Goal: Task Accomplishment & Management: Contribute content

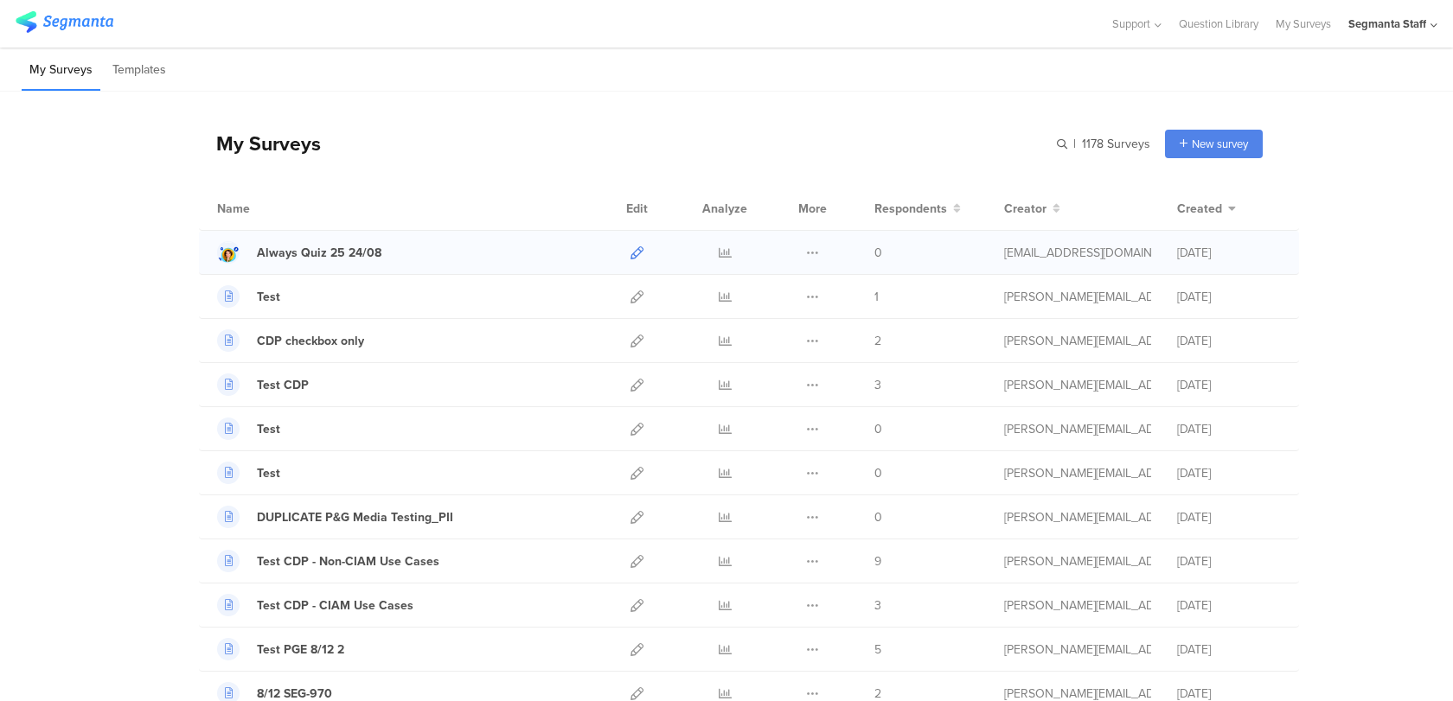
click at [635, 253] on icon at bounding box center [636, 252] width 13 height 13
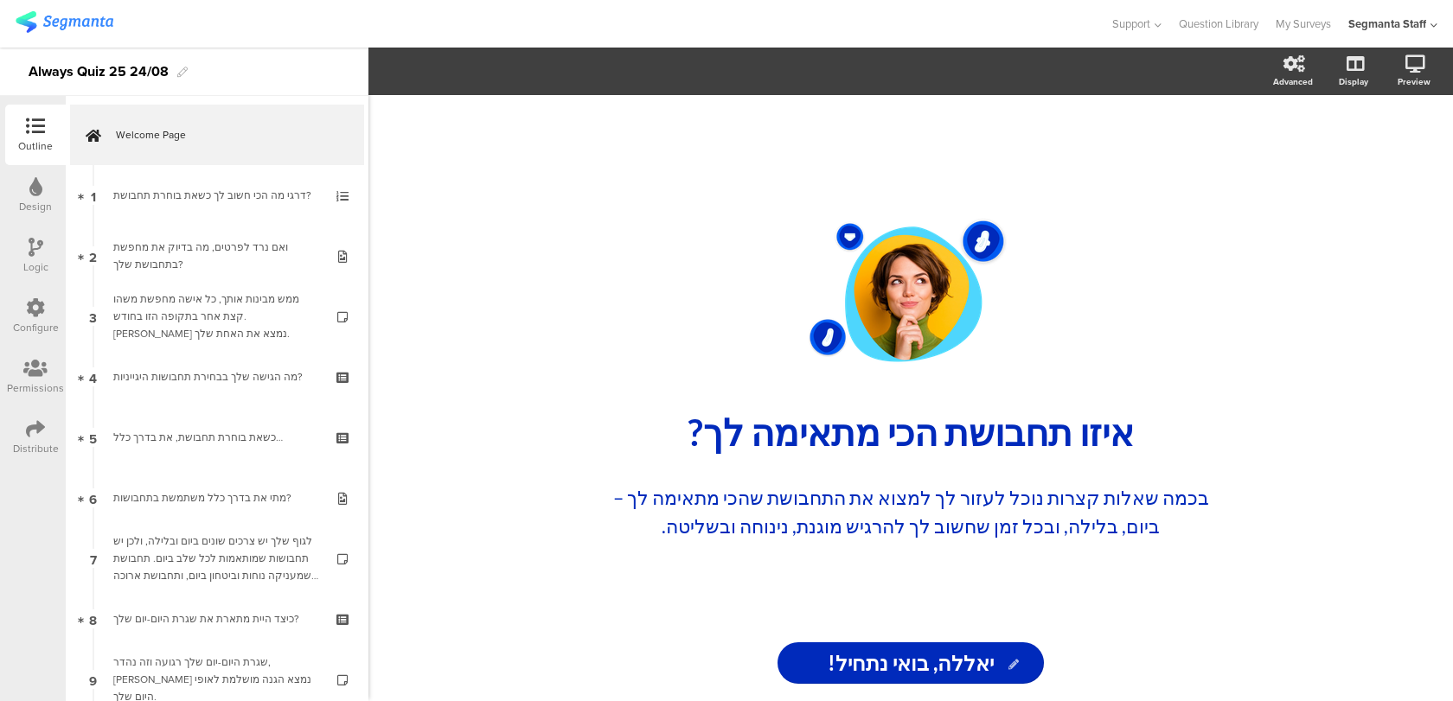
click at [52, 24] on img at bounding box center [65, 22] width 98 height 22
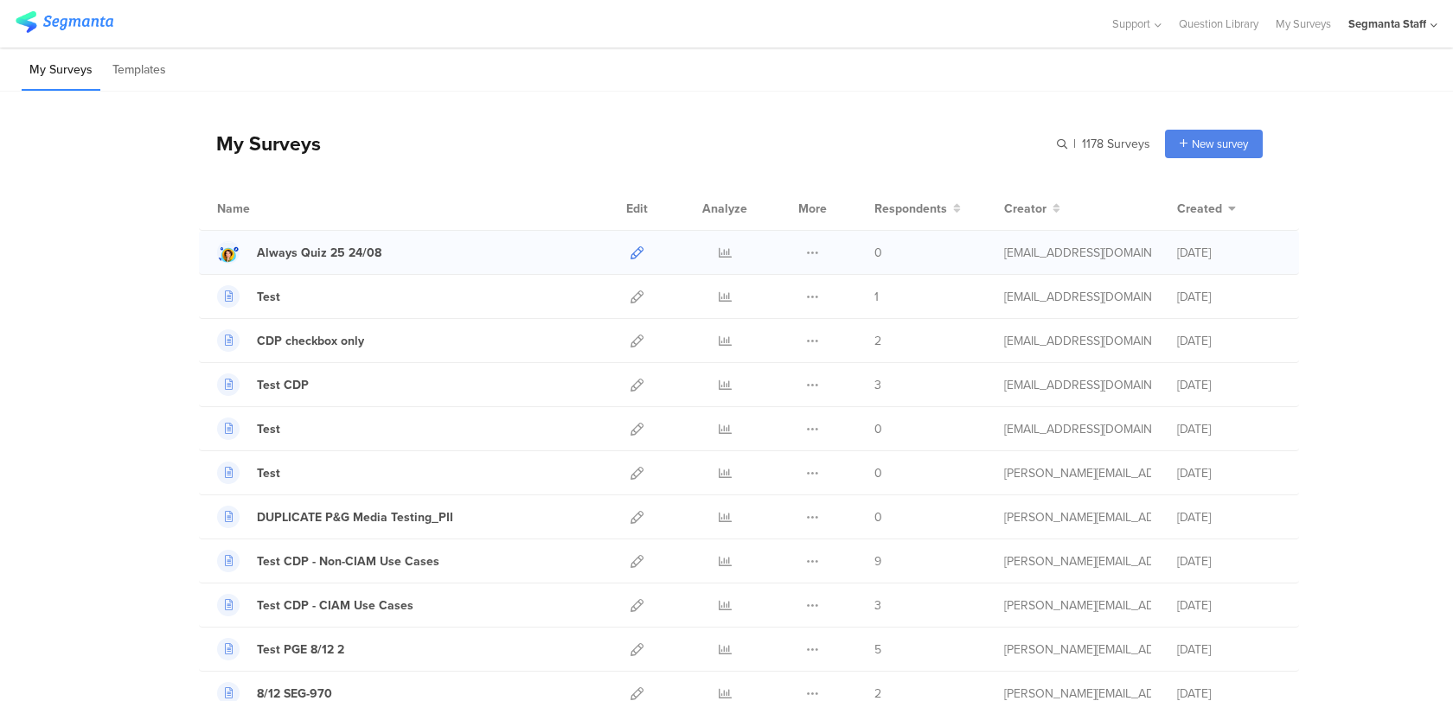
click at [636, 249] on icon at bounding box center [636, 252] width 13 height 13
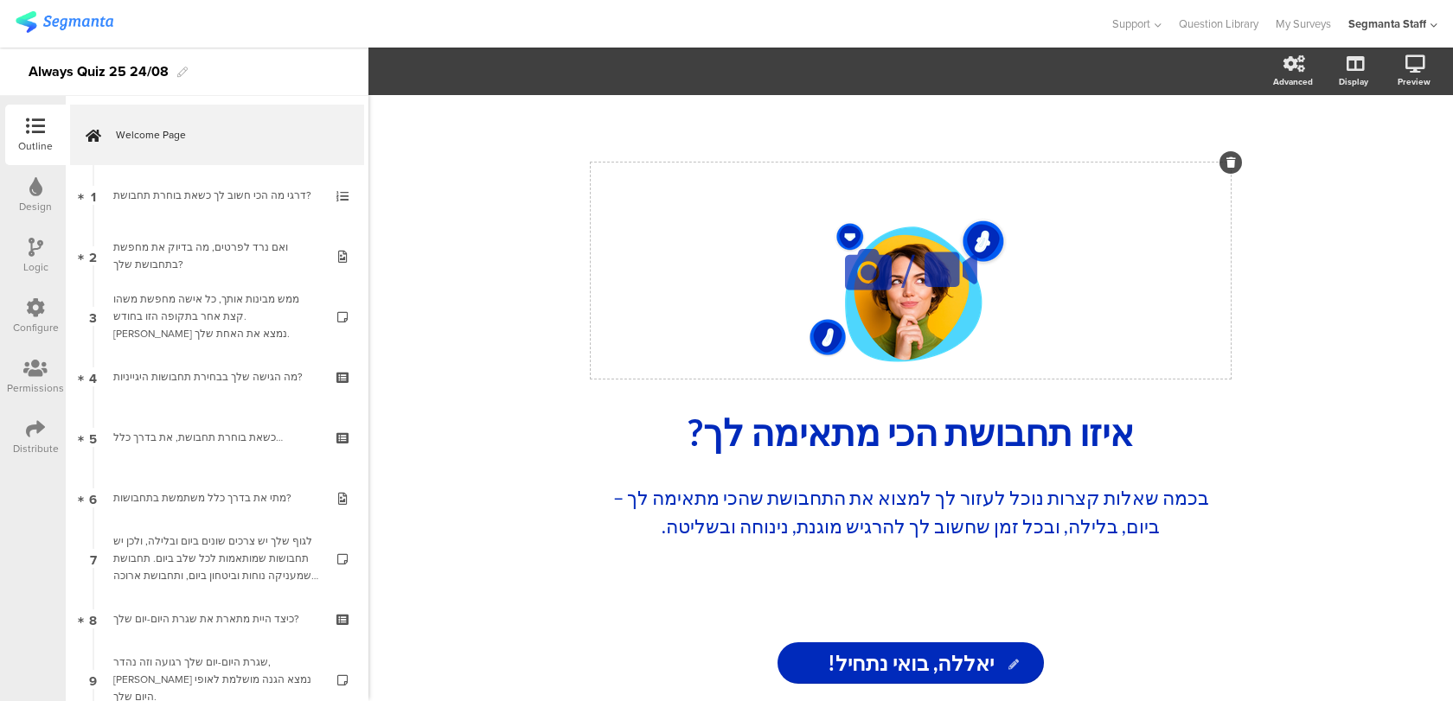
click at [864, 273] on icon at bounding box center [868, 269] width 59 height 59
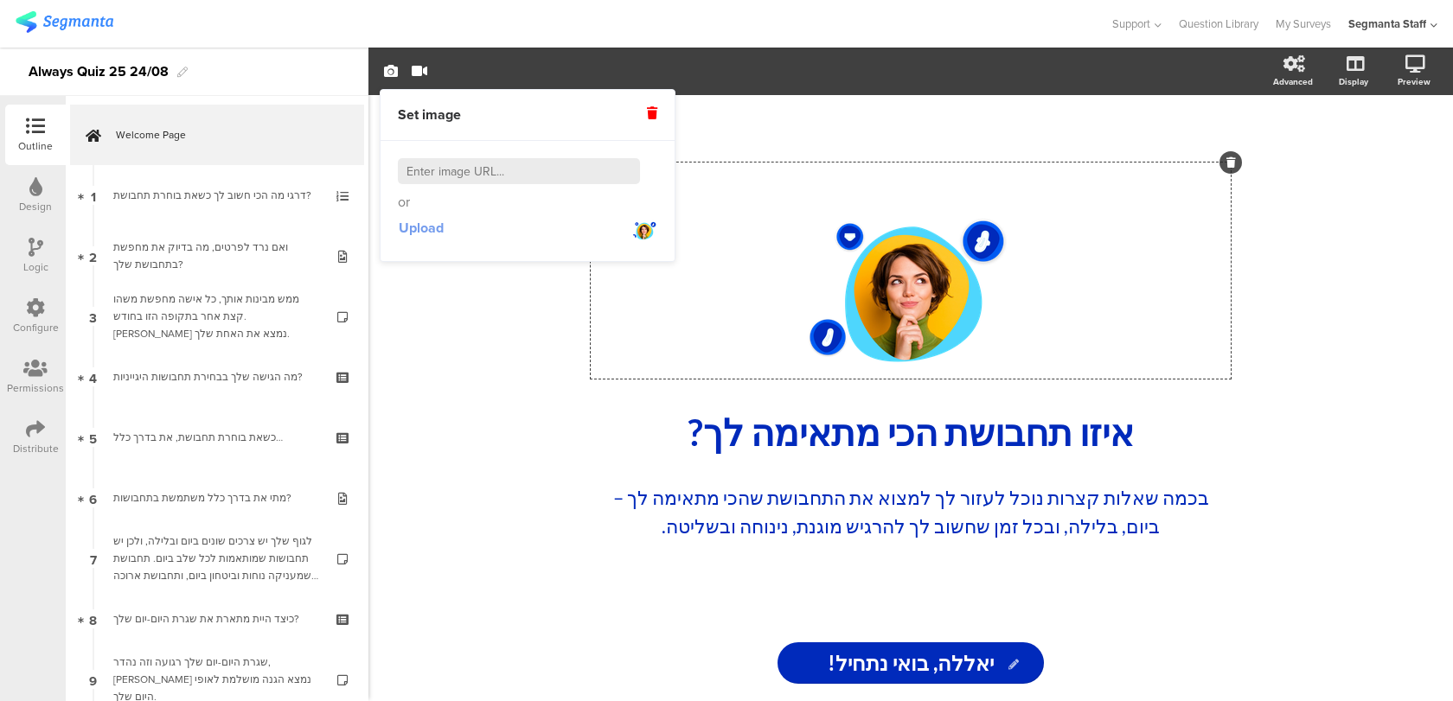
click at [438, 230] on span "Upload" at bounding box center [421, 228] width 45 height 20
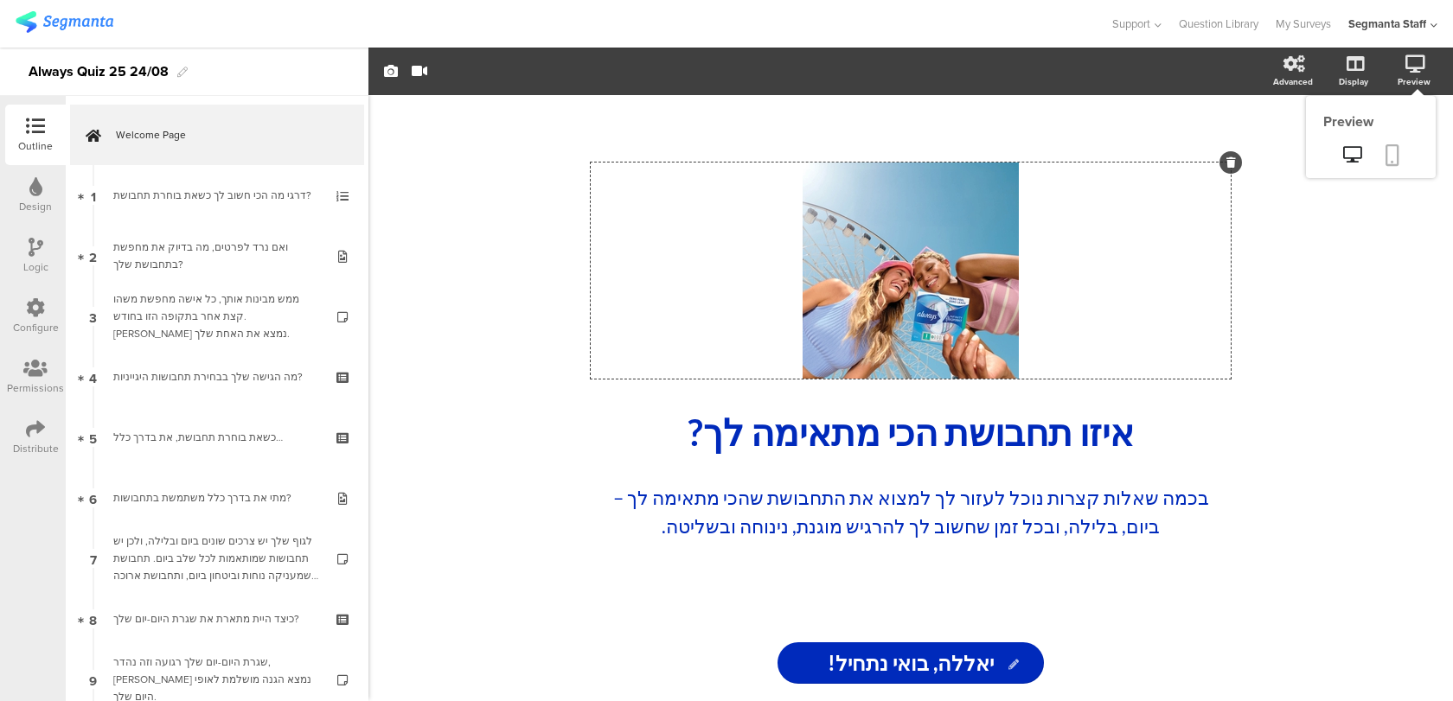
click at [1390, 154] on icon at bounding box center [1392, 155] width 14 height 22
click at [42, 444] on div "Distribute" at bounding box center [36, 449] width 46 height 16
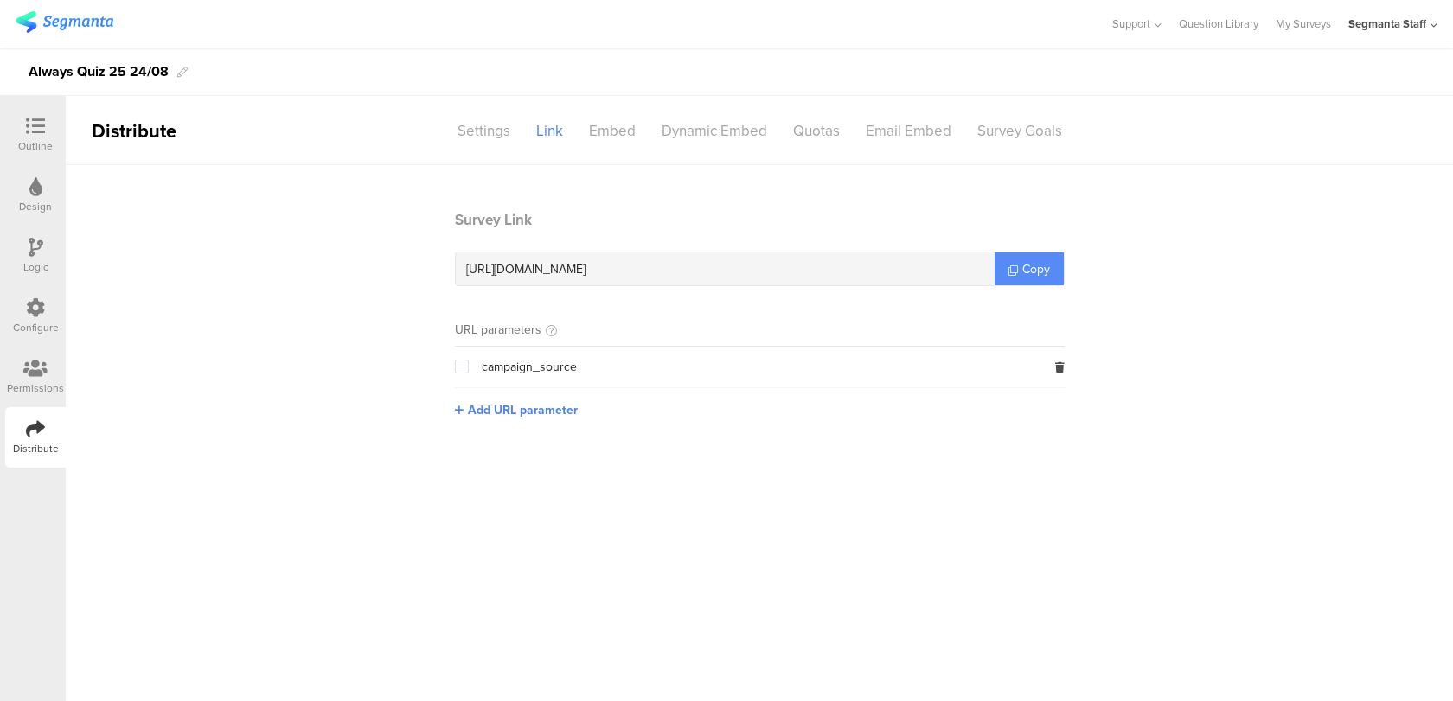
click at [1016, 279] on link "Copy" at bounding box center [1028, 269] width 69 height 33
click at [31, 110] on div "Outline" at bounding box center [35, 135] width 61 height 61
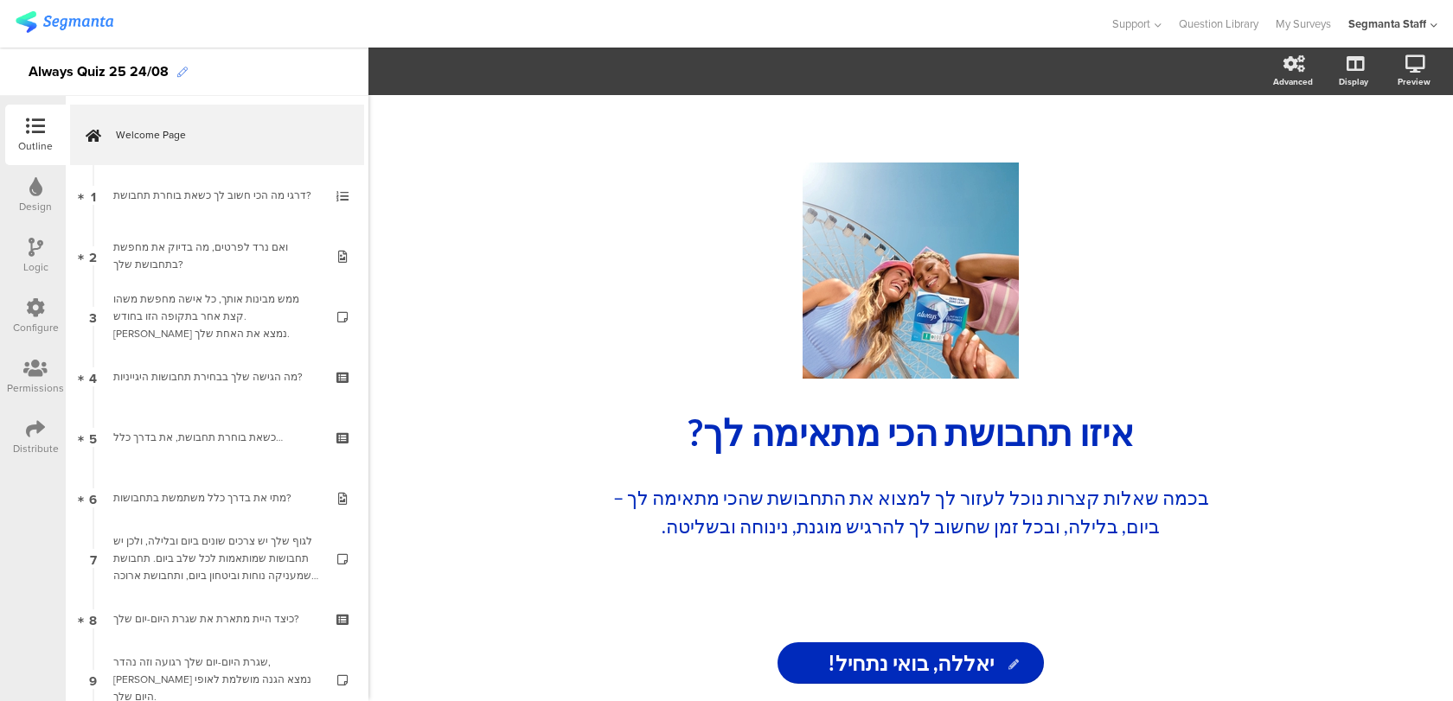
click at [177, 76] on icon at bounding box center [182, 72] width 10 height 10
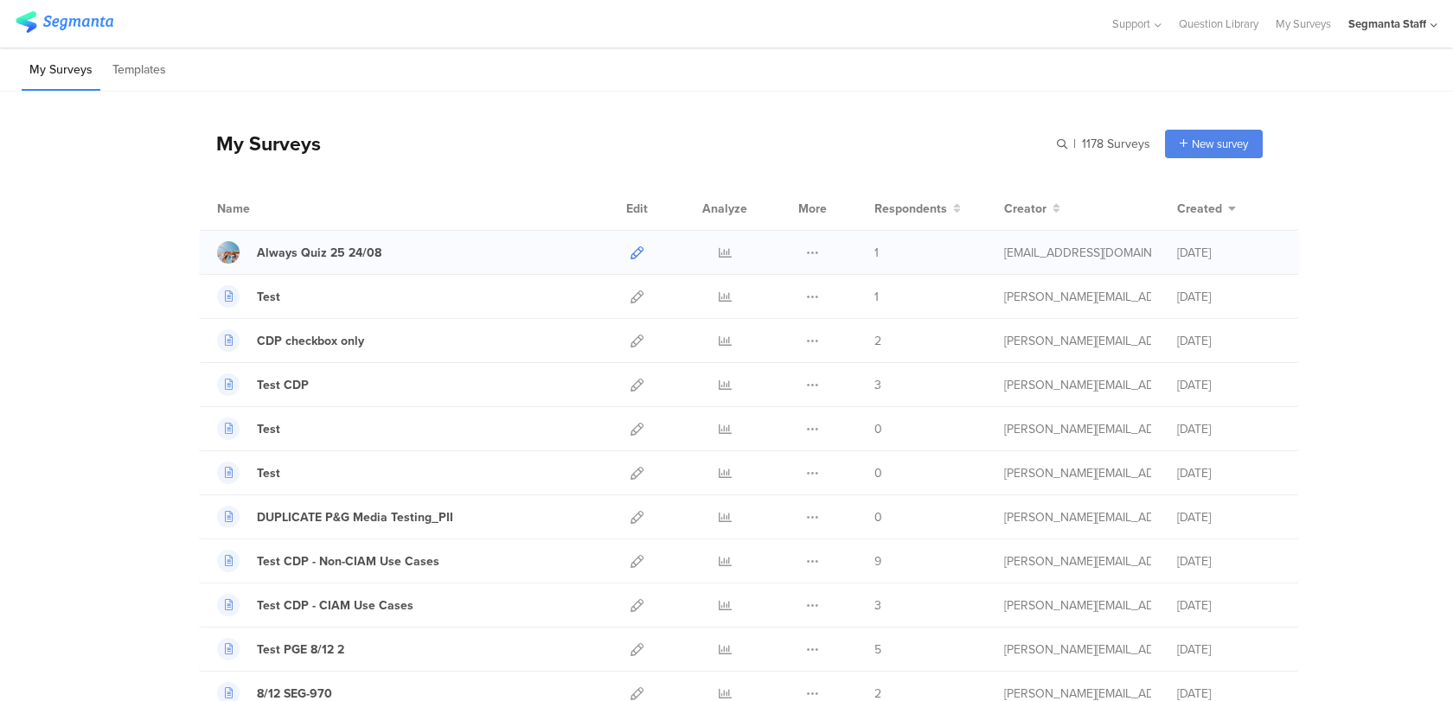
click at [635, 249] on icon at bounding box center [636, 252] width 13 height 13
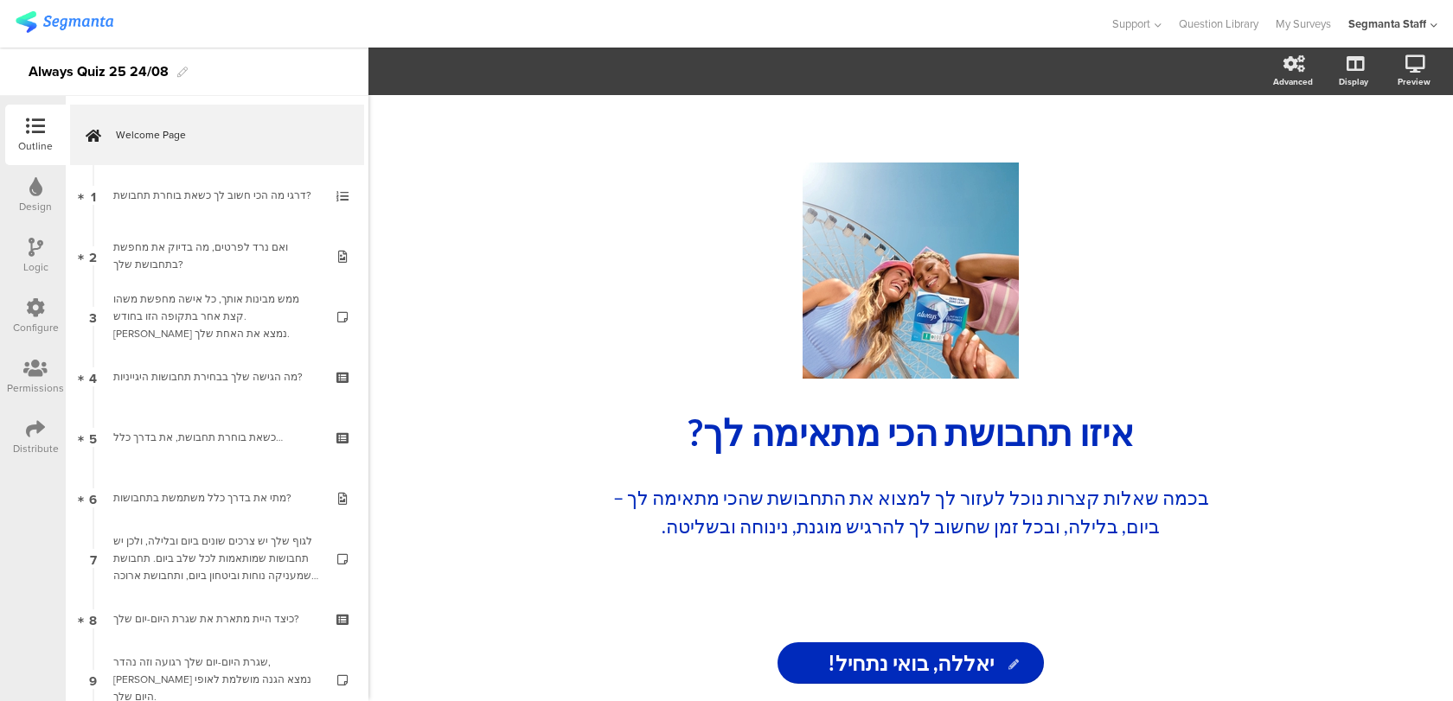
click at [159, 70] on div "Always Quiz 25 24/08" at bounding box center [99, 72] width 140 height 28
click at [167, 71] on div "Always Quiz 25 24/08" at bounding box center [99, 72] width 140 height 28
click at [54, 13] on img at bounding box center [65, 22] width 98 height 22
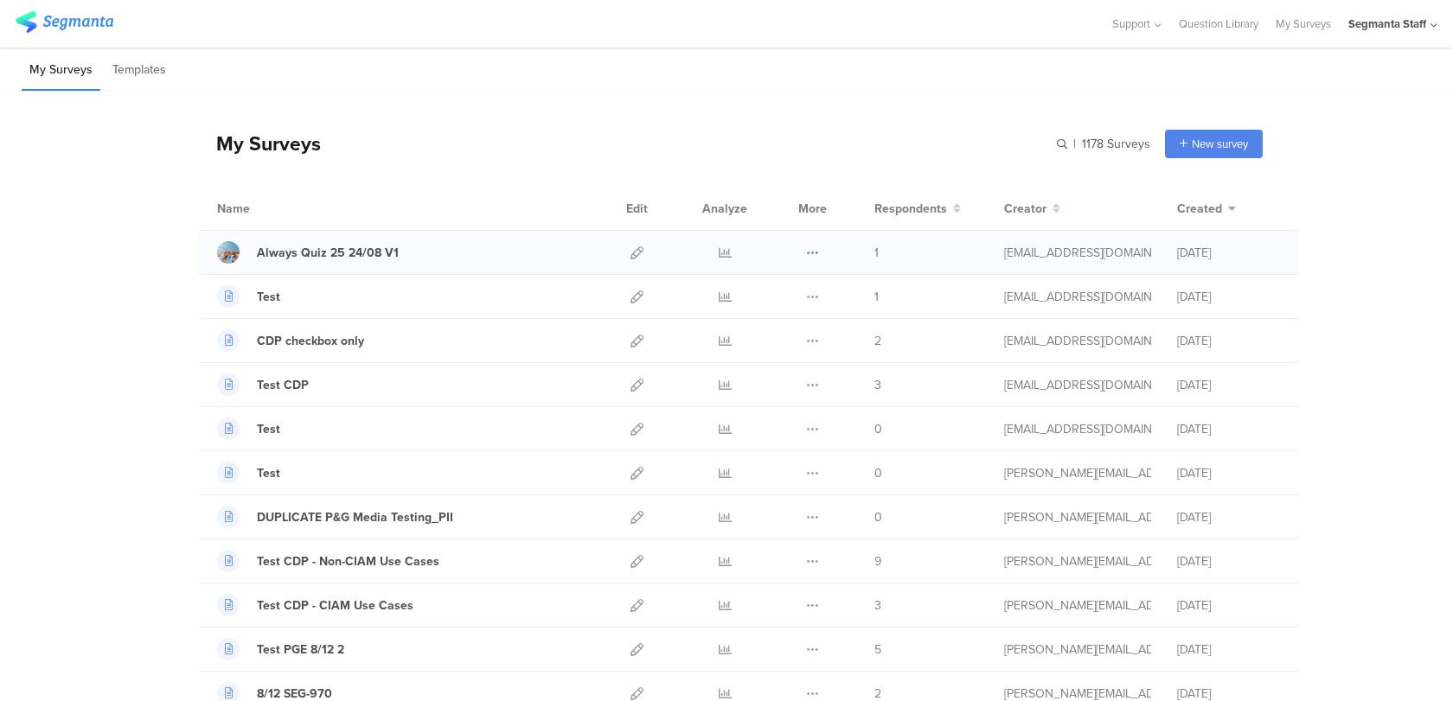
click at [815, 253] on icon at bounding box center [812, 252] width 13 height 13
click at [804, 292] on button "Duplicate" at bounding box center [778, 296] width 95 height 31
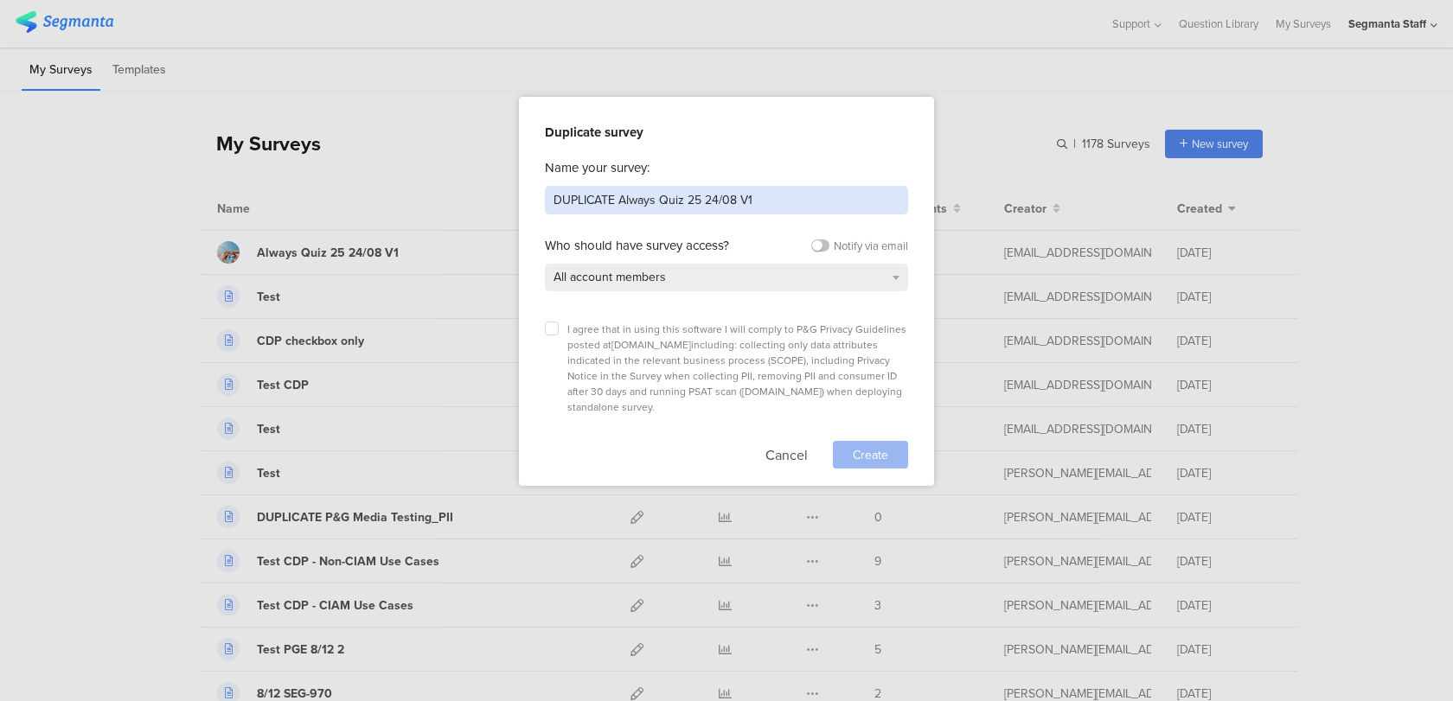
drag, startPoint x: 621, startPoint y: 198, endPoint x: 512, endPoint y: 199, distance: 109.0
click at [512, 199] on div "Duplicate survey Name your survey: DUPLICATE Always Quiz 25 24/08 V1 Who should…" at bounding box center [726, 350] width 1453 height 701
click at [690, 201] on input "Always Quiz 25 24/08 V1" at bounding box center [726, 200] width 363 height 29
type input "Always Quiz 25 24/08 V2"
click at [552, 325] on icon at bounding box center [551, 328] width 7 height 7
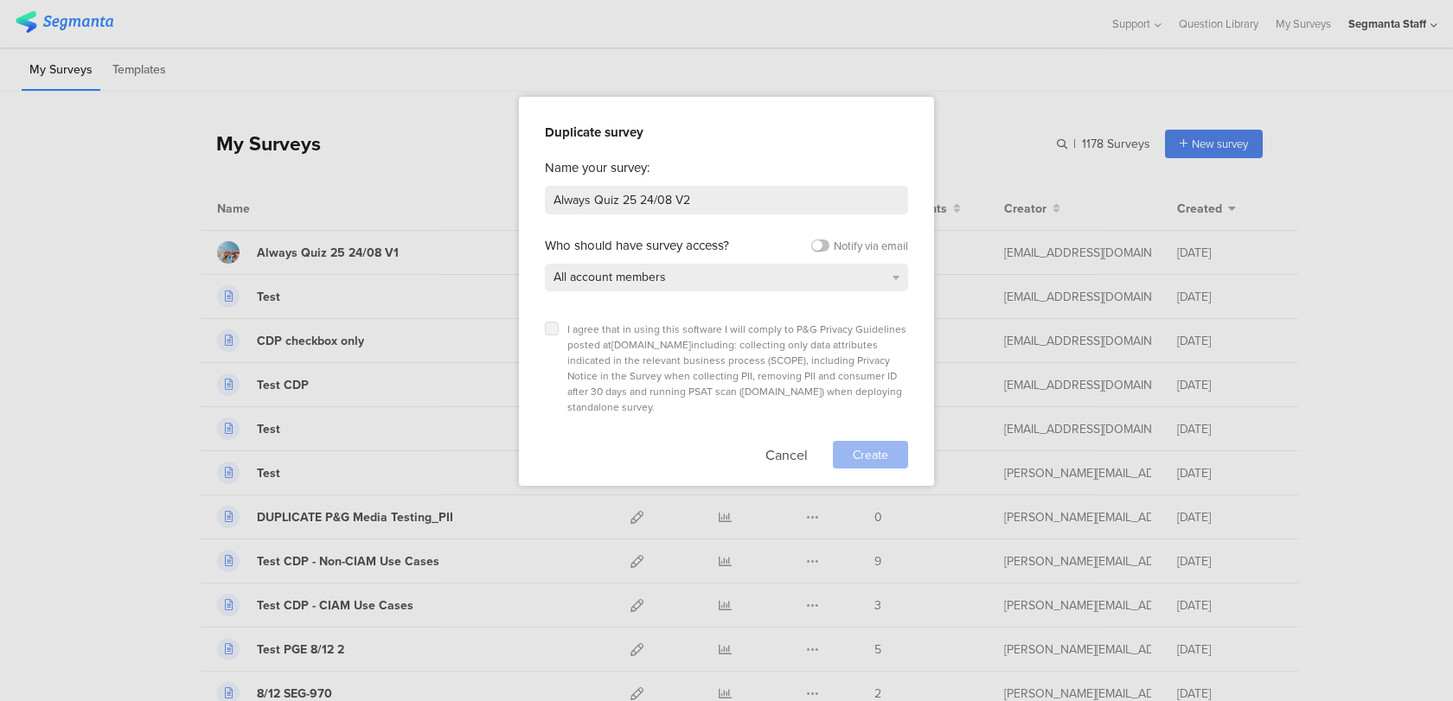
click at [0, 0] on input "checkbox" at bounding box center [0, 0] width 0 height 0
click at [865, 446] on span "Create" at bounding box center [870, 455] width 35 height 18
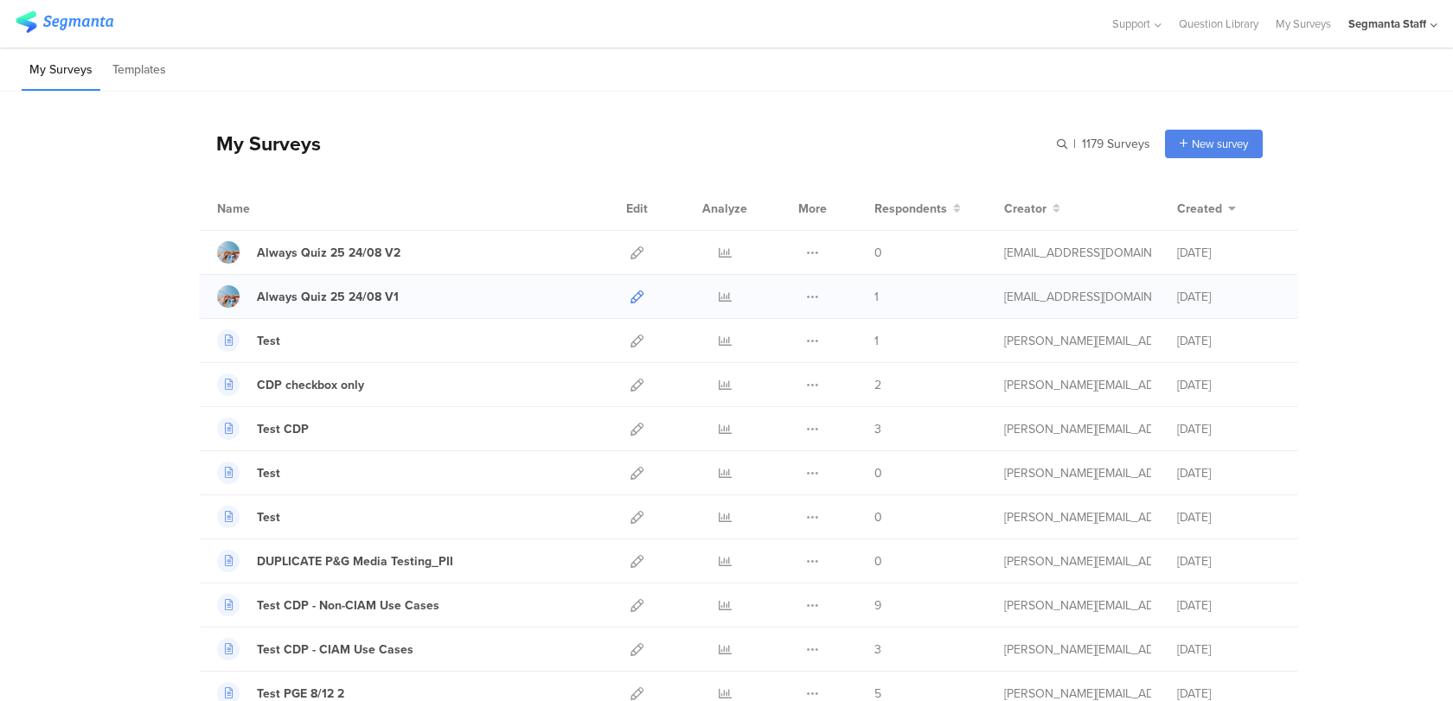
click at [631, 296] on icon at bounding box center [636, 297] width 13 height 13
click at [638, 247] on icon at bounding box center [636, 252] width 13 height 13
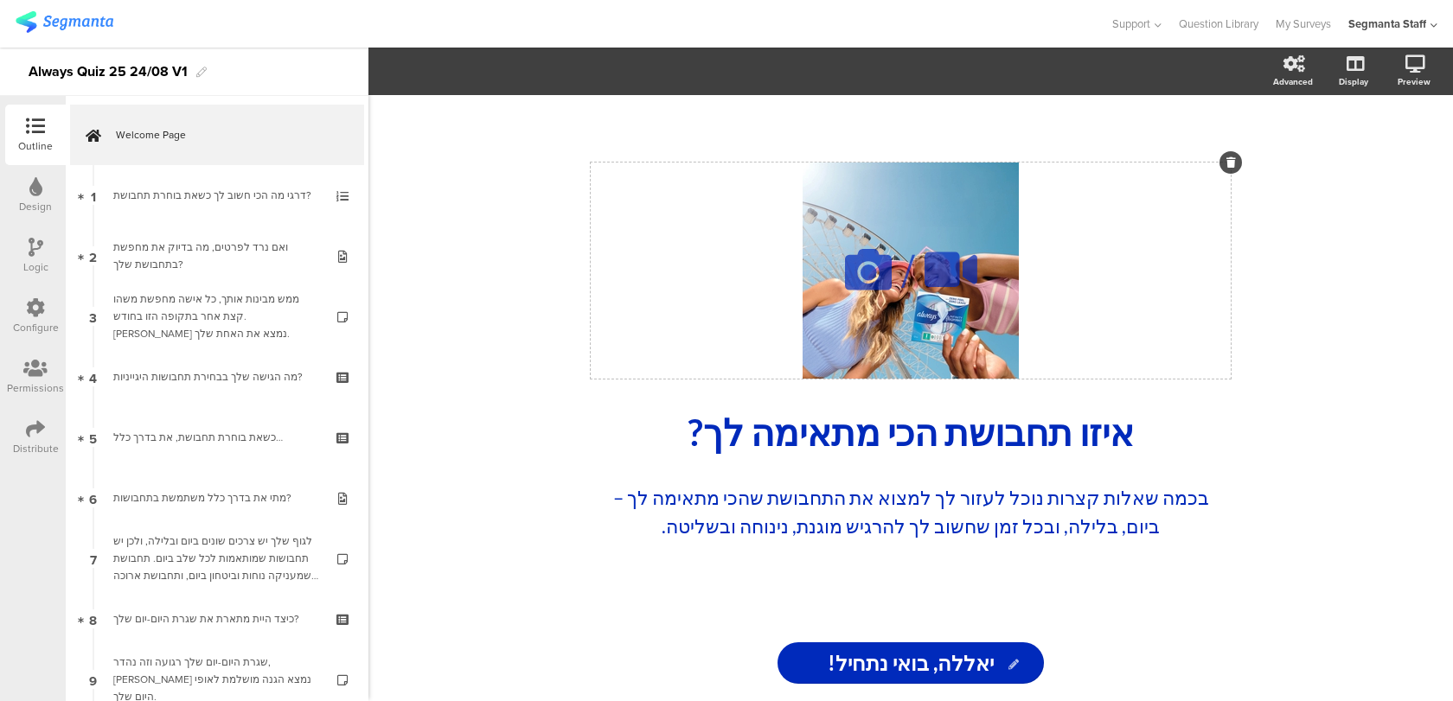
click at [856, 284] on icon at bounding box center [868, 269] width 59 height 59
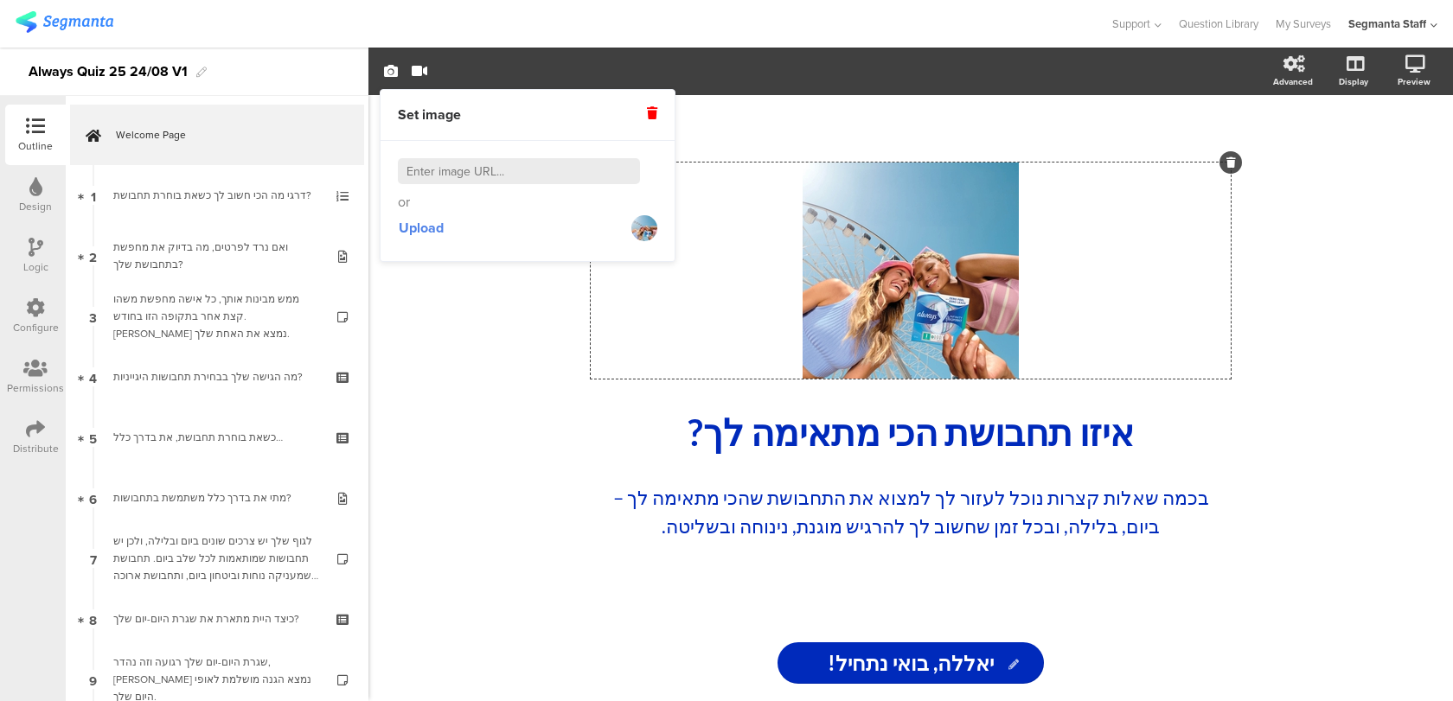
click at [432, 208] on div "or Upload" at bounding box center [527, 200] width 259 height 85
click at [429, 228] on span "Upload" at bounding box center [421, 228] width 45 height 20
click at [425, 220] on span "Upload" at bounding box center [421, 228] width 45 height 20
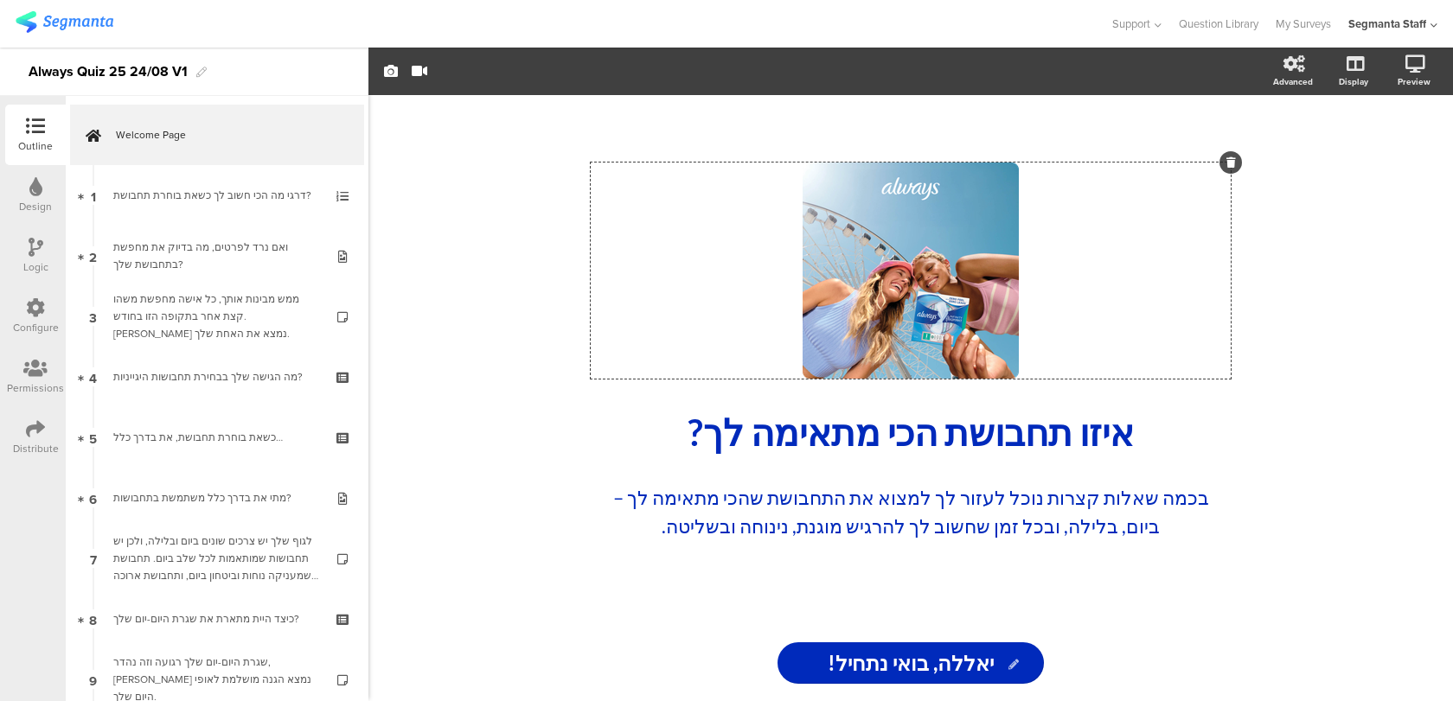
click at [721, 19] on div at bounding box center [555, 24] width 1078 height 29
click at [866, 251] on icon at bounding box center [868, 269] width 59 height 59
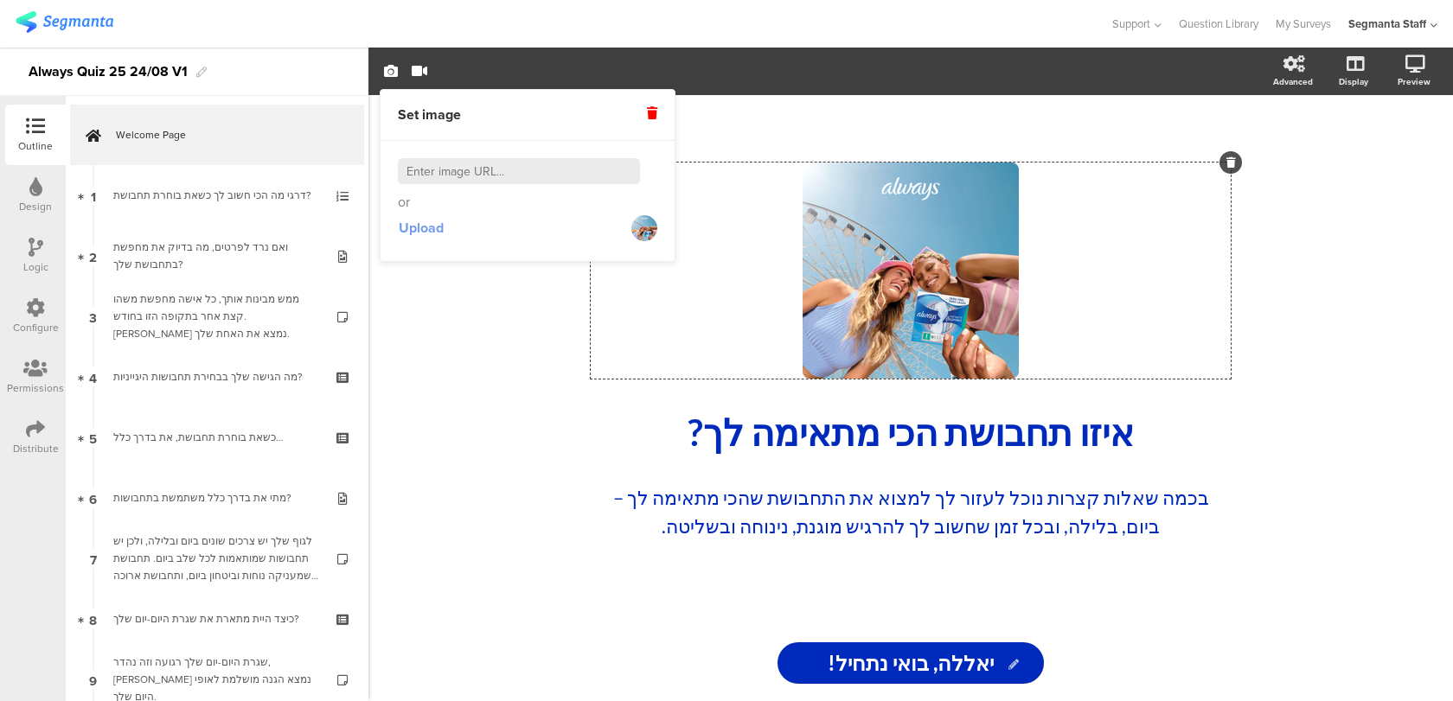
click at [427, 232] on span "Upload" at bounding box center [421, 228] width 45 height 20
click at [430, 229] on span "Upload" at bounding box center [421, 228] width 45 height 20
click at [421, 222] on span "Upload" at bounding box center [421, 228] width 45 height 20
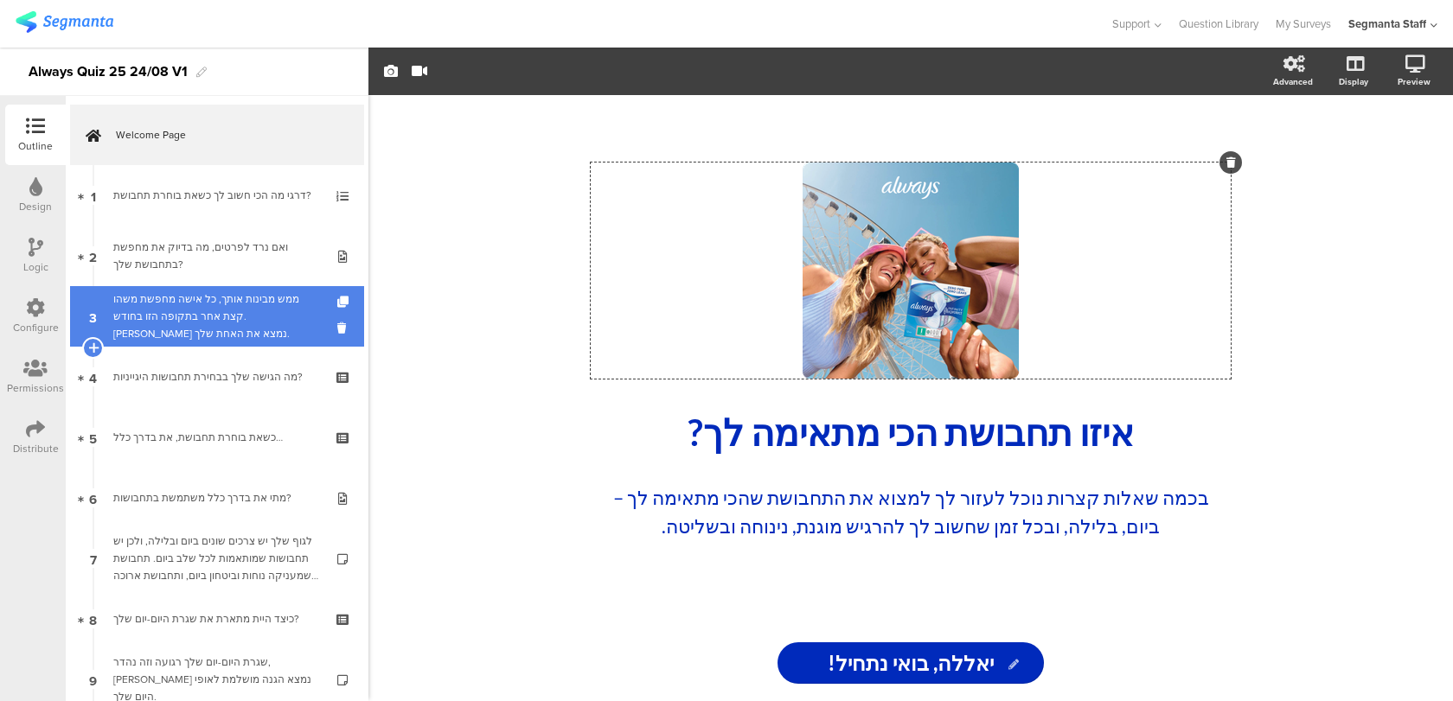
click at [214, 303] on div "ממש מבינות אותך, כל אישה מחפשת משהו קצת אחר בתקופה הזו בחודש. [PERSON_NAME] נמצ…" at bounding box center [216, 317] width 207 height 52
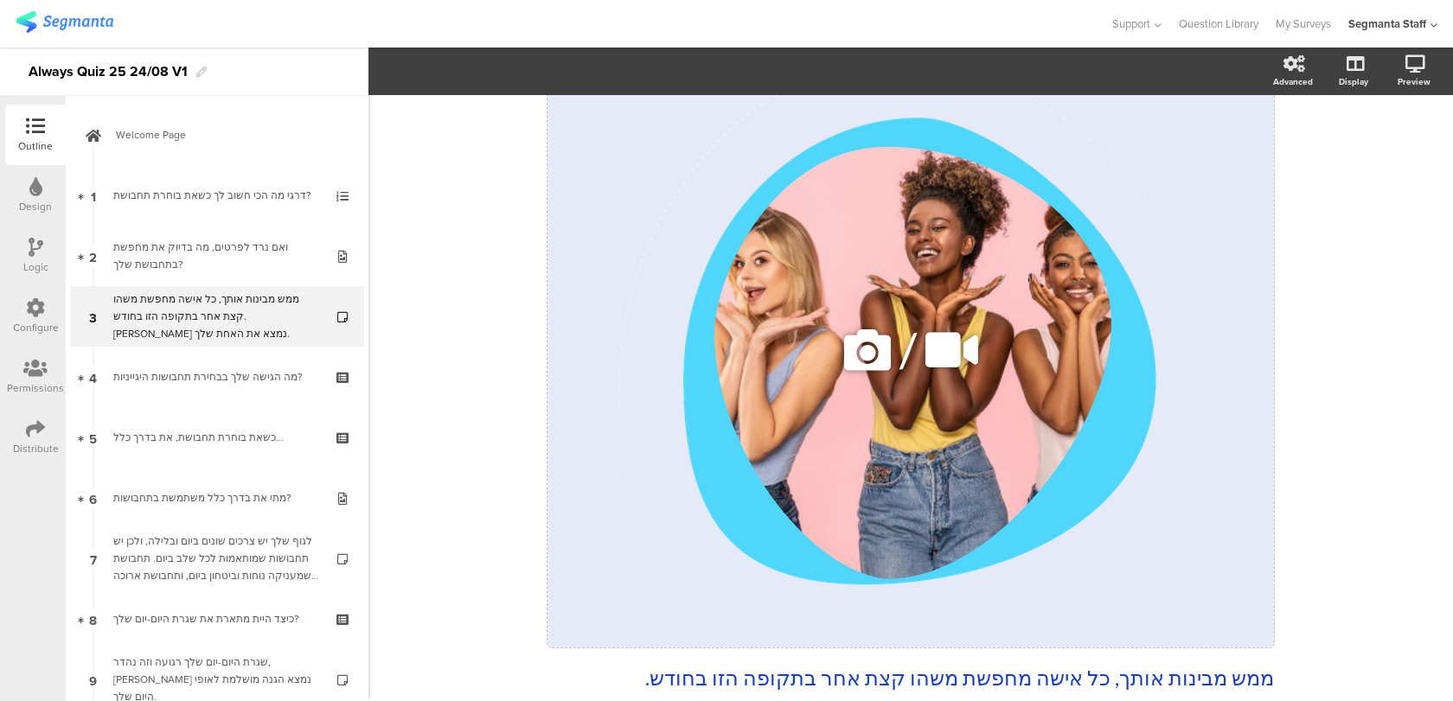
scroll to position [303, 0]
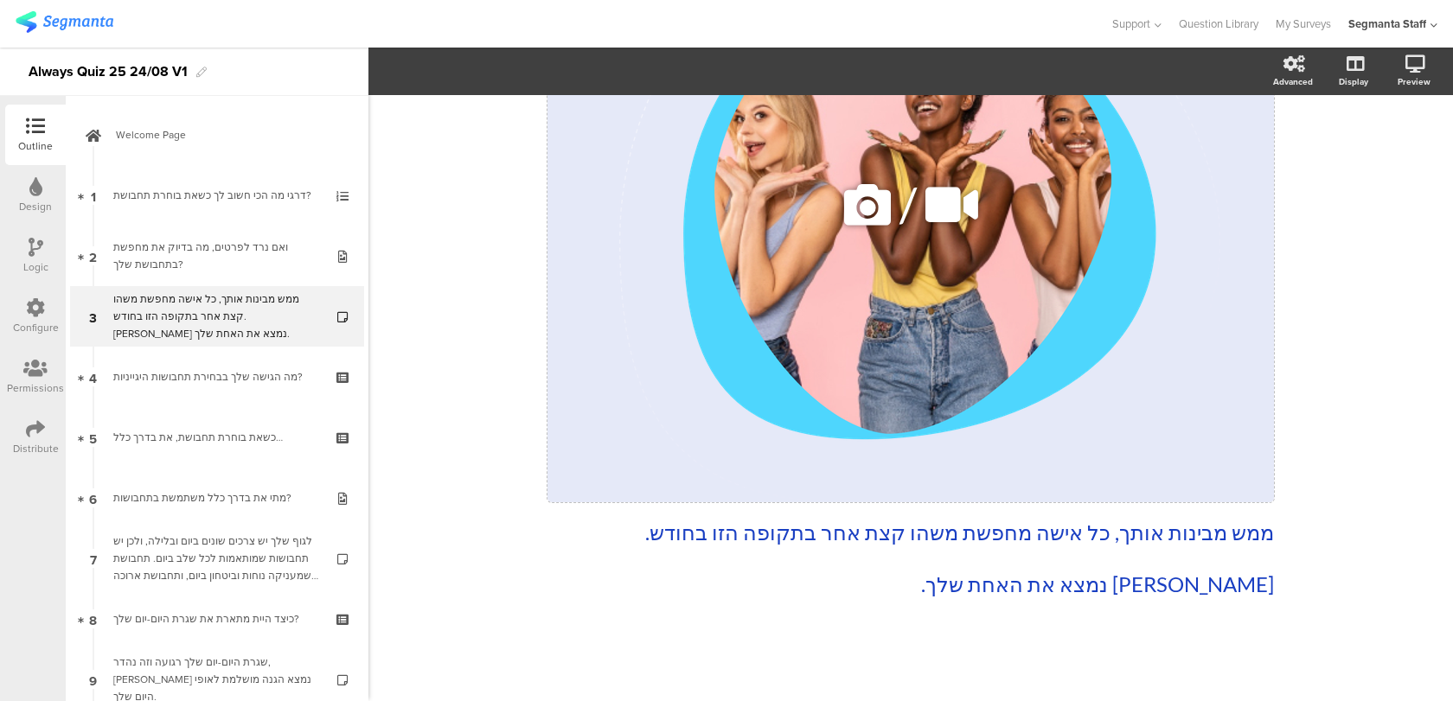
click at [862, 195] on icon at bounding box center [867, 205] width 59 height 59
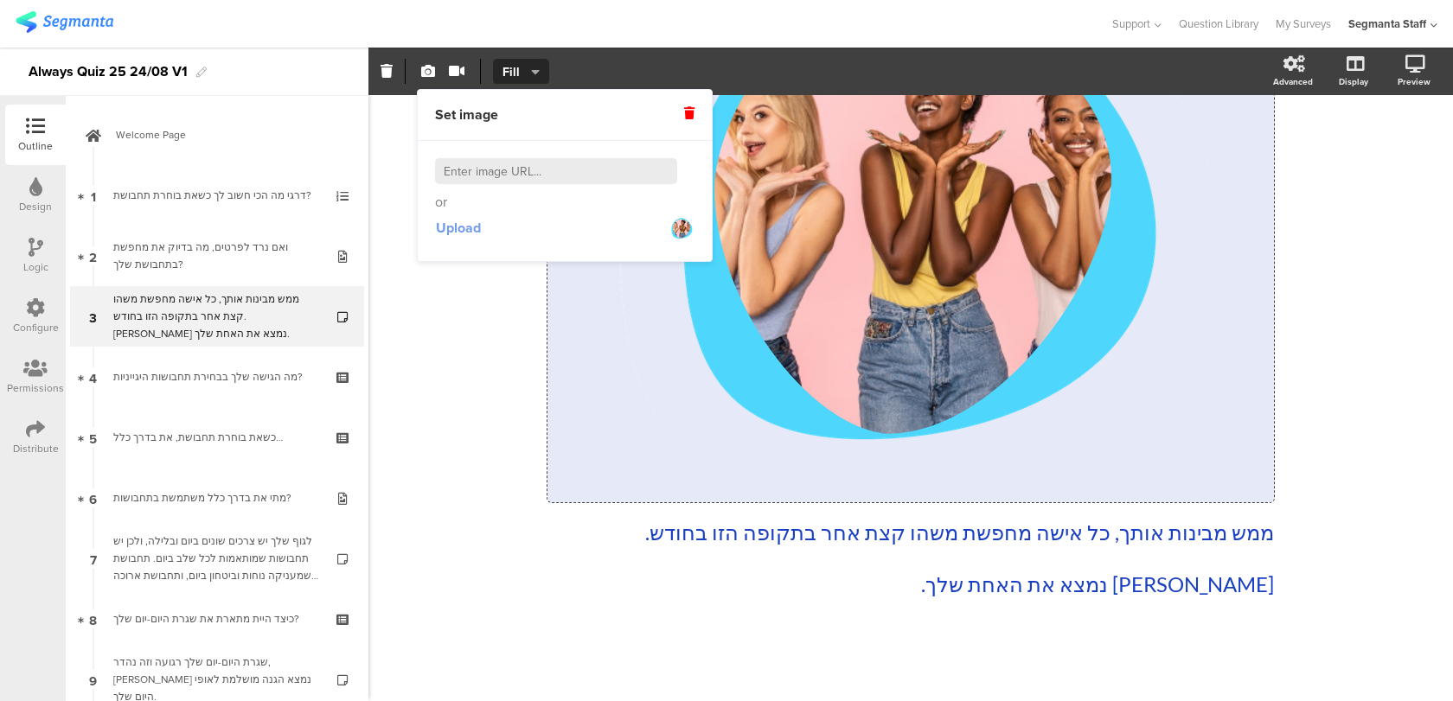
click at [453, 227] on span "Upload" at bounding box center [458, 228] width 45 height 20
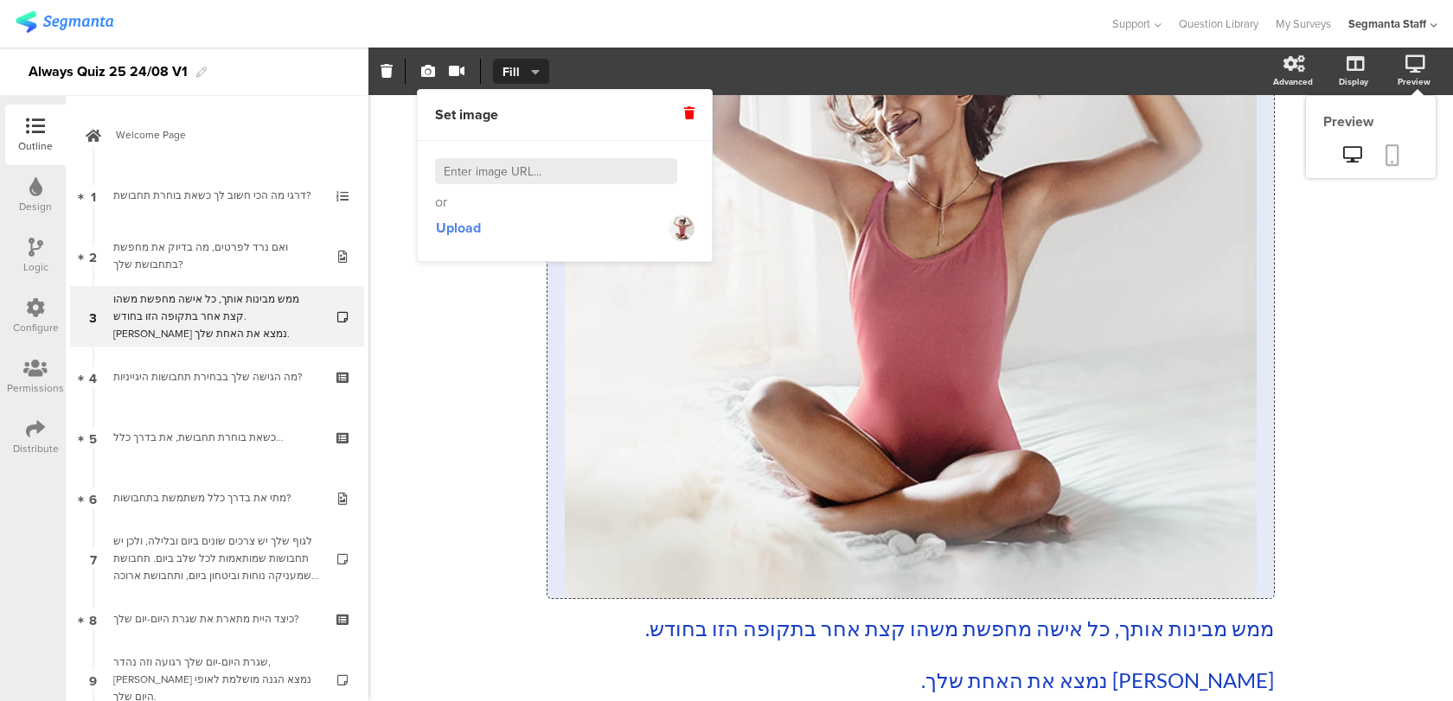
click at [1396, 150] on icon at bounding box center [1392, 155] width 14 height 22
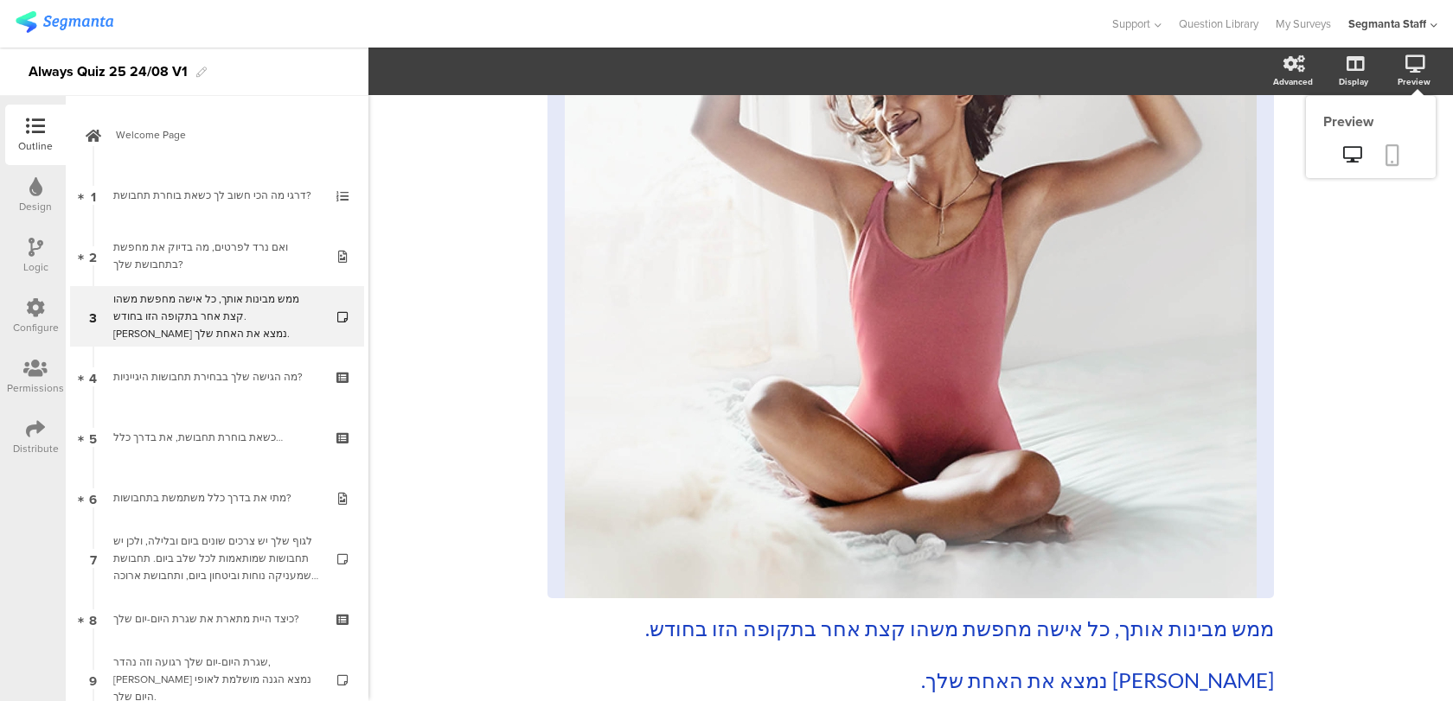
scroll to position [399, 0]
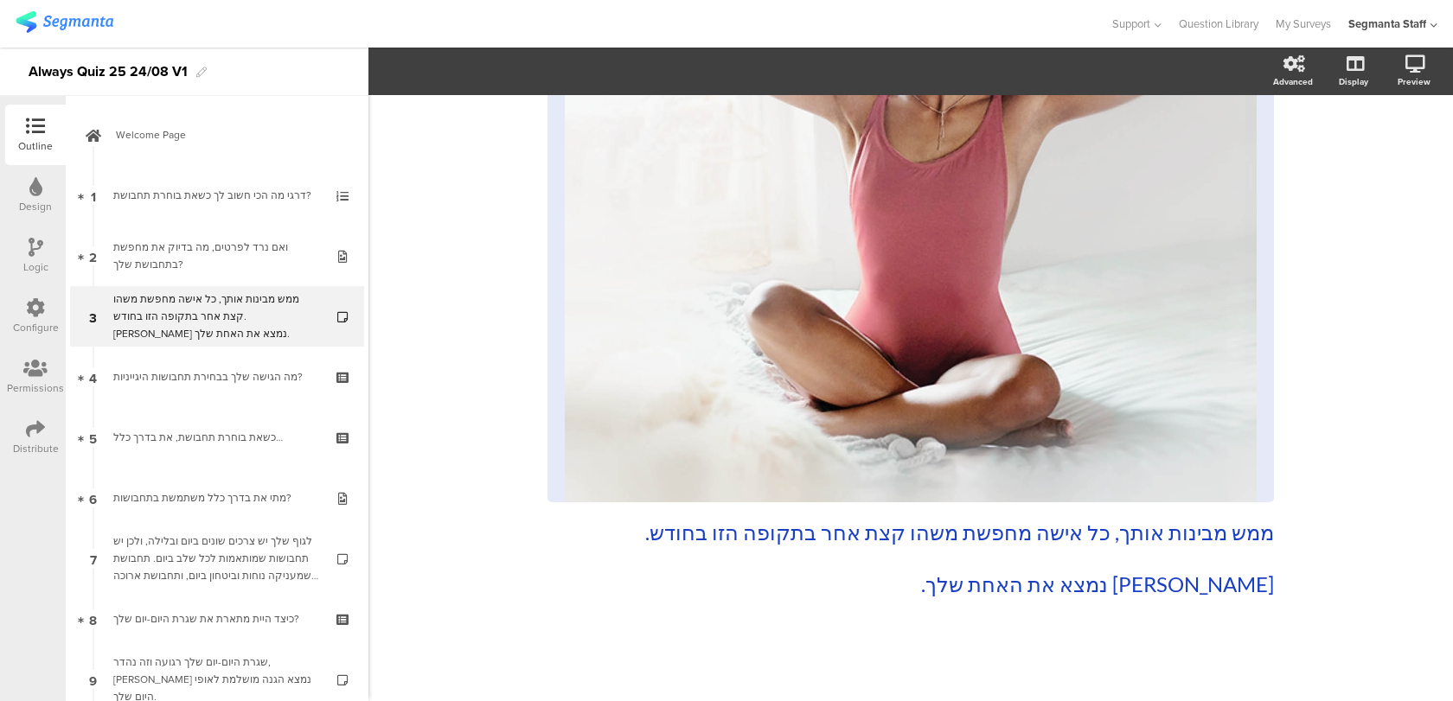
click at [21, 322] on div "Configure" at bounding box center [36, 328] width 46 height 16
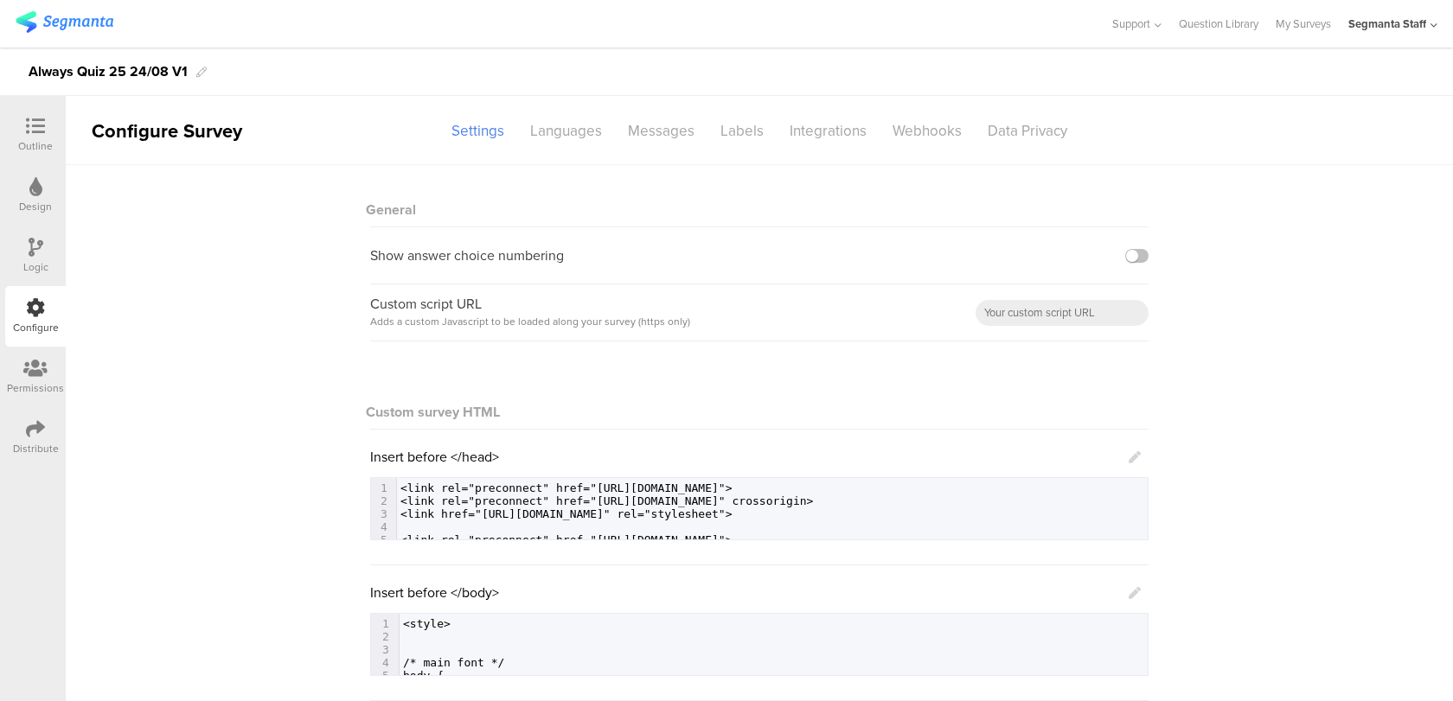
click at [38, 438] on icon at bounding box center [35, 428] width 19 height 19
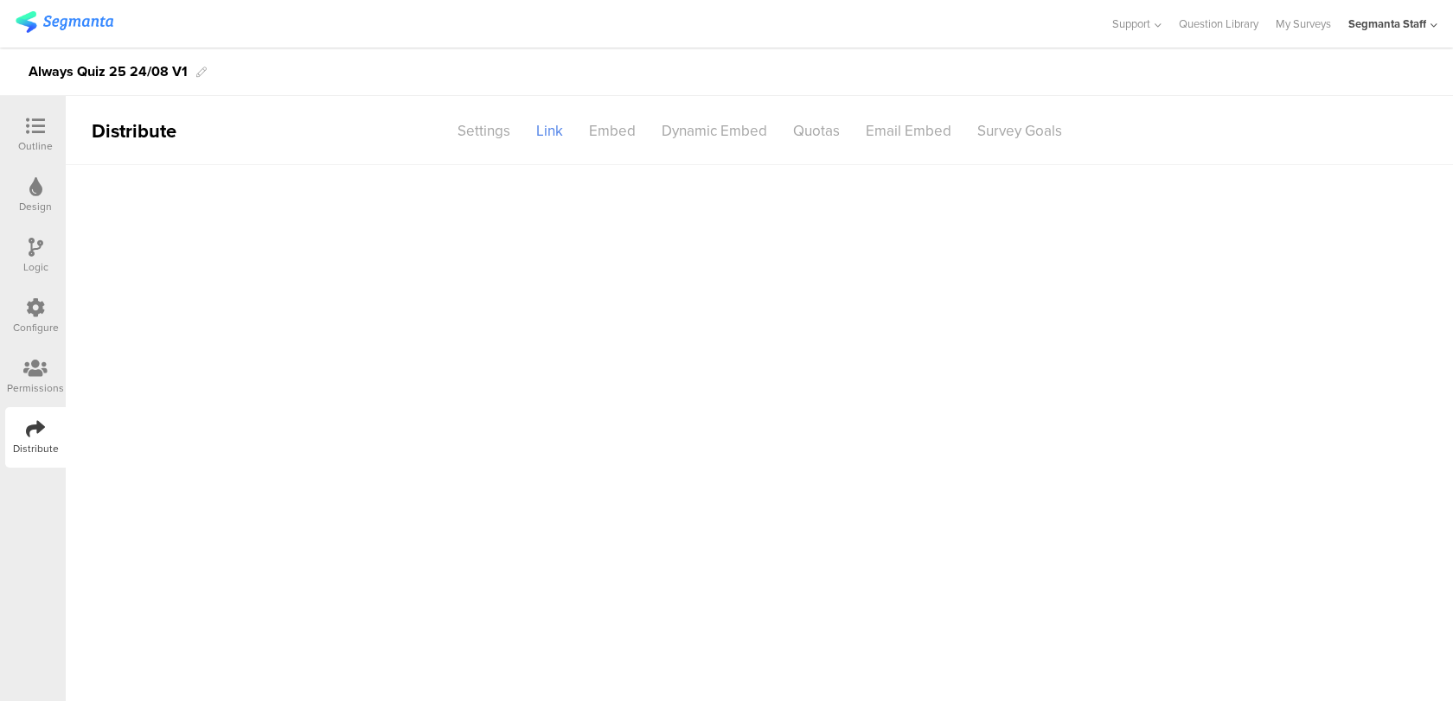
click at [45, 397] on div "Permissions" at bounding box center [35, 377] width 61 height 61
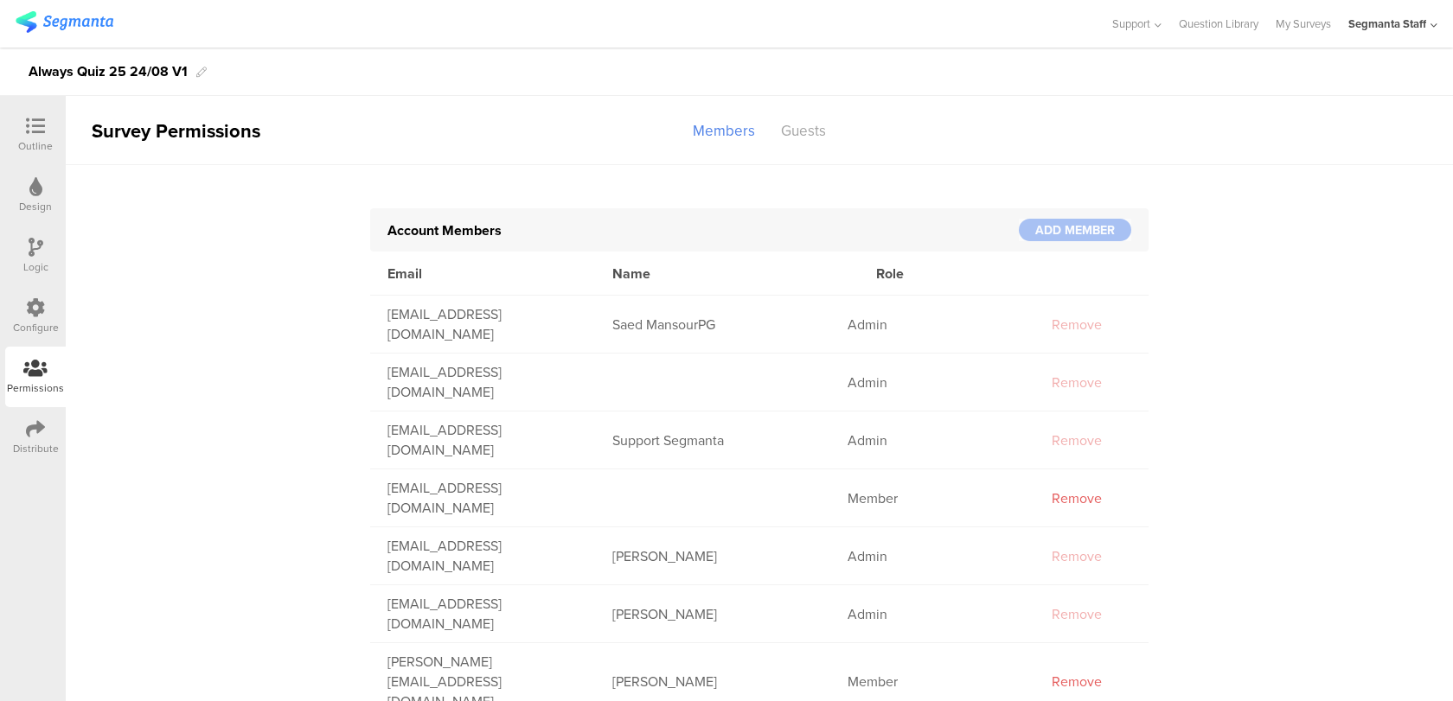
click at [27, 326] on div "Configure" at bounding box center [36, 328] width 46 height 16
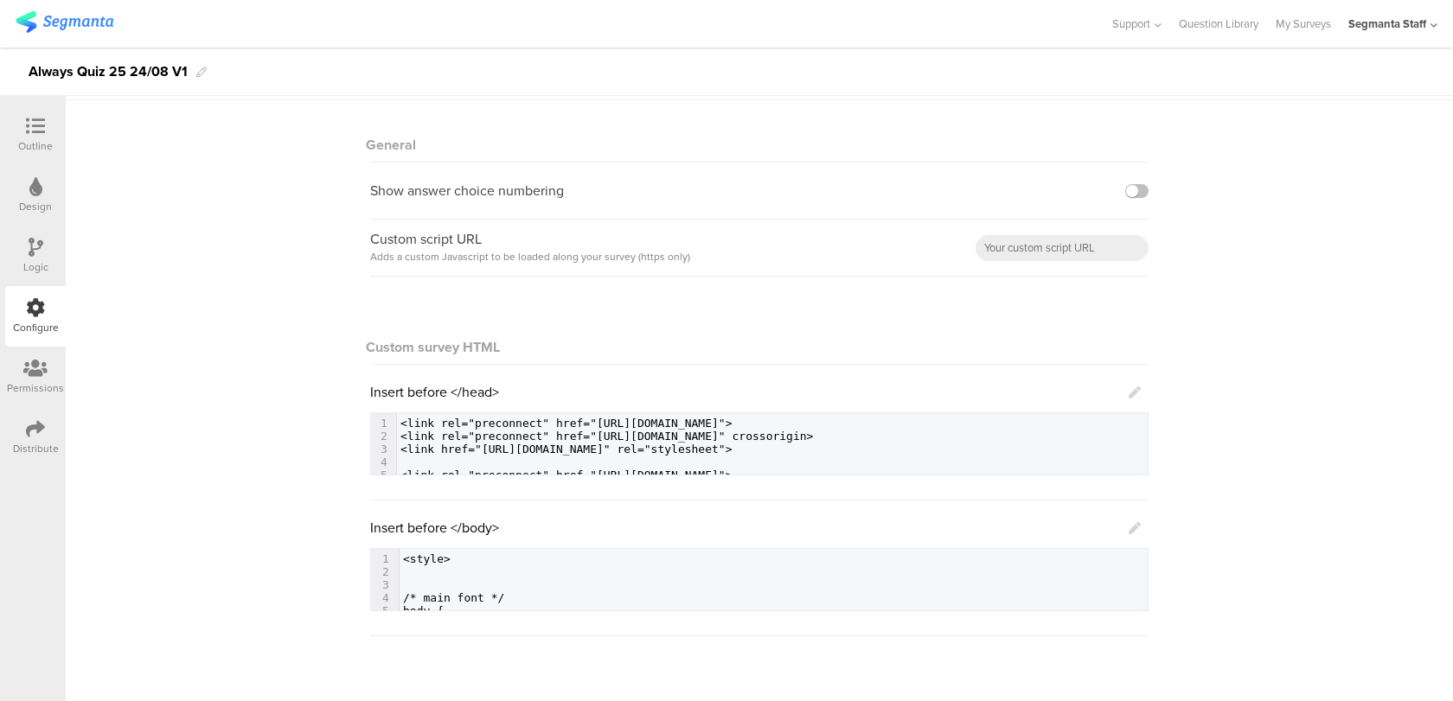
scroll to position [79, 0]
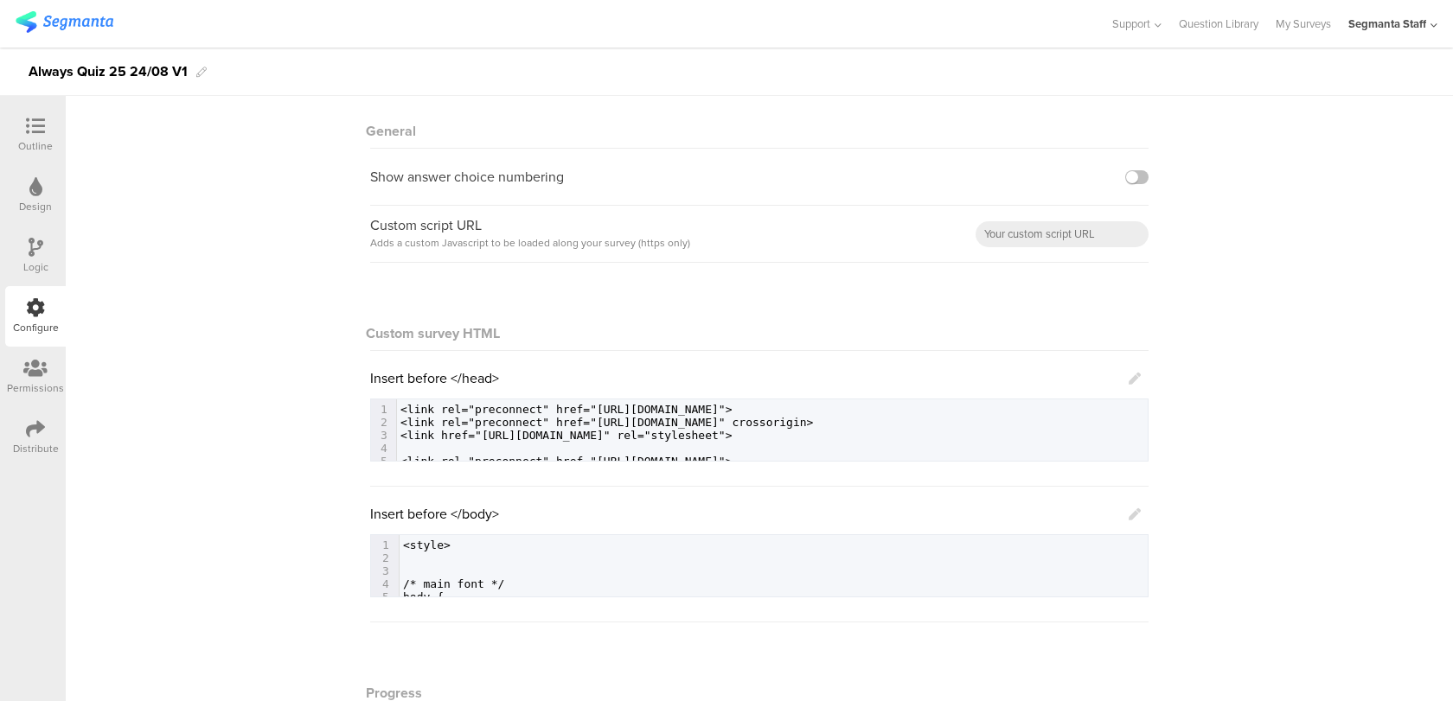
click at [387, 125] on div "General" at bounding box center [759, 126] width 778 height 45
click at [1143, 510] on div "Insert before </body> 579 1 <style> 2 ​ 3 ​ 4 /* main font */ 5 body { 6 color:…" at bounding box center [759, 550] width 778 height 93
click at [1135, 511] on icon at bounding box center [1134, 514] width 12 height 12
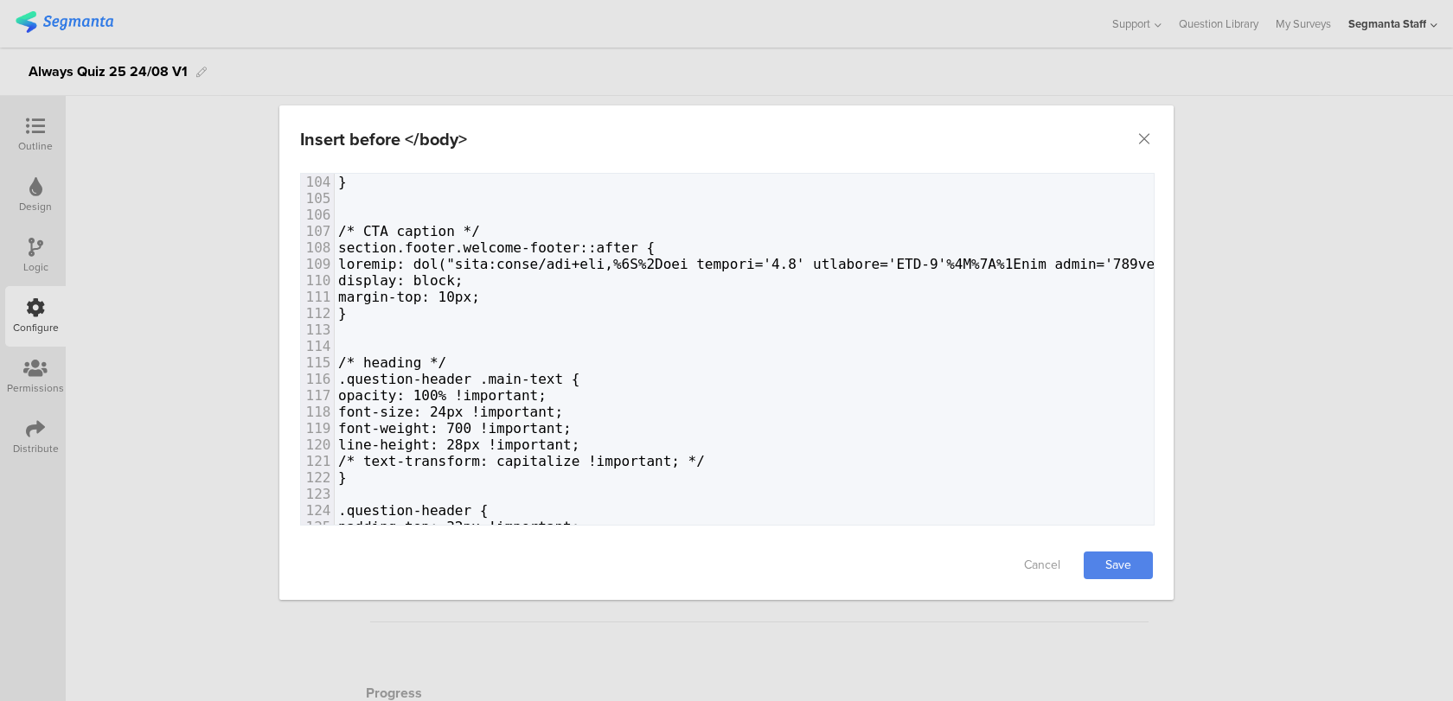
scroll to position [0, 0]
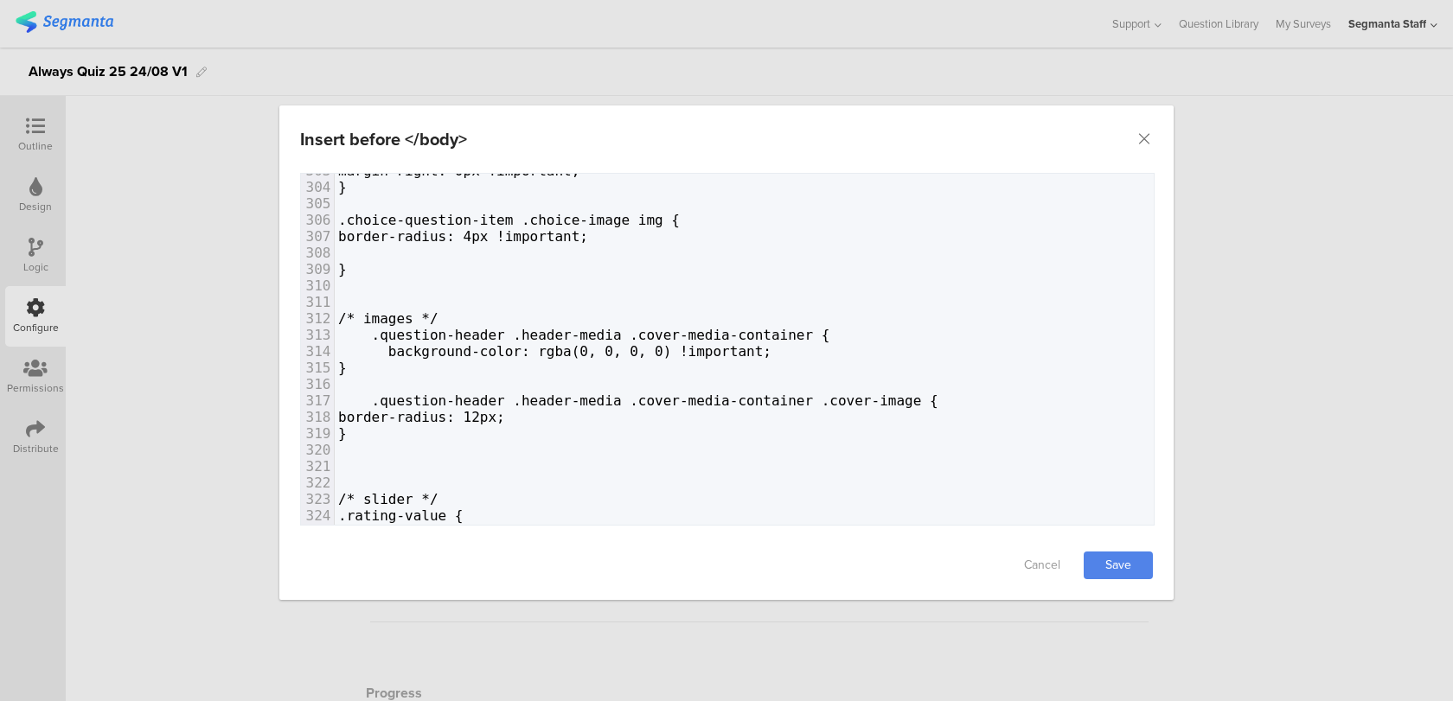
drag, startPoint x: 546, startPoint y: 412, endPoint x: 533, endPoint y: 412, distance: 13.0
click at [505, 412] on span "border-radius: 12px;" at bounding box center [421, 417] width 167 height 16
type textarea "24"
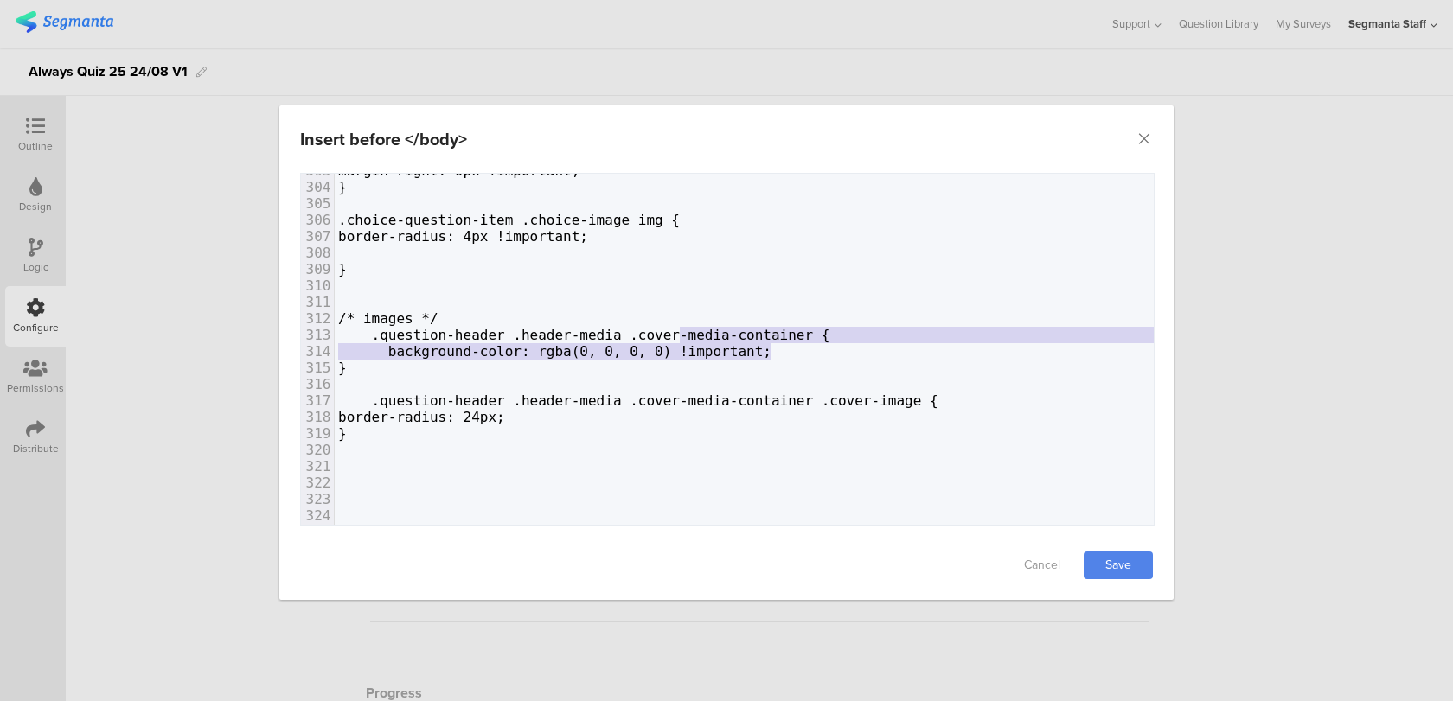
type textarea "!important;"
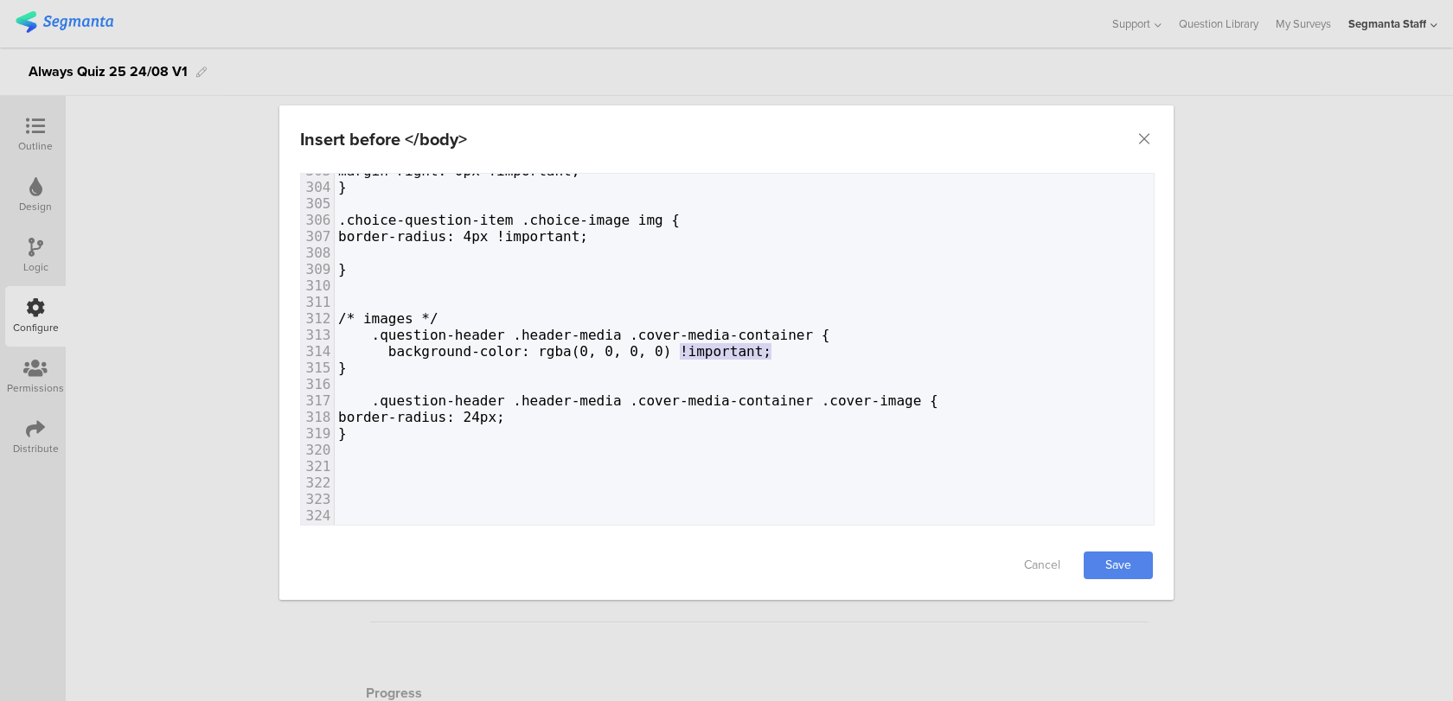
drag, startPoint x: 781, startPoint y: 347, endPoint x: 681, endPoint y: 342, distance: 99.5
paste textarea "dialog"
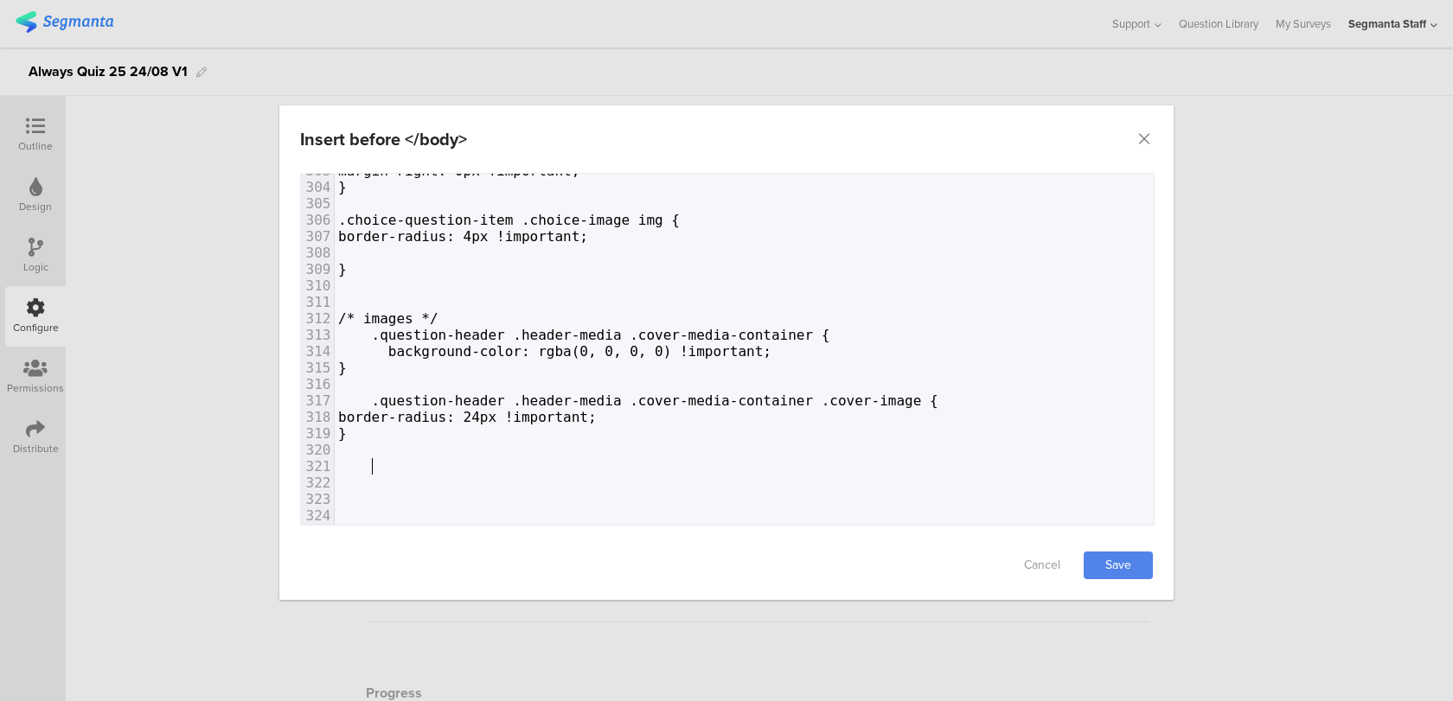
paste textarea "}"
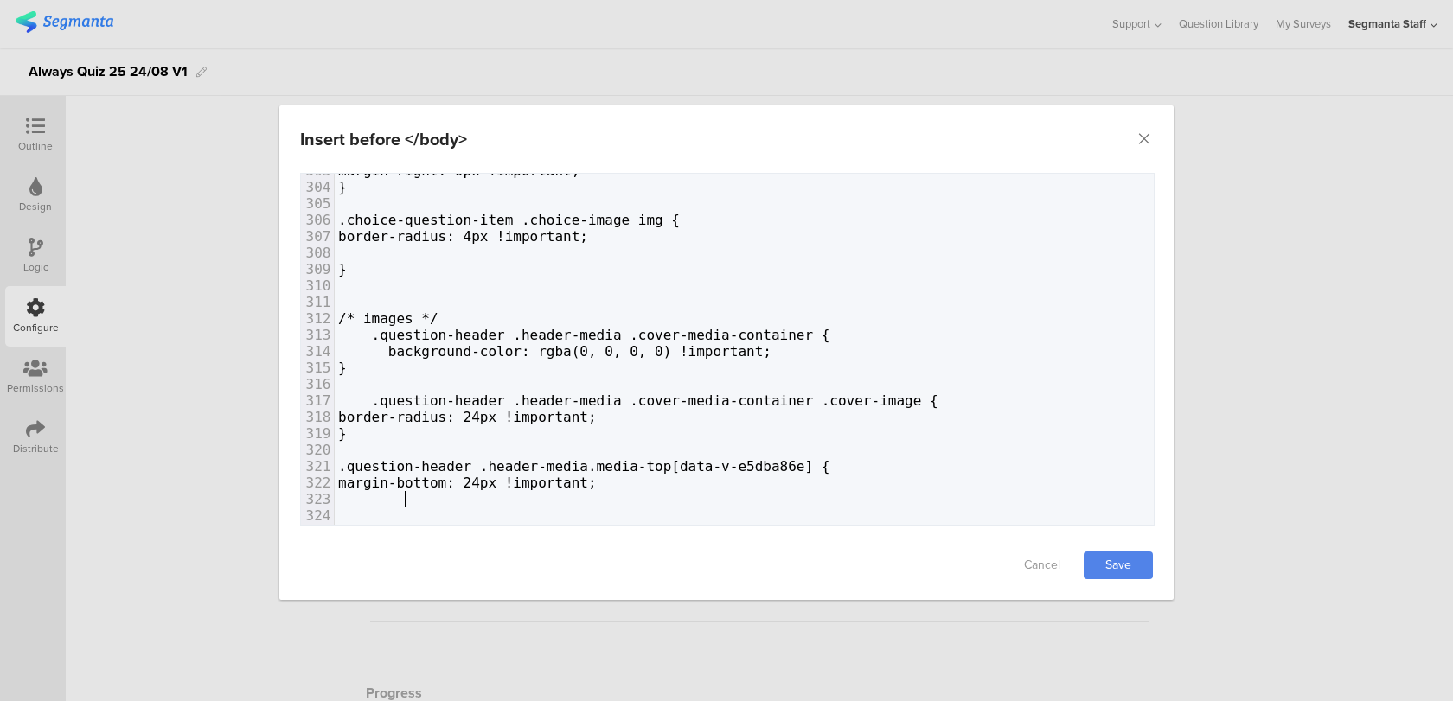
type textarea "}"
drag, startPoint x: 395, startPoint y: 499, endPoint x: 371, endPoint y: 499, distance: 24.2
click at [347, 499] on span "}" at bounding box center [342, 499] width 9 height 16
drag, startPoint x: 405, startPoint y: 467, endPoint x: 372, endPoint y: 465, distance: 32.9
click at [372, 465] on span ".question-header .header-media.media-top[data-v-e5dba86e] {" at bounding box center [583, 466] width 491 height 16
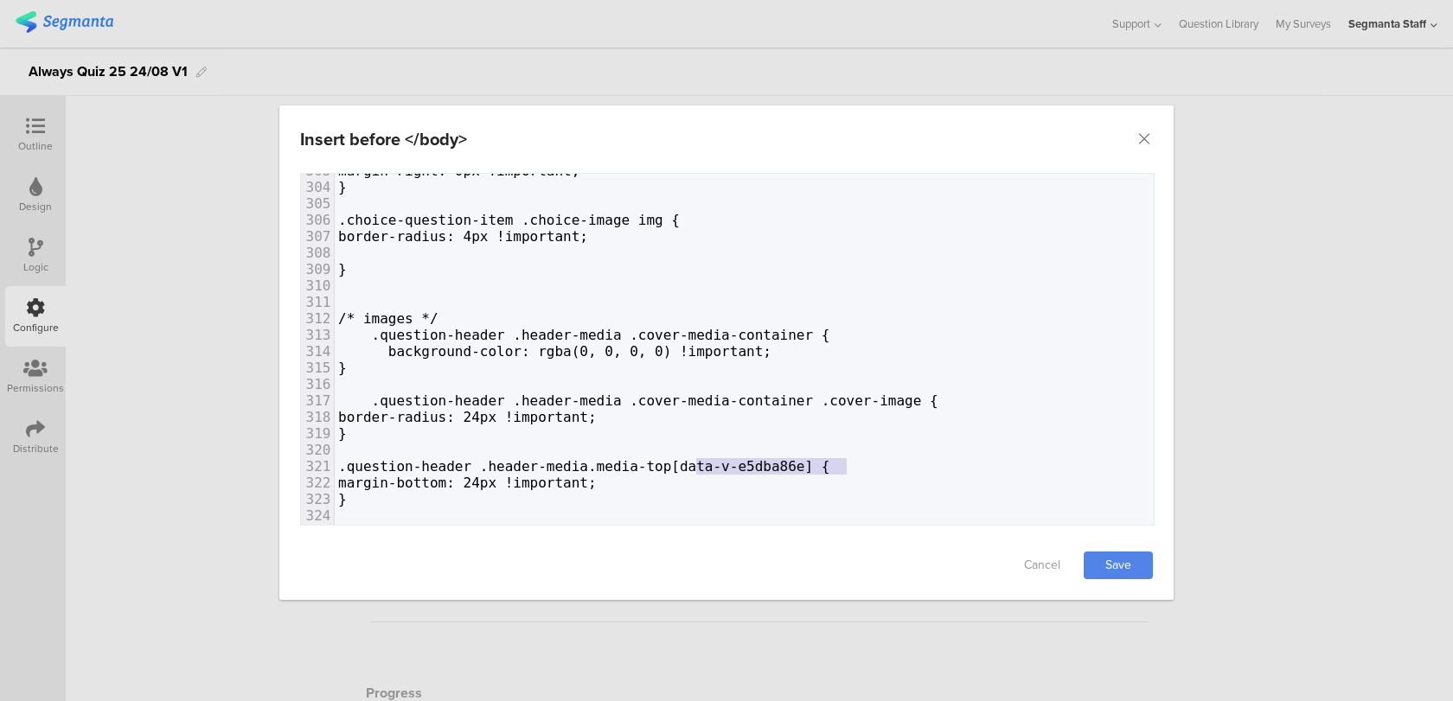
type textarea "[data-v-e5dba86e]"
drag, startPoint x: 847, startPoint y: 463, endPoint x: 706, endPoint y: 465, distance: 141.0
click at [706, 465] on span ".question-header .header-media.media-top[data-v-e5dba86e] {" at bounding box center [583, 466] width 491 height 16
drag, startPoint x: 792, startPoint y: 351, endPoint x: 681, endPoint y: 349, distance: 111.6
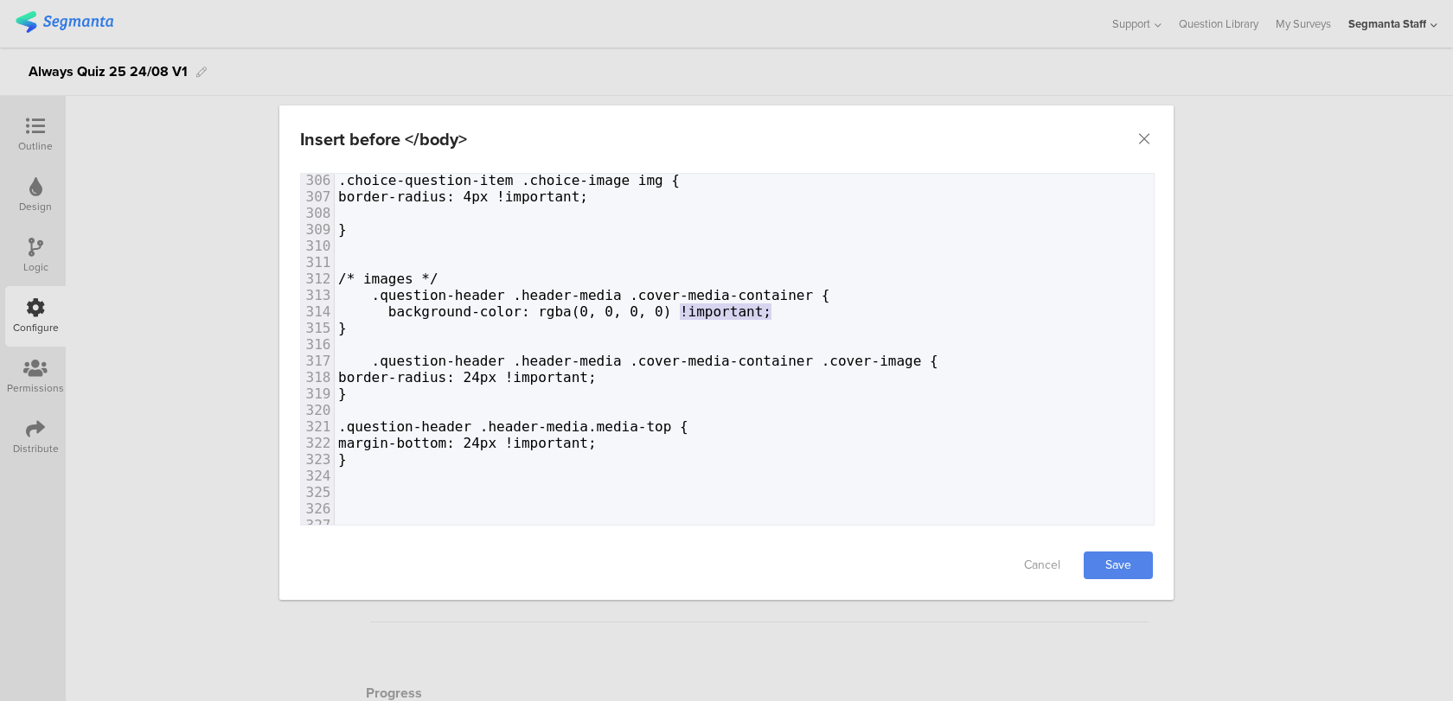
scroll to position [5047, 0]
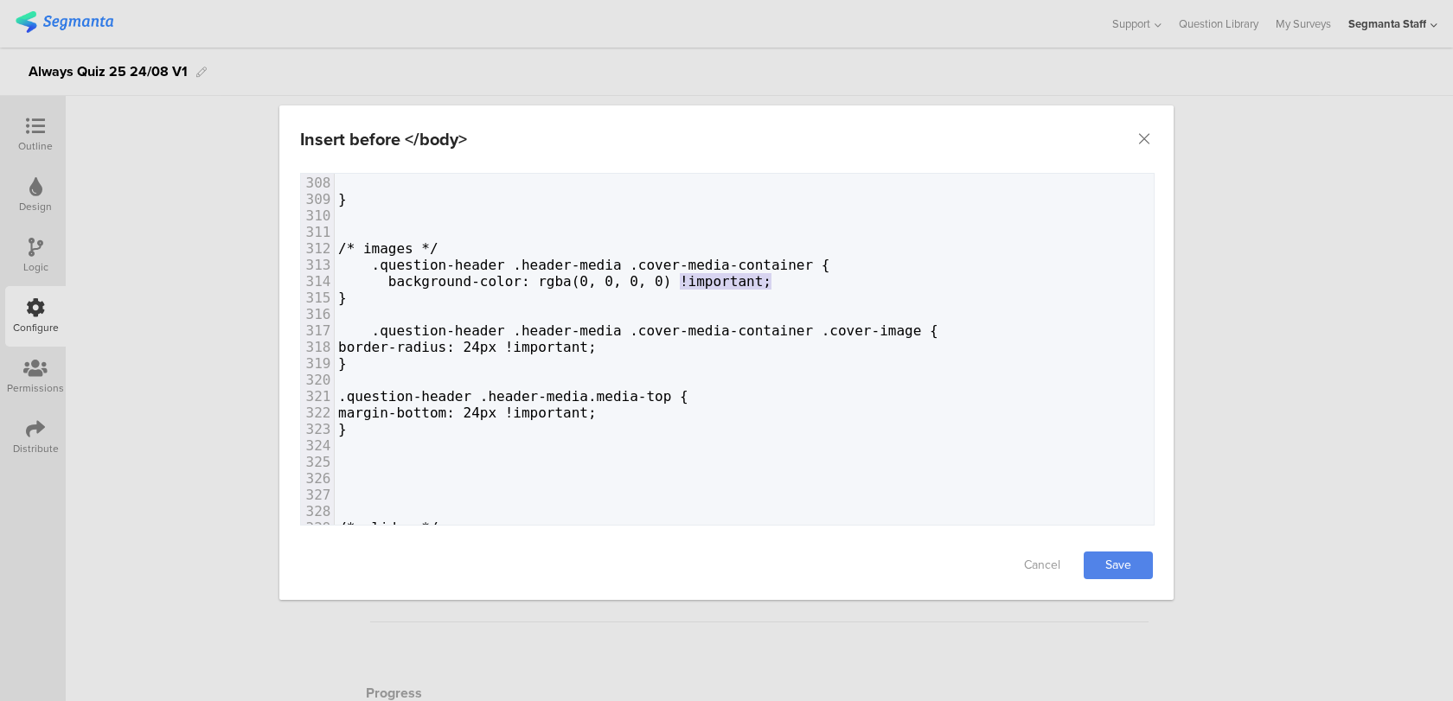
type textarea "!important;"
paste textarea "}"
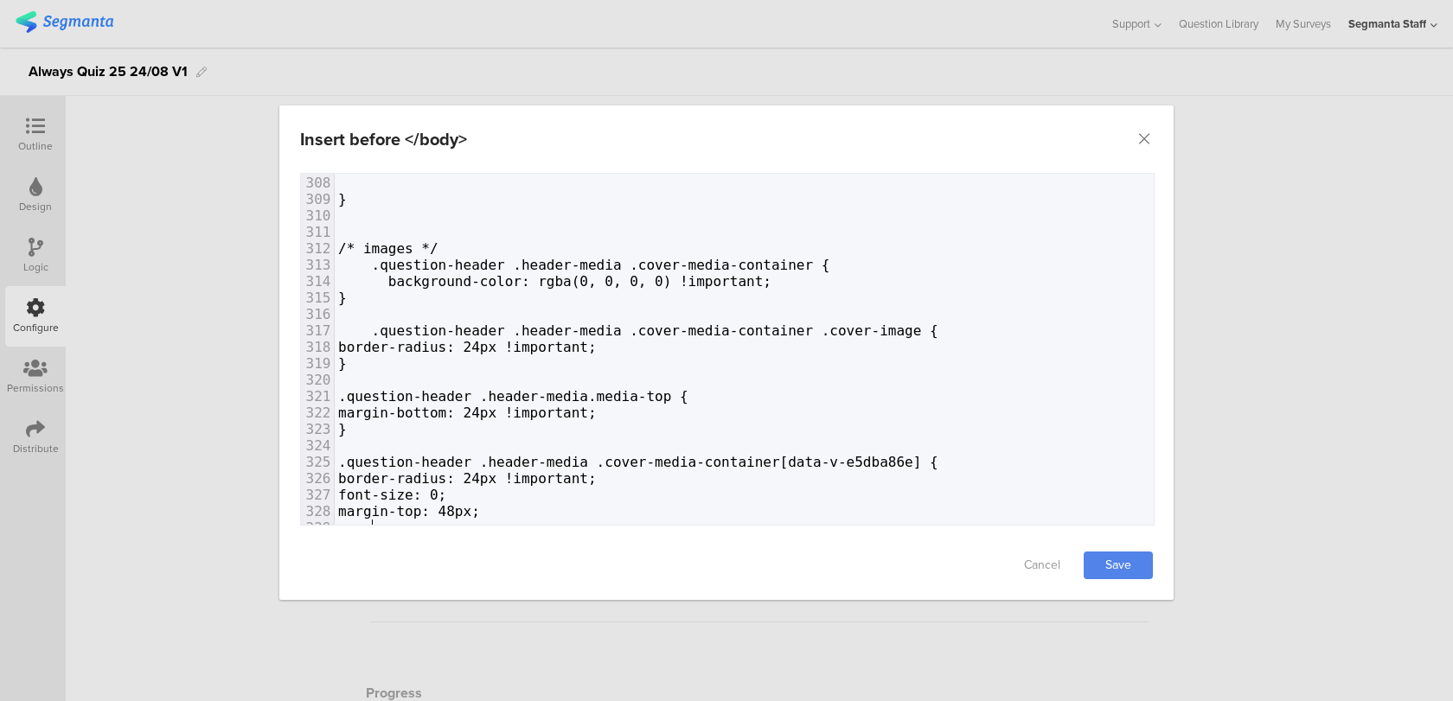
scroll to position [5059, 0]
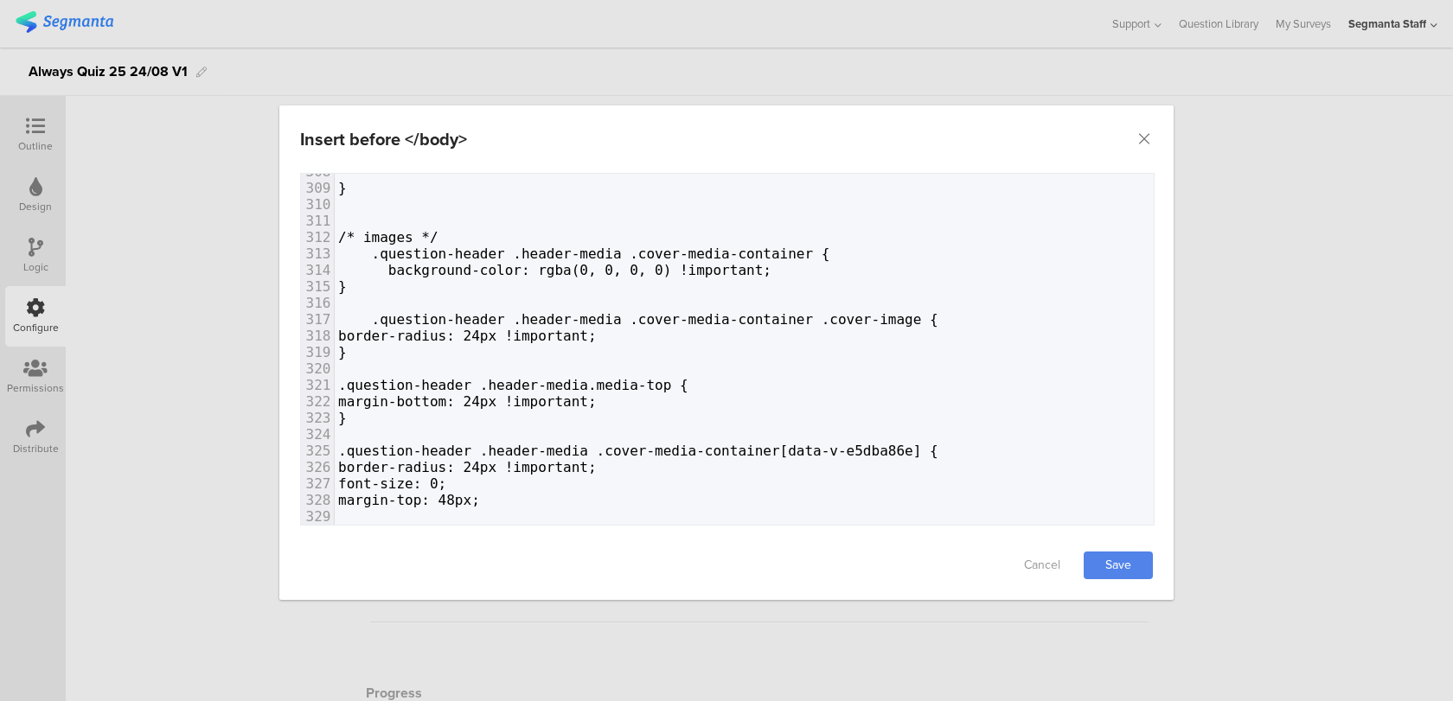
type textarea "}"
type textarea "border-radius: 24px !important; font-size: 0;"
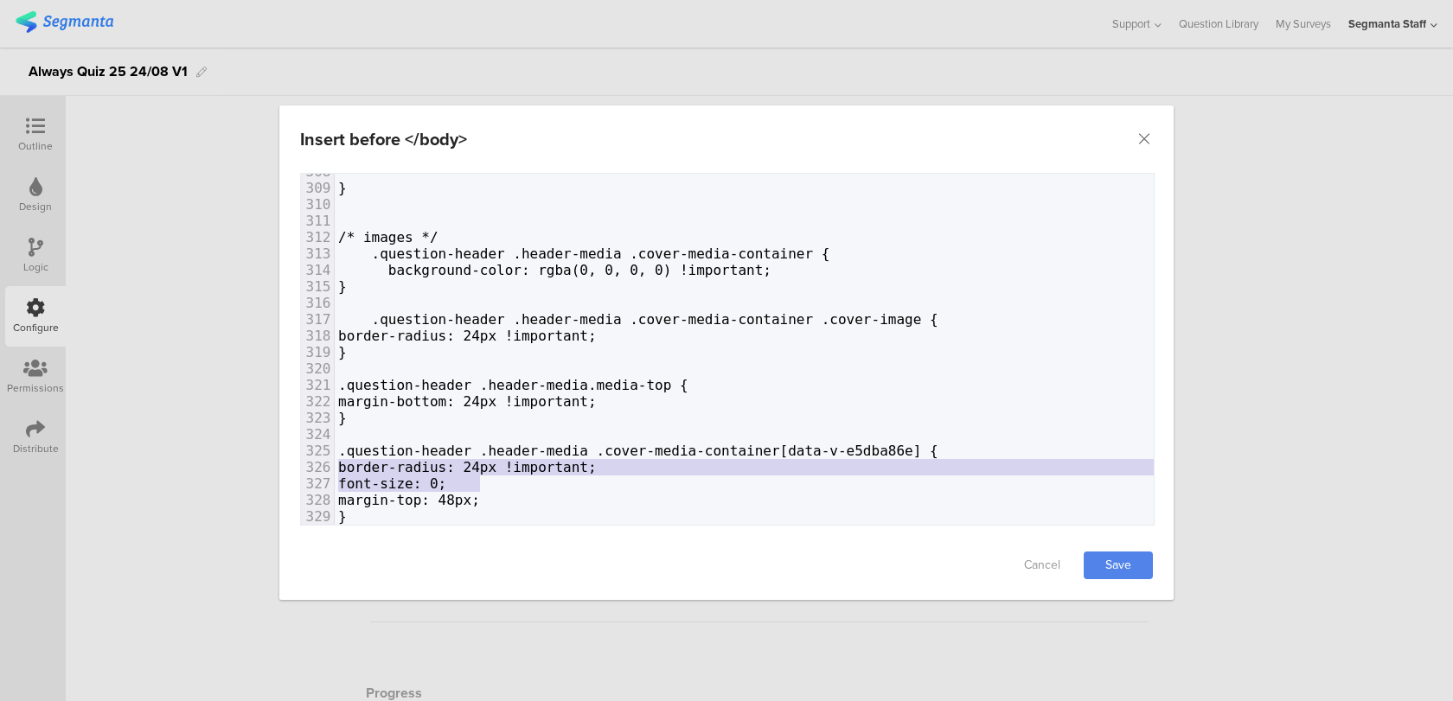
drag, startPoint x: 491, startPoint y: 483, endPoint x: 295, endPoint y: 463, distance: 197.2
click at [295, 463] on div "Failed saving changes. If the problem persists please contact us at team@segman…" at bounding box center [726, 352] width 894 height 358
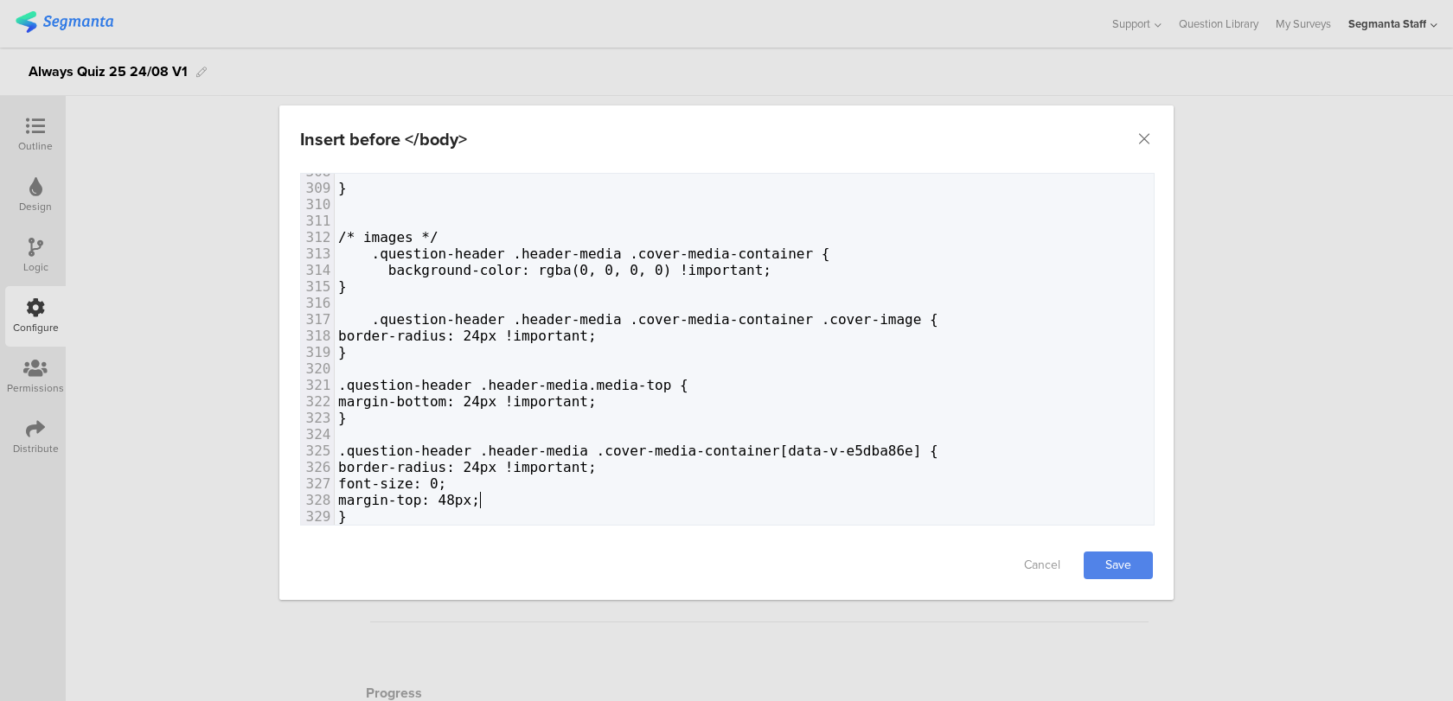
click at [476, 498] on span "margin-top: 48px;" at bounding box center [409, 500] width 142 height 16
type textarea "margin-top: 48px;"
drag, startPoint x: 533, startPoint y: 502, endPoint x: 374, endPoint y: 491, distance: 158.6
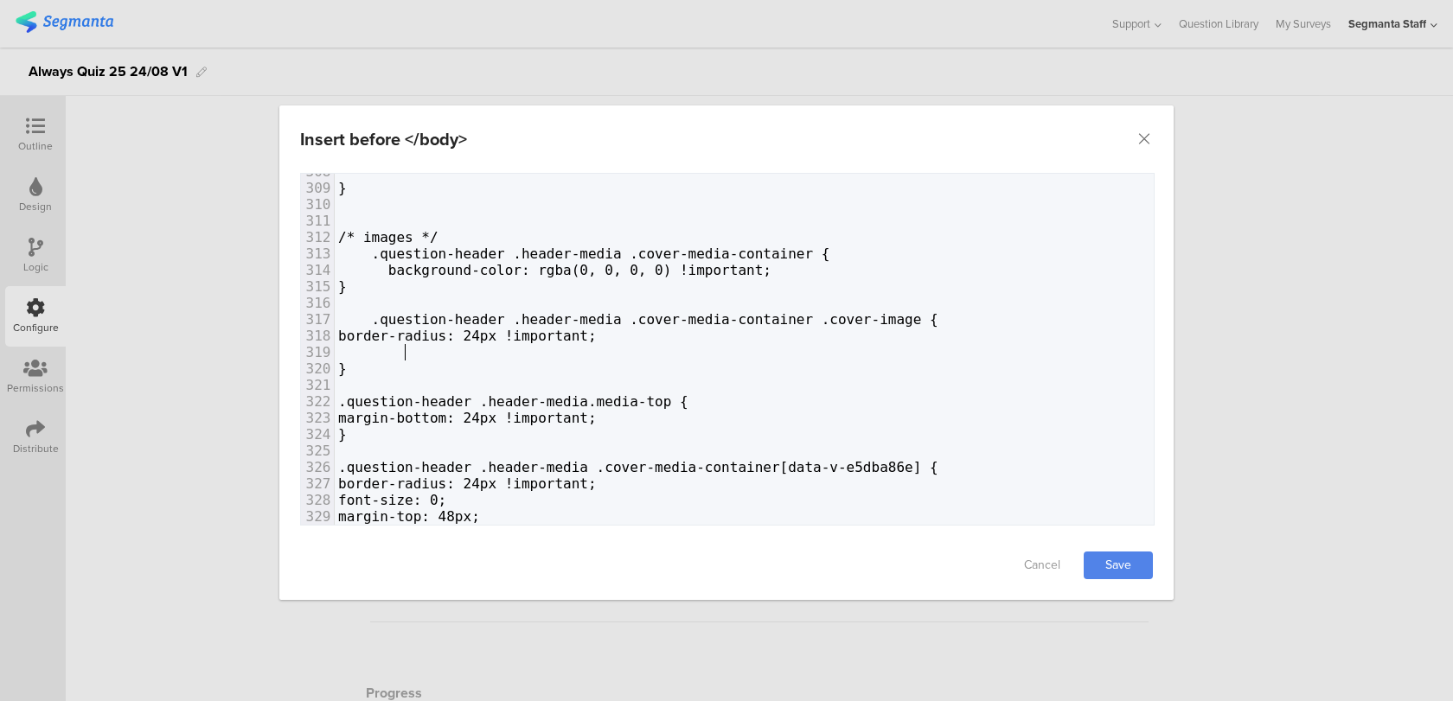
paste textarea "t;"
type textarea "!important;"
drag, startPoint x: 672, startPoint y: 341, endPoint x: 572, endPoint y: 332, distance: 99.8
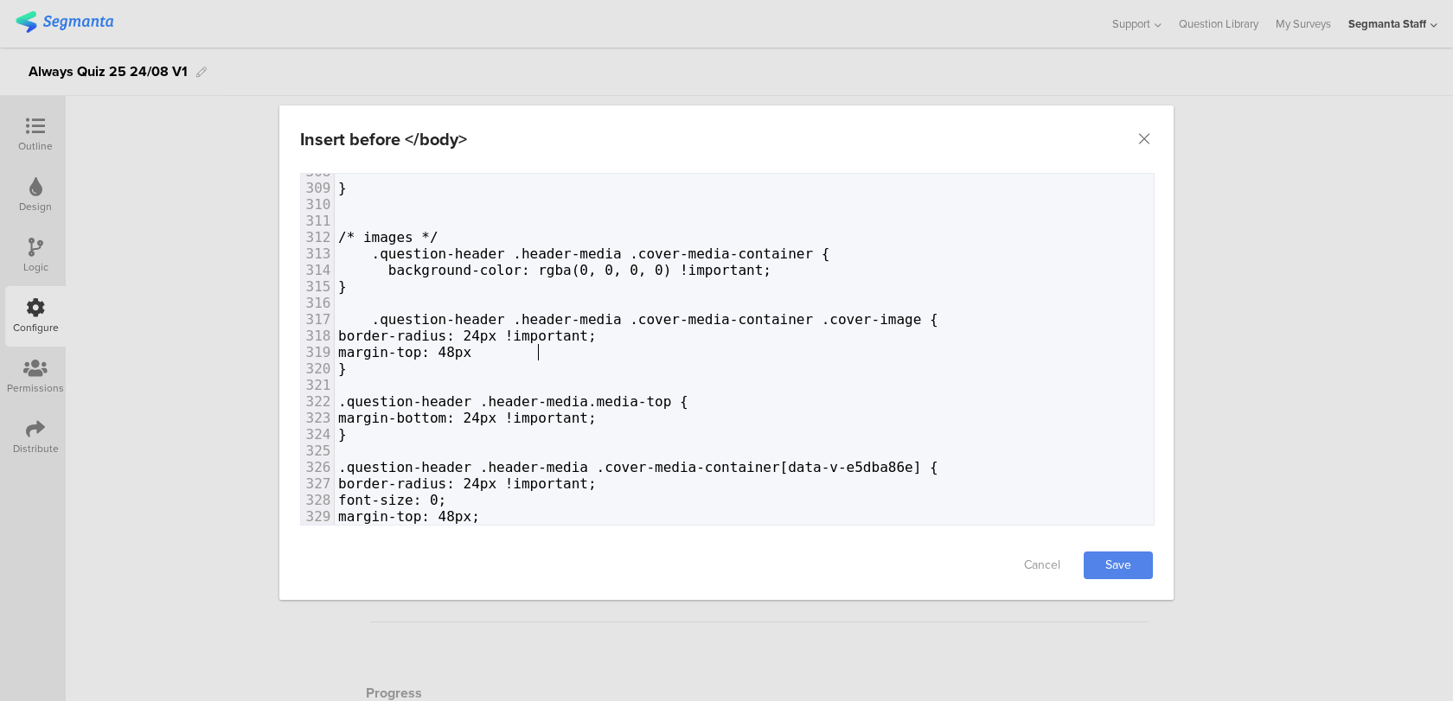
scroll to position [0, 7]
paste textarea "dialog"
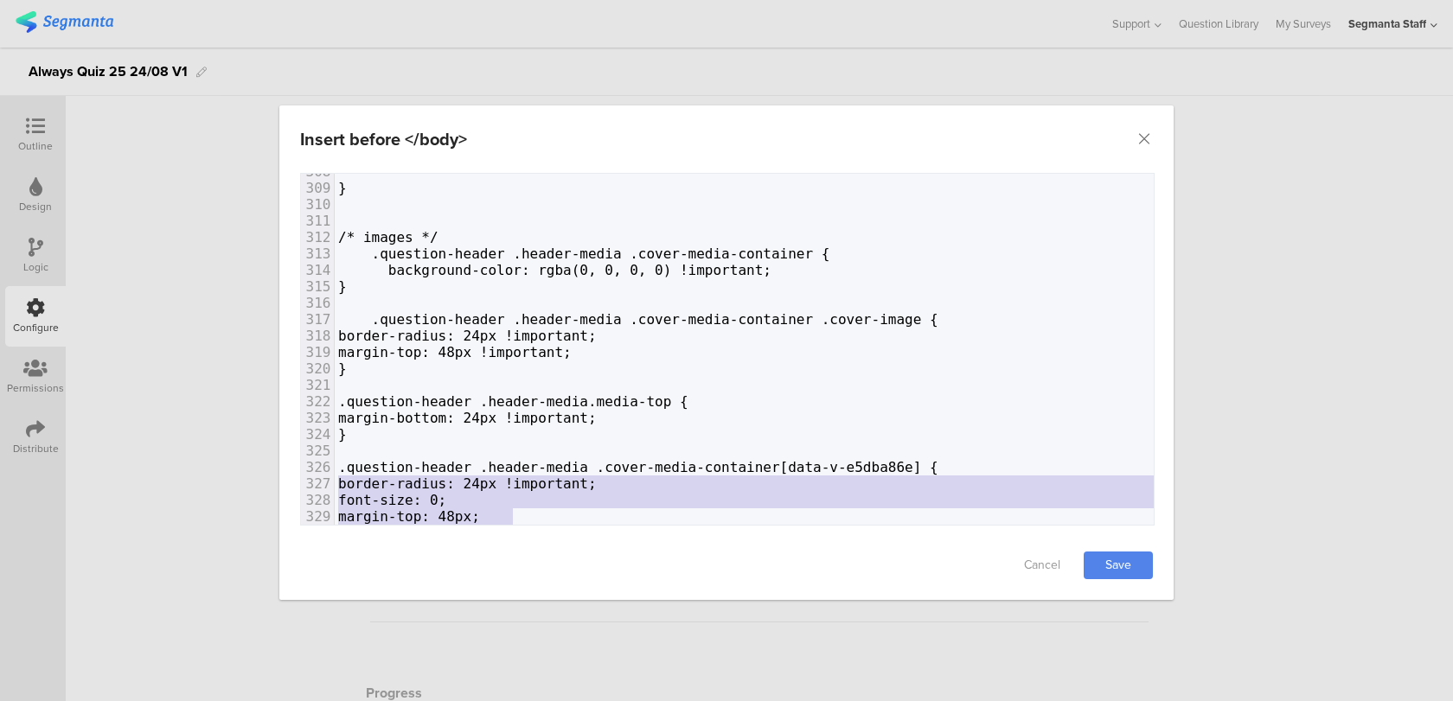
type textarea ".question-header .header-media .cover-media-container[data-v-e5dba86e] { border…"
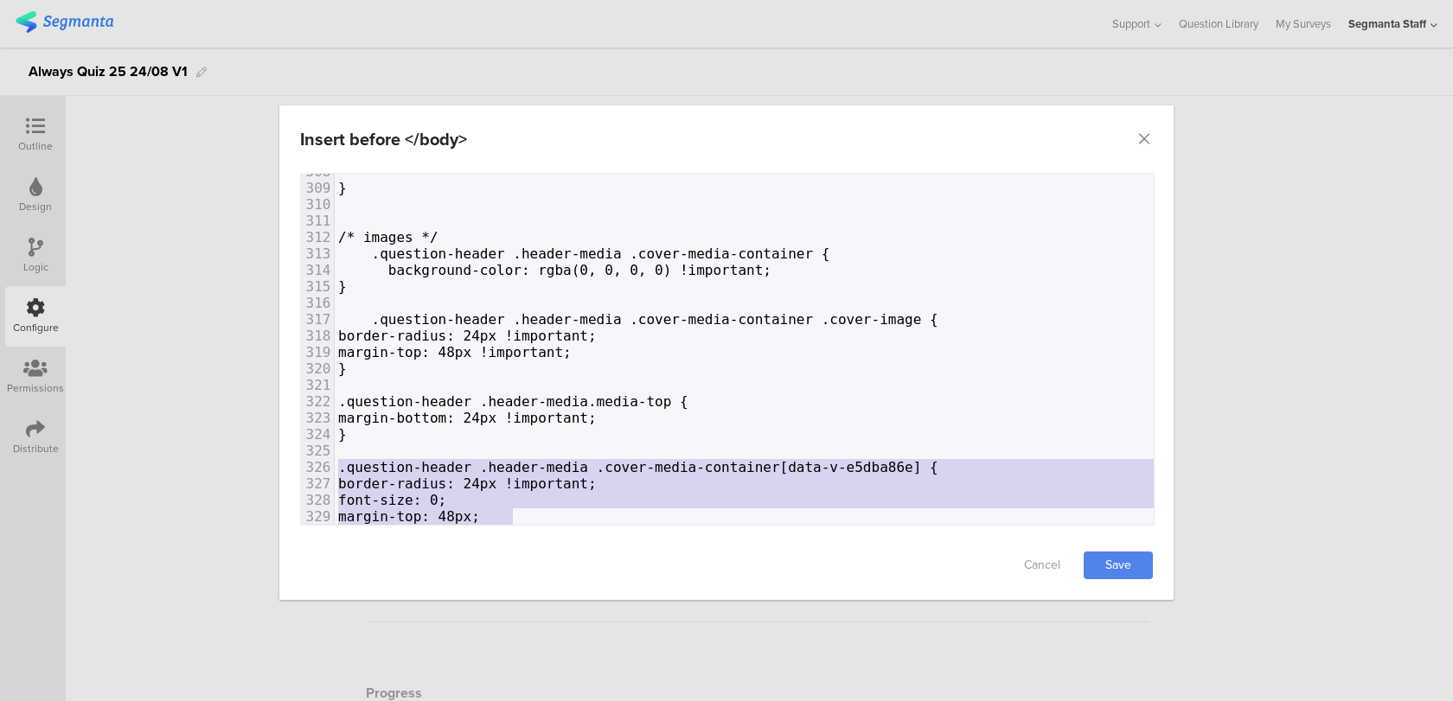
drag, startPoint x: 528, startPoint y: 517, endPoint x: 322, endPoint y: 470, distance: 212.1
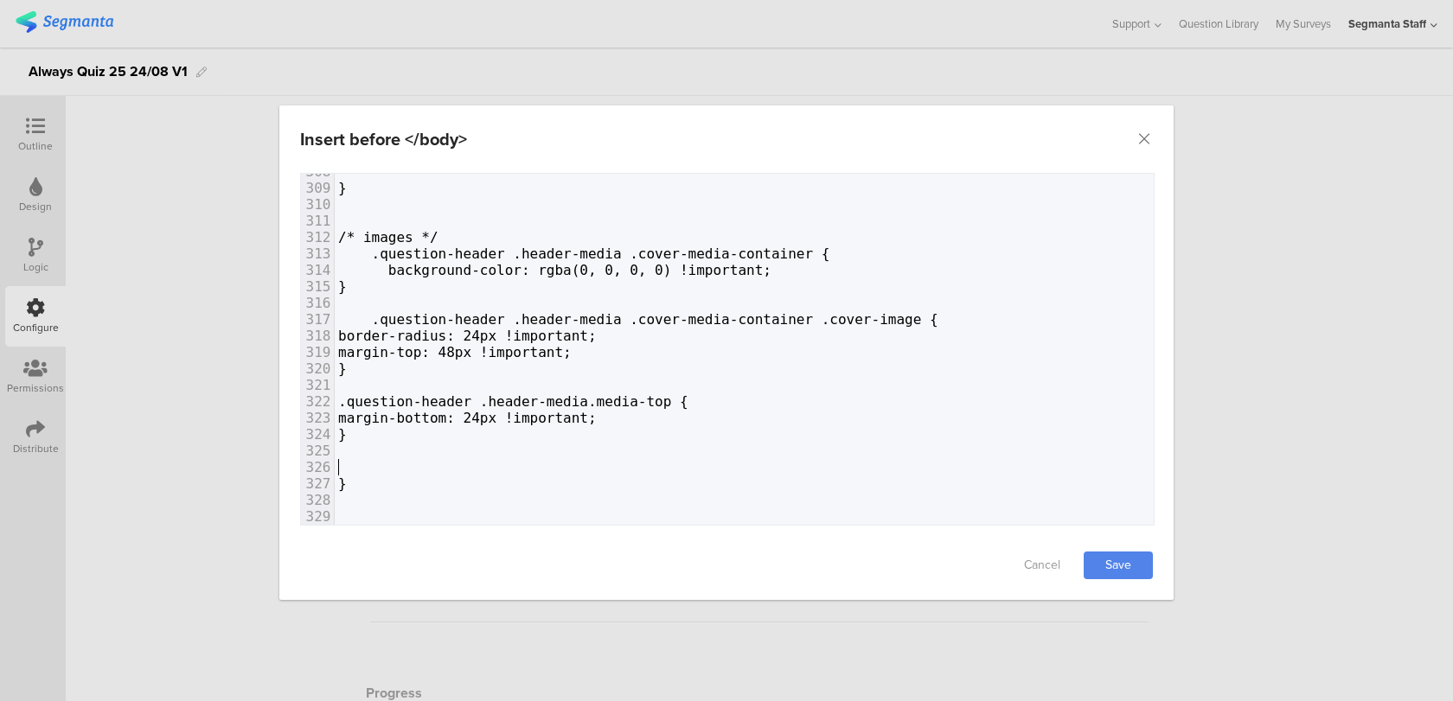
drag, startPoint x: 395, startPoint y: 473, endPoint x: 336, endPoint y: 454, distance: 62.6
type textarea "}"
drag, startPoint x: 389, startPoint y: 479, endPoint x: 315, endPoint y: 476, distance: 74.4
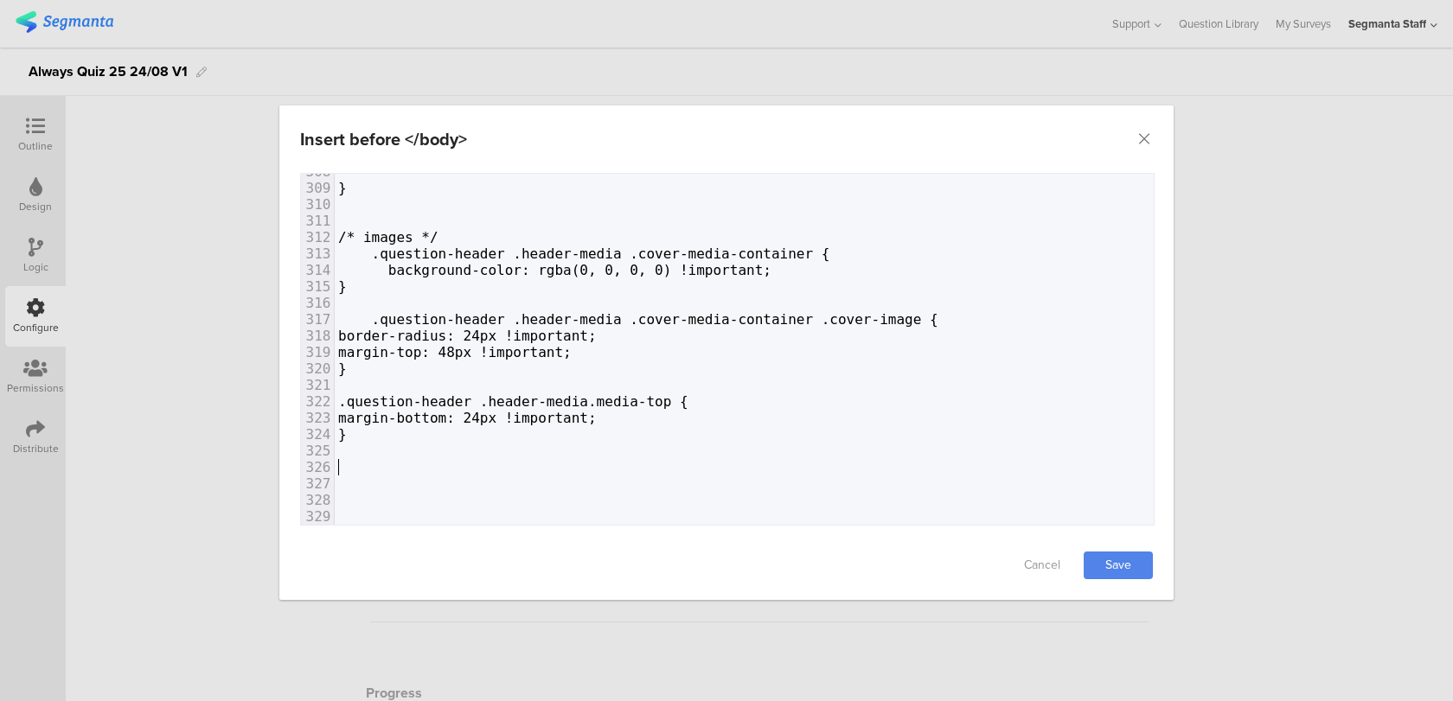
paste textarea ";"
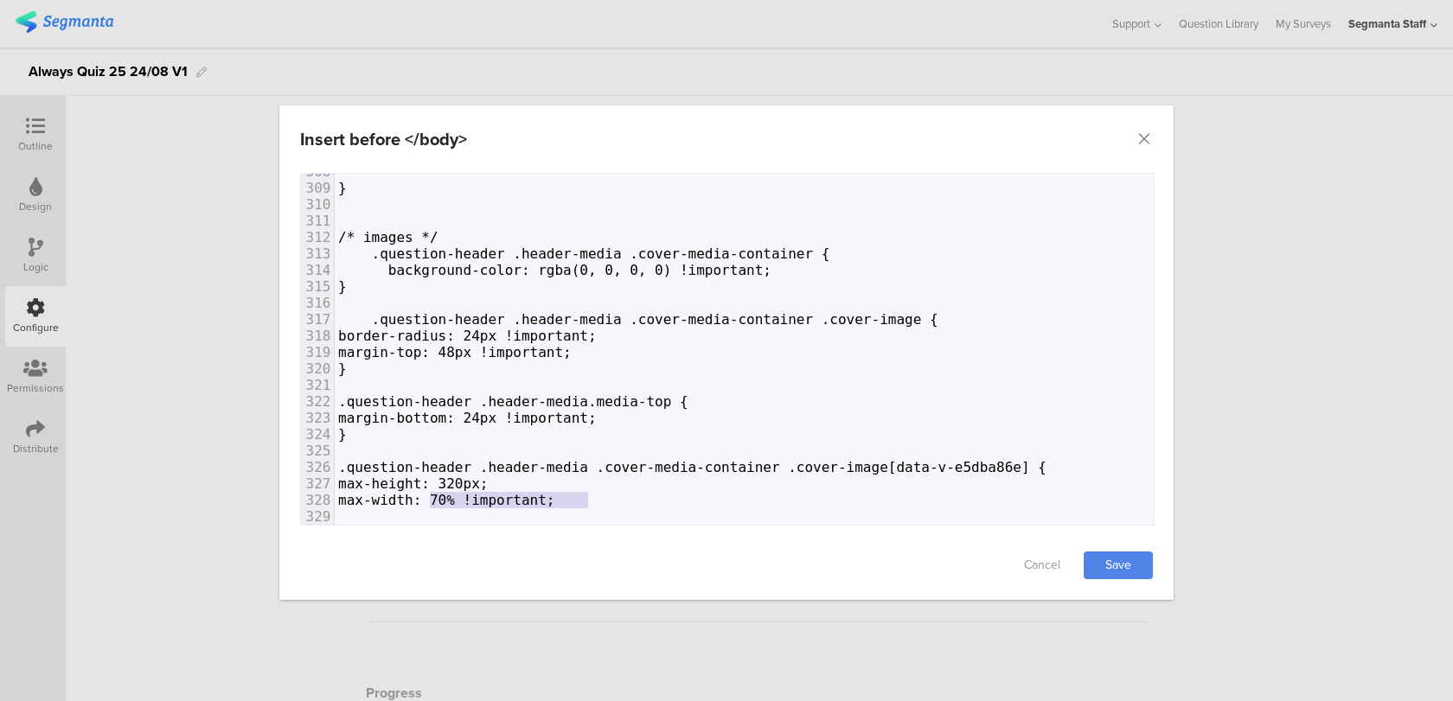
type textarea "idth: 70% !important;"
type textarea "max-width: 70% !important;"
drag, startPoint x: 599, startPoint y: 502, endPoint x: 369, endPoint y: 500, distance: 230.0
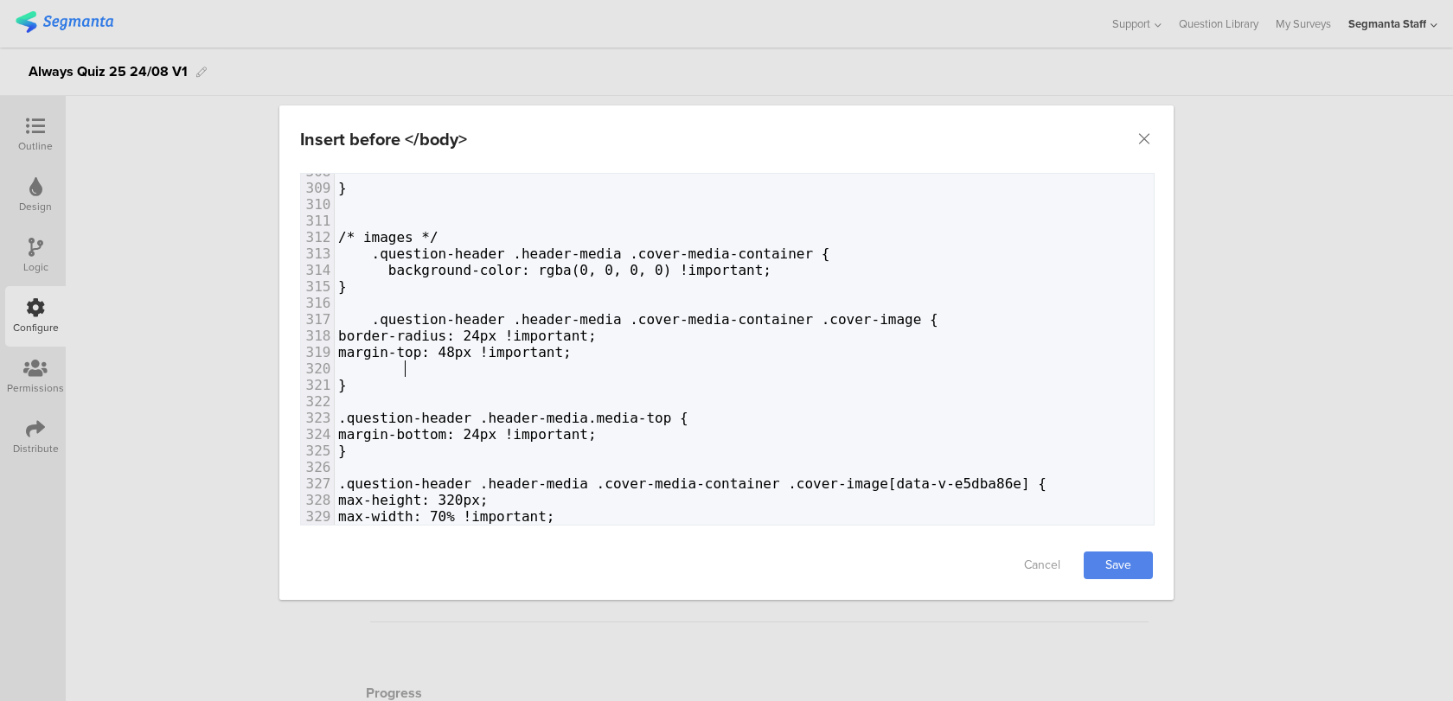
paste textarea "}"
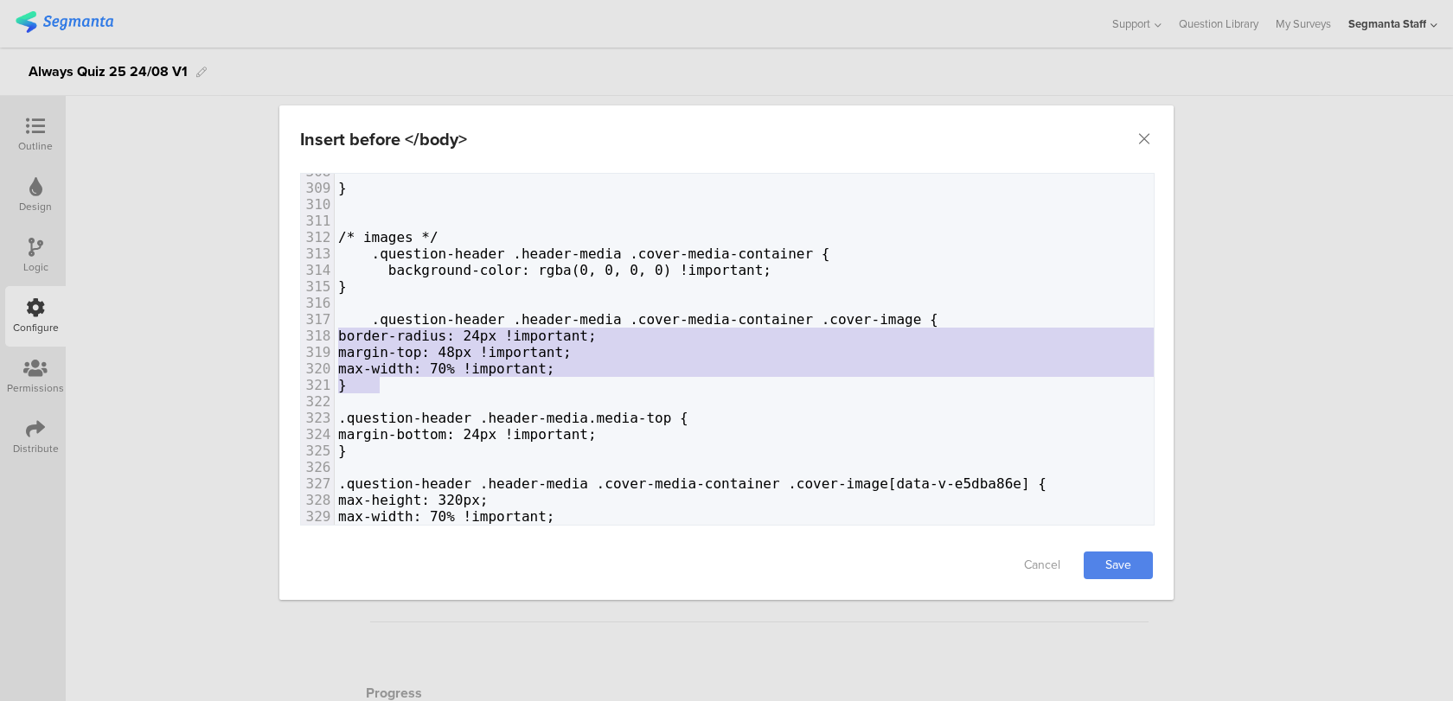
type textarea ".question-header .header-media .cover-media-container .cover-image { border-rad…"
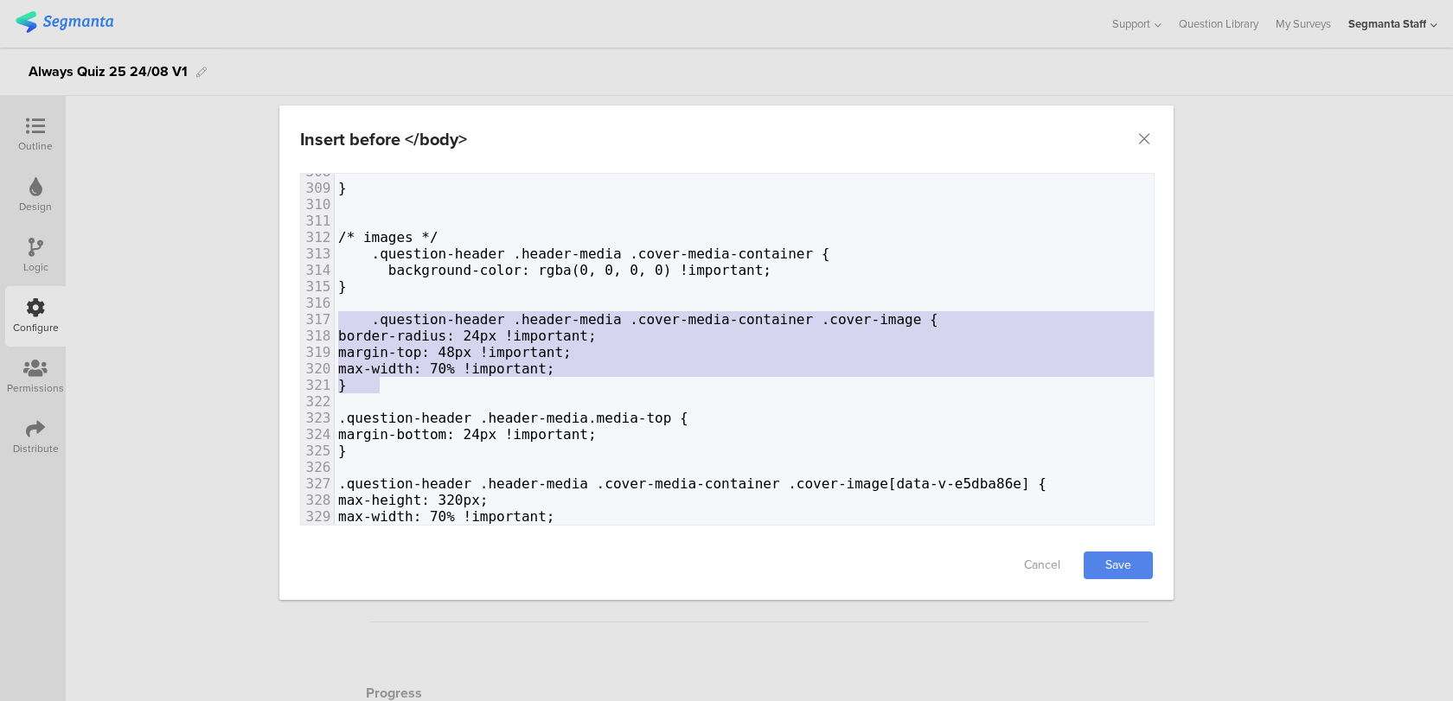
drag, startPoint x: 388, startPoint y: 388, endPoint x: 310, endPoint y: 322, distance: 103.1
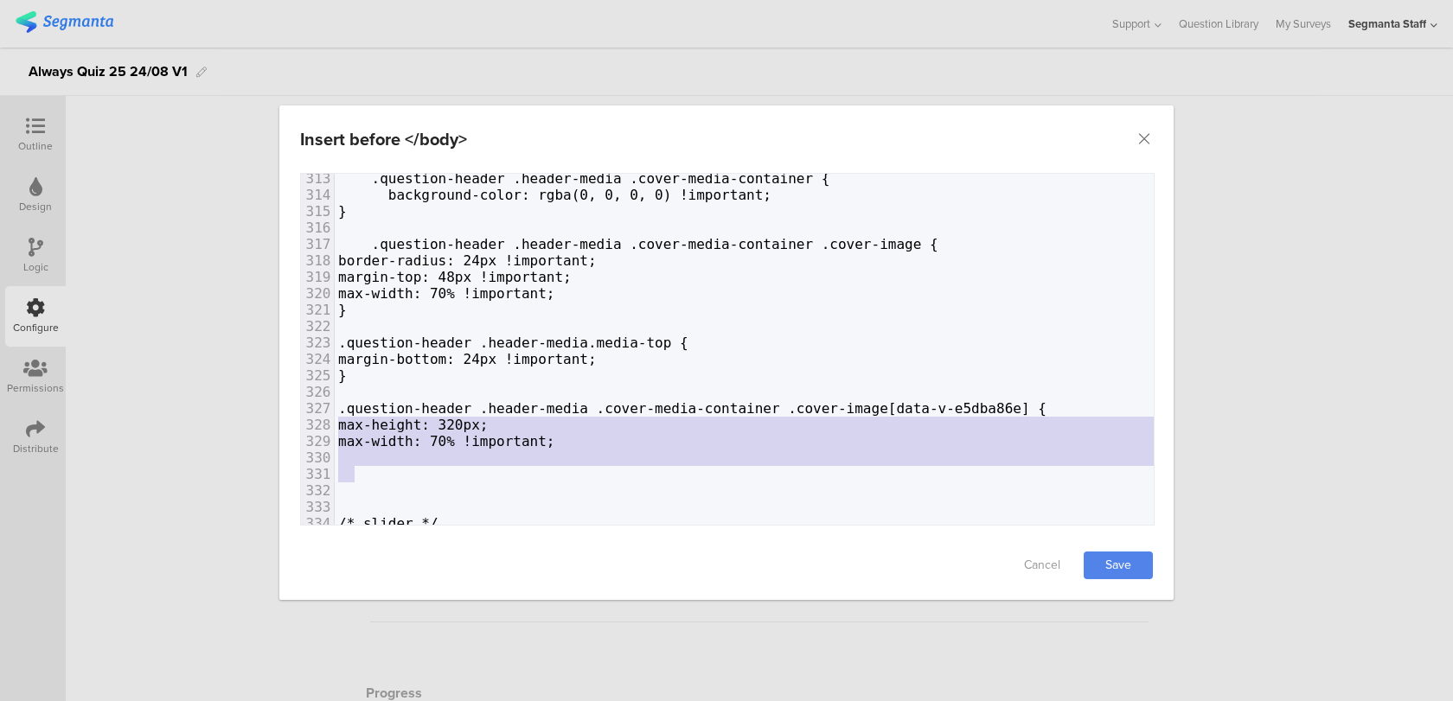
type textarea ".question-header .header-media .cover-media-container .cover-image[data-v-e5dba…"
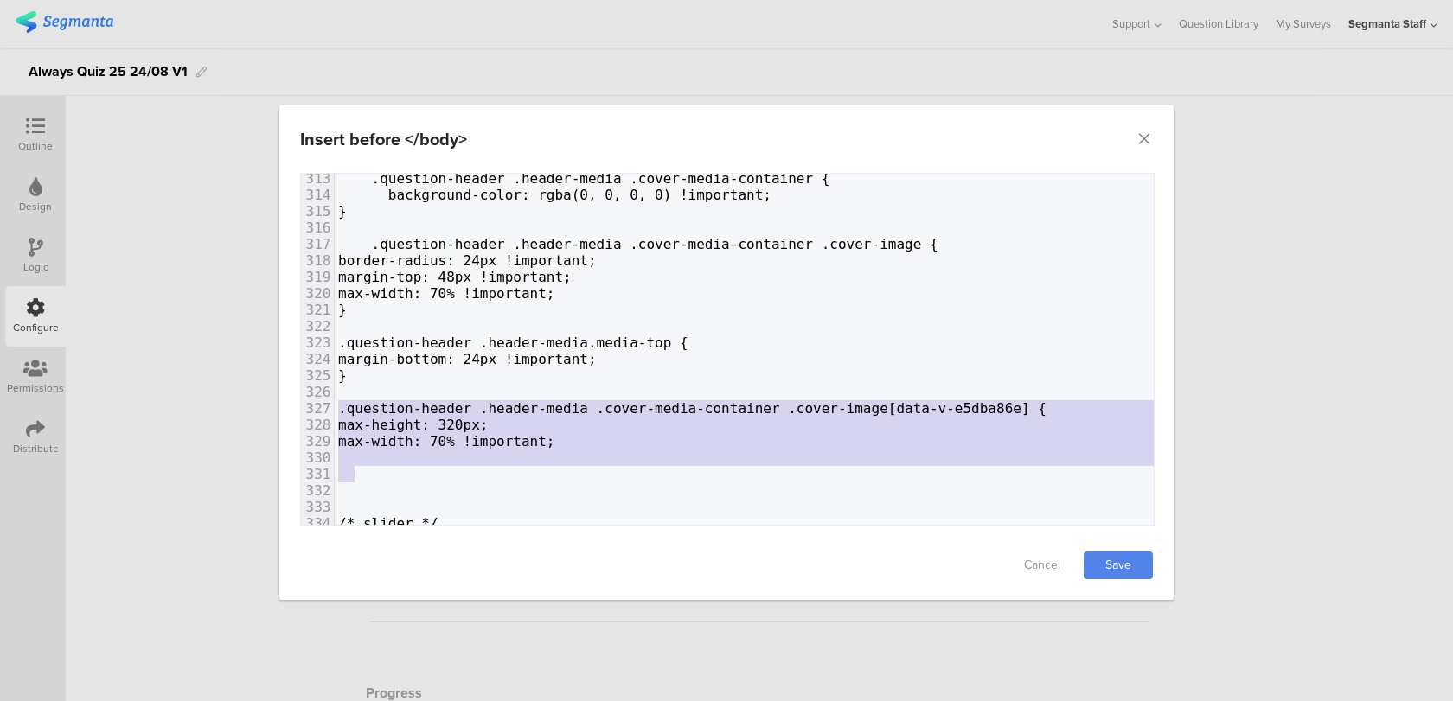
drag, startPoint x: 356, startPoint y: 469, endPoint x: 322, endPoint y: 407, distance: 70.5
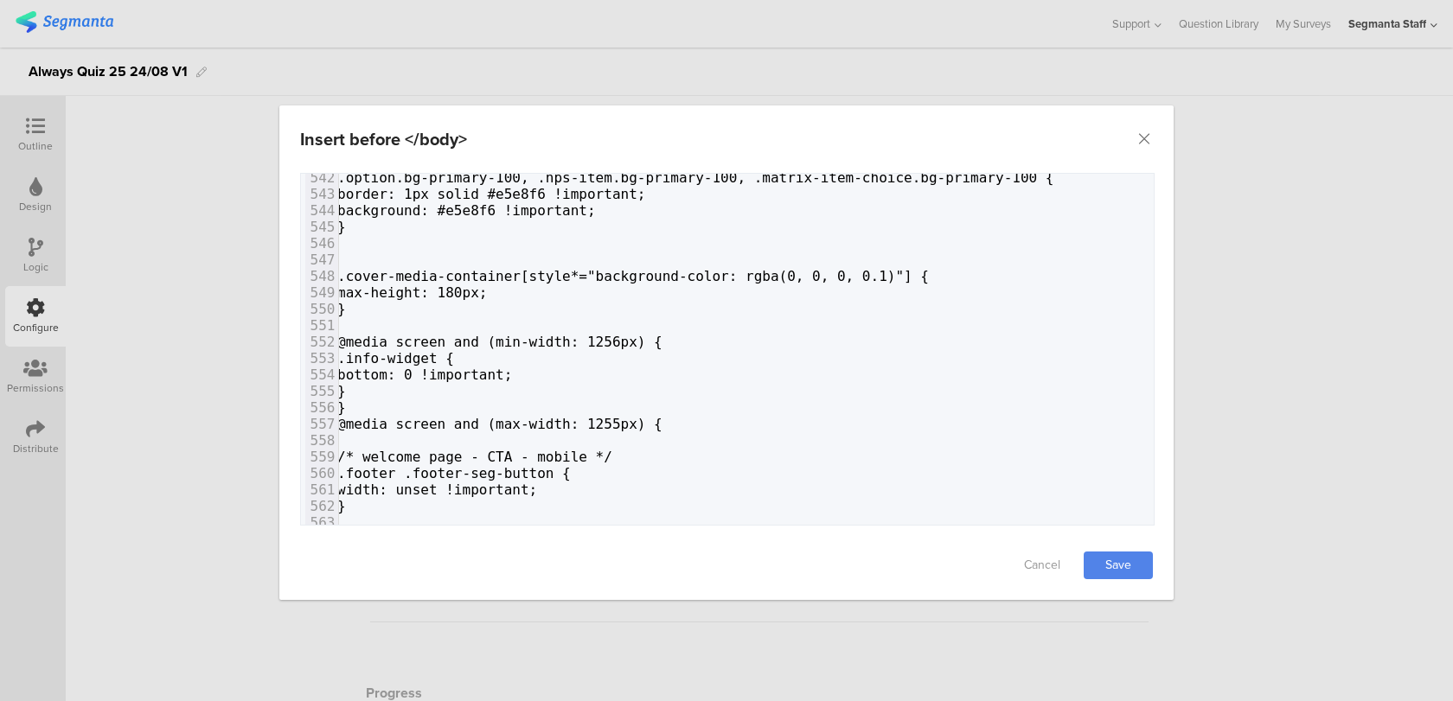
scroll to position [0, 1]
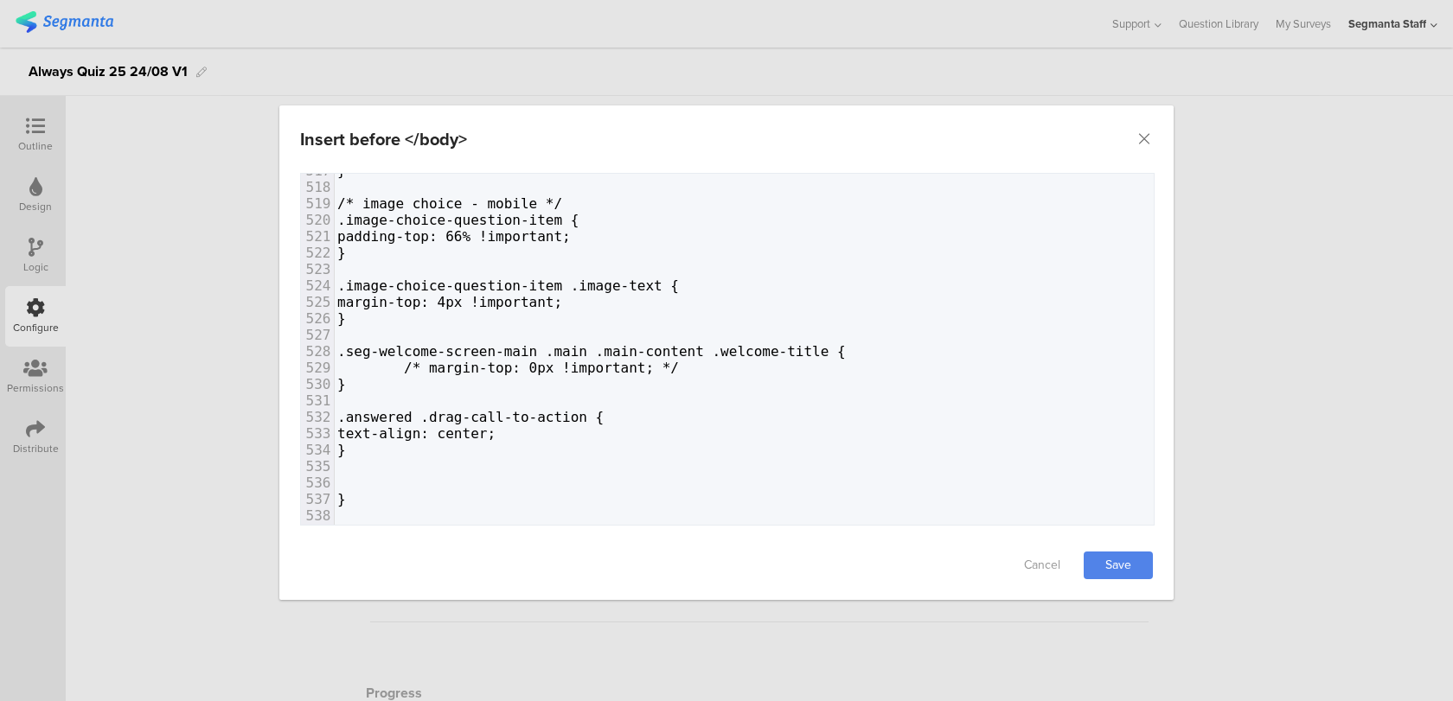
type textarea "/* I"
type textarea "images */"
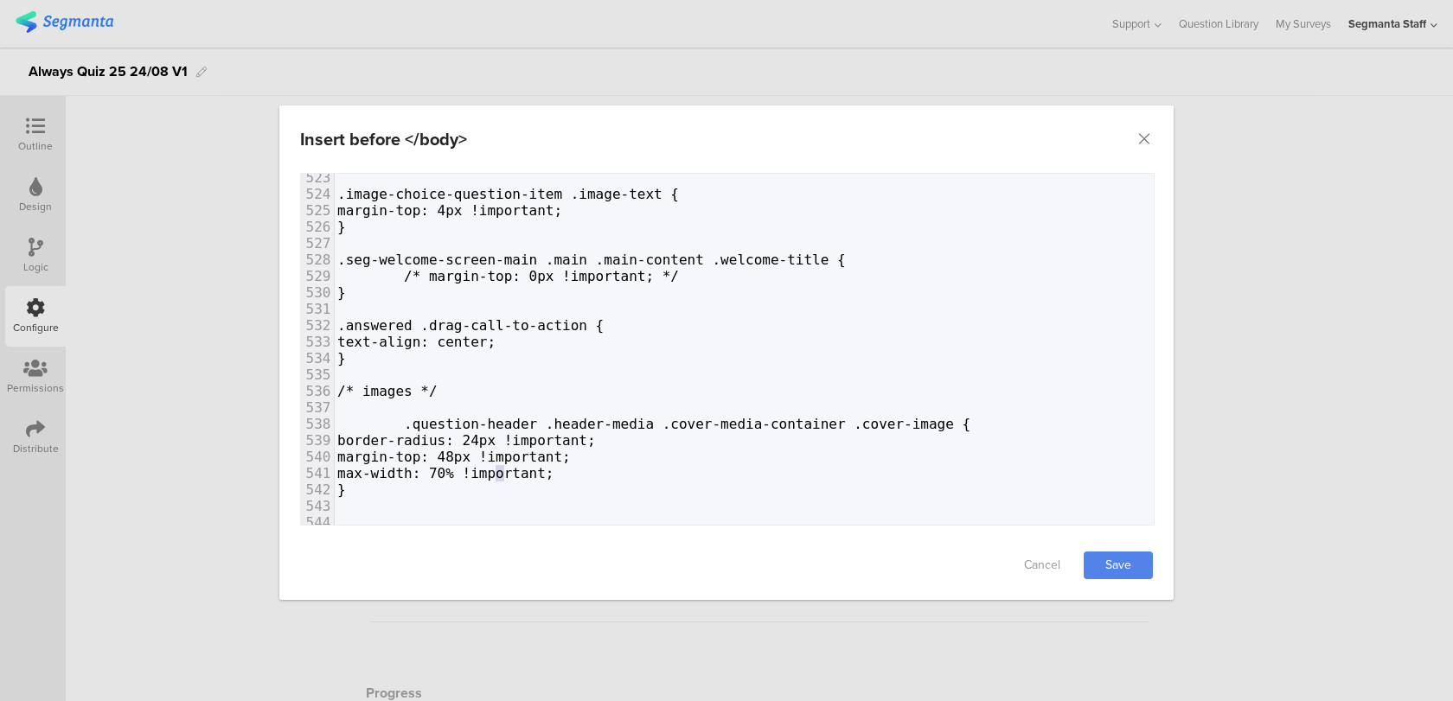
drag, startPoint x: 508, startPoint y: 469, endPoint x: 495, endPoint y: 466, distance: 13.2
click at [495, 466] on span "max-width: 70% !important;" at bounding box center [445, 473] width 217 height 16
type textarea "10"
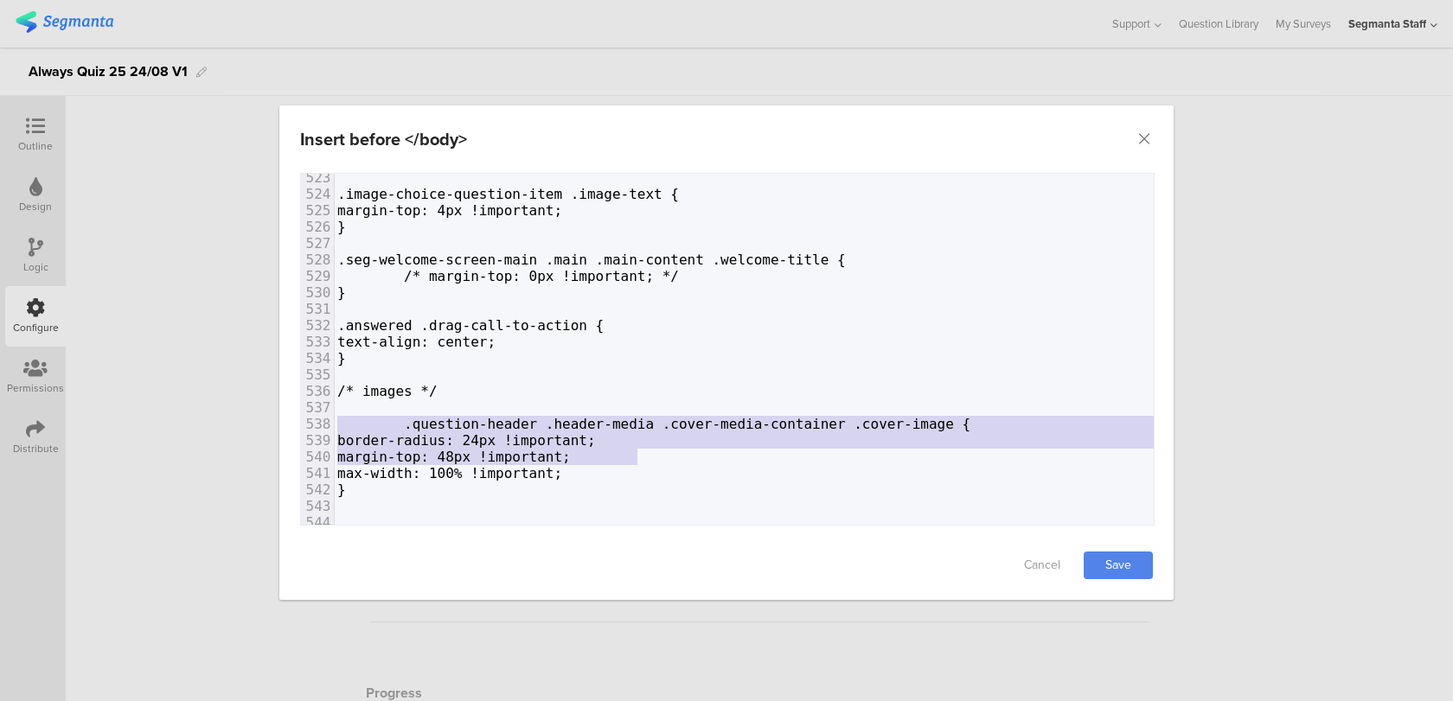
type textarea "border-radius: 24px !important; margin-top: 48px !important;"
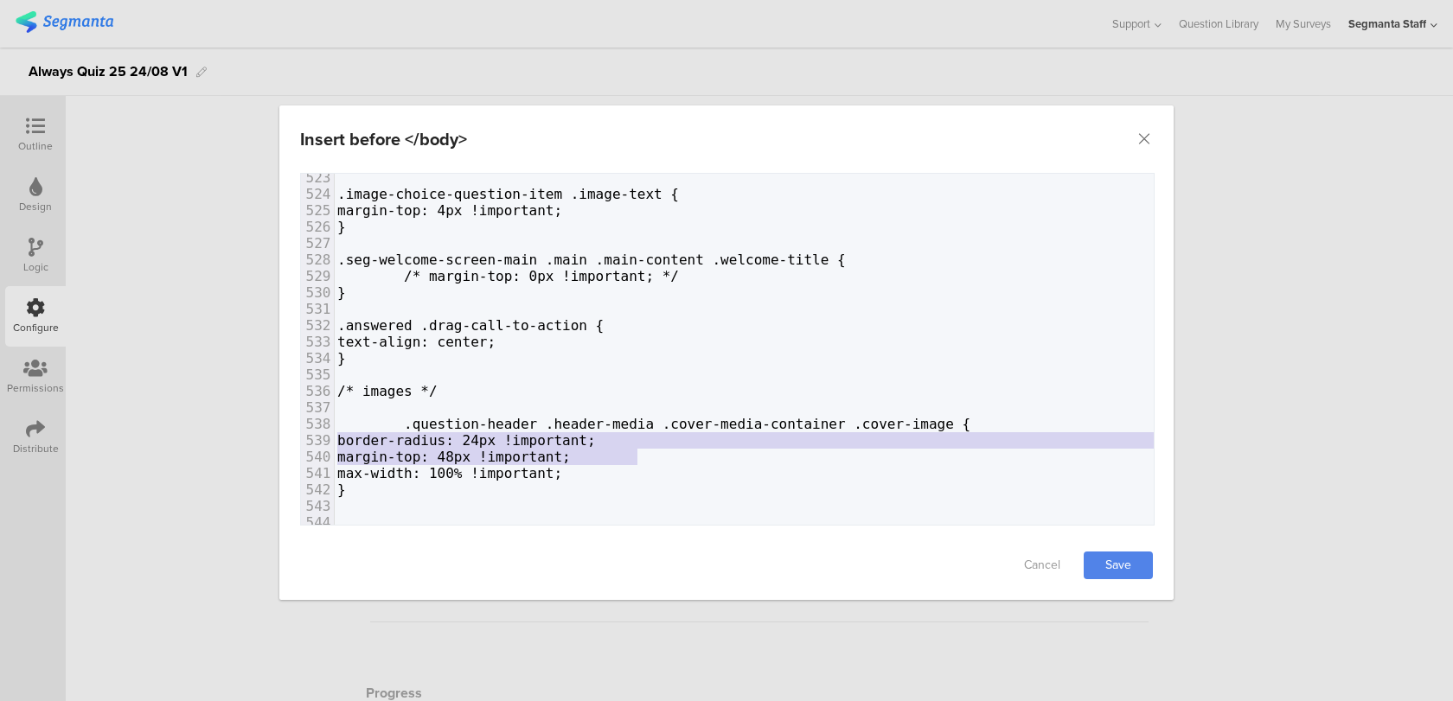
drag, startPoint x: 646, startPoint y: 455, endPoint x: 252, endPoint y: 428, distance: 395.2
click at [252, 428] on div "Insert before </body> Failed saving changes. If the problem persists please con…" at bounding box center [726, 350] width 1453 height 701
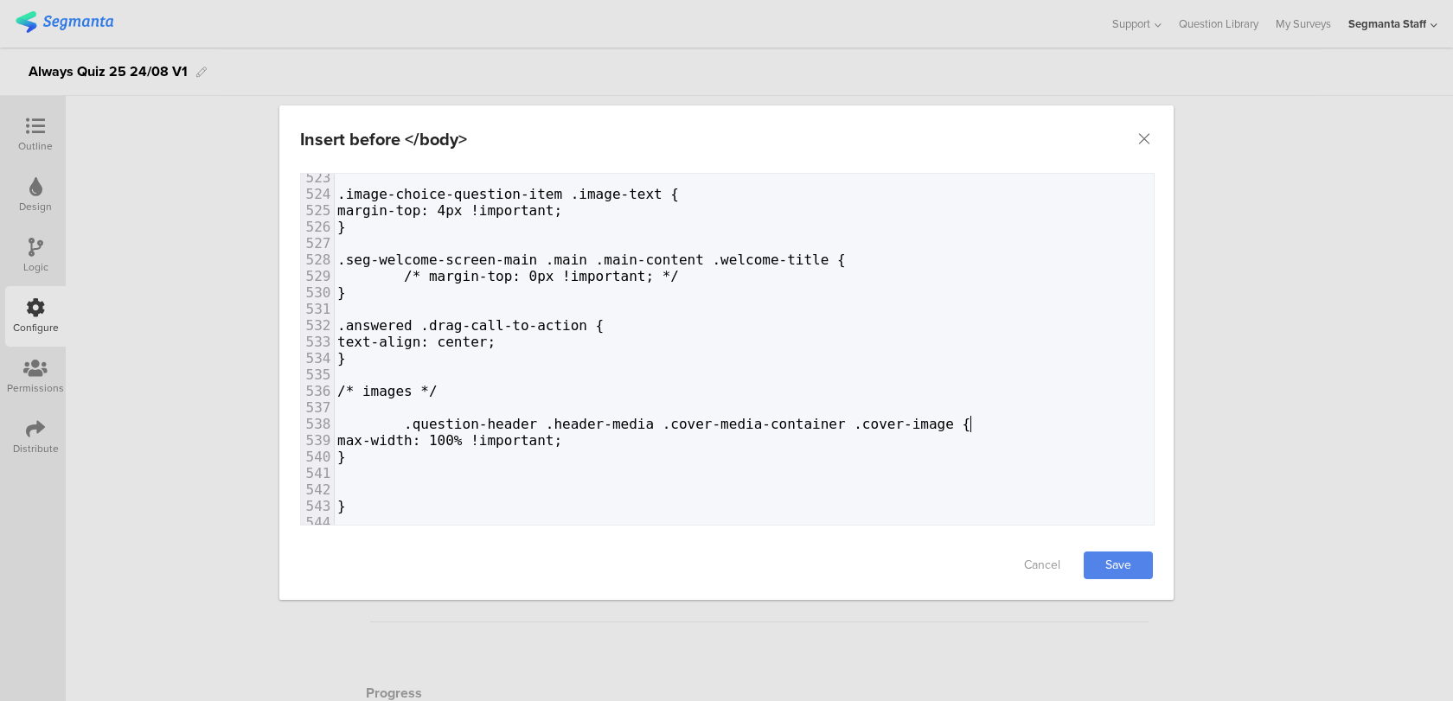
click at [1109, 547] on div "Cancel Save" at bounding box center [726, 565] width 894 height 69
click at [1102, 556] on link "Save" at bounding box center [1118, 566] width 69 height 28
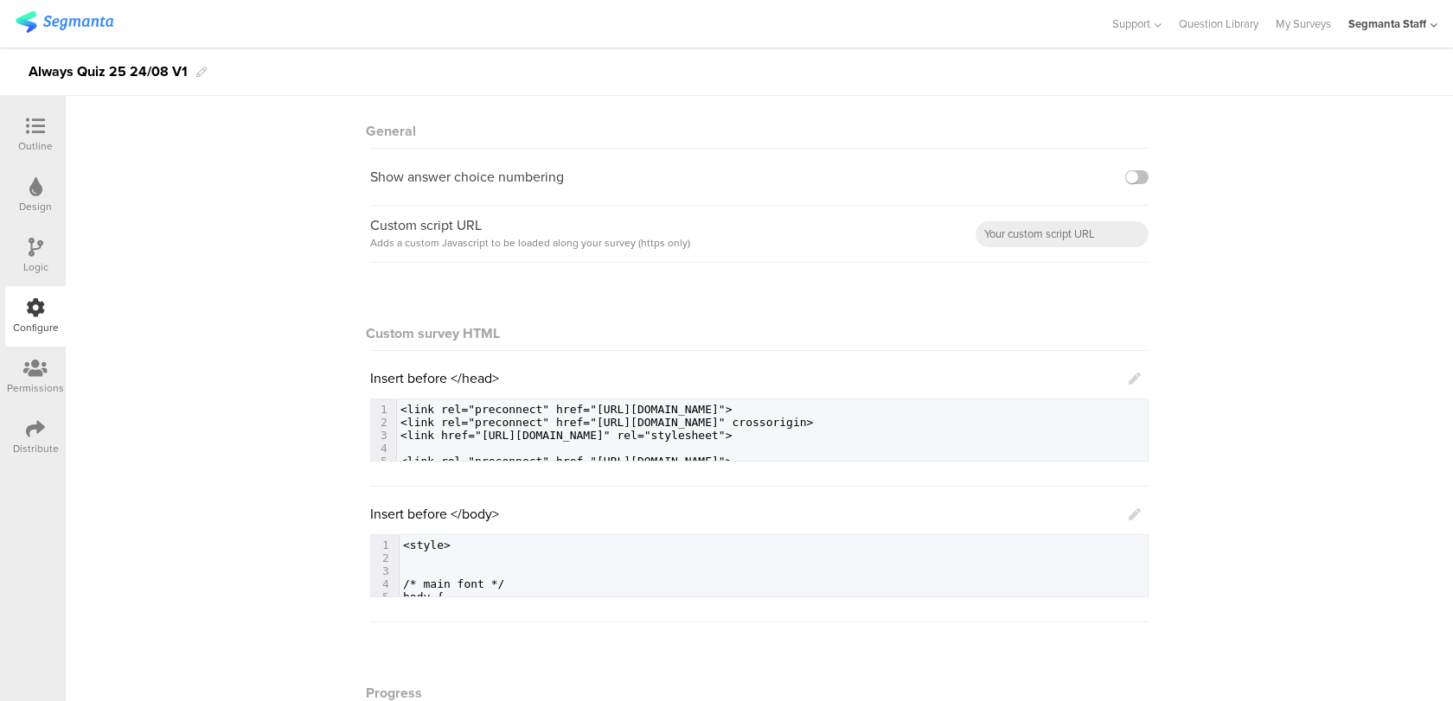
click at [1135, 515] on icon at bounding box center [1134, 514] width 12 height 12
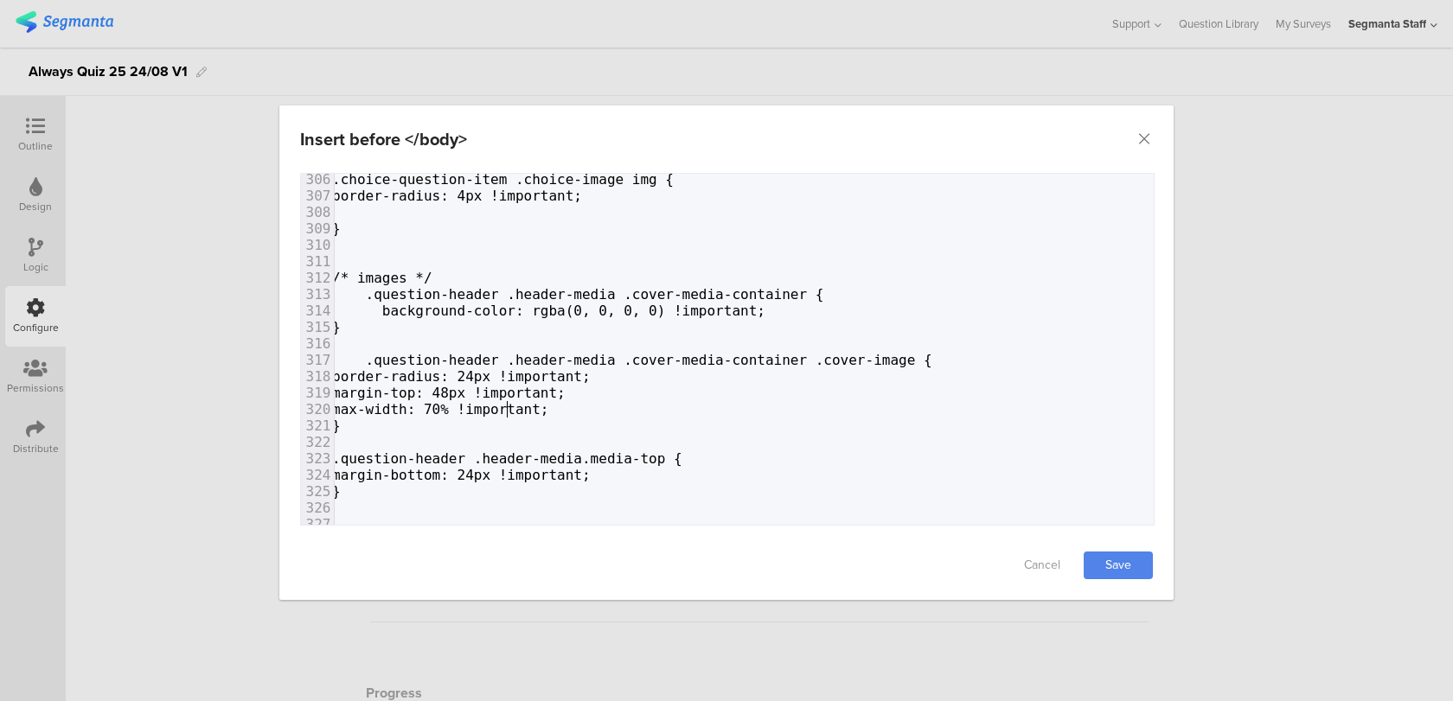
click at [504, 404] on span "max-width: 70% !important;" at bounding box center [440, 409] width 217 height 16
click at [494, 407] on span "max-width: 70% !important;" at bounding box center [440, 409] width 217 height 16
type textarea "6"
click at [1124, 575] on link "Save" at bounding box center [1118, 566] width 69 height 28
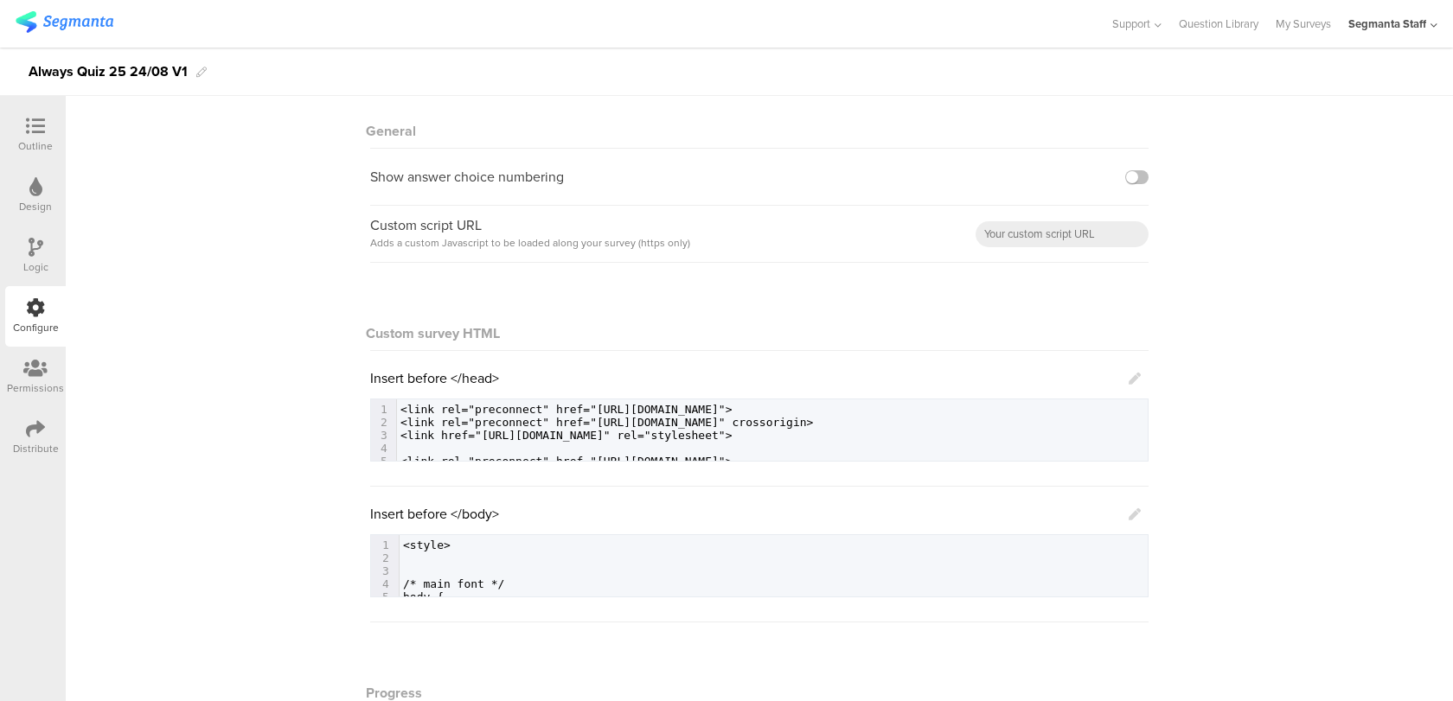
click at [1135, 518] on icon at bounding box center [1134, 514] width 12 height 12
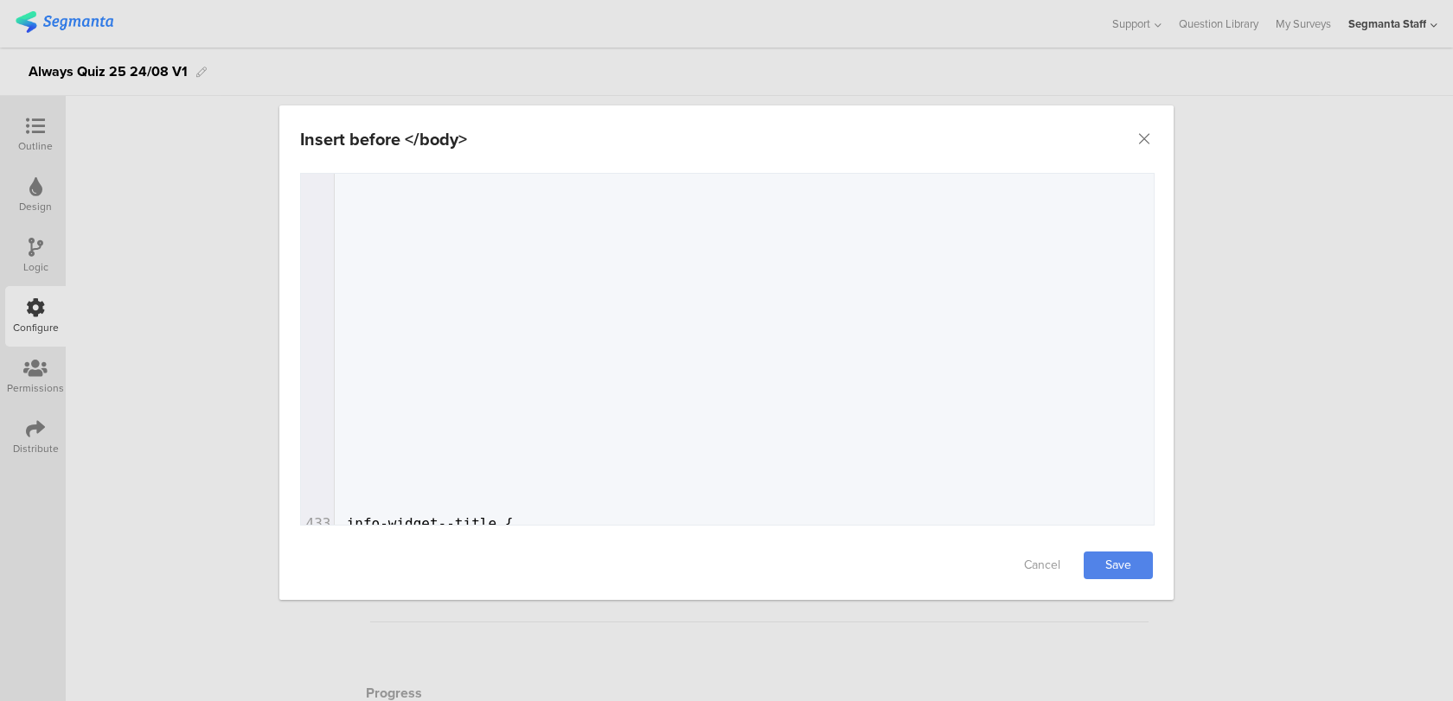
scroll to position [6510, 0]
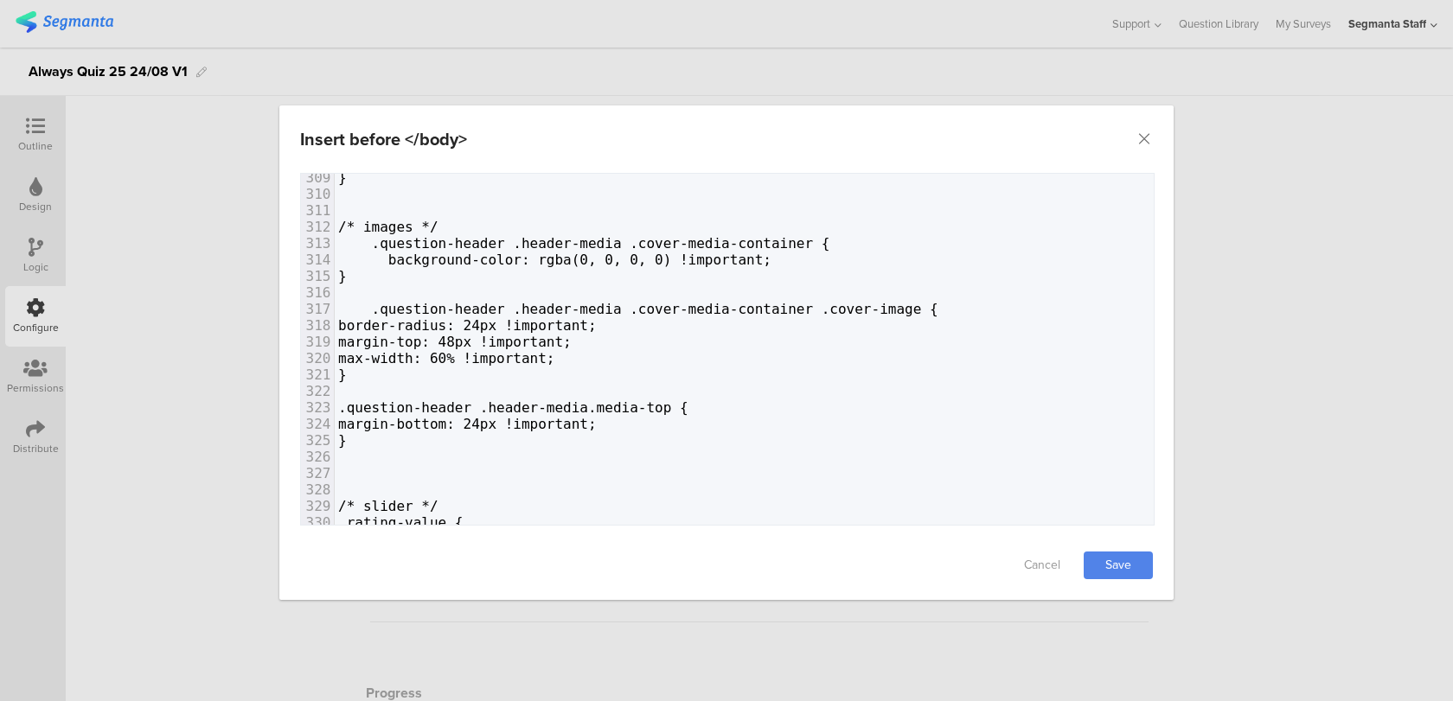
type textarea "4"
click at [545, 419] on span "margin-bottom: 24px !important;" at bounding box center [467, 424] width 259 height 16
drag, startPoint x: 519, startPoint y: 337, endPoint x: 505, endPoint y: 336, distance: 13.9
click at [505, 337] on span "margin-top: 48px !important;" at bounding box center [454, 342] width 233 height 16
type textarea "20"
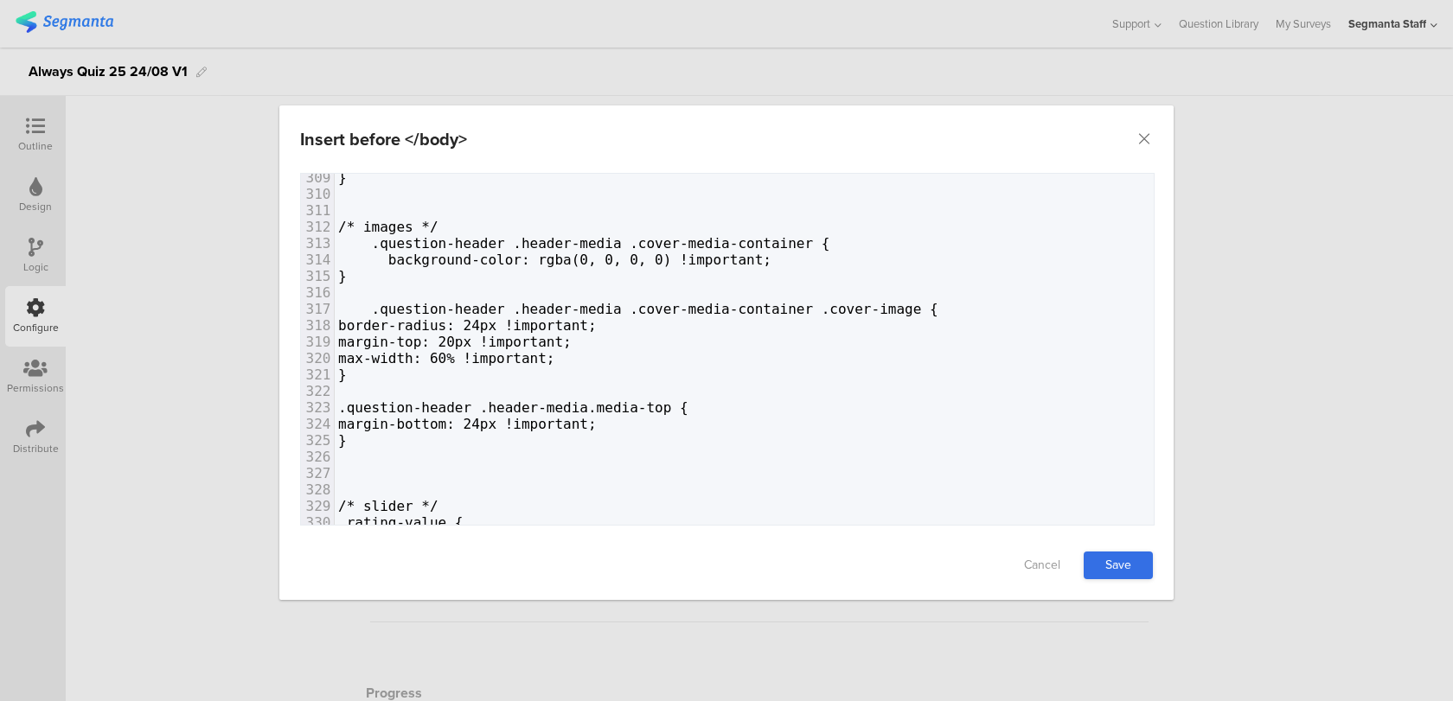
click at [1115, 557] on link "Save" at bounding box center [1118, 566] width 69 height 28
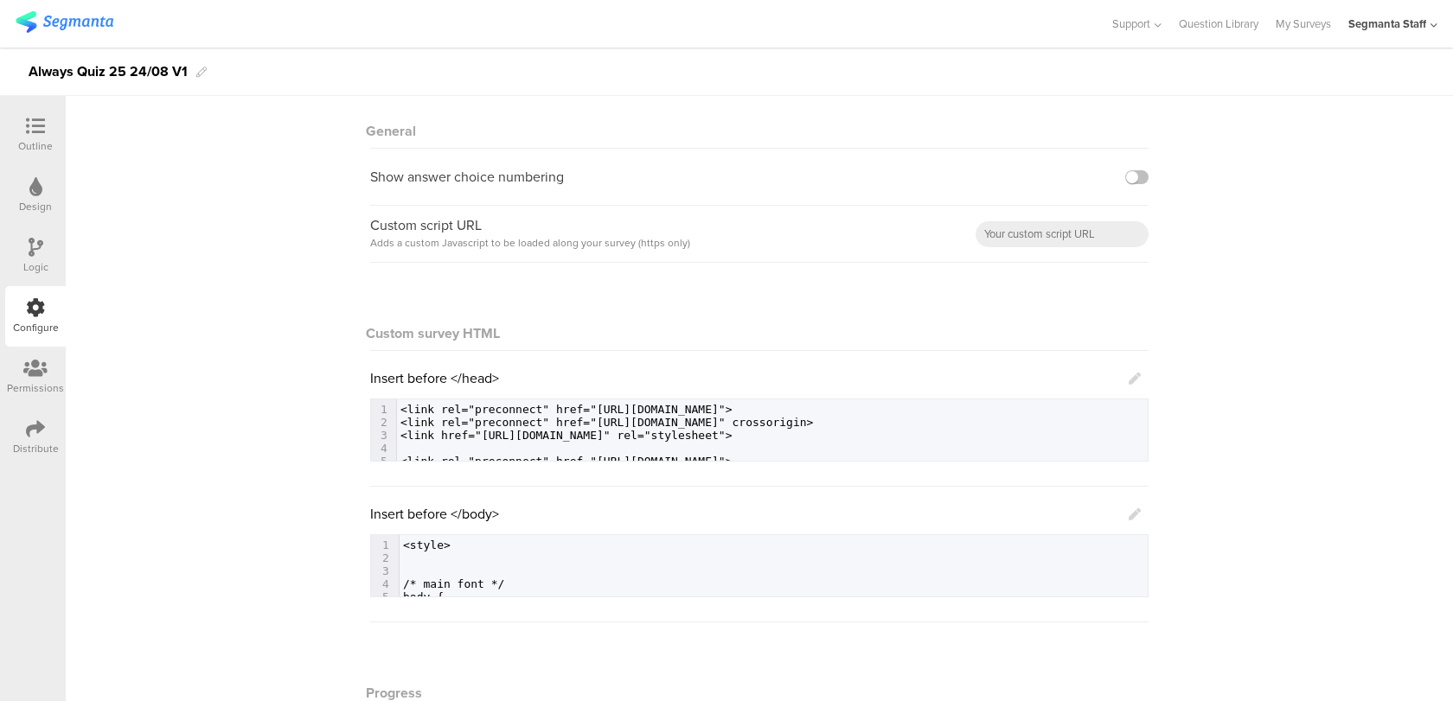
click at [59, 142] on div "Outline" at bounding box center [35, 135] width 61 height 61
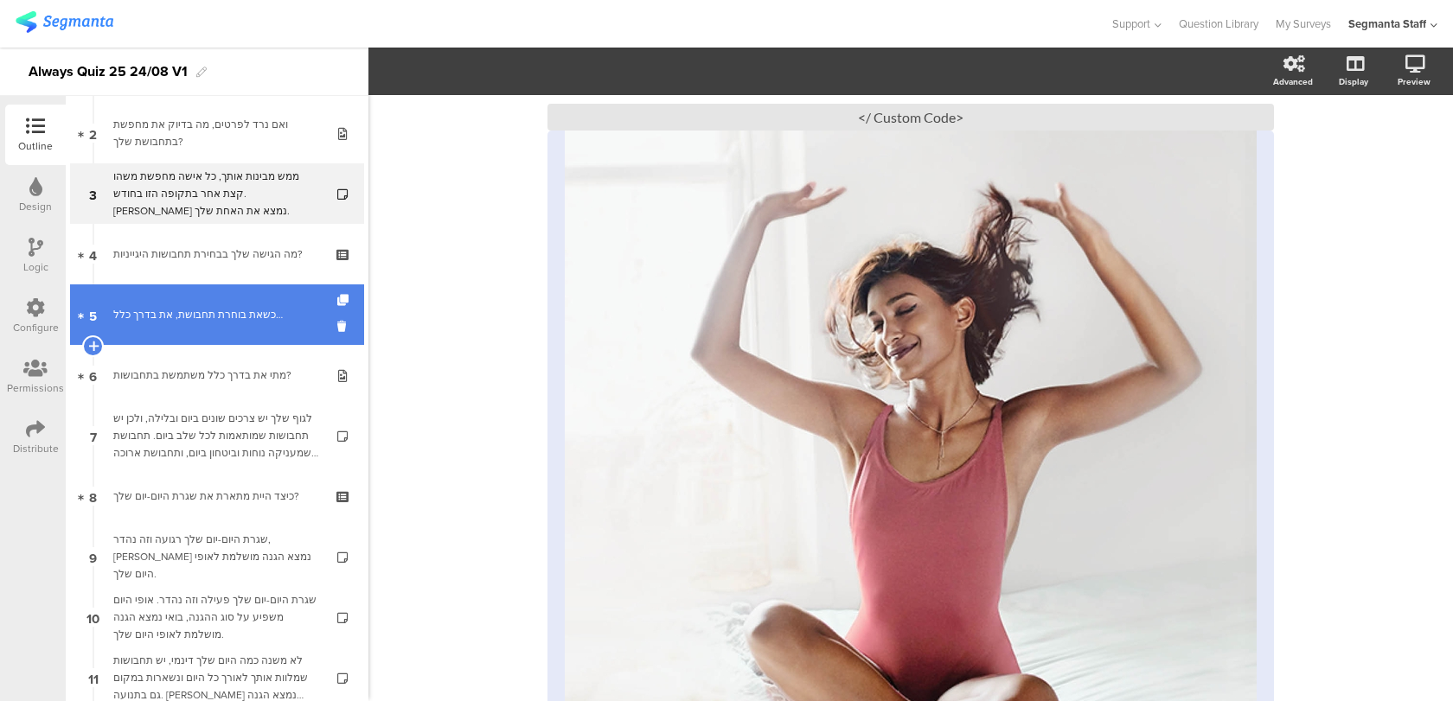
scroll to position [160, 0]
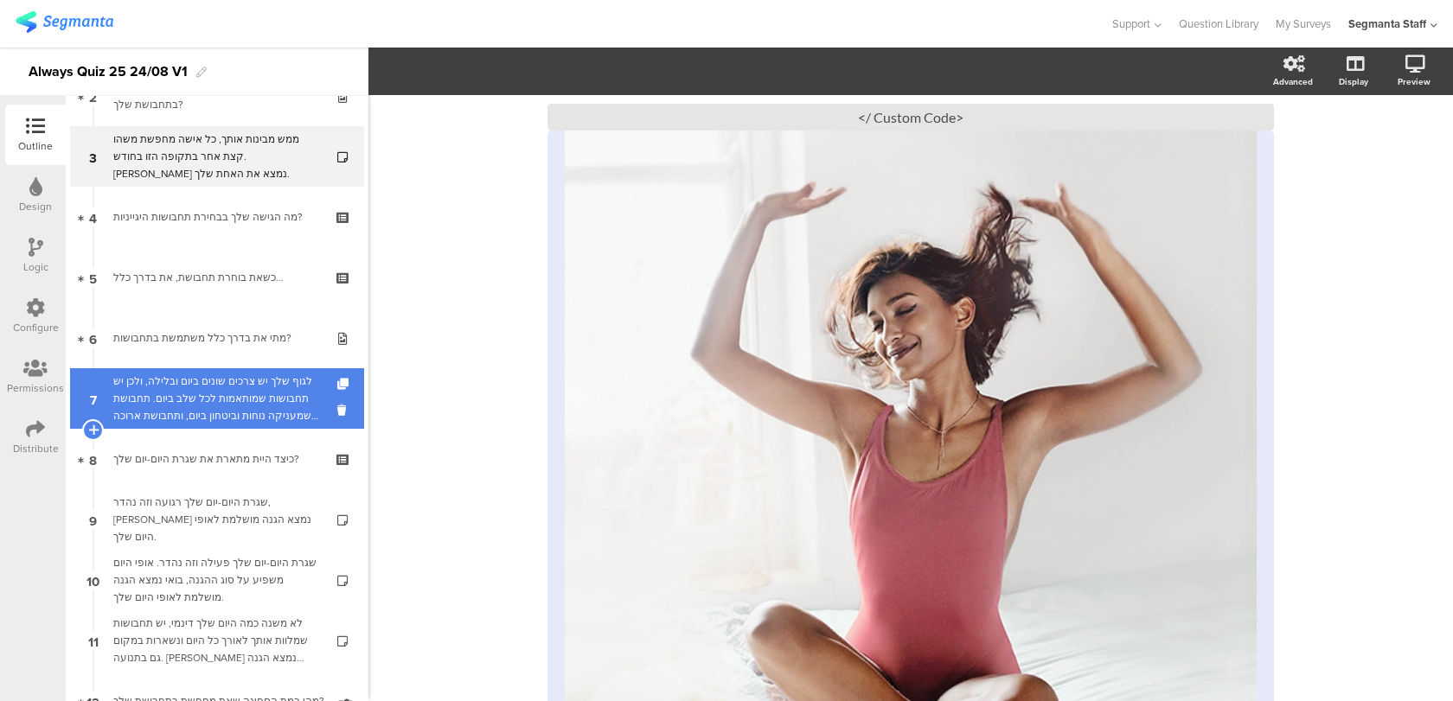
click at [264, 409] on div "לגוף שלך יש צרכים שונים ביום ובלילה, ולכן יש תחבושות שמותאמות לכל שלב ביום. תחב…" at bounding box center [216, 399] width 207 height 52
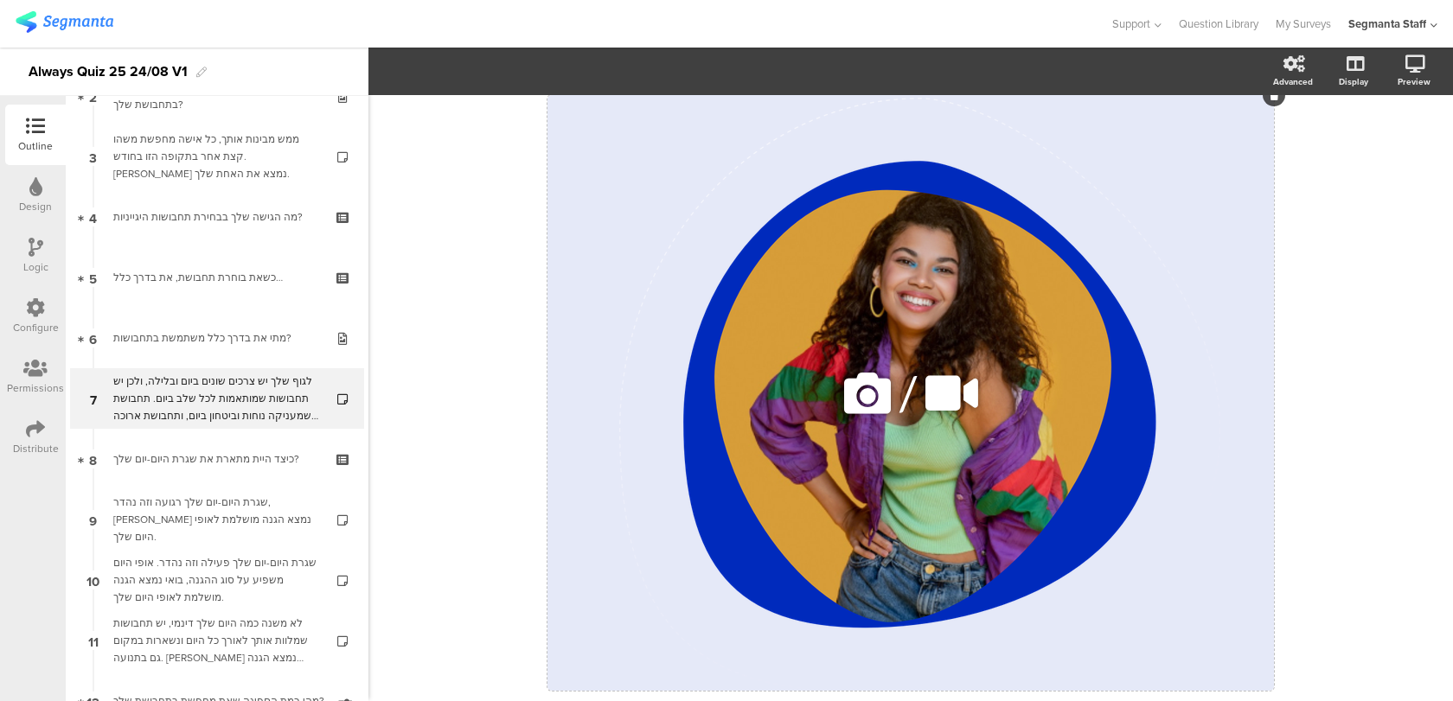
scroll to position [125, 0]
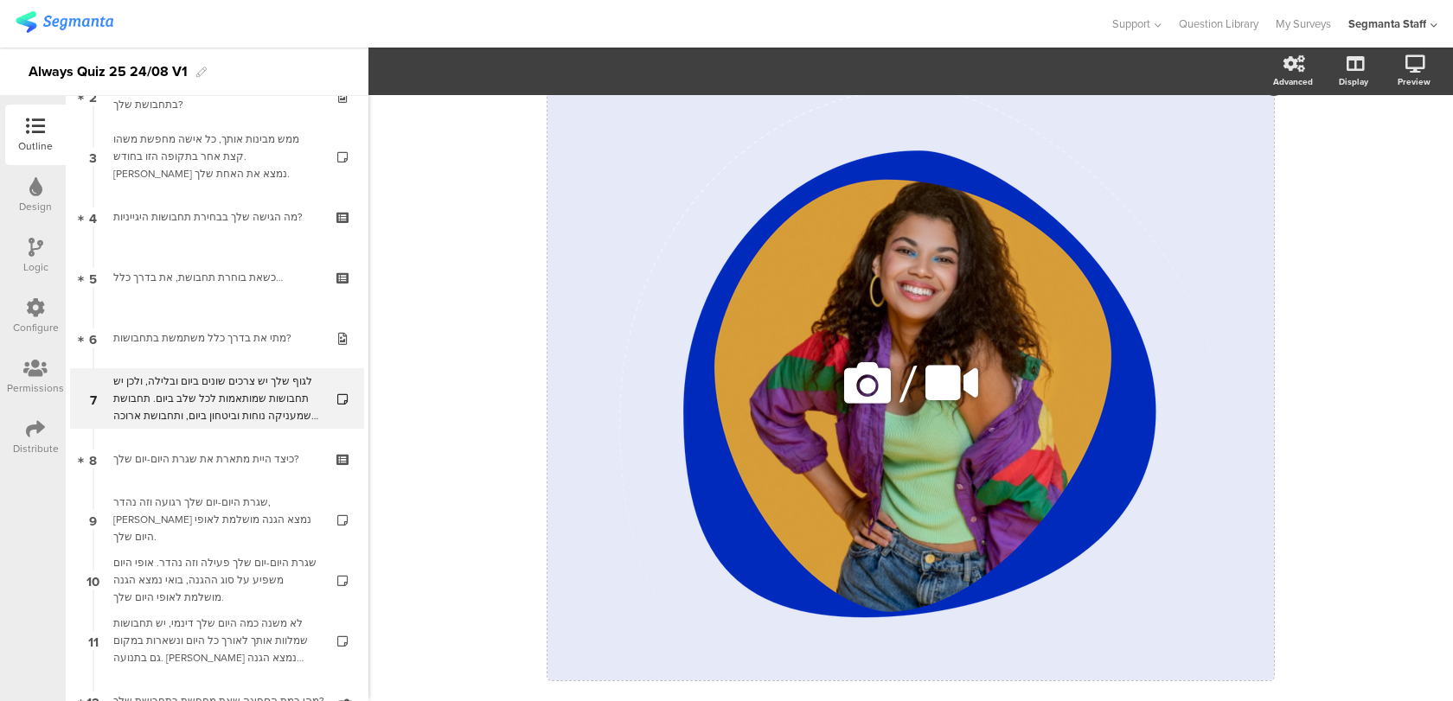
click at [863, 396] on icon at bounding box center [867, 383] width 59 height 59
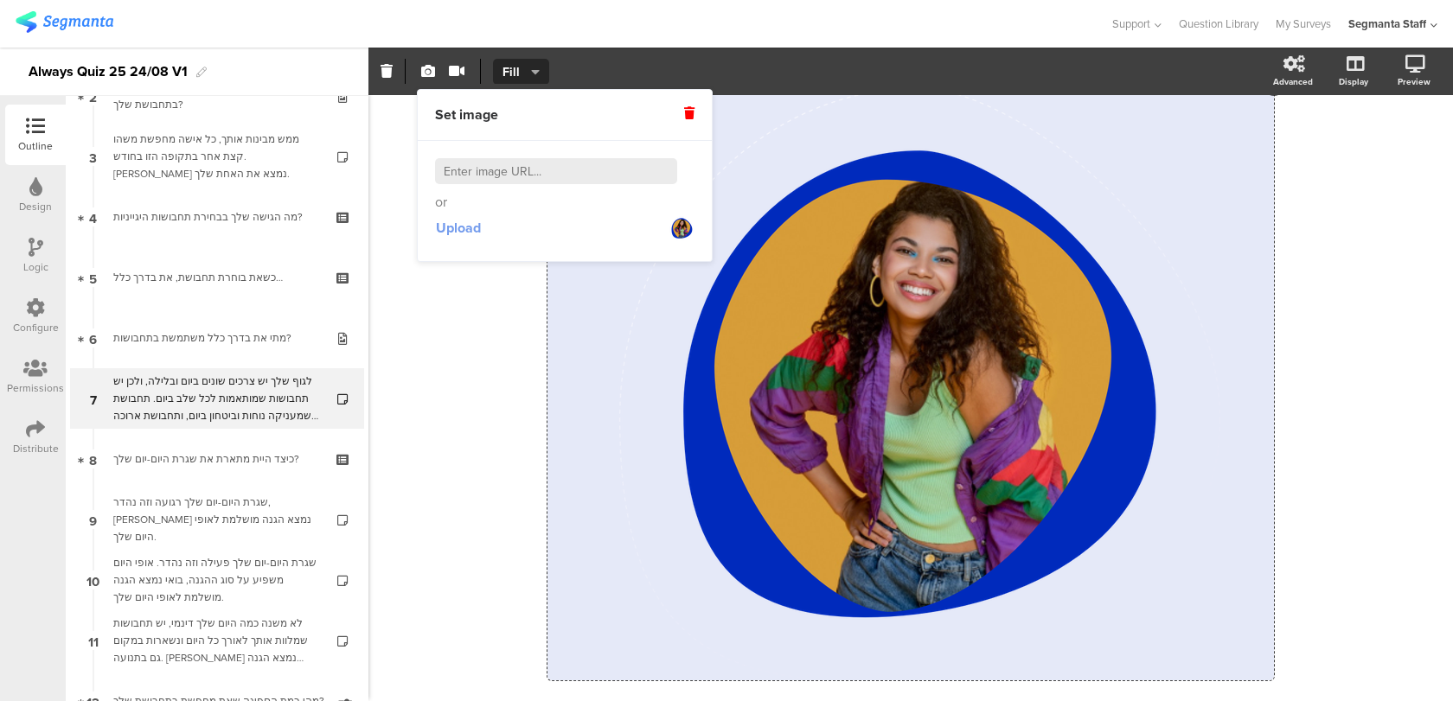
click at [466, 229] on span "Upload" at bounding box center [458, 228] width 45 height 20
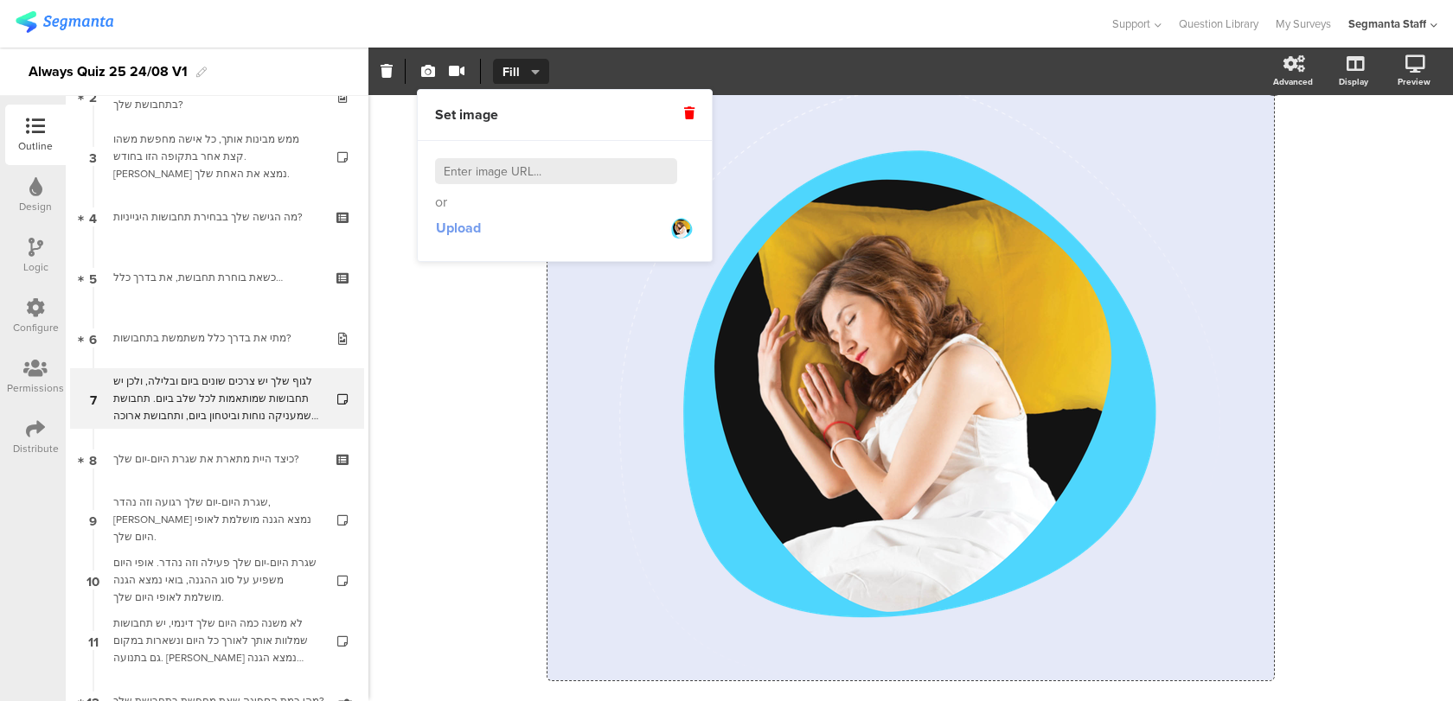
click at [442, 239] on button "Upload" at bounding box center [458, 228] width 47 height 31
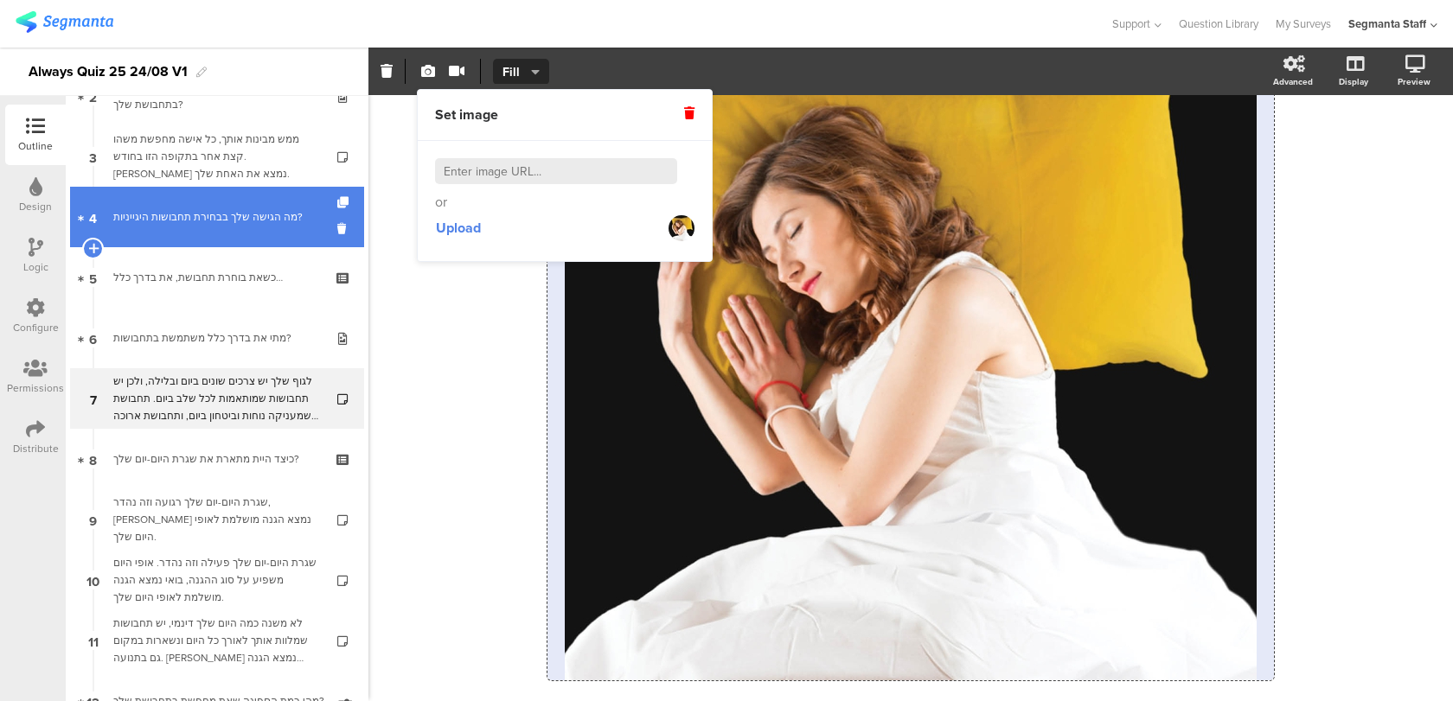
scroll to position [99, 0]
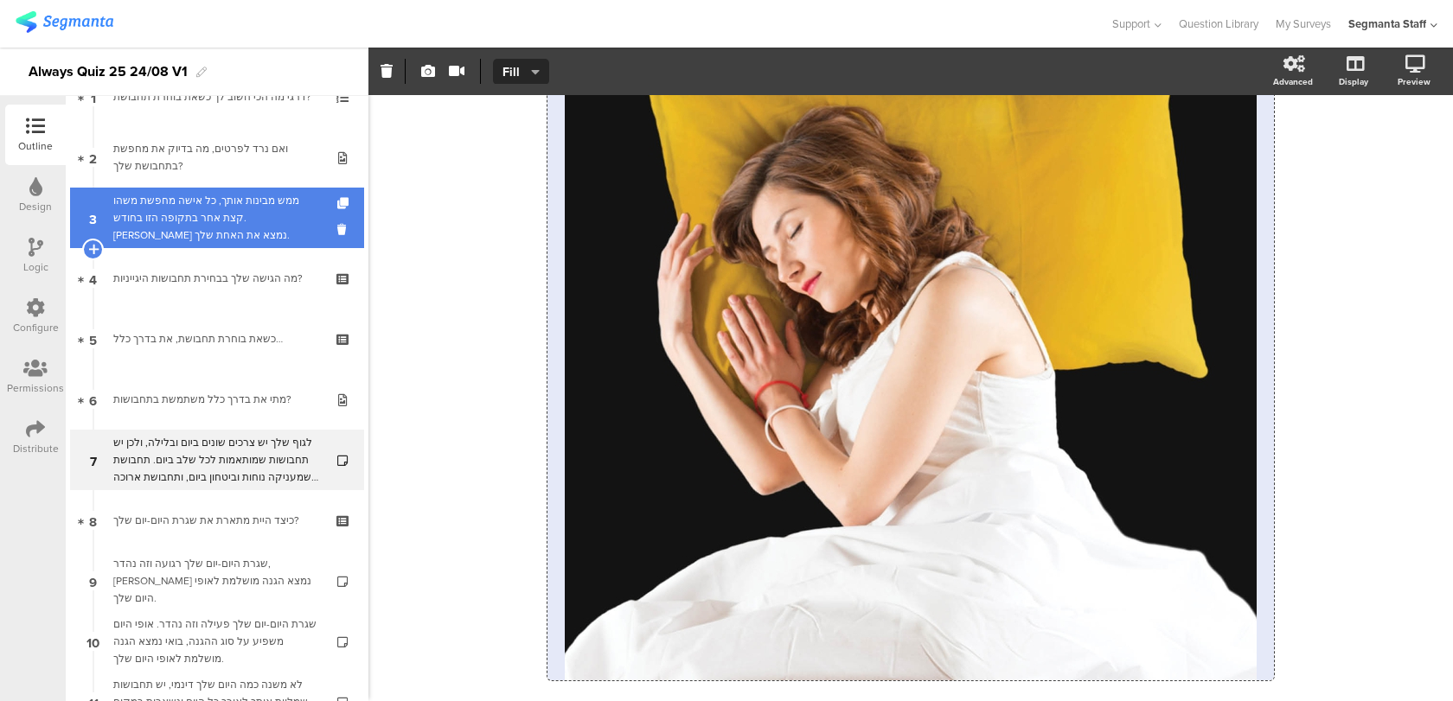
click at [272, 217] on div "ממש מבינות אותך, כל אישה מחפשת משהו קצת אחר בתקופה הזו בחודש. [PERSON_NAME] נמצ…" at bounding box center [216, 218] width 207 height 52
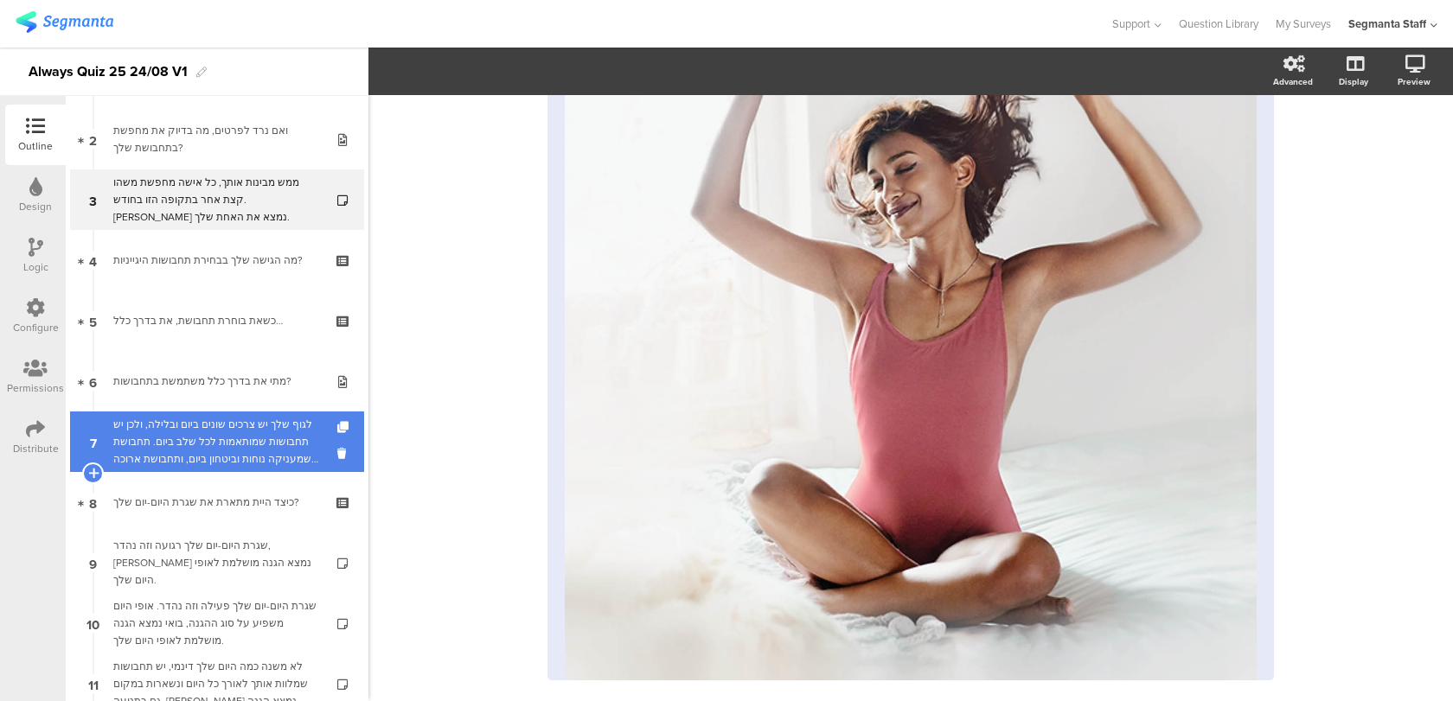
scroll to position [119, 0]
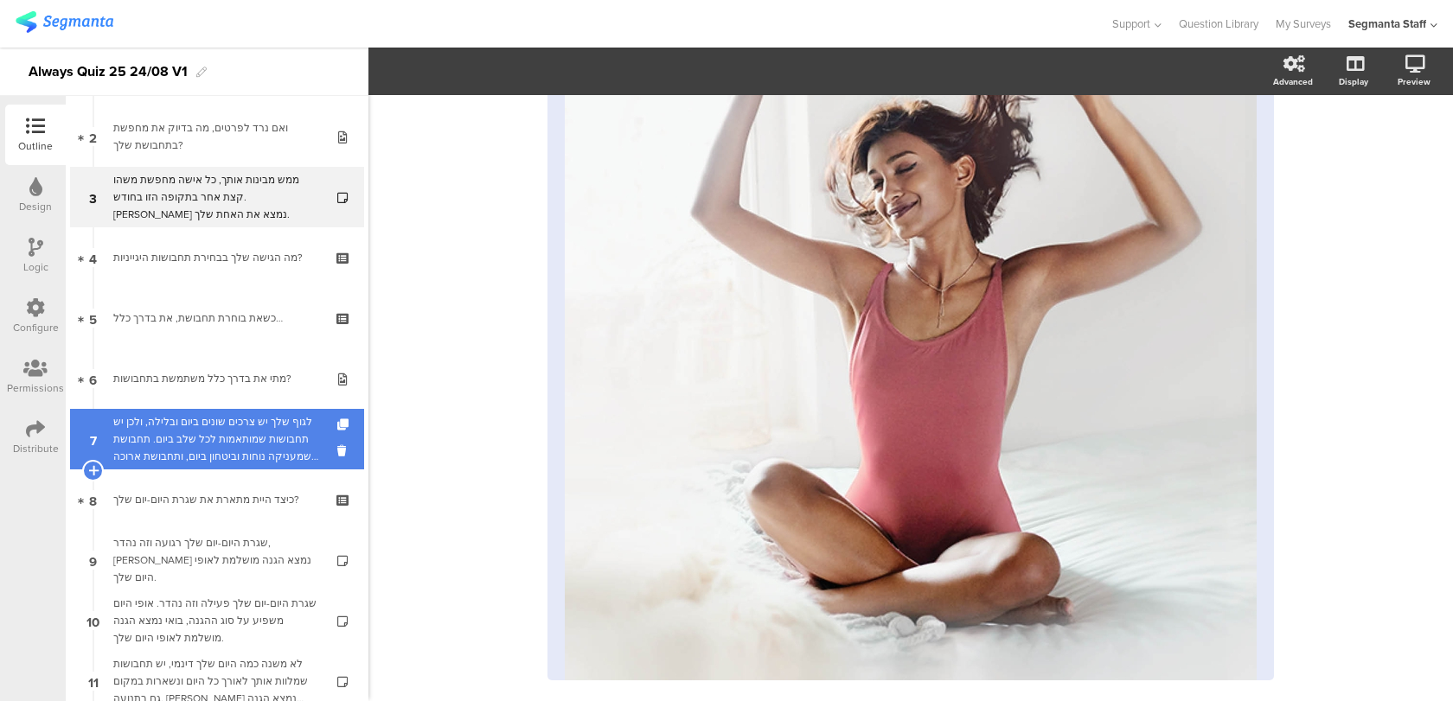
click at [246, 423] on div "לגוף שלך יש צרכים שונים ביום ובלילה, ולכן יש תחבושות שמותאמות לכל שלב ביום. תחב…" at bounding box center [216, 439] width 207 height 52
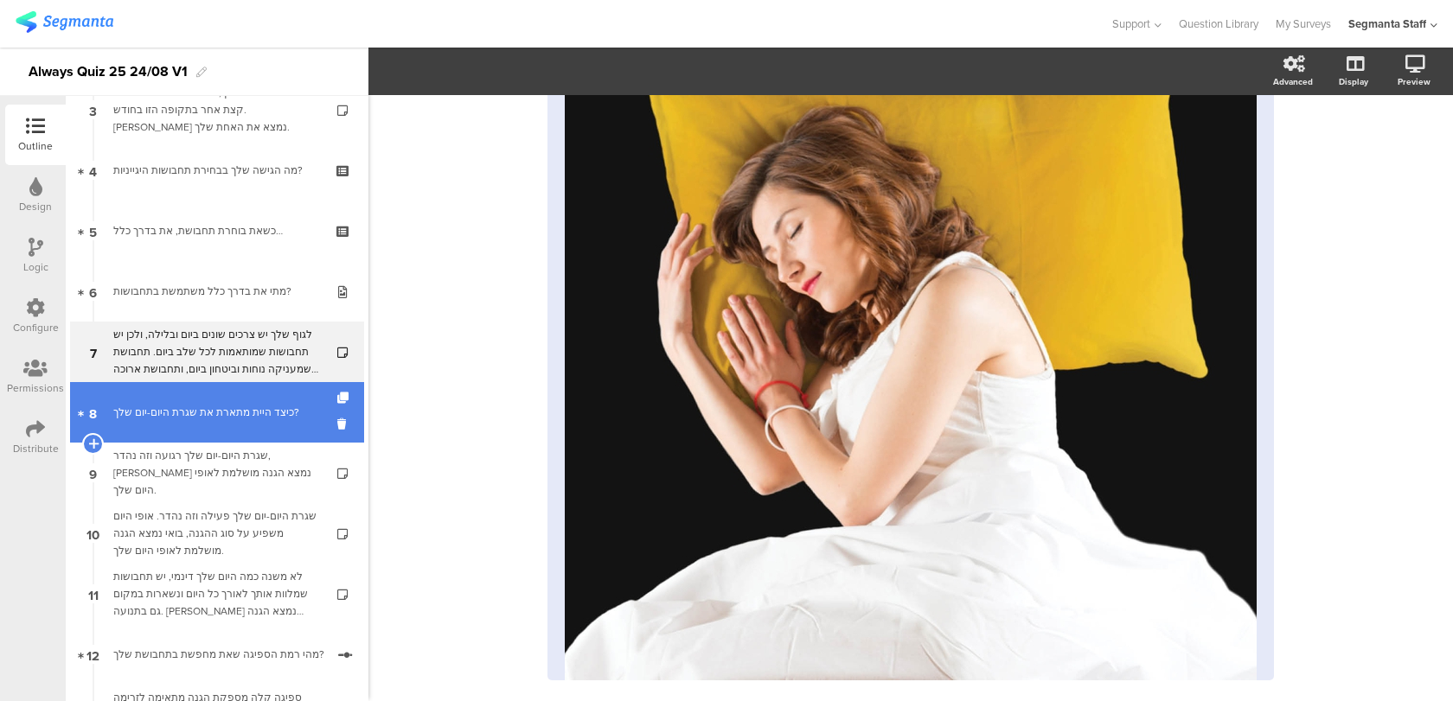
scroll to position [217, 0]
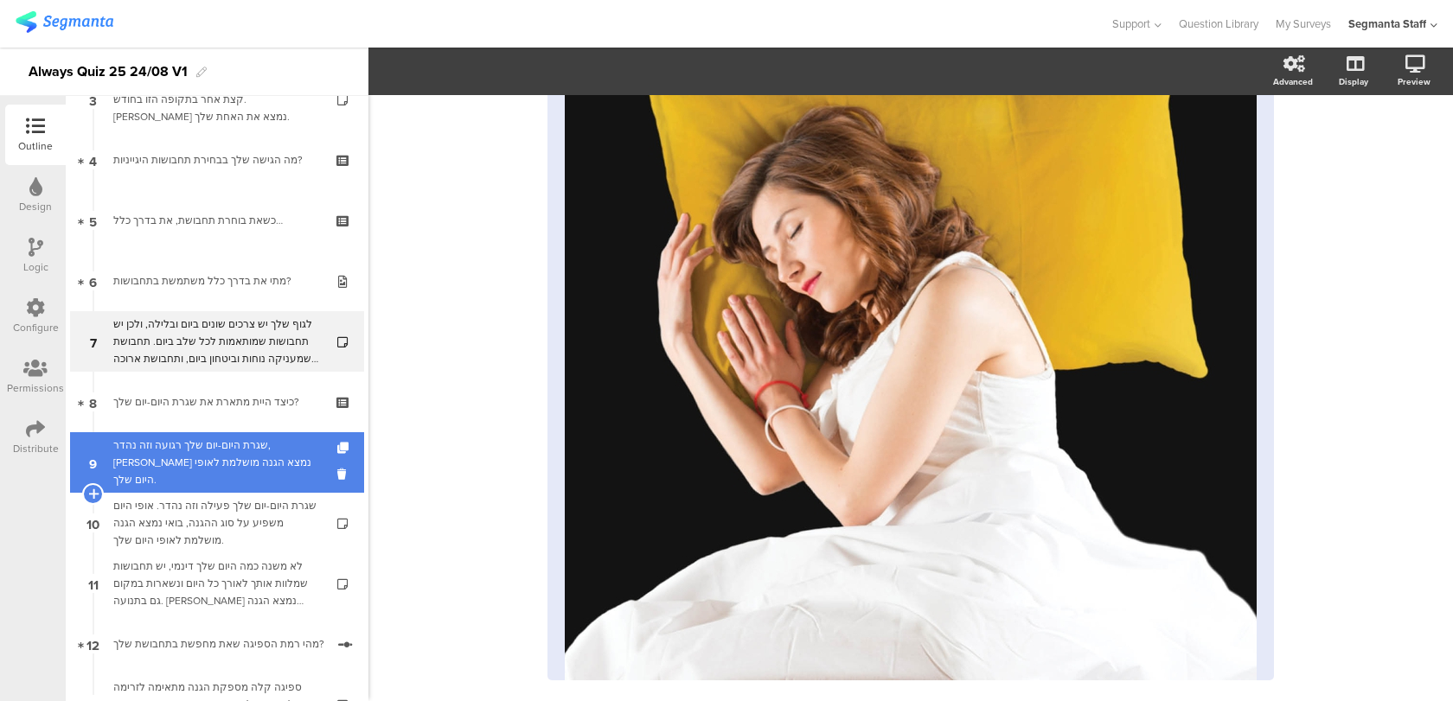
click at [254, 475] on div "שגרת היום-יום שלך רגועה וזה נהדר, [PERSON_NAME] נמצא הגנה מושלמת לאופי היום שלך." at bounding box center [216, 463] width 207 height 52
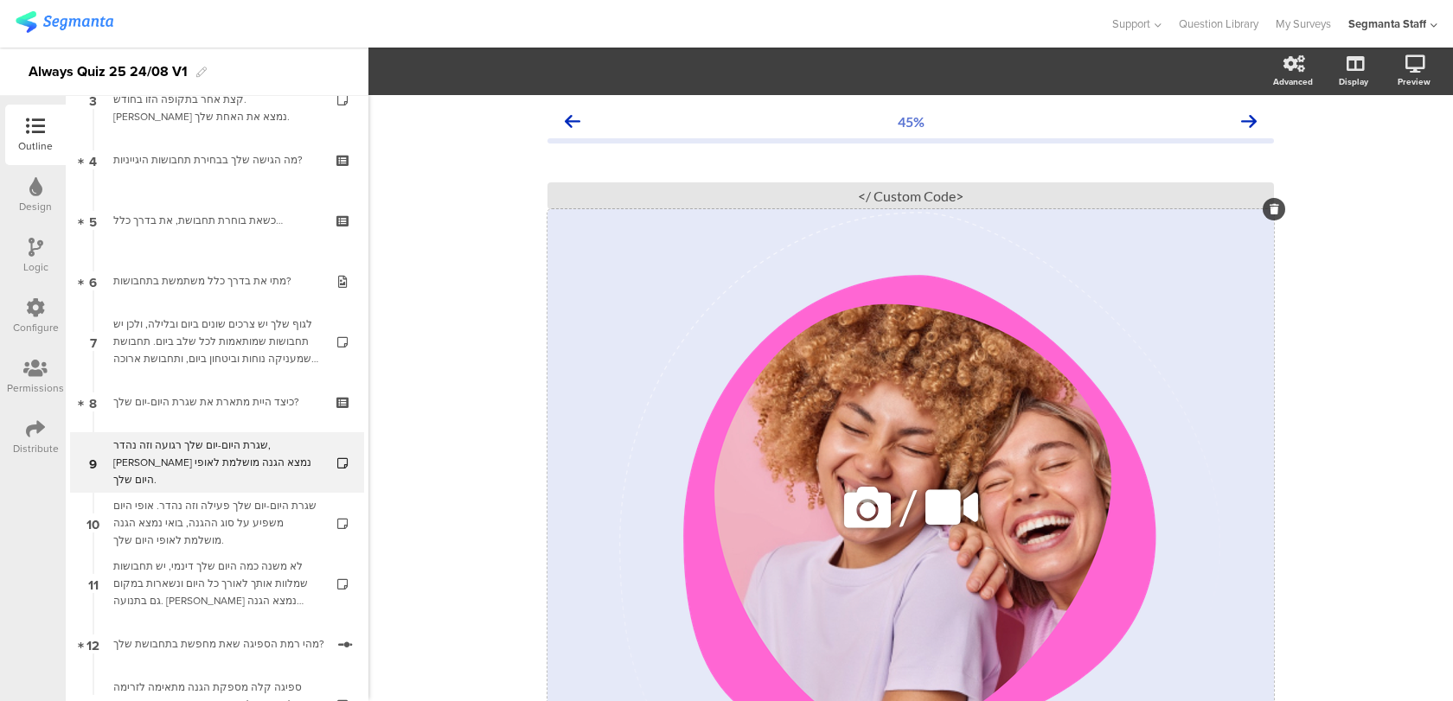
scroll to position [87, 0]
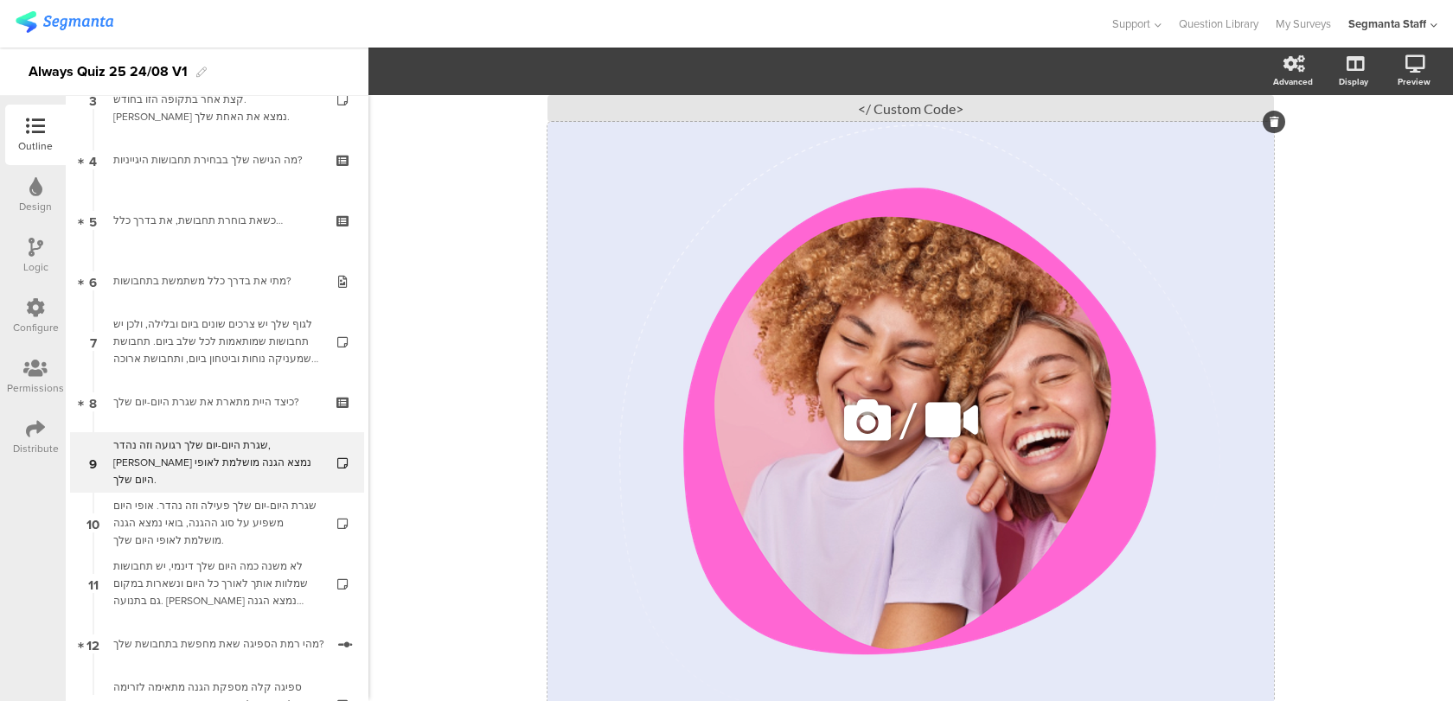
click at [861, 421] on icon at bounding box center [867, 420] width 59 height 59
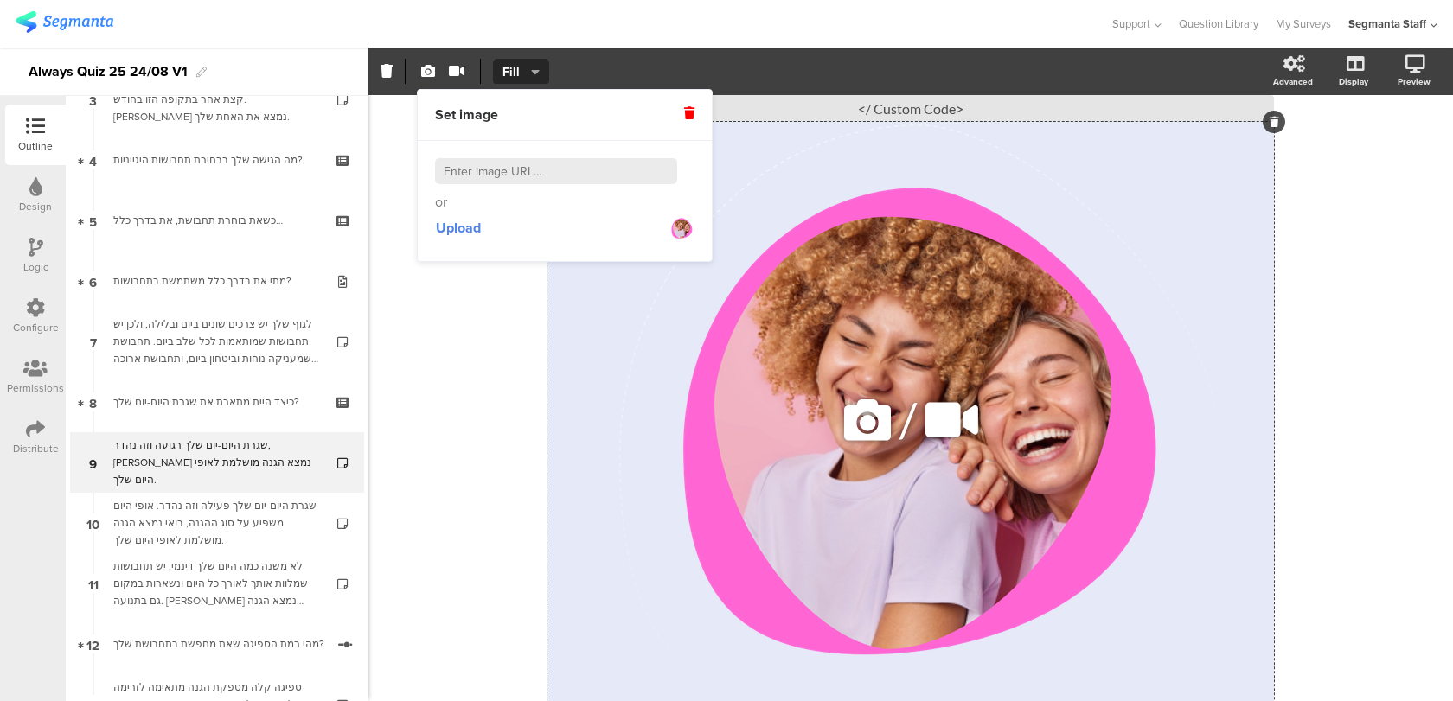
scroll to position [251, 0]
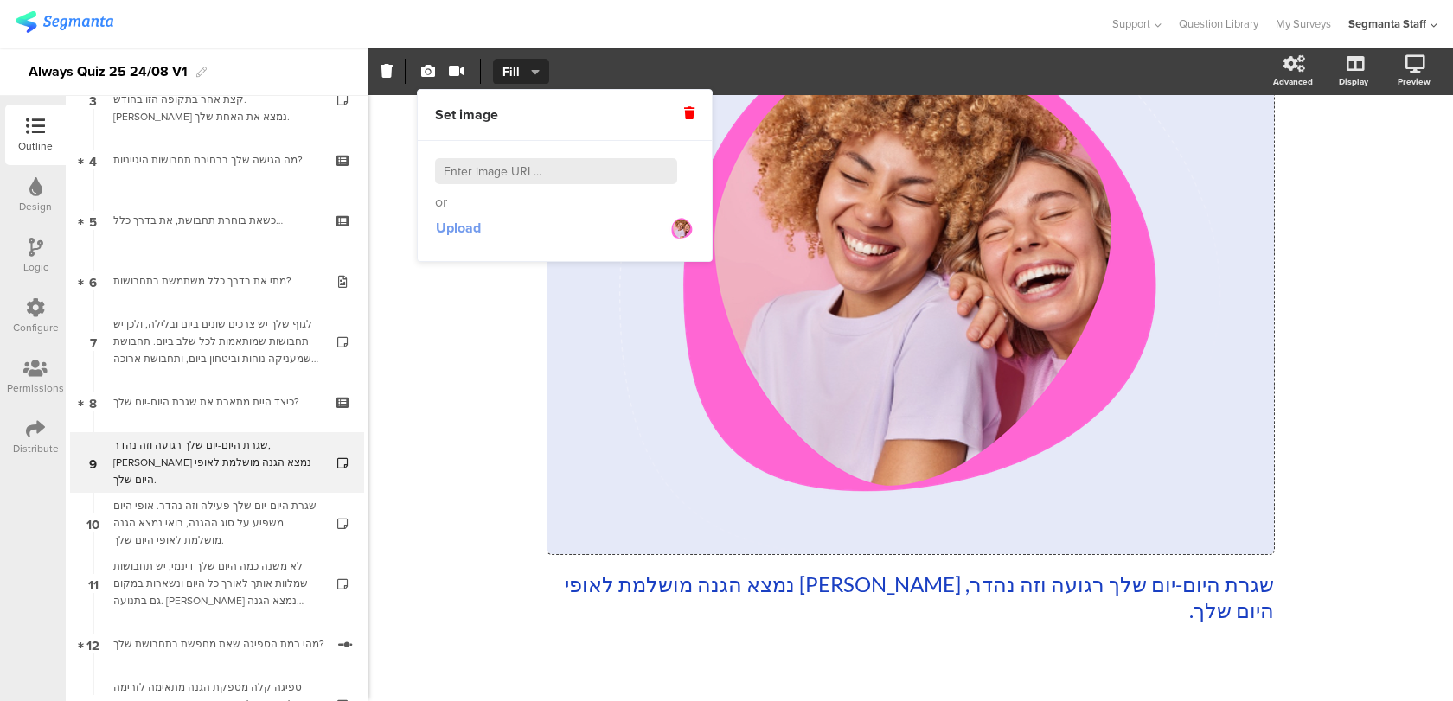
click at [468, 228] on span "Upload" at bounding box center [458, 228] width 45 height 20
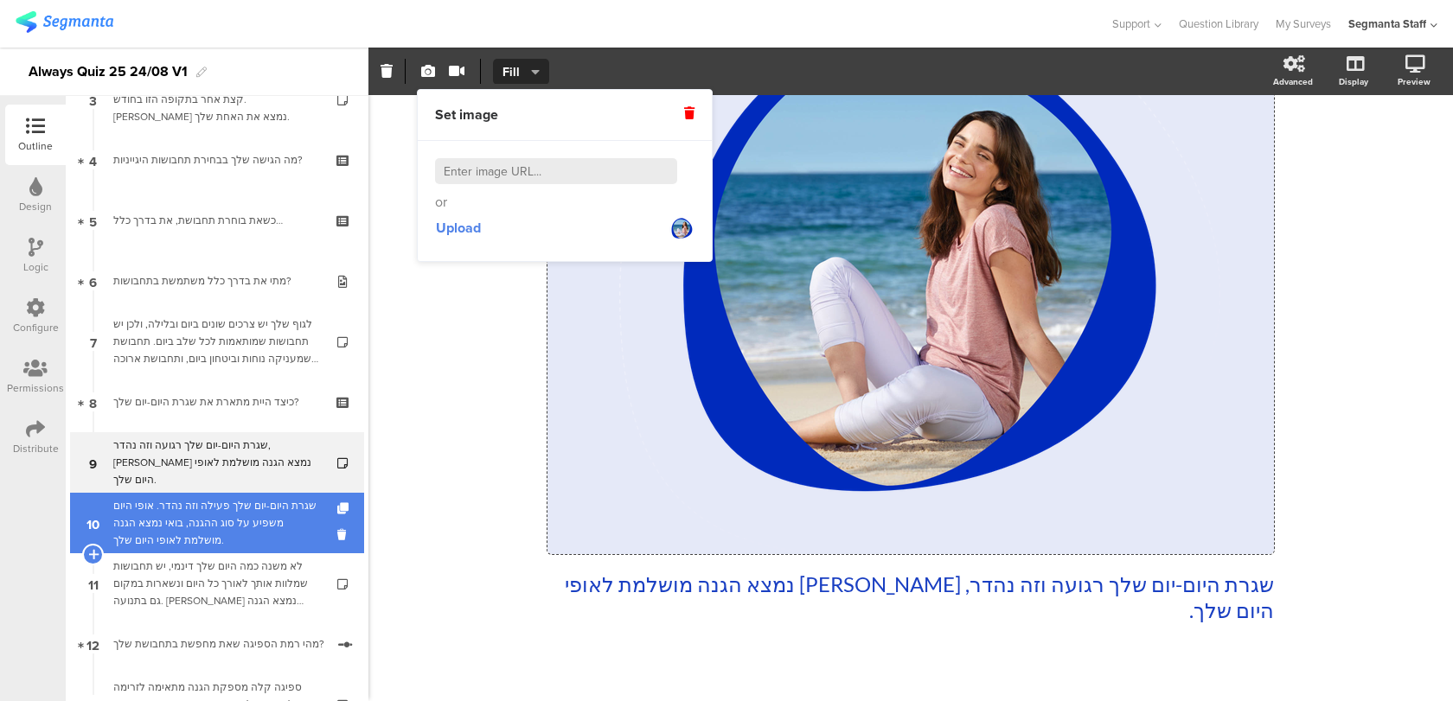
click at [240, 536] on div "שגרת היום-יום שלך פעילה וזה נהדר. אופי היום משפיע על סוג ההגנה, בואי נמצא הגנה …" at bounding box center [216, 523] width 207 height 52
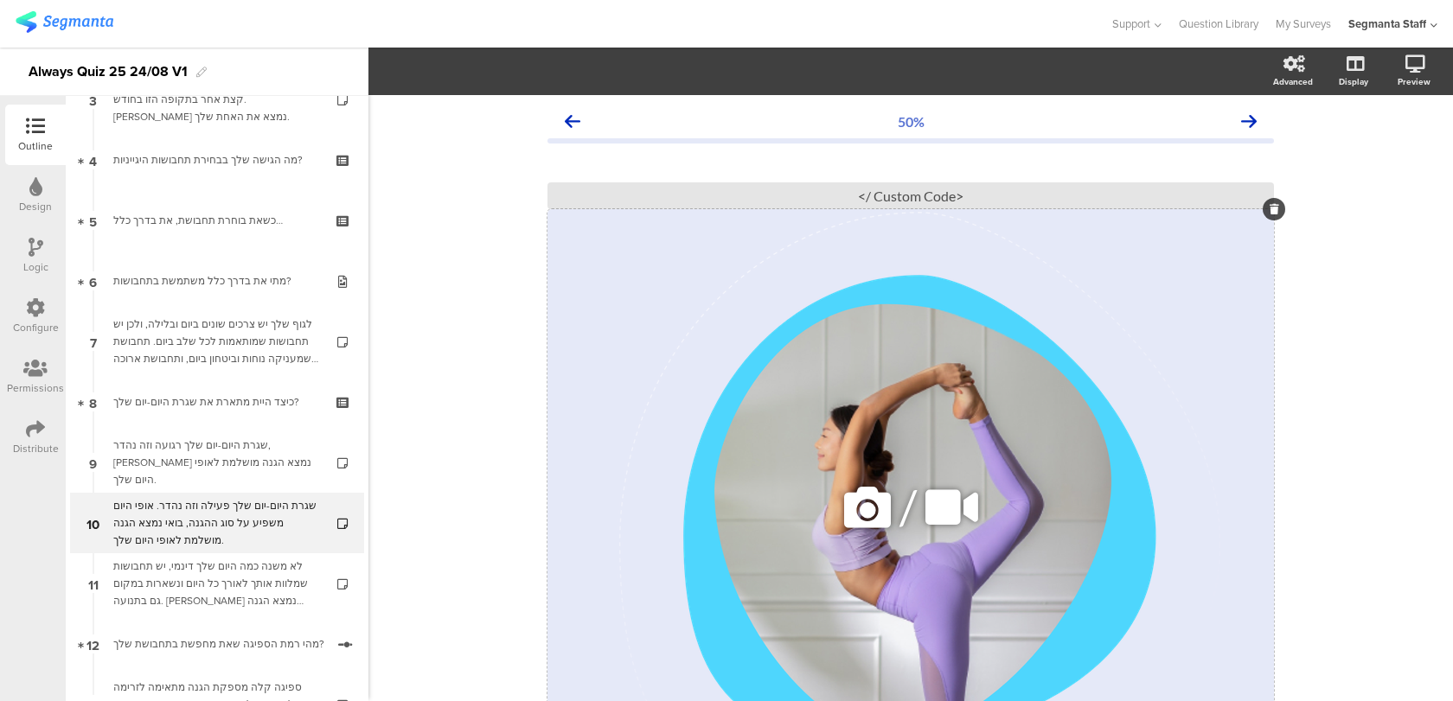
click at [887, 488] on icon at bounding box center [867, 507] width 59 height 59
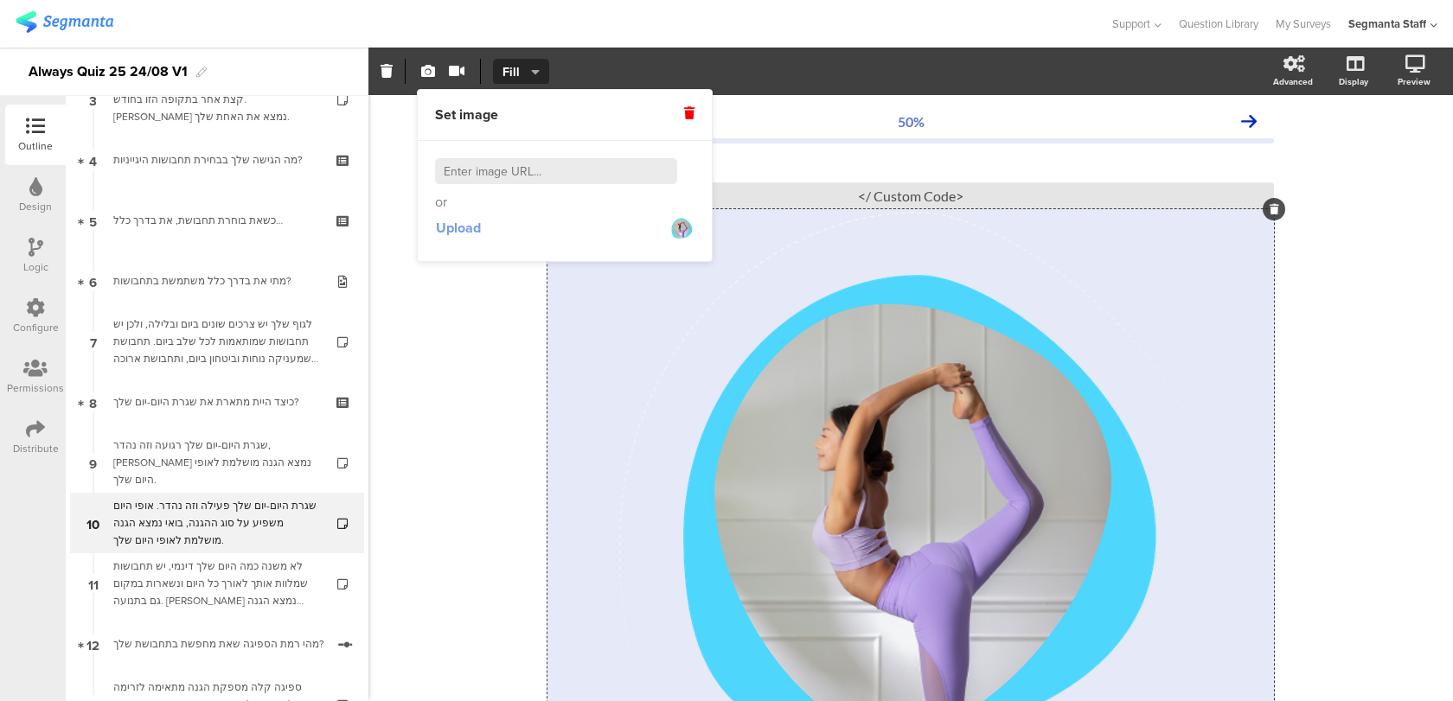
click at [463, 221] on span "Upload" at bounding box center [458, 228] width 45 height 20
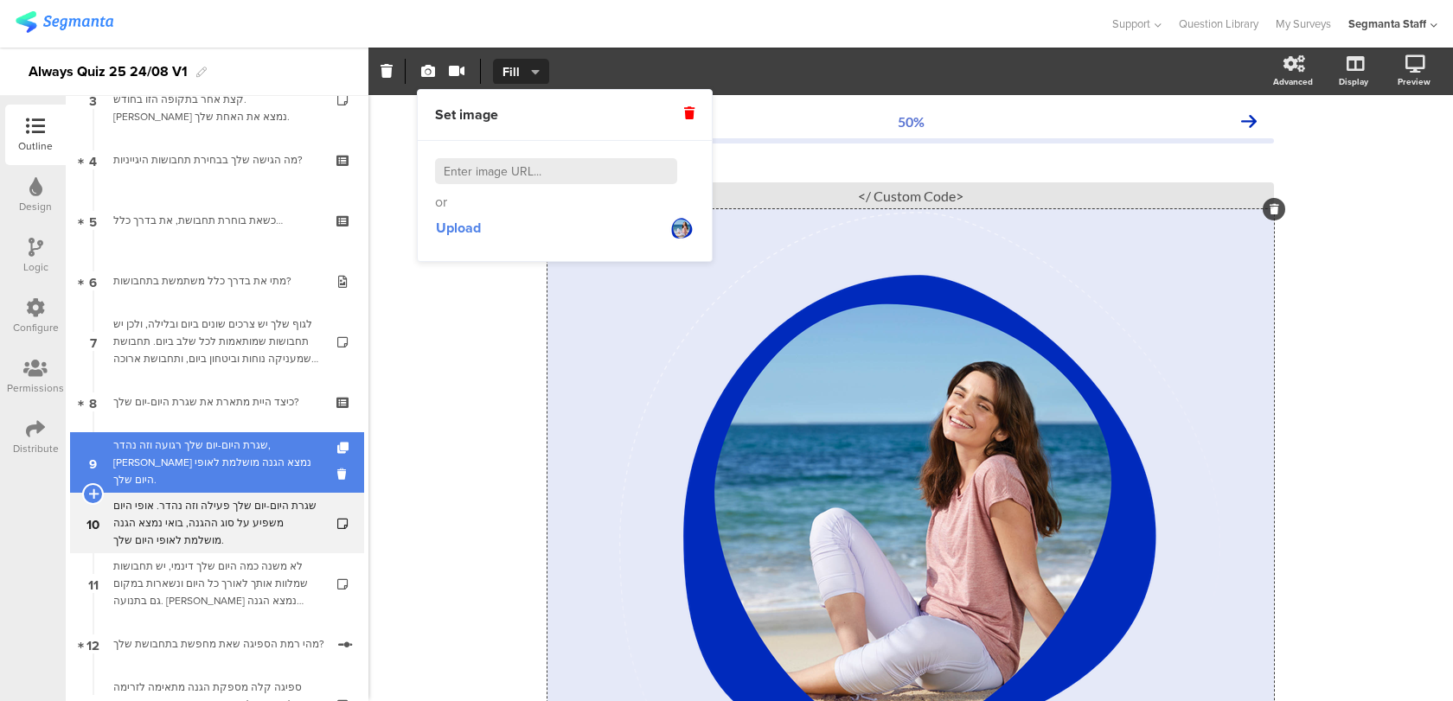
click at [280, 476] on div "שגרת היום-יום שלך רגועה וזה נהדר, [PERSON_NAME] נמצא הגנה מושלמת לאופי היום שלך." at bounding box center [216, 463] width 207 height 52
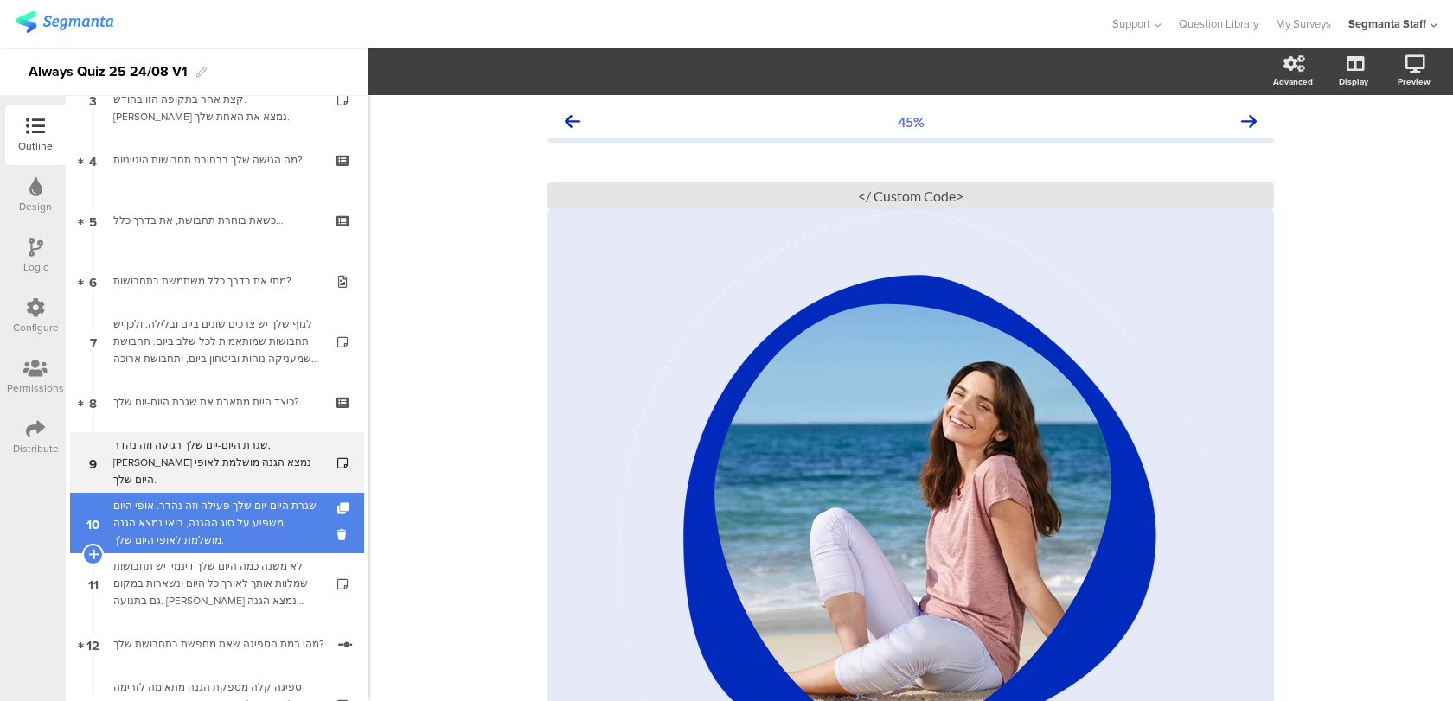
click at [267, 529] on div "שגרת היום-יום שלך פעילה וזה נהדר. אופי היום משפיע על סוג ההגנה, בואי נמצא הגנה …" at bounding box center [216, 523] width 207 height 52
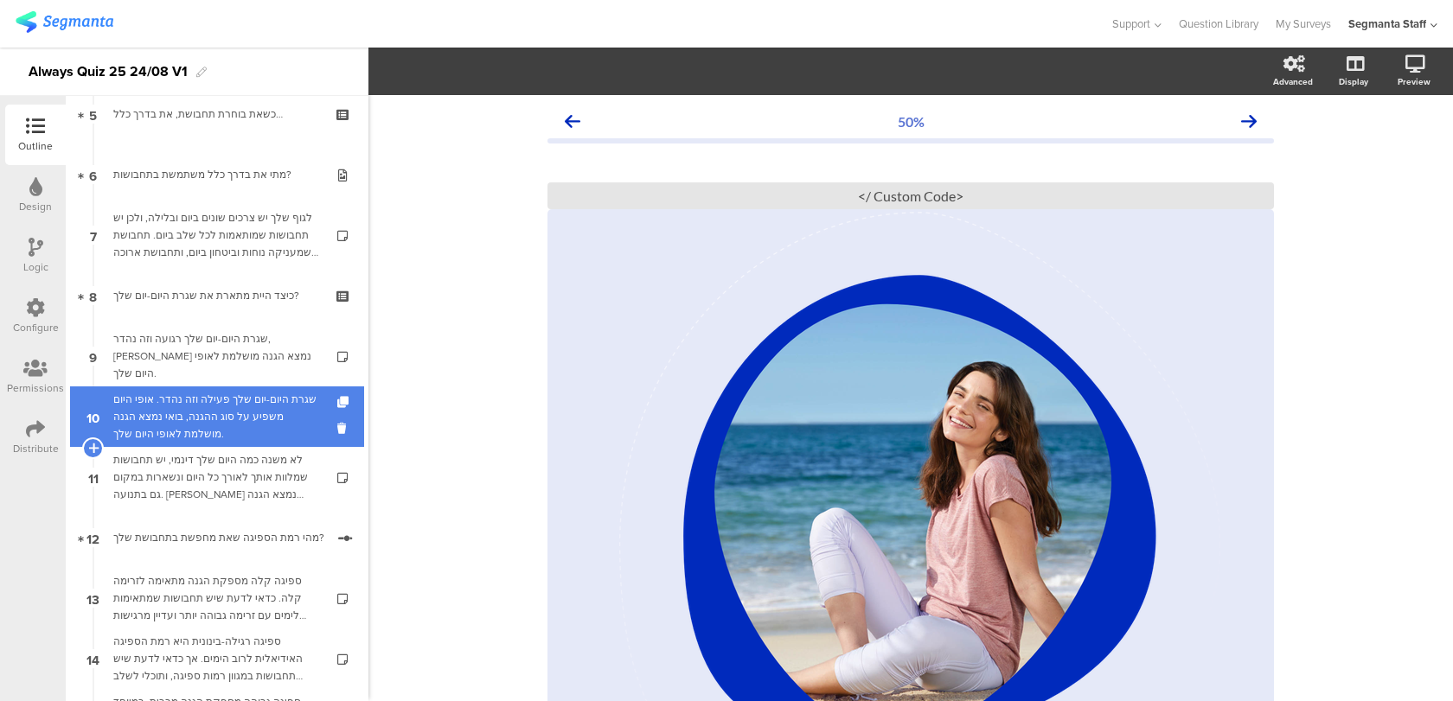
scroll to position [340, 0]
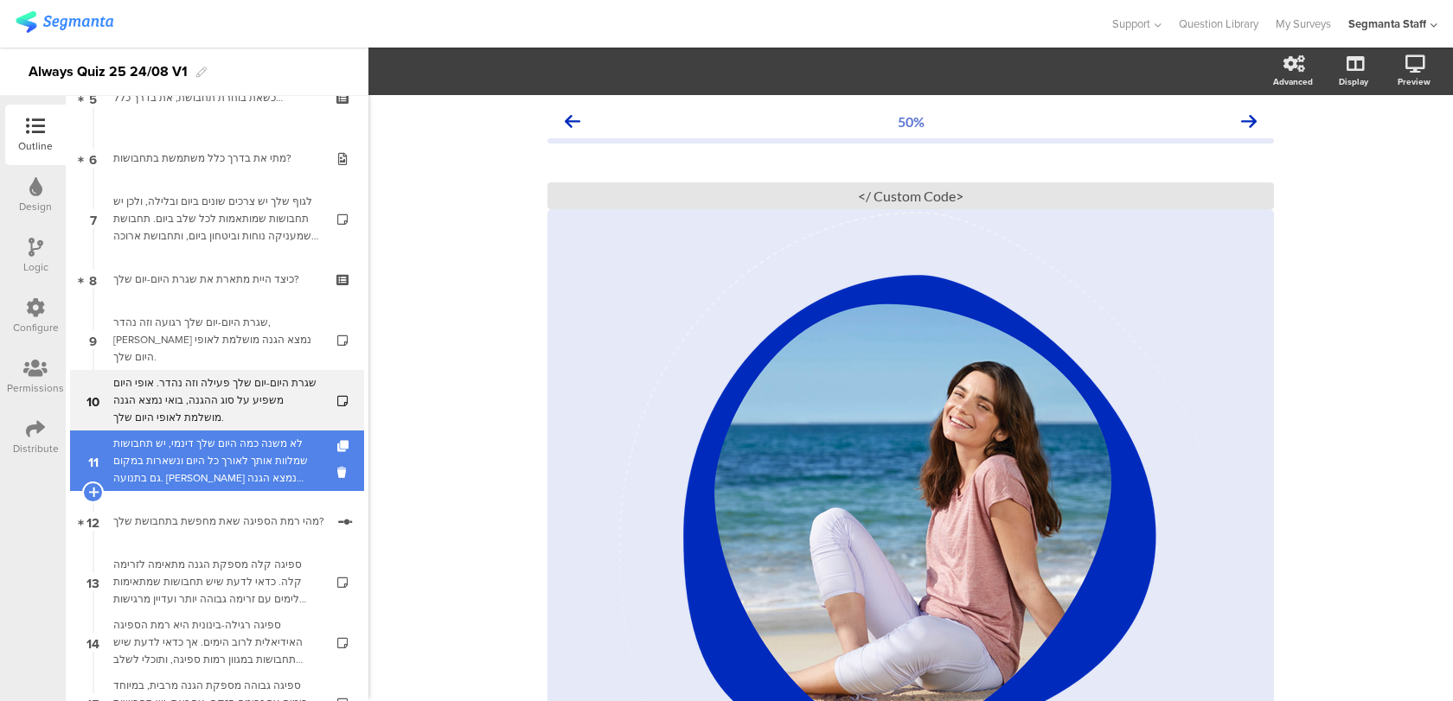
click at [297, 446] on div "לא משנה כמה היום שלך דינמי, יש תחבושות שמלוות אותך לאורך כל היום ונשארות במקום …" at bounding box center [216, 461] width 207 height 52
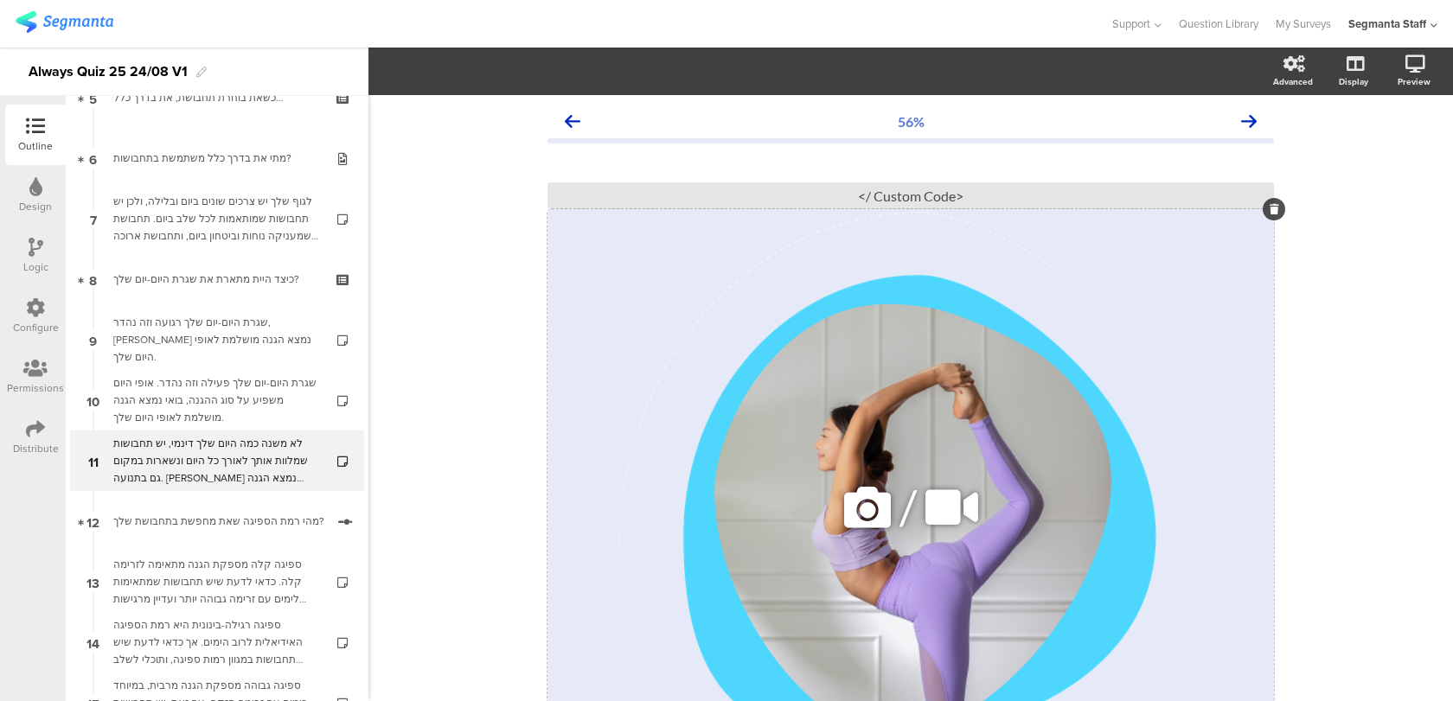
click at [878, 519] on icon at bounding box center [867, 507] width 59 height 59
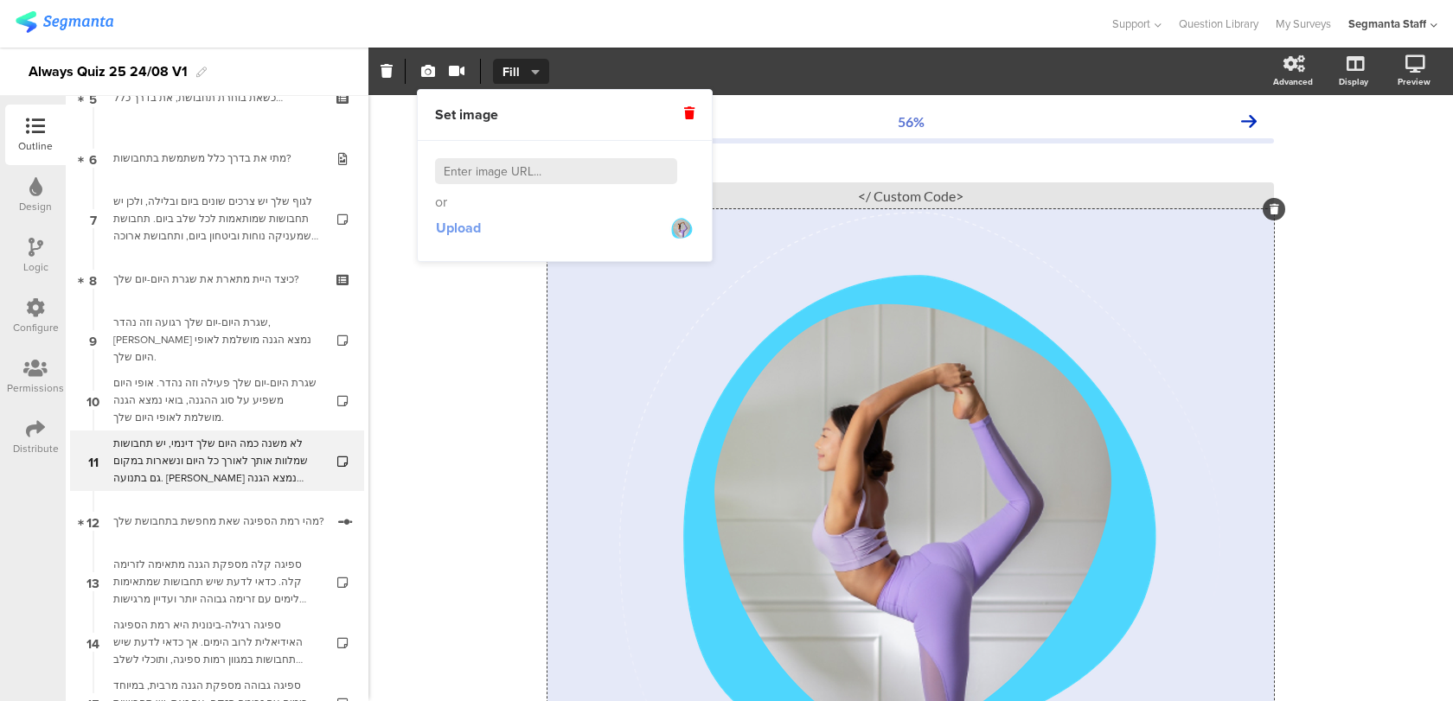
click at [479, 229] on span "Upload" at bounding box center [458, 228] width 45 height 20
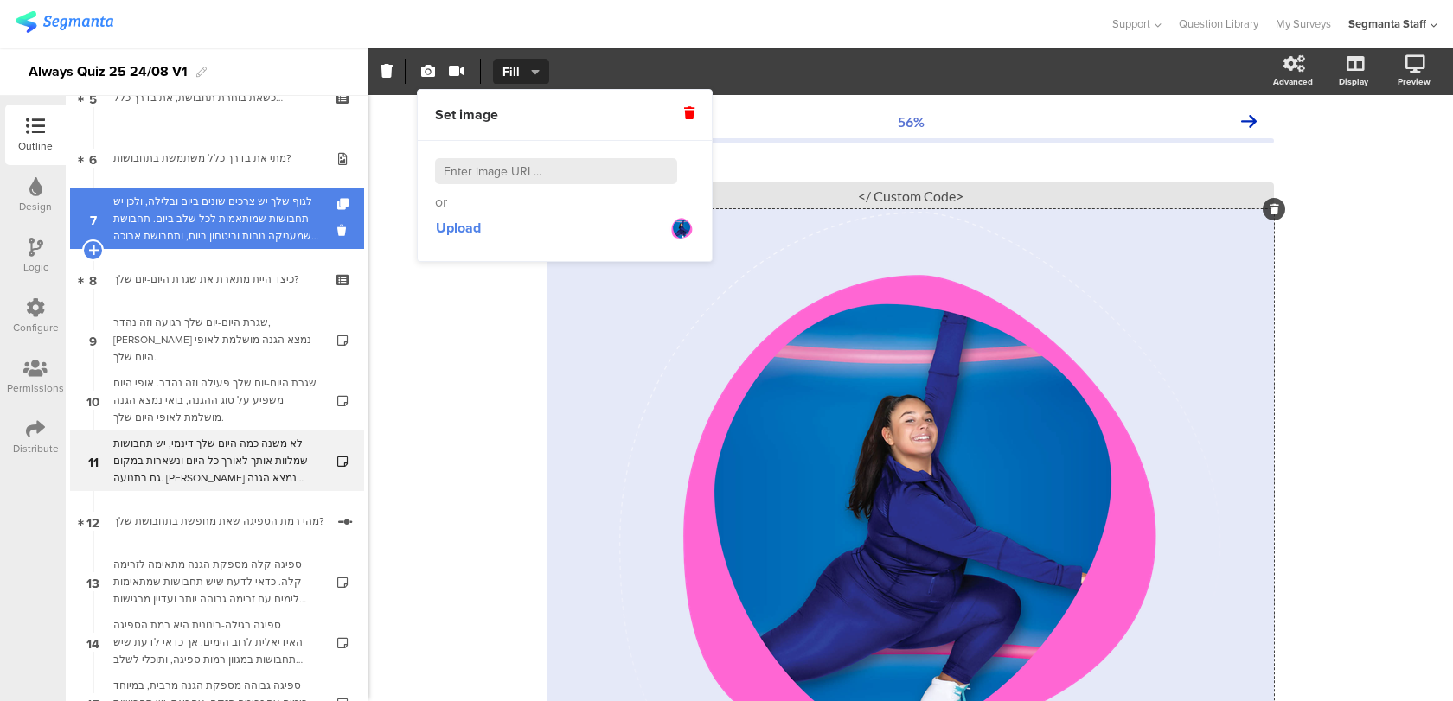
click at [278, 220] on div "לגוף שלך יש צרכים שונים ביום ובלילה, ולכן יש תחבושות שמותאמות לכל שלב ביום. תחב…" at bounding box center [216, 219] width 207 height 52
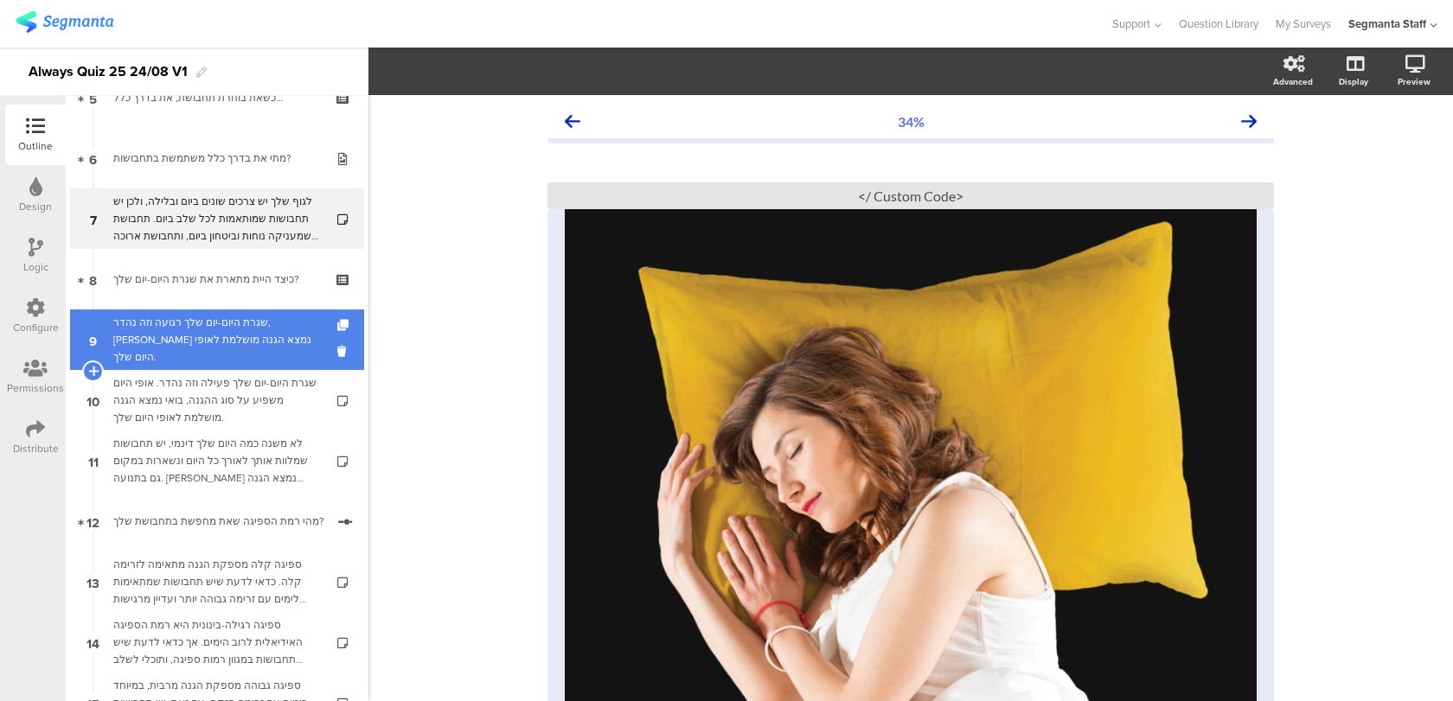
click at [269, 351] on div "שגרת היום-יום שלך רגועה וזה נהדר, [PERSON_NAME] נמצא הגנה מושלמת לאופי היום שלך." at bounding box center [216, 340] width 207 height 52
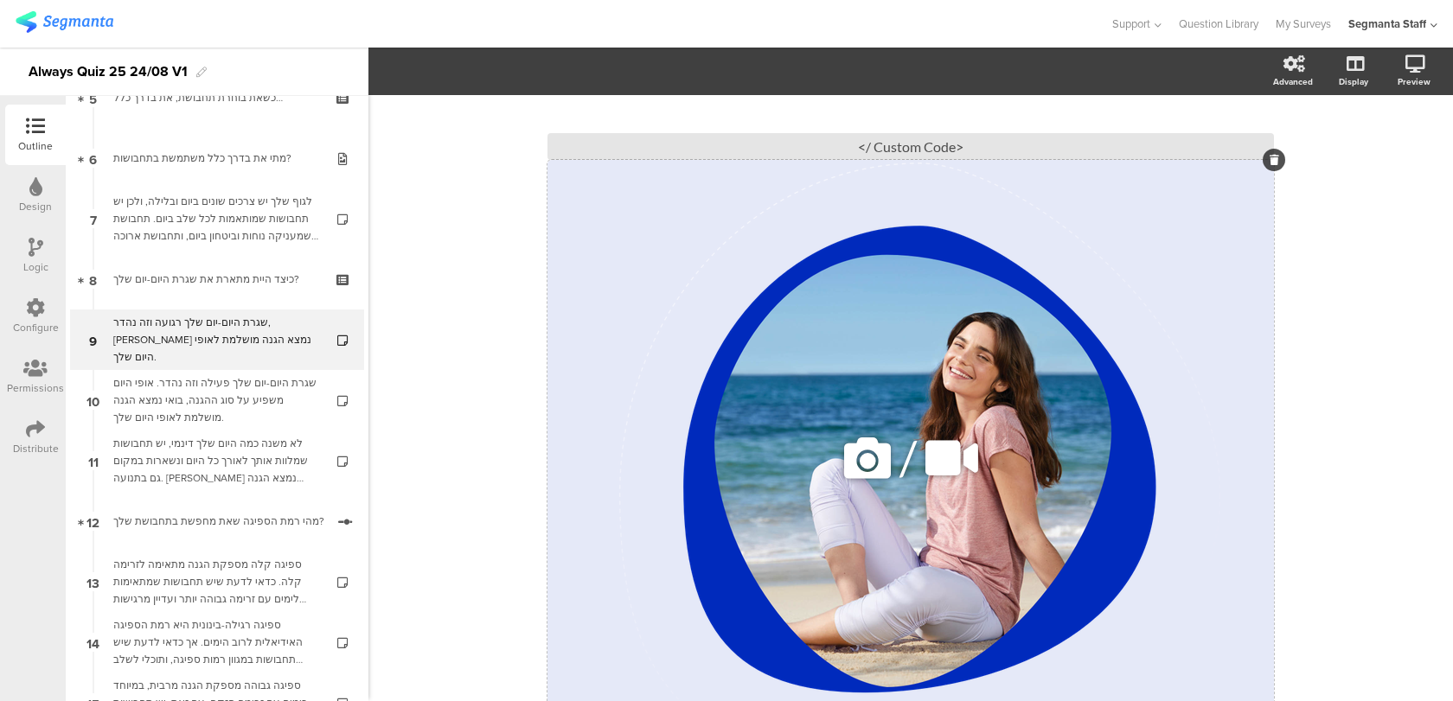
scroll to position [67, 0]
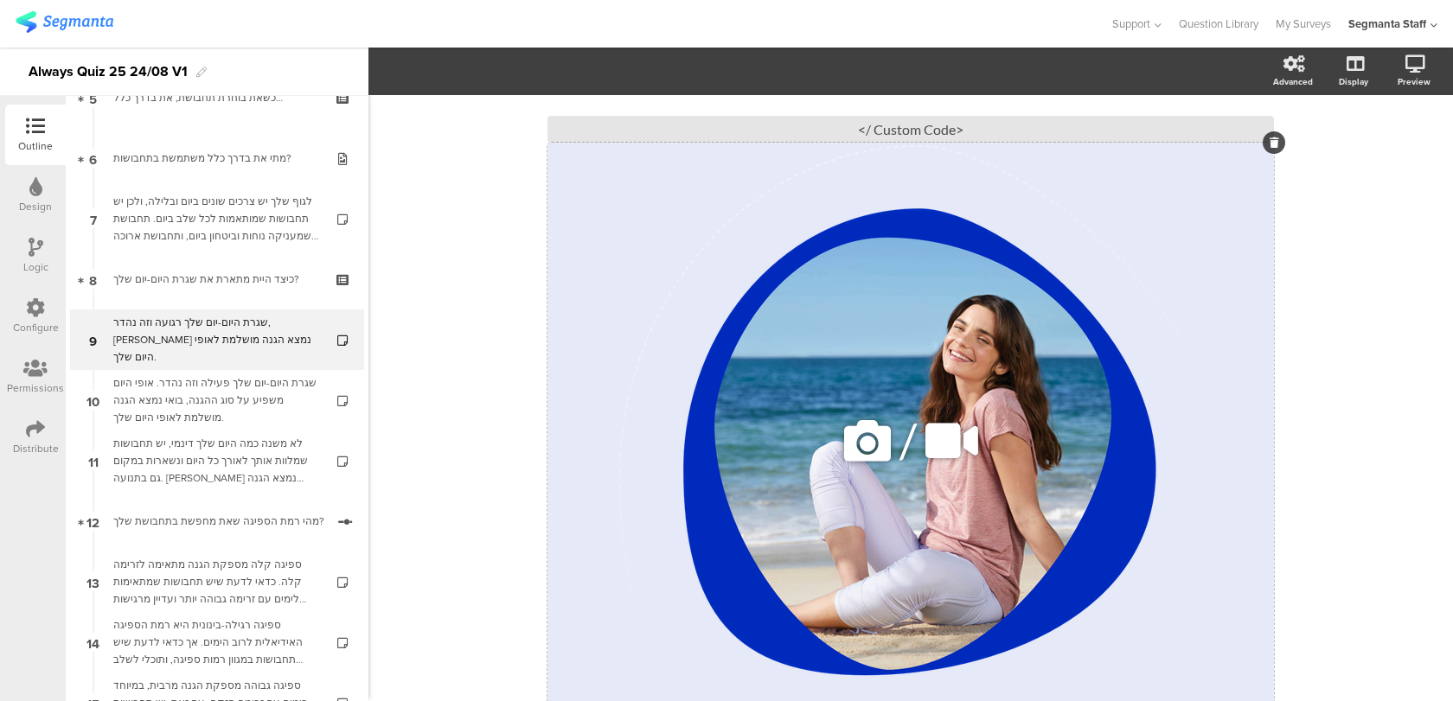
click at [866, 427] on icon at bounding box center [867, 441] width 59 height 59
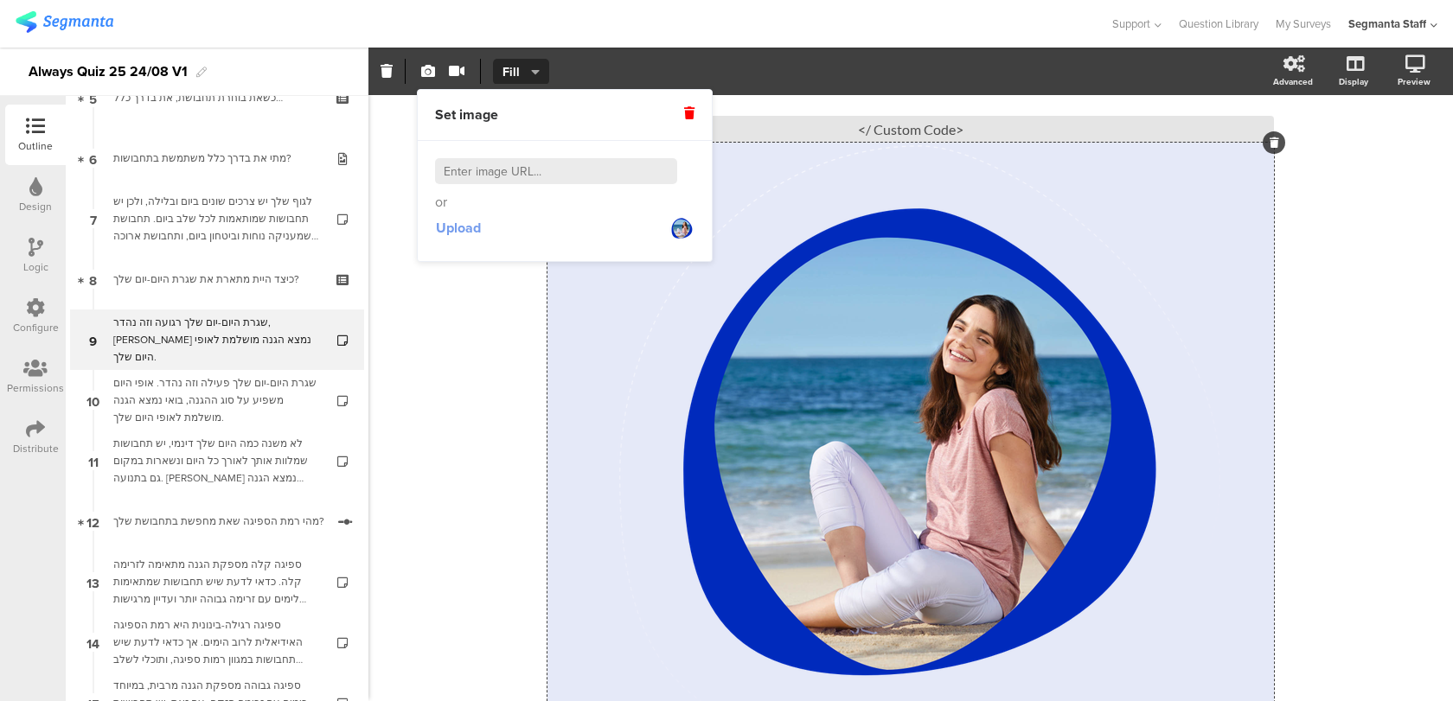
click at [444, 221] on span "Upload" at bounding box center [458, 228] width 45 height 20
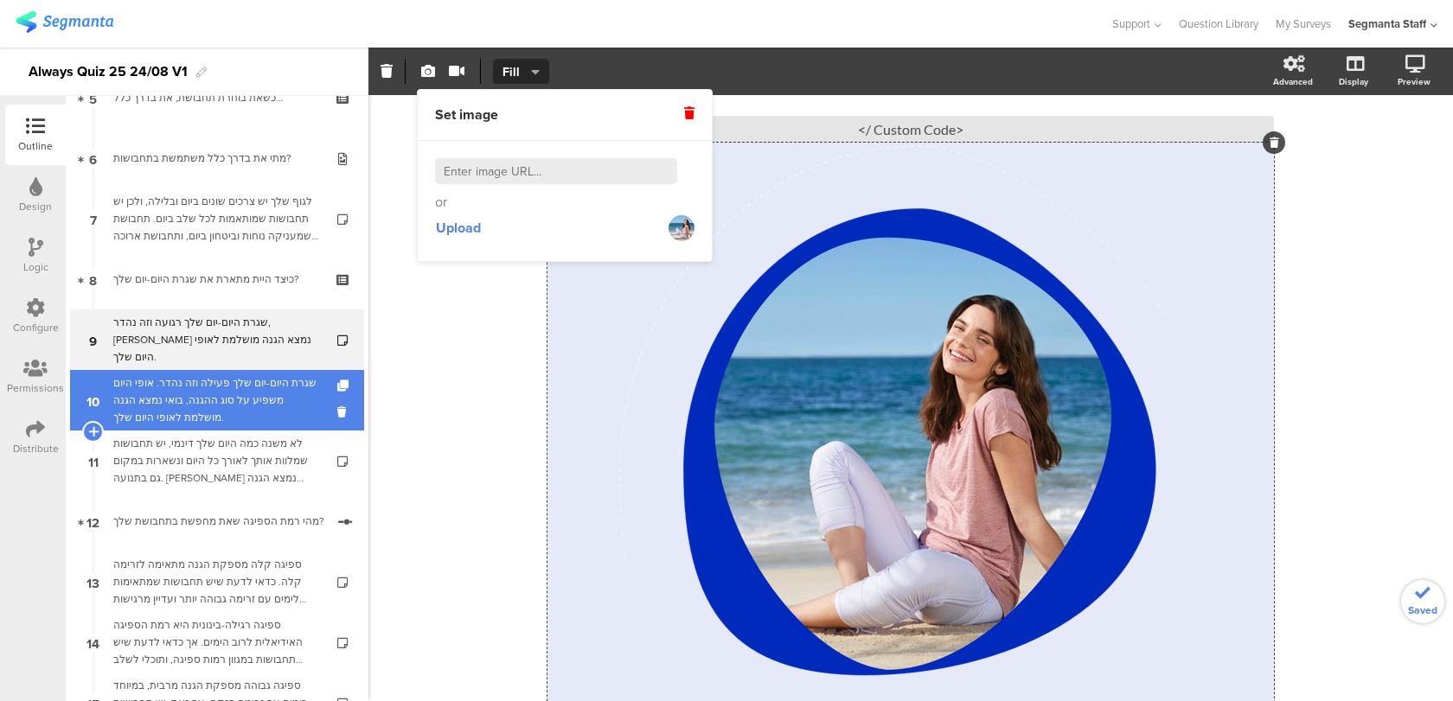
click at [282, 423] on div "שגרת היום-יום שלך פעילה וזה נהדר. אופי היום משפיע על סוג ההגנה, בואי נמצא הגנה …" at bounding box center [216, 400] width 207 height 52
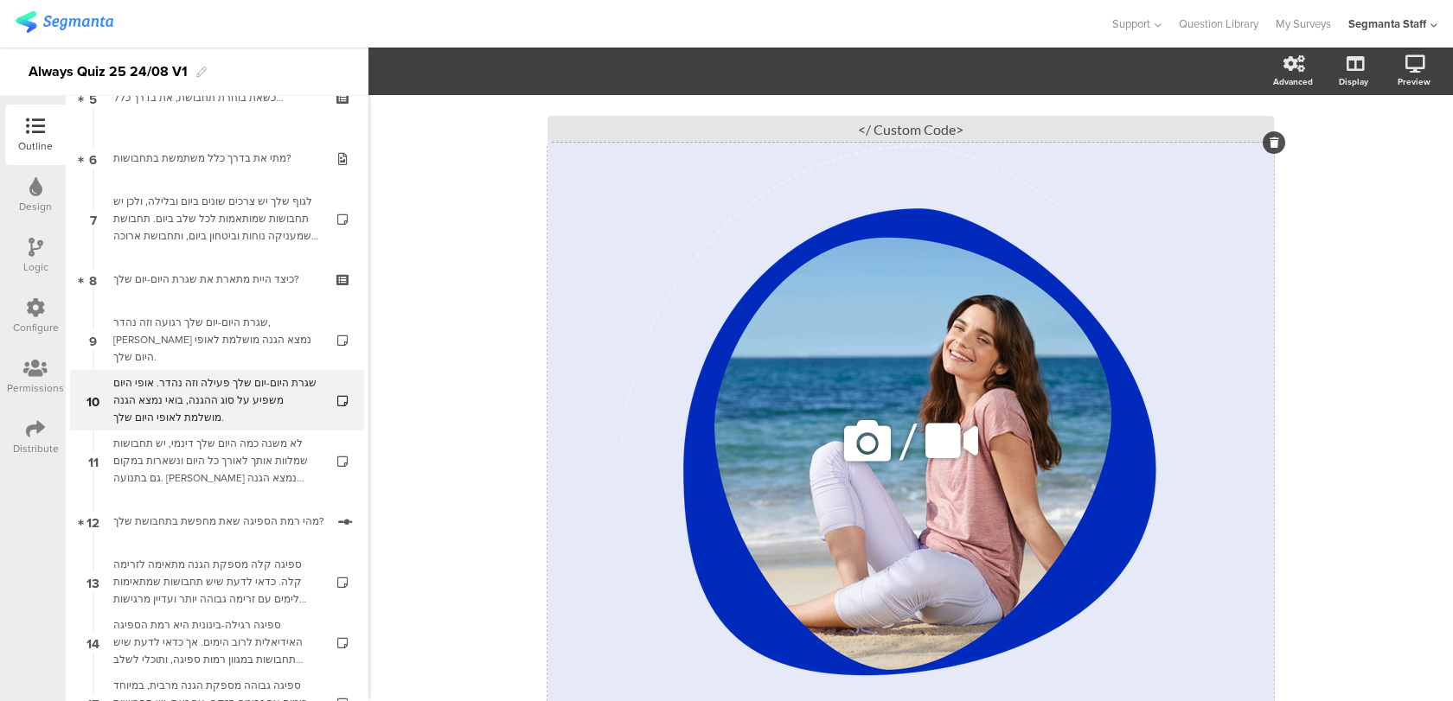
click at [875, 424] on icon at bounding box center [867, 441] width 59 height 59
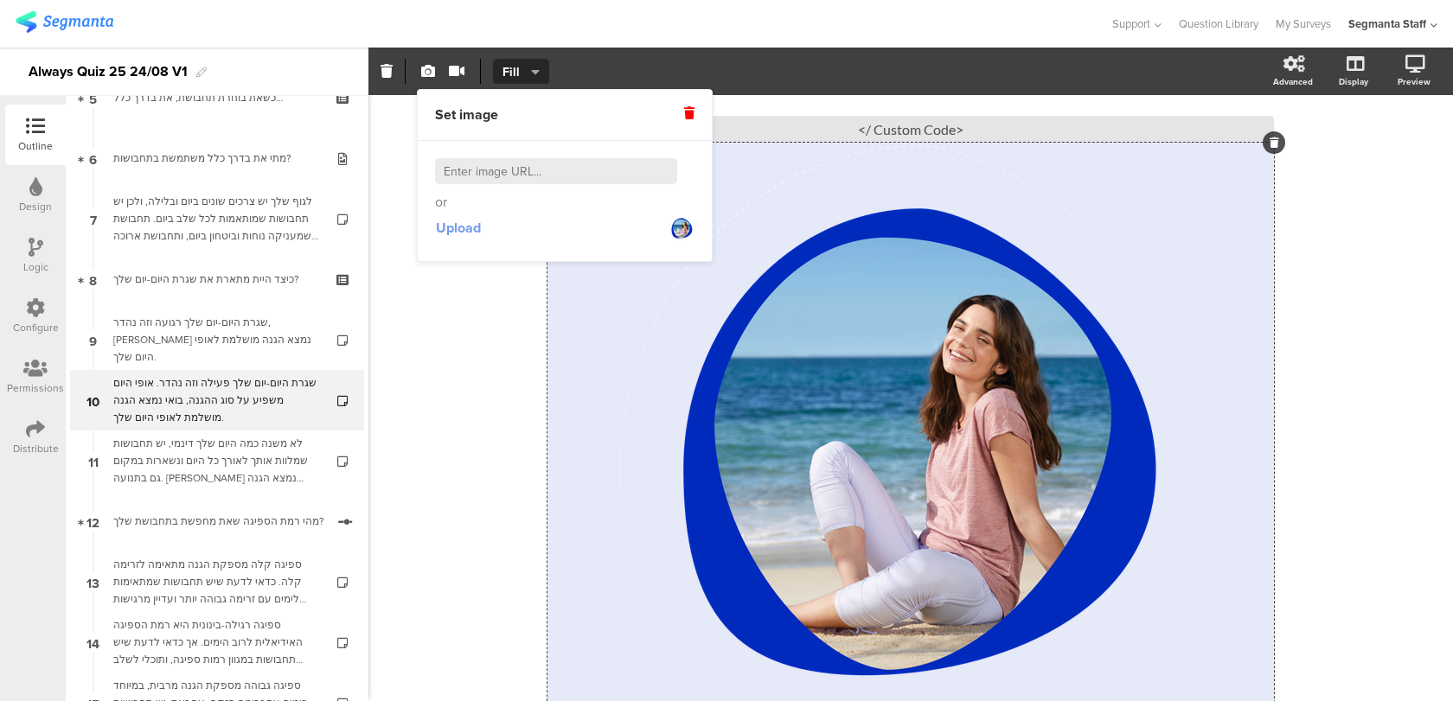
click at [446, 227] on span "Upload" at bounding box center [458, 228] width 45 height 20
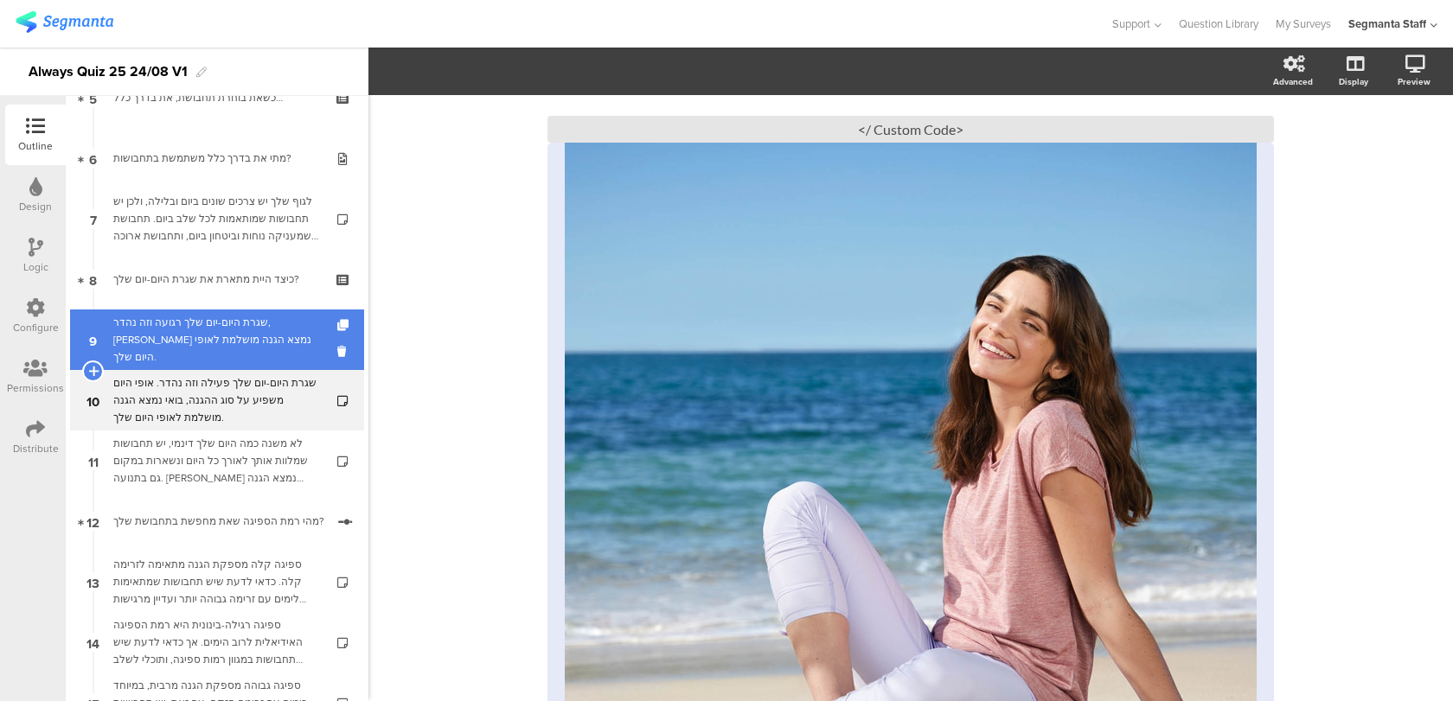
click at [268, 344] on div "שגרת היום-יום שלך רגועה וזה נהדר, [PERSON_NAME] נמצא הגנה מושלמת לאופי היום שלך." at bounding box center [216, 340] width 207 height 52
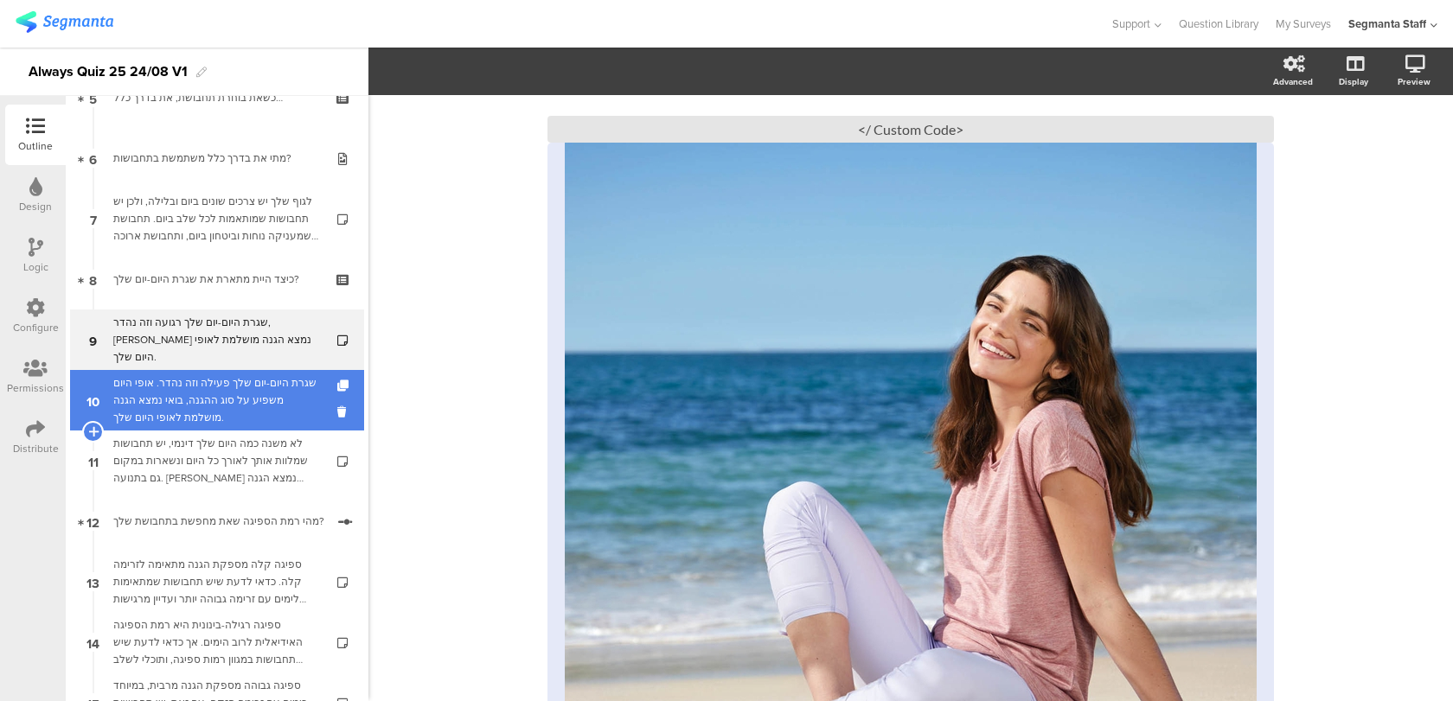
click at [263, 376] on div "שגרת היום-יום שלך פעילה וזה נהדר. אופי היום משפיע על סוג ההגנה, בואי נמצא הגנה …" at bounding box center [216, 400] width 207 height 52
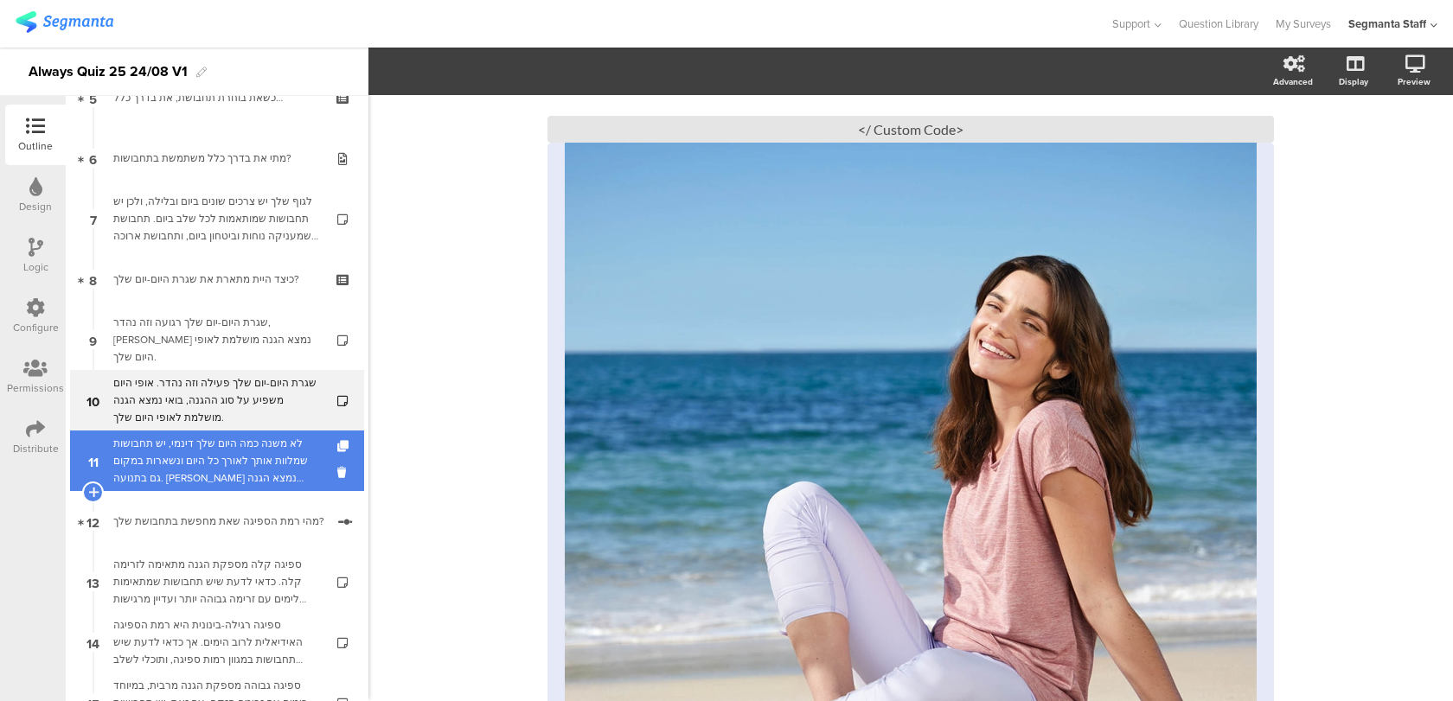
click at [264, 449] on div "לא משנה כמה היום שלך דינמי, יש תחבושות שמלוות אותך לאורך כל היום ונשארות במקום …" at bounding box center [216, 461] width 207 height 52
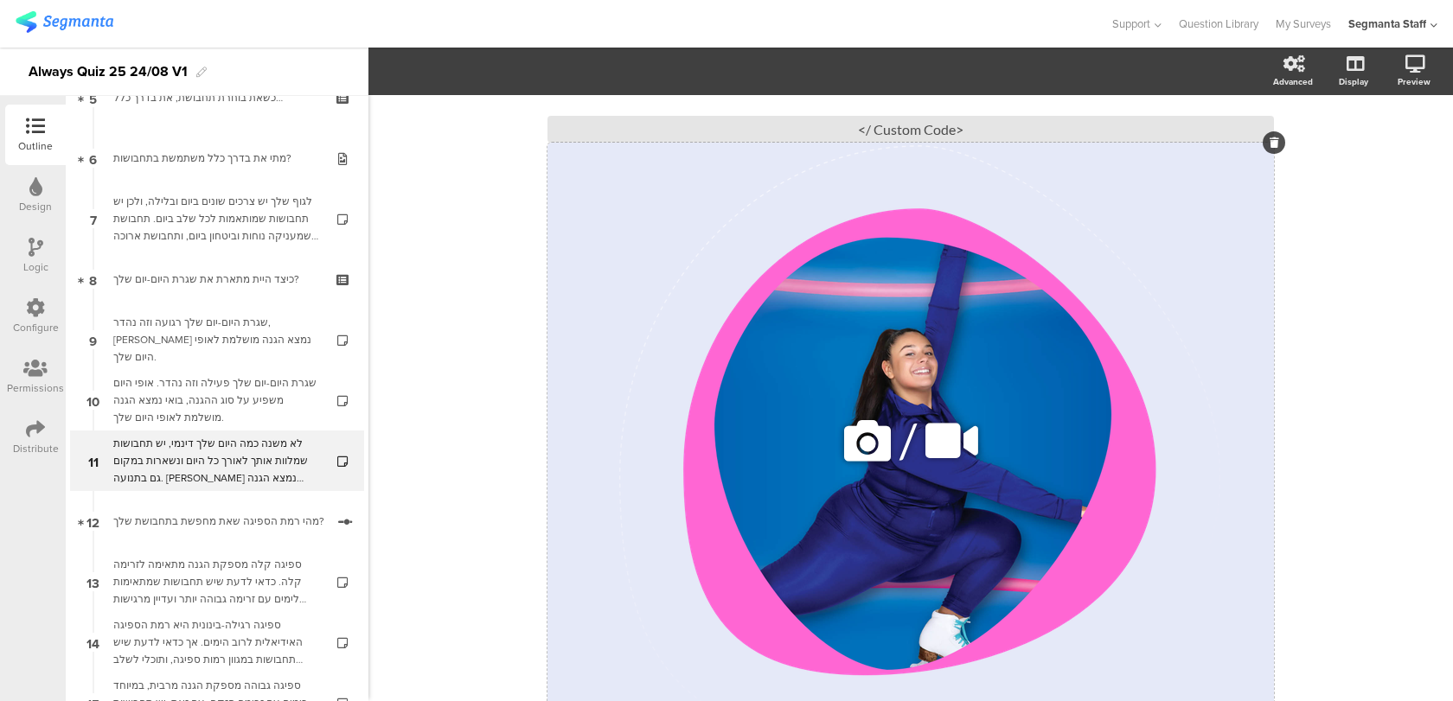
click at [849, 443] on icon at bounding box center [867, 441] width 59 height 59
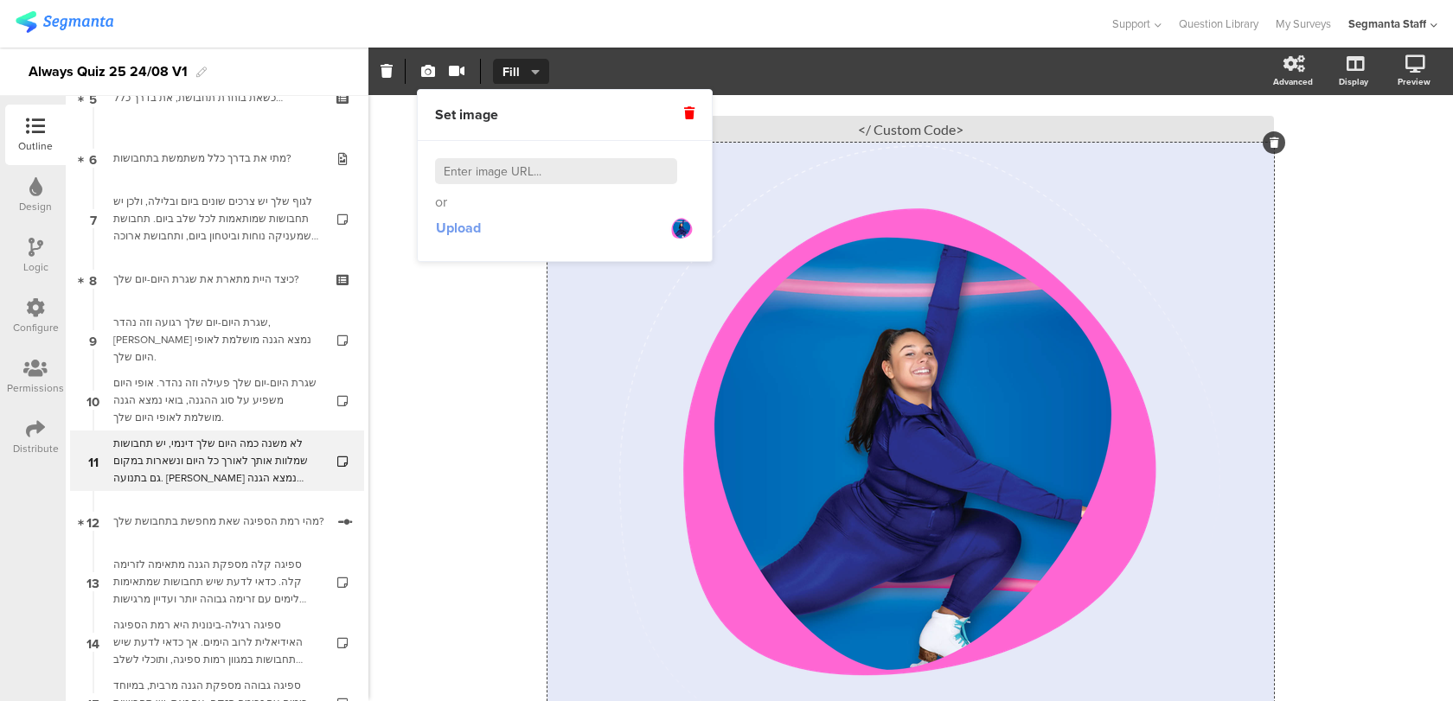
click at [464, 227] on span "Upload" at bounding box center [458, 228] width 45 height 20
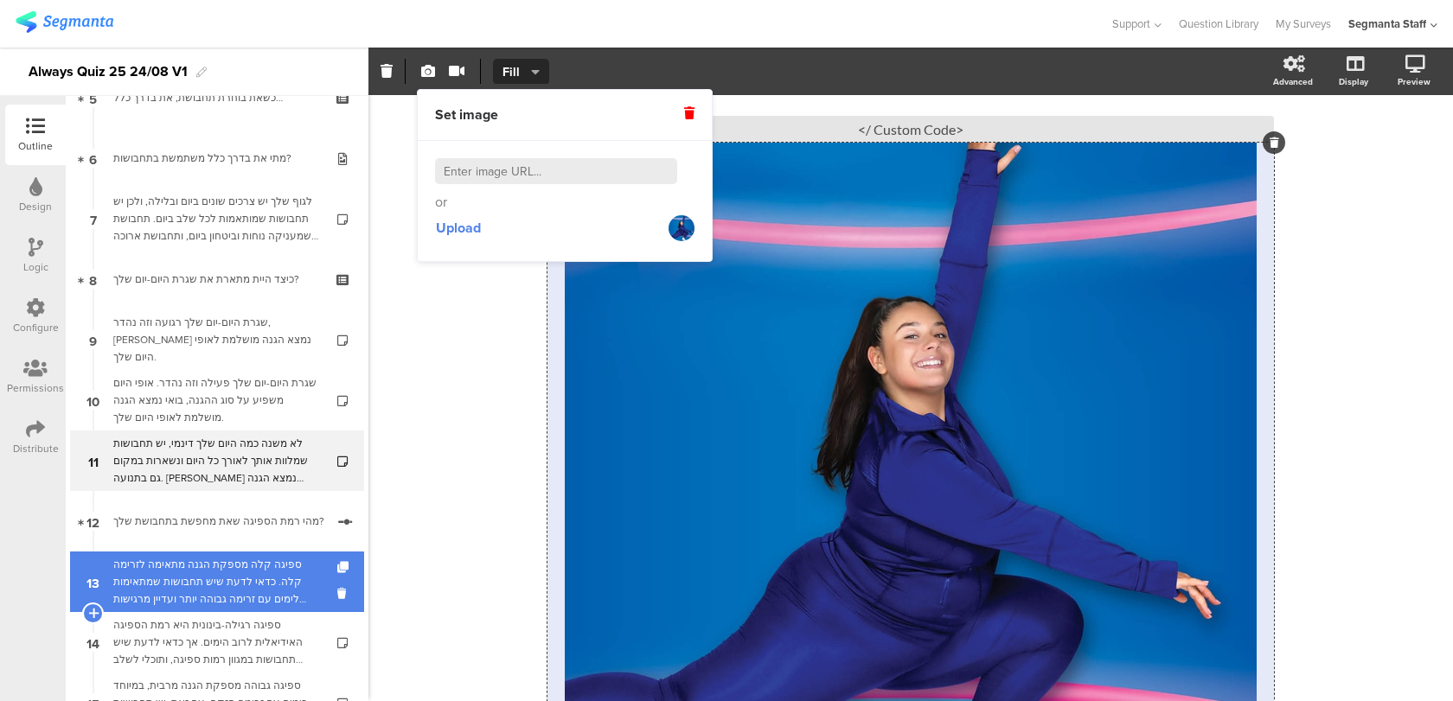
click at [242, 579] on div "ספיגה קלה מספקת הגנה מתאימה לזרימה קלה. כדאי לדעת שיש תחבושות שמתאימות לימים עם…" at bounding box center [216, 582] width 207 height 52
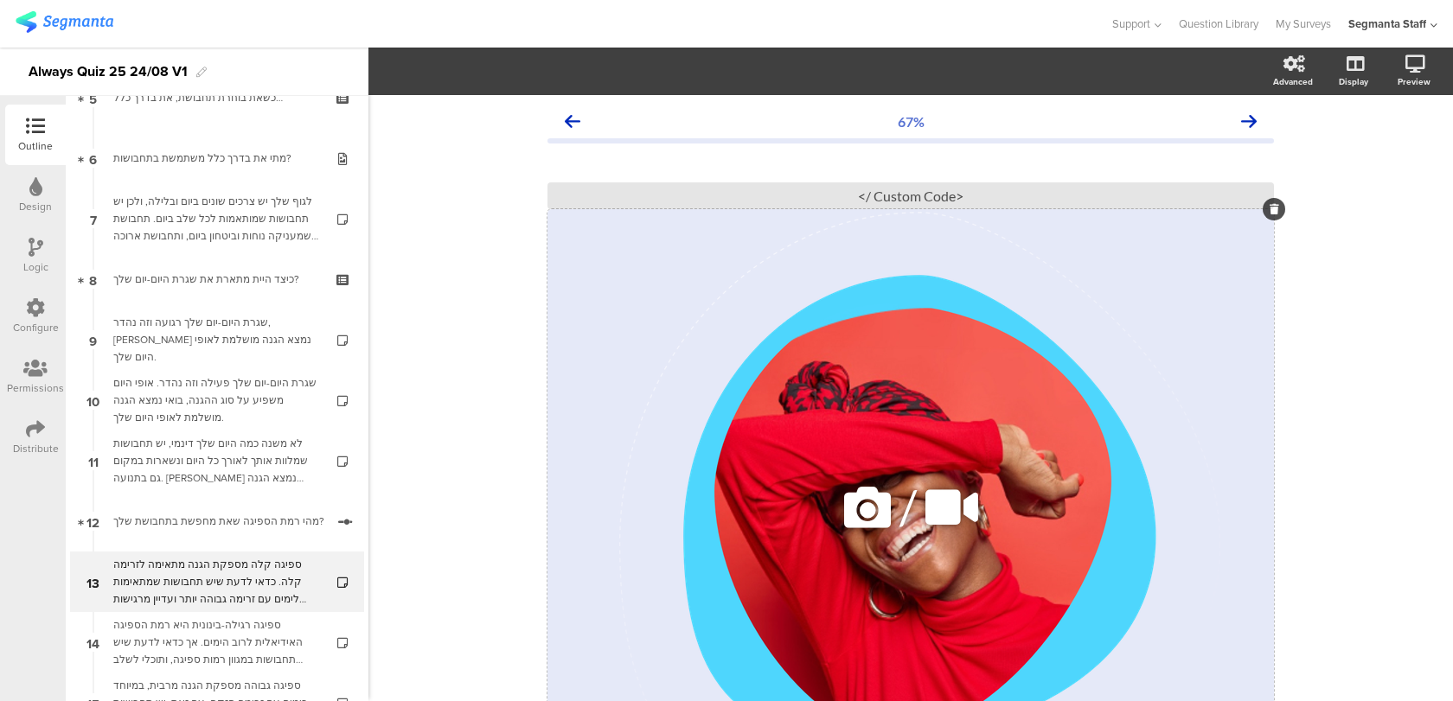
scroll to position [135, 0]
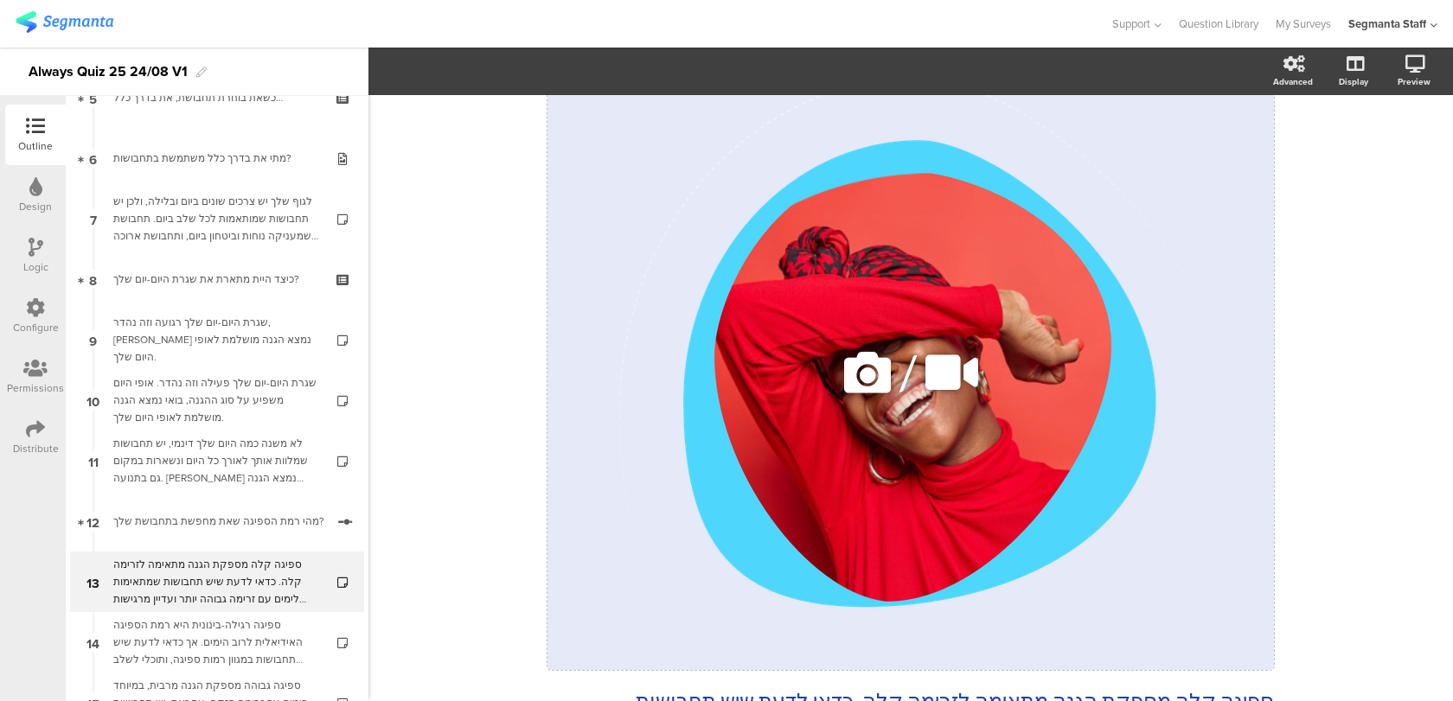
click at [892, 351] on icon at bounding box center [867, 372] width 59 height 59
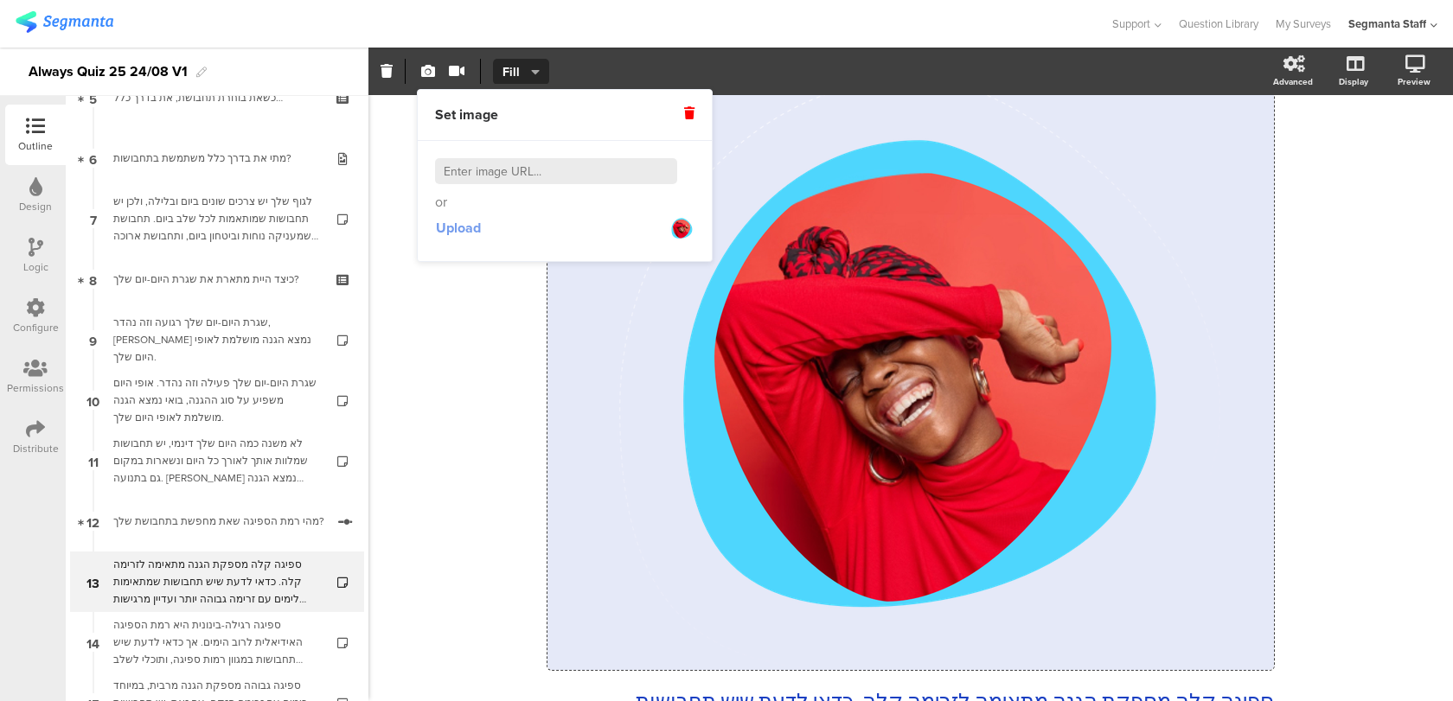
click at [460, 229] on span "Upload" at bounding box center [458, 228] width 45 height 20
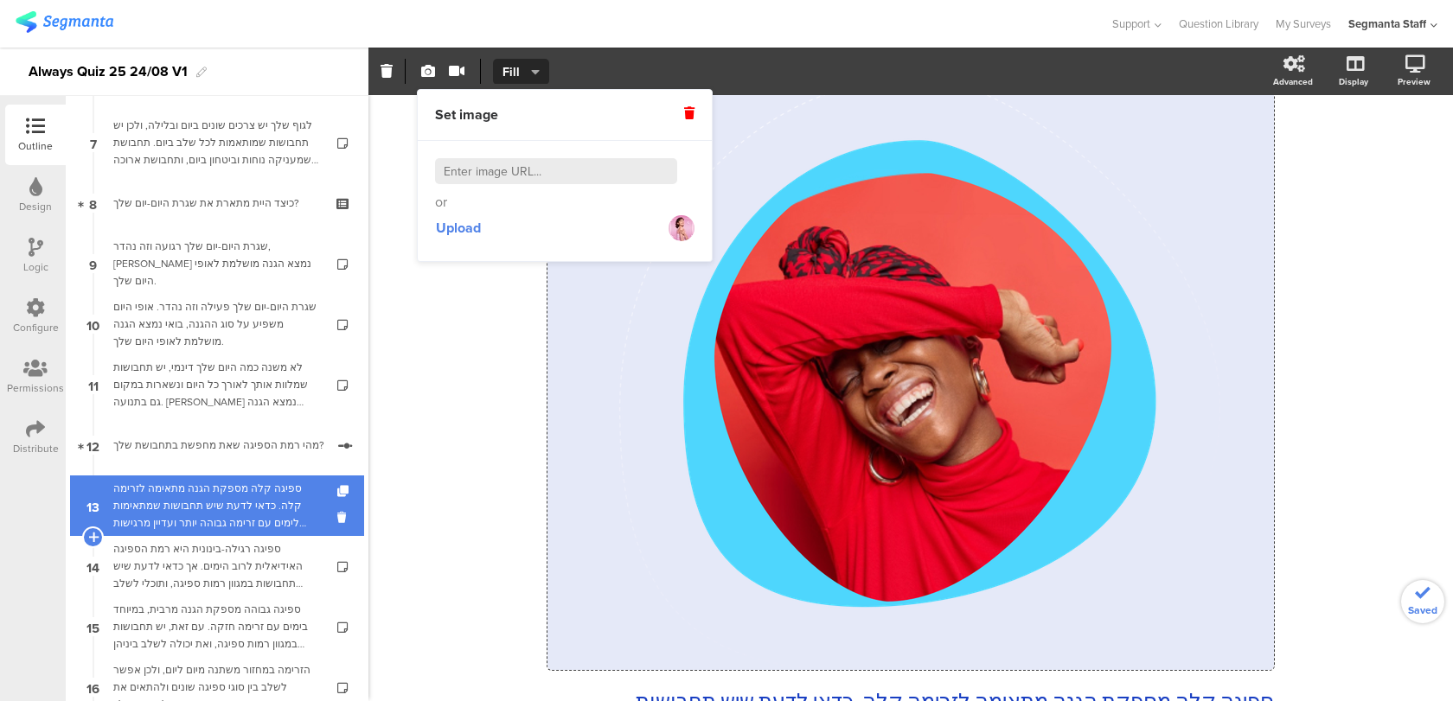
scroll to position [467, 0]
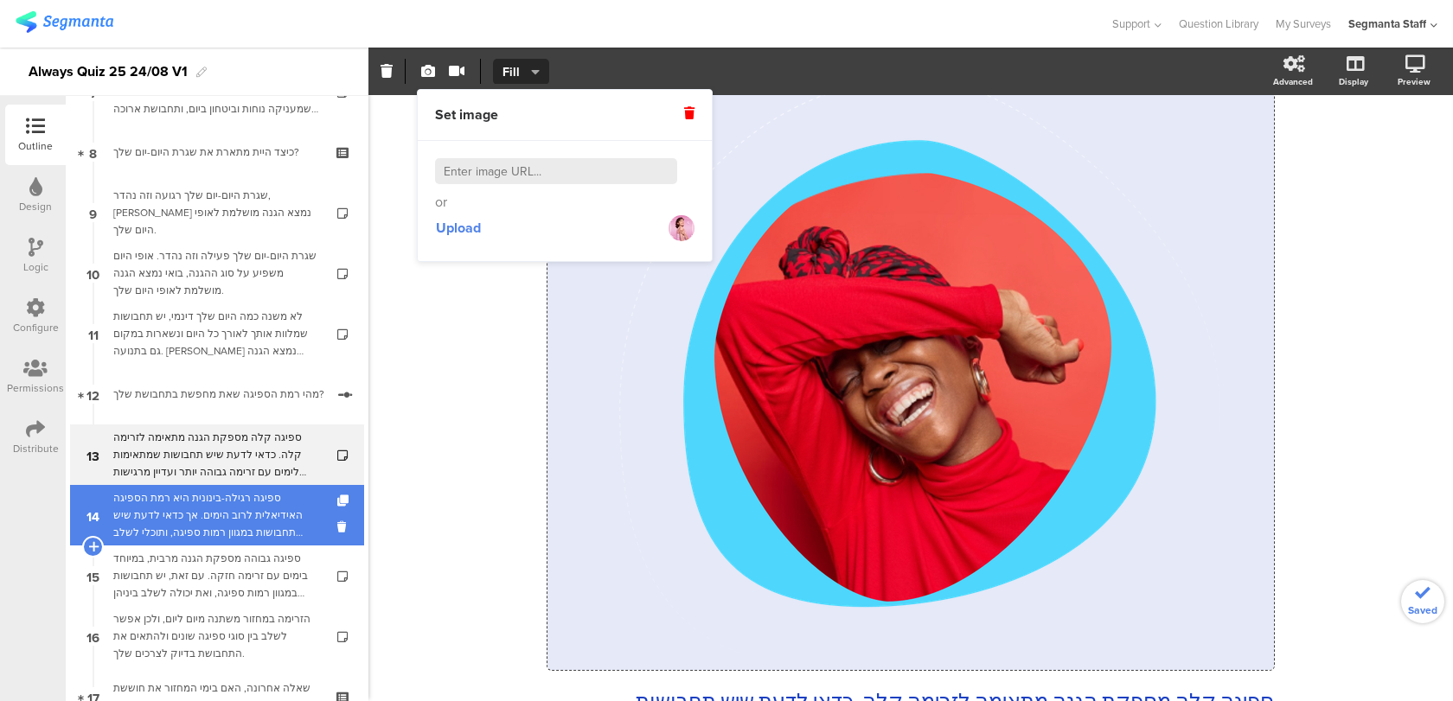
click at [265, 527] on div "ספיגה רגילה-בינונית היא רמת הספיגה האידיאלית לרוב הימים. אך כדאי לדעת שיש תחבוש…" at bounding box center [216, 515] width 207 height 52
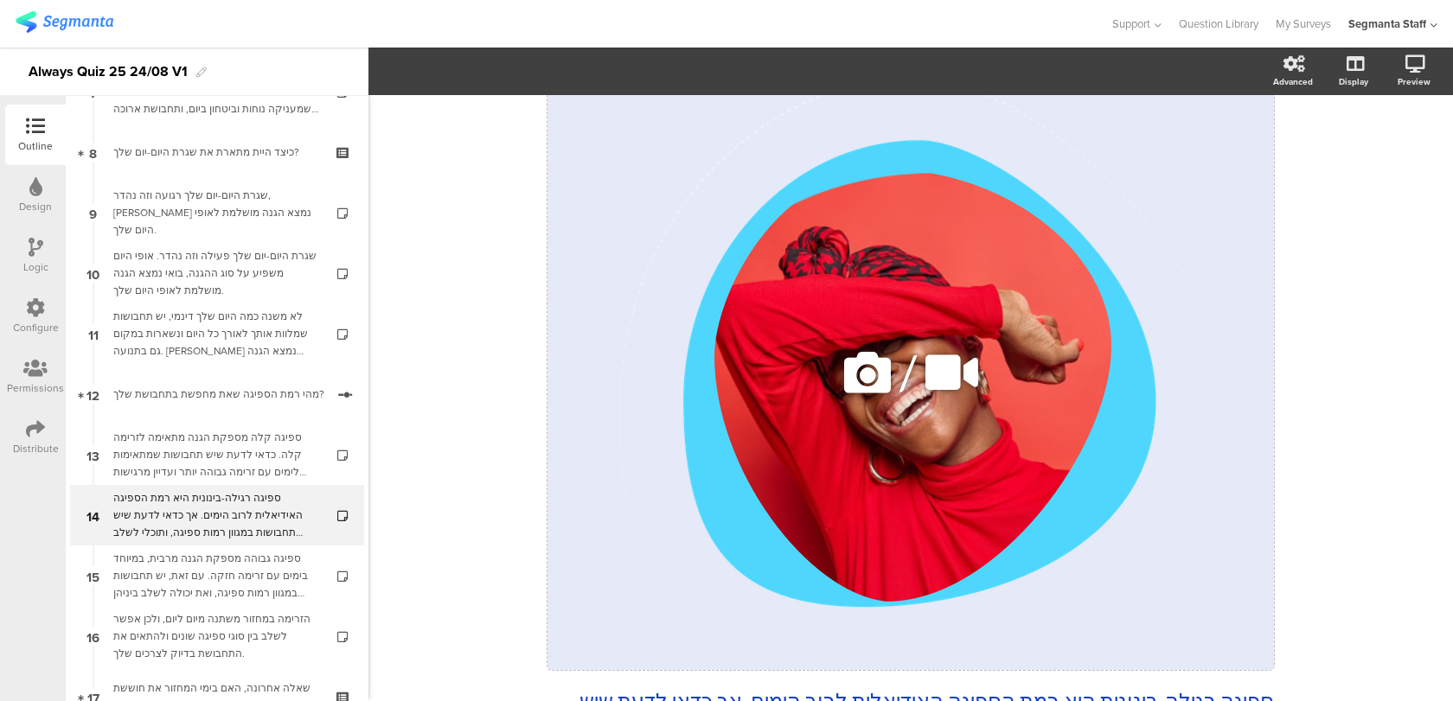
click at [874, 365] on icon at bounding box center [867, 372] width 59 height 59
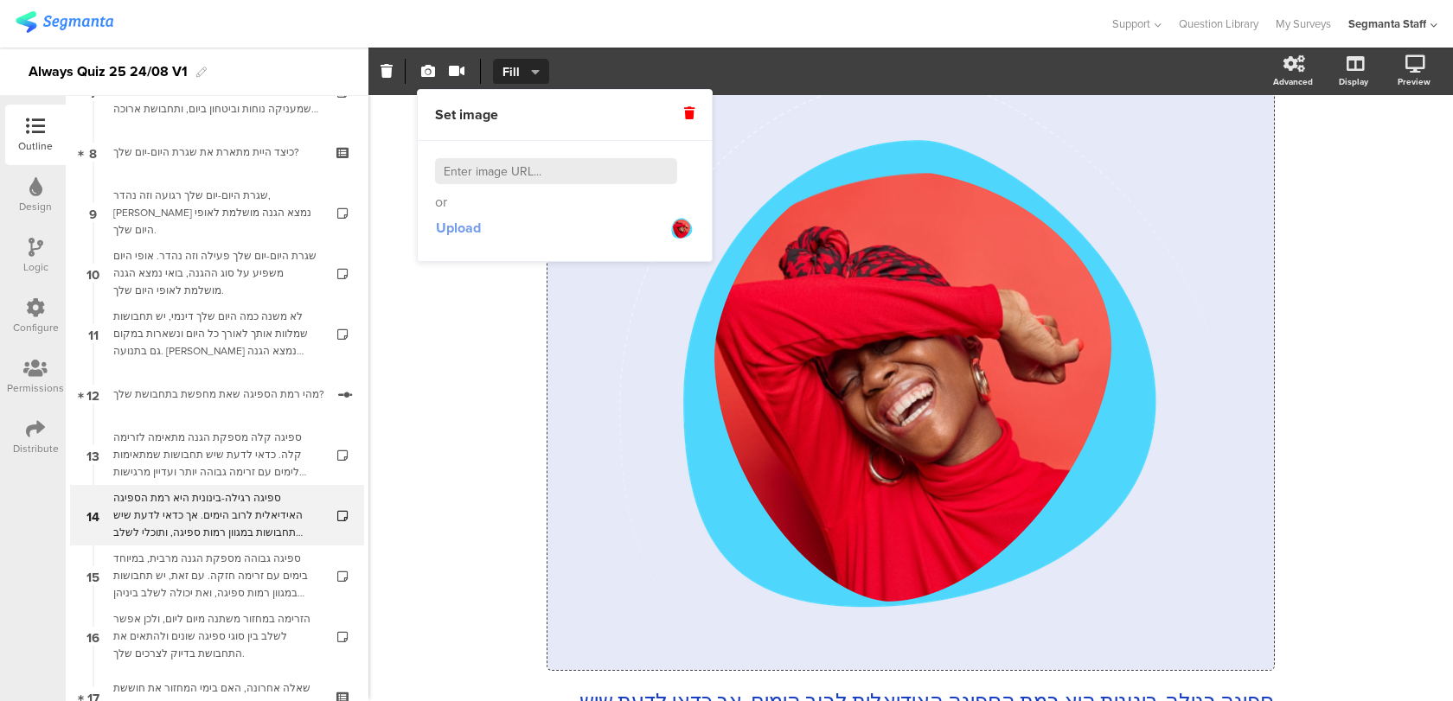
click at [466, 236] on span "Upload" at bounding box center [458, 228] width 45 height 20
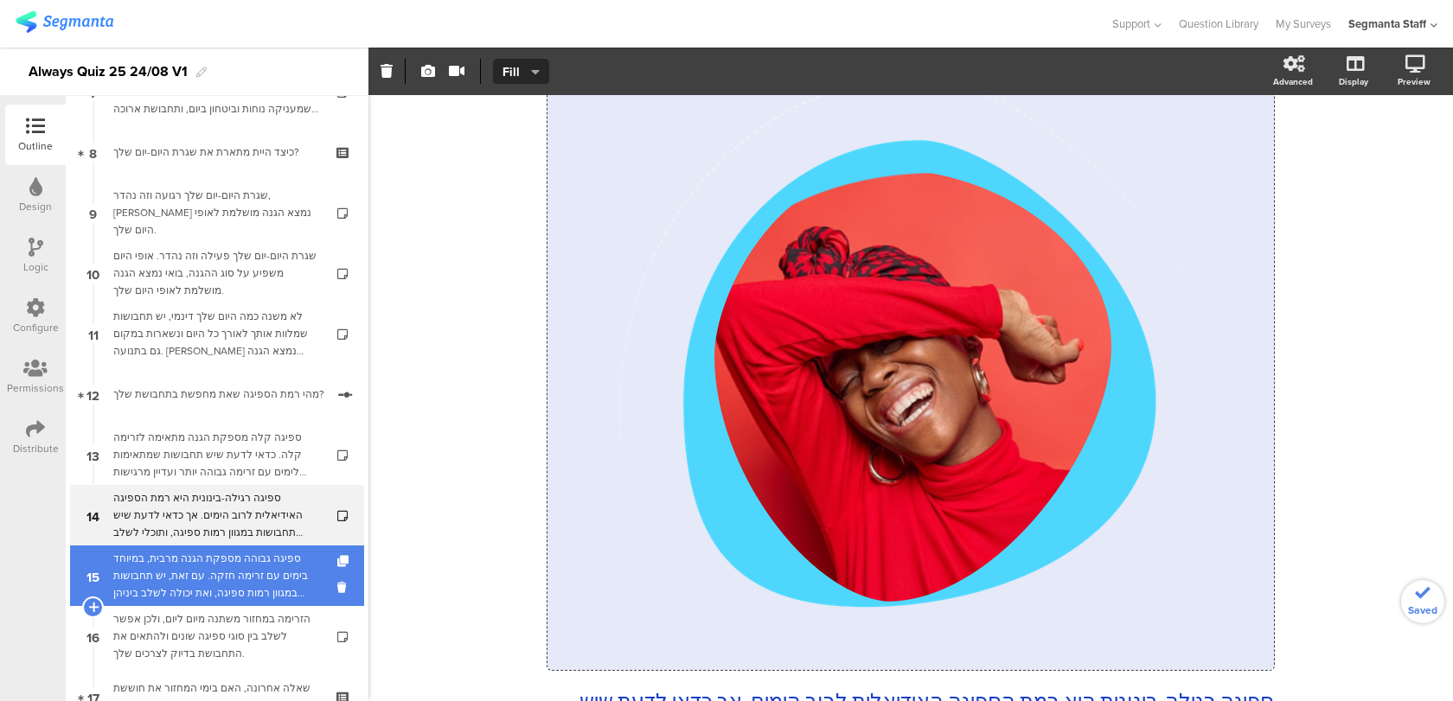
click at [284, 561] on div "ספיגה גבוהה מספקת הגנה מרבית, במיוחד בימים עם זרימה חזקה. עם זאת, יש תחבושות במ…" at bounding box center [216, 576] width 207 height 52
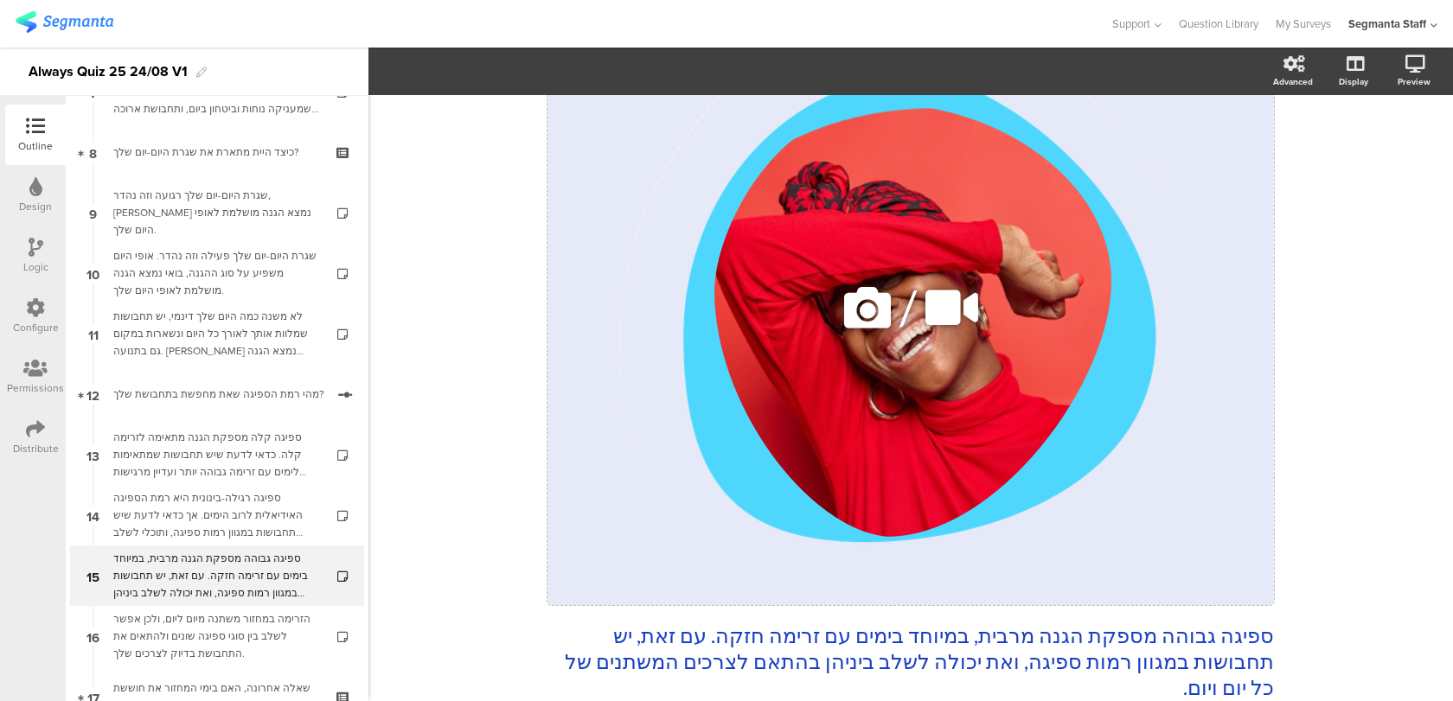
scroll to position [303, 0]
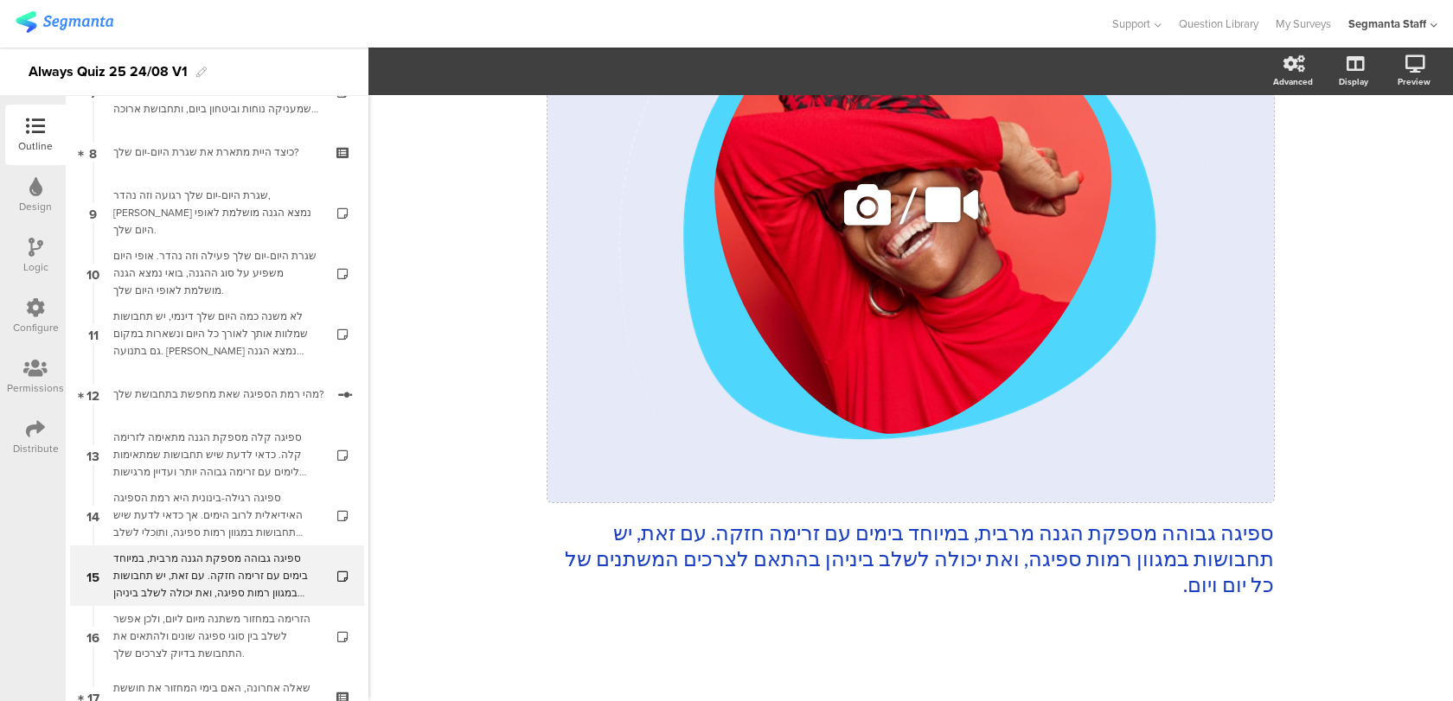
click at [855, 216] on icon at bounding box center [867, 205] width 59 height 59
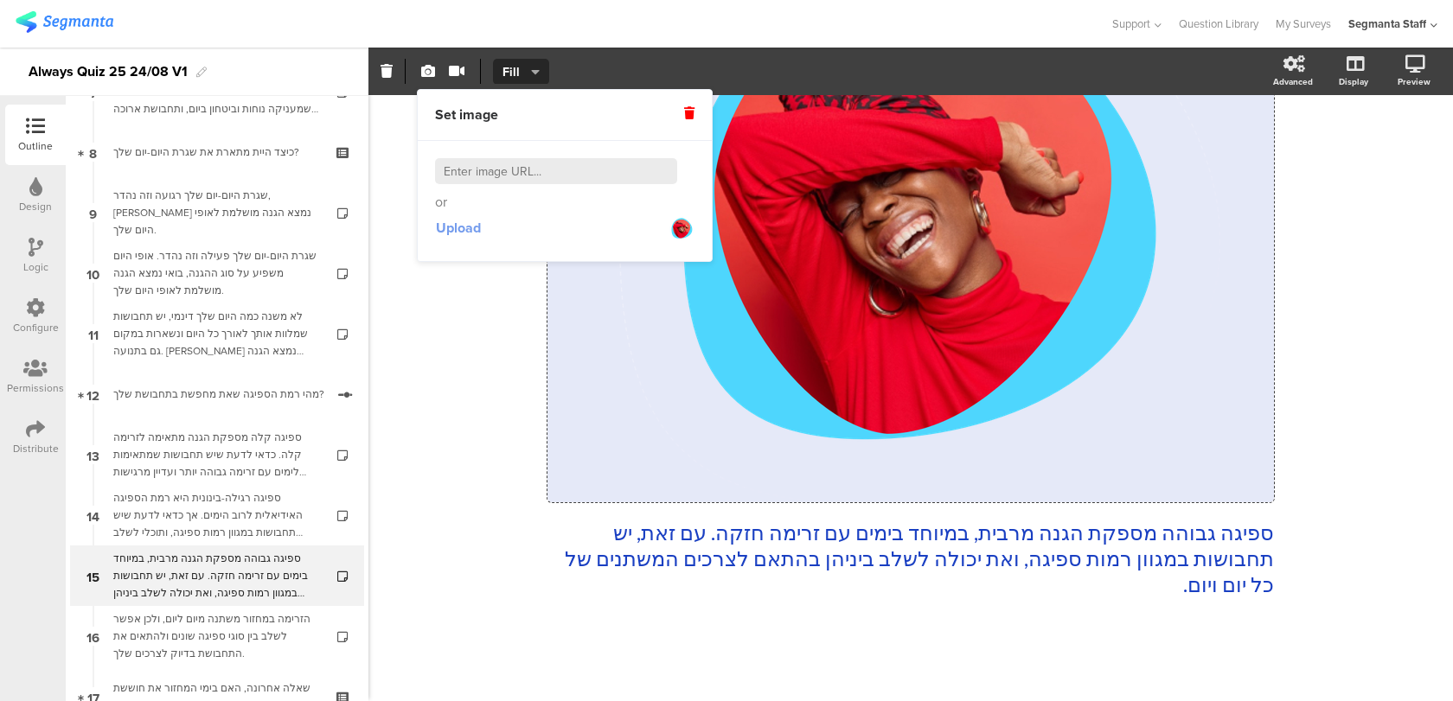
click at [457, 233] on span "Upload" at bounding box center [458, 228] width 45 height 20
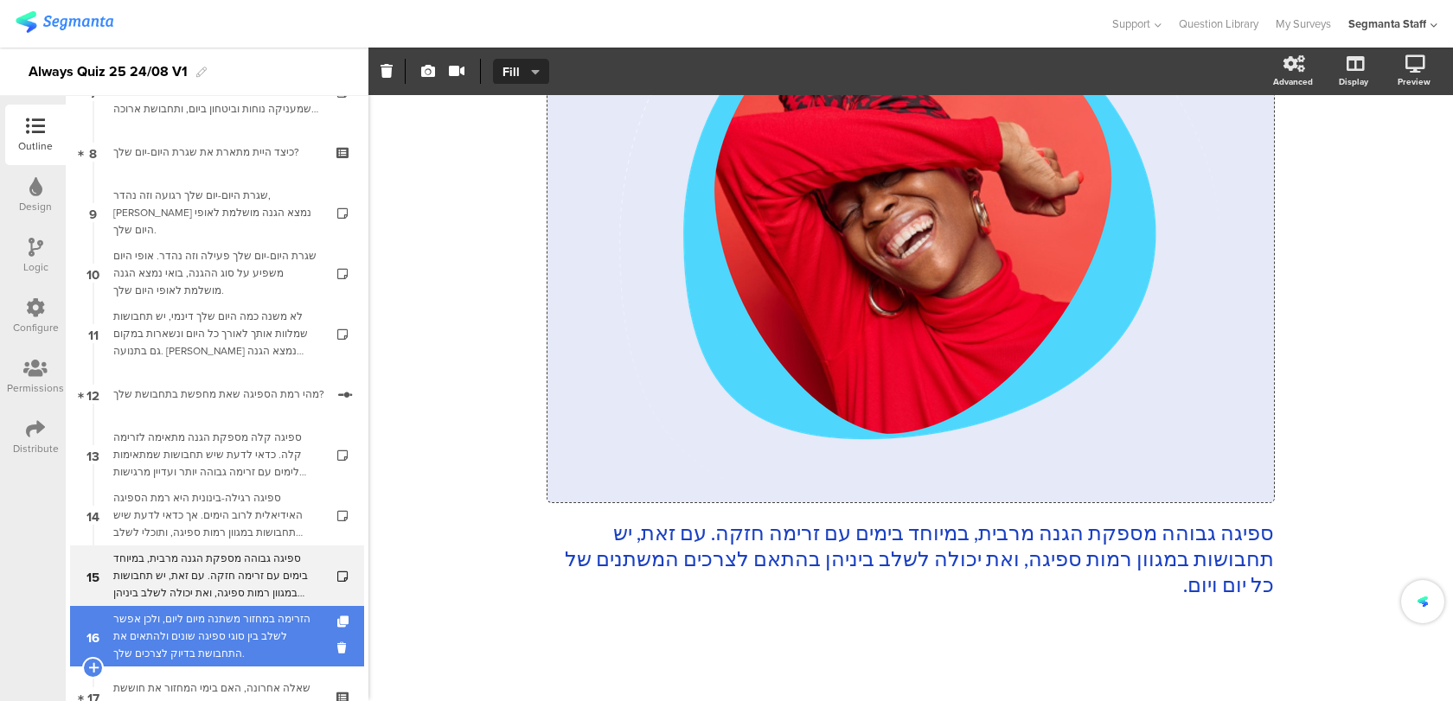
click at [305, 649] on div "הזרימה במחזור משתנה מיום ליום, ולכן אפשר לשלב בין סוגי ספיגה שונים ולהתאים את ה…" at bounding box center [216, 636] width 207 height 52
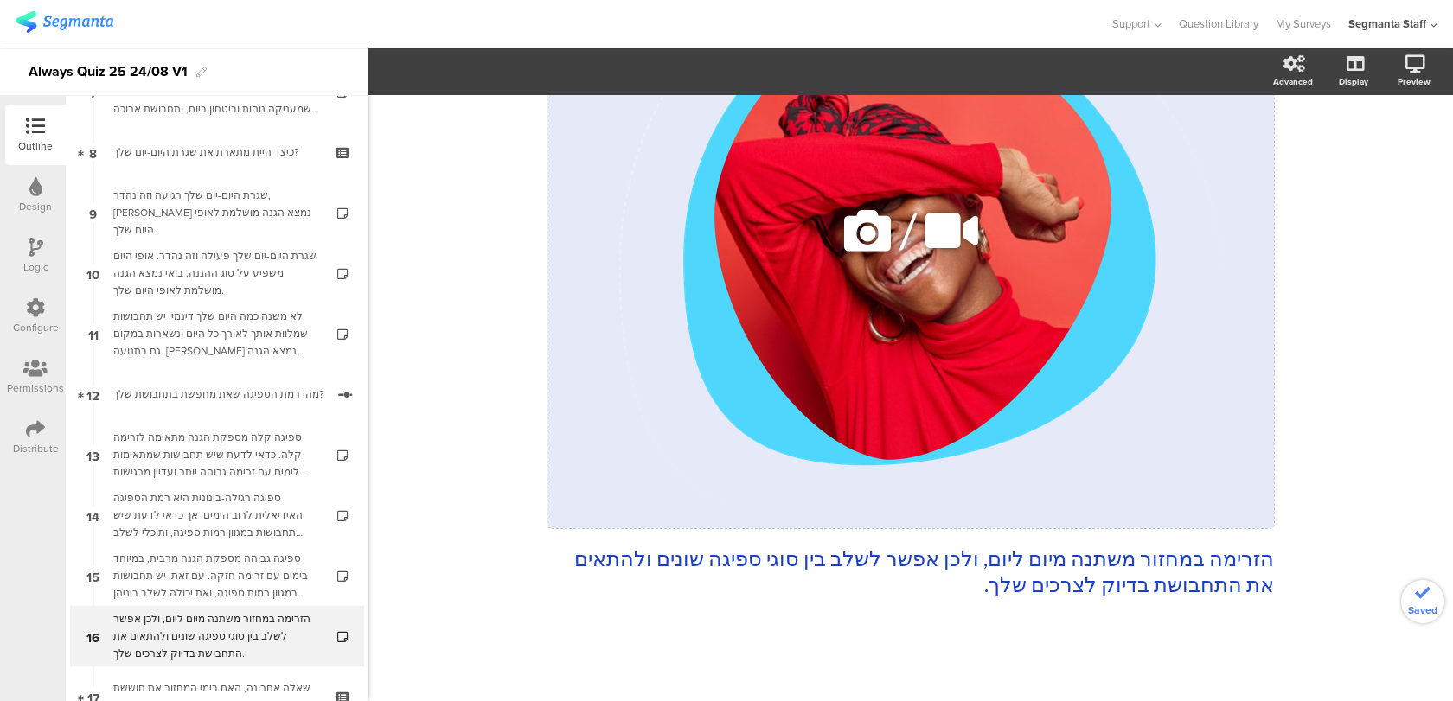
click at [793, 372] on div "/" at bounding box center [910, 231] width 726 height 596
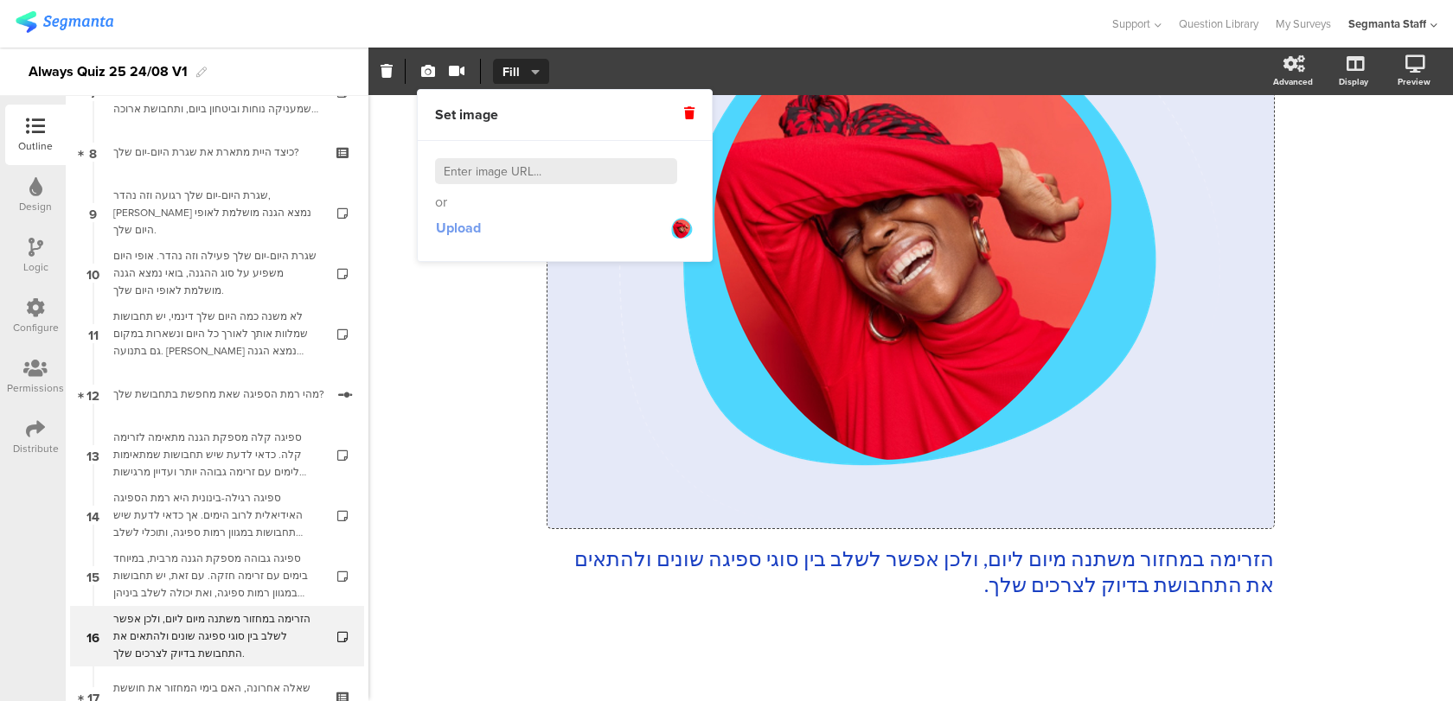
click at [476, 235] on span "Upload" at bounding box center [458, 228] width 45 height 20
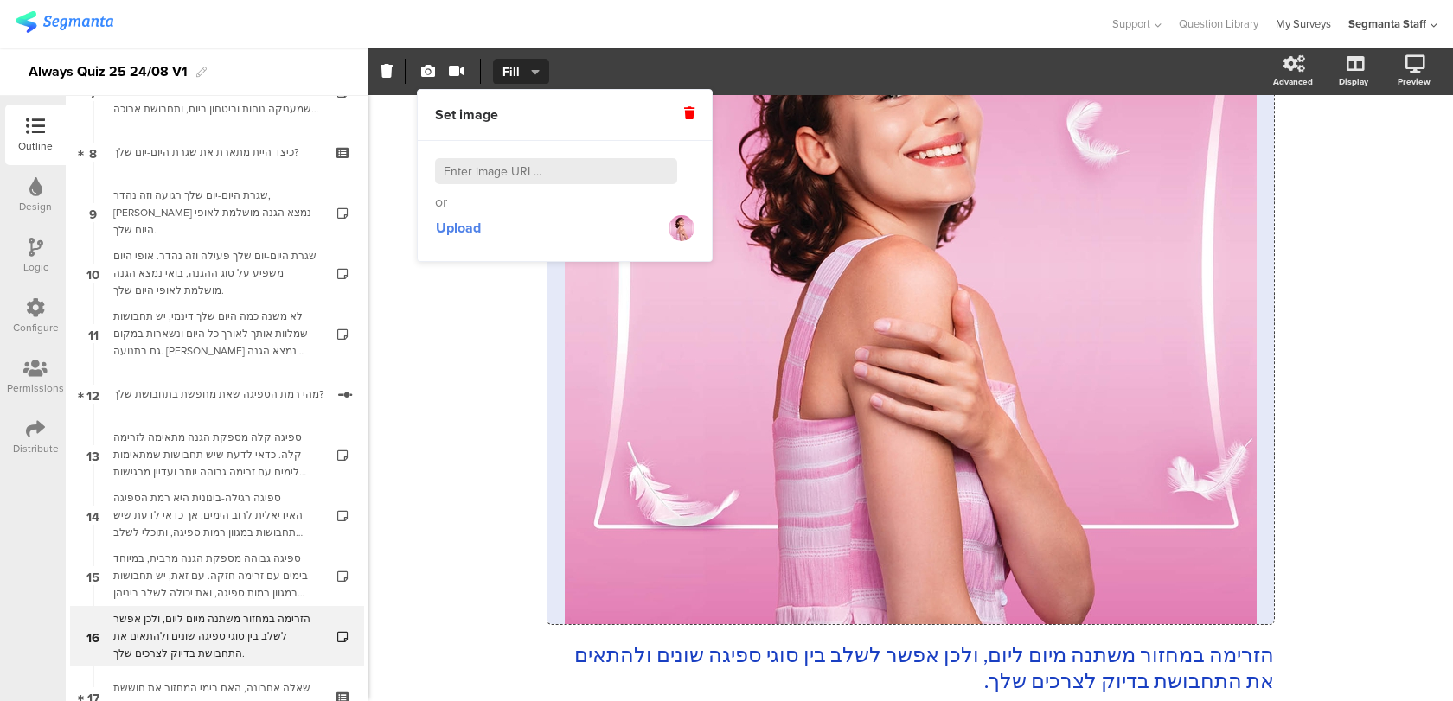
scroll to position [303, 0]
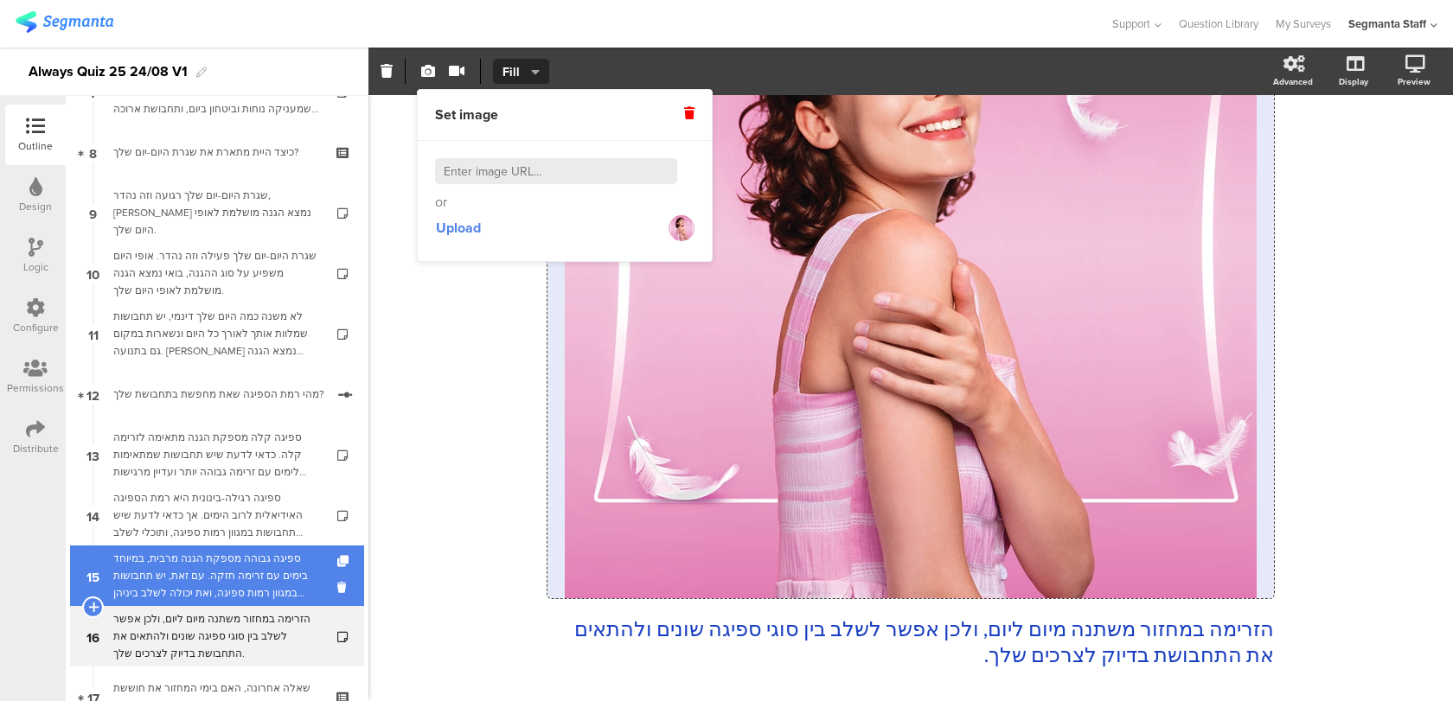
click at [184, 581] on div "ספיגה גבוהה מספקת הגנה מרבית, במיוחד בימים עם זרימה חזקה. עם זאת, יש תחבושות במ…" at bounding box center [216, 576] width 207 height 52
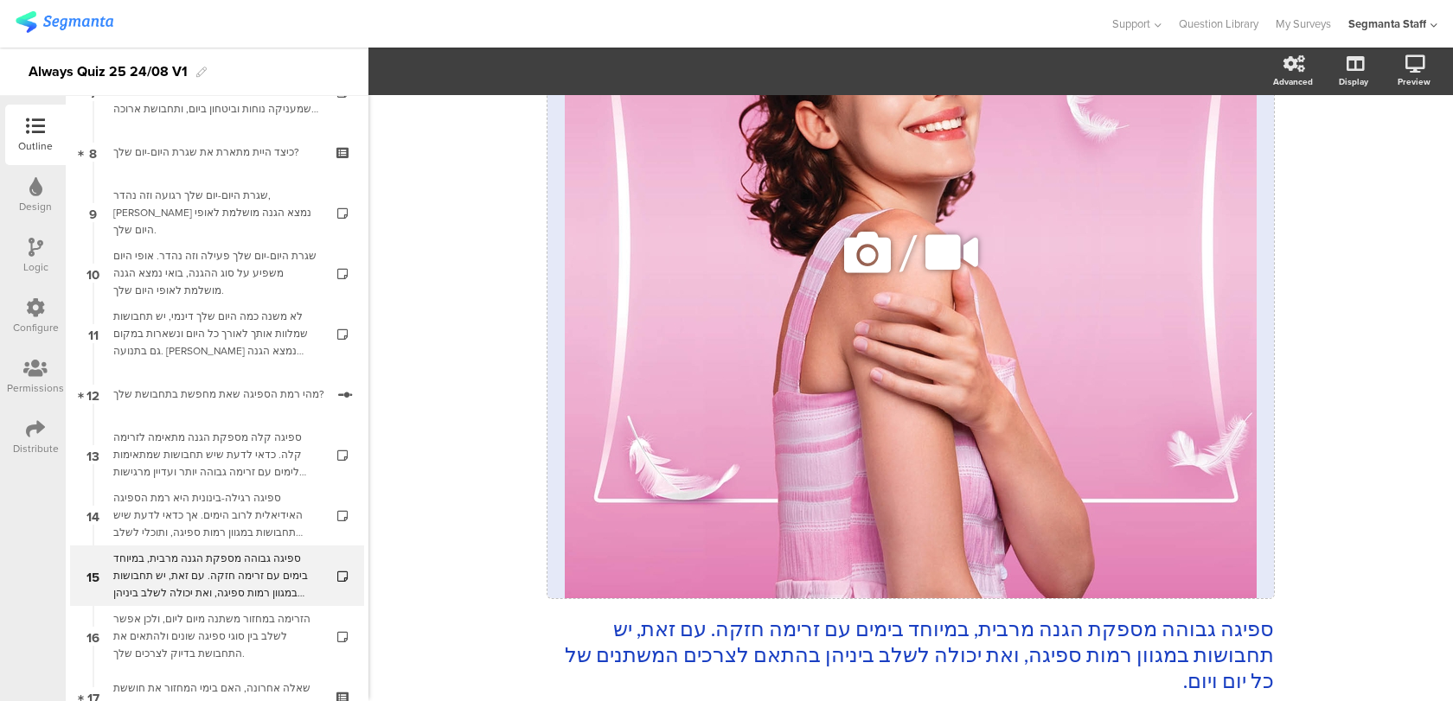
click at [866, 249] on icon at bounding box center [867, 252] width 59 height 59
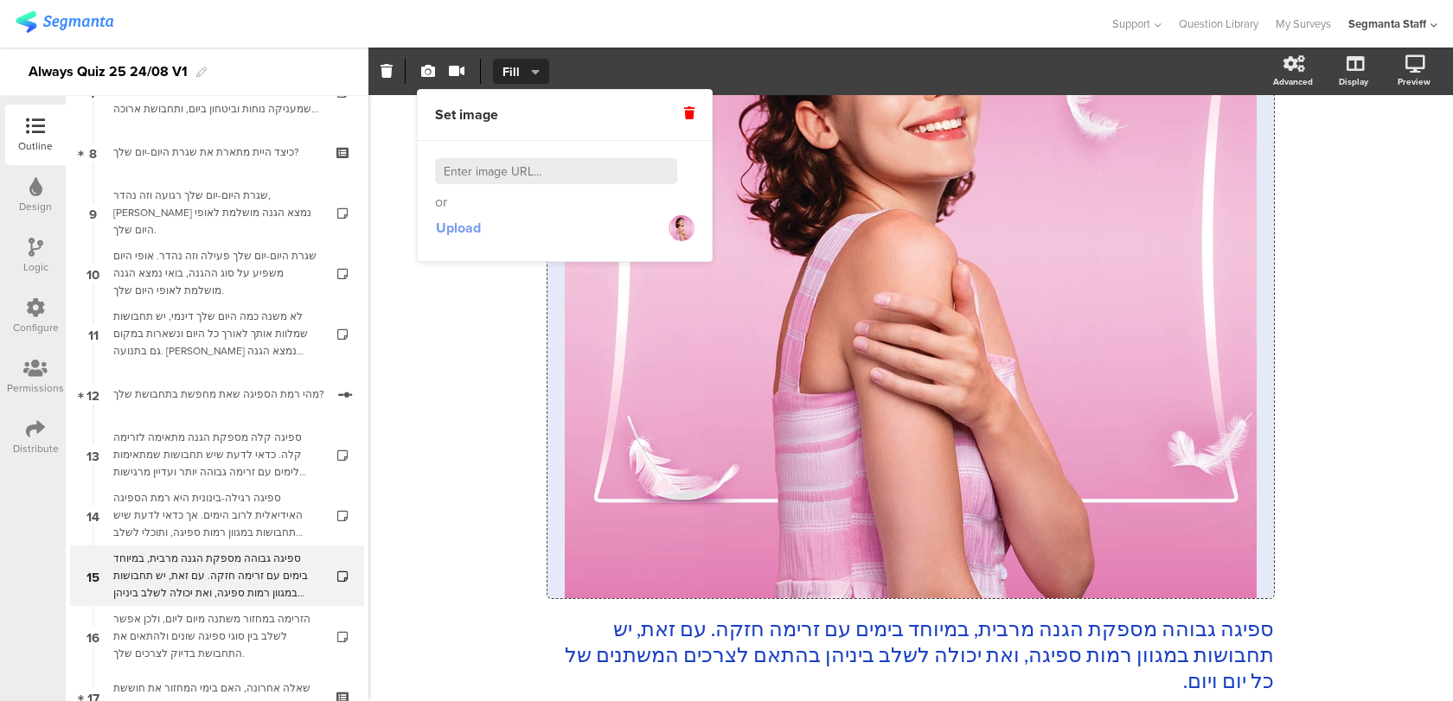
click at [468, 229] on span "Upload" at bounding box center [458, 228] width 45 height 20
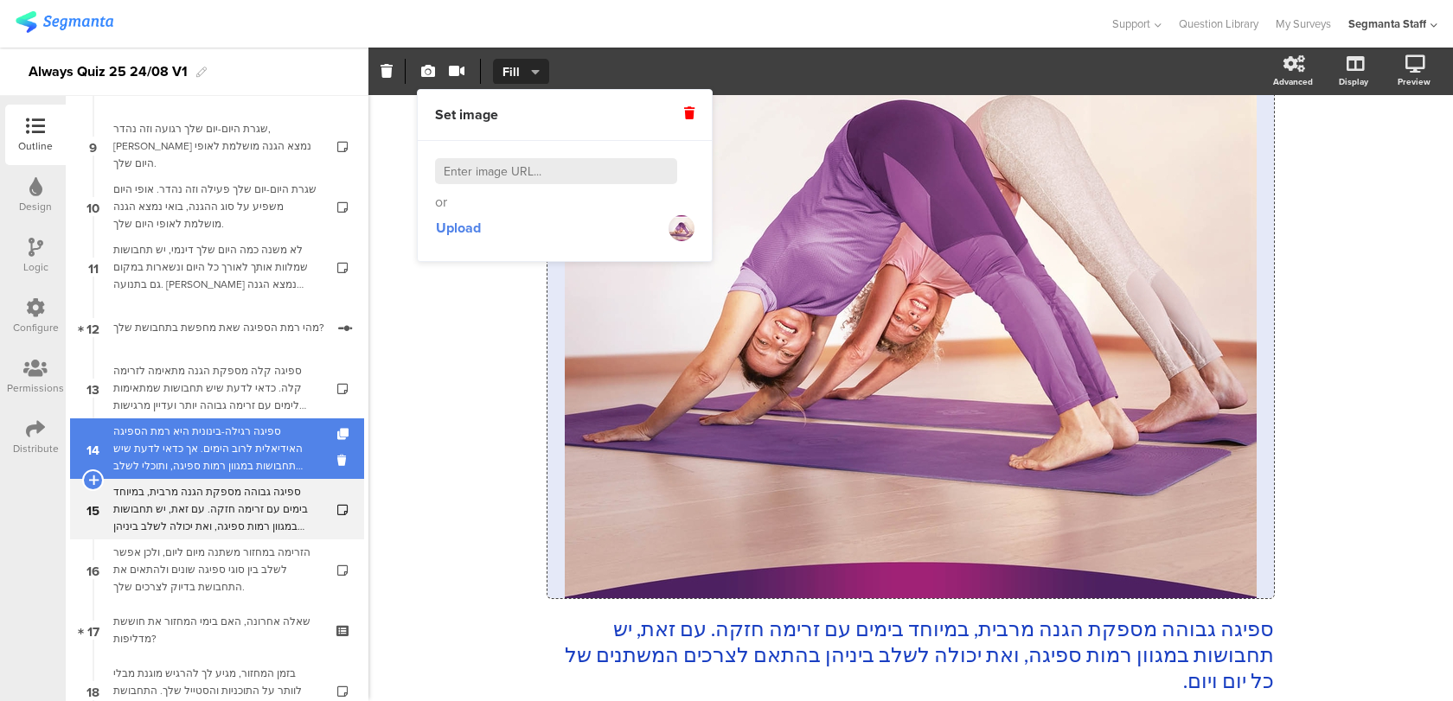
scroll to position [585, 0]
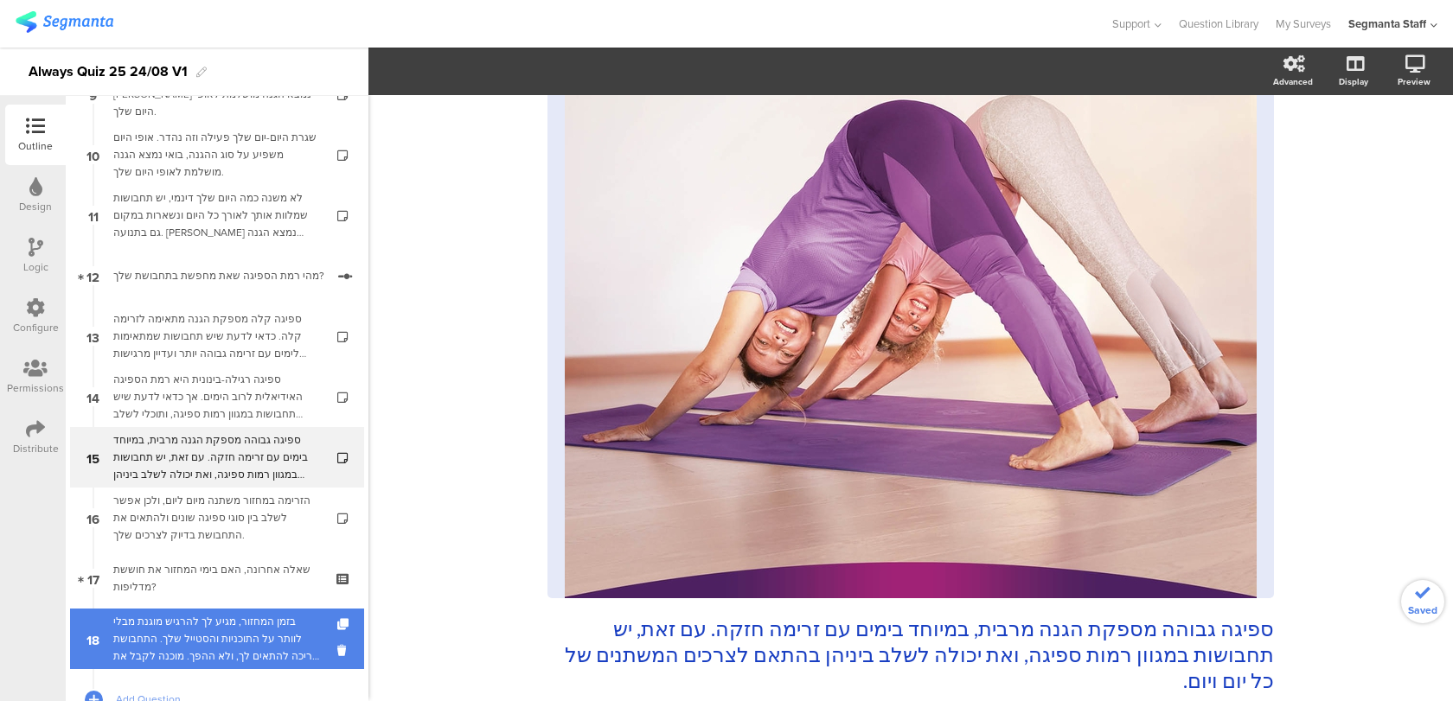
click at [236, 624] on div "בזמן המחזור, מגיע לך להרגיש מוגנת מבלי לוותר על התוכניות והסטייל שלך. התחבושת צ…" at bounding box center [216, 639] width 207 height 52
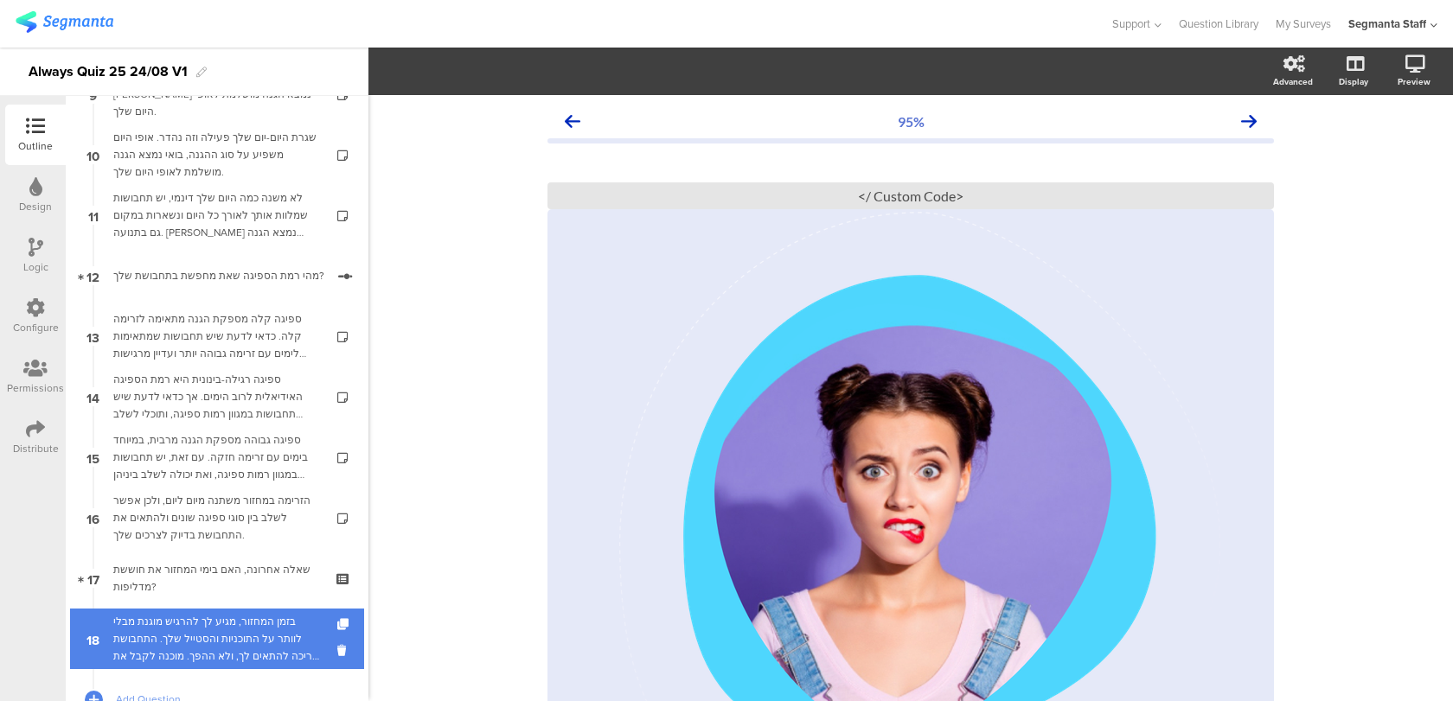
scroll to position [713, 0]
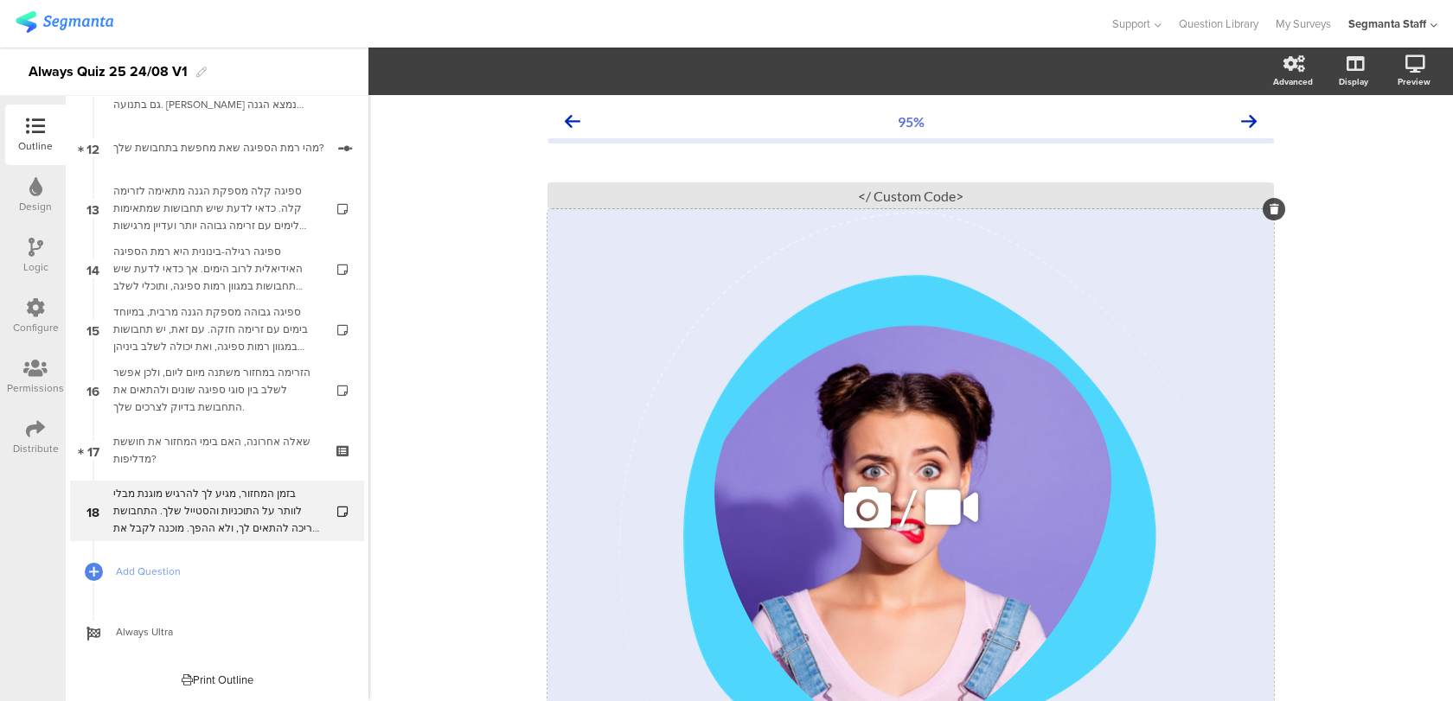
click at [859, 518] on icon at bounding box center [867, 507] width 59 height 59
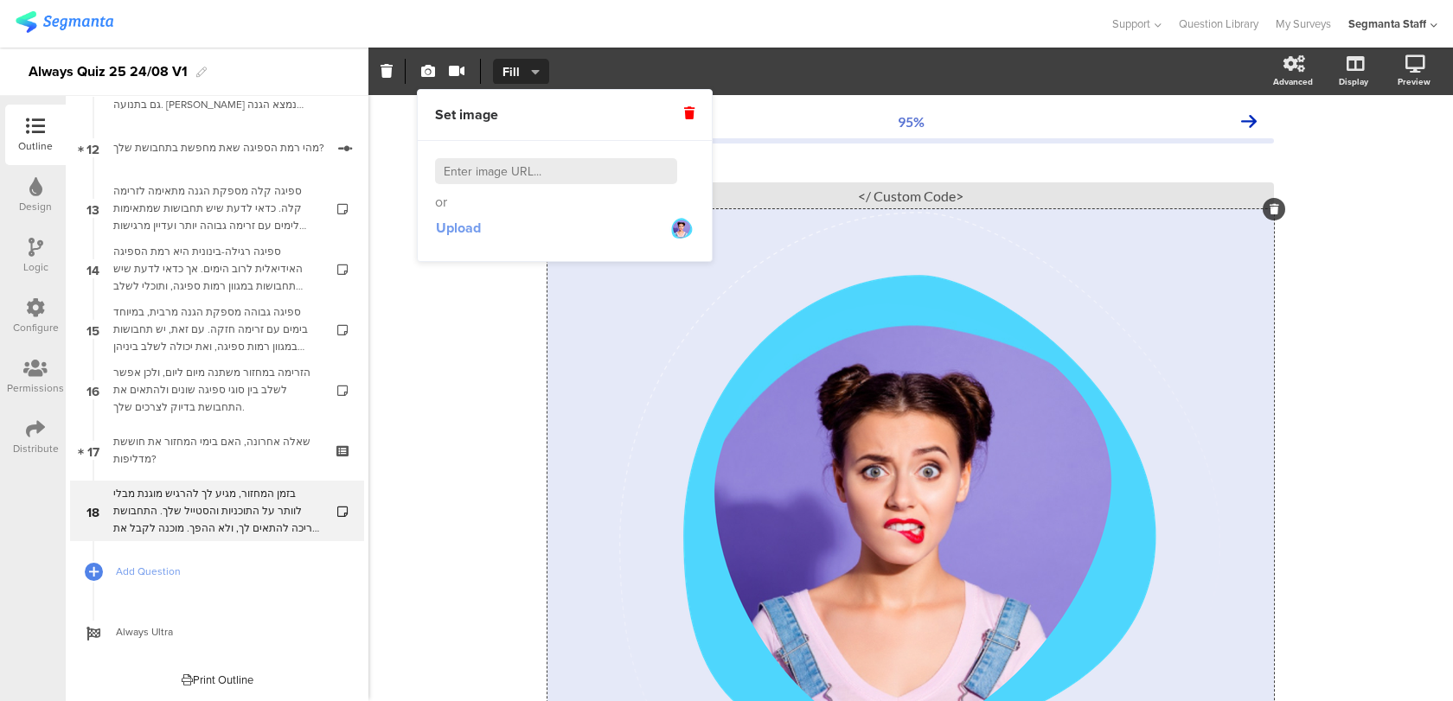
click at [465, 231] on span "Upload" at bounding box center [458, 228] width 45 height 20
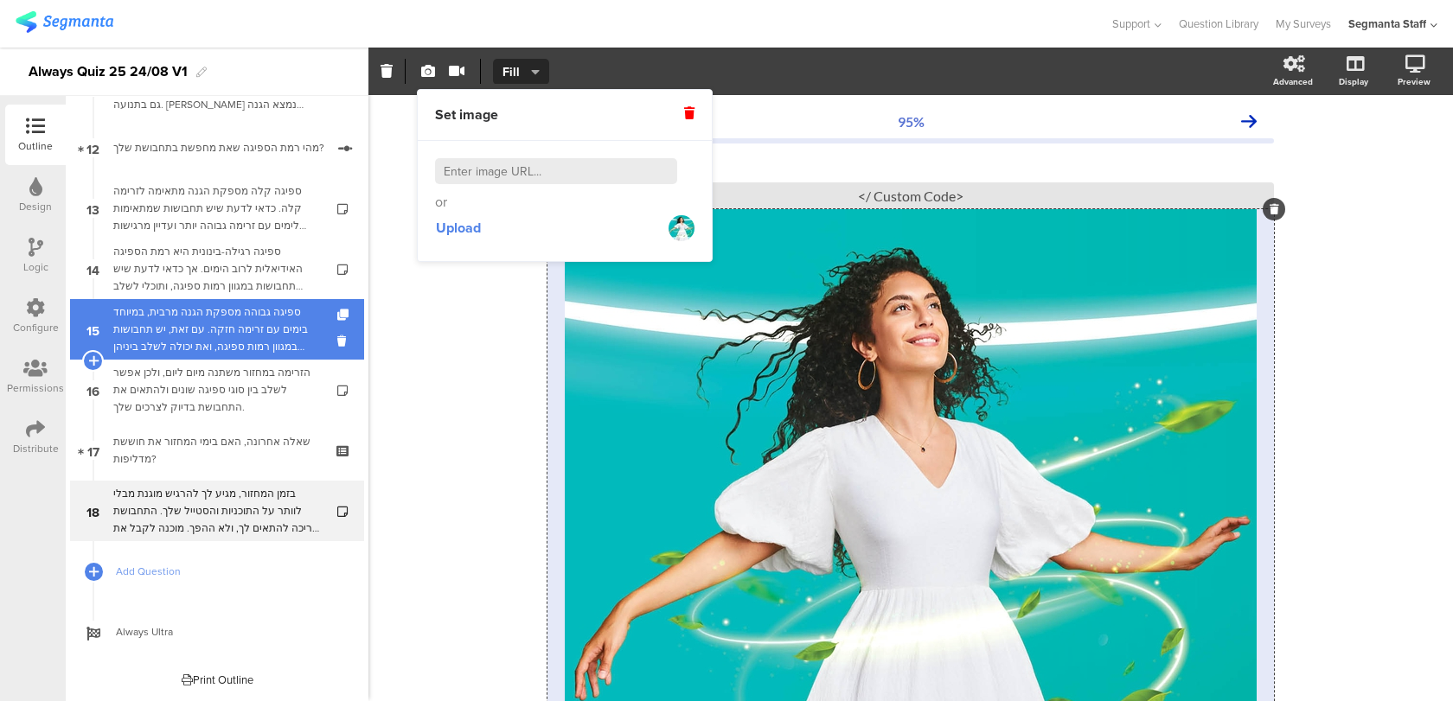
click at [314, 344] on div "ספיגה גבוהה מספקת הגנה מרבית, במיוחד בימים עם זרימה חזקה. עם זאת, יש תחבושות במ…" at bounding box center [216, 330] width 207 height 52
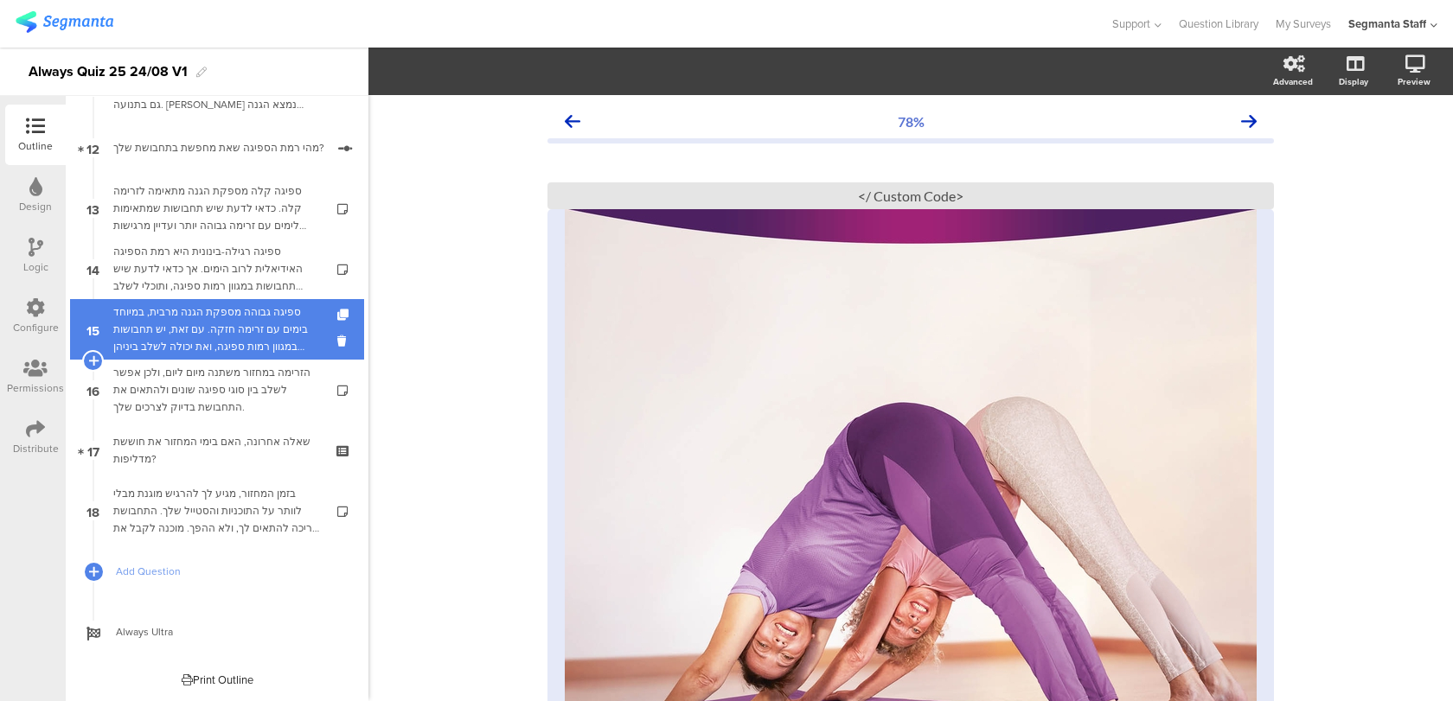
scroll to position [679, 0]
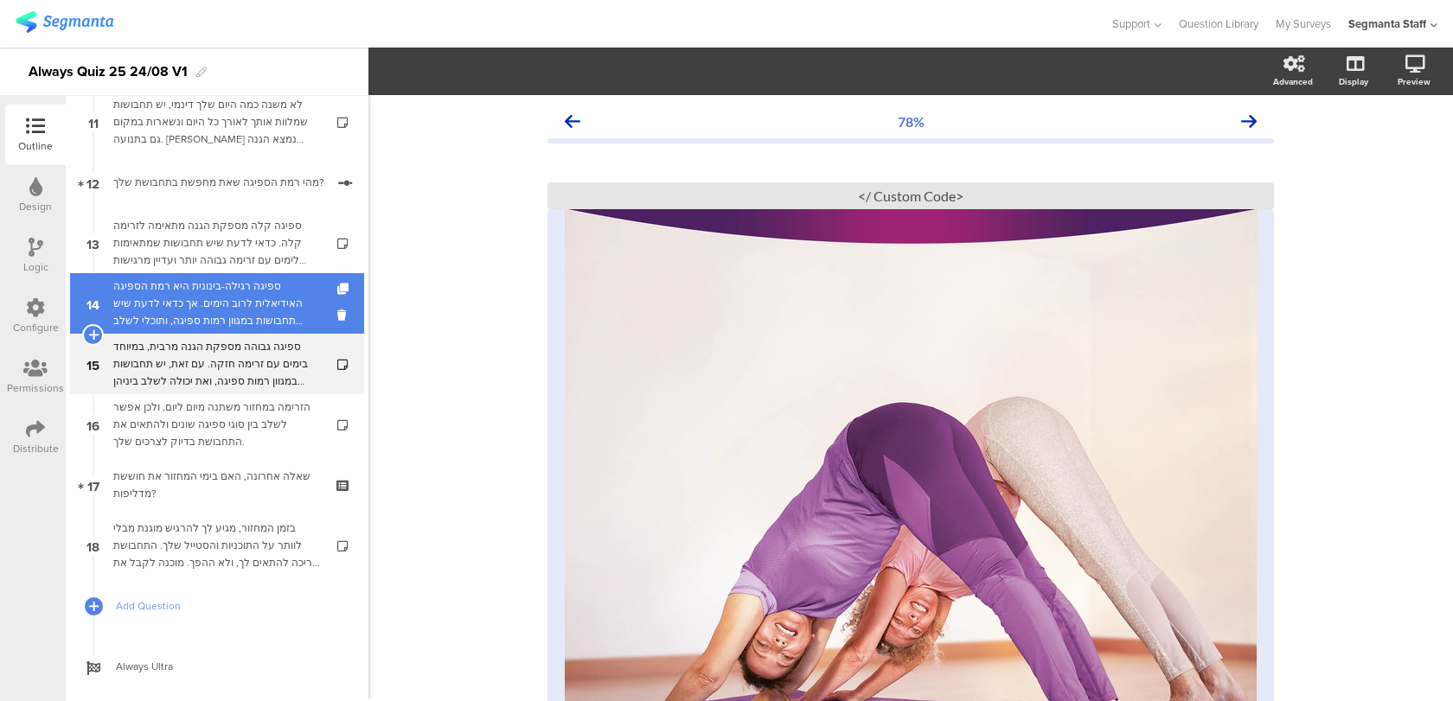
click at [306, 317] on div "ספיגה רגילה-בינונית היא רמת הספיגה האידיאלית לרוב הימים. אך כדאי לדעת שיש תחבוש…" at bounding box center [216, 304] width 207 height 52
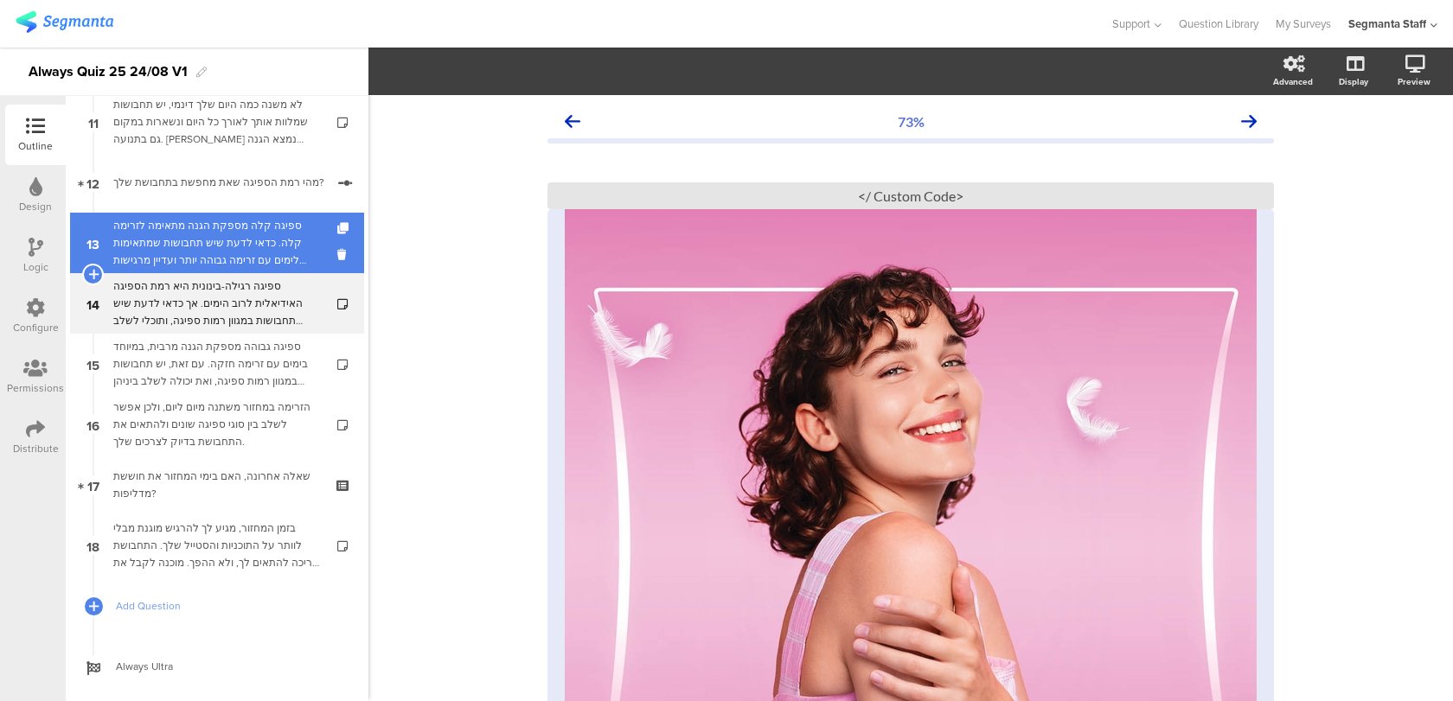
click at [309, 246] on div "ספיגה קלה מספקת הגנה מתאימה לזרימה קלה. כדאי לדעת שיש תחבושות שמתאימות לימים עם…" at bounding box center [216, 243] width 207 height 52
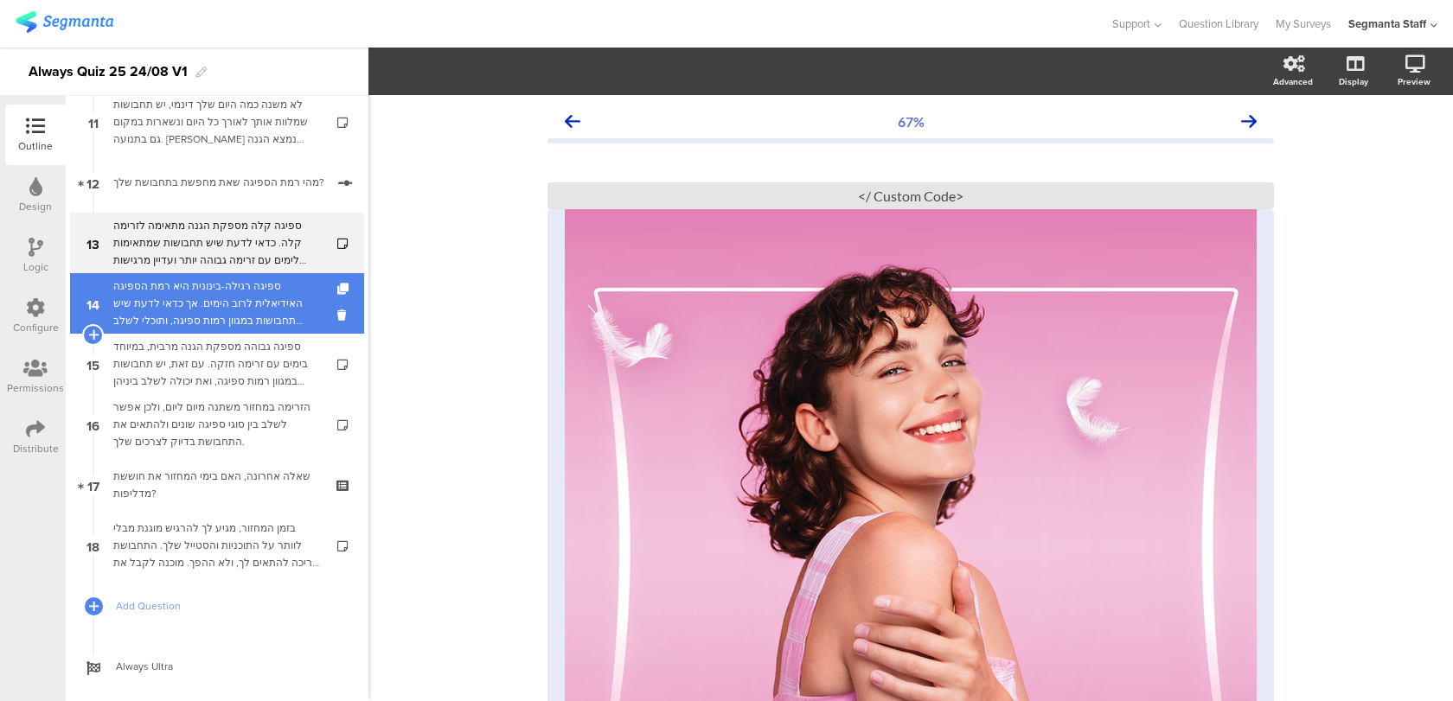
click at [286, 304] on div "ספיגה רגילה-בינונית היא רמת הספיגה האידיאלית לרוב הימים. אך כדאי לדעת שיש תחבוש…" at bounding box center [216, 304] width 207 height 52
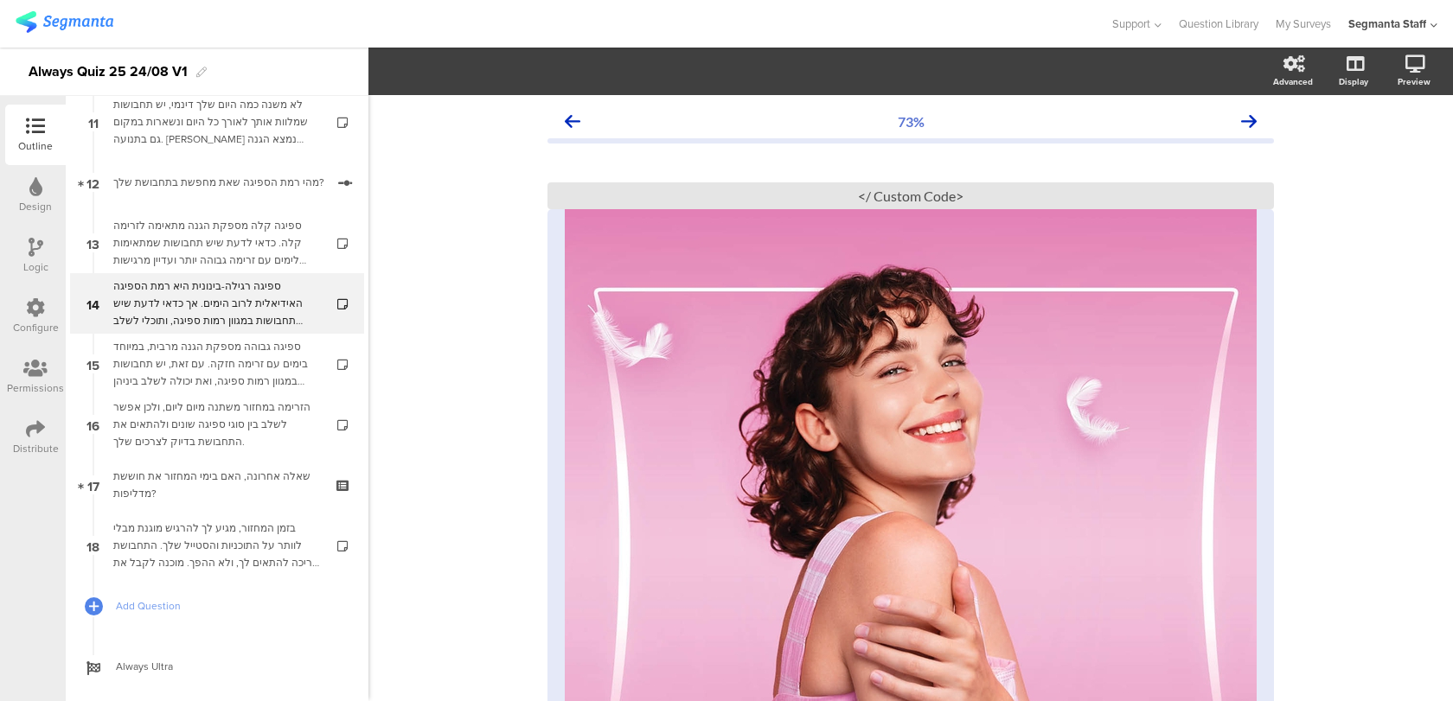
scroll to position [106, 0]
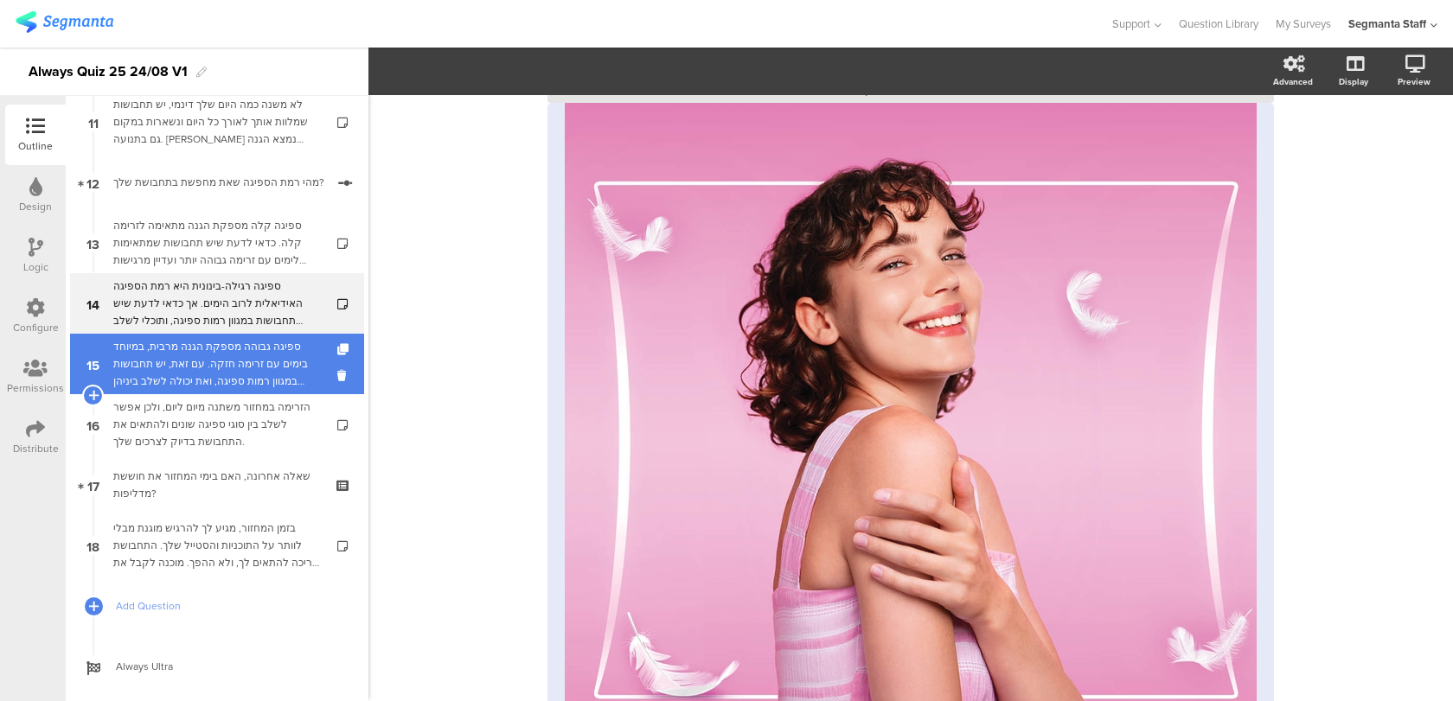
click at [271, 346] on div "ספיגה גבוהה מספקת הגנה מרבית, במיוחד בימים עם זרימה חזקה. עם זאת, יש תחבושות במ…" at bounding box center [216, 364] width 207 height 52
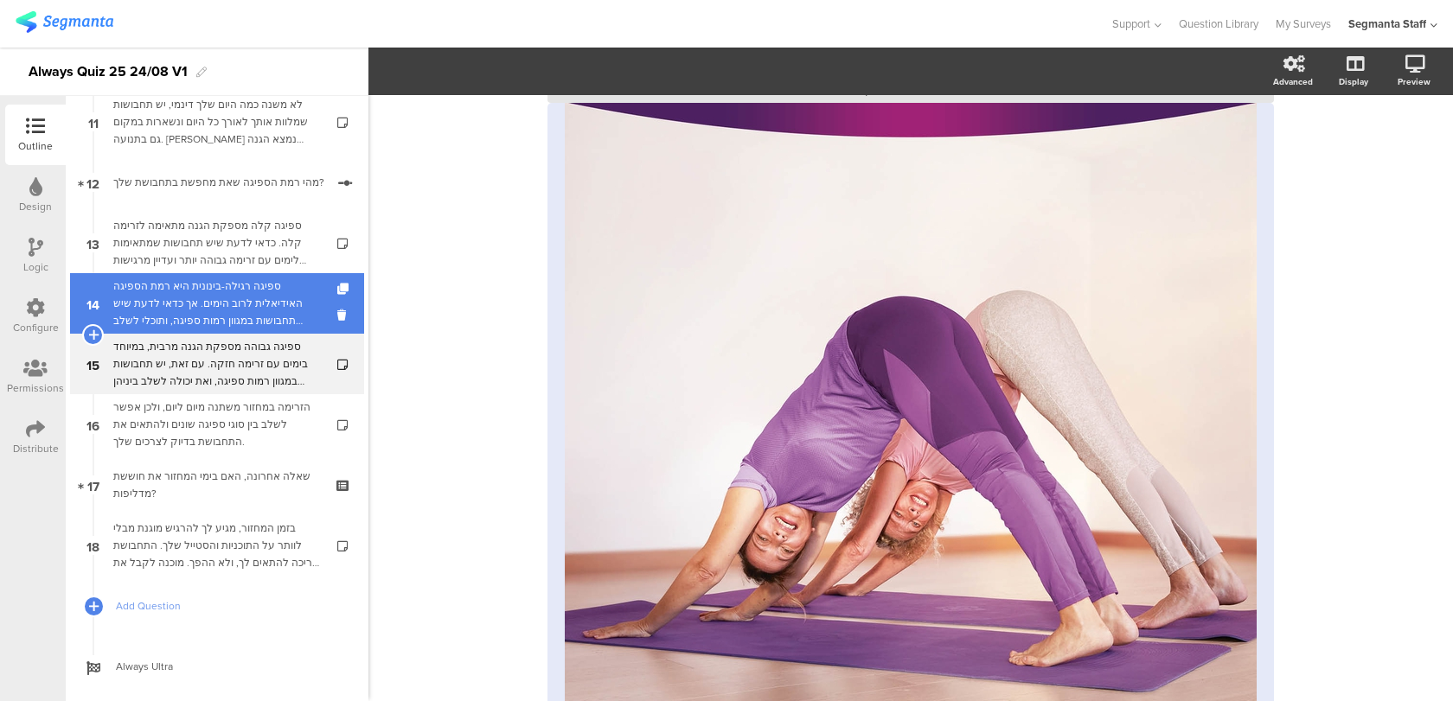
click at [270, 285] on div "ספיגה רגילה-בינונית היא רמת הספיגה האידיאלית לרוב הימים. אך כדאי לדעת שיש תחבוש…" at bounding box center [216, 304] width 207 height 52
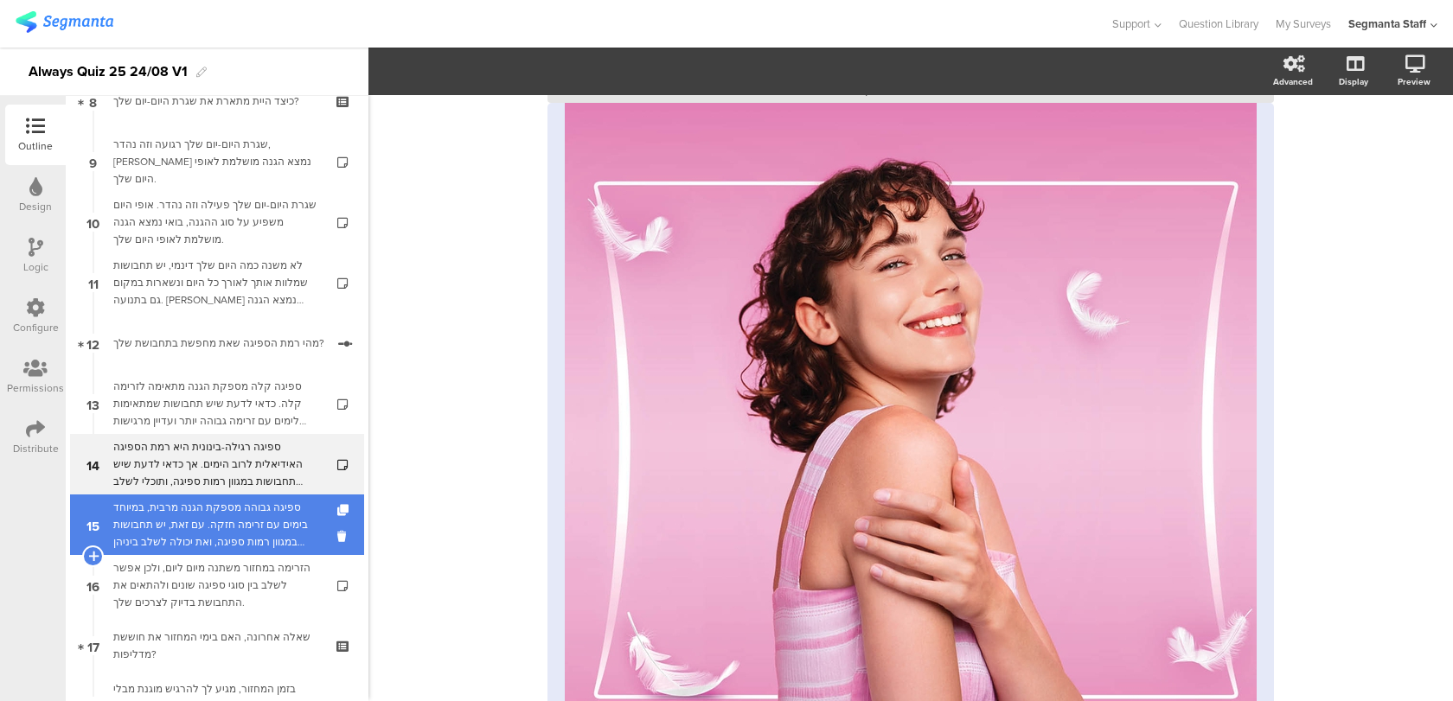
scroll to position [457, 0]
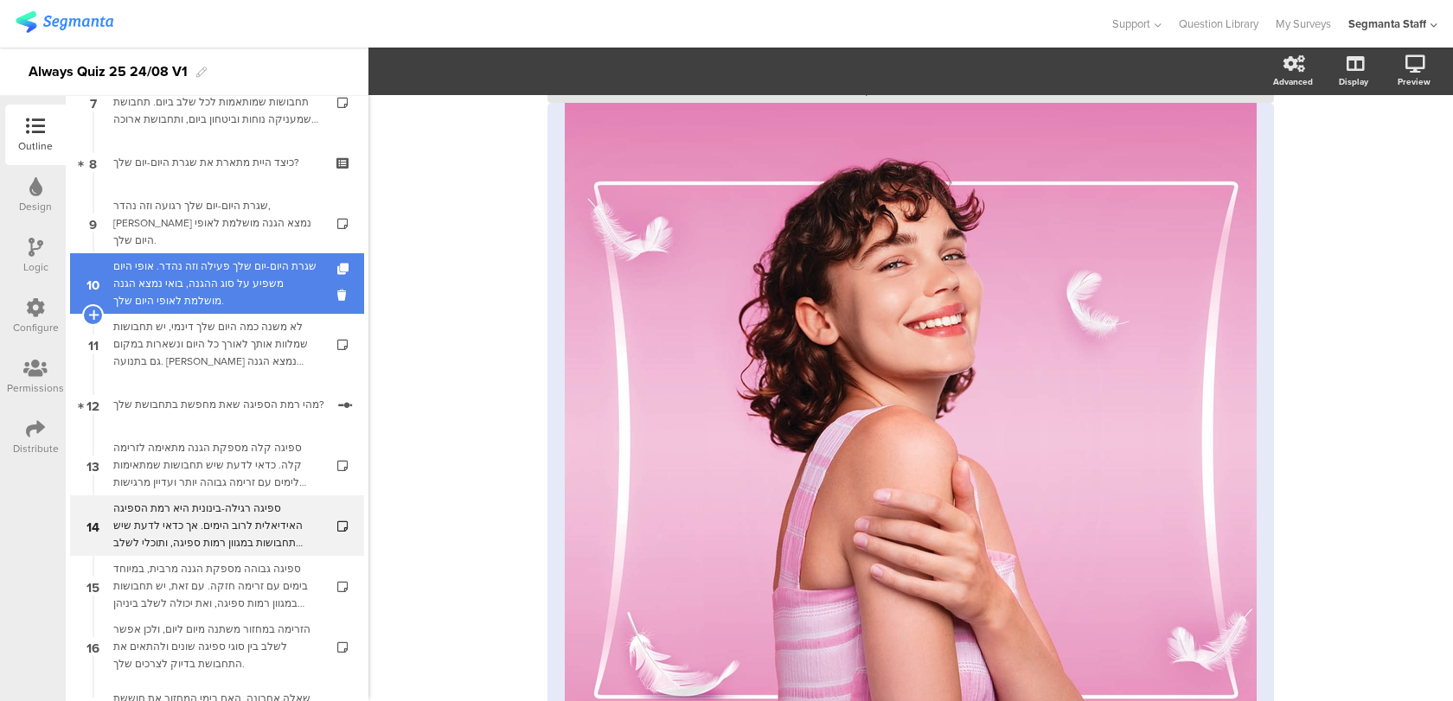
click at [278, 291] on div "שגרת היום-יום שלך פעילה וזה נהדר. אופי היום משפיע על סוג ההגנה, בואי נמצא הגנה …" at bounding box center [216, 284] width 207 height 52
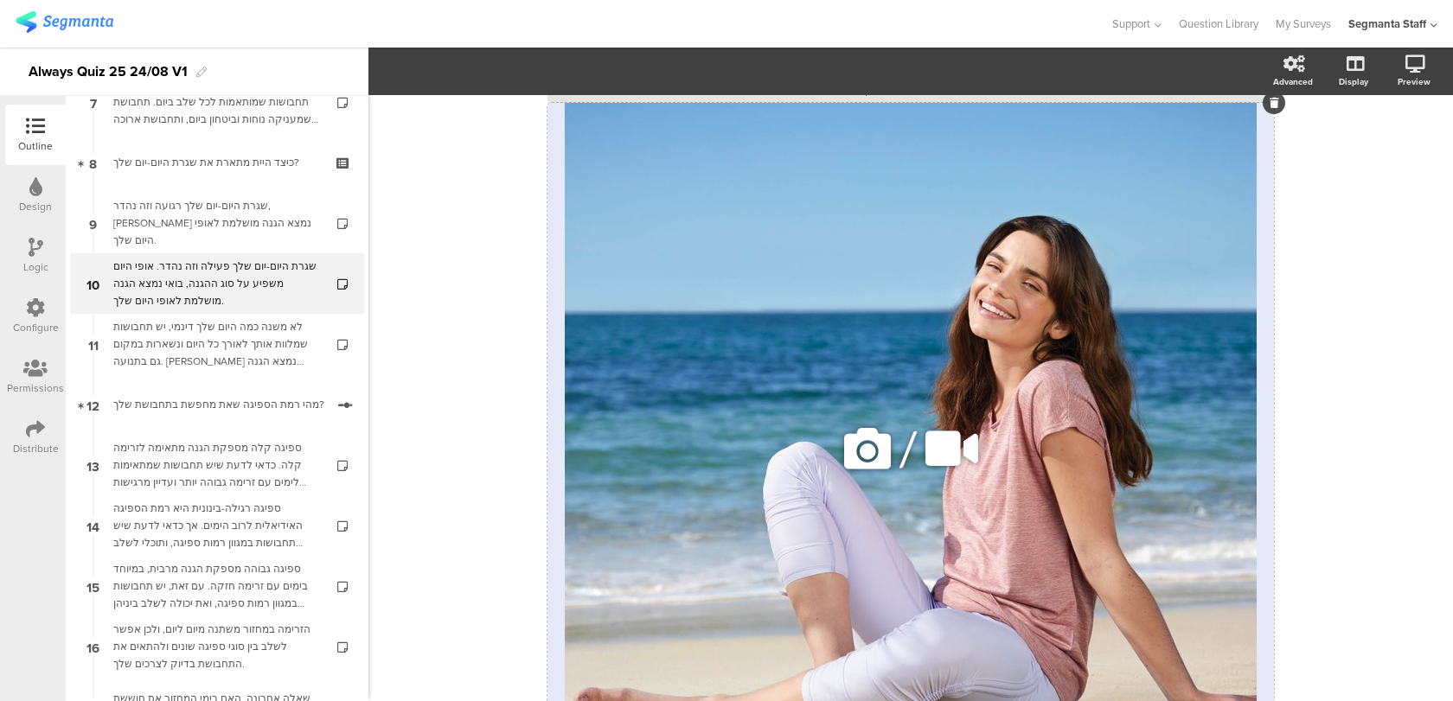
click at [884, 449] on icon at bounding box center [867, 448] width 59 height 59
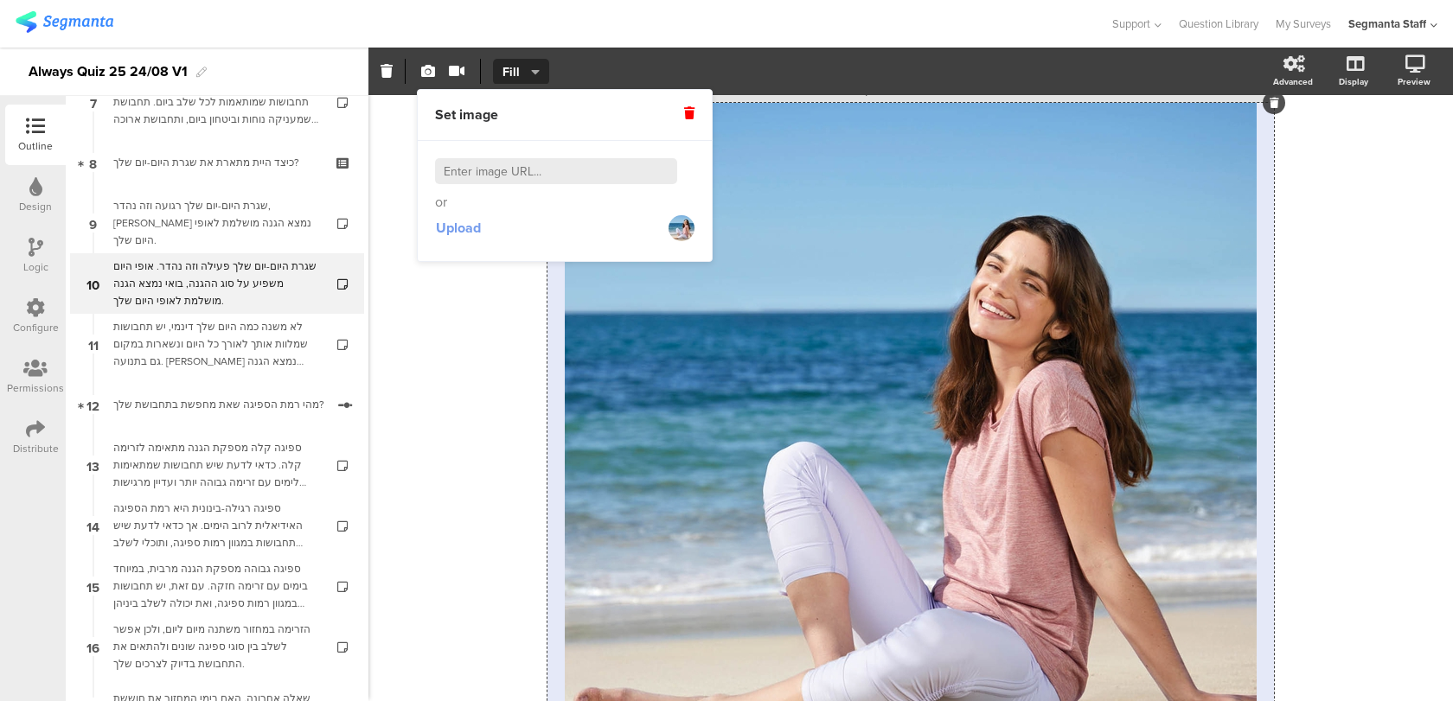
click at [476, 229] on span "Upload" at bounding box center [458, 228] width 45 height 20
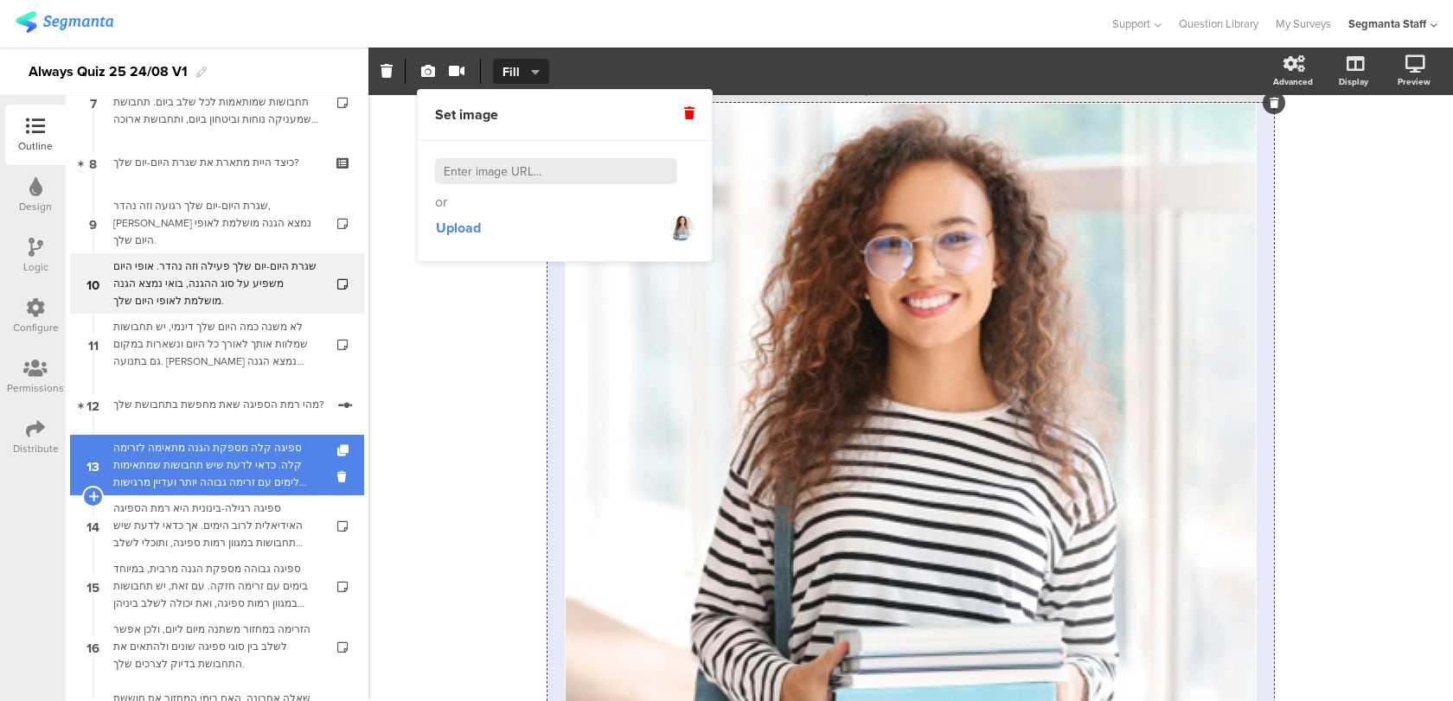
scroll to position [713, 0]
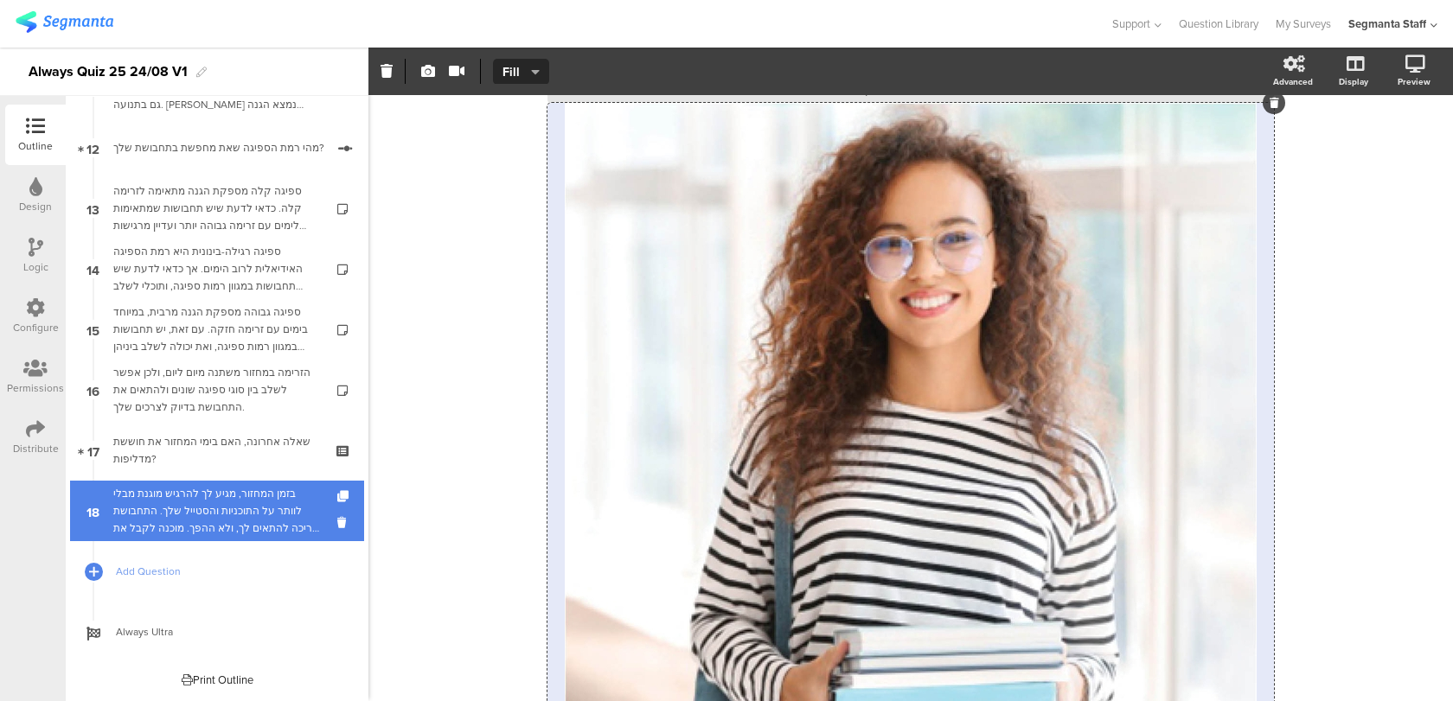
click at [224, 521] on div "בזמן המחזור, מגיע לך להרגיש מוגנת מבלי לוותר על התוכניות והסטייל שלך. התחבושת צ…" at bounding box center [216, 511] width 207 height 52
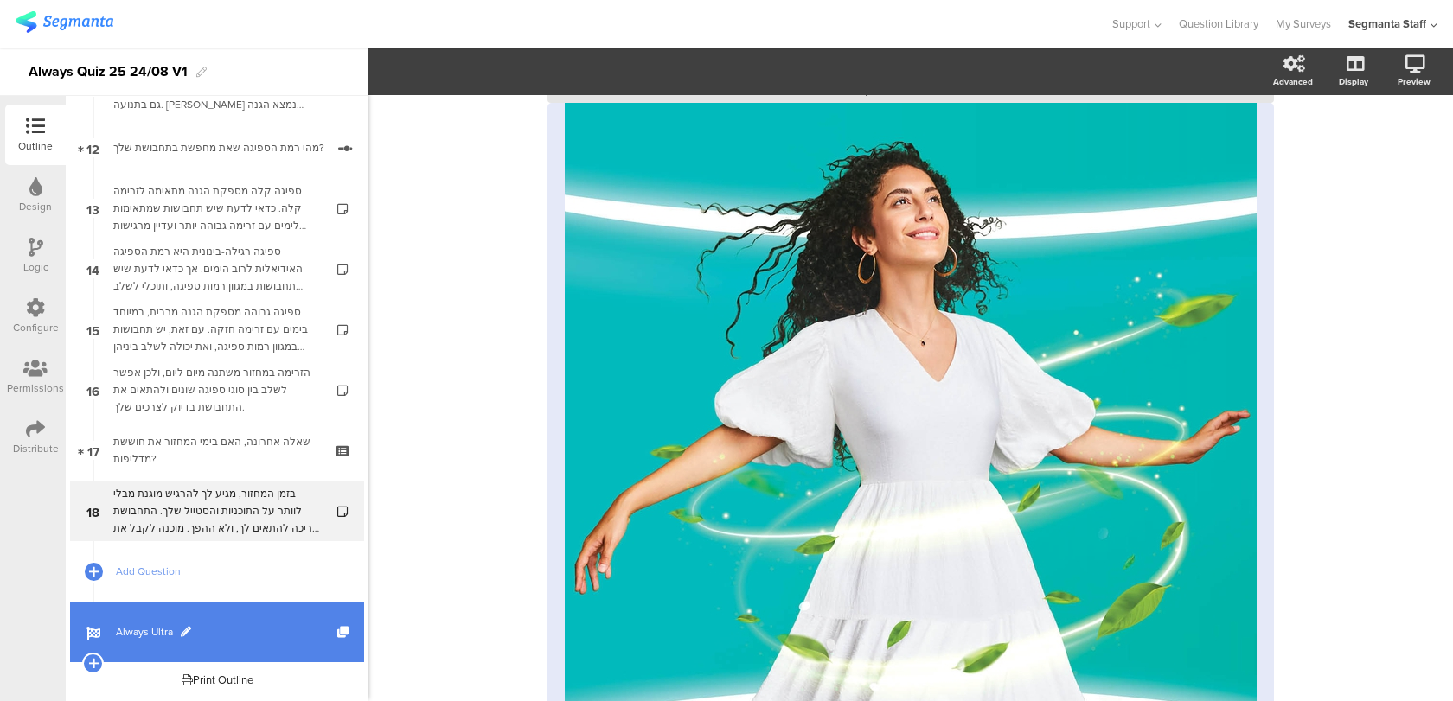
click at [257, 614] on link "Always Ultra" at bounding box center [217, 632] width 294 height 61
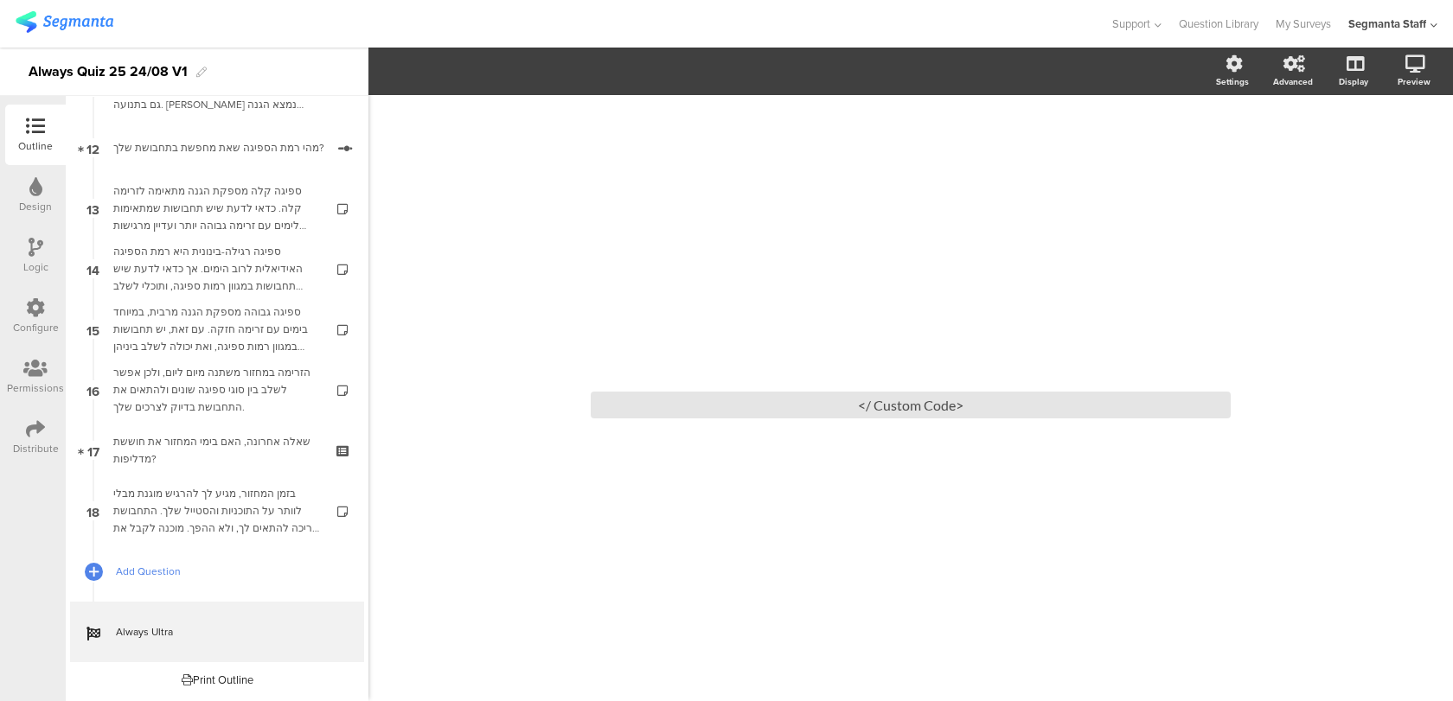
click at [233, 566] on span "Add Question" at bounding box center [226, 571] width 221 height 17
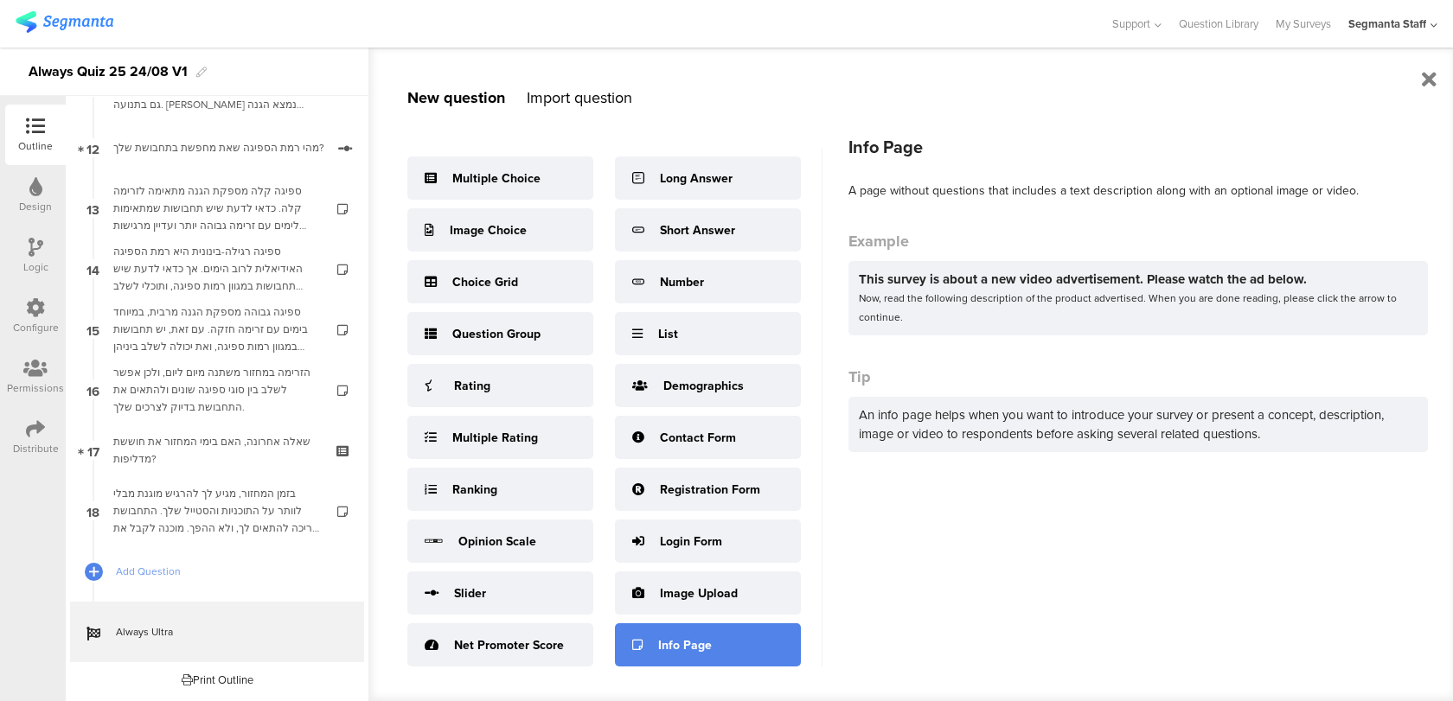
click at [634, 639] on icon at bounding box center [637, 645] width 10 height 12
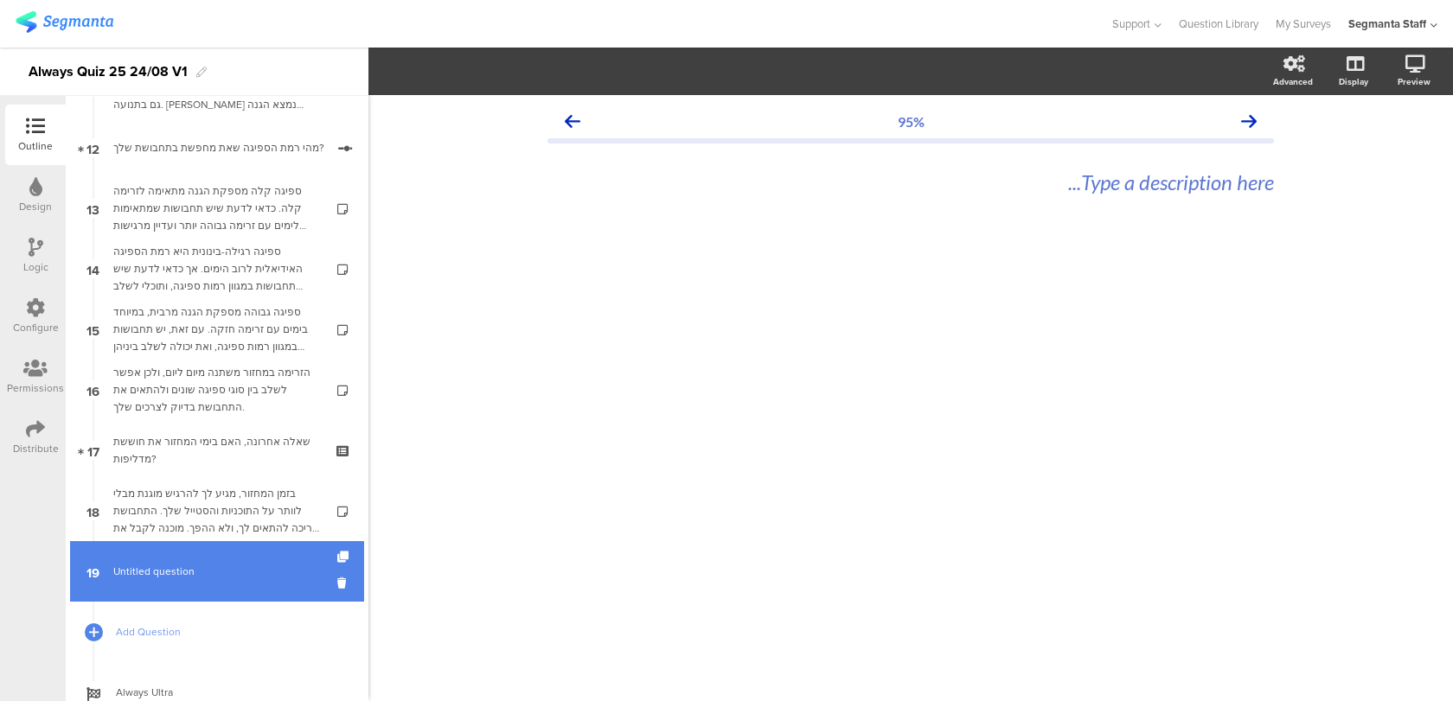
click at [283, 567] on span "Untitled question" at bounding box center [216, 571] width 207 height 17
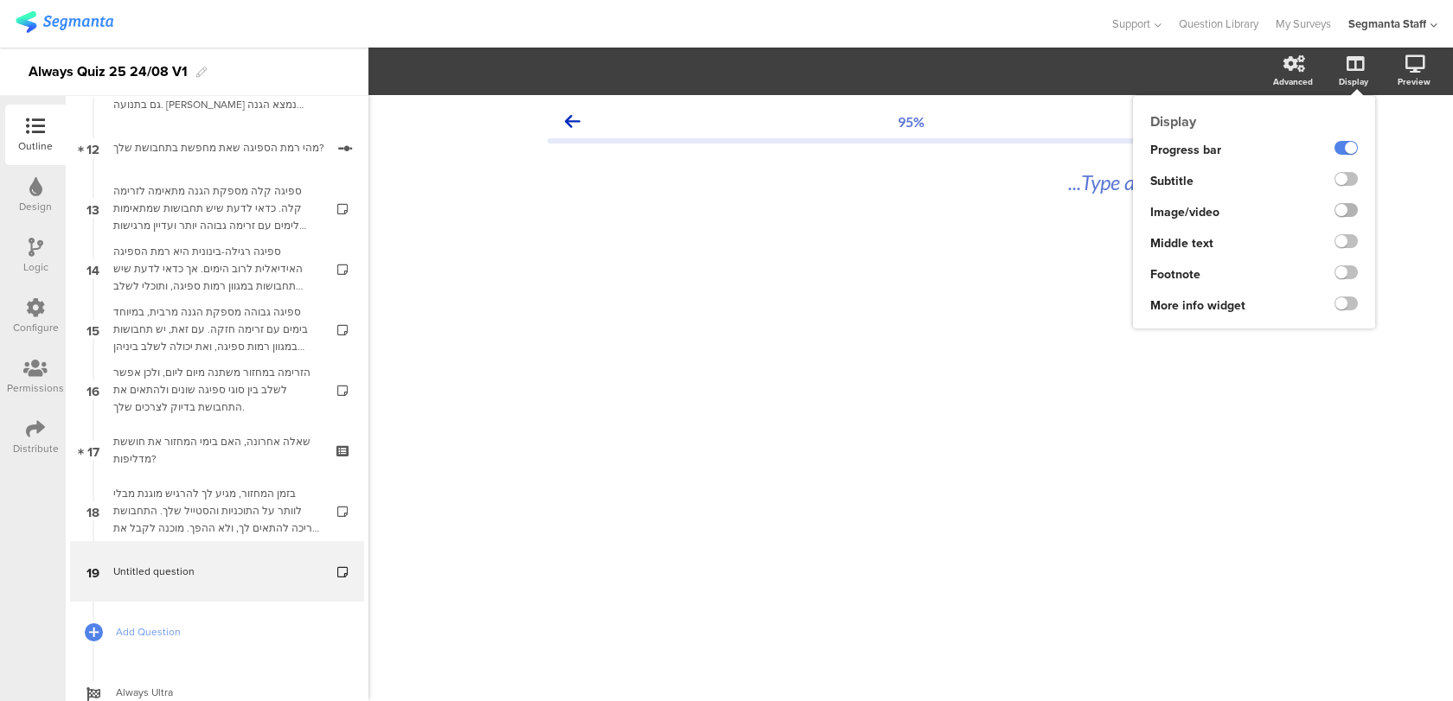
click at [1341, 207] on label at bounding box center [1345, 210] width 23 height 14
click at [0, 0] on input "checkbox" at bounding box center [0, 0] width 0 height 0
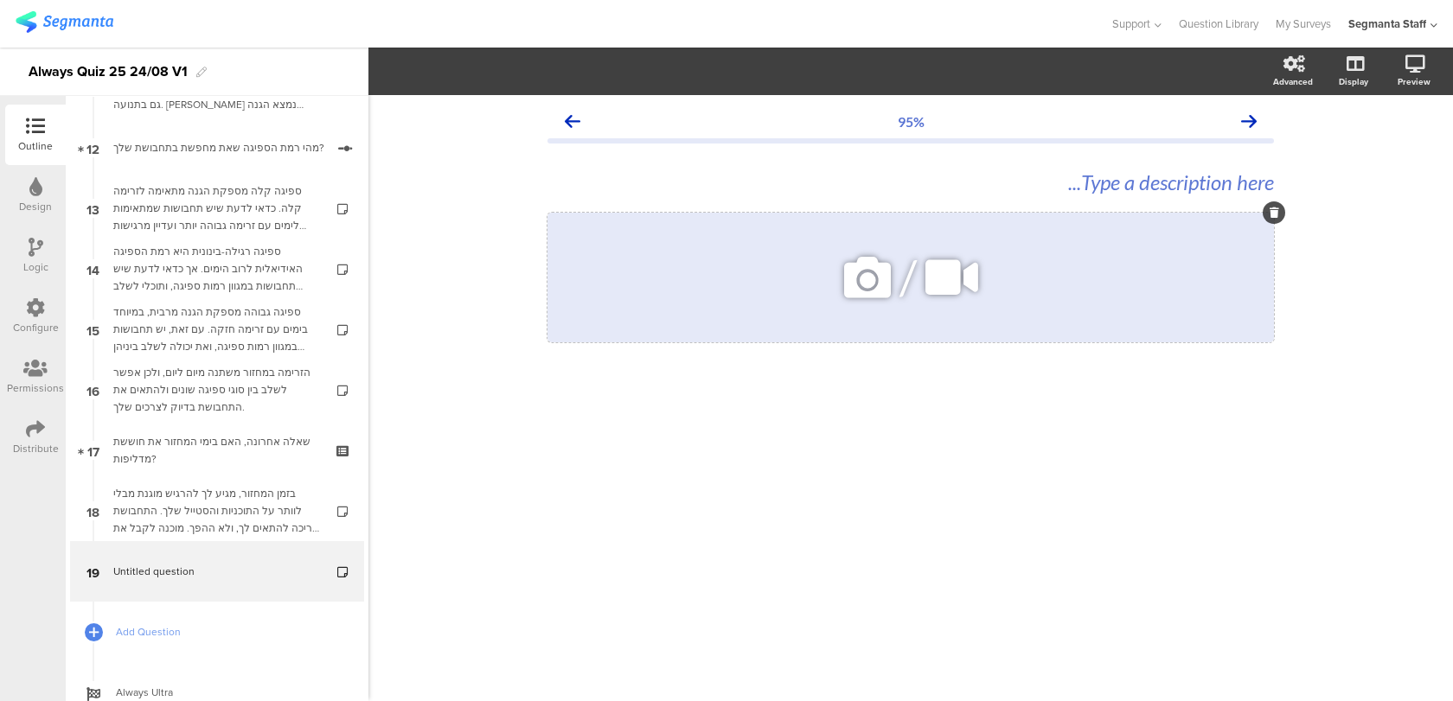
click at [930, 303] on icon at bounding box center [951, 277] width 65 height 59
click at [846, 278] on icon at bounding box center [867, 277] width 59 height 59
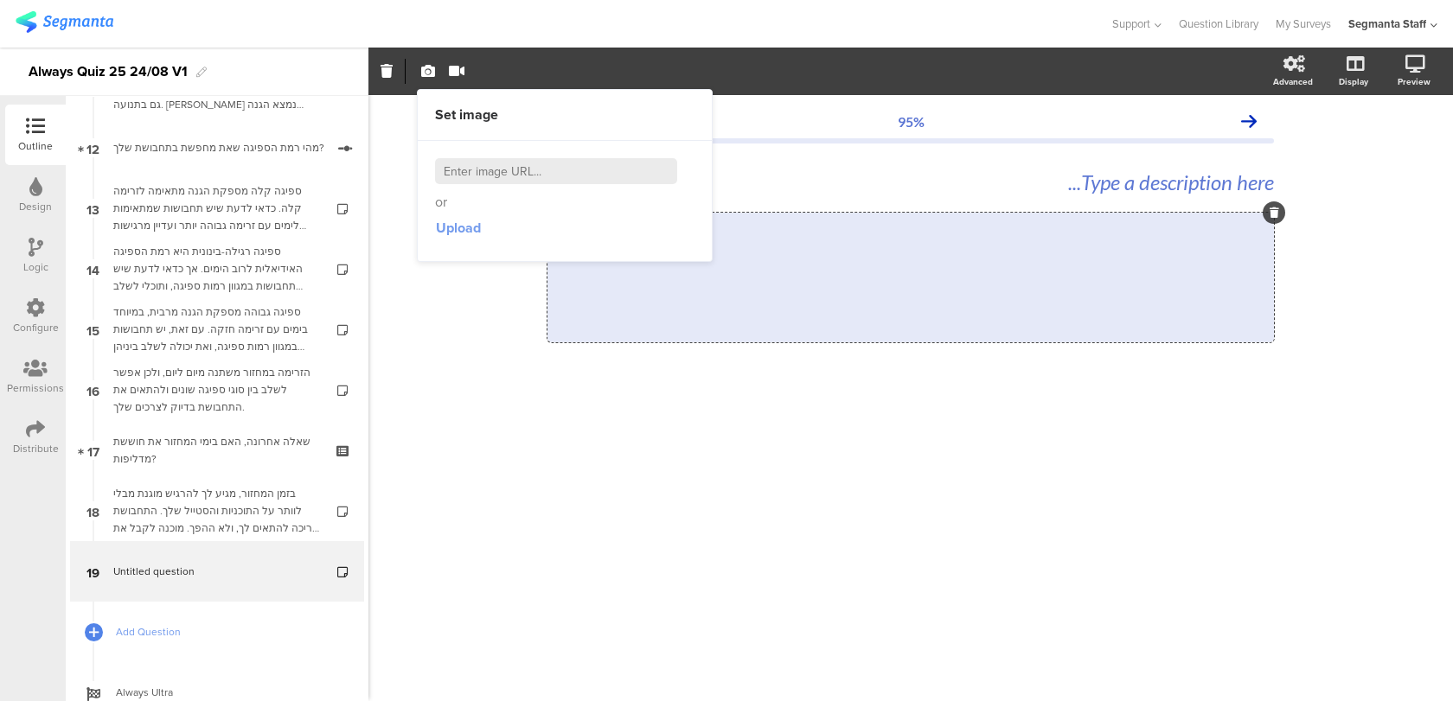
click at [465, 226] on span "Upload" at bounding box center [458, 228] width 45 height 20
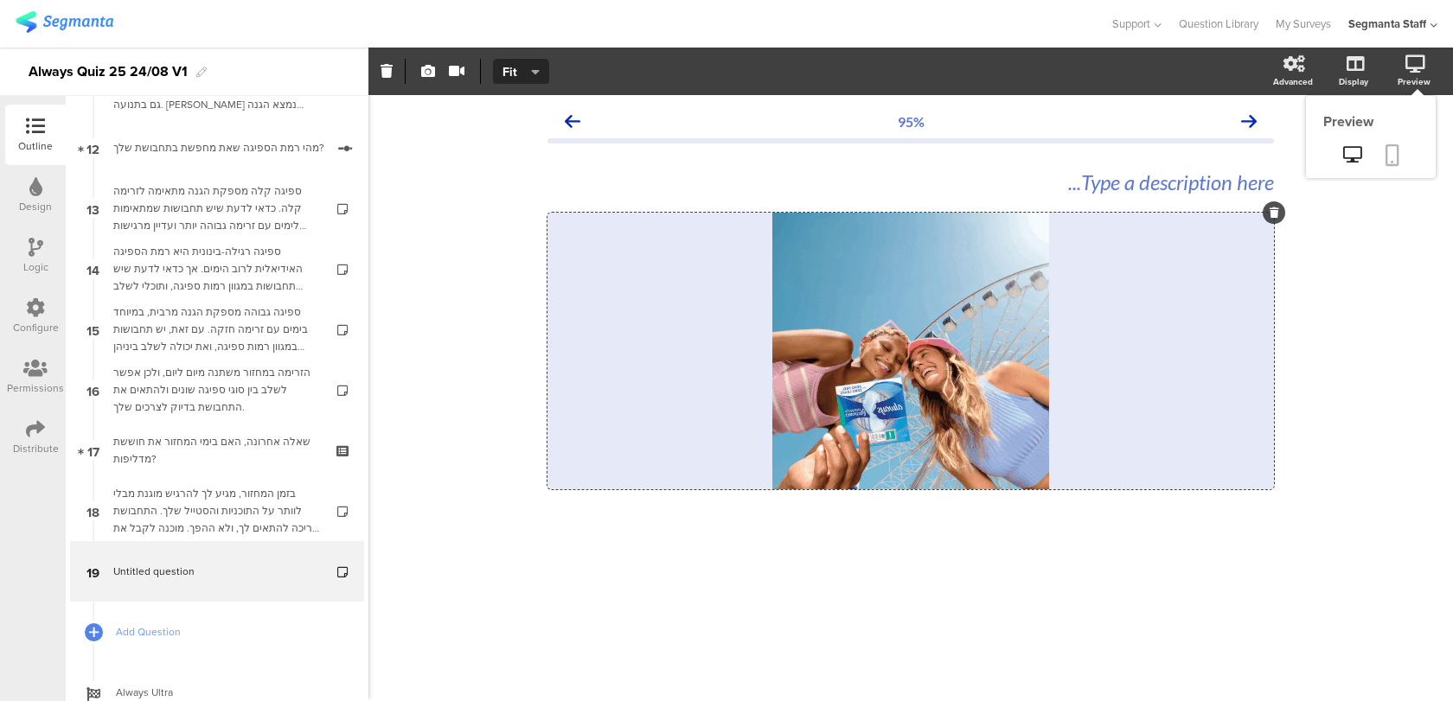
click at [1387, 156] on icon at bounding box center [1392, 155] width 14 height 22
click at [903, 359] on span "/" at bounding box center [907, 351] width 17 height 56
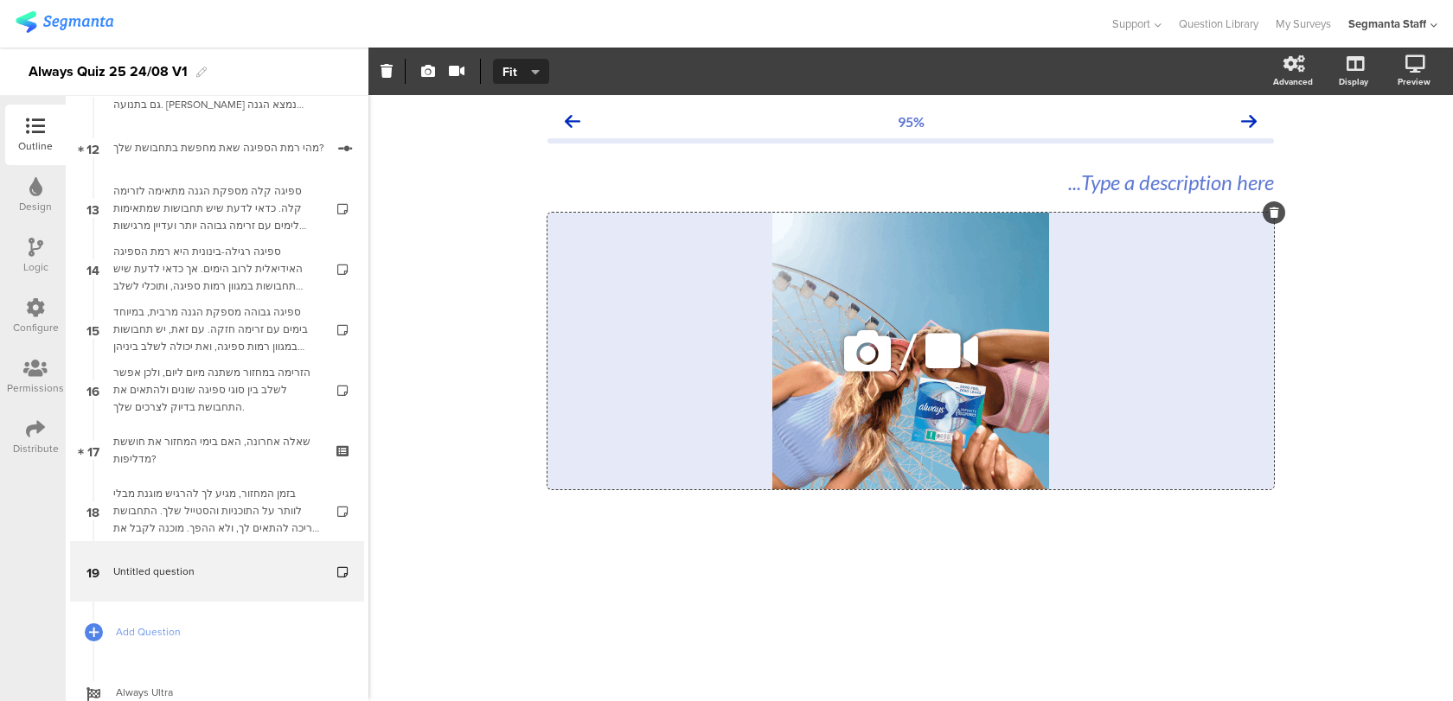
click at [1272, 202] on div at bounding box center [1274, 212] width 22 height 22
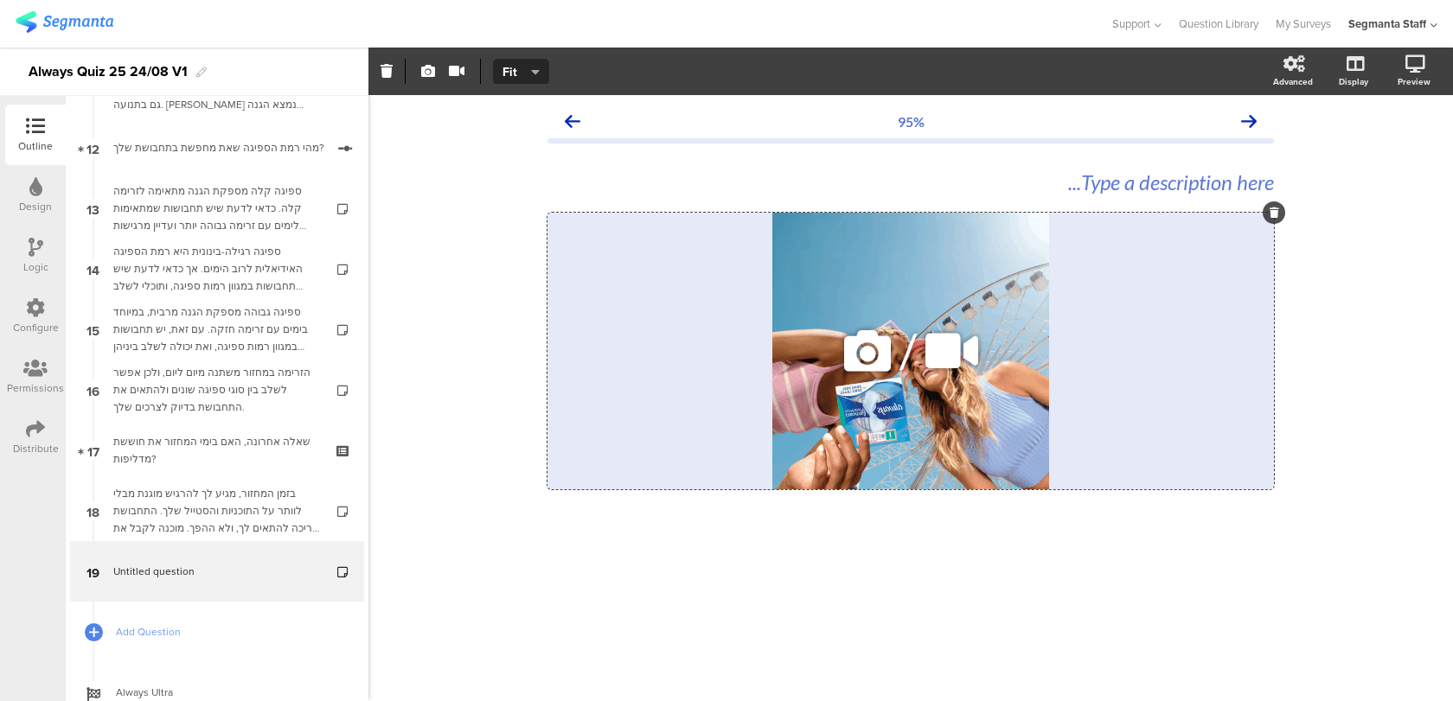
click at [924, 335] on icon at bounding box center [951, 351] width 65 height 59
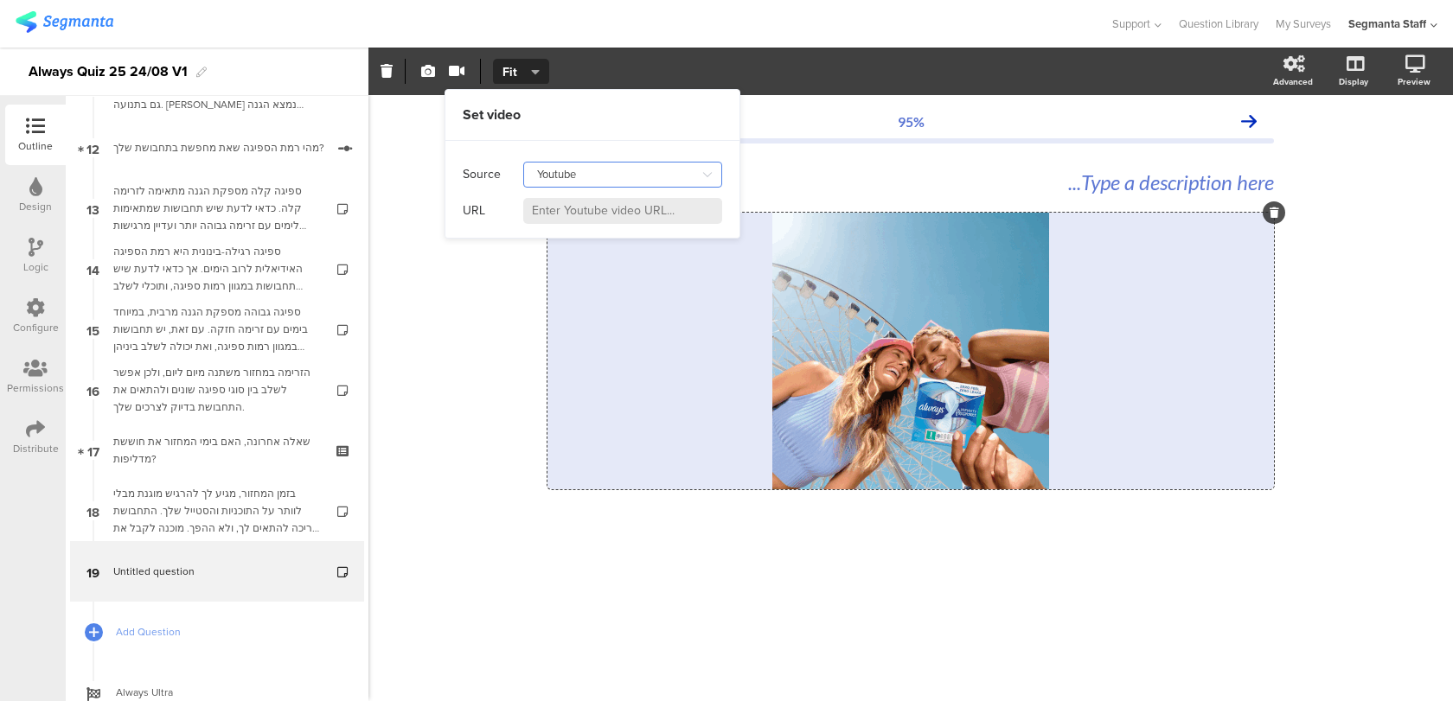
click at [570, 170] on input "Youtube" at bounding box center [622, 175] width 199 height 26
click at [575, 234] on div "Self hosted video" at bounding box center [587, 248] width 93 height 29
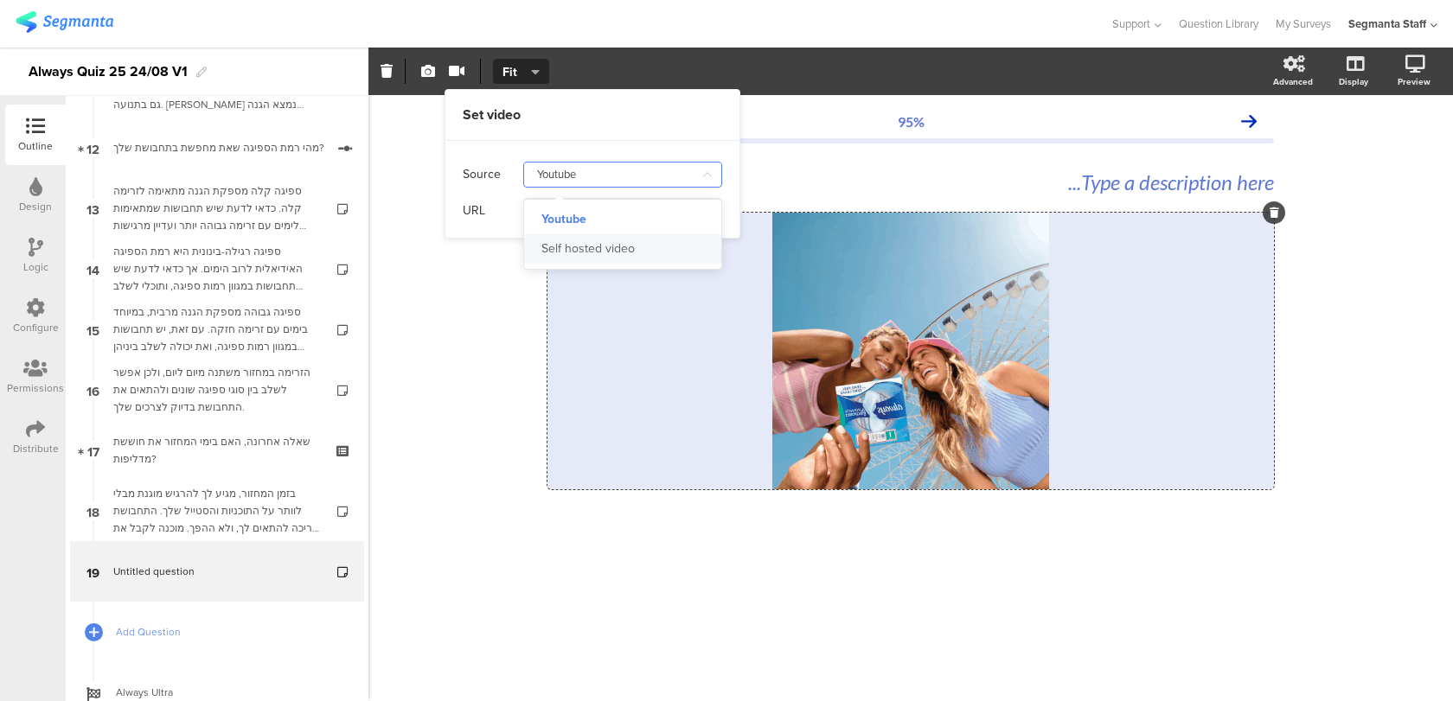
type input "Self hosted video"
click at [576, 206] on input at bounding box center [622, 211] width 199 height 26
paste input "https://cdn.prod.website-files.com/687d02e271b4f02fa4e9913a%2F68aeded1a82cc0a5c…"
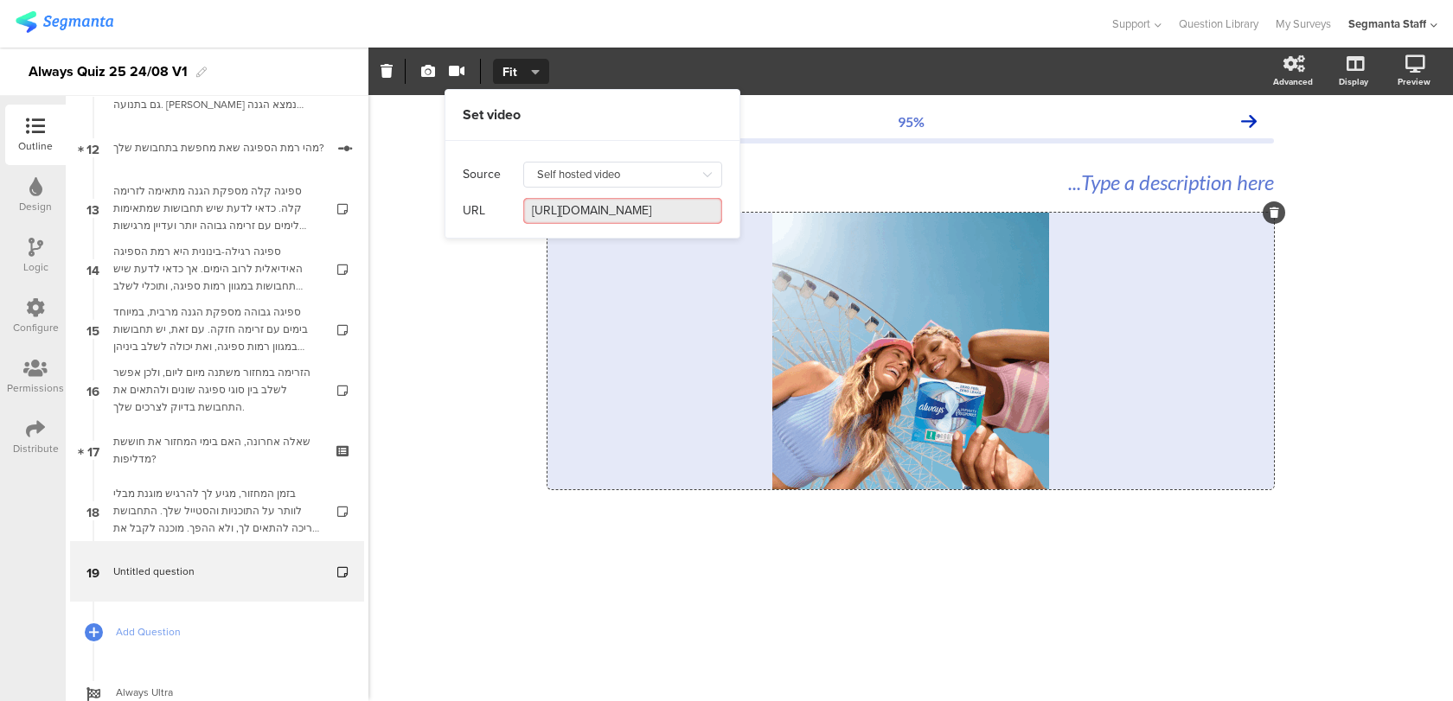
scroll to position [0, 556]
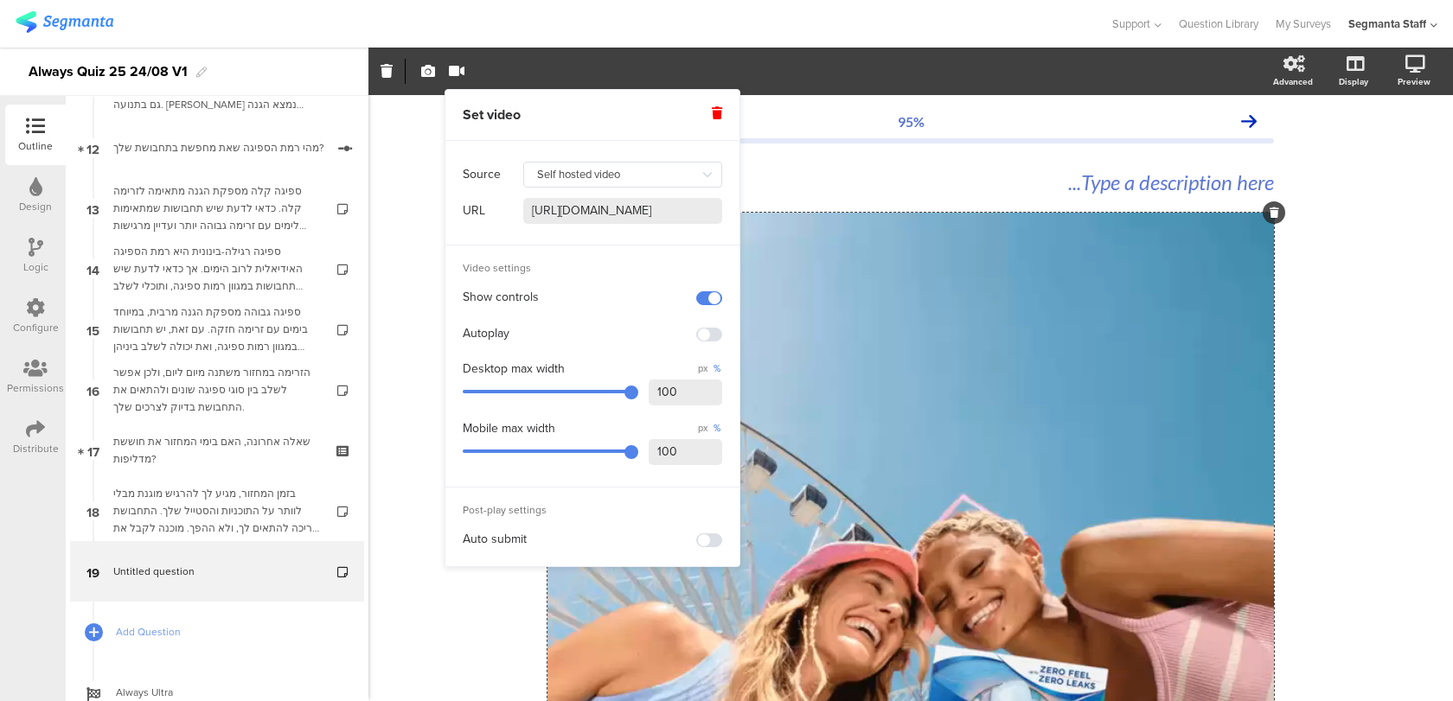
type input "https://cdn.prod.website-files.com/687d02e271b4f02fa4e9913a%2F68aeded1a82cc0a5c…"
click at [714, 296] on span at bounding box center [709, 298] width 26 height 14
click at [709, 540] on span at bounding box center [709, 541] width 26 height 14
click at [1397, 147] on icon at bounding box center [1392, 155] width 14 height 22
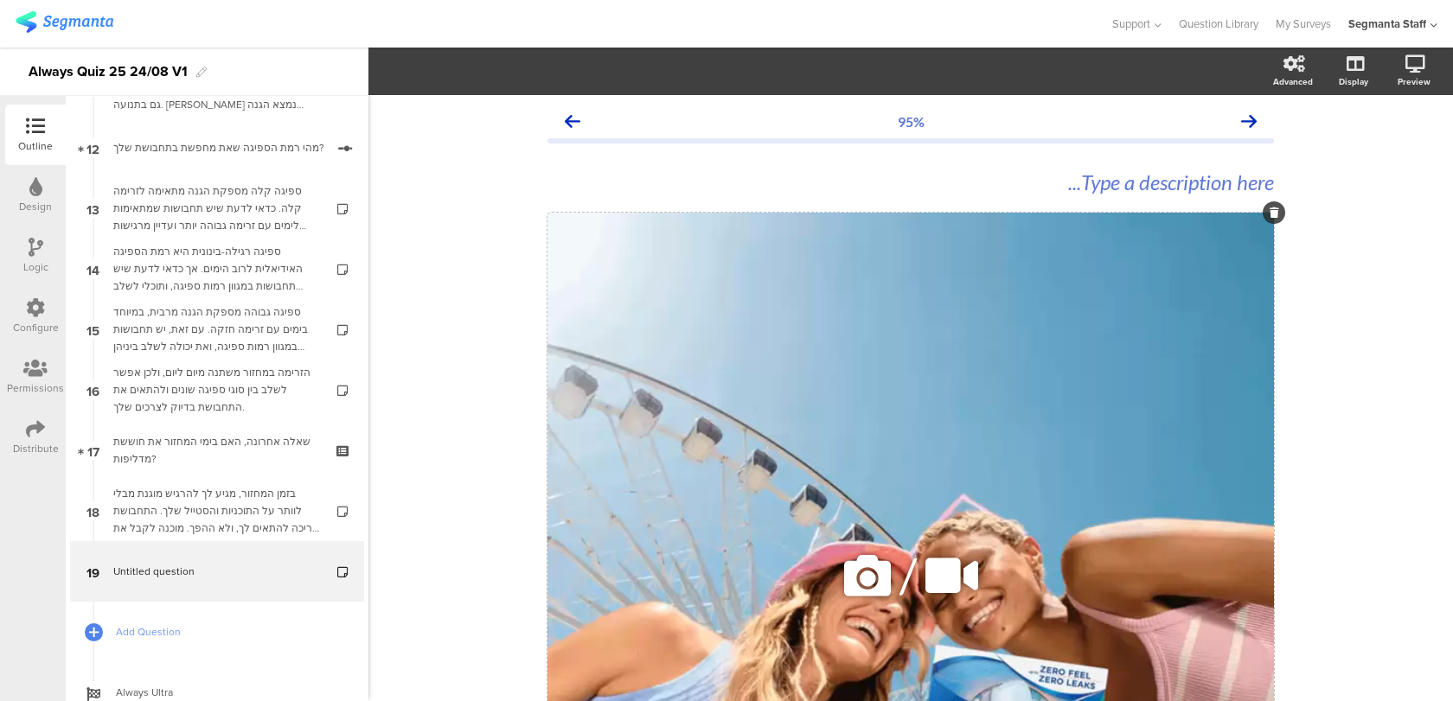
click at [966, 308] on div "/" at bounding box center [910, 576] width 726 height 726
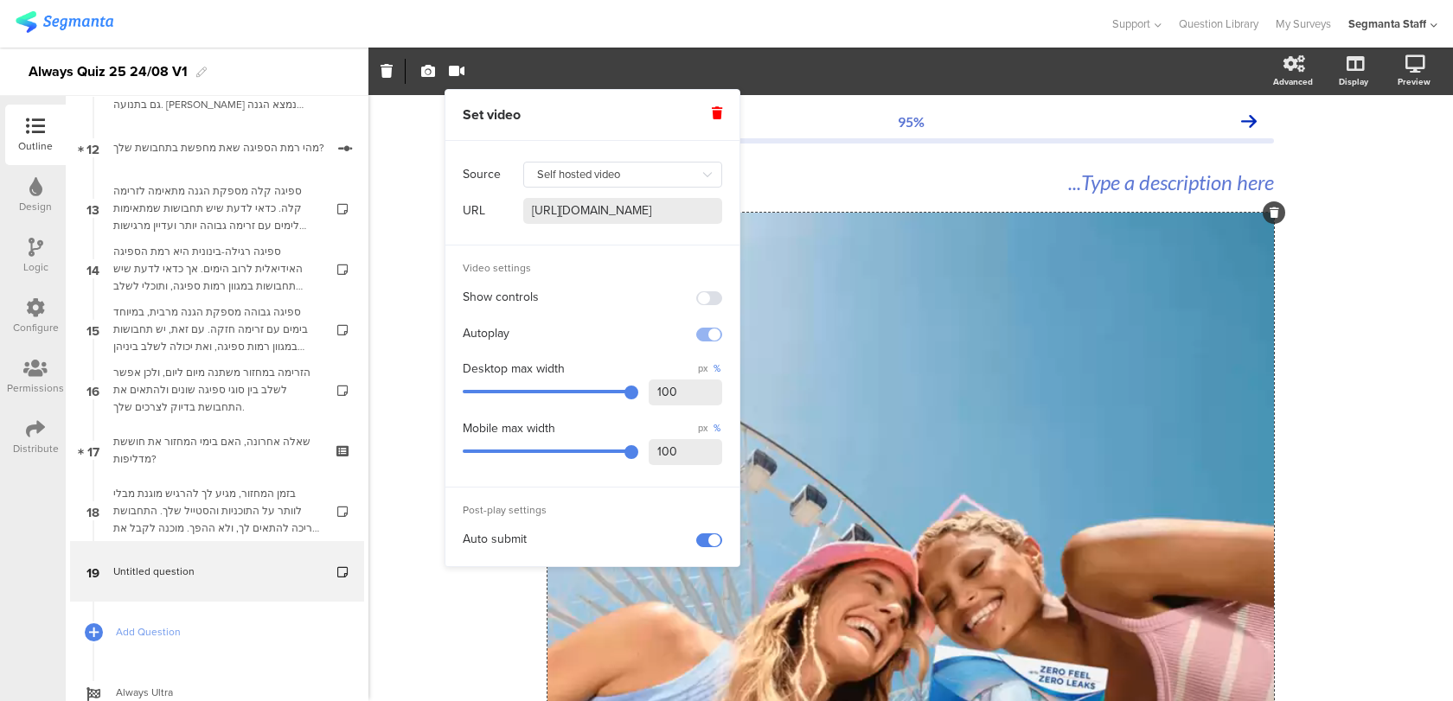
drag, startPoint x: 694, startPoint y: 452, endPoint x: 547, endPoint y: 451, distance: 146.1
click at [547, 451] on div "Mobile max width px % 100" at bounding box center [592, 445] width 259 height 54
type input "100"
drag, startPoint x: 577, startPoint y: 452, endPoint x: 691, endPoint y: 451, distance: 114.2
click at [691, 451] on div "Mobile max width px % 100" at bounding box center [592, 445] width 259 height 54
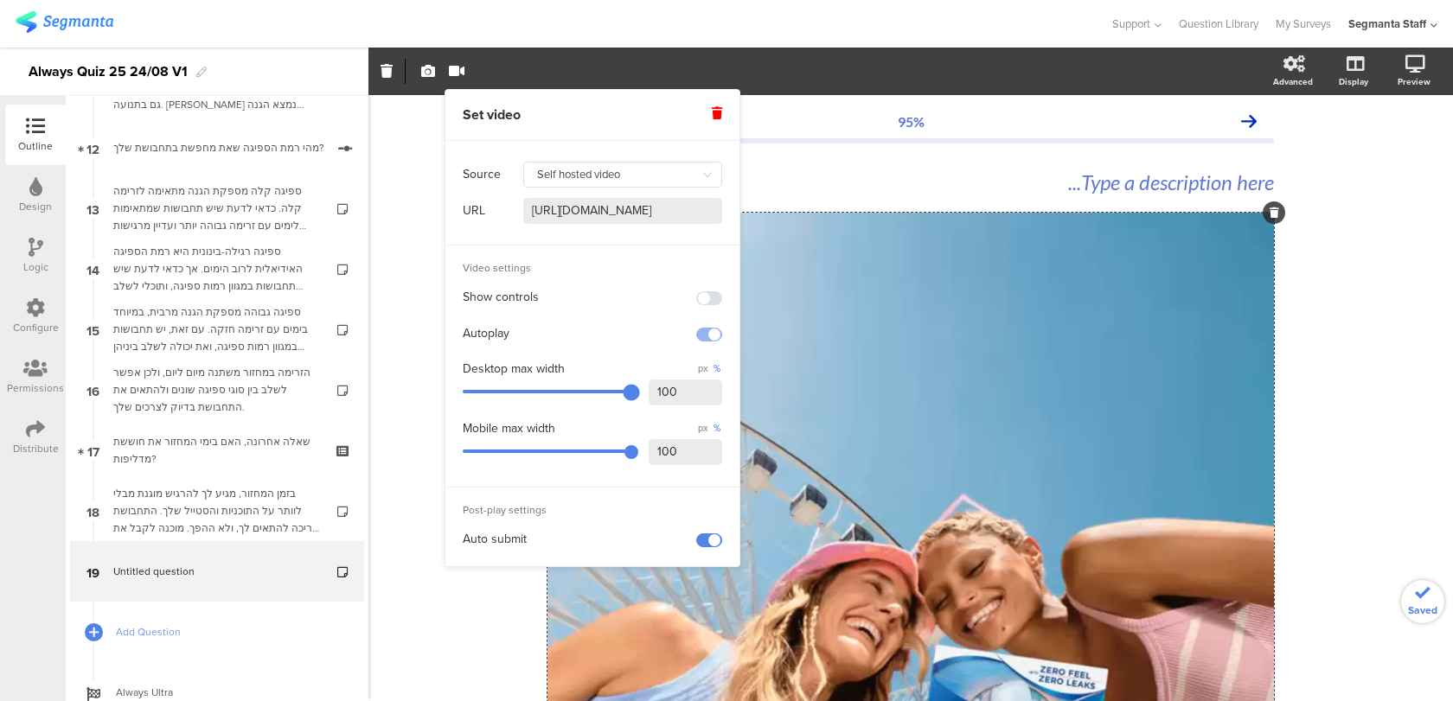
drag, startPoint x: 691, startPoint y: 393, endPoint x: 562, endPoint y: 395, distance: 128.9
click at [562, 396] on div "Desktop max width px % 100" at bounding box center [592, 385] width 259 height 54
type input "70"
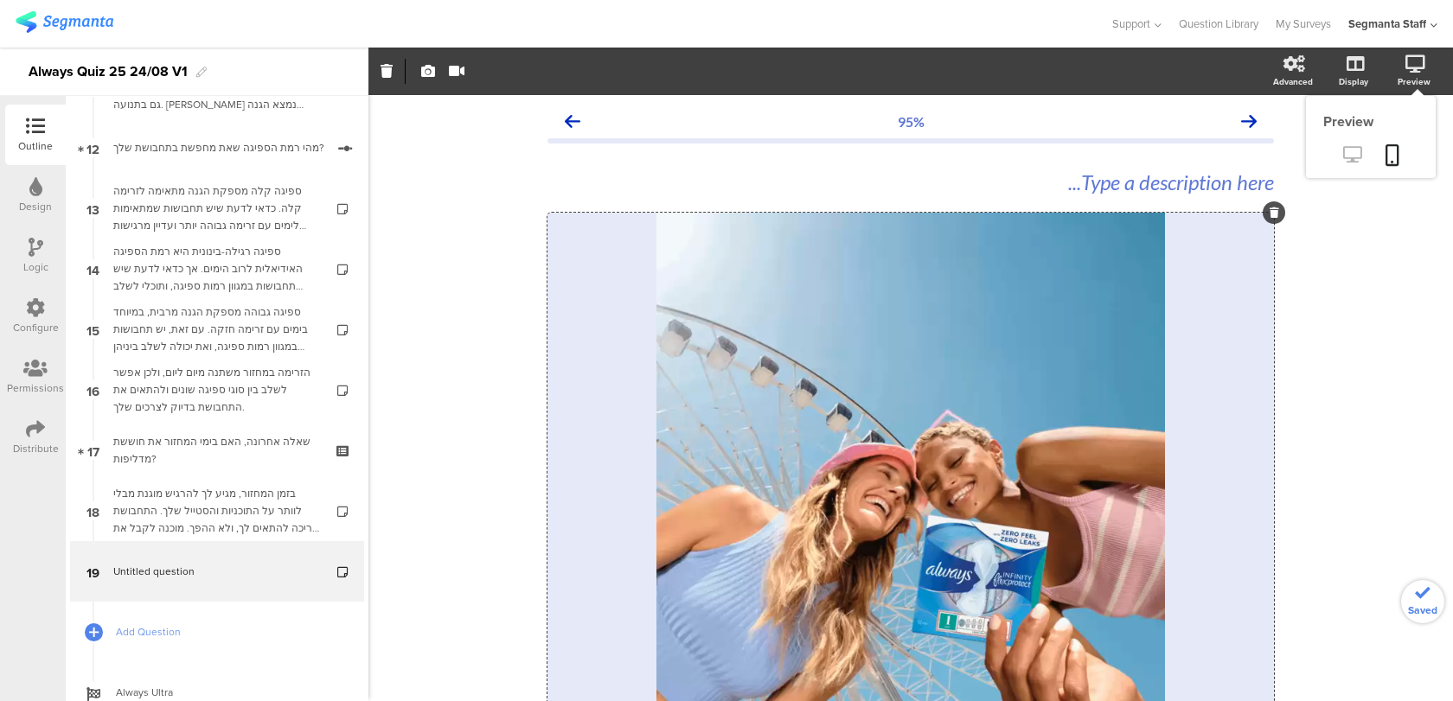
click at [1357, 155] on icon at bounding box center [1352, 154] width 18 height 16
click at [1394, 159] on icon at bounding box center [1392, 155] width 14 height 22
click at [881, 304] on div "/" at bounding box center [910, 467] width 726 height 508
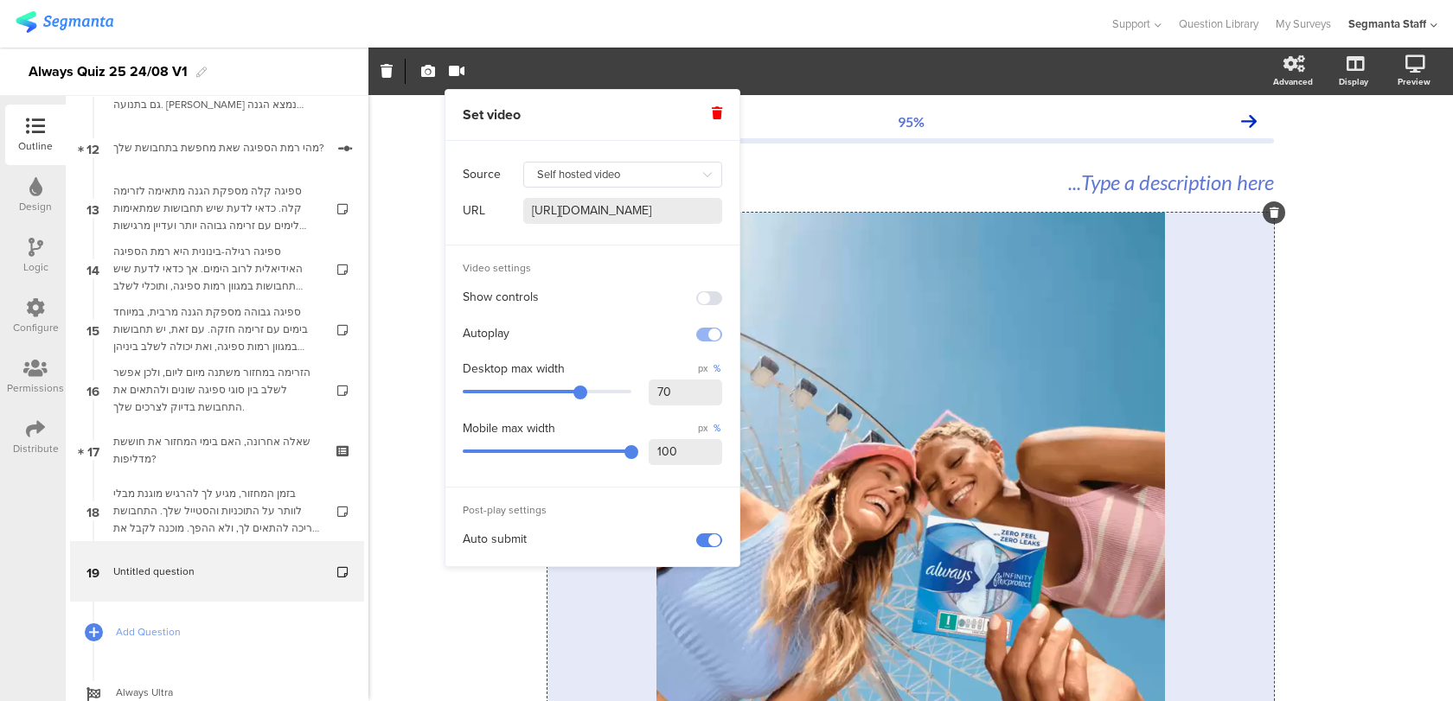
click at [713, 540] on span at bounding box center [709, 541] width 26 height 14
click at [1379, 163] on link at bounding box center [1392, 156] width 38 height 33
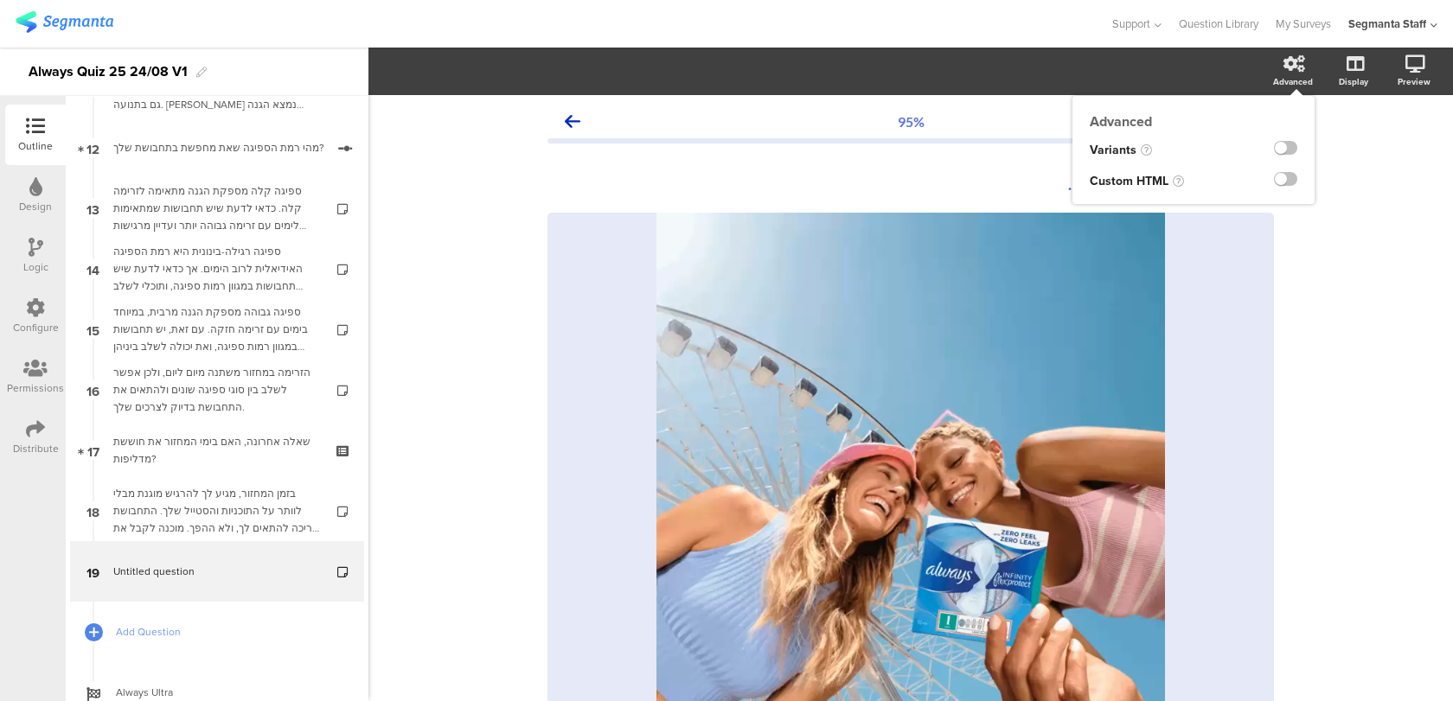
click at [1294, 173] on div at bounding box center [1285, 179] width 23 height 14
click at [1289, 179] on label at bounding box center [1285, 179] width 23 height 14
click at [0, 0] on input "checkbox" at bounding box center [0, 0] width 0 height 0
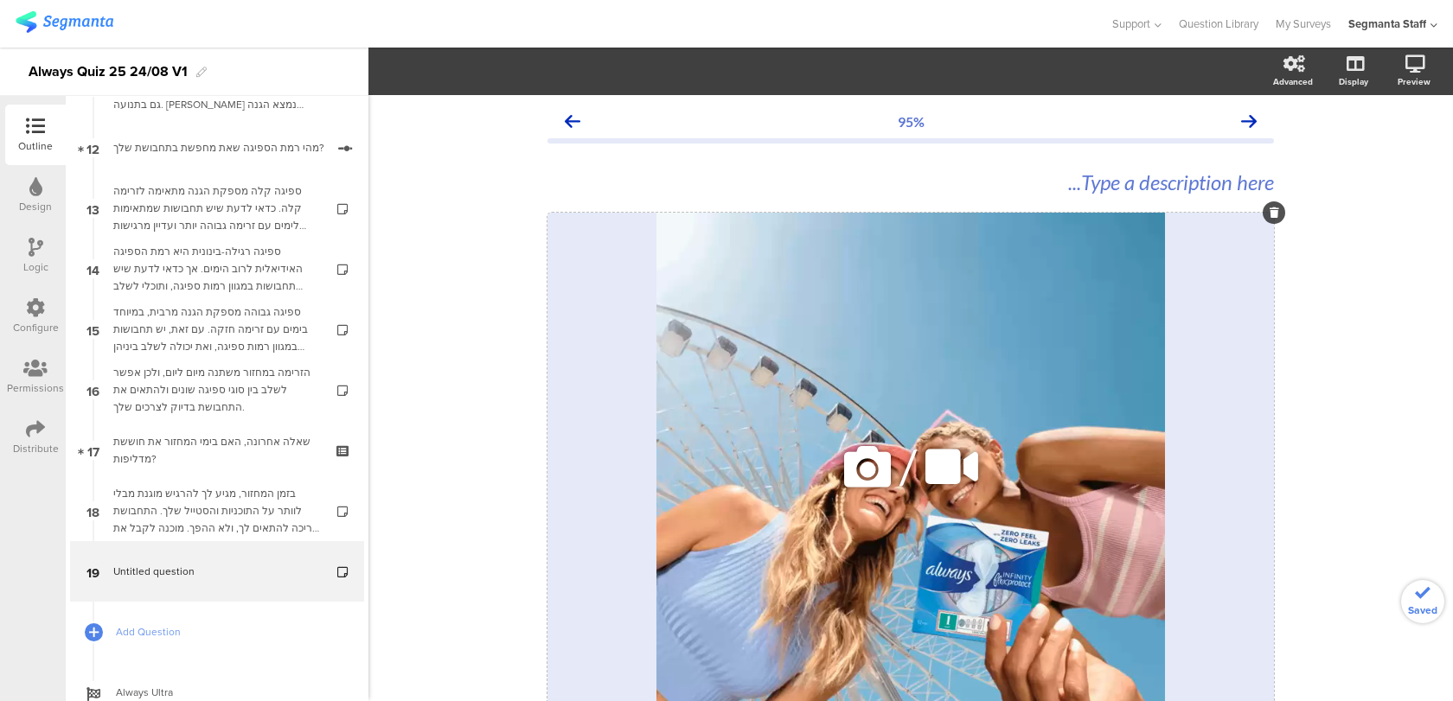
scroll to position [163, 0]
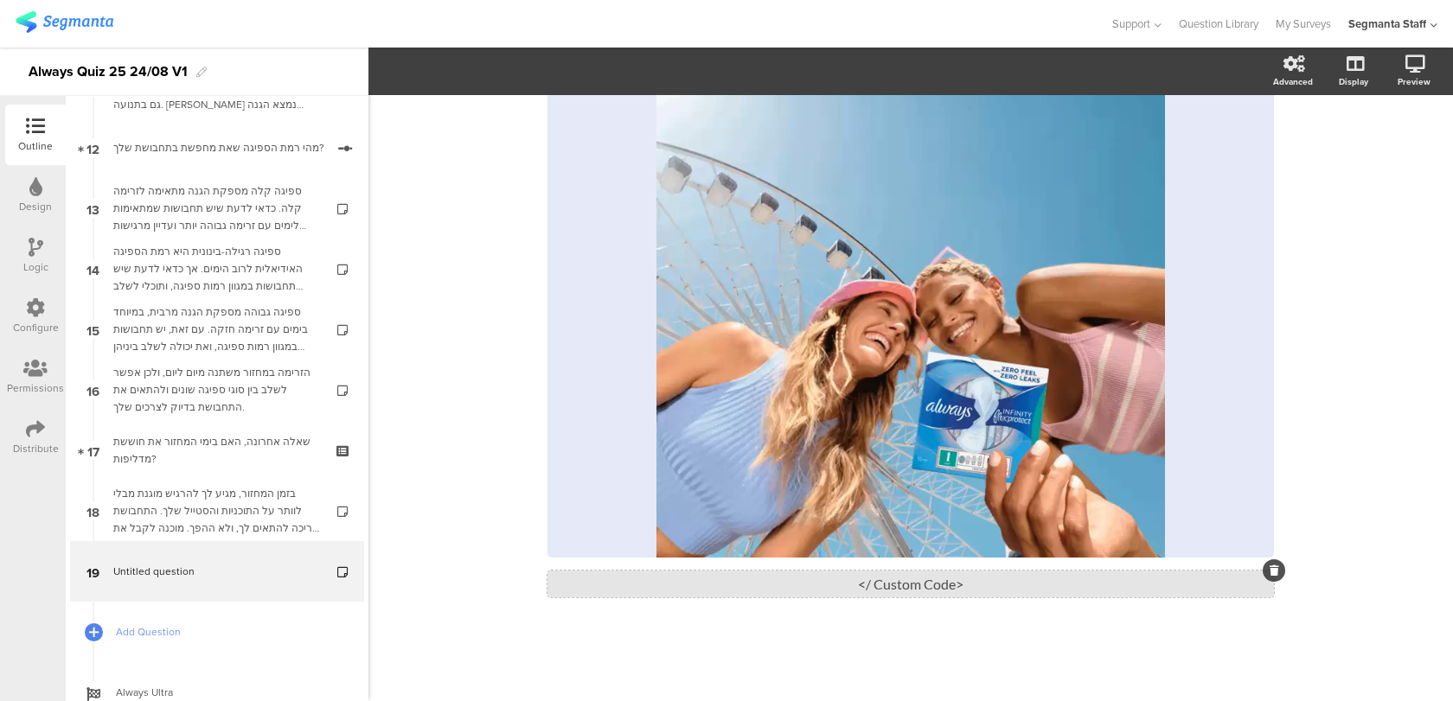
click at [880, 583] on div "<Custom Code />" at bounding box center [910, 584] width 726 height 27
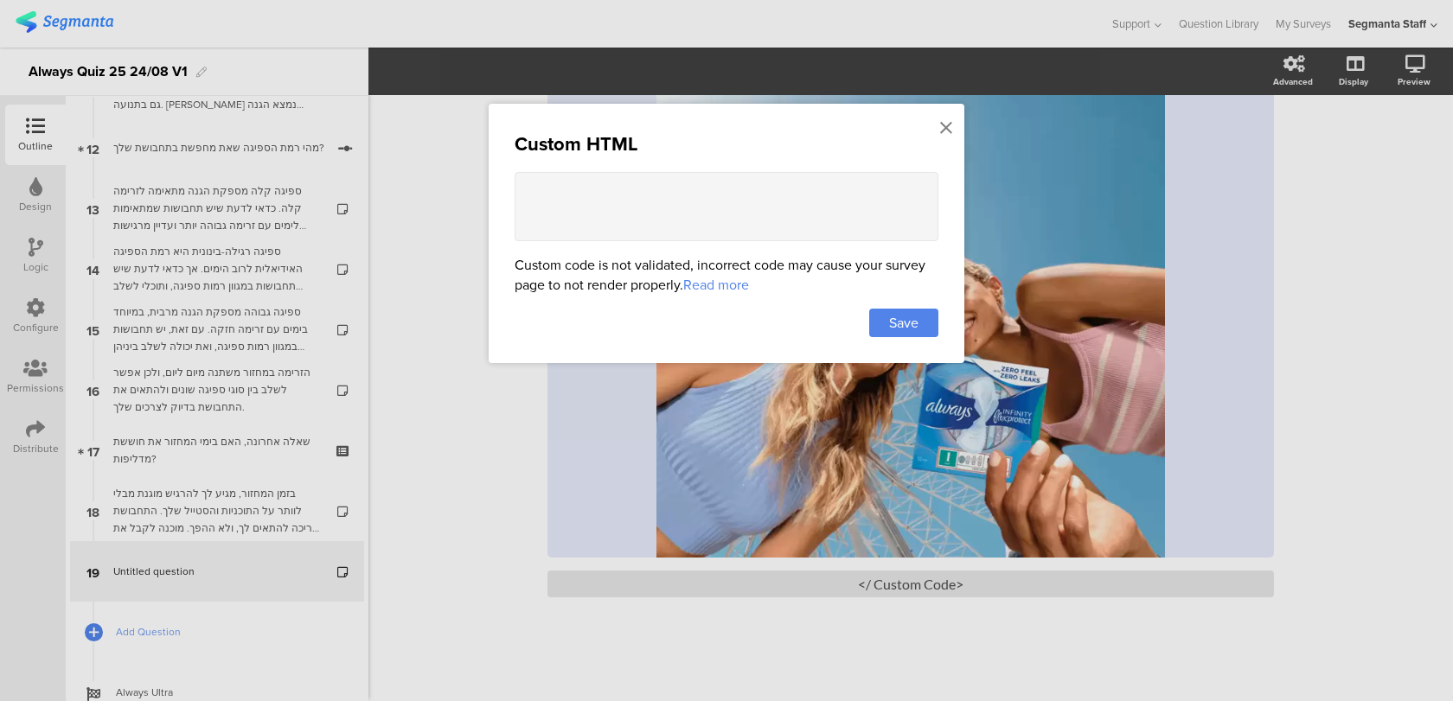
click at [774, 199] on textarea at bounding box center [727, 206] width 424 height 69
paste textarea ".top-bar[data-v-0caaa59b] { display: none !important;"
drag, startPoint x: 679, startPoint y: 189, endPoint x: 565, endPoint y: 191, distance: 114.2
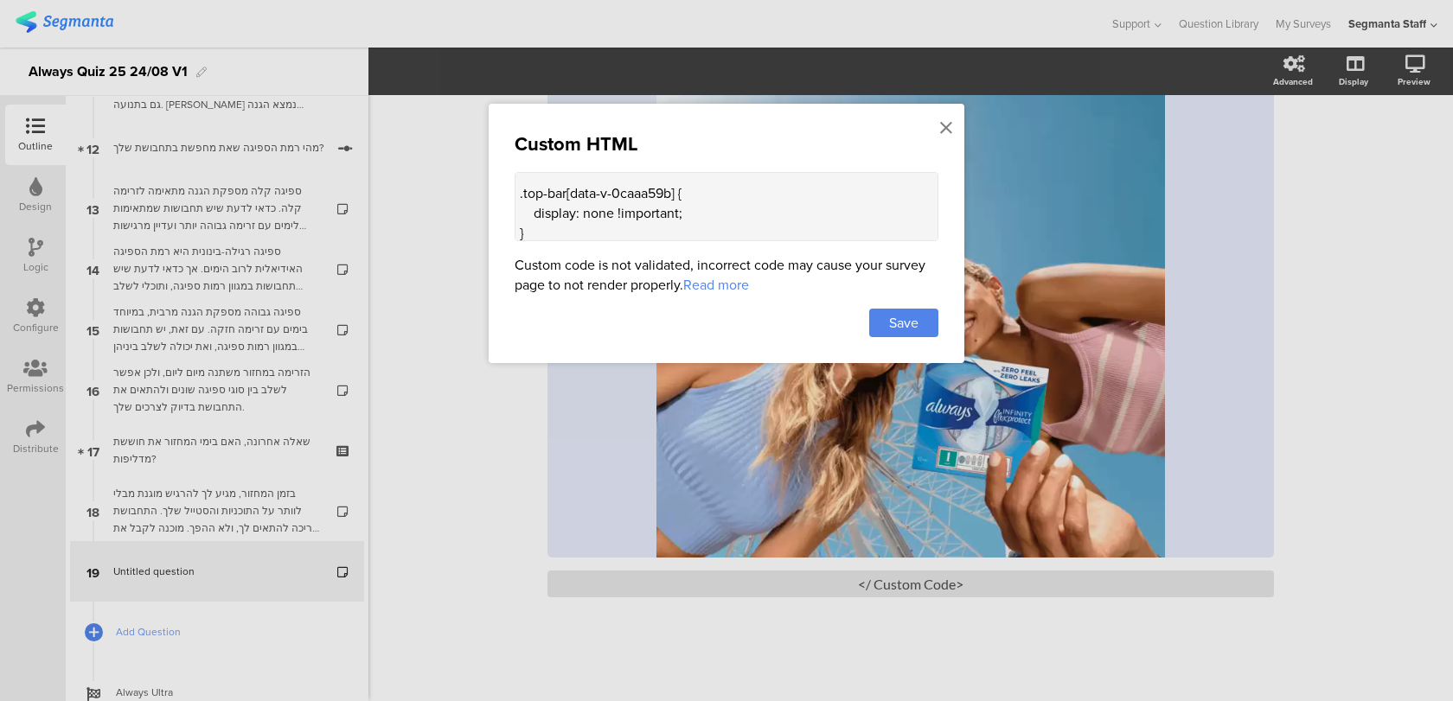
click at [565, 191] on textarea "<style> .top-bar[data-v-0caaa59b] { display: none !important; } </style>" at bounding box center [727, 206] width 424 height 69
click at [559, 230] on textarea "<style> .top-bar { display: none !important; } </style>" at bounding box center [727, 206] width 424 height 69
paste textarea ".question-footer[data-v-bcb9ae2a] { display: none !important;"
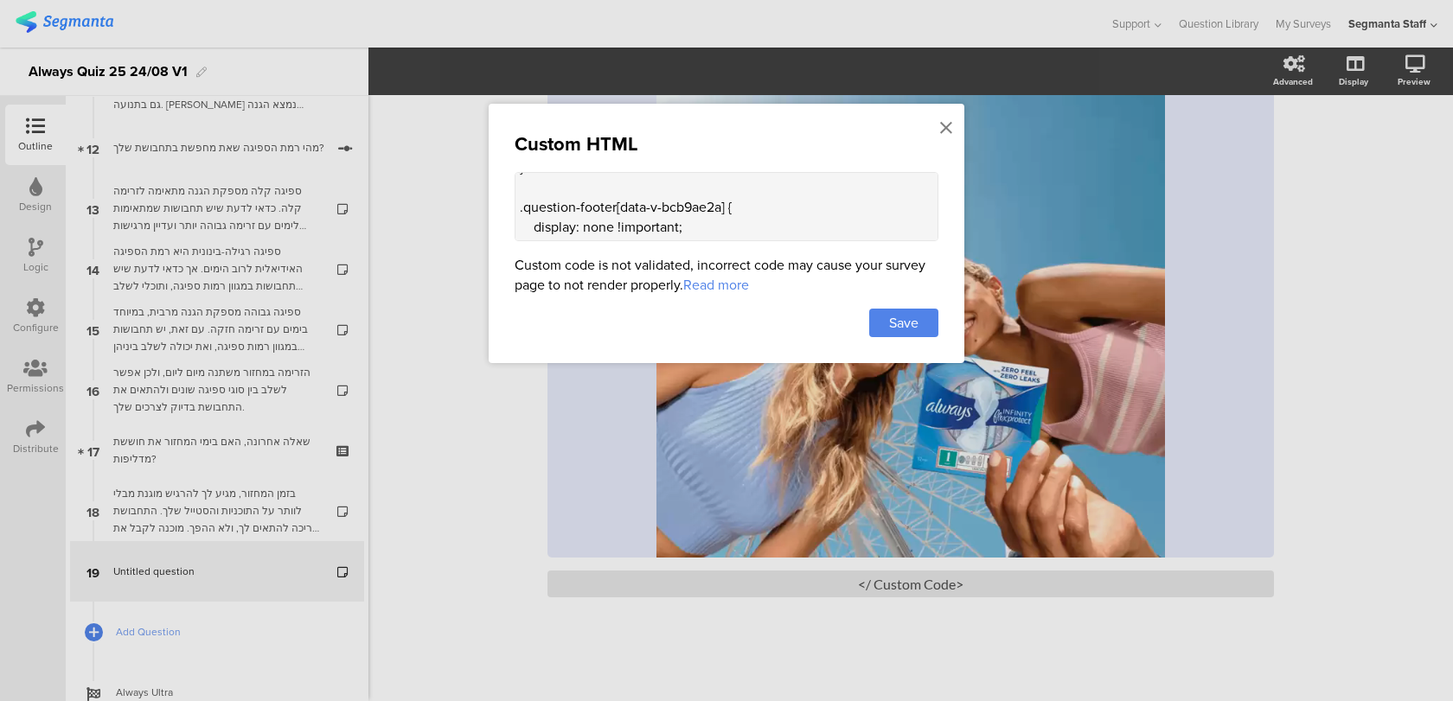
click at [725, 204] on textarea "<style> .top-bar { display: none !important; } .question-footer[data-v-bcb9ae2a…" at bounding box center [727, 206] width 424 height 69
click at [730, 206] on textarea "<style> .top-bar { display: none !important; } .question-footer[data-v-bcb9ae2a…" at bounding box center [727, 206] width 424 height 69
drag, startPoint x: 725, startPoint y: 203, endPoint x: 621, endPoint y: 201, distance: 103.8
click at [621, 201] on textarea "<style> .top-bar { display: none !important; } .question-footer[data-v-bcb9ae2a…" at bounding box center [727, 206] width 424 height 69
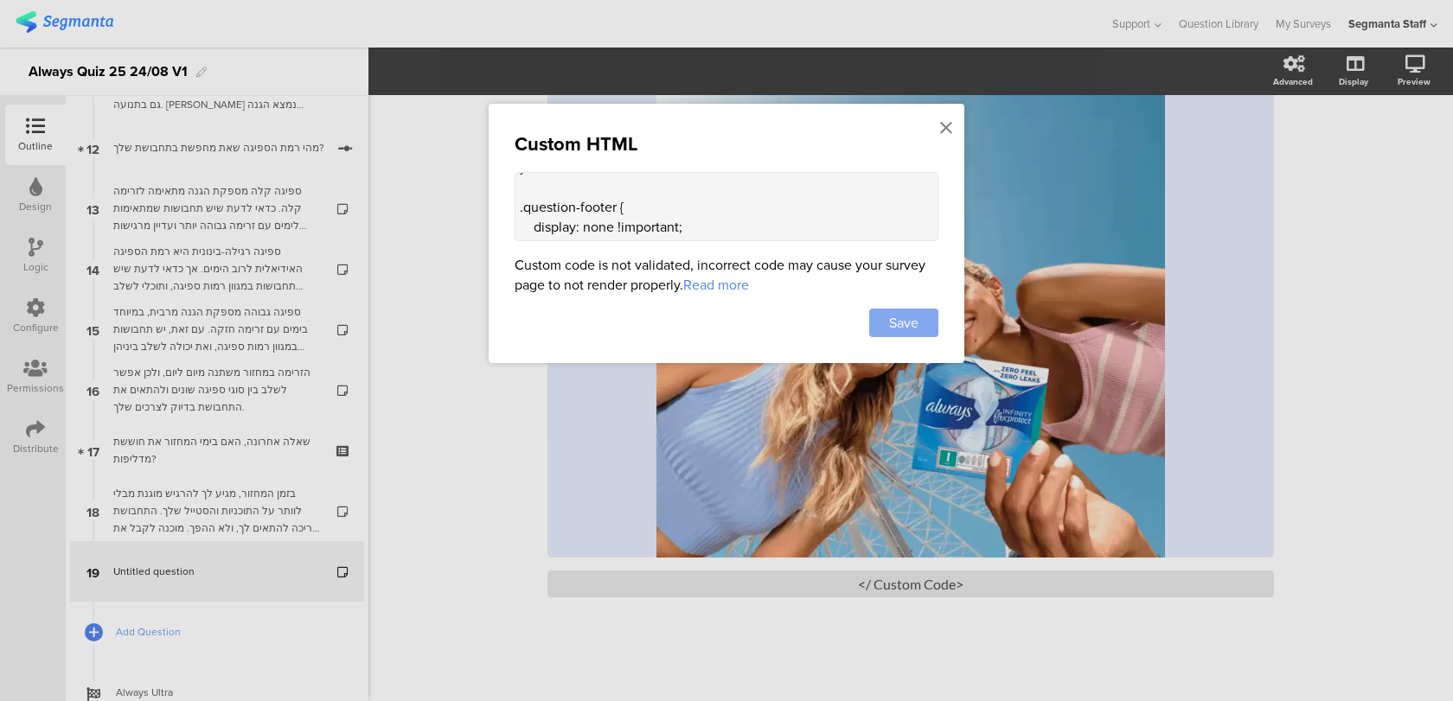
type textarea "<style> .top-bar { display: none !important; } .question-footer { display: none…"
click at [903, 330] on div "Save" at bounding box center [903, 323] width 69 height 29
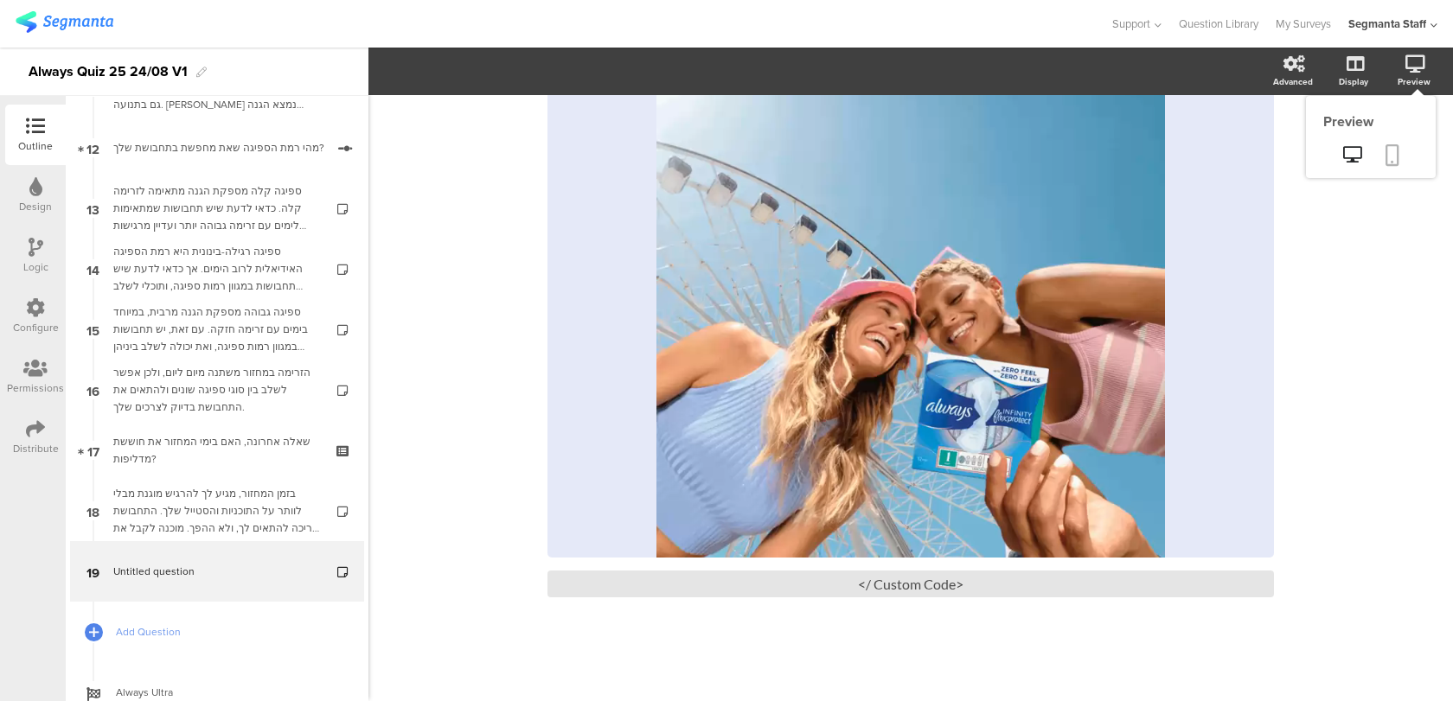
click at [1400, 149] on link at bounding box center [1392, 156] width 38 height 33
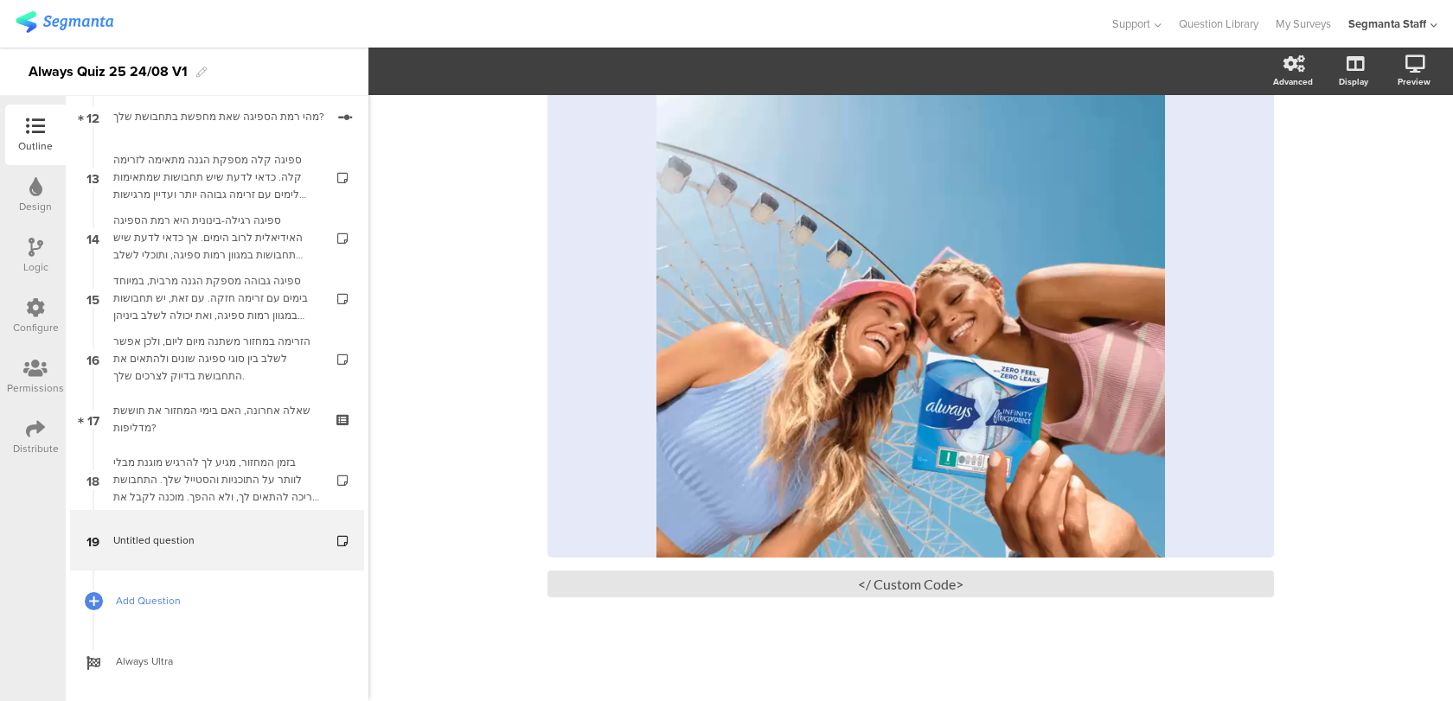
scroll to position [765, 0]
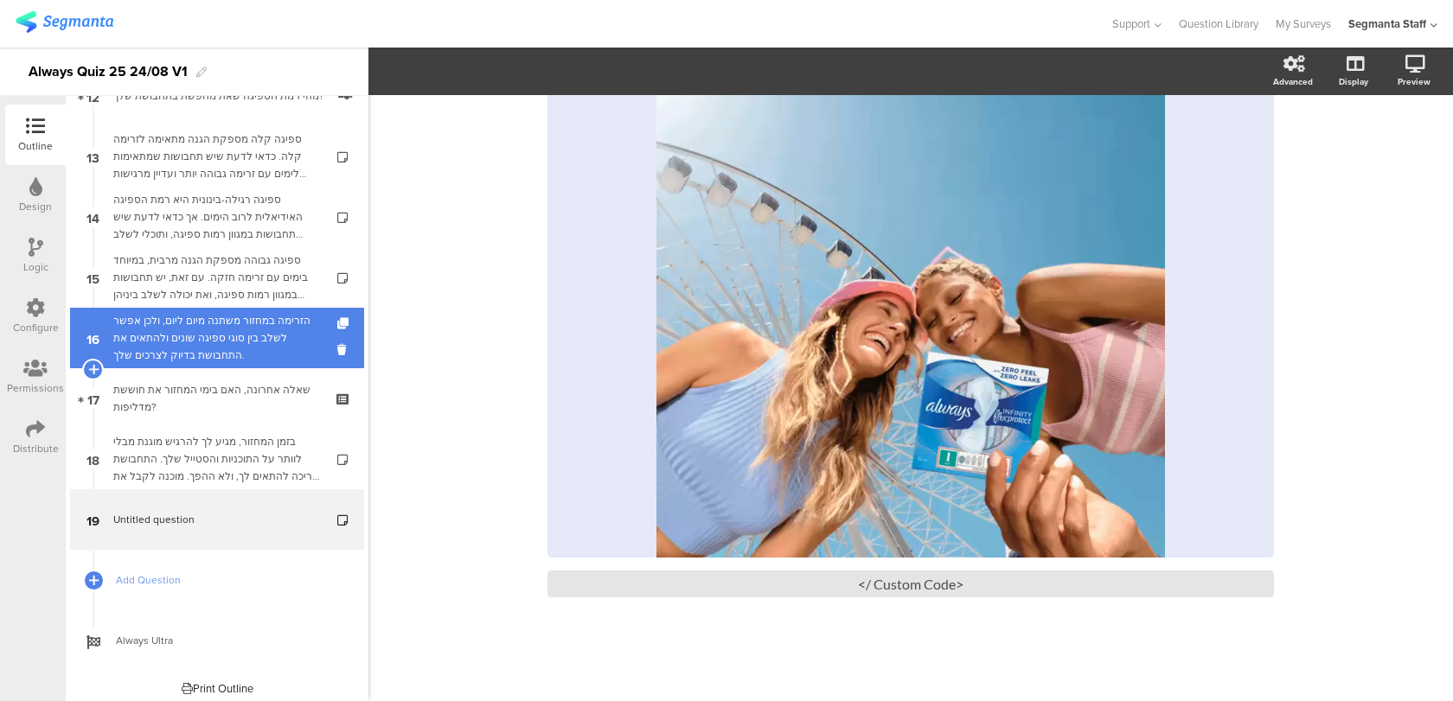
click at [273, 345] on div "הזרימה במחזור משתנה מיום ליום, ולכן אפשר לשלב בין סוגי ספיגה שונים ולהתאים את ה…" at bounding box center [216, 338] width 207 height 52
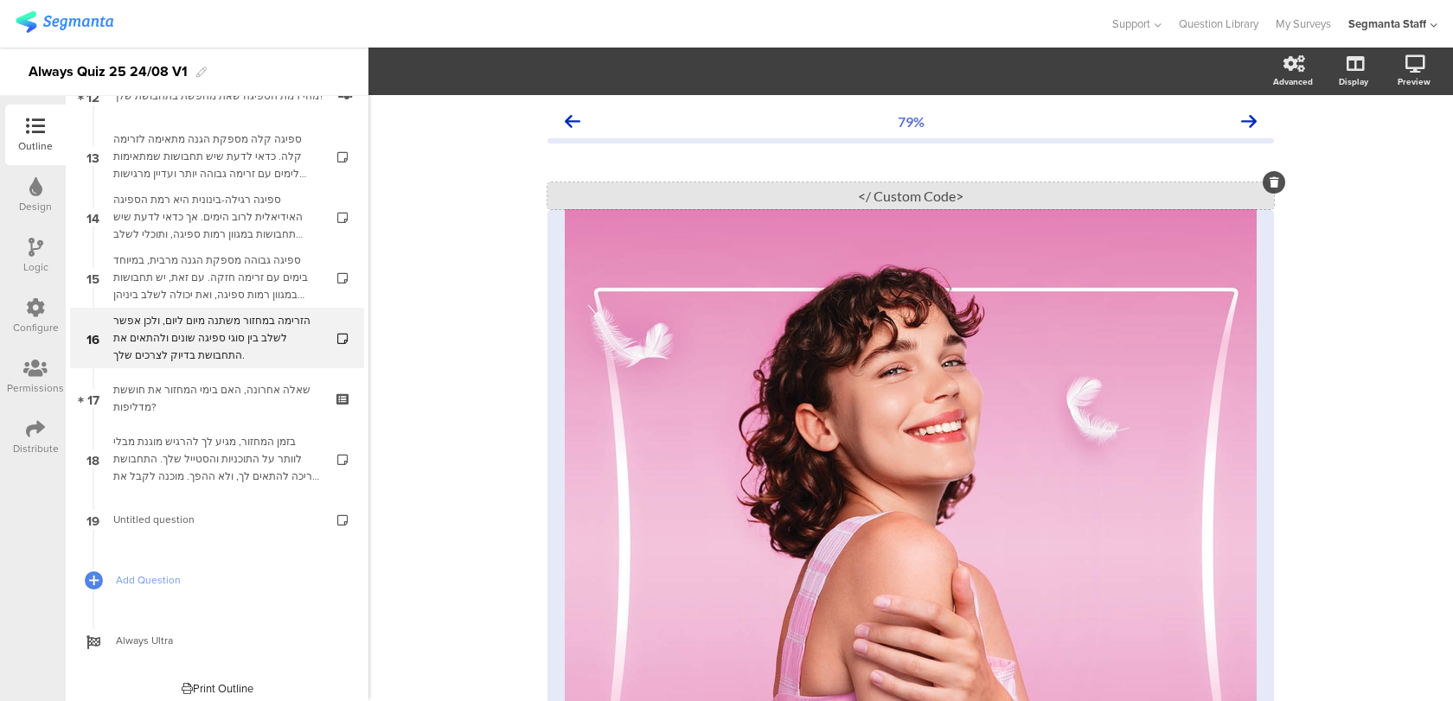
click at [972, 195] on div "<Custom Code />" at bounding box center [910, 195] width 726 height 27
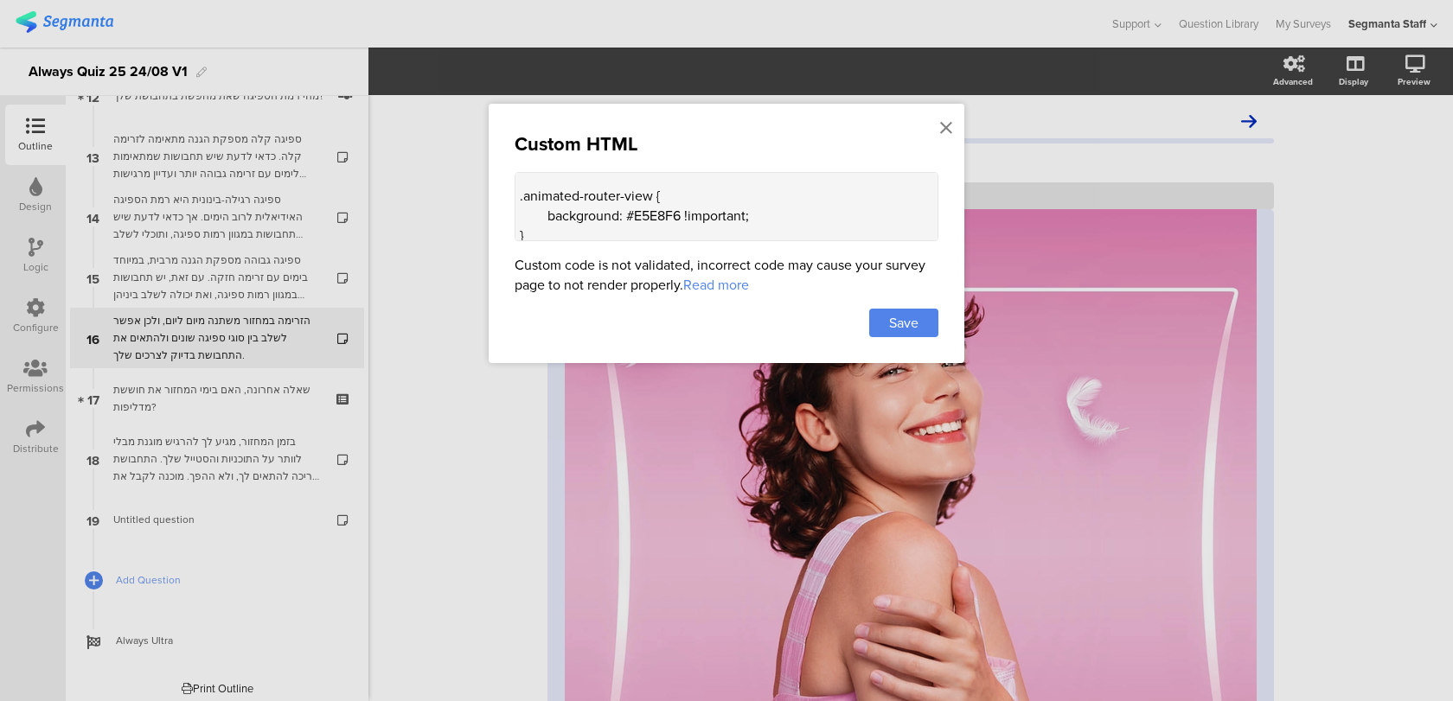
scroll to position [42, 0]
drag, startPoint x: 543, startPoint y: 227, endPoint x: 500, endPoint y: 188, distance: 58.2
click at [500, 188] on div "Custom HTML <style> .animated-router-view { background: #E5E8F6 !important; } .…" at bounding box center [727, 233] width 476 height 259
click at [943, 128] on icon at bounding box center [946, 127] width 12 height 19
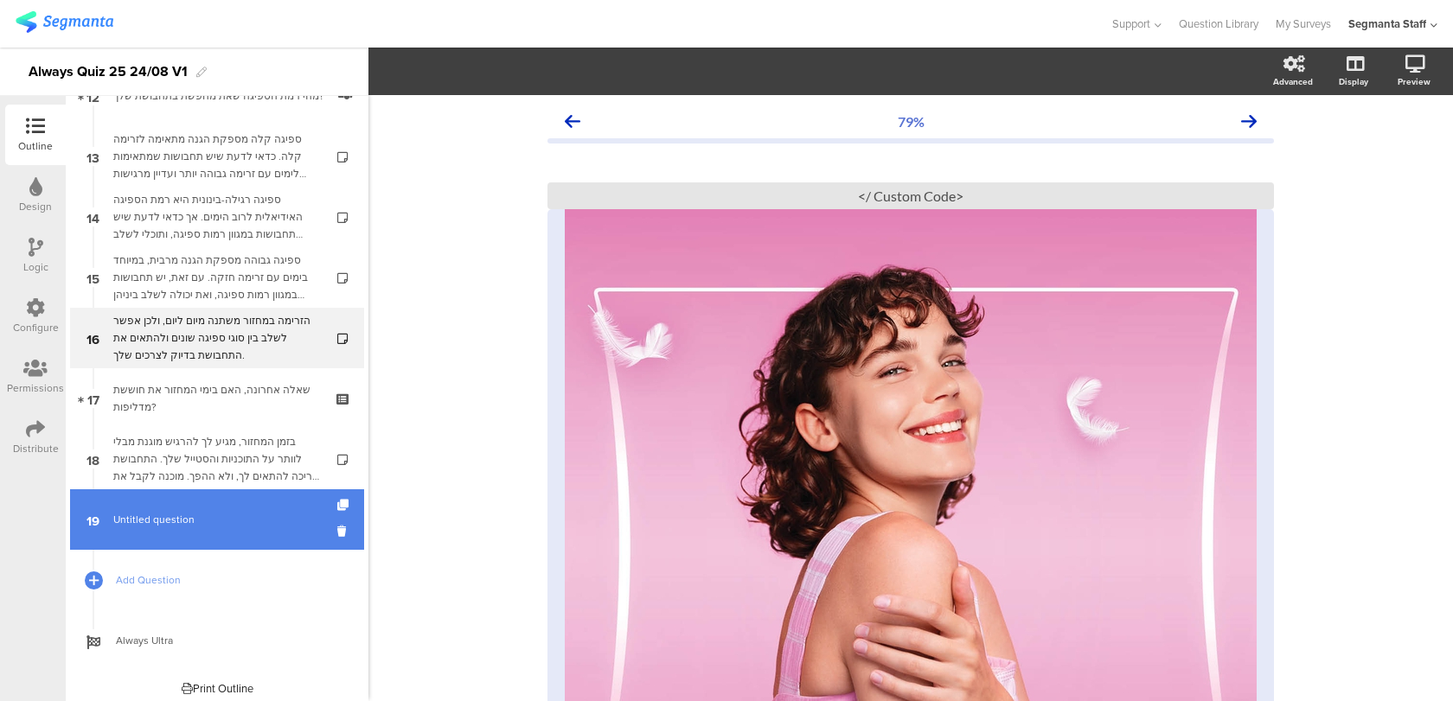
click at [260, 523] on span "Untitled question" at bounding box center [216, 519] width 207 height 17
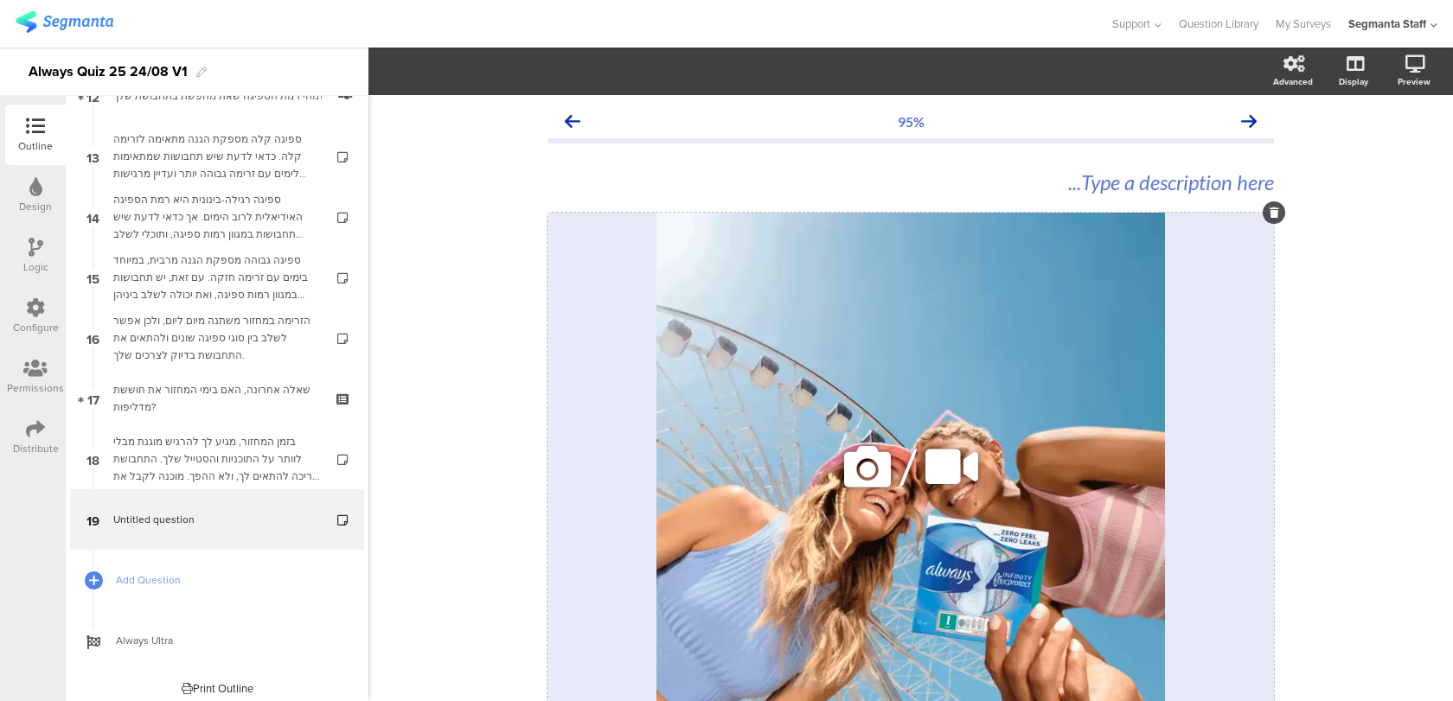
scroll to position [163, 0]
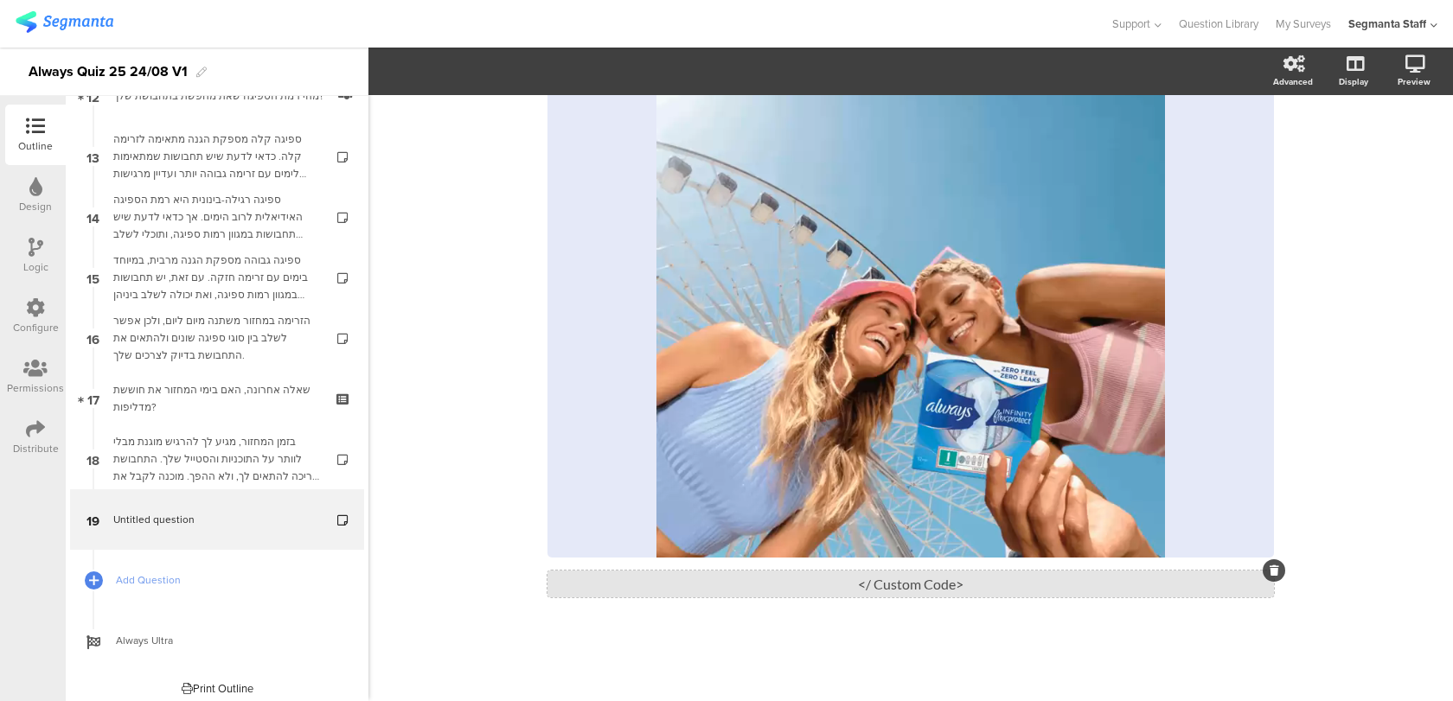
click at [981, 581] on div "<Custom Code />" at bounding box center [910, 584] width 726 height 27
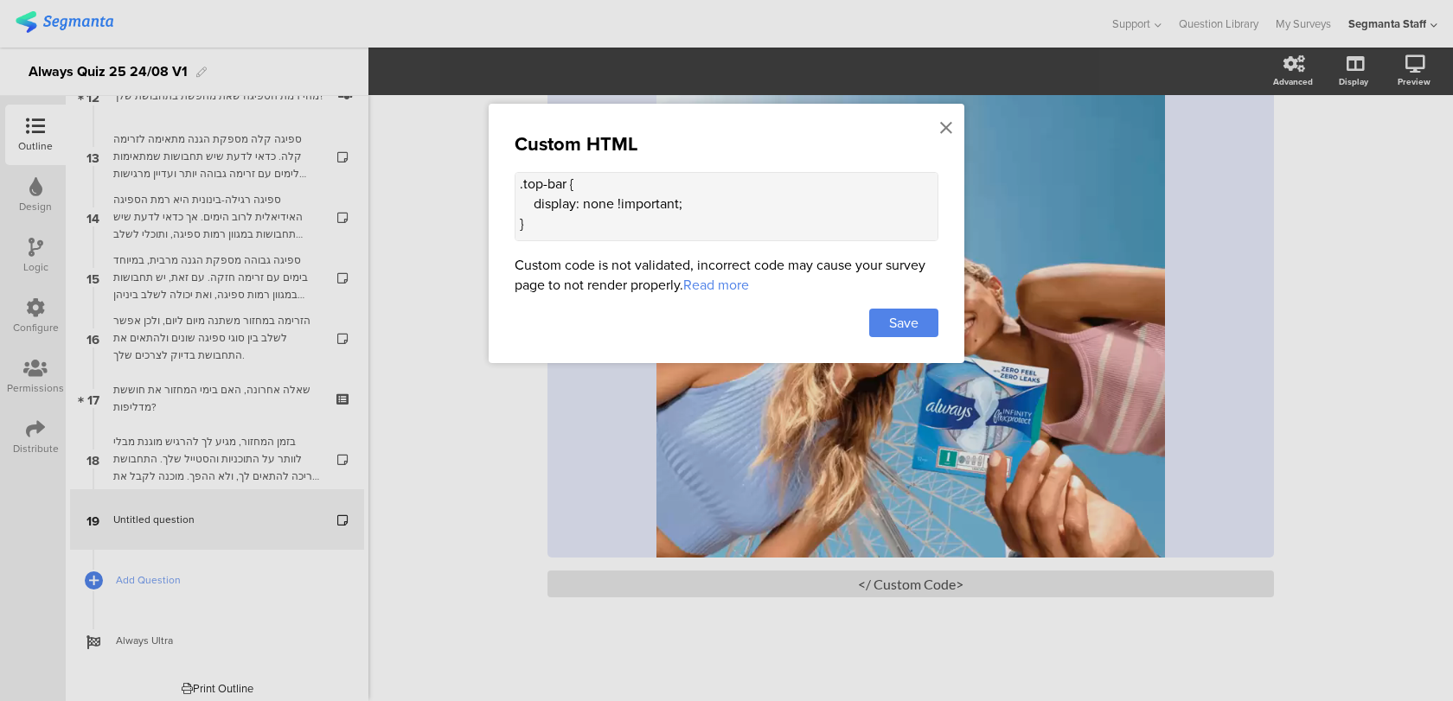
scroll to position [0, 0]
click at [543, 208] on textarea "<style> .top-bar { display: none !important; } .question-footer { display: none…" at bounding box center [727, 206] width 424 height 69
paste textarea ".animated-router-view { background: #E5E8F6 !important; }"
type textarea "<style> .animated-router-view { background: #E5E8F6 !important; } .top-bar { di…"
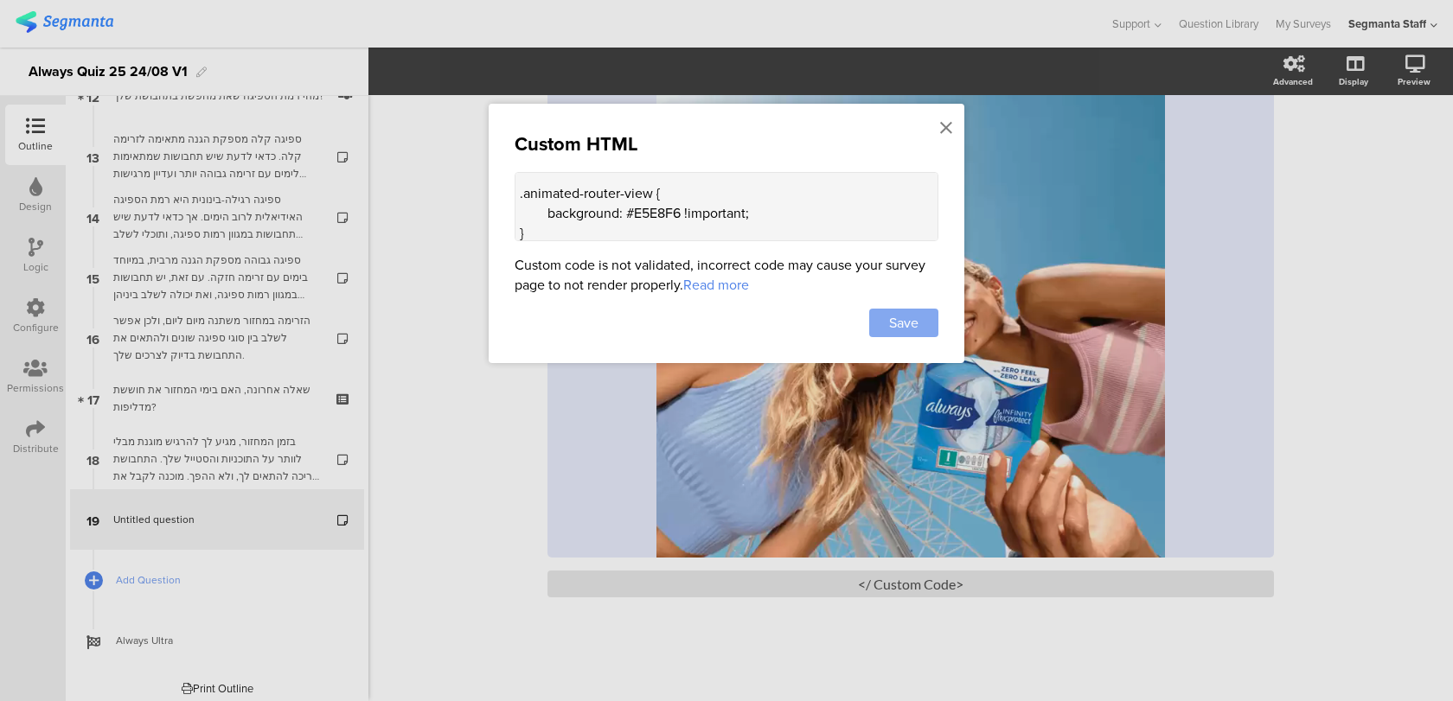
click at [923, 322] on div "Save" at bounding box center [903, 323] width 69 height 29
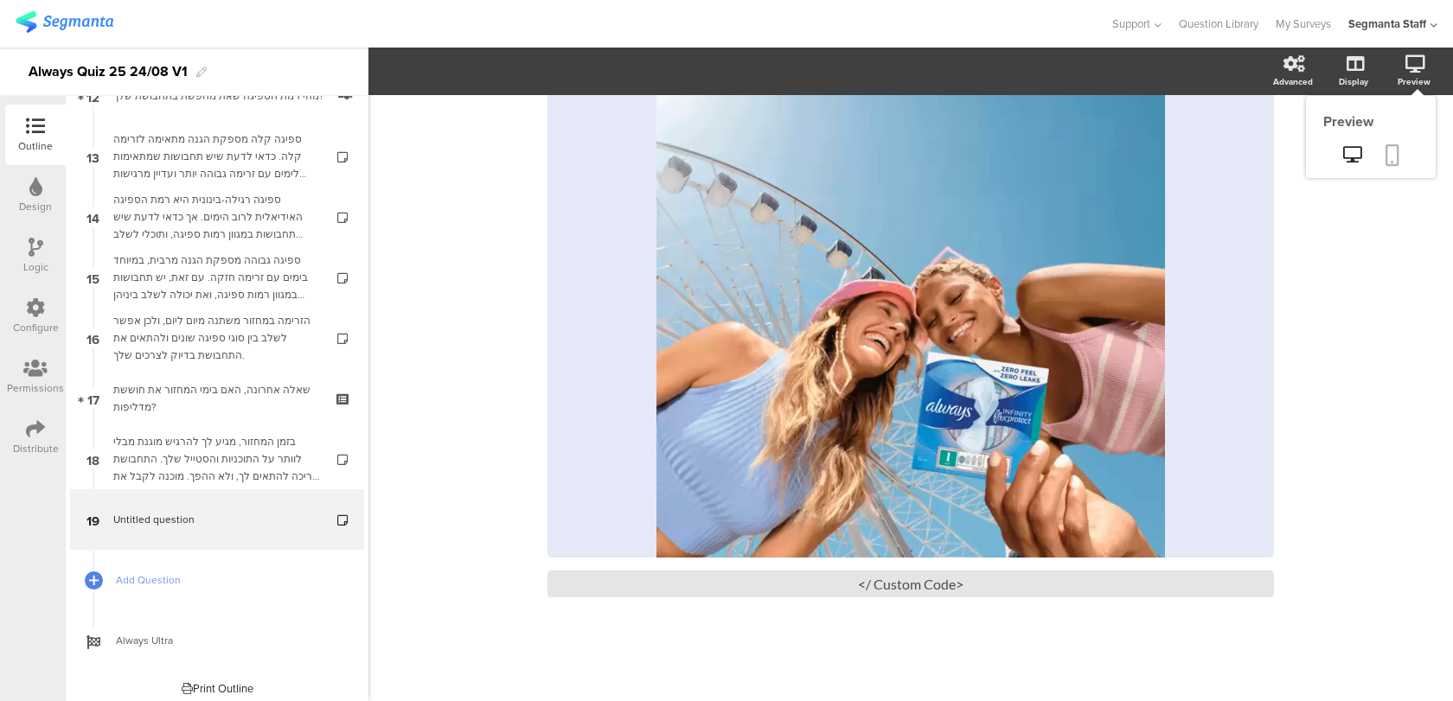
click at [1400, 154] on link at bounding box center [1392, 156] width 38 height 33
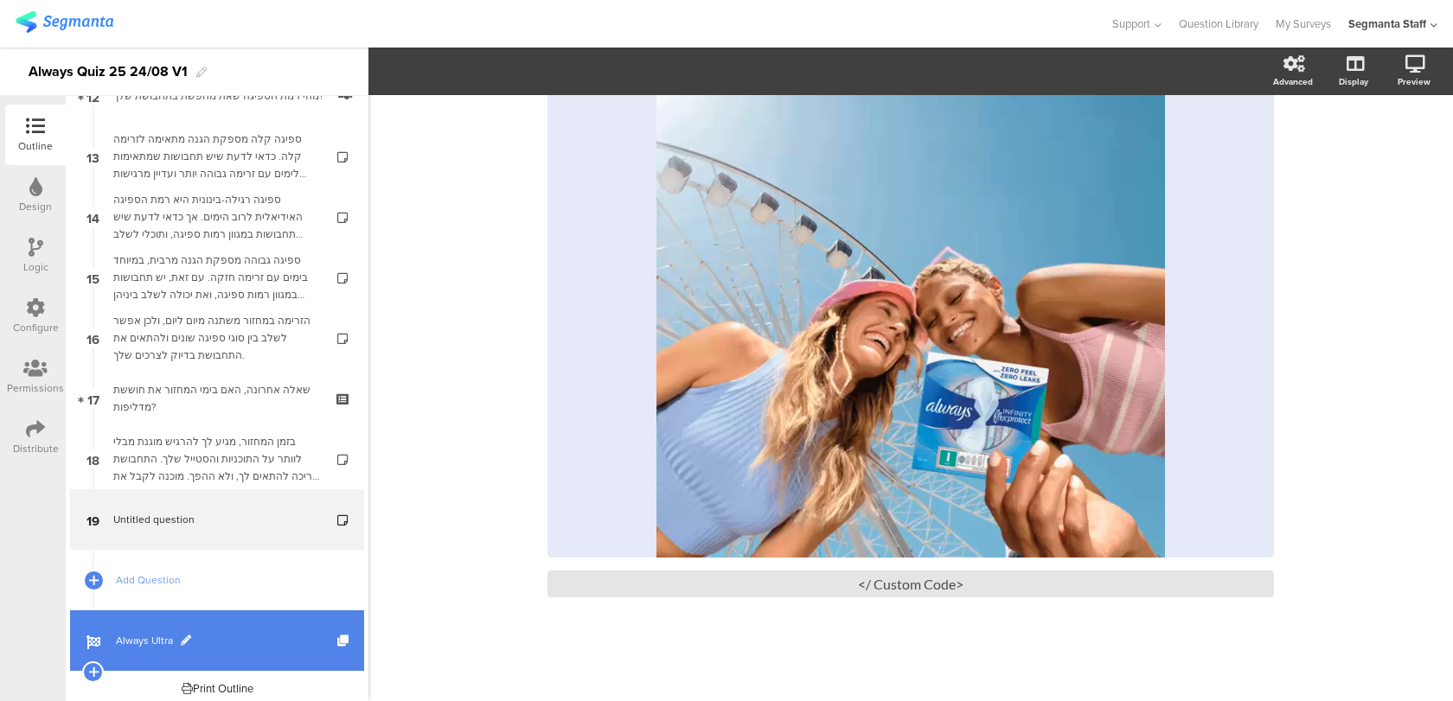
click at [250, 650] on link "Always Ultra" at bounding box center [217, 640] width 294 height 61
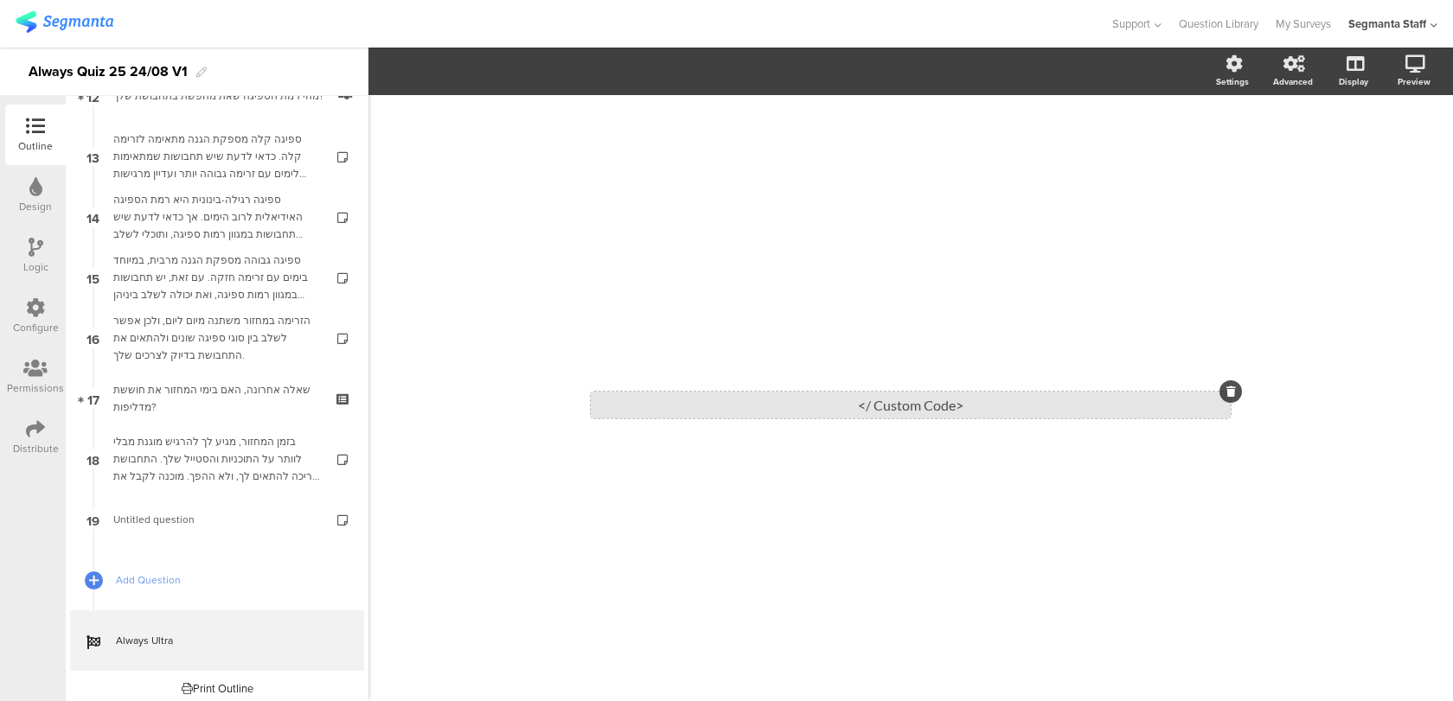
click at [857, 409] on div "<Custom Code />" at bounding box center [911, 405] width 640 height 27
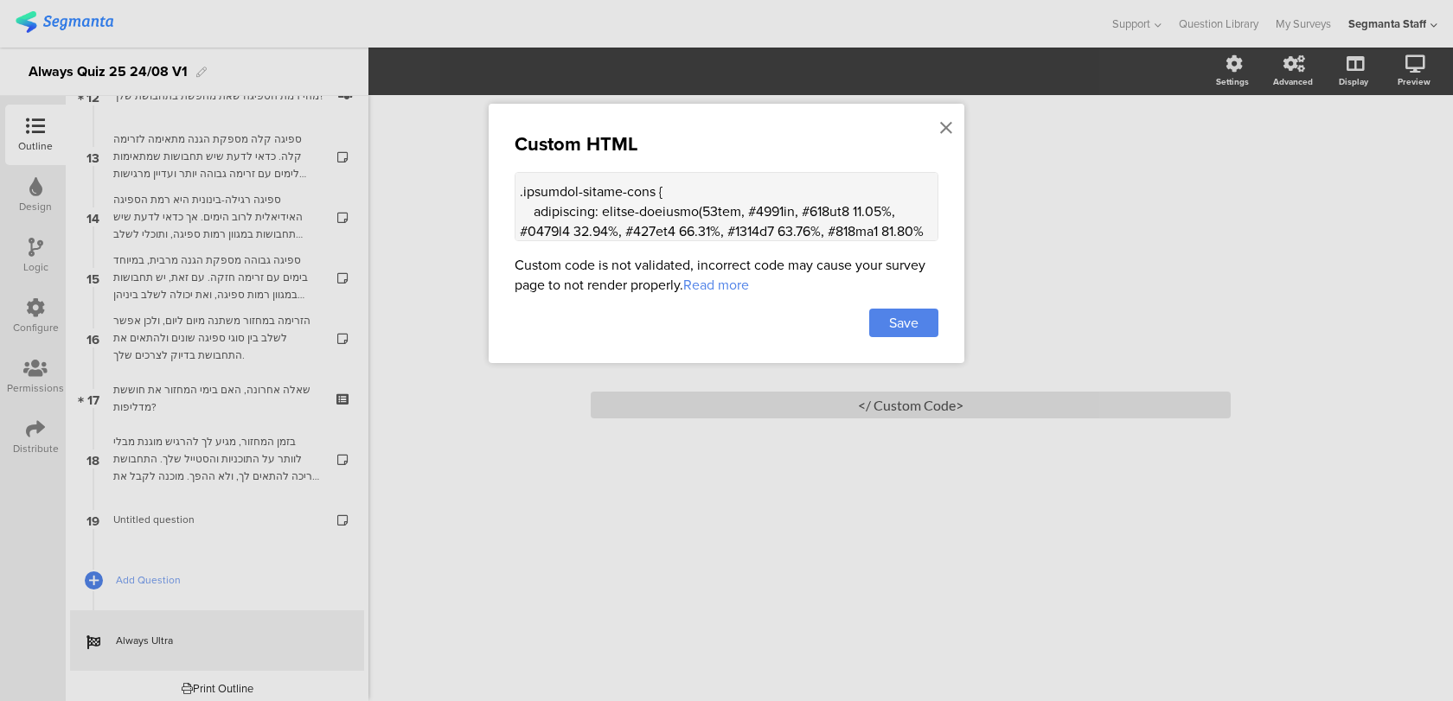
scroll to position [47, 0]
click at [536, 199] on textarea at bounding box center [727, 206] width 424 height 69
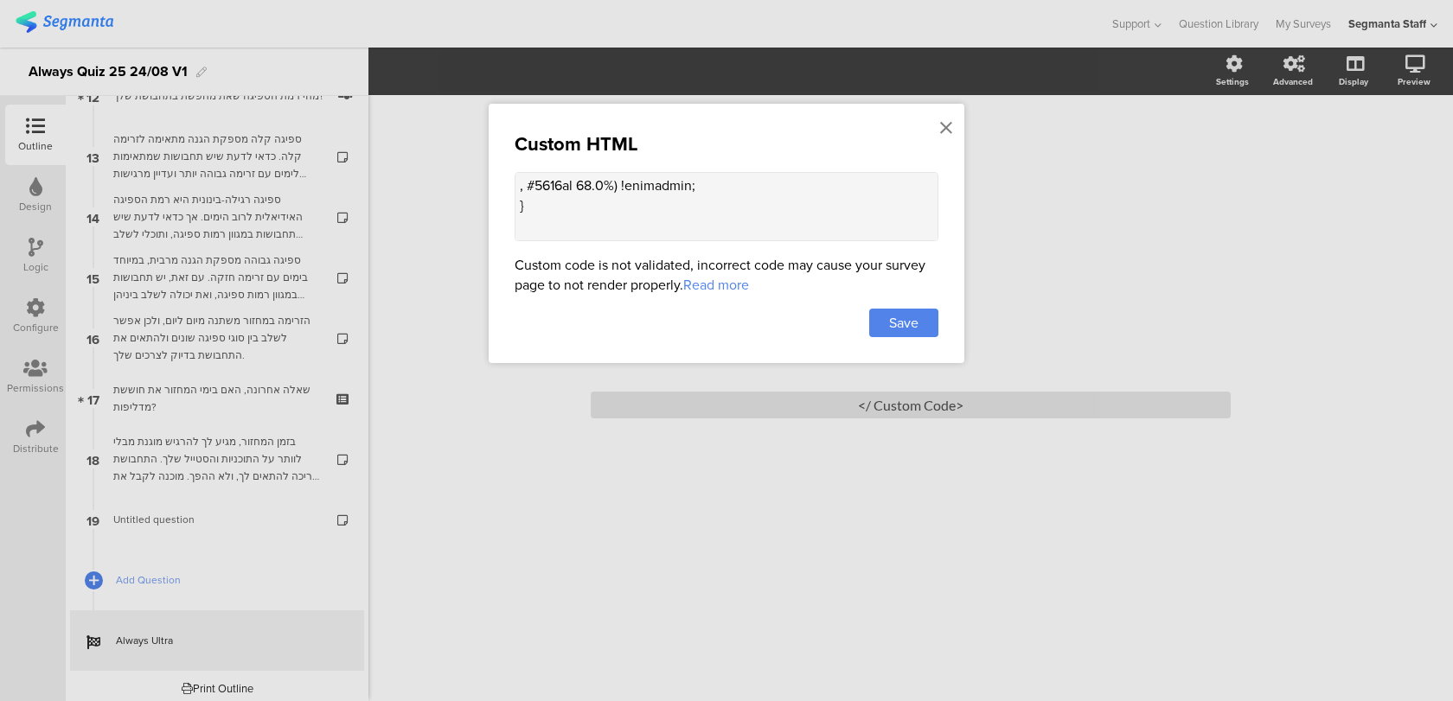
scroll to position [119, 0]
drag, startPoint x: 612, startPoint y: 196, endPoint x: 696, endPoint y: 204, distance: 84.2
click at [696, 204] on textarea at bounding box center [727, 206] width 424 height 69
click at [946, 125] on icon at bounding box center [946, 127] width 12 height 19
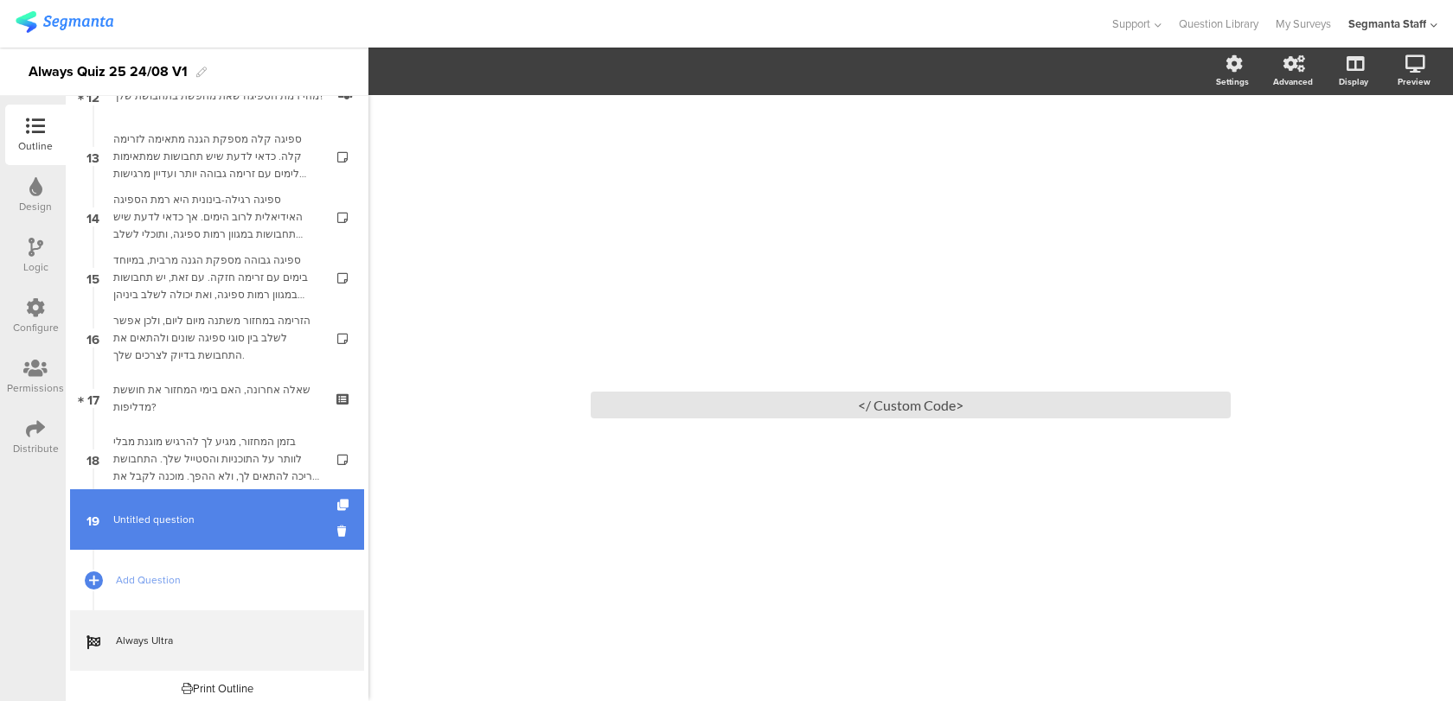
click at [209, 535] on link "19 Untitled question" at bounding box center [217, 519] width 294 height 61
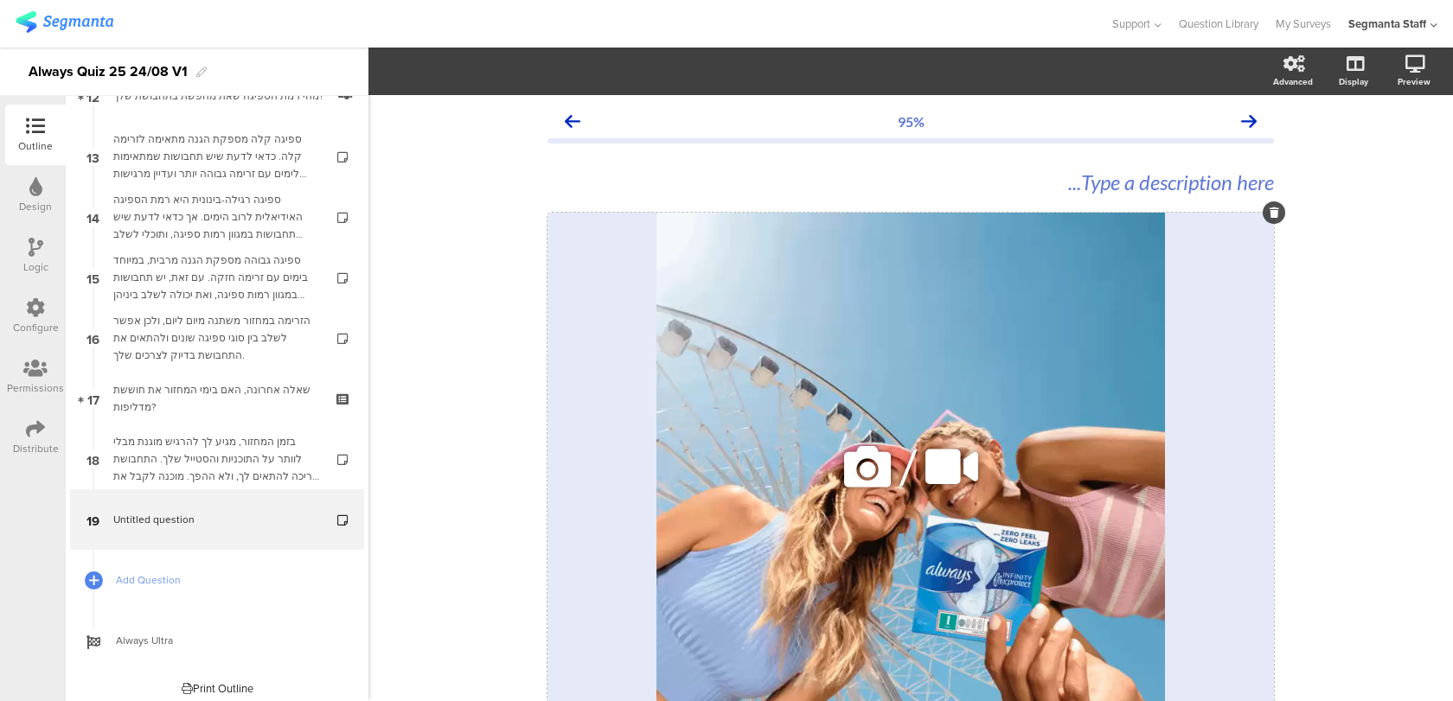
scroll to position [163, 0]
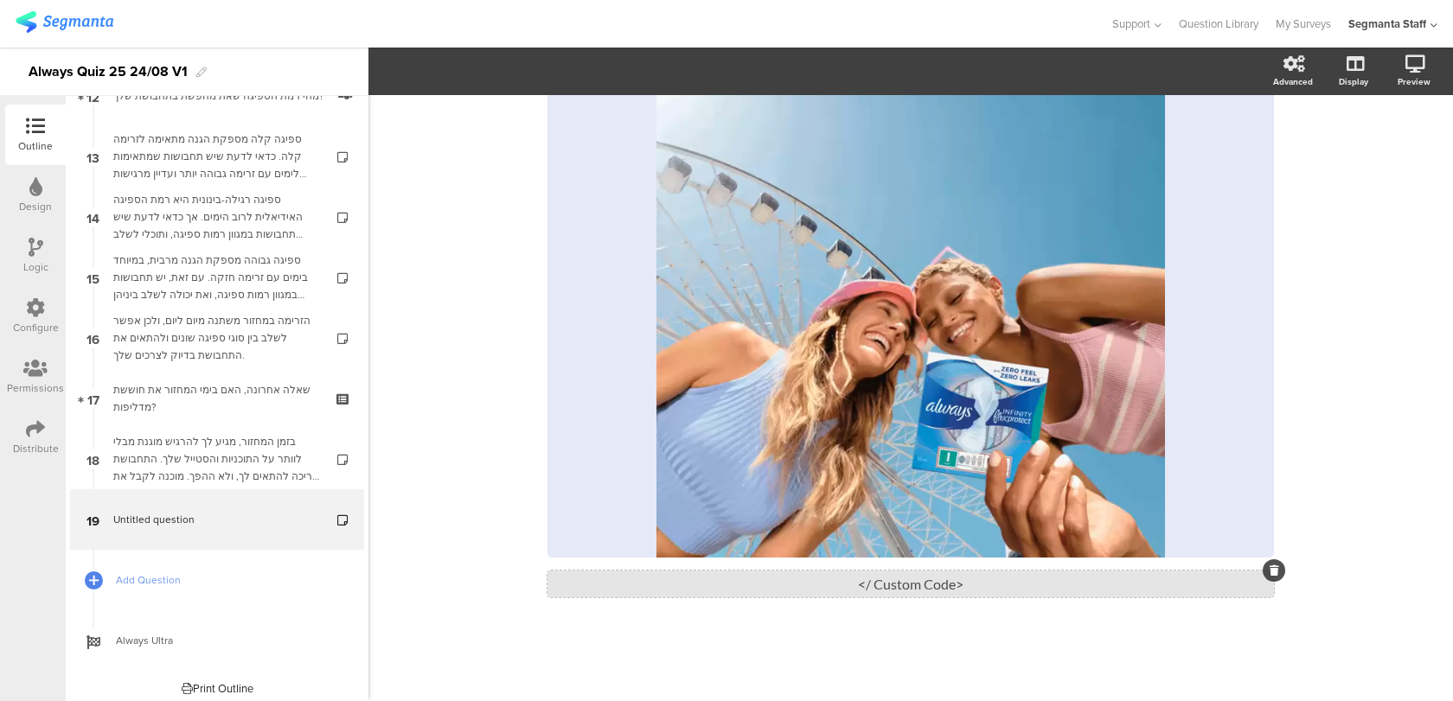
click at [679, 593] on div "<Custom Code />" at bounding box center [910, 584] width 726 height 27
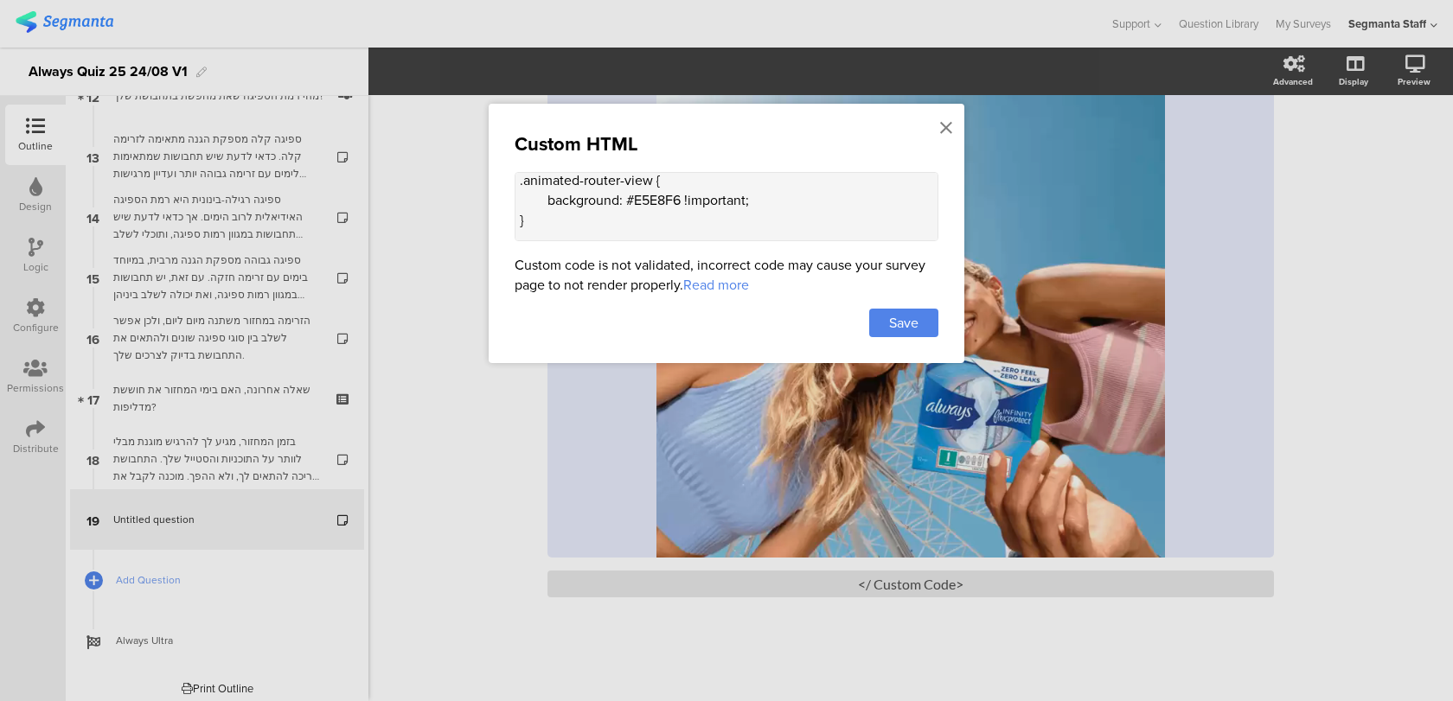
scroll to position [57, 0]
drag, startPoint x: 630, startPoint y: 189, endPoint x: 782, endPoint y: 187, distance: 151.3
click at [782, 187] on textarea "<style> .animated-router-view { background: #E5E8F6 !important; } .top-bar { di…" at bounding box center [727, 206] width 424 height 69
paste textarea "linear-gradient(90deg, #0016aa, #003ad0 21.14%, #0051e9 37.48%, #005af2 48.05%,…"
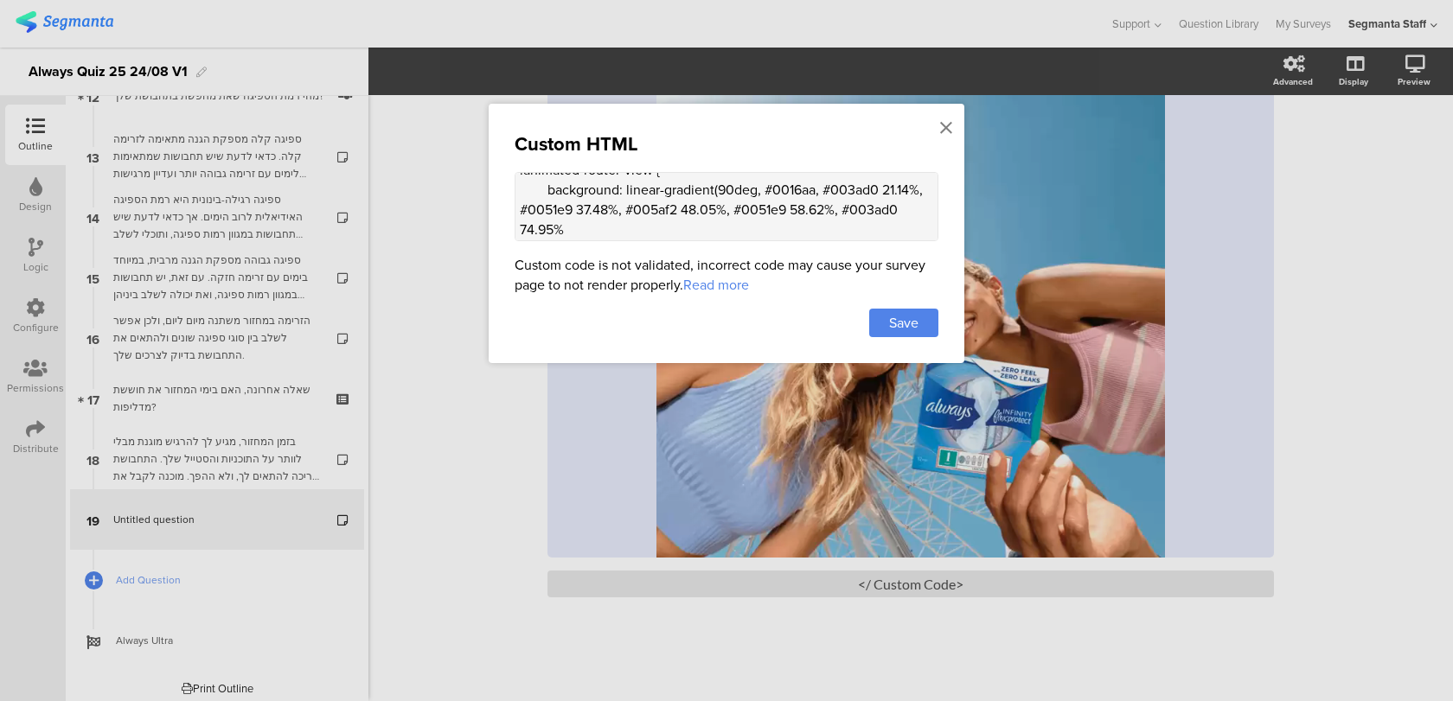
scroll to position [93, 0]
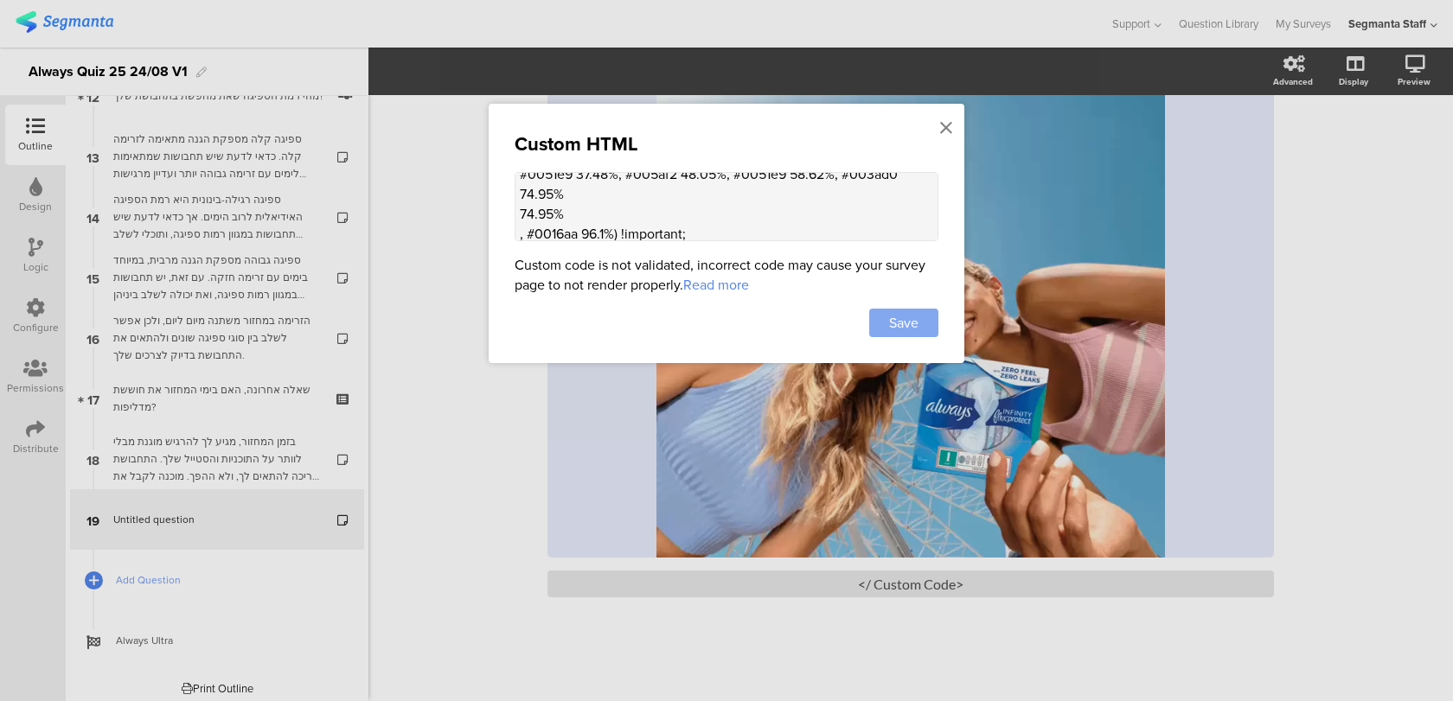
type textarea "<style> .animated-router-view { background: linear-gradient(90deg, #0016aa, #00…"
click at [885, 316] on div "Save" at bounding box center [903, 323] width 69 height 29
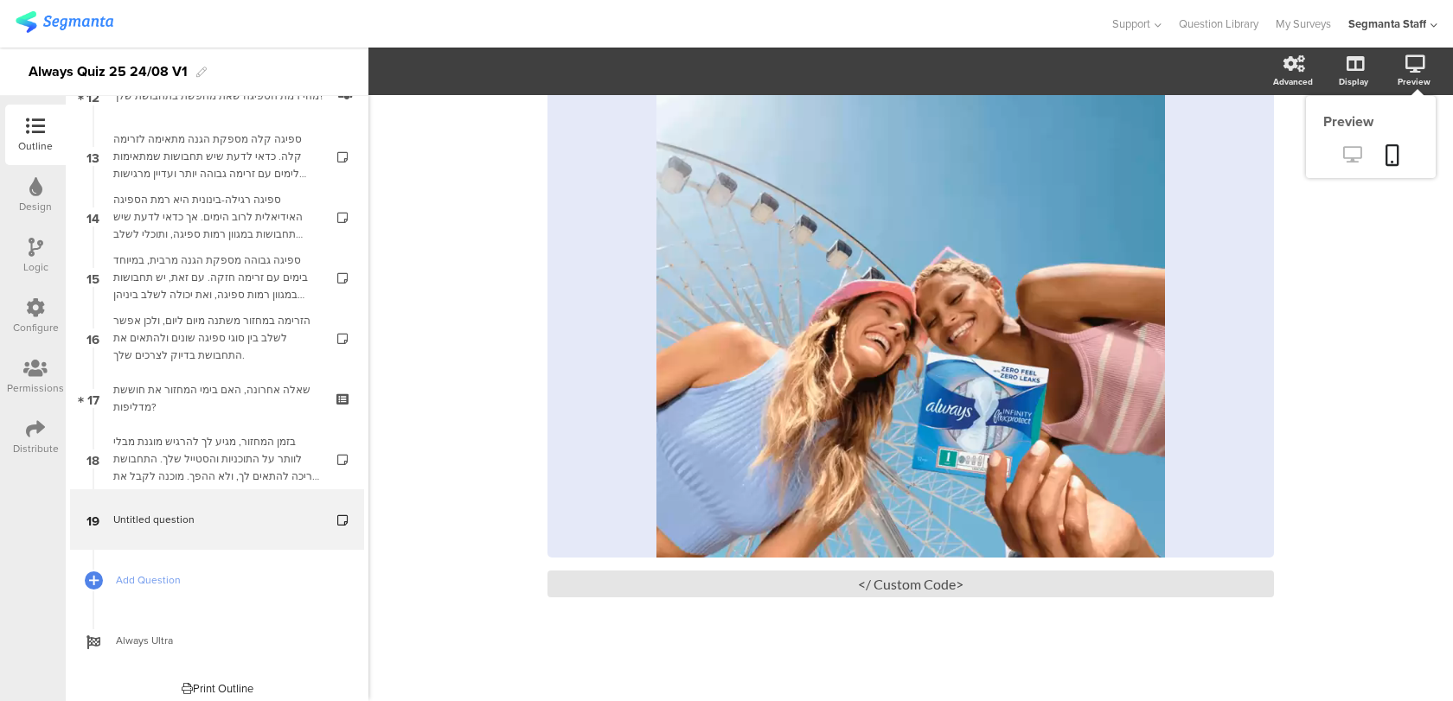
click at [1354, 157] on icon at bounding box center [1352, 154] width 18 height 16
click at [688, 581] on div "<Custom Code />" at bounding box center [910, 584] width 726 height 27
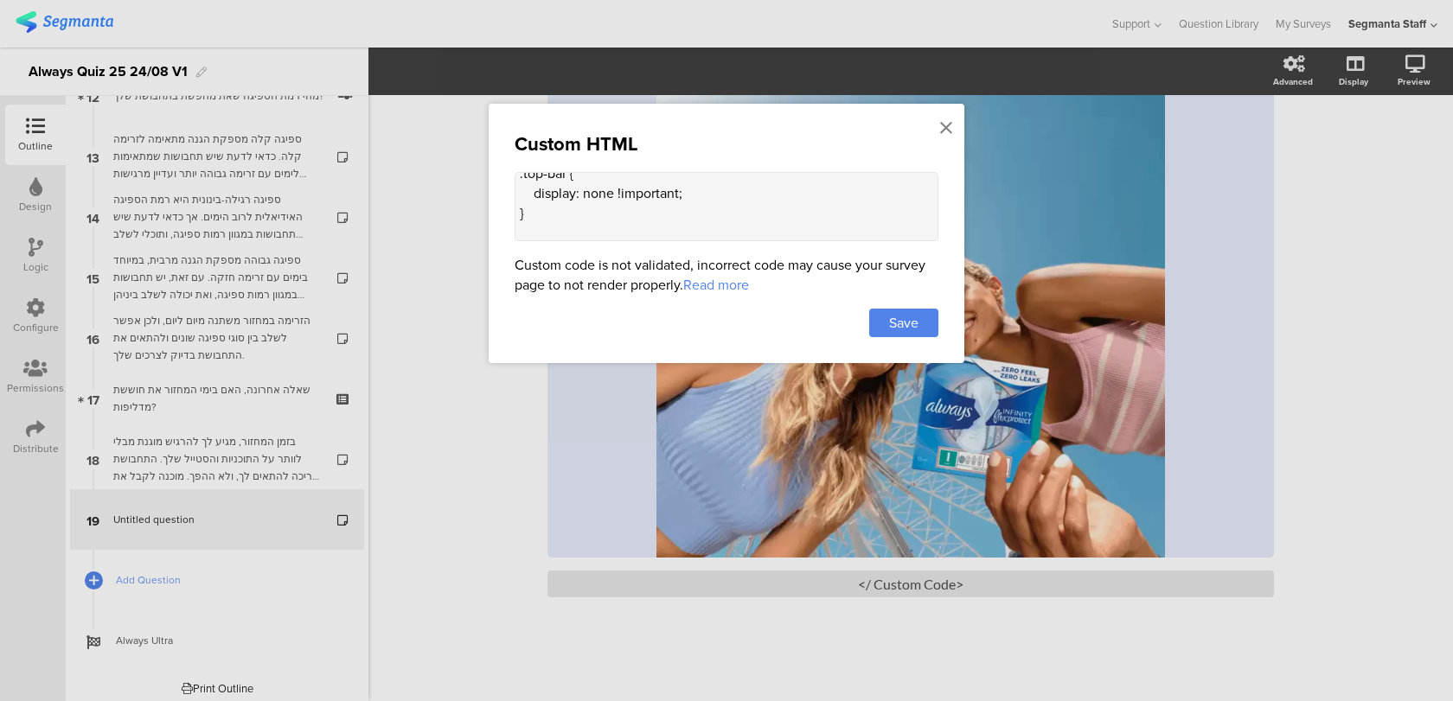
scroll to position [310, 0]
click at [591, 189] on textarea "<style> .animated-router-view { background: linear-gradient(90deg, #0016aa, #00…" at bounding box center [727, 206] width 424 height 69
paste textarea ".video-player-component video[data-v-64c7fcba] { border-radius: 5px;"
click at [655, 208] on textarea "<style> .animated-router-view { background: linear-gradient(90deg, #0016aa, #00…" at bounding box center [727, 206] width 424 height 69
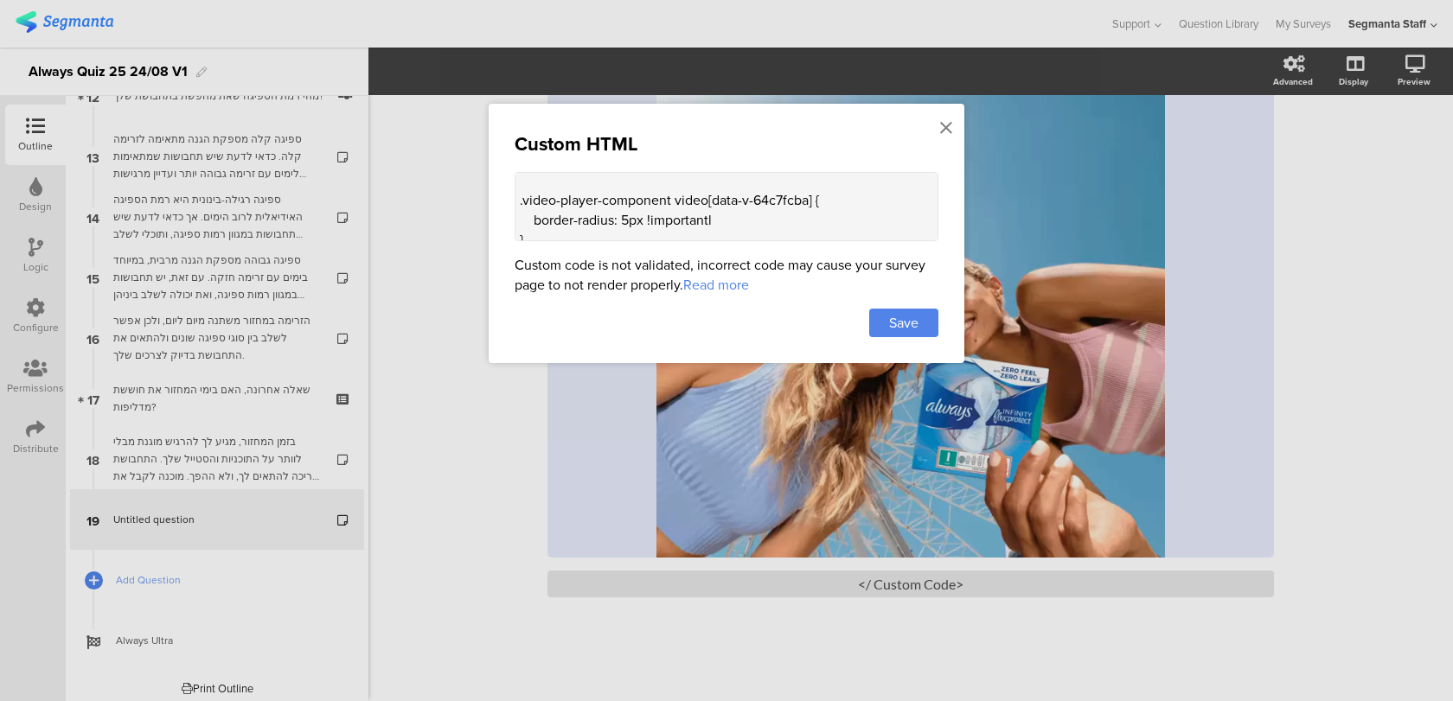
drag, startPoint x: 815, startPoint y: 191, endPoint x: 713, endPoint y: 189, distance: 102.1
click at [713, 189] on textarea "<style> .animated-router-view { background: linear-gradient(90deg, #0016aa, #00…" at bounding box center [727, 206] width 424 height 69
drag, startPoint x: 693, startPoint y: 225, endPoint x: 617, endPoint y: 223, distance: 76.1
click at [617, 223] on textarea "<style> .animated-router-view { background: linear-gradient(90deg, #0016aa, #00…" at bounding box center [727, 206] width 424 height 69
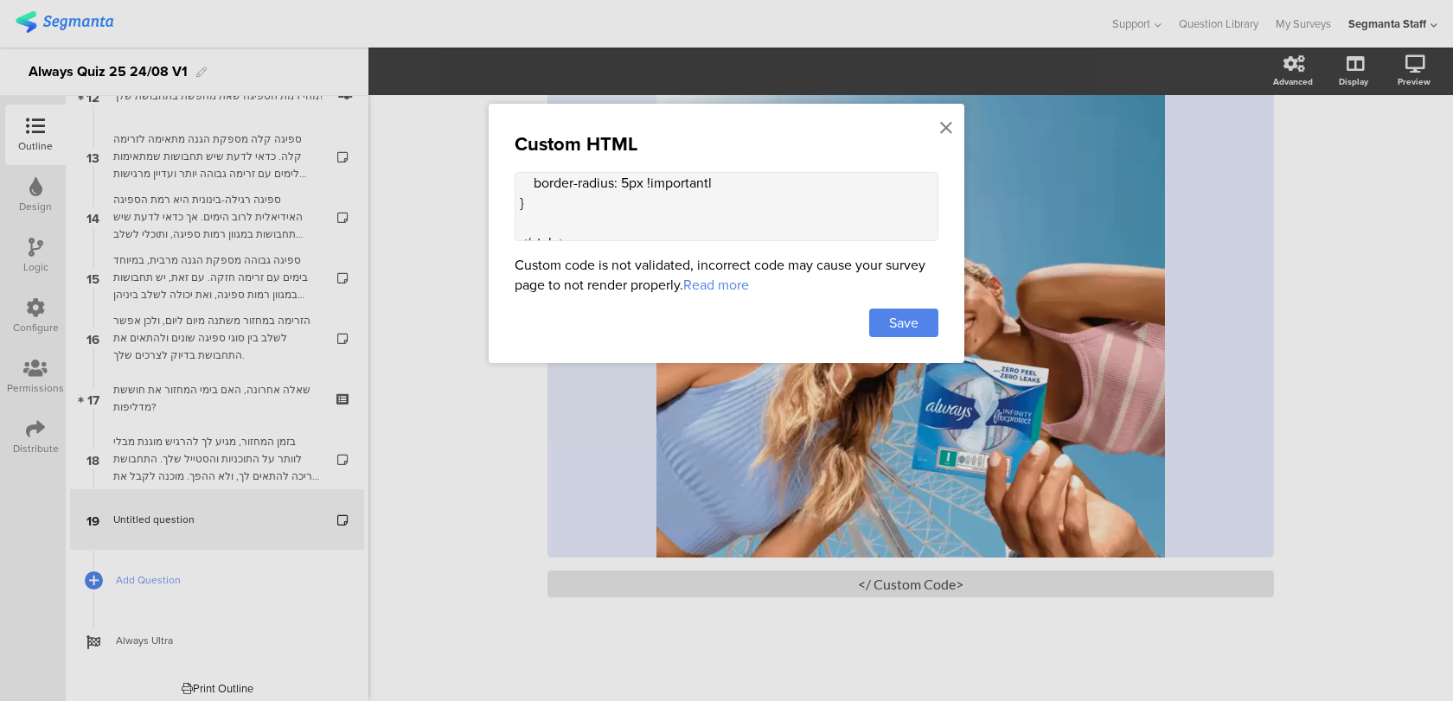
scroll to position [370, 0]
drag, startPoint x: 737, startPoint y: 183, endPoint x: 645, endPoint y: 181, distance: 91.7
click at [645, 181] on textarea "<style> .animated-router-view { background: linear-gradient(90deg, #0016aa, #00…" at bounding box center [727, 206] width 424 height 69
paste textarea "!important;"
click at [615, 197] on textarea "<style> .animated-router-view { background: linear-gradient(90deg, #0016aa, #00…" at bounding box center [727, 206] width 424 height 69
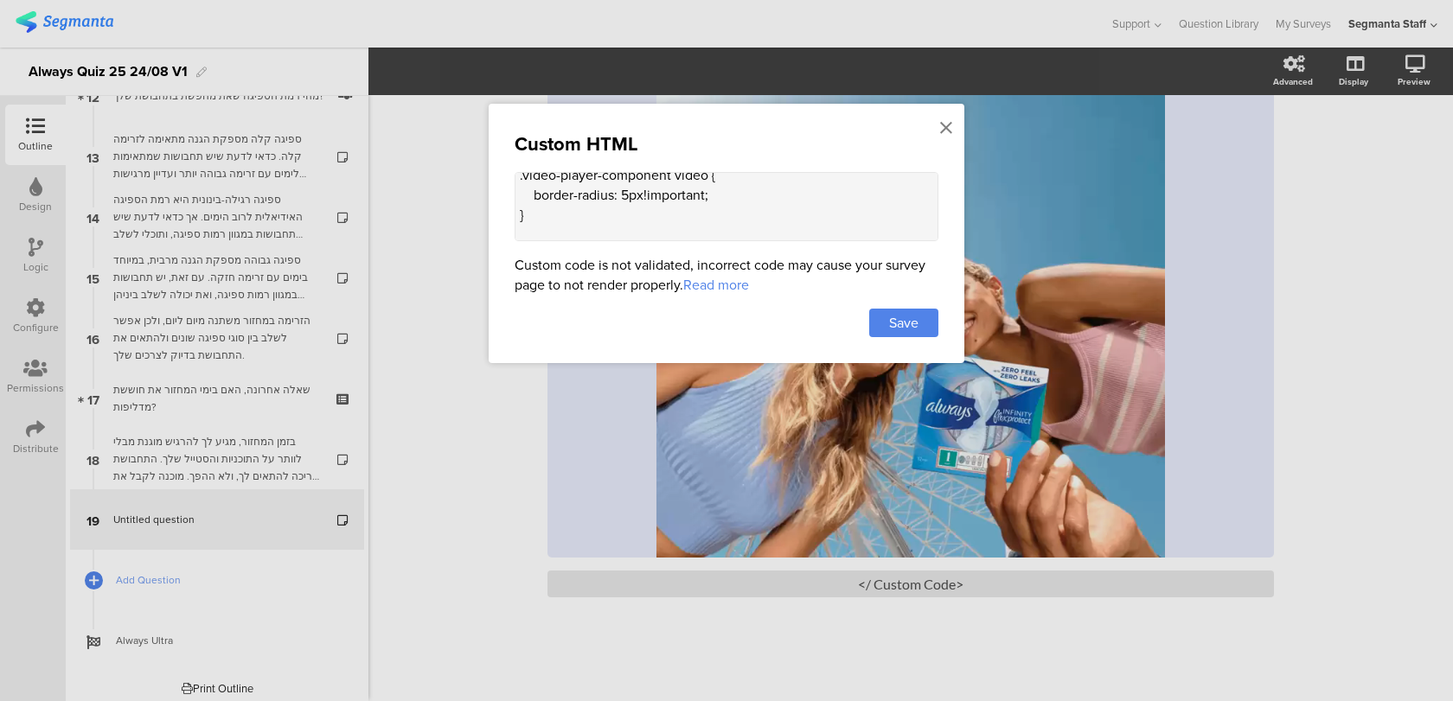
scroll to position [360, 0]
click at [643, 193] on textarea "<style> .animated-router-view { background: linear-gradient(90deg, #0016aa, #00…" at bounding box center [727, 206] width 424 height 69
click at [624, 195] on textarea "<style> .animated-router-view { background: linear-gradient(90deg, #0016aa, #00…" at bounding box center [727, 206] width 424 height 69
type textarea "<style> .animated-router-view { background: linear-gradient(90deg, #0016aa, #00…"
click at [893, 321] on span "Save" at bounding box center [903, 323] width 29 height 20
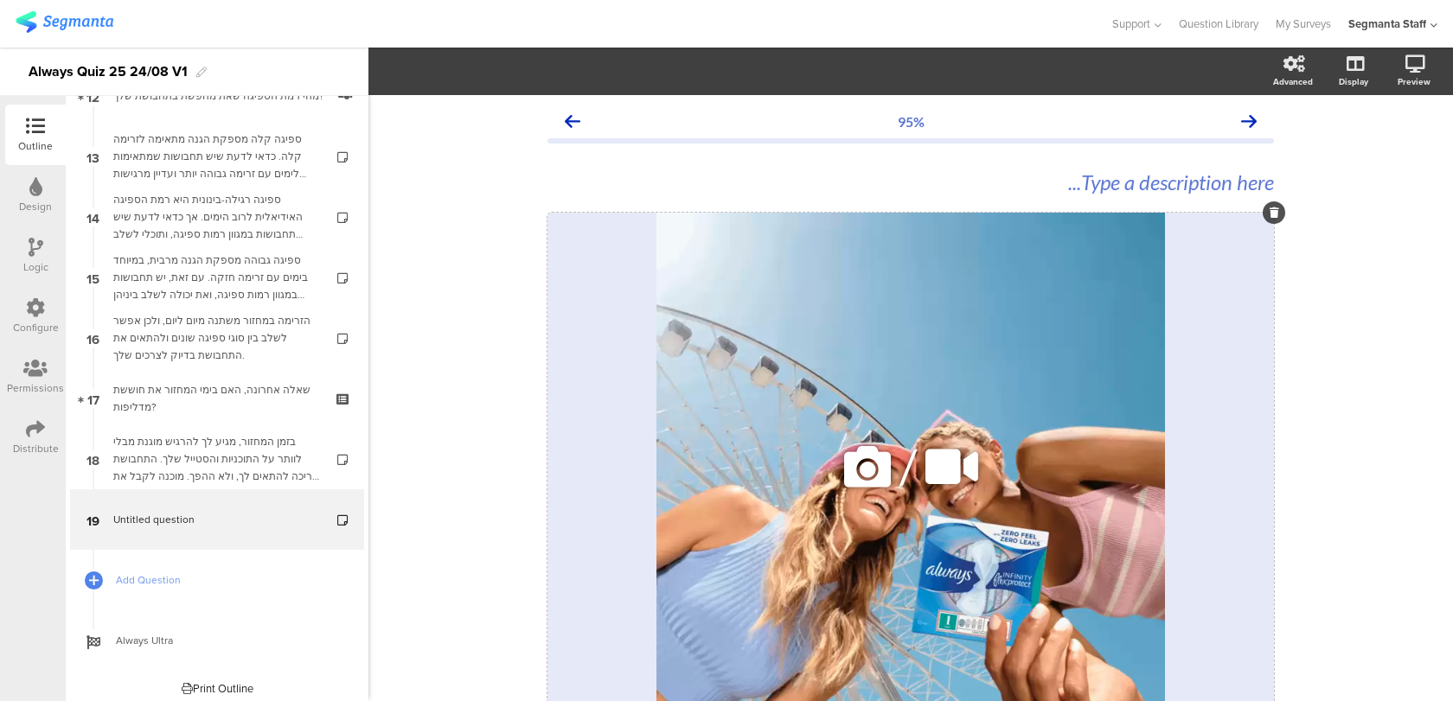
scroll to position [163, 0]
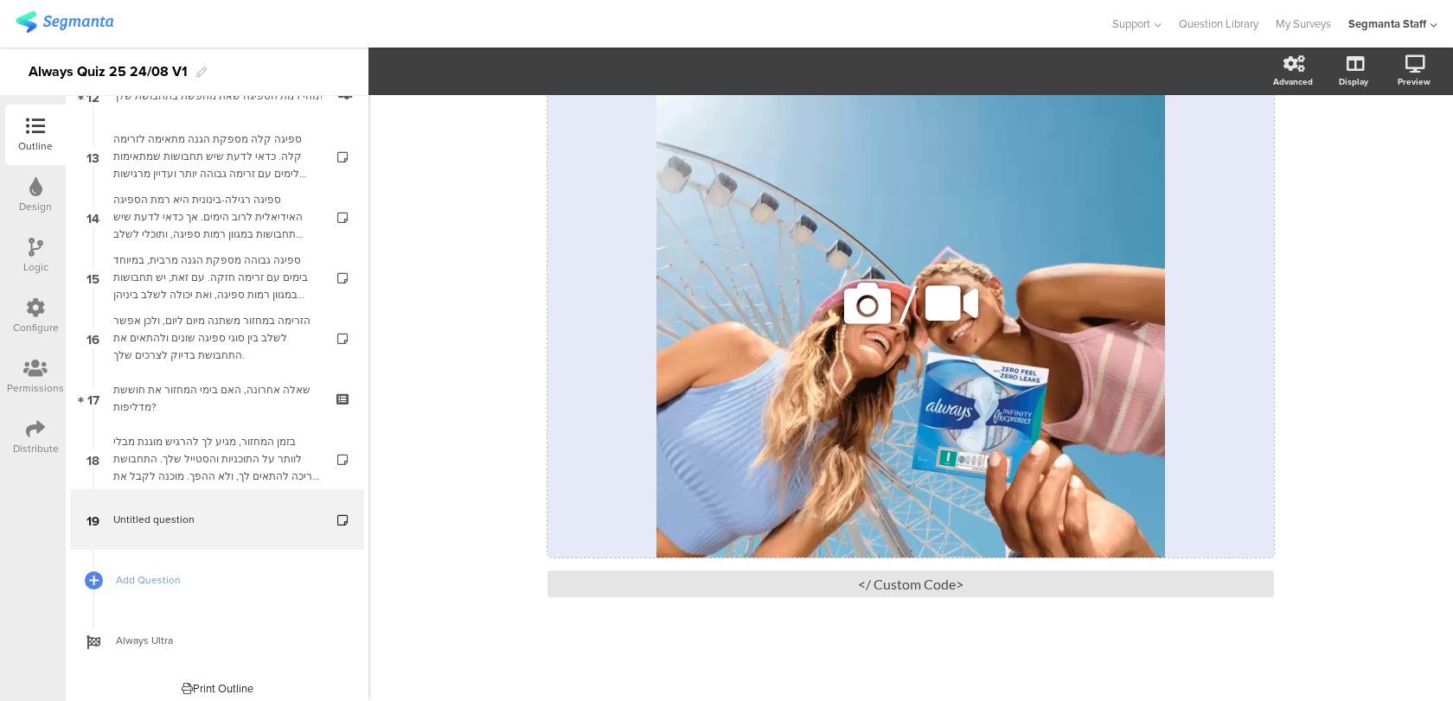
click at [789, 418] on div "/" at bounding box center [910, 303] width 726 height 508
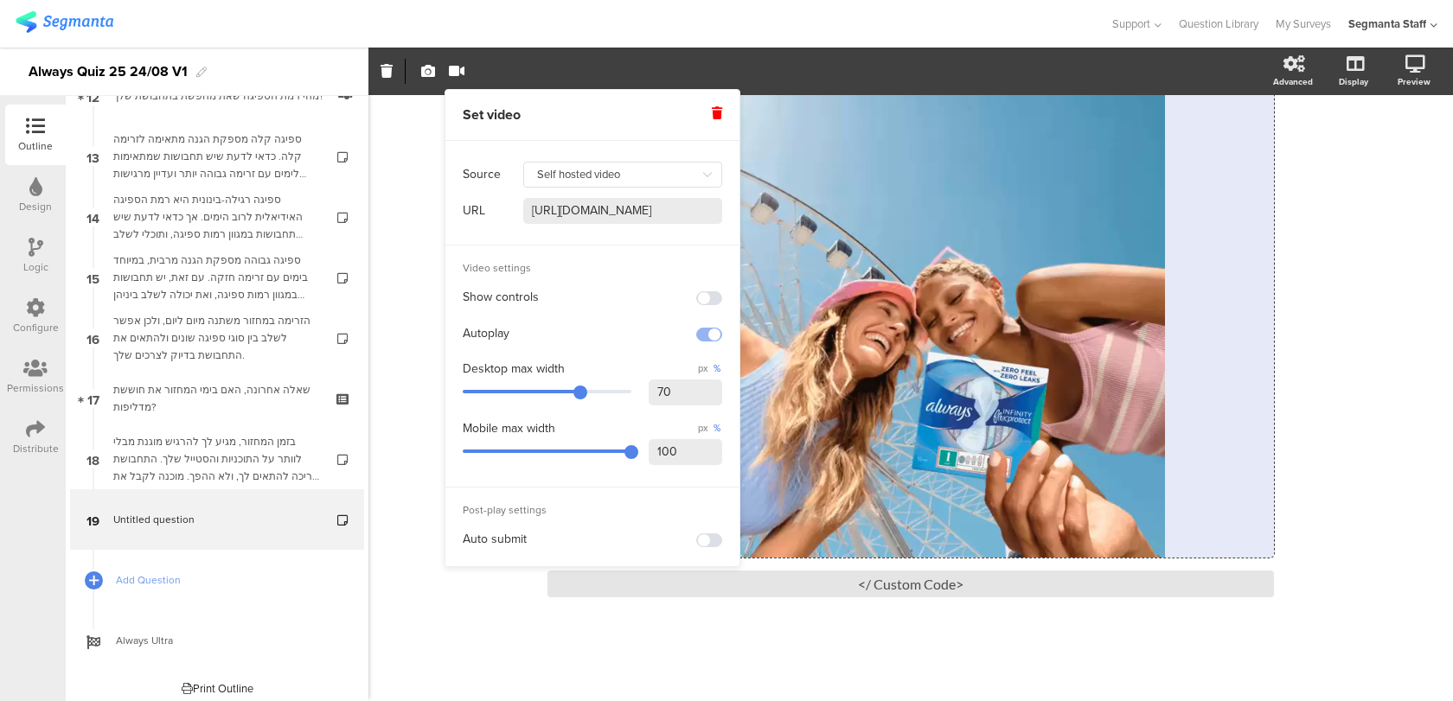
drag, startPoint x: 681, startPoint y: 390, endPoint x: 615, endPoint y: 390, distance: 65.7
click at [621, 390] on div "Desktop max width px % 70" at bounding box center [592, 385] width 259 height 54
type input "50"
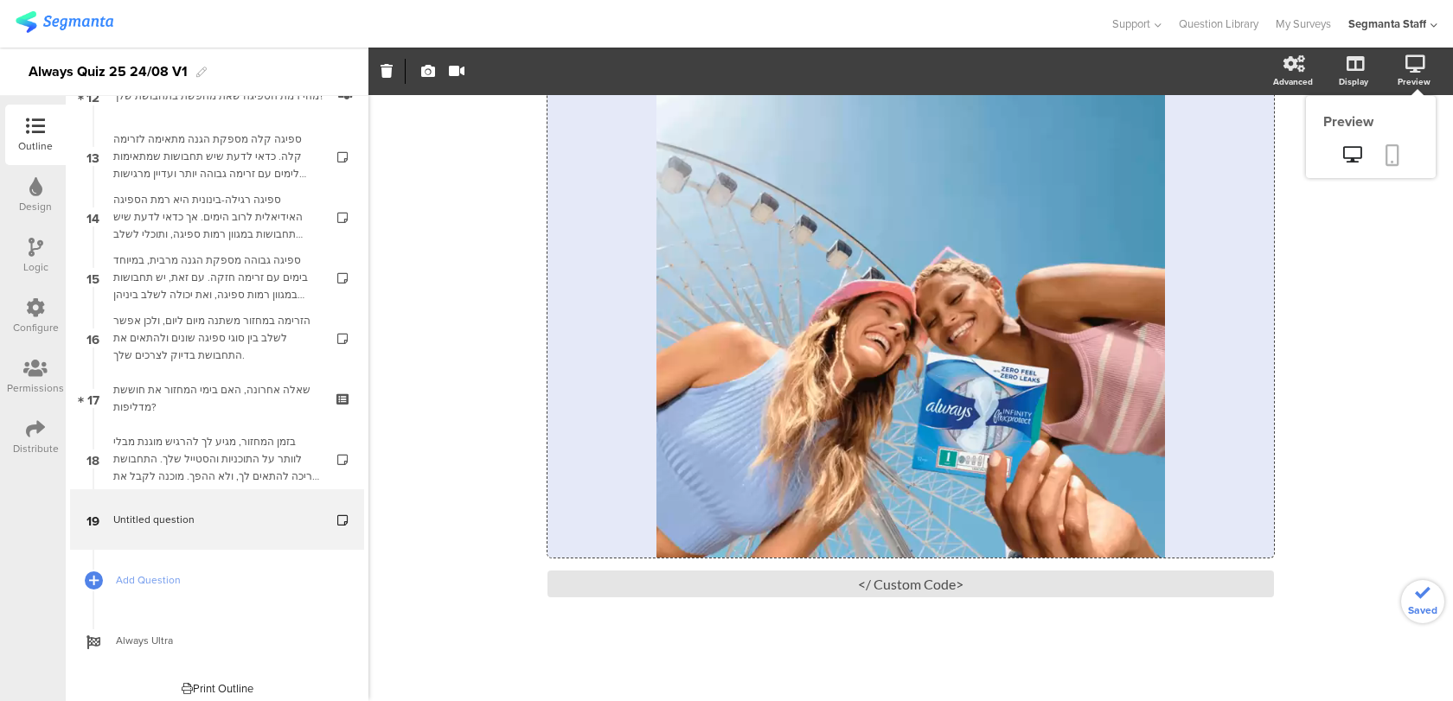
click at [1393, 155] on icon at bounding box center [1392, 155] width 14 height 22
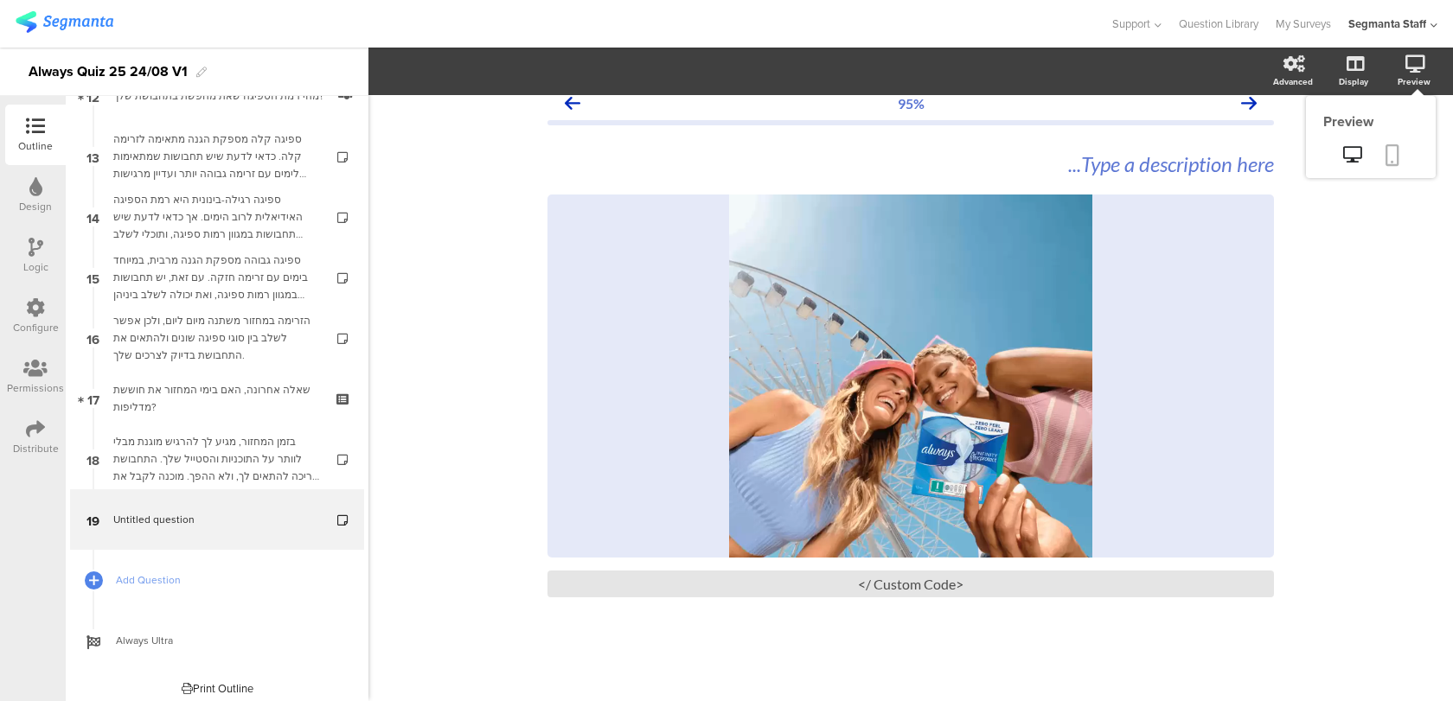
scroll to position [18, 0]
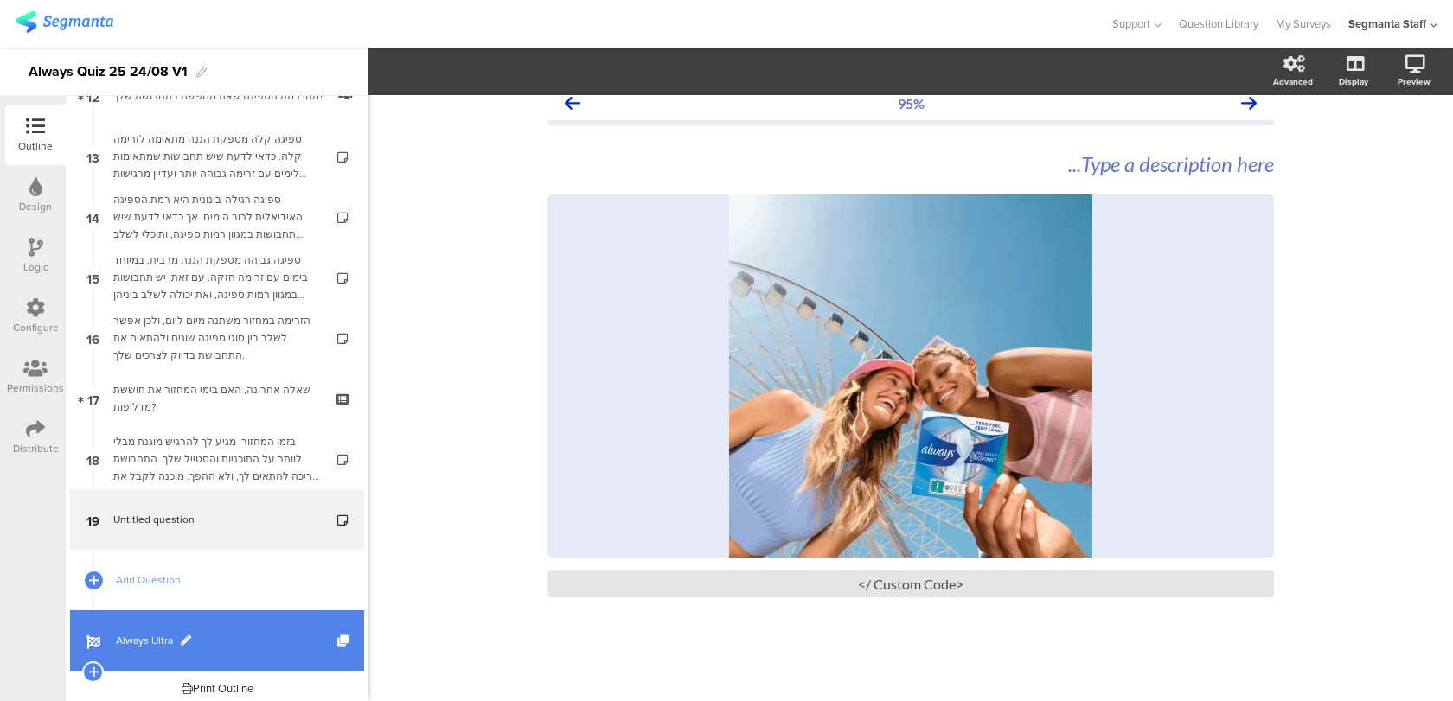
click at [259, 621] on link "Always Ultra" at bounding box center [217, 640] width 294 height 61
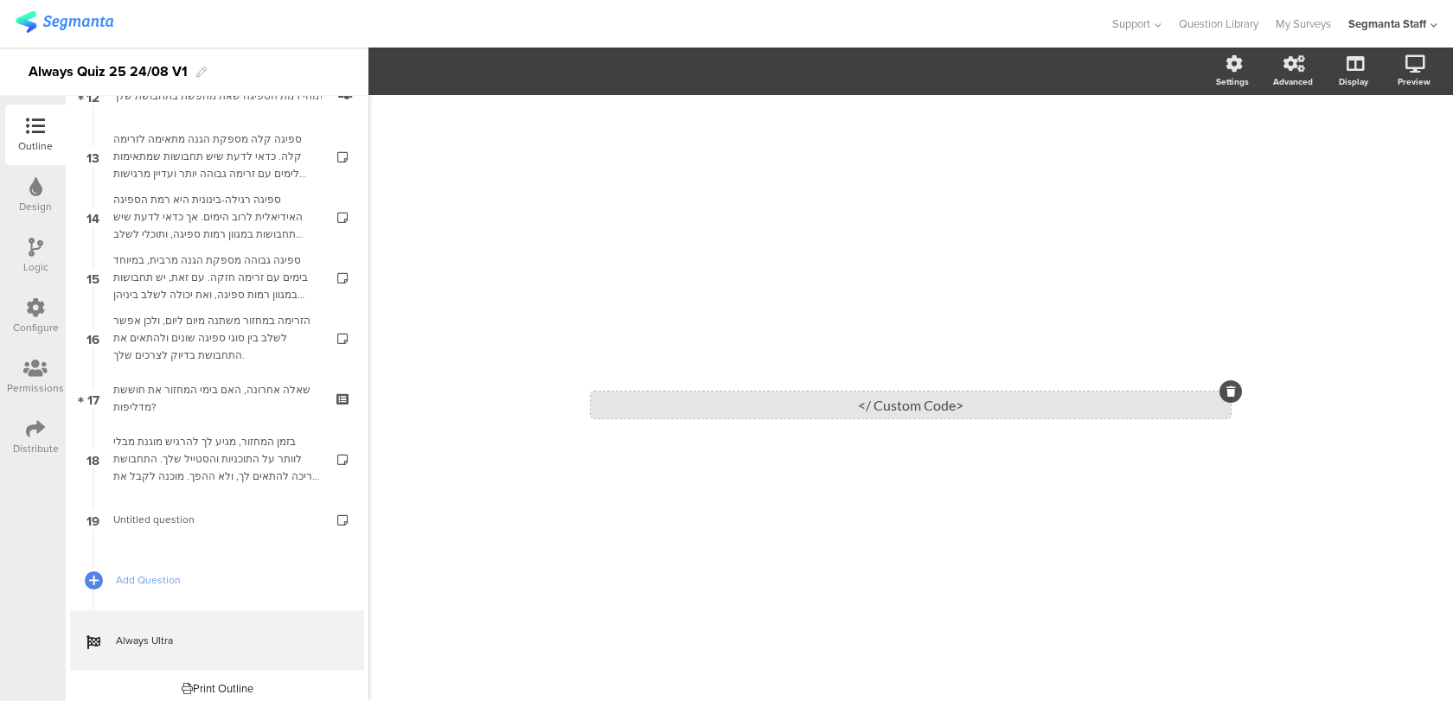
click at [878, 400] on div "<Custom Code />" at bounding box center [911, 405] width 640 height 27
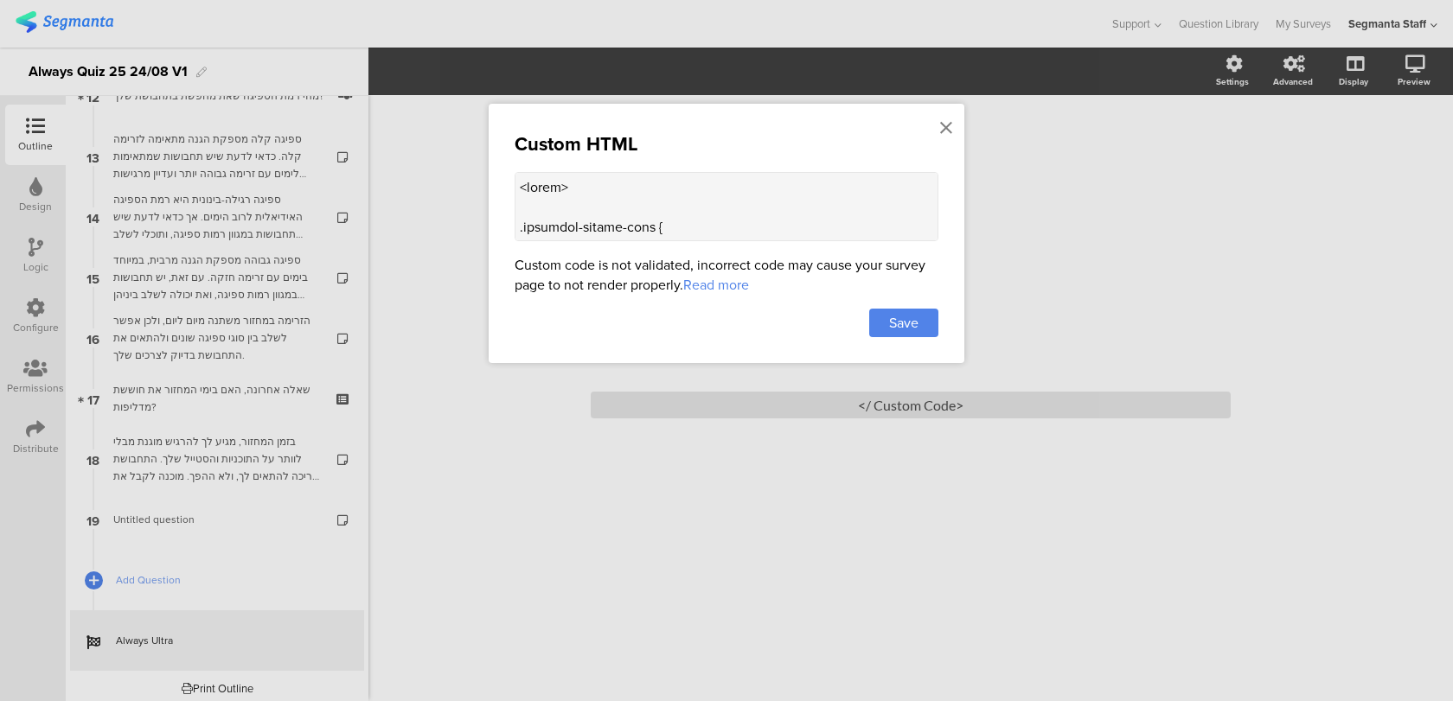
drag, startPoint x: 731, startPoint y: 226, endPoint x: 514, endPoint y: 87, distance: 257.4
click at [514, 87] on div "Custom HTML Custom code is not validated, incorrect code may cause your survey …" at bounding box center [726, 350] width 1453 height 701
click at [952, 129] on div at bounding box center [946, 128] width 16 height 32
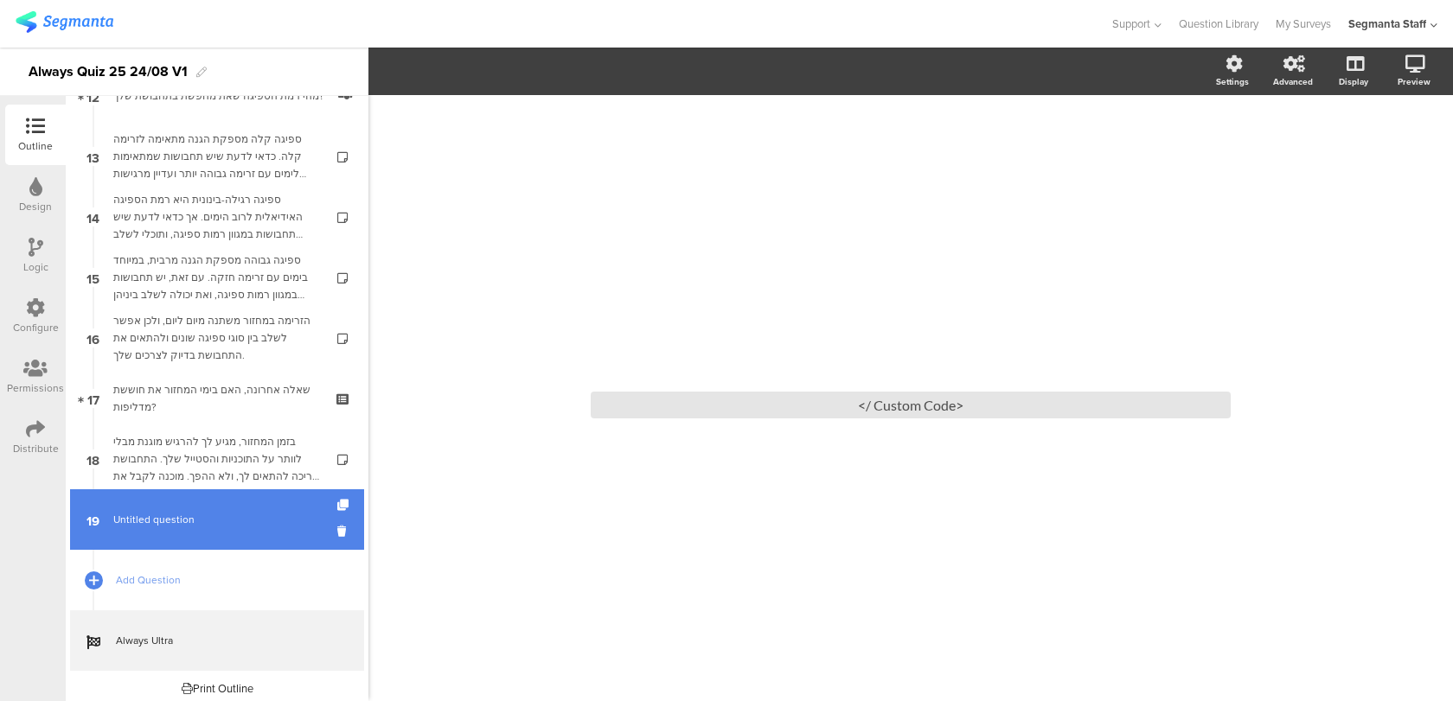
click at [227, 499] on link "19 Untitled question" at bounding box center [217, 519] width 294 height 61
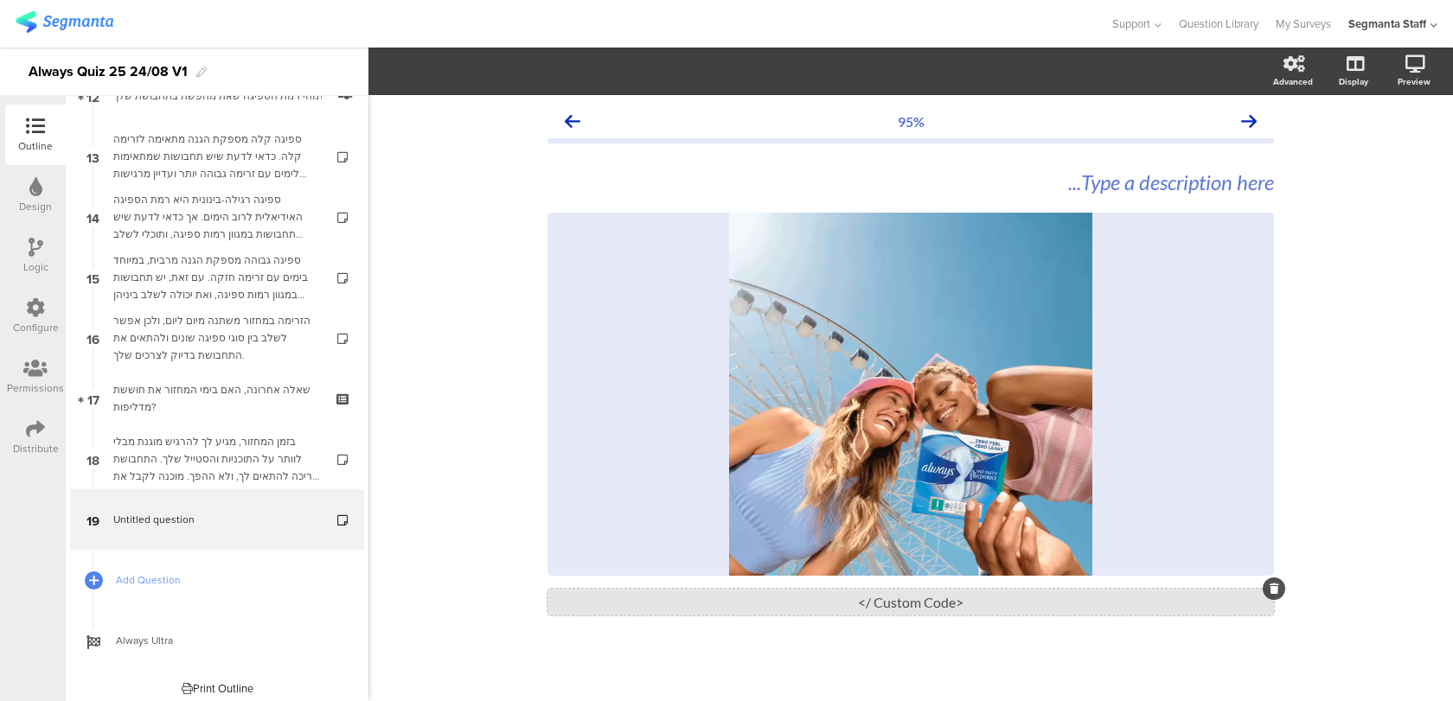
click at [683, 589] on div "<Custom Code />" at bounding box center [910, 602] width 726 height 27
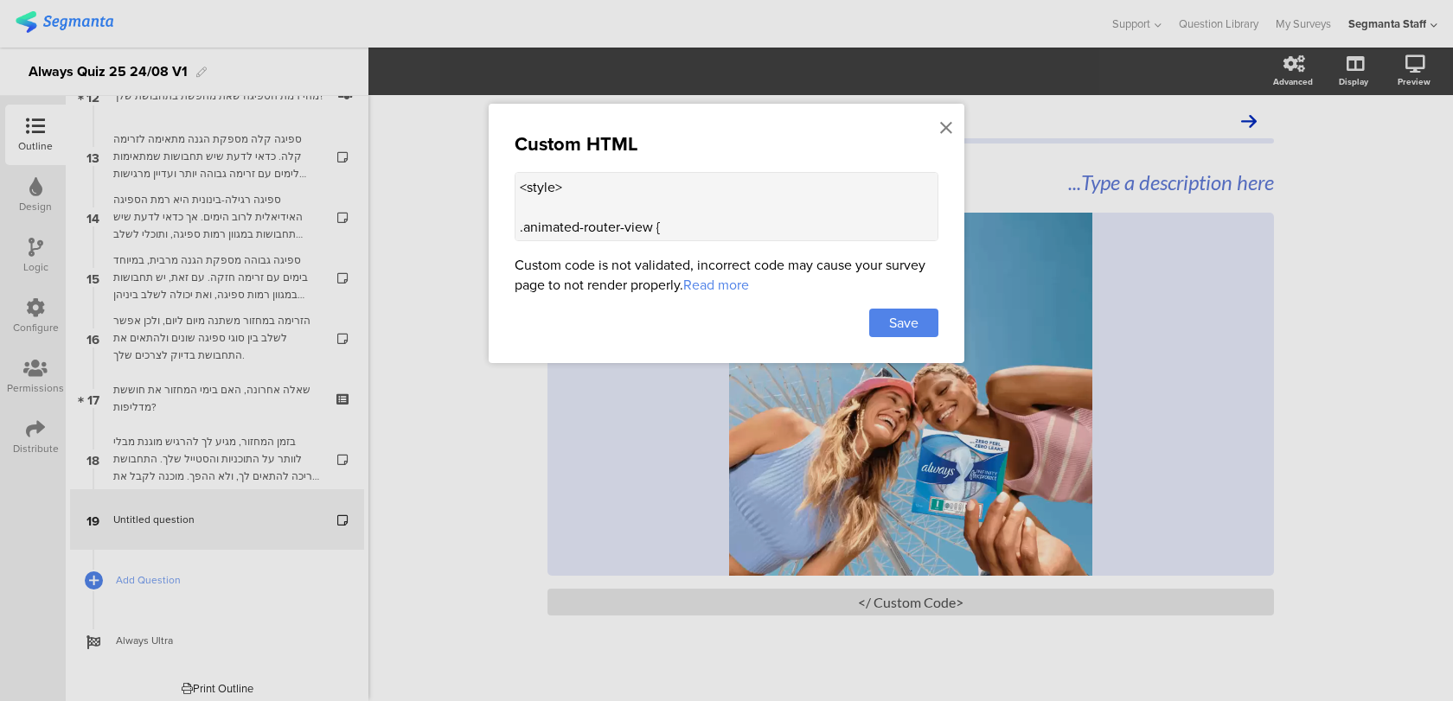
scroll to position [388, 0]
click at [635, 223] on textarea "<style> .animated-router-view { background: linear-gradient(90deg, #0016aa, #00…" at bounding box center [727, 206] width 424 height 69
paste textarea "<style> .animated-router-view { background: linear-gradient(90deg, #0016aa, #00…"
drag, startPoint x: 566, startPoint y: 203, endPoint x: 516, endPoint y: 227, distance: 55.3
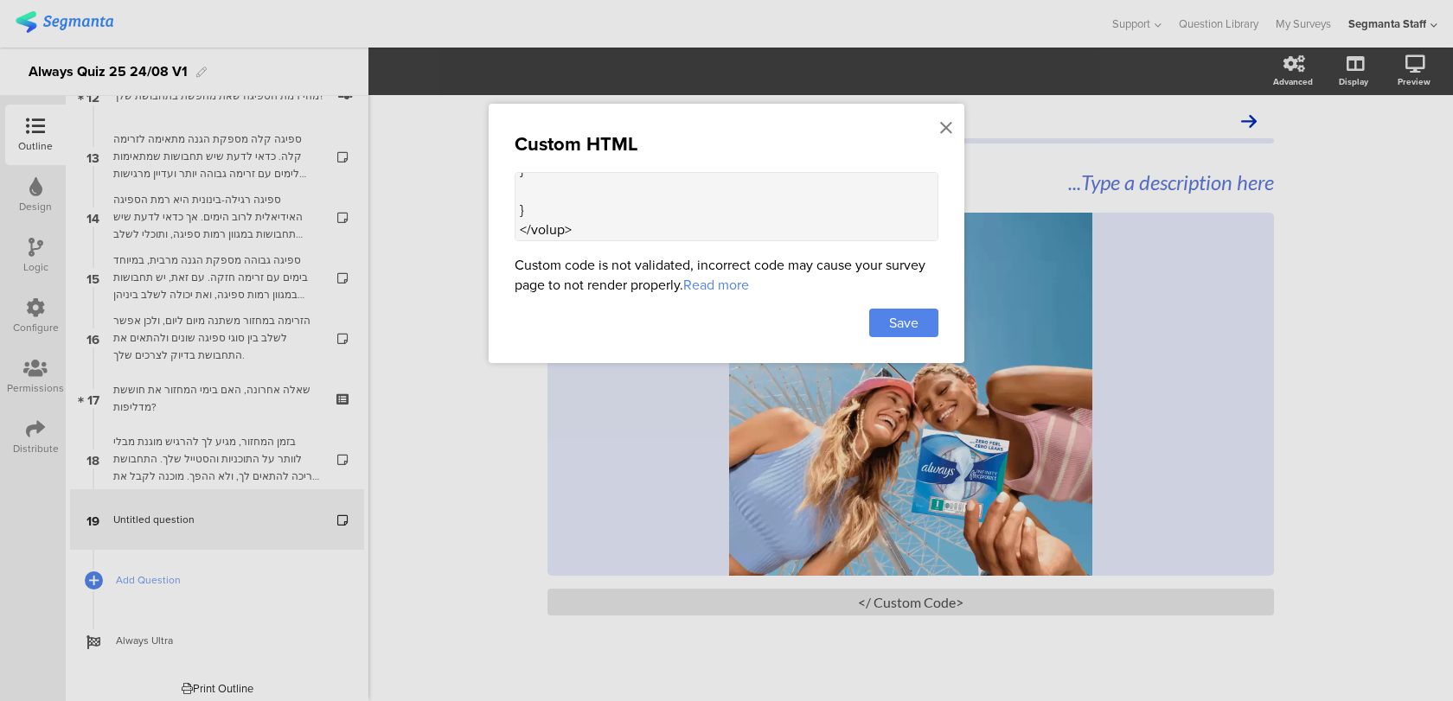
click at [516, 227] on textarea at bounding box center [727, 206] width 424 height 69
drag, startPoint x: 533, startPoint y: 213, endPoint x: 513, endPoint y: 182, distance: 36.9
click at [513, 182] on div "Custom HTML Custom code is not validated, incorrect code may cause your survey …" at bounding box center [727, 233] width 476 height 259
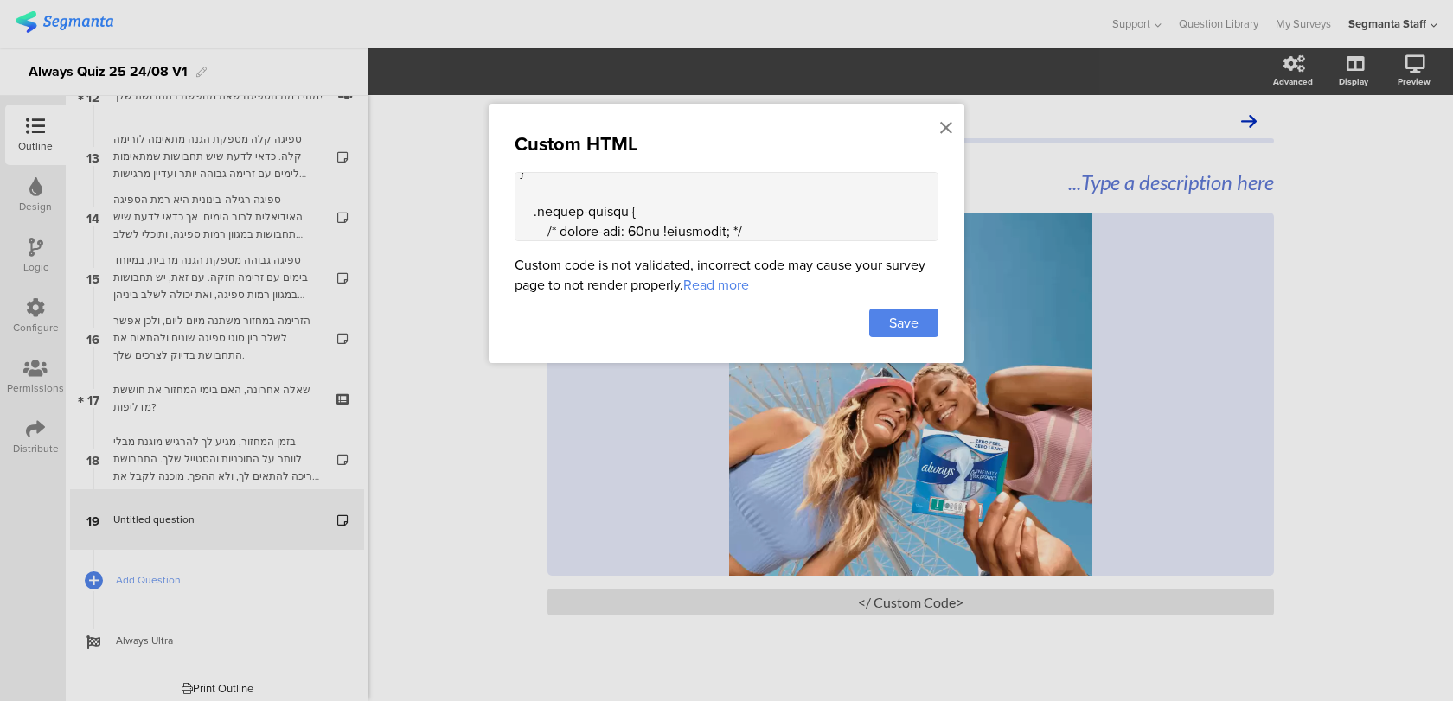
drag, startPoint x: 540, startPoint y: 219, endPoint x: 516, endPoint y: 186, distance: 40.3
click at [516, 186] on textarea at bounding box center [727, 206] width 424 height 69
drag, startPoint x: 536, startPoint y: 231, endPoint x: 510, endPoint y: 180, distance: 57.2
click at [510, 180] on div "Custom HTML Custom code is not validated, incorrect code may cause your survey …" at bounding box center [727, 233] width 476 height 259
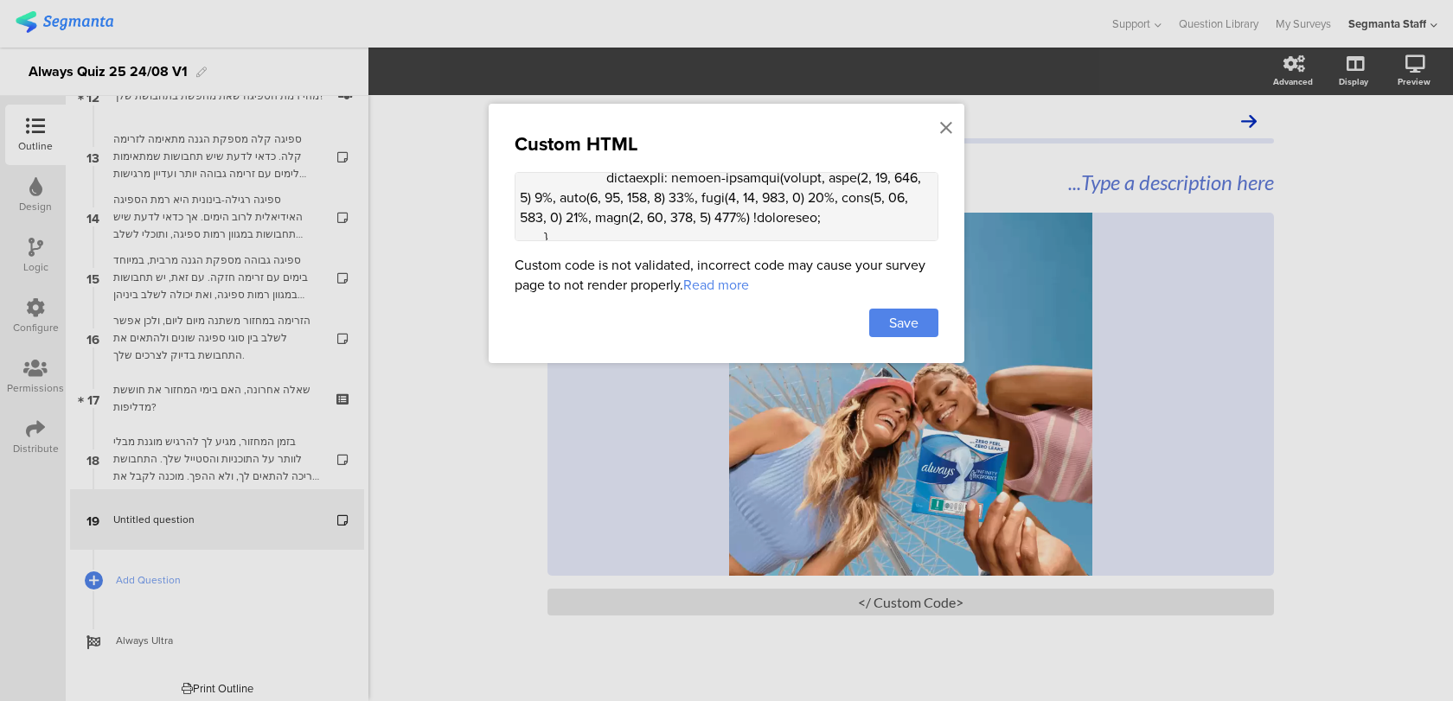
scroll to position [2317, 0]
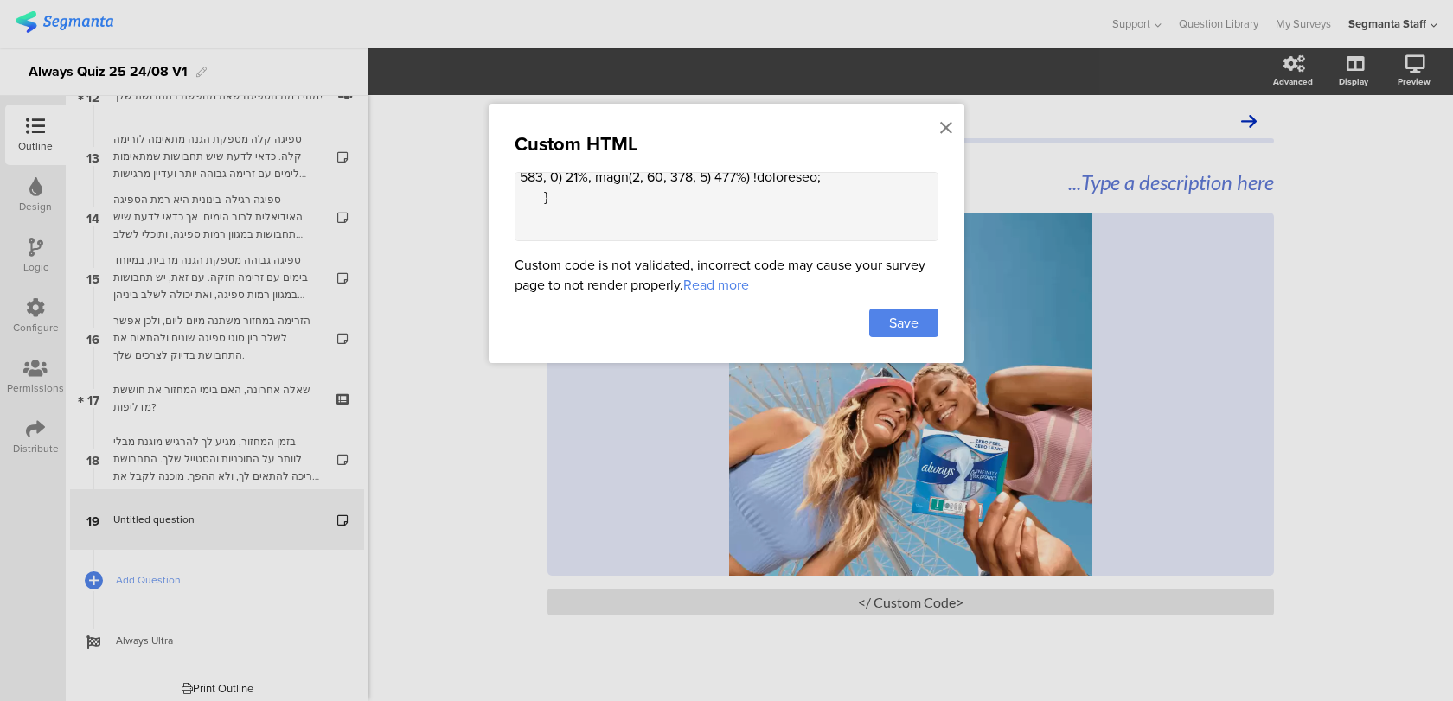
click at [534, 225] on textarea at bounding box center [727, 206] width 424 height 69
drag, startPoint x: 568, startPoint y: 219, endPoint x: 496, endPoint y: 191, distance: 76.9
click at [496, 191] on div "Custom HTML Custom code is not validated, incorrect code may cause your survey …" at bounding box center [727, 233] width 476 height 259
type textarea "<style> .animated-router-view { background: linear-gradient(90deg, #0016aa, #00…"
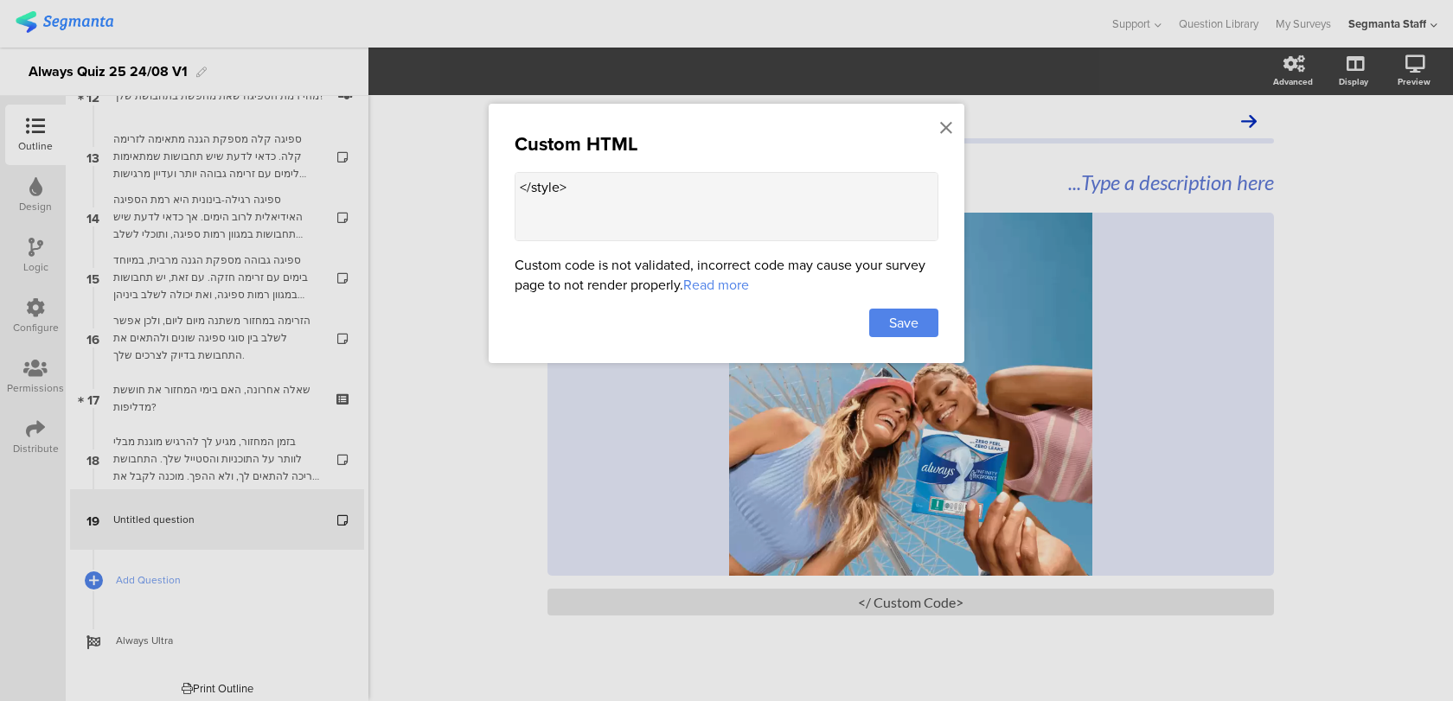
click at [920, 305] on div "Custom HTML <style> .animated-router-view { background: linear-gradient(90deg, …" at bounding box center [727, 233] width 476 height 259
click at [912, 319] on span "Save" at bounding box center [903, 323] width 29 height 20
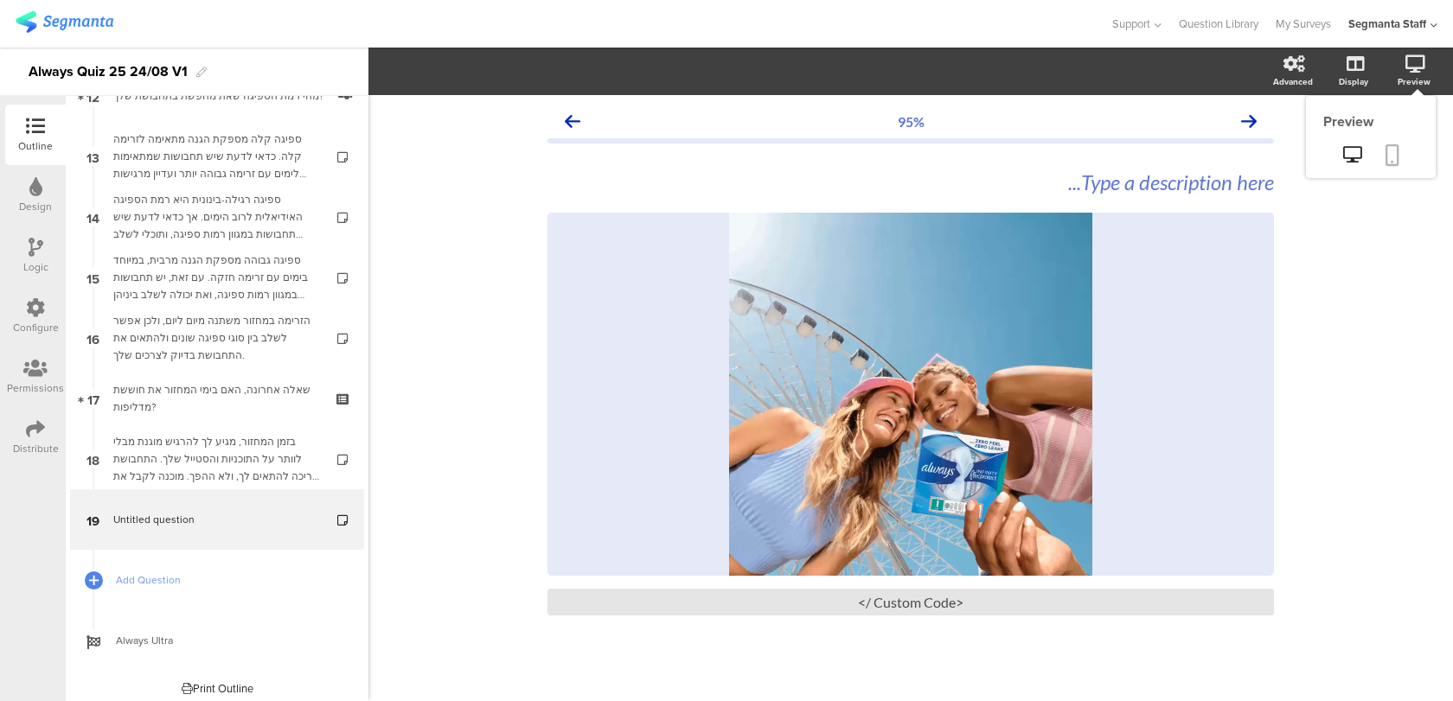
click at [1396, 142] on link at bounding box center [1392, 156] width 38 height 33
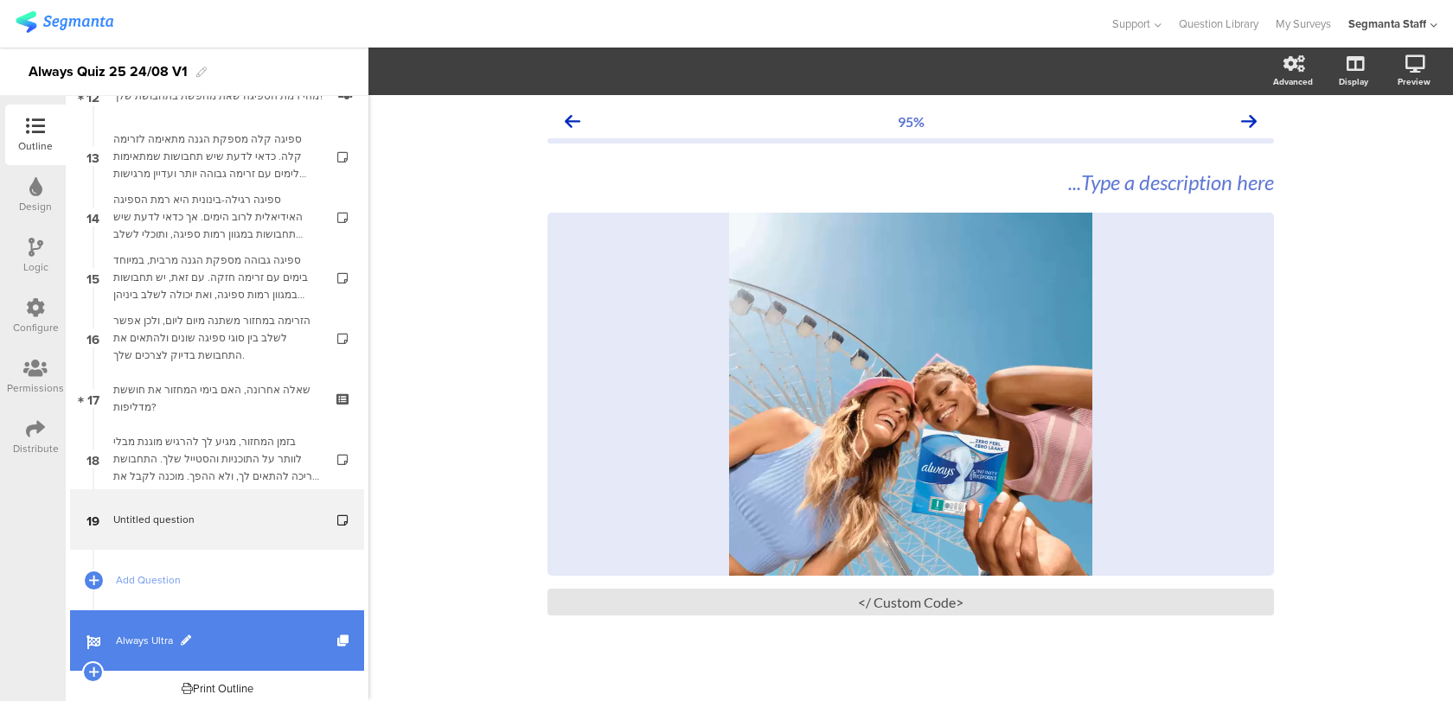
click at [241, 641] on span "Always Ultra" at bounding box center [226, 640] width 221 height 17
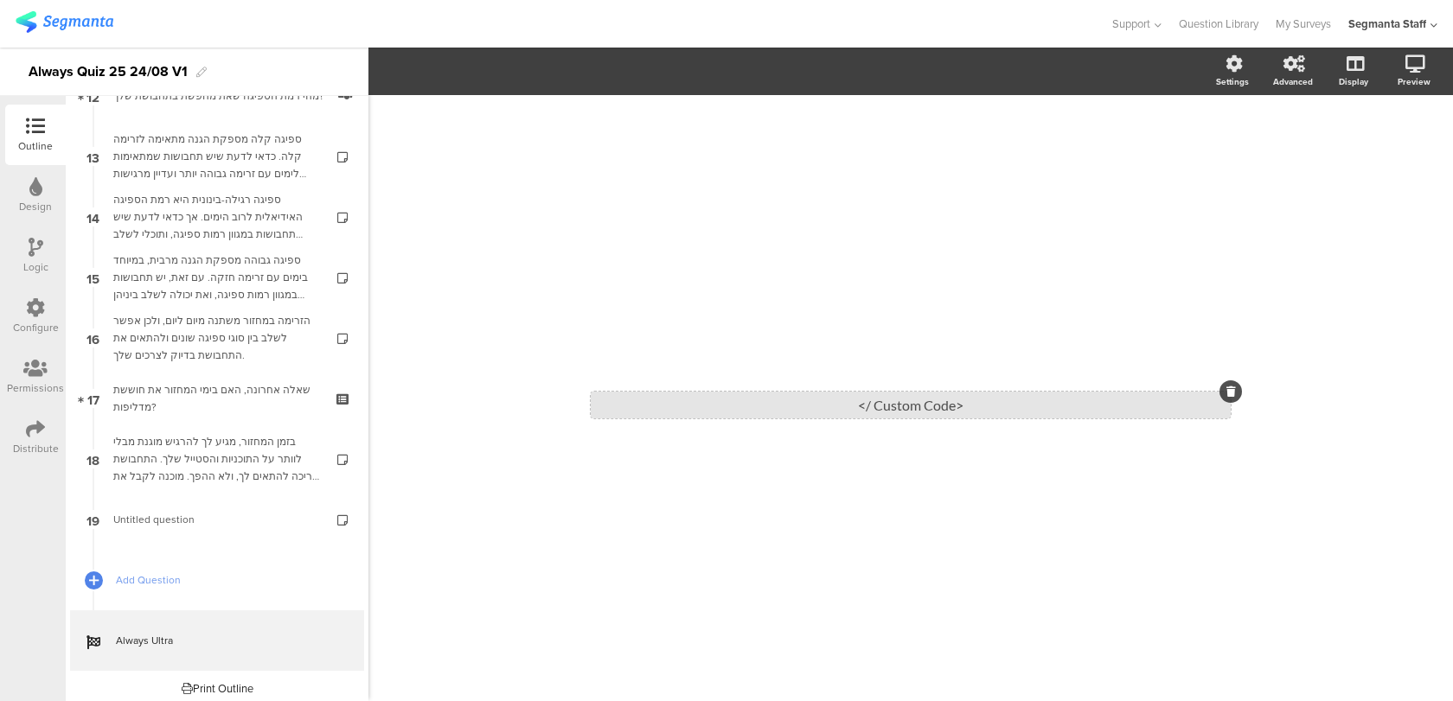
click at [730, 395] on div "<Custom Code />" at bounding box center [911, 405] width 640 height 27
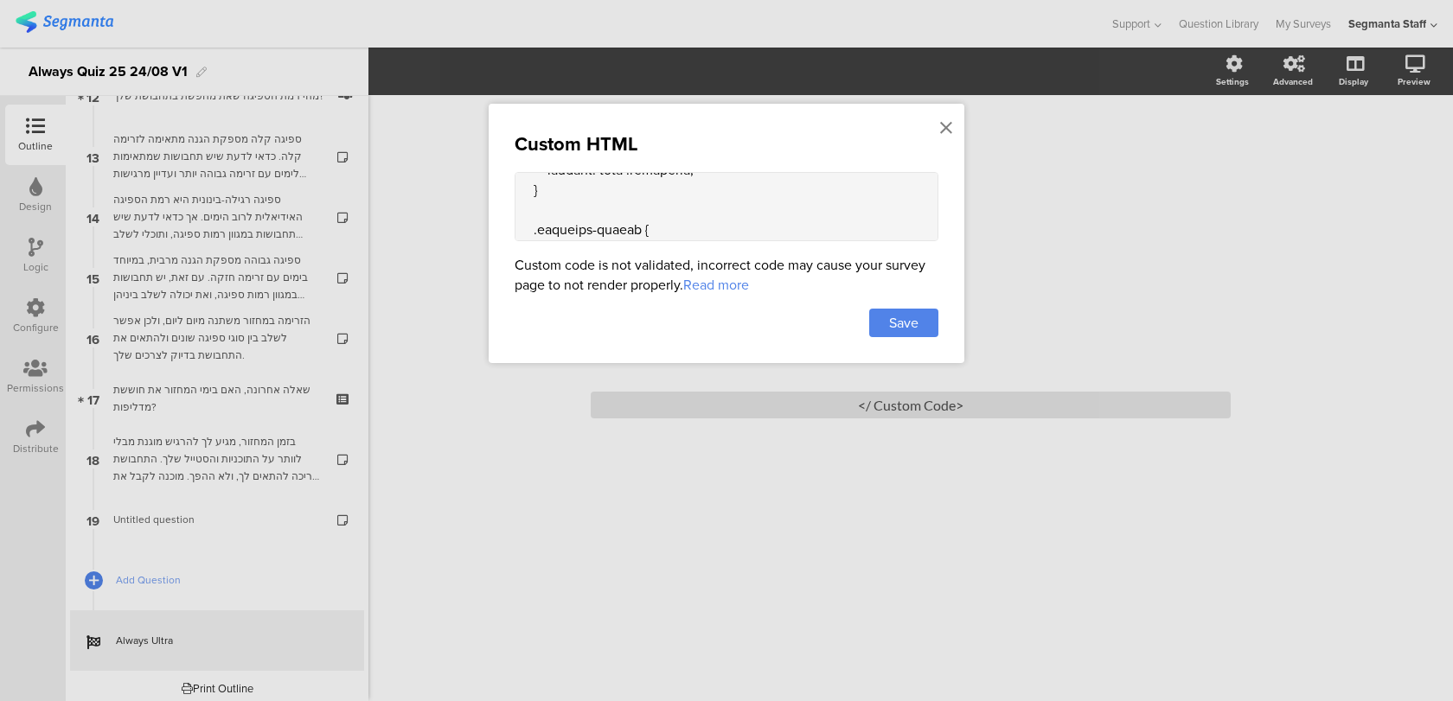
scroll to position [494, 0]
click at [940, 127] on icon at bounding box center [946, 127] width 12 height 19
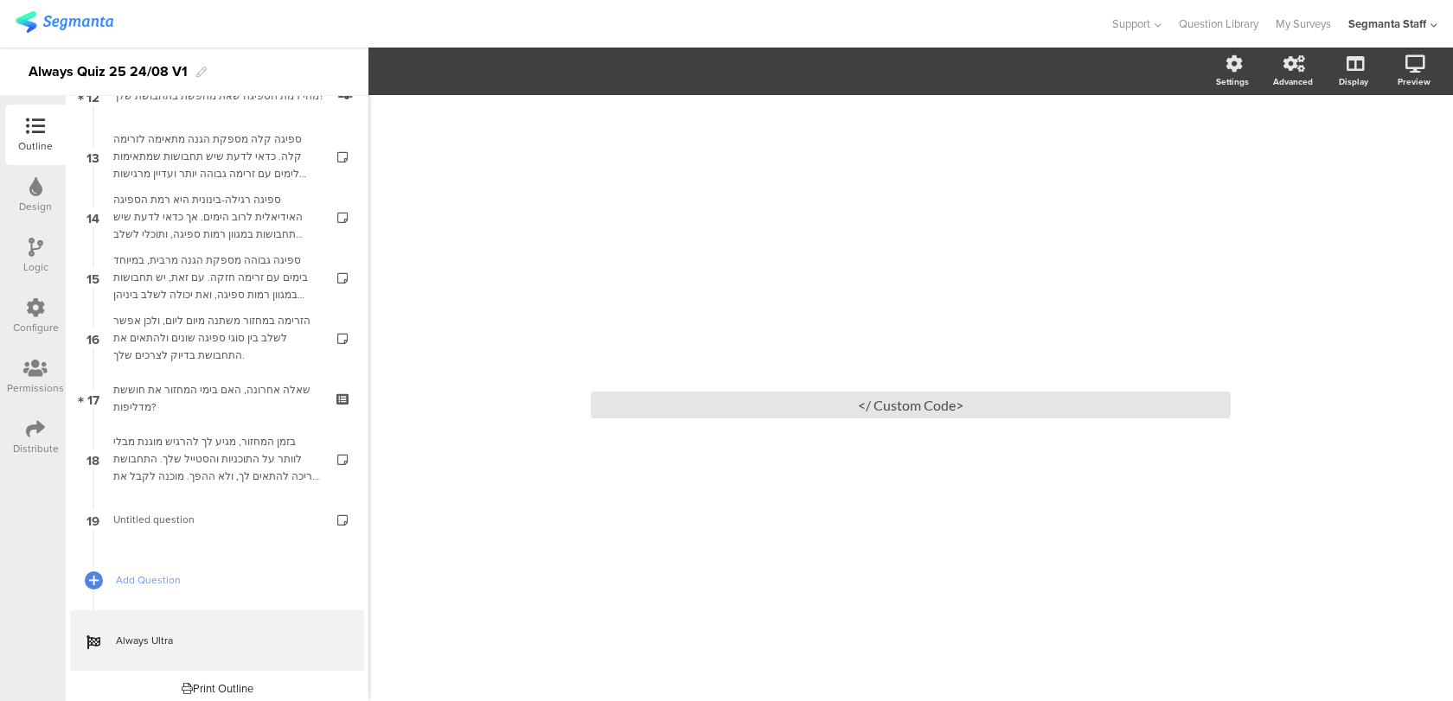
scroll to position [774, 0]
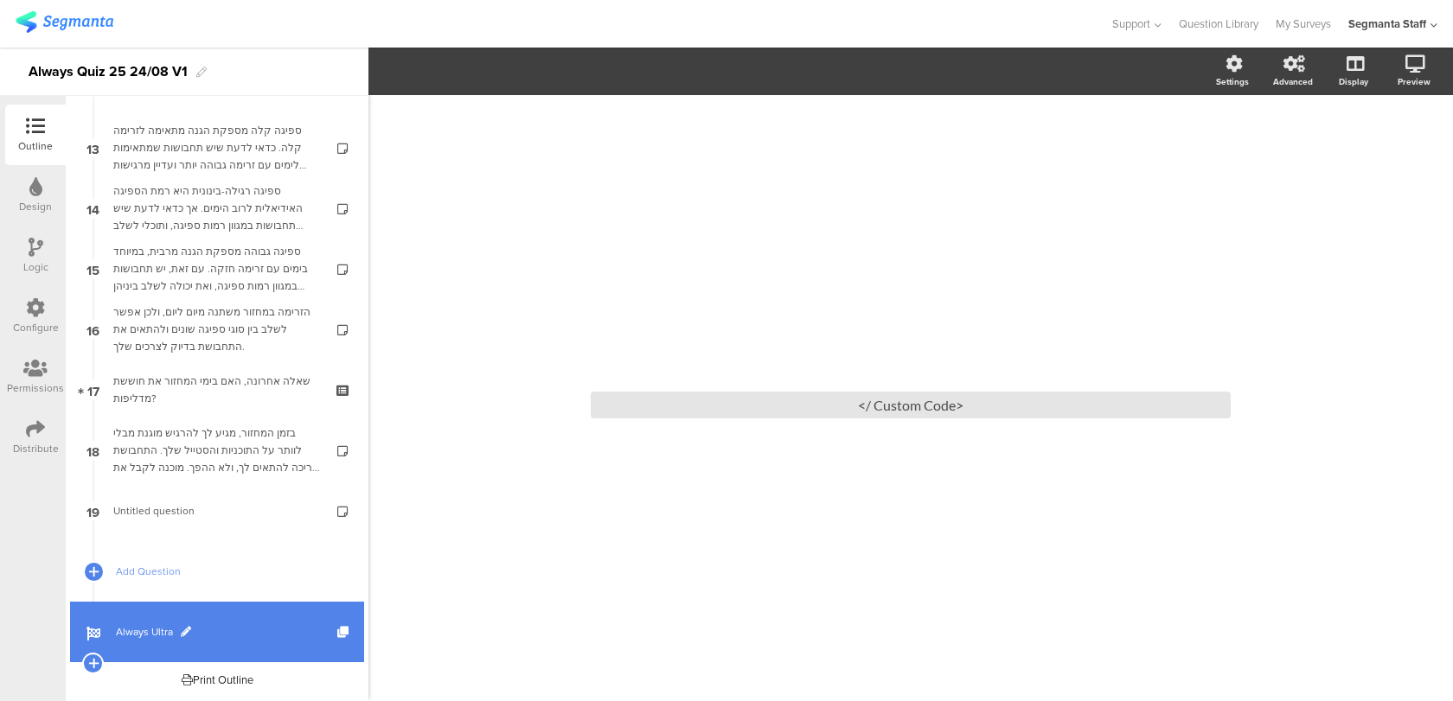
click at [227, 615] on link "Always Ultra" at bounding box center [217, 632] width 294 height 61
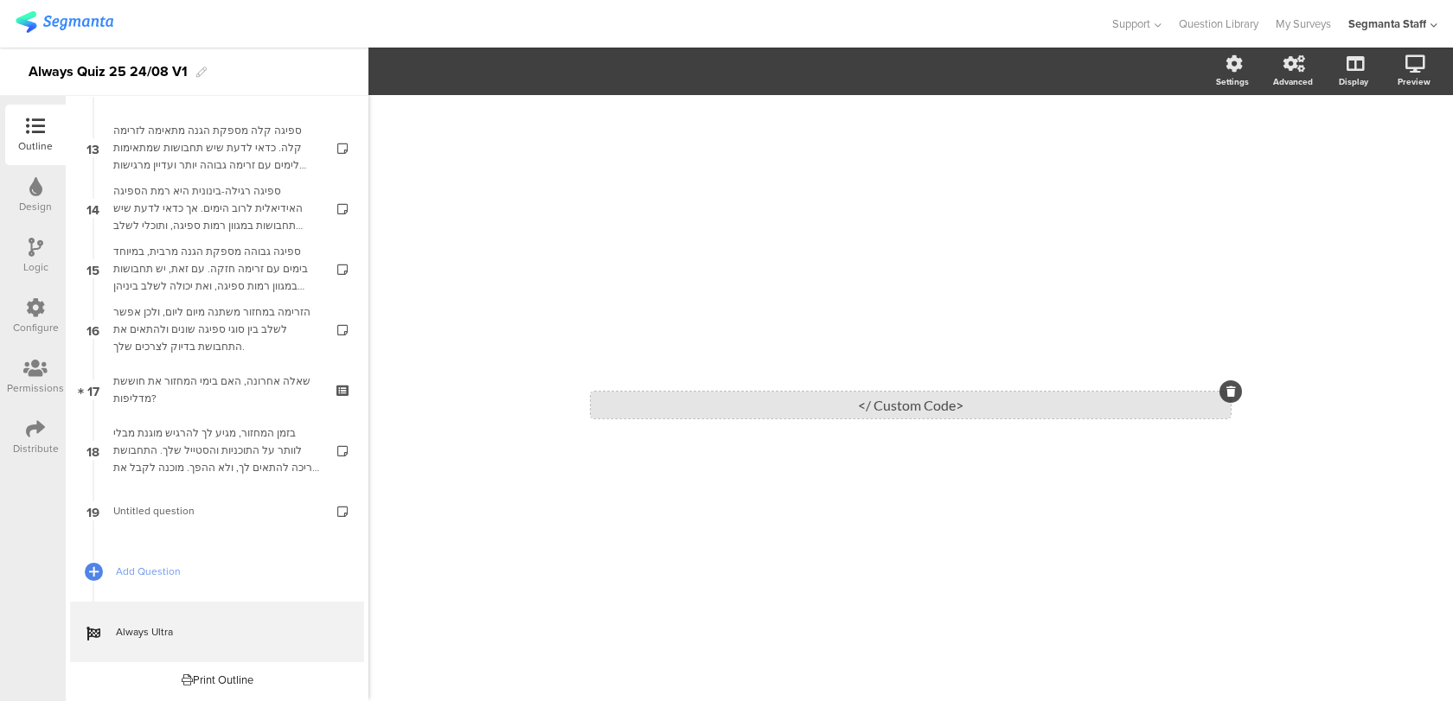
click at [684, 397] on div "<Custom Code />" at bounding box center [911, 405] width 640 height 27
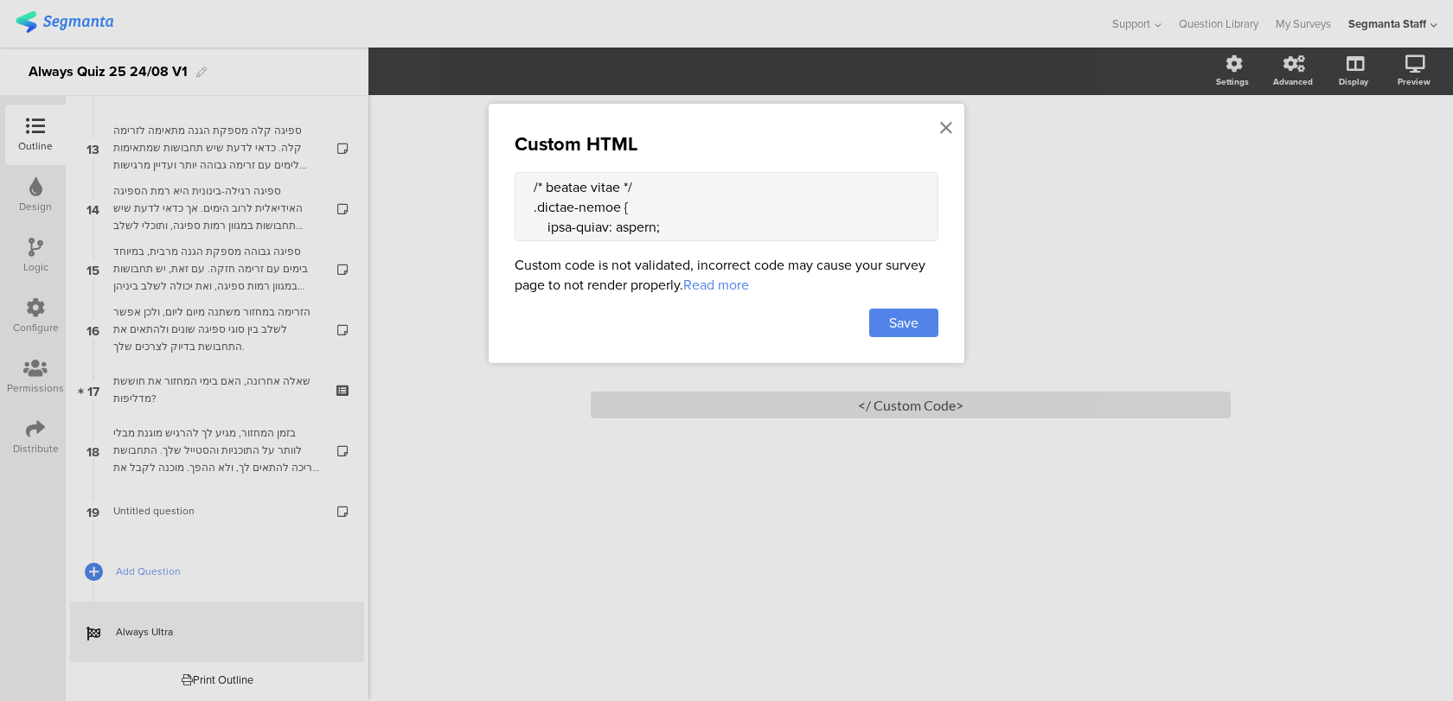
scroll to position [616, 0]
click at [524, 188] on textarea at bounding box center [727, 206] width 424 height 69
drag, startPoint x: 524, startPoint y: 186, endPoint x: 571, endPoint y: 223, distance: 59.7
click at [572, 225] on textarea at bounding box center [727, 206] width 424 height 69
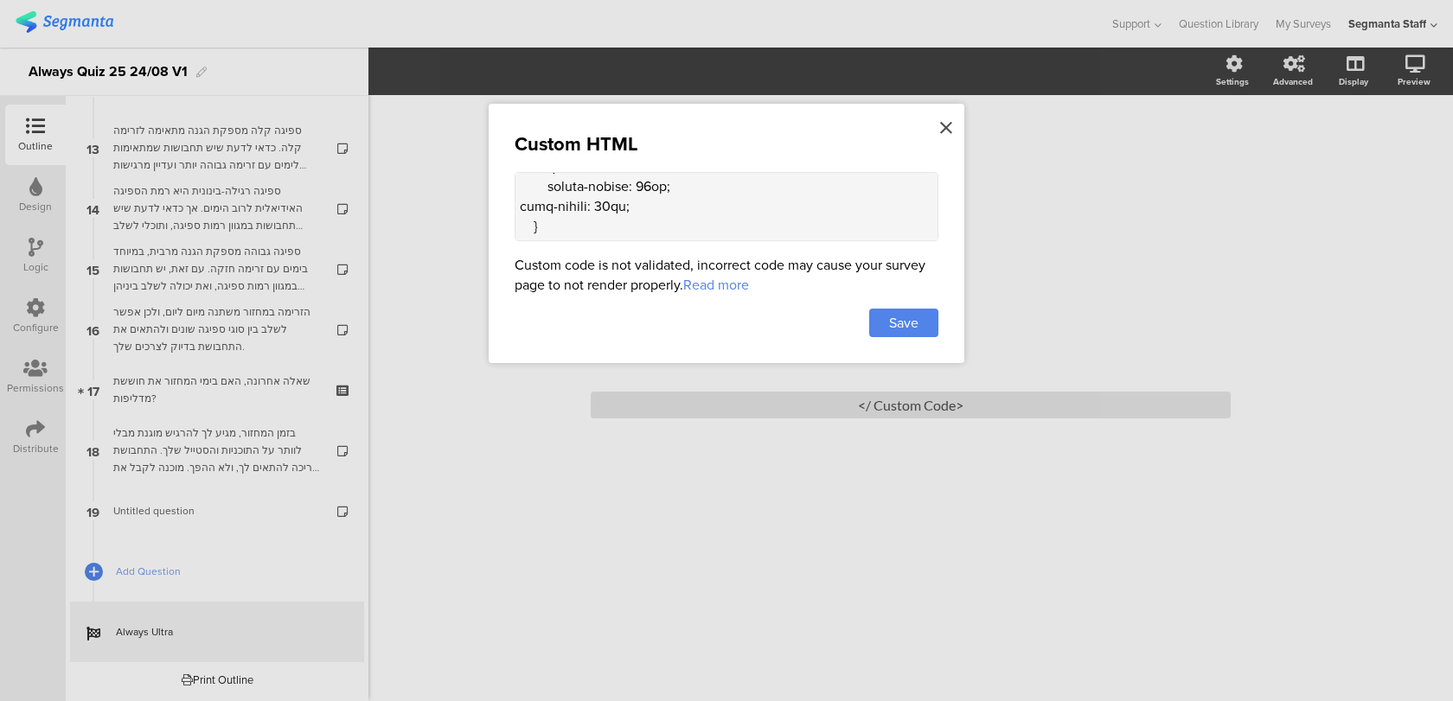
click at [939, 128] on div at bounding box center [946, 128] width 16 height 32
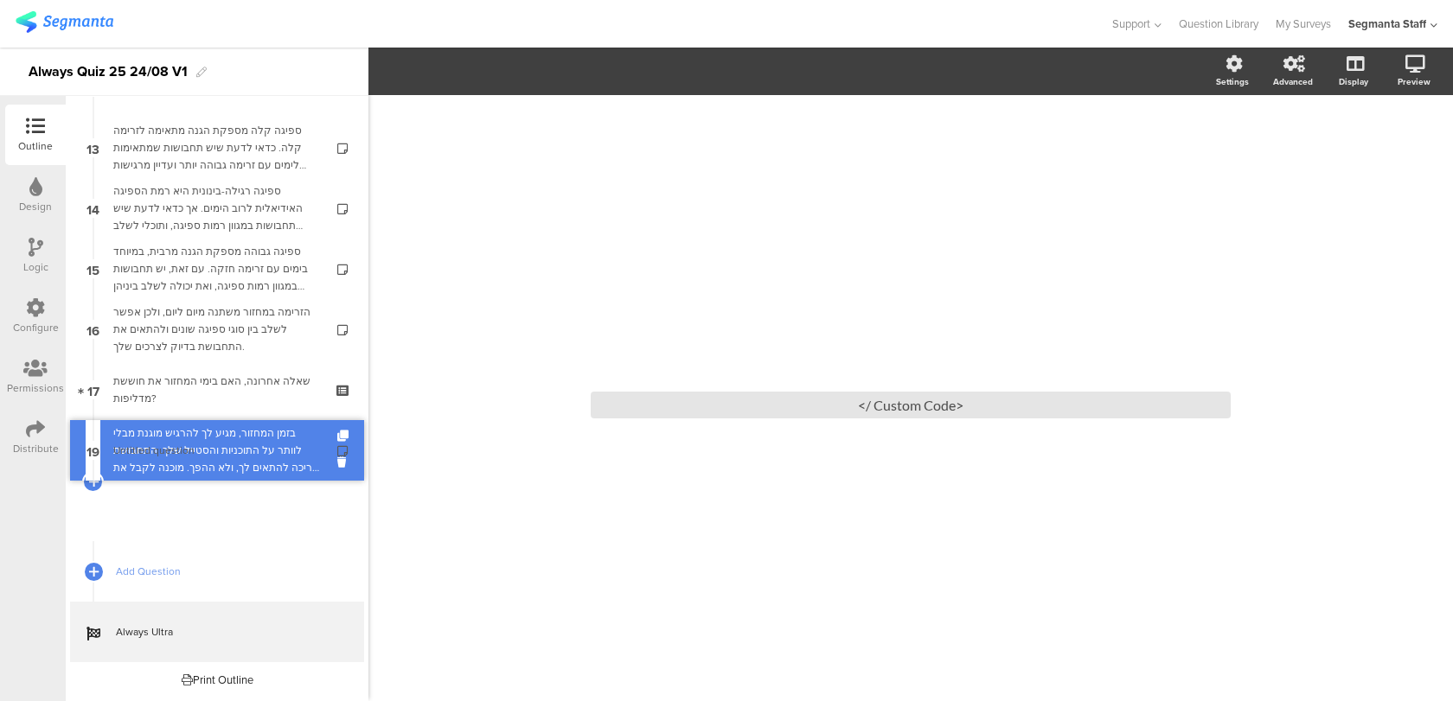
scroll to position [713, 0]
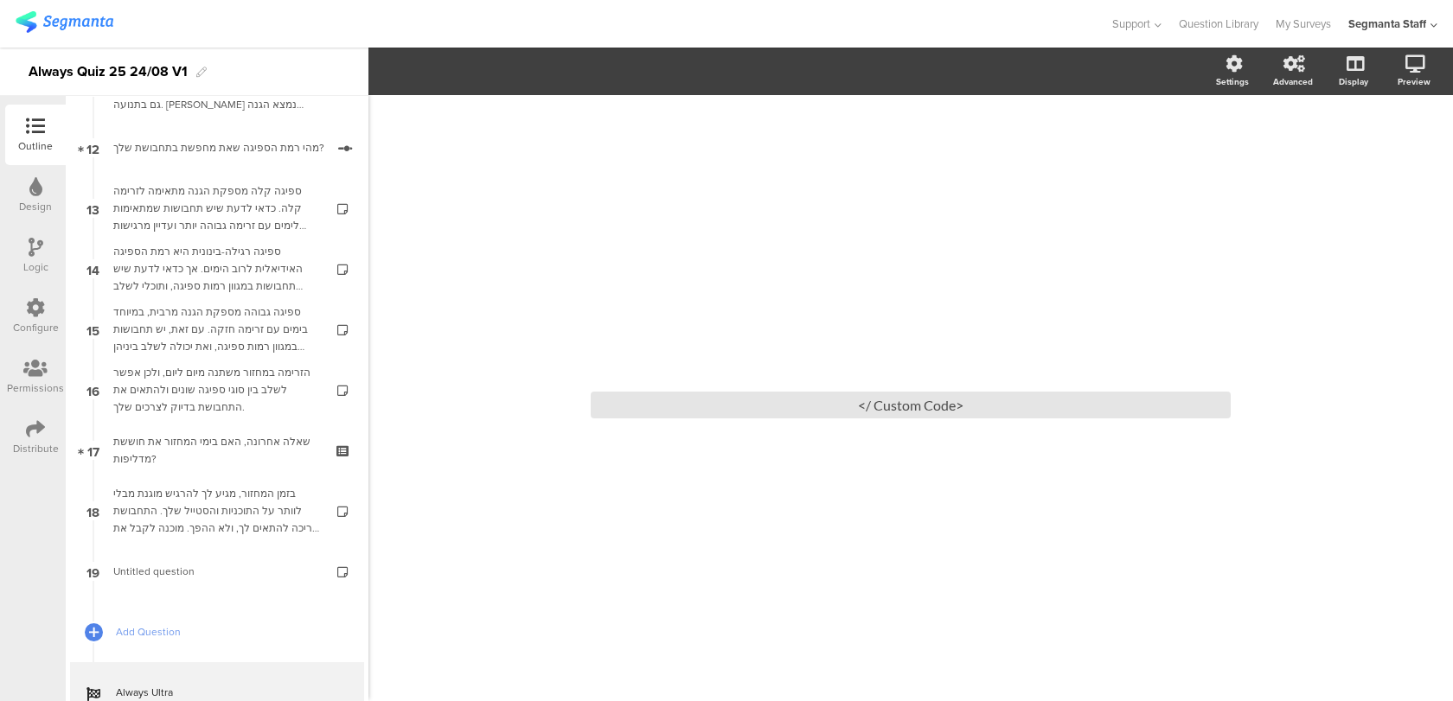
click at [687, 419] on div "/ <Custom Code />" at bounding box center [911, 399] width 692 height 92
click at [693, 393] on div "<Custom Code />" at bounding box center [911, 405] width 640 height 27
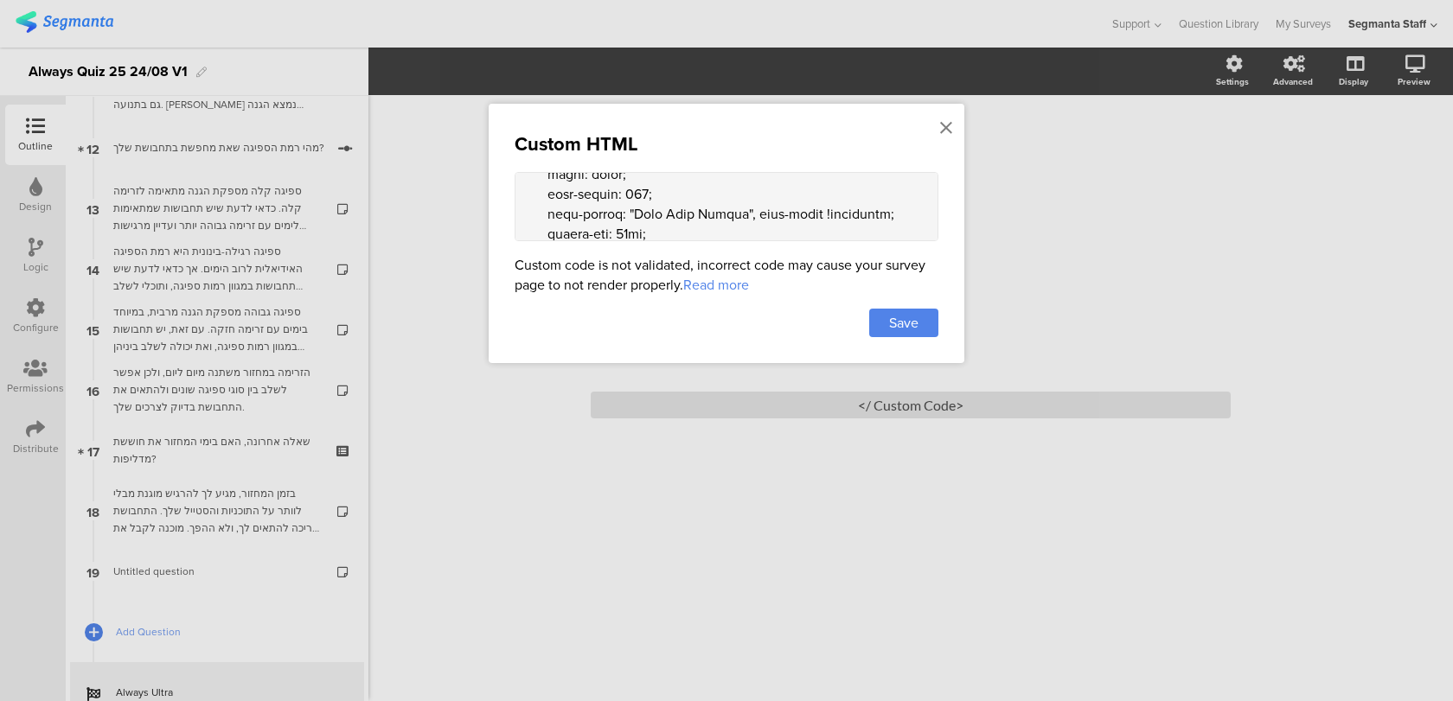
scroll to position [789, 0]
click at [617, 213] on textarea at bounding box center [727, 206] width 424 height 69
click at [949, 124] on icon at bounding box center [946, 127] width 12 height 19
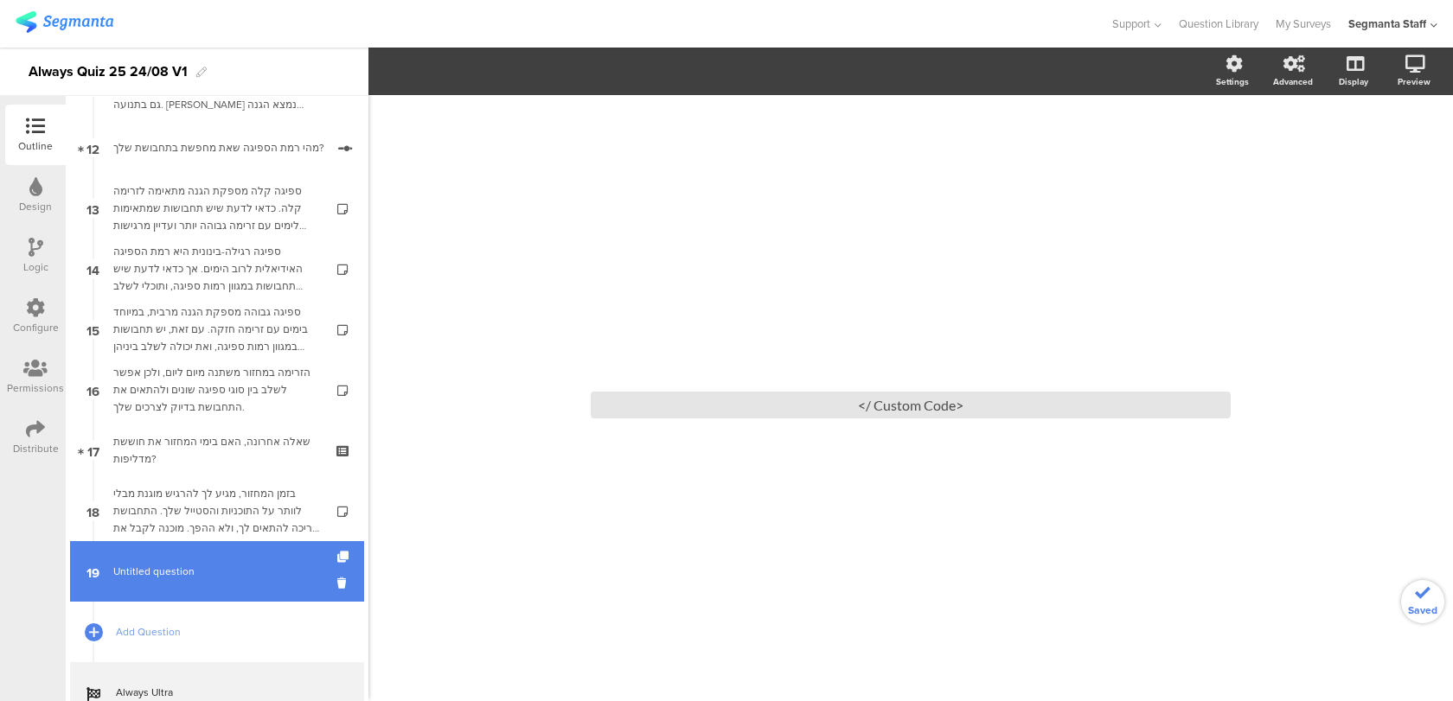
click at [272, 574] on span "Untitled question" at bounding box center [216, 571] width 207 height 17
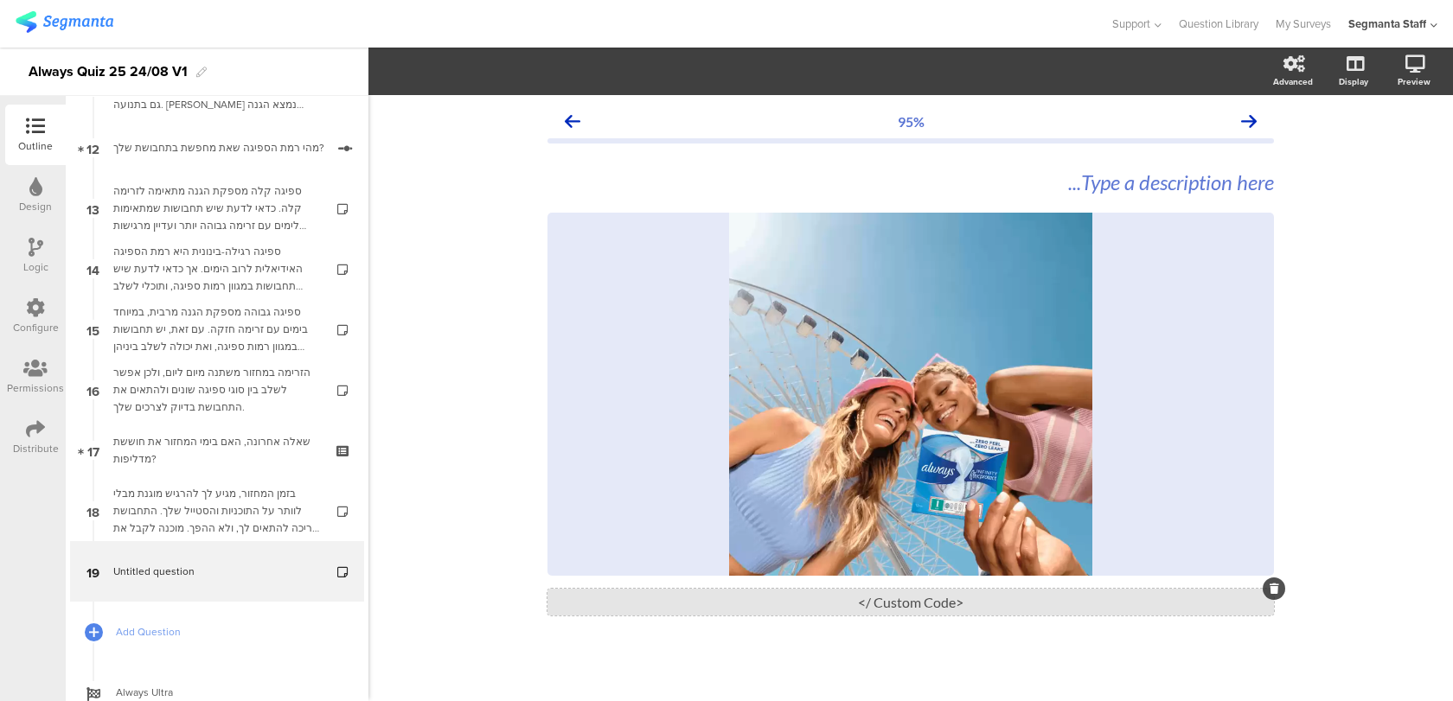
click at [618, 595] on div "<Custom Code />" at bounding box center [910, 602] width 726 height 27
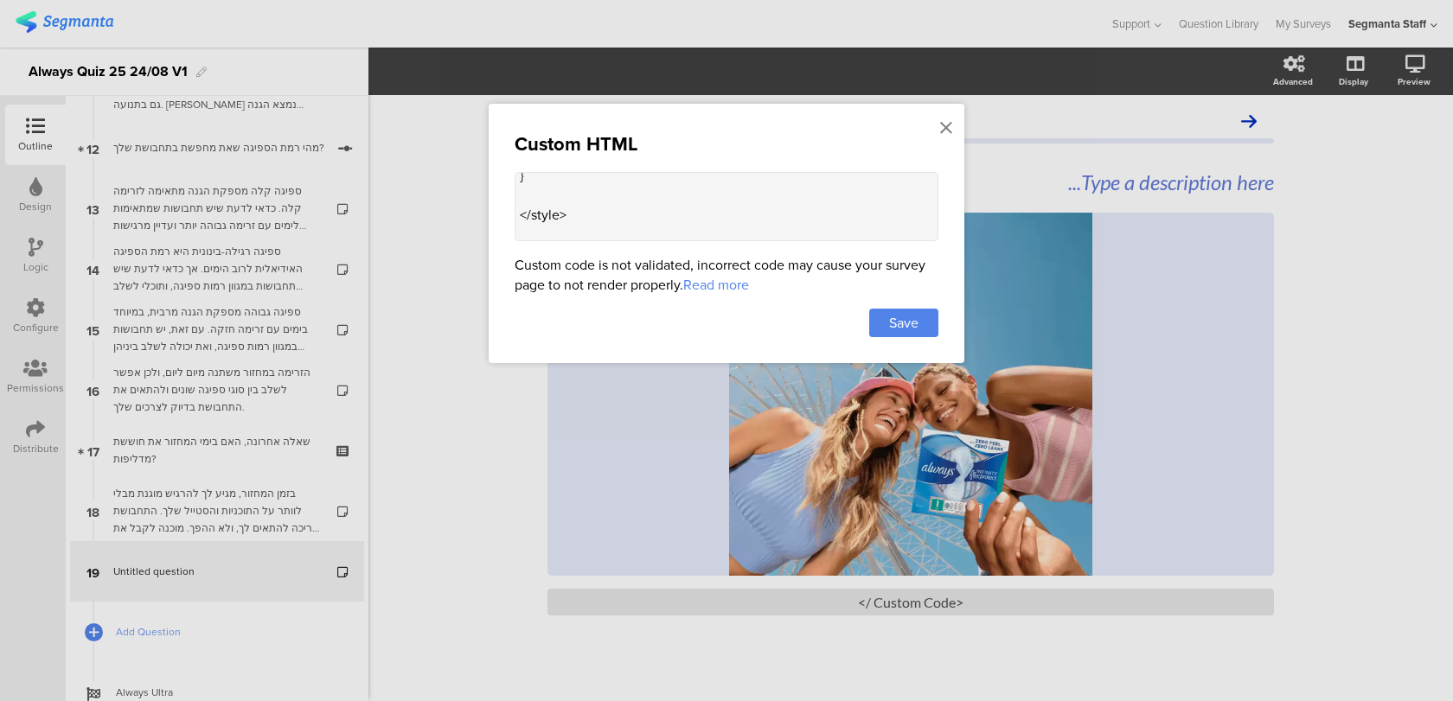
scroll to position [407, 0]
click at [590, 189] on textarea "<style> .animated-router-view { background: linear-gradient(90deg, #0016aa, #00…" at bounding box center [727, 206] width 424 height 69
paste textarea "/* loader title */ .loader-title { text-align: center; font-size: 24px; color: …"
type textarea "<style> .animated-router-view { background: linear-gradient(90deg, #0016aa, #00…"
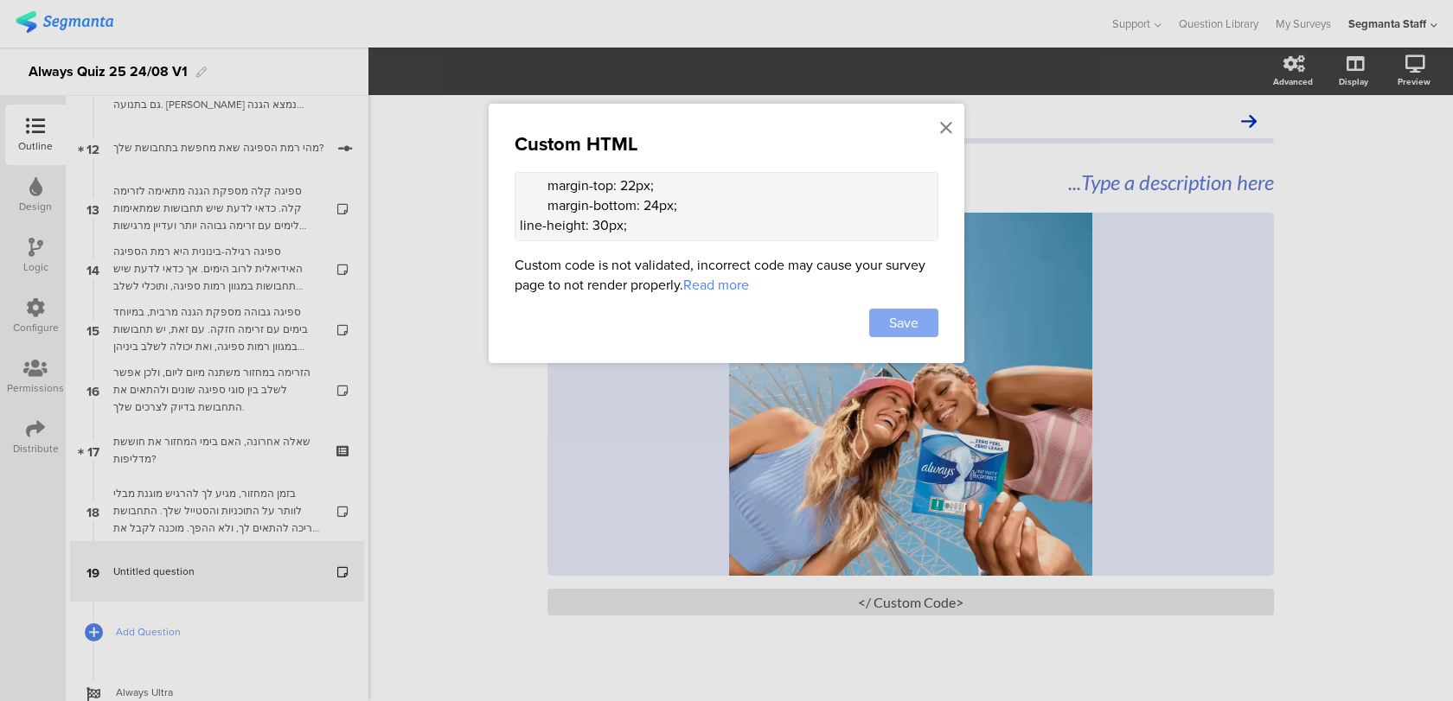
click at [897, 313] on span "Save" at bounding box center [903, 323] width 29 height 20
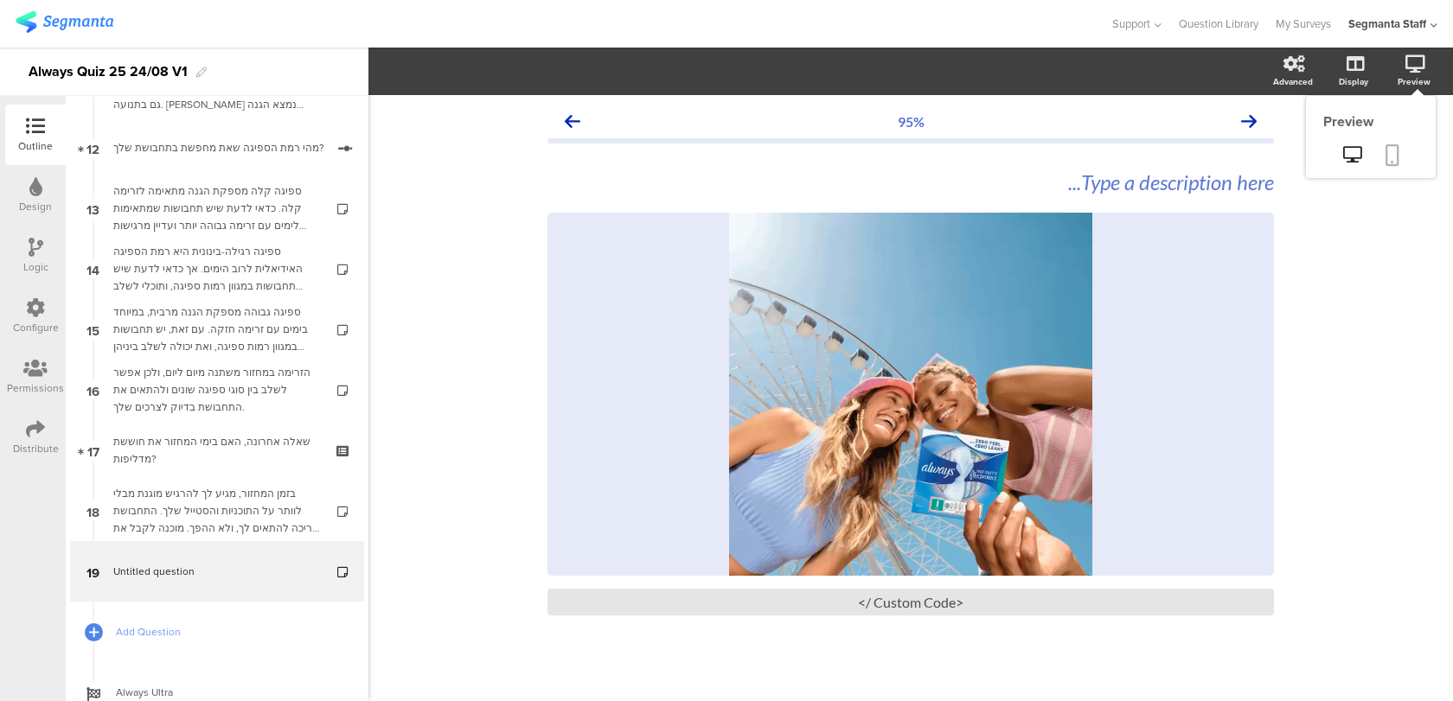
click at [1391, 145] on icon at bounding box center [1392, 155] width 14 height 22
click at [609, 602] on div "<Custom Code />" at bounding box center [910, 602] width 726 height 27
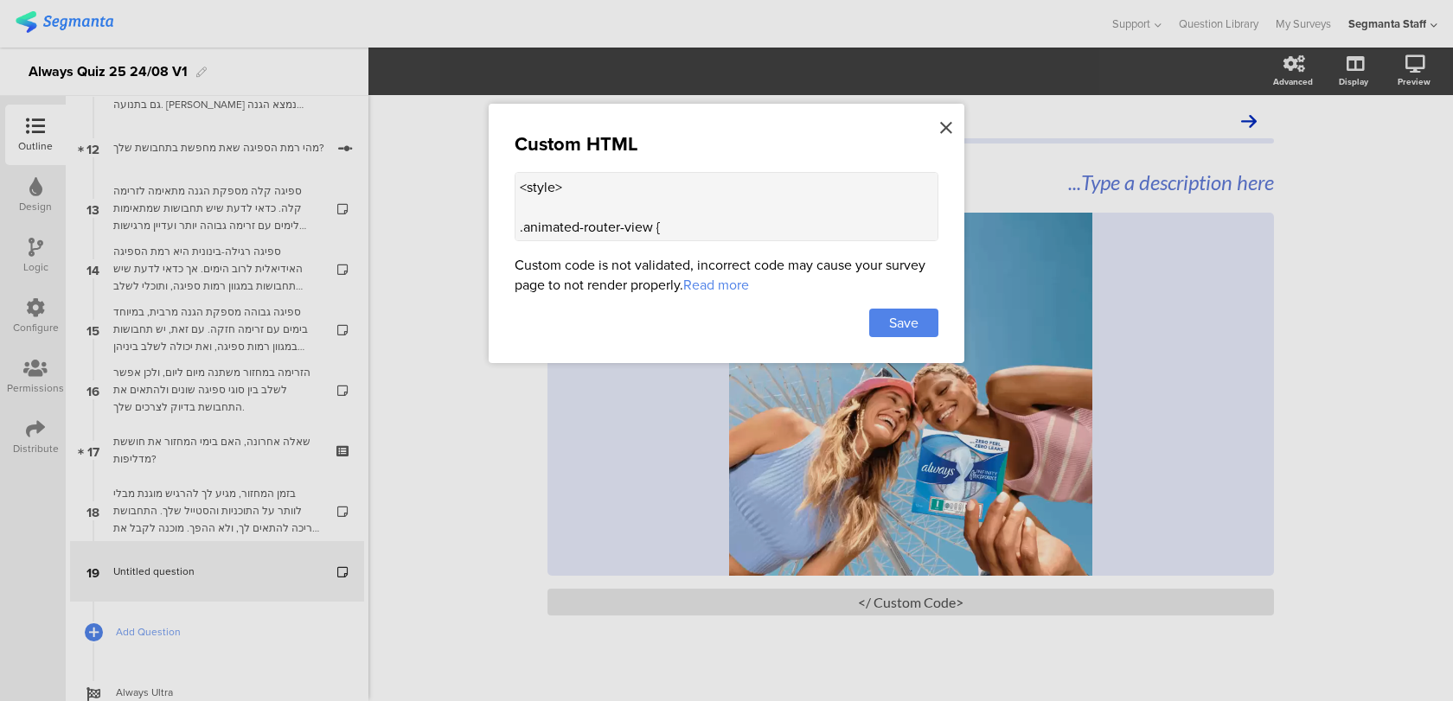
click at [946, 131] on icon at bounding box center [946, 127] width 12 height 19
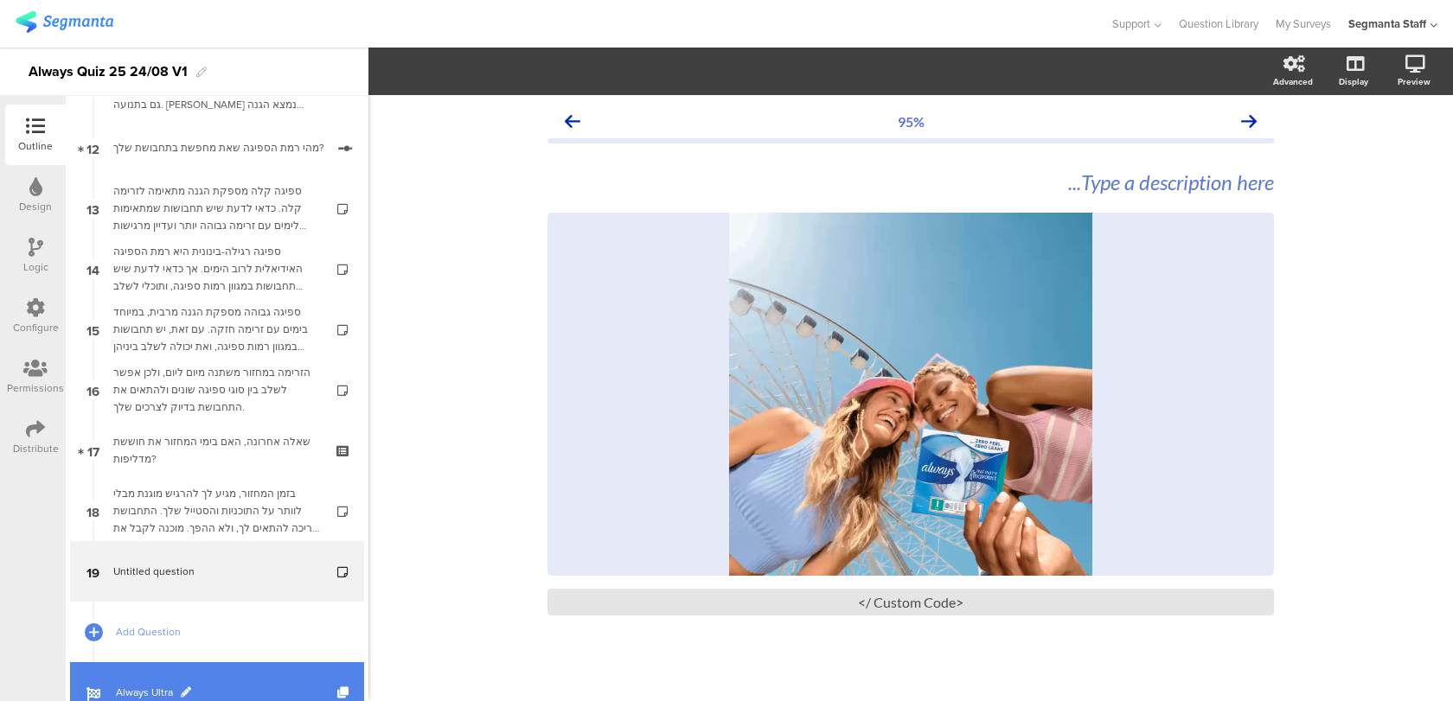
click at [214, 671] on link "Always Ultra" at bounding box center [217, 692] width 294 height 61
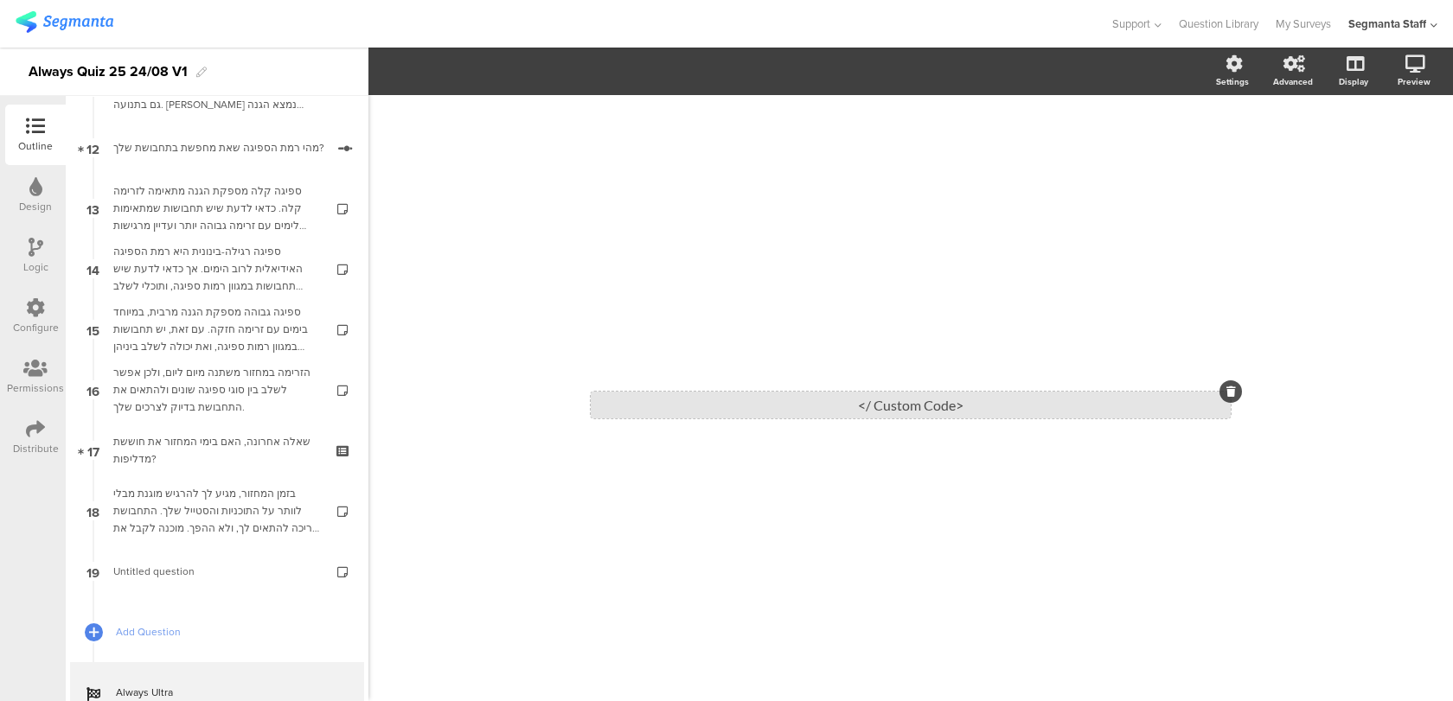
click at [810, 401] on div "<Custom Code />" at bounding box center [911, 405] width 640 height 27
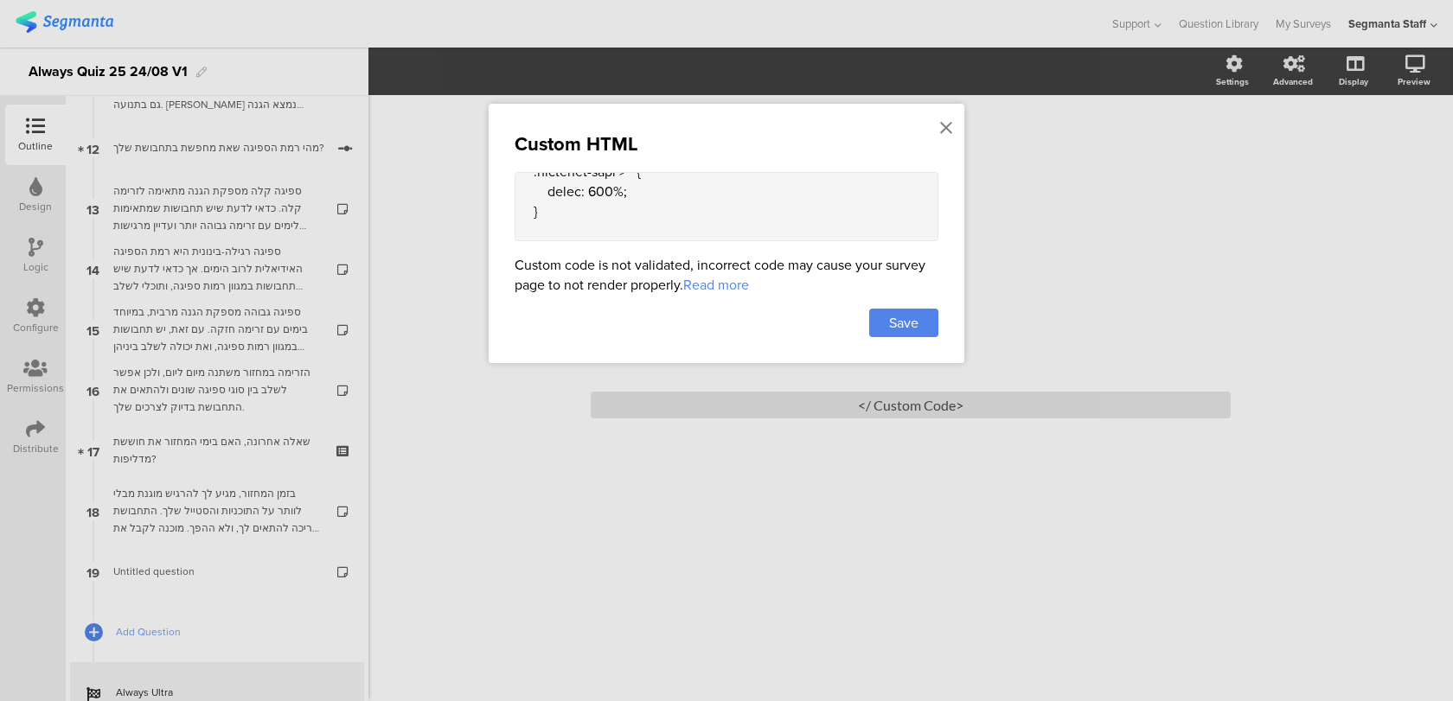
scroll to position [1068, 0]
click at [511, 187] on div "Custom HTML Custom code is not validated, incorrect code may cause your survey …" at bounding box center [727, 233] width 476 height 259
drag, startPoint x: 515, startPoint y: 189, endPoint x: 571, endPoint y: 219, distance: 63.1
click at [571, 219] on textarea at bounding box center [727, 206] width 424 height 69
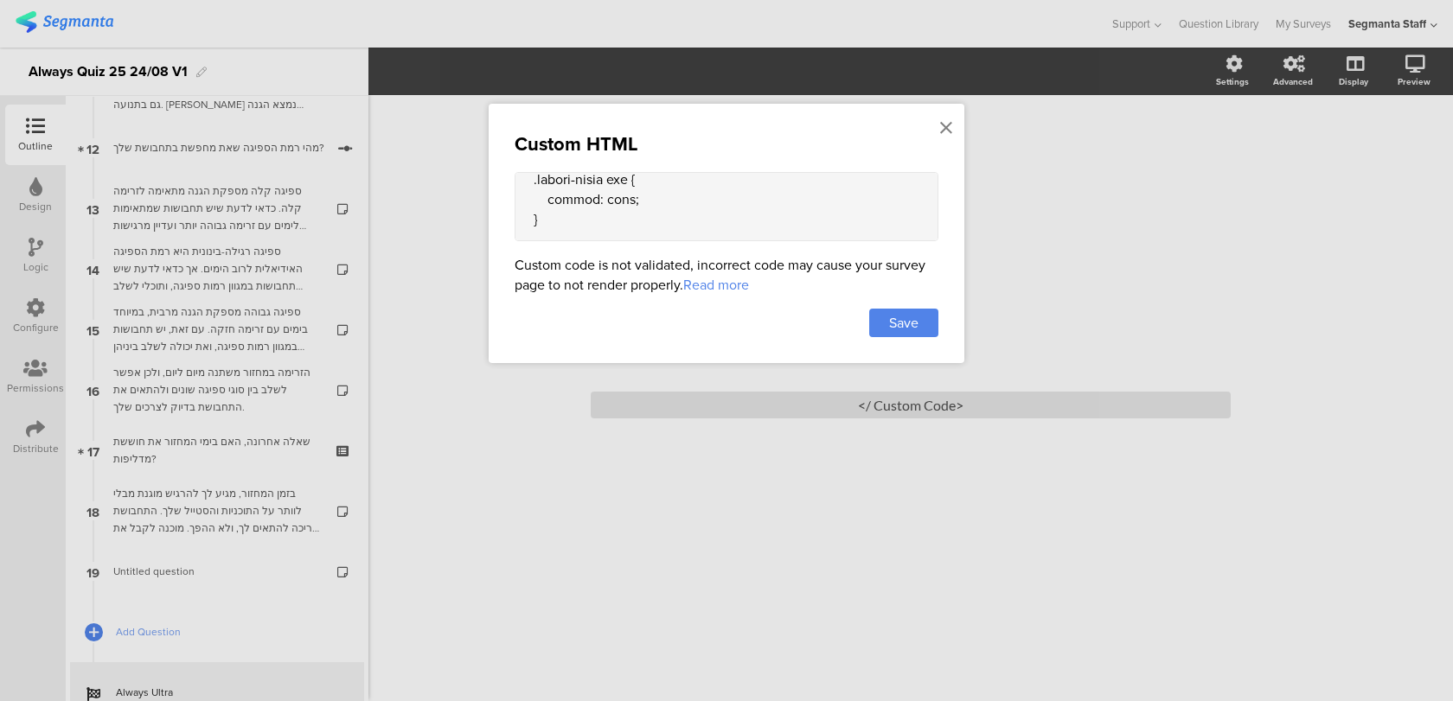
scroll to position [1695, 0]
click at [943, 126] on icon at bounding box center [946, 127] width 12 height 19
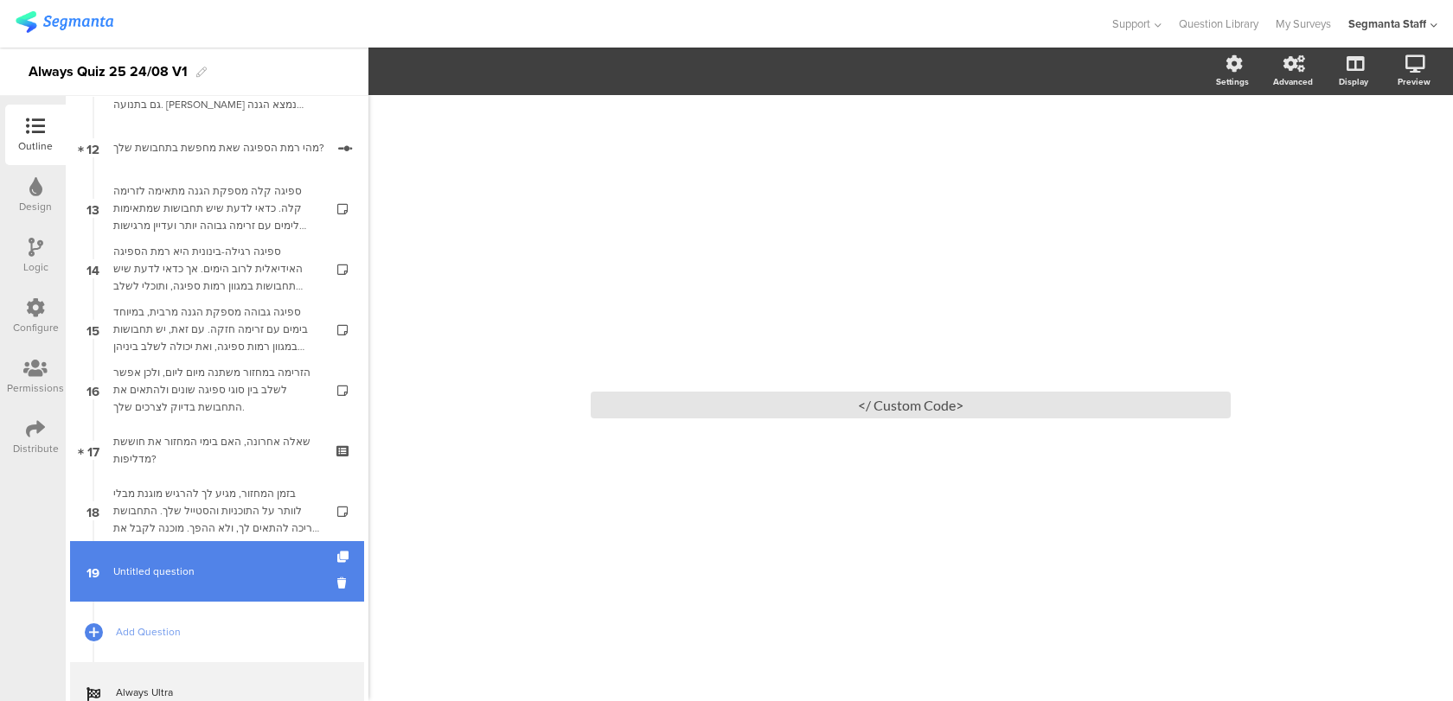
click at [278, 587] on link "19 Untitled question" at bounding box center [217, 571] width 294 height 61
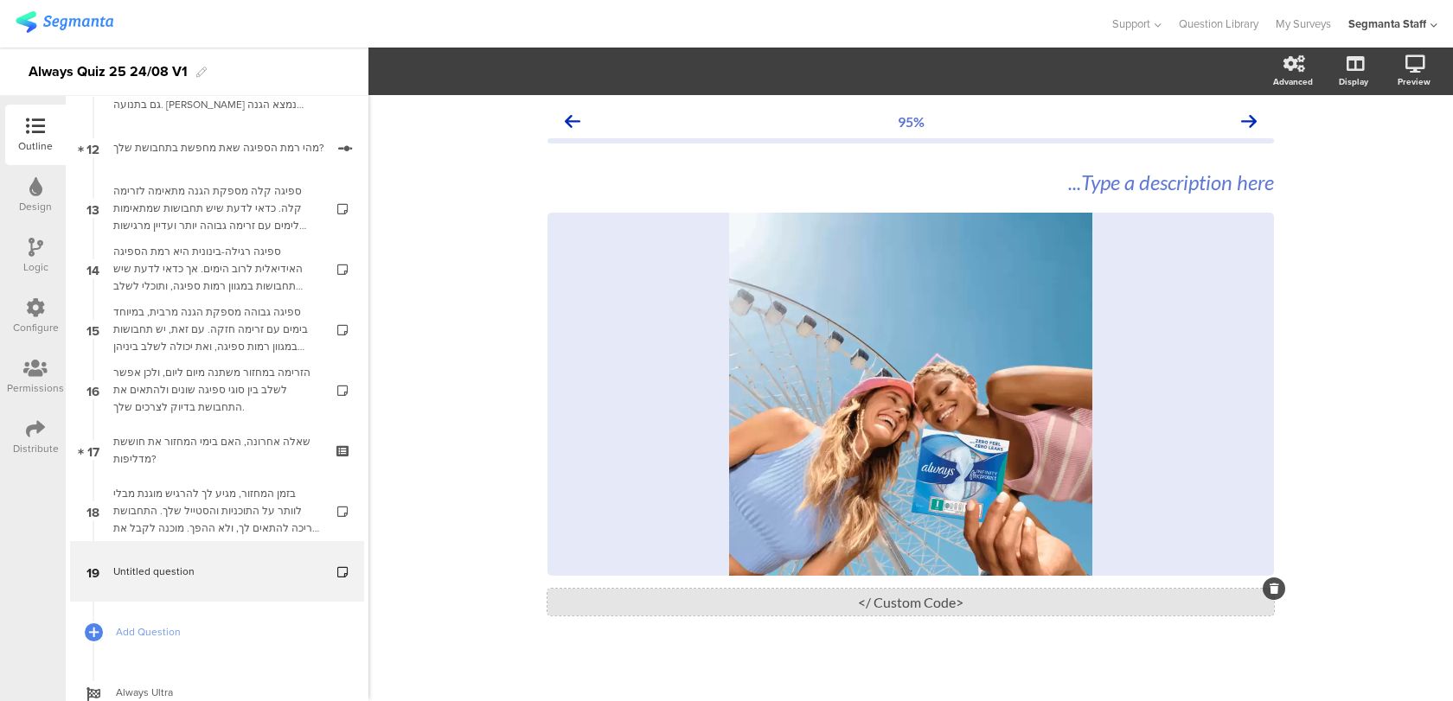
click at [699, 609] on div "<Custom Code />" at bounding box center [910, 602] width 726 height 27
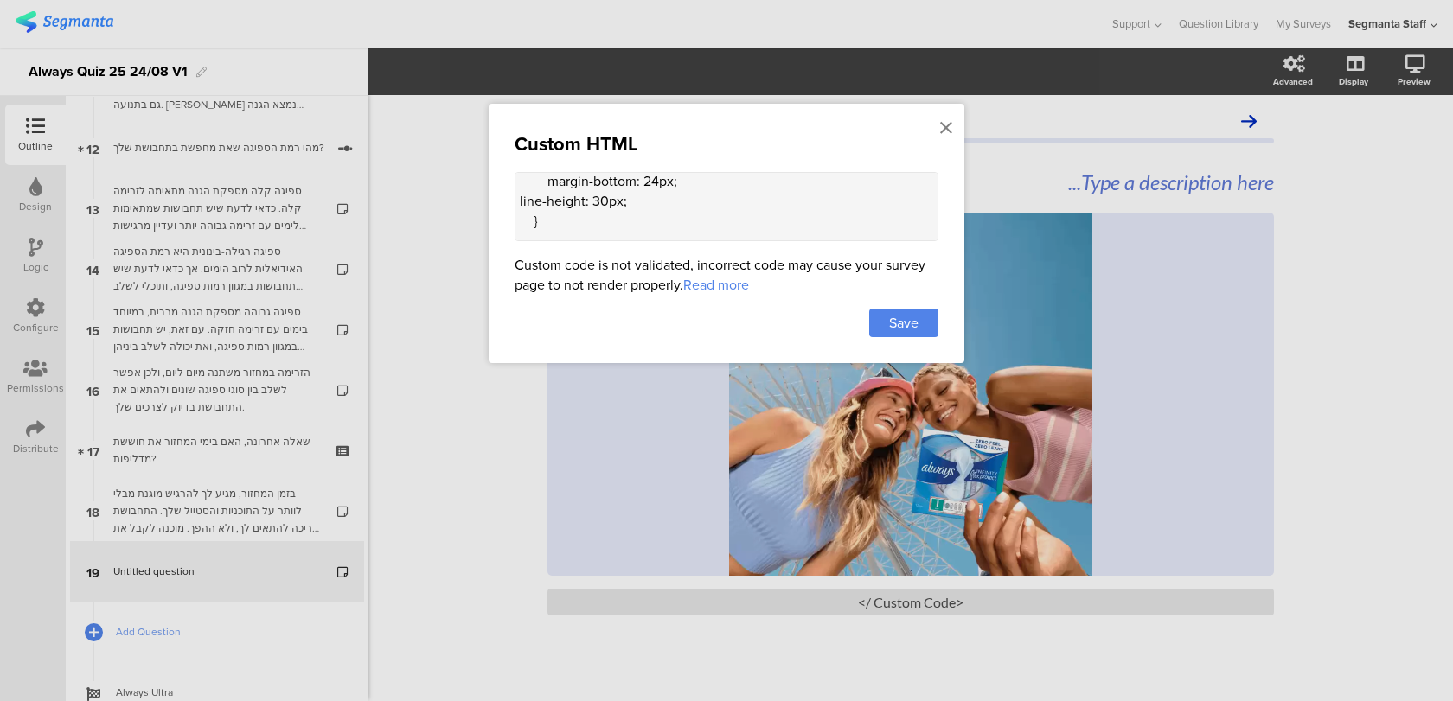
scroll to position [615, 0]
click at [592, 208] on textarea "<style> .animated-router-view { background: linear-gradient(90deg, #0016aa, #00…" at bounding box center [727, 206] width 424 height 69
paste textarea "/* loader */ .custom-loader { margin: 0 auto; border-radius: 300px; width: 300p…"
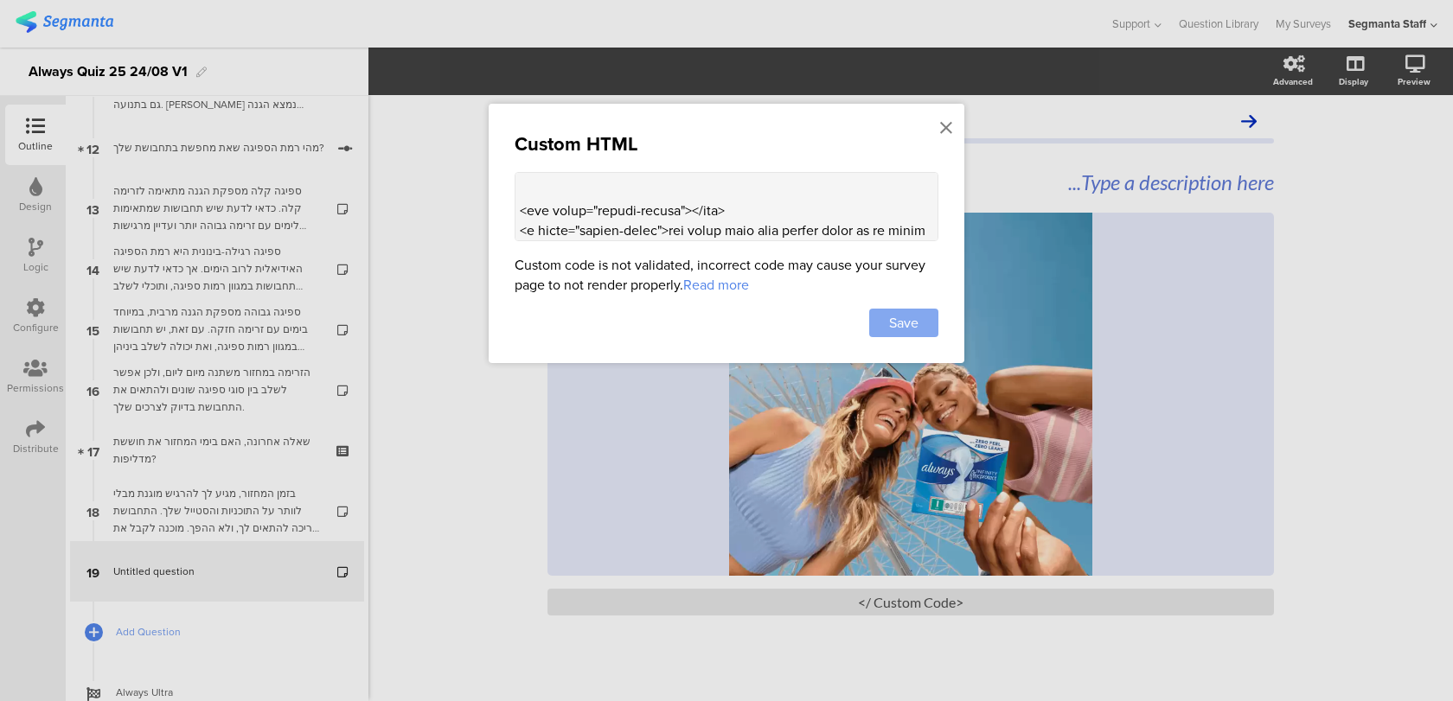
type textarea "<style> .animated-router-view { background: linear-gradient(90deg, #0016aa, #00…"
click at [924, 323] on div "Save" at bounding box center [903, 323] width 69 height 29
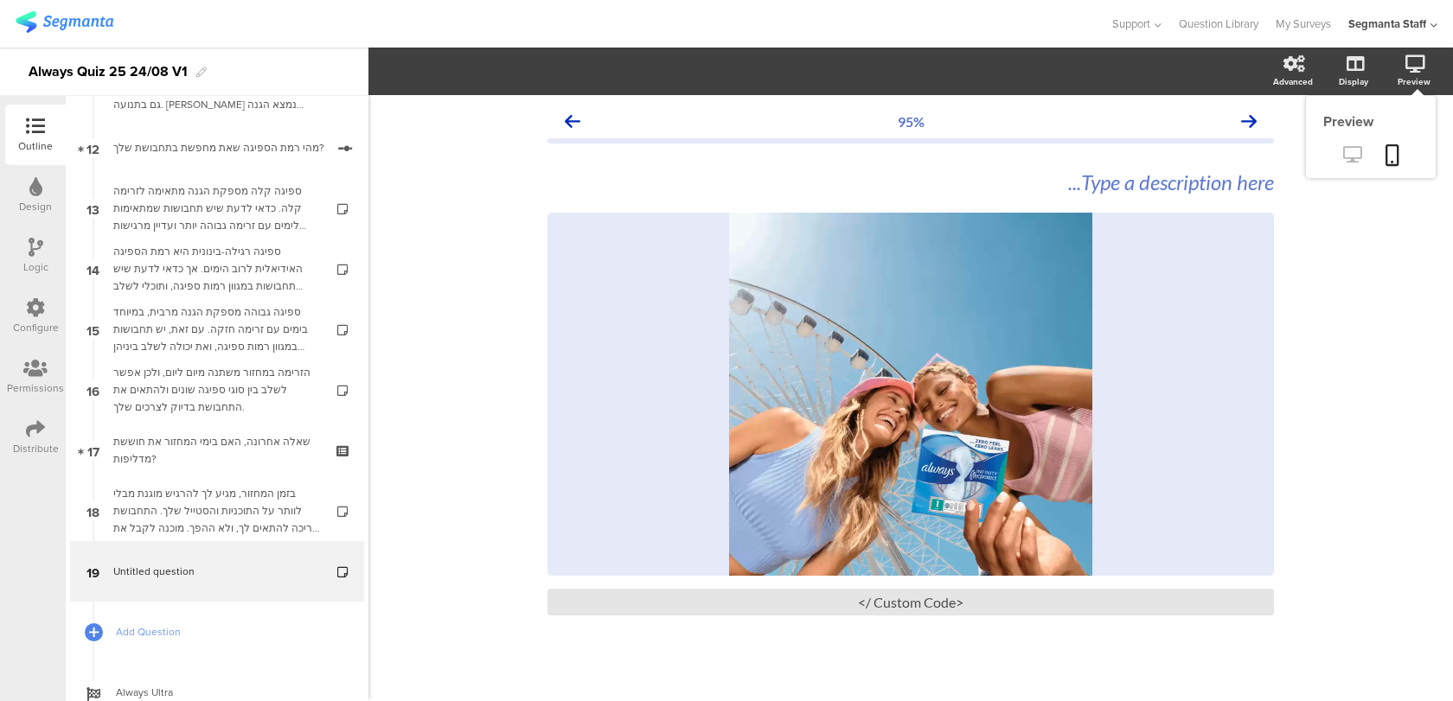
click at [1341, 162] on link at bounding box center [1352, 156] width 42 height 29
click at [894, 601] on div "<Custom Code />" at bounding box center [910, 602] width 726 height 27
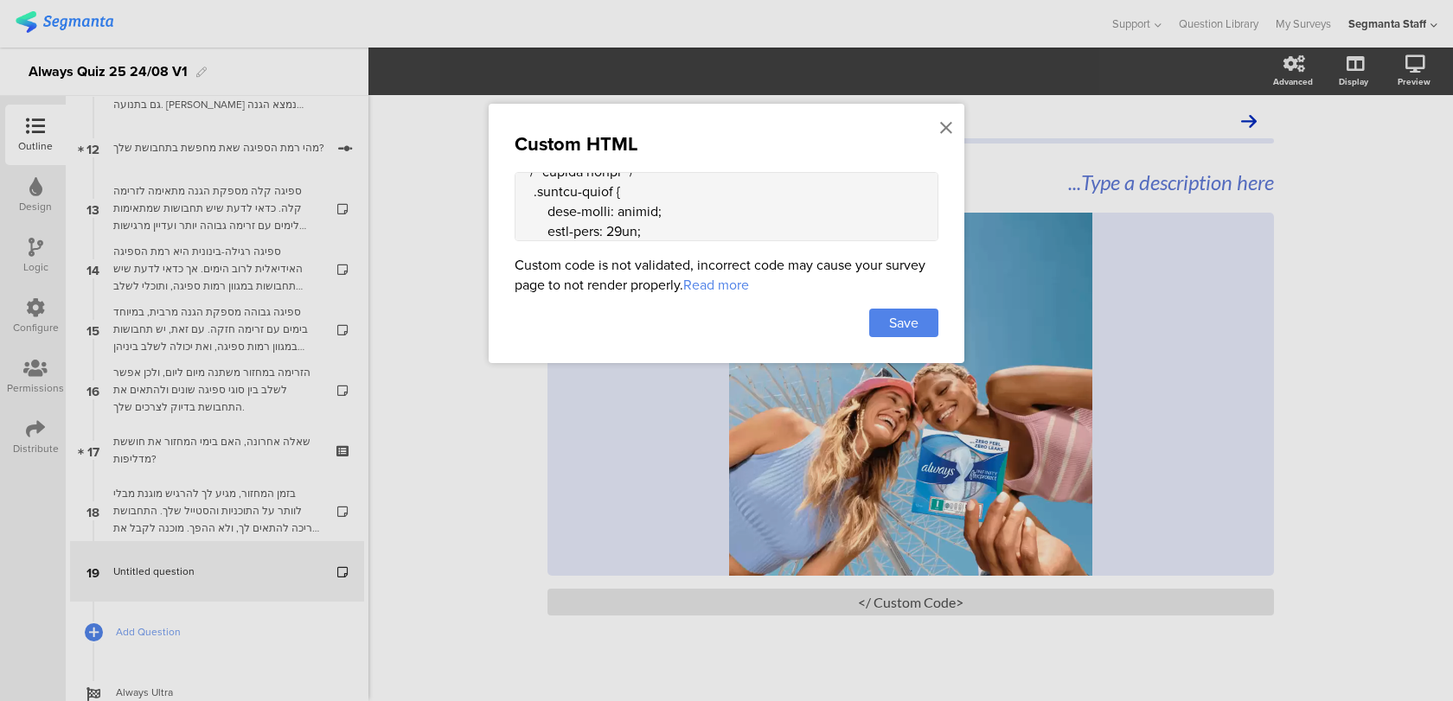
scroll to position [413, 0]
click at [690, 214] on textarea at bounding box center [727, 206] width 424 height 69
click at [655, 186] on textarea at bounding box center [727, 206] width 424 height 69
paste textarea "margin-top: 24px !important;"
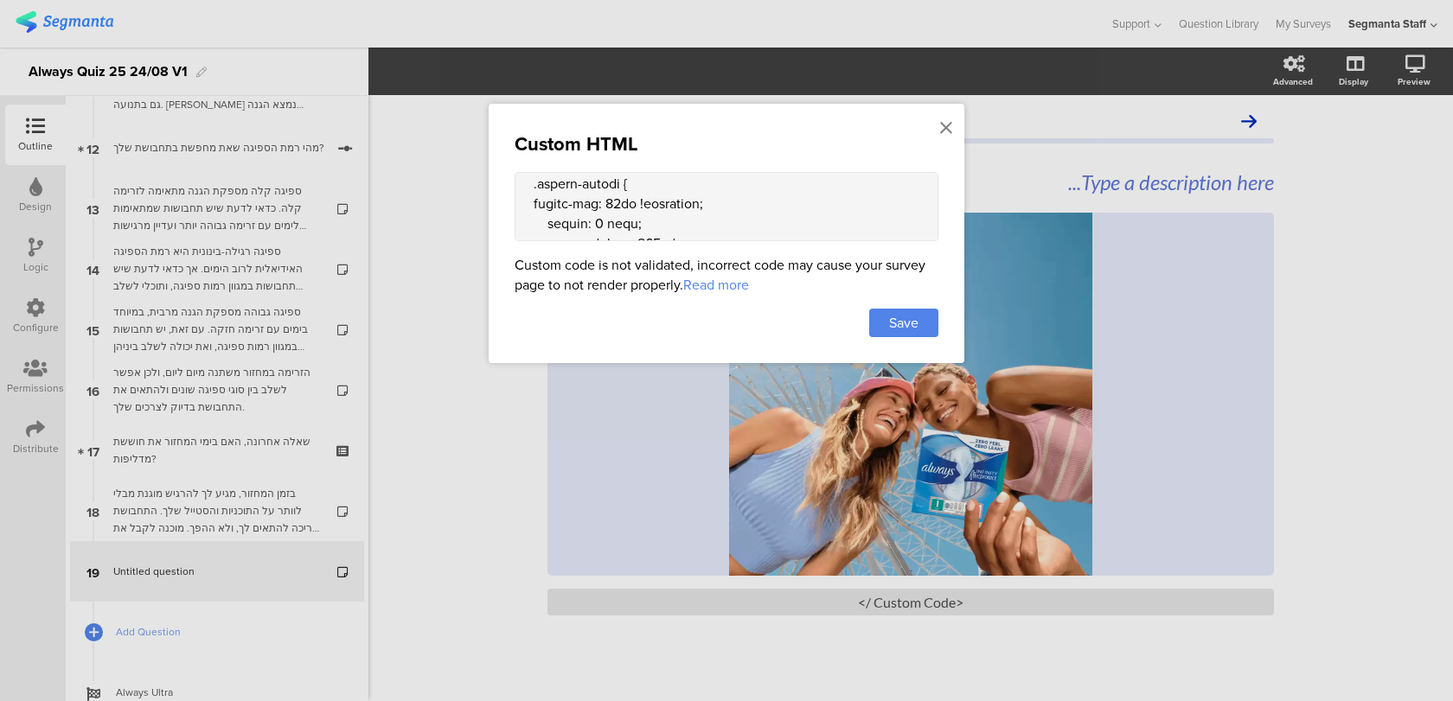
click at [529, 208] on textarea at bounding box center [727, 206] width 424 height 69
type textarea "<style> .animated-router-view { background: linear-gradient(90deg, #0016aa, #00…"
click at [890, 327] on span "Save" at bounding box center [903, 323] width 29 height 20
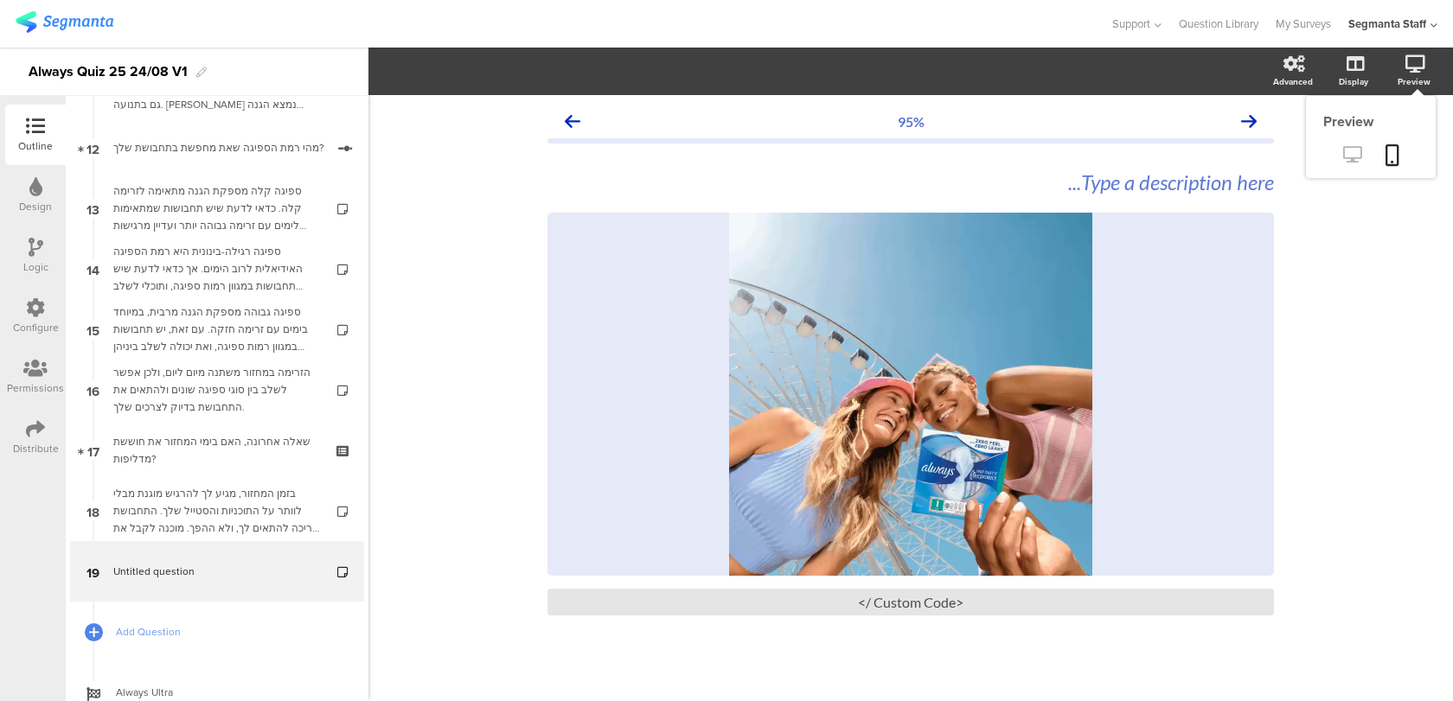
click at [1360, 149] on icon at bounding box center [1352, 154] width 18 height 16
click at [921, 597] on div "<Custom Code />" at bounding box center [910, 602] width 726 height 27
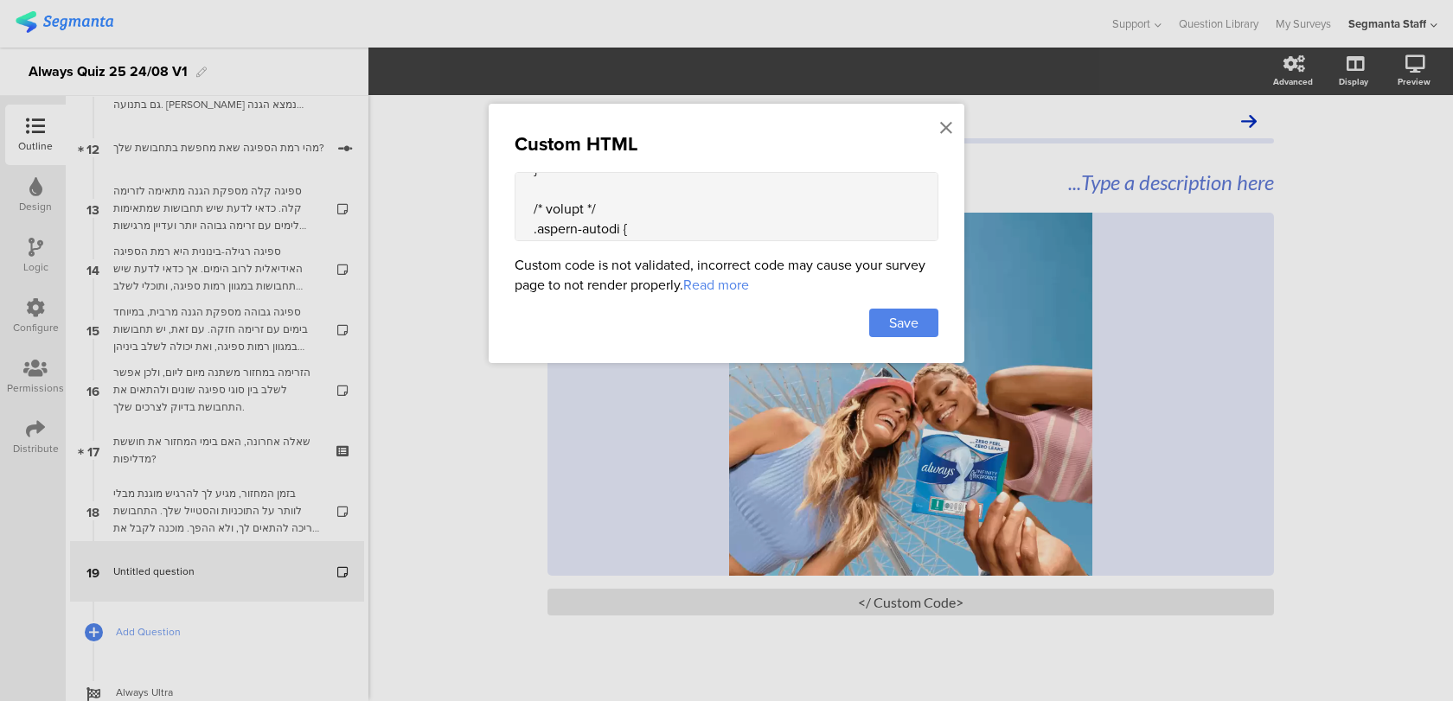
scroll to position [661, 0]
drag, startPoint x: 634, startPoint y: 227, endPoint x: 623, endPoint y: 226, distance: 11.3
click at [623, 227] on textarea at bounding box center [727, 206] width 424 height 69
type textarea "<style> .animated-router-view { background: linear-gradient(90deg, #0016aa, #00…"
click at [890, 310] on div "Save" at bounding box center [903, 323] width 69 height 29
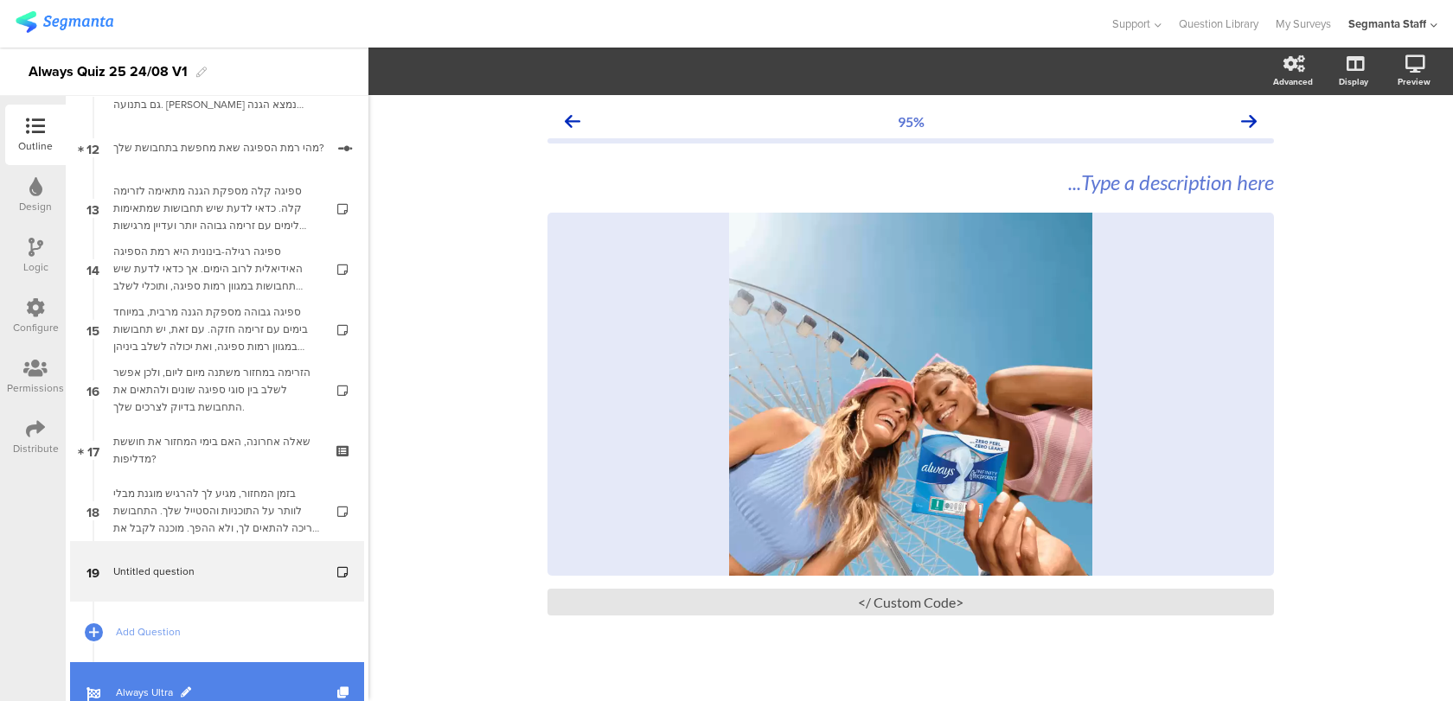
click at [304, 687] on span "Always Ultra" at bounding box center [226, 692] width 221 height 17
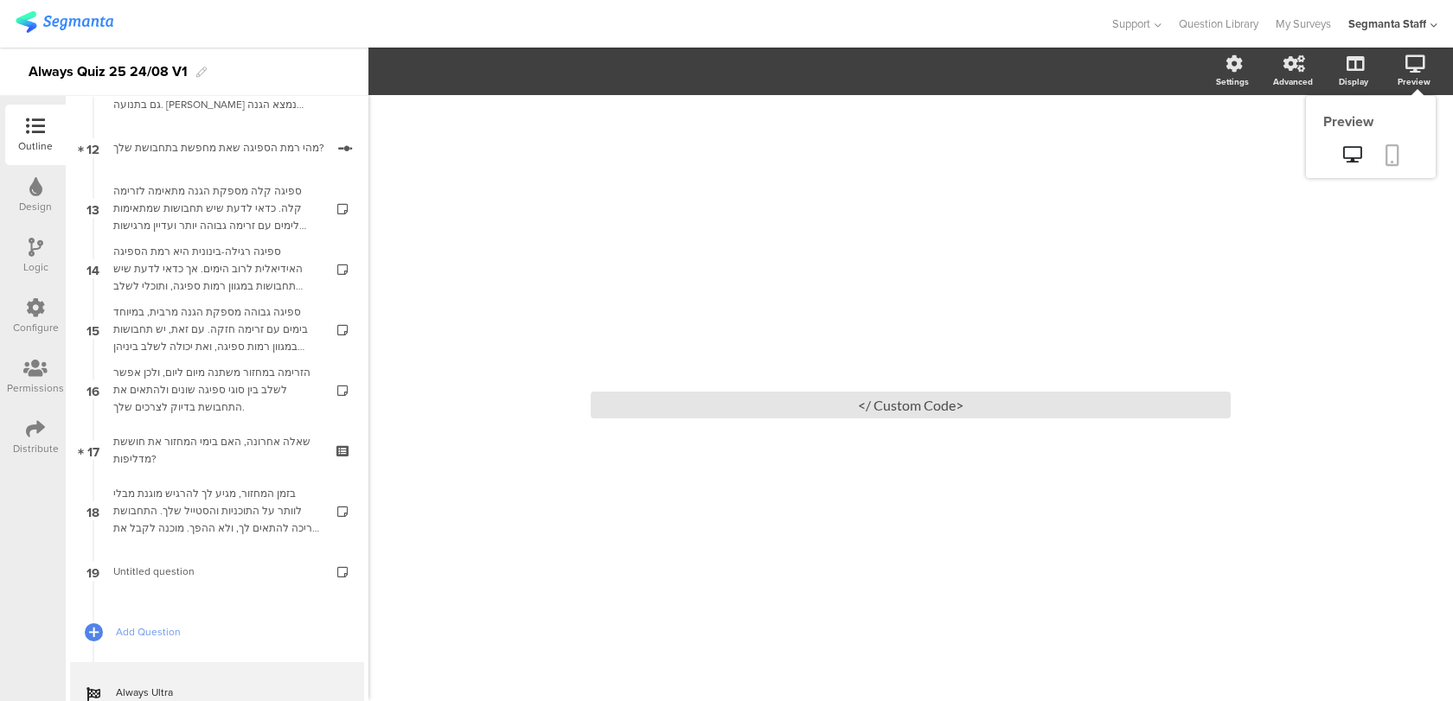
click at [1390, 162] on icon at bounding box center [1392, 155] width 14 height 22
click at [1357, 147] on link at bounding box center [1352, 156] width 42 height 29
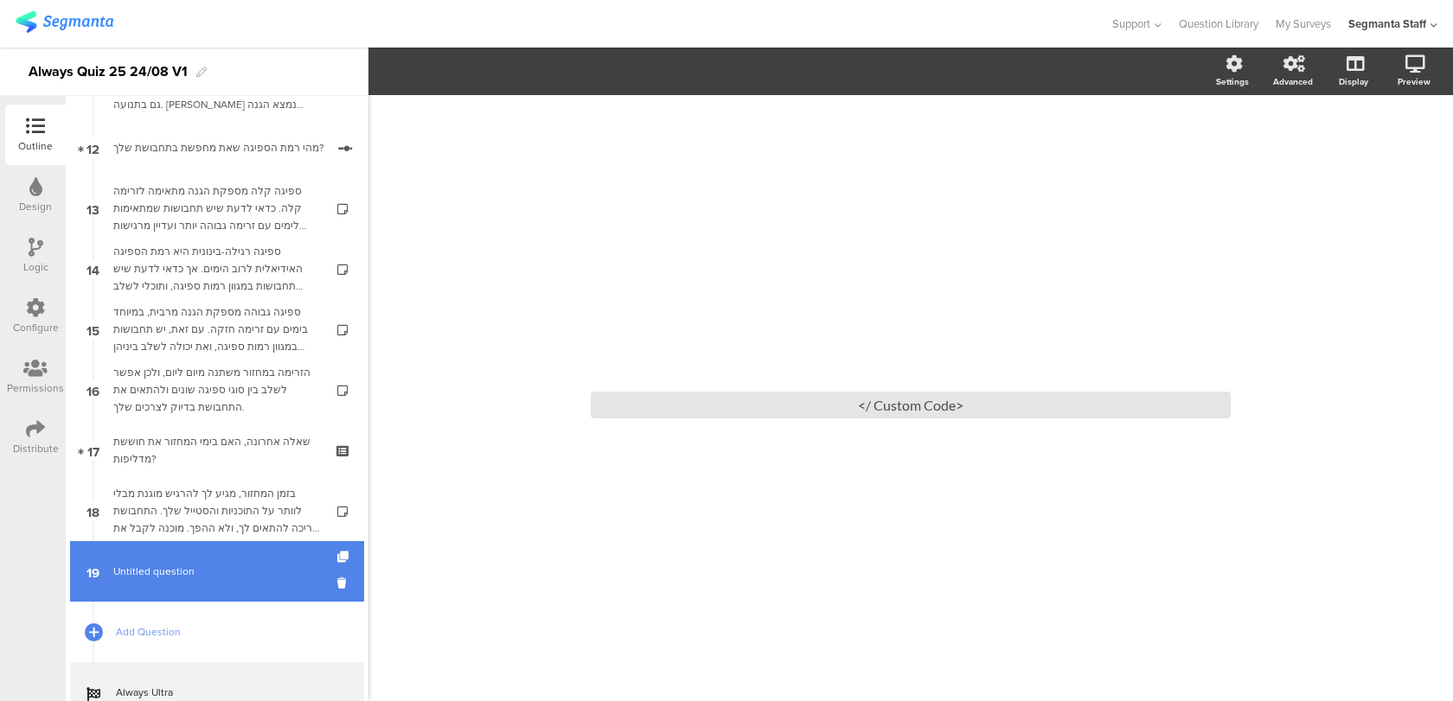
click at [269, 571] on span "Untitled question" at bounding box center [216, 571] width 207 height 17
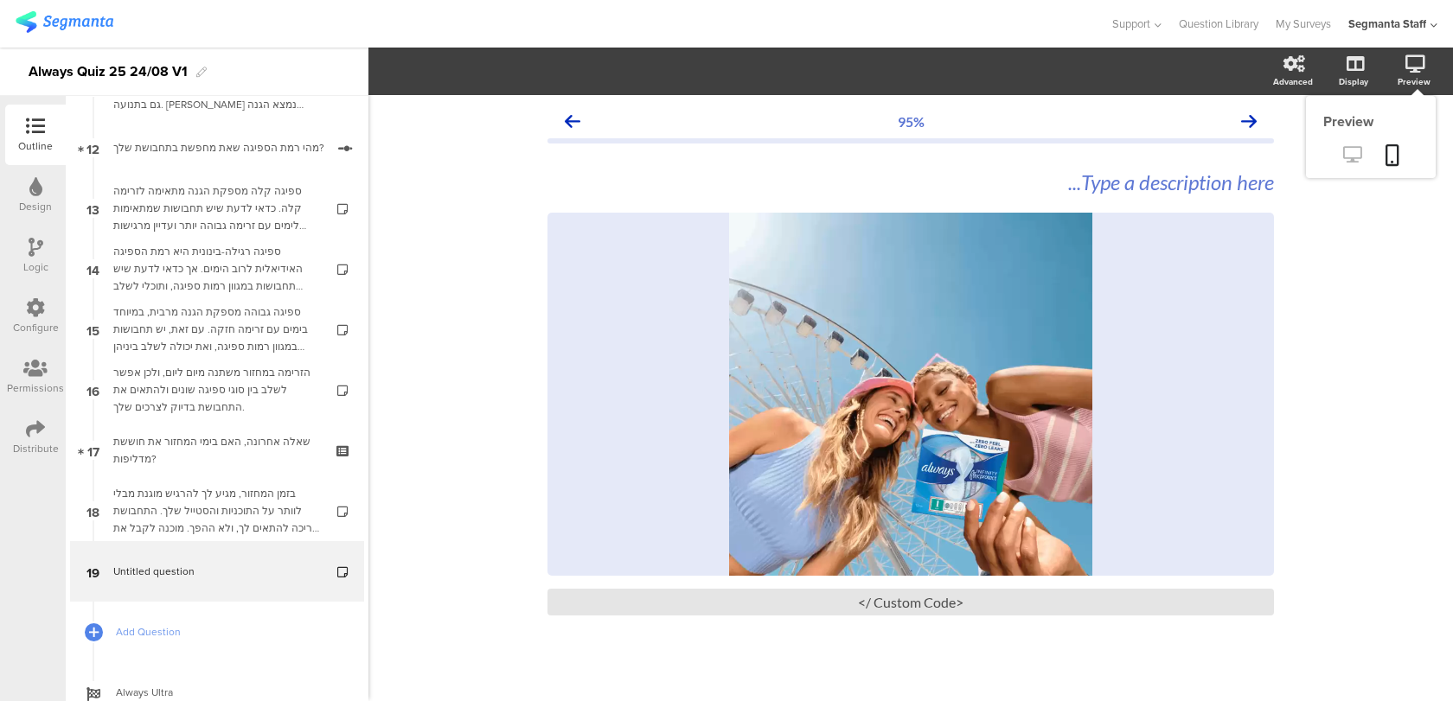
click at [1359, 157] on icon at bounding box center [1352, 154] width 18 height 16
click at [879, 359] on div "/" at bounding box center [910, 394] width 726 height 363
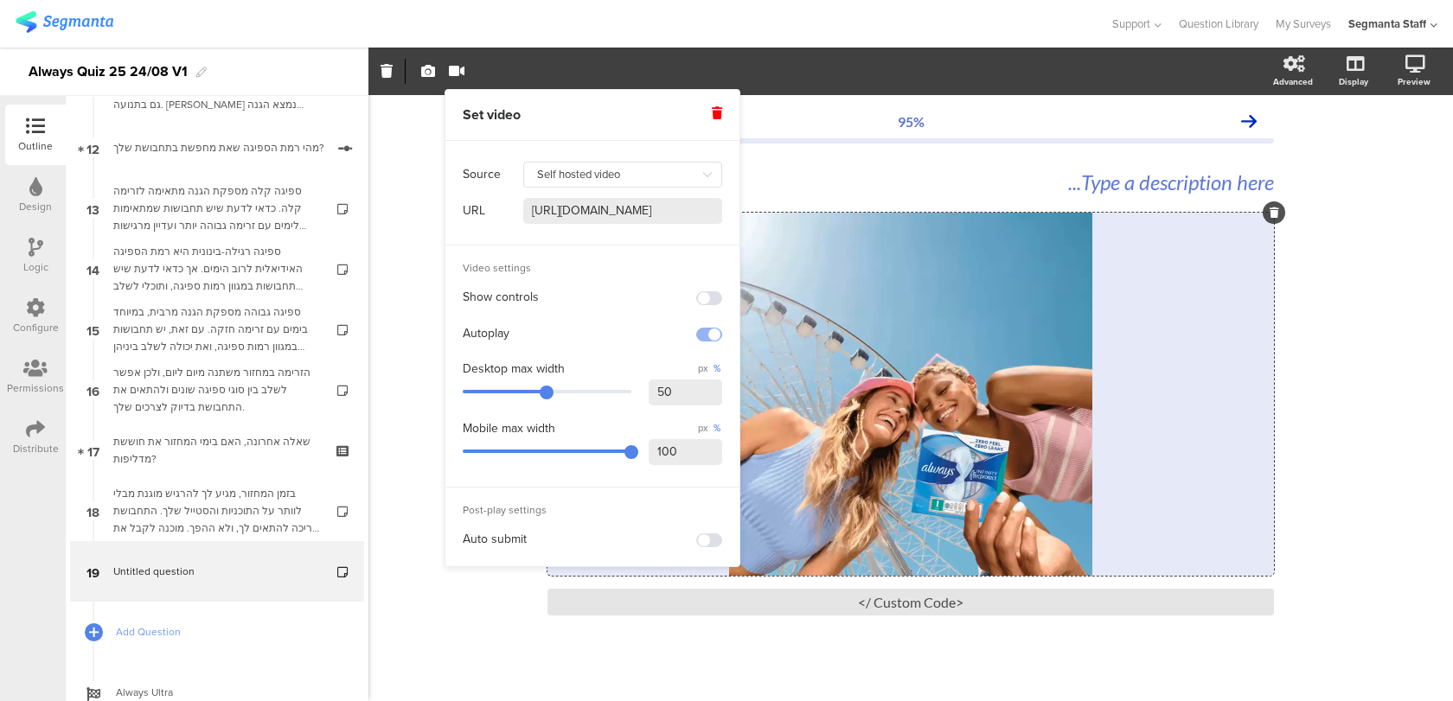
click at [711, 536] on span at bounding box center [709, 541] width 26 height 14
click at [1396, 147] on icon at bounding box center [1392, 155] width 14 height 22
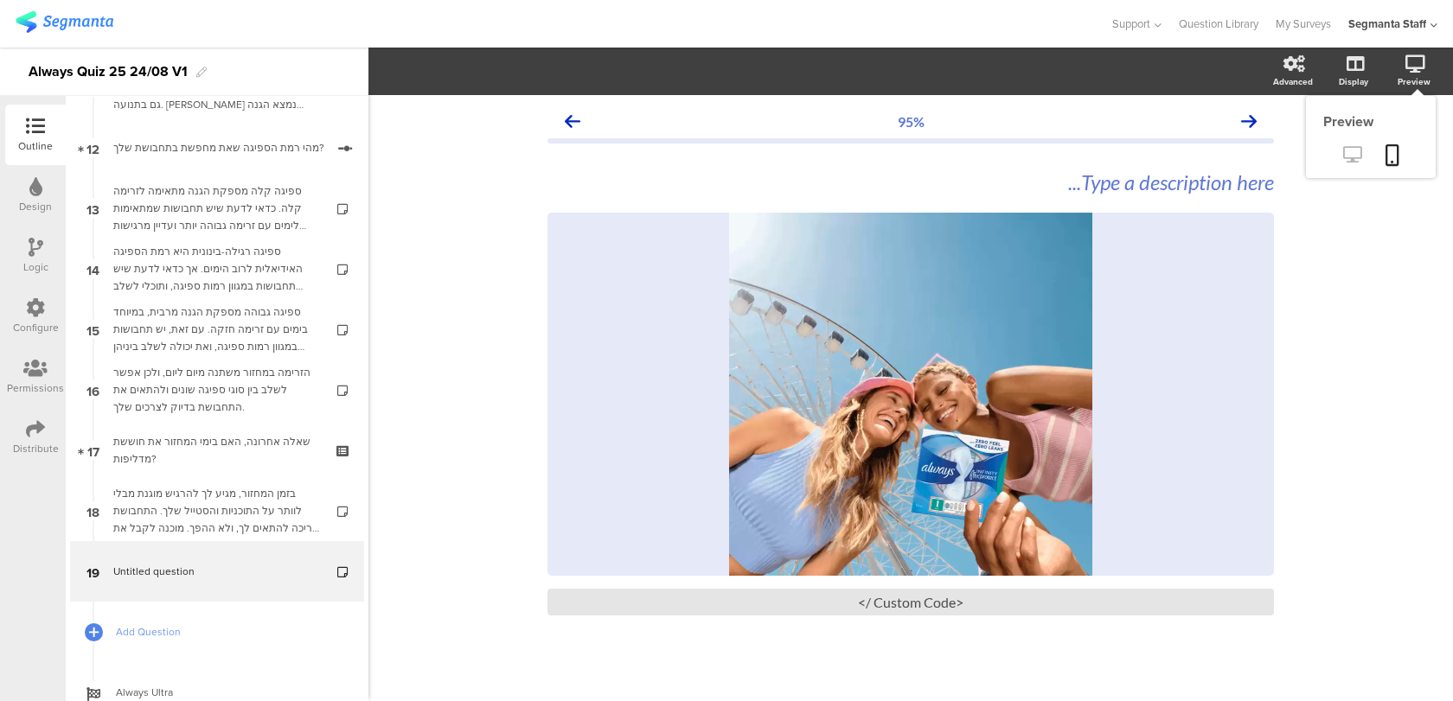
click at [1365, 143] on link at bounding box center [1352, 156] width 42 height 29
click at [1397, 163] on icon at bounding box center [1392, 155] width 14 height 22
click at [616, 612] on div "<Custom Code />" at bounding box center [910, 602] width 726 height 27
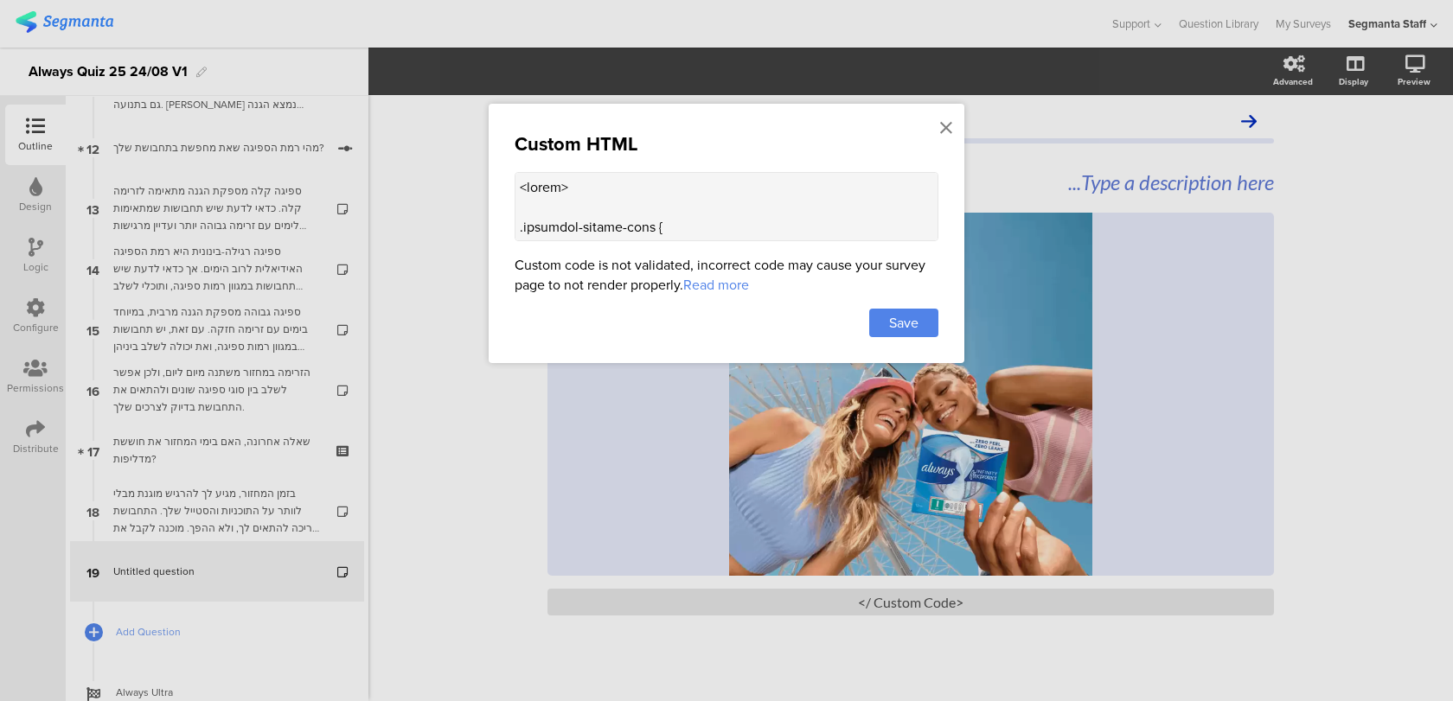
click at [616, 464] on div at bounding box center [726, 350] width 1453 height 701
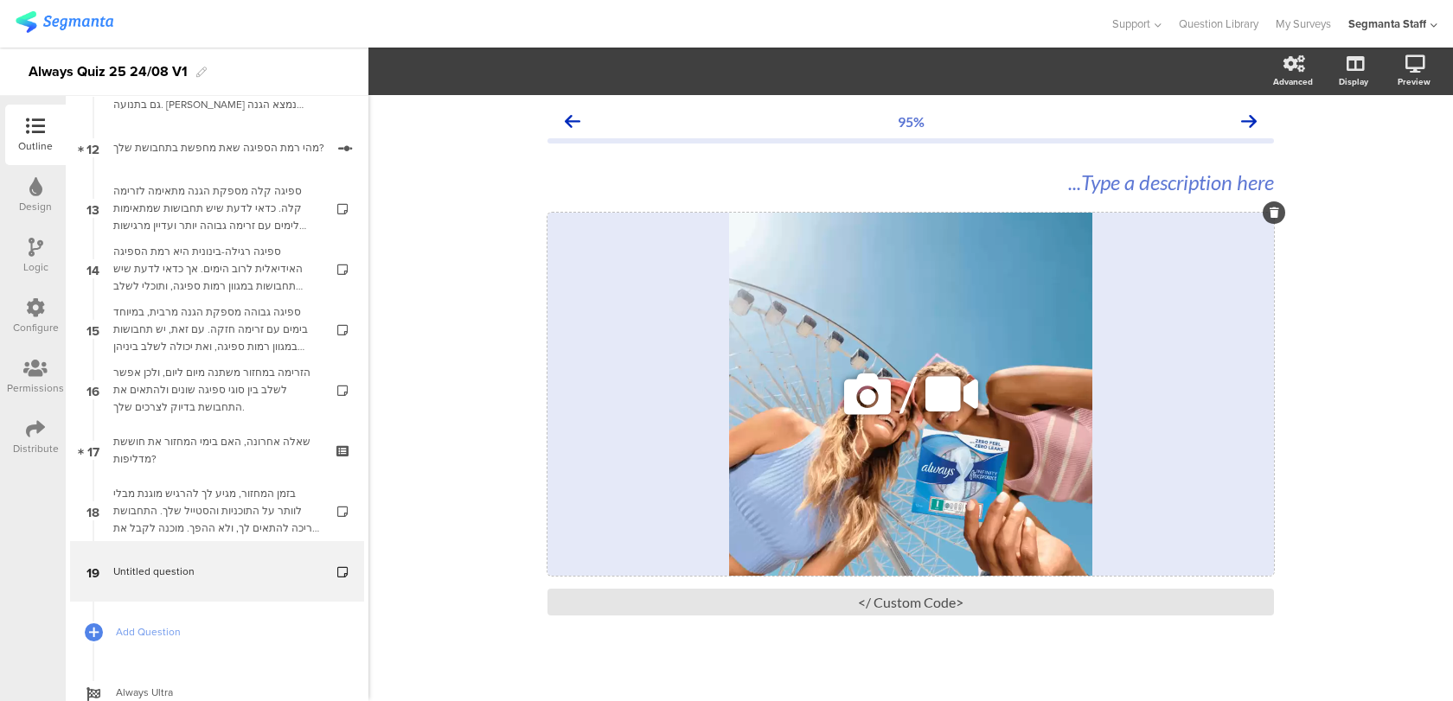
click at [569, 223] on div "/" at bounding box center [910, 394] width 726 height 363
click at [434, 69] on icon "button" at bounding box center [428, 71] width 14 height 14
click at [677, 395] on div "/" at bounding box center [910, 394] width 726 height 363
click at [674, 323] on div "/" at bounding box center [910, 394] width 726 height 363
click at [758, 261] on div "/" at bounding box center [910, 394] width 726 height 363
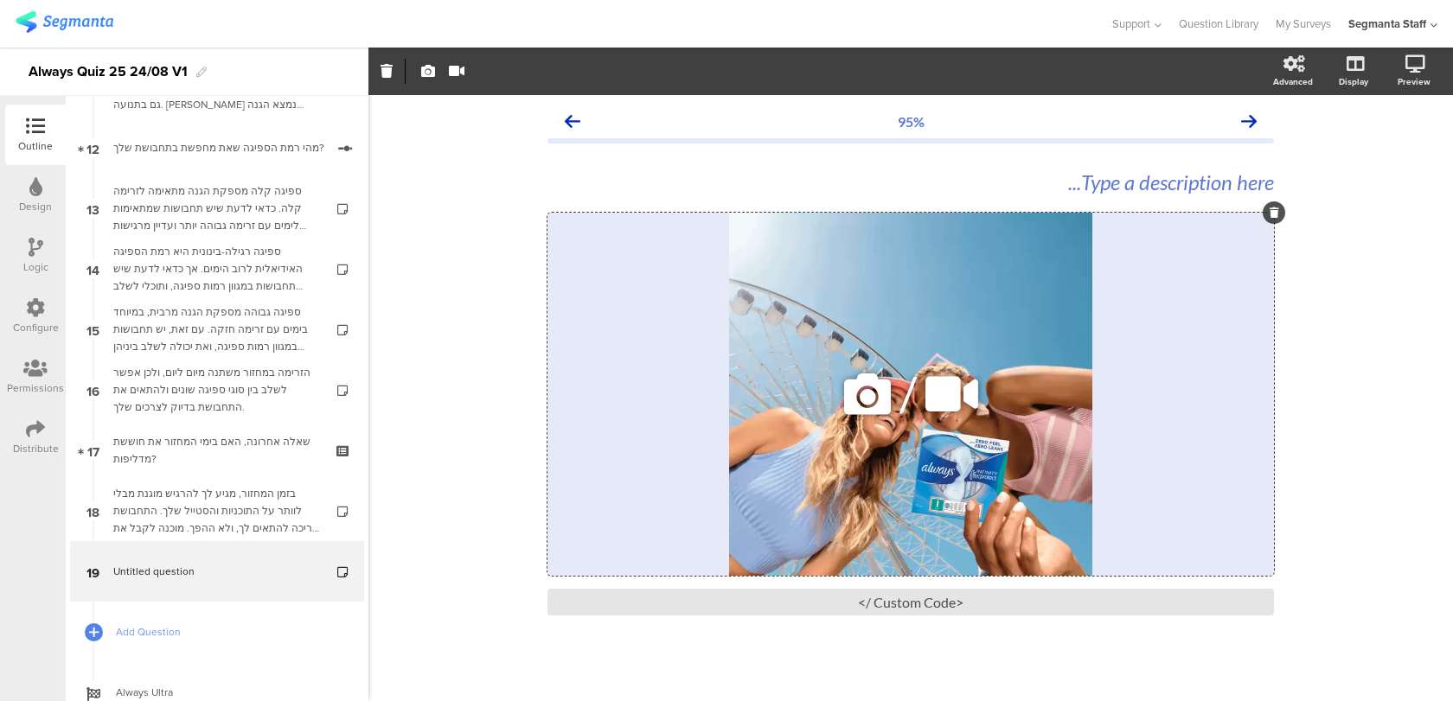
click at [637, 239] on div "/" at bounding box center [910, 394] width 726 height 363
click at [674, 520] on div "/" at bounding box center [910, 394] width 726 height 363
click at [646, 616] on div "Type a description here... / <Custom Code />" at bounding box center [910, 392] width 726 height 481
click at [647, 605] on div "<Custom Code />" at bounding box center [910, 602] width 726 height 27
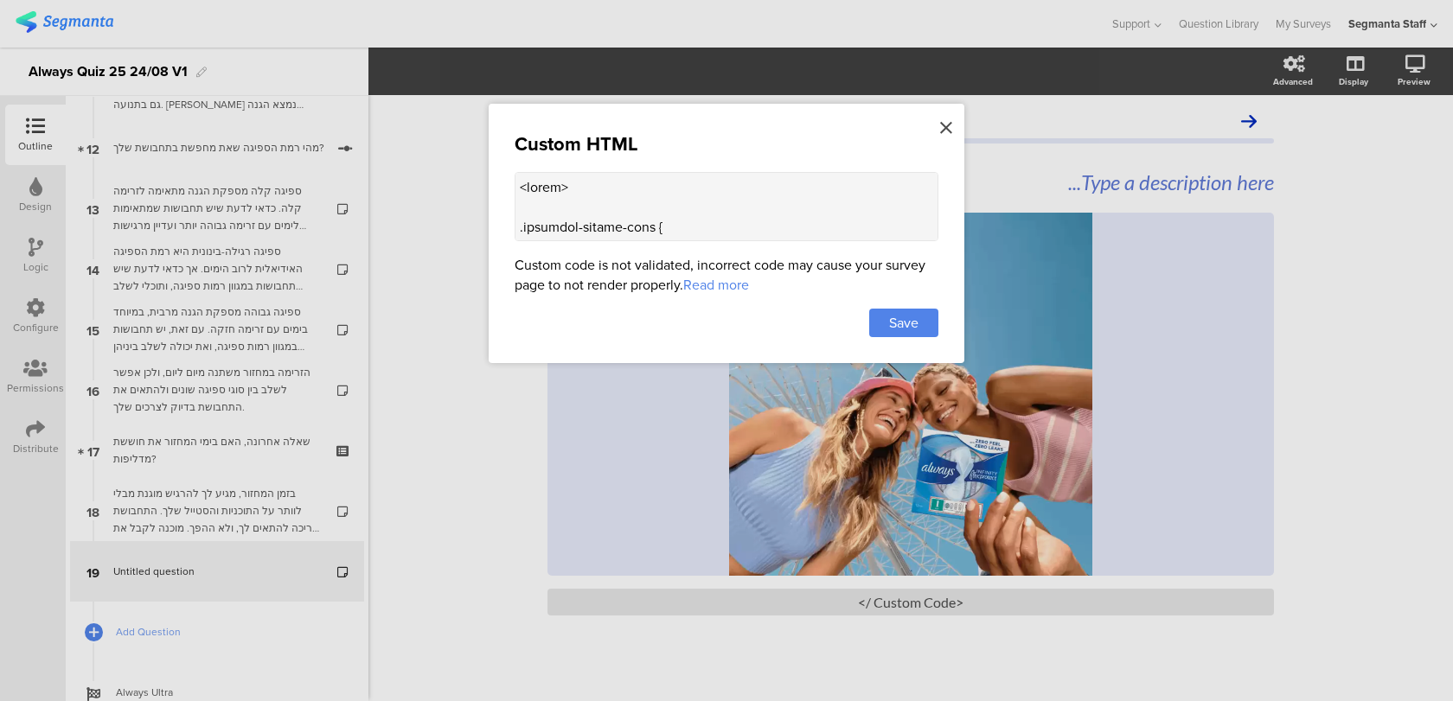
click at [949, 131] on icon at bounding box center [946, 127] width 12 height 19
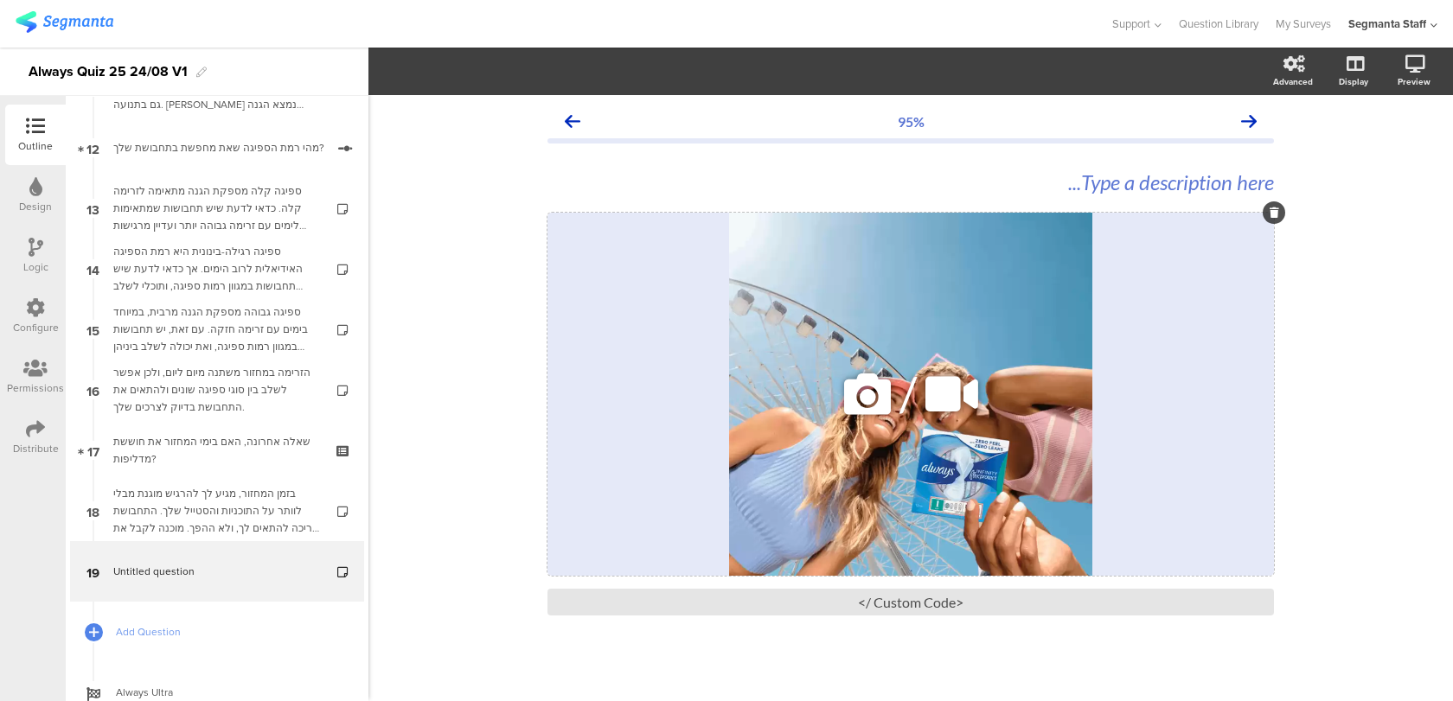
click at [834, 274] on div "/" at bounding box center [910, 394] width 726 height 363
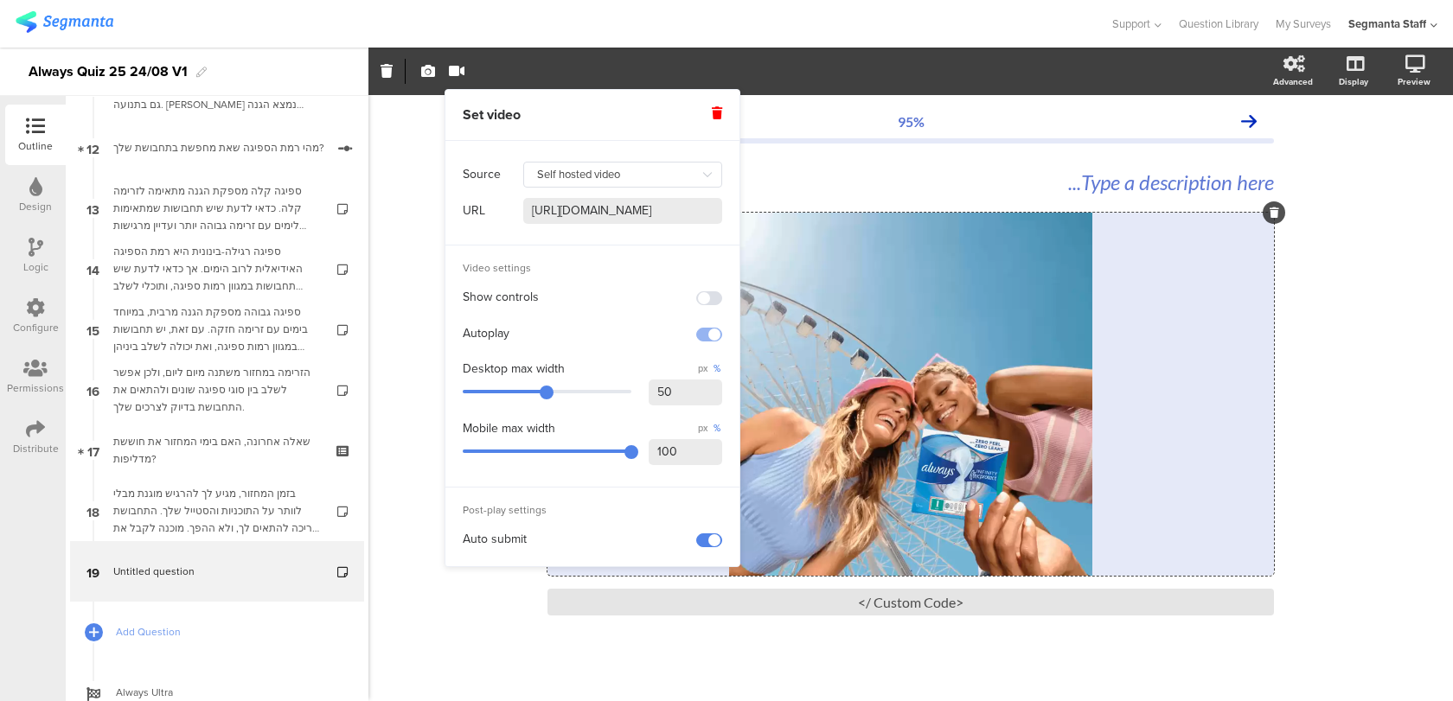
click at [716, 534] on span at bounding box center [709, 541] width 26 height 14
click at [1351, 151] on icon at bounding box center [1352, 154] width 18 height 16
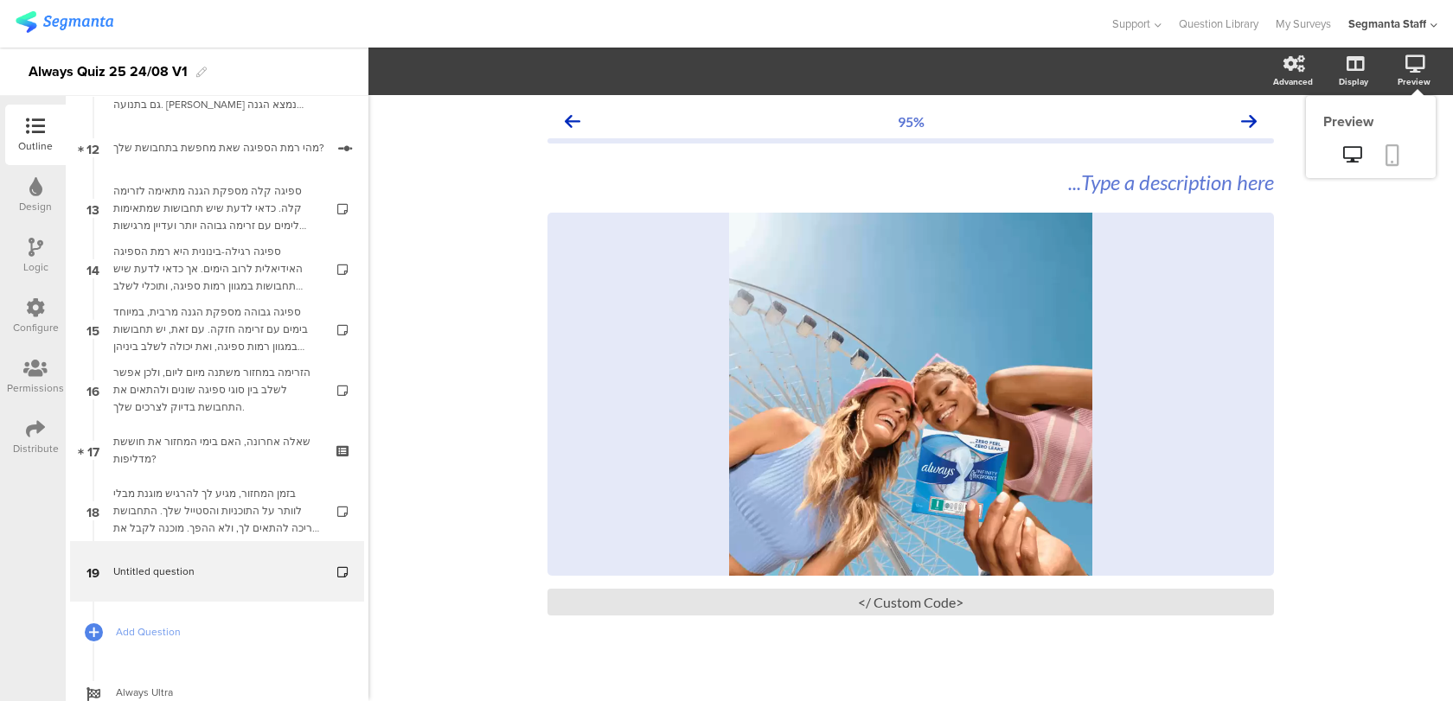
click at [1390, 151] on icon at bounding box center [1392, 155] width 14 height 22
click at [806, 612] on div "<Custom Code />" at bounding box center [910, 602] width 726 height 27
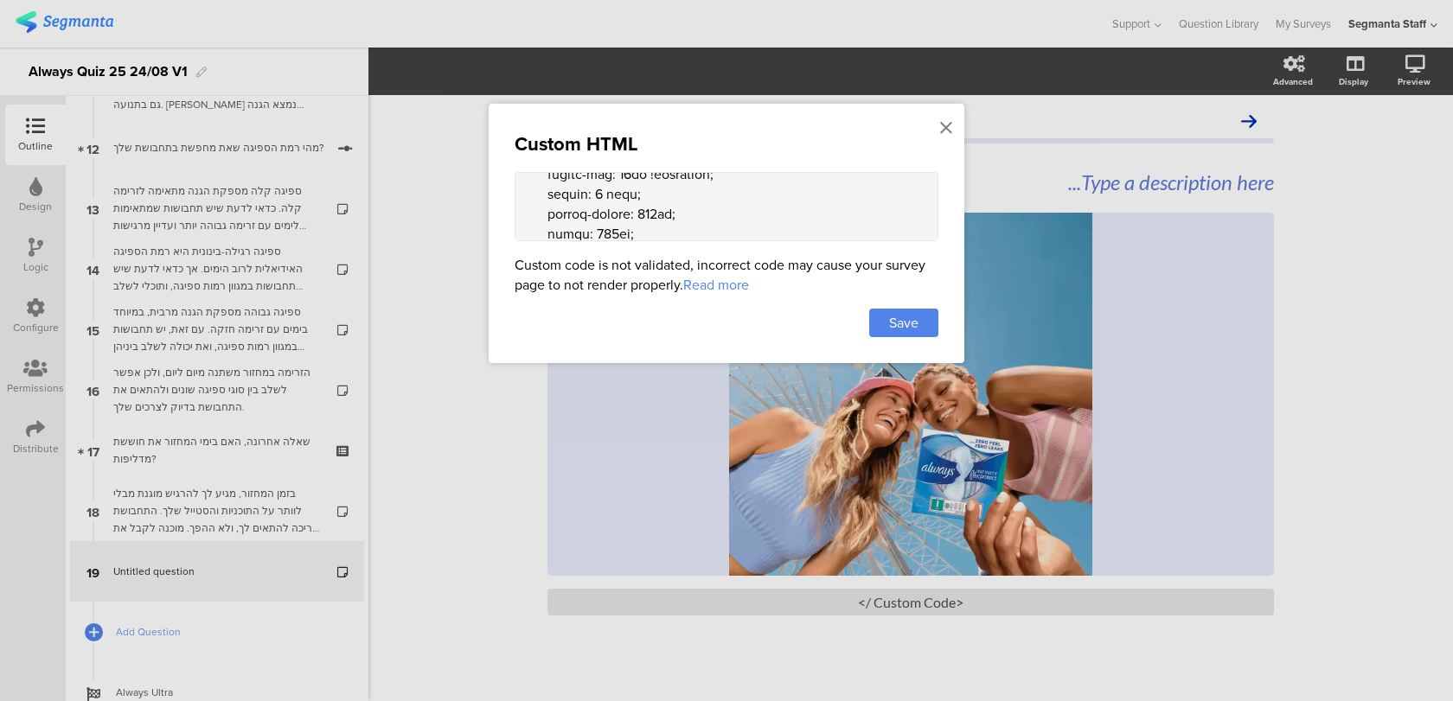
scroll to position [720, 0]
click at [609, 222] on textarea at bounding box center [727, 206] width 424 height 69
drag, startPoint x: 626, startPoint y: 227, endPoint x: 588, endPoint y: 226, distance: 38.1
click at [588, 226] on textarea at bounding box center [727, 206] width 424 height 69
type textarea "<style> .animated-router-view { background: linear-gradient(90deg, #0016aa, #00…"
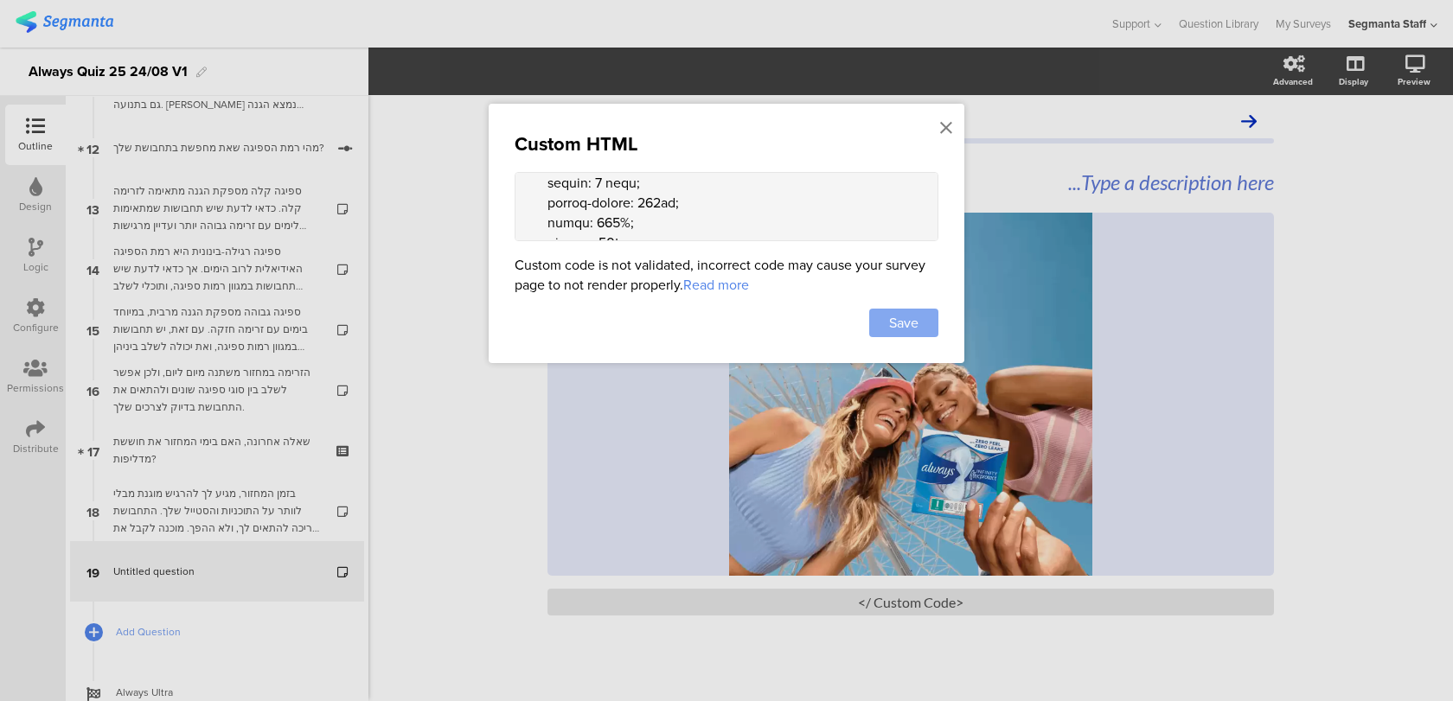
click at [898, 329] on span "Save" at bounding box center [903, 323] width 29 height 20
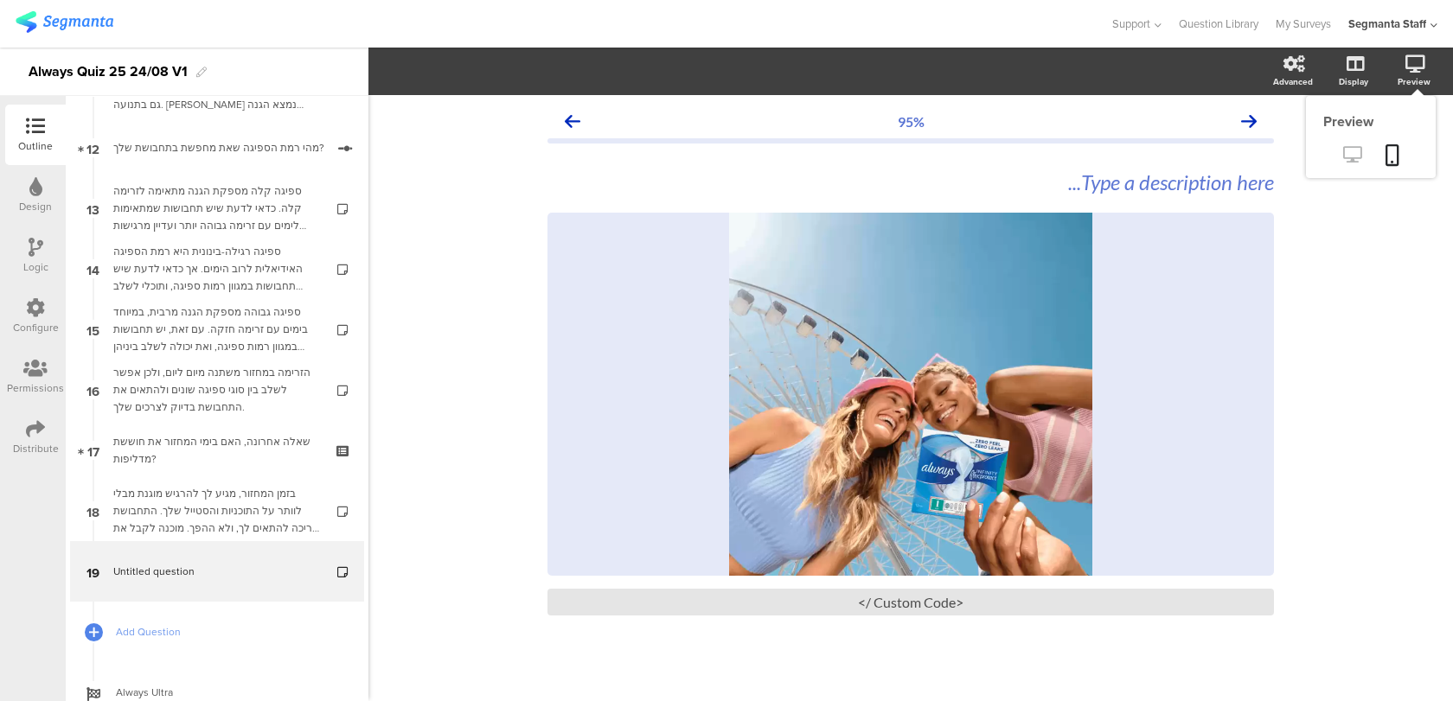
click at [1352, 150] on icon at bounding box center [1352, 154] width 18 height 16
click at [864, 318] on div "/" at bounding box center [910, 394] width 726 height 363
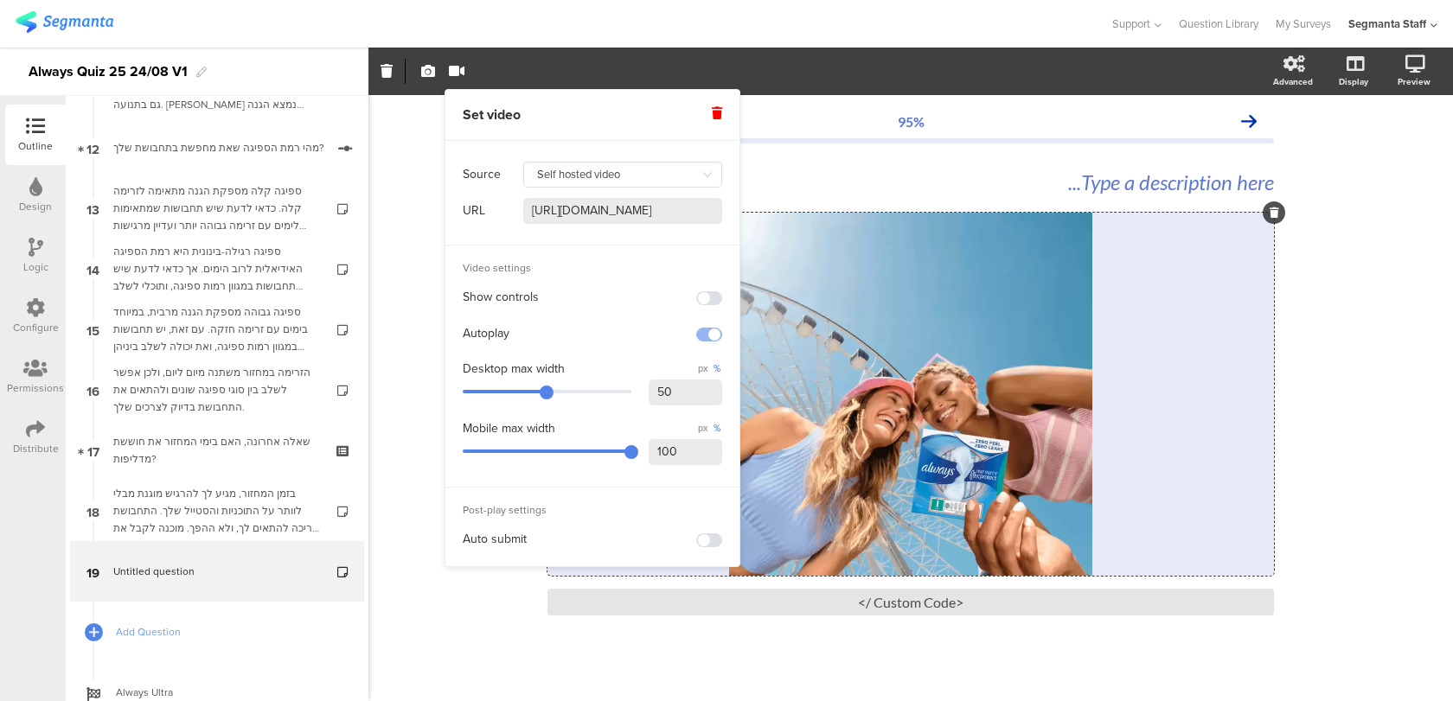
drag, startPoint x: 682, startPoint y: 396, endPoint x: 581, endPoint y: 387, distance: 101.6
click at [583, 387] on div "Desktop max width px % 50" at bounding box center [592, 385] width 259 height 54
type input "60"
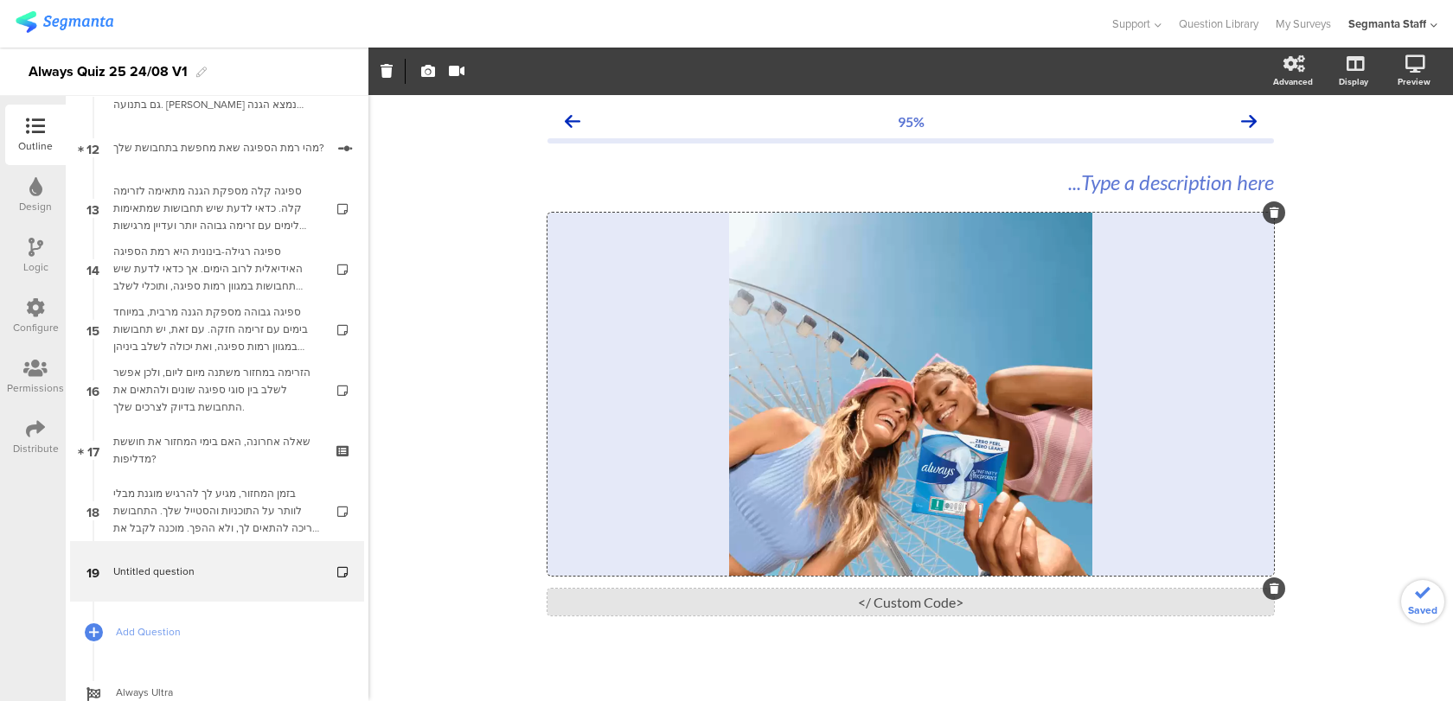
click at [675, 593] on div "<Custom Code />" at bounding box center [910, 602] width 726 height 27
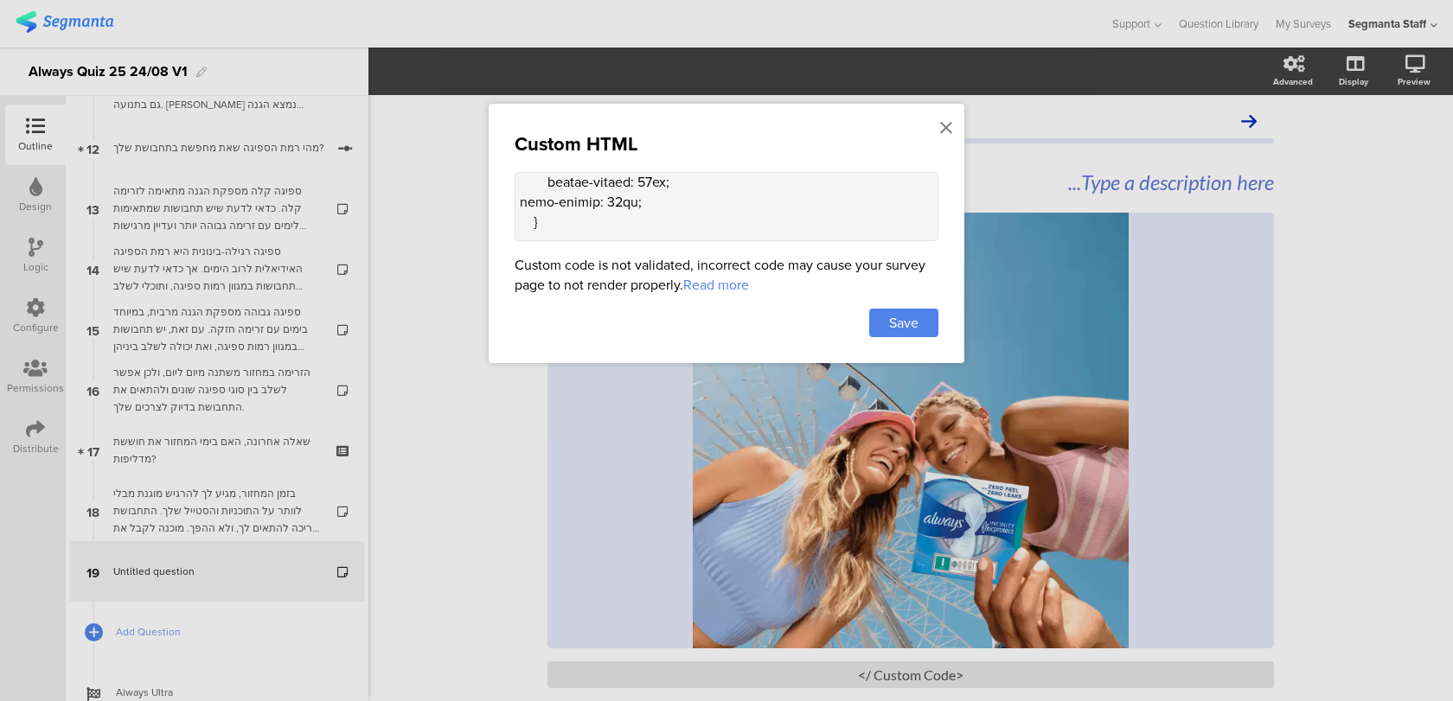
scroll to position [594, 0]
click at [676, 195] on textarea at bounding box center [727, 206] width 424 height 69
paste textarea "width: 60% !important; margin: 0 auto; margin-top: 24px;"
drag, startPoint x: 546, startPoint y: 230, endPoint x: 516, endPoint y: 181, distance: 57.4
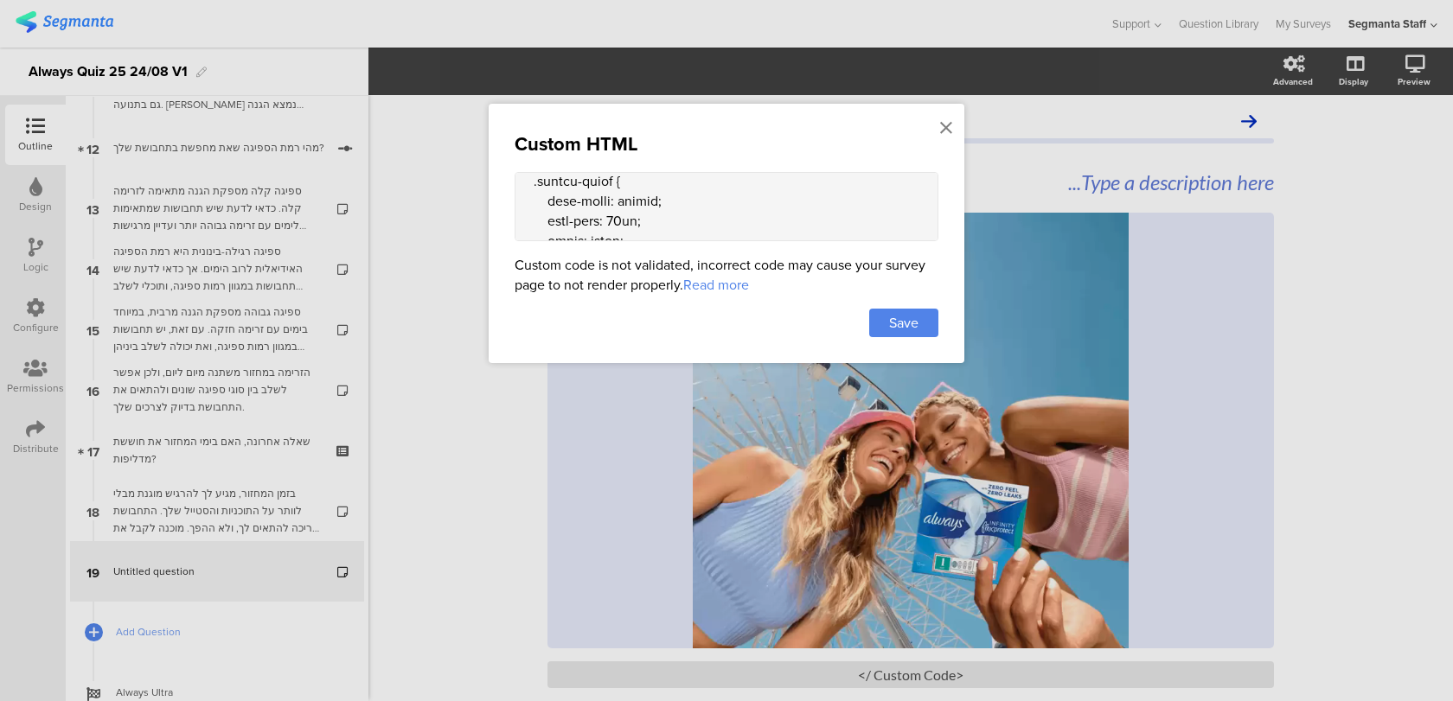
click at [516, 181] on textarea at bounding box center [727, 206] width 424 height 69
click at [578, 207] on textarea at bounding box center [727, 206] width 424 height 69
click at [571, 183] on textarea at bounding box center [727, 206] width 424 height 69
paste textarea ".loader-title { text-align: center; font-size: 24px; color: white; font-weight:…"
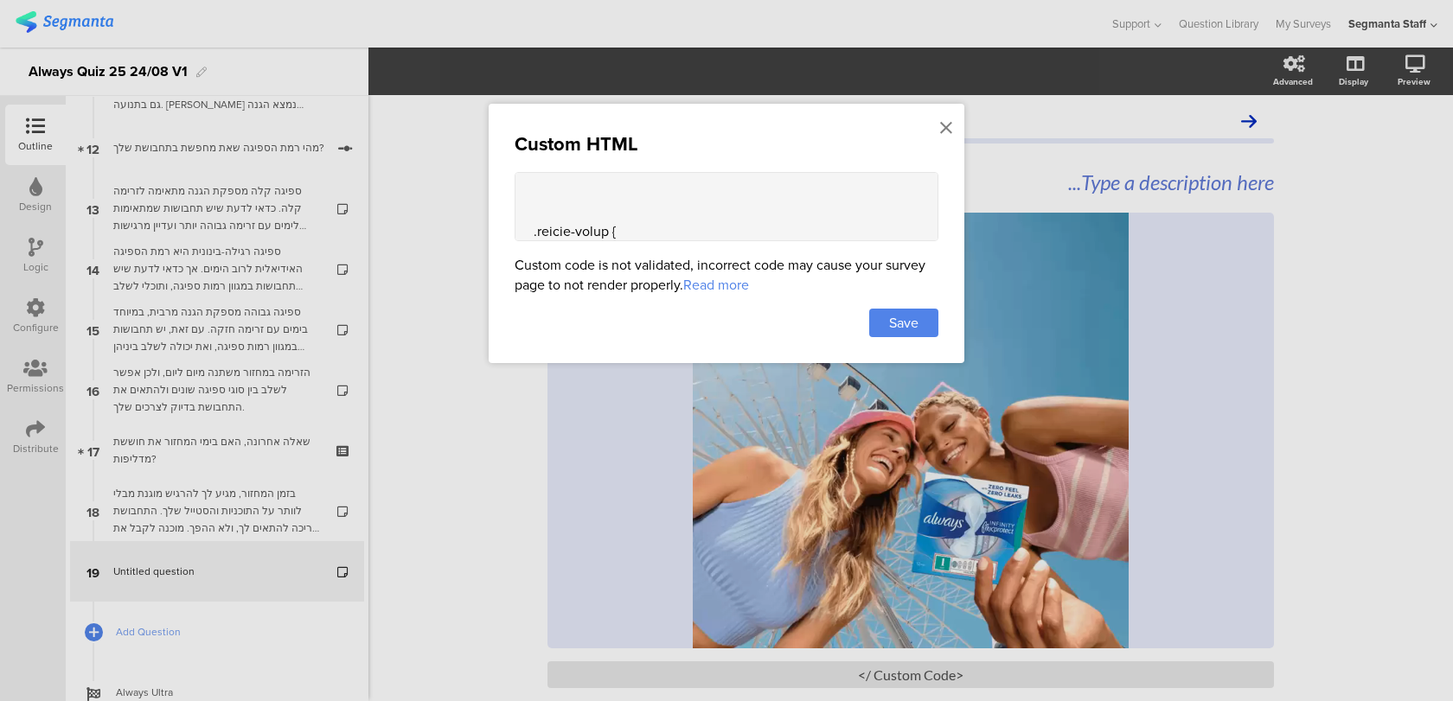
scroll to position [1044, 0]
drag, startPoint x: 631, startPoint y: 189, endPoint x: 516, endPoint y: 221, distance: 119.4
click at [516, 221] on textarea at bounding box center [727, 206] width 424 height 69
click at [583, 186] on textarea at bounding box center [727, 206] width 424 height 69
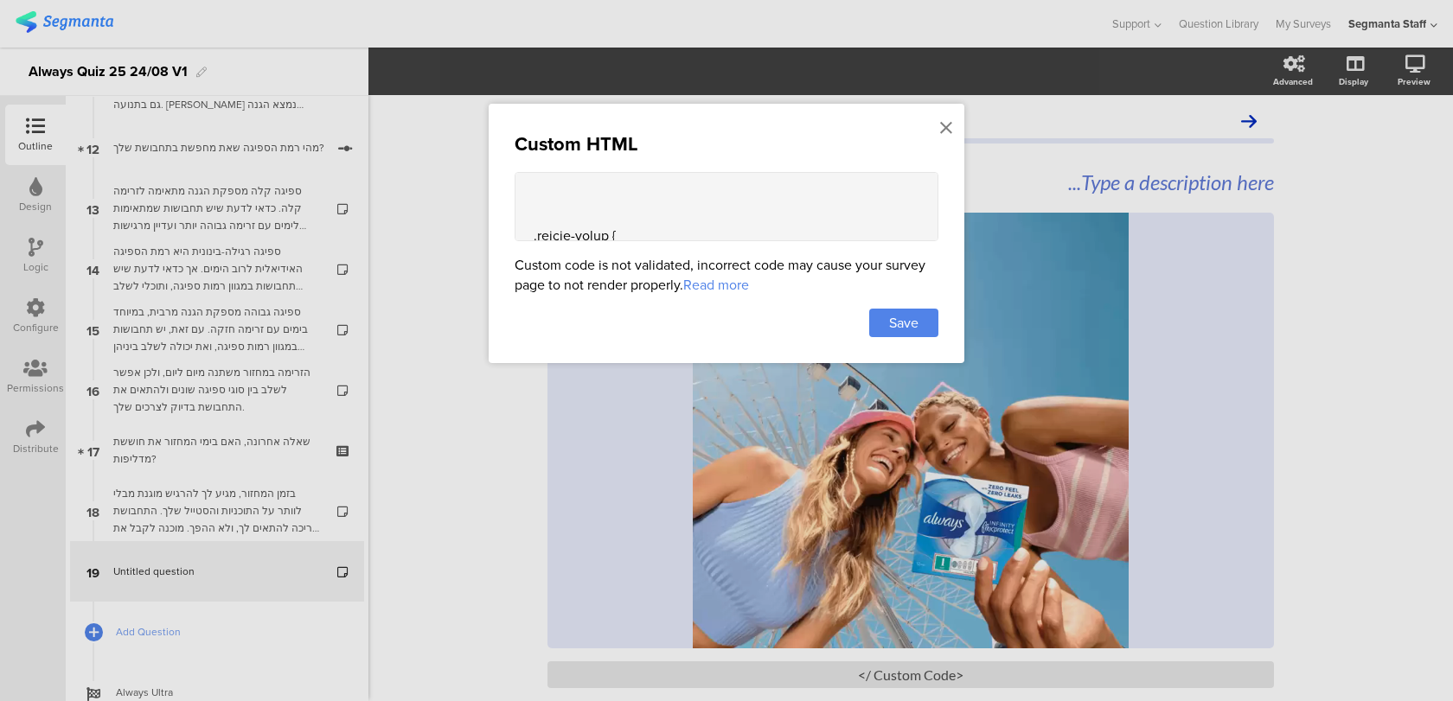
paste textarea ".custom-loader { margin-top: 32px !important; margin: 0 auto; border-radius: 30…"
drag, startPoint x: 688, startPoint y: 191, endPoint x: 517, endPoint y: 226, distance: 174.7
click at [517, 226] on textarea at bounding box center [727, 206] width 424 height 69
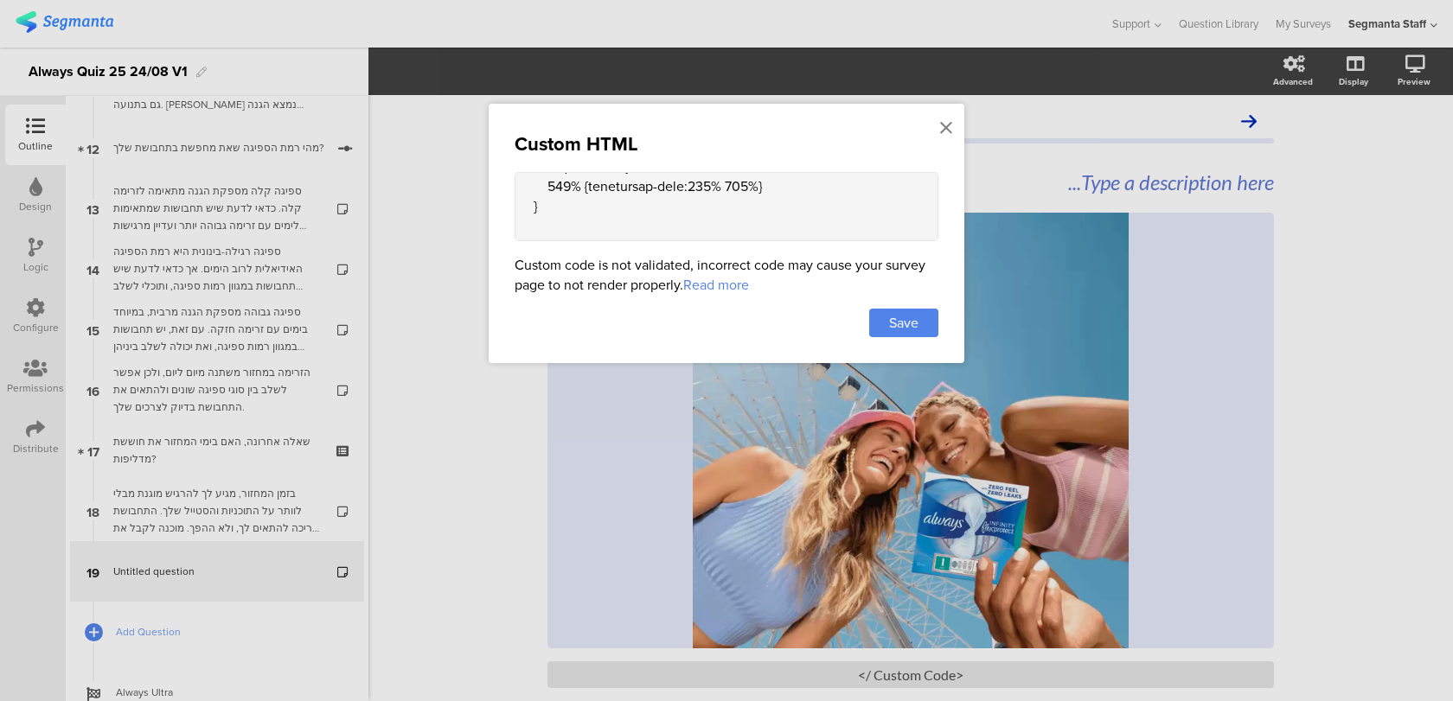
click at [535, 216] on textarea at bounding box center [727, 206] width 424 height 69
paste textarea "@media screen and (max-width: 635px) {"
click at [519, 187] on textarea at bounding box center [727, 206] width 424 height 69
type textarea "<style> .animated-router-view { background: linear-gradient(90deg, #0016aa, #00…"
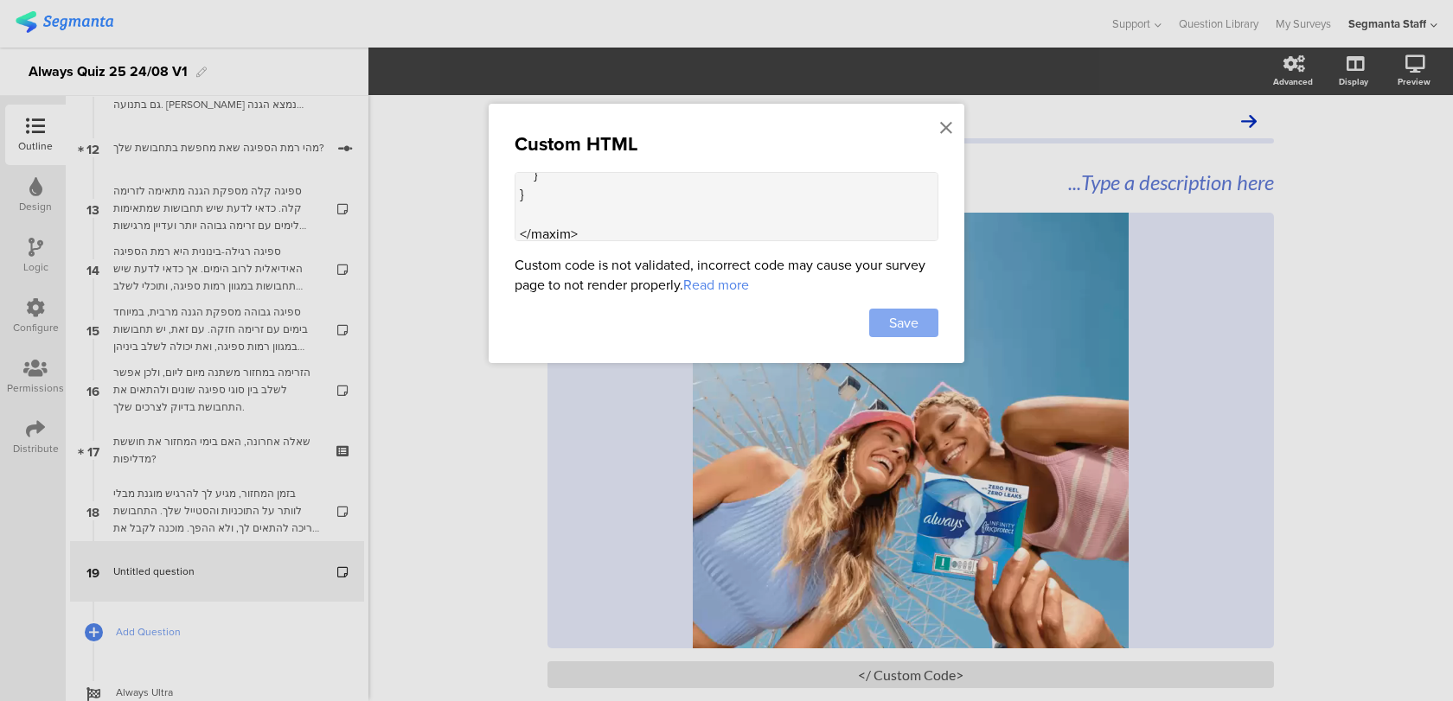
click at [922, 316] on div "Save" at bounding box center [903, 323] width 69 height 29
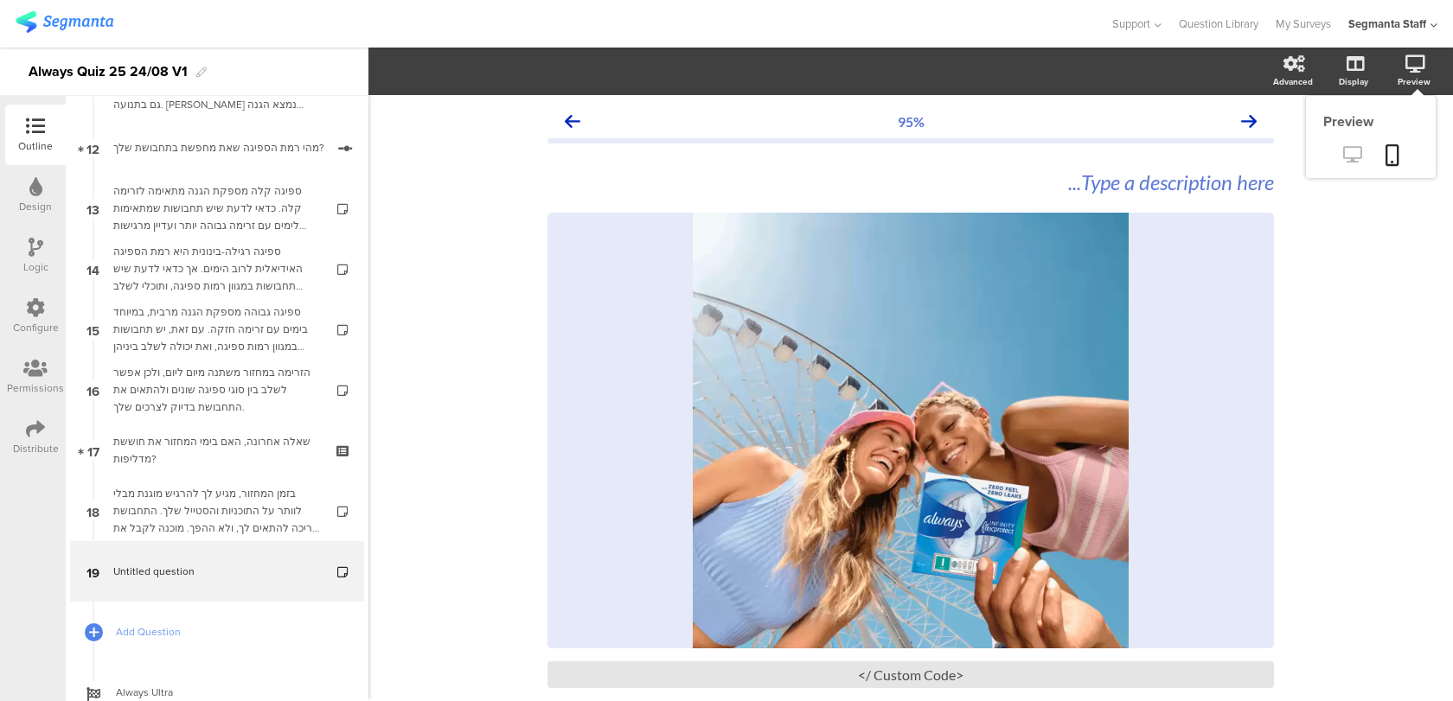
click at [1357, 156] on icon at bounding box center [1352, 154] width 18 height 16
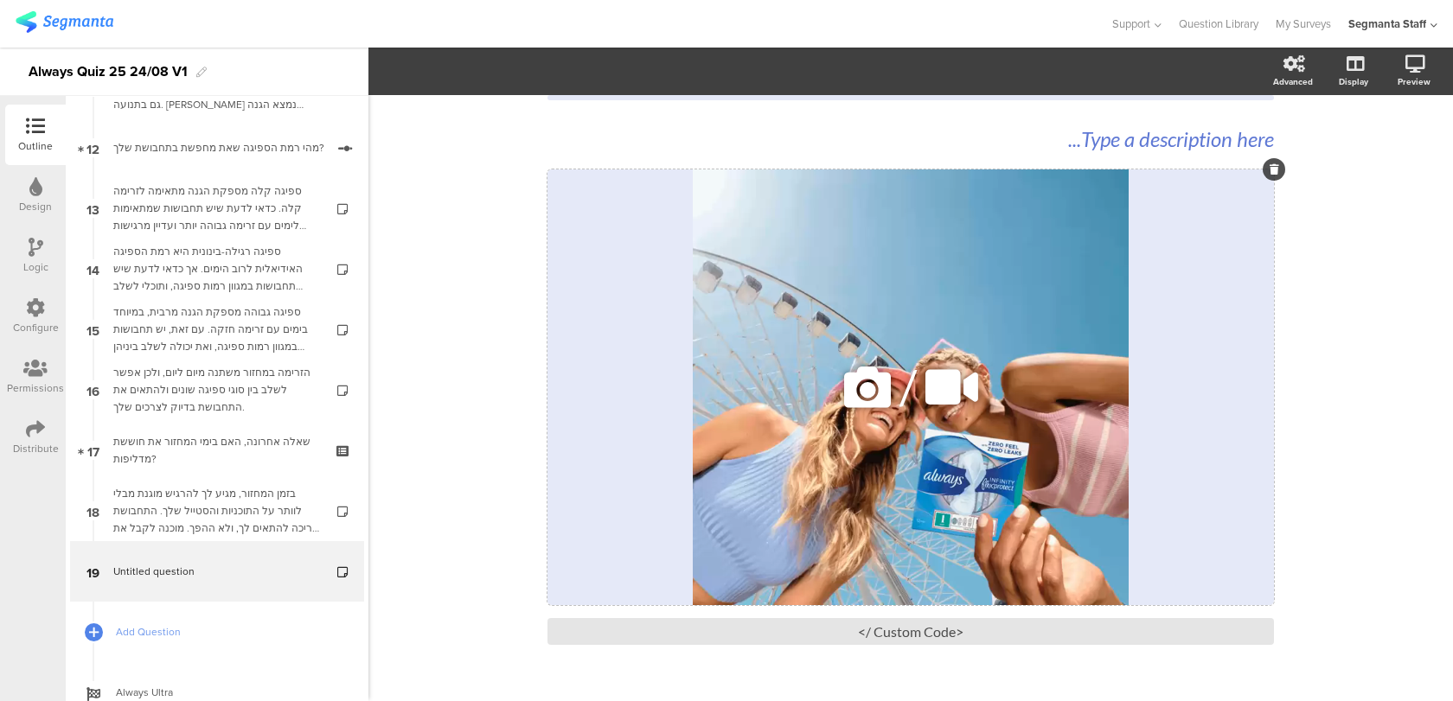
scroll to position [90, 0]
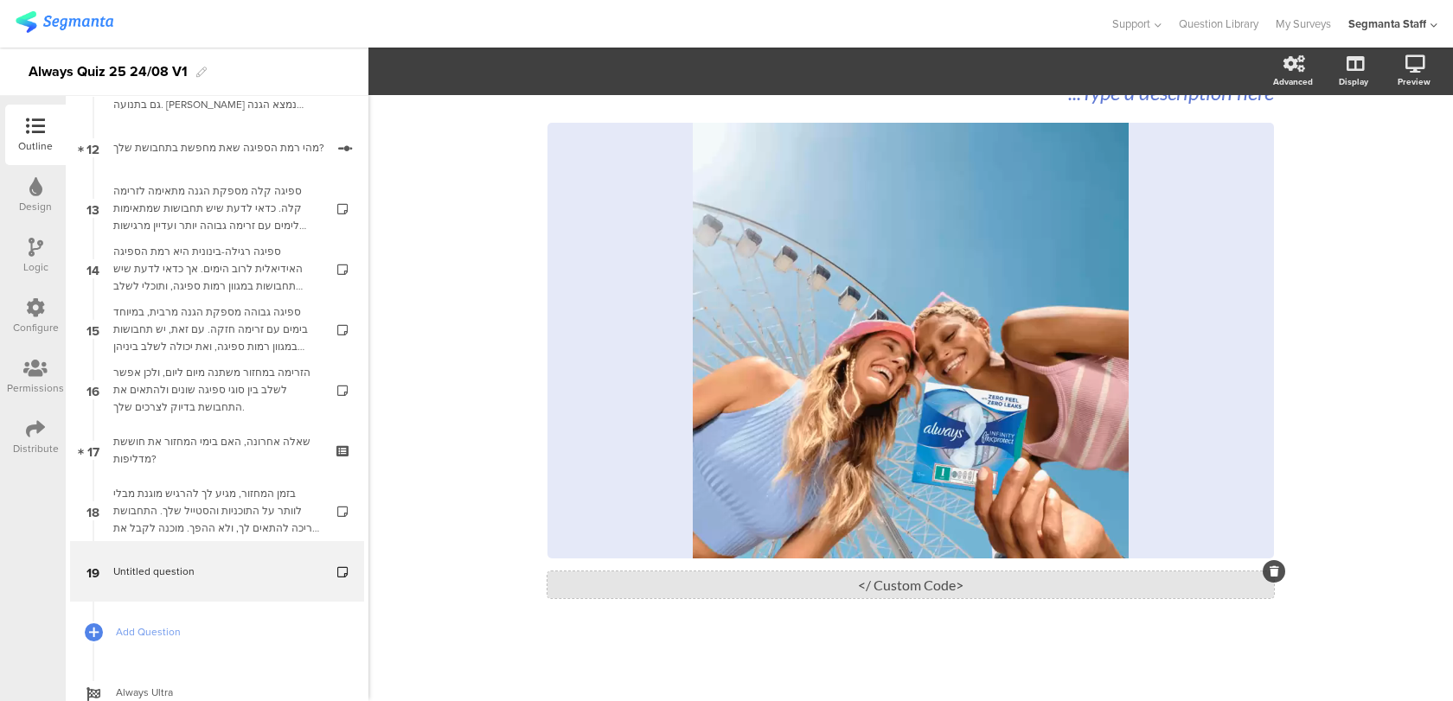
click at [885, 582] on div "<Custom Code />" at bounding box center [910, 585] width 726 height 27
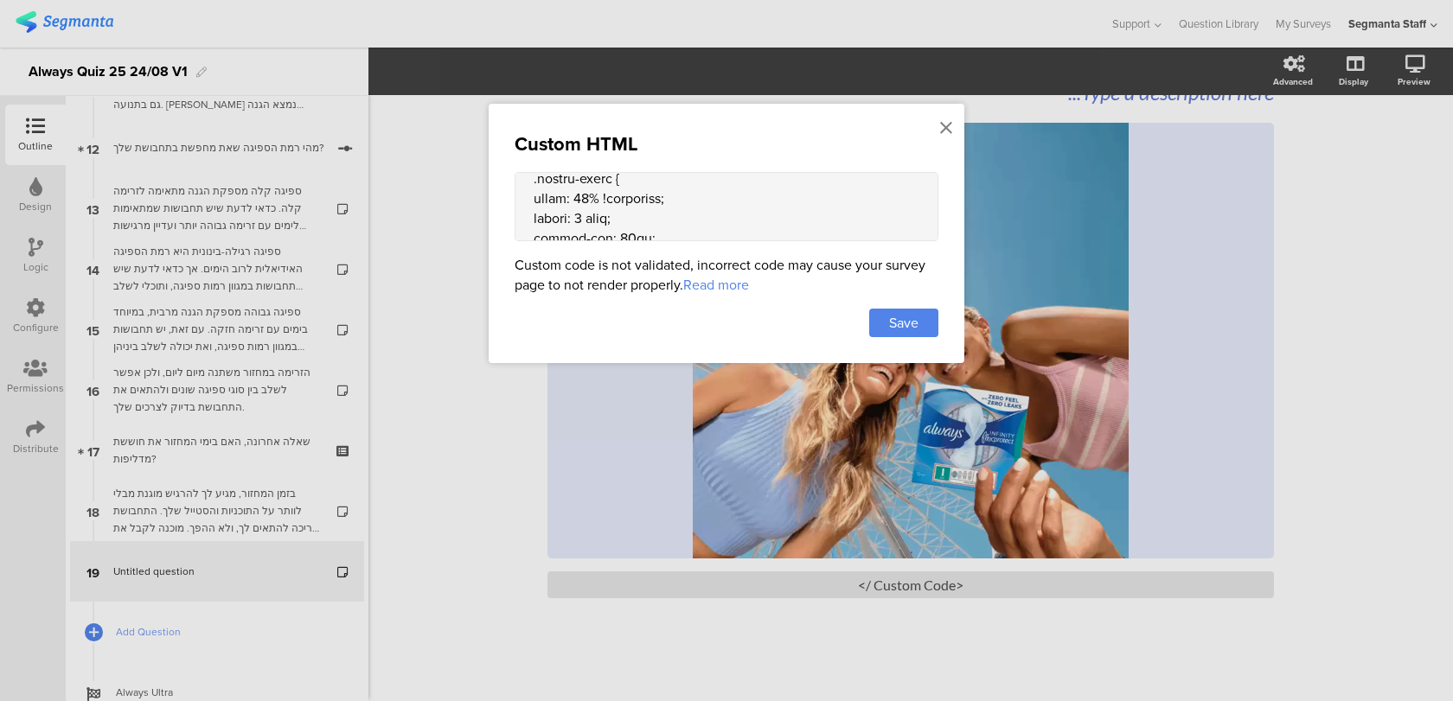
scroll to position [1133, 0]
drag, startPoint x: 588, startPoint y: 203, endPoint x: 575, endPoint y: 202, distance: 13.0
click at [575, 203] on textarea at bounding box center [727, 206] width 424 height 69
drag, startPoint x: 645, startPoint y: 222, endPoint x: 506, endPoint y: 227, distance: 139.3
click at [506, 227] on div "Custom HTML Custom code is not validated, incorrect code may cause your survey …" at bounding box center [727, 233] width 476 height 259
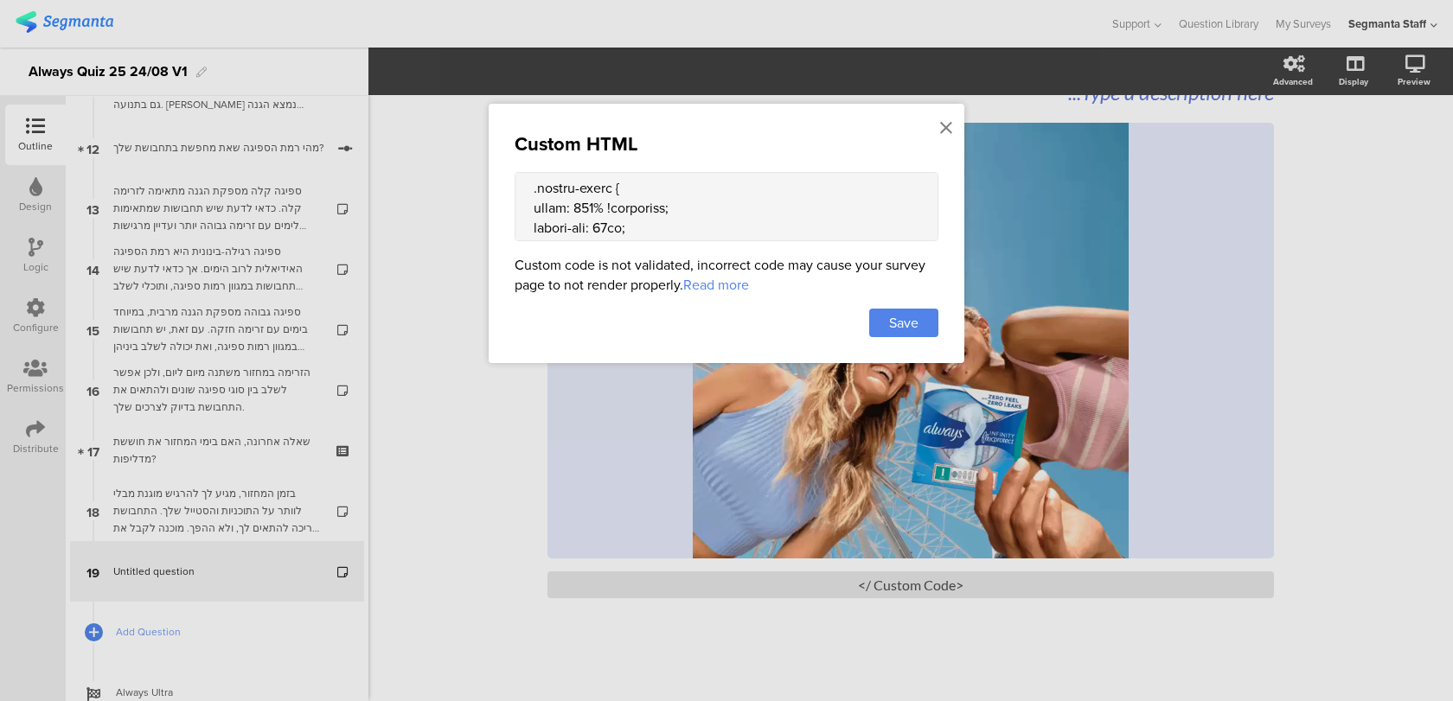
drag, startPoint x: 658, startPoint y: 218, endPoint x: 490, endPoint y: 216, distance: 167.8
click at [490, 217] on div "Custom HTML Custom code is not validated, incorrect code may cause your survey …" at bounding box center [727, 233] width 476 height 259
drag, startPoint x: 705, startPoint y: 203, endPoint x: 610, endPoint y: 201, distance: 95.2
click at [610, 201] on textarea at bounding box center [727, 206] width 424 height 69
click at [655, 218] on textarea at bounding box center [727, 206] width 424 height 69
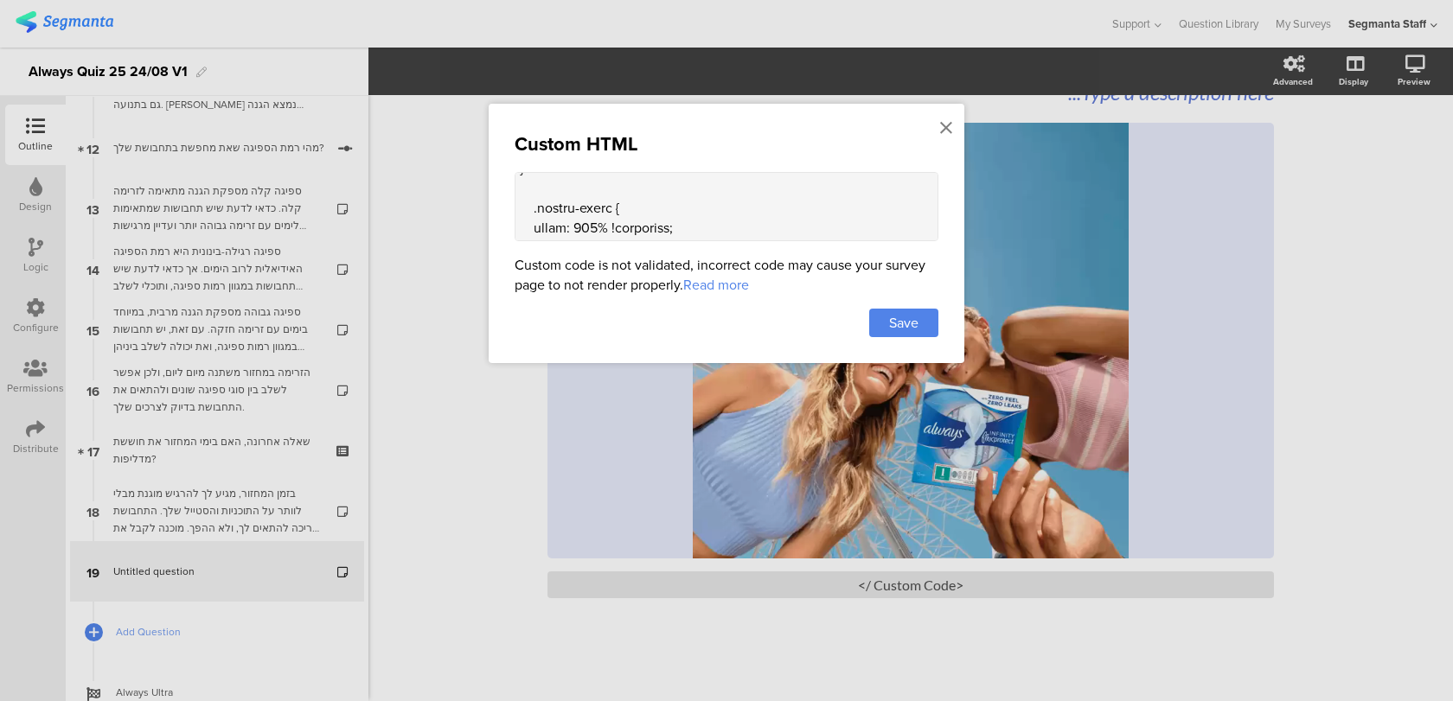
paste textarea "!important;"
click at [591, 231] on textarea at bounding box center [727, 206] width 424 height 69
type textarea "<style> .animated-router-view { background: linear-gradient(90deg, #0016aa, #00…"
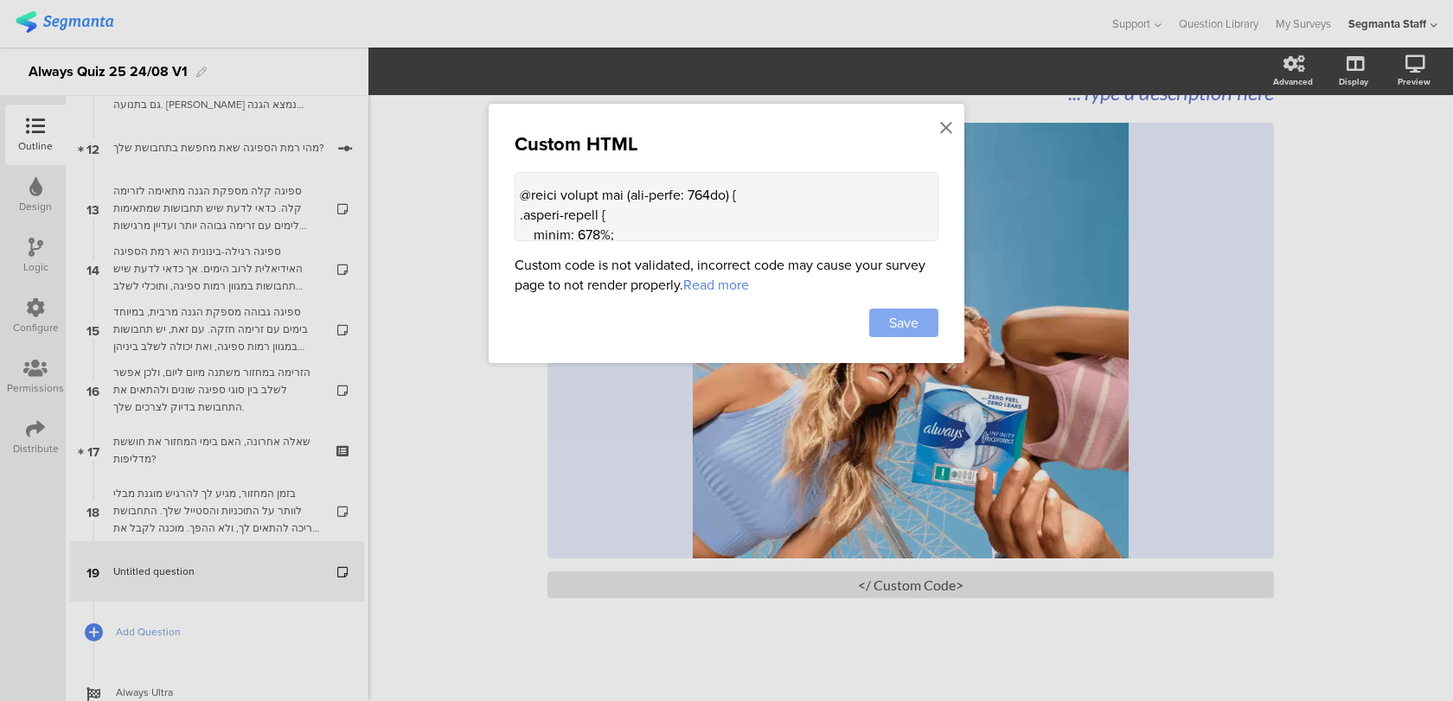
click at [927, 320] on div "Save" at bounding box center [903, 323] width 69 height 29
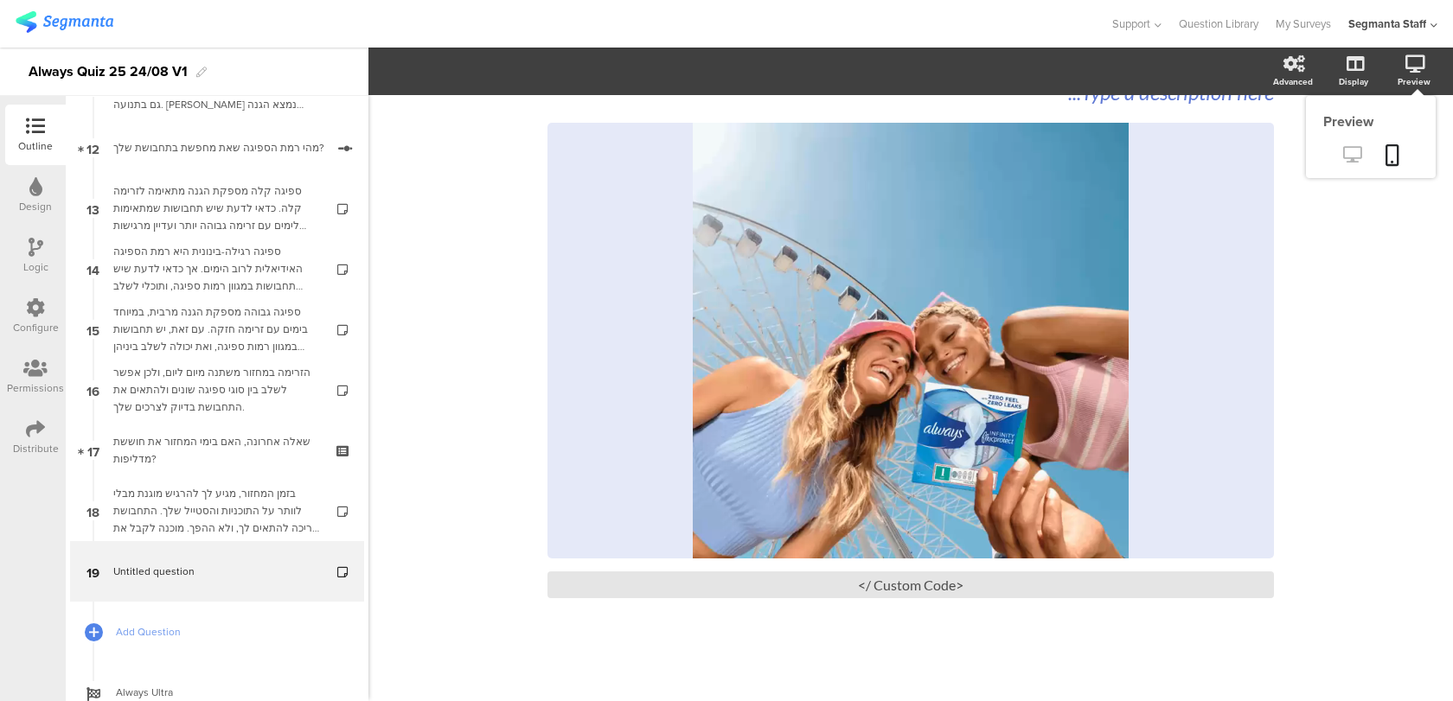
click at [1350, 145] on link at bounding box center [1352, 156] width 42 height 29
click at [717, 587] on div "<Custom Code />" at bounding box center [910, 585] width 726 height 27
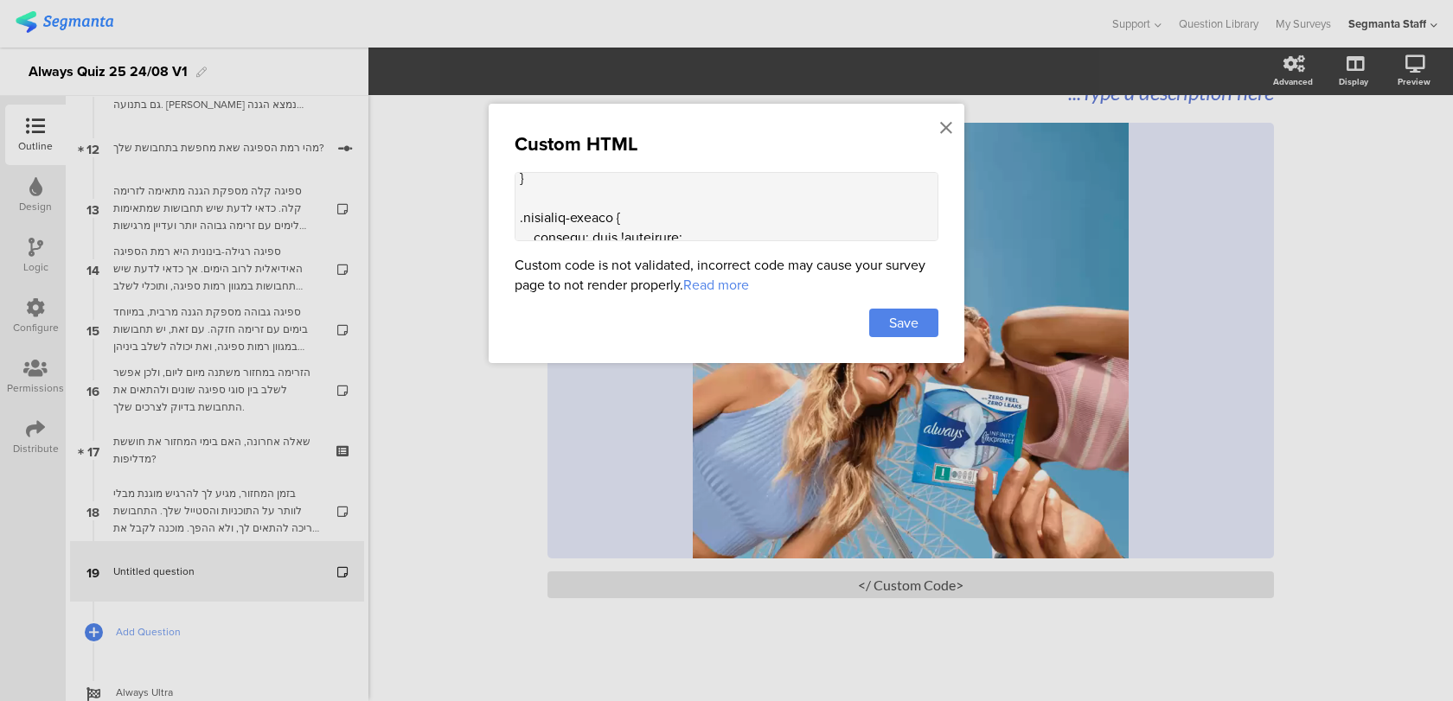
scroll to position [201, 0]
drag, startPoint x: 697, startPoint y: 196, endPoint x: 617, endPoint y: 195, distance: 79.6
click at [617, 195] on textarea at bounding box center [727, 206] width 424 height 69
click at [608, 217] on textarea at bounding box center [727, 206] width 424 height 69
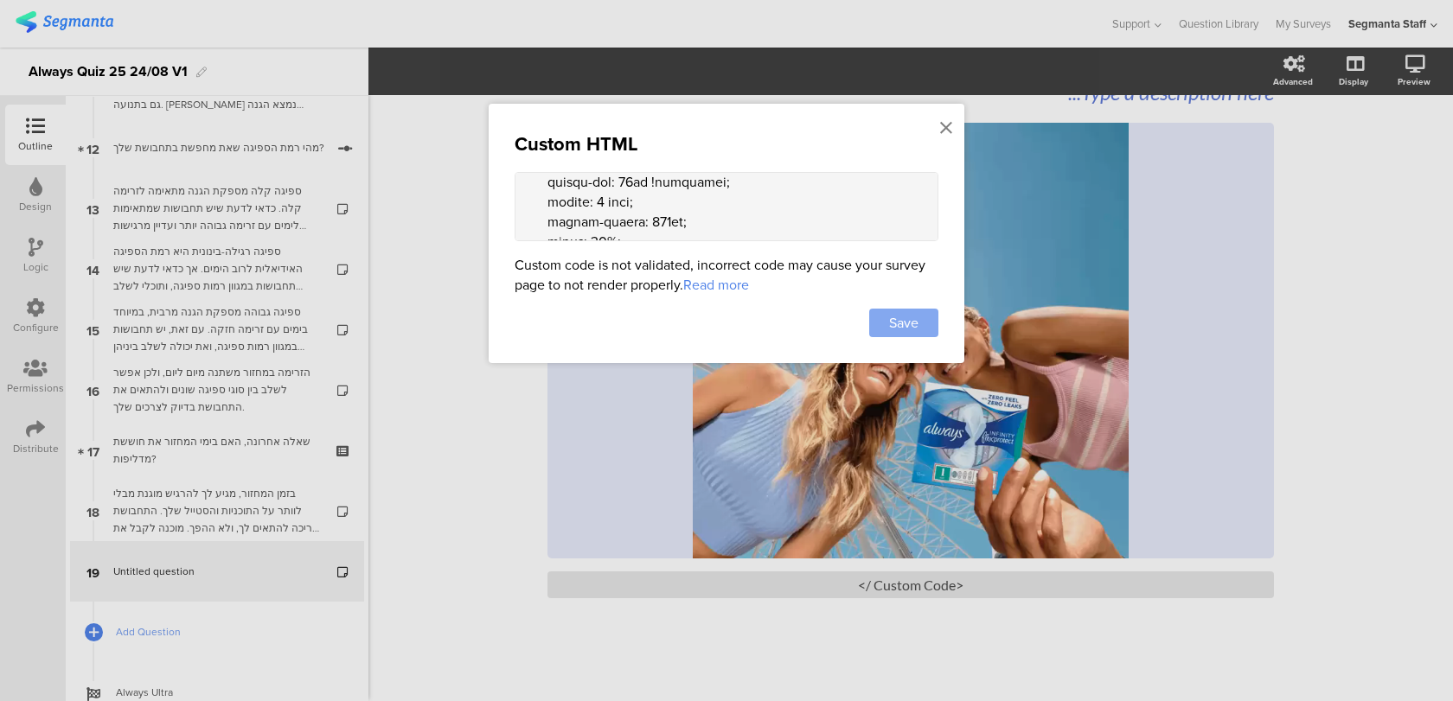
type textarea "<style> .animated-router-view { background: linear-gradient(90deg, #0016aa, #00…"
click at [912, 309] on div "Save" at bounding box center [903, 323] width 69 height 29
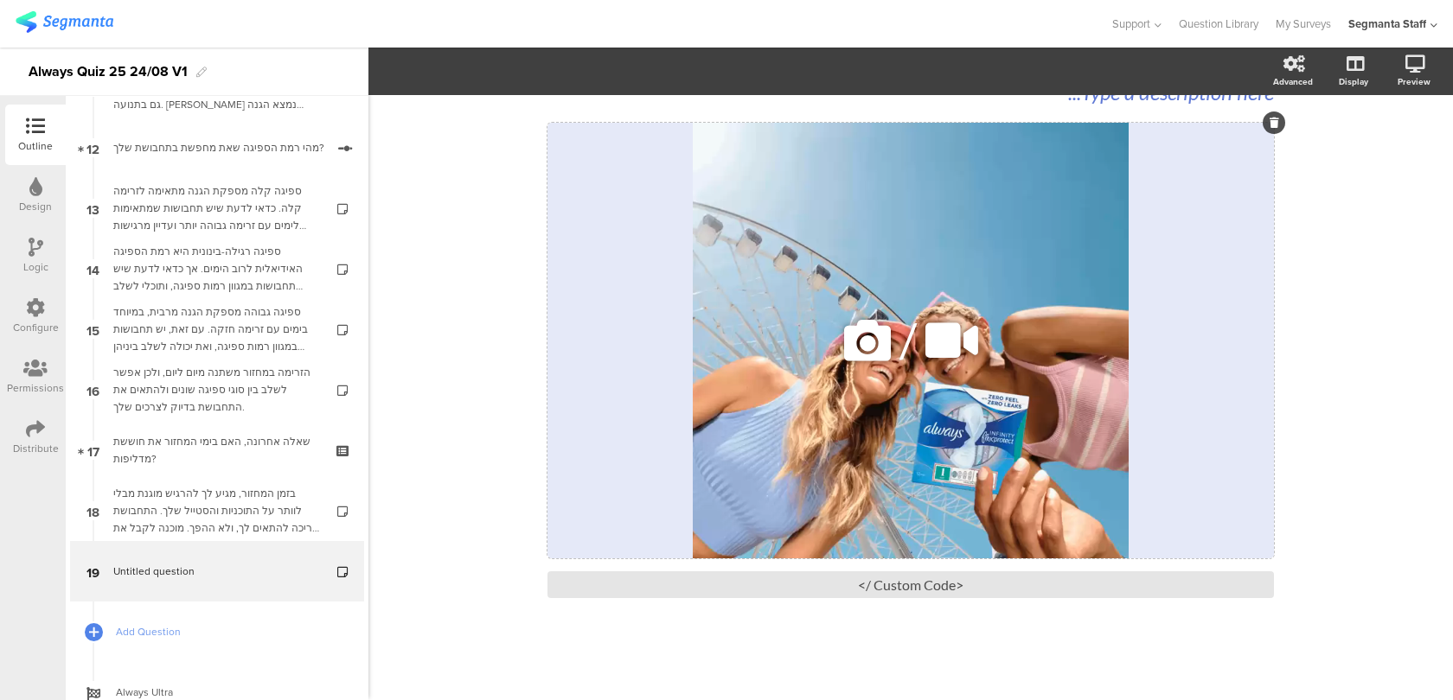
click at [754, 489] on div "/" at bounding box center [910, 341] width 726 height 436
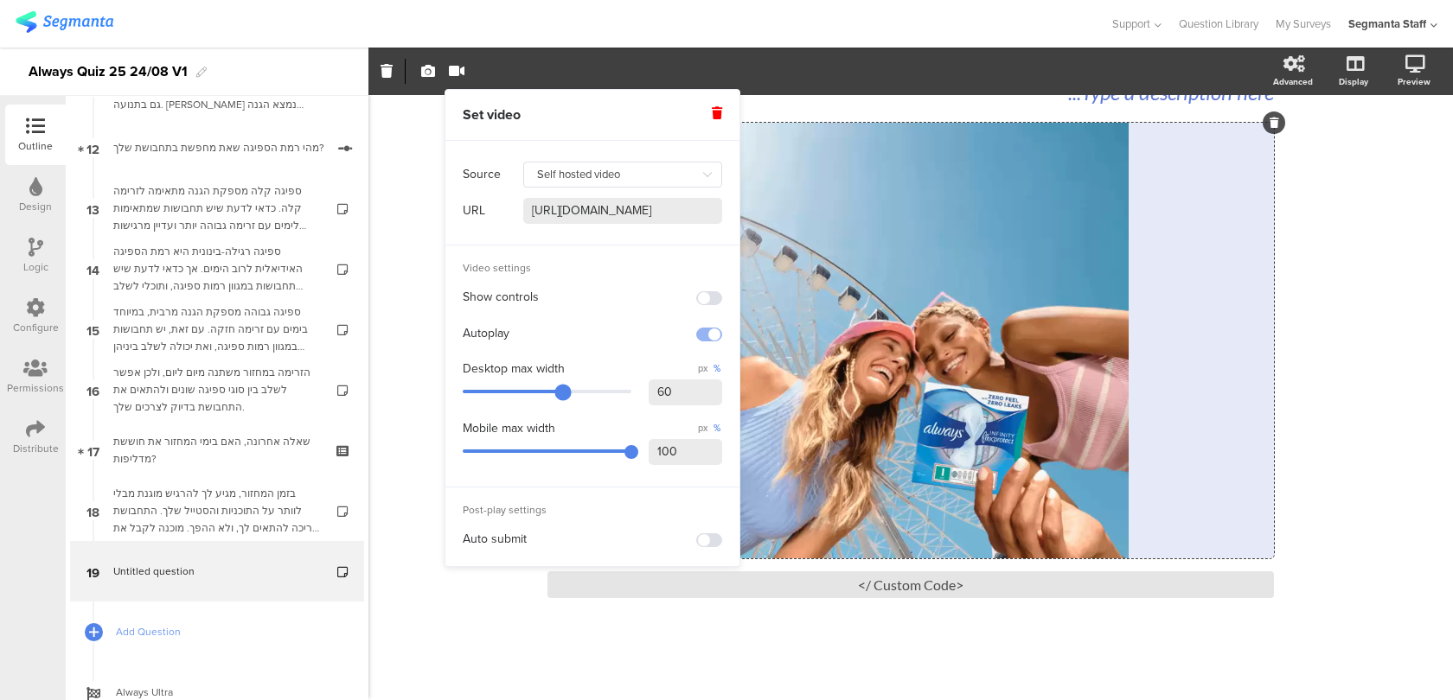
drag, startPoint x: 680, startPoint y: 394, endPoint x: 566, endPoint y: 393, distance: 113.3
click at [578, 394] on div "Desktop max width px % 60" at bounding box center [592, 385] width 259 height 54
type input "50"
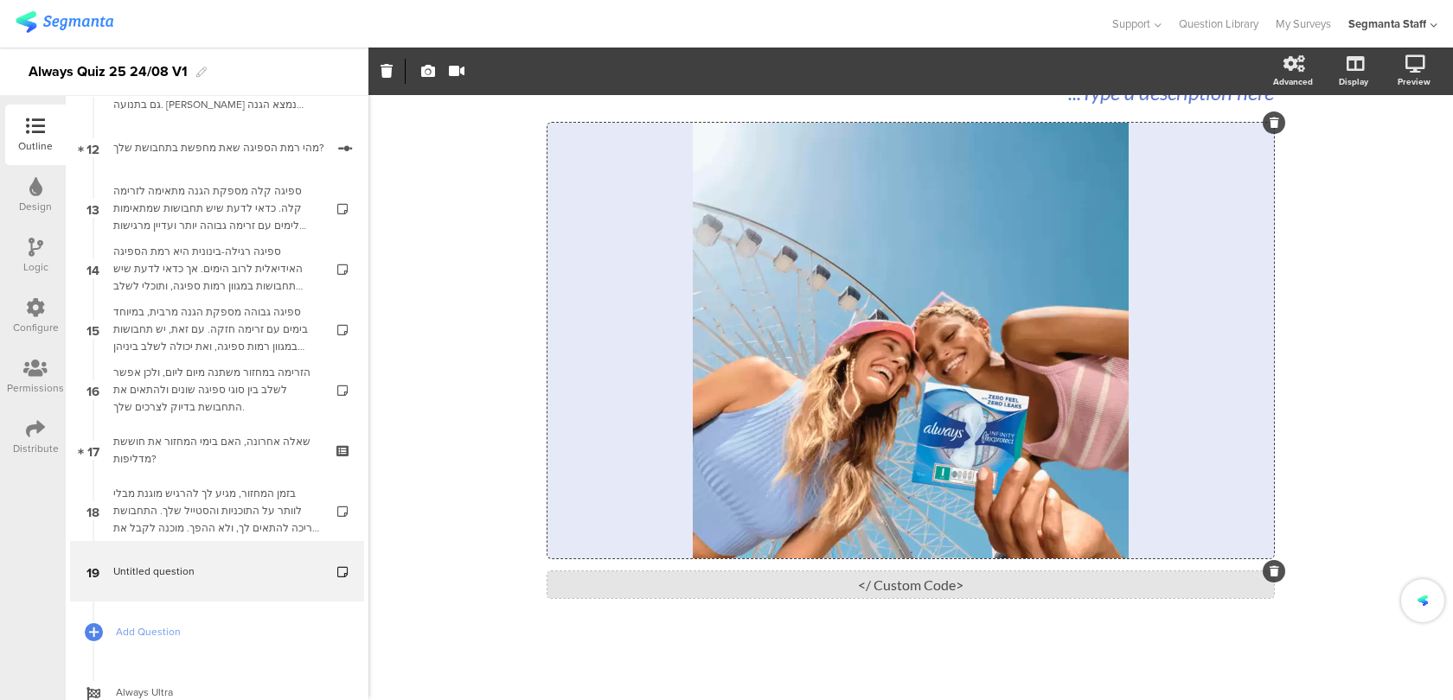
click at [802, 595] on div "<Custom Code />" at bounding box center [910, 585] width 726 height 27
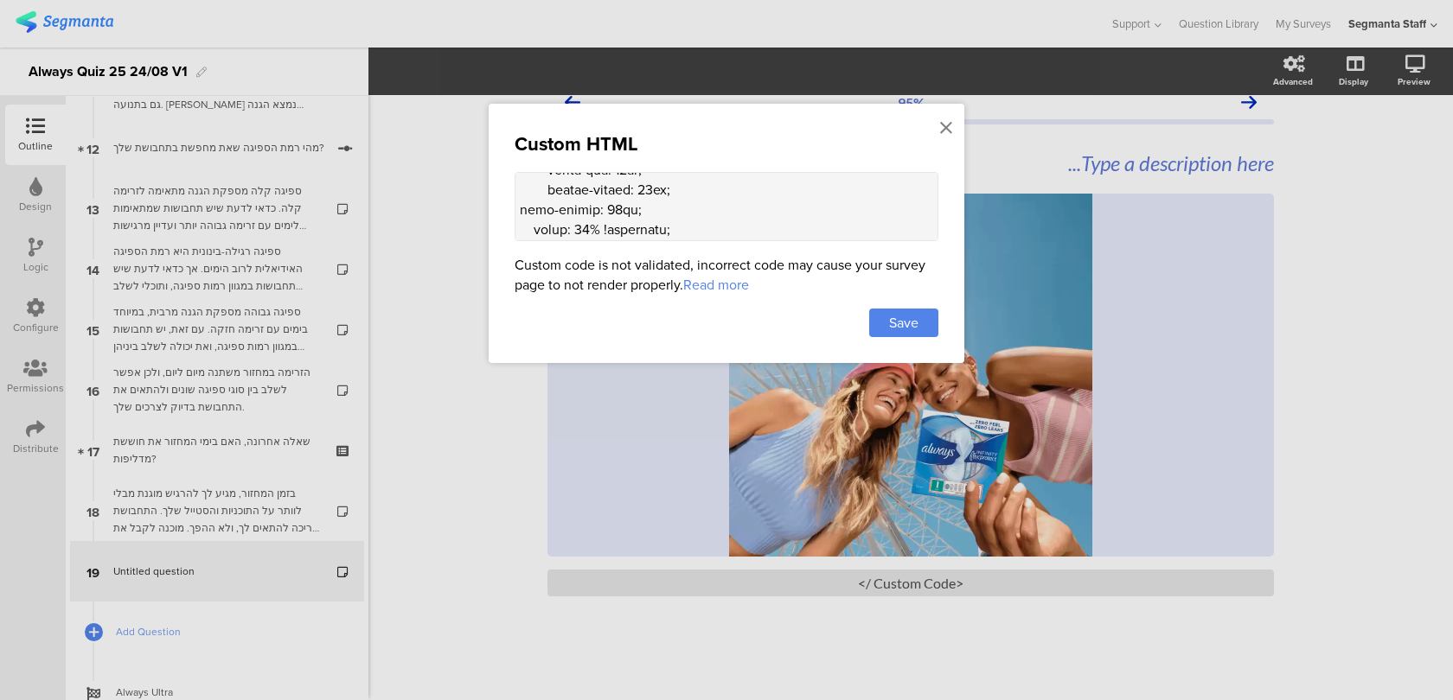
scroll to position [626, 0]
click at [581, 182] on textarea at bounding box center [727, 206] width 424 height 69
click at [590, 191] on textarea at bounding box center [727, 206] width 424 height 69
type textarea "<style> .animated-router-view { background: linear-gradient(90deg, #0016aa, #00…"
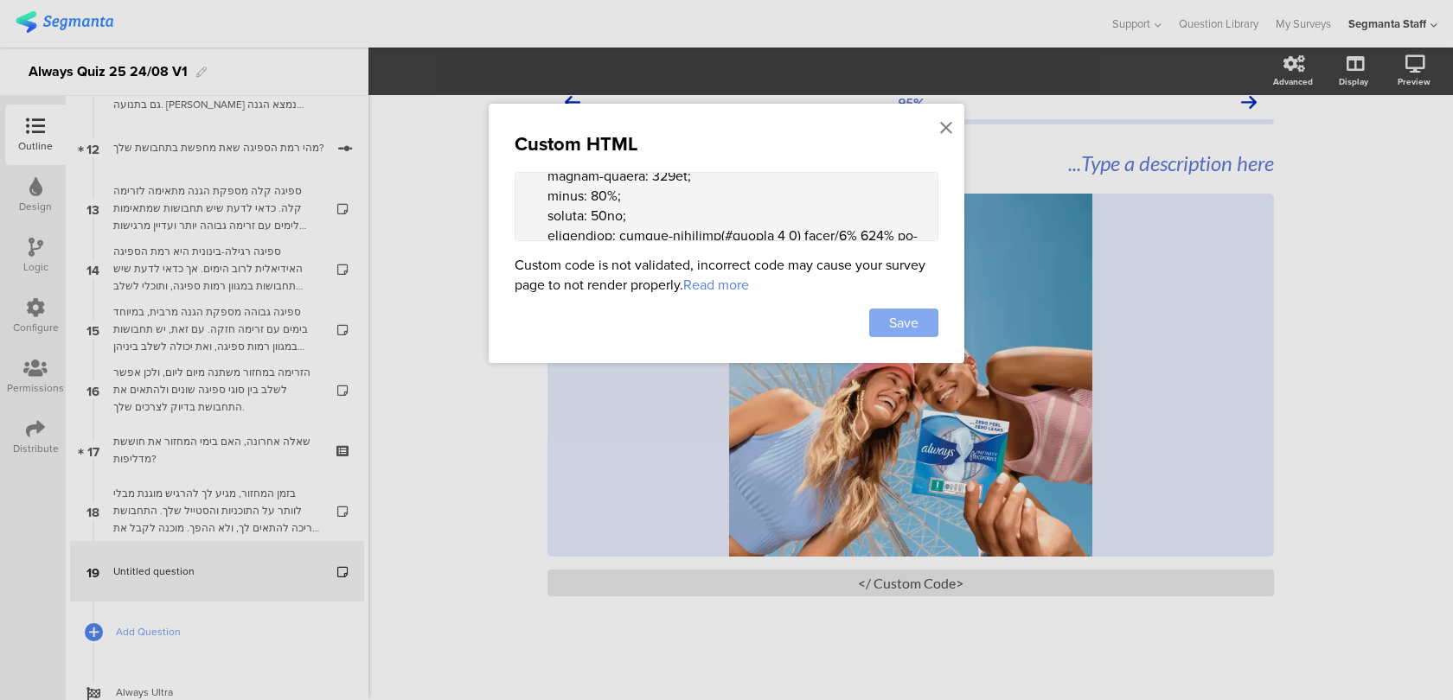
click at [866, 309] on div "Save" at bounding box center [727, 323] width 424 height 29
click at [877, 316] on div "Save" at bounding box center [903, 323] width 69 height 29
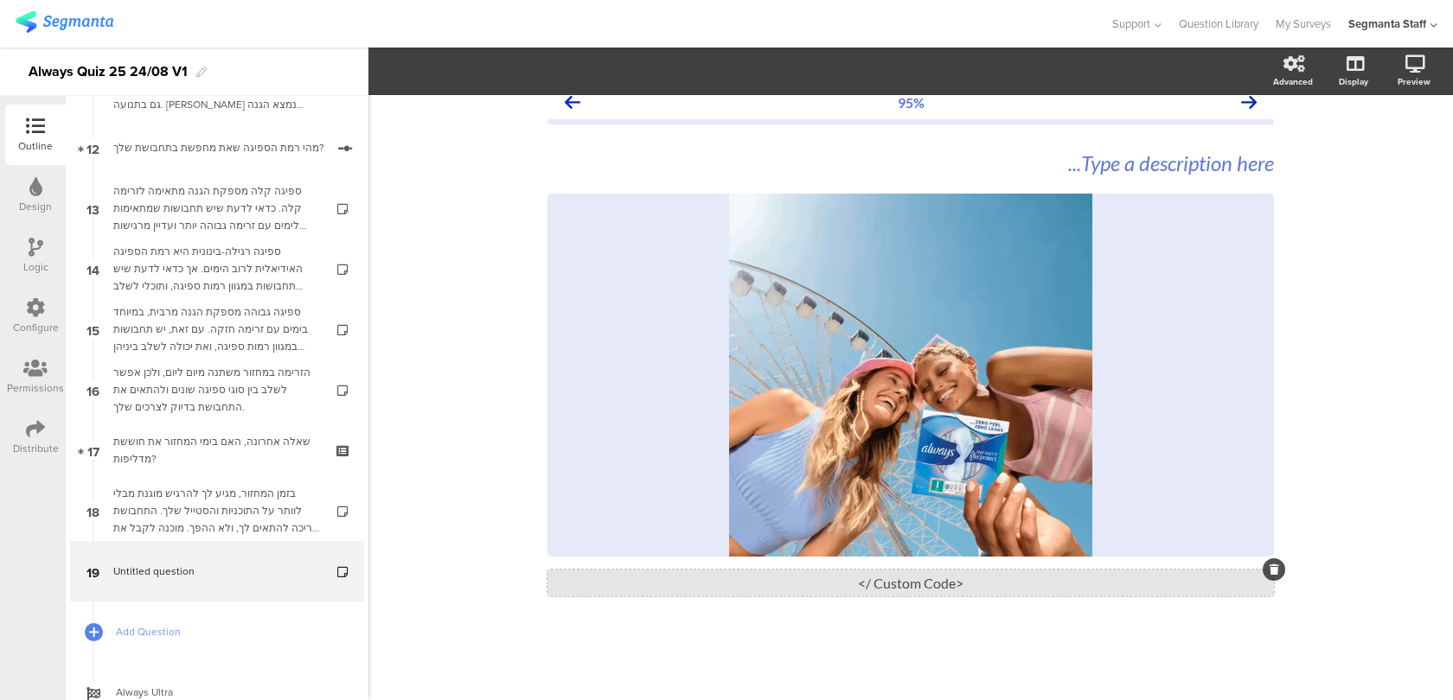
click at [863, 585] on div "<Custom Code />" at bounding box center [910, 583] width 726 height 27
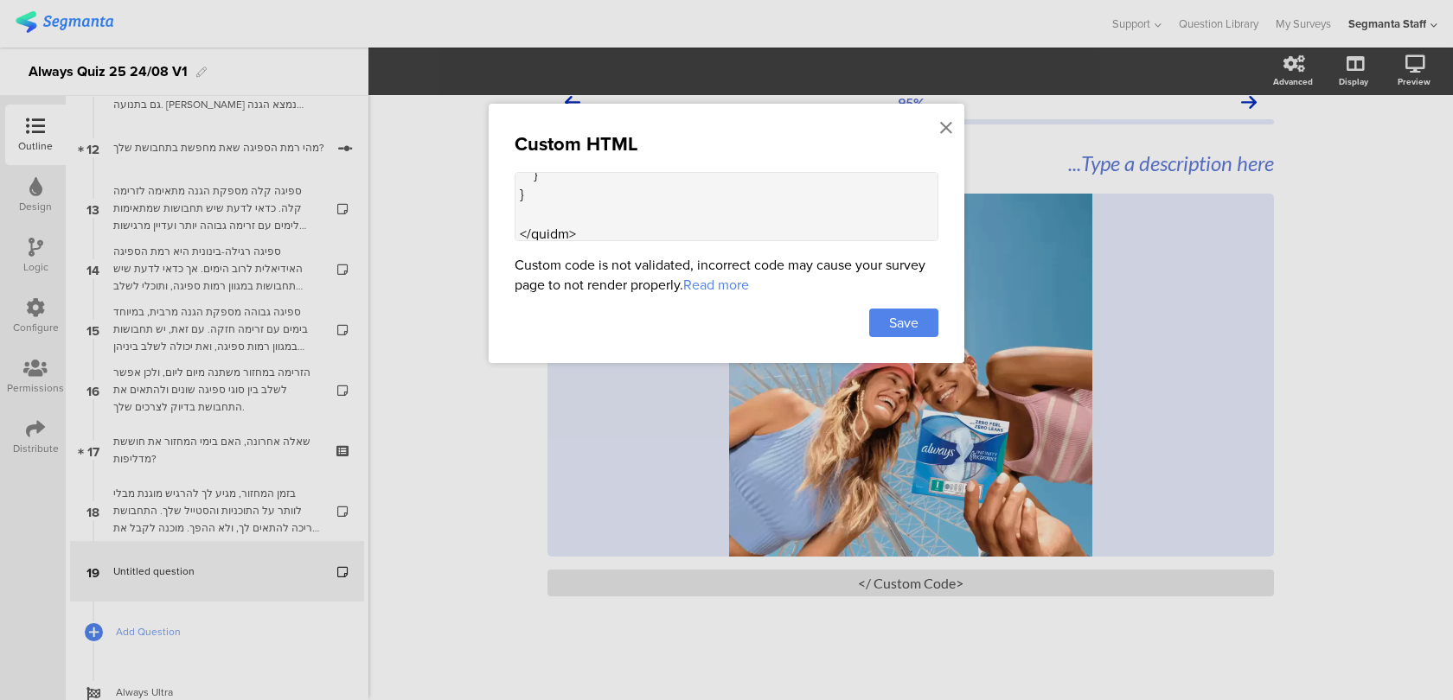
scroll to position [1164, 0]
click at [579, 230] on textarea at bounding box center [727, 206] width 424 height 69
paste textarea ".question-page .body-wrapper { padding-bottom: 0px !important;"
type textarea "<style> .animated-router-view { background: linear-gradient(90deg, #0016aa, #00…"
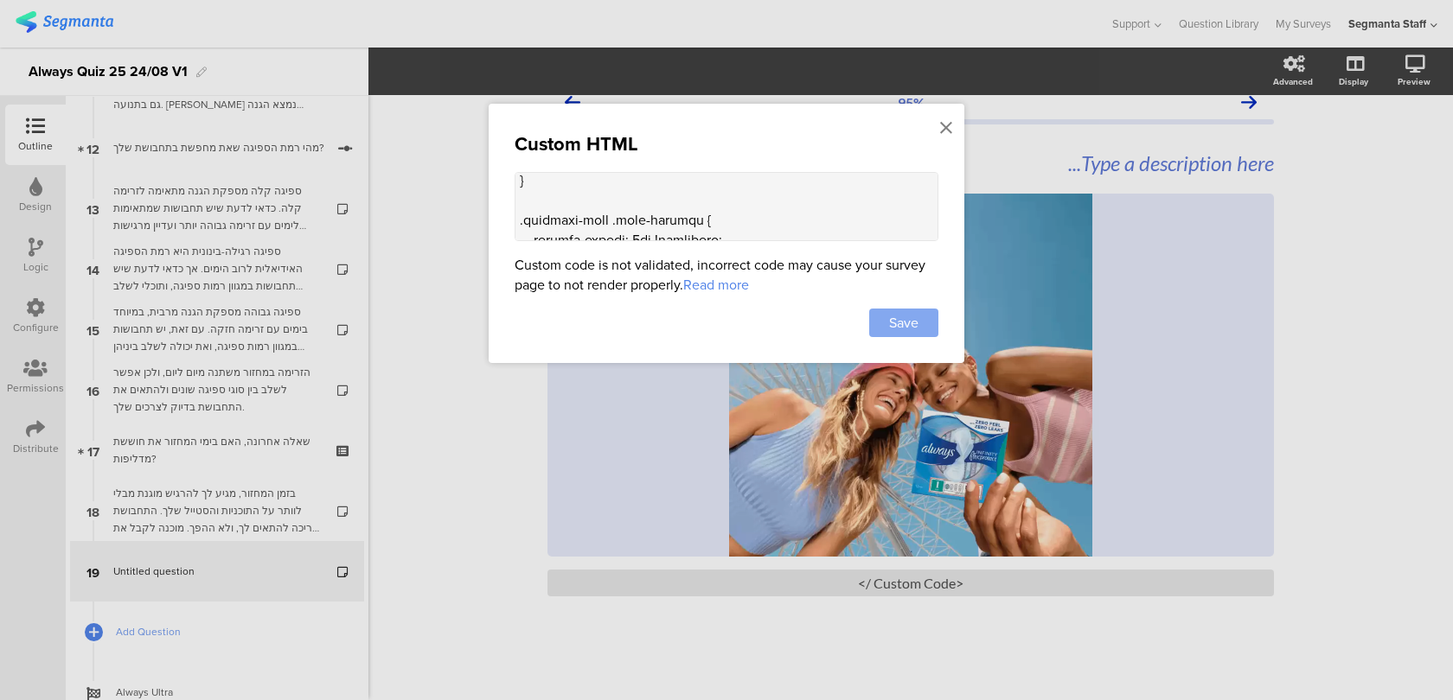
click at [936, 327] on div "Save" at bounding box center [903, 323] width 69 height 29
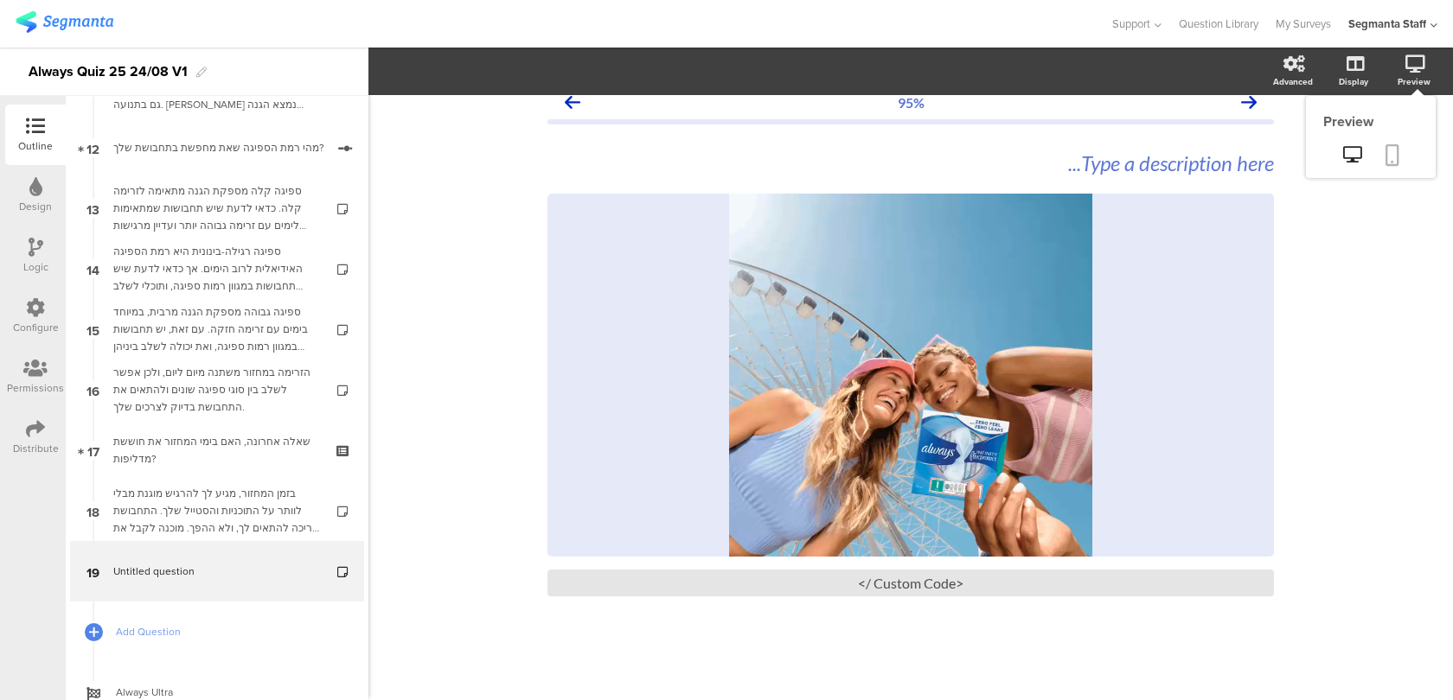
click at [1390, 142] on link at bounding box center [1392, 156] width 38 height 33
click at [687, 593] on div "<Custom Code />" at bounding box center [910, 583] width 726 height 27
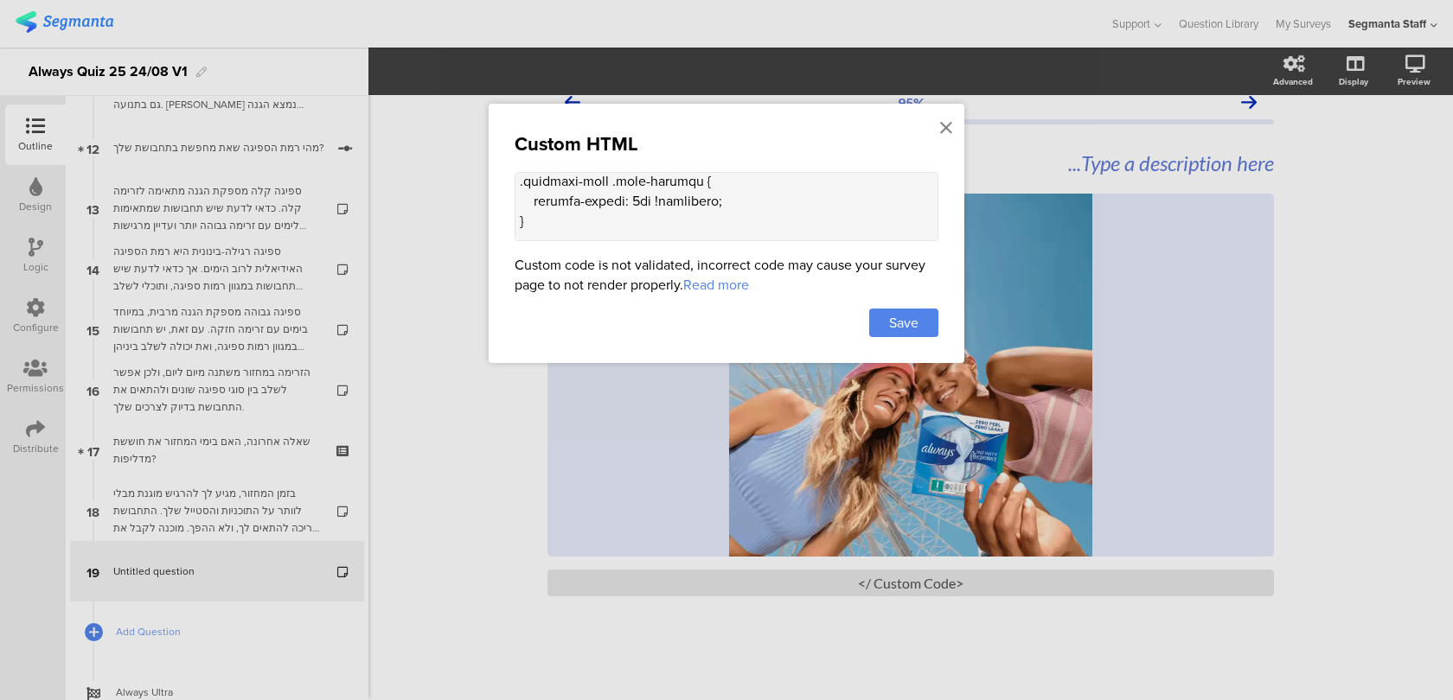
scroll to position [1381, 0]
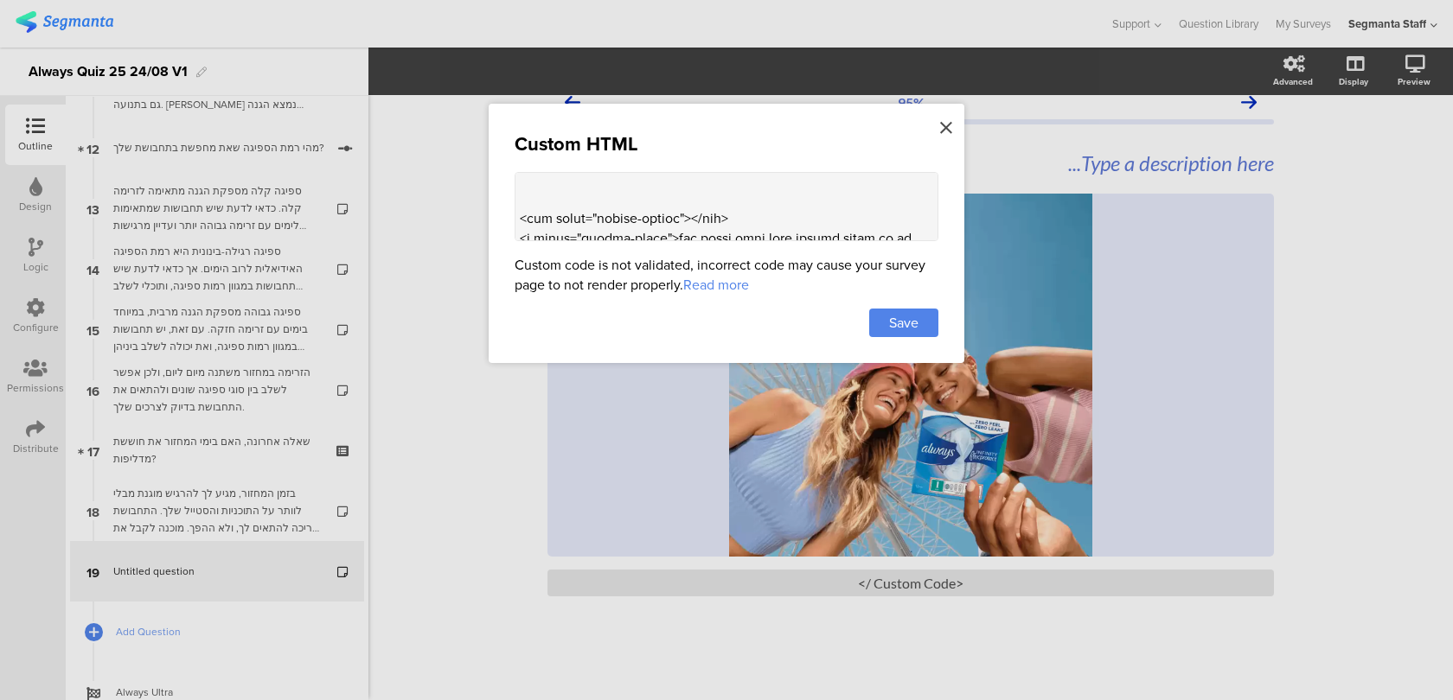
click at [948, 130] on icon at bounding box center [946, 127] width 12 height 19
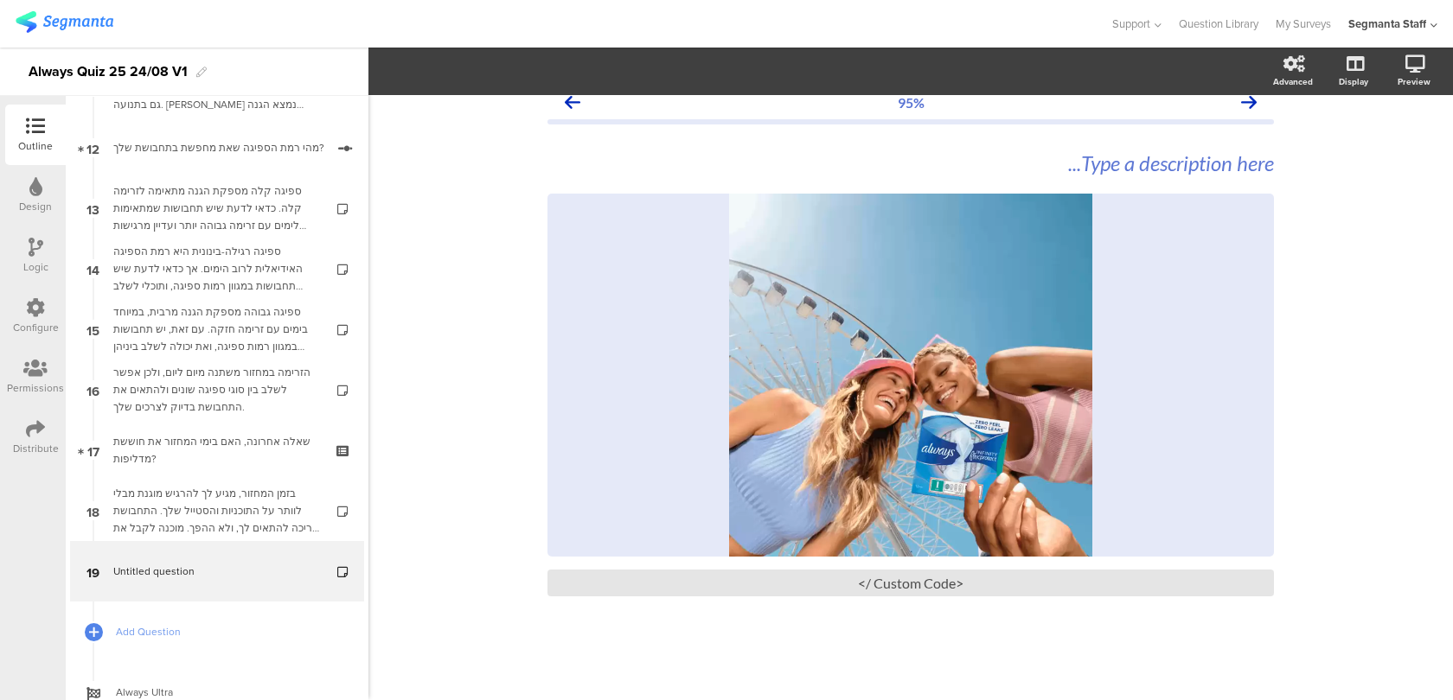
click at [23, 334] on div "Configure" at bounding box center [36, 328] width 46 height 16
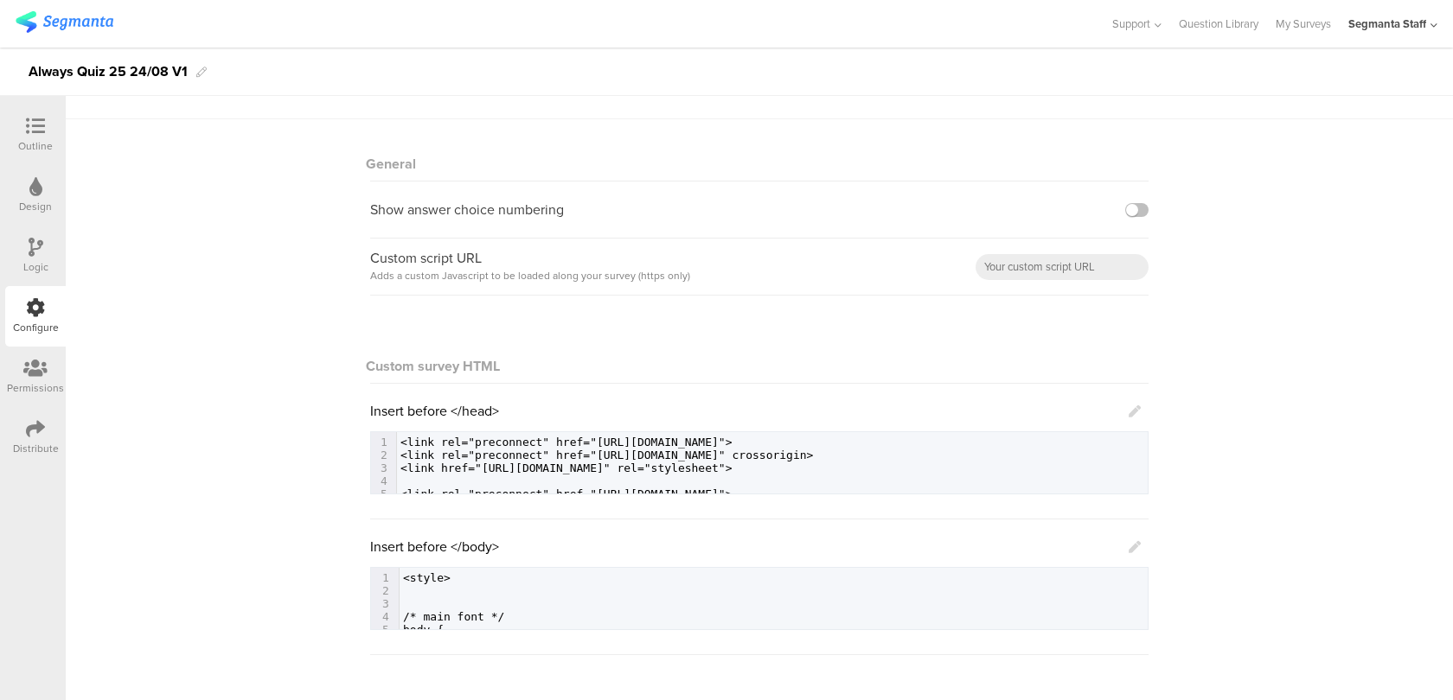
scroll to position [105, 0]
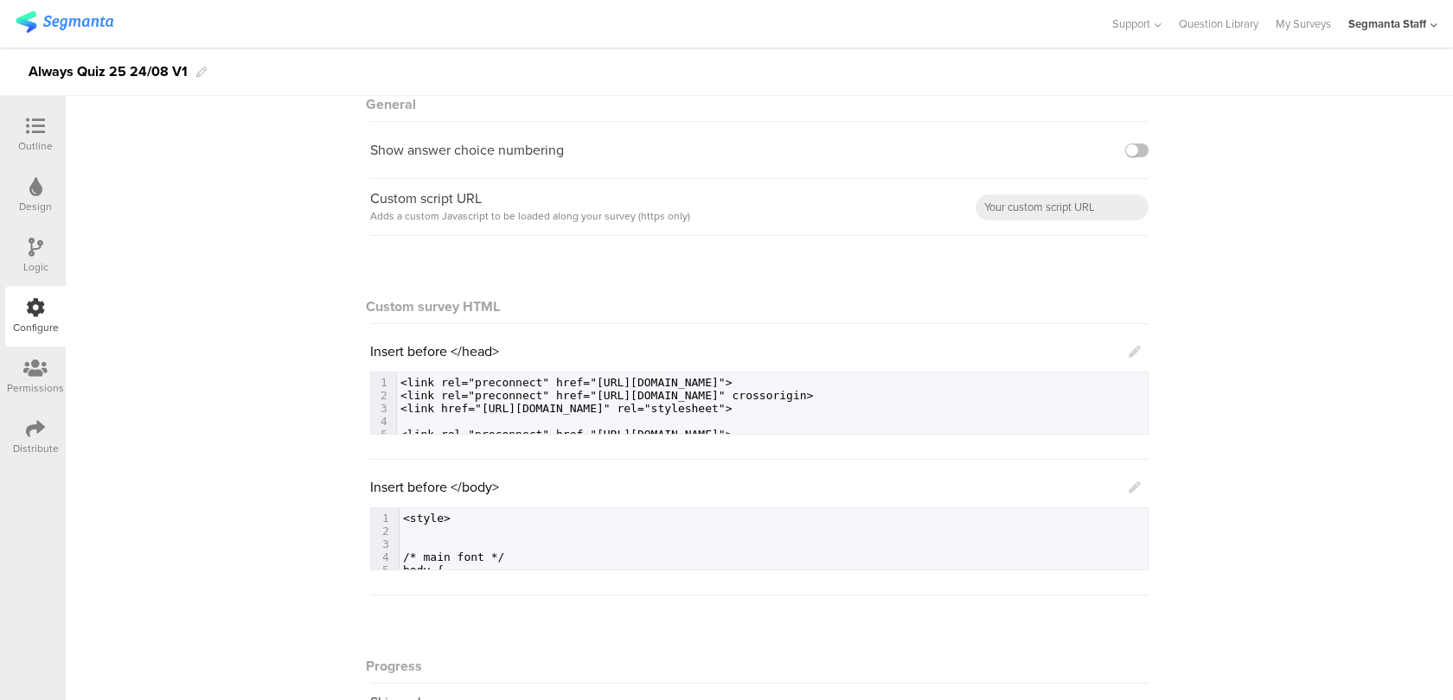
click at [1135, 486] on icon at bounding box center [1134, 488] width 12 height 12
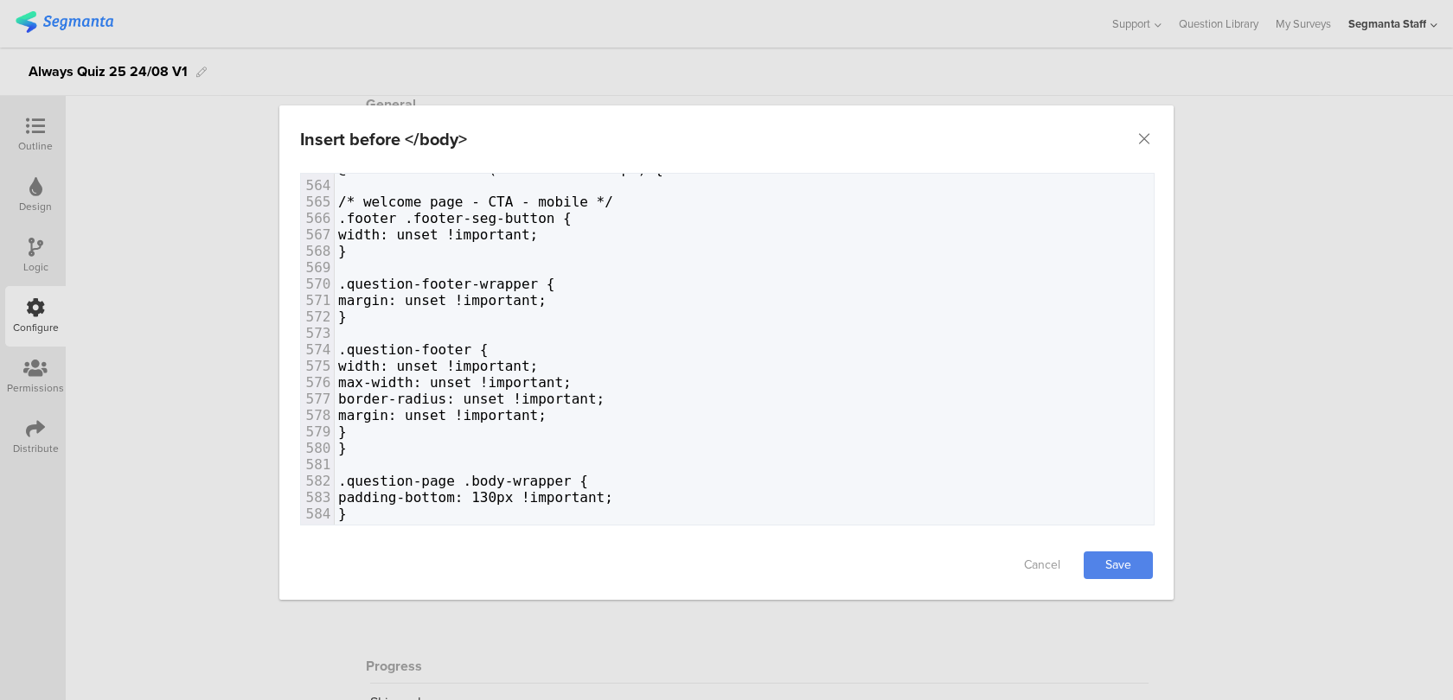
scroll to position [9154, 0]
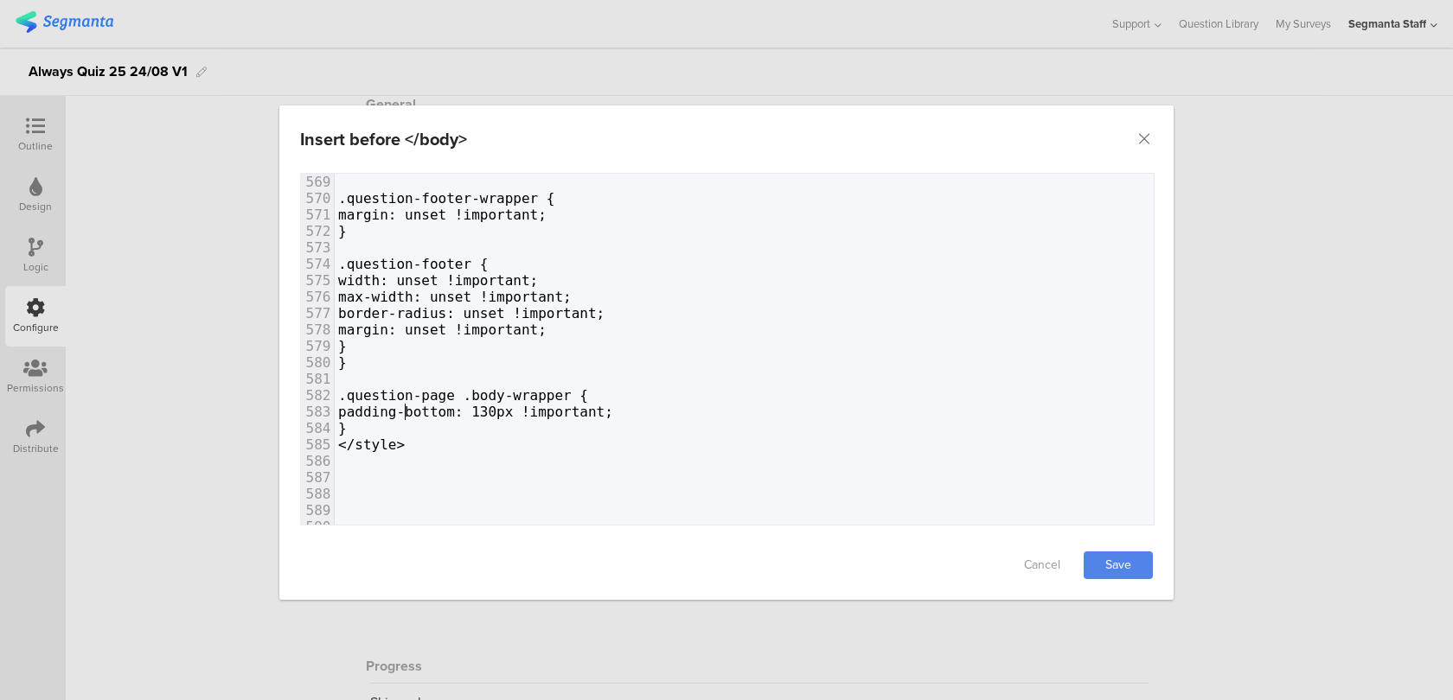
click at [408, 411] on span "padding-bottom: 130px !important;" at bounding box center [475, 412] width 275 height 16
type textarea "/*"
type textarea "*/"
click at [1117, 566] on link "Save" at bounding box center [1118, 566] width 69 height 28
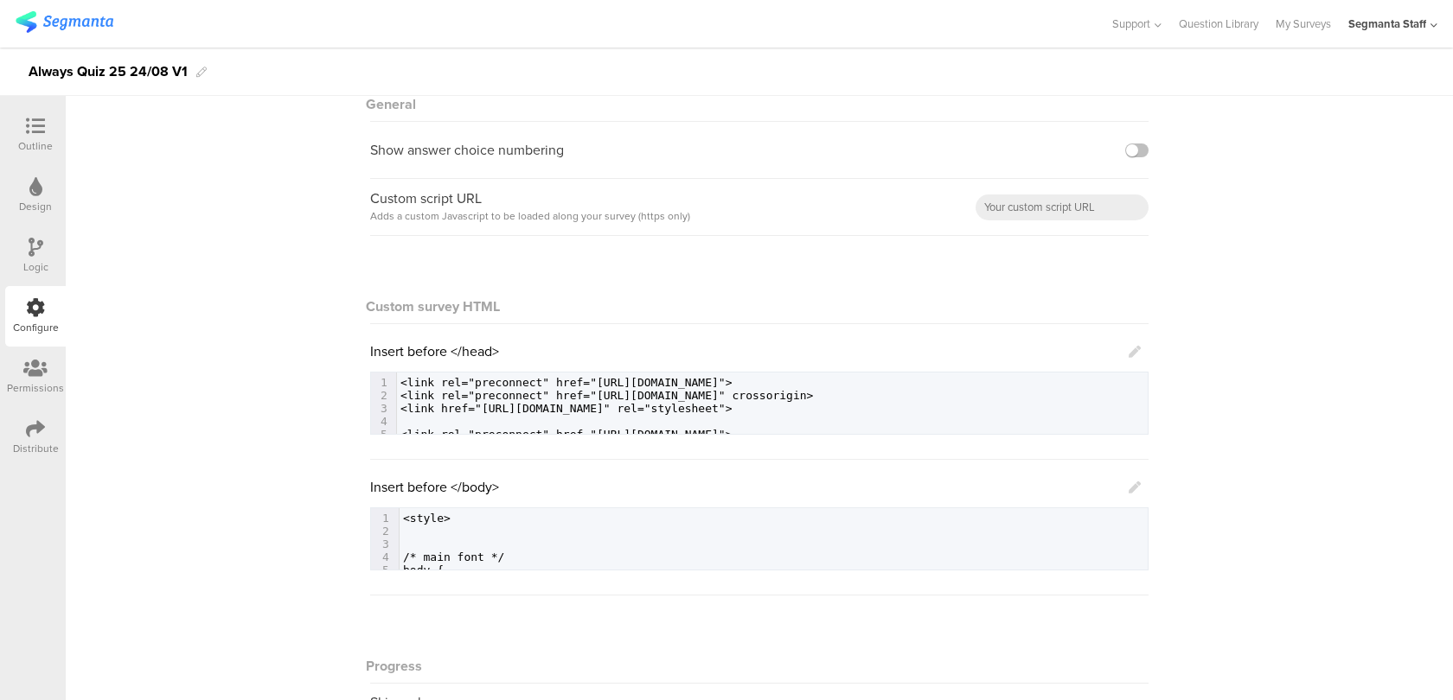
click at [11, 143] on div "Outline" at bounding box center [35, 135] width 61 height 61
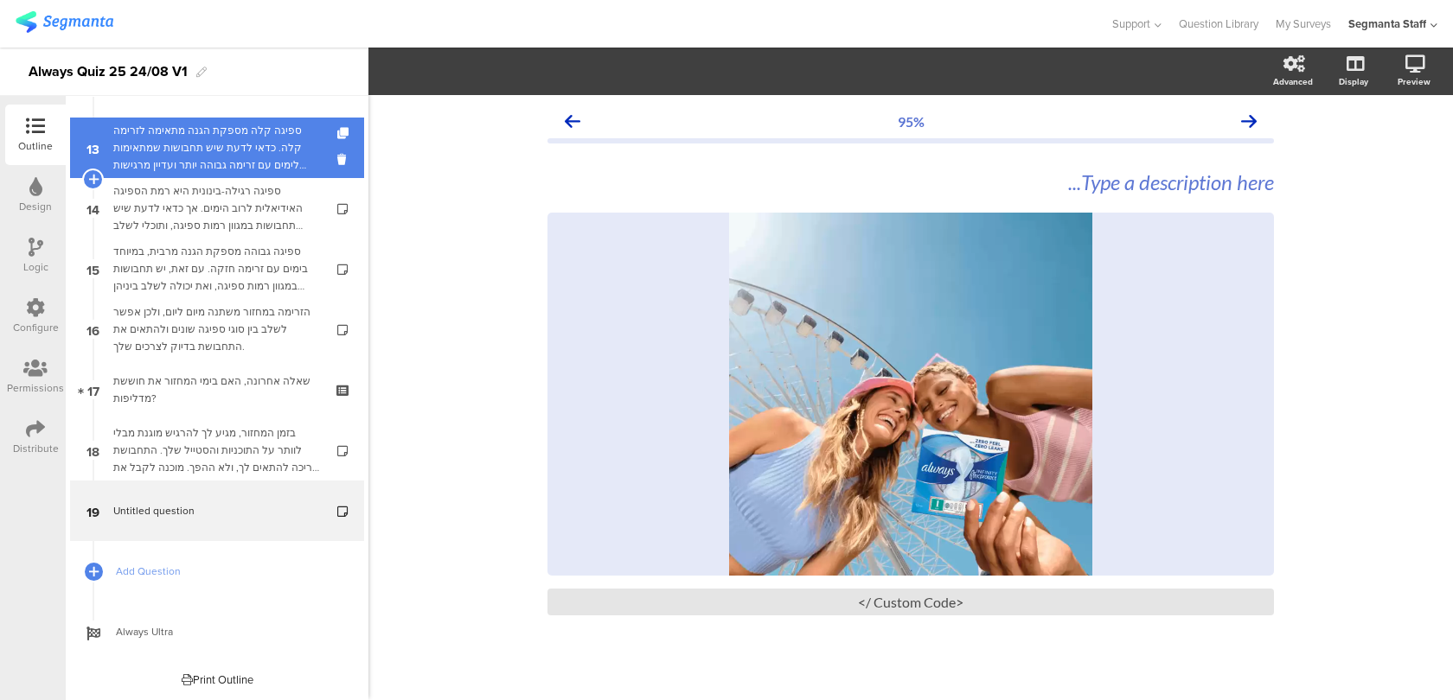
scroll to position [775, 0]
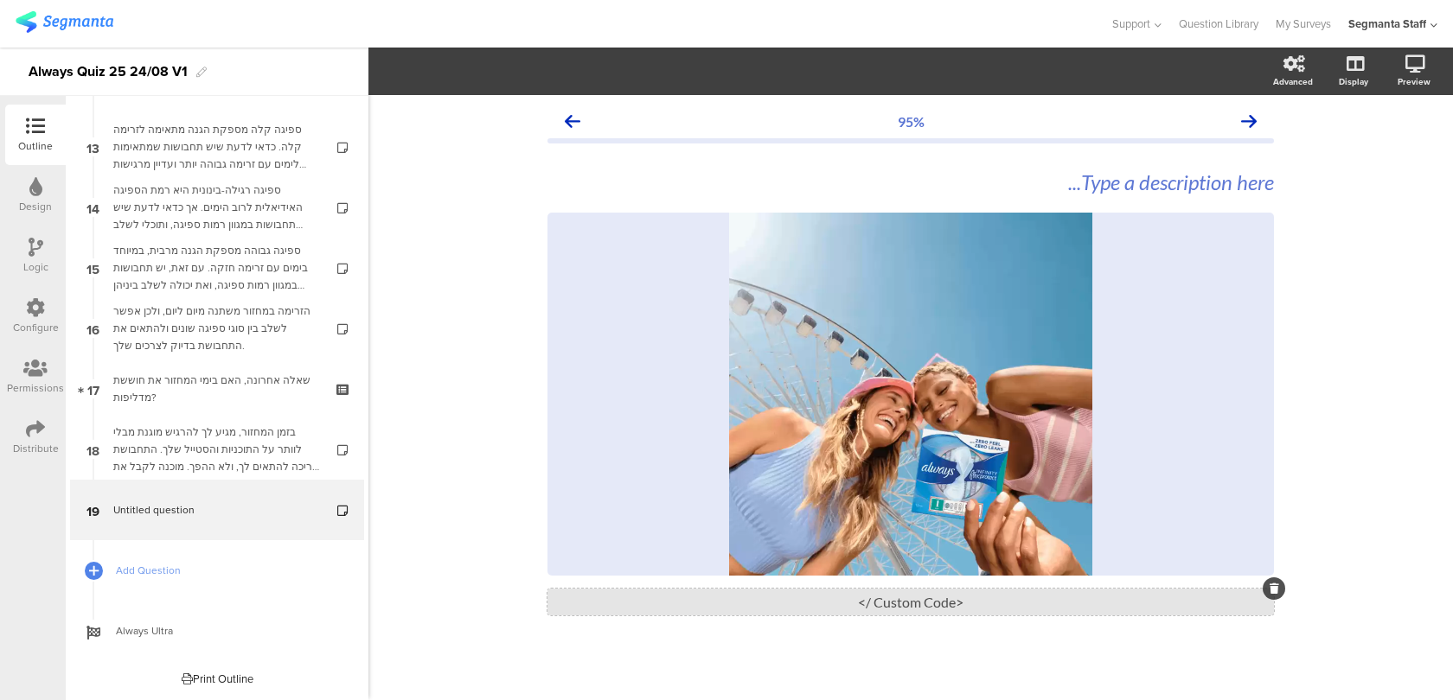
click at [657, 596] on div "<Custom Code />" at bounding box center [910, 602] width 726 height 27
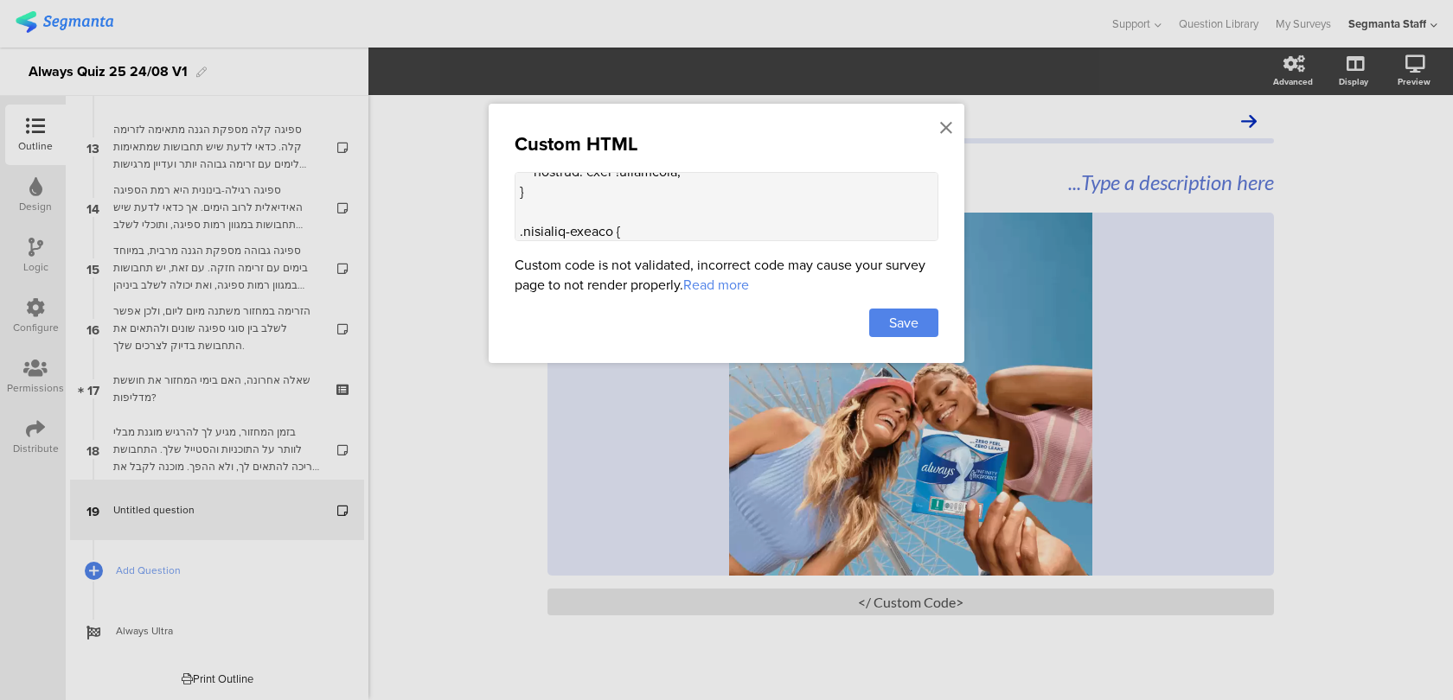
scroll to position [247, 0]
click at [599, 189] on textarea at bounding box center [727, 206] width 424 height 69
paste textarea ".question-header { padding-top: 32px !important; padding-bottom: 32px !importan…"
drag, startPoint x: 747, startPoint y: 214, endPoint x: 467, endPoint y: 199, distance: 280.6
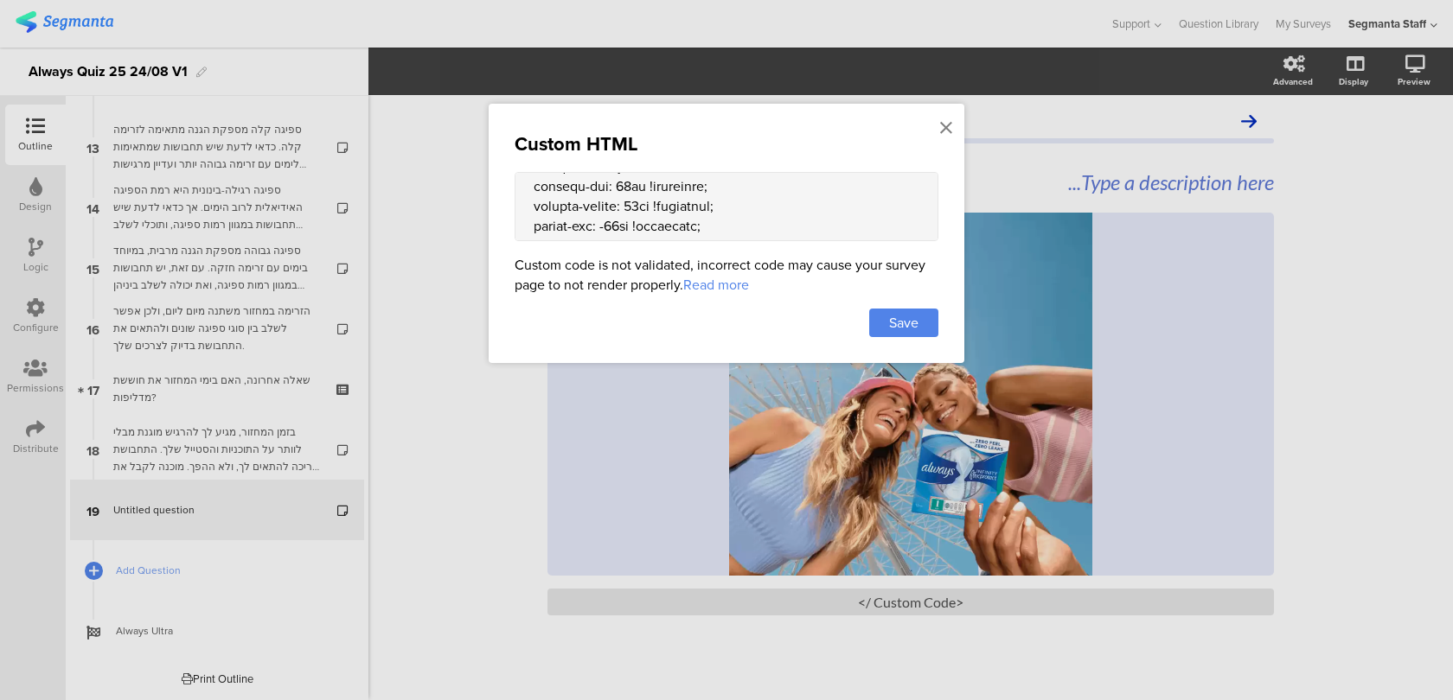
click at [467, 199] on div "Custom HTML Custom code is not validated, incorrect code may cause your survey …" at bounding box center [726, 350] width 1453 height 700
type textarea "<style> .animated-router-view { background: linear-gradient(90deg, #0016aa, #00…"
click at [873, 318] on div "Save" at bounding box center [903, 323] width 69 height 29
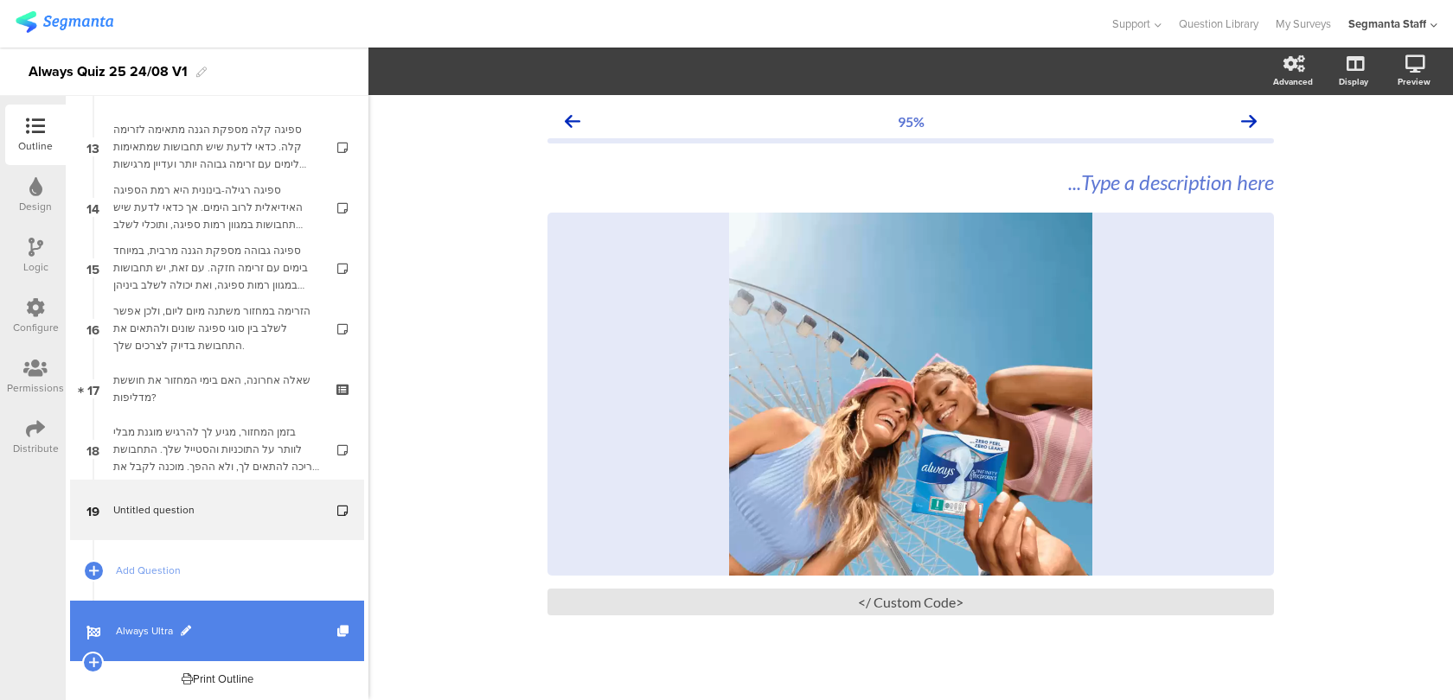
click at [284, 629] on span "Always Ultra" at bounding box center [226, 631] width 221 height 17
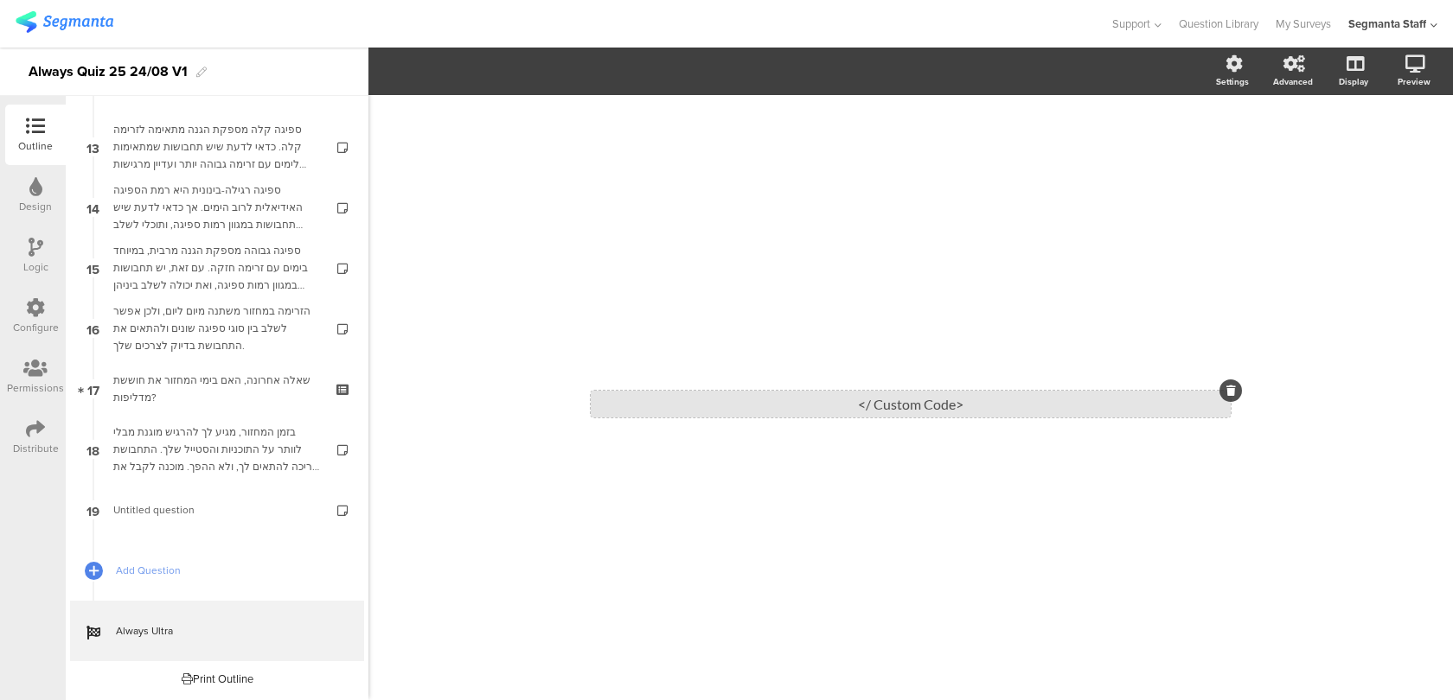
click at [975, 412] on div "<Custom Code />" at bounding box center [911, 404] width 640 height 27
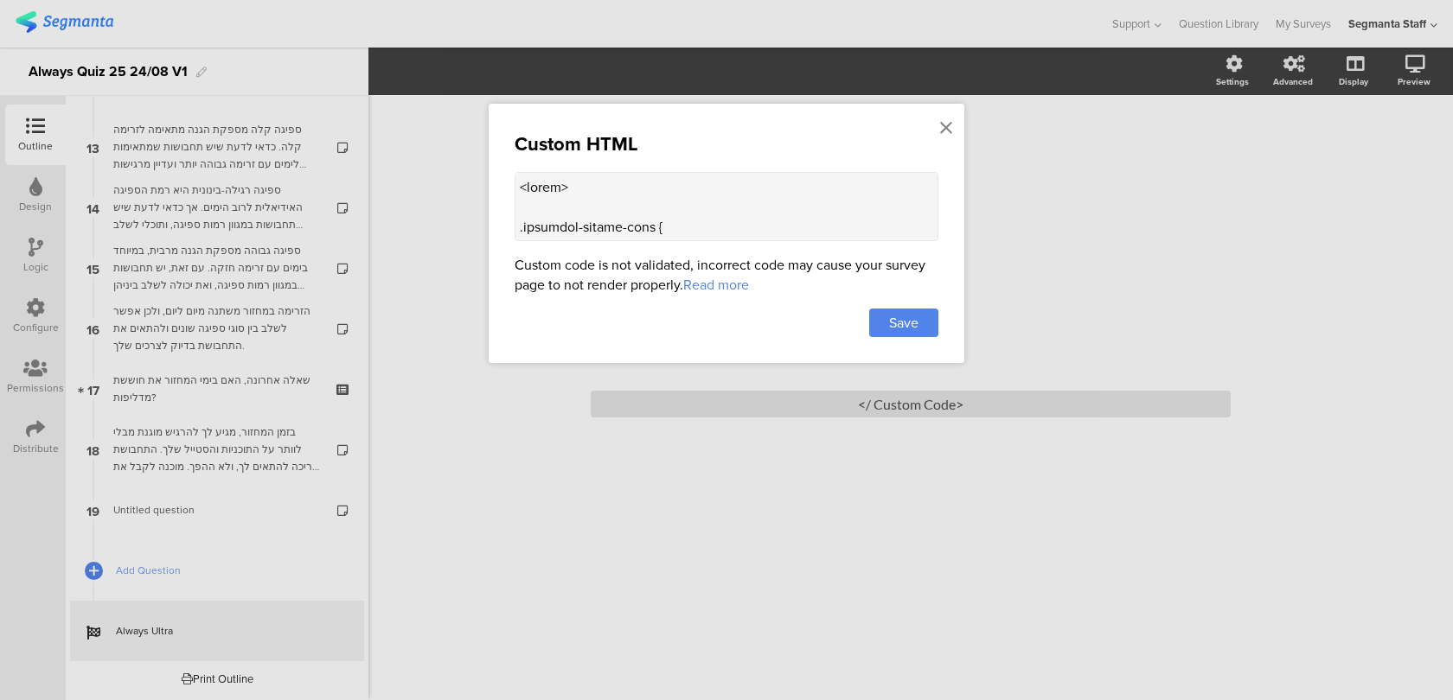
click at [953, 392] on div at bounding box center [726, 350] width 1453 height 700
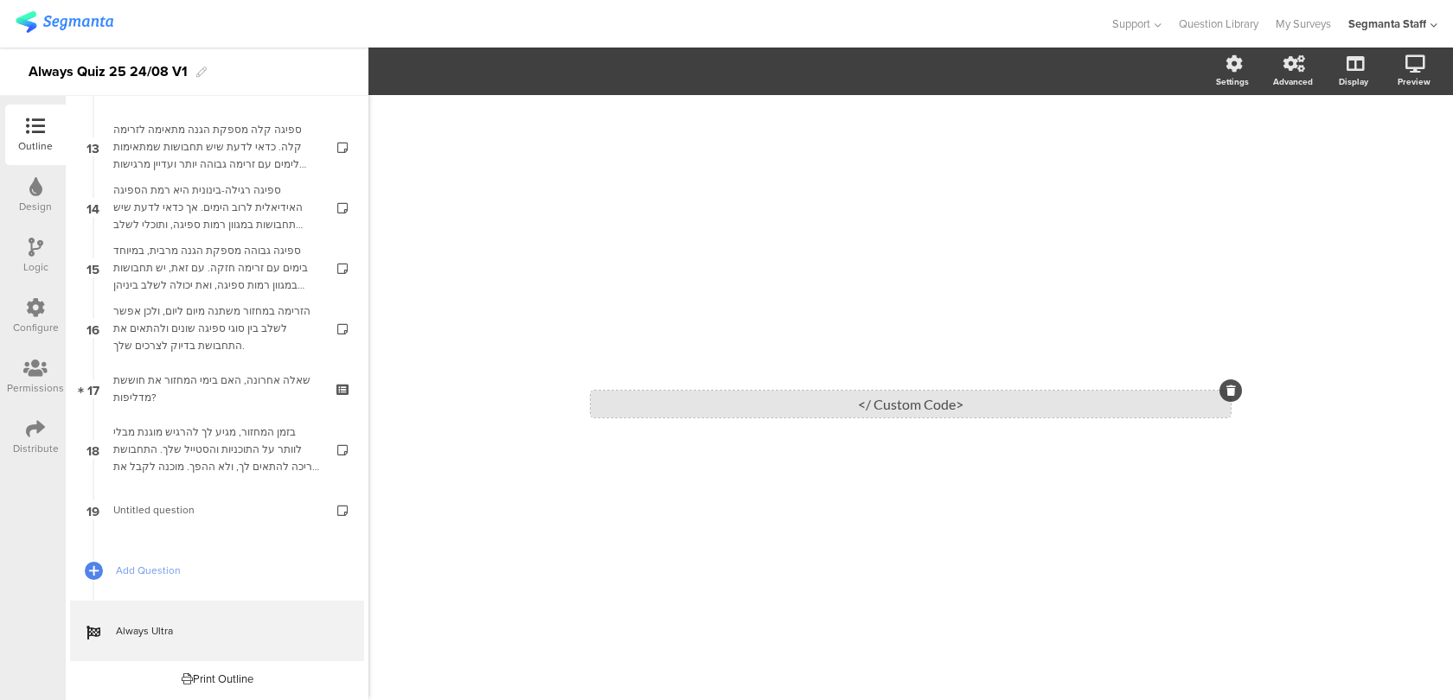
click at [1198, 403] on div "<Custom Code />" at bounding box center [911, 404] width 640 height 27
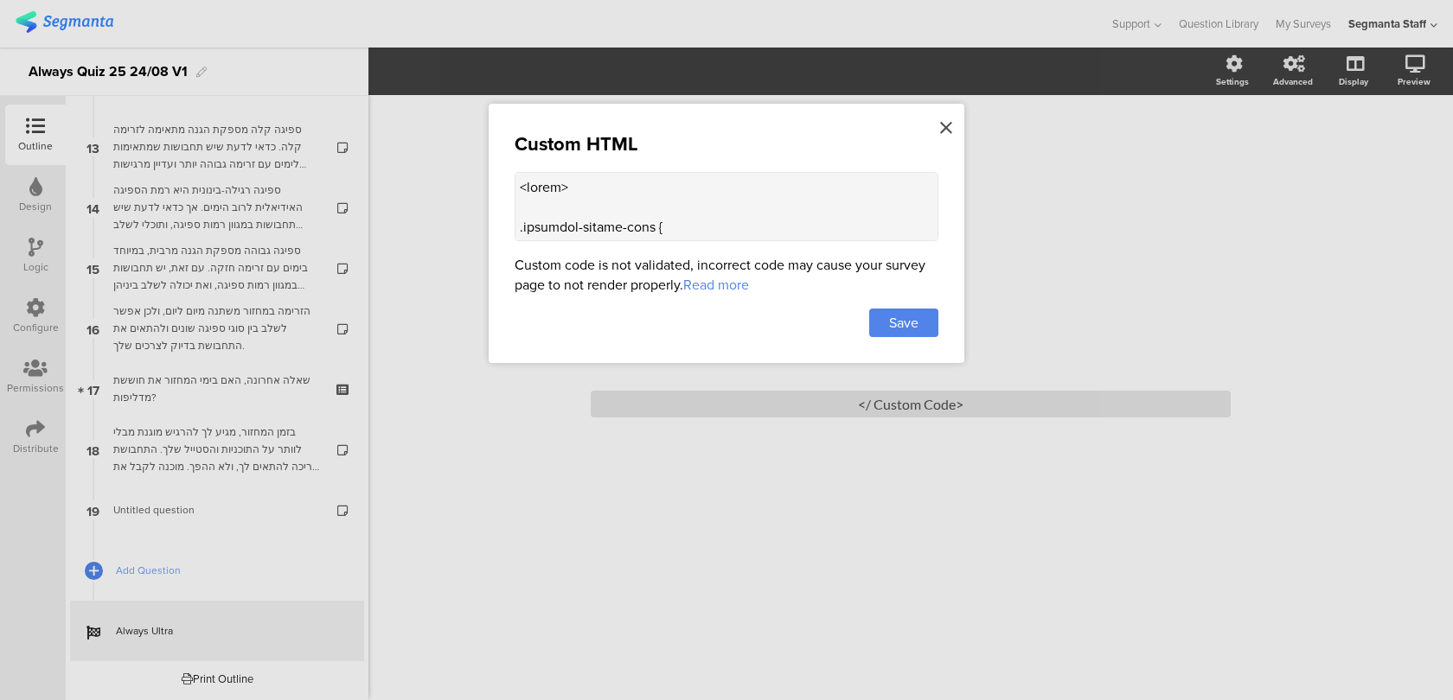
click at [951, 138] on div at bounding box center [946, 128] width 16 height 32
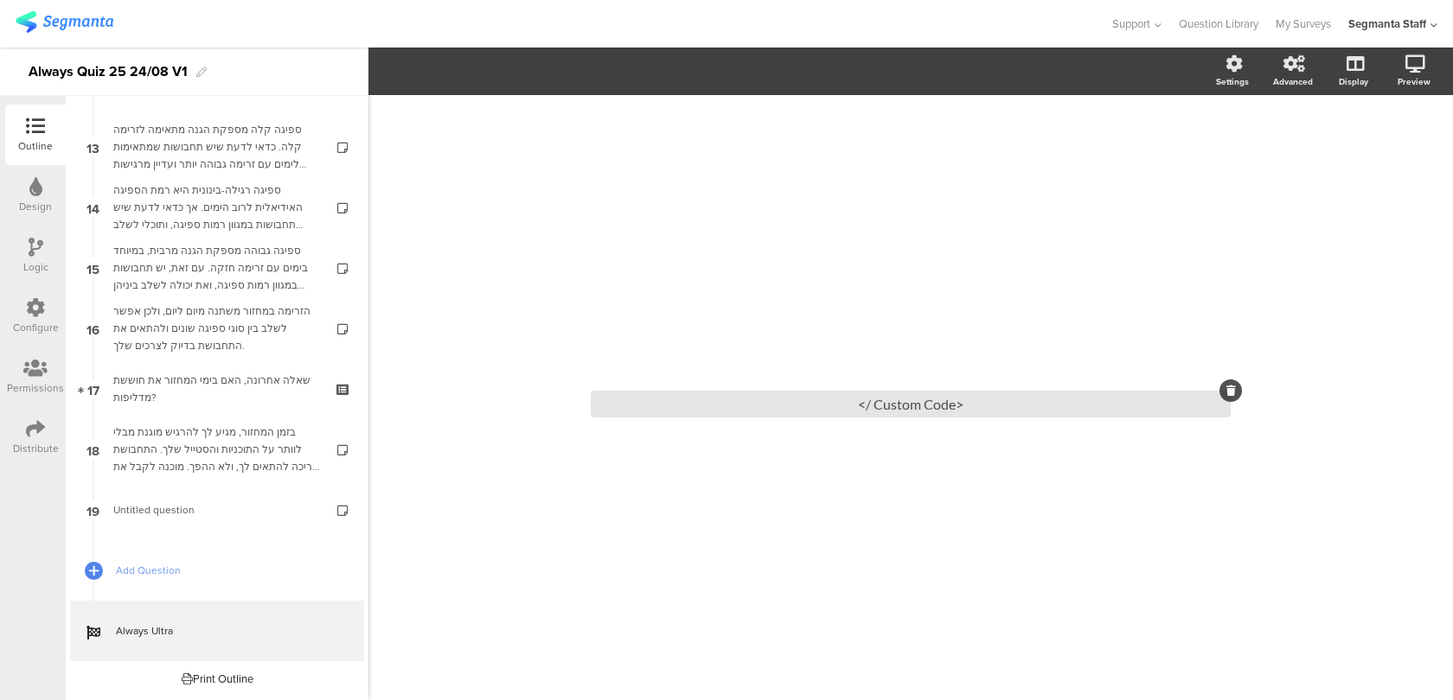
click at [1228, 391] on icon at bounding box center [1231, 391] width 10 height 10
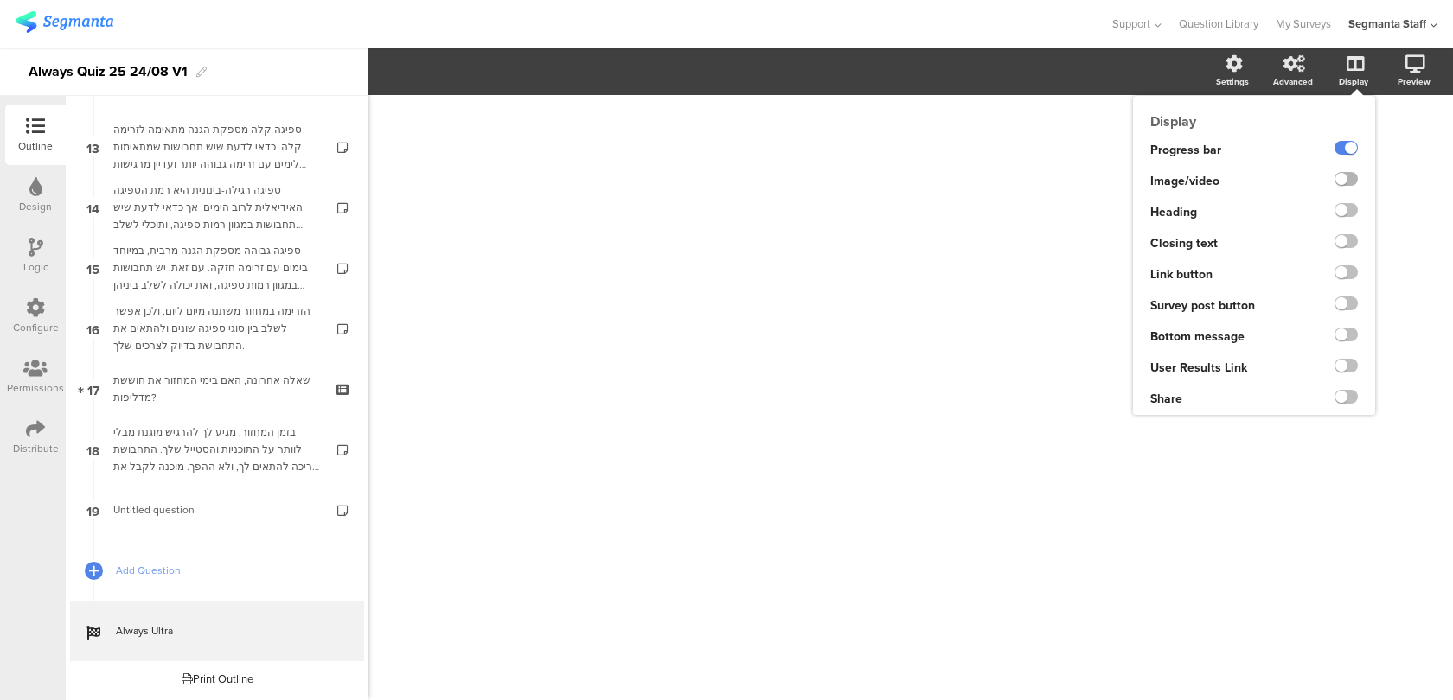
click at [1341, 176] on label at bounding box center [1345, 179] width 23 height 14
click at [0, 0] on input "checkbox" at bounding box center [0, 0] width 0 height 0
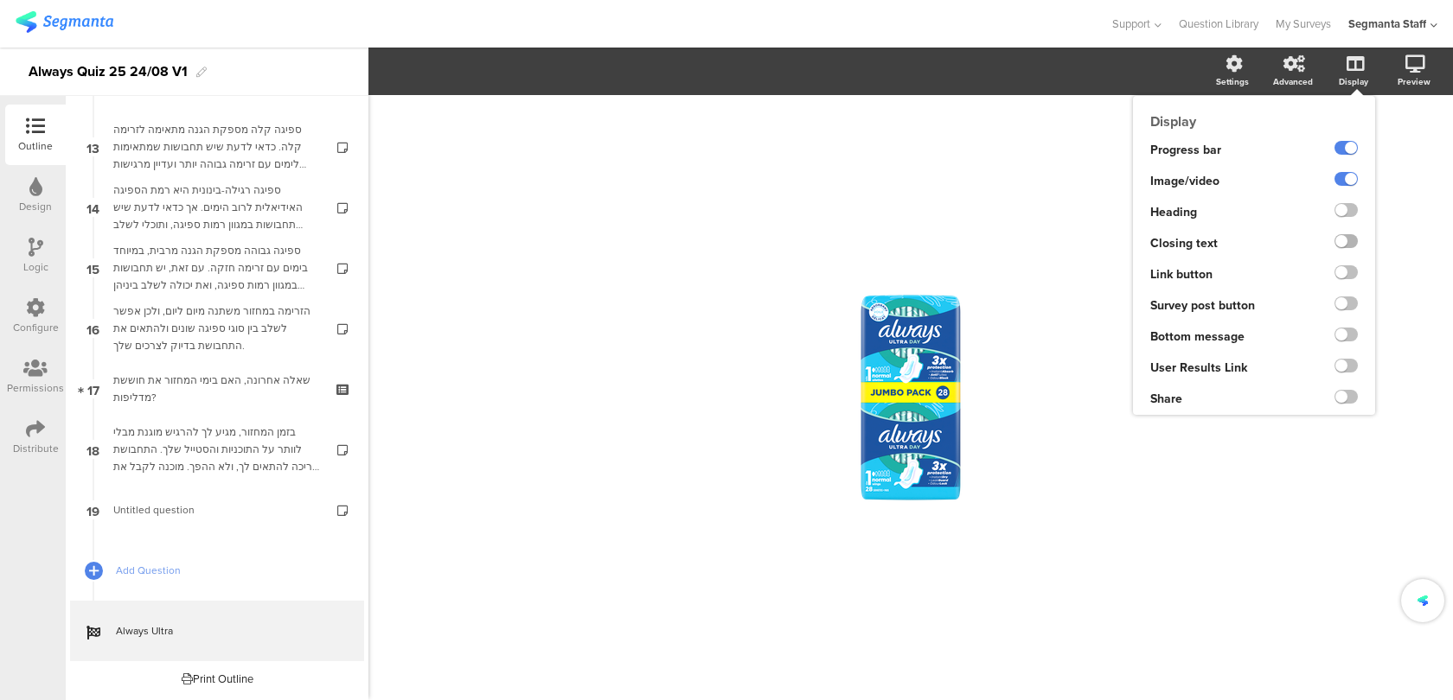
click at [1345, 238] on label at bounding box center [1345, 241] width 23 height 14
click at [0, 0] on input "checkbox" at bounding box center [0, 0] width 0 height 0
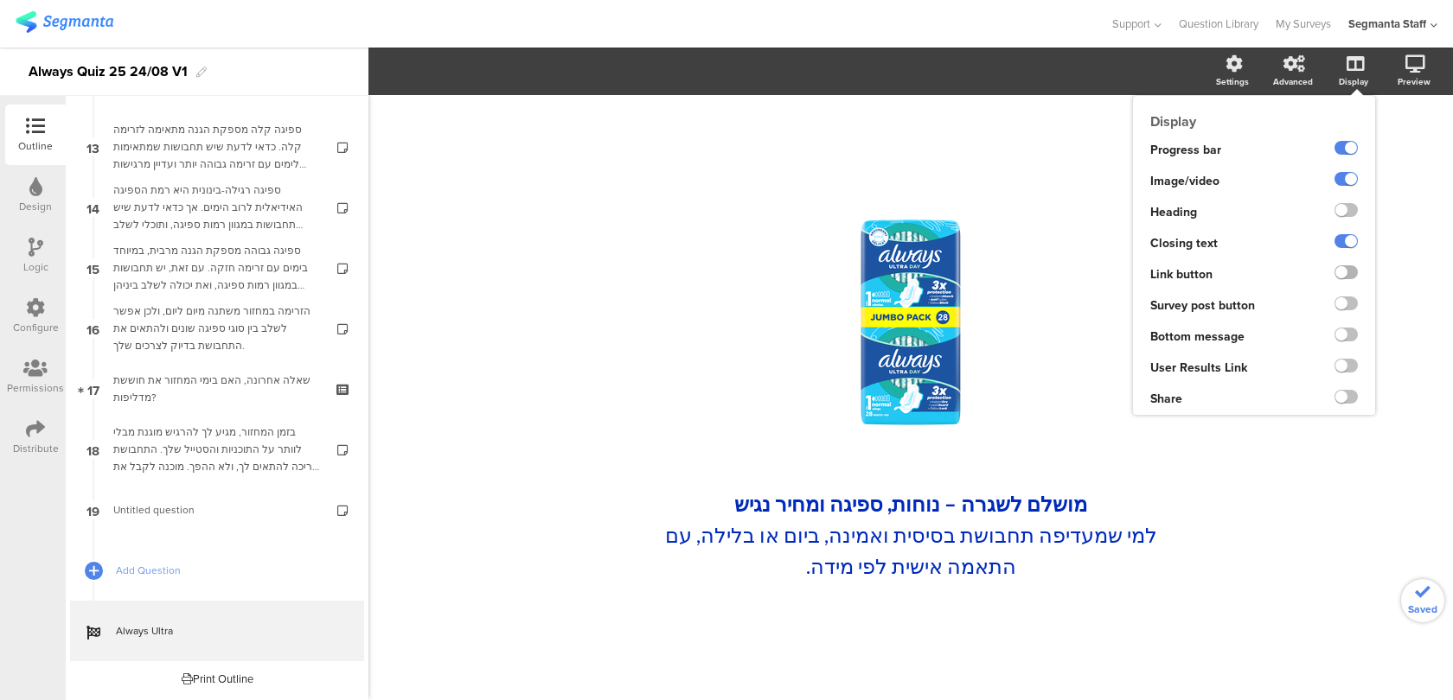
click at [1348, 272] on label at bounding box center [1345, 272] width 23 height 14
click at [0, 0] on input "checkbox" at bounding box center [0, 0] width 0 height 0
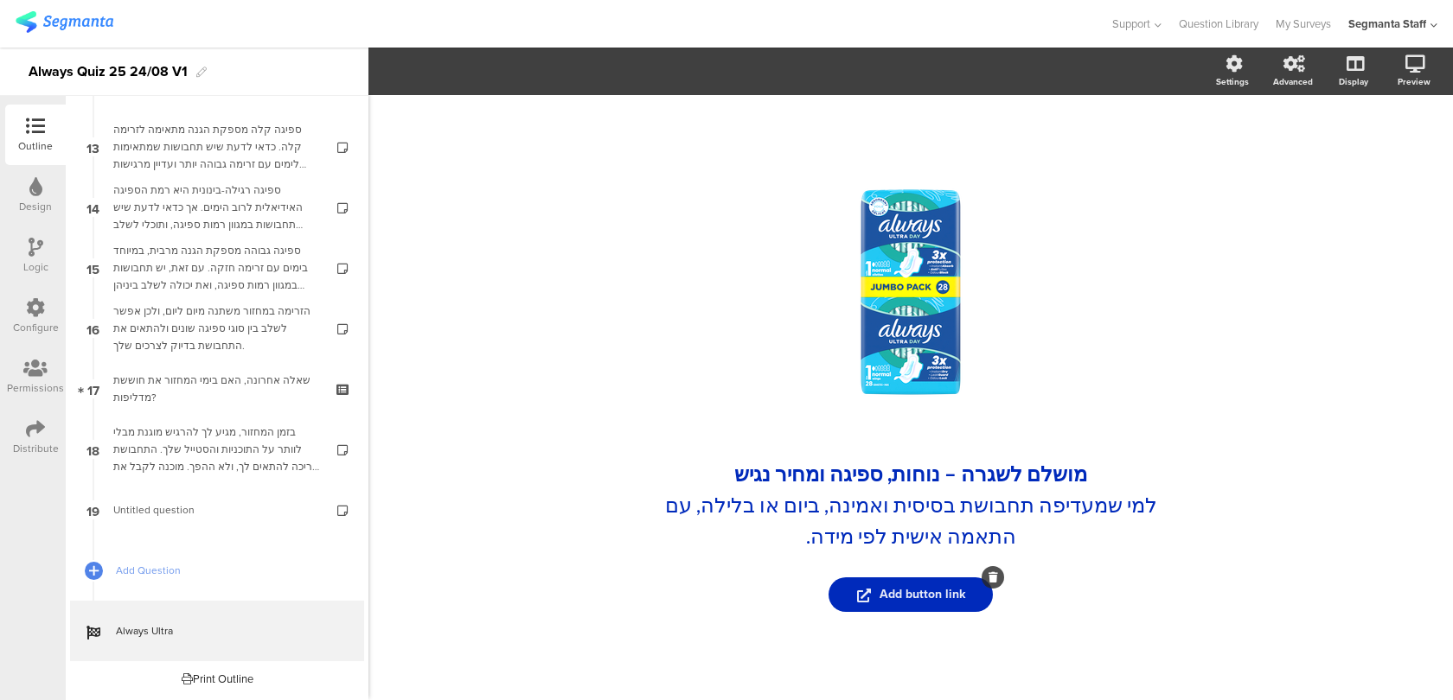
click at [944, 594] on span "Add button link" at bounding box center [911, 594] width 108 height 18
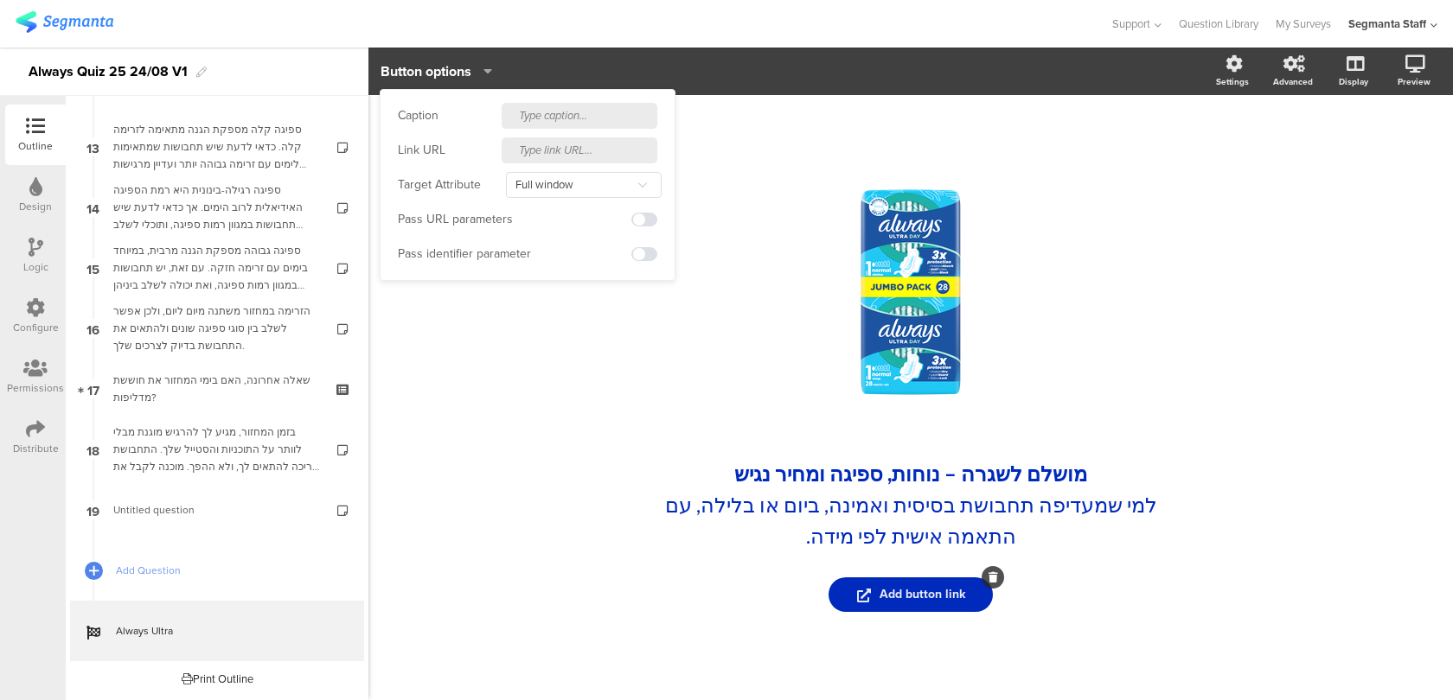
click at [572, 116] on input "text" at bounding box center [580, 116] width 156 height 26
type input "k"
type input "לרכישה באתר סופר פארם"
click at [585, 450] on div "/ מושלם לשגרה – נוחות, ספיגה ומחיר נגיש למי שמעדיפה תחבושת בסיסית ואמינה, ביום …" at bounding box center [911, 398] width 692 height 480
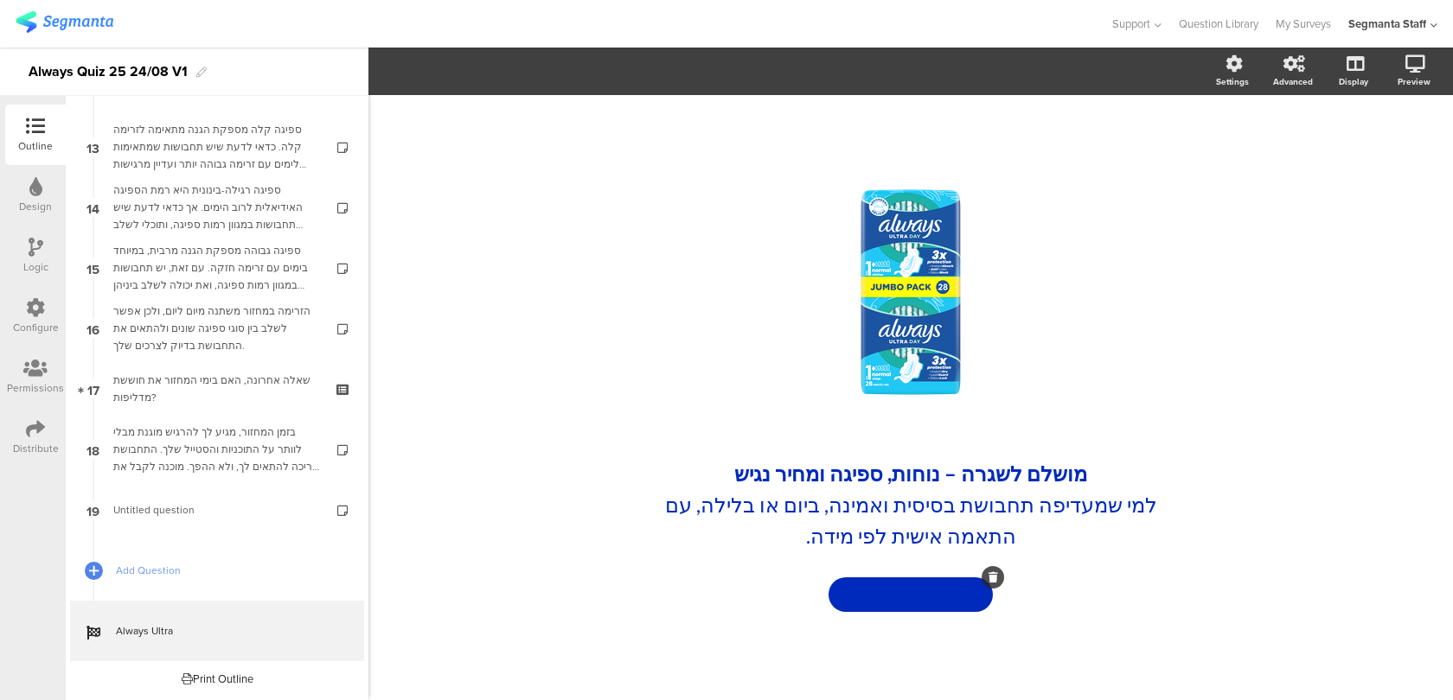
click at [899, 588] on button at bounding box center [910, 595] width 164 height 35
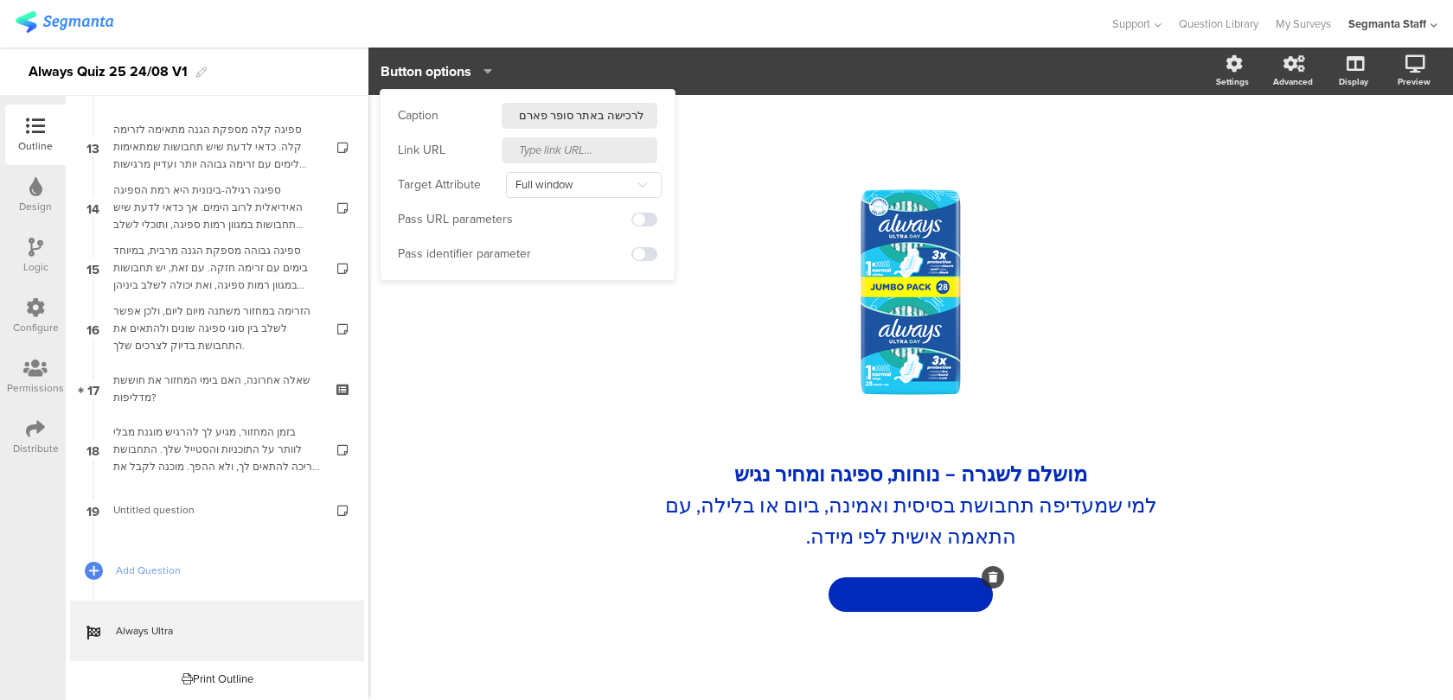
click at [579, 154] on input "text" at bounding box center [580, 150] width 156 height 26
paste input "https://shop.super-pharm.co.il/%D7%90%D7%95%D7%9C%D7%95%D7%95%D7%99%D7%96/c/b_3…"
type input "https://shop.super-pharm.co.il/%D7%90%D7%95%D7%9C%D7%95%D7%95%D7%99%D7%96/c/b_3…"
click at [533, 574] on div "/ מושלם לשגרה – נוחות, ספיגה ומחיר נגיש למי שמעדיפה תחבושת בסיסית ואמינה, ביום …" at bounding box center [910, 397] width 1084 height 605
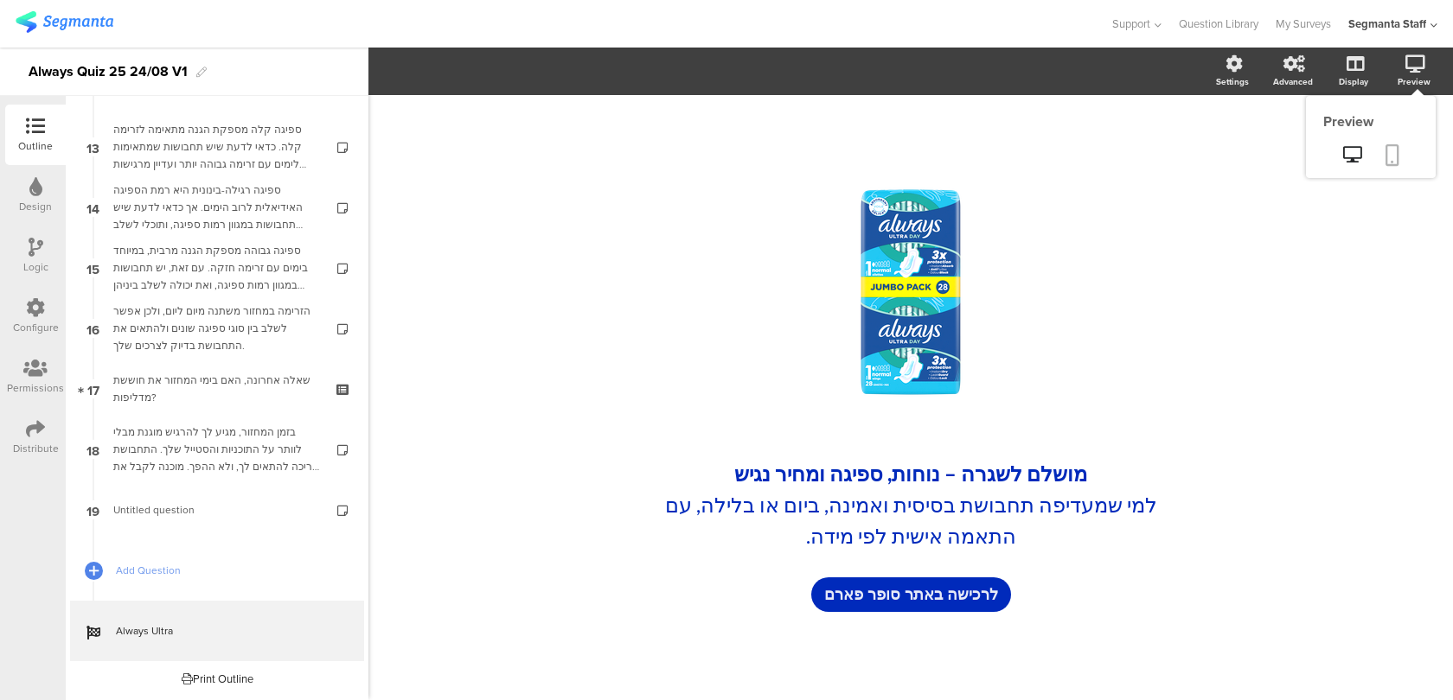
click at [1388, 158] on icon at bounding box center [1392, 155] width 14 height 22
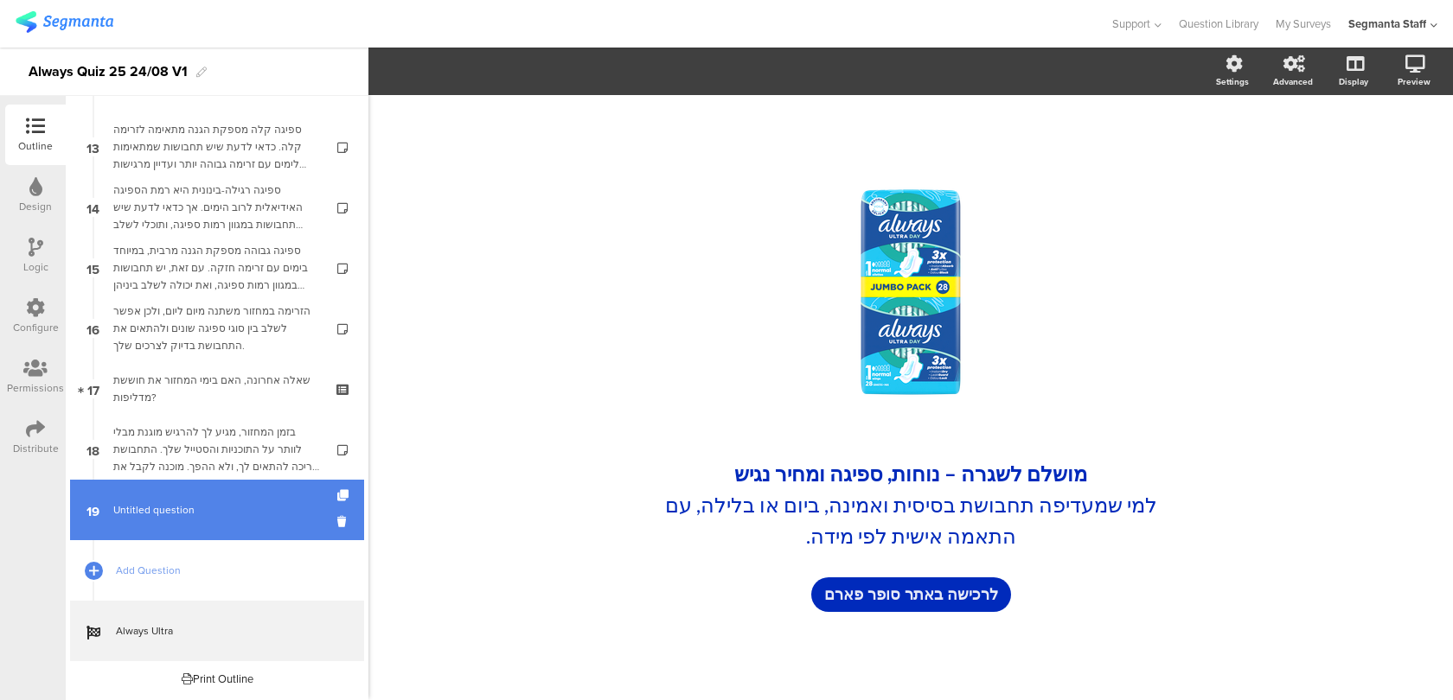
click at [246, 513] on span "Untitled question" at bounding box center [216, 510] width 207 height 17
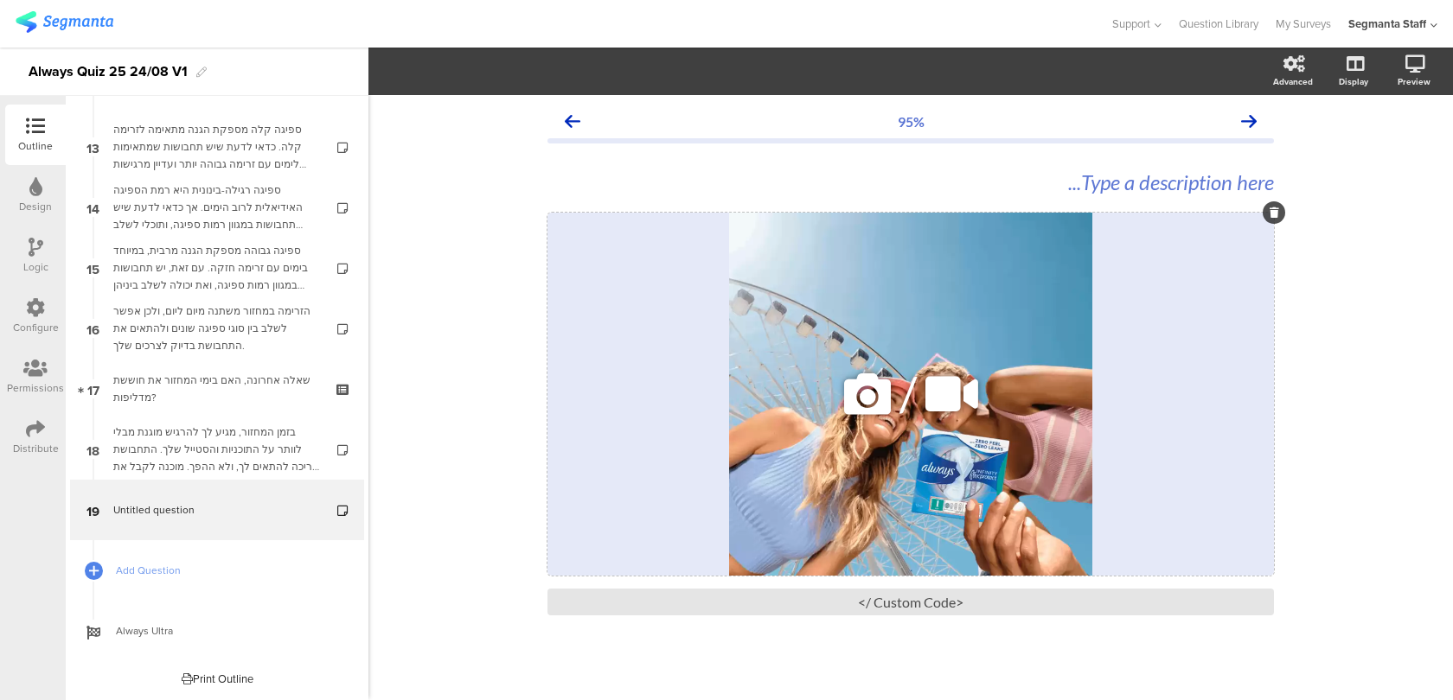
click at [910, 366] on span "/" at bounding box center [907, 394] width 17 height 56
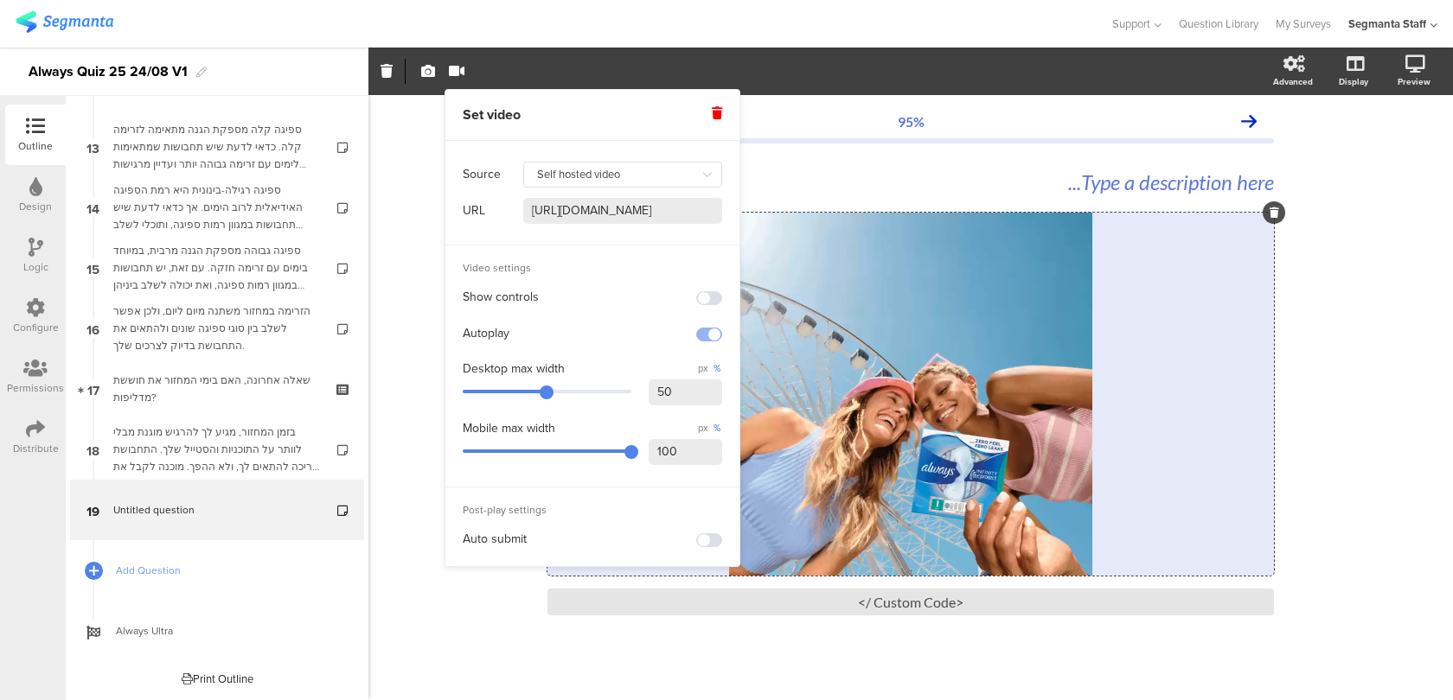
click at [703, 538] on span at bounding box center [709, 541] width 26 height 14
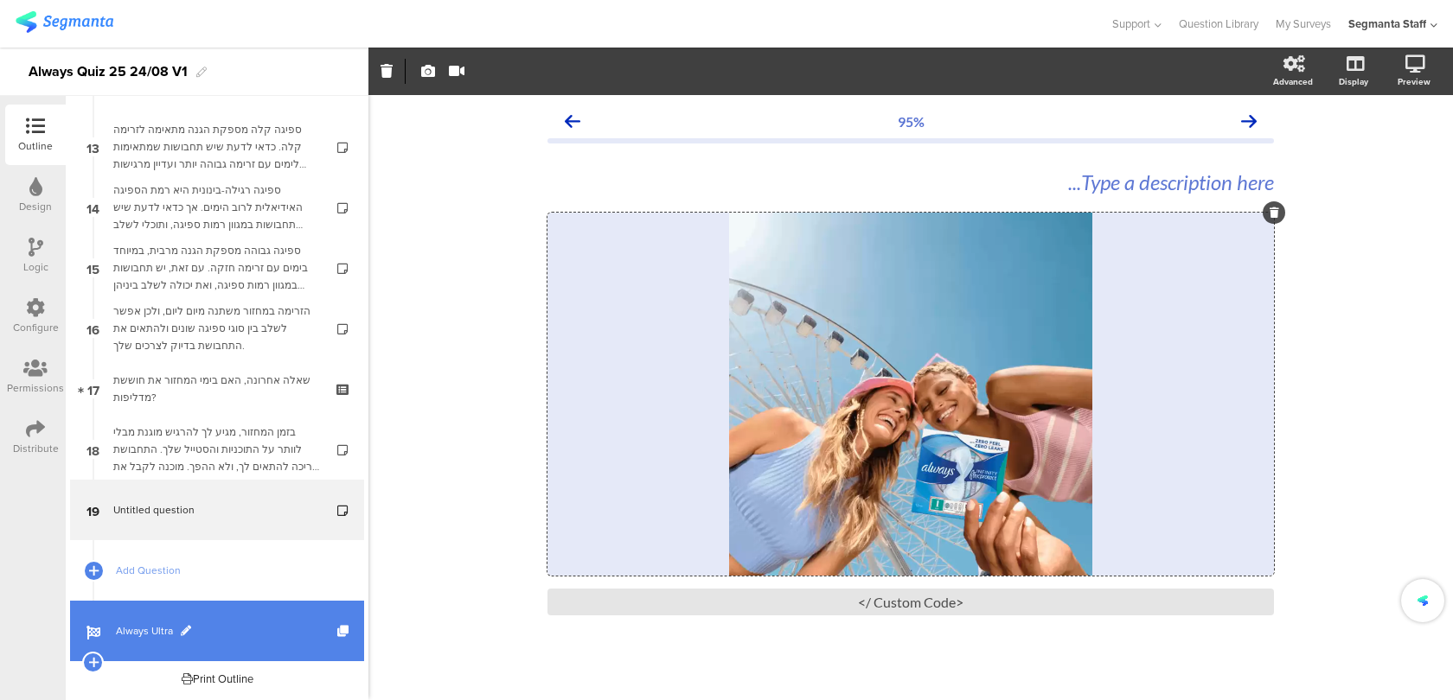
click at [291, 642] on link "Always Ultra" at bounding box center [217, 631] width 294 height 61
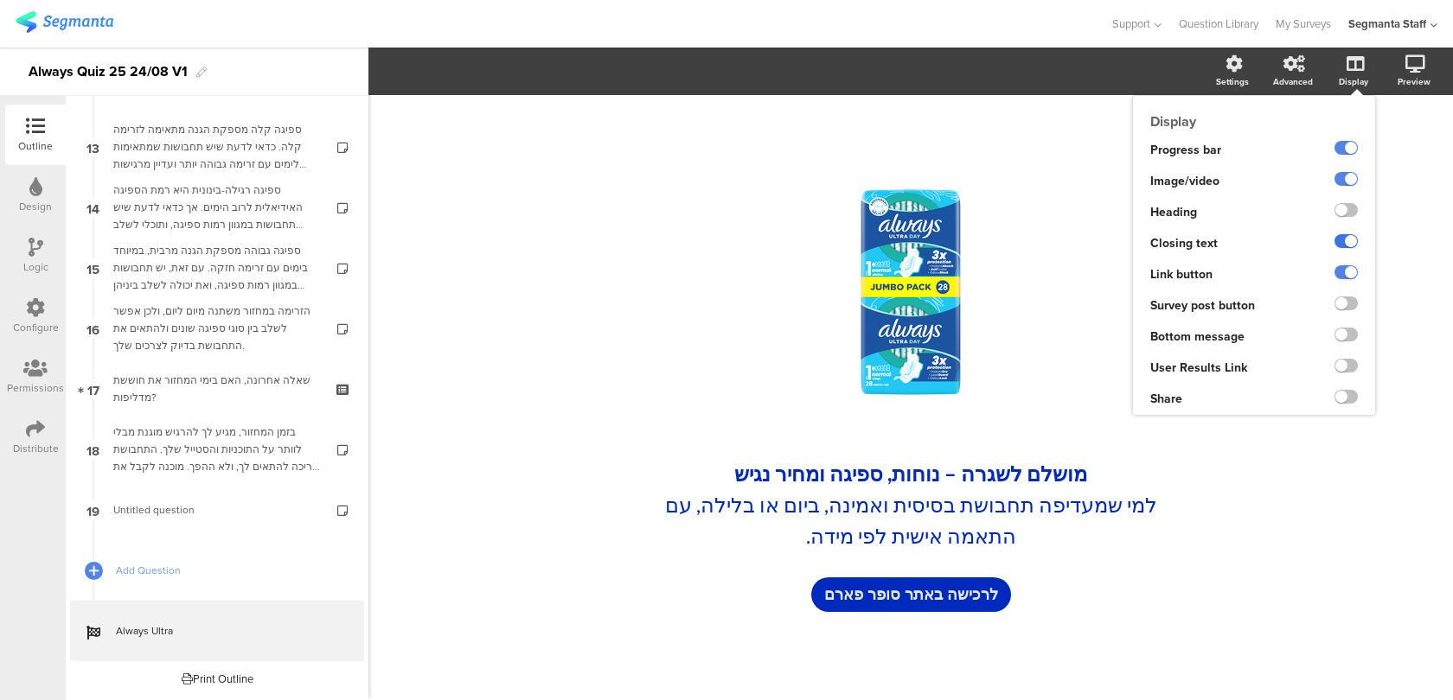
click at [1344, 240] on label at bounding box center [1345, 241] width 23 height 14
click at [0, 0] on input "checkbox" at bounding box center [0, 0] width 0 height 0
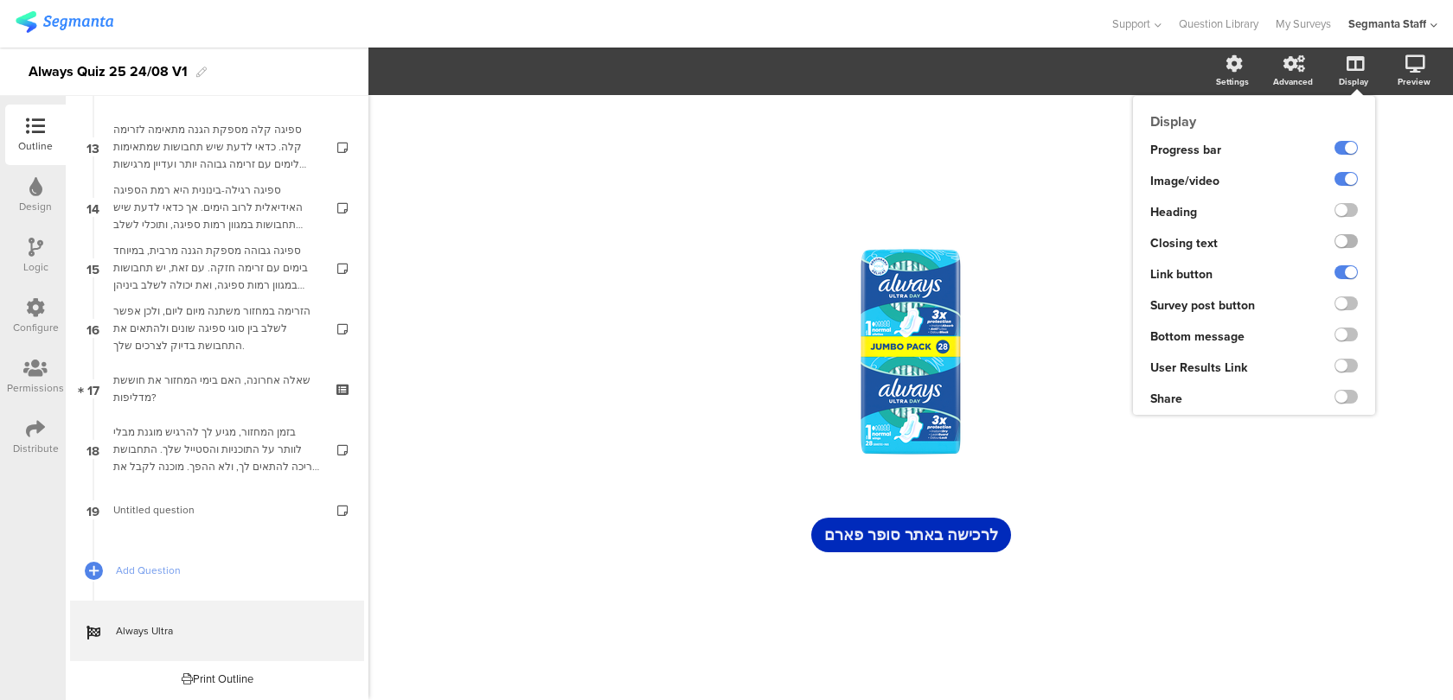
click at [1344, 240] on label at bounding box center [1345, 241] width 23 height 14
click at [0, 0] on input "checkbox" at bounding box center [0, 0] width 0 height 0
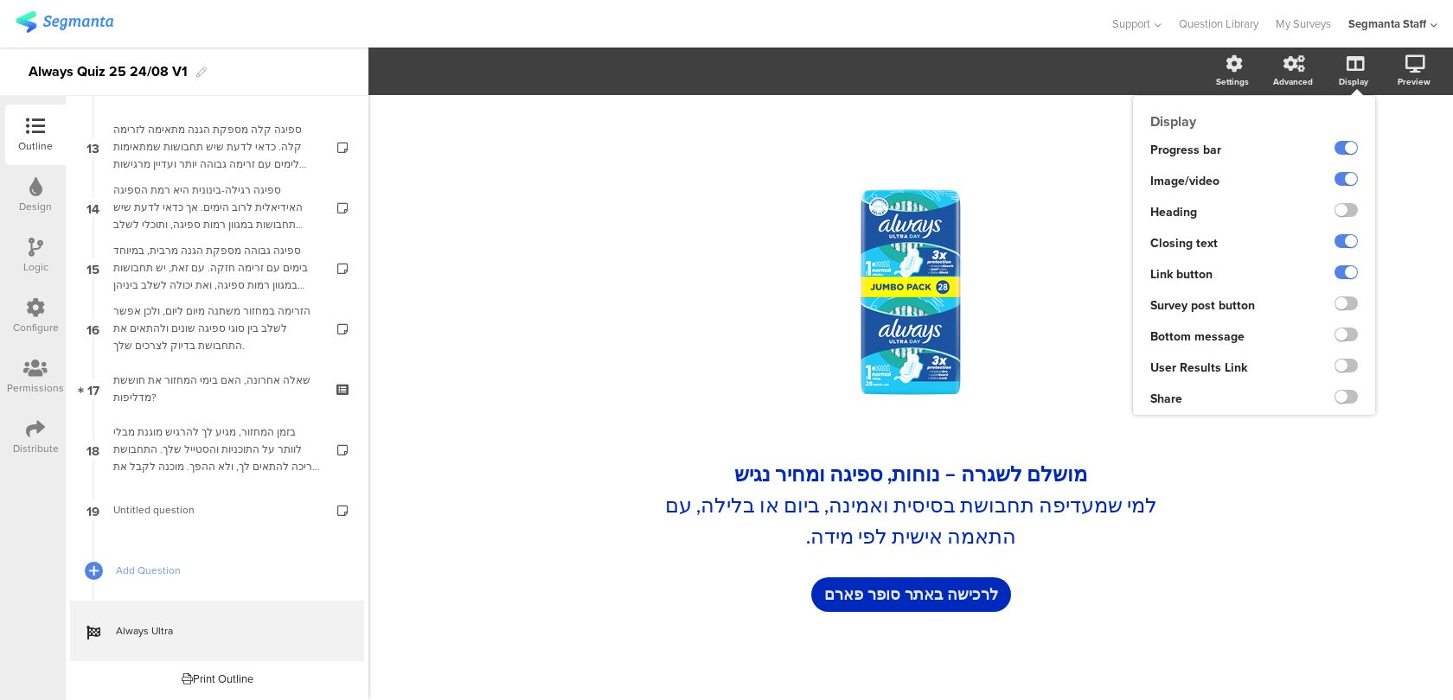
click at [1343, 218] on ng-transclude at bounding box center [1345, 212] width 23 height 20
click at [1343, 208] on label at bounding box center [1345, 210] width 23 height 14
click at [0, 0] on input "checkbox" at bounding box center [0, 0] width 0 height 0
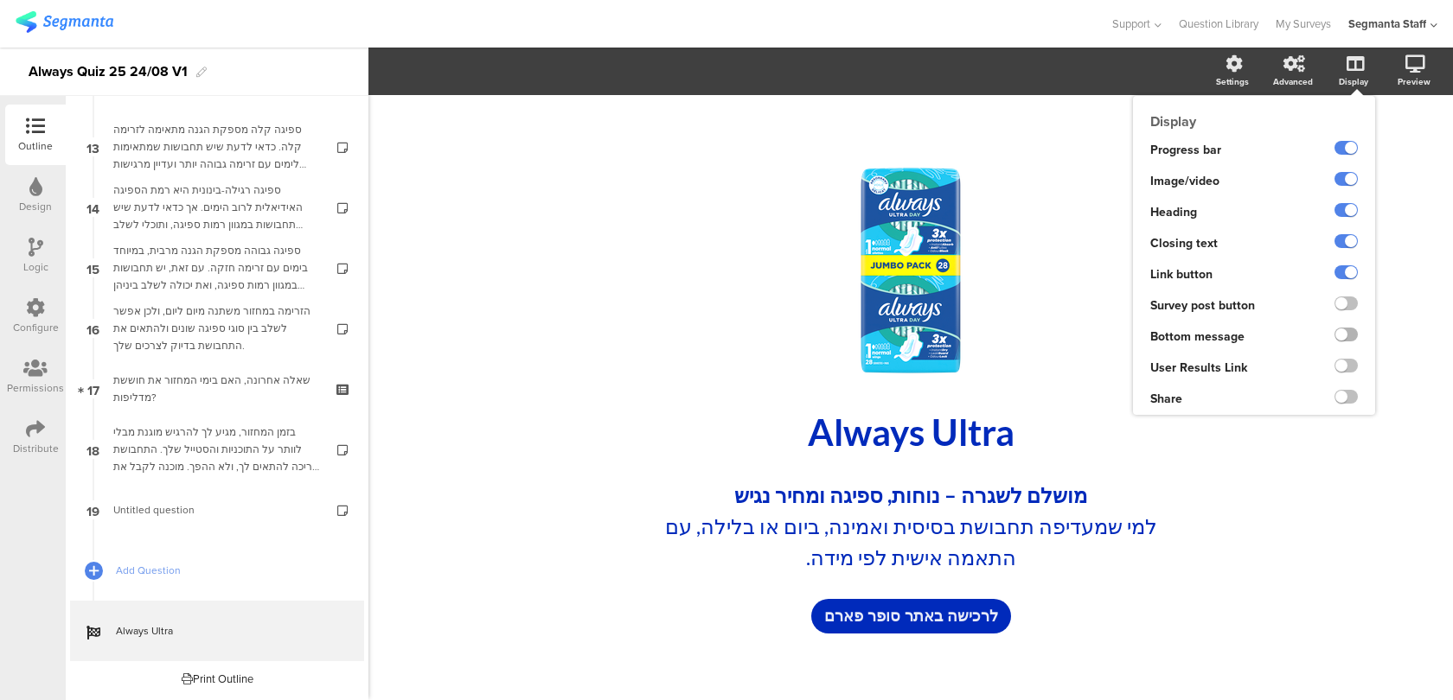
click at [1339, 330] on label at bounding box center [1345, 335] width 23 height 14
click at [0, 0] on input "checkbox" at bounding box center [0, 0] width 0 height 0
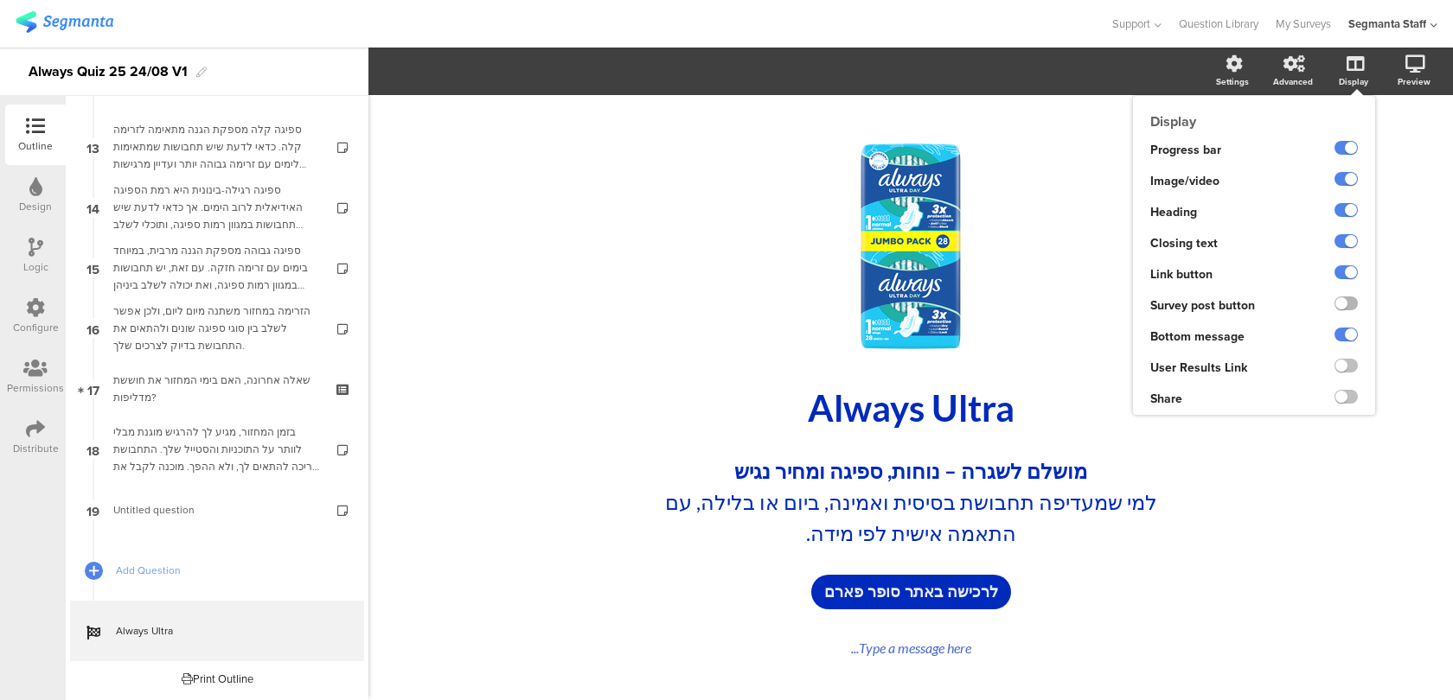
click at [1339, 301] on label at bounding box center [1345, 304] width 23 height 14
click at [0, 0] on input "checkbox" at bounding box center [0, 0] width 0 height 0
click at [1339, 301] on label at bounding box center [1345, 304] width 23 height 14
click at [0, 0] on input "checkbox" at bounding box center [0, 0] width 0 height 0
click at [1348, 311] on ng-transclude at bounding box center [1345, 306] width 23 height 20
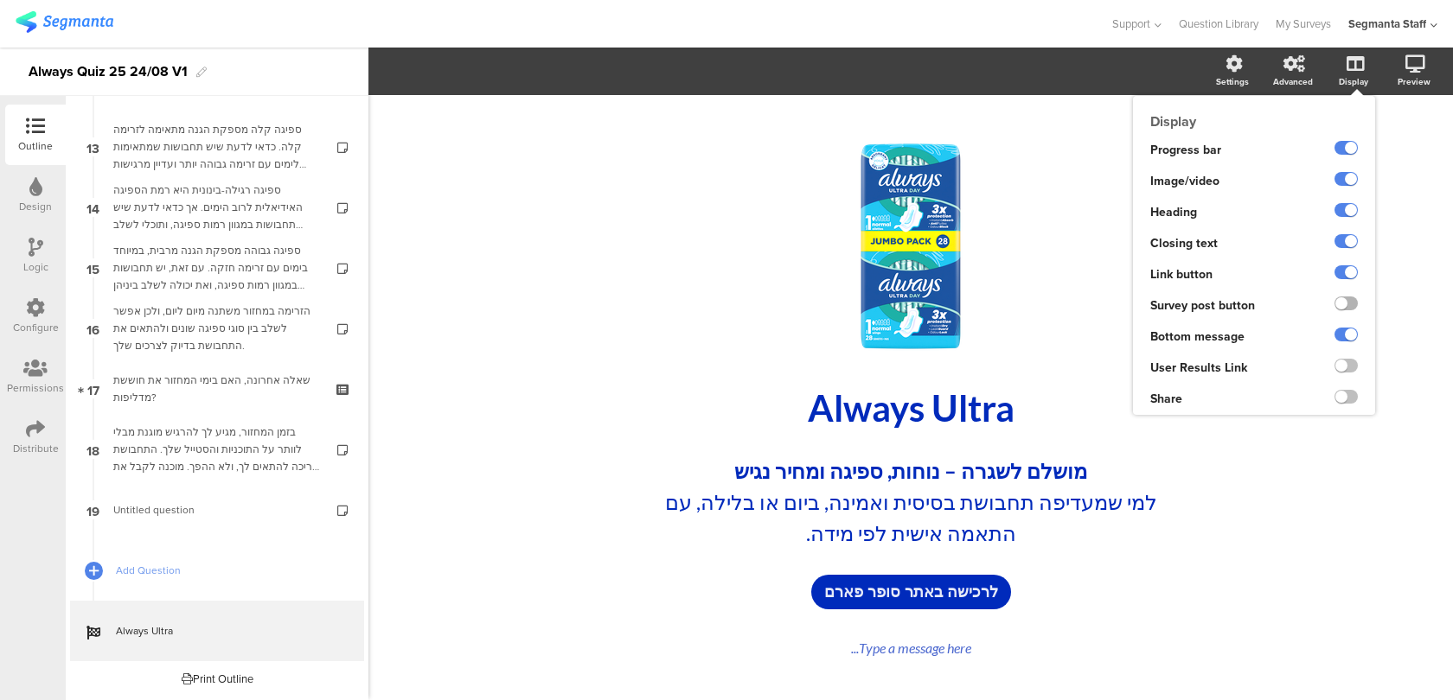
click at [1347, 304] on label at bounding box center [1345, 304] width 23 height 14
click at [0, 0] on input "checkbox" at bounding box center [0, 0] width 0 height 0
click at [1347, 304] on label at bounding box center [1345, 304] width 23 height 14
click at [0, 0] on input "checkbox" at bounding box center [0, 0] width 0 height 0
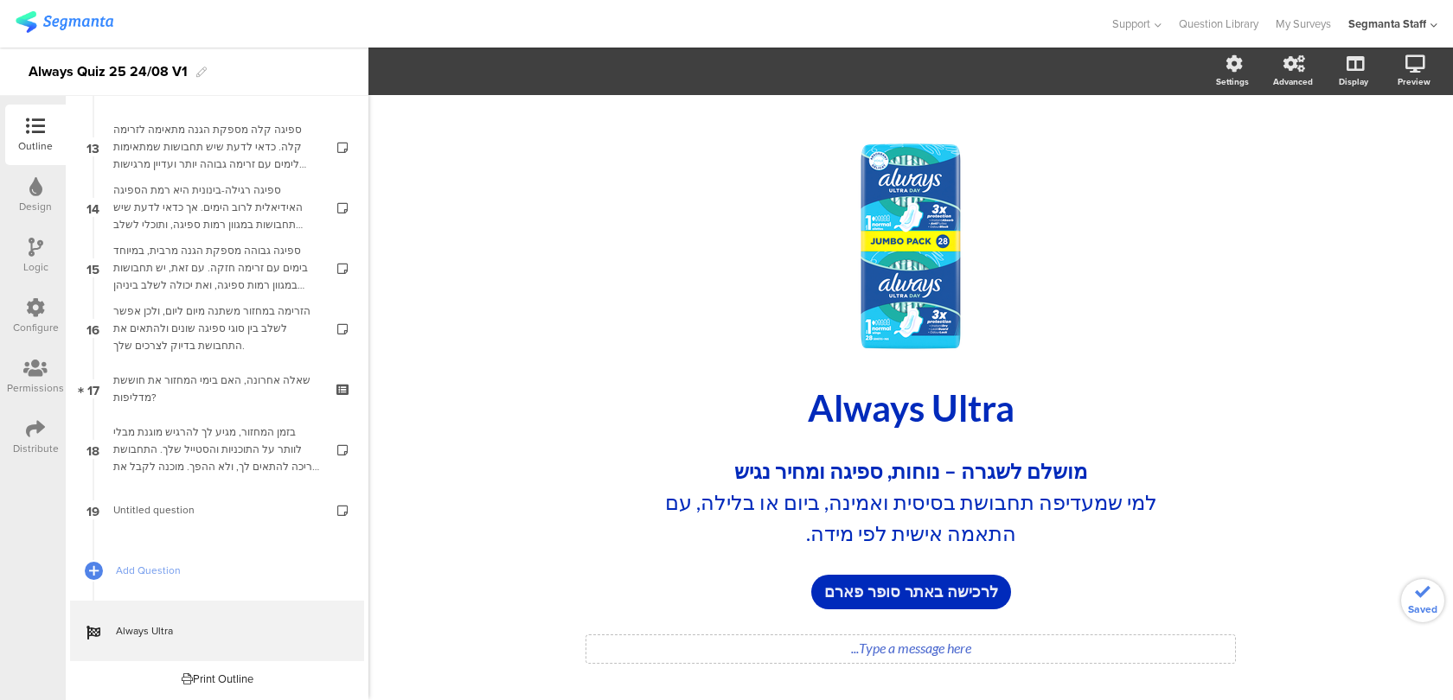
click at [945, 644] on div "Type a message here..." at bounding box center [910, 650] width 649 height 28
click at [1299, 520] on div "/ Always Ultra Always Ultra מושלם לשגרה – נוחות, ספיגה ומחיר נגיש למי שמעדיפה ת…" at bounding box center [910, 398] width 1084 height 607
click at [1387, 163] on icon at bounding box center [1392, 155] width 14 height 22
click at [973, 594] on span "לרכישה באתר סופר פארם" at bounding box center [911, 592] width 174 height 22
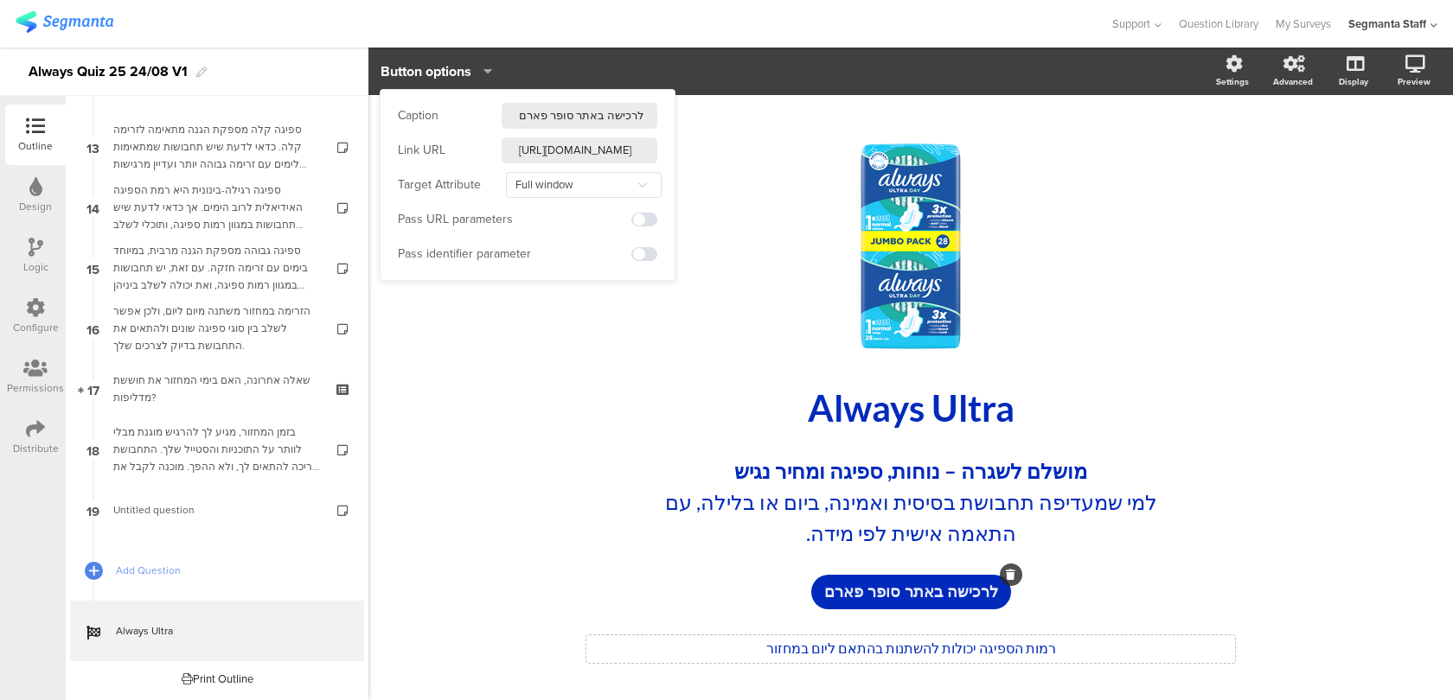
drag, startPoint x: 605, startPoint y: 113, endPoint x: 718, endPoint y: 112, distance: 112.4
click at [718, 112] on body "You are using an unsupported version of Internet Explorer. Unsupported browsers…" at bounding box center [726, 350] width 1453 height 700
type input "רכשי באתר סופר פארם"
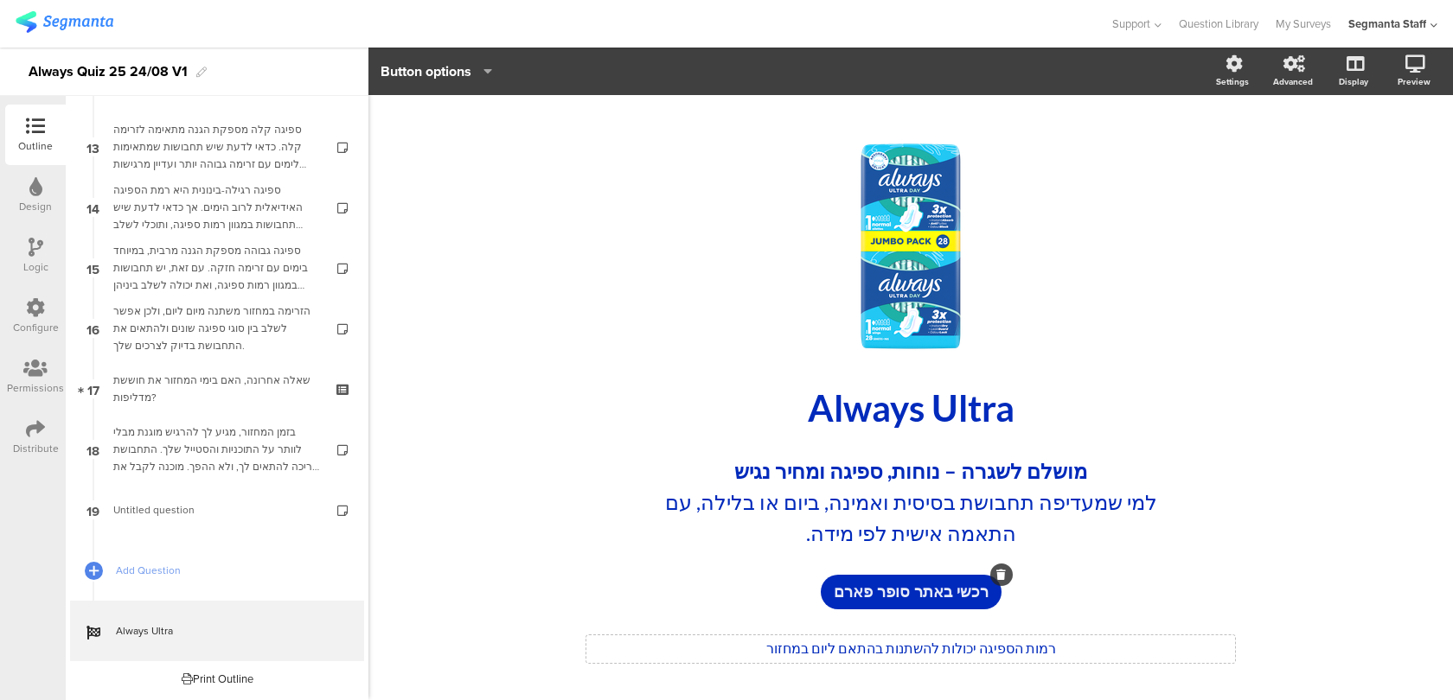
click at [572, 470] on div "/ Always Ultra Always Ultra מושלם לשגרה – נוחות, ספיגה ומחיר נגיש למי שמעדיפה ת…" at bounding box center [911, 398] width 692 height 572
click at [772, 577] on div "רכשי באתר סופר פארם" at bounding box center [911, 592] width 640 height 35
click at [831, 493] on div "מושלם לשגרה – נוחות, ספיגה ומחיר נגיש למי שמעדיפה תחבושת בסיסית ואמינה, ביום או…" at bounding box center [910, 502] width 527 height 102
click at [913, 652] on div "רמות הספיגה יכולות להשתנות בהתאם ליום במחזור רמות הספיגה יכולות להשתנות בהתאם ל…" at bounding box center [910, 650] width 649 height 28
click at [794, 535] on div "מושלם לשגרה – נוחות, ספיגה ומחיר נגיש למי שמעדיפה תחבושת בסיסית ואמינה, ביום או…" at bounding box center [910, 502] width 527 height 102
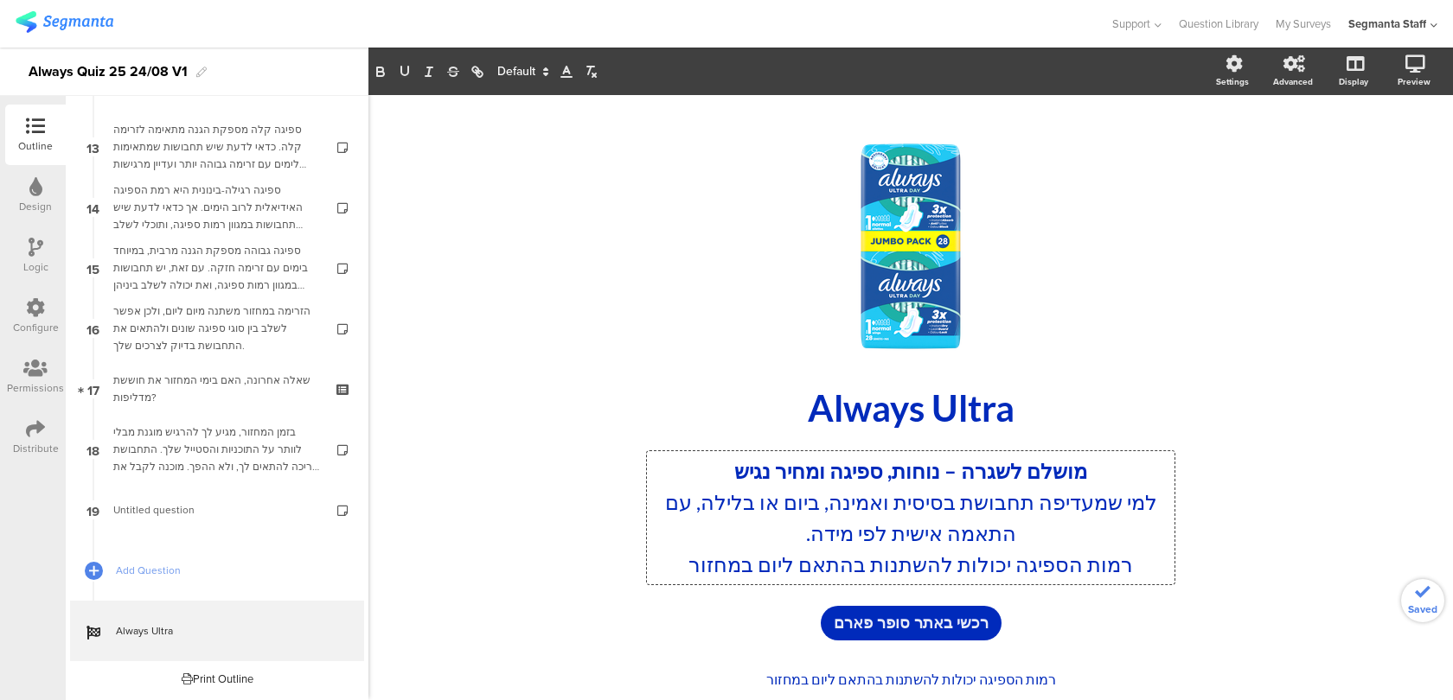
click at [1141, 561] on p "רמות הספיגה יכולות להשתנות בהתאם ליום במחזור" at bounding box center [910, 564] width 519 height 31
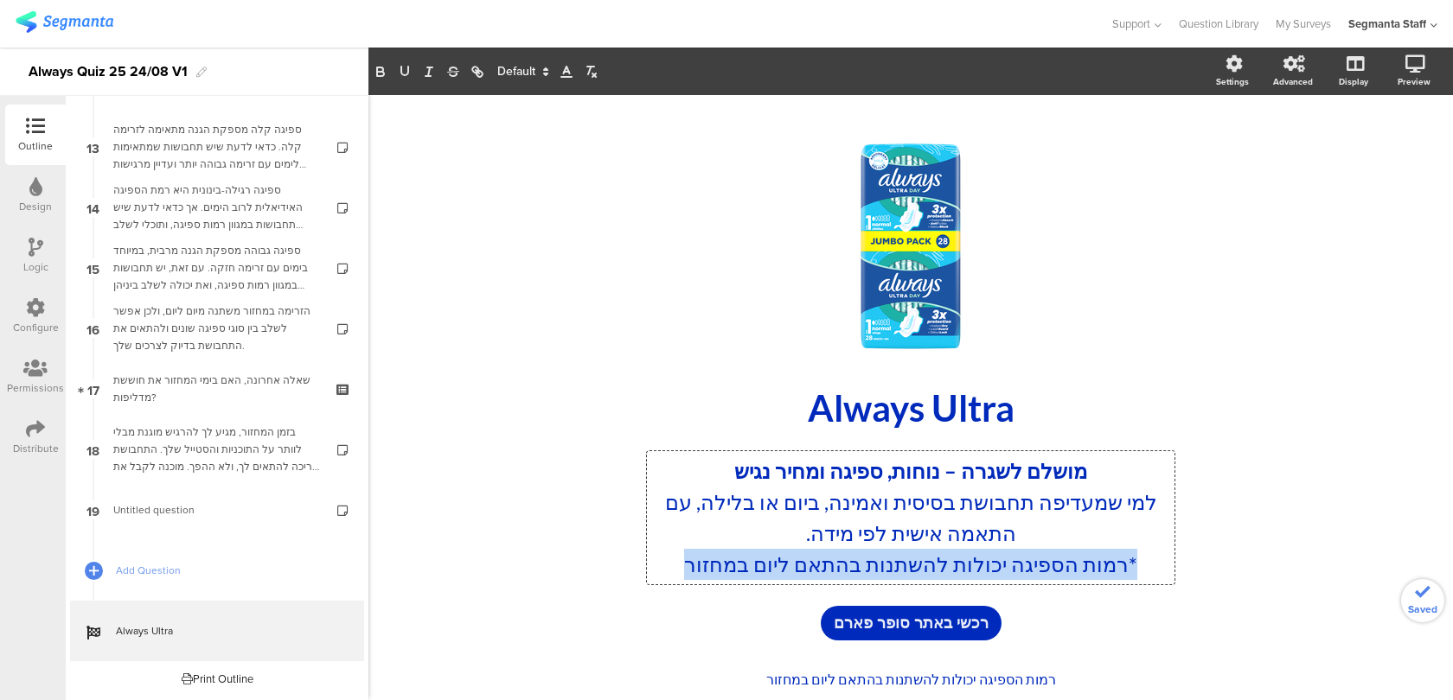
drag, startPoint x: 1155, startPoint y: 563, endPoint x: 674, endPoint y: 571, distance: 480.9
click at [674, 571] on p "*רמות הספיגה יכולות להשתנות בהתאם ליום במחזור" at bounding box center [910, 564] width 519 height 31
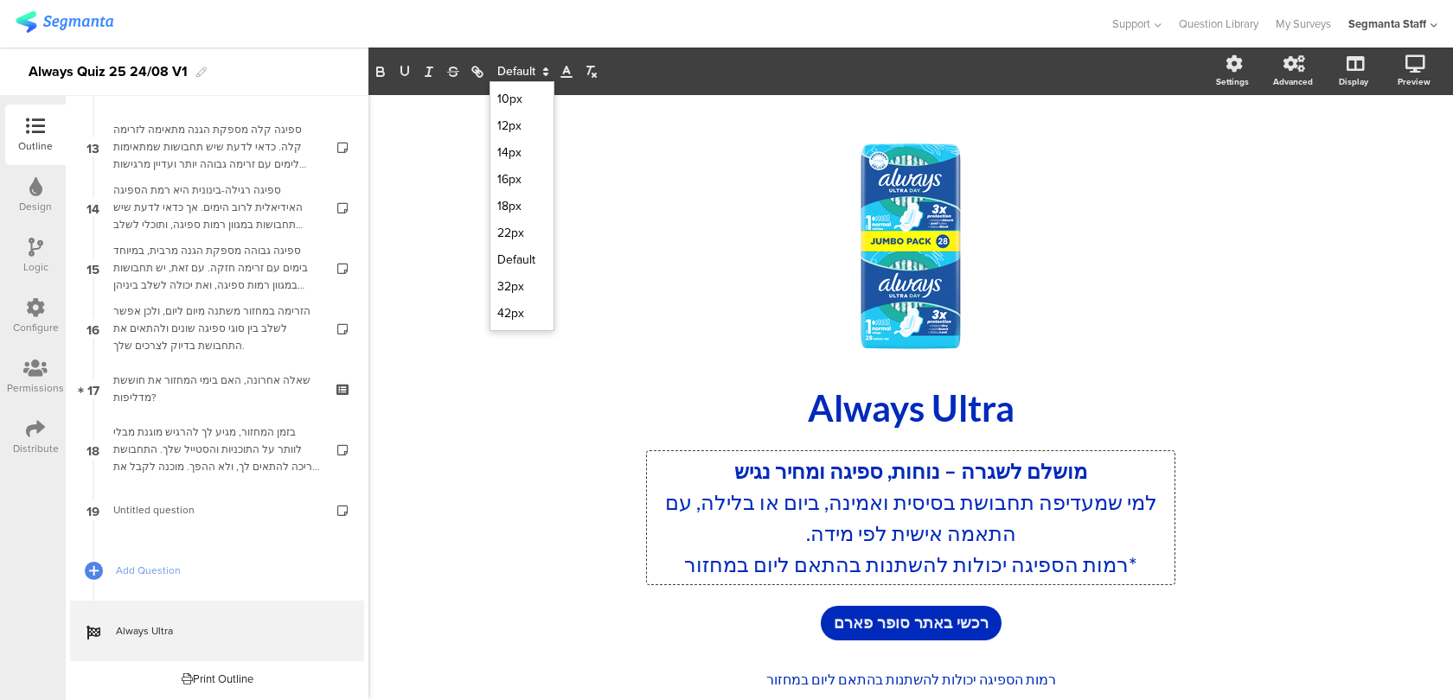
click at [536, 71] on span at bounding box center [521, 71] width 65 height 21
click at [535, 123] on span at bounding box center [521, 125] width 49 height 27
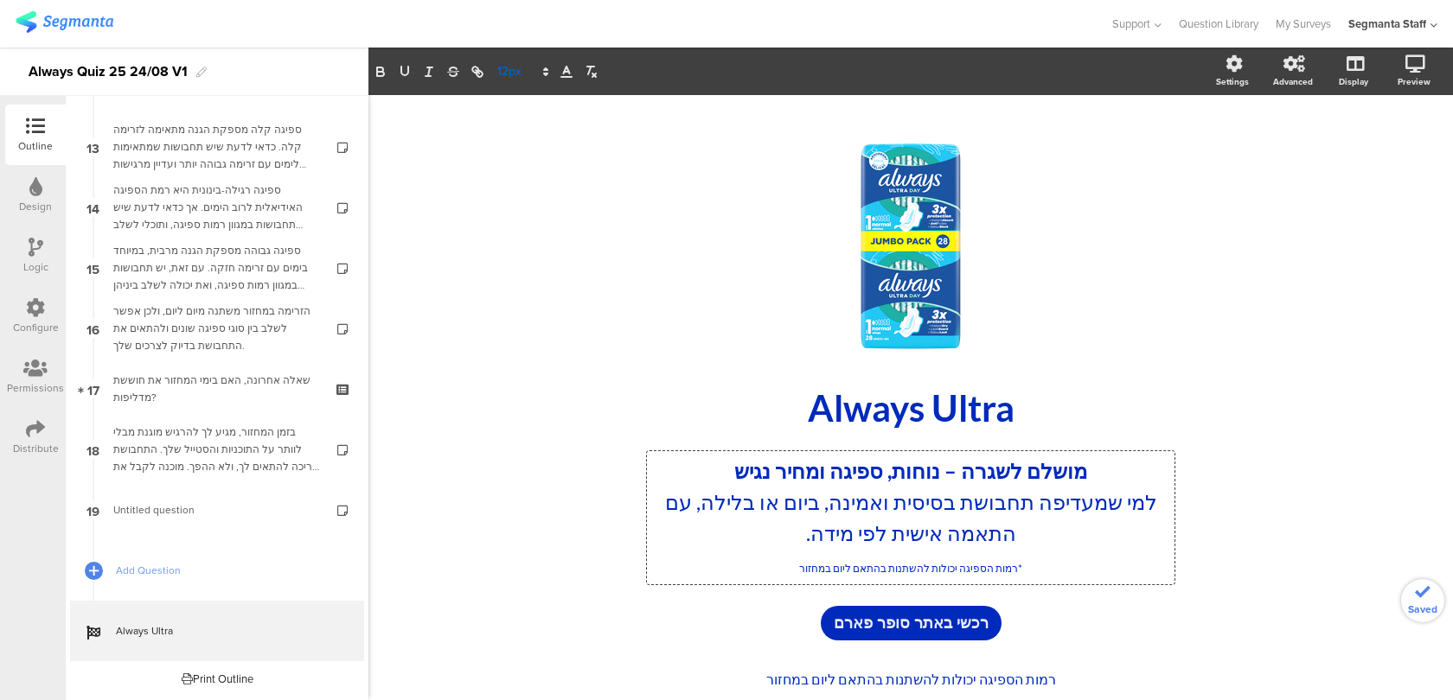
click at [519, 76] on span at bounding box center [521, 71] width 65 height 21
click at [521, 154] on span at bounding box center [521, 152] width 49 height 27
click at [1398, 140] on link at bounding box center [1392, 156] width 38 height 33
click at [879, 562] on div "מושלם לשגרה – נוחות, ספיגה ומחיר נגיש למי שמעדיפה תחבושת בסיסית ואמינה, ביום או…" at bounding box center [910, 517] width 527 height 133
click at [1358, 154] on icon at bounding box center [1352, 154] width 18 height 16
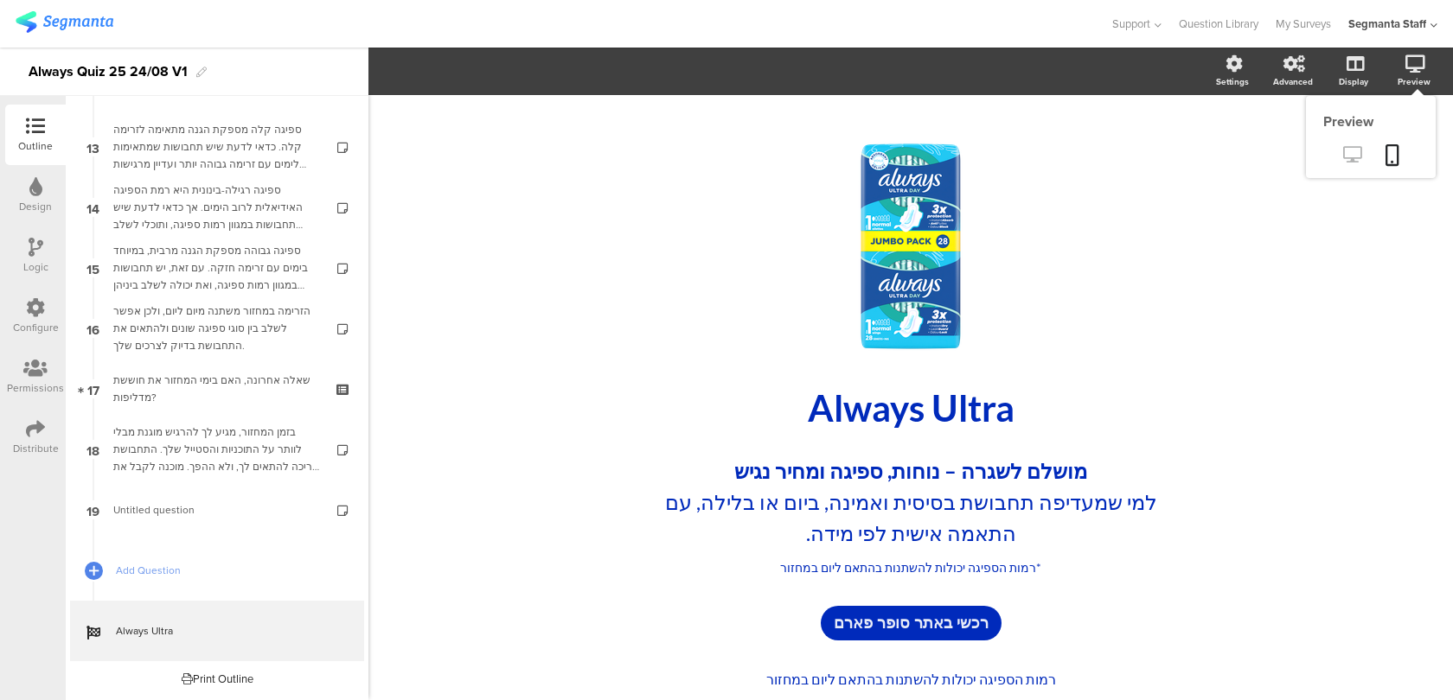
click at [1354, 147] on icon at bounding box center [1352, 154] width 18 height 16
click at [923, 418] on div "Always Ultra Always Ultra" at bounding box center [910, 408] width 649 height 52
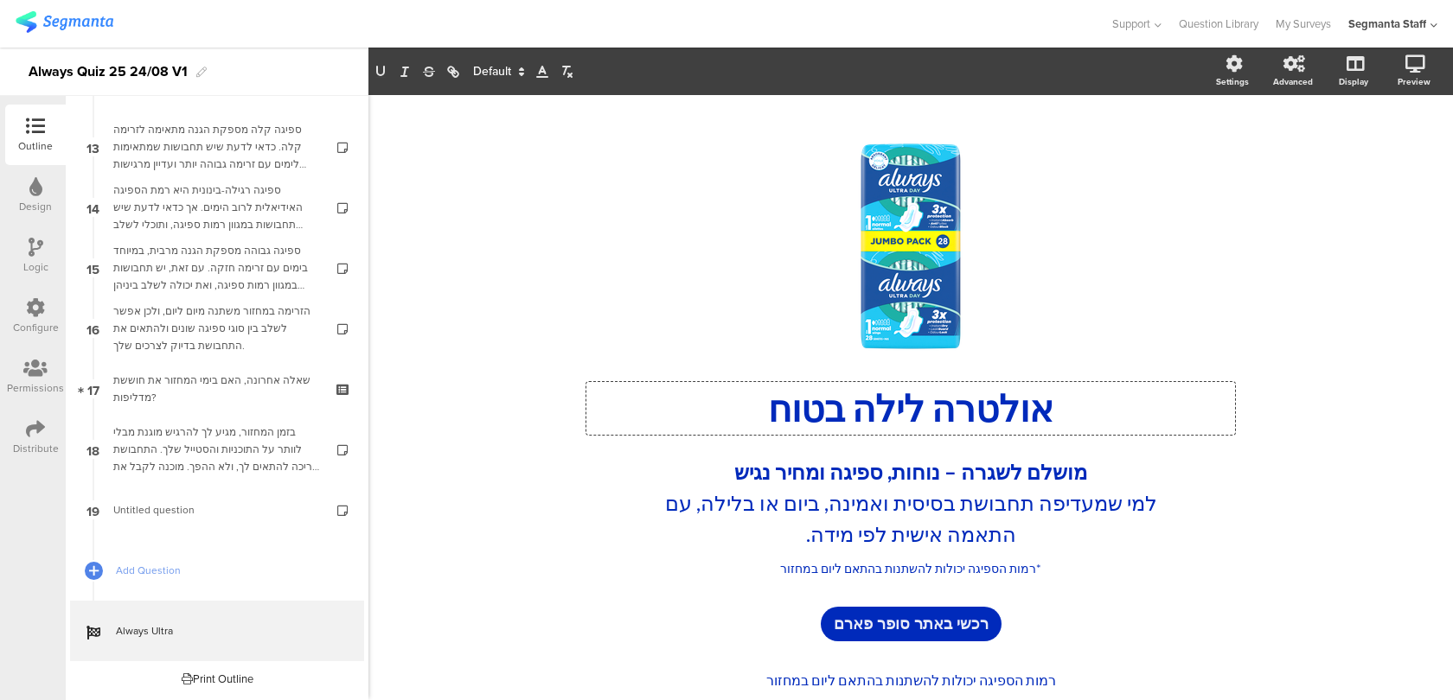
click at [1064, 403] on p "אולטרה לילה בטוח" at bounding box center [911, 409] width 640 height 44
paste div
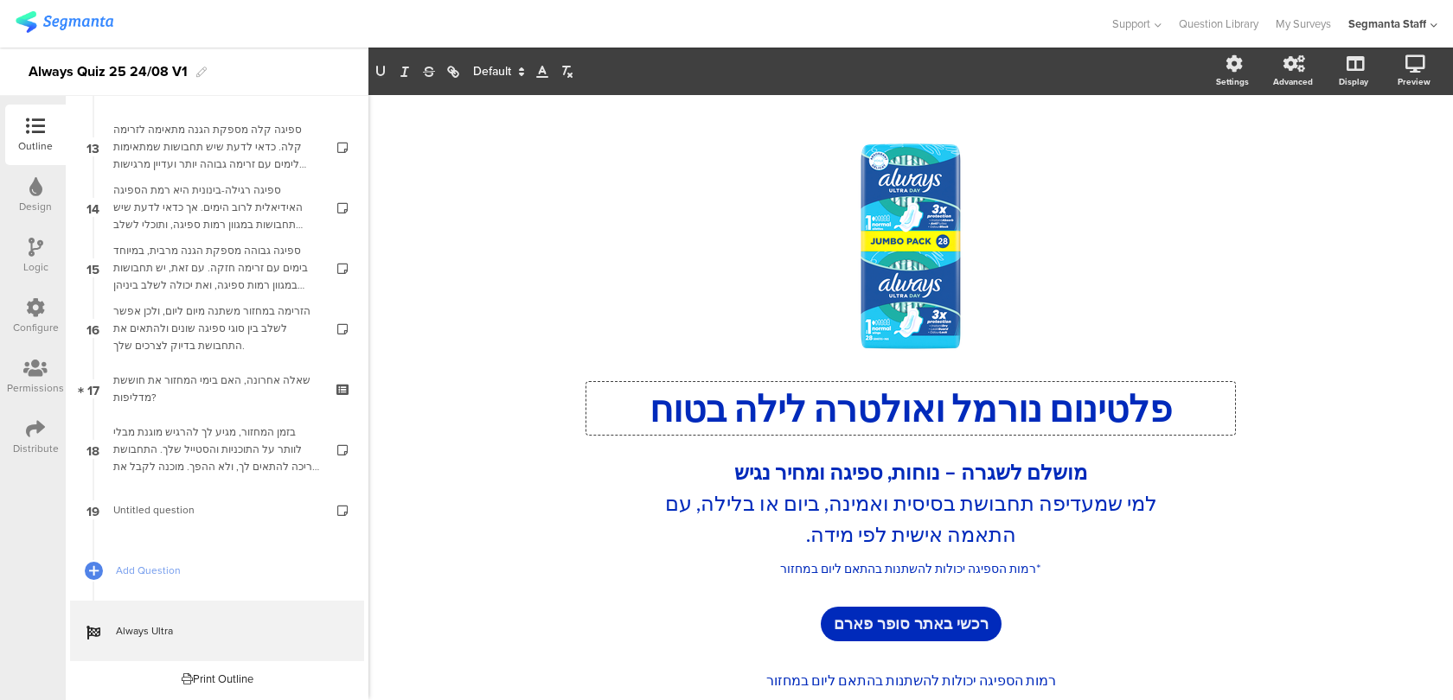
click at [1192, 416] on p "פלטינום נורמל ואולטרה לילה בטוח" at bounding box center [911, 409] width 640 height 44
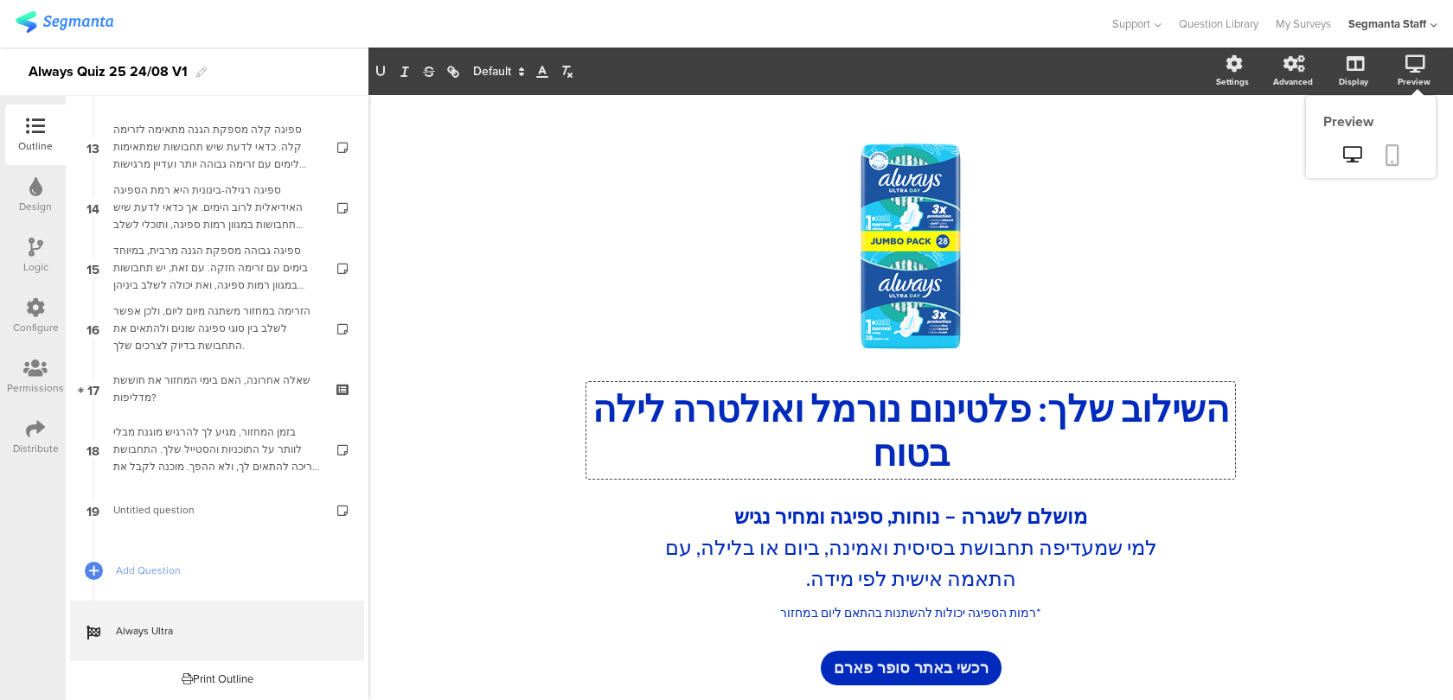
click at [1401, 141] on link at bounding box center [1392, 156] width 38 height 33
click at [1279, 151] on label at bounding box center [1285, 148] width 23 height 14
click at [0, 0] on input "checkbox" at bounding box center [0, 0] width 0 height 0
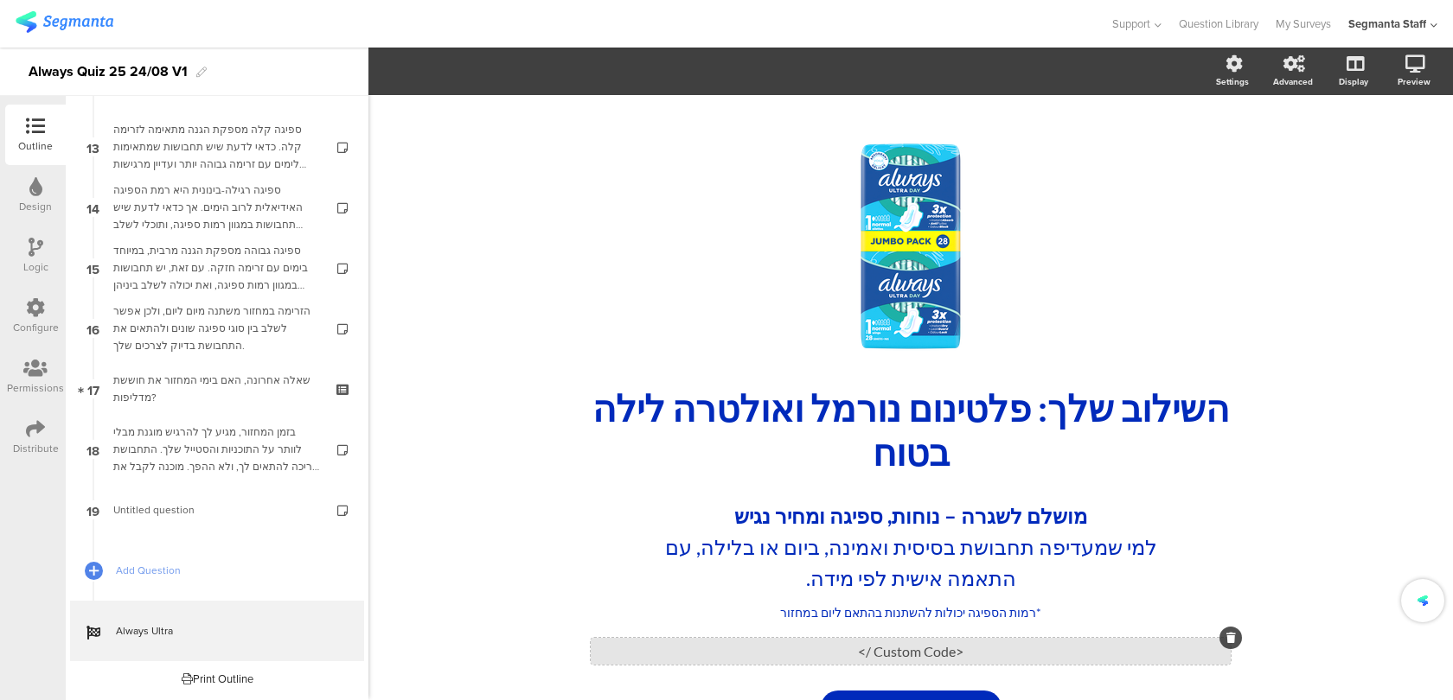
click at [802, 657] on div "<Custom Code />" at bounding box center [911, 651] width 640 height 27
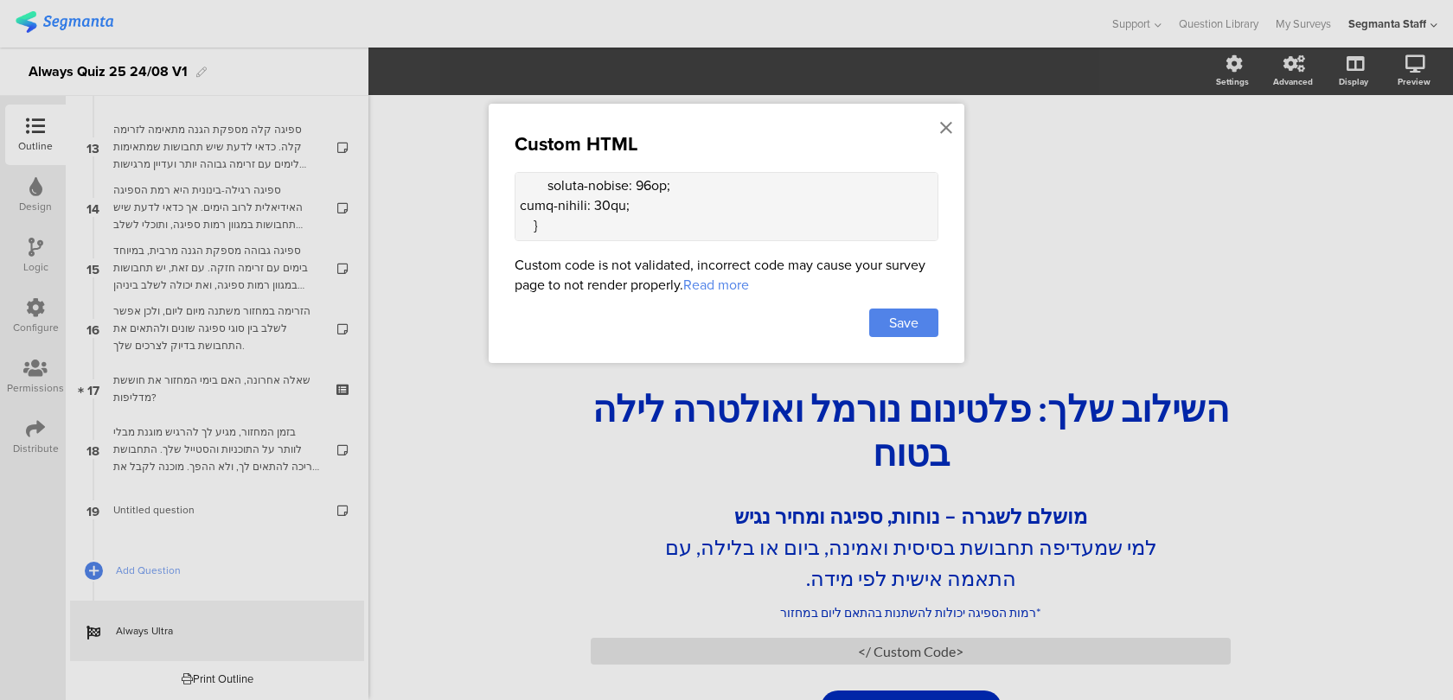
scroll to position [905, 0]
click at [671, 197] on textarea at bounding box center [727, 206] width 424 height 69
click at [574, 200] on textarea "<style> </style>" at bounding box center [727, 206] width 424 height 69
click at [604, 221] on textarea "<style> </style>" at bounding box center [727, 206] width 424 height 69
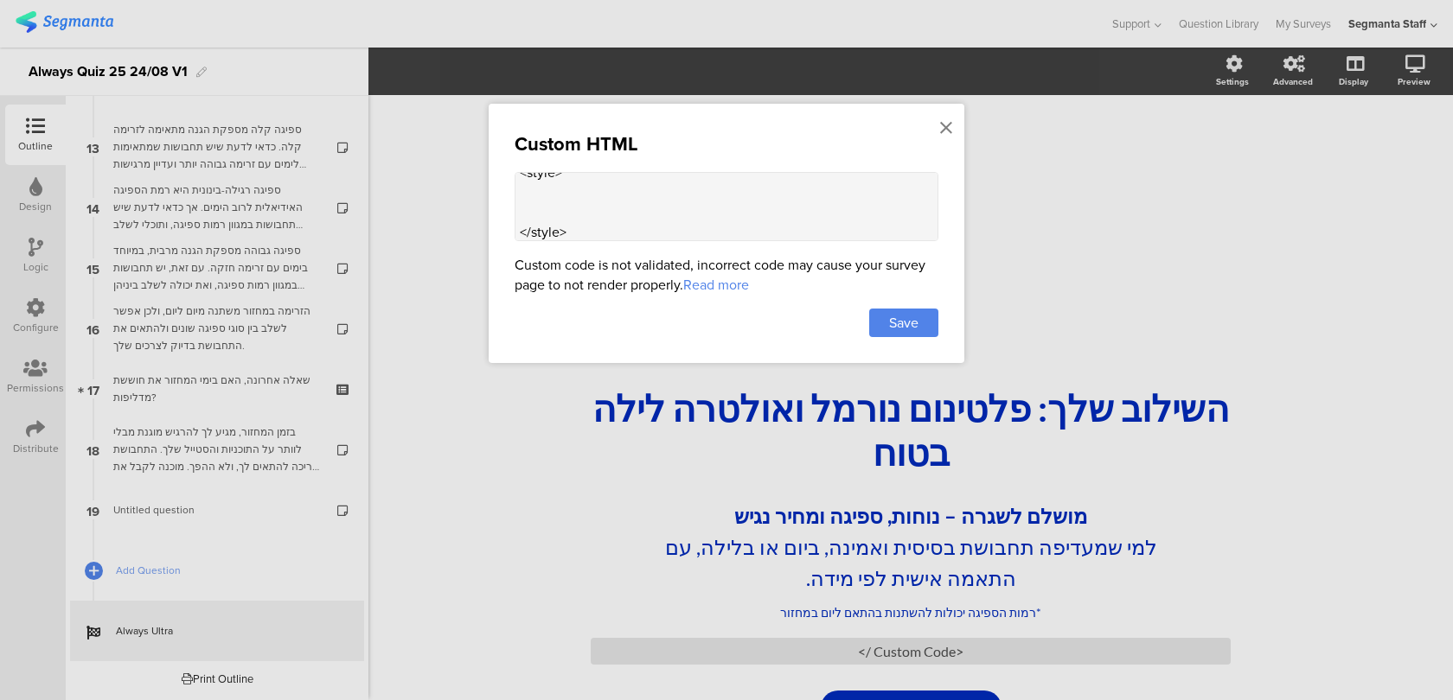
scroll to position [54, 0]
click at [575, 183] on textarea "<style> </style> <div class="test"></div>" at bounding box center [727, 206] width 424 height 69
click at [575, 182] on textarea "<style> </style> <div class="test"></div>" at bounding box center [727, 206] width 424 height 69
click at [564, 199] on textarea "<style> .test { } </style> <div class="test"></div>" at bounding box center [727, 206] width 424 height 69
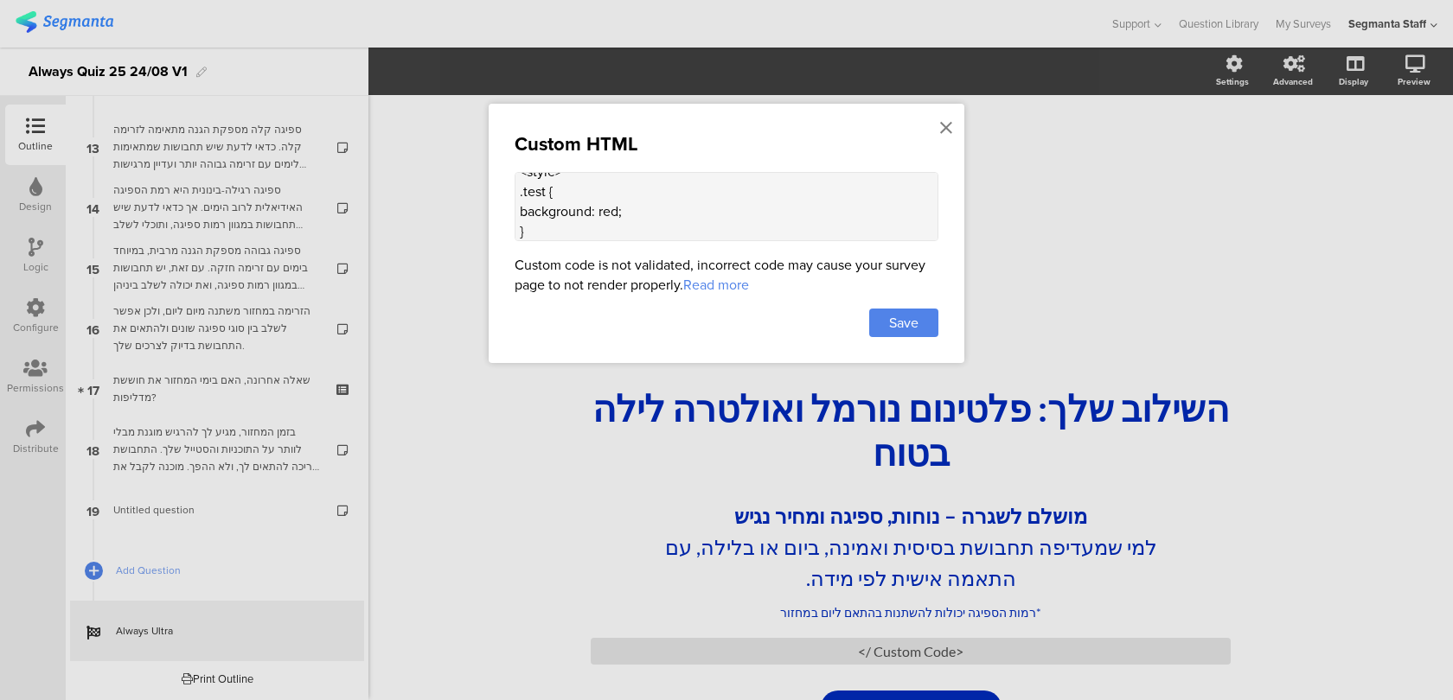
click at [593, 208] on textarea "<style> .test { background: red; } </style> <div class="test"></div>" at bounding box center [727, 206] width 424 height 69
type textarea "<style> .test { background-color: red; } </style> <div class="test"></div>"
click at [911, 315] on span "Save" at bounding box center [903, 323] width 29 height 20
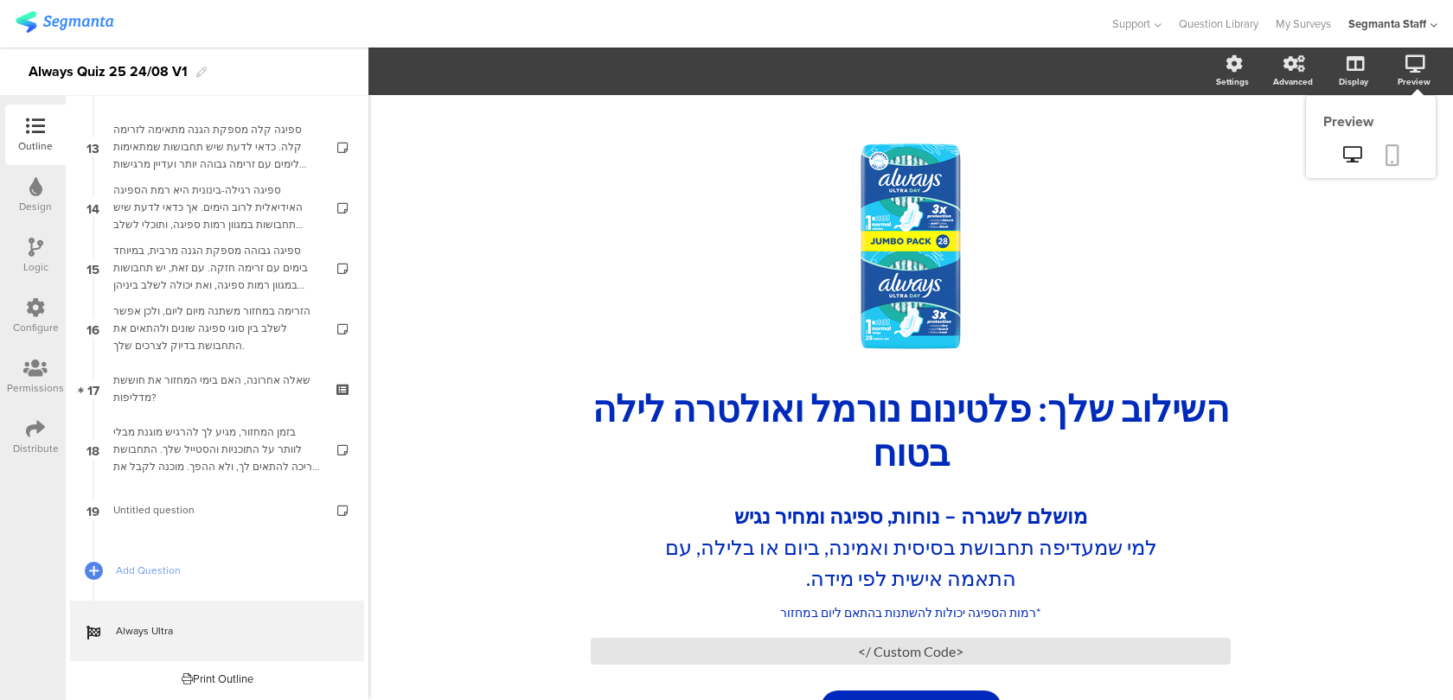
click at [1390, 150] on icon at bounding box center [1392, 155] width 14 height 22
click at [931, 651] on div "<Custom Code />" at bounding box center [911, 651] width 640 height 27
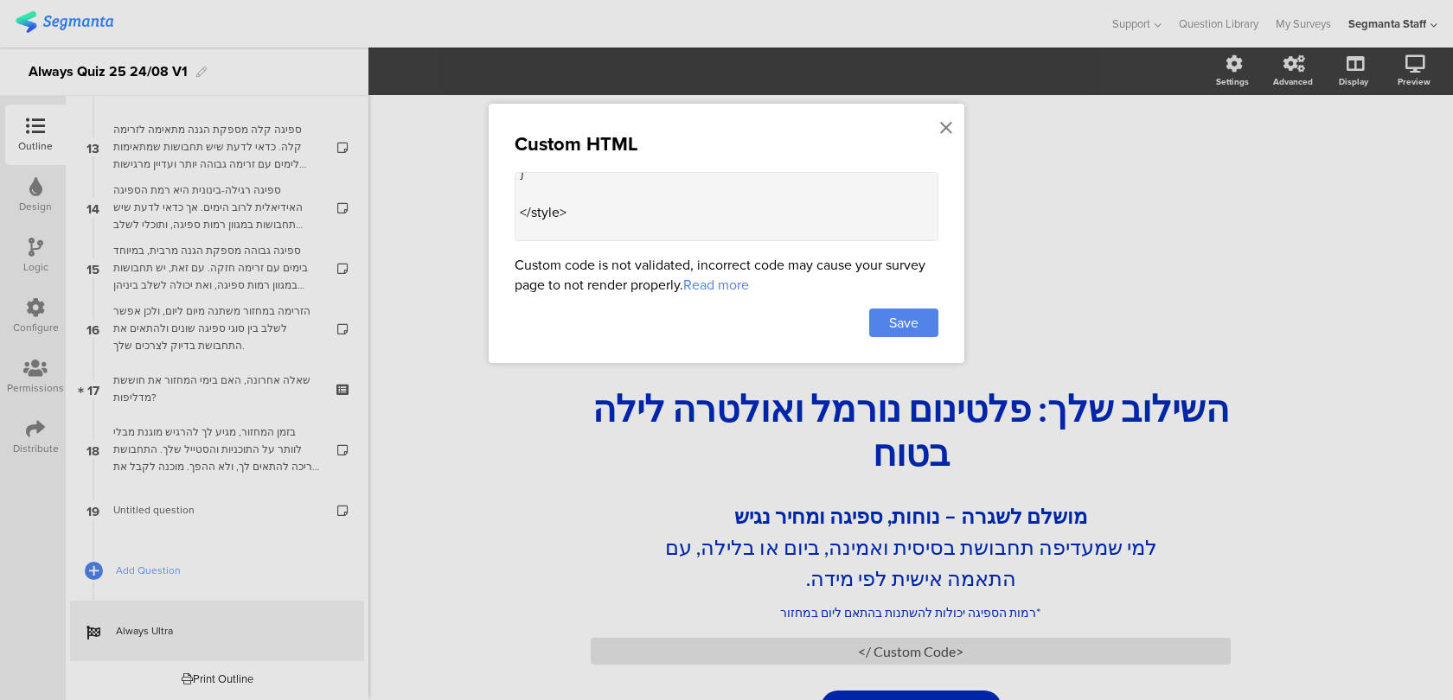
scroll to position [97, 0]
click at [590, 224] on textarea "<style> .test { background-color: red; } </style> <div class="test"></div>" at bounding box center [727, 206] width 424 height 69
type textarea "<style> .test { background-color: red; } </style> <div class=test></div>"
click at [897, 322] on span "Save" at bounding box center [903, 323] width 29 height 20
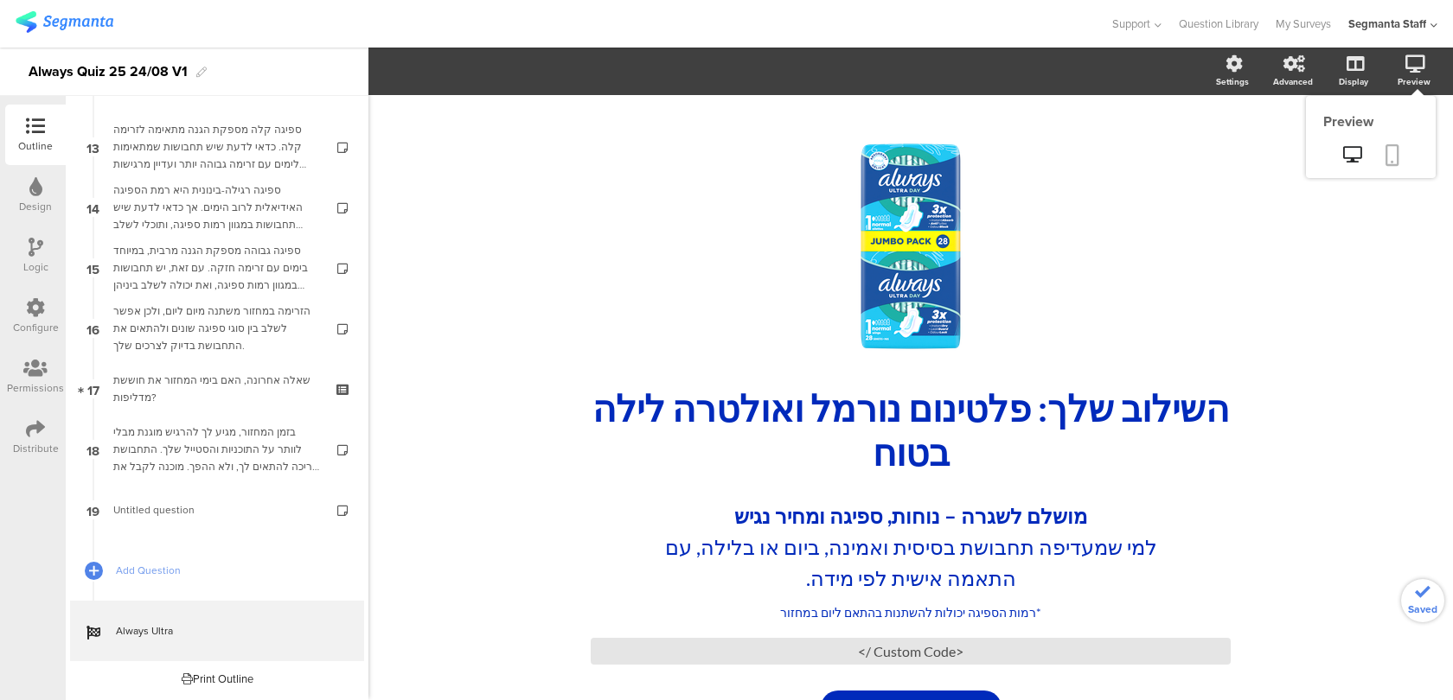
click at [1392, 146] on icon at bounding box center [1392, 155] width 14 height 22
click at [771, 655] on div "<Custom Code />" at bounding box center [911, 651] width 640 height 27
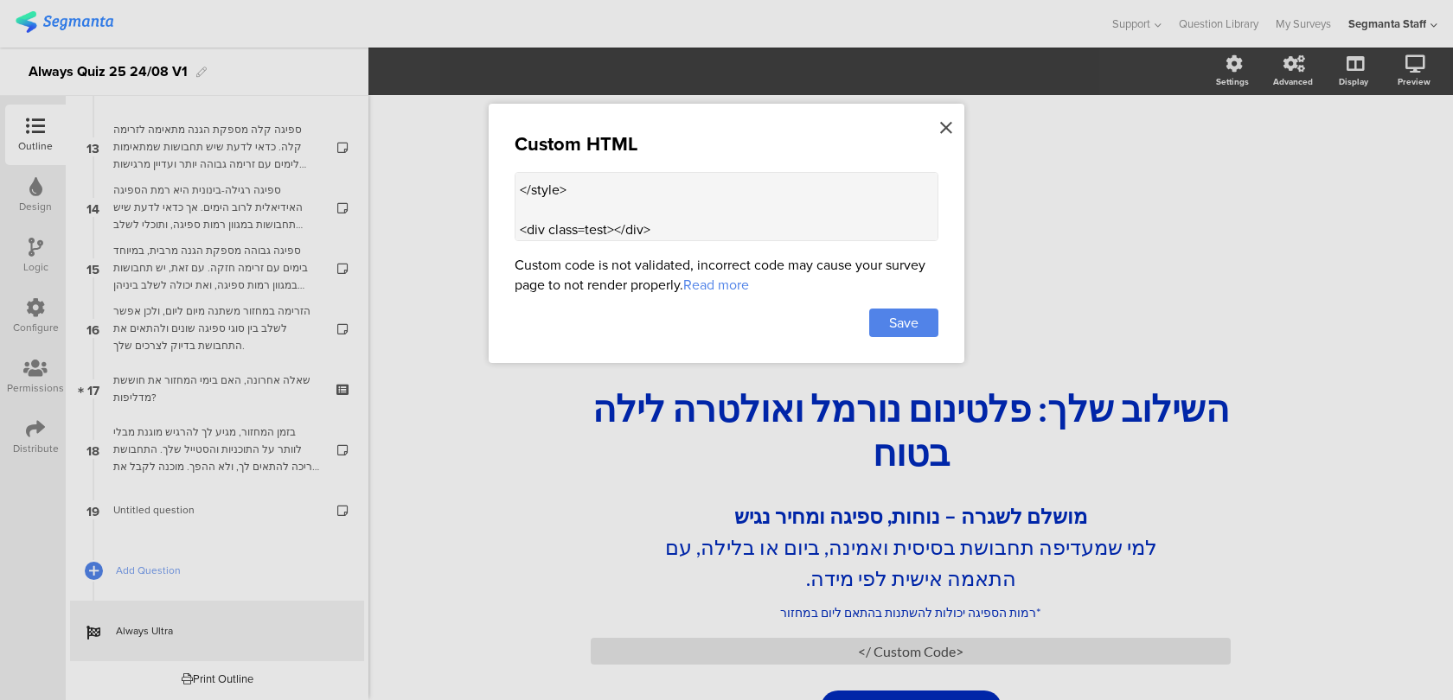
click at [940, 131] on icon at bounding box center [946, 127] width 12 height 19
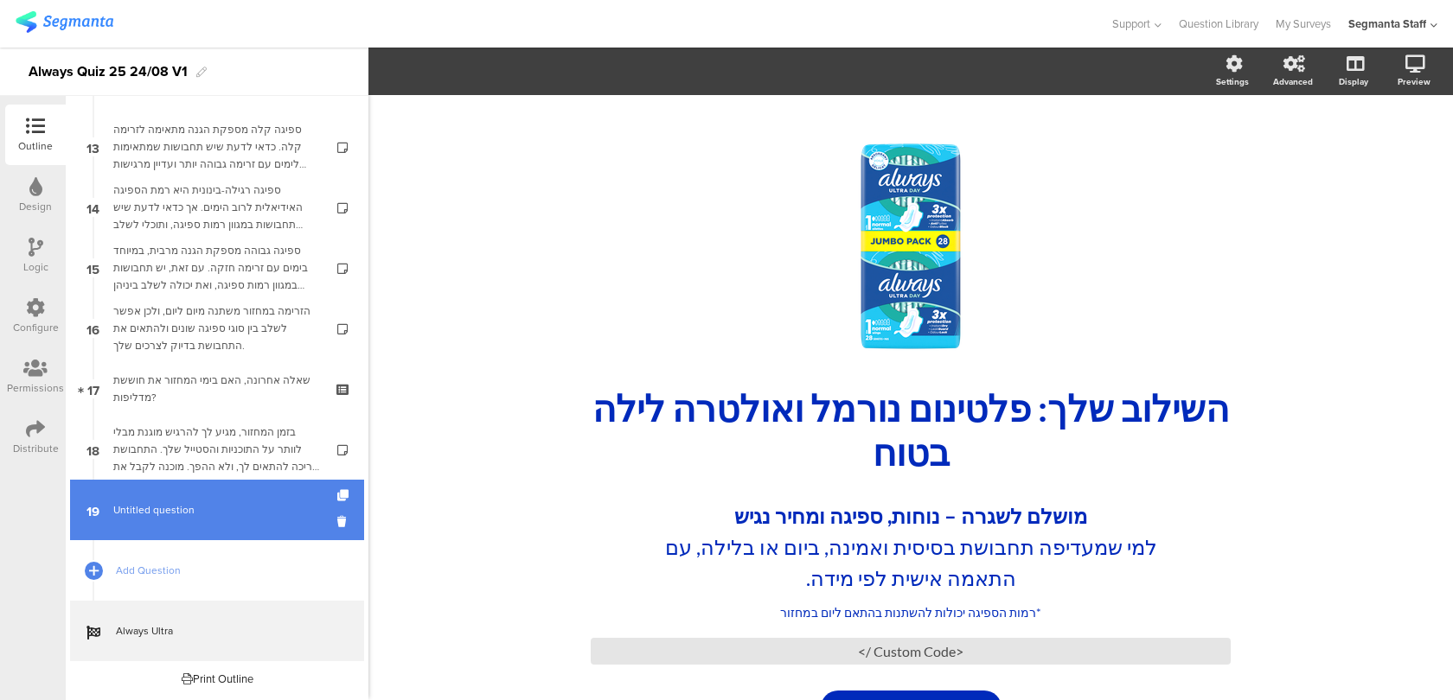
click at [221, 524] on link "19 Untitled question" at bounding box center [217, 510] width 294 height 61
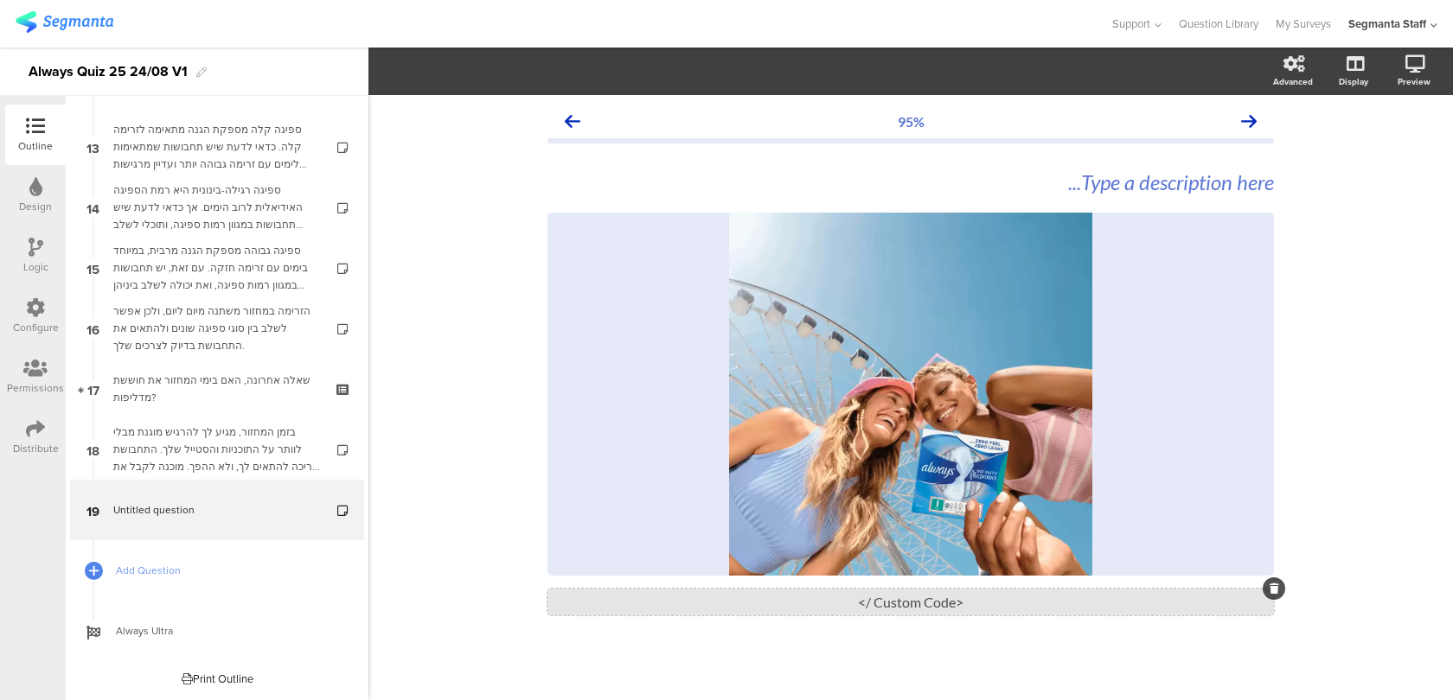
click at [763, 605] on div "<Custom Code />" at bounding box center [910, 602] width 726 height 27
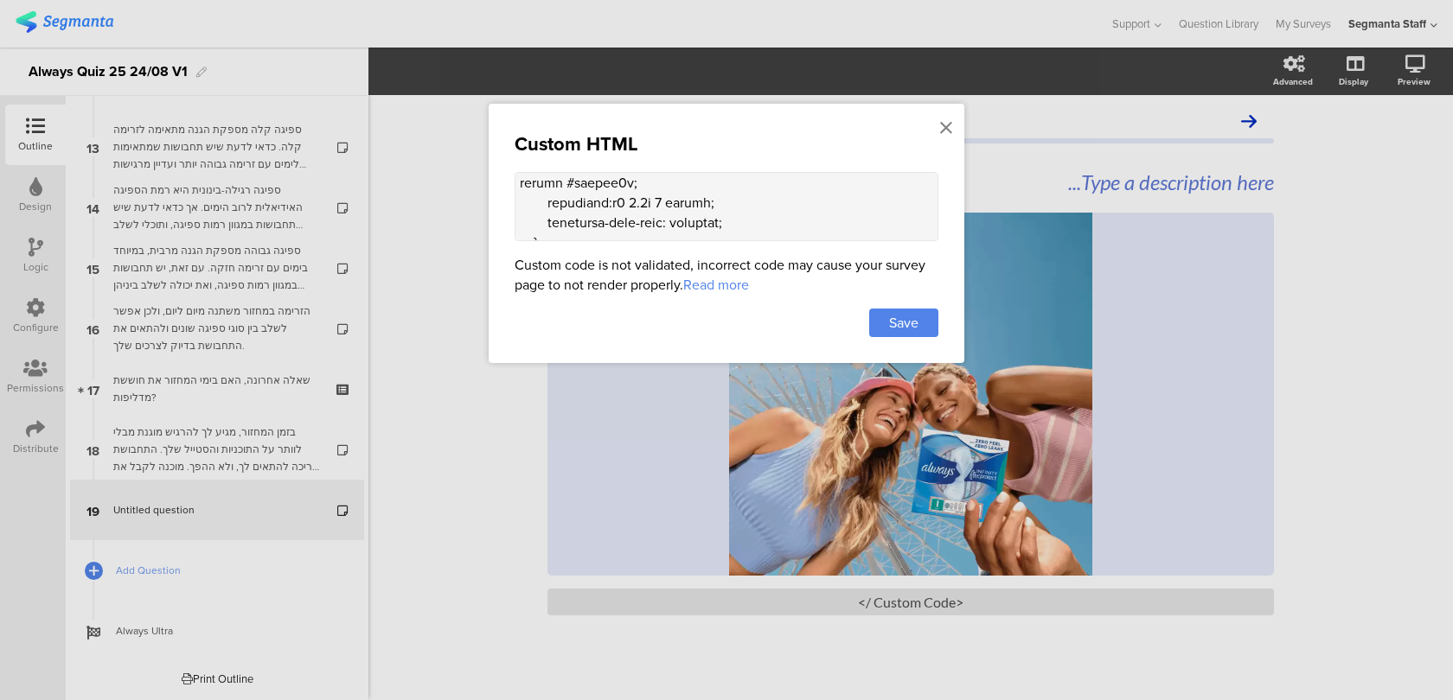
scroll to position [1459, 0]
click at [947, 126] on icon at bounding box center [946, 127] width 12 height 19
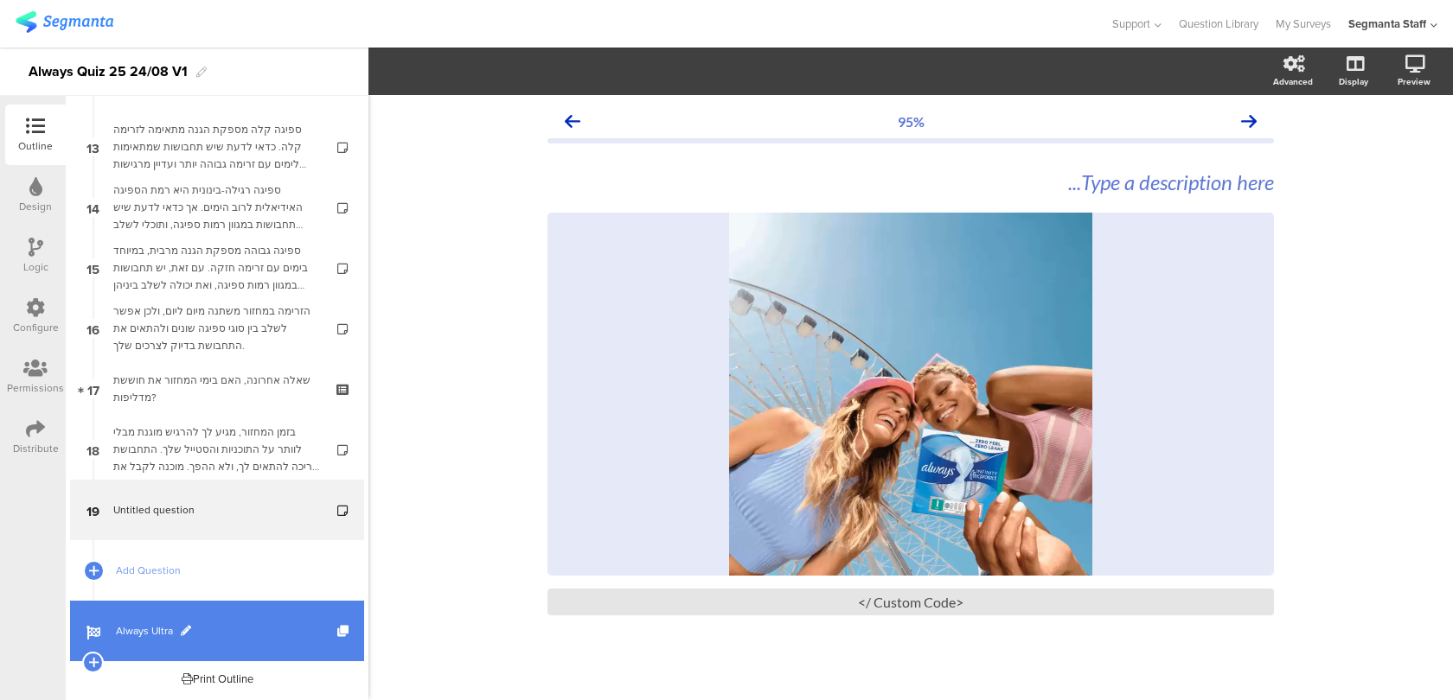
click at [224, 625] on span "Always Ultra" at bounding box center [226, 631] width 221 height 17
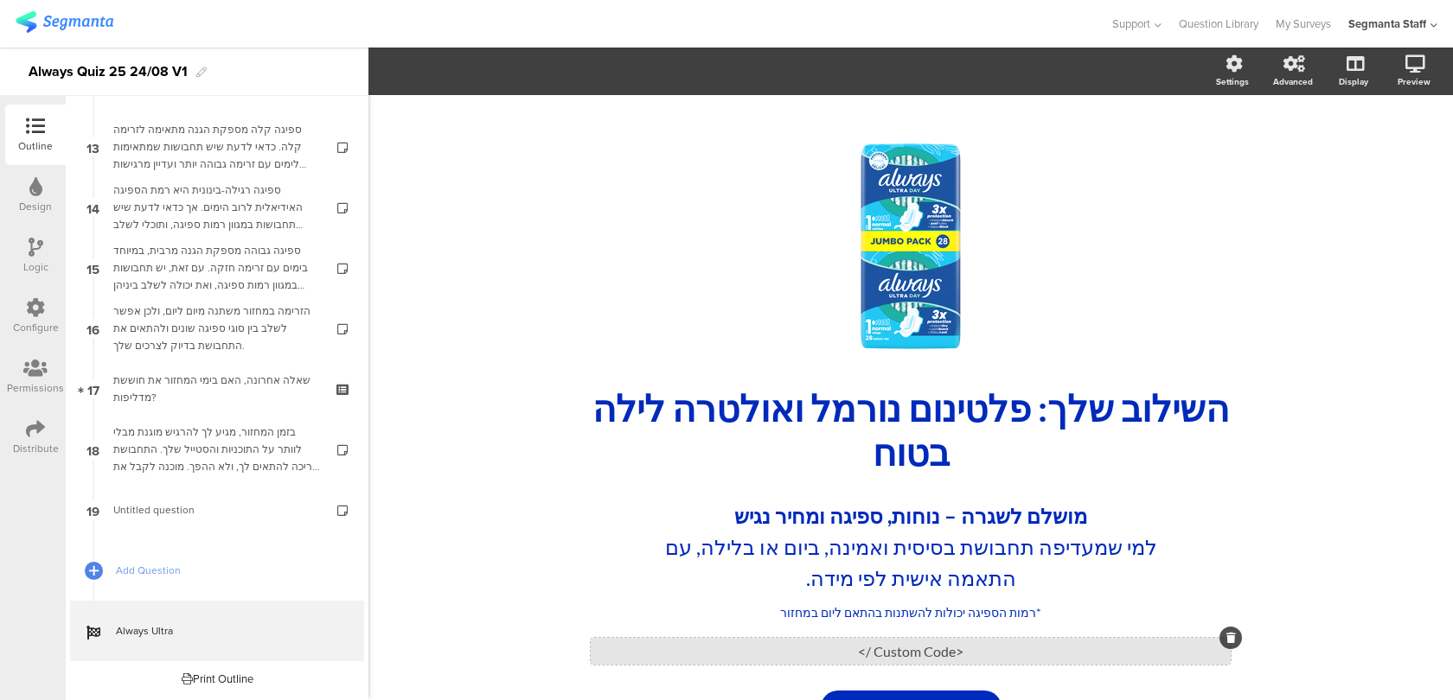
click at [789, 656] on div "<Custom Code />" at bounding box center [911, 651] width 640 height 27
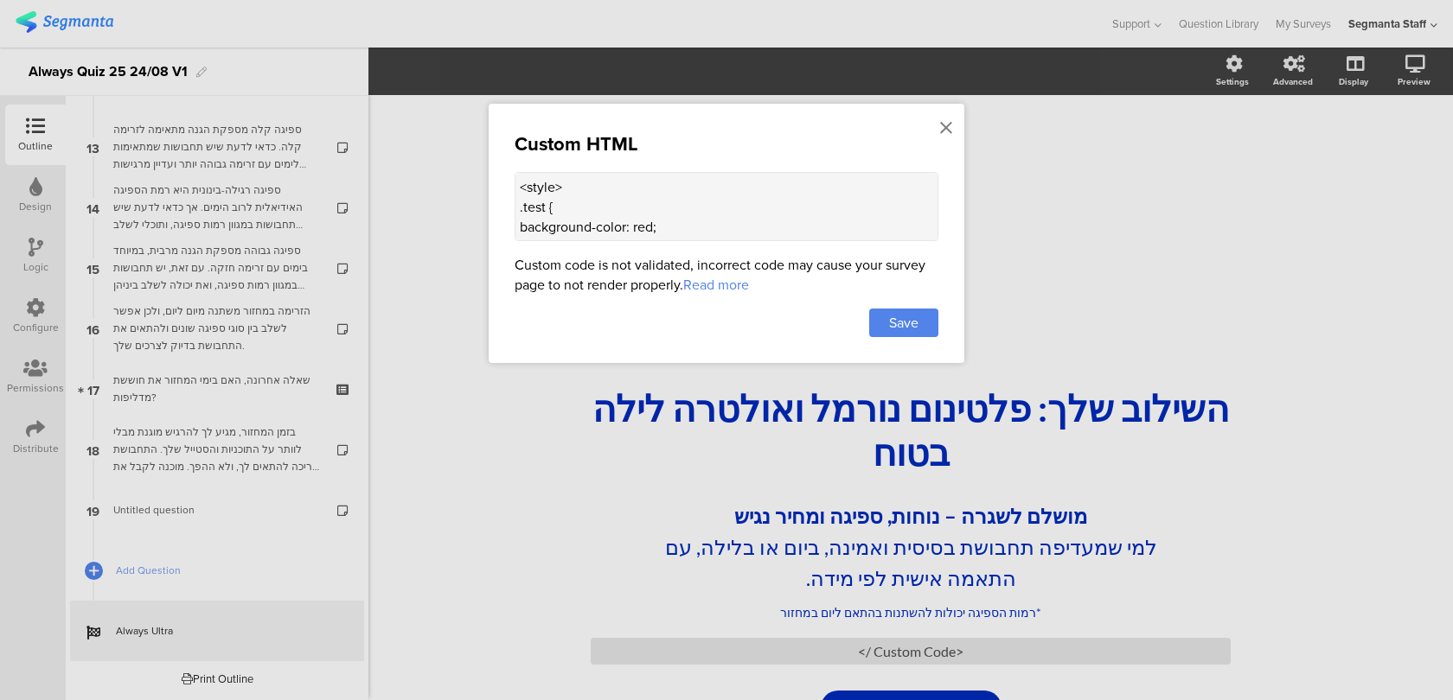
scroll to position [97, 0]
click at [586, 221] on textarea "<style> .test { background-color: red; } </style> <div class=test></div>" at bounding box center [727, 206] width 424 height 69
click at [623, 222] on textarea "<style> .test { background-color: red; } </style> <div class="test"></div>" at bounding box center [727, 206] width 424 height 69
type textarea "<style> .test { background-color: red; } </style> <div class="test">bla</div>"
click at [919, 321] on div "Save" at bounding box center [903, 323] width 69 height 29
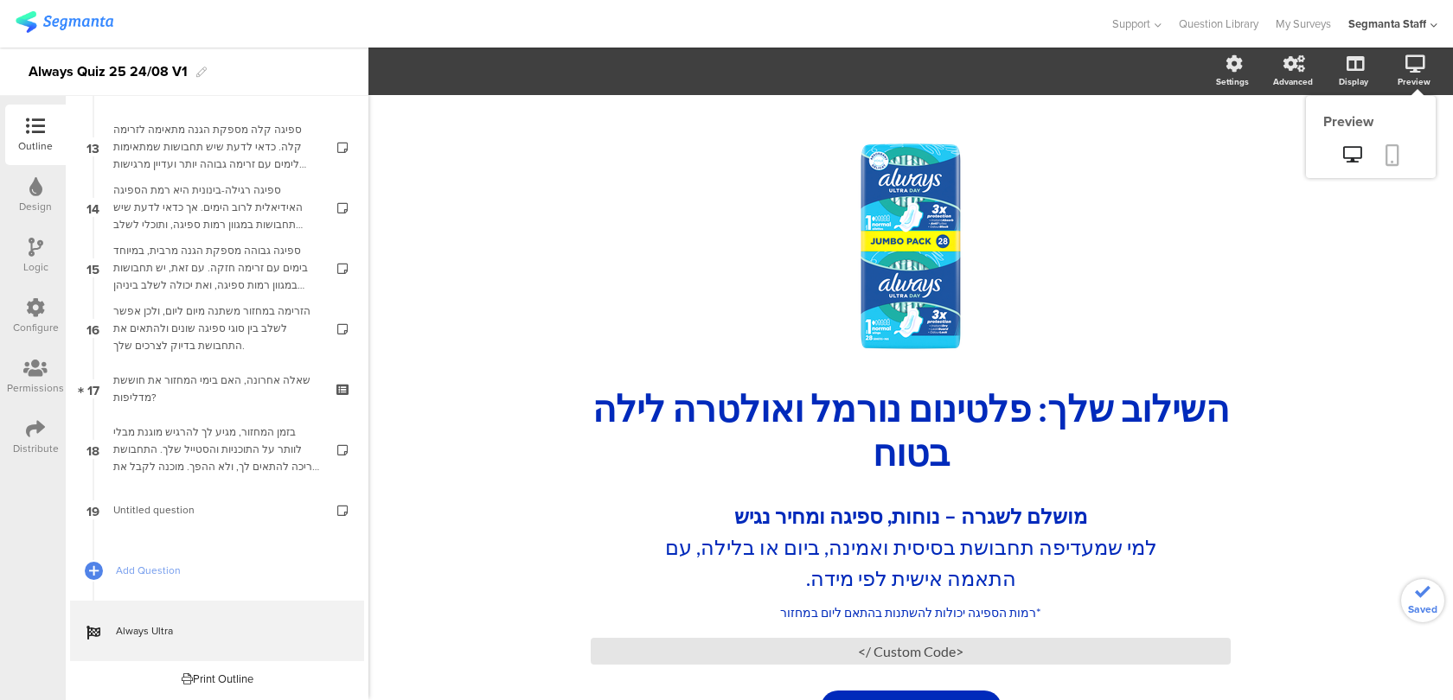
click at [1390, 159] on icon at bounding box center [1392, 155] width 14 height 22
click at [900, 649] on div "<Custom Code />" at bounding box center [911, 651] width 640 height 27
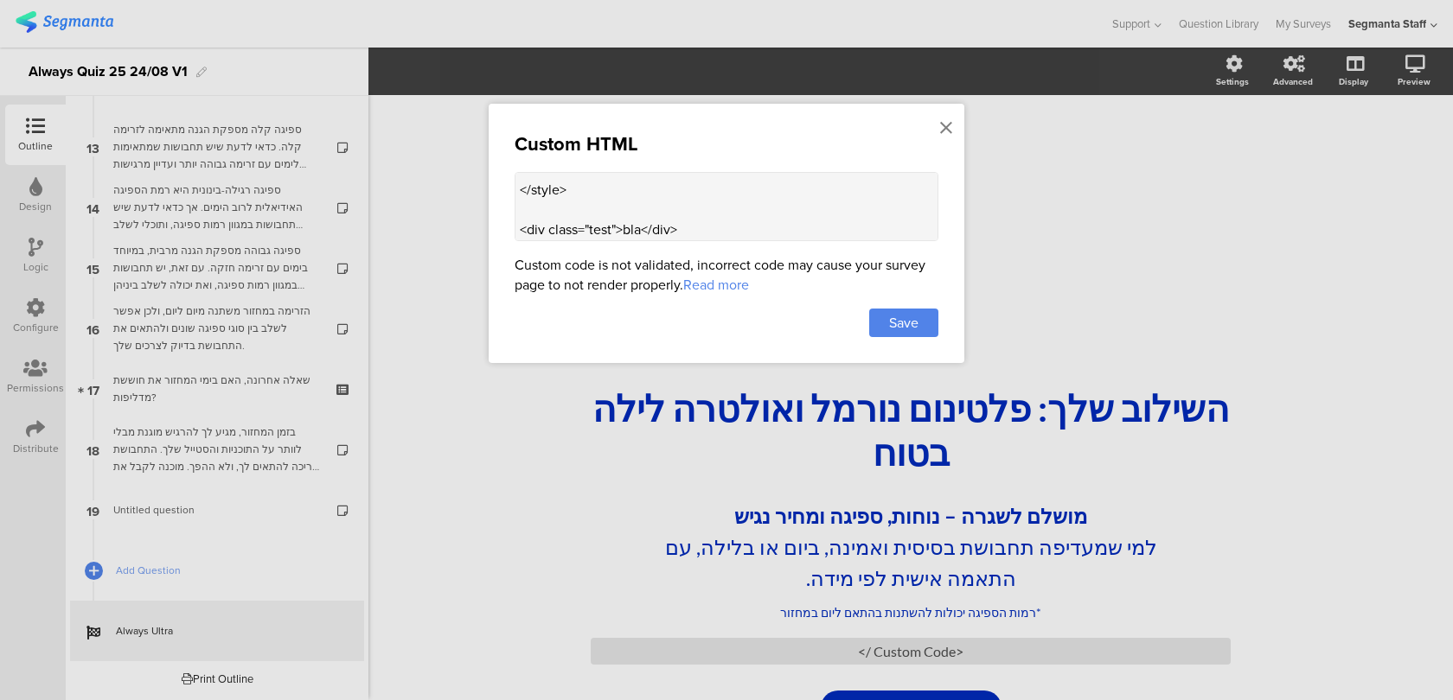
drag, startPoint x: 611, startPoint y: 226, endPoint x: 591, endPoint y: 226, distance: 20.8
click at [591, 226] on textarea "<style> .test { background-color: red; } </style> <div class="test">bla</div>" at bounding box center [727, 206] width 424 height 69
drag, startPoint x: 545, startPoint y: 203, endPoint x: 523, endPoint y: 201, distance: 21.8
click at [523, 201] on textarea "<style> .test { background-color: red; } </style> <div class="code">bla</div>" at bounding box center [727, 206] width 424 height 69
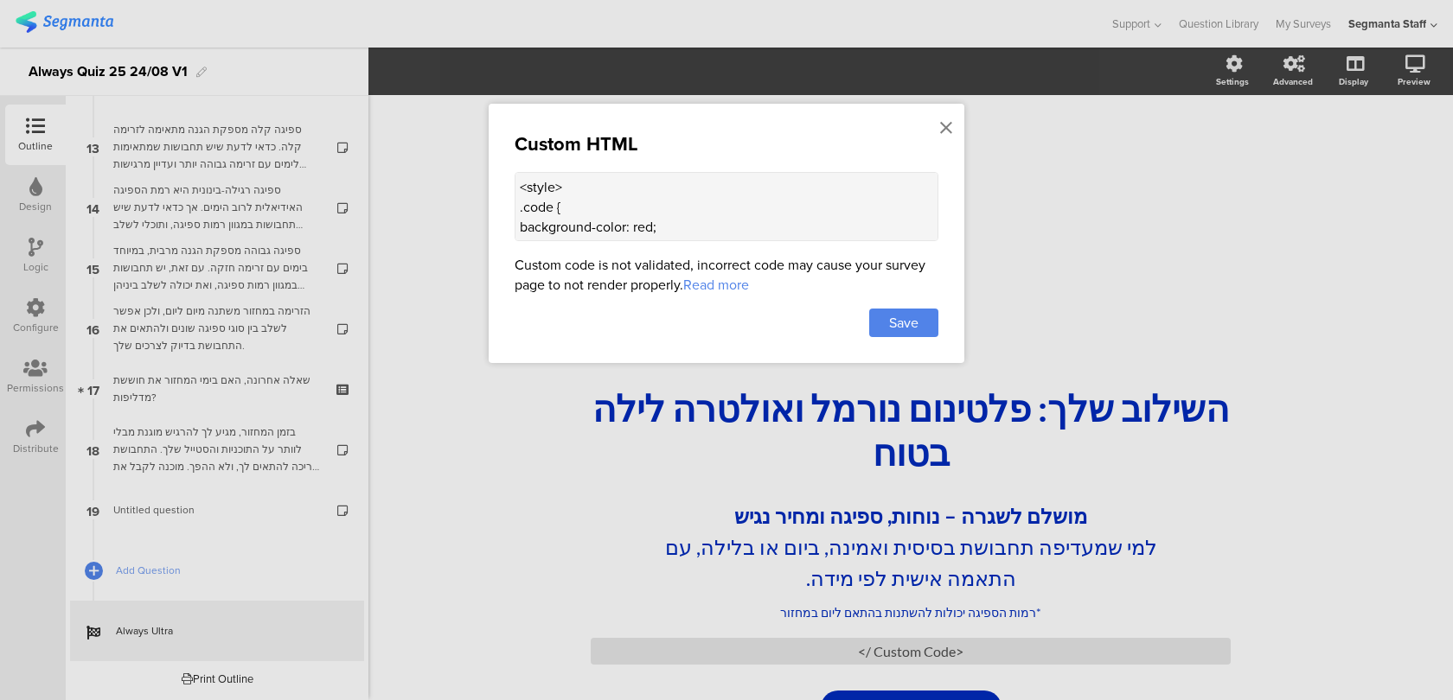
scroll to position [97, 0]
drag, startPoint x: 651, startPoint y: 222, endPoint x: 630, endPoint y: 222, distance: 20.8
click at [630, 222] on textarea "<style> .code { background-color: red; } </style> <div class="code">bla</div>" at bounding box center [727, 206] width 424 height 69
type textarea "<style> .code { background-color: red; } </style> <div class="code">ALWAYS25</d…"
click at [909, 329] on span "Save" at bounding box center [903, 323] width 29 height 20
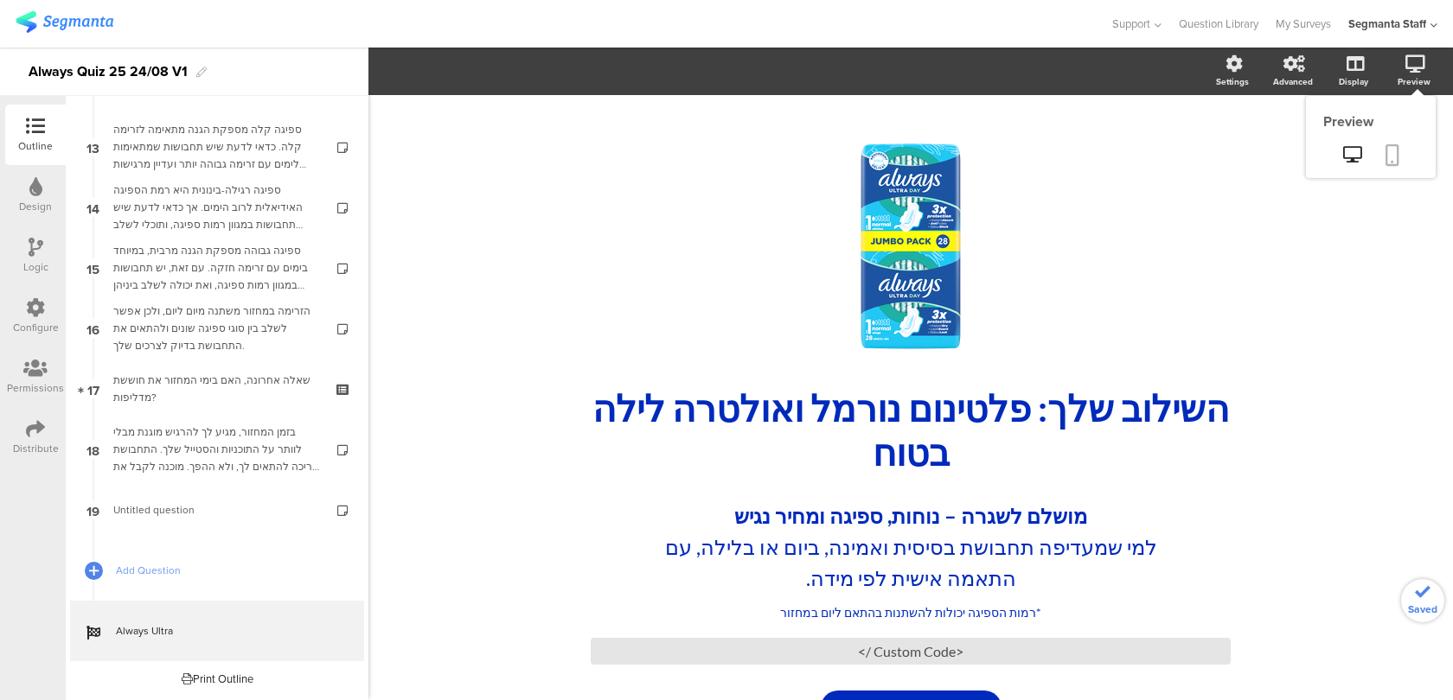
click at [1398, 147] on link at bounding box center [1392, 156] width 38 height 33
click at [1038, 613] on div "מושלם לשגרה – נוחות, ספיגה ומחיר נגיש למי שמעדיפה תחבושת בסיסית ואמינה, ביום או…" at bounding box center [910, 562] width 527 height 133
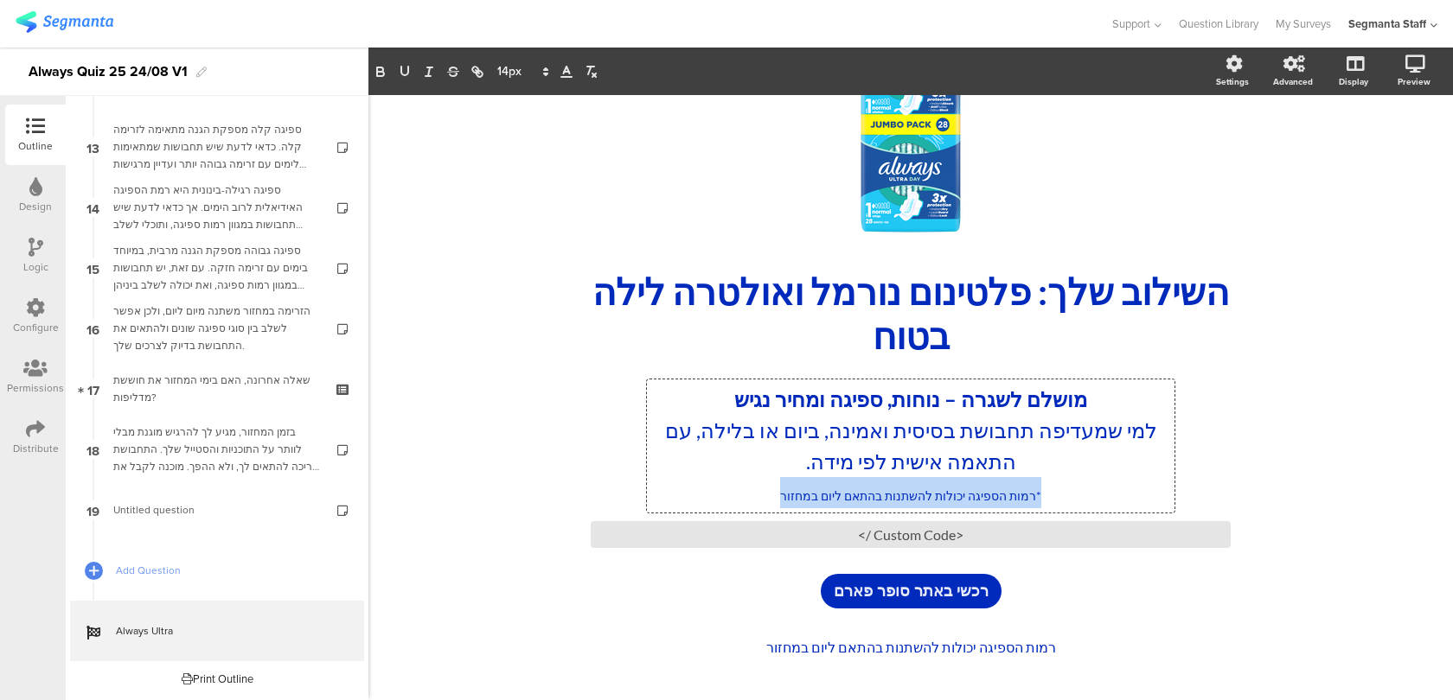
drag, startPoint x: 1052, startPoint y: 489, endPoint x: 755, endPoint y: 501, distance: 296.8
click at [754, 501] on p "*רמות הספיגה יכולות להשתנות בהתאם ליום במחזור" at bounding box center [910, 492] width 519 height 31
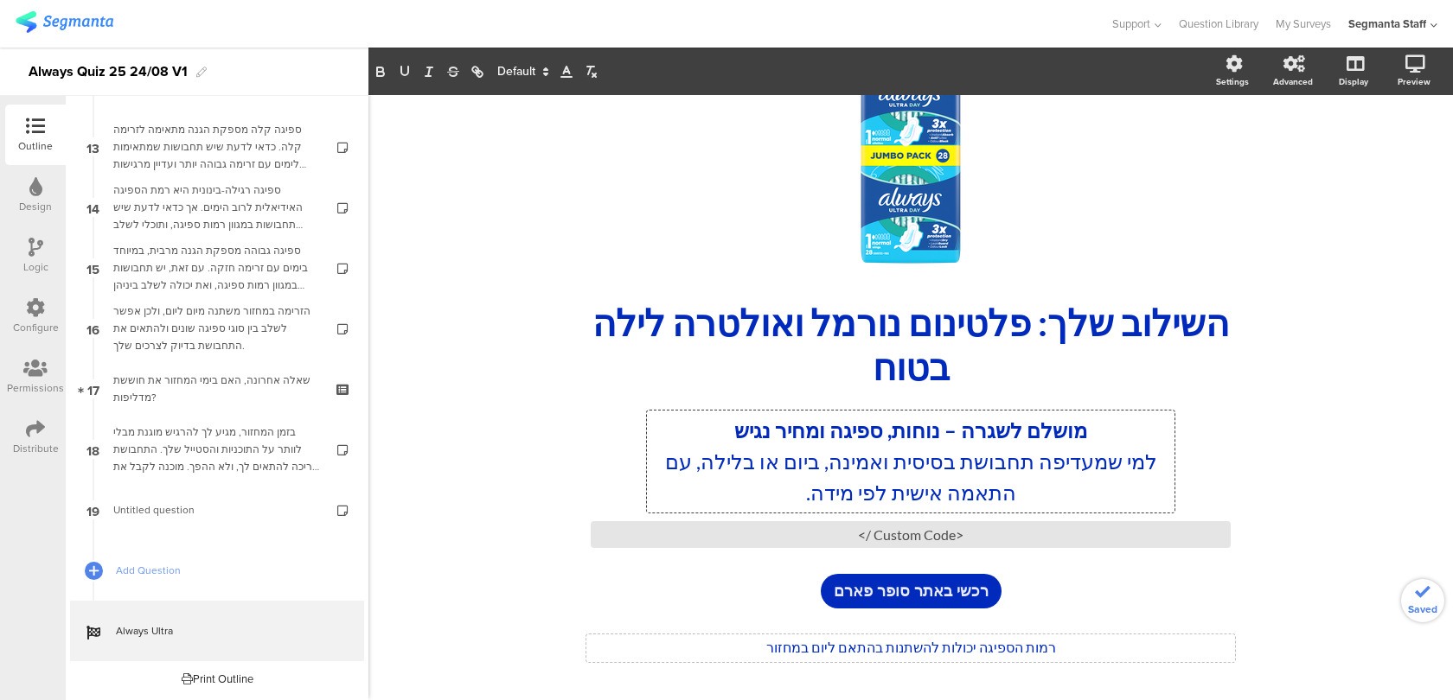
click at [1039, 643] on div "רמות הספיגה יכולות להשתנות בהתאם ליום במחזור רמות הספיגה יכולות להשתנות בהתאם ל…" at bounding box center [910, 649] width 649 height 28
click at [1061, 643] on p "רמות הספיגה יכולות להשתנות בהתאם ליום במחזור" at bounding box center [911, 647] width 640 height 17
click at [936, 644] on p "* רצוי לשלב בין רמות הספיגה יכולות להשתנות בהתאם ליום במחזור" at bounding box center [911, 647] width 640 height 17
drag, startPoint x: 911, startPoint y: 642, endPoint x: 810, endPoint y: 643, distance: 101.2
click at [810, 643] on p "* רצוי לשלב בין רמות הספיגה השונות יכולות להשתנות בהתאם ליום במחזור" at bounding box center [911, 647] width 640 height 17
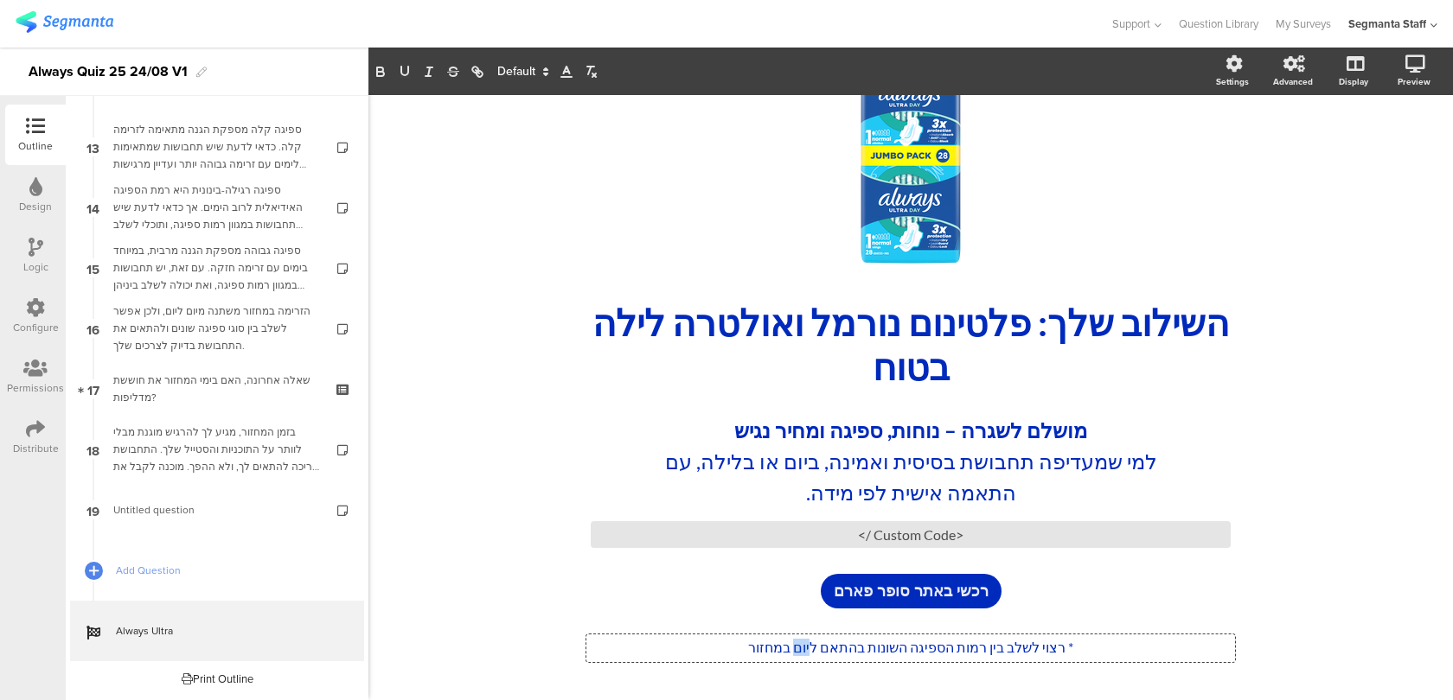
drag, startPoint x: 807, startPoint y: 646, endPoint x: 788, endPoint y: 646, distance: 19.0
click at [788, 646] on p "* רצוי לשלב בין רמות הספיגה השונות בהתאם ליום במחזור" at bounding box center [911, 647] width 640 height 17
click at [471, 618] on div "/ השילוב שלך: פלטינום נורמל ואולטרה לילה בטוח השילוב שלך: פלטינום נורמל ואולטרה…" at bounding box center [910, 356] width 1084 height 692
click at [1398, 144] on link at bounding box center [1392, 156] width 38 height 33
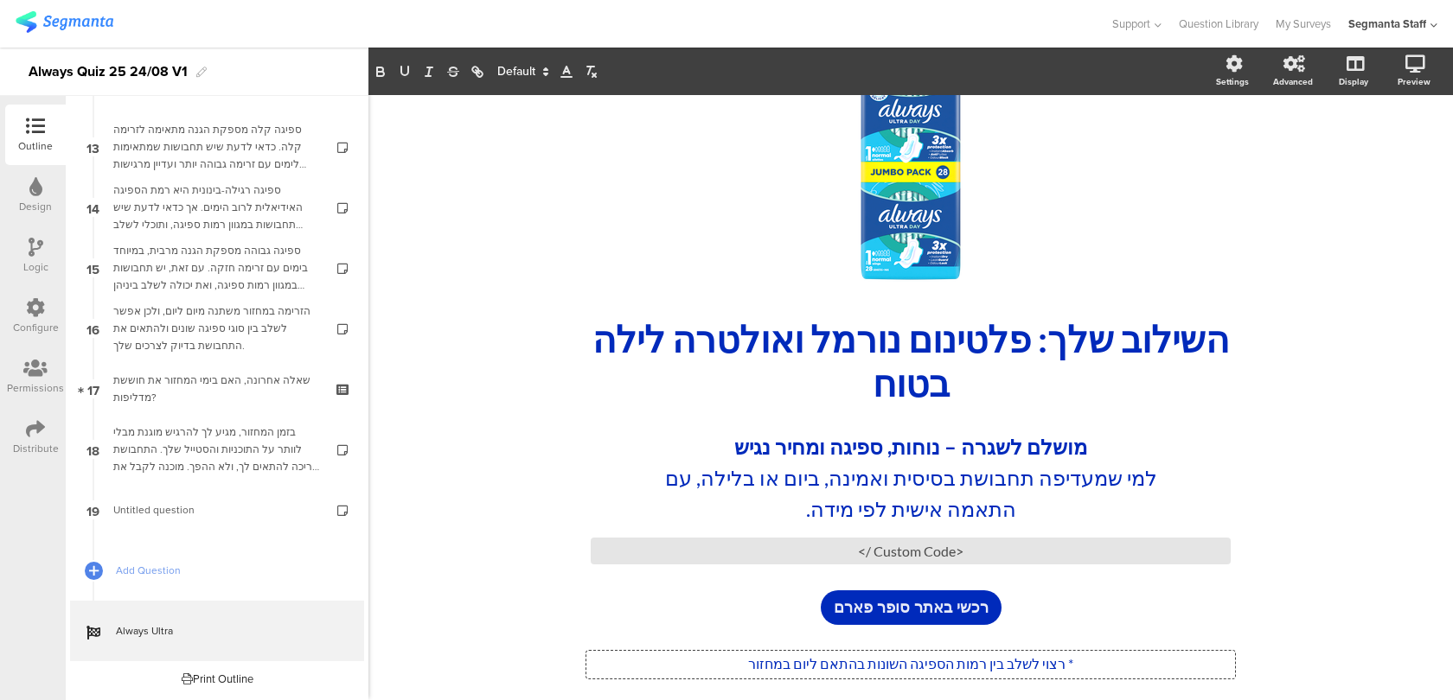
click at [1068, 640] on div "/ השילוב שלך: פלטינום נורמל ואולטרה לילה בטוח השילוב שלך: פלטינום נורמל ואולטרה…" at bounding box center [911, 371] width 692 height 657
drag, startPoint x: 811, startPoint y: 664, endPoint x: 743, endPoint y: 664, distance: 68.3
click at [743, 664] on p "*רצוי לשלב בין רמות הספיגה השונות בהתאם ליום במחזור" at bounding box center [911, 663] width 640 height 17
click at [1399, 150] on link at bounding box center [1392, 156] width 38 height 33
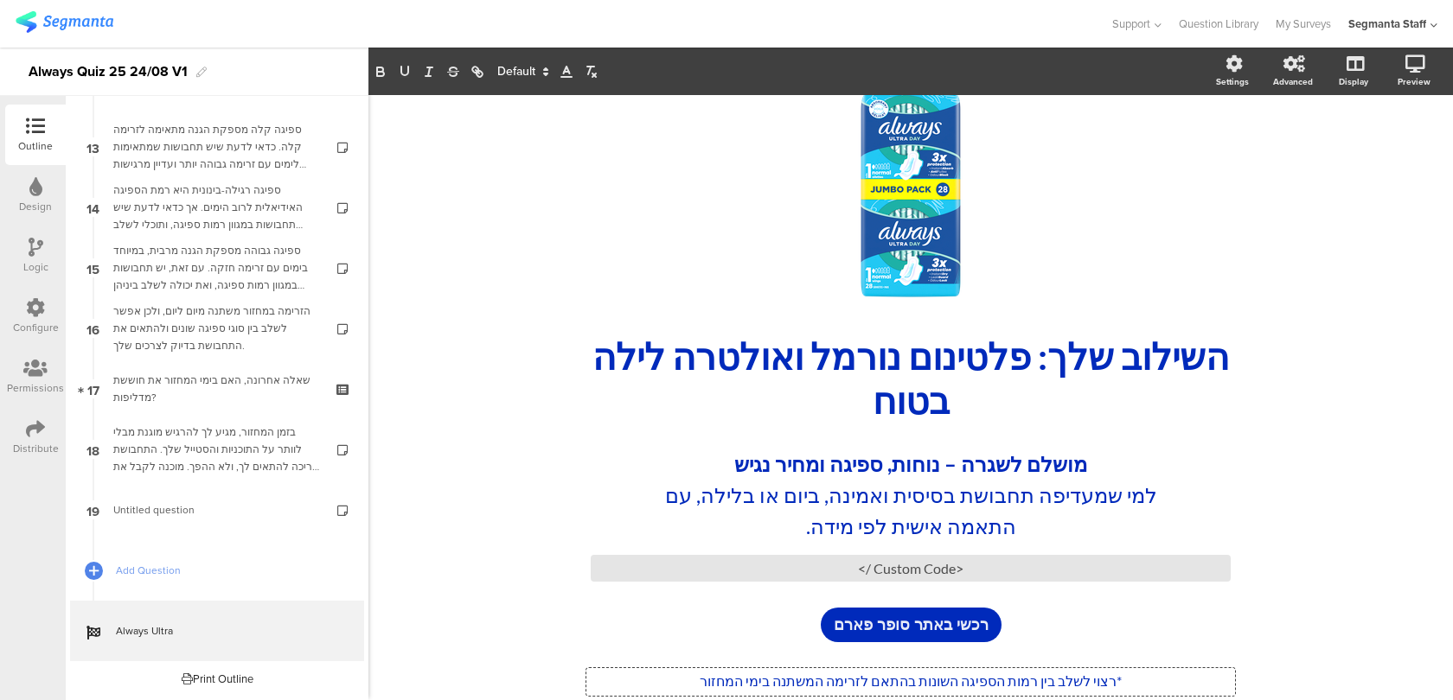
drag, startPoint x: 859, startPoint y: 662, endPoint x: 780, endPoint y: 660, distance: 78.7
click at [780, 660] on div "/ השילוב שלך: פלטינום נורמל ואולטרה לילה בטוח השילוב שלך: פלטינום נורמל ואולטרה…" at bounding box center [911, 389] width 692 height 657
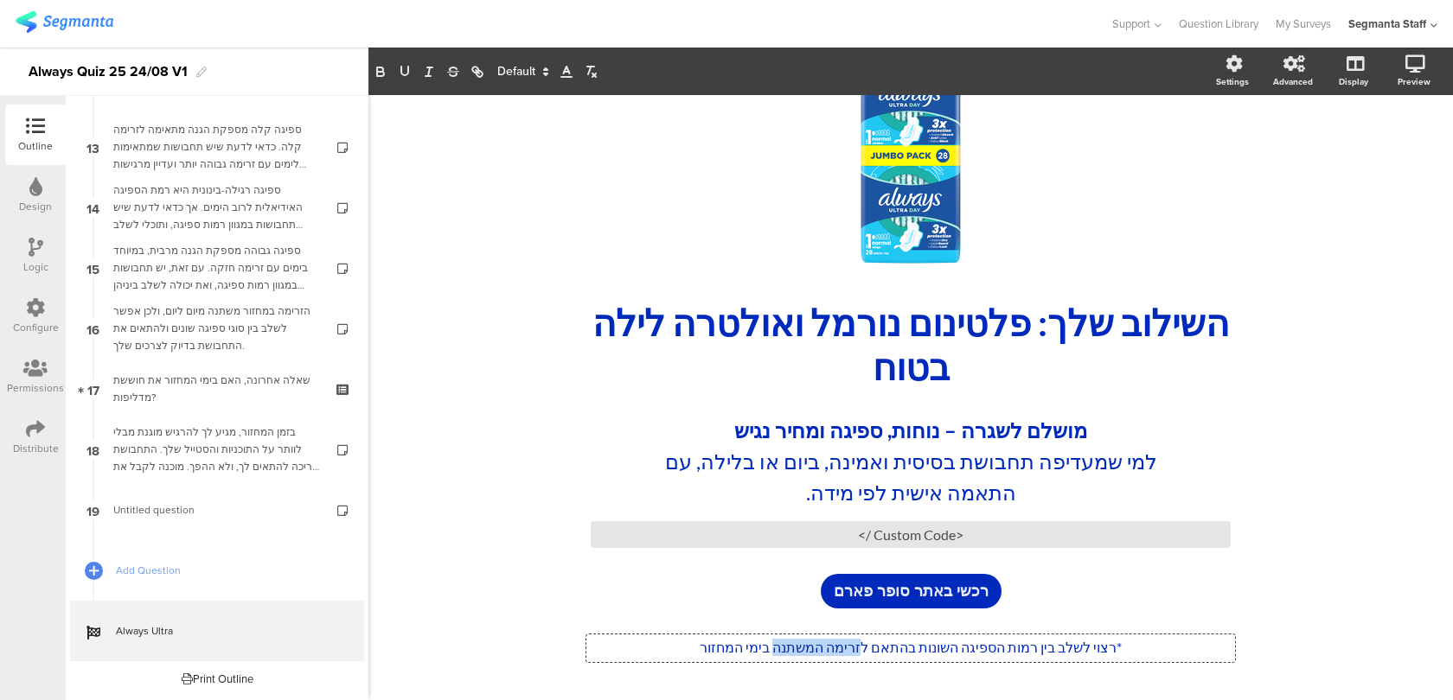
drag, startPoint x: 860, startPoint y: 642, endPoint x: 770, endPoint y: 642, distance: 89.9
click at [770, 642] on p "*רצוי לשלב בין רמות הספיגה השונות בהתאם לזרימה המשתנה בימי המחזור" at bounding box center [911, 647] width 640 height 17
click at [1392, 140] on link at bounding box center [1392, 156] width 38 height 33
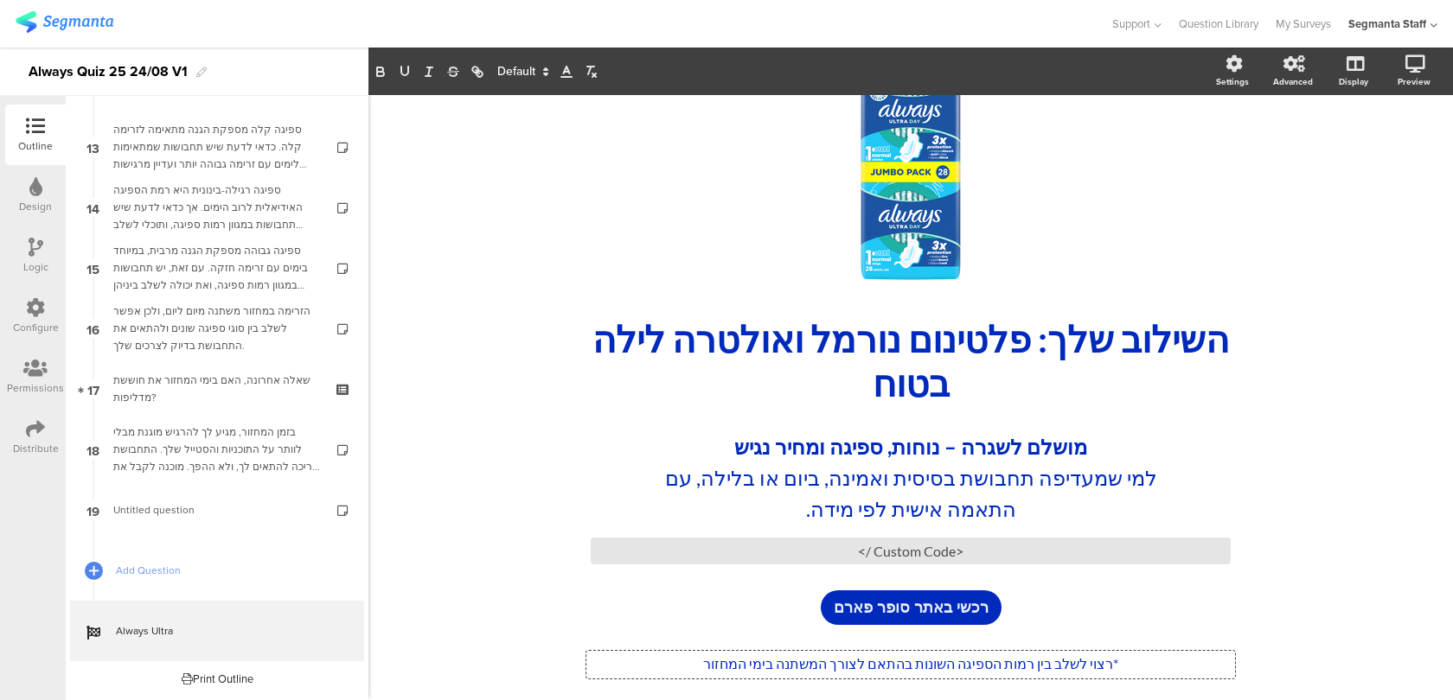
click at [826, 645] on div "/ השילוב שלך: פלטינום נורמל ואולטרה לילה בטוח השילוב שלך: פלטינום נורמל ואולטרה…" at bounding box center [911, 371] width 692 height 657
click at [855, 658] on p "*רצוי לשלב בין רמות הספיגה השונות בהתאם לצורך המשתנה בימי המחזור" at bounding box center [911, 663] width 640 height 17
drag, startPoint x: 857, startPoint y: 662, endPoint x: 688, endPoint y: 664, distance: 168.6
click at [688, 664] on p "*רצוי לשלב בין רמות הספיגה השונות בהתאם לצורך המשתנה בימי המחזור" at bounding box center [911, 663] width 640 height 17
click at [1279, 411] on div "/ השילוב שלך: פלטינום נורמל ואולטרה לילה בטוח השילוב שלך: פלטינום נורמל ואולטרה…" at bounding box center [910, 372] width 1084 height 692
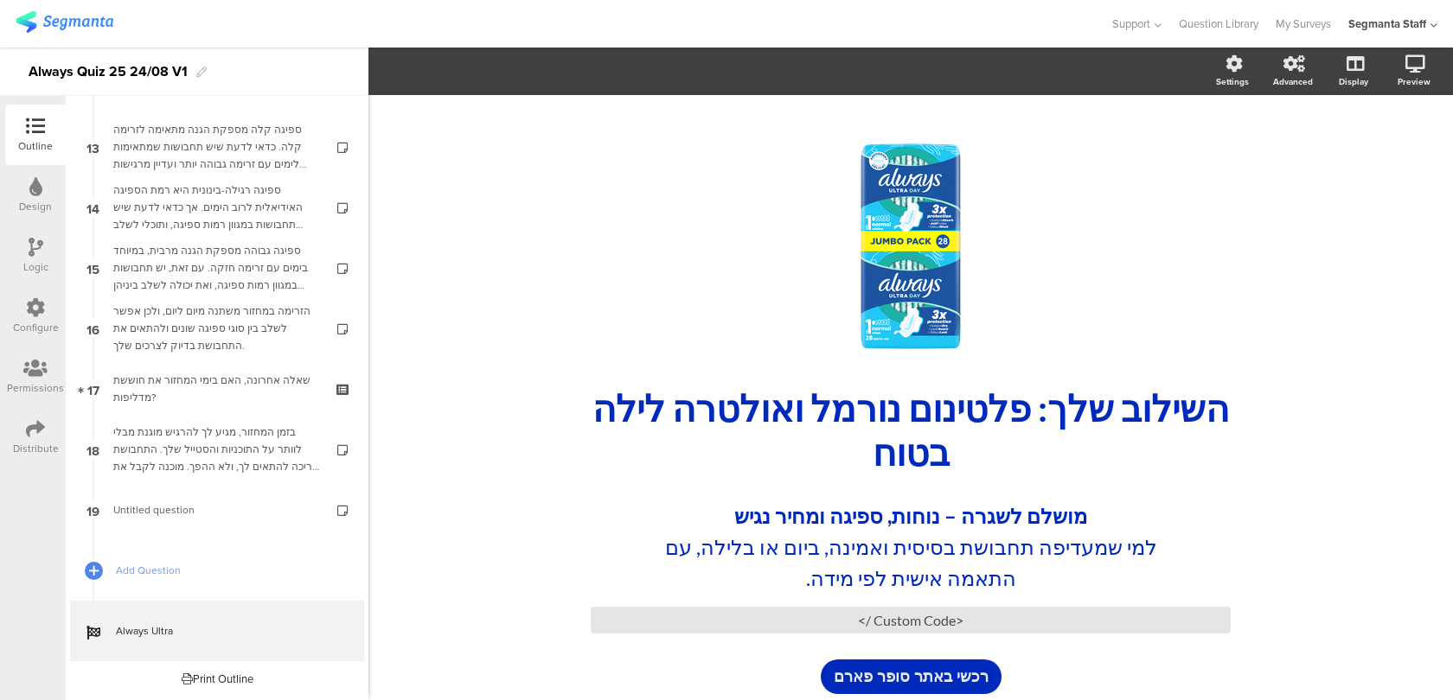
scroll to position [86, 0]
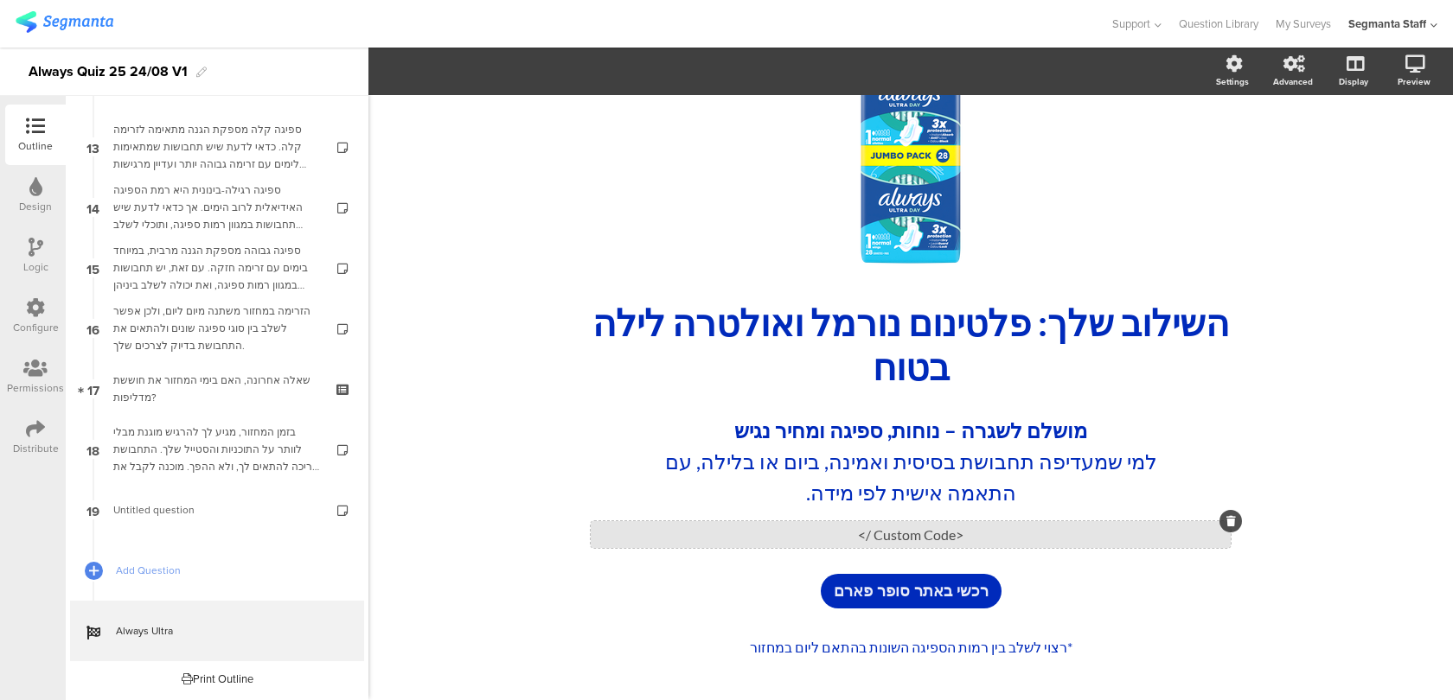
click at [917, 534] on div "<Custom Code />" at bounding box center [911, 534] width 640 height 27
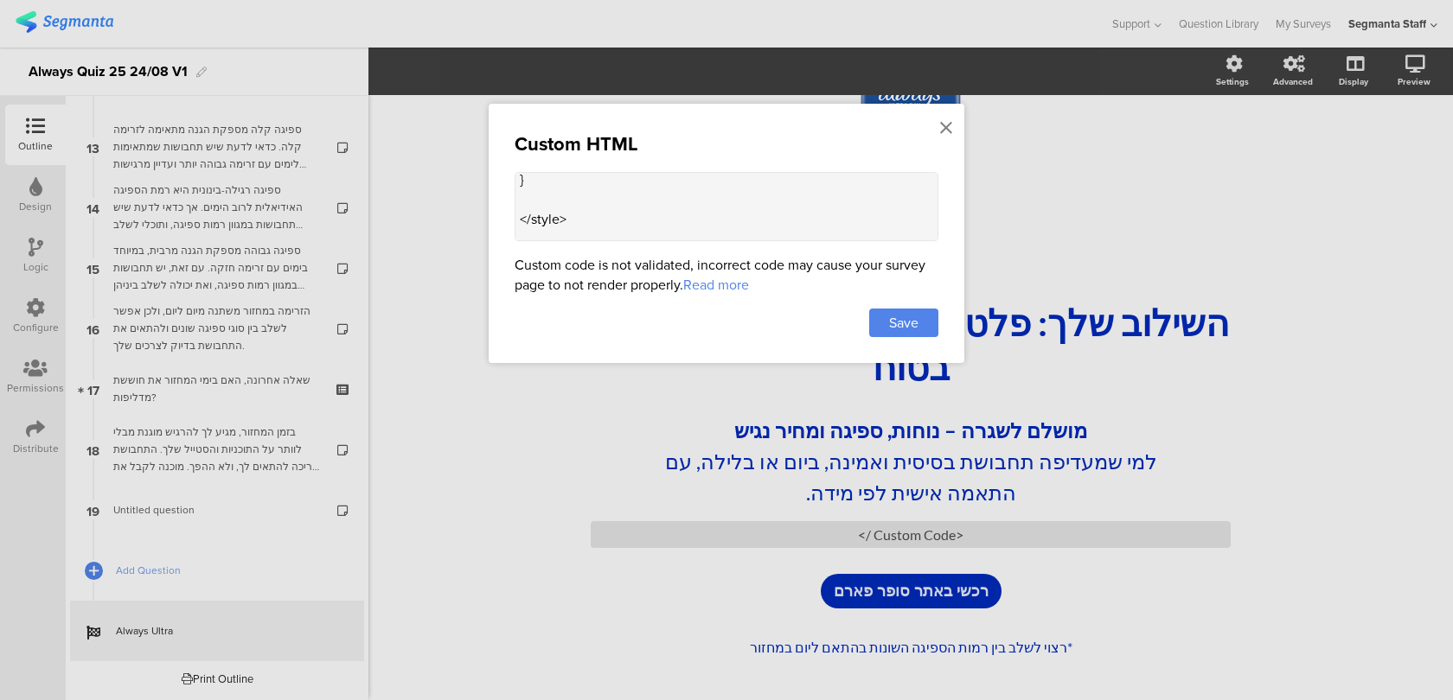
scroll to position [97, 0]
click at [751, 231] on textarea "<style> .code { background-color: red; } </style> <div class="code">ALWAYS25</d…" at bounding box center [727, 206] width 424 height 69
click at [646, 208] on textarea "<style> .code { background-color: red; } </style> <div class="code">ALWAYS25</d…" at bounding box center [727, 206] width 424 height 69
paste textarea "*רצוי לשלב בין רמות הספיגה השונות בהתאם לזרימה המשתנה בימי המחזור"
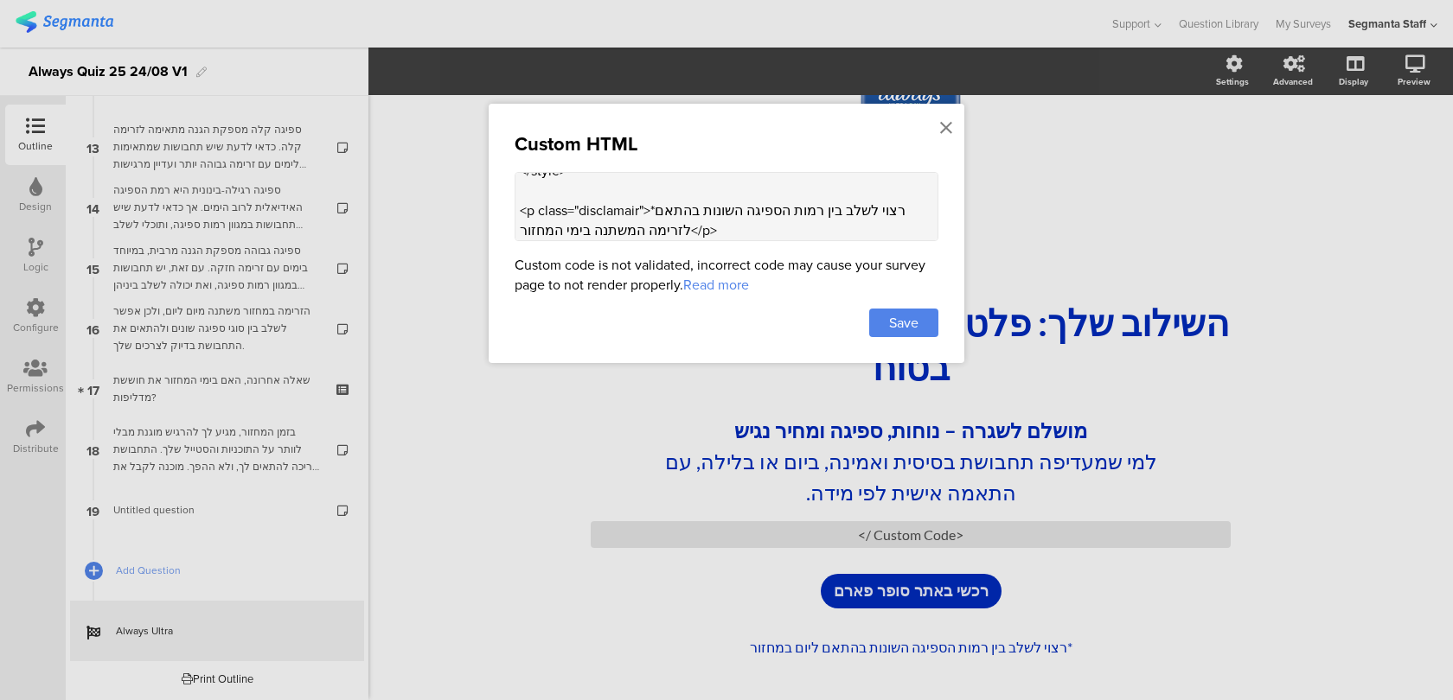
click at [634, 207] on textarea "<style> .code { background-color: red; } </style> <p class="disclamair">*רצוי ל…" at bounding box center [727, 206] width 424 height 69
drag, startPoint x: 641, startPoint y: 207, endPoint x: 584, endPoint y: 206, distance: 57.1
click at [584, 206] on textarea "<style> .code { background-color: red; } </style> <p class="disclaimer">*רצוי ל…" at bounding box center [727, 206] width 424 height 69
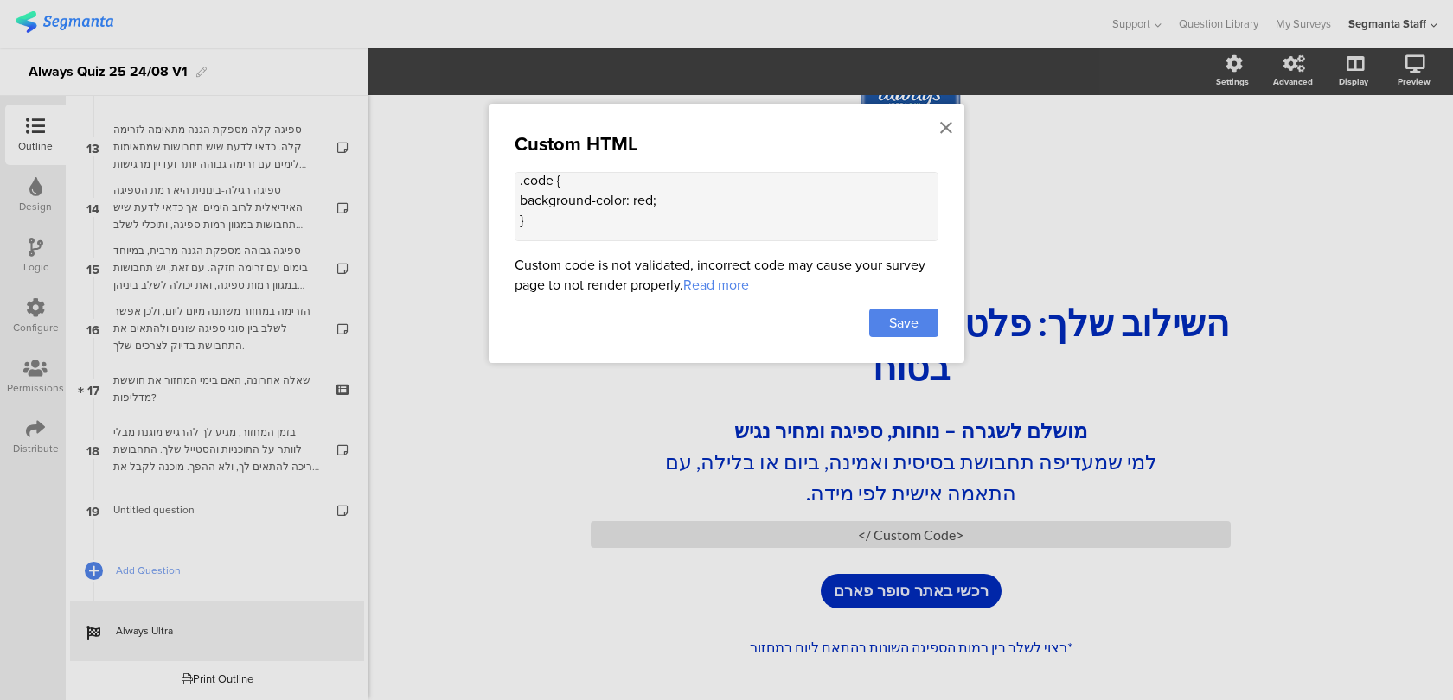
scroll to position [0, 0]
click at [554, 226] on textarea "<style> .code { background-color: red; } </style> <p class="disclaimer">*רצוי ל…" at bounding box center [727, 206] width 424 height 69
click at [577, 182] on textarea "<style> .code { background-color: red; } </style> <p class="disclaimer">*רצוי ל…" at bounding box center [727, 206] width 424 height 69
paste textarea "disclaimer"
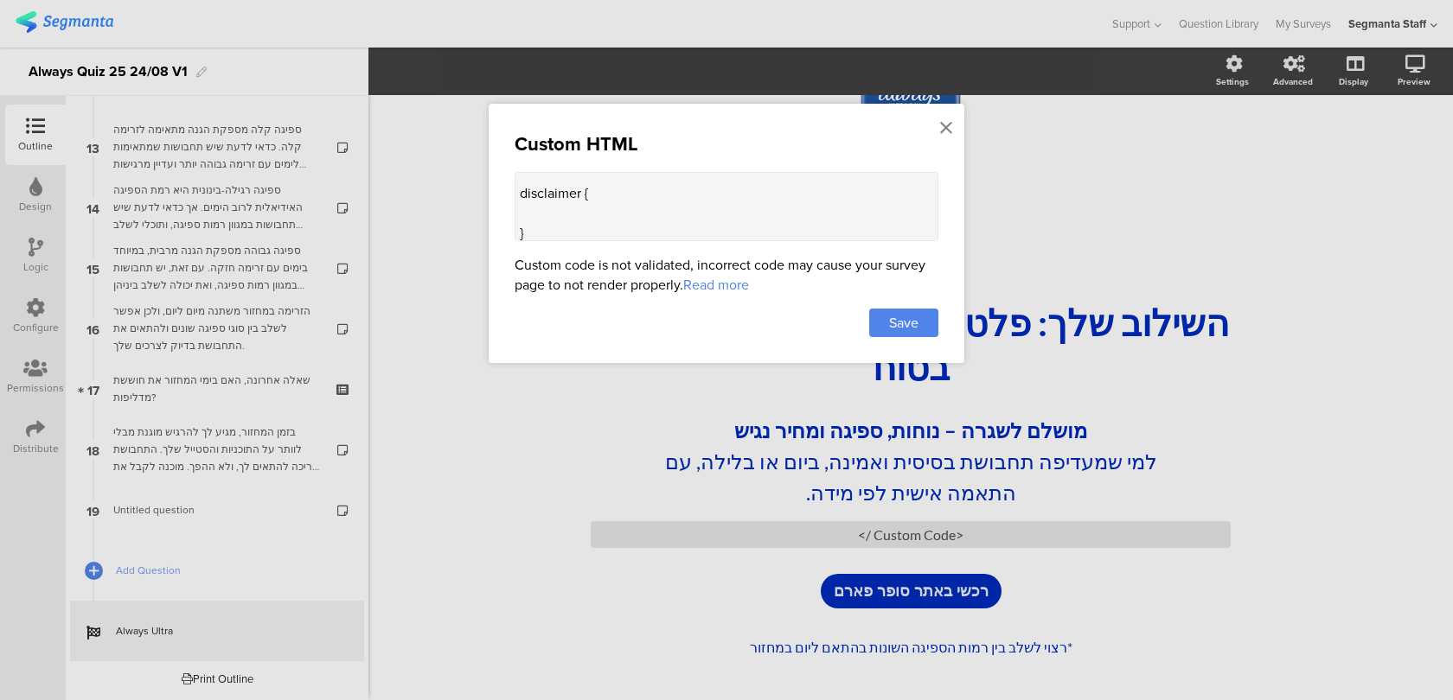
click at [520, 192] on textarea "<style> disclaimer { } .code { background-color: red; } </style> <p class="disc…" at bounding box center [727, 206] width 424 height 69
drag, startPoint x: 553, startPoint y: 208, endPoint x: 525, endPoint y: 206, distance: 27.7
click at [525, 206] on textarea "<style> .disclaimer { } .code { background-color: red; } </style> <p class="dis…" at bounding box center [727, 206] width 424 height 69
paste textarea "upon"
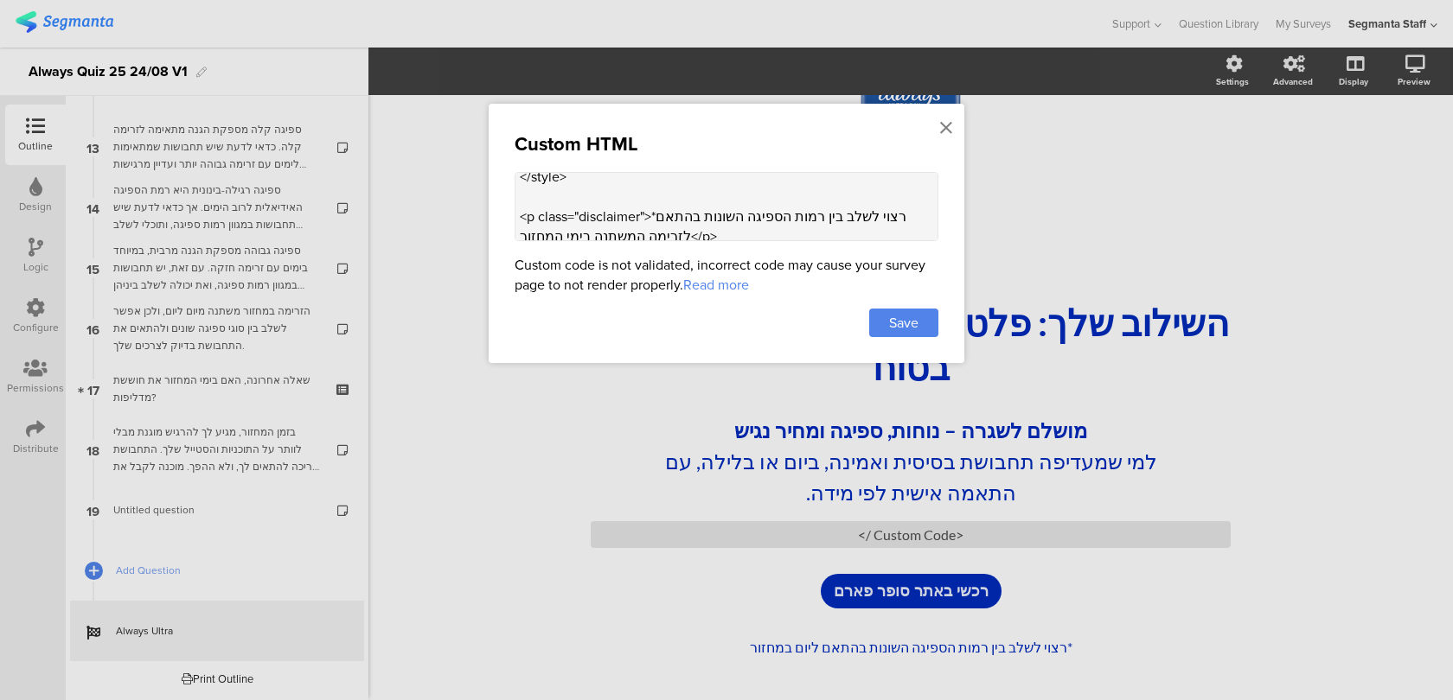
scroll to position [214, 0]
drag, startPoint x: 618, startPoint y: 227, endPoint x: 593, endPoint y: 226, distance: 25.1
click at [593, 226] on textarea "<style> .disclaimer { } .coupon { background-color: red; } </style> <p class="d…" at bounding box center [727, 206] width 424 height 69
paste textarea "upon"
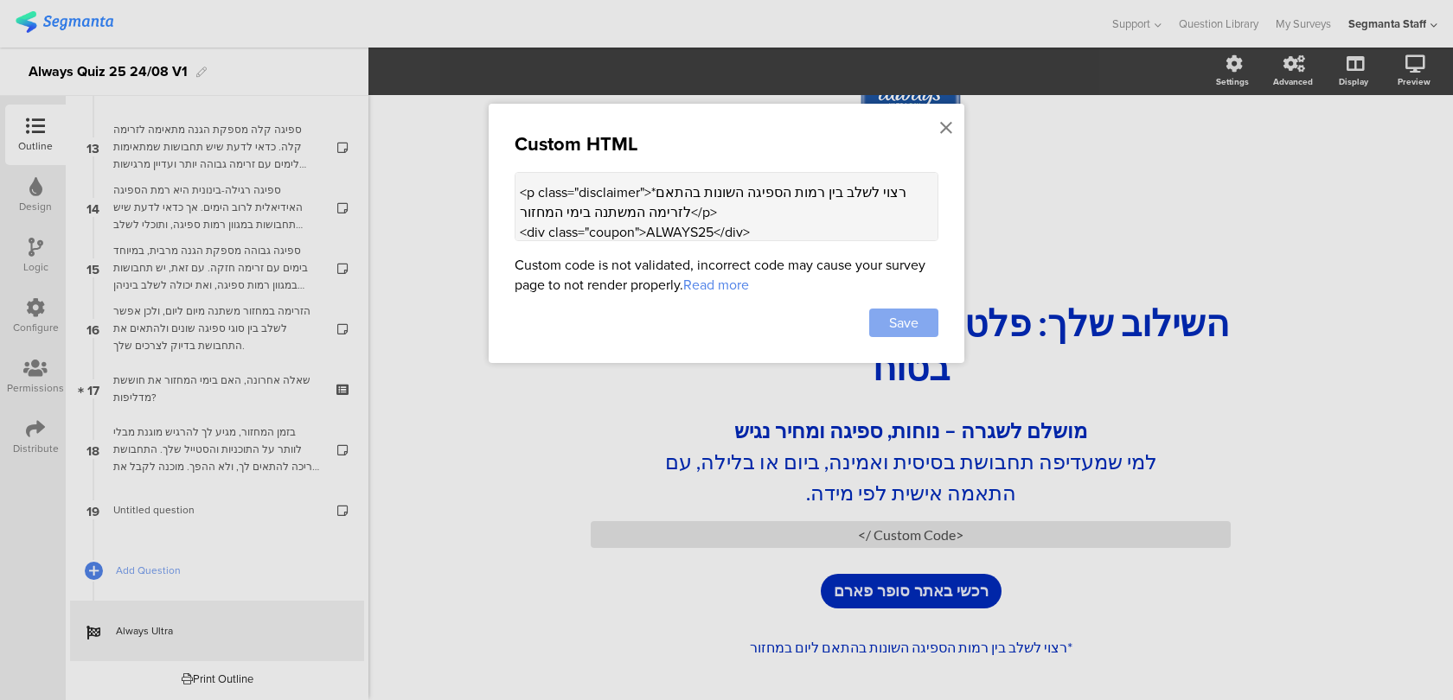
type textarea "<style> .disclaimer { } .coupon { background-color: red; } </style> <p class="d…"
click at [926, 315] on div "Save" at bounding box center [903, 323] width 69 height 29
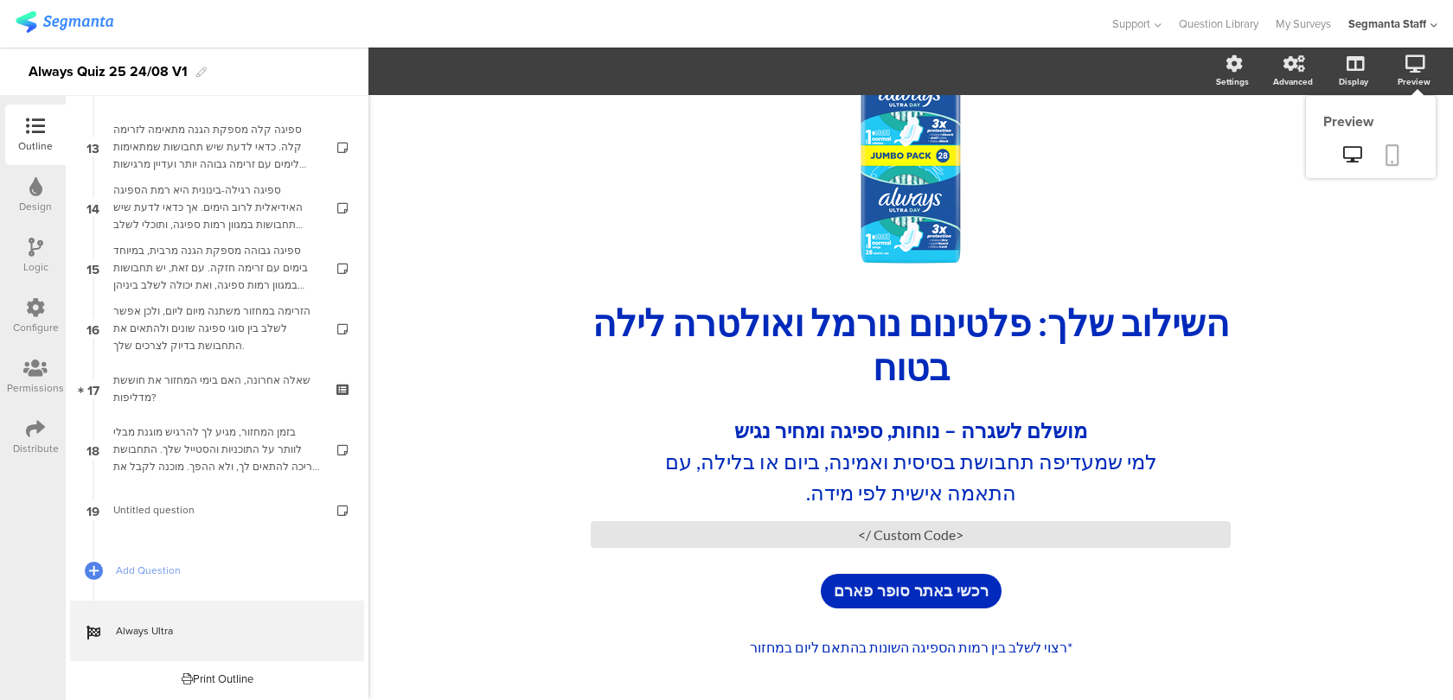
click at [1388, 150] on icon at bounding box center [1392, 155] width 14 height 22
click at [965, 650] on div "*רצוי לשלב בין רמות הספיגה השונות בהתאם ליום במחזור *רצוי לשלב בין רמות הספיגה …" at bounding box center [910, 649] width 649 height 28
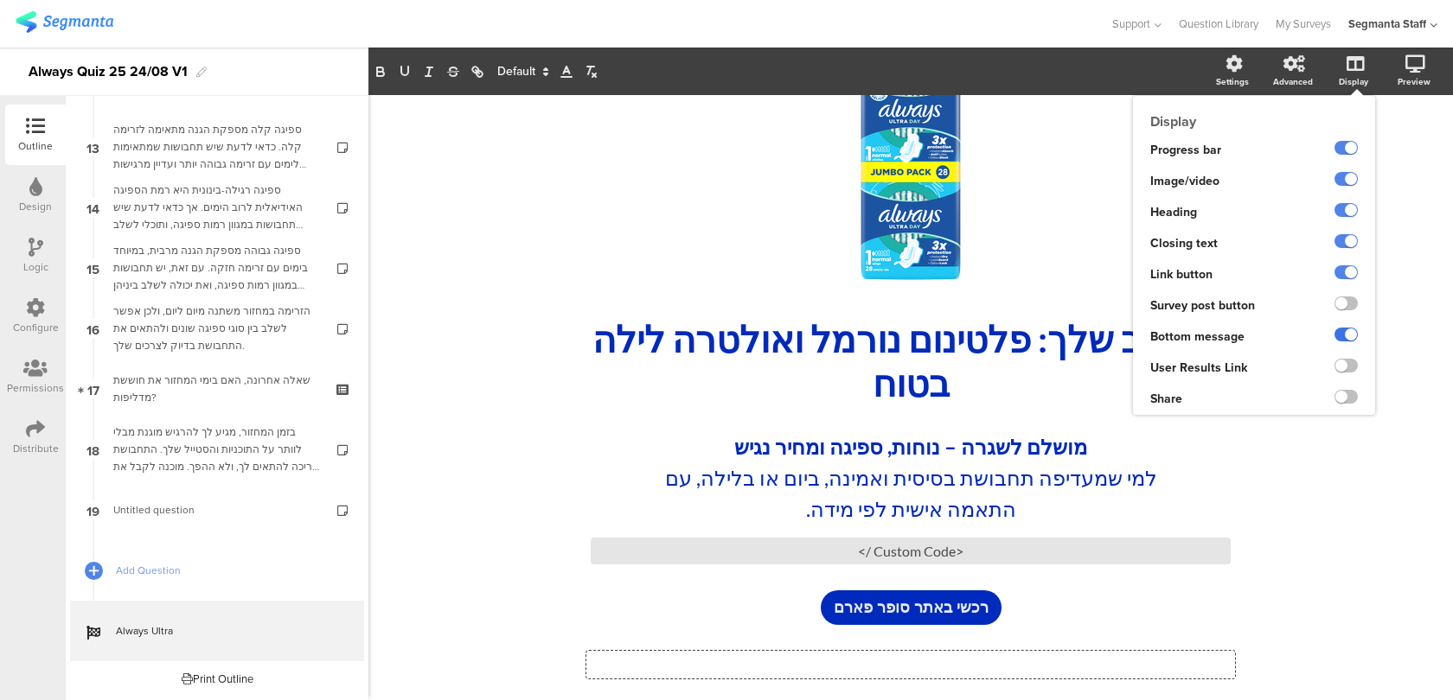
click at [1340, 332] on label at bounding box center [1345, 335] width 23 height 14
click at [0, 0] on input "checkbox" at bounding box center [0, 0] width 0 height 0
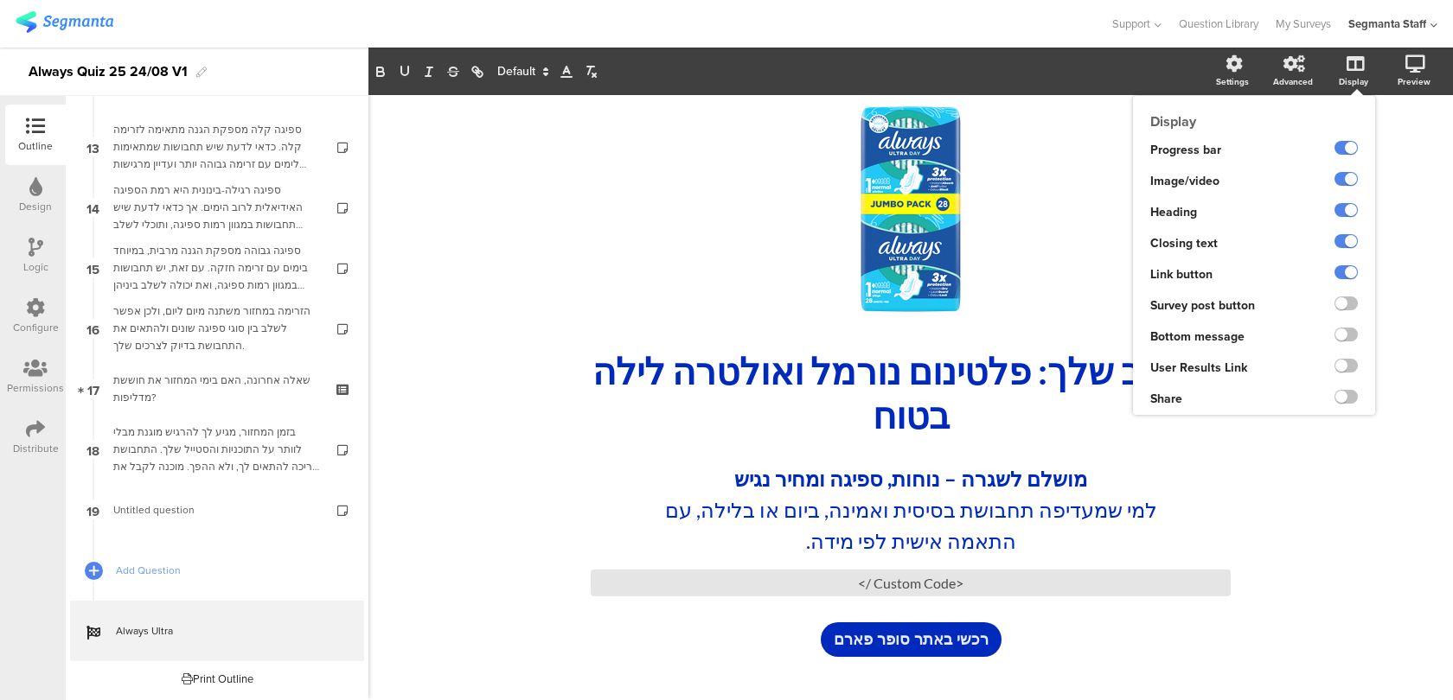
scroll to position [36, 0]
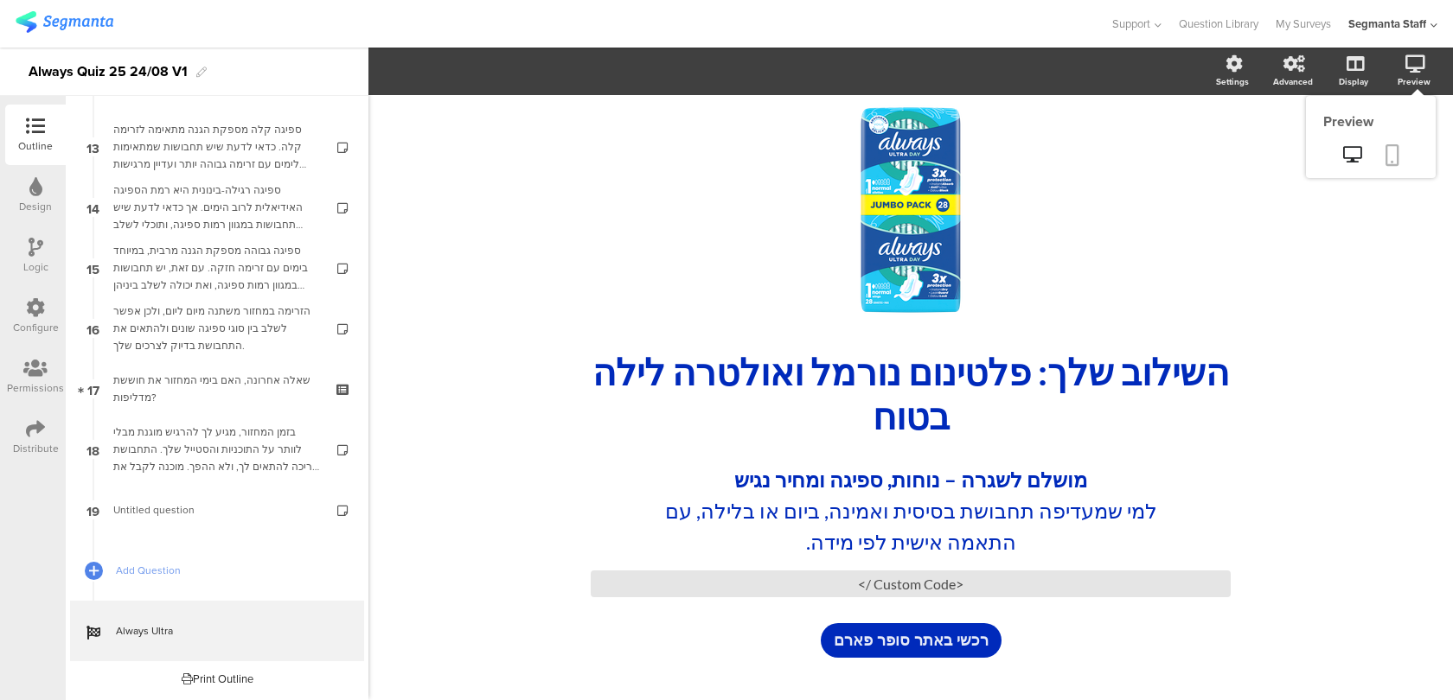
click at [1401, 148] on link at bounding box center [1392, 156] width 38 height 33
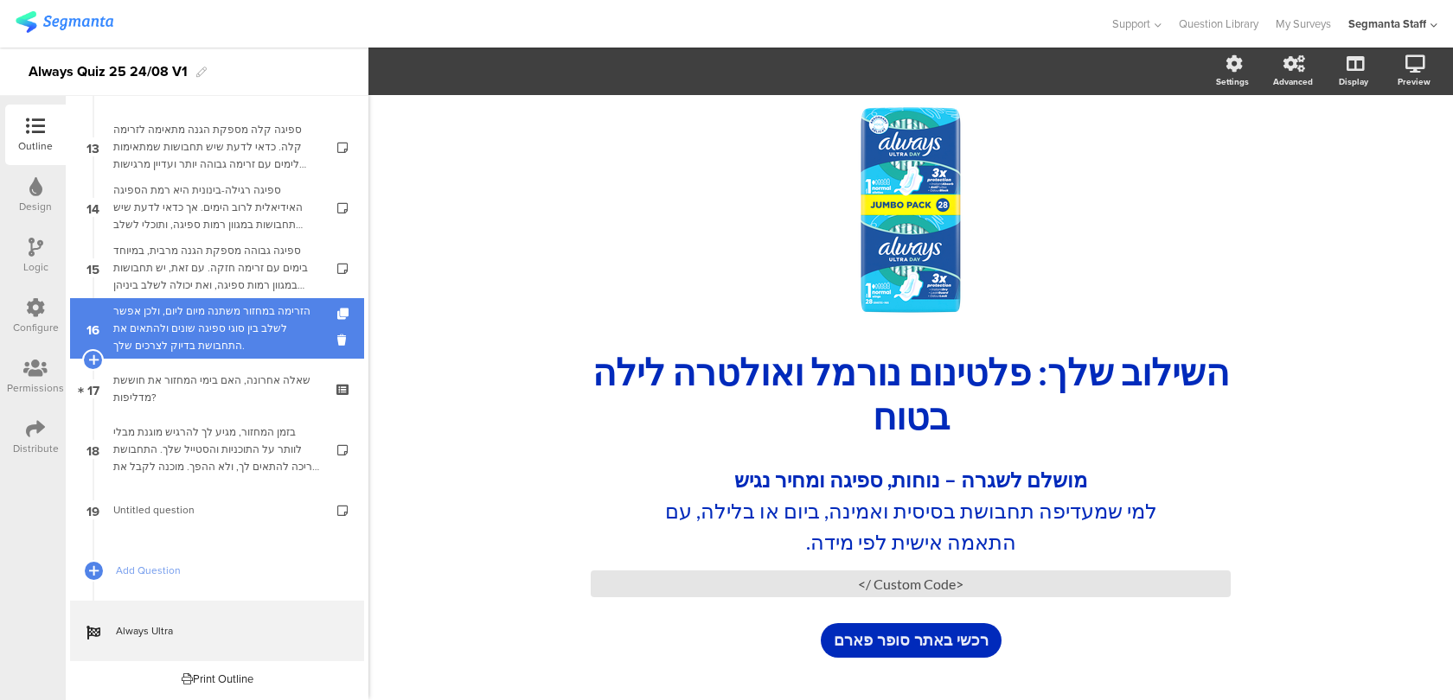
click at [284, 329] on div "הזרימה במחזור משתנה מיום ליום, ולכן אפשר לשלב בין סוגי ספיגה שונים ולהתאים את ה…" at bounding box center [216, 329] width 207 height 52
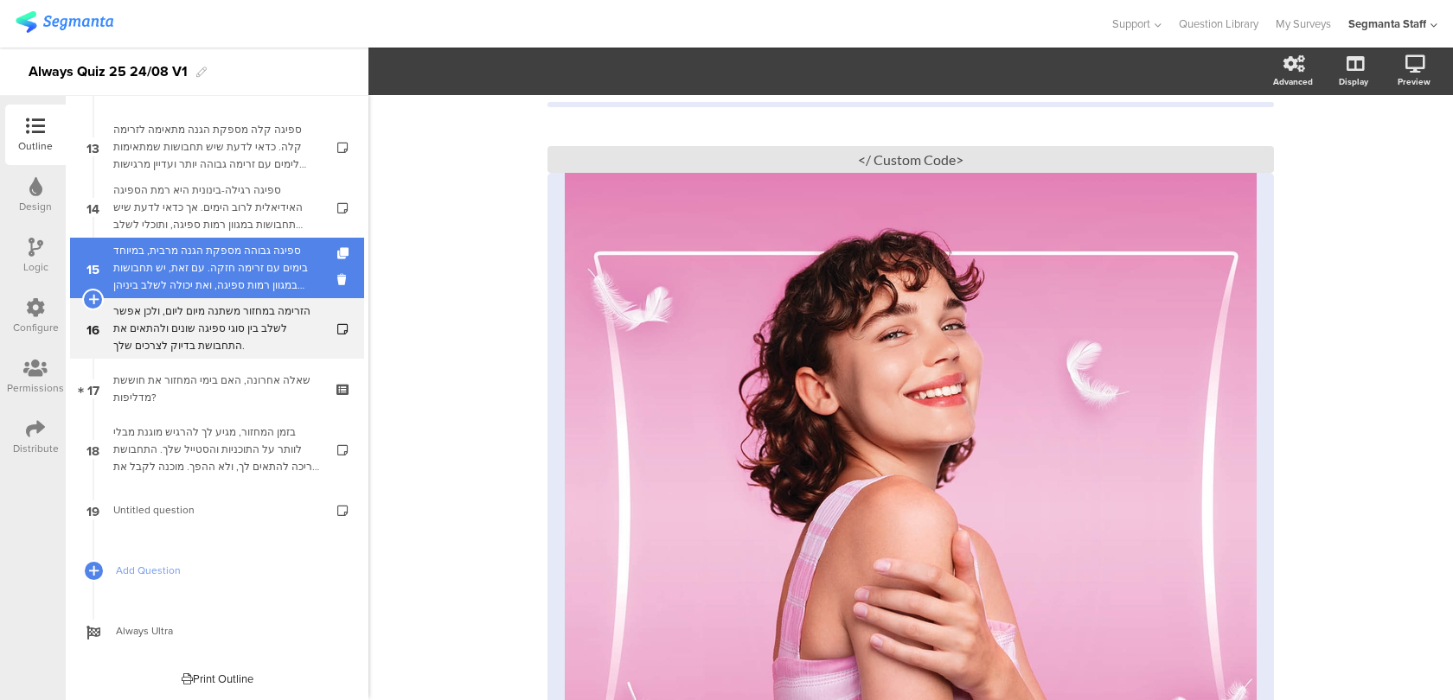
scroll to position [714, 0]
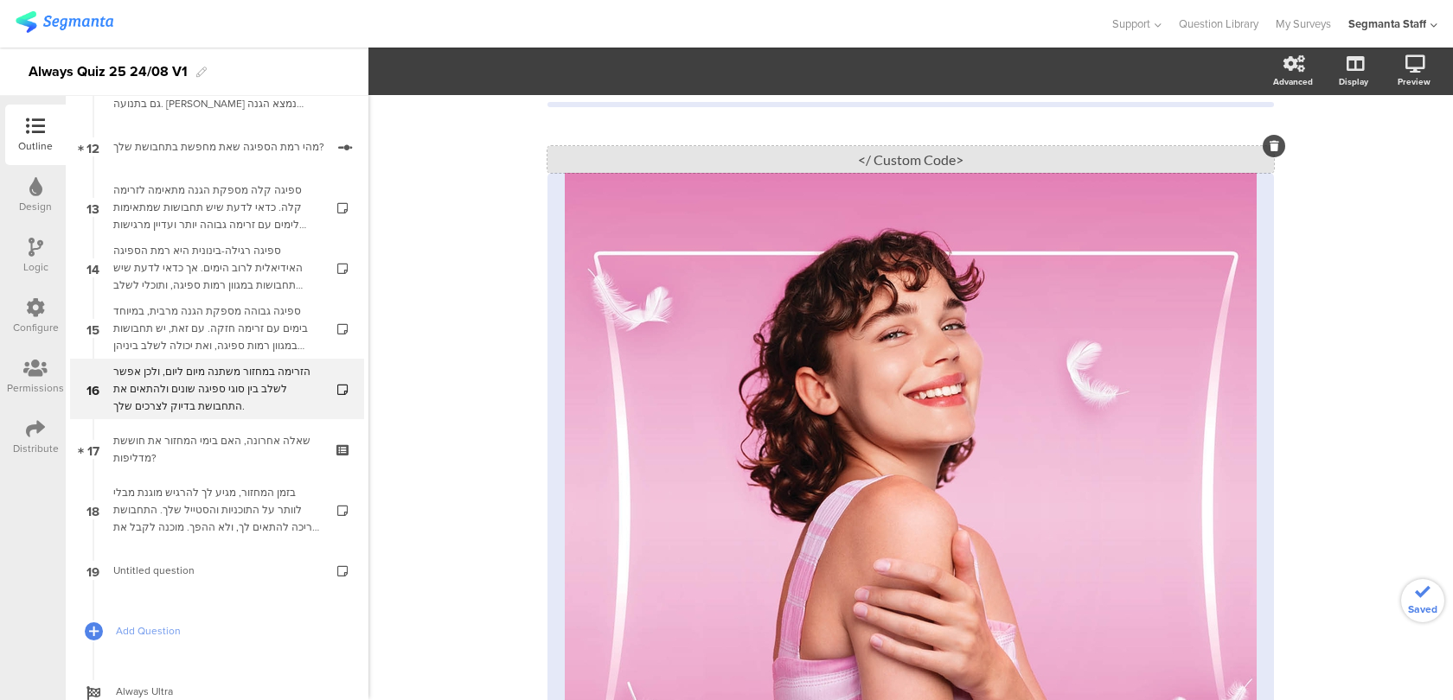
click at [843, 158] on div "<Custom Code />" at bounding box center [910, 159] width 726 height 27
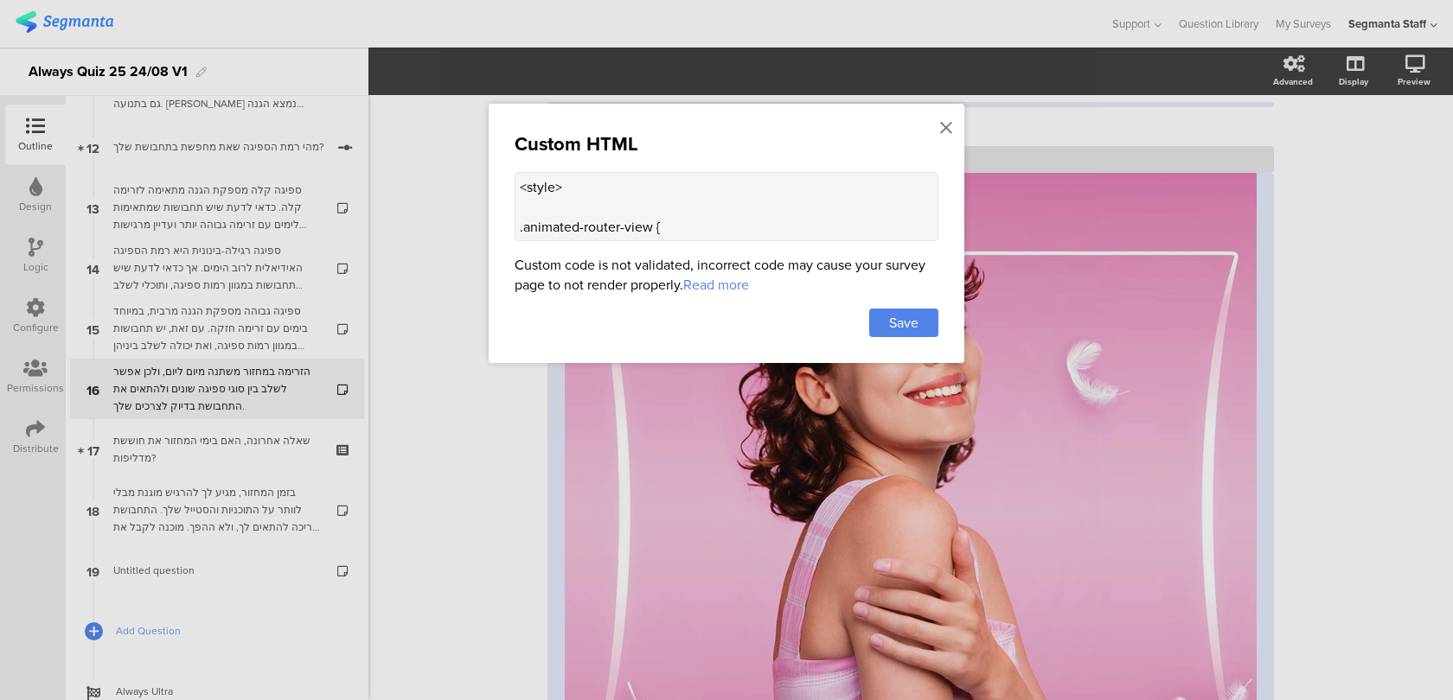
scroll to position [32, 0]
drag, startPoint x: 681, startPoint y: 210, endPoint x: 630, endPoint y: 209, distance: 51.9
click at [630, 209] on textarea "<style> .animated-router-view { background: #E5E8F6 !important; } .question-hea…" at bounding box center [727, 206] width 424 height 69
drag, startPoint x: 774, startPoint y: 209, endPoint x: 545, endPoint y: 214, distance: 229.2
click at [545, 214] on textarea "<style> .animated-router-view { background: #E5E8F6 !important; } .question-hea…" at bounding box center [727, 206] width 424 height 69
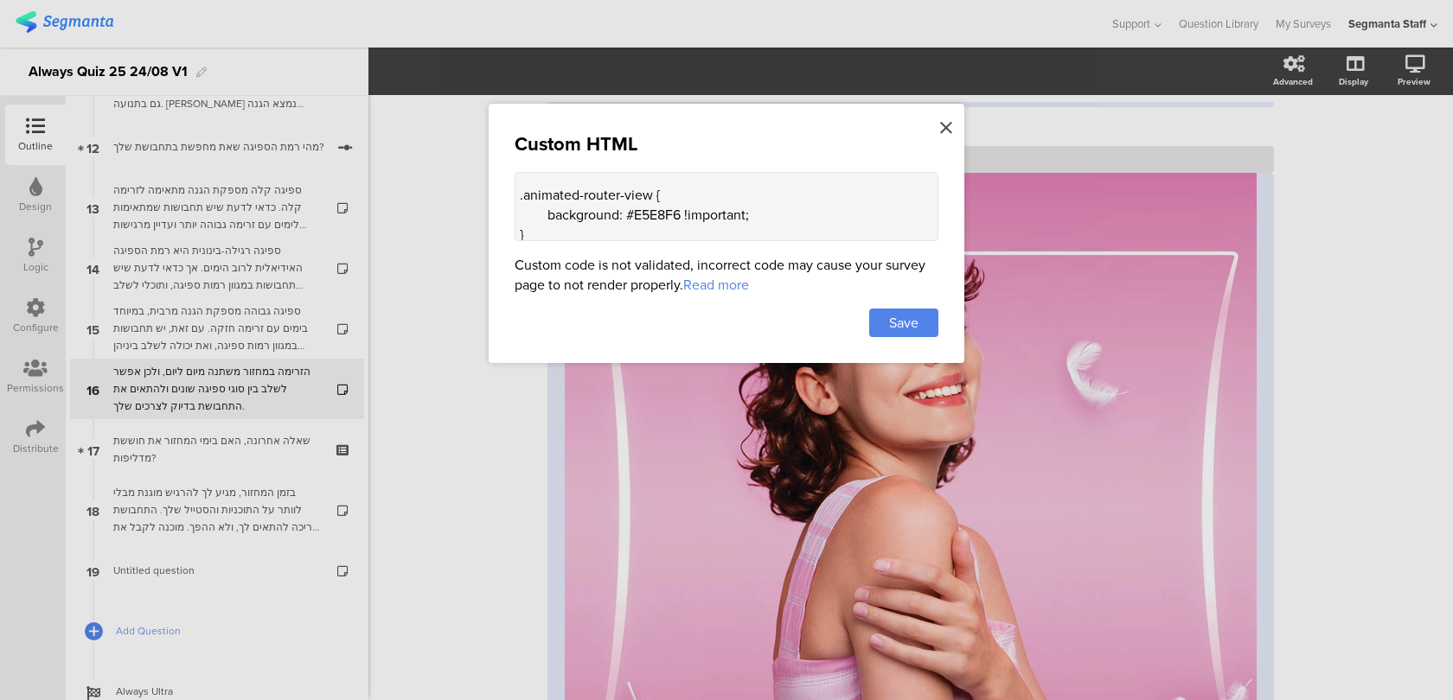
click at [946, 128] on icon at bounding box center [946, 127] width 12 height 19
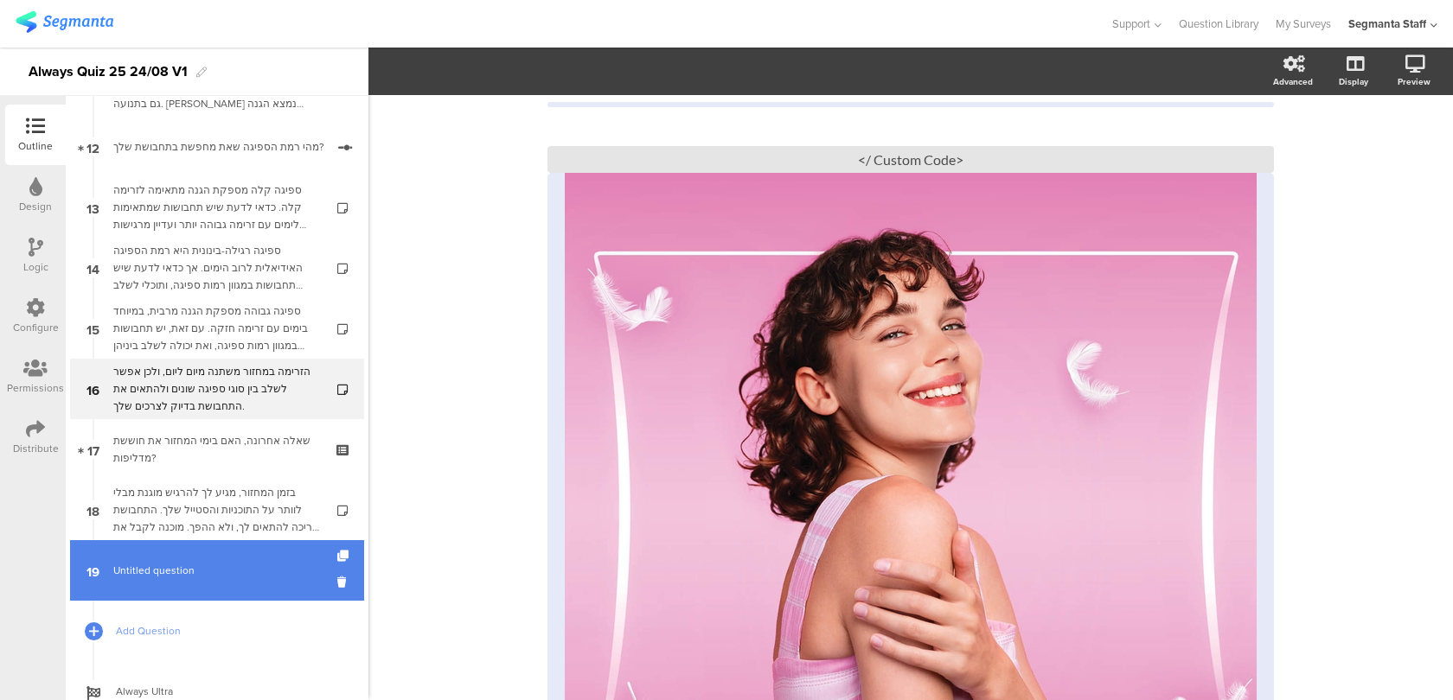
click at [195, 573] on span "Untitled question" at bounding box center [216, 570] width 207 height 17
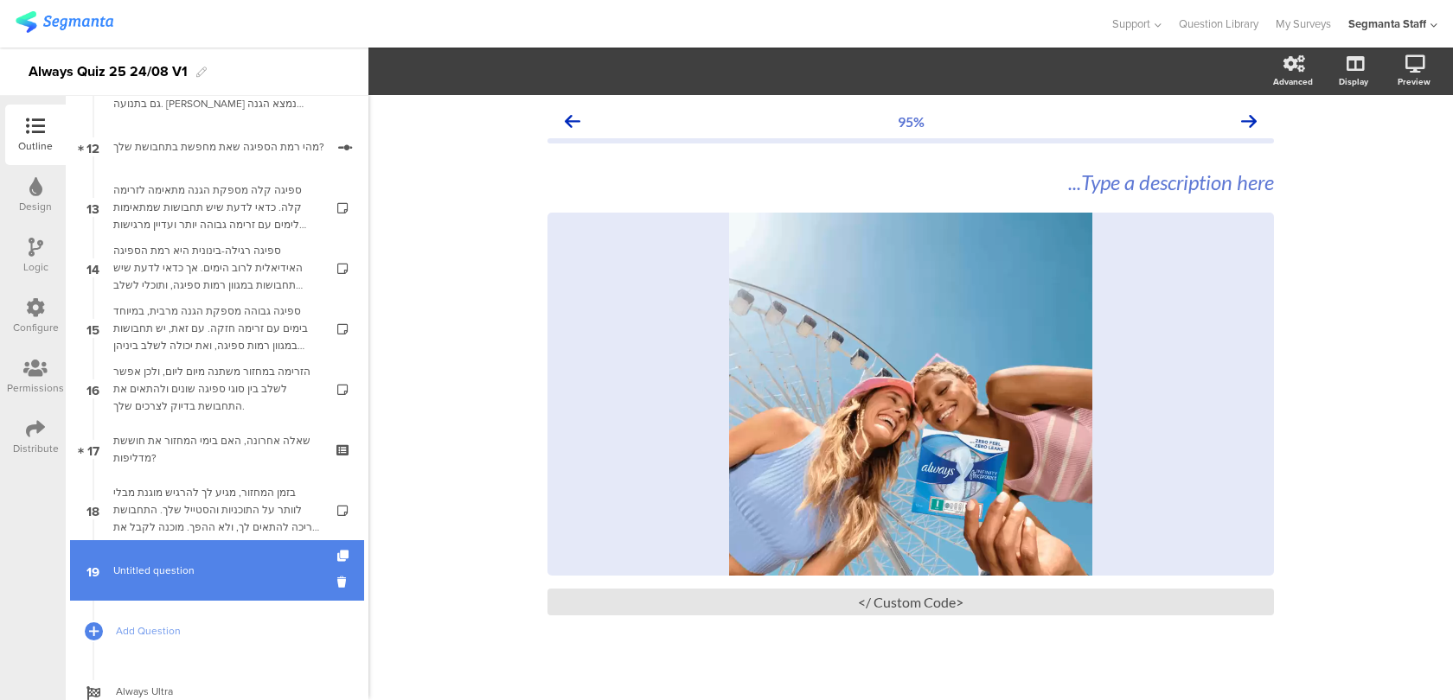
scroll to position [775, 0]
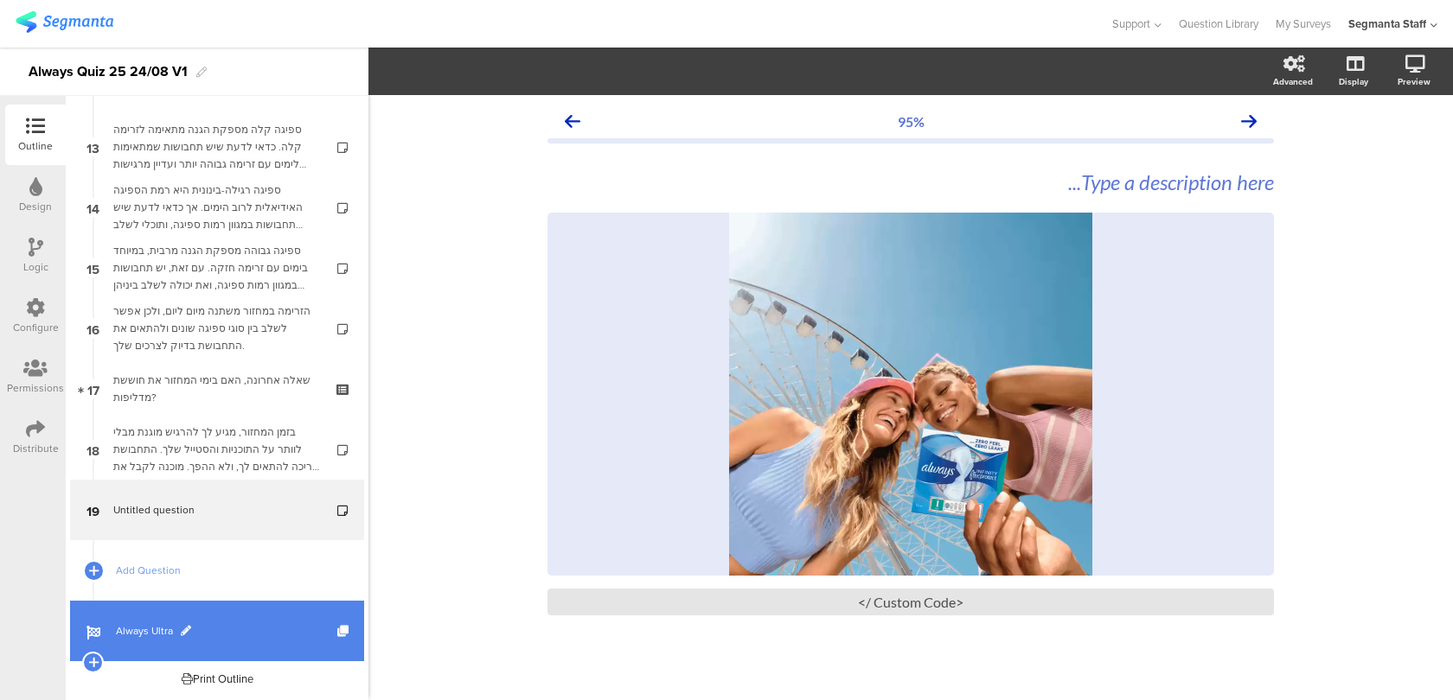
click at [245, 607] on link "Always Ultra" at bounding box center [217, 631] width 294 height 61
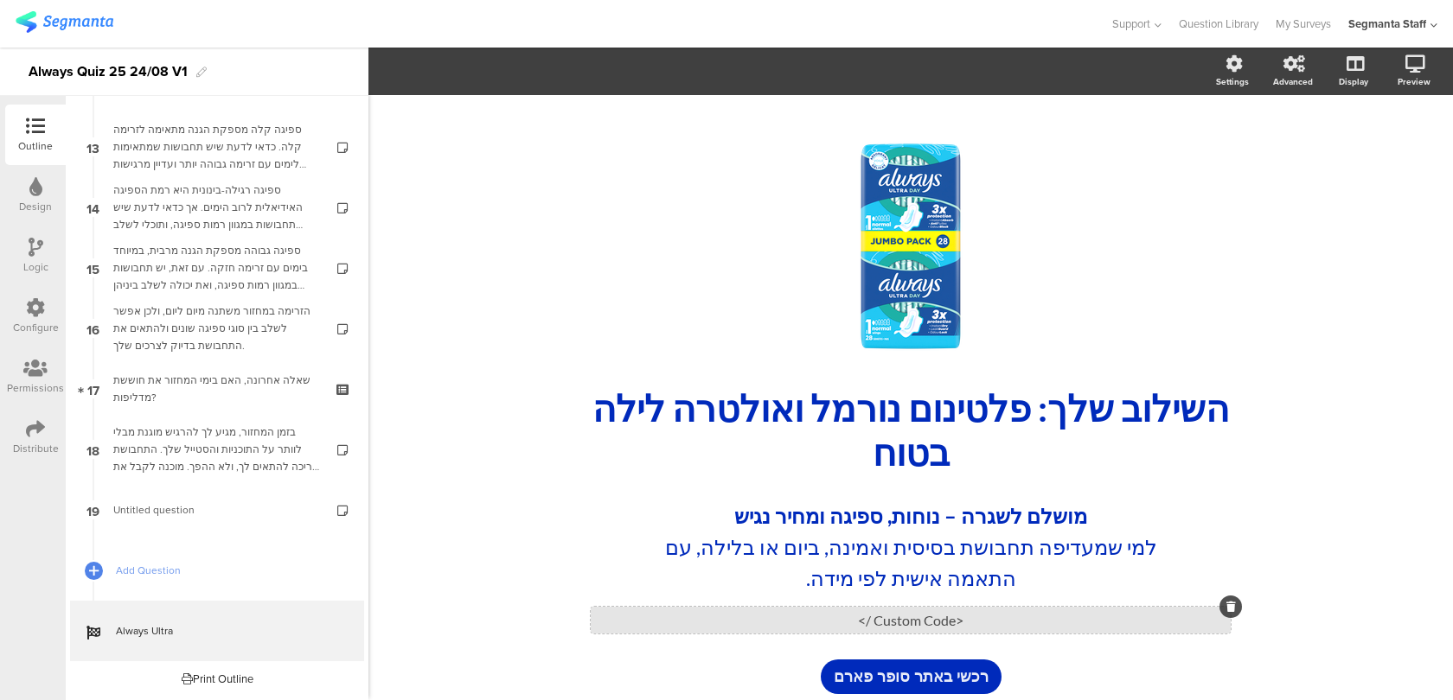
click at [837, 630] on div "<Custom Code />" at bounding box center [911, 620] width 640 height 27
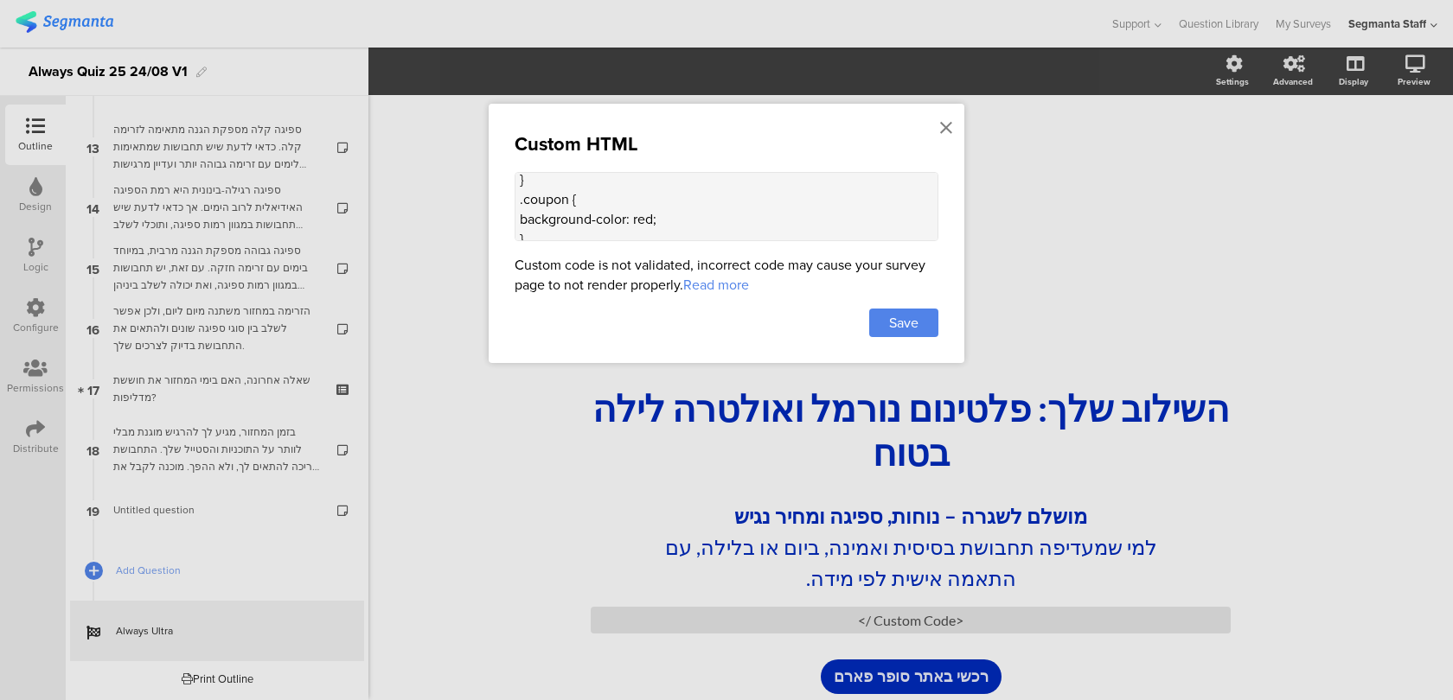
scroll to position [100, 0]
click at [670, 203] on textarea "<style> .disclaimer { } .coupon { background-color: red; } </style> <p class="d…" at bounding box center [727, 206] width 424 height 69
paste textarea "background: #E5E8F6 !important;"
drag, startPoint x: 743, startPoint y: 220, endPoint x: 653, endPoint y: 218, distance: 89.9
click at [653, 218] on textarea "<style> .disclaimer { } .coupon { background-color: red; background: #E5E8F6 !i…" at bounding box center [727, 206] width 424 height 69
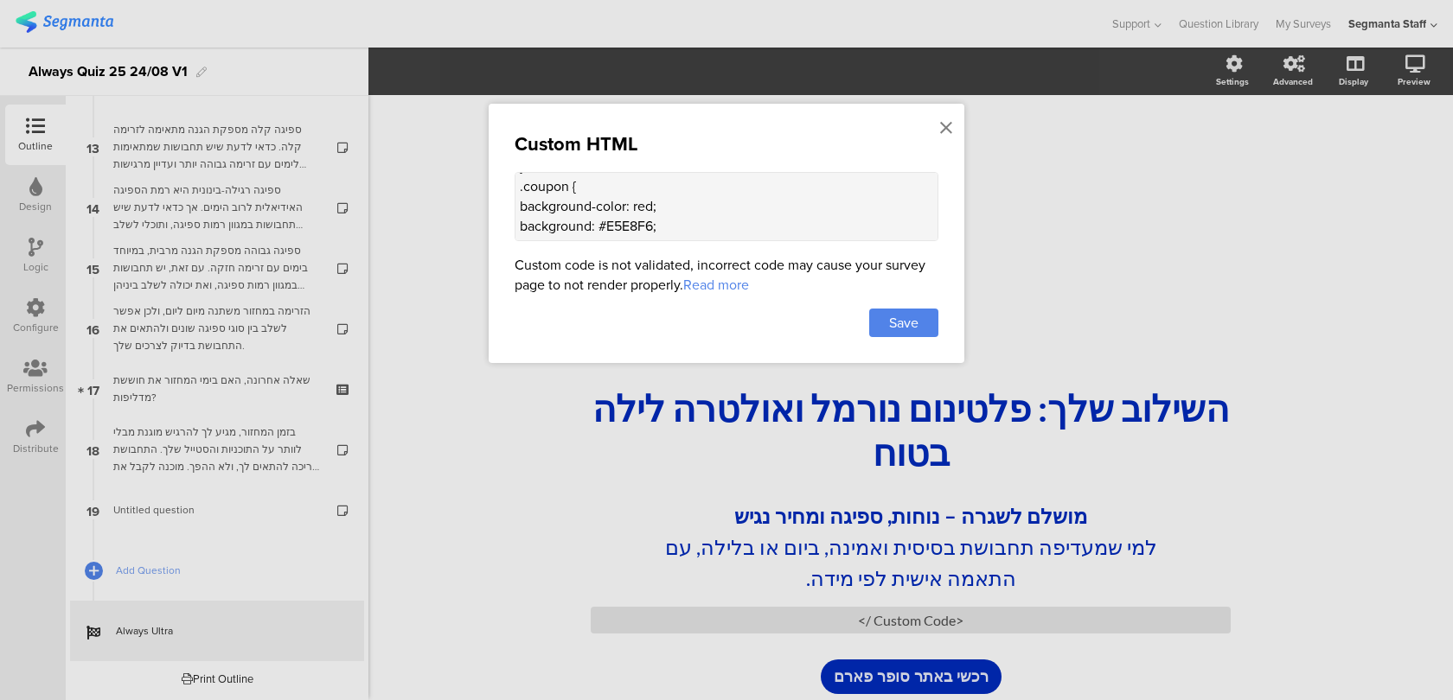
drag, startPoint x: 660, startPoint y: 219, endPoint x: 602, endPoint y: 219, distance: 57.9
click at [602, 219] on textarea "<style> .disclaimer { } .coupon { background-color: red; background: #E5E8F6; }…" at bounding box center [727, 206] width 424 height 69
drag, startPoint x: 661, startPoint y: 198, endPoint x: 634, endPoint y: 197, distance: 26.8
click at [634, 199] on textarea "<style> .disclaimer { } .coupon { background-color: red; background: } </style>…" at bounding box center [727, 206] width 424 height 69
paste textarea "#E5E8F6"
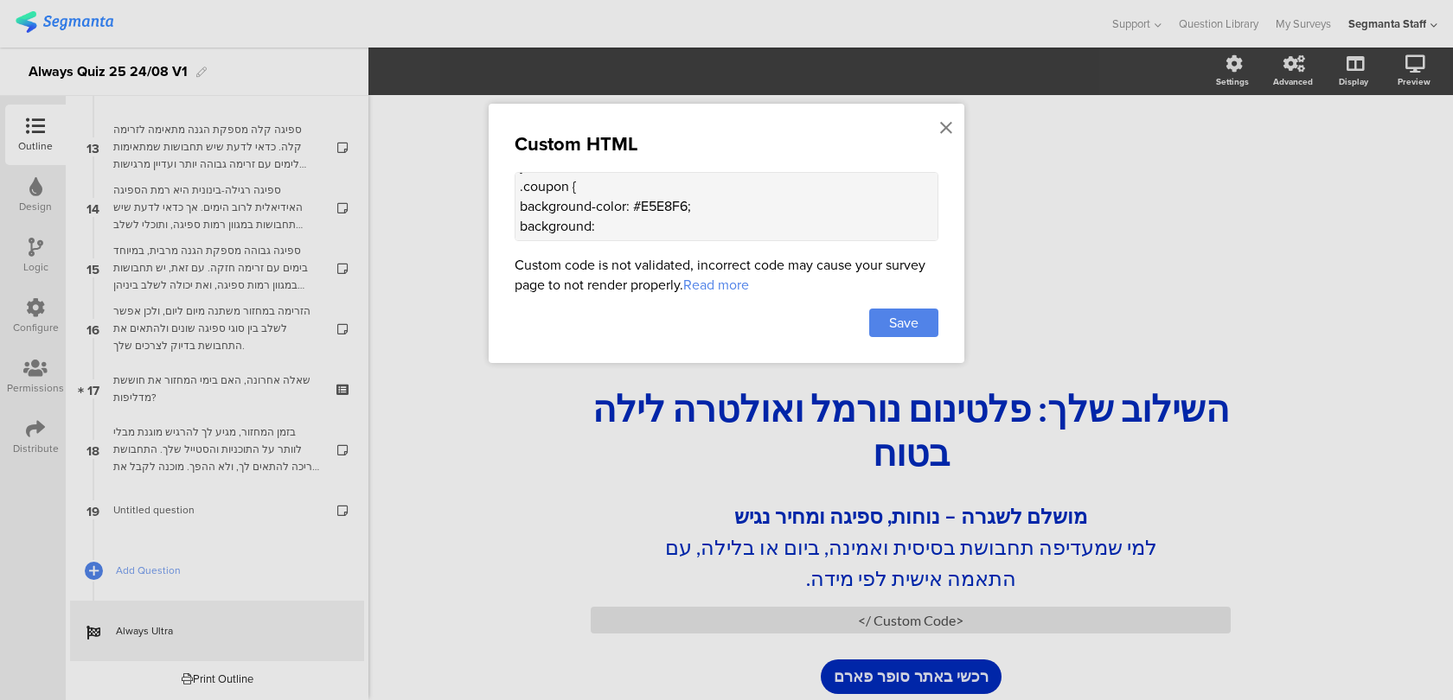
drag, startPoint x: 621, startPoint y: 220, endPoint x: 515, endPoint y: 220, distance: 105.5
click at [515, 220] on textarea "<style> .disclaimer { } .coupon { background-color: #E5E8F6; background: } </st…" at bounding box center [727, 206] width 424 height 69
type textarea "<style> .disclaimer { } .coupon { background-color: #E5E8F6; } </style> <p clas…"
click at [897, 321] on span "Save" at bounding box center [903, 323] width 29 height 20
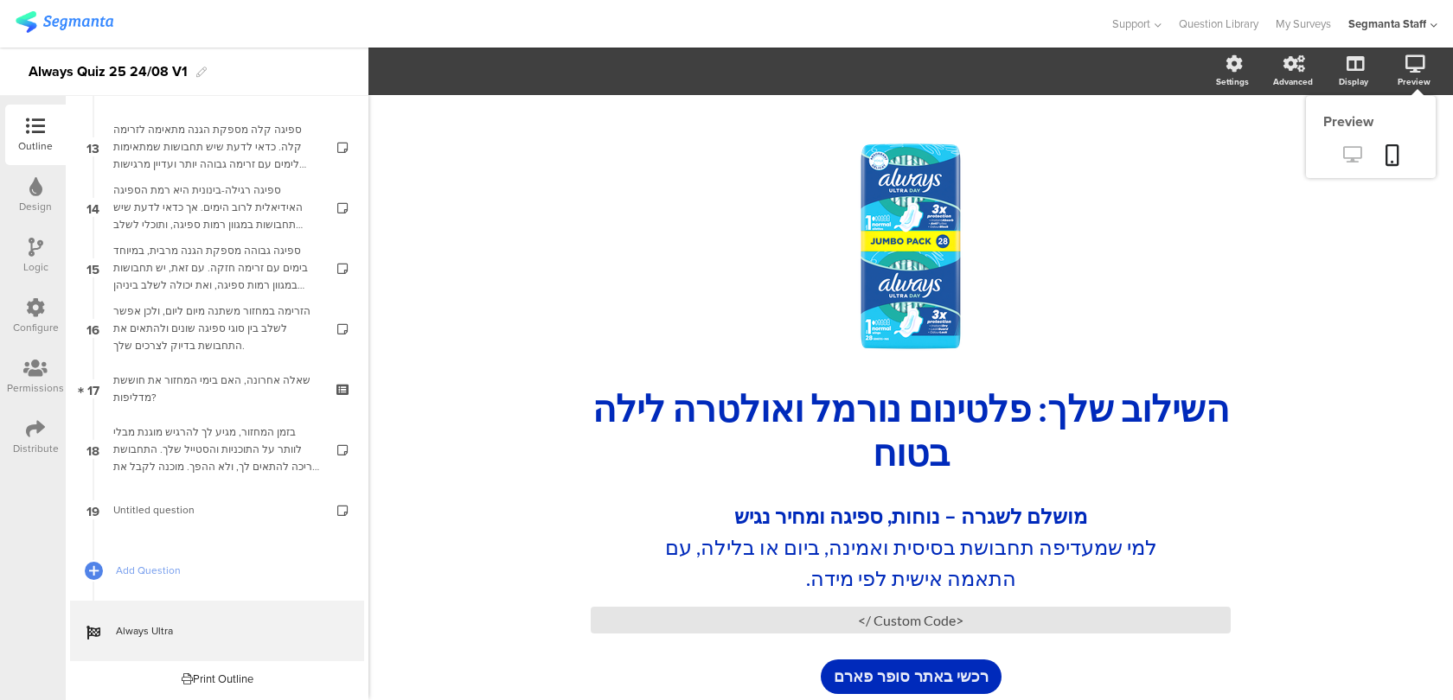
click at [1360, 145] on link at bounding box center [1352, 156] width 42 height 29
click at [819, 617] on div "<Custom Code />" at bounding box center [911, 620] width 640 height 27
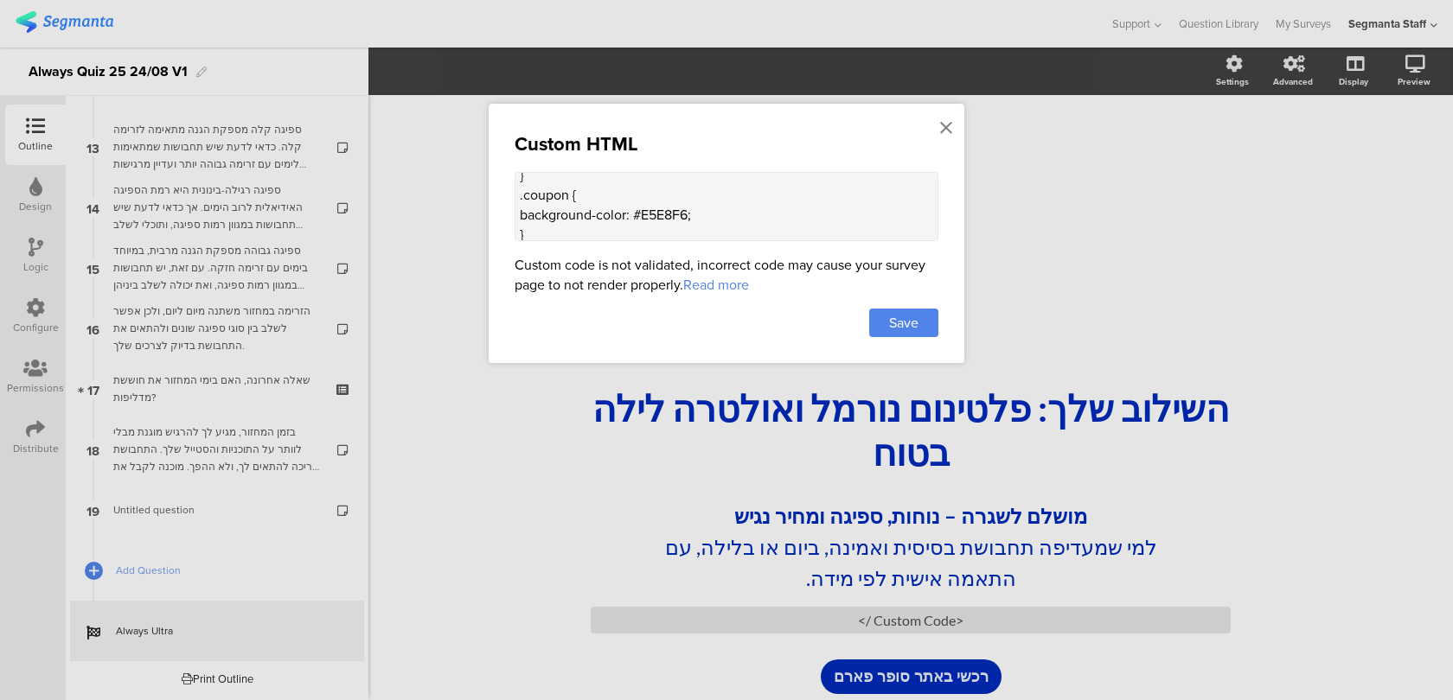
scroll to position [105, 0]
drag, startPoint x: 710, startPoint y: 197, endPoint x: 495, endPoint y: 195, distance: 215.3
click at [495, 197] on div "Custom HTML <style> .disclaimer { } .coupon { background-color: #E5E8F6; } </st…" at bounding box center [727, 233] width 476 height 259
paste textarea "display: flex ; */ font-size: 25px; font-weight: 500; padding: 8px; border-radi…"
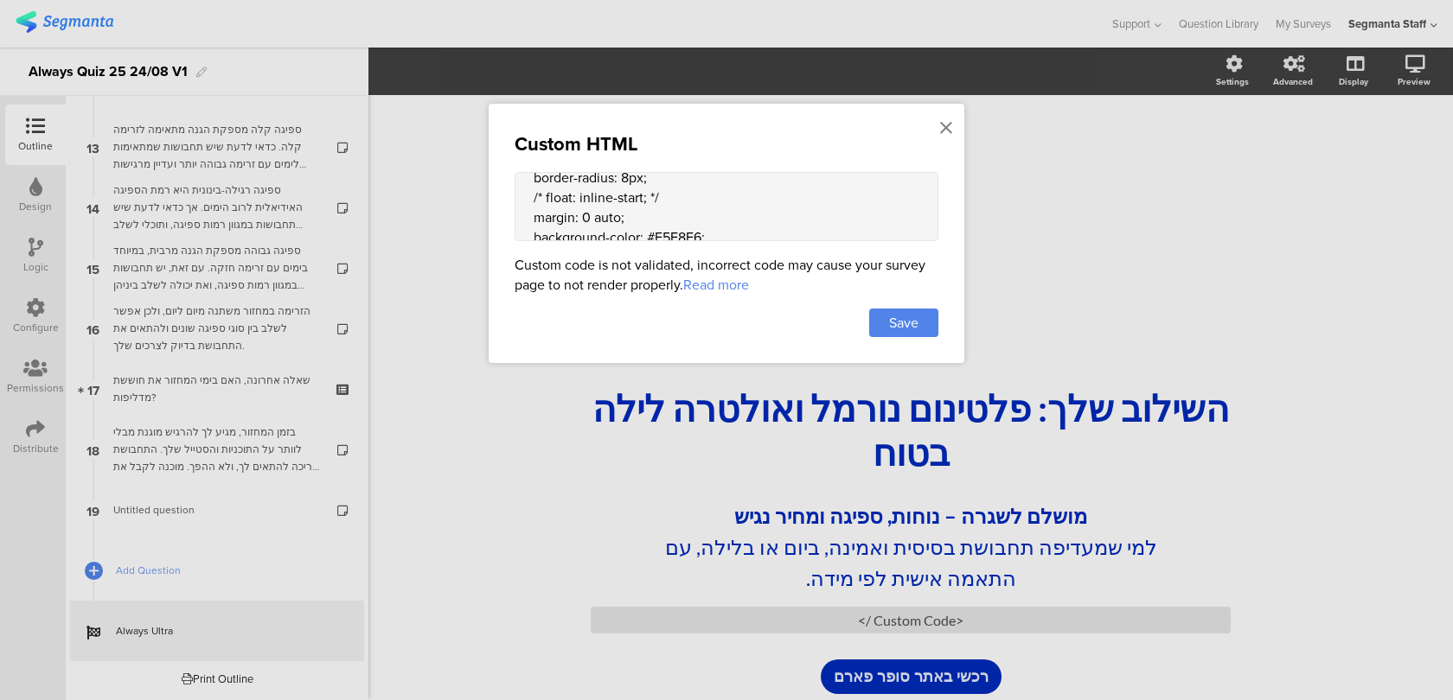
drag, startPoint x: 674, startPoint y: 192, endPoint x: 445, endPoint y: 190, distance: 228.3
click at [445, 190] on div "Custom HTML <style> .disclaimer { } .coupon { display: flex ; */ font-size: 25p…" at bounding box center [726, 350] width 1453 height 700
drag, startPoint x: 552, startPoint y: 210, endPoint x: 496, endPoint y: 195, distance: 57.5
click at [496, 195] on div "Custom HTML <style> .disclaimer { } .coupon { display: flex ; */ font-size: 25p…" at bounding box center [727, 233] width 476 height 259
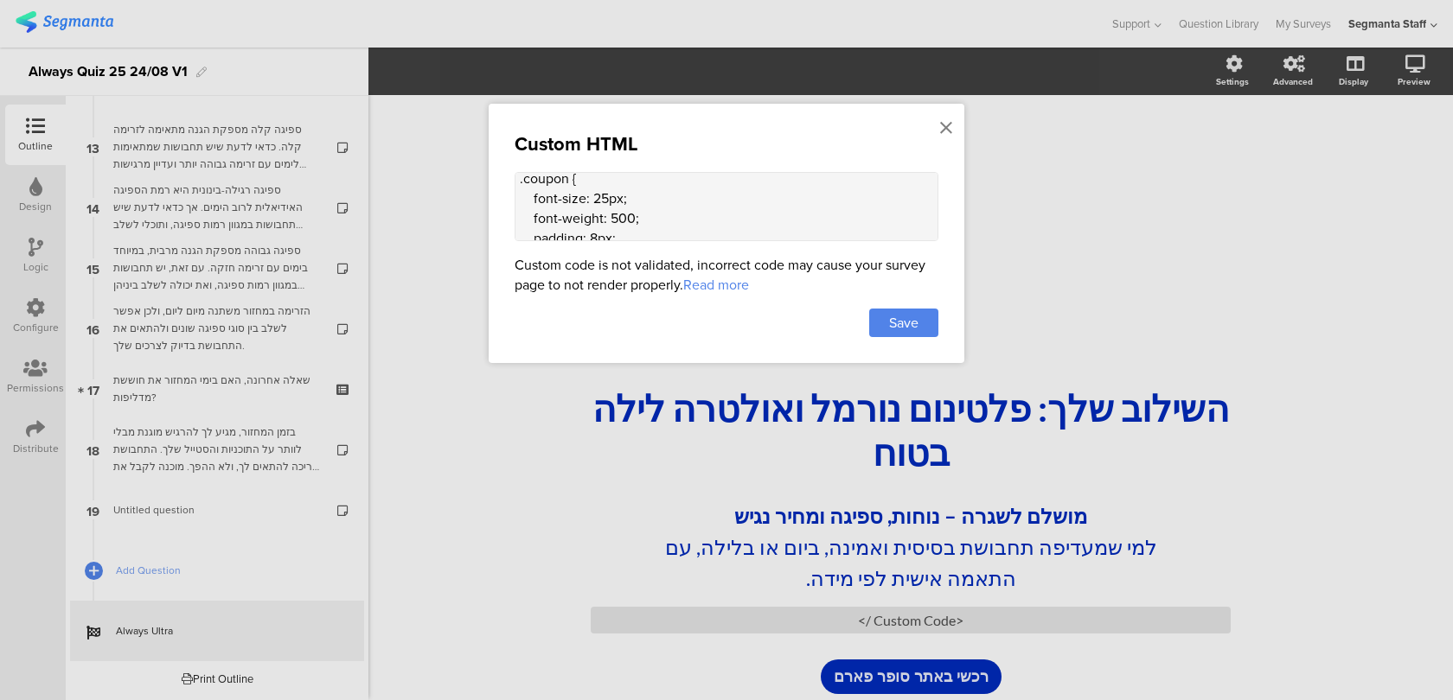
scroll to position [88, 0]
type textarea "<style> .disclaimer { } .coupon { font-size: 25px; font-weight: 500; padding: 8…"
click at [908, 327] on span "Save" at bounding box center [903, 323] width 29 height 20
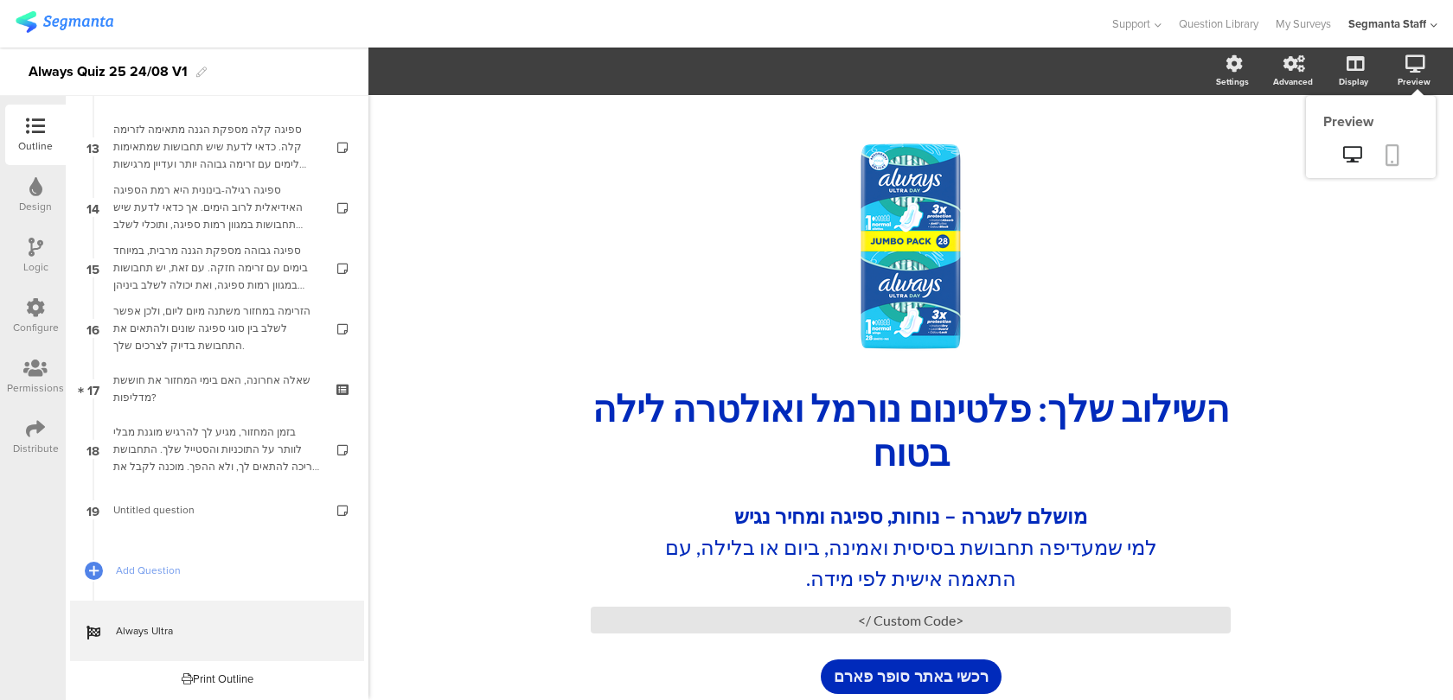
click at [1389, 144] on link at bounding box center [1392, 156] width 38 height 33
click at [777, 624] on div "<Custom Code />" at bounding box center [911, 620] width 640 height 27
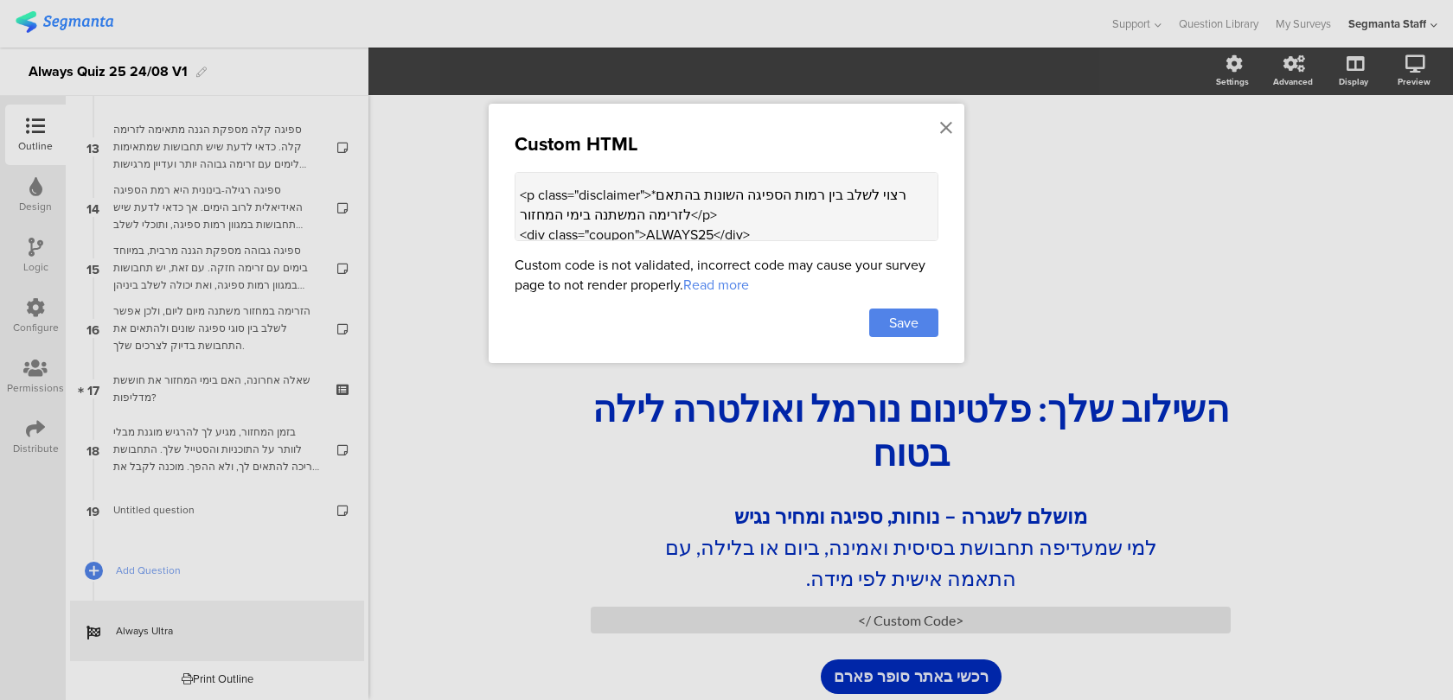
scroll to position [297, 0]
drag, startPoint x: 652, startPoint y: 201, endPoint x: 515, endPoint y: 200, distance: 136.6
click at [515, 200] on textarea "<style> .disclaimer { } .coupon { font-size: 25px; font-weight: 500; padding: 8…" at bounding box center [727, 206] width 424 height 69
click at [739, 209] on textarea "<style> .disclaimer { } .coupon { font-size: 25px; font-weight: 500; padding: 8…" at bounding box center [727, 206] width 424 height 69
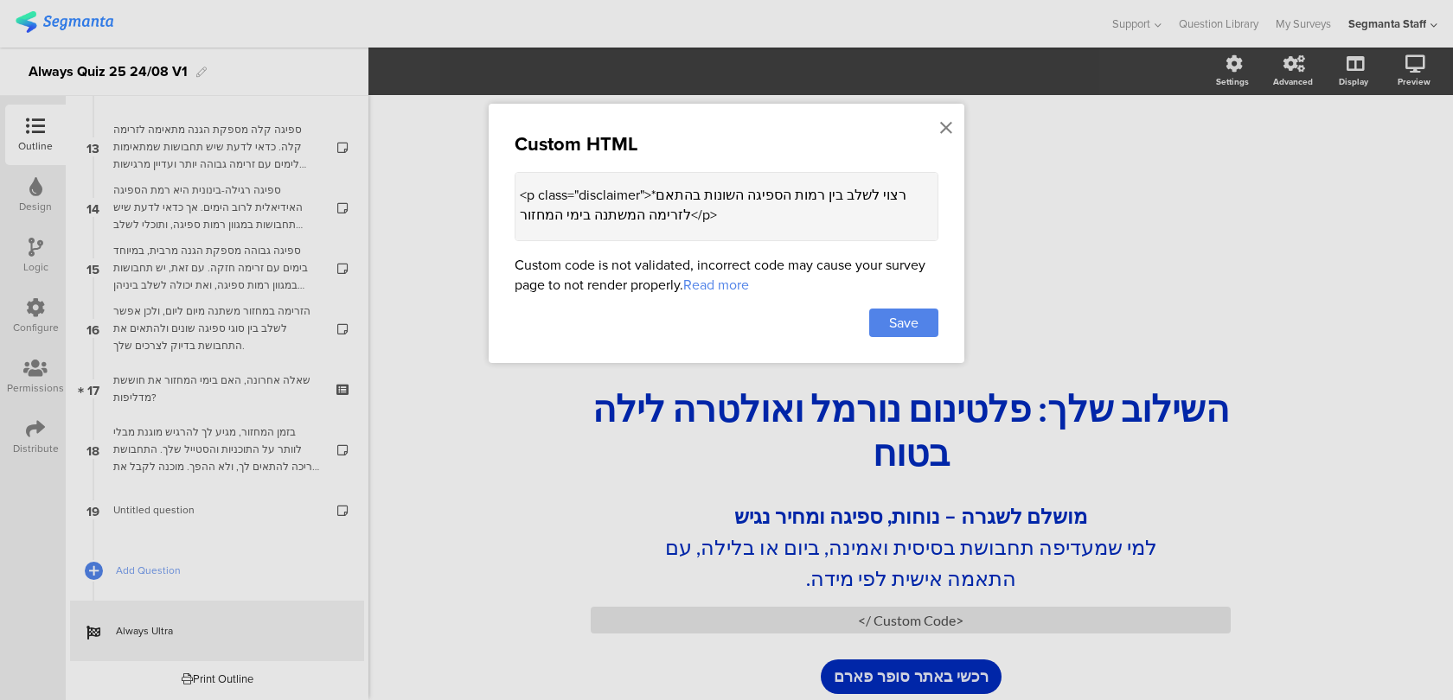
scroll to position [330, 0]
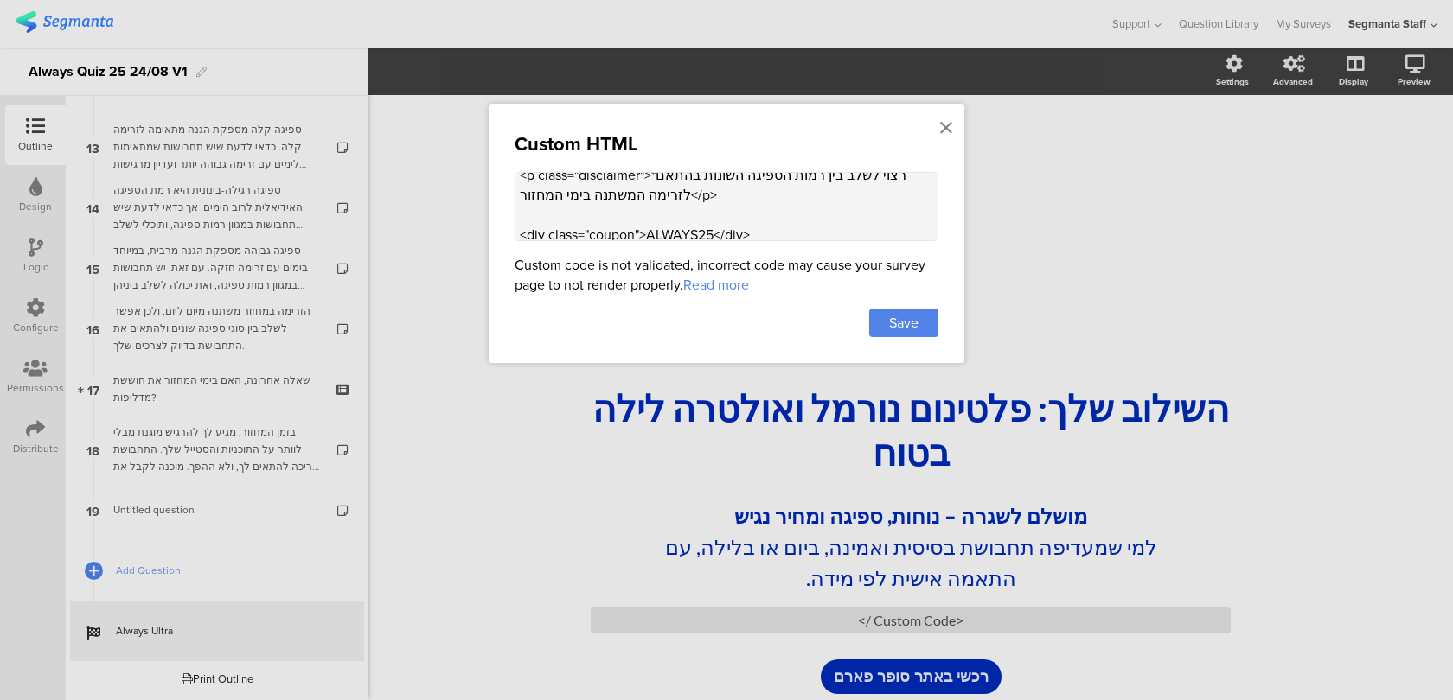
paste textarea "<p class="disclaimer">"
click at [764, 221] on textarea "<style> .disclaimer { } .coupon { font-size: 25px; font-weight: 500; padding: 8…" at bounding box center [727, 206] width 424 height 69
click at [715, 211] on textarea "<style> .disclaimer { } .coupon { font-size: 25px; font-weight: 500; padding: 8…" at bounding box center [727, 206] width 424 height 69
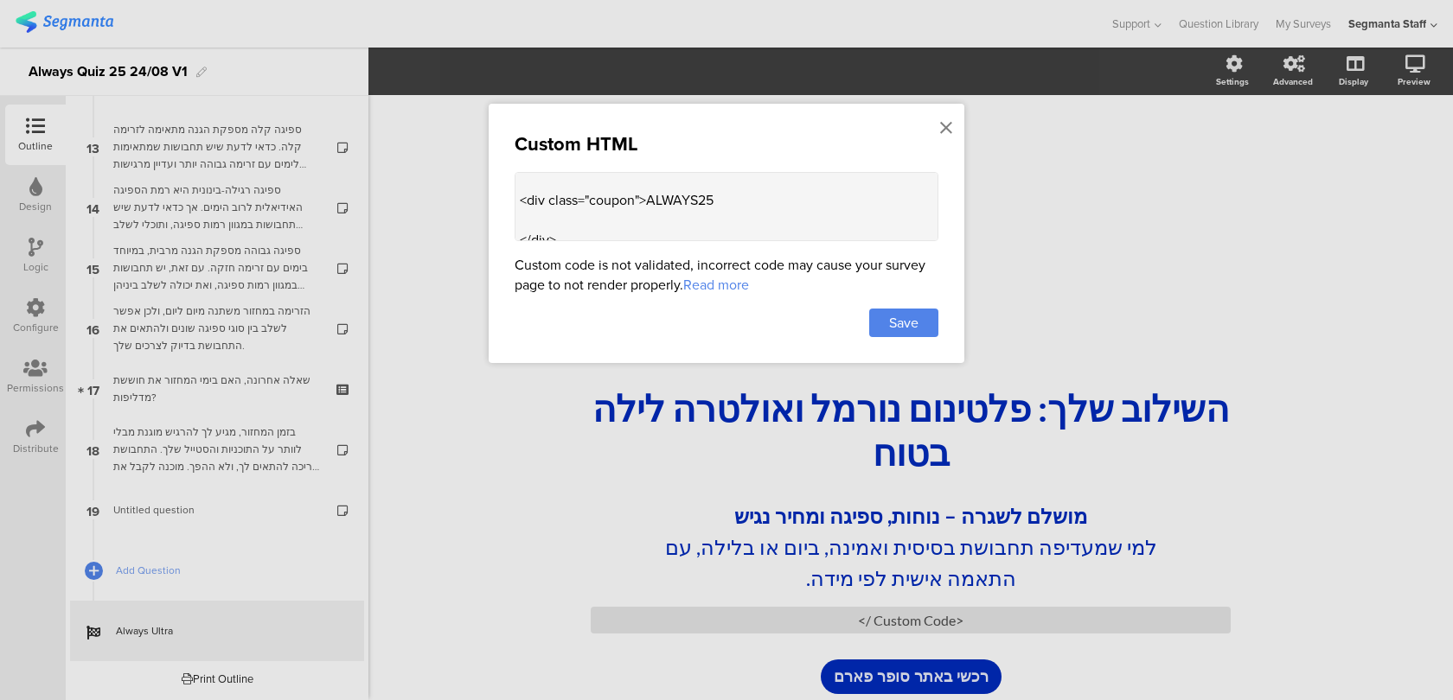
click at [745, 188] on textarea "<style> .disclaimer { } .coupon { font-size: 25px; font-weight: 500; padding: 8…" at bounding box center [727, 206] width 424 height 69
click at [649, 189] on textarea "<style> .disclaimer { } .coupon { font-size: 25px; font-weight: 500; padding: 8…" at bounding box center [727, 206] width 424 height 69
click at [679, 197] on textarea "<style> .disclaimer { } .coupon { font-size: 25px; font-weight: 500; padding: 8…" at bounding box center [727, 206] width 424 height 69
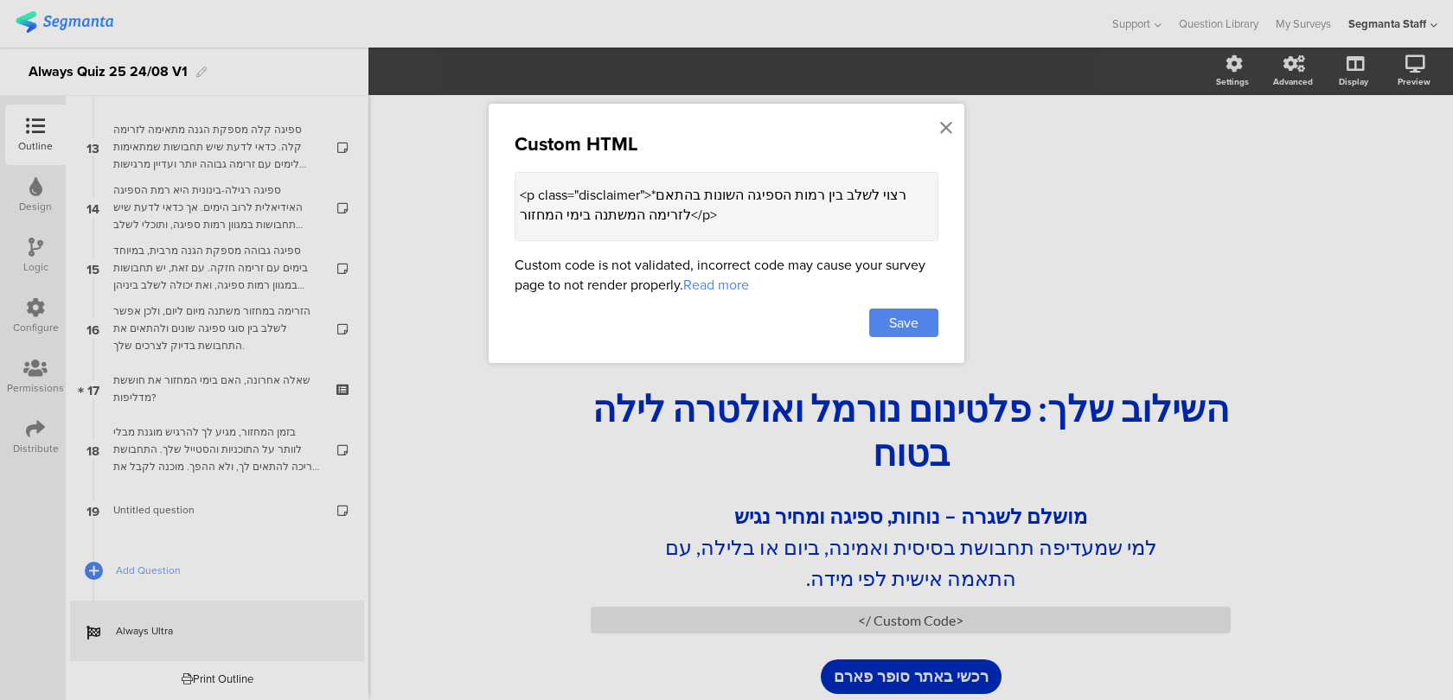
drag, startPoint x: 654, startPoint y: 186, endPoint x: 507, endPoint y: 186, distance: 147.0
click at [507, 186] on div "Custom HTML <style> .disclaimer { } .coupon { font-size: 25px; font-weight: 500…" at bounding box center [727, 233] width 476 height 259
drag, startPoint x: 653, startPoint y: 185, endPoint x: 515, endPoint y: 182, distance: 137.5
click at [515, 182] on textarea "<style> .disclaimer { } .coupon { font-size: 25px; font-weight: 500; padding: 8…" at bounding box center [727, 206] width 424 height 69
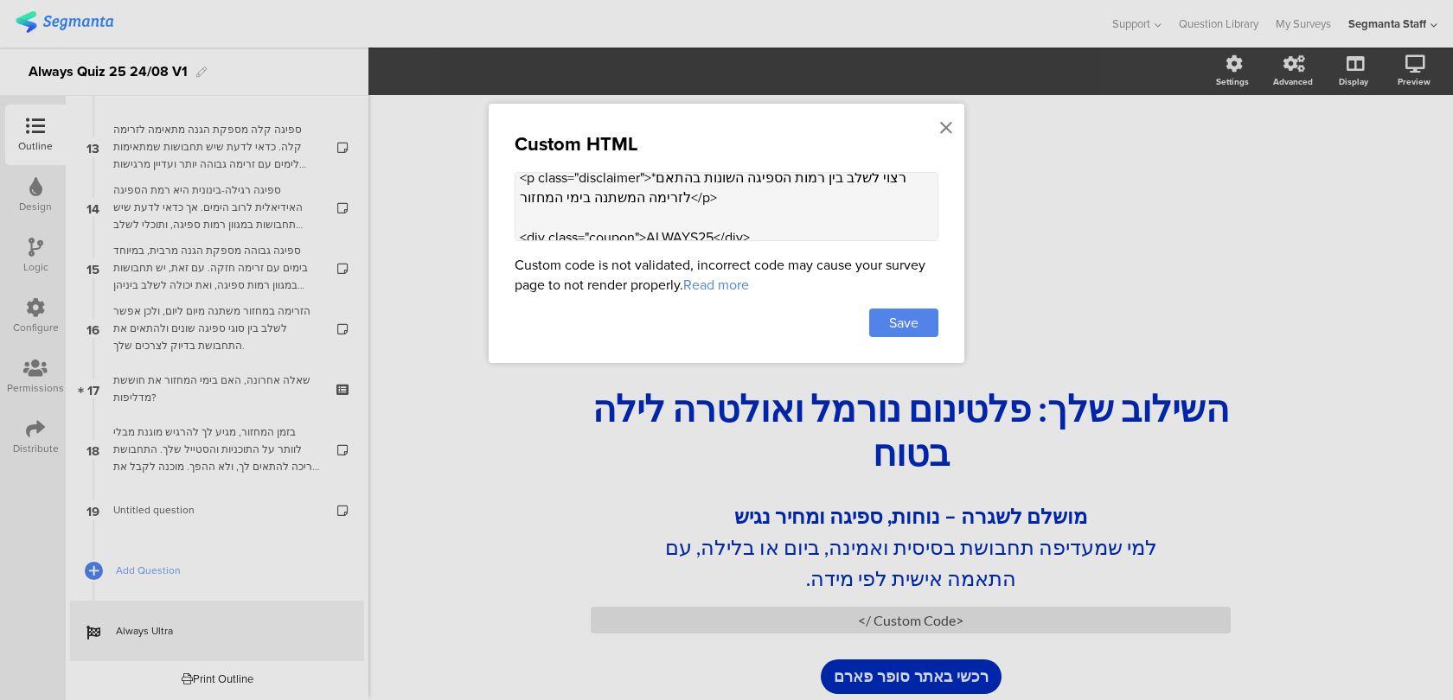
click at [585, 209] on textarea "<style> .disclaimer { } .coupon { font-size: 25px; font-weight: 500; padding: 8…" at bounding box center [727, 206] width 424 height 69
paste textarea "<p class="disclaimer">"
drag, startPoint x: 646, startPoint y: 206, endPoint x: 585, endPoint y: 205, distance: 61.4
click at [584, 205] on textarea "<style> .disclaimer { } .coupon { font-size: 25px; font-weight: 500; padding: 8…" at bounding box center [727, 206] width 424 height 69
click at [585, 205] on textarea "<style> .disclaimer { } .coupon { font-size: 25px; font-weight: 500; padding: 8…" at bounding box center [727, 206] width 424 height 69
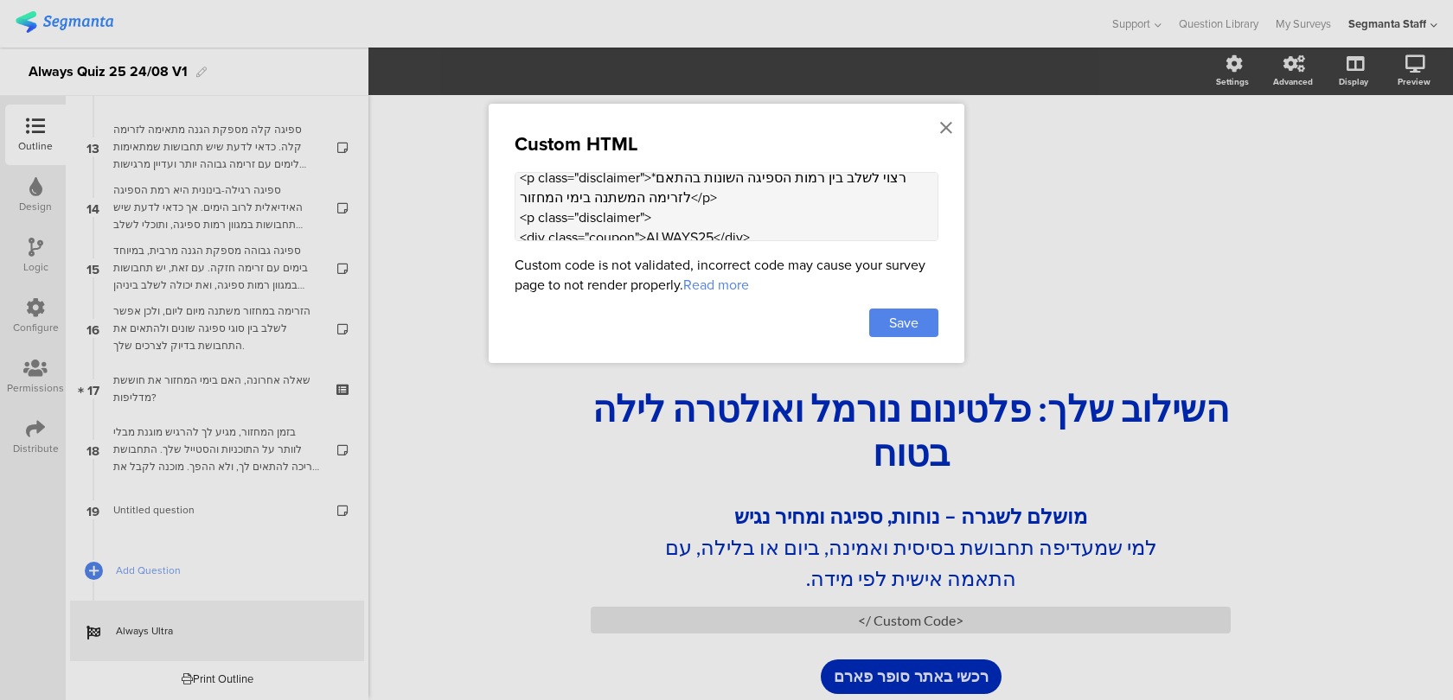
drag, startPoint x: 642, startPoint y: 208, endPoint x: 582, endPoint y: 208, distance: 59.7
click at [582, 208] on textarea "<style> .disclaimer { } .coupon { font-size: 25px; font-weight: 500; padding: 8…" at bounding box center [727, 206] width 424 height 69
drag, startPoint x: 634, startPoint y: 227, endPoint x: 590, endPoint y: 226, distance: 44.1
click at [590, 226] on textarea "<style> .disclaimer { } .coupon { font-size: 25px; font-weight: 500; padding: 8…" at bounding box center [727, 206] width 424 height 69
click at [579, 206] on textarea "<style> .disclaimer { } .coupon { font-size: 25px; font-weight: 500; padding: 8…" at bounding box center [727, 206] width 424 height 69
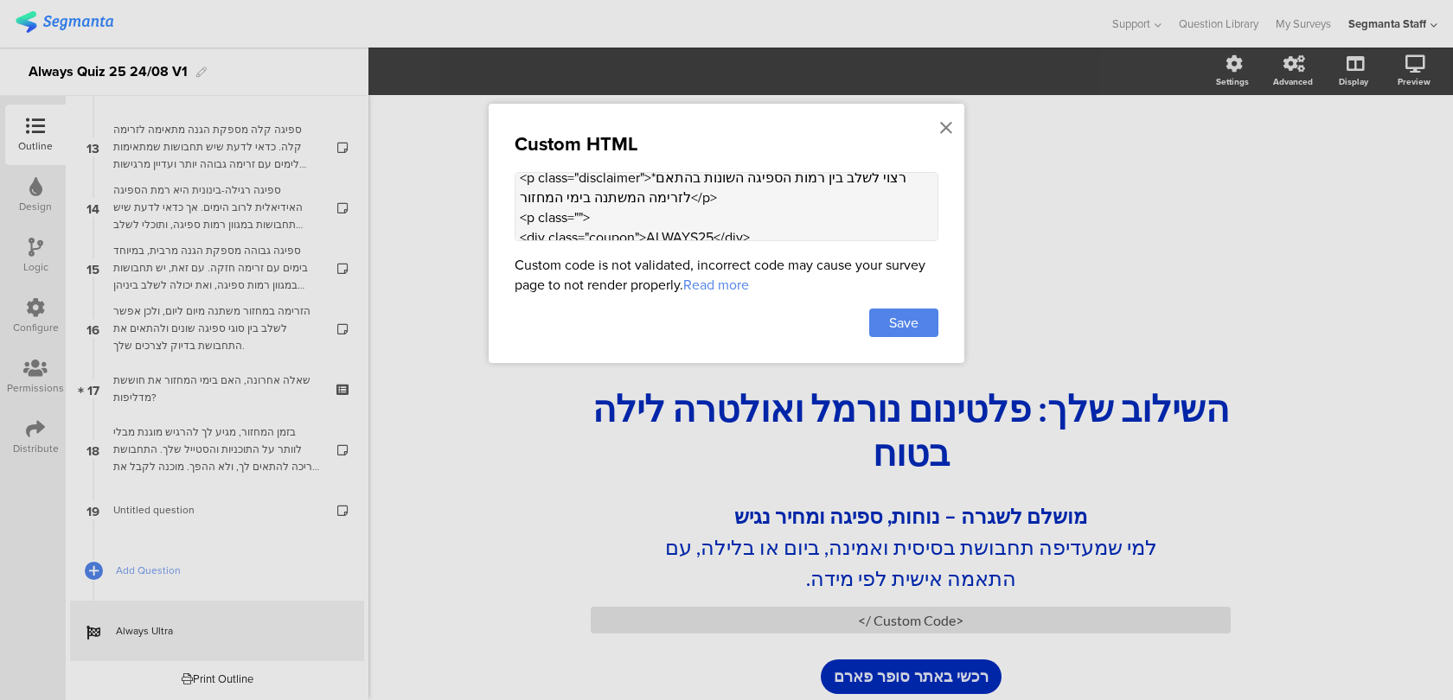
paste textarea "coupon"
drag, startPoint x: 739, startPoint y: 188, endPoint x: 701, endPoint y: 185, distance: 38.1
click at [701, 186] on textarea "<style> .disclaimer { } .coupon { font-size: 25px; font-weight: 500; padding: 8…" at bounding box center [727, 206] width 424 height 69
click at [674, 212] on textarea "<style> .disclaimer { } .coupon { font-size: 25px; font-weight: 500; padding: 8…" at bounding box center [727, 206] width 424 height 69
paste textarea "</p>"
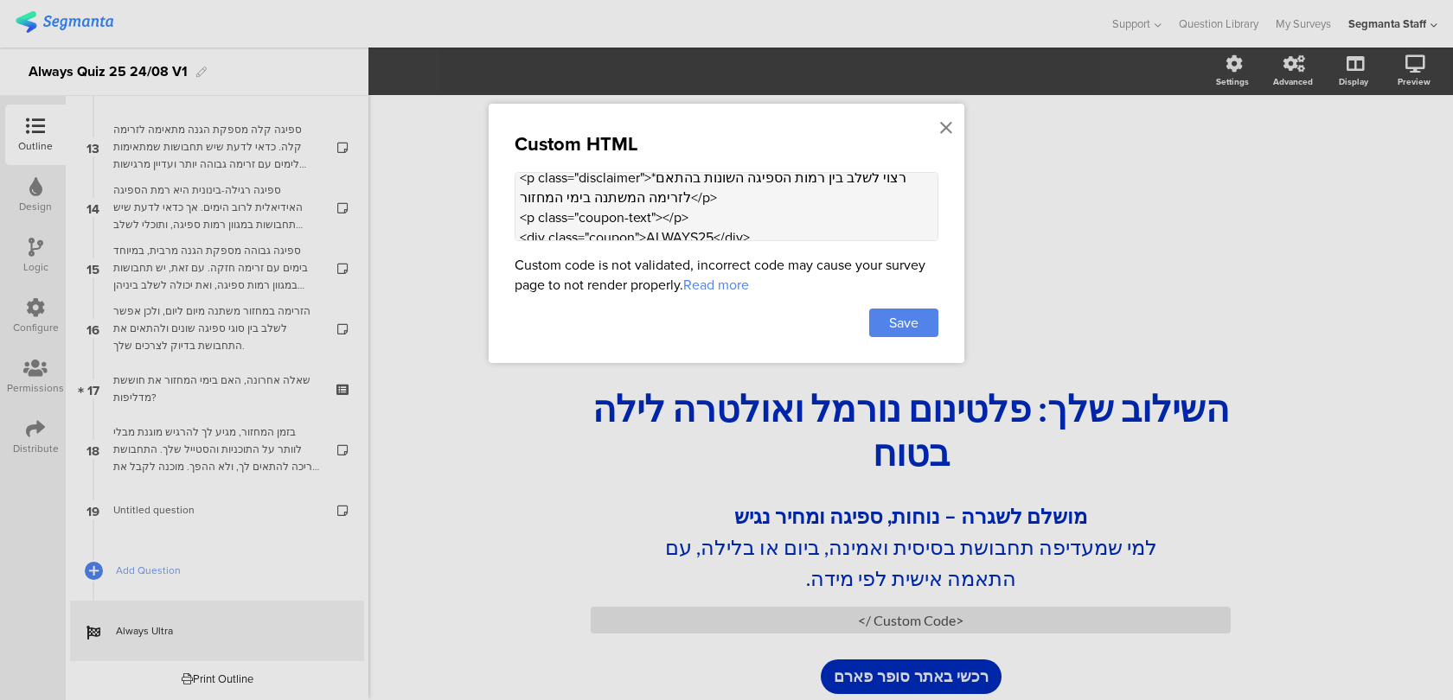
click at [663, 205] on textarea "<style> .disclaimer { } .coupon { font-size: 25px; font-weight: 500; padding: 8…" at bounding box center [727, 206] width 424 height 69
drag, startPoint x: 750, startPoint y: 208, endPoint x: 515, endPoint y: 208, distance: 235.2
click at [515, 208] on textarea "<style> .disclaimer { } .coupon { font-size: 25px; font-weight: 500; padding: 8…" at bounding box center [727, 206] width 424 height 69
click at [758, 216] on textarea "<style> .disclaimer { } .coupon { font-size: 25px; font-weight: 500; padding: 8…" at bounding box center [727, 206] width 424 height 69
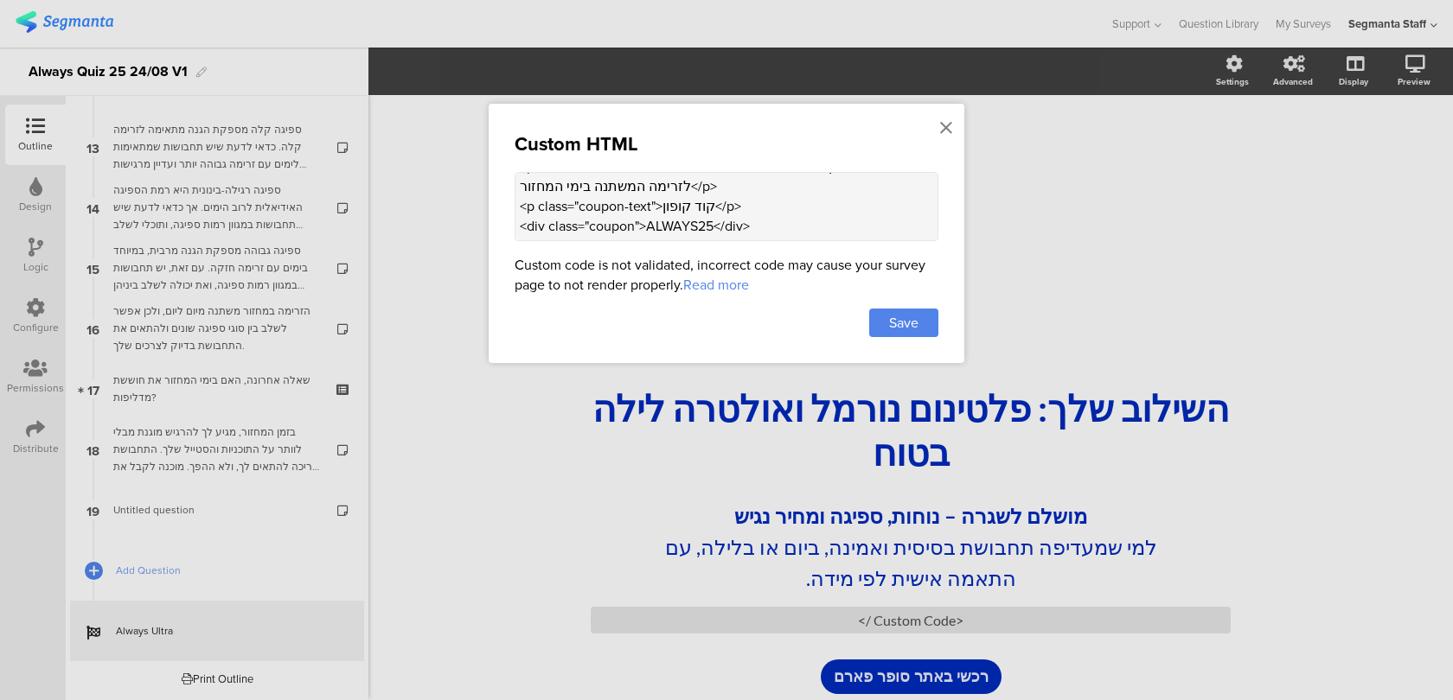
scroll to position [345, 0]
paste textarea "<p class="coupon-text">קוד קופון</p>"
drag, startPoint x: 715, startPoint y: 232, endPoint x: 666, endPoint y: 209, distance: 54.2
click at [666, 209] on textarea "<style> .disclaimer { } .coupon { font-size: 25px; font-weight: 500; padding: 8…" at bounding box center [727, 206] width 424 height 69
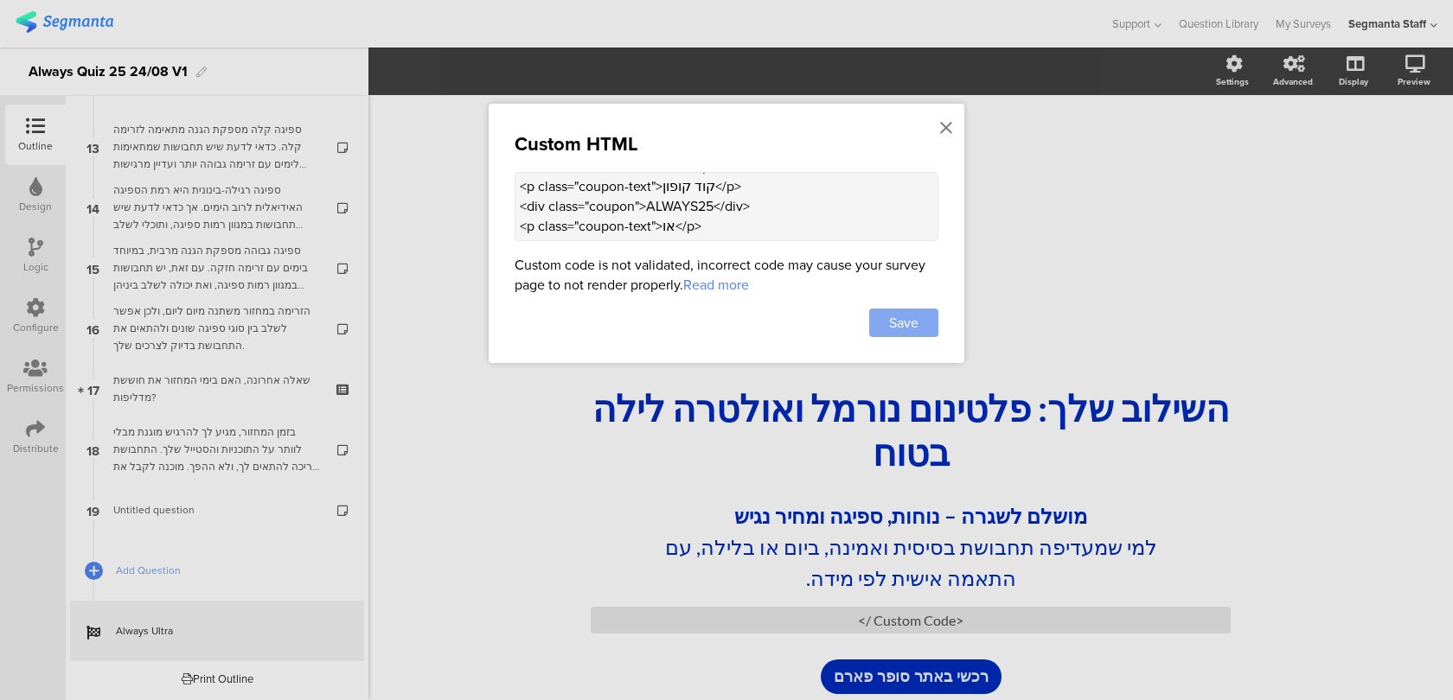
type textarea "<style> .disclaimer { } .coupon { font-size: 25px; font-weight: 500; padding: 8…"
click at [911, 329] on span "Save" at bounding box center [903, 323] width 29 height 20
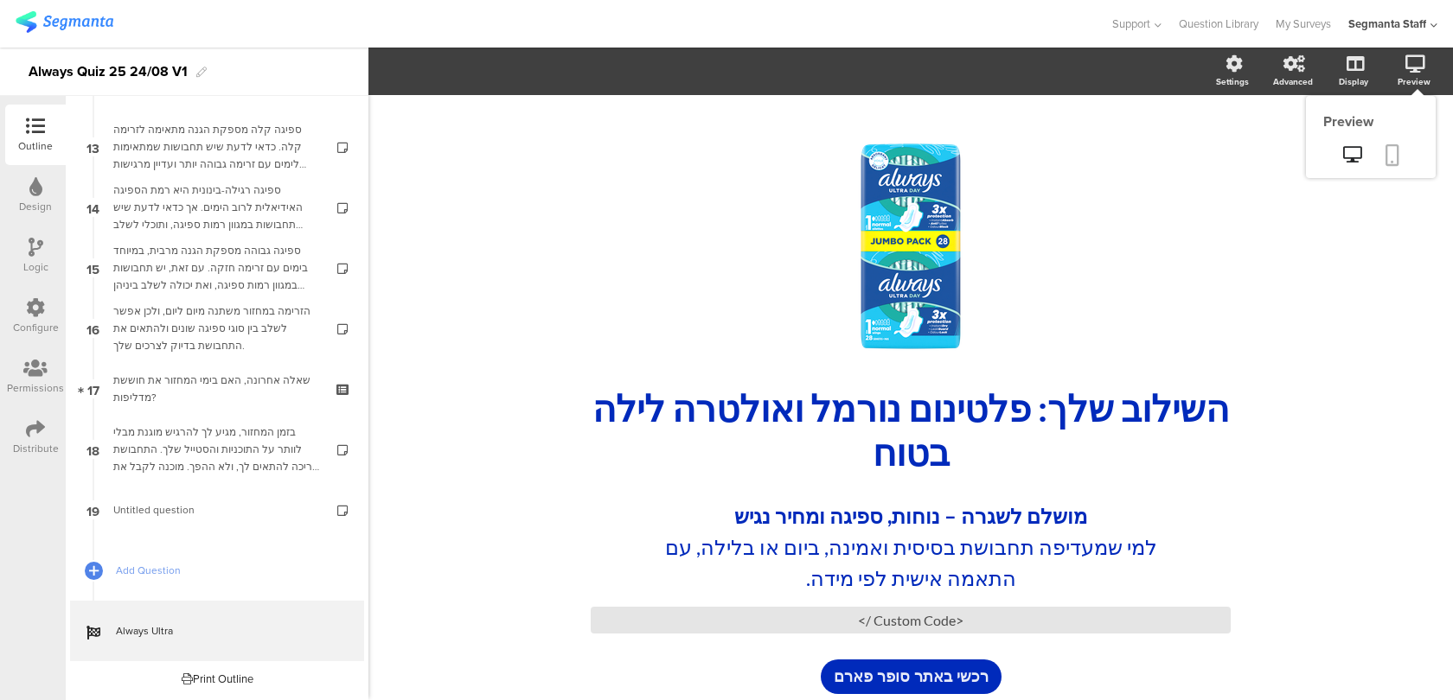
click at [1397, 144] on link at bounding box center [1392, 156] width 38 height 33
click at [771, 623] on div "<Custom Code />" at bounding box center [911, 620] width 640 height 27
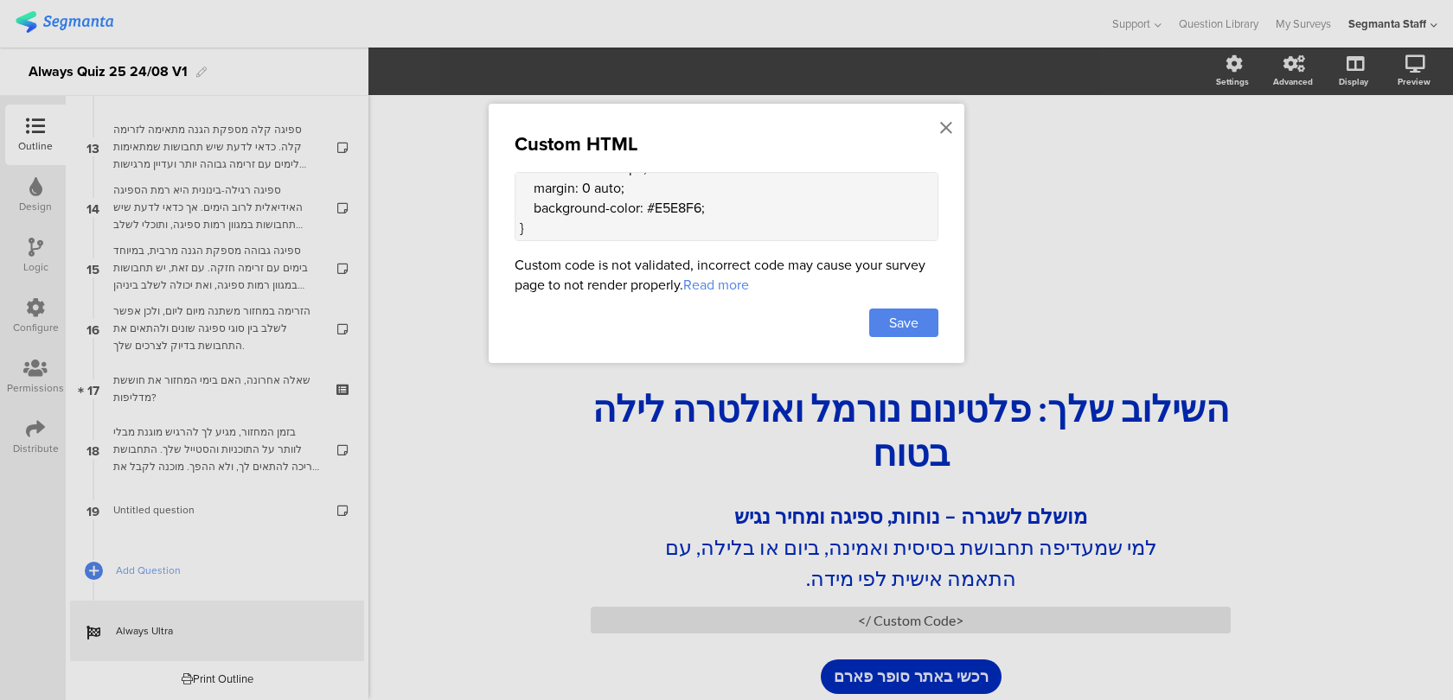
scroll to position [208, 0]
click at [717, 197] on textarea "<style> .disclaimer { } .coupon { font-size: 25px; font-weight: 500; padding: 8…" at bounding box center [727, 206] width 424 height 69
paste textarea "margin: 8px 24px;"
click at [521, 208] on textarea "<style> .disclaimer { } .coupon { font-size: 25px; font-weight: 500; padding: 8…" at bounding box center [727, 206] width 424 height 69
click at [521, 215] on textarea "<style> .disclaimer { } .coupon { font-size: 25px; font-weight: 500; padding: 8…" at bounding box center [727, 206] width 424 height 69
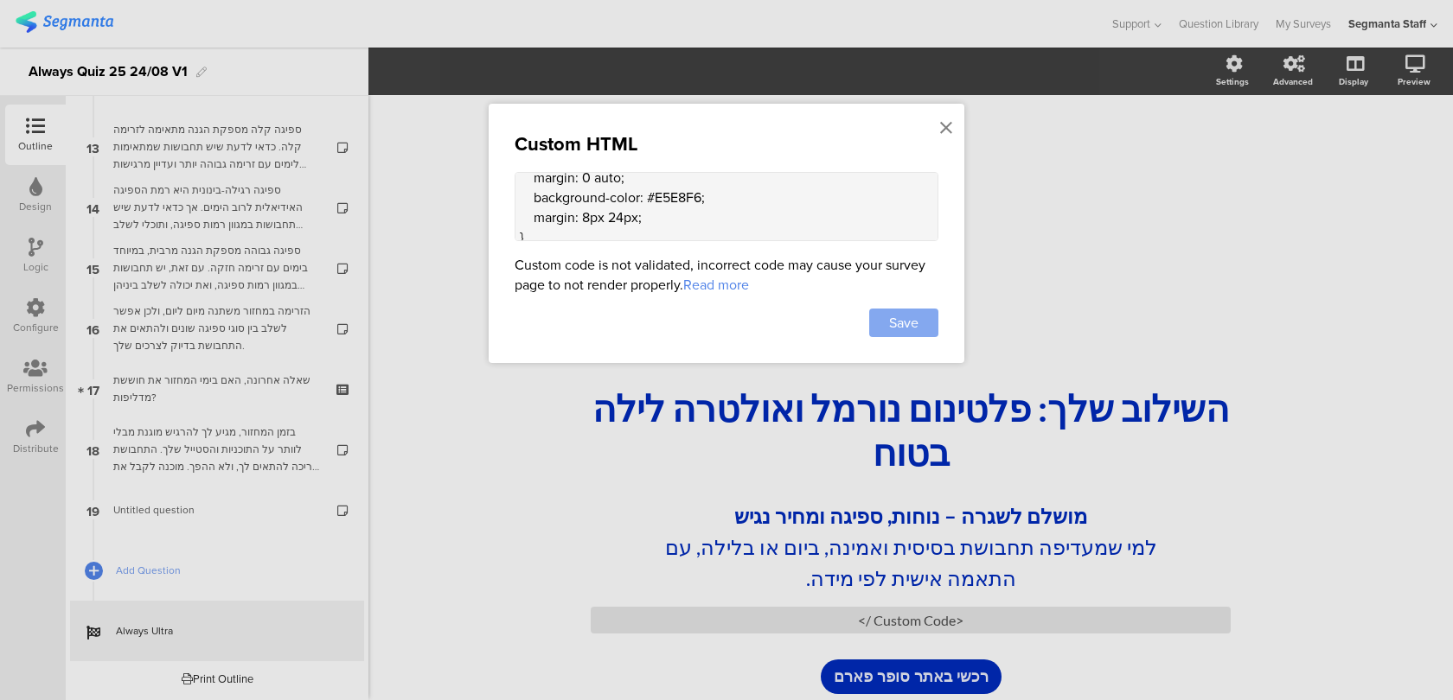
type textarea "<style> .disclaimer { } .coupon { font-size: 25px; font-weight: 500; padding: 8…"
click at [919, 316] on div "Save" at bounding box center [903, 323] width 69 height 29
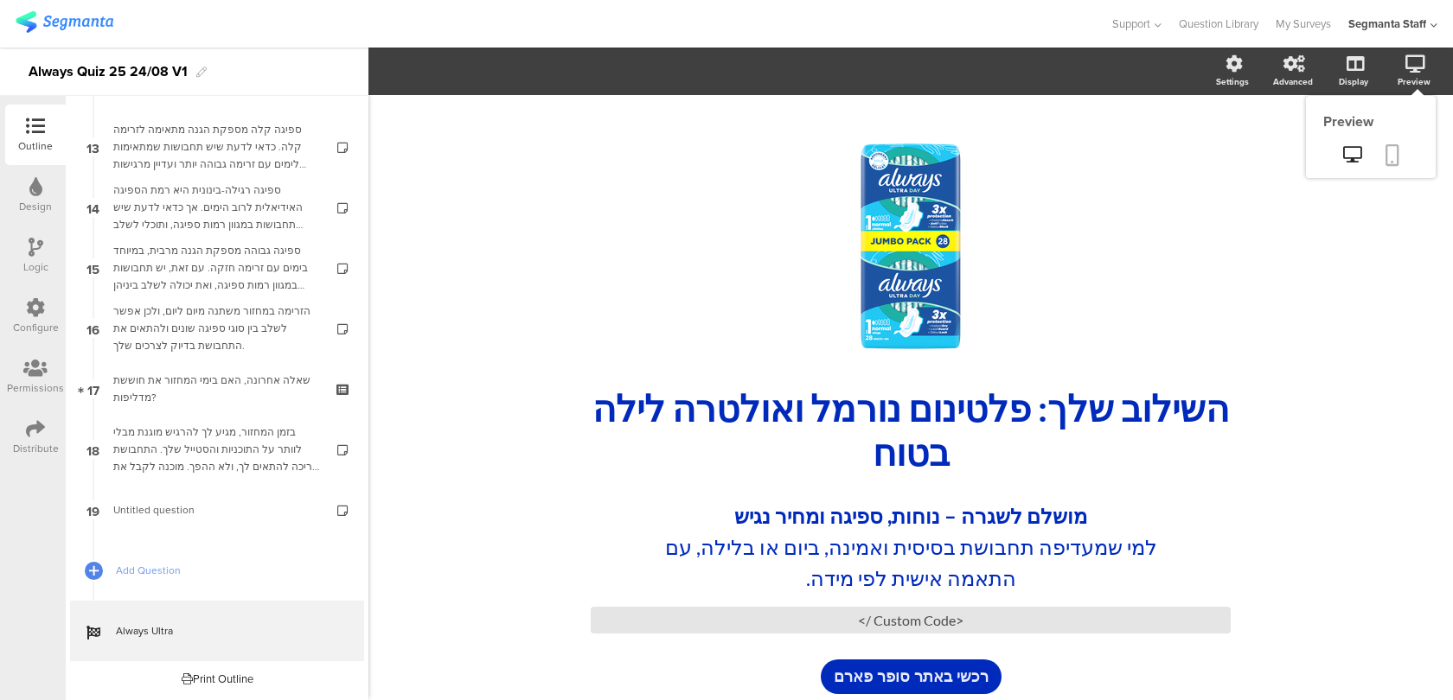
click at [1397, 141] on link at bounding box center [1392, 156] width 38 height 33
click at [821, 618] on div "<Custom Code />" at bounding box center [911, 620] width 640 height 27
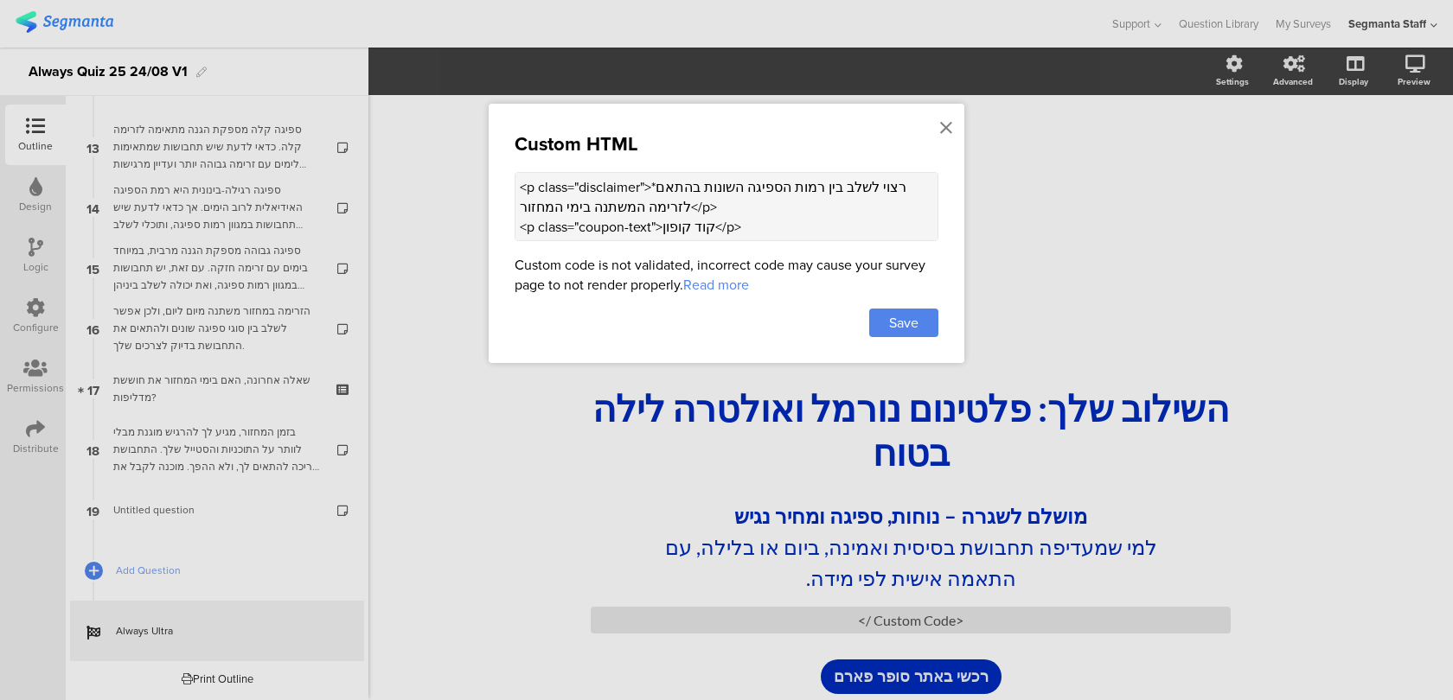
scroll to position [249, 0]
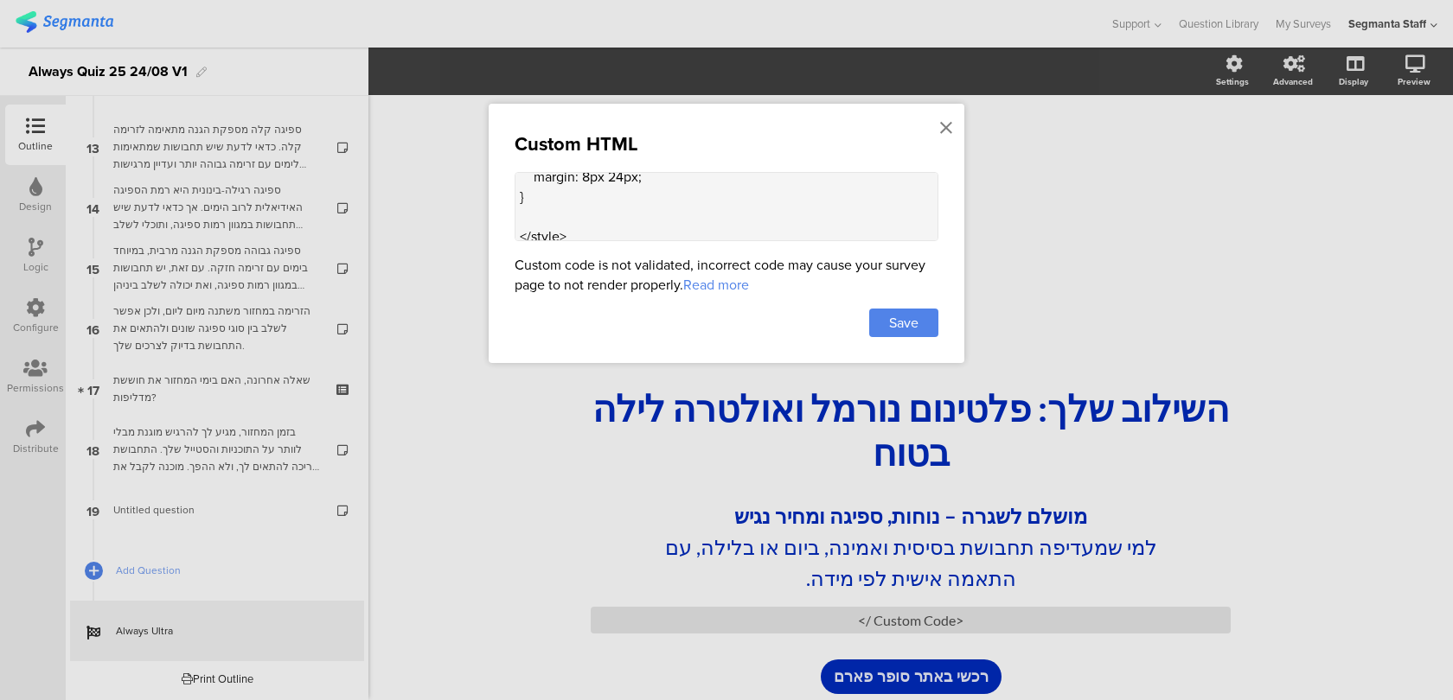
click at [551, 203] on textarea "<style> .disclaimer { } .coupon { font-size: 25px; font-weight: 500; padding: 8…" at bounding box center [727, 206] width 424 height 69
paste textarea "font-weight: 700;"
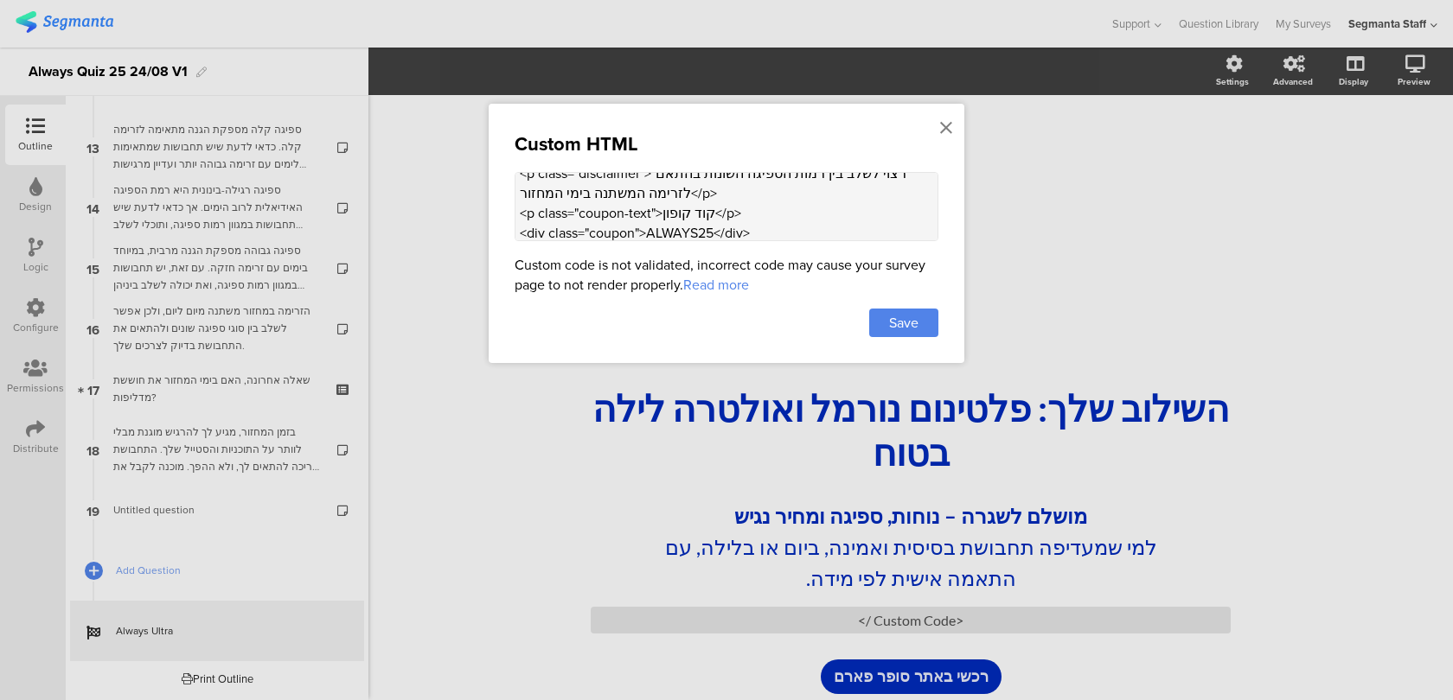
scroll to position [418, 0]
drag, startPoint x: 652, startPoint y: 196, endPoint x: 579, endPoint y: 195, distance: 72.7
click at [579, 195] on textarea "<style> .disclaimer { } .coupon { font-size: 25px; font-weight: 500; padding: 8…" at bounding box center [727, 206] width 424 height 69
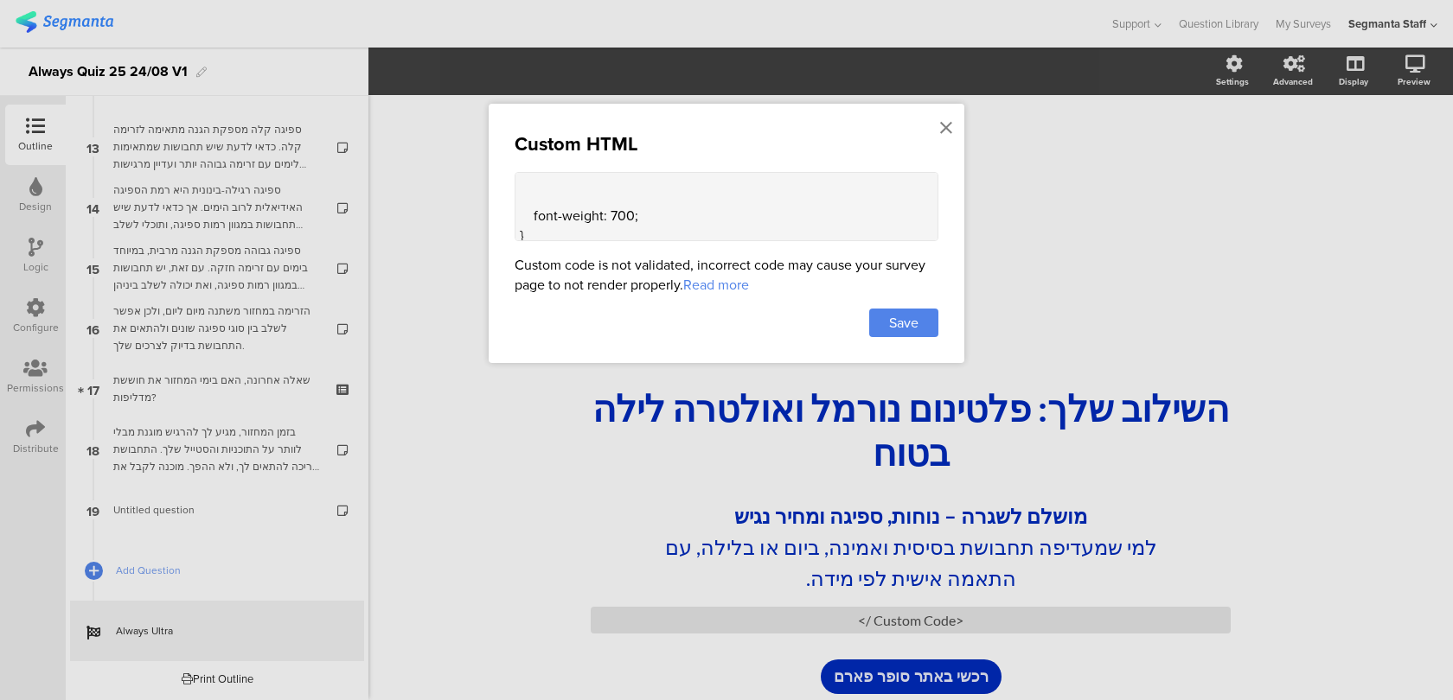
scroll to position [255, 0]
click at [540, 227] on textarea "<style> .disclaimer { } .coupon { font-size: 25px; font-weight: 500; padding: 8…" at bounding box center [727, 206] width 424 height 69
paste textarea "coupon-text"
type textarea "<style> .disclaimer { } .coupon { font-size: 25px; font-weight: 500; padding: 8…"
click at [899, 315] on span "Save" at bounding box center [903, 323] width 29 height 20
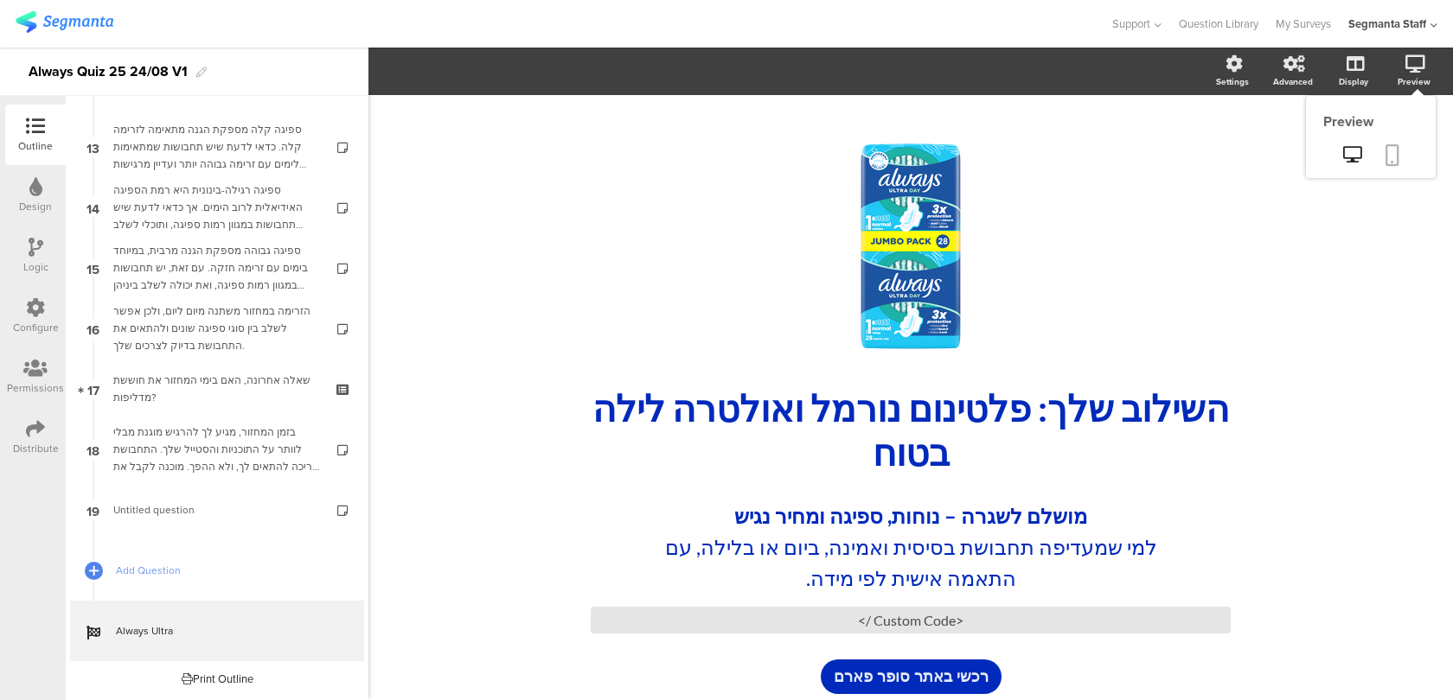
click at [1390, 147] on icon at bounding box center [1392, 155] width 14 height 22
click at [808, 630] on div "<Custom Code />" at bounding box center [911, 620] width 640 height 27
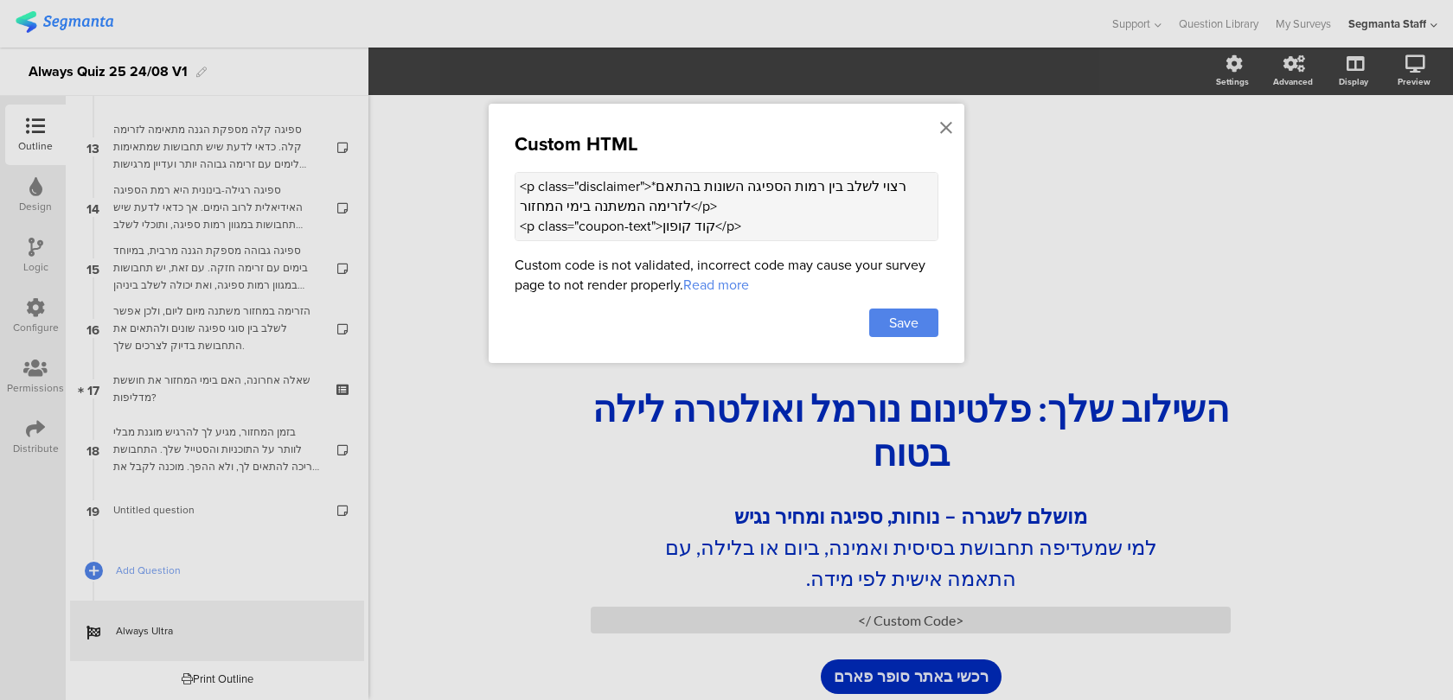
scroll to position [390, 0]
click at [718, 221] on textarea "<style> .disclaimer { } .coupon { font-size: 25px; font-weight: 500; padding: 8…" at bounding box center [727, 206] width 424 height 69
type textarea "<style> .disclaimer { } .coupon { font-size: 25px; font-weight: 500; padding: 8…"
click at [930, 314] on div "Save" at bounding box center [903, 323] width 69 height 29
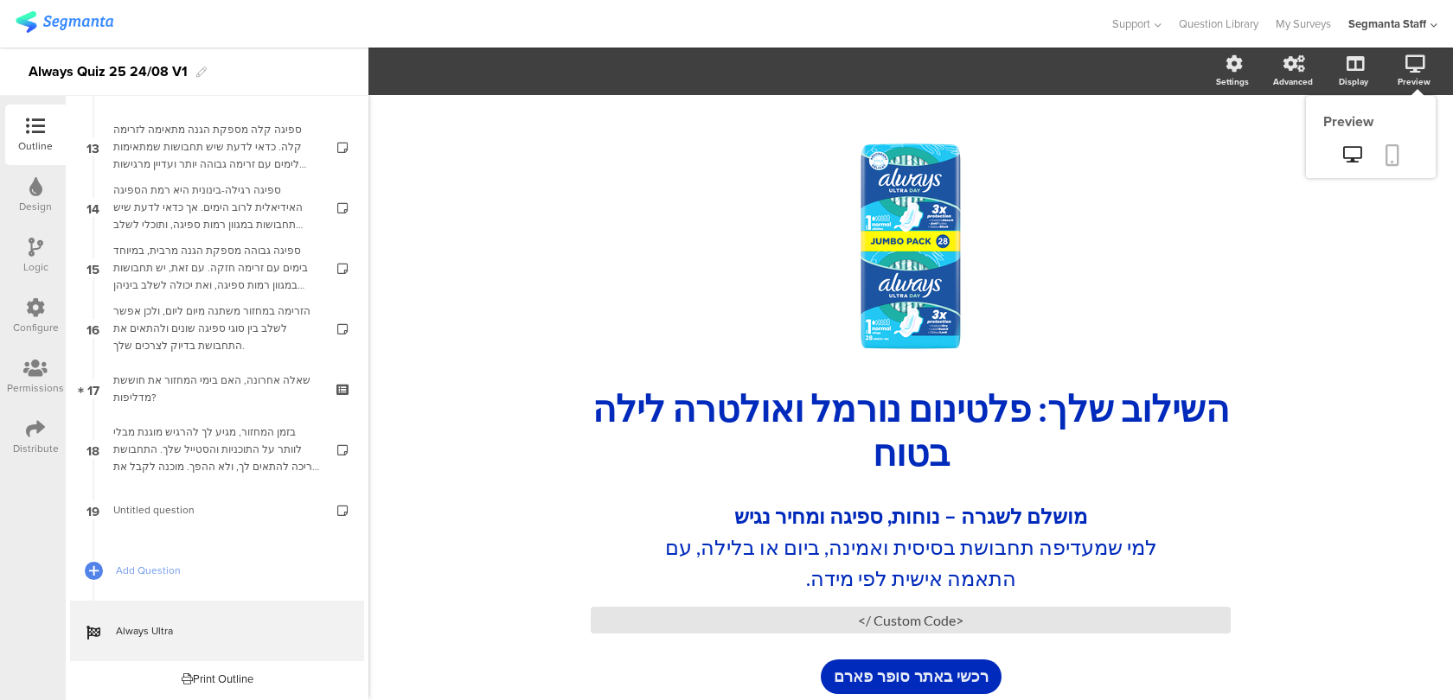
click at [1392, 146] on icon at bounding box center [1392, 155] width 14 height 22
click at [904, 675] on span "רכשי באתר סופר פארם" at bounding box center [911, 677] width 155 height 22
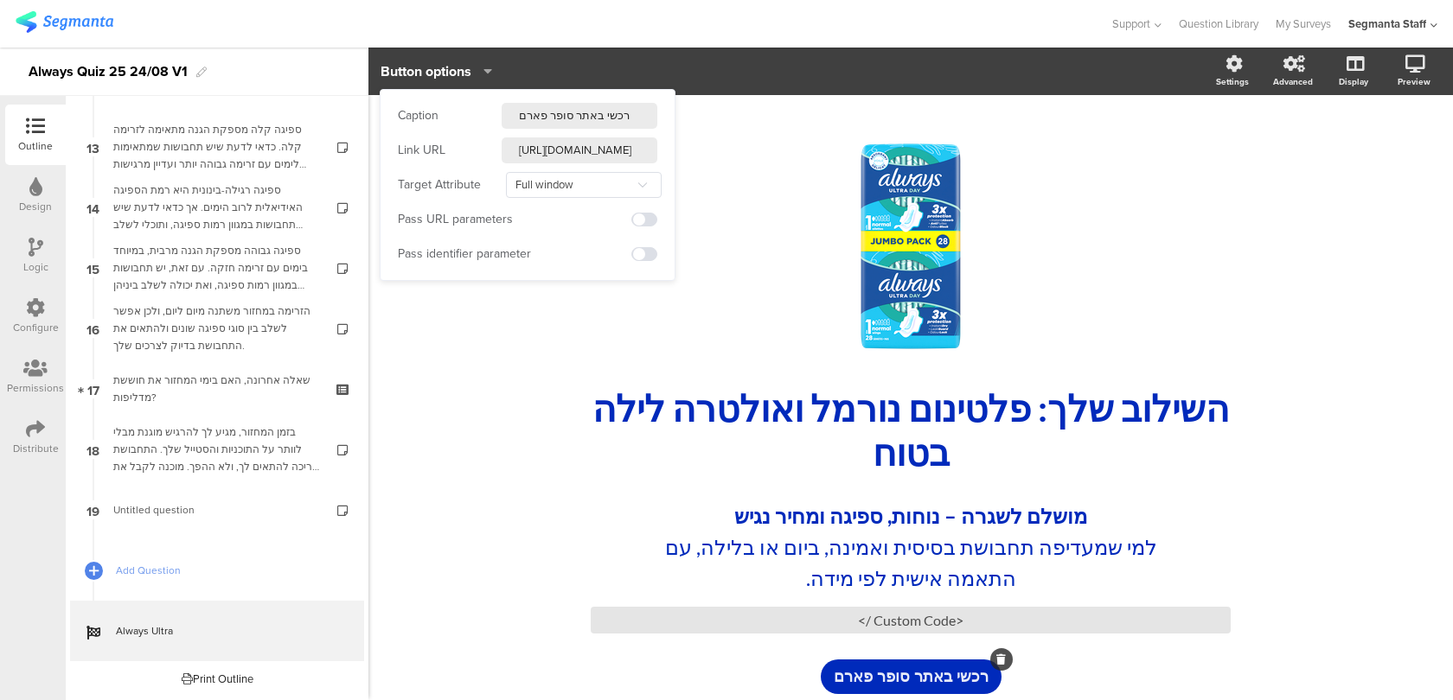
drag, startPoint x: 572, startPoint y: 118, endPoint x: 499, endPoint y: 110, distance: 73.9
click at [499, 110] on div "Caption רכשי באתר סופר פארם" at bounding box center [527, 116] width 259 height 26
type input "רכשי באתר"
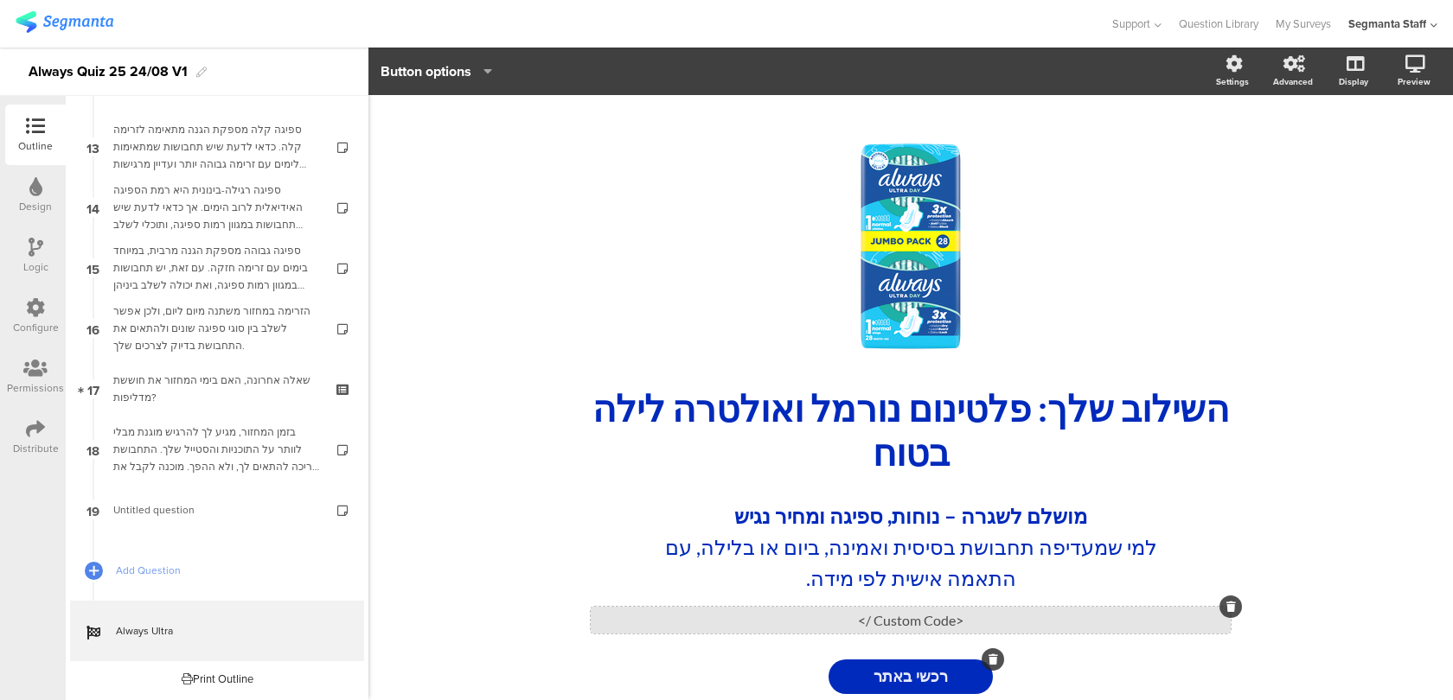
click at [670, 628] on div "<Custom Code />" at bounding box center [911, 620] width 640 height 27
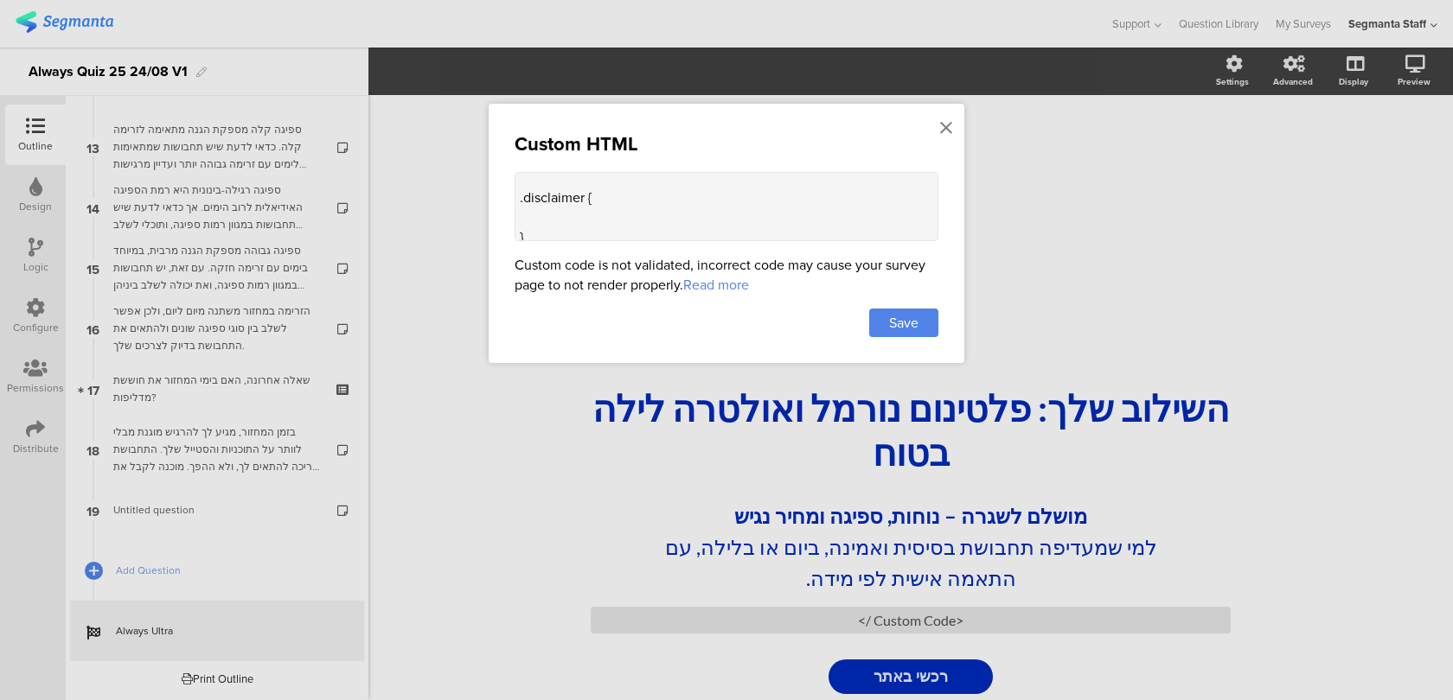
click at [607, 214] on textarea "<style> .disclaimer { } .coupon { font-size: 25px; font-weight: 500; padding: 8…" at bounding box center [727, 206] width 424 height 69
paste textarea "margin-top: 16px; margin-bottom: 16px; font-size: 12px;"
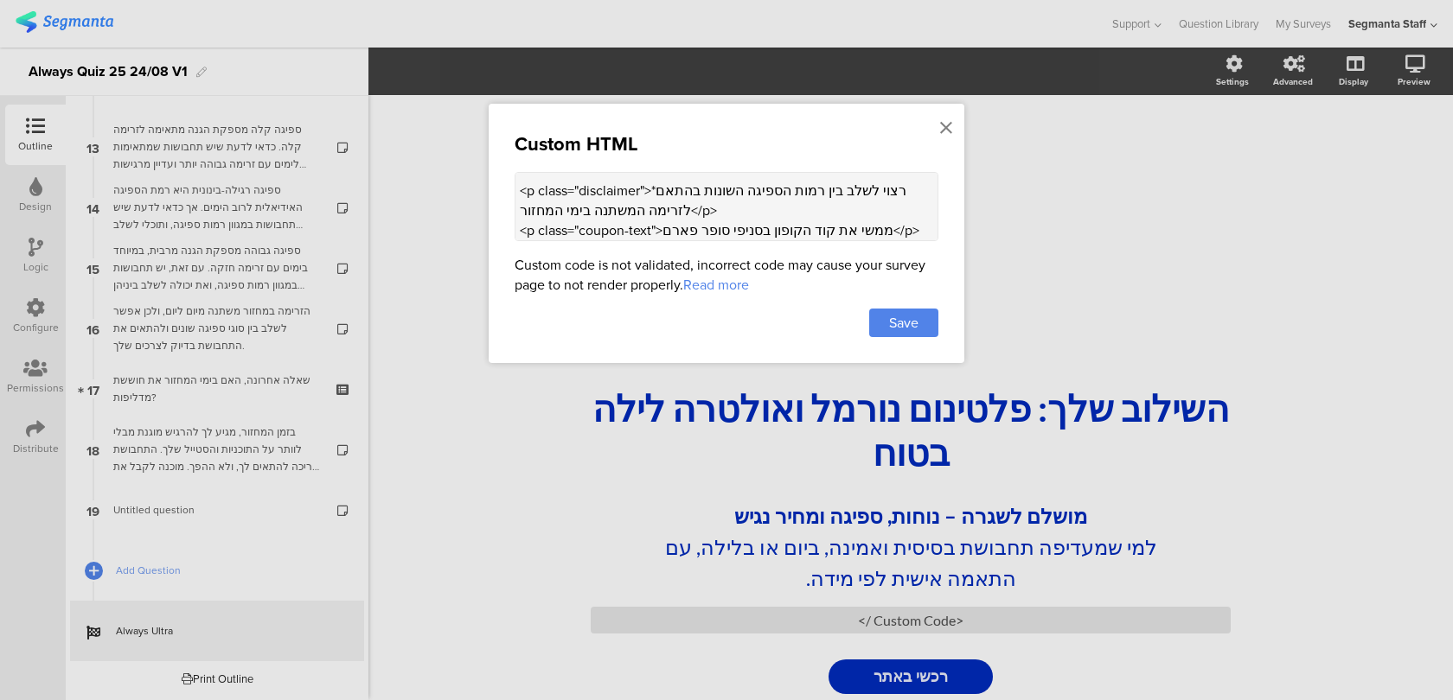
scroll to position [432, 0]
drag, startPoint x: 692, startPoint y: 201, endPoint x: 553, endPoint y: 202, distance: 138.4
click at [553, 202] on textarea "<style> .disclaimer { margin-top: 16px; margin-bottom: 16px; font-size: 12px; }…" at bounding box center [727, 206] width 424 height 69
type textarea "<style> .disclaimer { margin-top: 16px; margin-bottom: 16px; font-size: 12px; }…"
click at [912, 330] on div "Save" at bounding box center [903, 323] width 69 height 29
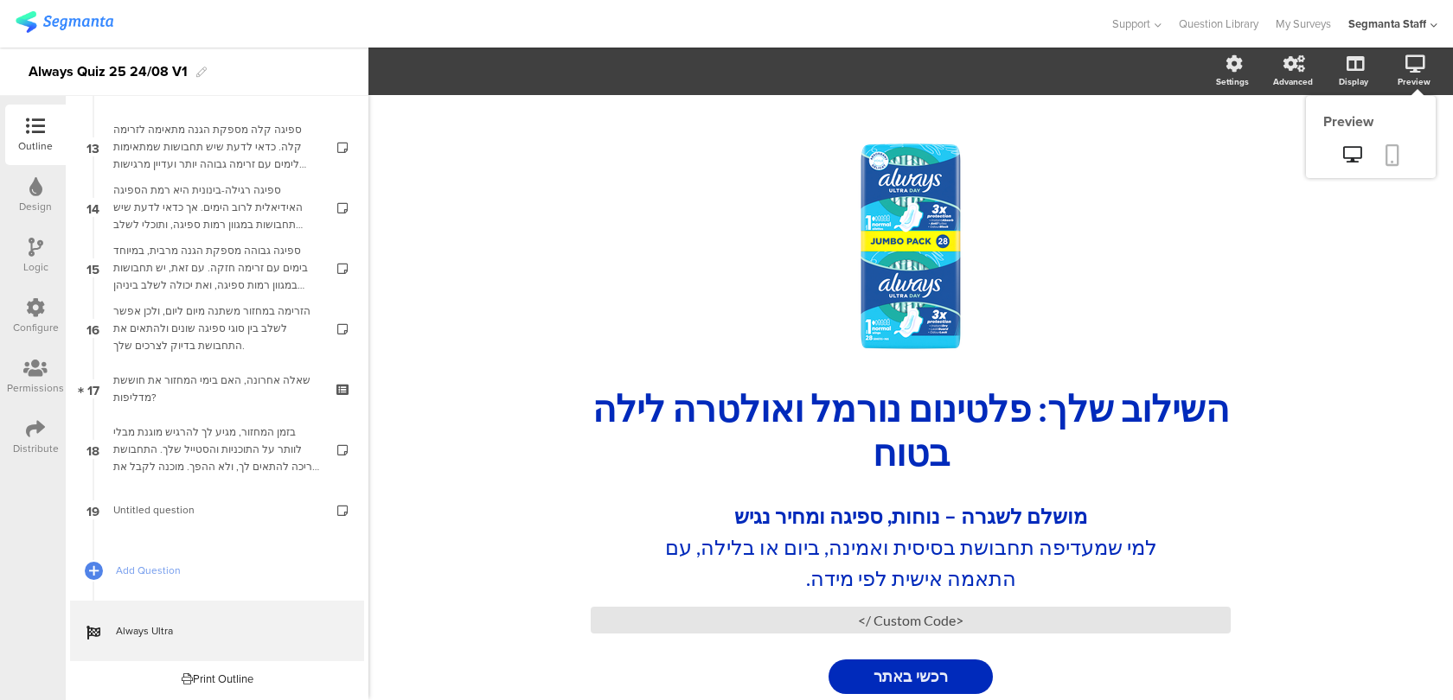
click at [1393, 155] on icon at bounding box center [1392, 155] width 14 height 22
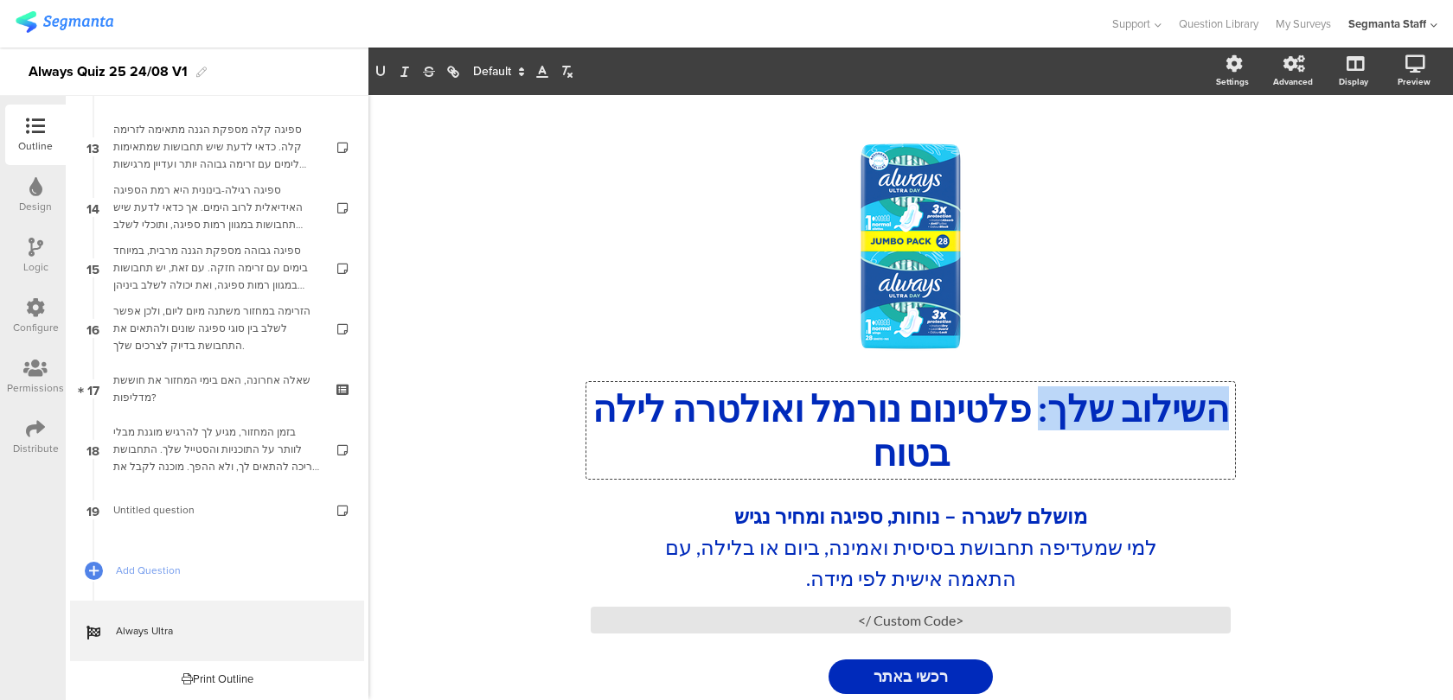
drag, startPoint x: 1000, startPoint y: 412, endPoint x: 1283, endPoint y: 400, distance: 283.0
click at [1283, 400] on div "/ השילוב שלך: פלטינום נורמל ואולטרה לילה בטוח השילוב שלך: פלטינום נורמל ואולטרה…" at bounding box center [910, 416] width 1084 height 642
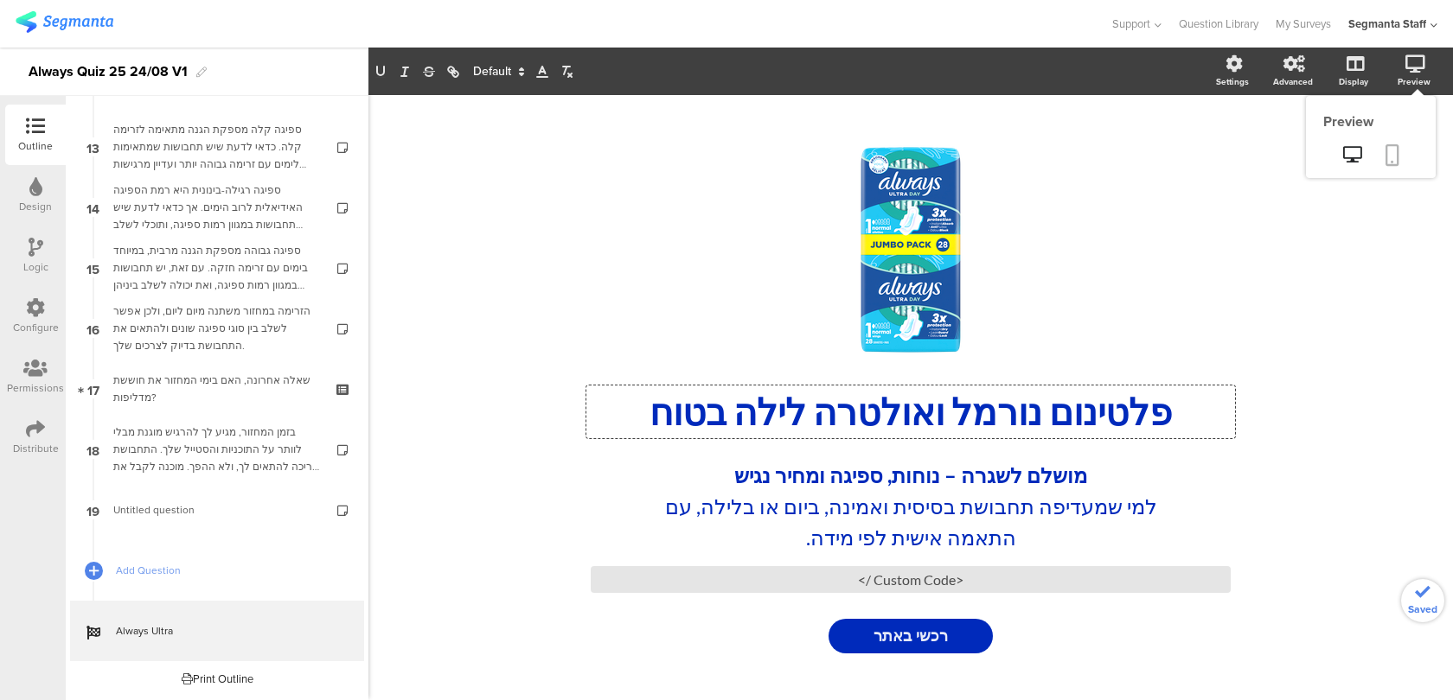
click at [1393, 144] on icon at bounding box center [1392, 155] width 14 height 22
click at [945, 422] on div "פלטינום נורמל ואולטרה לילה בטוח פלטינום נורמל ואולטרה לילה בטוח" at bounding box center [910, 412] width 649 height 53
click at [1183, 415] on p "פלטינום נורמל ואולטרה לילה בטוח" at bounding box center [911, 412] width 640 height 44
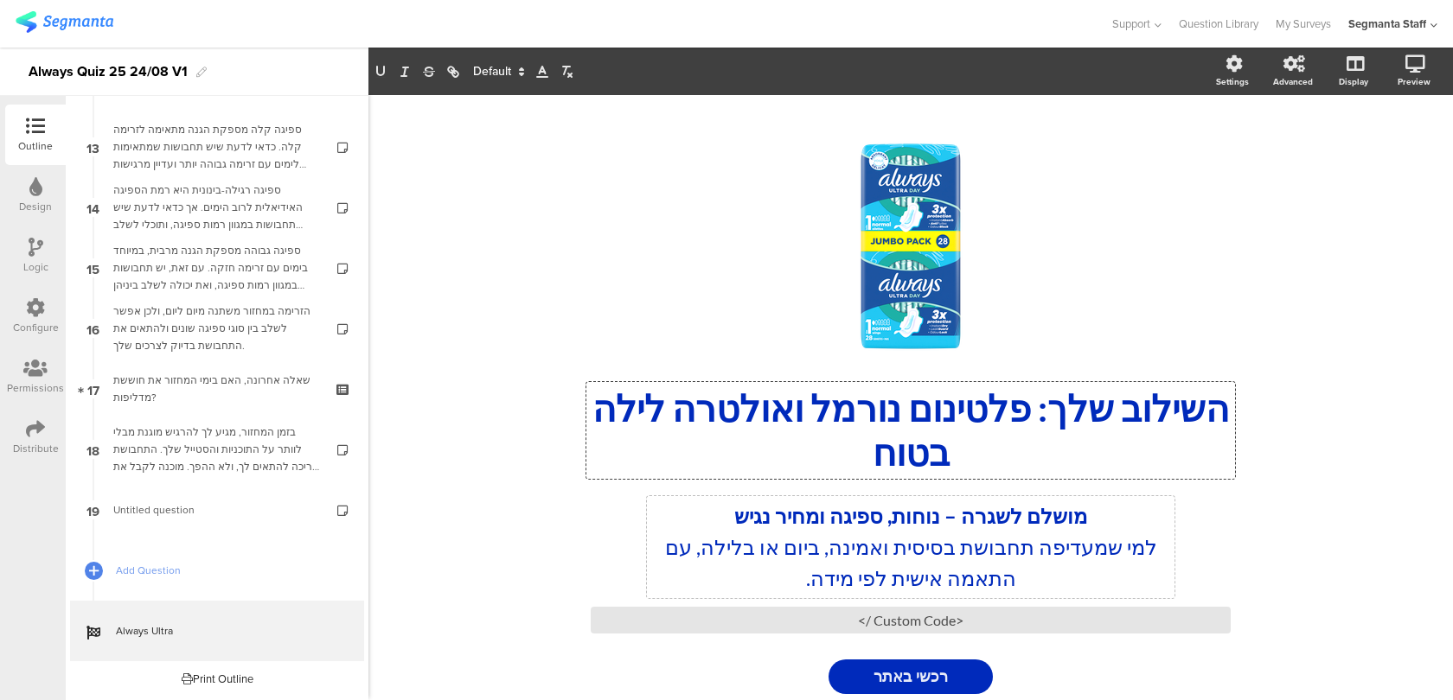
click at [979, 547] on div "מושלם לשגרה – נוחות, ספיגה ומחיר נגיש למי שמעדיפה תחבושת בסיסית ואמינה, ביום או…" at bounding box center [910, 547] width 527 height 102
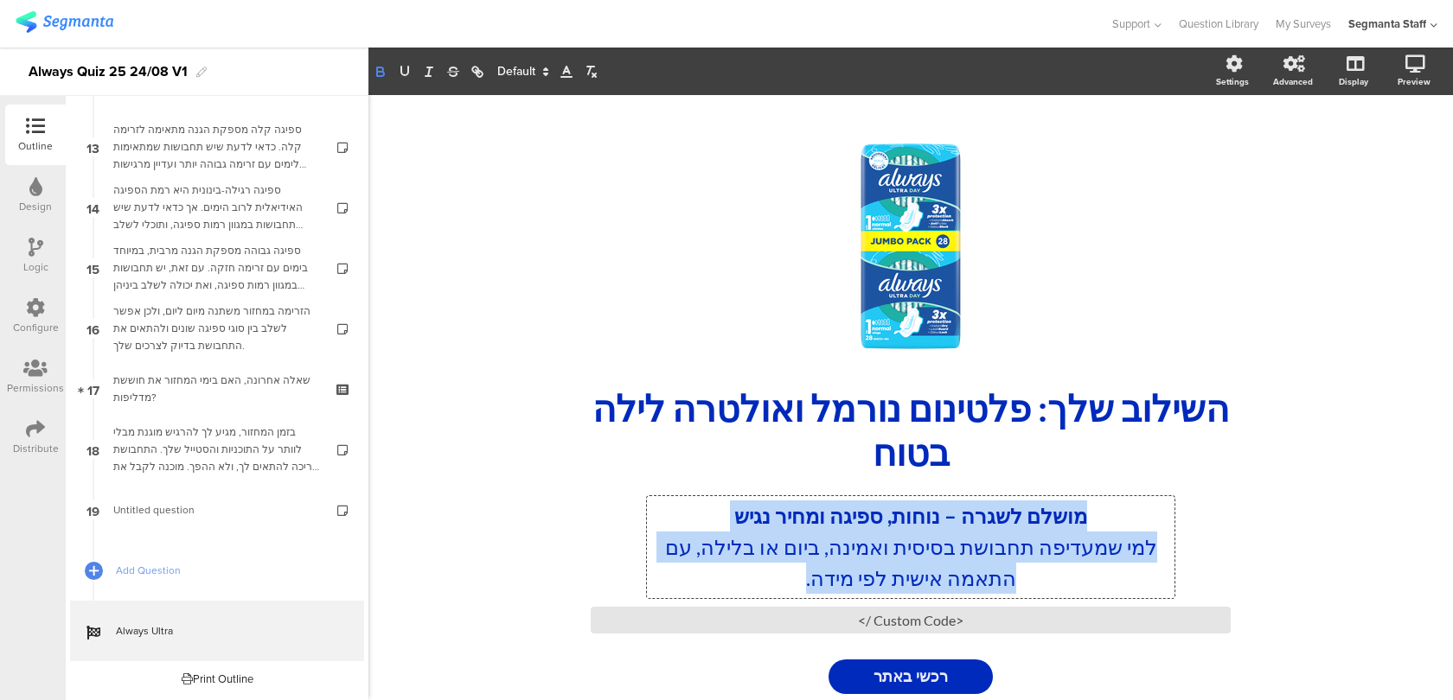
click at [387, 68] on icon "button" at bounding box center [381, 72] width 16 height 16
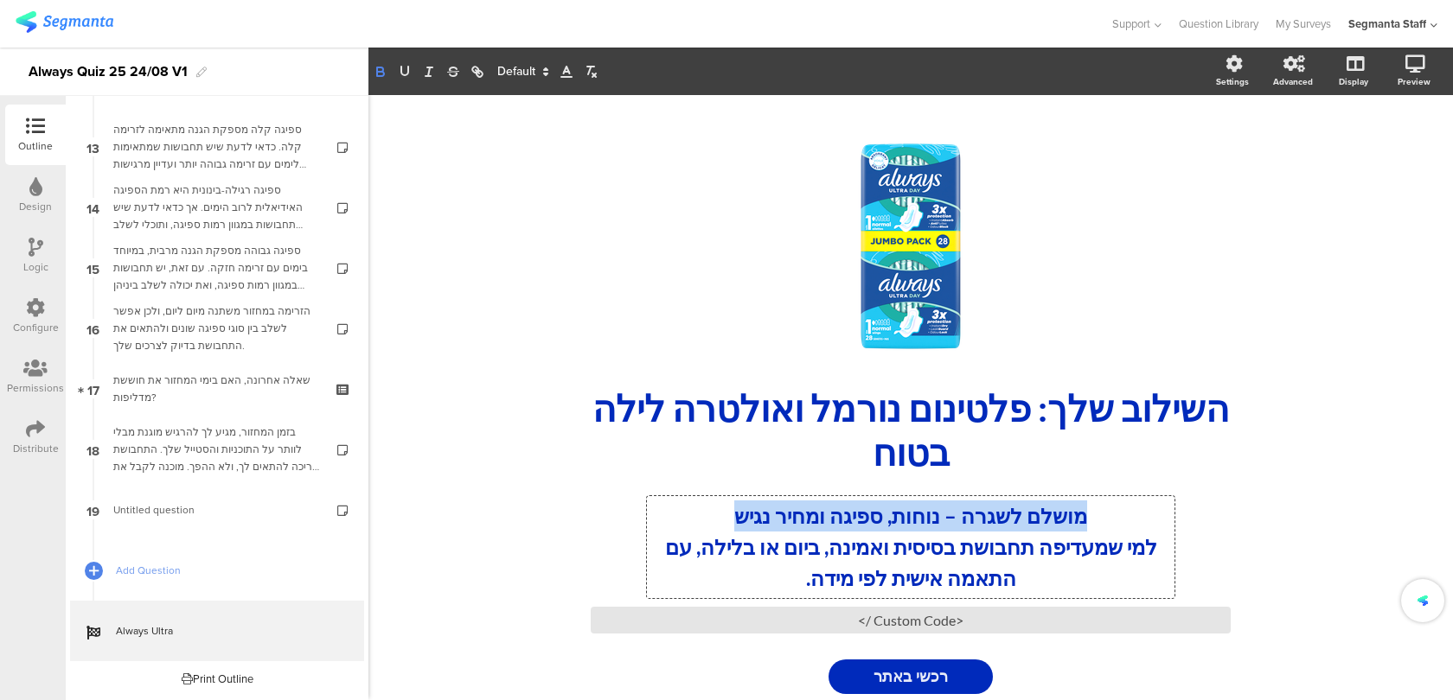
click at [387, 68] on icon "button" at bounding box center [381, 72] width 16 height 16
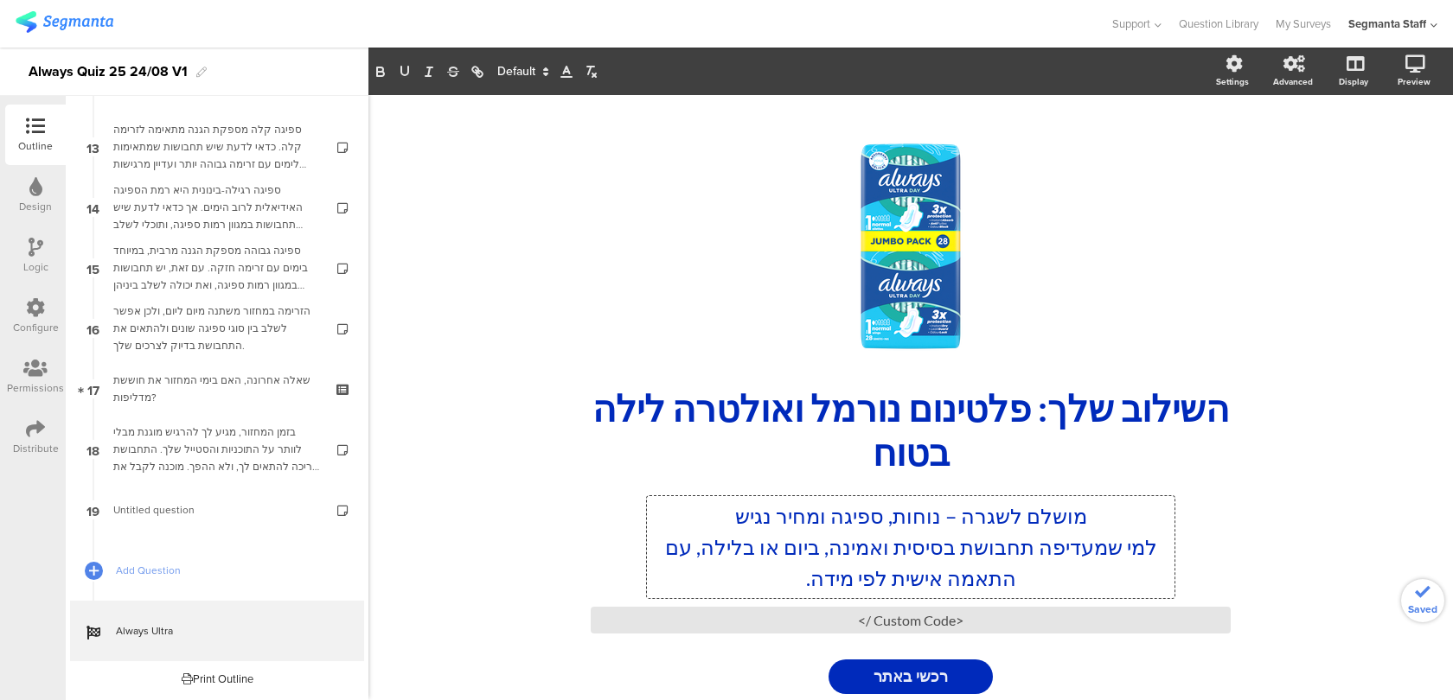
click at [991, 529] on p "מושלם לשגרה – נוחות, ספיגה ומחיר נגיש" at bounding box center [910, 516] width 519 height 31
drag, startPoint x: 968, startPoint y: 514, endPoint x: 944, endPoint y: 514, distance: 23.3
click at [944, 514] on p "מושלם לשגרה – נוחות, ספיגה ומחיר נגיש" at bounding box center [910, 516] width 519 height 31
click at [790, 516] on p "מושלם לשגרה ומספק נוחות, ספיגה ומחיר נגיש" at bounding box center [910, 516] width 519 height 31
click at [699, 513] on p "מושלם לשגרה ומספק נוחות, ספיגה במחיר נגיש" at bounding box center [910, 516] width 519 height 31
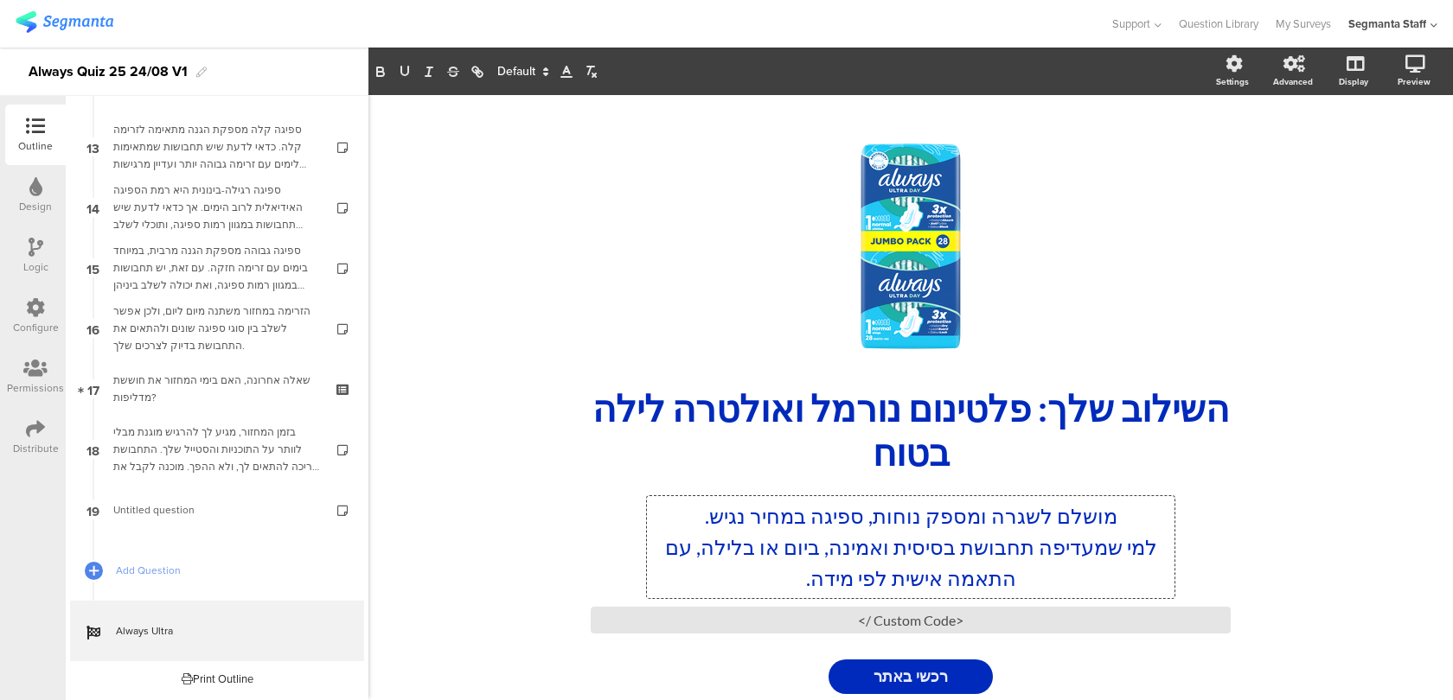
click at [1161, 552] on p "למי שמעדיפה תחבושת בסיסית ואמינה, ביום או בלילה, עם התאמה אישית לפי מידה." at bounding box center [910, 563] width 519 height 62
click at [1084, 518] on p "מושלם לשגרה ומספק נוחות, ספיגה במחיר נגיש. למי שמעדיפה תחבושת בסיסית ואמינה, בי…" at bounding box center [910, 547] width 519 height 93
click at [1145, 514] on p "מושלמות לשגרה ומספק נוחות, ספיגה במחיר נגיש. למי שמעדיפה תחבושת בסיסית ואמינה, …" at bounding box center [910, 547] width 519 height 93
click at [936, 519] on p "מושלמות לשגרה ומספק נוחות, ספיגה במחיר נגיש. למי שמעדיפה תחבושת בסיסית ואמינה, …" at bounding box center [910, 547] width 519 height 93
click at [997, 547] on p "מושלמות לשגרה ומספקות נוחות, ספיגה במחיר נגיש. למי שמעדיפה תחבושת בסיסית ואמינה…" at bounding box center [910, 547] width 519 height 93
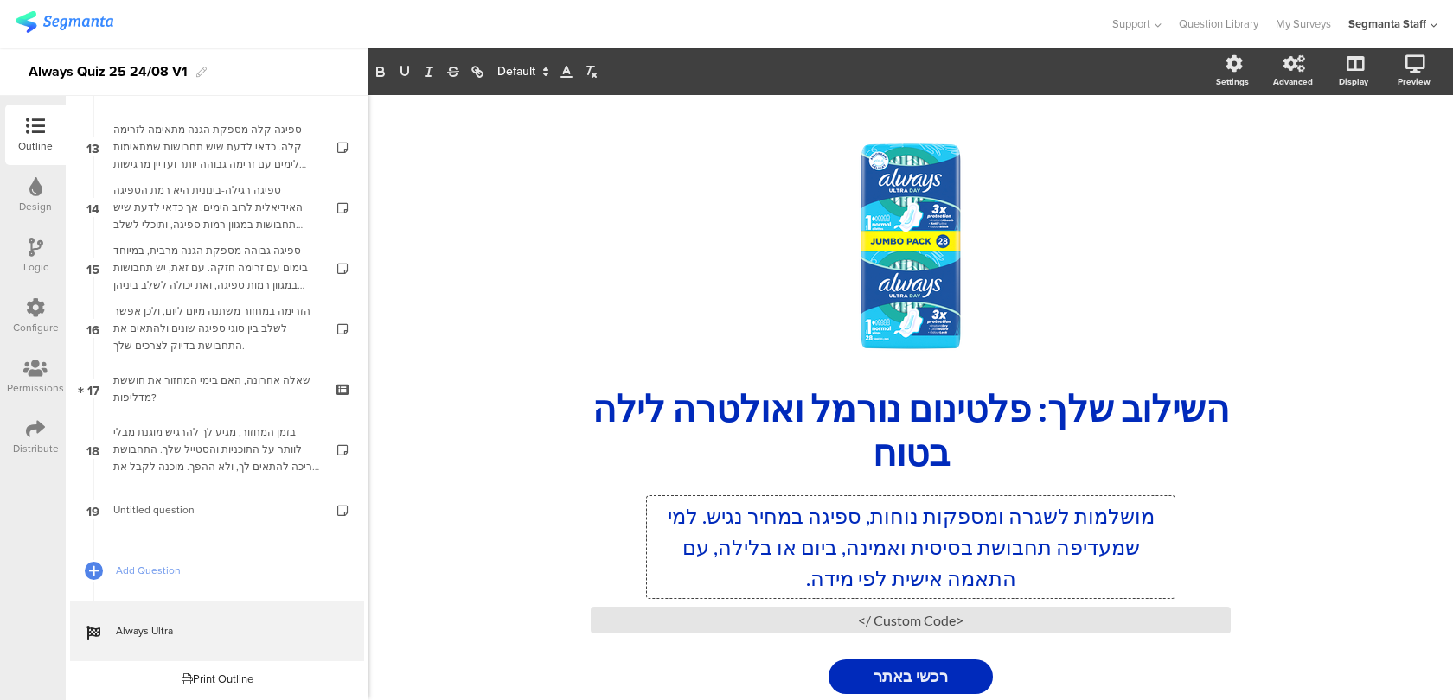
drag, startPoint x: 784, startPoint y: 572, endPoint x: 829, endPoint y: 547, distance: 51.9
click at [829, 547] on p "מושלמות לשגרה ומספקות נוחות, ספיגה במחיר נגיש. למי שמעדיפה תחבושת בסיסית ואמינה…" at bounding box center [910, 547] width 519 height 93
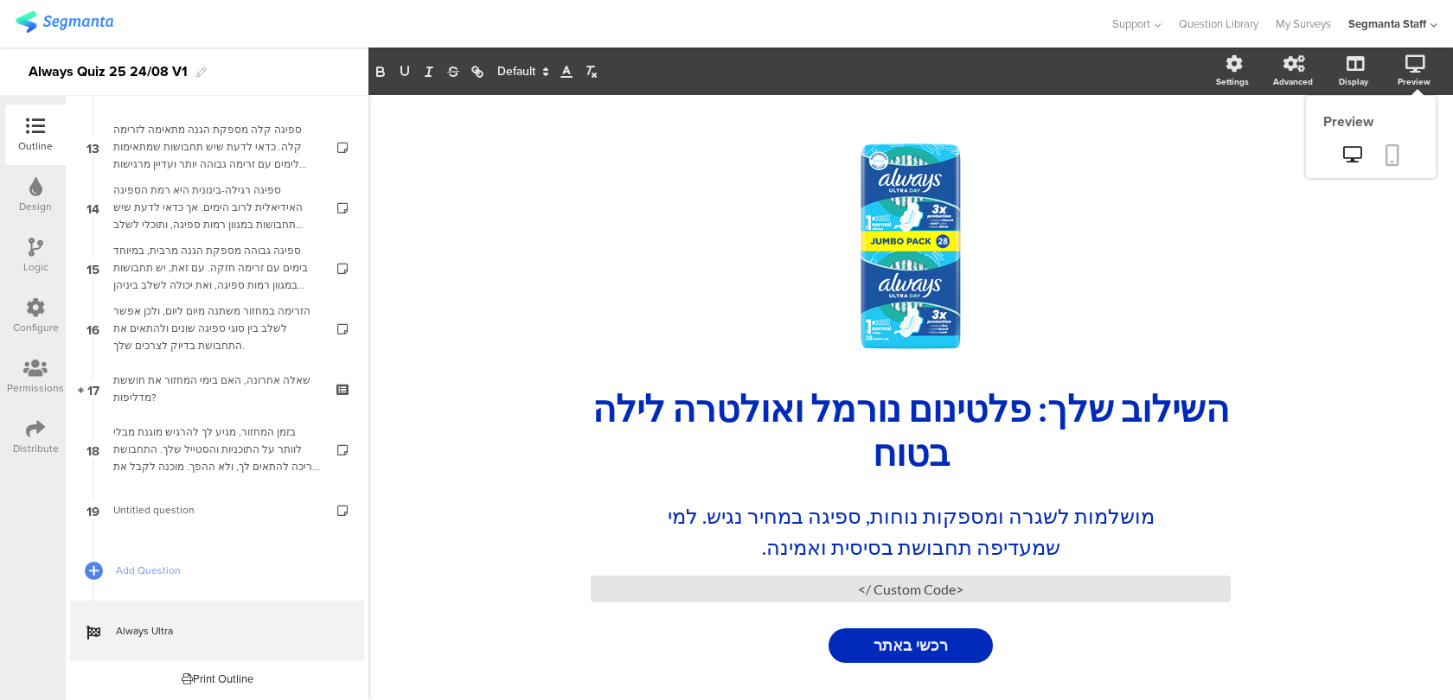
click at [1384, 149] on link at bounding box center [1392, 156] width 38 height 33
click at [982, 540] on div "מושלמות לשגרה ומספקות נוחות, ספיגה במחיר נגיש. למי שמעדיפה תחבושת בסיסית ואמינה…" at bounding box center [910, 531] width 527 height 71
click at [1160, 511] on p "מושלמות לשגרה ומספקות נוחות, ספיגה במחיר נגיש. למי שמעדיפה תחבושת בסיסית ואמינה." at bounding box center [910, 532] width 519 height 62
click at [681, 547] on p "תחבושות אמינות, מושלמות לשגרה ומספקות נוחות, ספיגה במחיר נגיש. למי שמעדיפה תחבו…" at bounding box center [910, 532] width 519 height 62
click at [713, 510] on p "תחבושות אמינות, מושלמות לשגרה ומספקות נוחות, ספיגה במחיר נגיש. למי שמעדיפה תחבו…" at bounding box center [910, 532] width 519 height 62
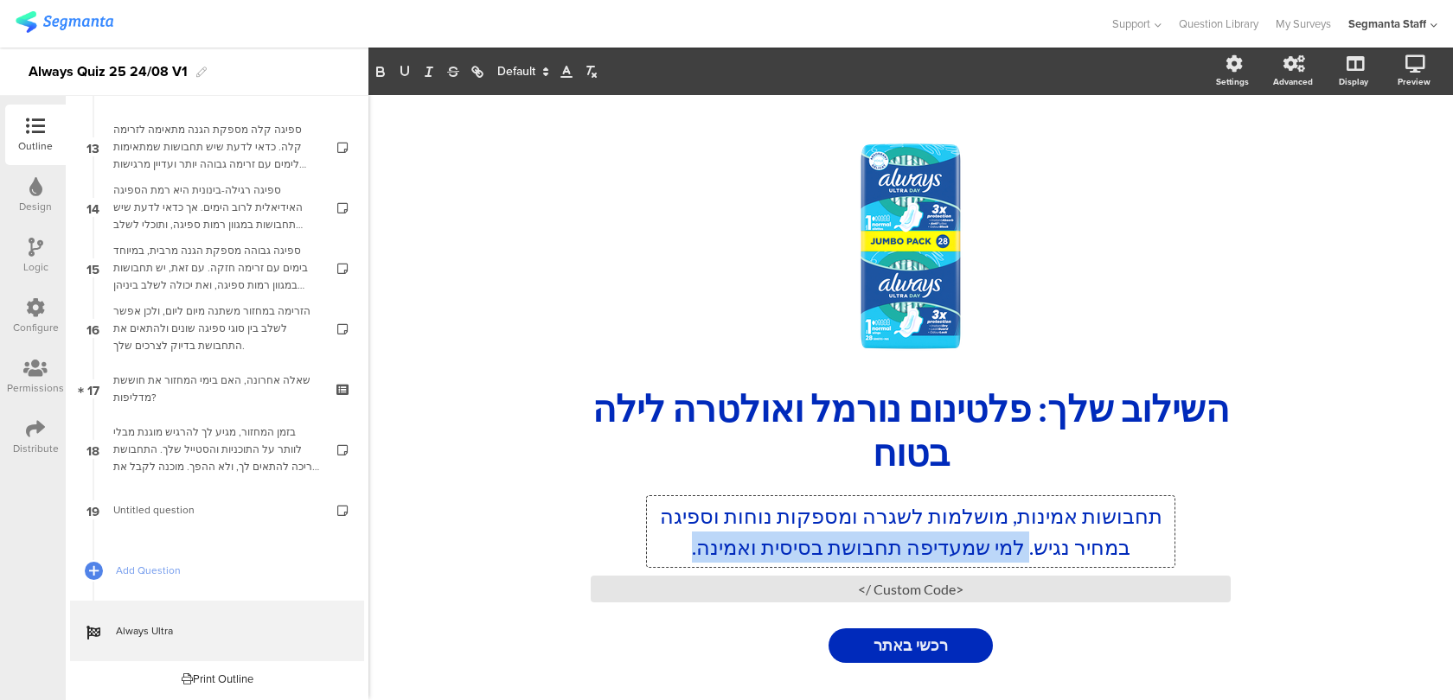
drag, startPoint x: 1032, startPoint y: 543, endPoint x: 657, endPoint y: 557, distance: 375.5
click at [657, 557] on p "תחבושות אמינות, מושלמות לשגרה ומספקות נוחות וספיגה במחיר נגיש. למי שמעדיפה תחבו…" at bounding box center [910, 532] width 519 height 62
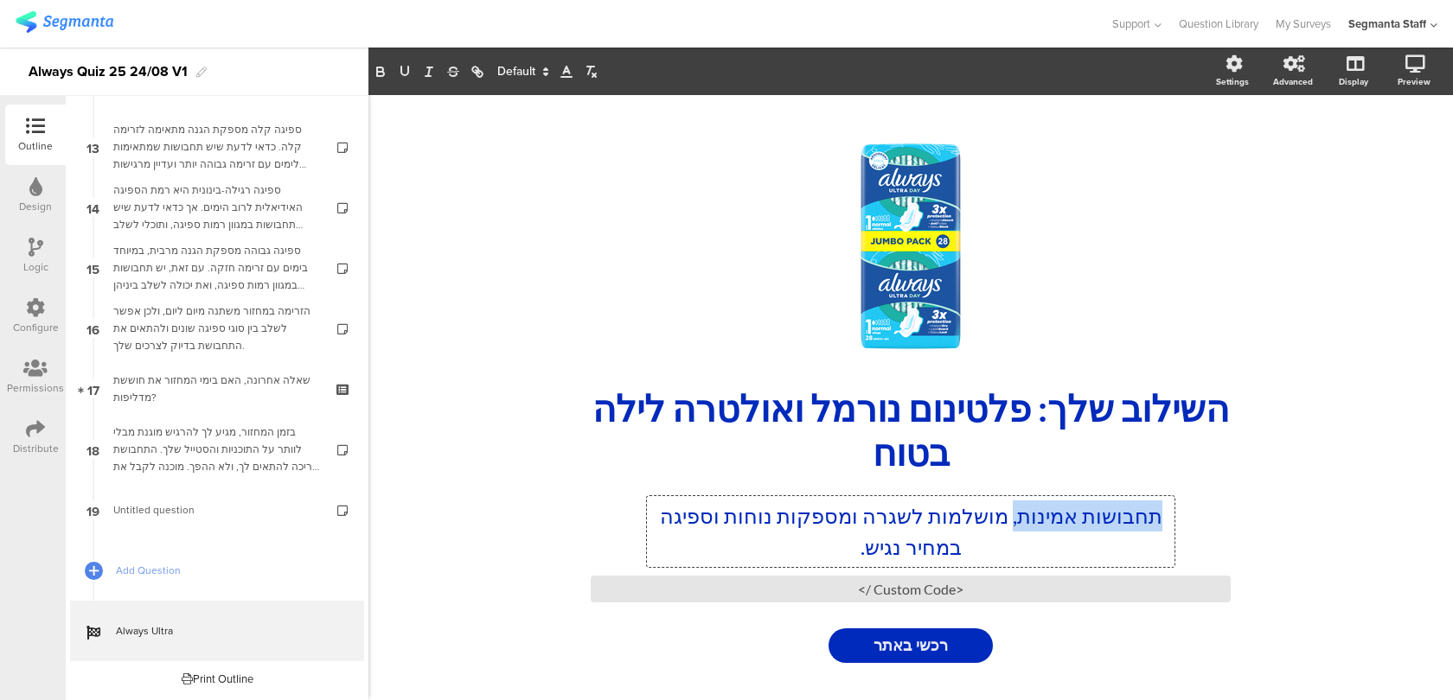
drag, startPoint x: 1010, startPoint y: 515, endPoint x: 1164, endPoint y: 520, distance: 154.0
click at [1164, 520] on p "תחבושות אמינות, מושלמות לשגרה ומספקות נוחות וספיגה במחיר נגיש." at bounding box center [910, 532] width 519 height 62
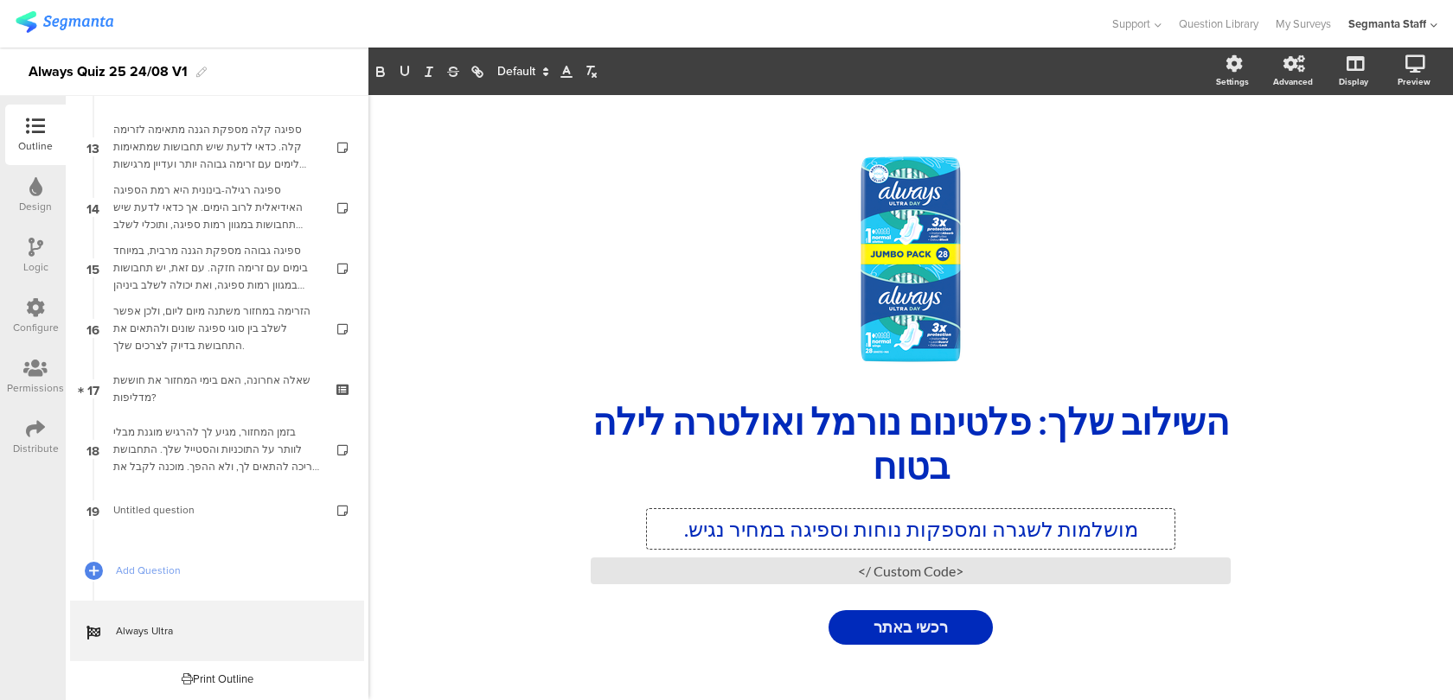
click at [994, 525] on p "מושלמות לשגרה ומספקות נוחות וספיגה במחיר נגיש." at bounding box center [910, 529] width 519 height 31
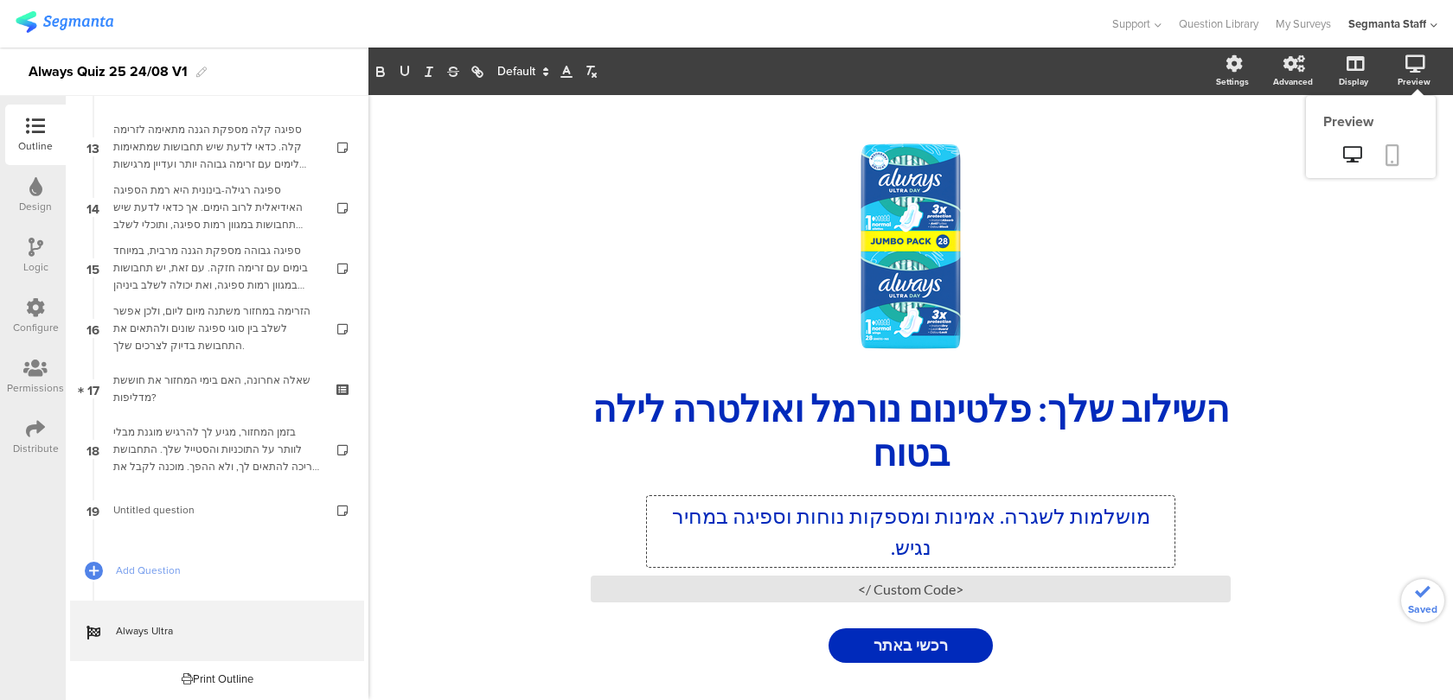
click at [1394, 170] on link at bounding box center [1392, 156] width 38 height 33
click at [833, 588] on div "<Custom Code />" at bounding box center [911, 589] width 640 height 27
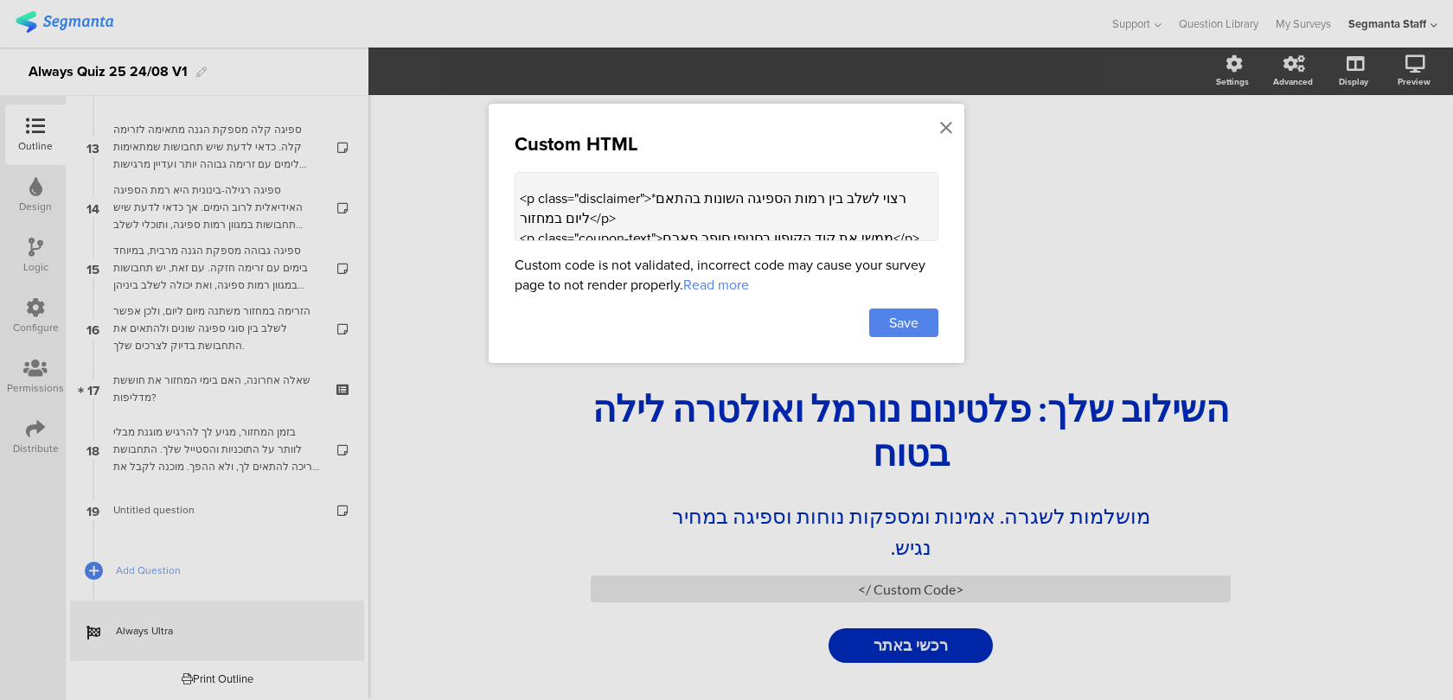
scroll to position [416, 0]
click at [517, 199] on textarea "<style> .disclaimer { margin-top: 16px; margin-bottom: 16px; font-size: 12px; }…" at bounding box center [727, 206] width 424 height 69
click at [641, 221] on textarea "<style> .disclaimer { margin-top: 16px; margin-bottom: 16px; font-size: 12px; }…" at bounding box center [727, 206] width 424 height 69
drag, startPoint x: 529, startPoint y: 191, endPoint x: 509, endPoint y: 191, distance: 19.9
click at [509, 191] on div "Custom HTML <style> .disclaimer { margin-top: 16px; margin-bottom: 16px; font-s…" at bounding box center [727, 233] width 476 height 259
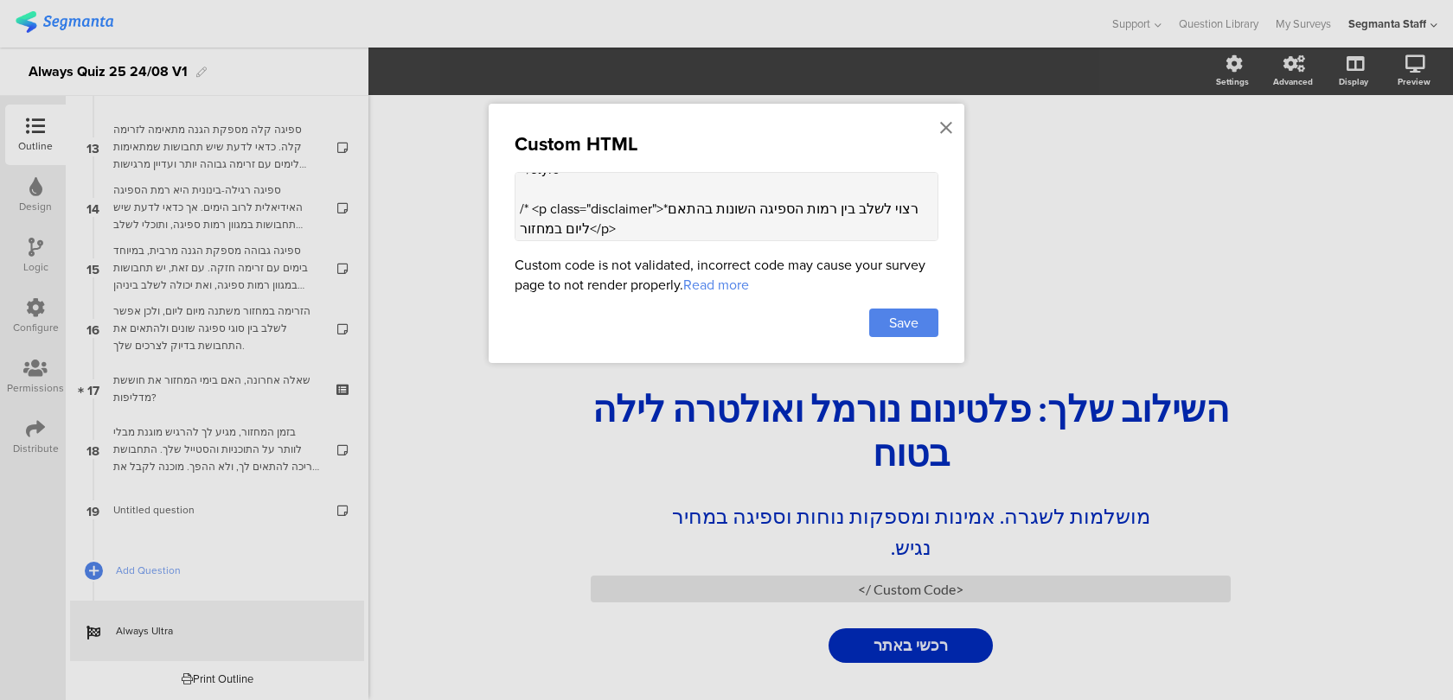
click at [636, 215] on textarea "<style> .disclaimer { margin-top: 16px; margin-bottom: 16px; font-size: 12px; }…" at bounding box center [727, 206] width 424 height 69
type textarea "<style> .disclaimer { margin-top: 16px; margin-bottom: 16px; font-size: 12px; }…"
click at [928, 333] on div "Save" at bounding box center [903, 323] width 69 height 29
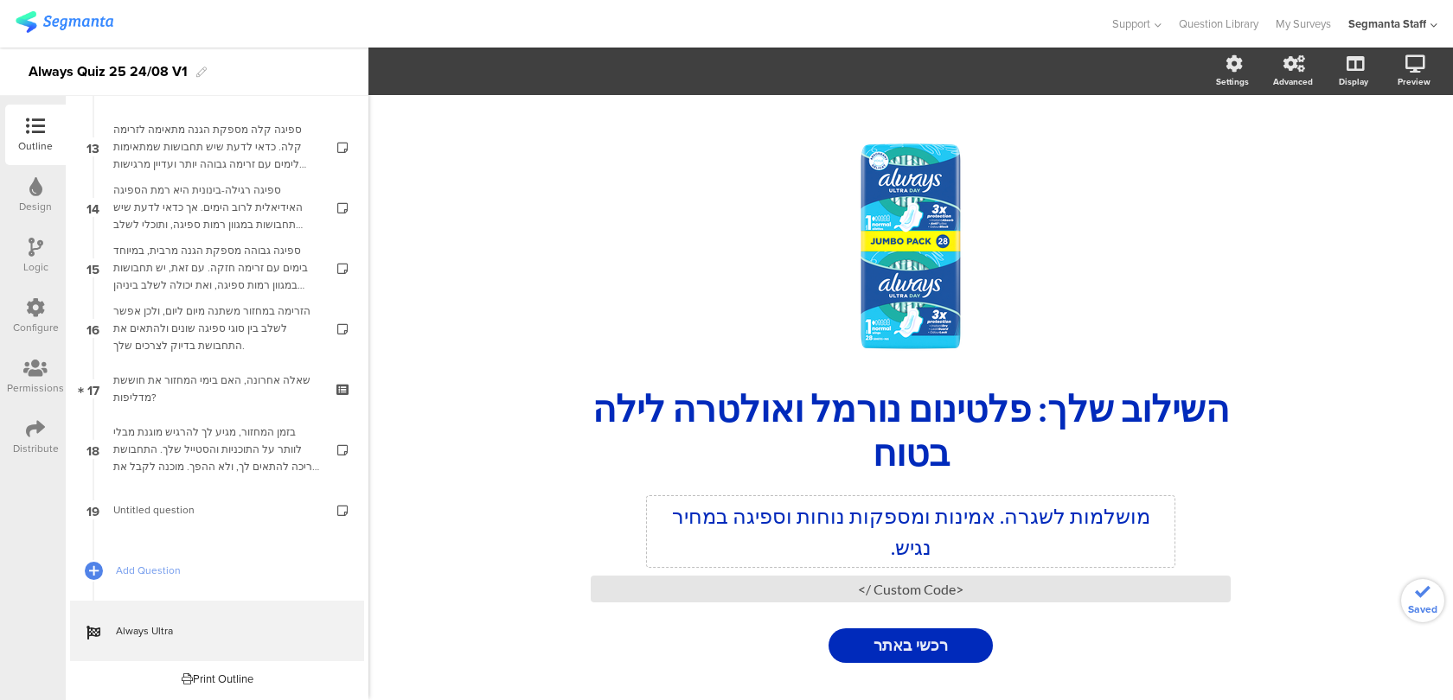
click at [1135, 516] on div "מושלמות לשגרה. אמינות ומספקות נוחות וספיגה במחיר נגיש. מושלמות לשגרה. אמינות ומ…" at bounding box center [910, 531] width 527 height 71
click at [1155, 515] on p "מושלמות לשגרה. אמינות ומספקות נוחות וספיגה במחיר נגיש." at bounding box center [910, 532] width 519 height 62
click at [841, 540] on p "תחבושות מושלמות לשגרה. אמינות ומספקות נוחות וספיגה במחיר נגיש." at bounding box center [910, 532] width 519 height 62
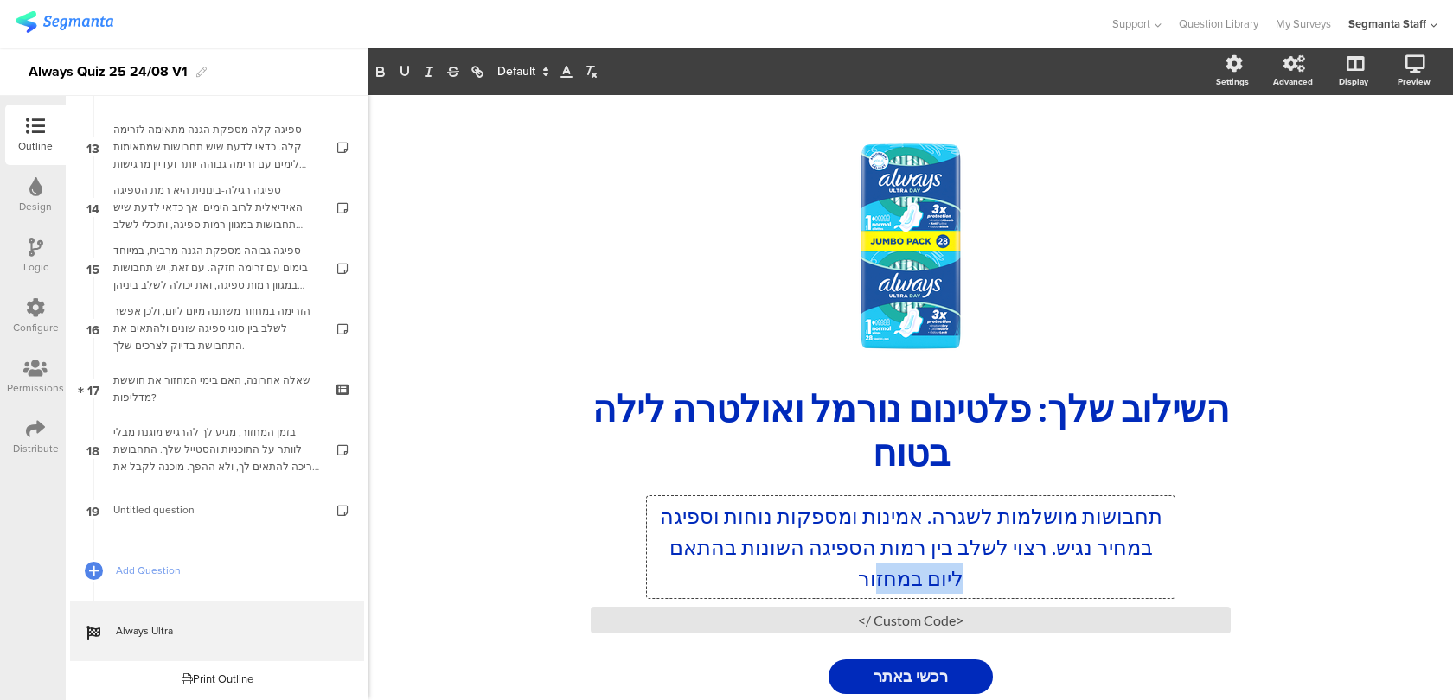
drag, startPoint x: 966, startPoint y: 570, endPoint x: 873, endPoint y: 579, distance: 93.8
click at [873, 579] on p "תחבושות מושלמות לשגרה. אמינות ומספקות נוחות וספיגה במחיר נגיש. רצוי לשלב בין רמ…" at bounding box center [910, 547] width 519 height 93
click at [836, 585] on p "תחבושות מושלמות לשגרה. אמינות ומספקות נוחות וספיגה במחיר נגיש. רצוי לשלב בין רמ…" at bounding box center [910, 547] width 519 height 93
click at [1090, 540] on p "תחבושות מושלמות לשגרה. אמינות ומספקות נוחות וספיגה במחיר נגיש. רצוי לשלב בין רמ…" at bounding box center [910, 547] width 519 height 93
click at [1066, 559] on p "תחבושות מושלמות לשגרה. אמינות ומספקות נוחות וספיגה במחיר נגיש. רצוי לשלב בין רמ…" at bounding box center [910, 547] width 519 height 93
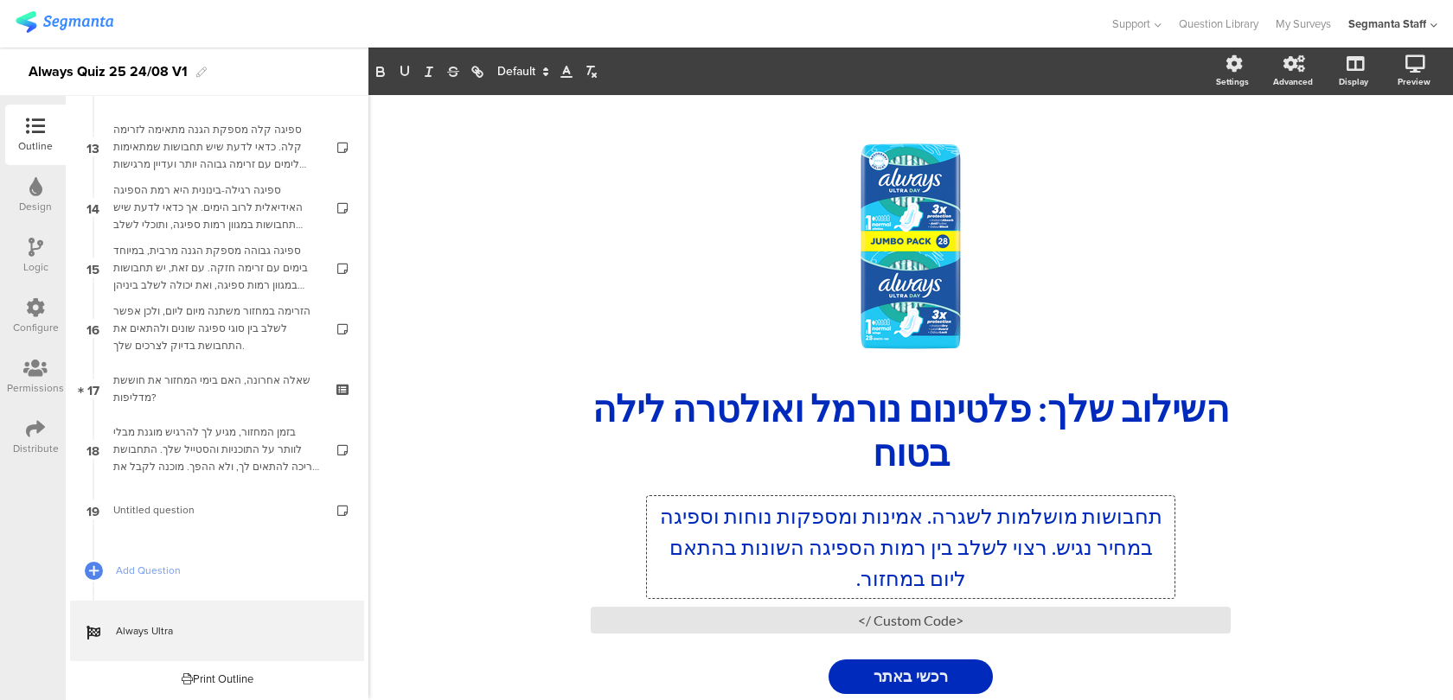
click at [1066, 560] on p "תחבושות מושלמות לשגרה. אמינות ומספקות נוחות וספיגה במחיר נגיש. רצוי לשלב בין רמ…" at bounding box center [910, 547] width 519 height 93
click at [1066, 561] on p "תחבושות מושלמות לשגרה. אמינות ומספקות נוחות וספיגה במחיר נגיש. רצוי לשלב בין רמ…" at bounding box center [910, 547] width 519 height 93
click at [1067, 562] on p "תחבושות מושלמות לשגרה. אמינות ומספקות נוחות וספיגה במחיר נגיש. רצוי לשלב בין רמ…" at bounding box center [910, 547] width 519 height 93
click at [1393, 164] on icon at bounding box center [1392, 155] width 14 height 22
click at [870, 630] on div "<Custom Code />" at bounding box center [911, 620] width 640 height 27
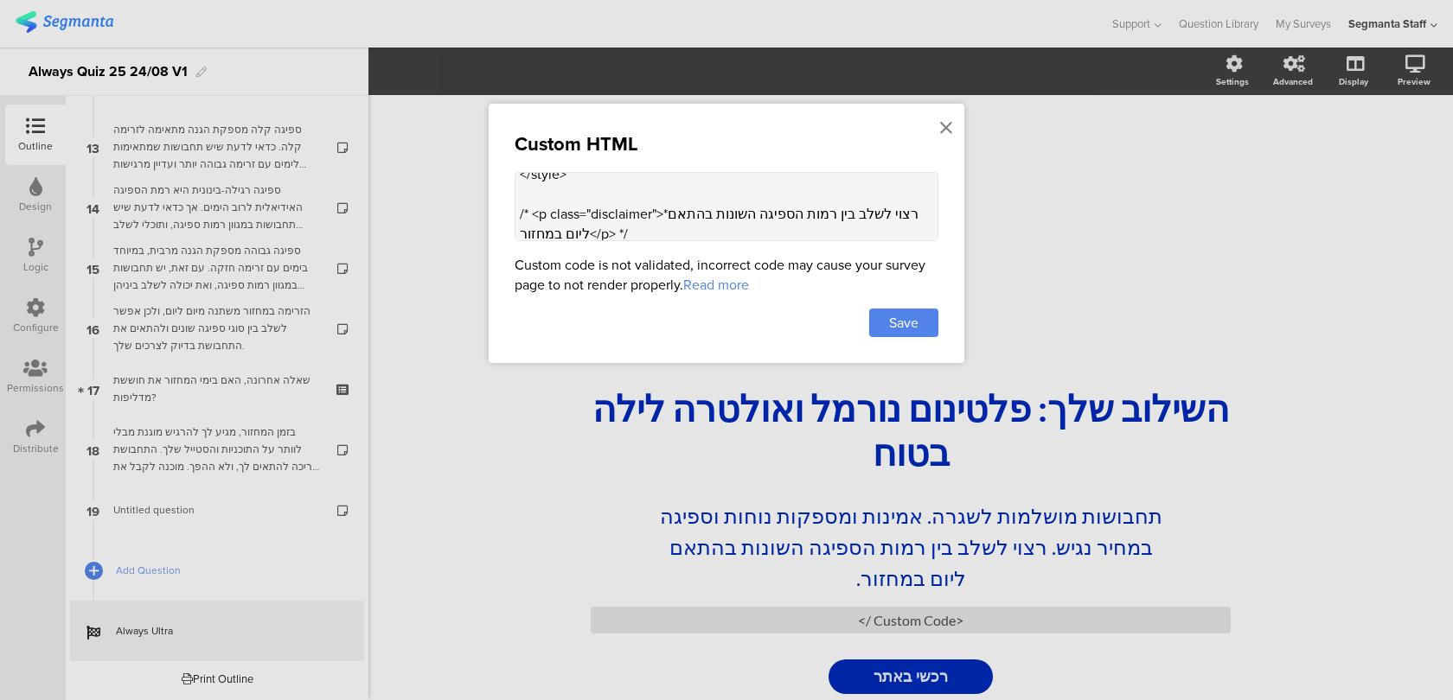
scroll to position [402, 0]
drag, startPoint x: 635, startPoint y: 230, endPoint x: 620, endPoint y: 229, distance: 14.7
click at [620, 229] on textarea "<style> .disclaimer { margin-top: 16px; margin-bottom: 16px; font-size: 12px; }…" at bounding box center [727, 206] width 424 height 69
drag, startPoint x: 530, startPoint y: 208, endPoint x: 505, endPoint y: 205, distance: 25.2
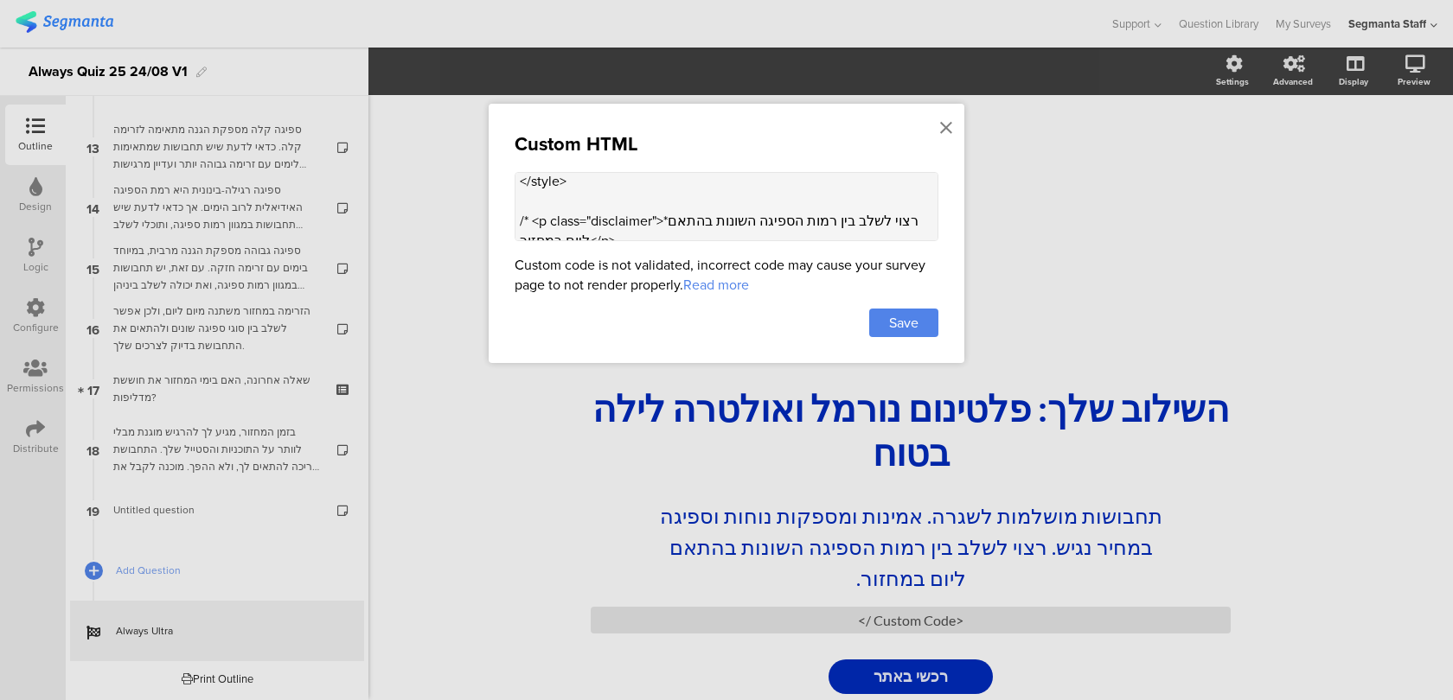
click at [505, 207] on div "Custom HTML <style> .disclaimer { margin-top: 16px; margin-bottom: 16px; font-s…" at bounding box center [727, 233] width 476 height 259
drag, startPoint x: 626, startPoint y: 232, endPoint x: 510, endPoint y: 203, distance: 119.3
click at [510, 203] on div "Custom HTML <style> .disclaimer { margin-top: 16px; margin-bottom: 16px; font-s…" at bounding box center [727, 233] width 476 height 259
type textarea "<style> .disclaimer { margin-top: 16px; margin-bottom: 16px; font-size: 12px; }…"
click at [915, 320] on span "Save" at bounding box center [903, 323] width 29 height 20
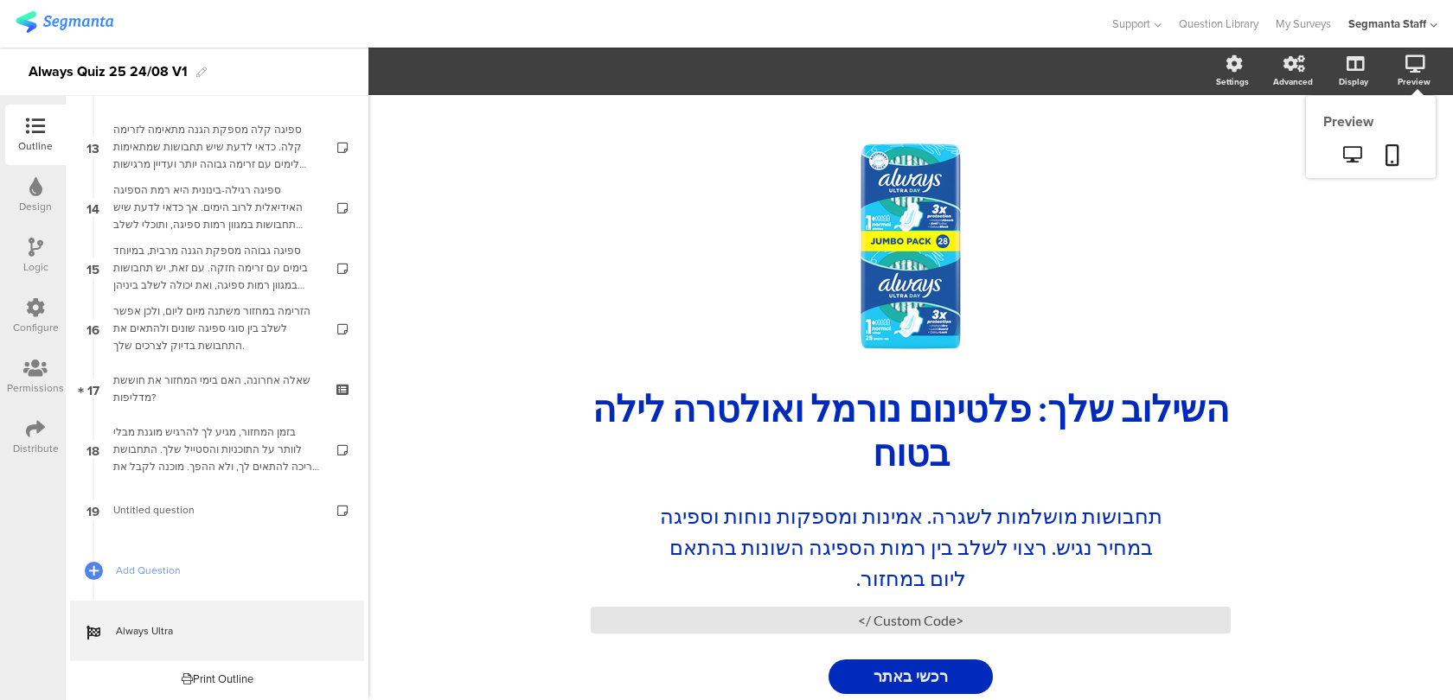
click at [1412, 158] on sg-preview-menu at bounding box center [1371, 156] width 130 height 43
click at [1397, 156] on icon at bounding box center [1392, 155] width 14 height 22
click at [1044, 548] on div "תחבושות מושלמות לשגרה. אמינות ומספקות נוחות וספיגה במחיר נגיש. רצוי לשלב בין רמ…" at bounding box center [910, 547] width 527 height 102
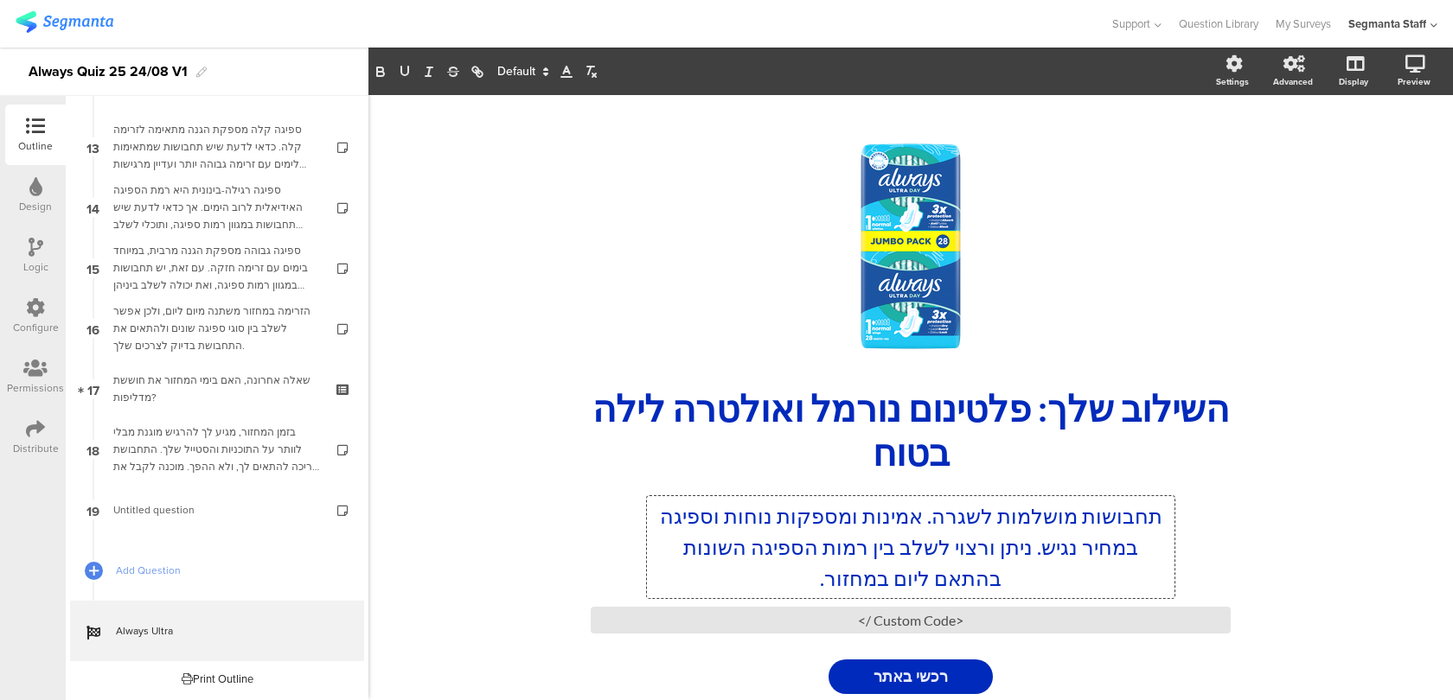
click at [783, 579] on p "תחבושות מושלמות לשגרה. אמינות ומספקות נוחות וספיגה במחיר נגיש. ניתן ורצוי לשלב …" at bounding box center [910, 547] width 519 height 93
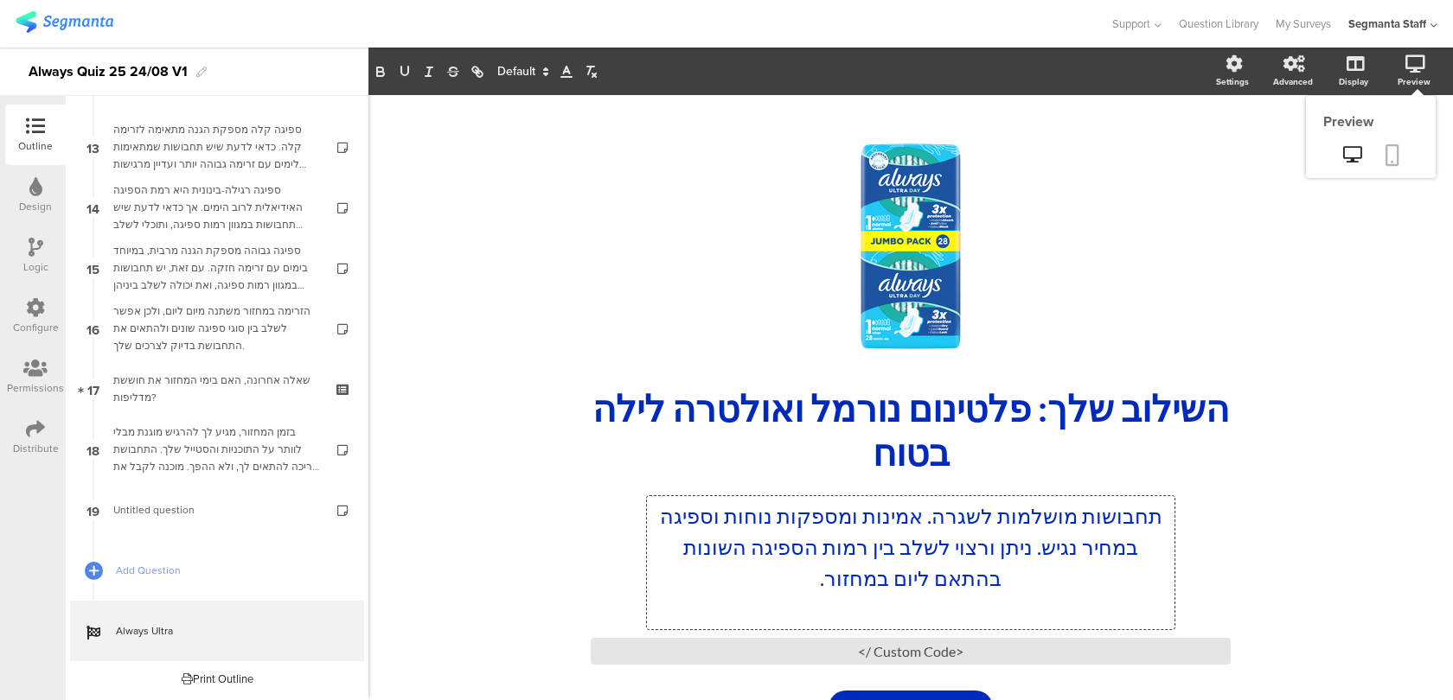
click at [1403, 157] on link at bounding box center [1392, 156] width 38 height 33
drag, startPoint x: 1077, startPoint y: 519, endPoint x: 1024, endPoint y: 517, distance: 53.6
click at [1024, 518] on div "תחבושות מושלמות לשגרה. אמינות ומספקות נוחות וספיגה במחיר נגיש. ניתן ורצוי לשלב …" at bounding box center [910, 562] width 527 height 133
click at [1024, 521] on p "תחבושות מושלמות לשגרה. אמינות ומספקות נוחות וספיגה במחיר נגיש. ניתן ורצוי לשלב …" at bounding box center [910, 547] width 519 height 93
click at [1075, 514] on p "תחבושות מושלמות לשגרה. אמינות ומספקות נוחות וספיגה במחיר נגיש. ניתן ורצוי לשלב …" at bounding box center [910, 547] width 519 height 93
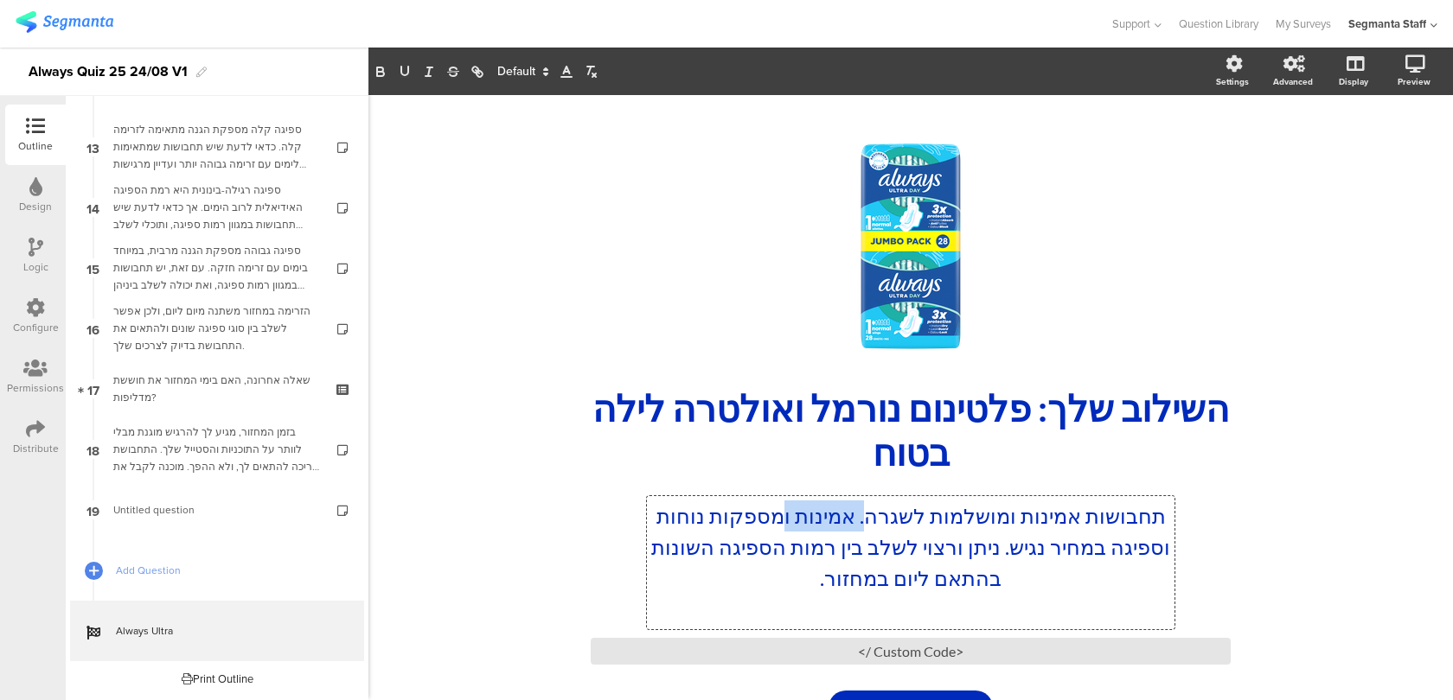
drag, startPoint x: 834, startPoint y: 515, endPoint x: 753, endPoint y: 510, distance: 81.4
click at [753, 510] on p "תחבושות אמינות ומושלמות לשגרה. אמינות ומספקות נוחות וספיגה במחיר נגיש. ניתן ורצ…" at bounding box center [910, 547] width 519 height 93
drag, startPoint x: 783, startPoint y: 520, endPoint x: 709, endPoint y: 518, distance: 74.4
click at [709, 518] on p "תחבושות אמינות ומושלמות לשגרה שיספקו מספקות נוחות וספיגה במחיר נגיש. ניתן ורצוי…" at bounding box center [910, 547] width 519 height 93
click at [1084, 546] on p "תחבושות אמינות ומושלמות לשגרה שיספקו לך נוחות וספיגה במחיר נגיש. ניתן ורצוי לשל…" at bounding box center [910, 547] width 519 height 93
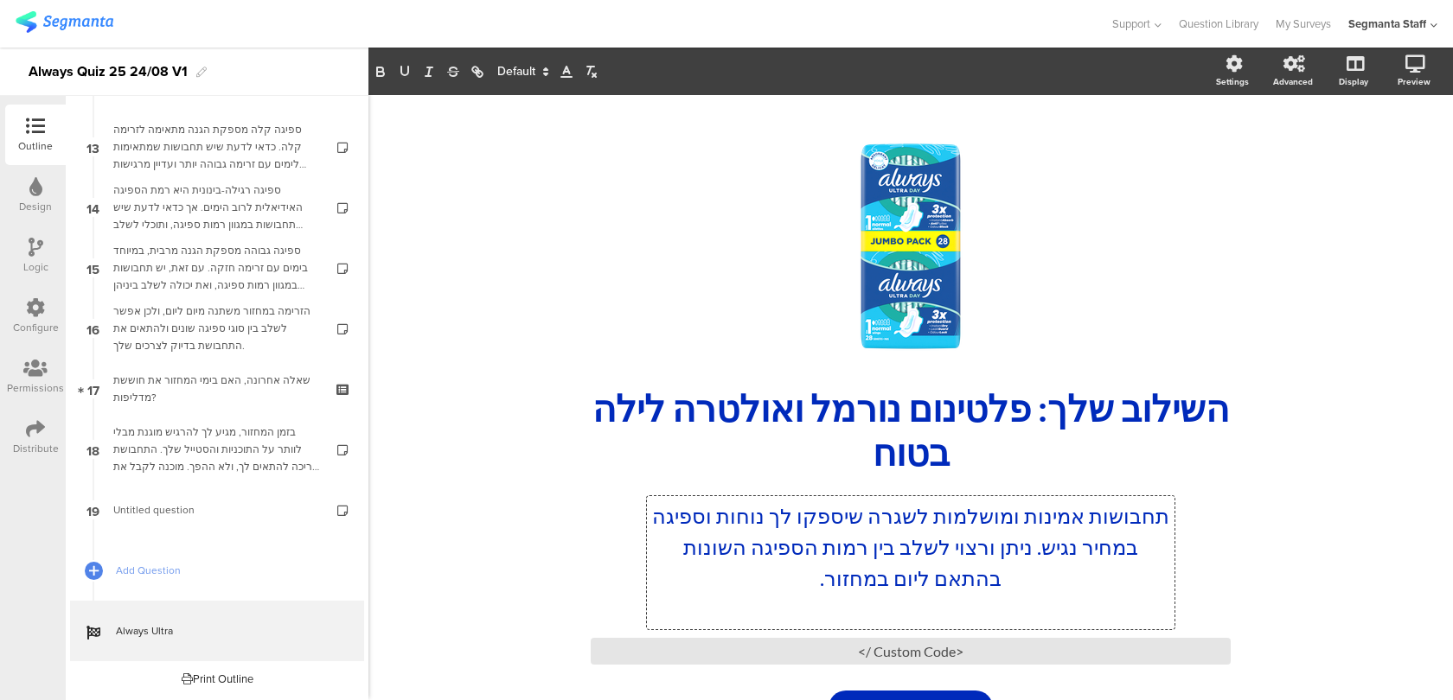
click at [1002, 564] on p "תחבושות אמינות ומושלמות לשגרה שיספקו לך נוחות וספיגה במחיר נגיש. ניתן ורצוי לשל…" at bounding box center [910, 547] width 519 height 93
click at [1403, 150] on link at bounding box center [1392, 156] width 38 height 33
click at [993, 416] on div "השילוב שלך: פלטינום נורמל ואולטרה לילה בטוח השילוב שלך: פלטינום נורמל ואולטרה ל…" at bounding box center [910, 430] width 649 height 97
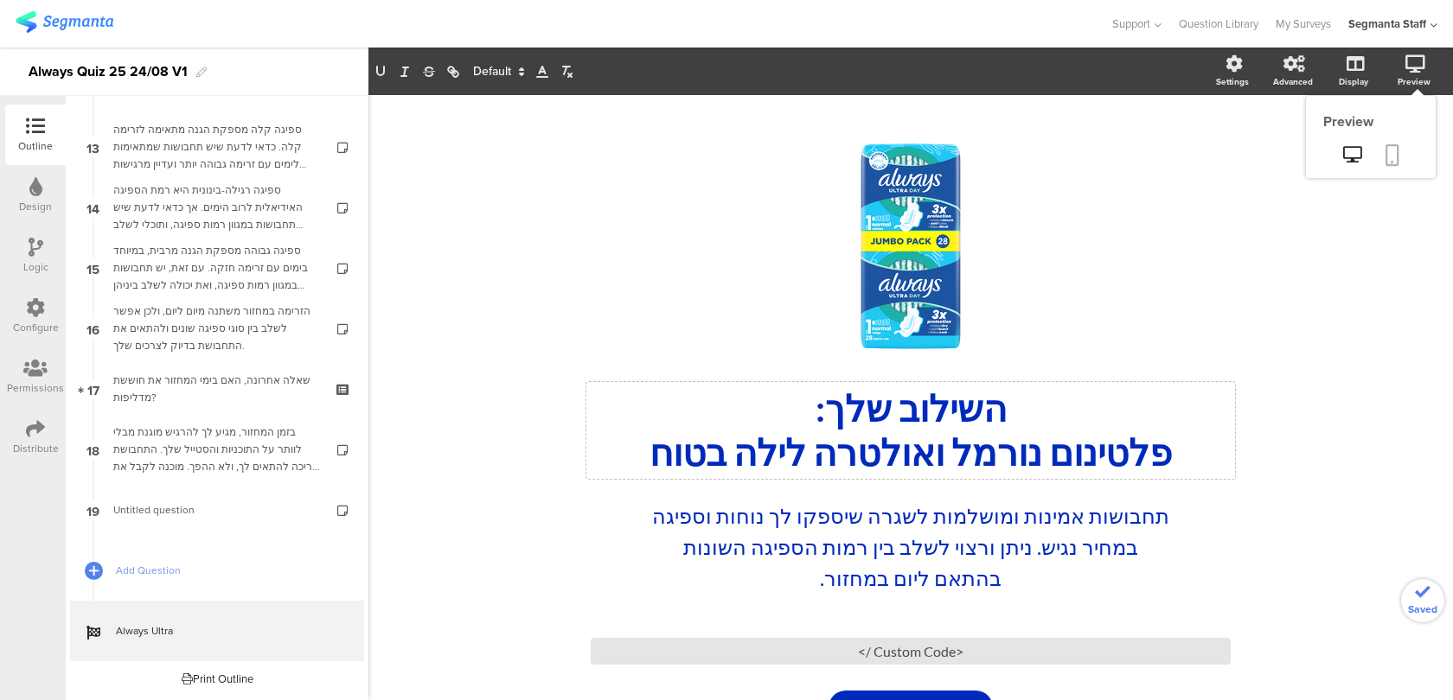
click at [1390, 155] on icon at bounding box center [1392, 155] width 14 height 22
click at [951, 444] on div "השילוב שלך: פלטינום נורמל ואולטרה לילה בטוח השילוב שלך: פלטינום נורמל ואולטרה ל…" at bounding box center [910, 430] width 649 height 97
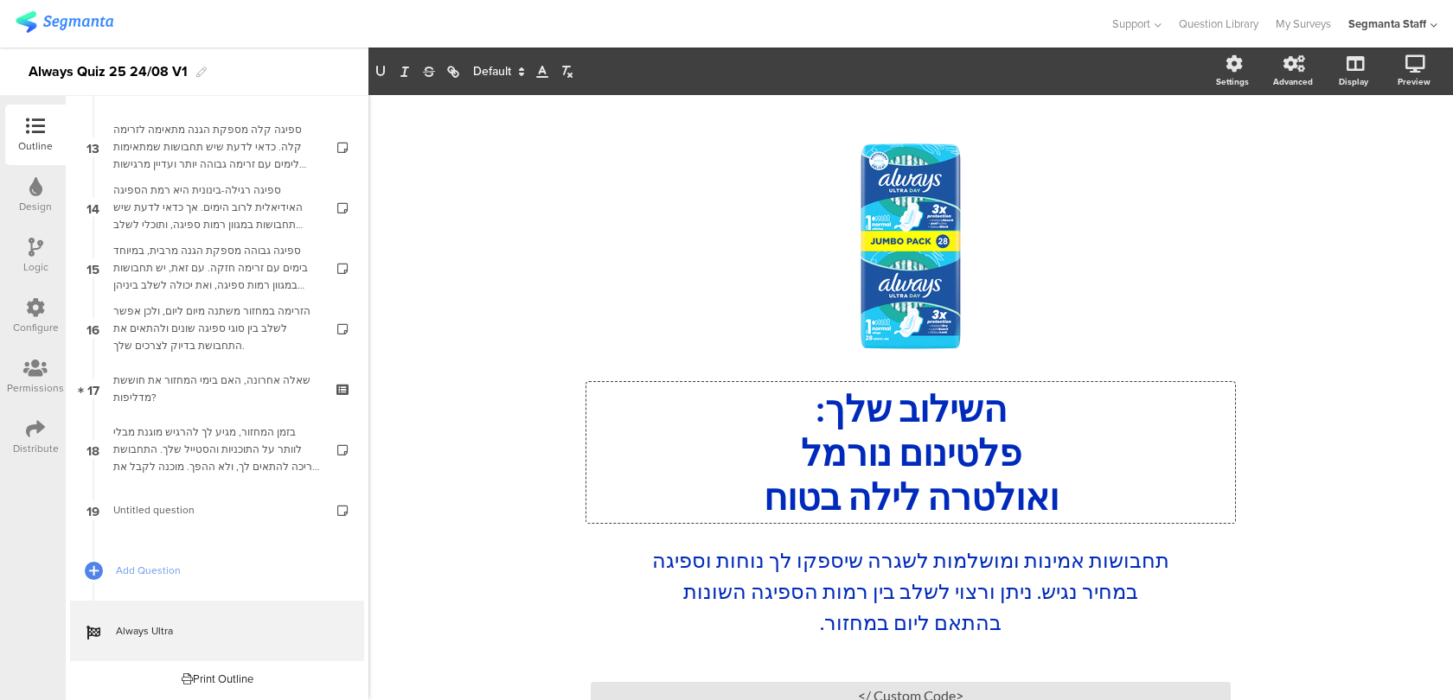
scroll to position [112, 0]
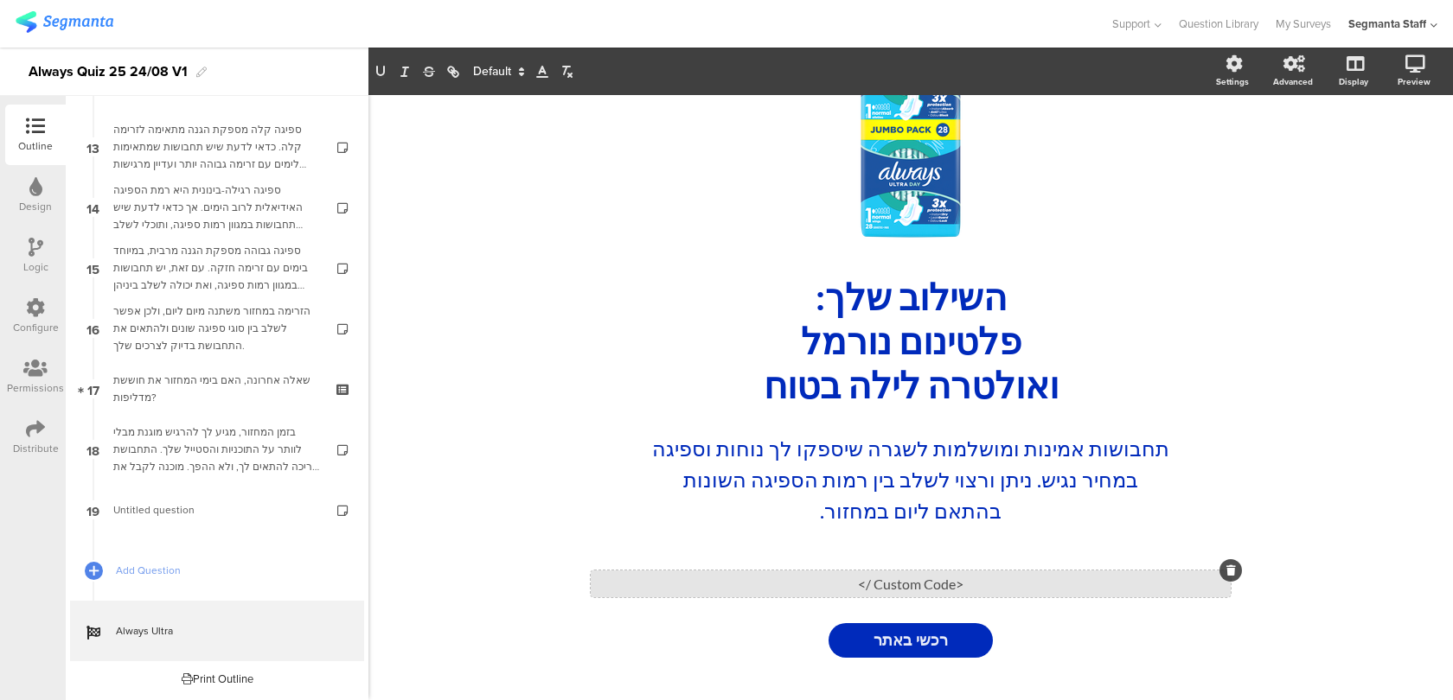
click at [912, 578] on div "<Custom Code />" at bounding box center [911, 584] width 640 height 27
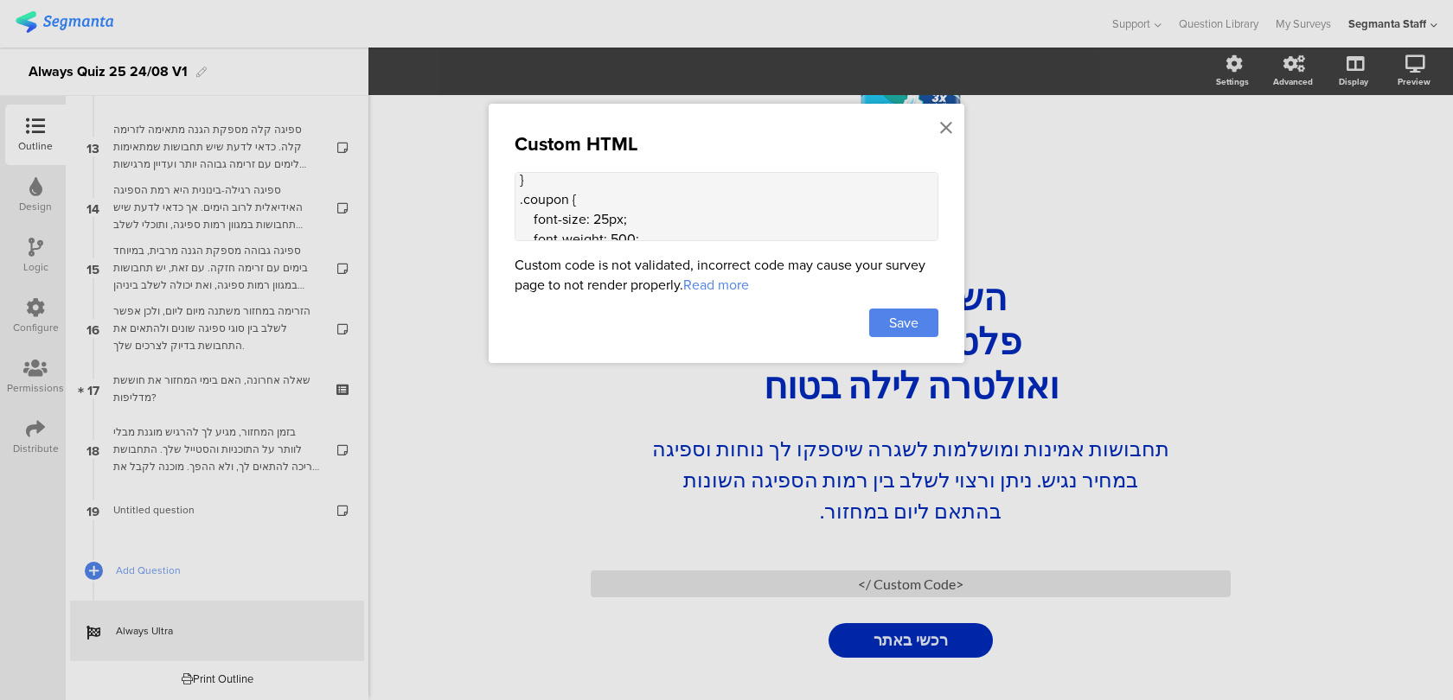
scroll to position [0, 0]
click at [604, 182] on textarea "<style> .disclaimer { margin-top: 16px; margin-bottom: 16px; font-size: 12px; }…" at bounding box center [727, 206] width 424 height 69
paste textarea ".seg-ending-screen .main .main-content .ending-title[data-v-f95a8e1a] { display…"
drag, startPoint x: 643, startPoint y: 195, endPoint x: 510, endPoint y: 221, distance: 135.8
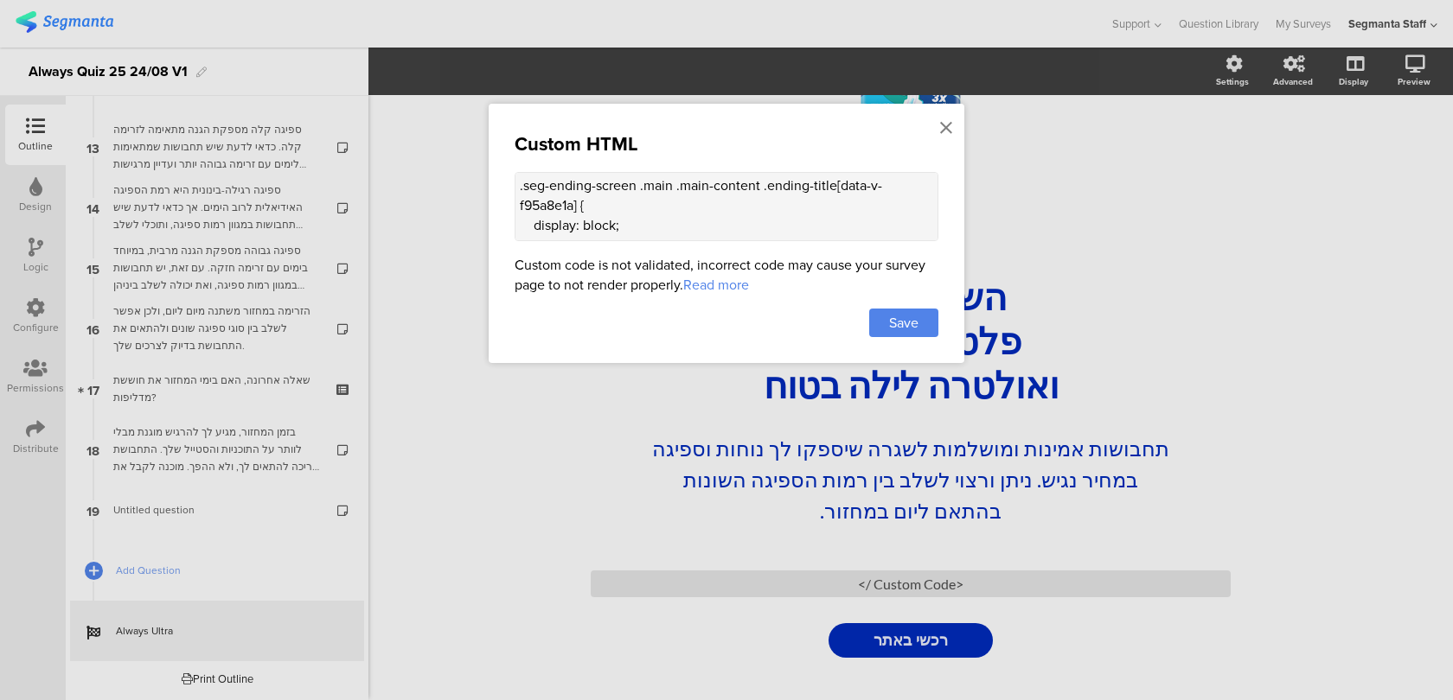
click at [510, 221] on div "Custom HTML <style> .seg-ending-screen .main .main-content .ending-title[data-v…" at bounding box center [727, 233] width 476 height 259
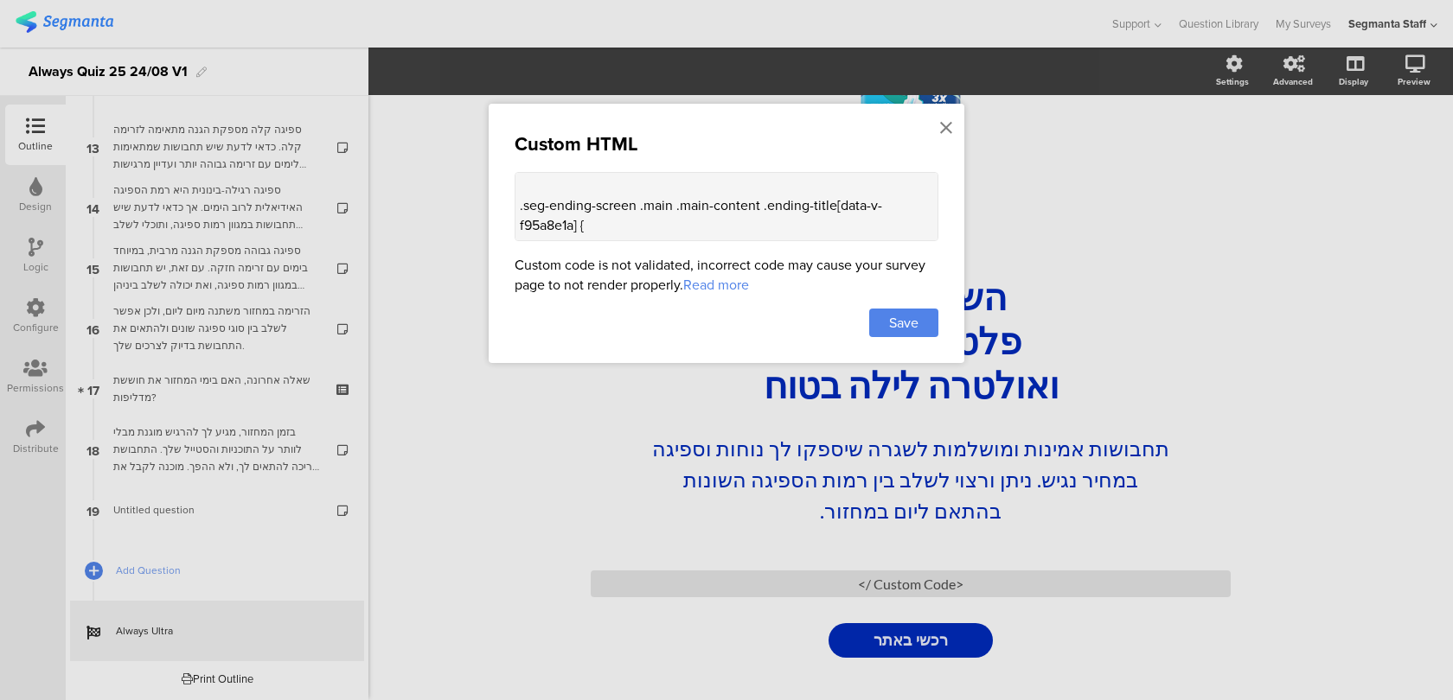
drag, startPoint x: 579, startPoint y: 214, endPoint x: 833, endPoint y: 200, distance: 253.8
click at [833, 200] on textarea "<style> .seg-ending-screen .main .main-content .ending-title[data-v-f95a8e1a] {…" at bounding box center [727, 206] width 424 height 69
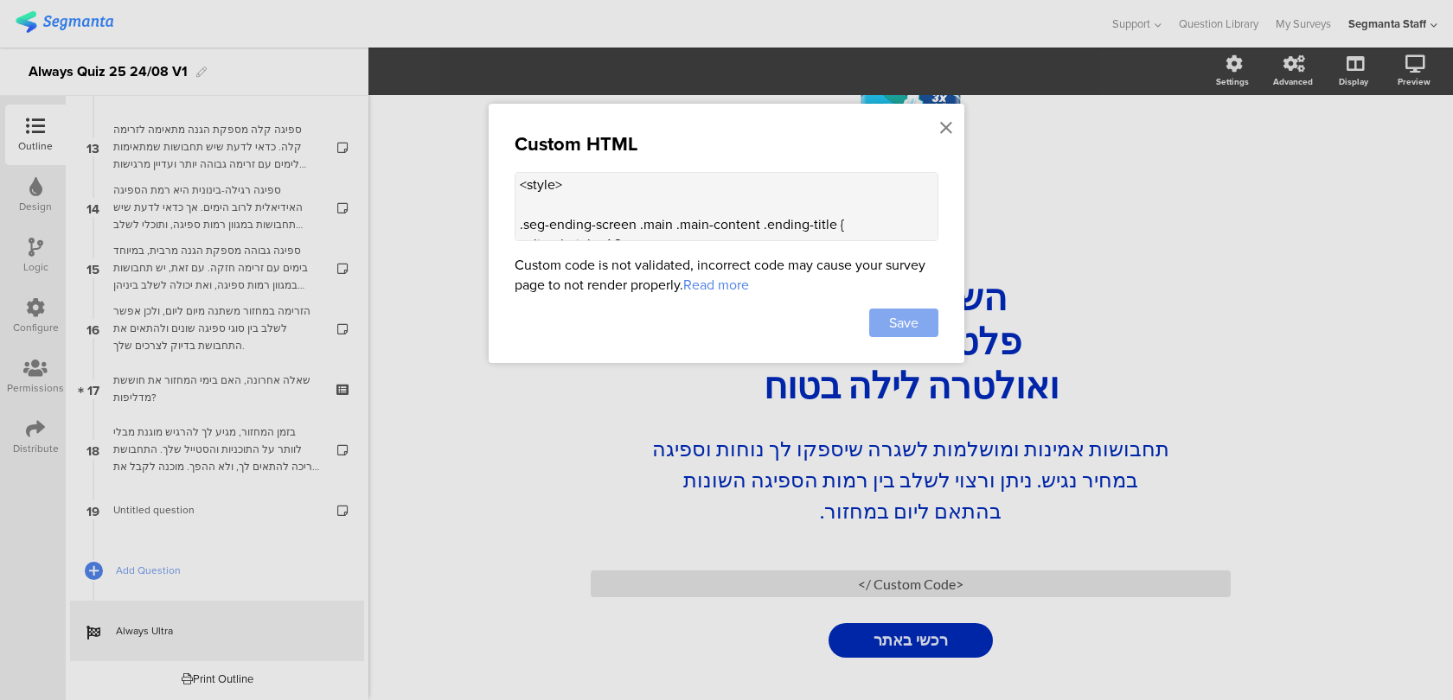
type textarea "<style> .seg-ending-screen .main .main-content .ending-title { line-height: 1.2…"
click at [899, 323] on span "Save" at bounding box center [903, 323] width 29 height 20
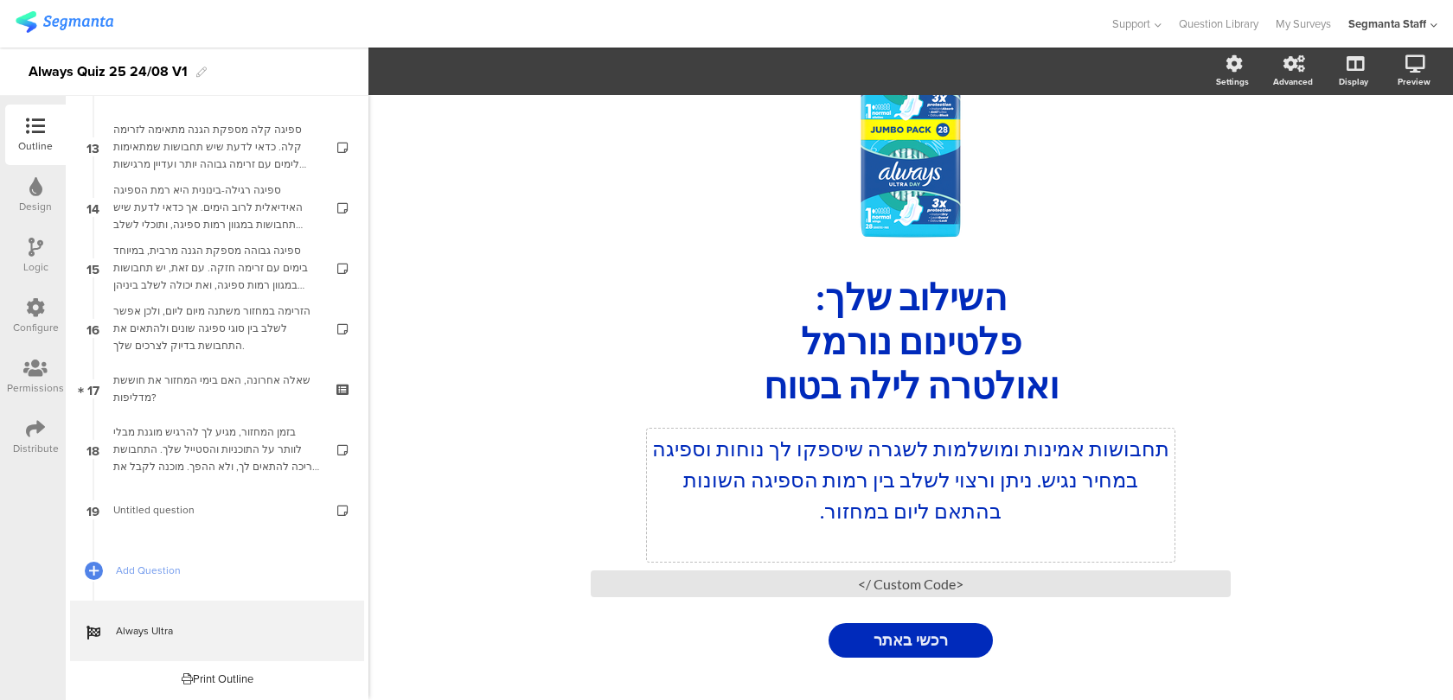
click at [829, 449] on div "/ השילוב שלך: פלטינום נורמל ואולטרה לילה בטוח השילוב שלך: פלטינום נורמל ואולטרה…" at bounding box center [911, 342] width 692 height 683
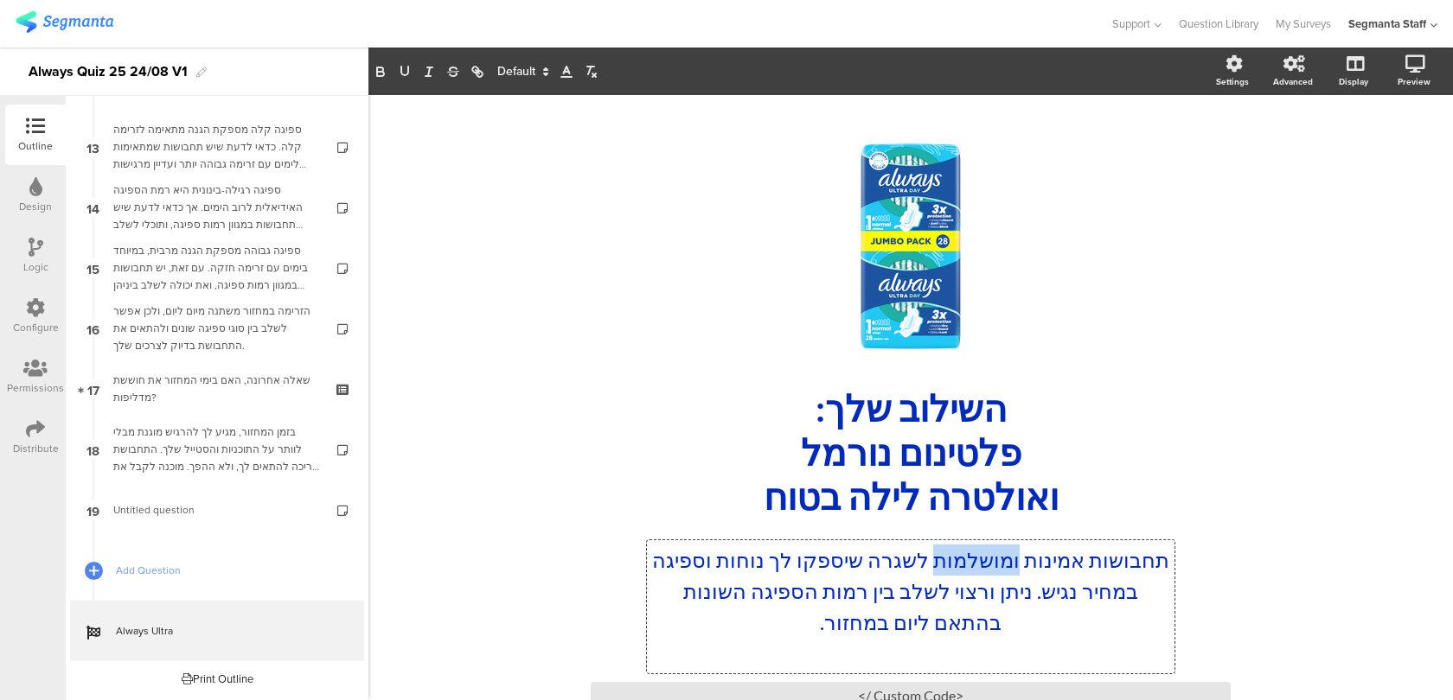
drag, startPoint x: 985, startPoint y: 560, endPoint x: 896, endPoint y: 560, distance: 89.1
click at [896, 560] on p "תחבושות אמינות ומושלמות לשגרה שיספקו לך נוחות וספיגה במחיר נגיש. ניתן ורצוי לשל…" at bounding box center [910, 591] width 519 height 93
click at [834, 559] on p "תחבושות אמינות ומושלמות לשגרה שיספקו לך נוחות וספיגה במחיר נגיש. ניתן ורצוי לשל…" at bounding box center [910, 591] width 519 height 93
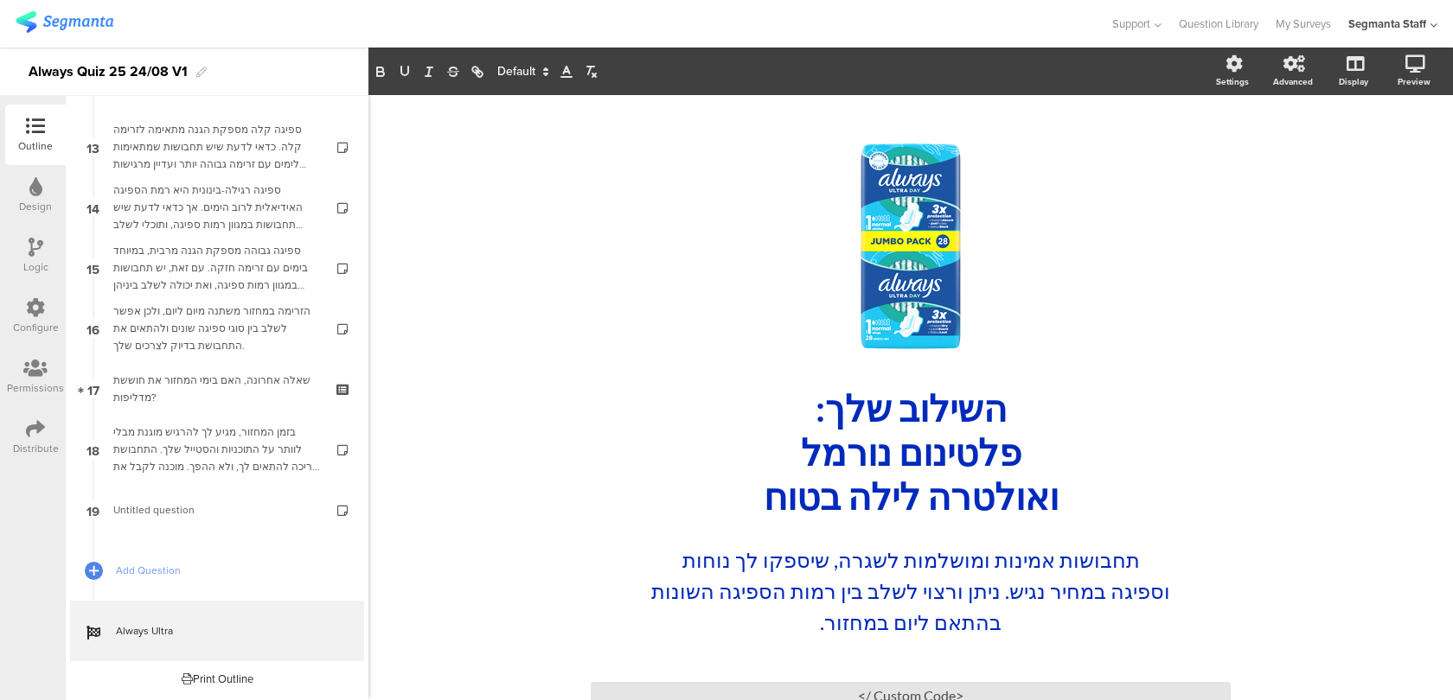
click at [528, 406] on div "/ השילוב שלך: פלטינום נורמל ואולטרה לילה בטוח השילוב שלך: פלטינום נורמל ואולטרה…" at bounding box center [910, 454] width 1084 height 718
click at [1394, 148] on icon at bounding box center [1392, 155] width 14 height 22
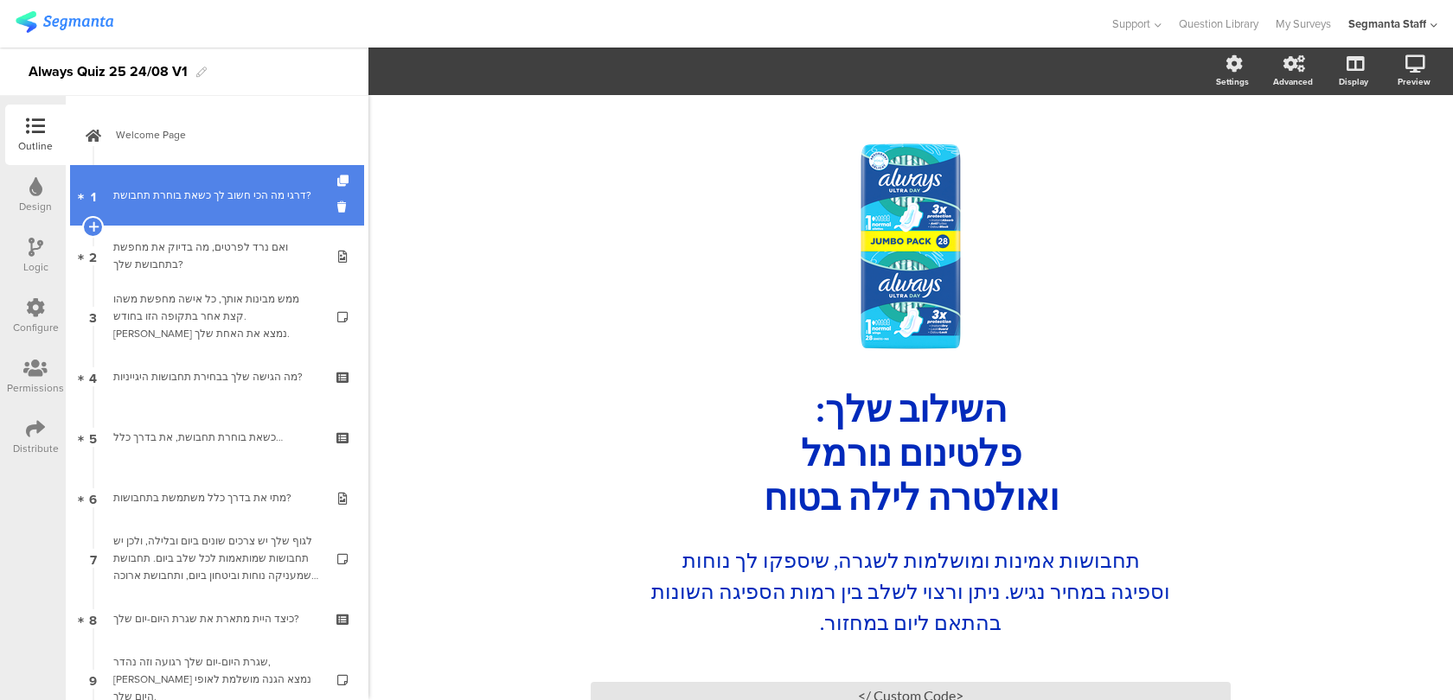
click at [217, 177] on link "1 דרגי מה הכי חשוב לך כשאת בוחרת תחבושת?" at bounding box center [217, 195] width 294 height 61
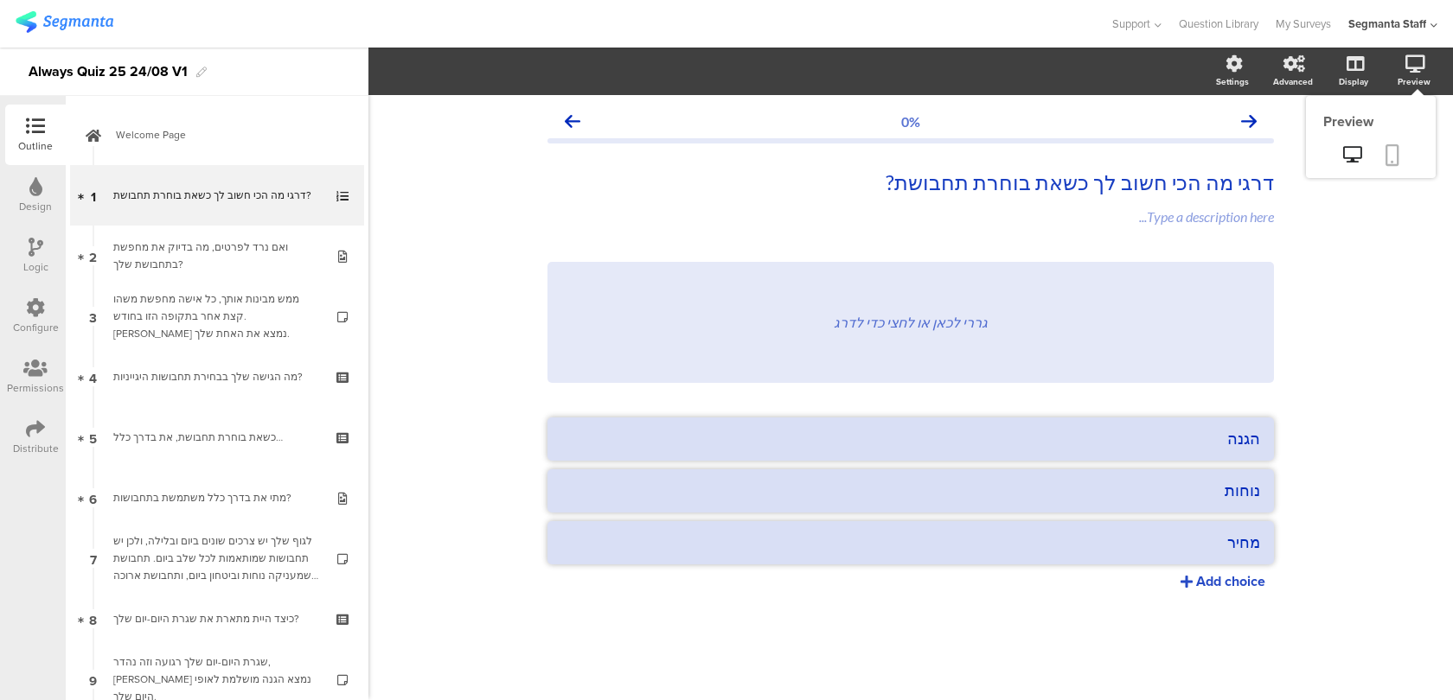
click at [1389, 155] on icon at bounding box center [1392, 155] width 14 height 22
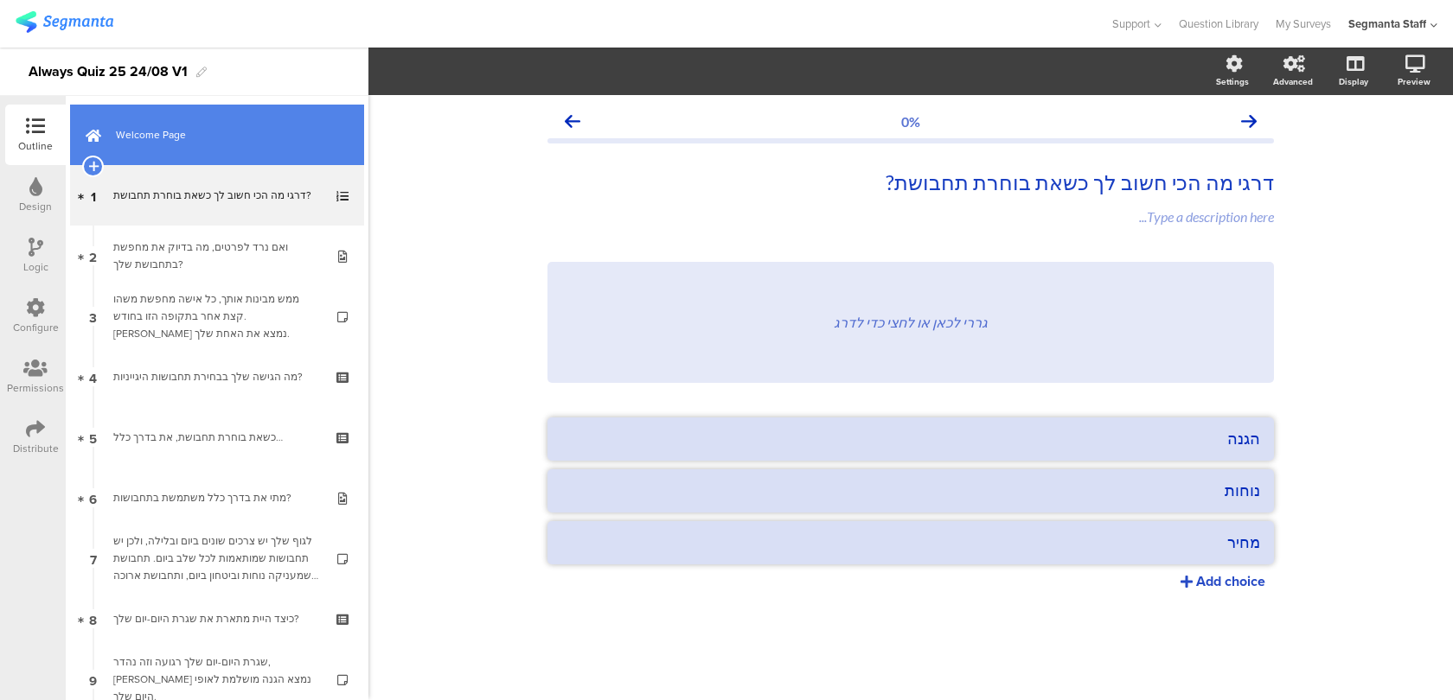
click at [285, 147] on link "Welcome Page" at bounding box center [217, 135] width 294 height 61
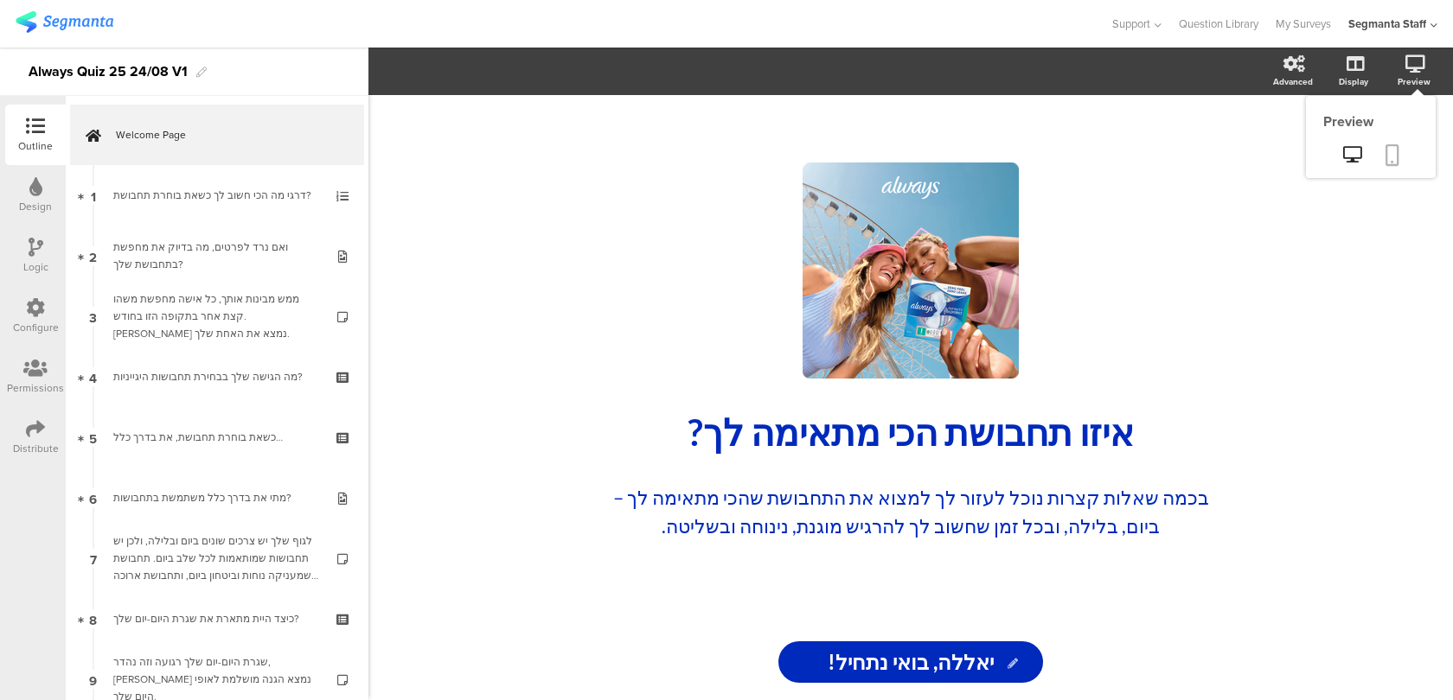
click at [1402, 155] on link at bounding box center [1392, 156] width 38 height 33
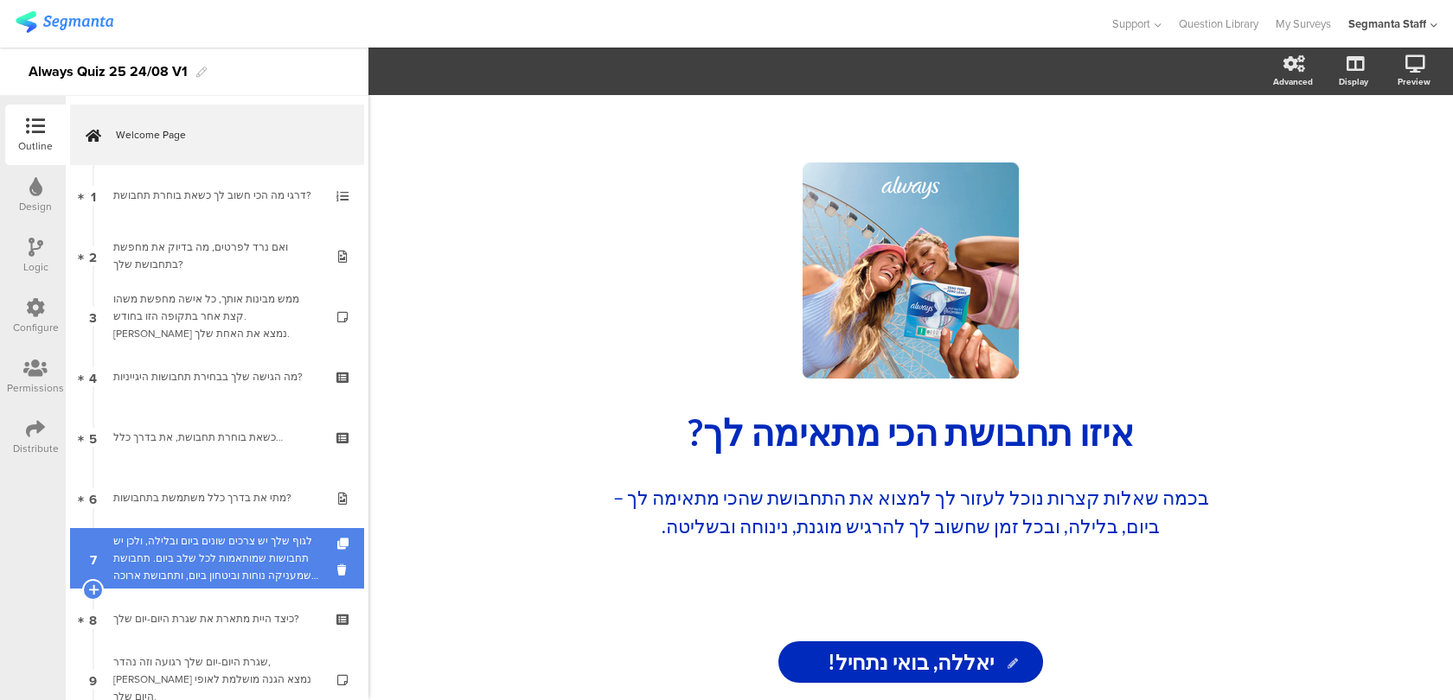
scroll to position [775, 0]
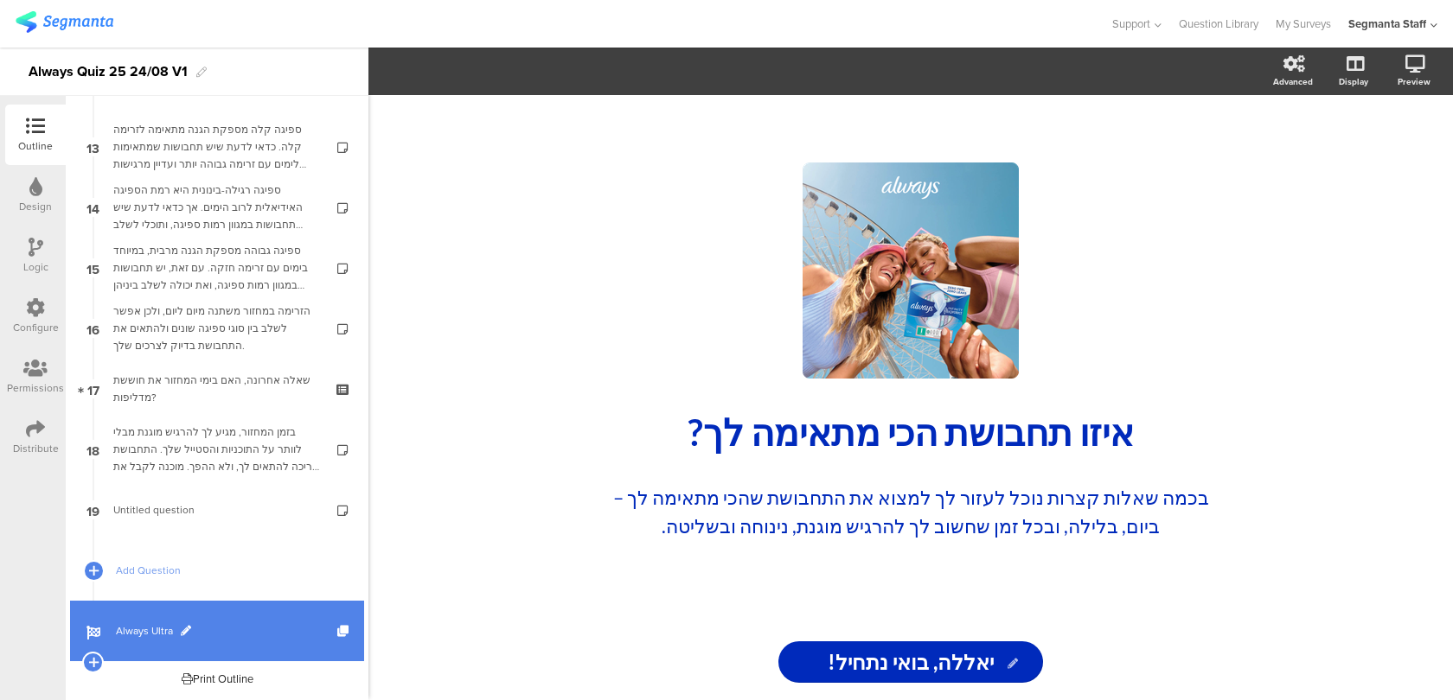
click at [245, 630] on span "Always Ultra" at bounding box center [226, 631] width 221 height 17
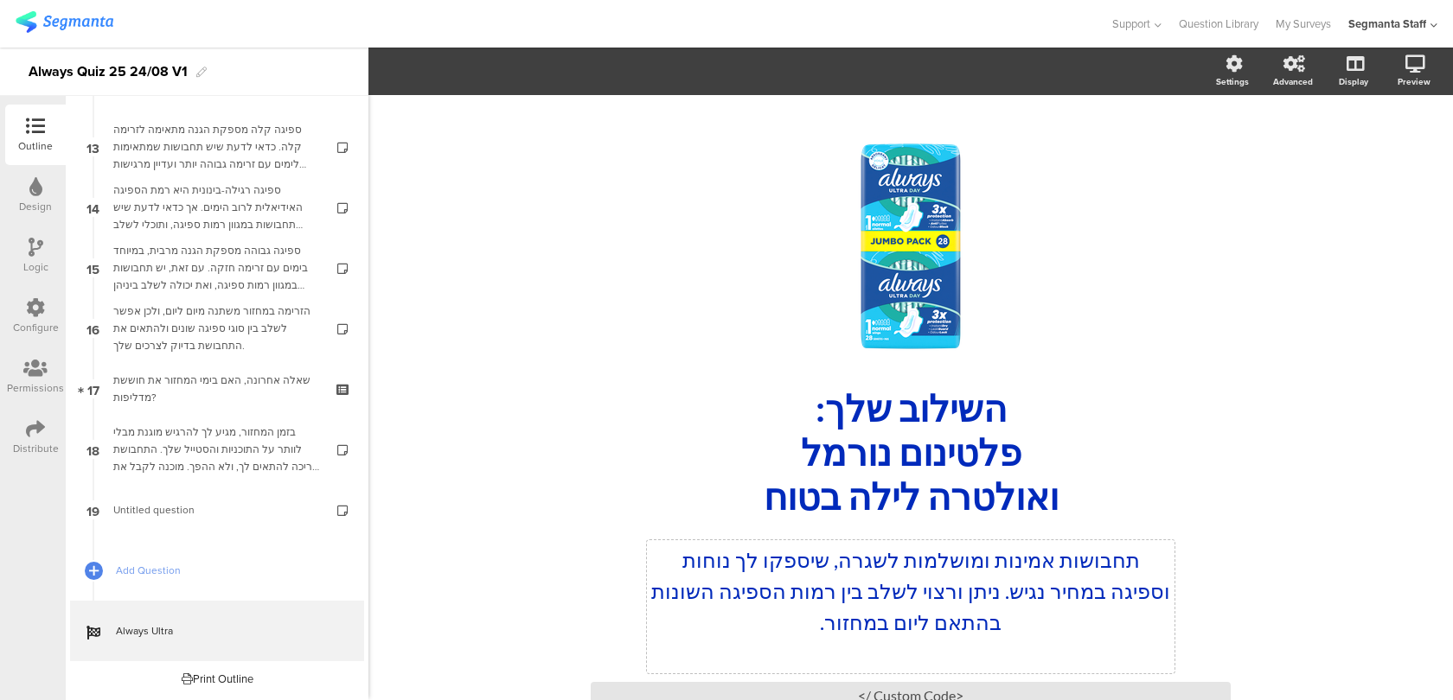
scroll to position [112, 0]
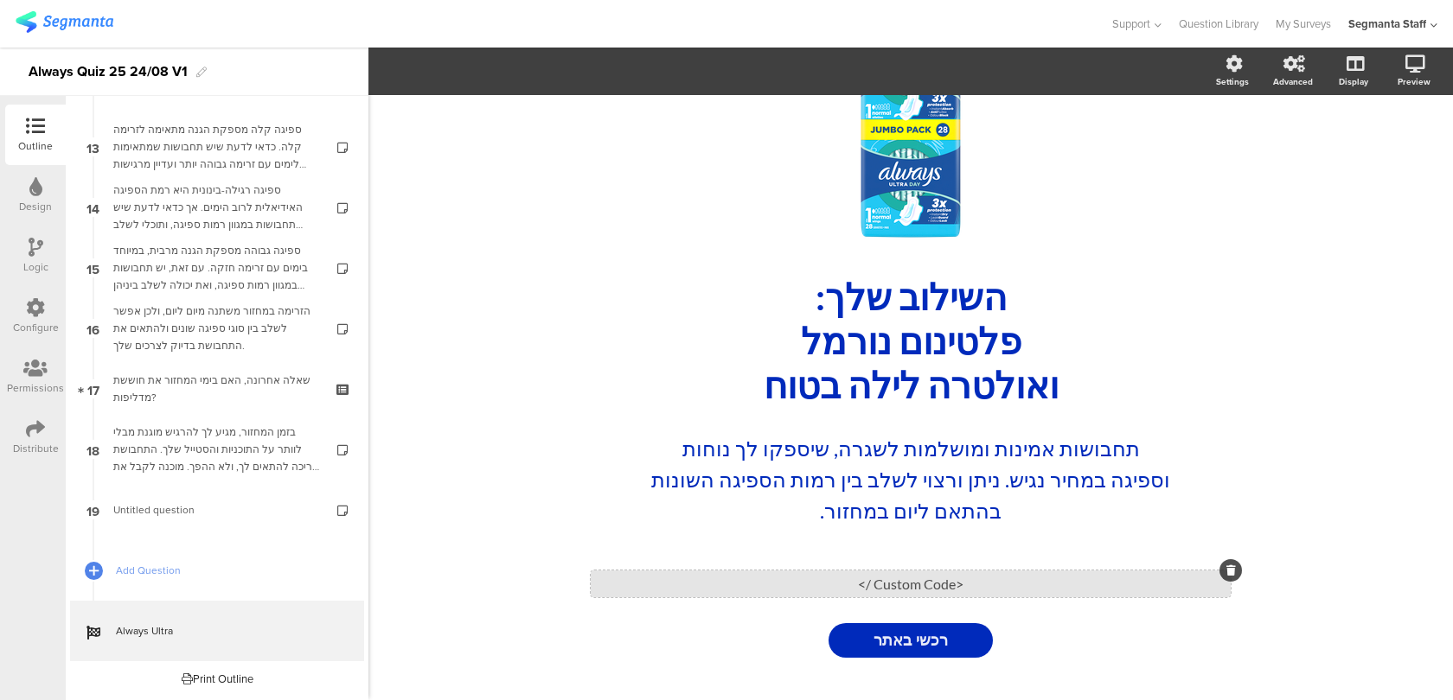
click at [846, 591] on div "<Custom Code />" at bounding box center [911, 584] width 640 height 27
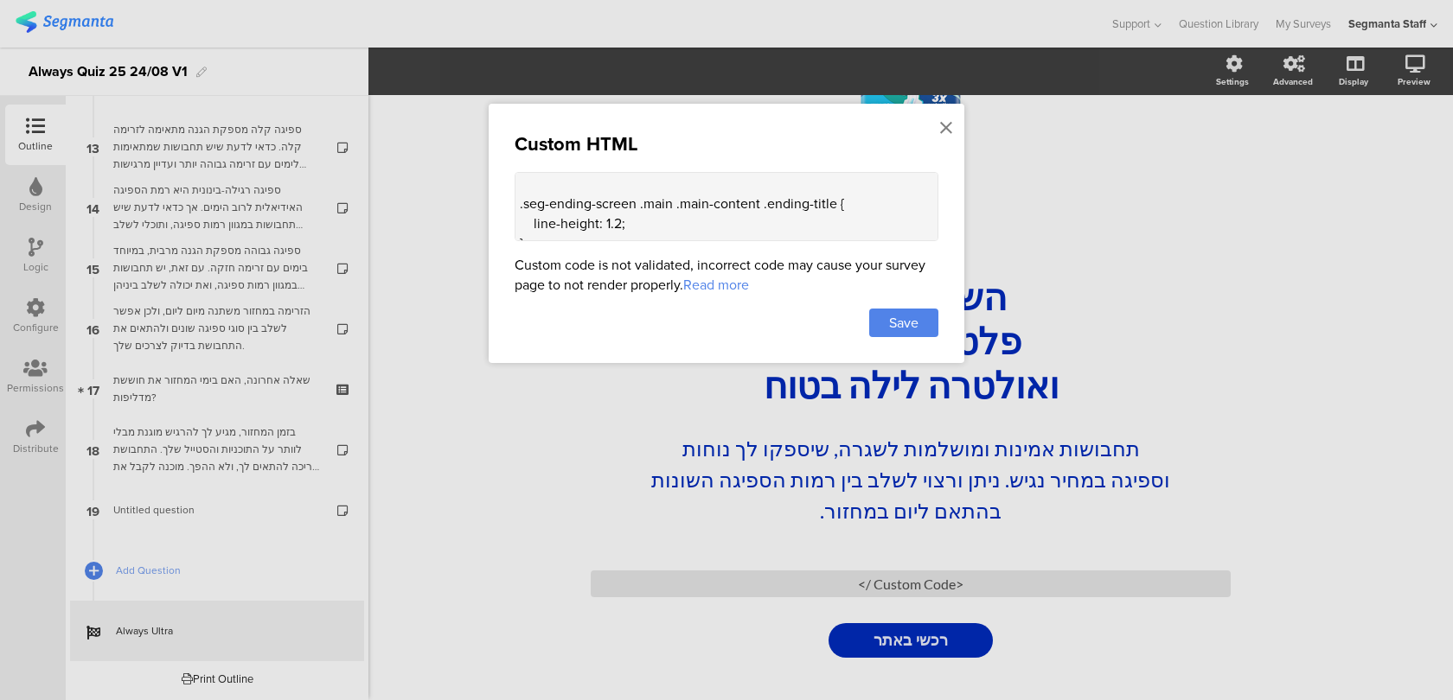
scroll to position [0, 0]
click at [548, 198] on textarea "<style> .seg-ending-screen .main .main-content .ending-title { line-height: 1.2…" at bounding box center [727, 206] width 424 height 69
paste textarea ".seg-ending-link-button"
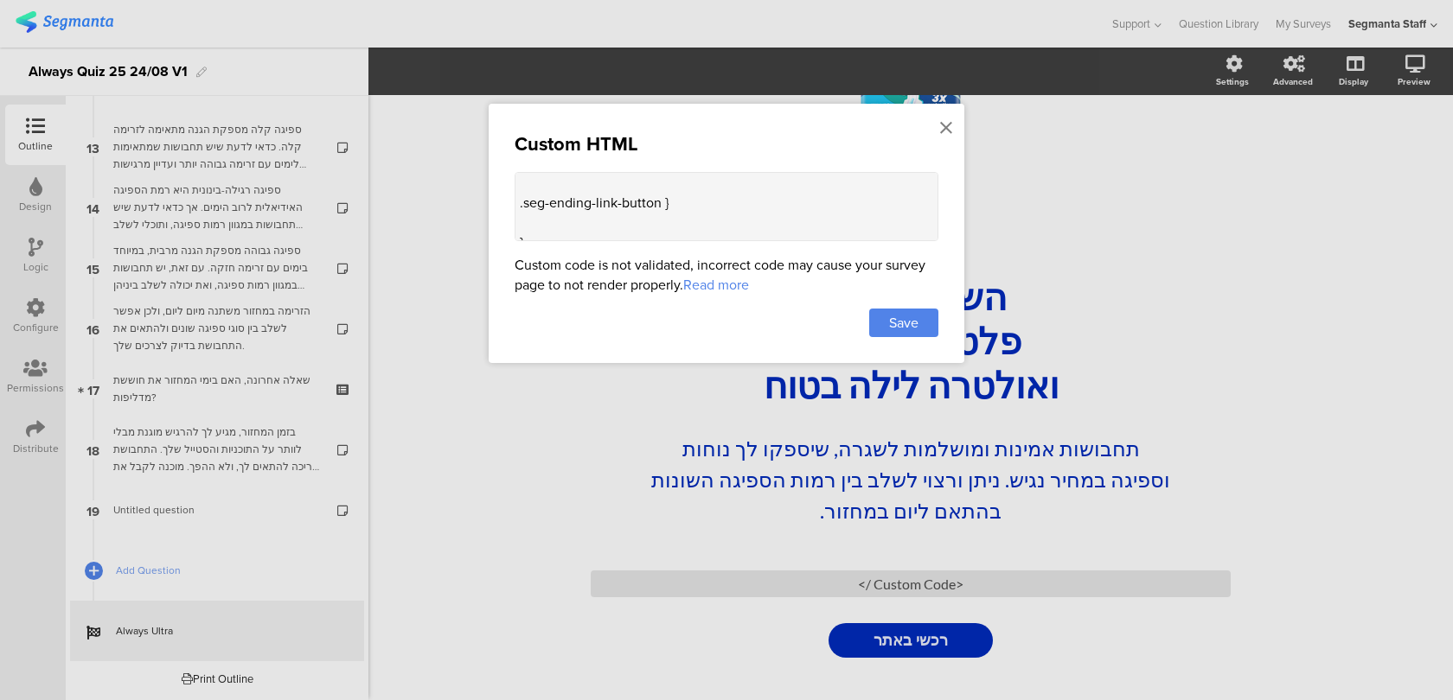
click at [686, 182] on textarea "<style> .seg-ending-screen .main .main-content .ending-title { line-height: 1.2…" at bounding box center [727, 206] width 424 height 69
click at [552, 215] on textarea "<style> .seg-ending-screen .main .main-content .ending-title { line-height: 1.2…" at bounding box center [727, 206] width 424 height 69
paste textarea "min-height: 48px;"
type textarea "<style> .seg-ending-screen .main .main-content .ending-title { line-height: 1.2…"
click at [873, 335] on div "Custom HTML <style> .seg-ending-screen .main .main-content .ending-title { line…" at bounding box center [727, 233] width 476 height 259
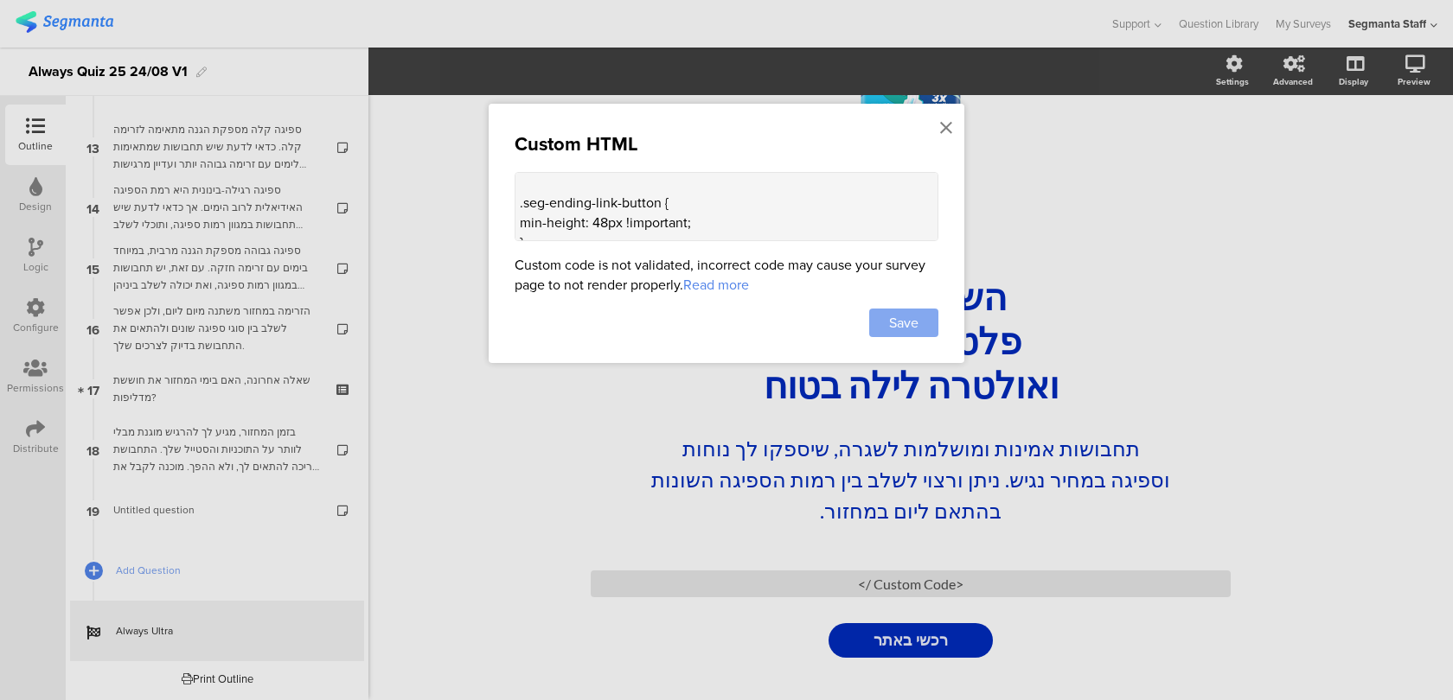
click at [908, 309] on div "Save" at bounding box center [903, 323] width 69 height 29
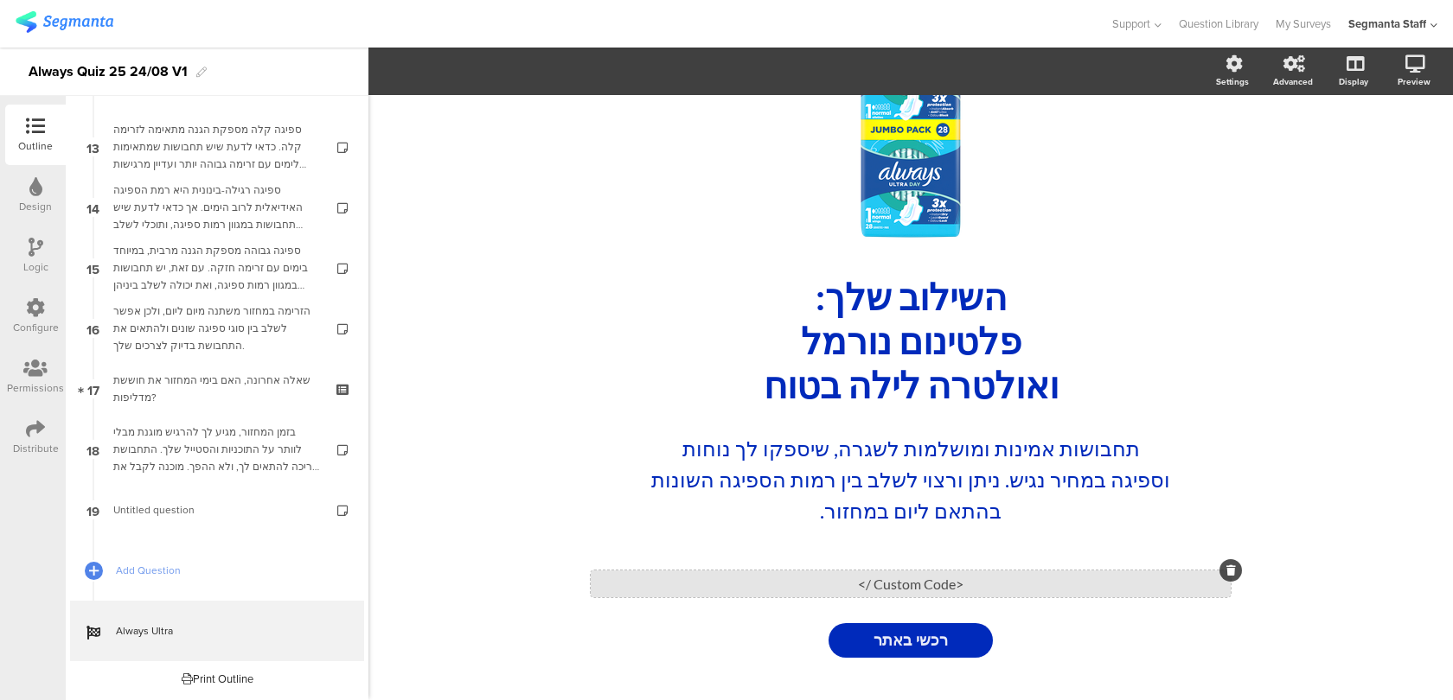
click at [718, 577] on div "<Custom Code />" at bounding box center [911, 584] width 640 height 27
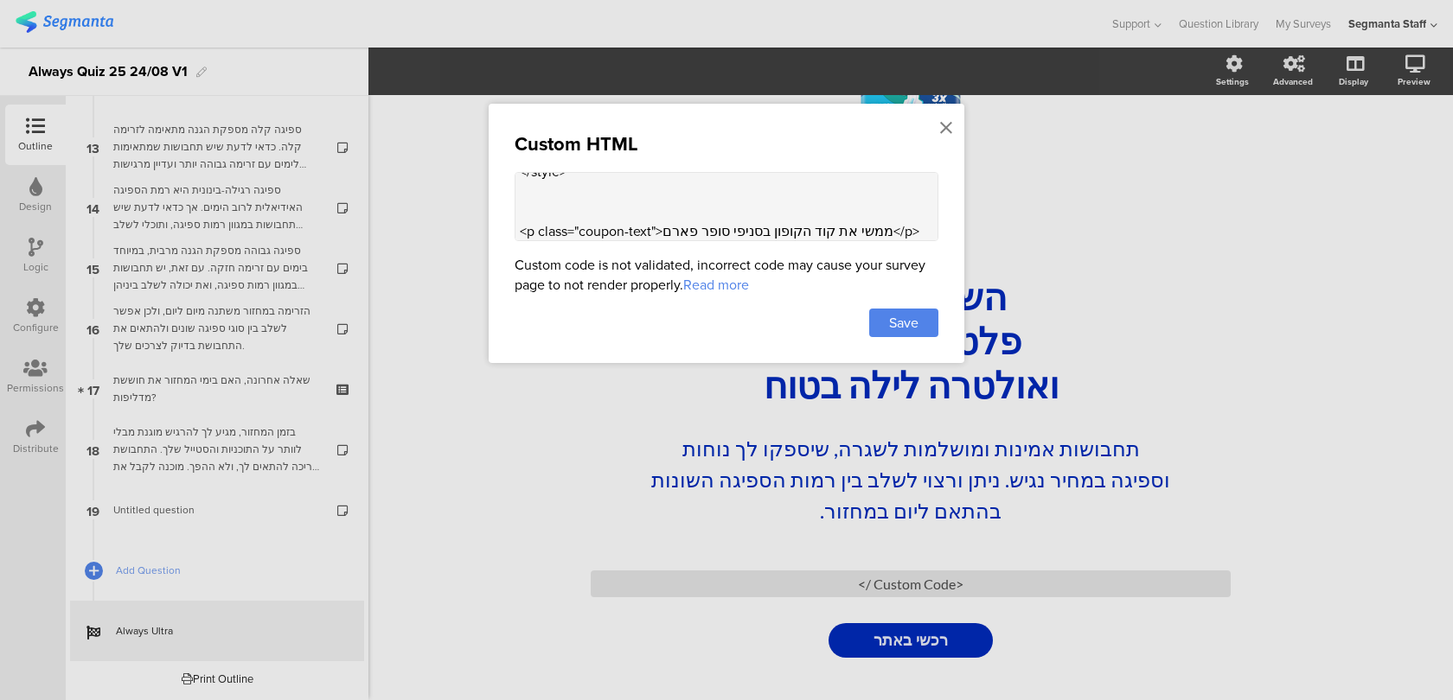
drag, startPoint x: 603, startPoint y: 234, endPoint x: 595, endPoint y: 229, distance: 9.4
click at [595, 230] on textarea "<style> .seg-ending-screen .main .main-content .ending-title { line-height: 1.2…" at bounding box center [727, 206] width 424 height 69
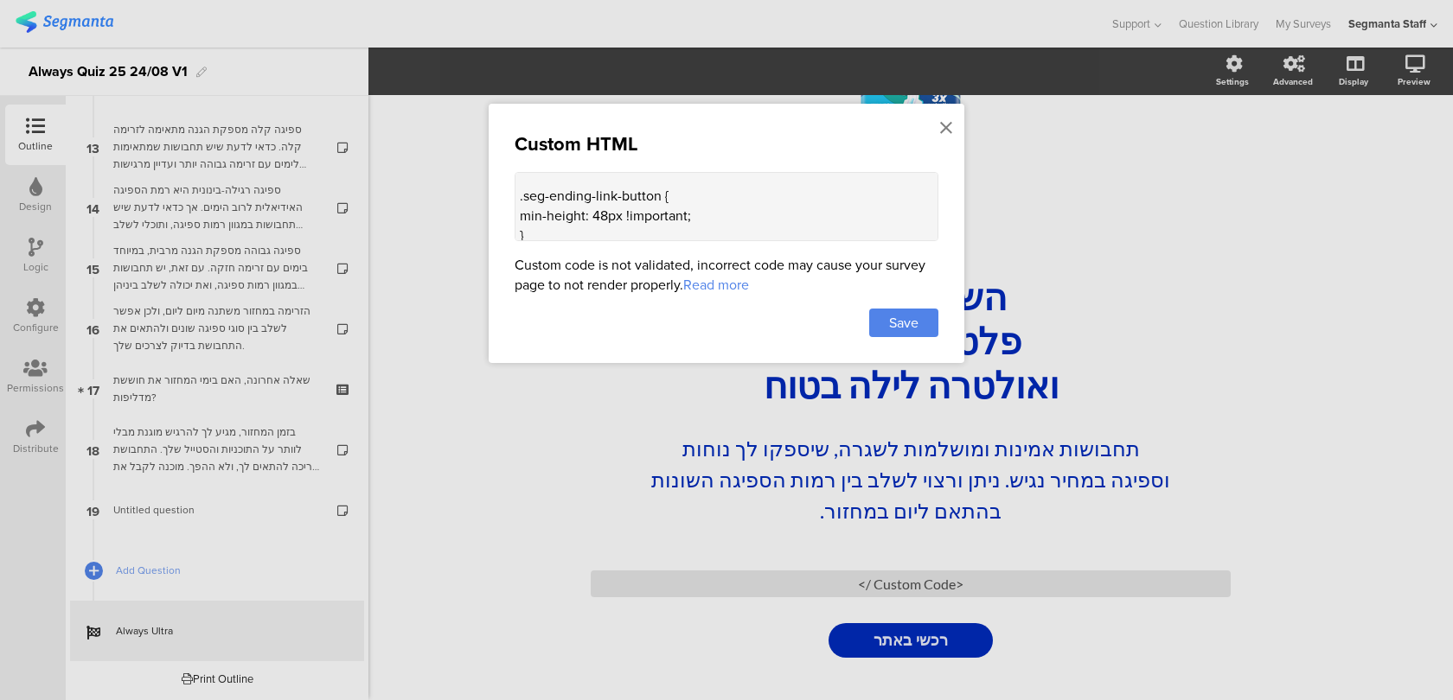
click at [604, 209] on textarea "<style> .seg-ending-screen .main .main-content .ending-title { line-height: 1.2…" at bounding box center [727, 206] width 424 height 69
drag, startPoint x: 604, startPoint y: 200, endPoint x: 591, endPoint y: 199, distance: 12.1
click at [591, 200] on textarea "<style> .seg-ending-screen .main .main-content .ending-title { line-height: 1.2…" at bounding box center [727, 206] width 424 height 69
type textarea "<style> .seg-ending-screen .main .main-content .ending-title { line-height: 1.2…"
click at [906, 324] on span "Save" at bounding box center [903, 323] width 29 height 20
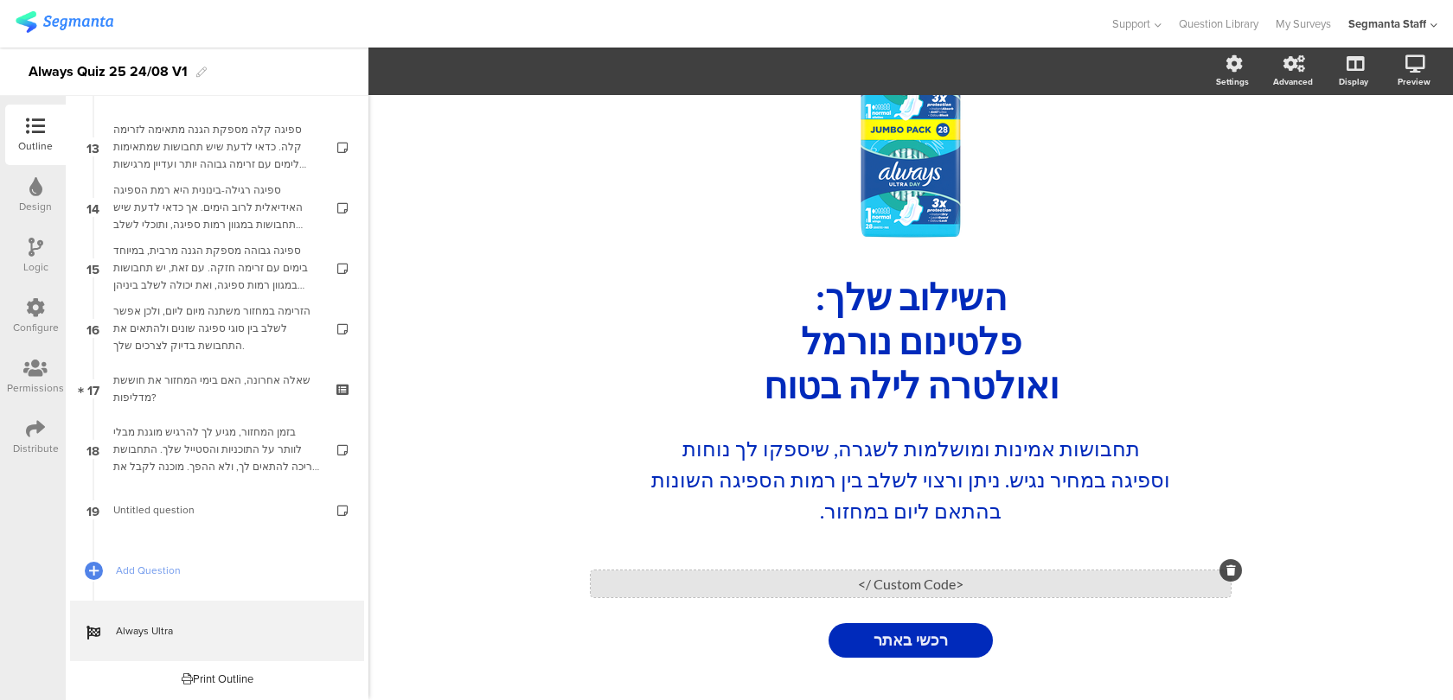
click at [667, 591] on div "<Custom Code />" at bounding box center [911, 584] width 640 height 27
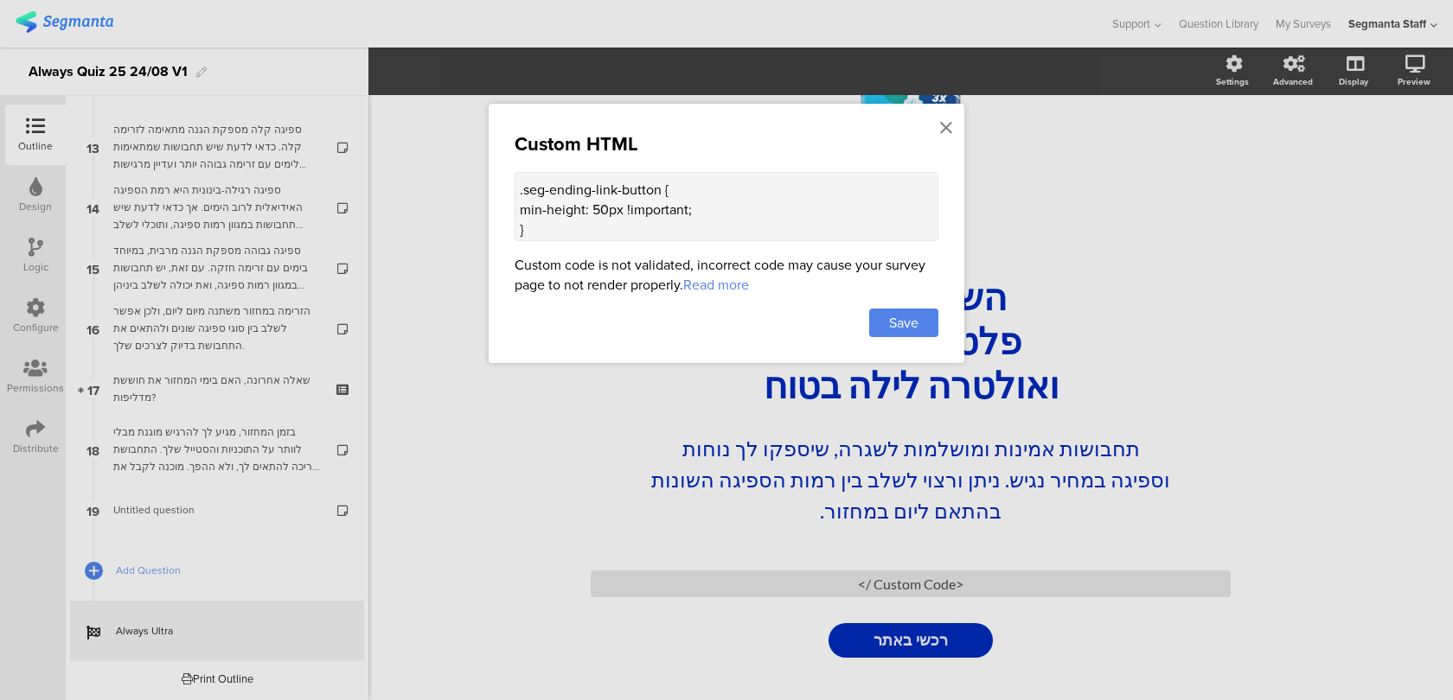
scroll to position [512, 0]
click at [696, 182] on textarea "<style> .seg-ending-screen .main .main-content .ending-title { line-height: 1.2…" at bounding box center [727, 206] width 424 height 69
paste textarea "margin-top: 8px !important;"
type textarea "<style> .seg-ending-screen .main .main-content .ending-title { line-height: 1.2…"
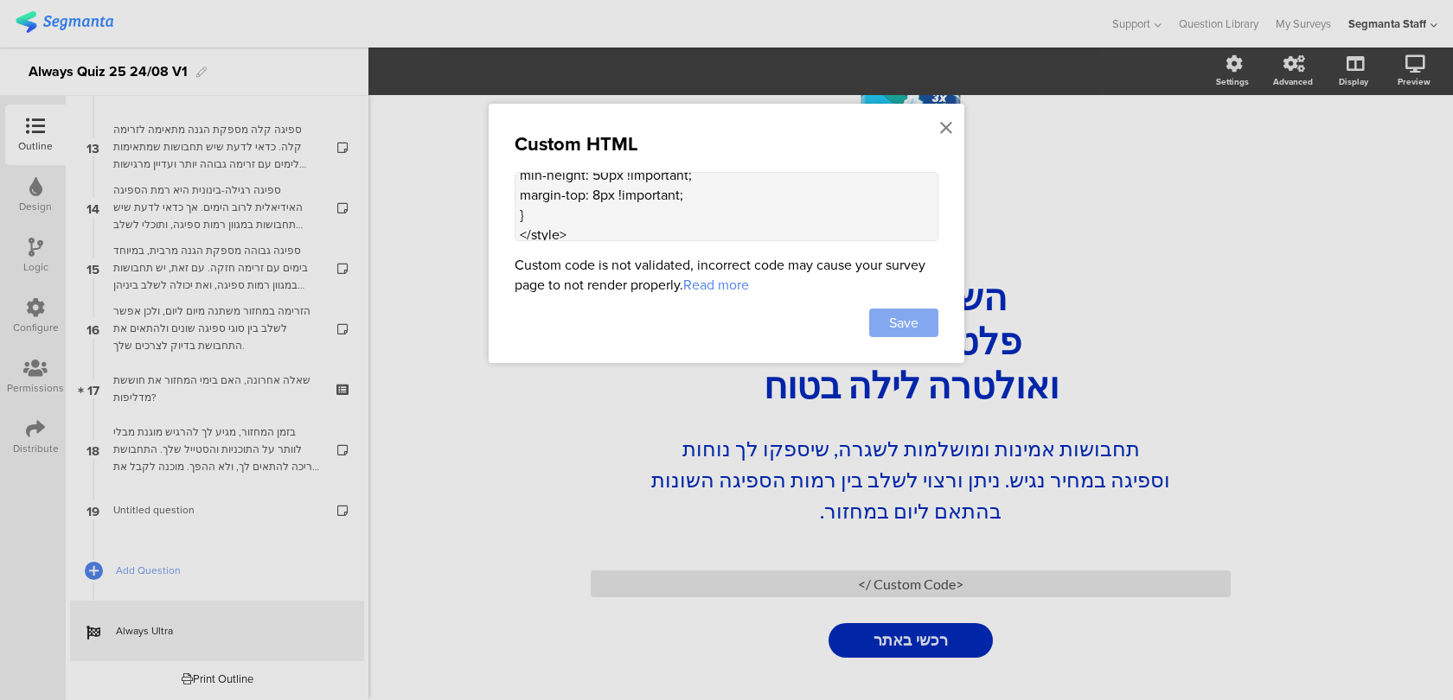
click at [879, 315] on div "Save" at bounding box center [903, 323] width 69 height 29
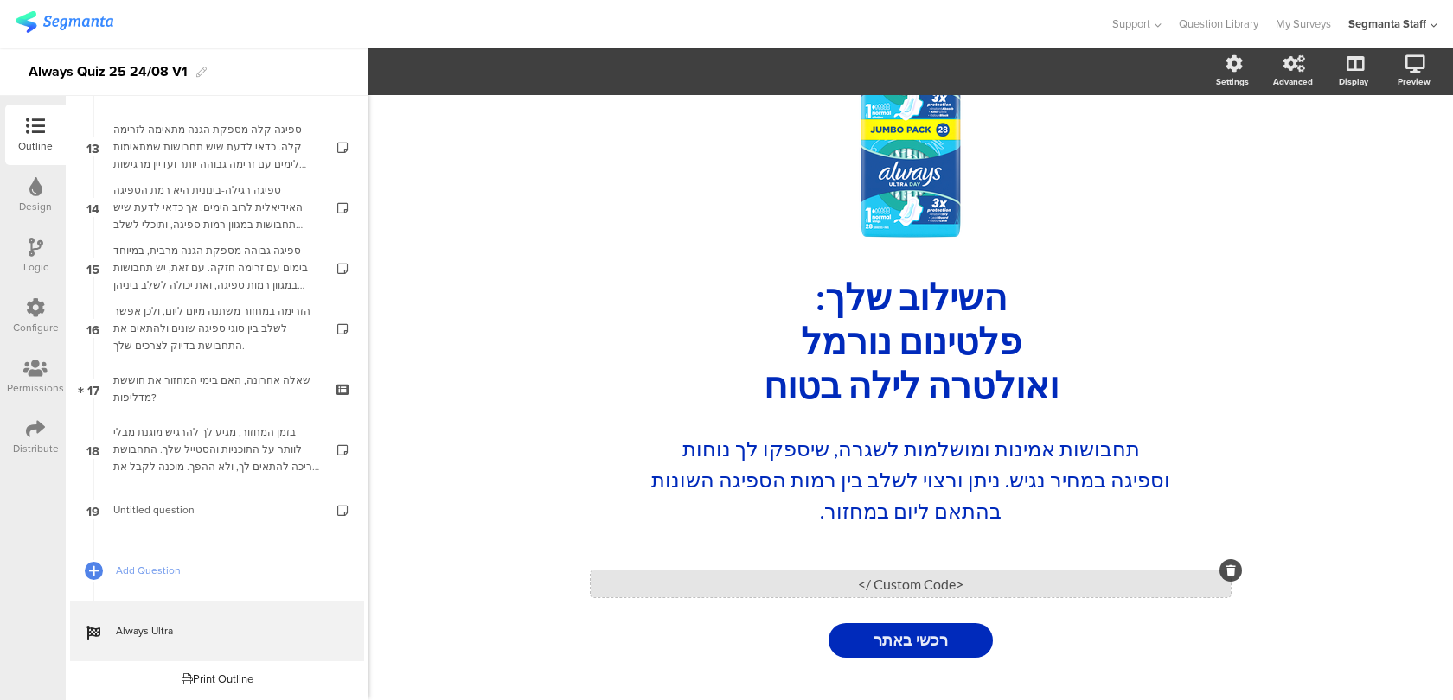
click at [710, 579] on div "<Custom Code />" at bounding box center [911, 584] width 640 height 27
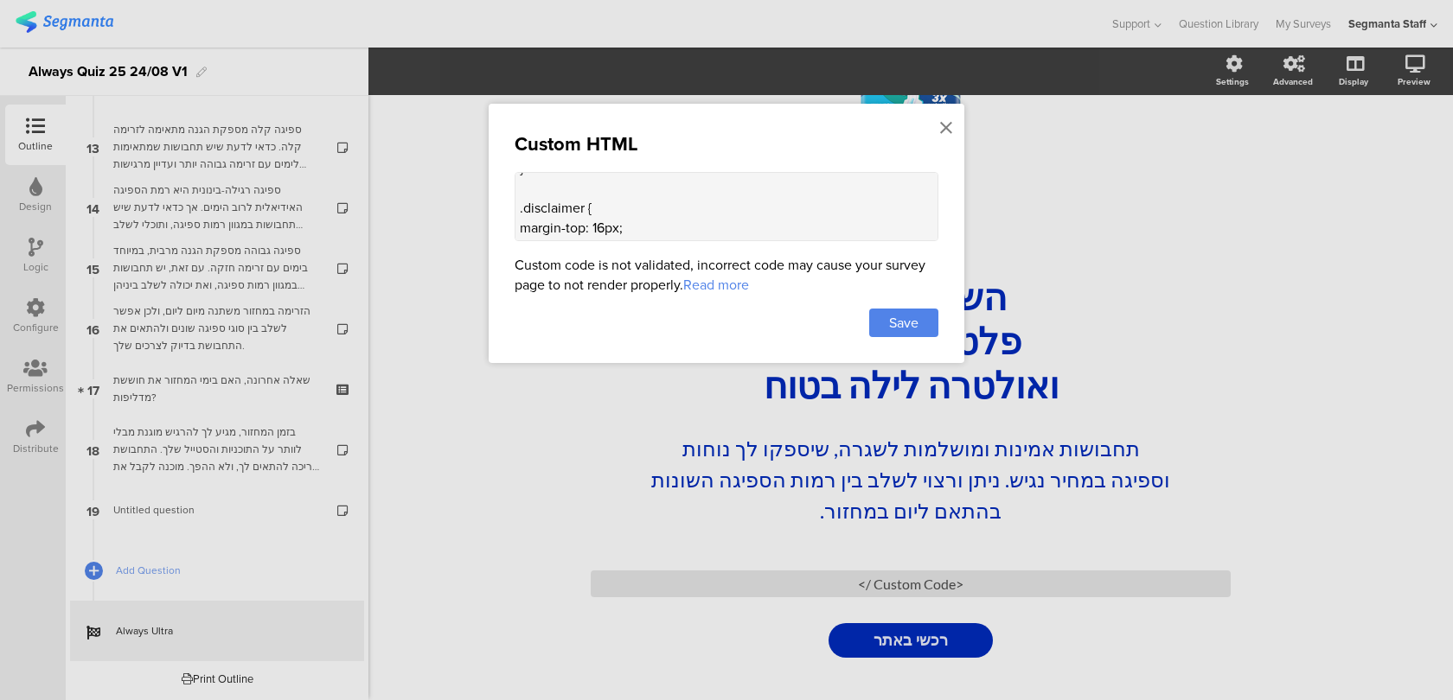
scroll to position [83, 0]
drag, startPoint x: 537, startPoint y: 208, endPoint x: 517, endPoint y: 216, distance: 21.7
click at [517, 216] on textarea "<style> .seg-ending-screen .main .main-content .ending-title { line-height: 1.2…" at bounding box center [727, 206] width 424 height 69
drag, startPoint x: 600, startPoint y: 202, endPoint x: 590, endPoint y: 201, distance: 10.5
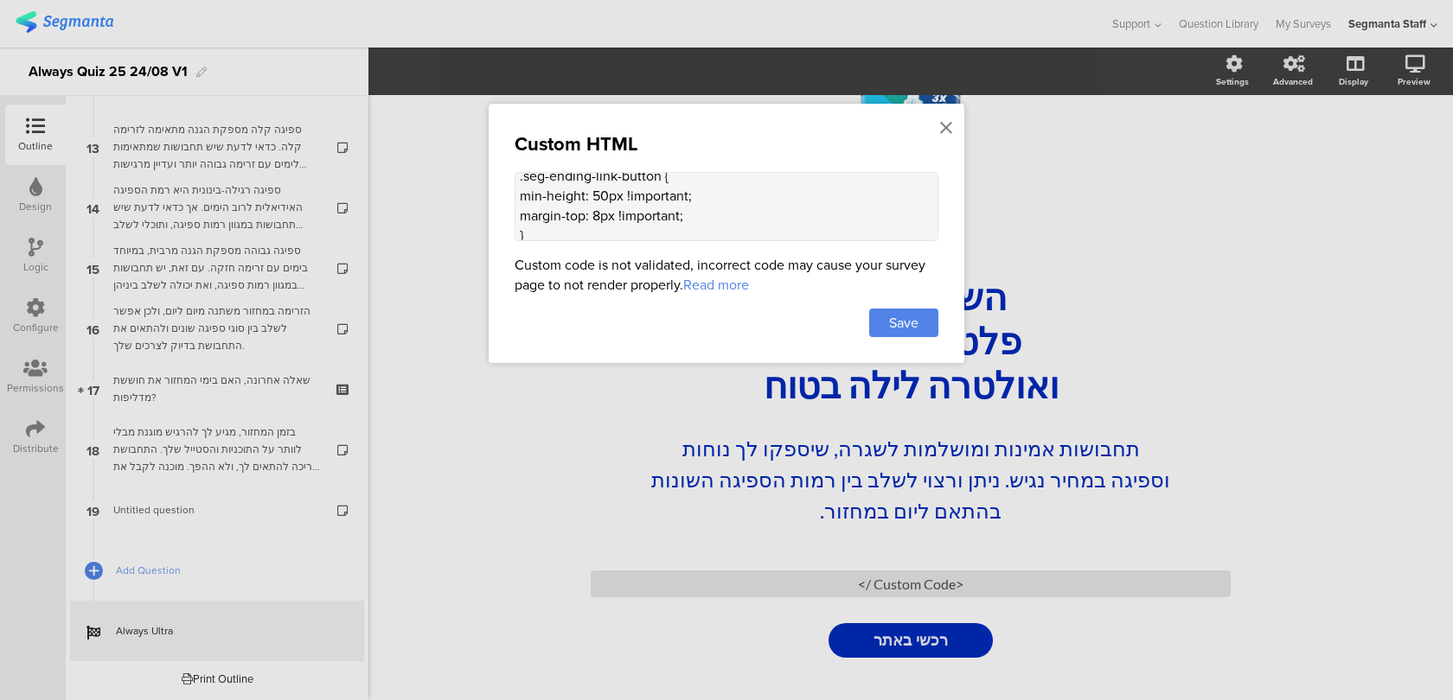
click at [590, 201] on textarea "<style> .seg-ending-screen .main .main-content .ending-title { line-height: 1.2…" at bounding box center [727, 206] width 424 height 69
click at [589, 202] on textarea "<style> .seg-ending-screen .main .main-content .ending-title { line-height: 1.2…" at bounding box center [727, 206] width 424 height 69
click at [630, 204] on textarea "<style> .seg-ending-screen .main .main-content .ending-title { line-height: 1.2…" at bounding box center [727, 206] width 424 height 69
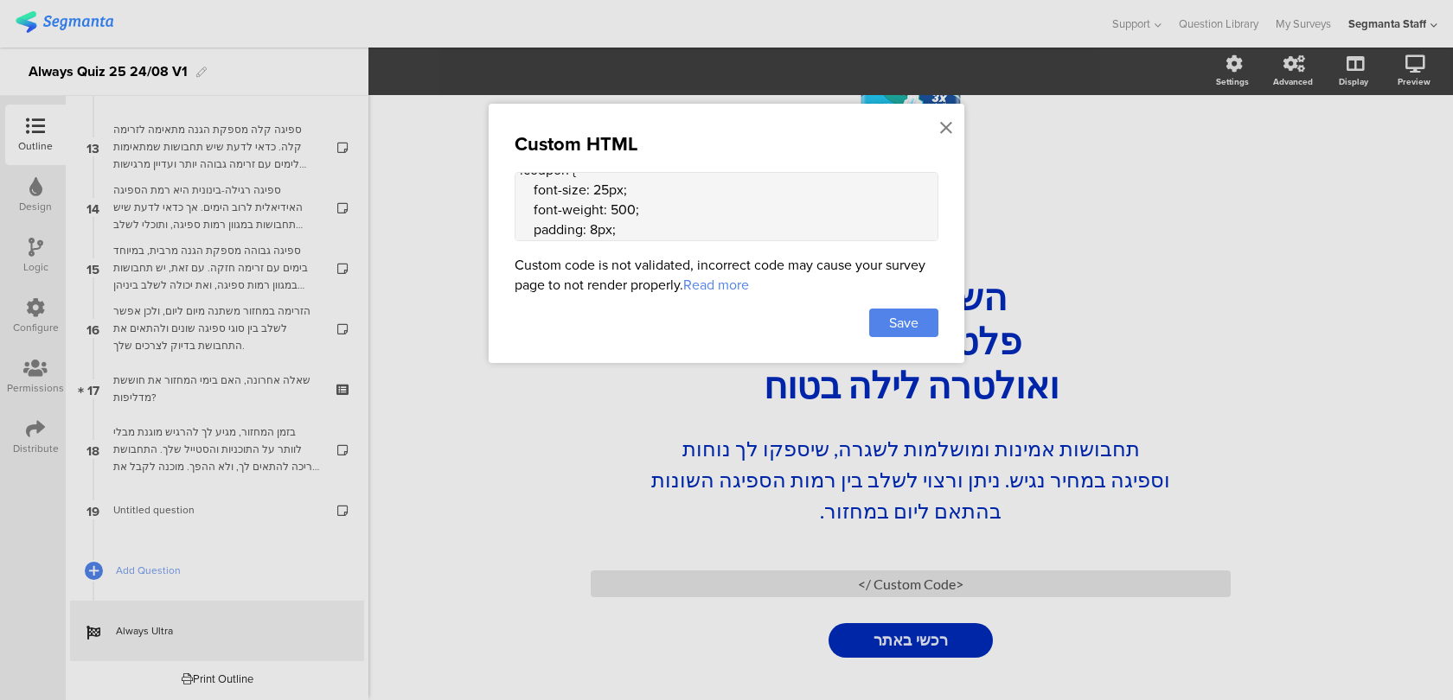
drag, startPoint x: 632, startPoint y: 176, endPoint x: 503, endPoint y: 176, distance: 128.8
click at [503, 176] on div "Custom HTML <style> .seg-ending-screen .main .main-content .ending-title { line…" at bounding box center [727, 233] width 476 height 259
click at [624, 199] on textarea "<style> .seg-ending-screen .main .main-content .ending-title { line-height: 1.2…" at bounding box center [727, 206] width 424 height 69
drag, startPoint x: 630, startPoint y: 185, endPoint x: 511, endPoint y: 216, distance: 123.3
click at [511, 216] on div "Custom HTML <style> .seg-ending-screen .main .main-content .ending-title { line…" at bounding box center [727, 233] width 476 height 259
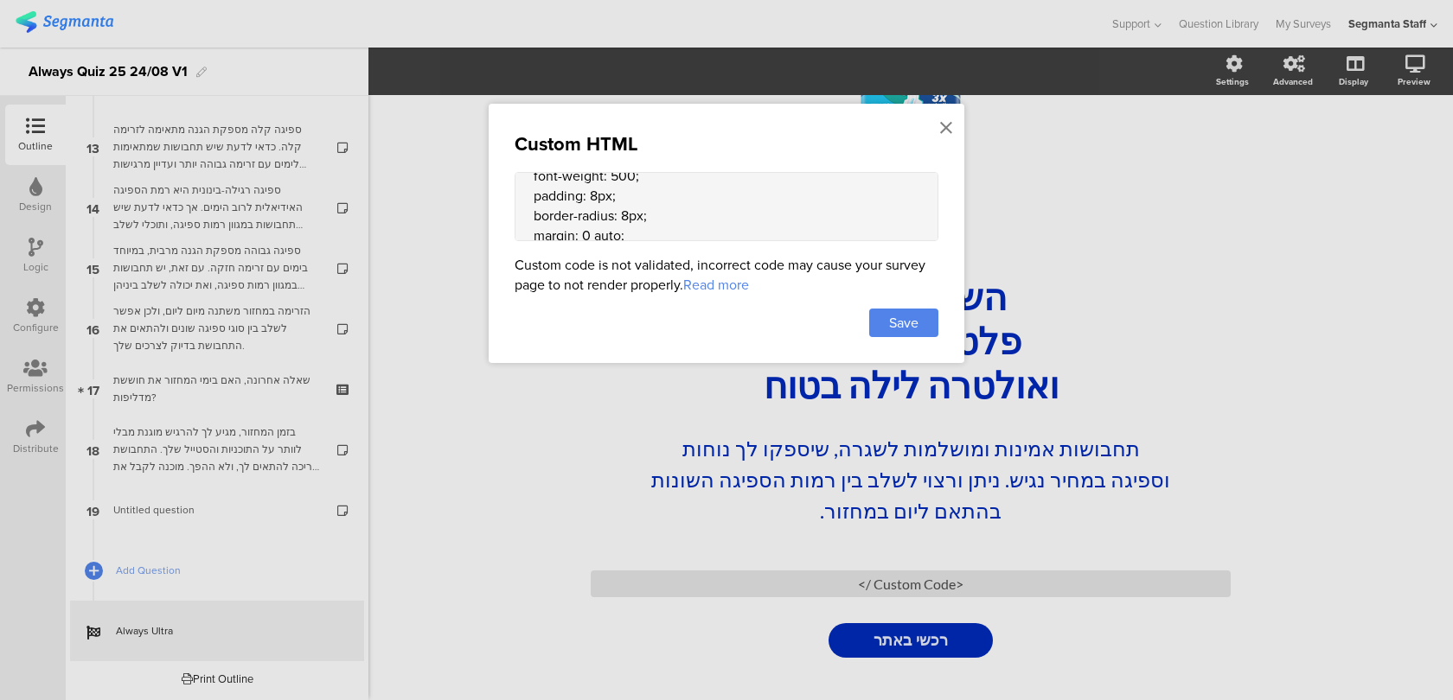
click at [609, 205] on textarea "<style> .seg-ending-screen .main .main-content .ending-title { line-height: 1.2…" at bounding box center [727, 206] width 424 height 69
drag, startPoint x: 630, startPoint y: 180, endPoint x: 526, endPoint y: 199, distance: 105.5
click at [526, 199] on textarea "<style> .seg-ending-screen .main .main-content .ending-title { line-height: 1.2…" at bounding box center [727, 206] width 424 height 69
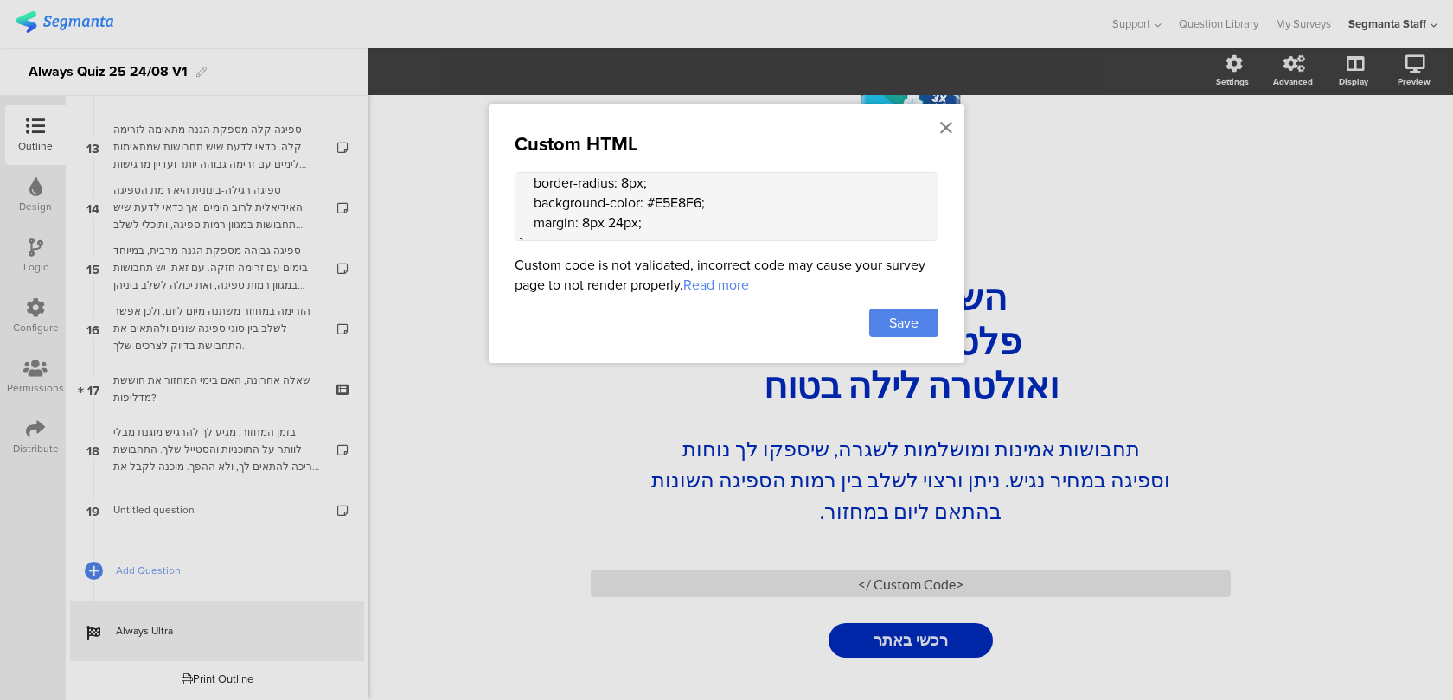
click at [585, 210] on textarea "<style> .seg-ending-screen .main .main-content .ending-title { line-height: 1.2…" at bounding box center [727, 206] width 424 height 69
type textarea "<style> .seg-ending-screen .main .main-content .ending-title { line-height: 1.2…"
click at [901, 309] on div "Save" at bounding box center [903, 323] width 69 height 29
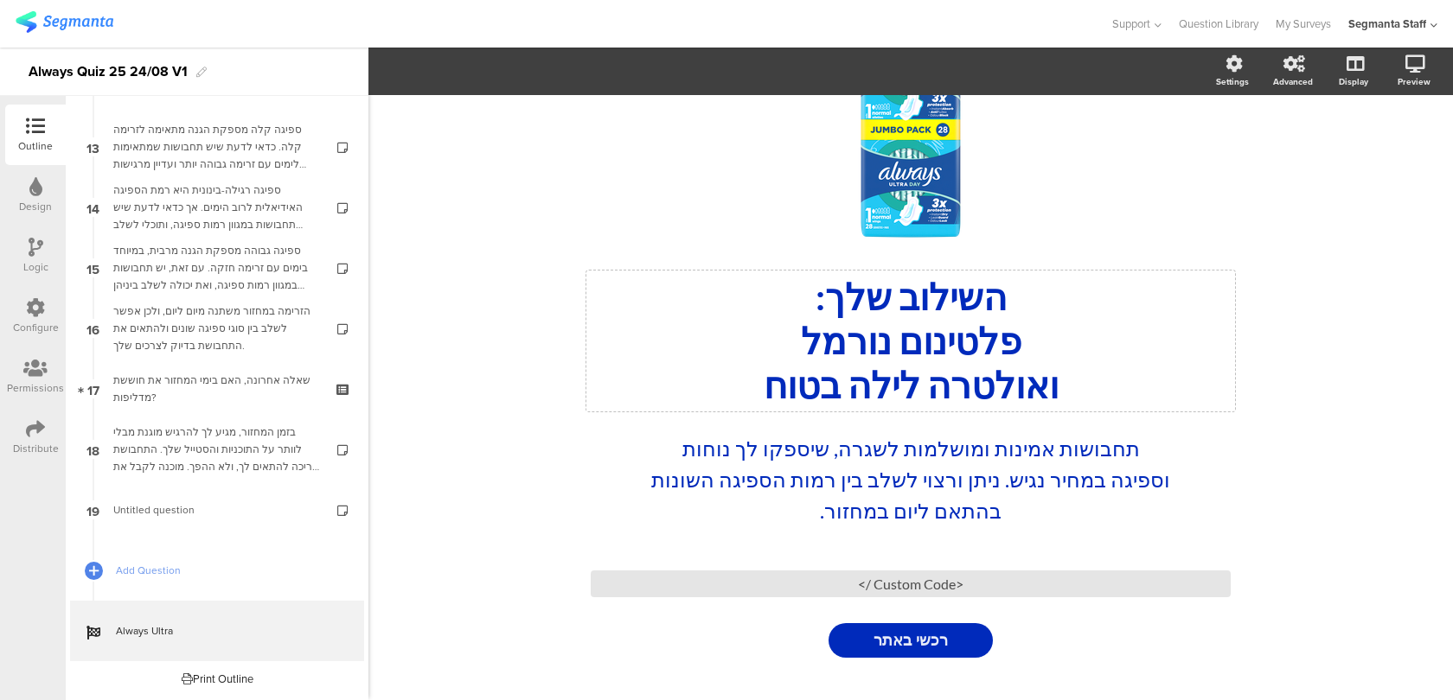
click at [860, 295] on p "השילוב שלך:" at bounding box center [911, 297] width 640 height 44
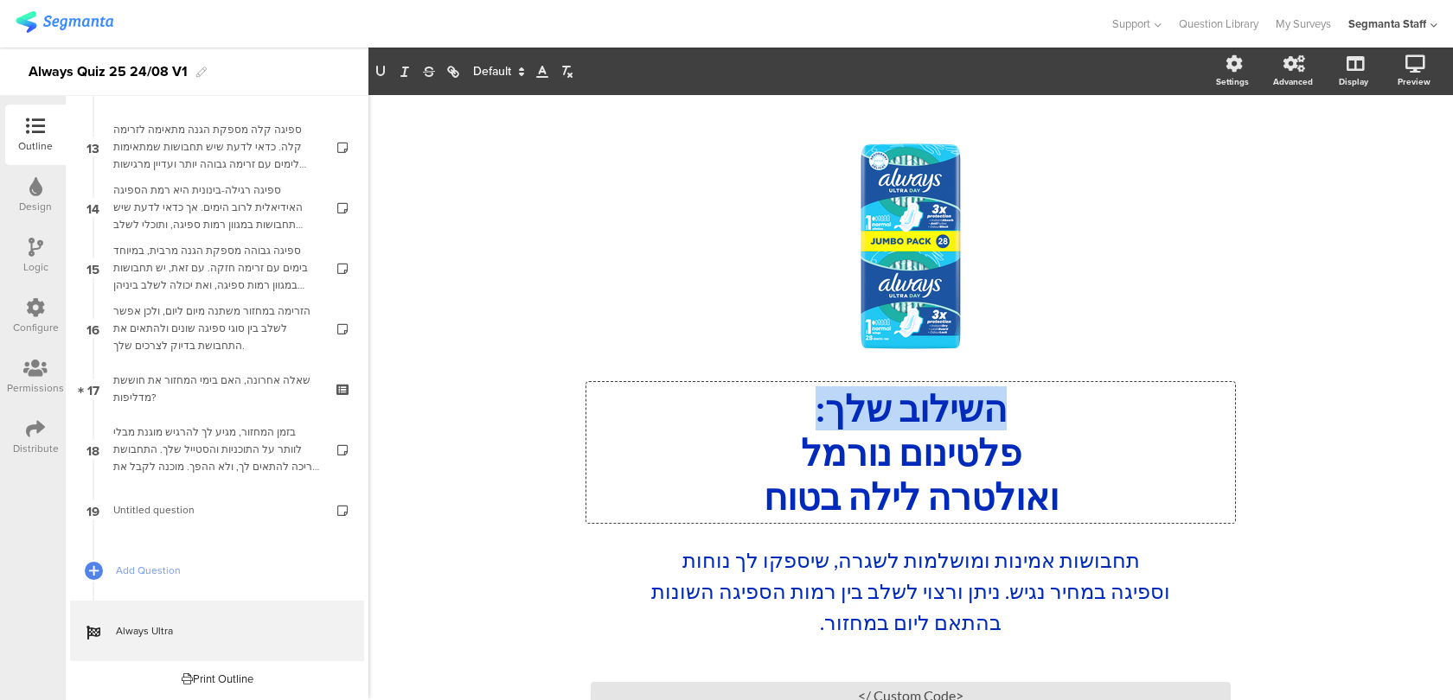
drag, startPoint x: 1006, startPoint y: 406, endPoint x: 808, endPoint y: 407, distance: 198.0
click at [808, 407] on p "השילוב שלך:" at bounding box center [911, 409] width 640 height 44
click at [504, 77] on span at bounding box center [497, 71] width 65 height 21
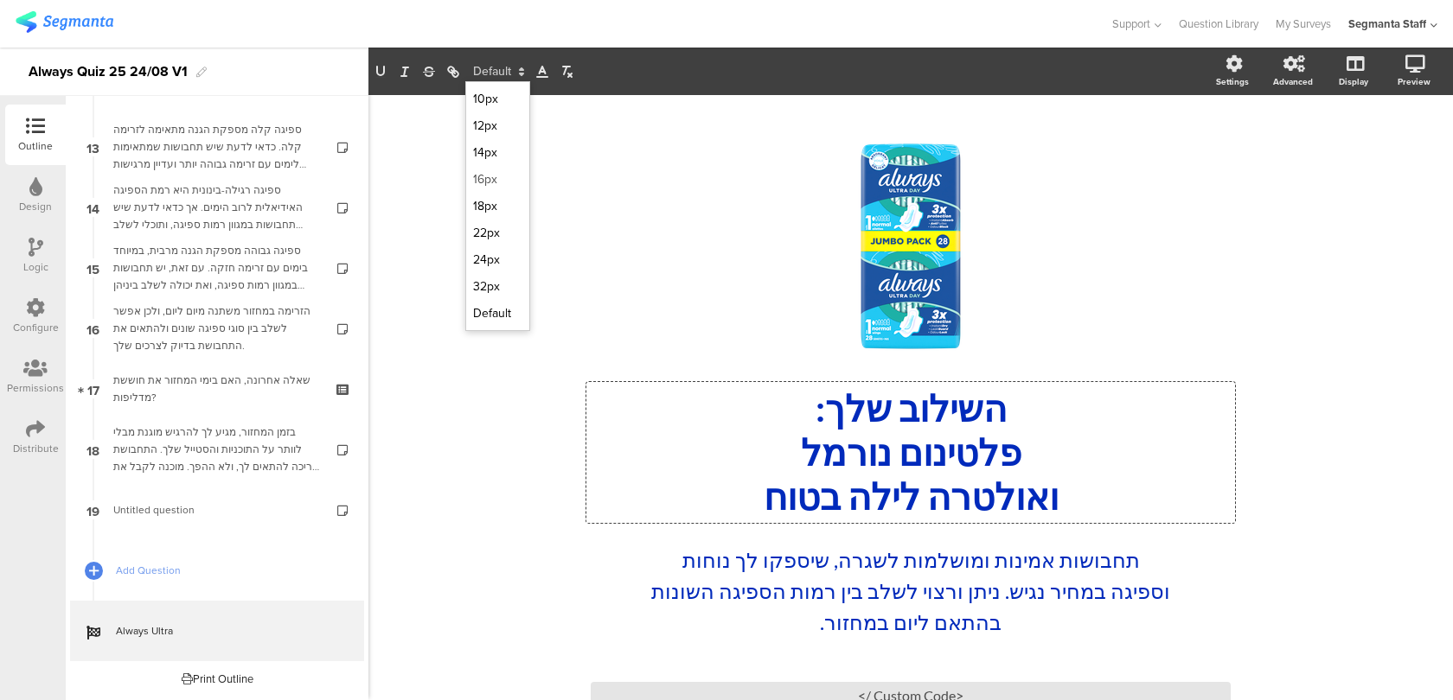
click at [505, 169] on span at bounding box center [497, 179] width 49 height 27
click at [494, 80] on span at bounding box center [497, 71] width 65 height 21
click at [495, 206] on span at bounding box center [497, 206] width 49 height 27
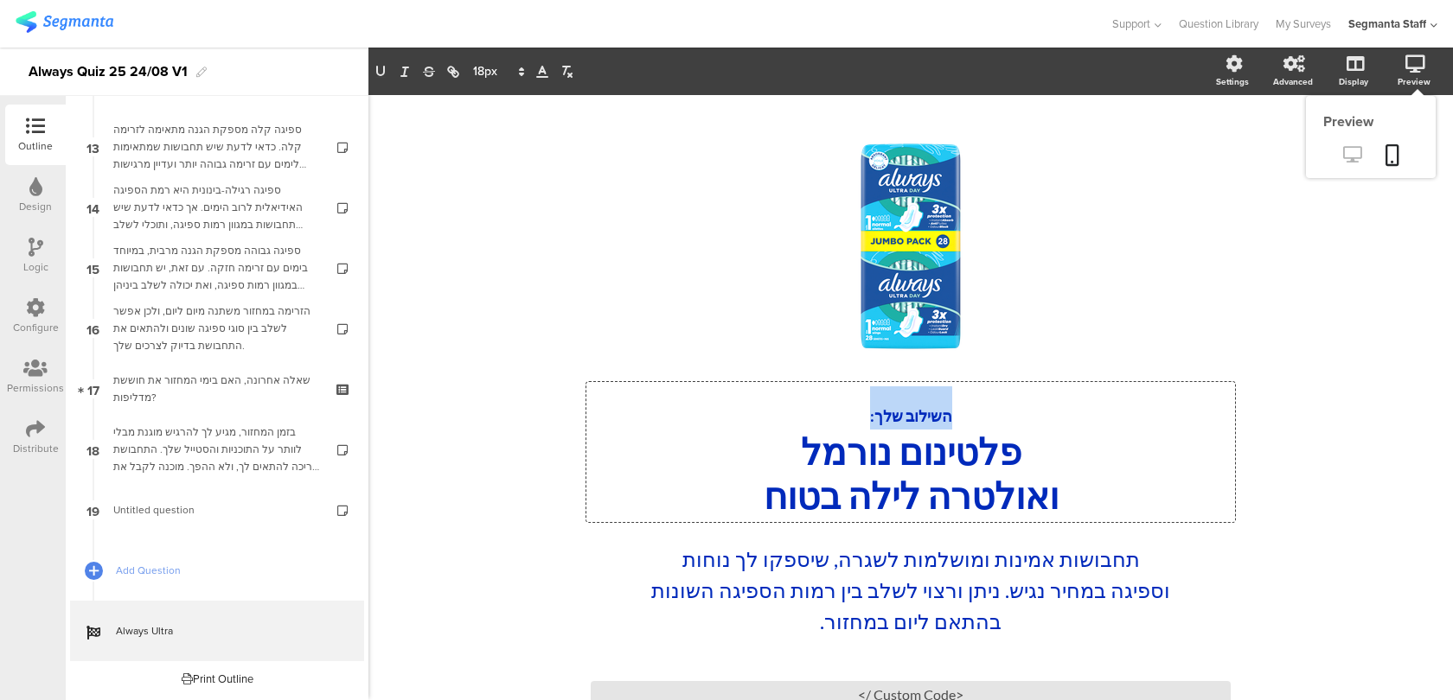
click at [1351, 151] on icon at bounding box center [1352, 154] width 18 height 16
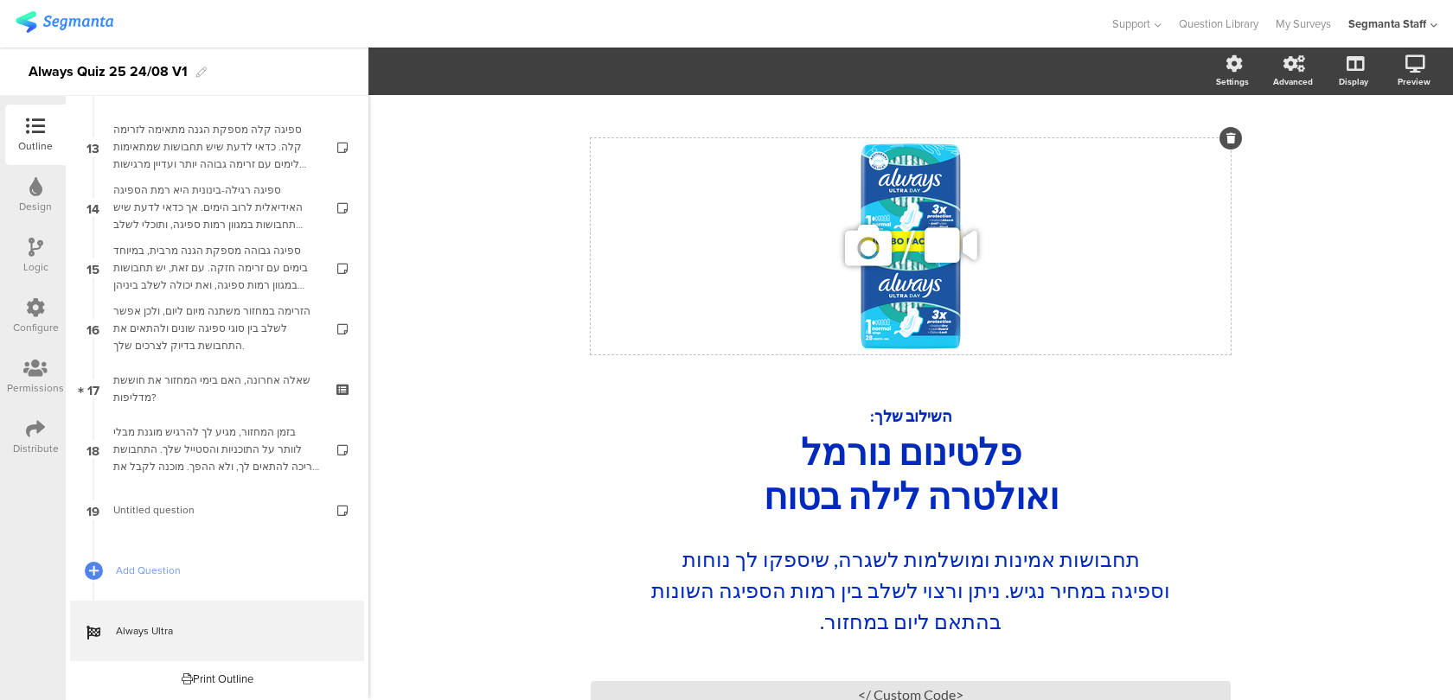
click at [869, 244] on icon at bounding box center [868, 245] width 59 height 59
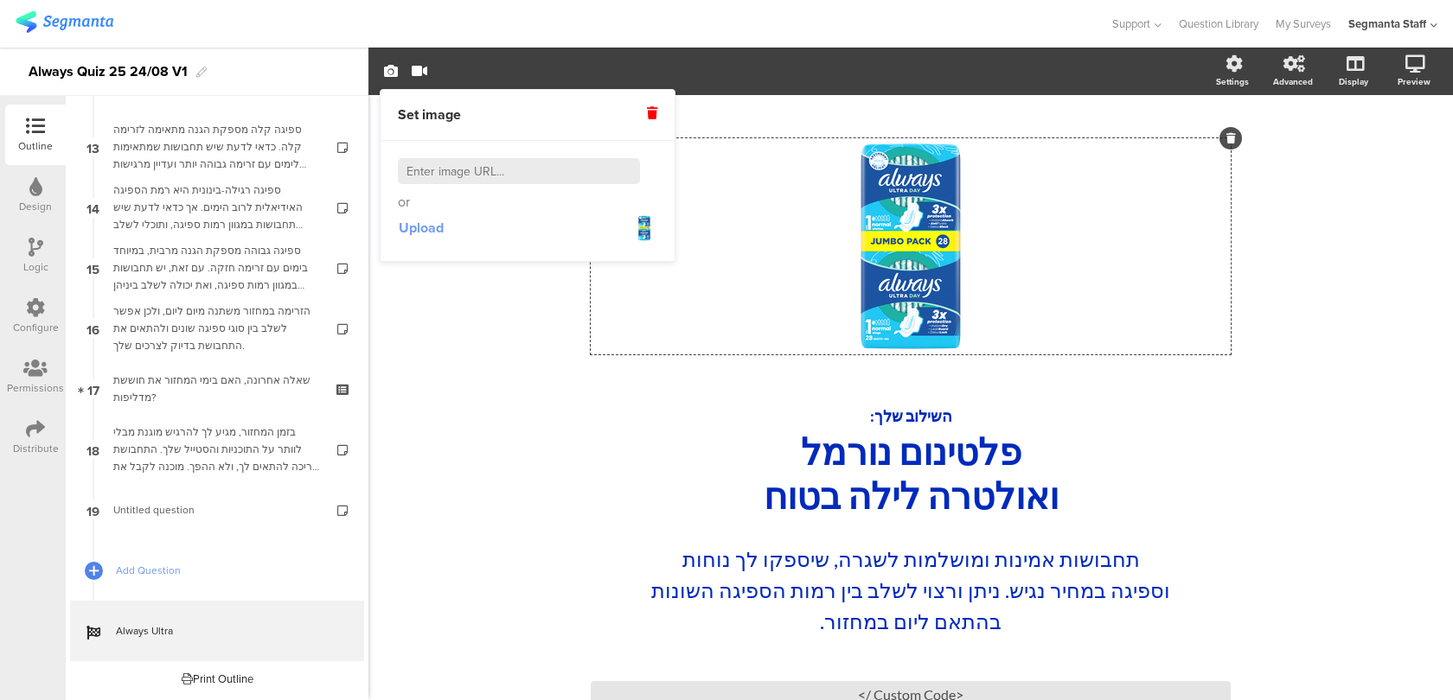
click at [426, 225] on span "Upload" at bounding box center [421, 228] width 45 height 20
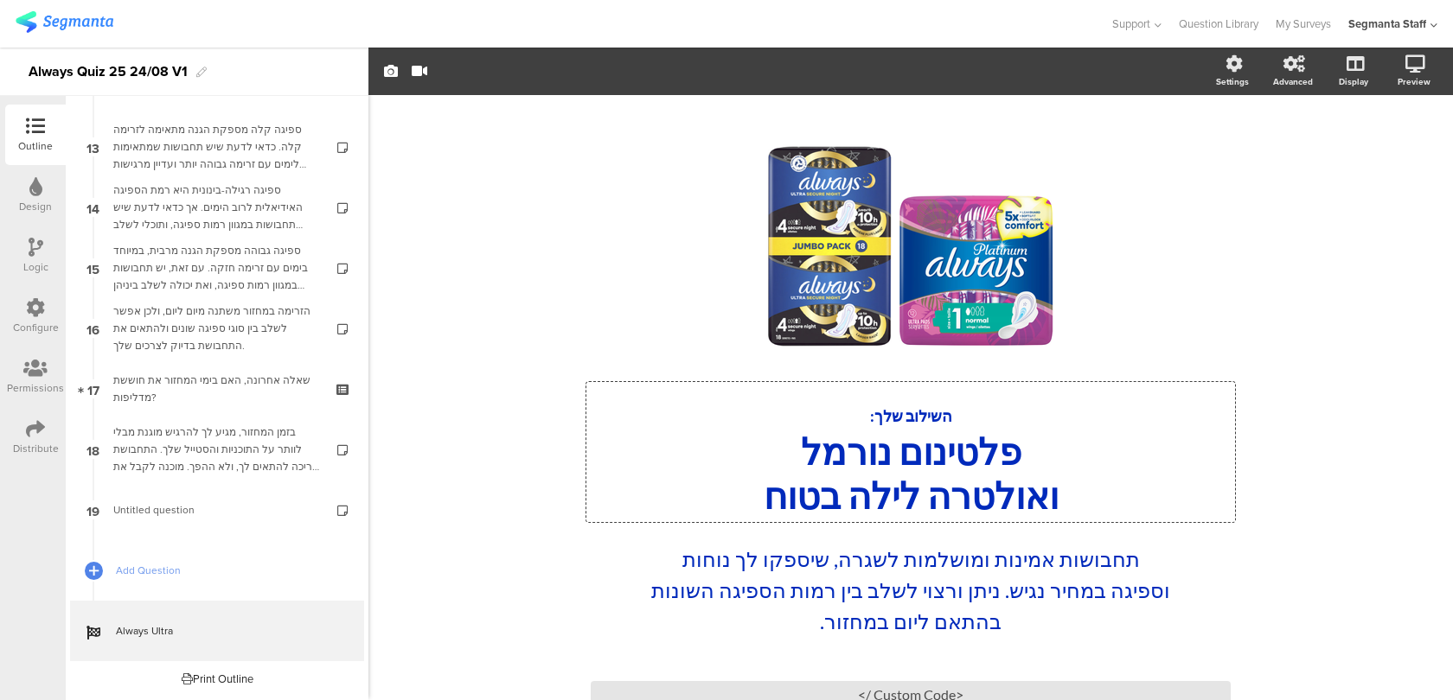
click at [960, 415] on div "השילוב שלך: פלטינום נורמל ואולטרה לילה בטוח השילוב שלך: פלטינום נורמל ואולטרה ל…" at bounding box center [910, 452] width 649 height 140
click at [1390, 150] on icon at bounding box center [1392, 155] width 14 height 22
click at [775, 274] on div "/" at bounding box center [911, 246] width 640 height 216
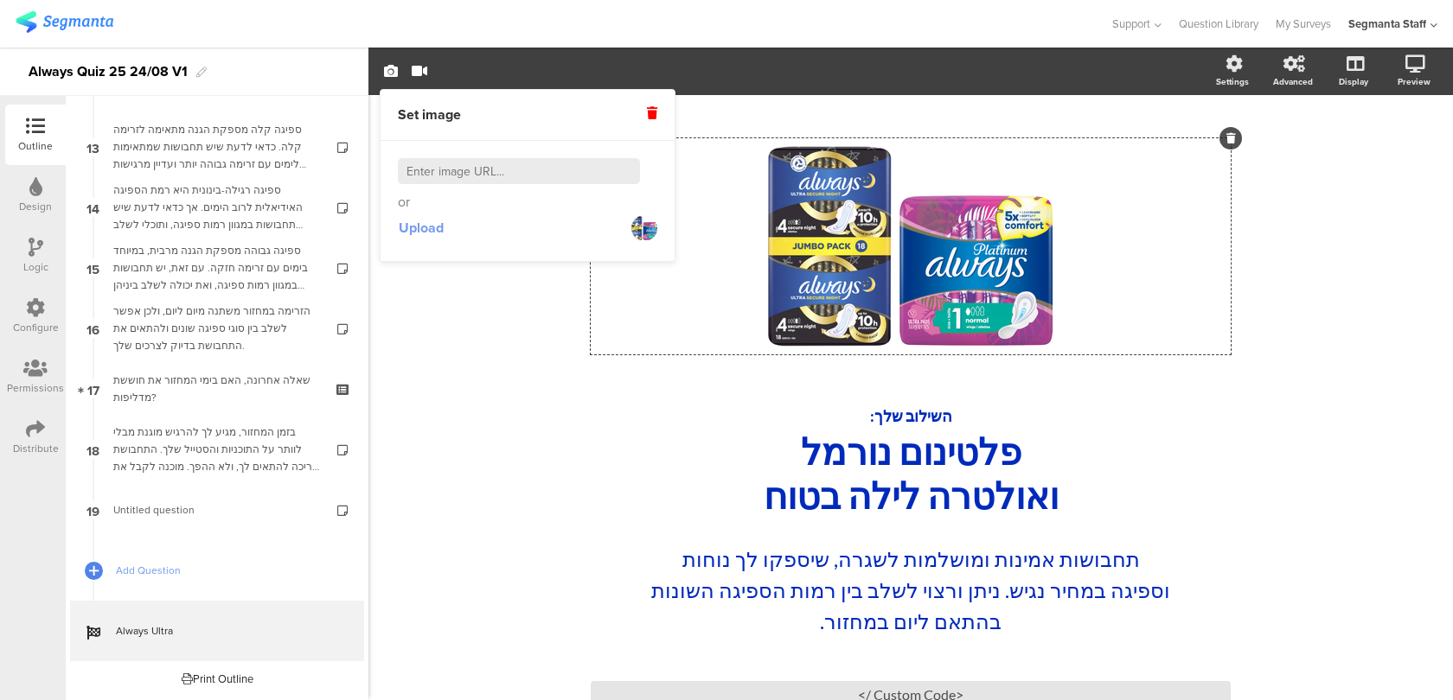
click at [422, 236] on span "Upload" at bounding box center [421, 228] width 45 height 20
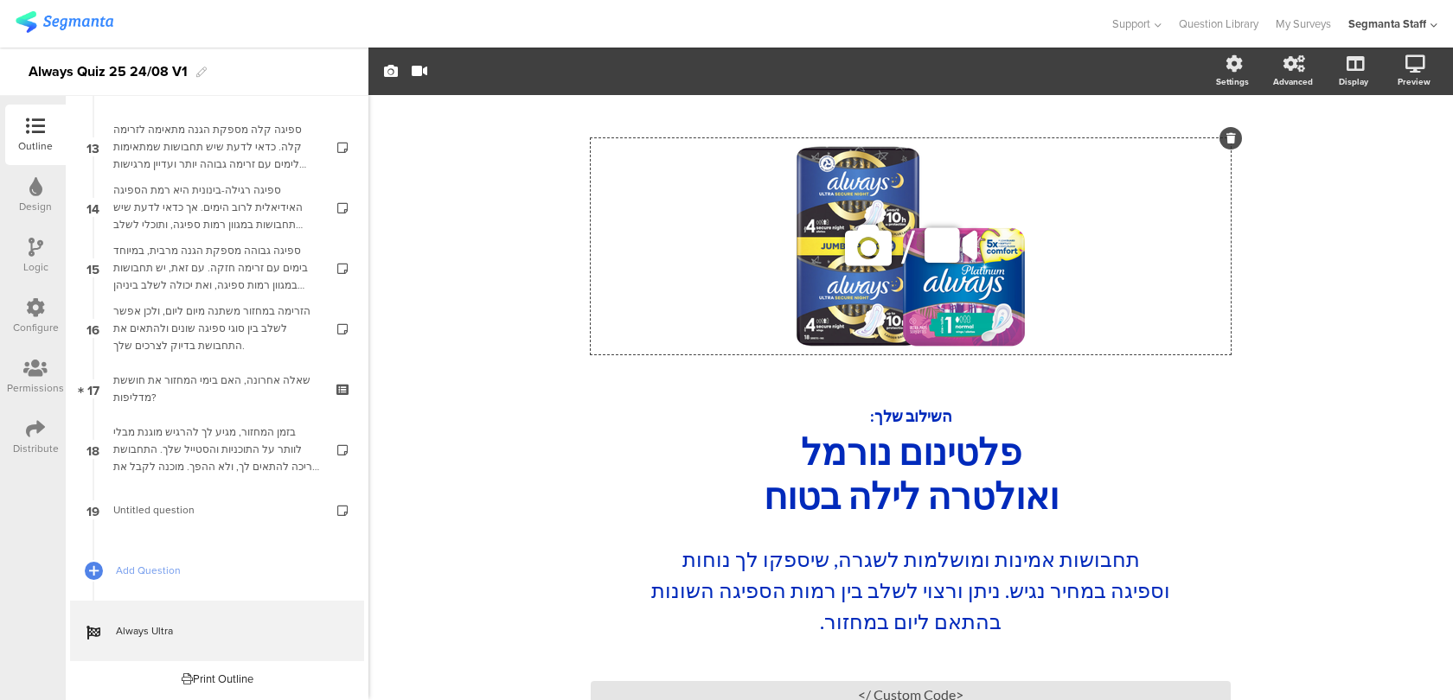
click at [859, 253] on icon at bounding box center [868, 245] width 59 height 59
click at [1397, 143] on link at bounding box center [1392, 156] width 38 height 33
click at [852, 250] on icon at bounding box center [868, 245] width 59 height 59
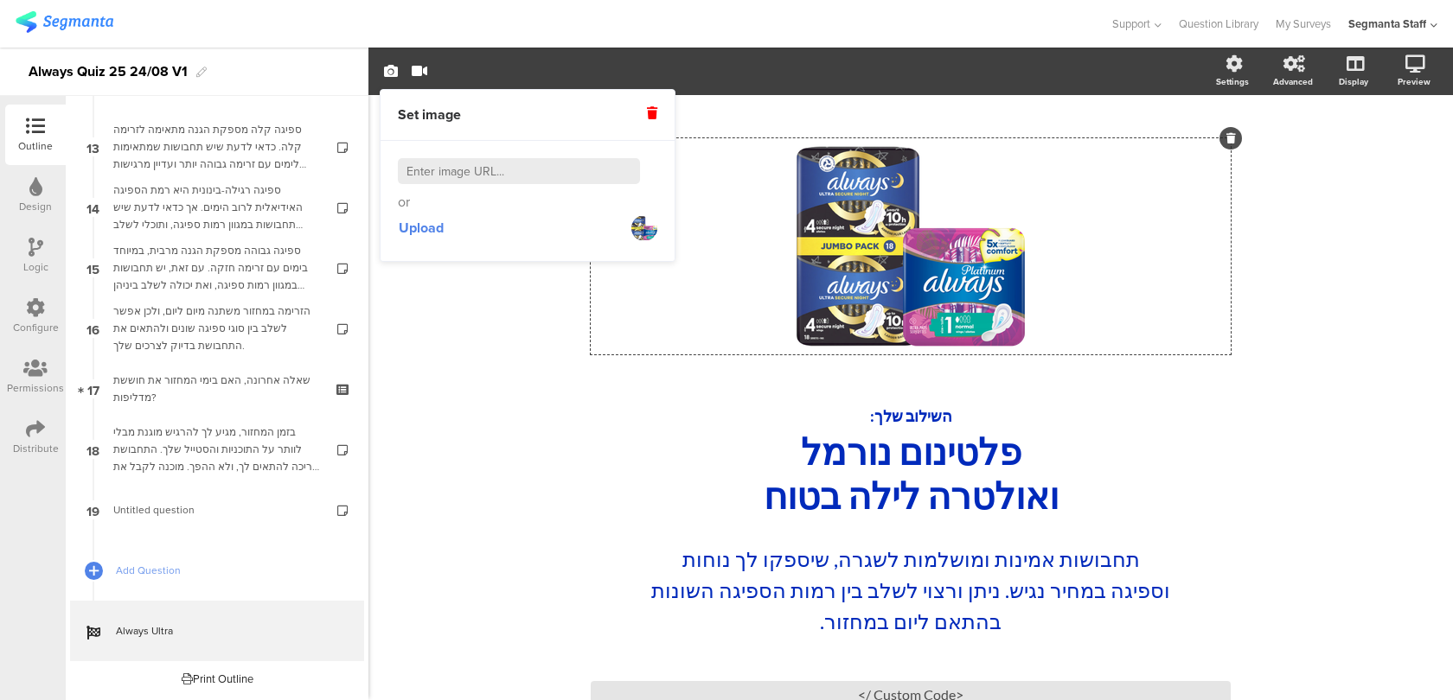
click at [450, 227] on div "Upload" at bounding box center [527, 228] width 259 height 31
click at [433, 227] on span "Upload" at bounding box center [421, 228] width 45 height 20
click at [1393, 158] on icon at bounding box center [1392, 155] width 14 height 22
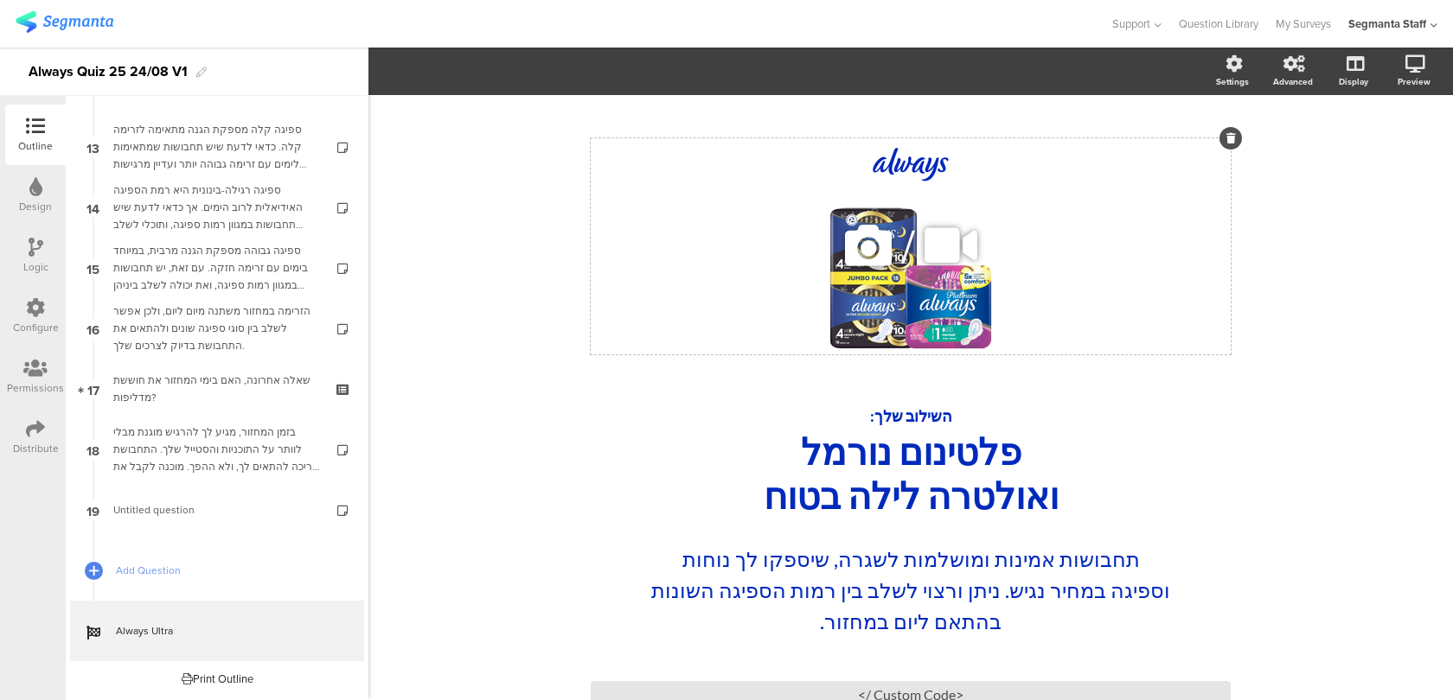
click at [873, 253] on icon at bounding box center [868, 245] width 59 height 59
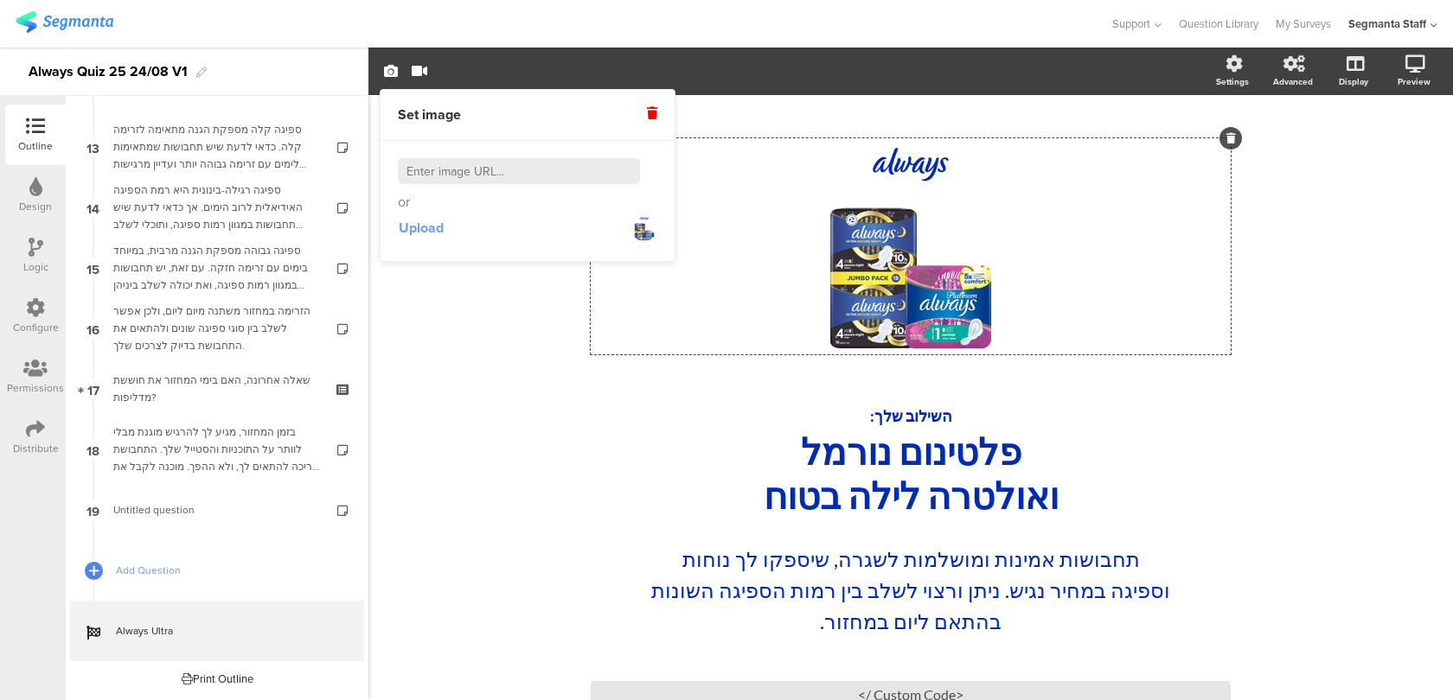
click at [438, 243] on button "Upload" at bounding box center [421, 228] width 47 height 31
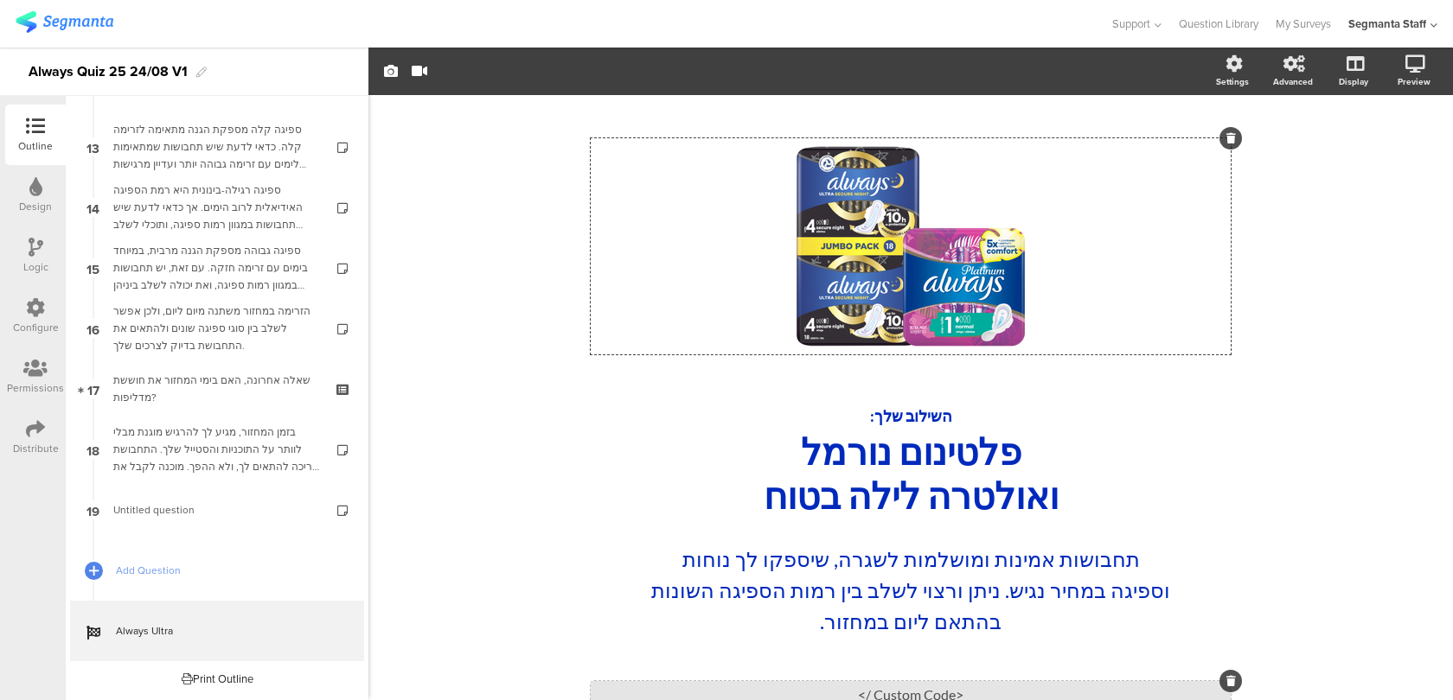
click at [749, 688] on div "<Custom Code />" at bounding box center [911, 694] width 640 height 27
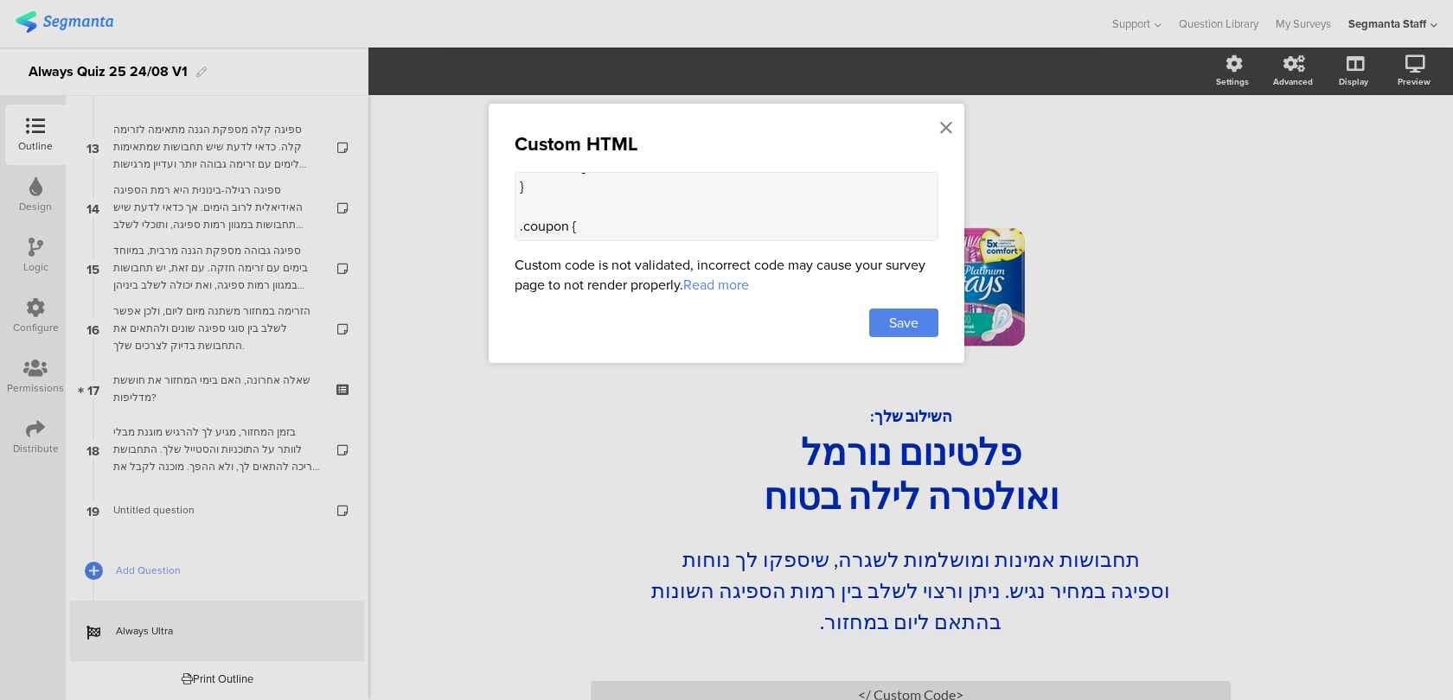
scroll to position [81, 0]
click at [556, 182] on textarea "<style> .seg-ending-screen .main .main-content .ending-title { line-height: 1.2…" at bounding box center [727, 206] width 424 height 69
paste textarea ".seg-ending-screen .main .main-content .ending-explain"
click at [875, 192] on textarea "<style> .seg-ending-screen .main .main-content .ending-title { line-height: 1.2…" at bounding box center [727, 206] width 424 height 69
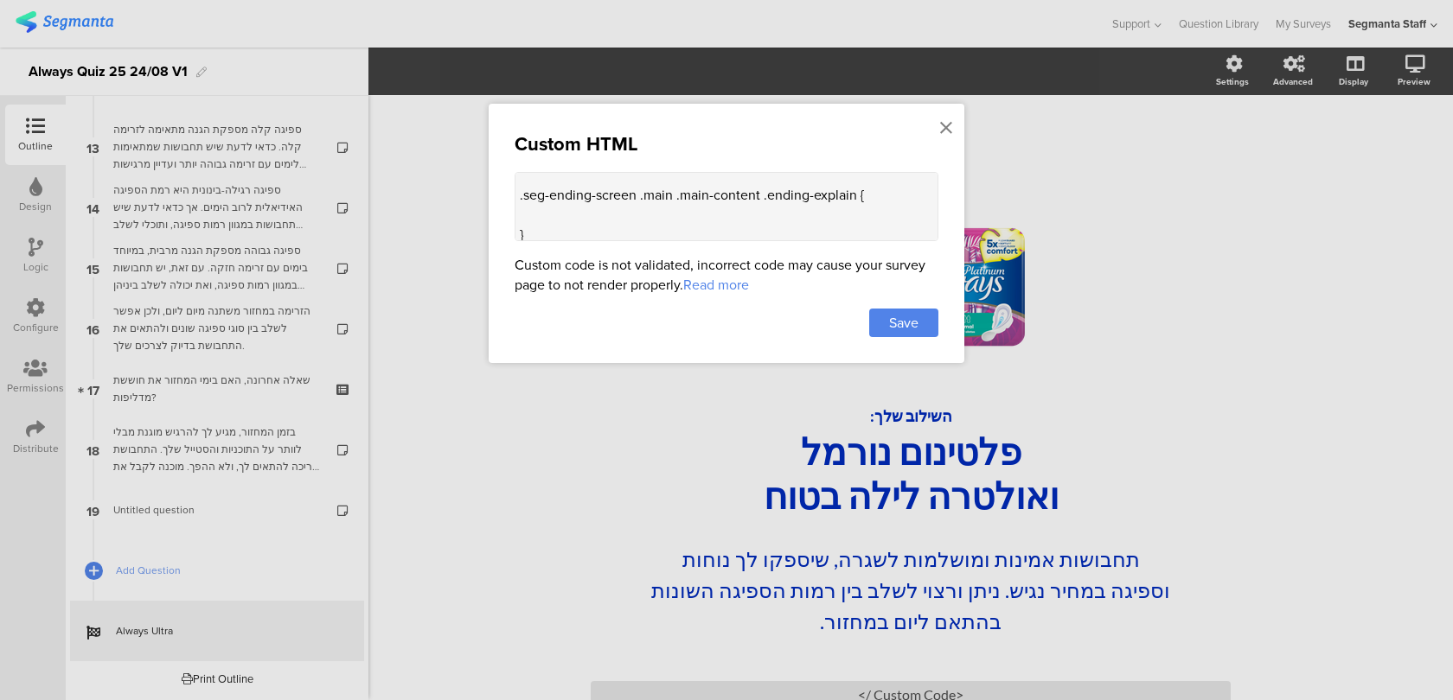
click at [759, 210] on textarea "<style> .seg-ending-screen .main .main-content .ending-title { line-height: 1.2…" at bounding box center [727, 206] width 424 height 69
paste textarea "margin-top: 24px;"
drag, startPoint x: 700, startPoint y: 203, endPoint x: 623, endPoint y: 202, distance: 77.8
click at [623, 202] on textarea "<style> .seg-ending-screen .main .main-content .ending-title { line-height: 1.2…" at bounding box center [727, 206] width 424 height 69
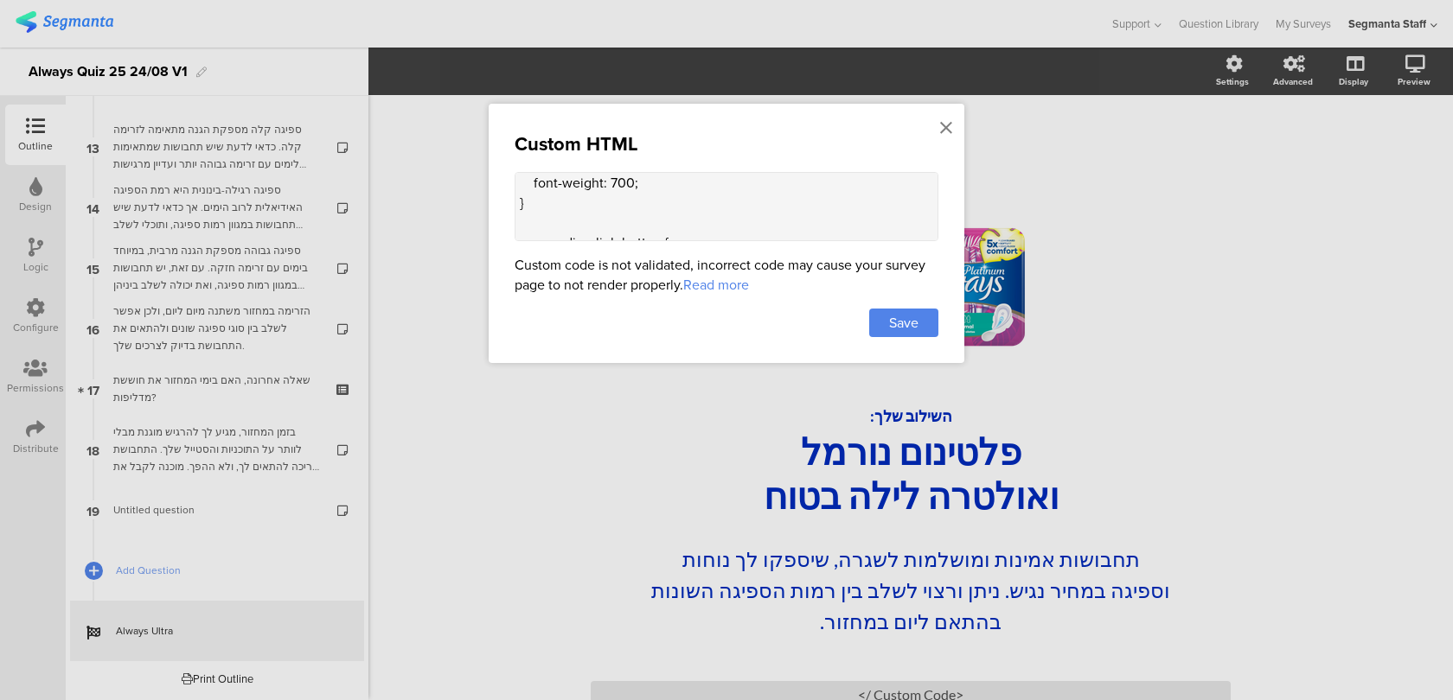
scroll to position [355, 0]
click at [664, 221] on textarea "<style> .seg-ending-screen .main .main-content .ending-title { line-height: 1.2…" at bounding box center [727, 206] width 424 height 69
click at [657, 189] on textarea "<style> .seg-ending-screen .main .main-content .ending-title { line-height: 1.2…" at bounding box center [727, 206] width 424 height 69
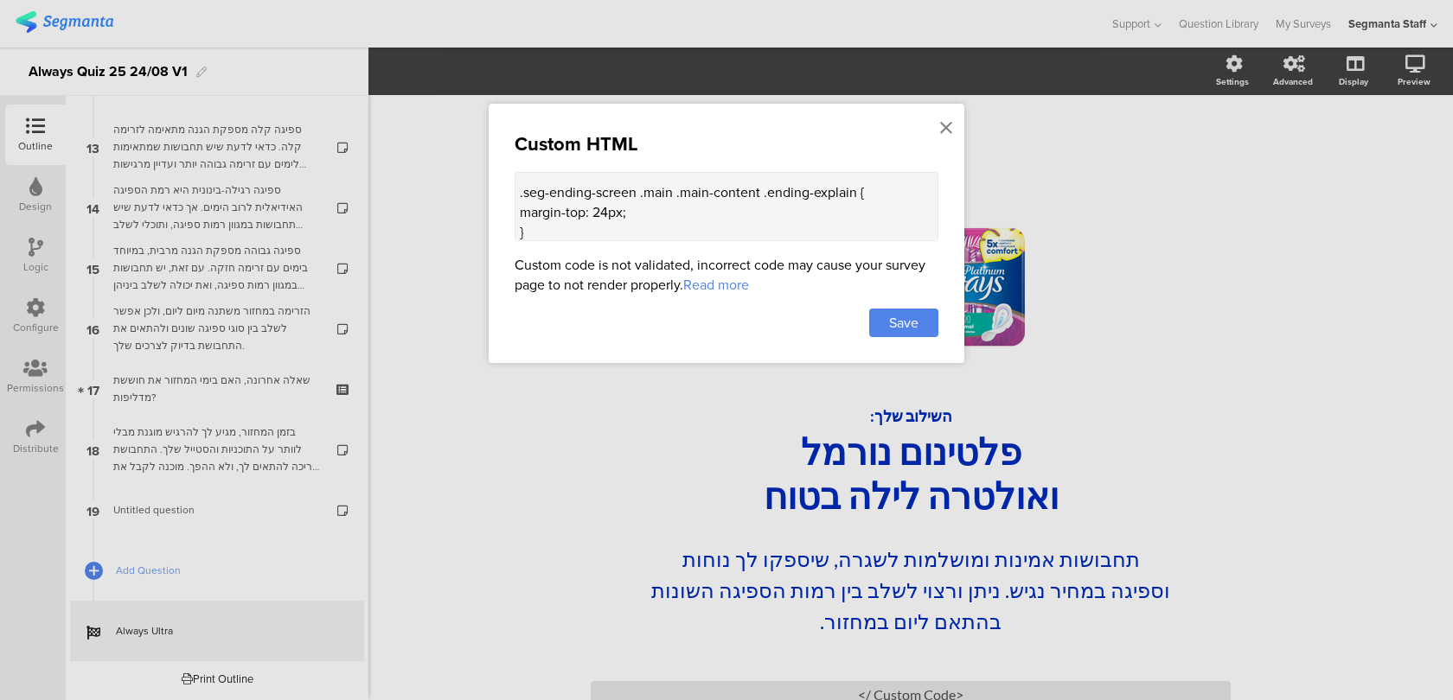
click at [637, 206] on textarea "<style> .seg-ending-screen .main .main-content .ending-title { line-height: 1.2…" at bounding box center [727, 206] width 424 height 69
paste textarea "!important;"
click at [632, 212] on textarea "<style> .seg-ending-screen .main .main-content .ending-title { line-height: 1.2…" at bounding box center [727, 206] width 424 height 69
paste textarea "!important;"
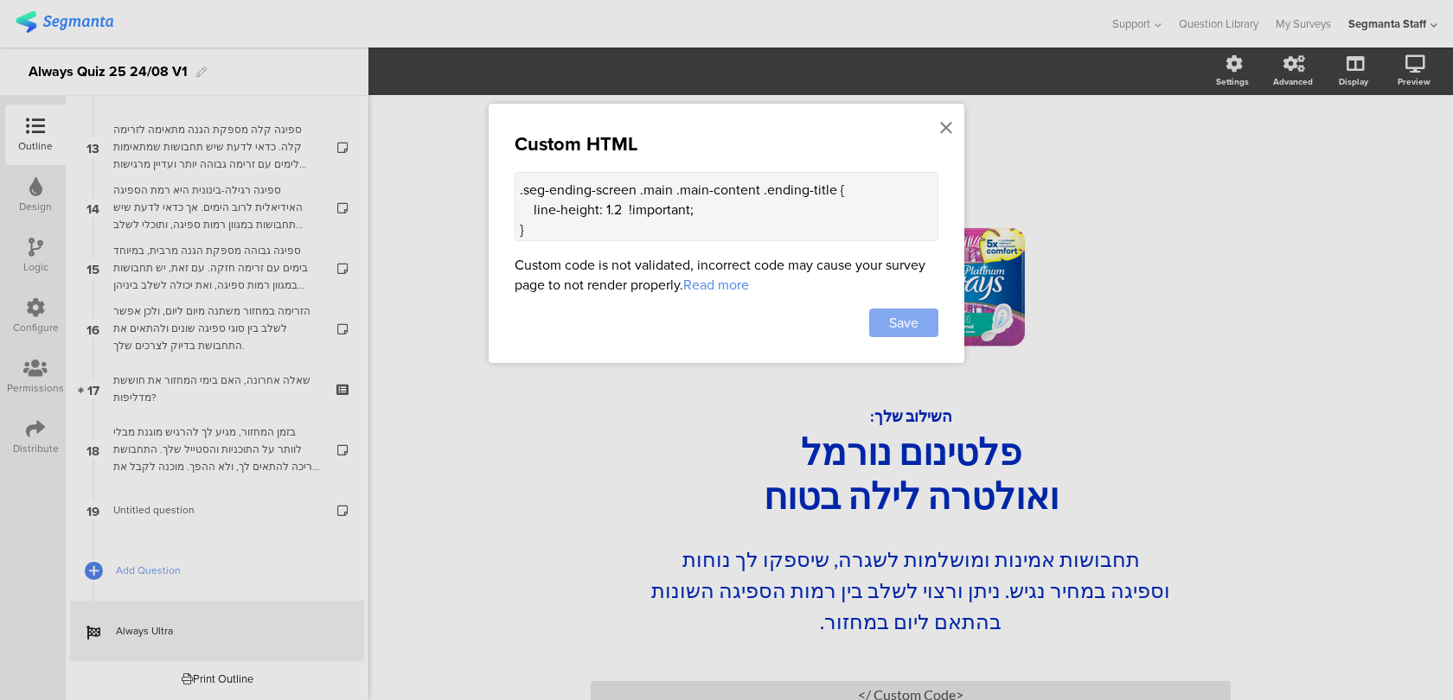
type textarea "<style> .seg-ending-screen .main .main-content .ending-title { line-height: 1.2…"
click at [897, 326] on span "Save" at bounding box center [903, 323] width 29 height 20
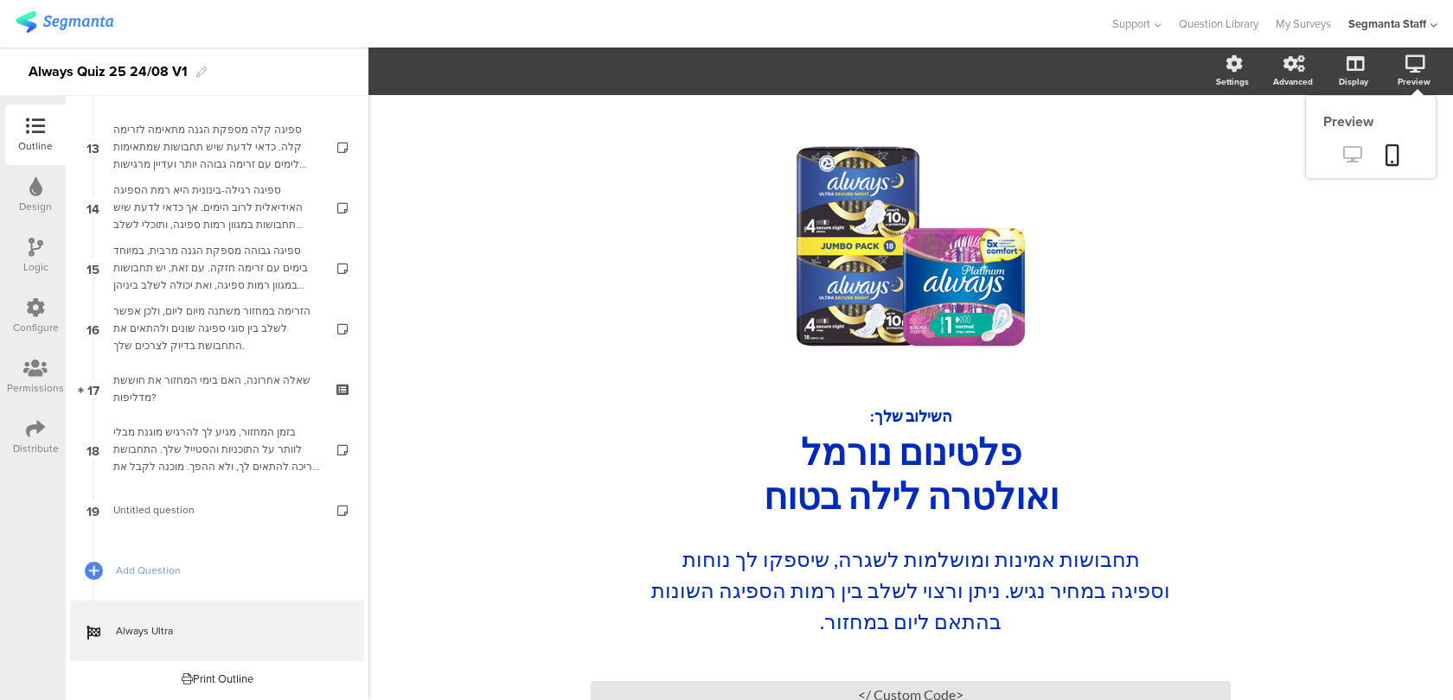
click at [1354, 162] on icon at bounding box center [1352, 154] width 18 height 16
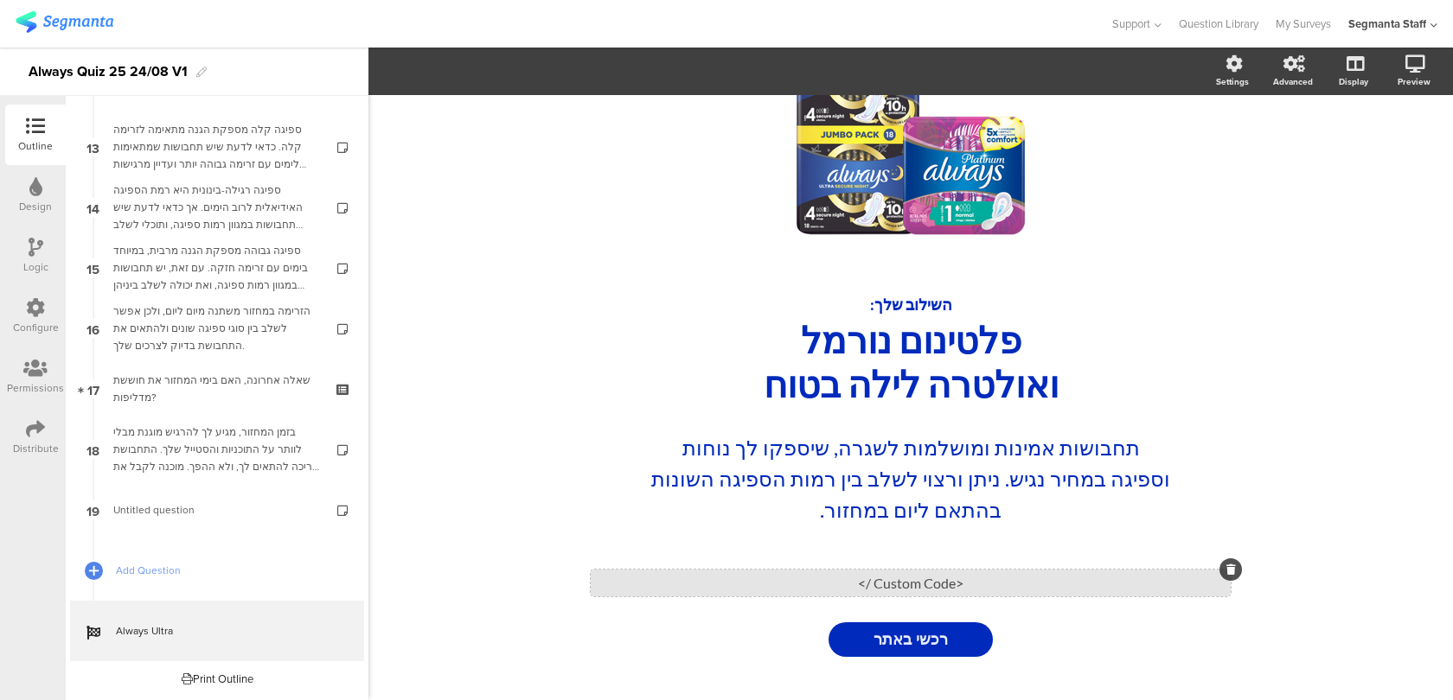
click at [802, 584] on div "<Custom Code />" at bounding box center [911, 583] width 640 height 27
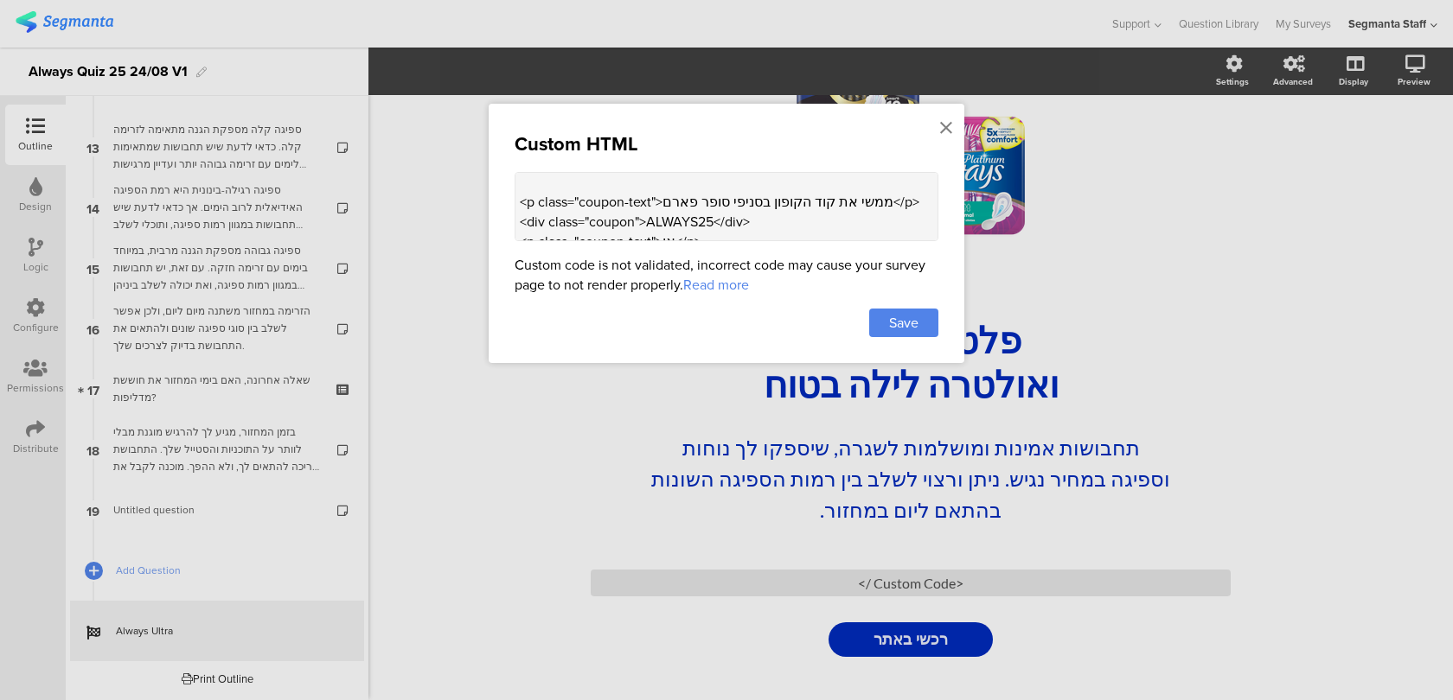
scroll to position [583, 0]
click at [947, 127] on icon at bounding box center [946, 127] width 12 height 19
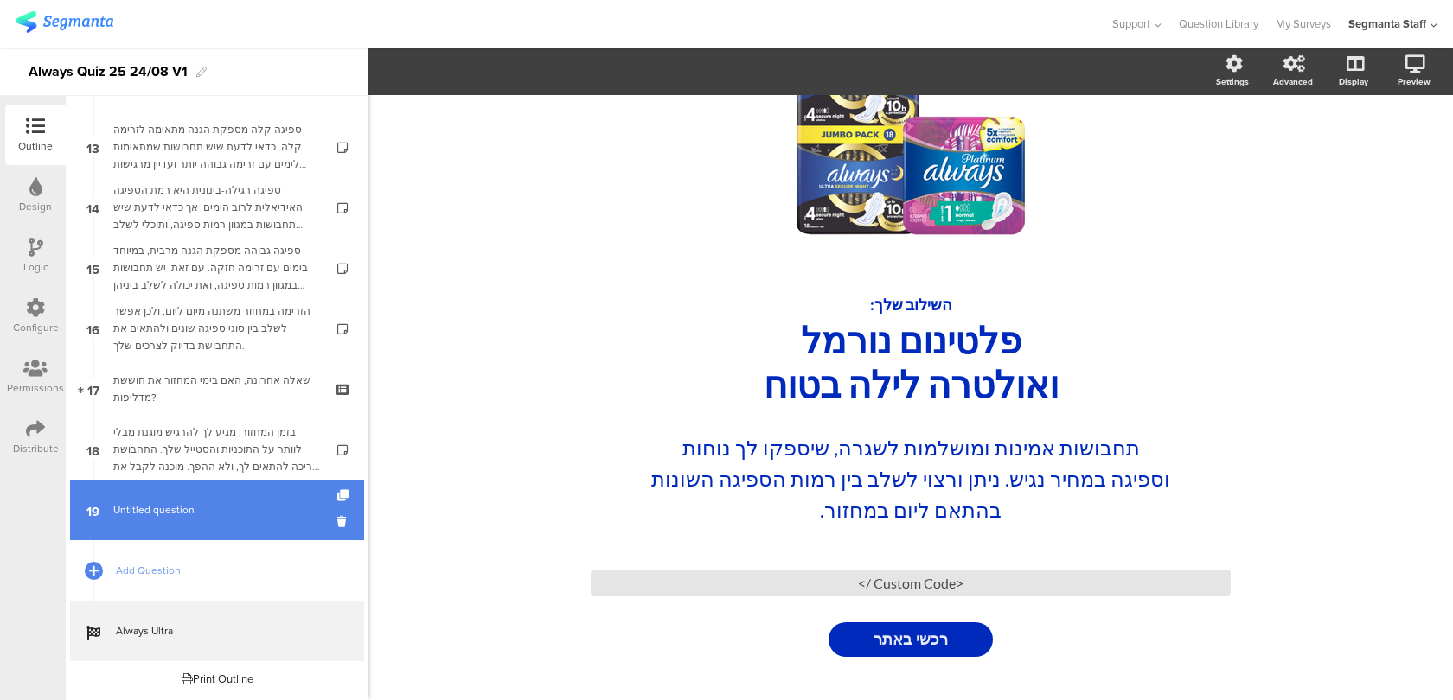
click at [222, 524] on link "19 Untitled question" at bounding box center [217, 510] width 294 height 61
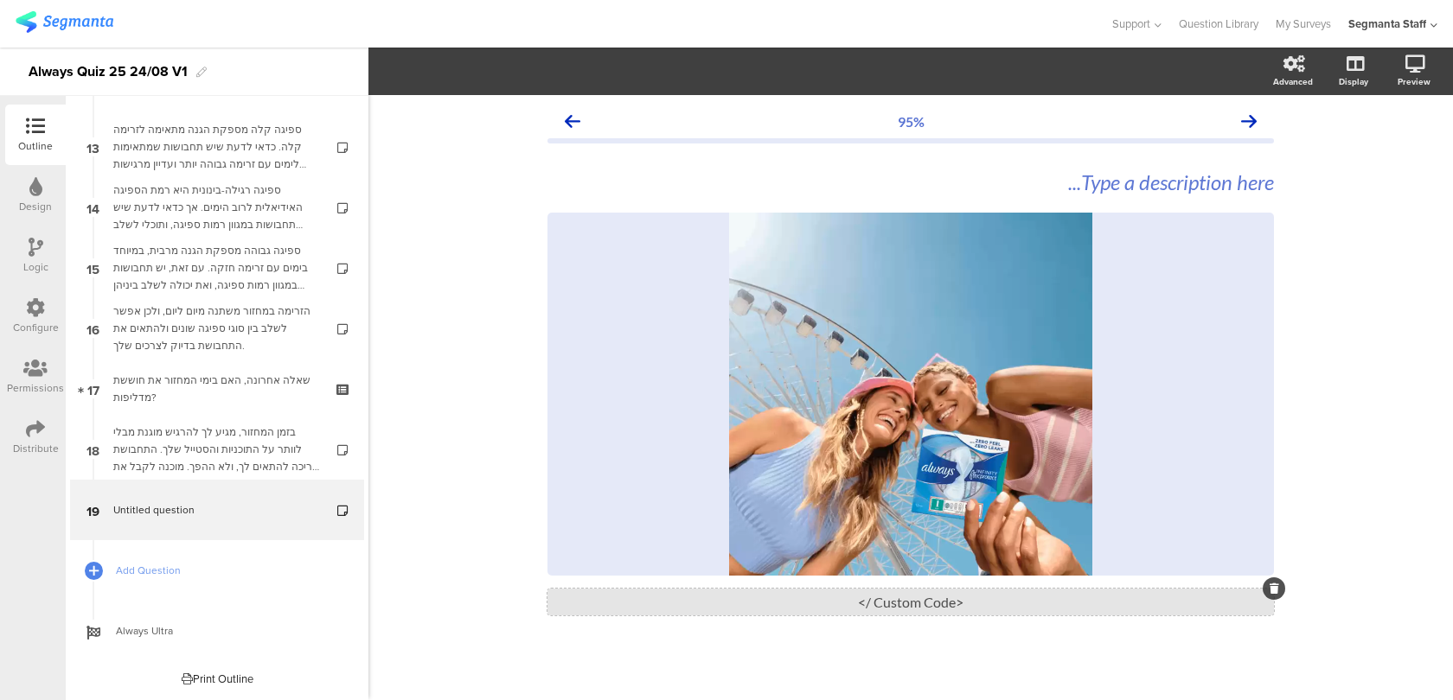
click at [678, 607] on div "<Custom Code />" at bounding box center [910, 602] width 726 height 27
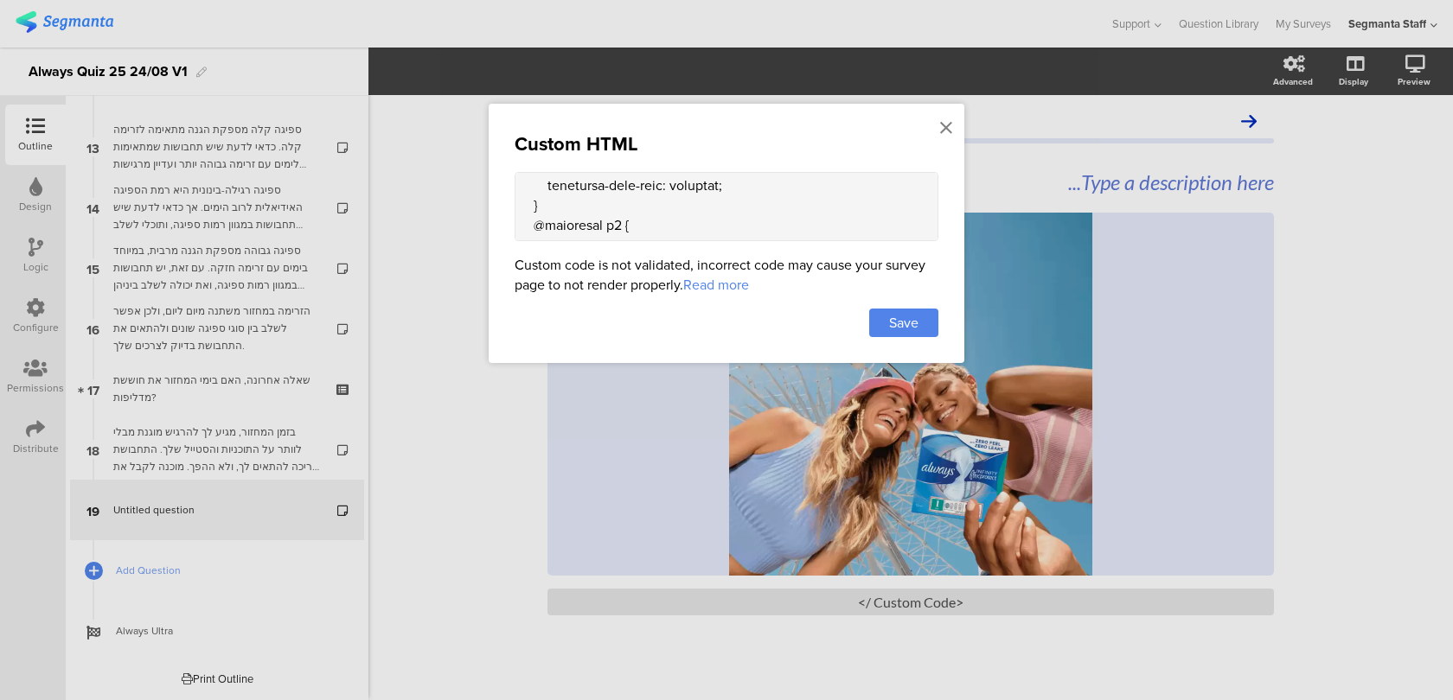
scroll to position [1079, 0]
drag, startPoint x: 783, startPoint y: 216, endPoint x: 518, endPoint y: 216, distance: 264.6
click at [518, 216] on textarea at bounding box center [727, 206] width 424 height 69
click at [949, 122] on icon at bounding box center [946, 127] width 12 height 19
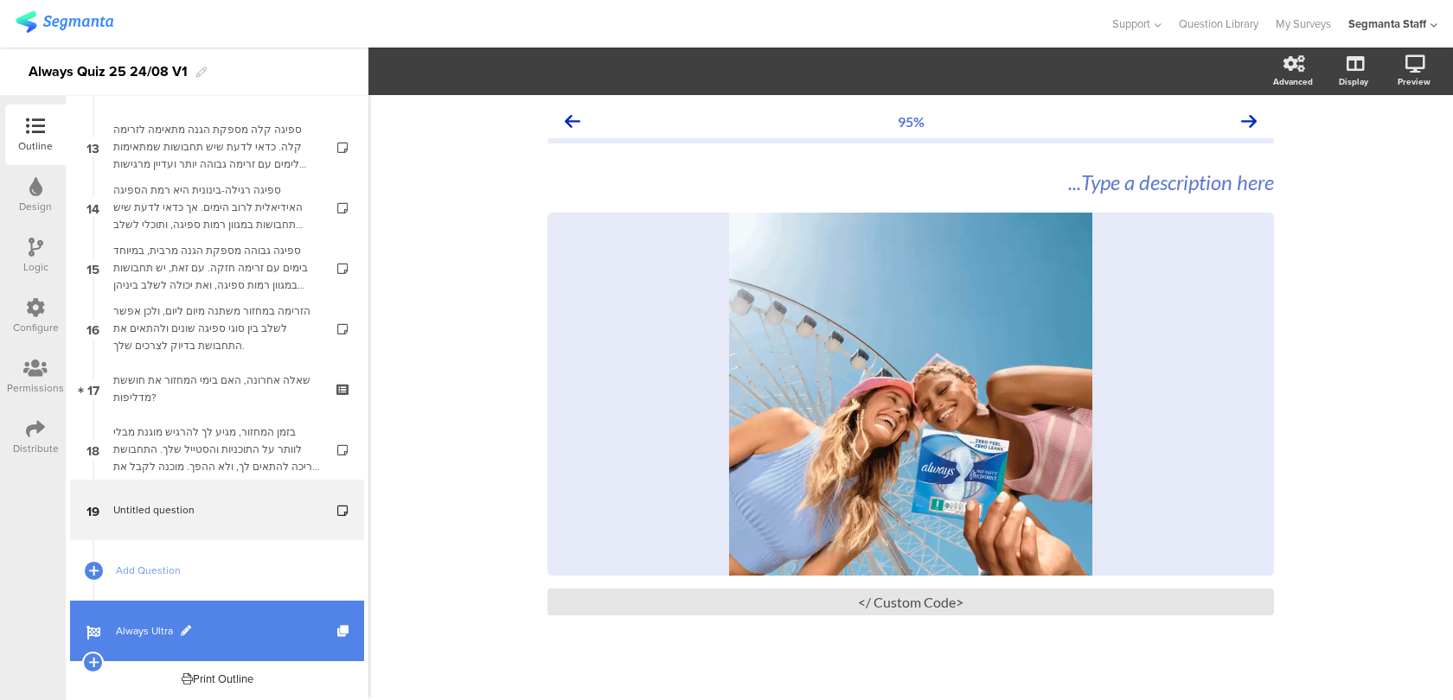
click at [232, 624] on span "Always Ultra" at bounding box center [226, 631] width 221 height 17
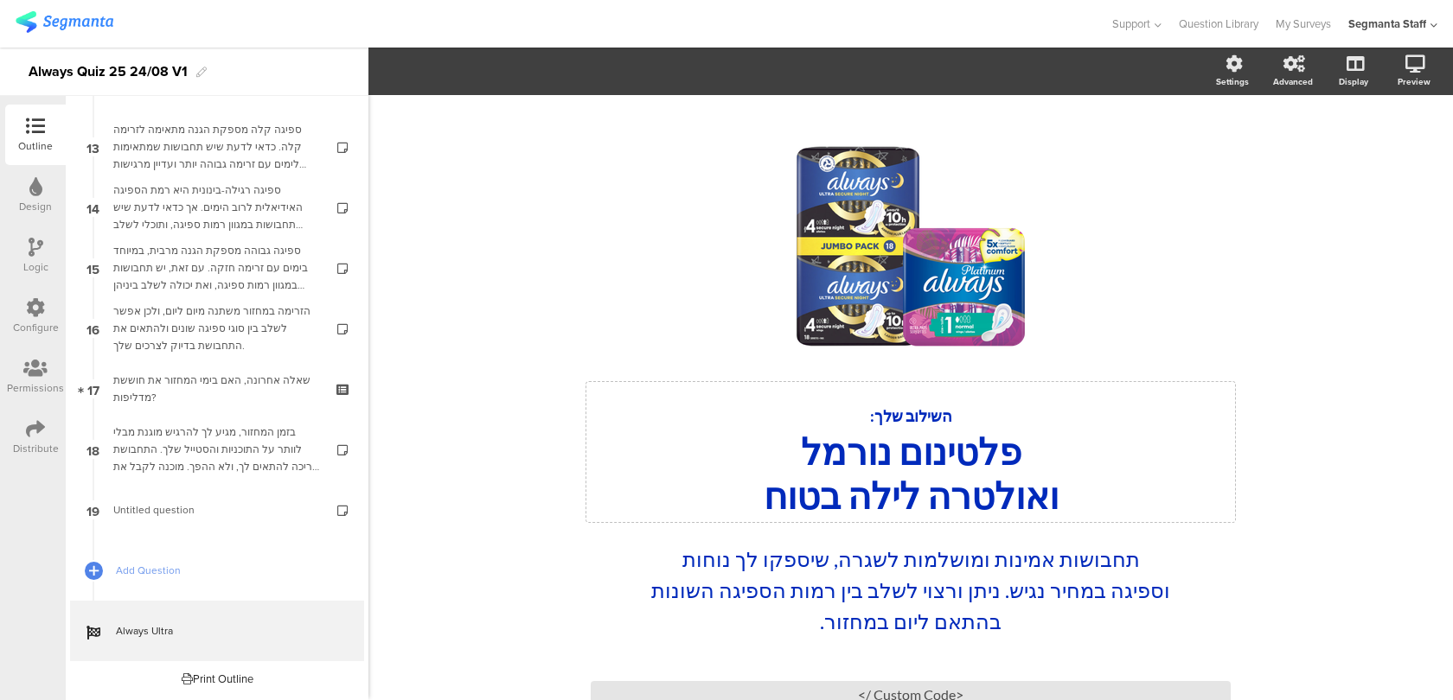
scroll to position [112, 0]
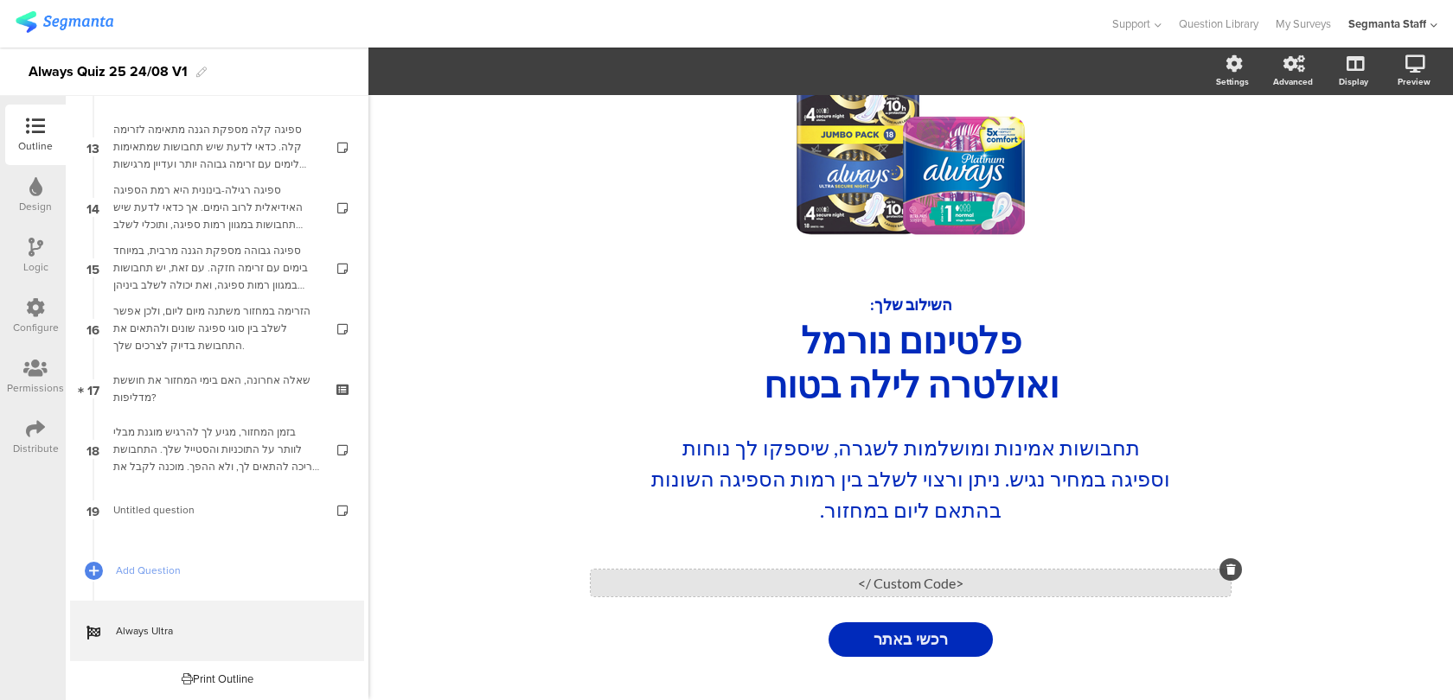
click at [700, 579] on div "<Custom Code />" at bounding box center [911, 583] width 640 height 27
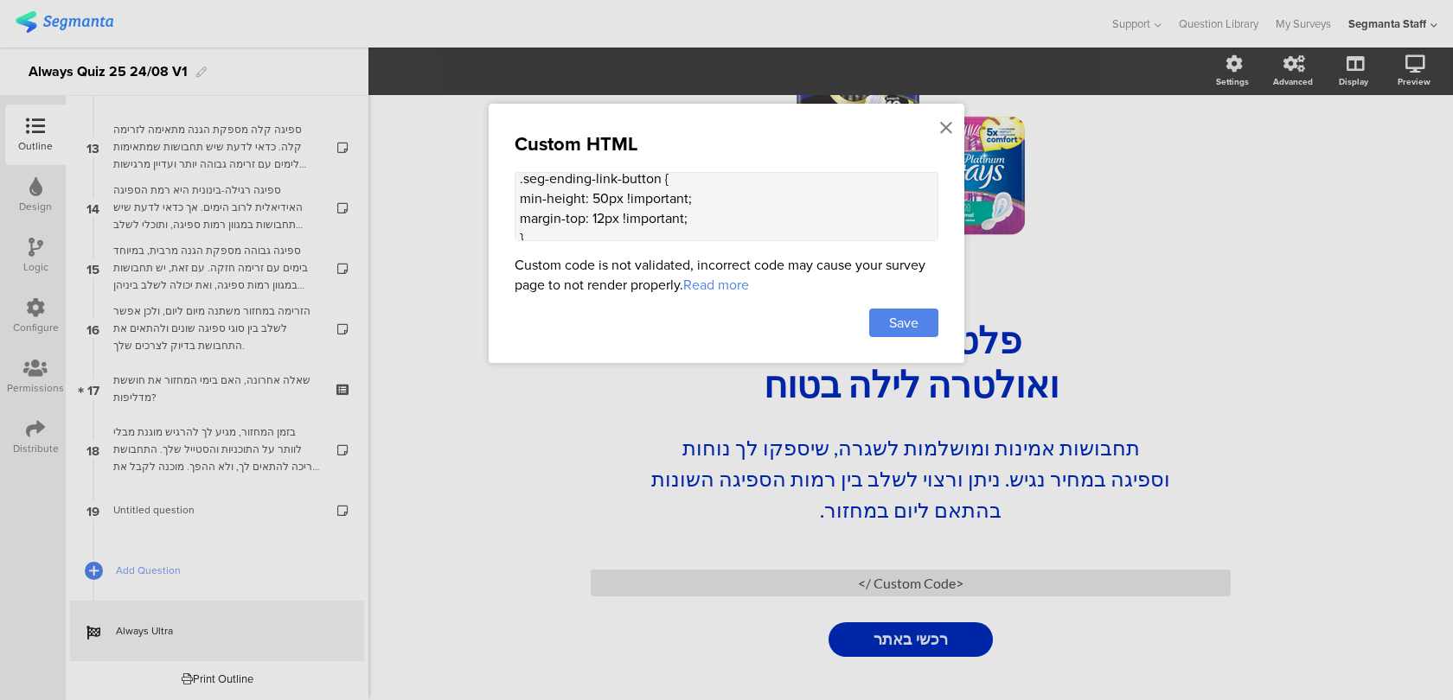
scroll to position [475, 0]
click at [595, 210] on textarea "<style> .seg-ending-screen .main .main-content .ending-title { line-height: 1.2…" at bounding box center [727, 206] width 424 height 69
paste textarea "@media screen and (max-width: 635px) {"
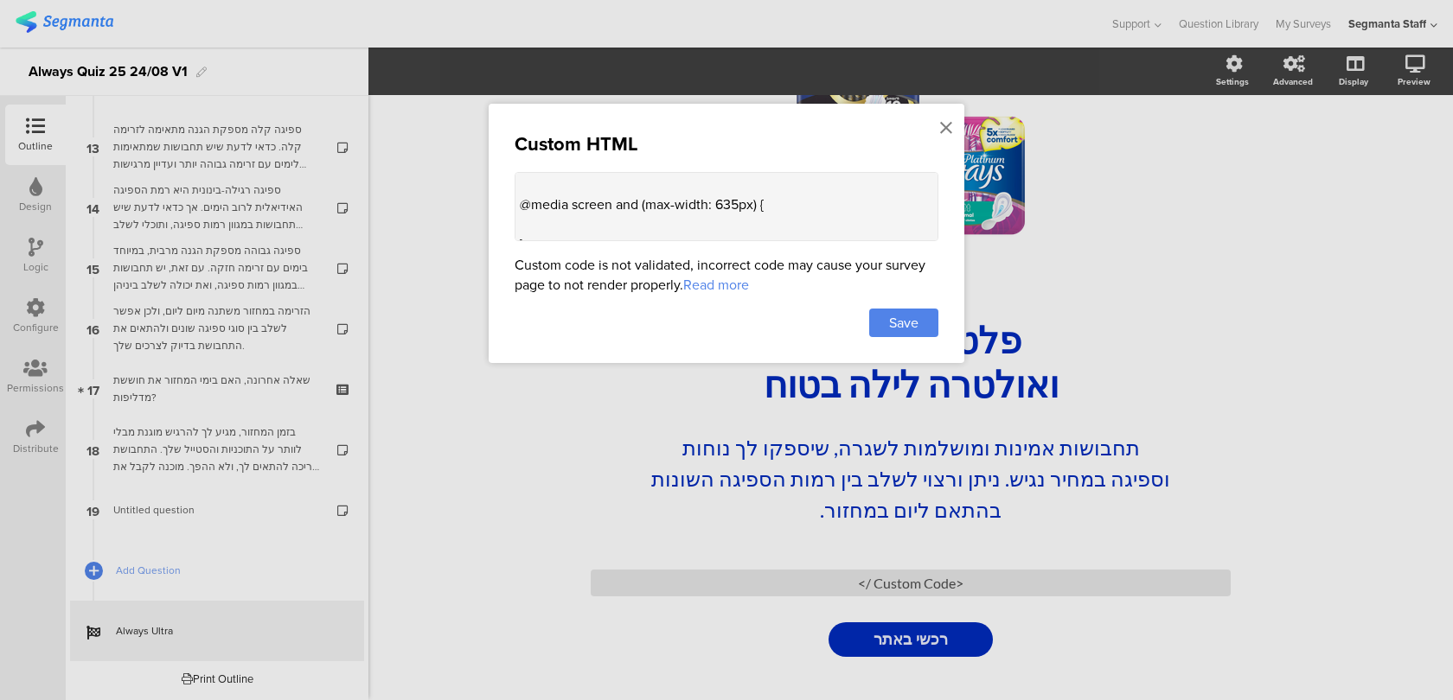
click at [592, 205] on textarea "<style> .seg-ending-screen .main .main-content .ending-title { line-height: 1.2…" at bounding box center [727, 206] width 424 height 69
click at [598, 189] on textarea "<style> .seg-ending-screen .main .main-content .ending-title { line-height: 1.2…" at bounding box center [727, 206] width 424 height 69
paste textarea ".seg-ending-screen .main .main-content .cover-image[data-v-f95a8e1a] { max-heig…"
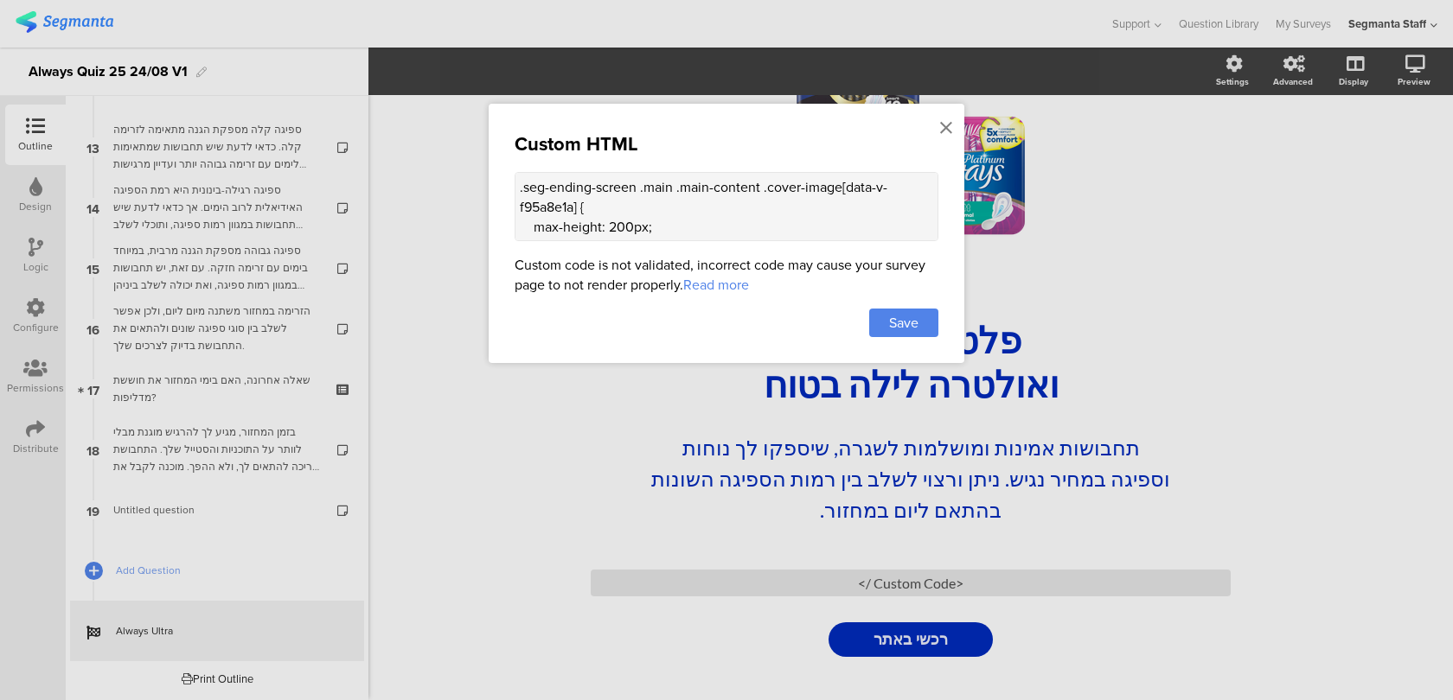
drag, startPoint x: 579, startPoint y: 201, endPoint x: 840, endPoint y: 187, distance: 261.6
click at [840, 187] on textarea "<style> .seg-ending-screen .main .main-content .cover-image[data-v-f95a8e1a] { …" at bounding box center [727, 206] width 424 height 69
click at [586, 219] on textarea "<style> .seg-ending-screen .main .main-content .cover-image { max-height: 200px…" at bounding box center [727, 206] width 424 height 69
paste textarea ".cover-media-container[data-v-f95a8e1a]:not(:last-child) { margin-bottom: 7px;"
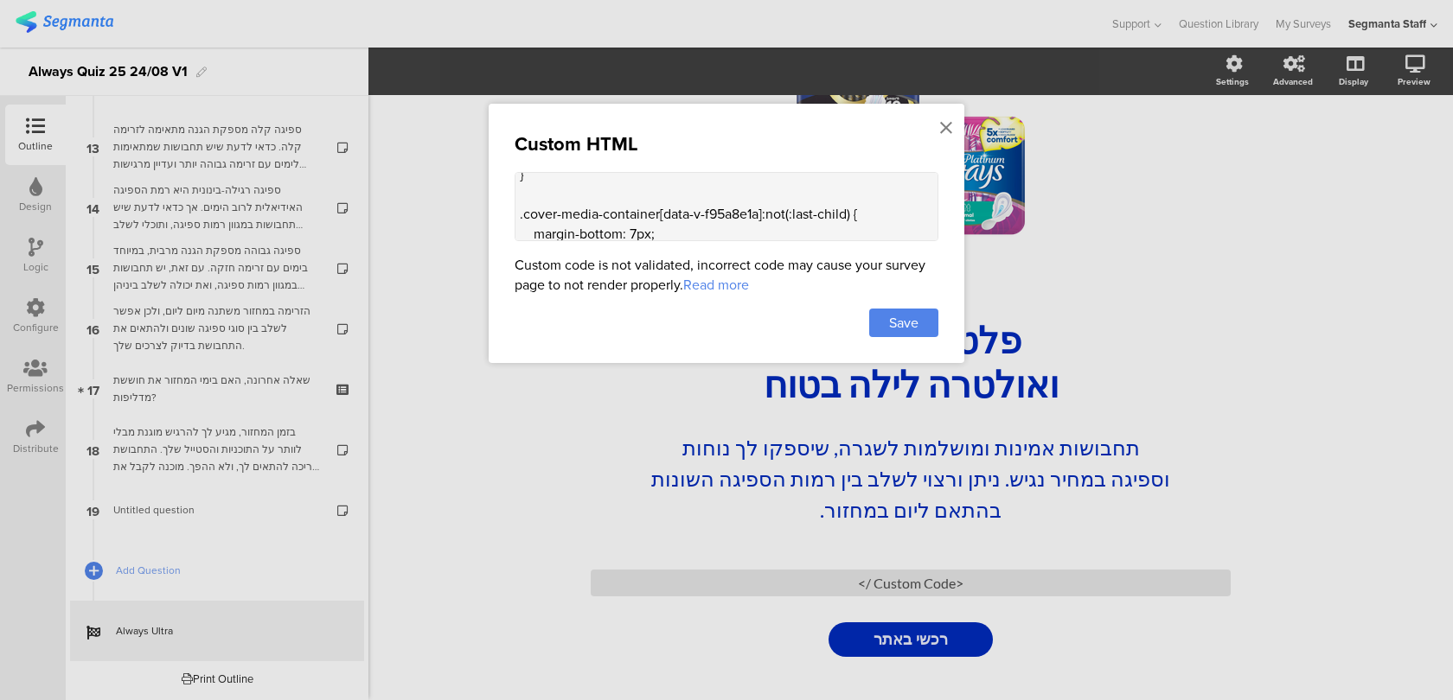
scroll to position [112, 0]
drag, startPoint x: 763, startPoint y: 189, endPoint x: 660, endPoint y: 189, distance: 102.9
click at [660, 189] on textarea "<style> .seg-ending-screen .main .main-content .cover-image { max-height: 200px…" at bounding box center [727, 206] width 424 height 69
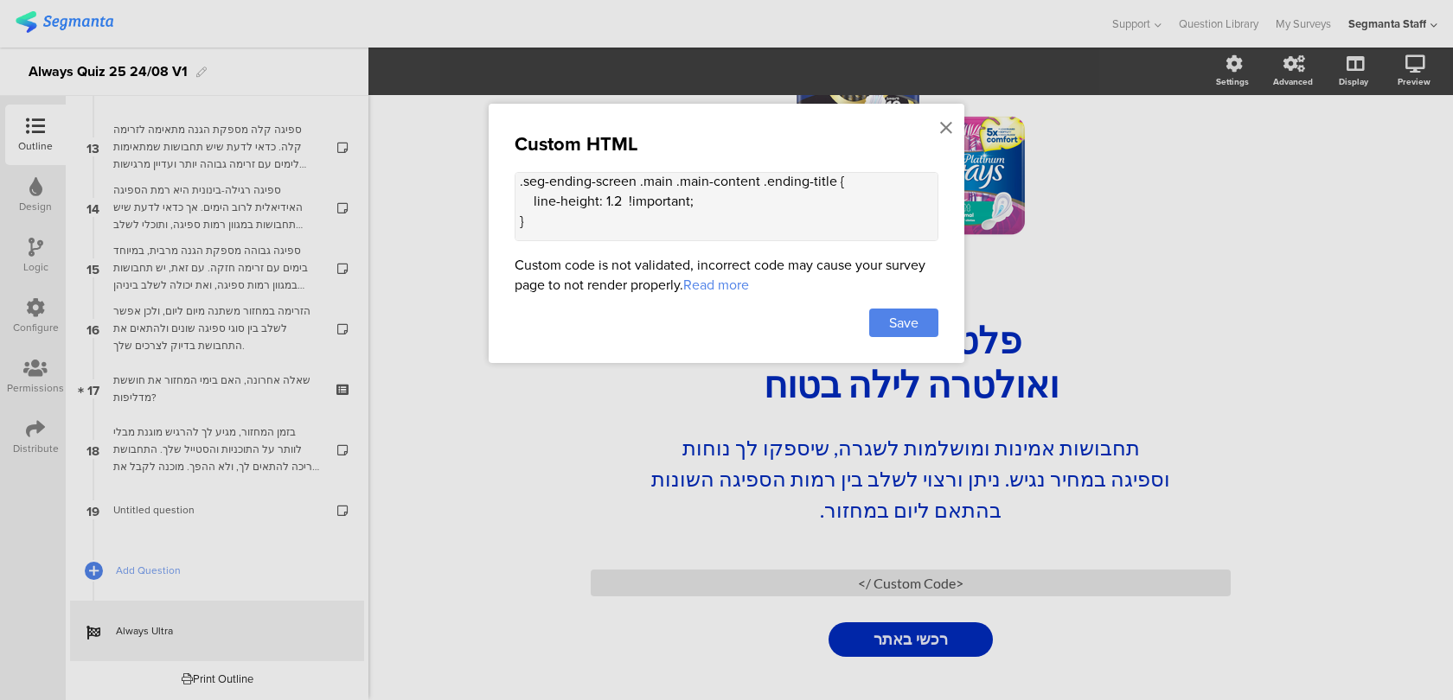
scroll to position [201, 0]
drag, startPoint x: 701, startPoint y: 202, endPoint x: 629, endPoint y: 199, distance: 72.7
click at [629, 199] on textarea "<style> .seg-ending-screen .main .main-content .cover-image { max-height: 200px…" at bounding box center [727, 206] width 424 height 69
click at [699, 204] on textarea "<style> .seg-ending-screen .main .main-content .cover-image { max-height: 200px…" at bounding box center [727, 206] width 424 height 69
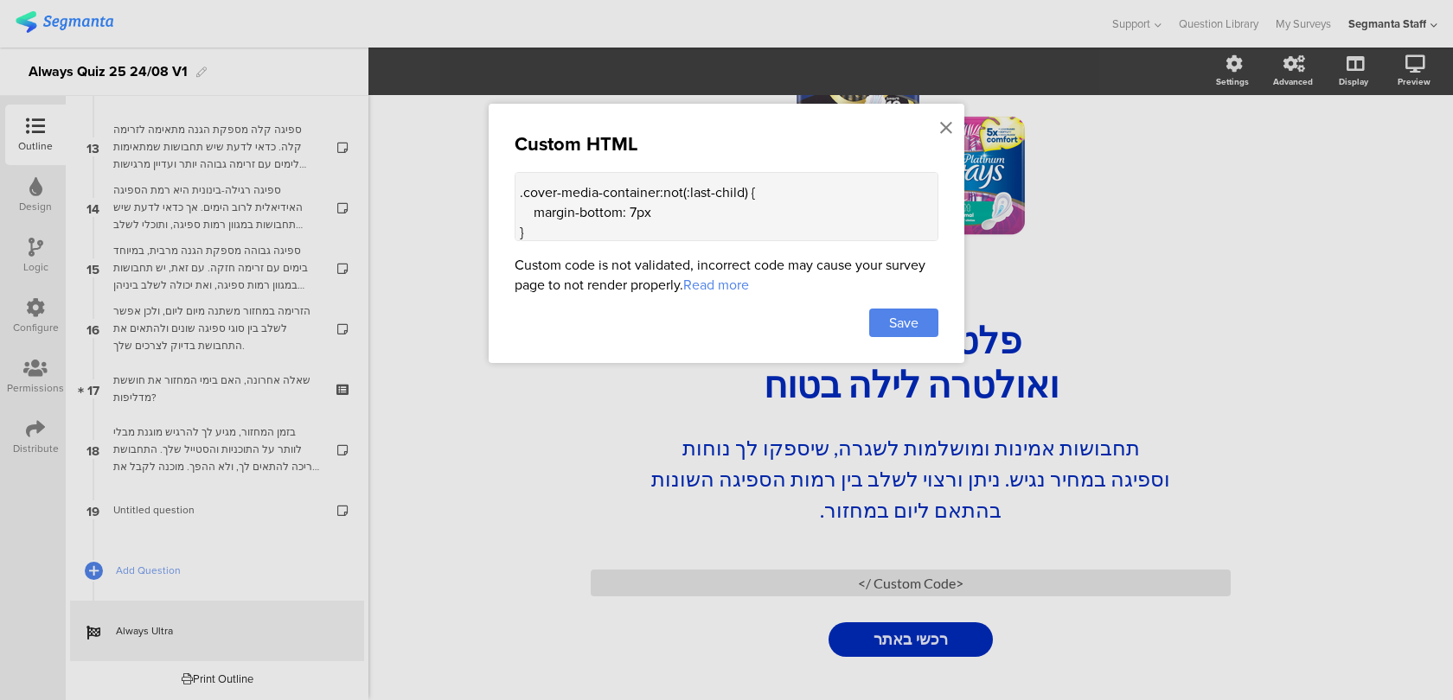
paste textarea "!important;"
click at [677, 204] on textarea "<style> .seg-ending-screen .main .main-content .cover-image { max-height: 200px…" at bounding box center [727, 206] width 424 height 69
paste textarea "width: 260px;"
click at [522, 220] on textarea "<style> .seg-ending-screen .main .main-content .cover-image { max-height: 200px…" at bounding box center [727, 206] width 424 height 69
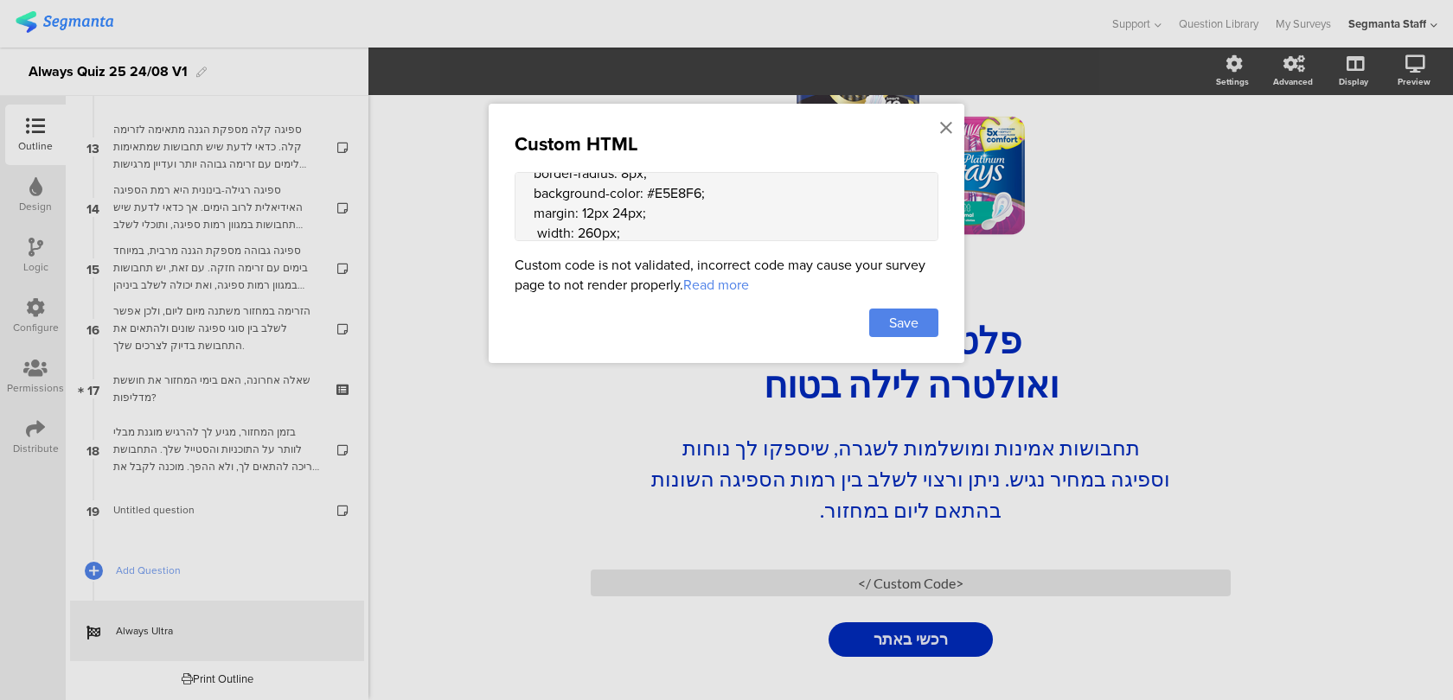
scroll to position [448, 0]
drag, startPoint x: 634, startPoint y: 227, endPoint x: 536, endPoint y: 207, distance: 99.7
click at [536, 207] on textarea "<style> .seg-ending-screen .main .main-content .cover-image { max-height: 200px…" at bounding box center [727, 206] width 424 height 69
click at [673, 219] on textarea "<style> .seg-ending-screen .main .main-content .cover-image { max-height: 200px…" at bounding box center [727, 206] width 424 height 69
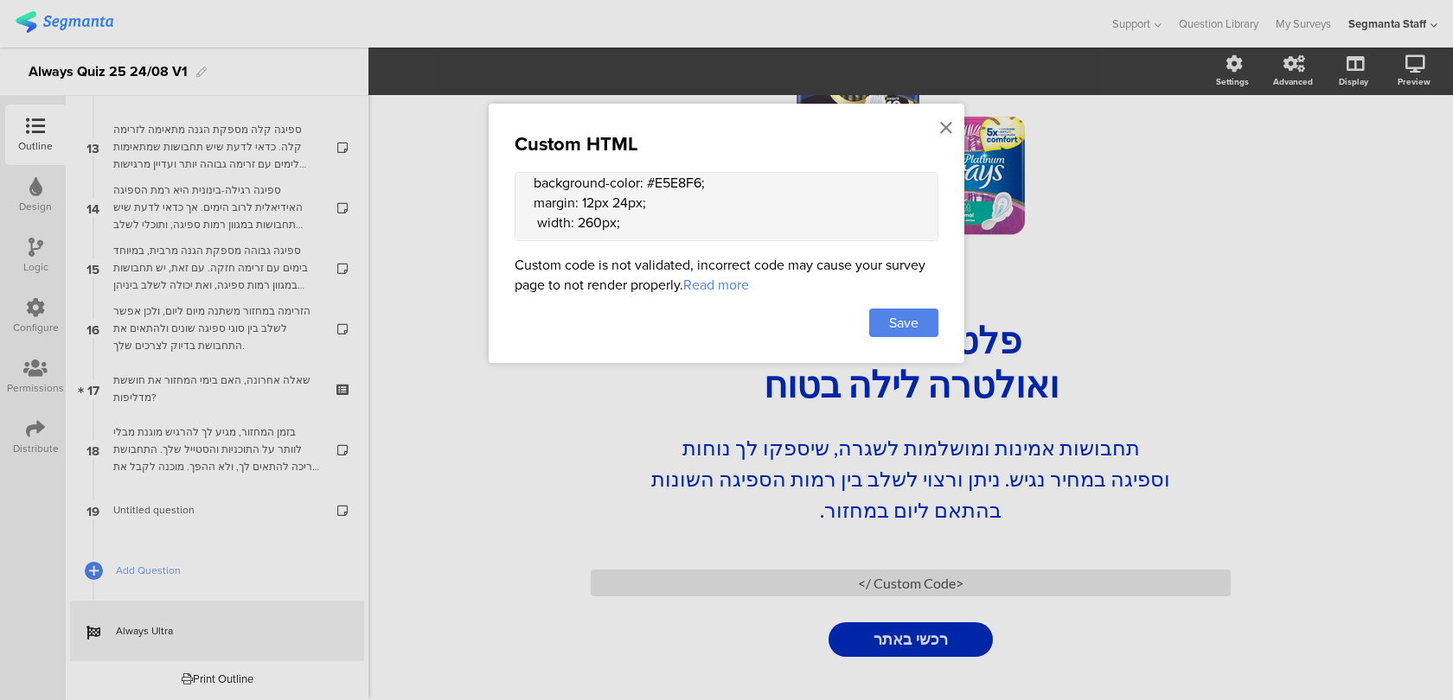
click at [546, 227] on textarea "<style> .seg-ending-screen .main .main-content .cover-image { max-height: 200px…" at bounding box center [727, 206] width 424 height 69
paste textarea "margin: 12px auto;"
click at [520, 231] on textarea "<style> .seg-ending-screen .main .main-content .cover-image { max-height: 200px…" at bounding box center [727, 206] width 424 height 69
drag, startPoint x: 651, startPoint y: 192, endPoint x: 536, endPoint y: 189, distance: 115.1
click at [536, 189] on textarea "<style> .seg-ending-screen .main .main-content .cover-image { max-height: 200px…" at bounding box center [727, 206] width 424 height 69
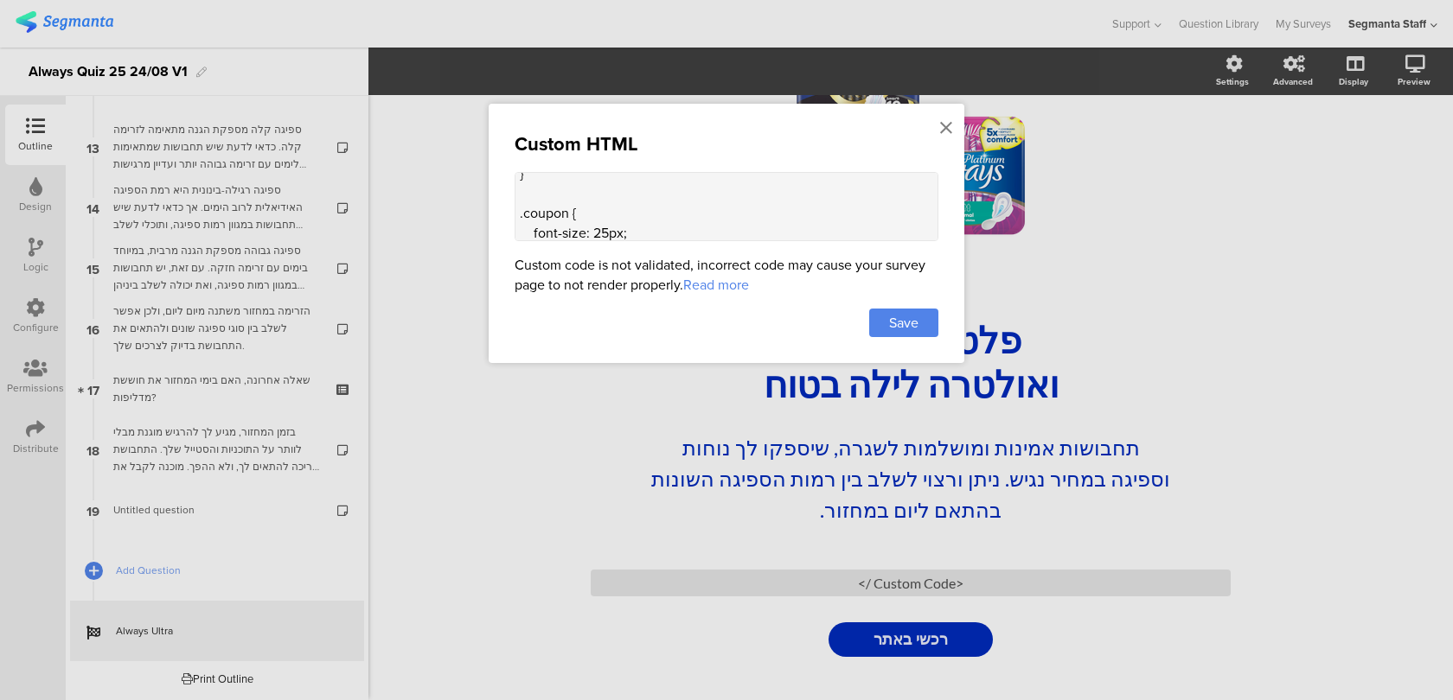
drag, startPoint x: 651, startPoint y: 230, endPoint x: 519, endPoint y: 232, distance: 132.3
click at [519, 232] on textarea "<style> .seg-ending-screen .main .main-content .cover-image { max-height: 200px…" at bounding box center [727, 206] width 424 height 69
drag, startPoint x: 518, startPoint y: 202, endPoint x: 636, endPoint y: 204, distance: 117.6
click at [636, 204] on textarea "<style> .seg-ending-screen .main .main-content .cover-image { max-height: 200px…" at bounding box center [727, 206] width 424 height 69
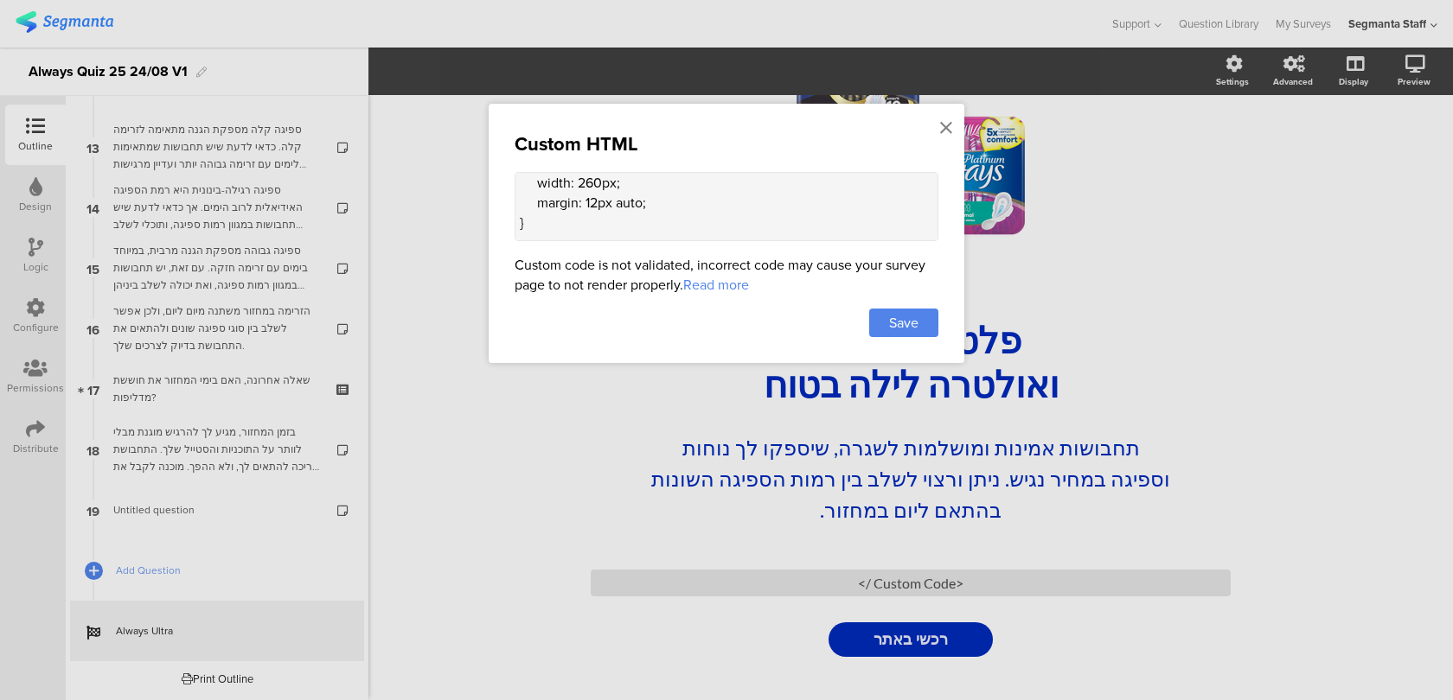
click at [636, 204] on textarea "<style> .seg-ending-screen .main .main-content .cover-image { max-height: 200px…" at bounding box center [727, 206] width 424 height 69
drag, startPoint x: 659, startPoint y: 210, endPoint x: 506, endPoint y: 210, distance: 153.1
click at [506, 210] on div "Custom HTML <style> .seg-ending-screen .main .main-content .cover-image { max-h…" at bounding box center [727, 233] width 476 height 259
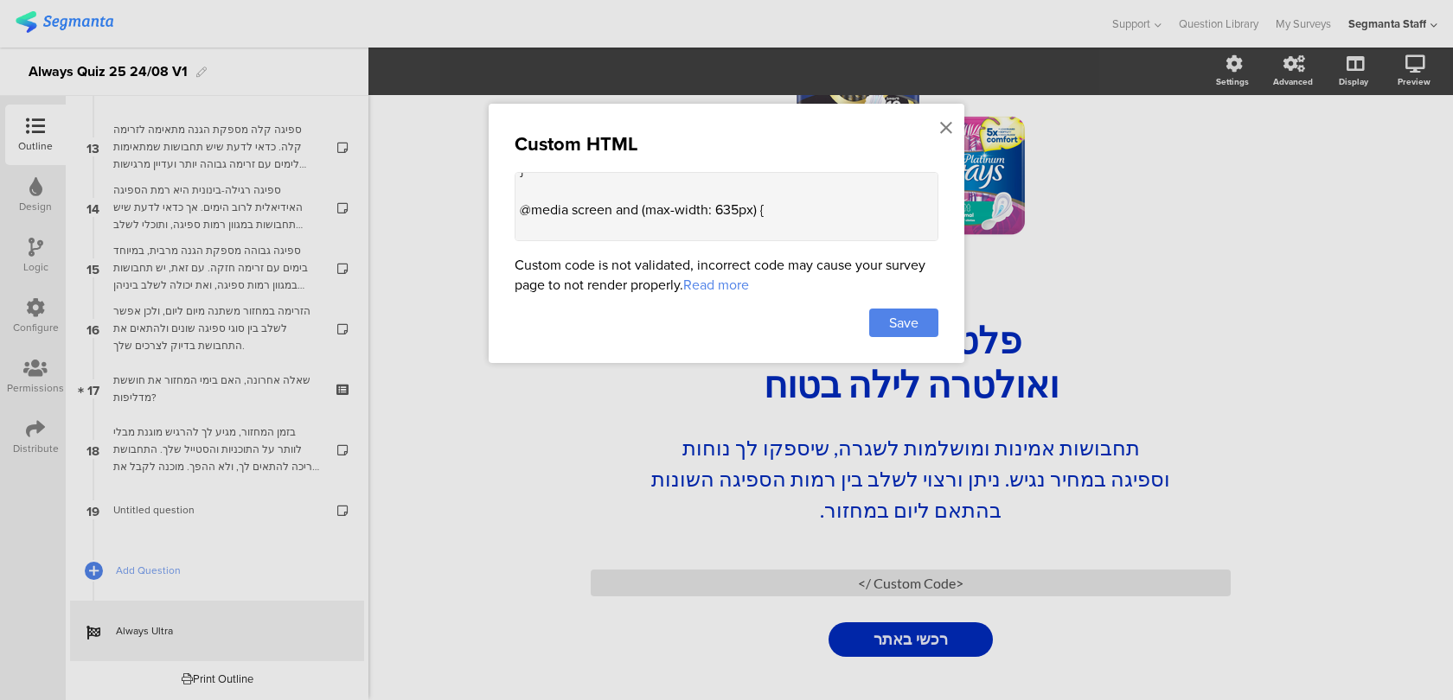
click at [580, 206] on textarea "<style> .seg-ending-screen .main .main-content .cover-image { max-height: 200px…" at bounding box center [727, 206] width 424 height 69
paste textarea ".coupon { font-size: 25px; font-weight: 500; padding: 8px; border-radius: 8px; …"
drag, startPoint x: 621, startPoint y: 222, endPoint x: 497, endPoint y: 200, distance: 125.7
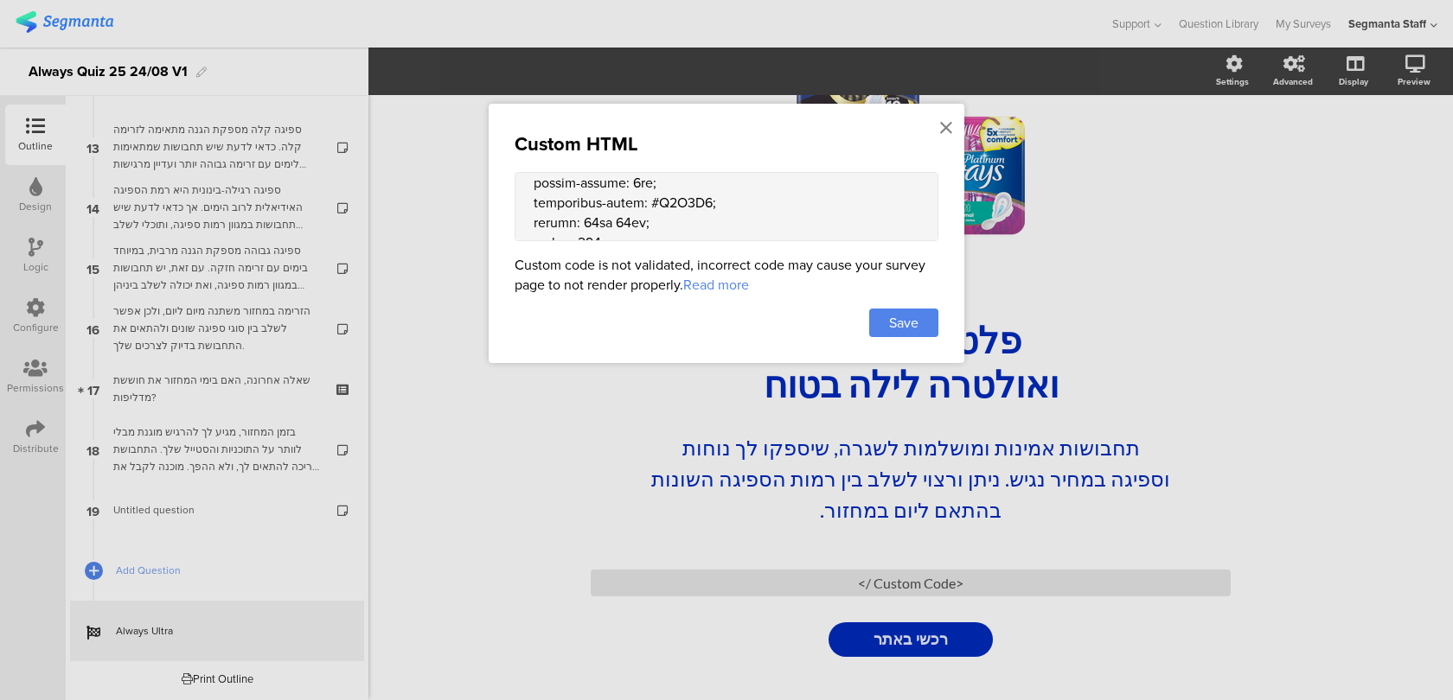
click at [497, 200] on div "Custom HTML Custom code is not validated, incorrect code may cause your survey …" at bounding box center [727, 233] width 476 height 259
click at [579, 204] on textarea at bounding box center [727, 206] width 424 height 69
drag, startPoint x: 613, startPoint y: 220, endPoint x: 576, endPoint y: 218, distance: 37.2
click at [576, 218] on textarea at bounding box center [727, 206] width 424 height 69
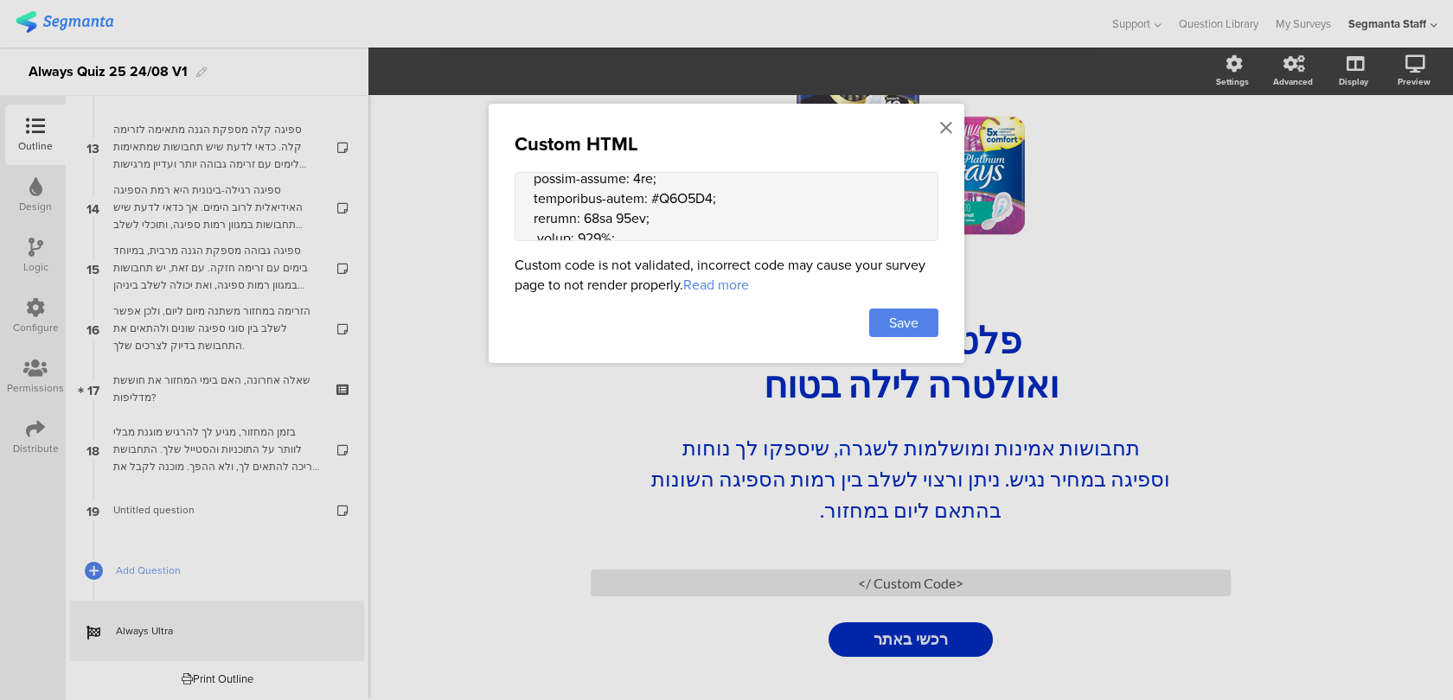
drag, startPoint x: 648, startPoint y: 198, endPoint x: 519, endPoint y: 186, distance: 129.4
click at [519, 186] on textarea at bounding box center [727, 206] width 424 height 69
click at [616, 195] on textarea at bounding box center [727, 206] width 424 height 69
drag, startPoint x: 653, startPoint y: 222, endPoint x: 508, endPoint y: 222, distance: 144.4
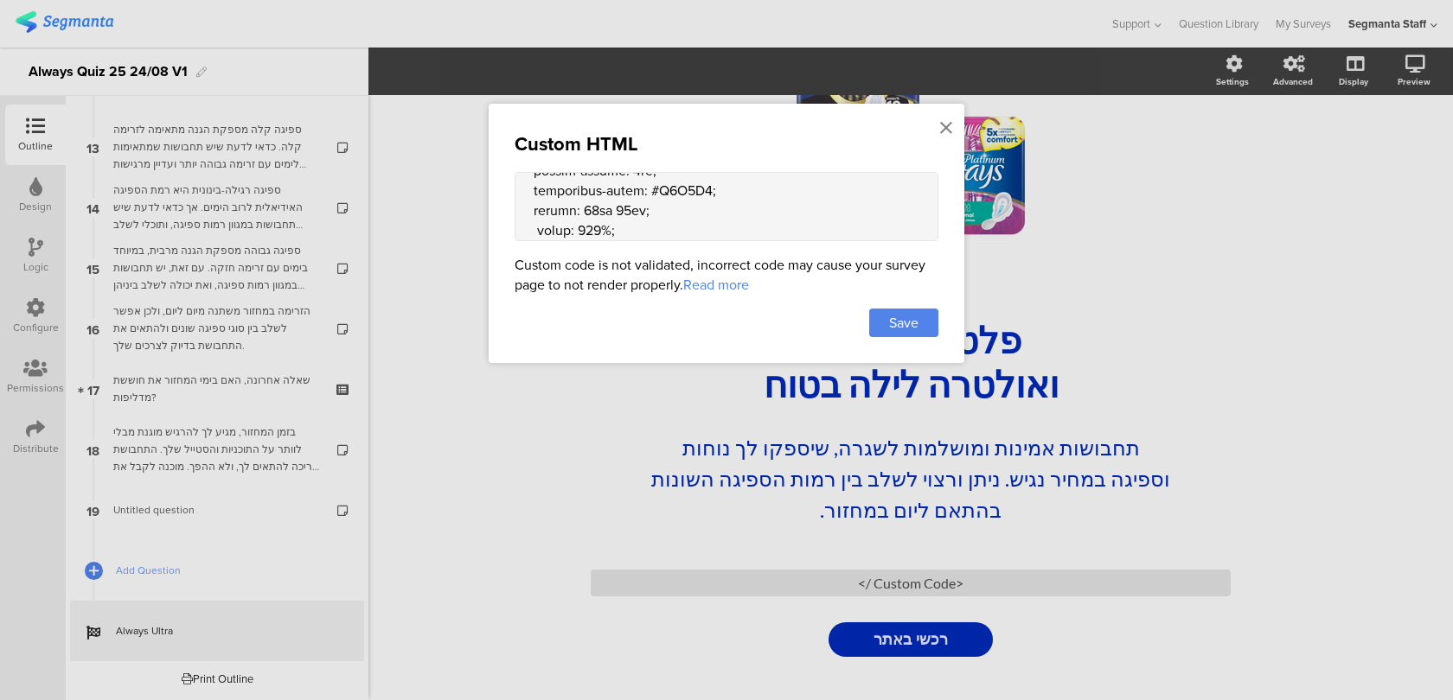
click at [508, 222] on div "Custom HTML Custom code is not validated, incorrect code may cause your survey …" at bounding box center [727, 233] width 476 height 259
drag, startPoint x: 721, startPoint y: 201, endPoint x: 517, endPoint y: 213, distance: 204.4
click at [517, 213] on textarea at bounding box center [727, 206] width 424 height 69
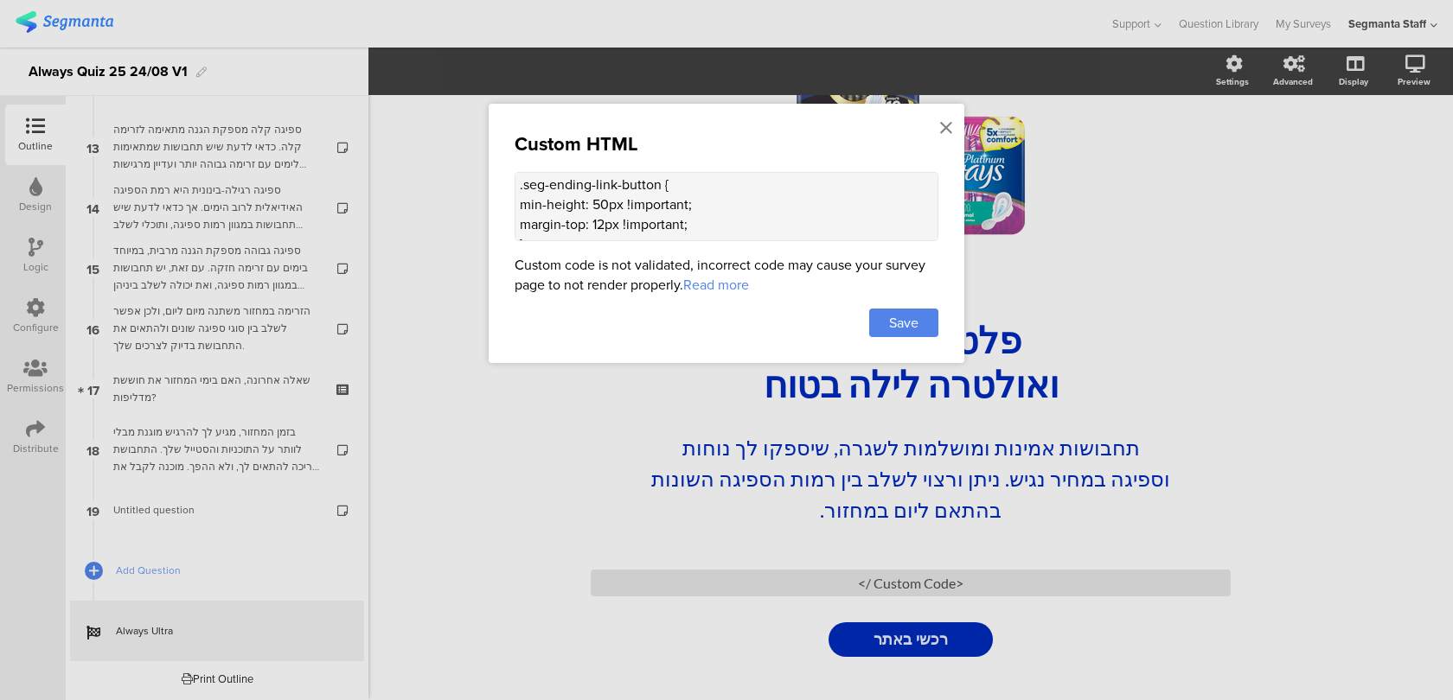
click at [698, 214] on textarea "<style> .seg-ending-screen .main .main-content .cover-image { max-height: 200px…" at bounding box center [727, 206] width 424 height 69
paste textarea "min-width: 260px;"
drag, startPoint x: 703, startPoint y: 211, endPoint x: 620, endPoint y: 207, distance: 83.1
click at [620, 207] on textarea "<style> .seg-ending-screen .main .main-content .cover-image { max-height: 200px…" at bounding box center [727, 206] width 424 height 69
click at [651, 234] on textarea "<style> .seg-ending-screen .main .main-content .cover-image { max-height: 200px…" at bounding box center [727, 206] width 424 height 69
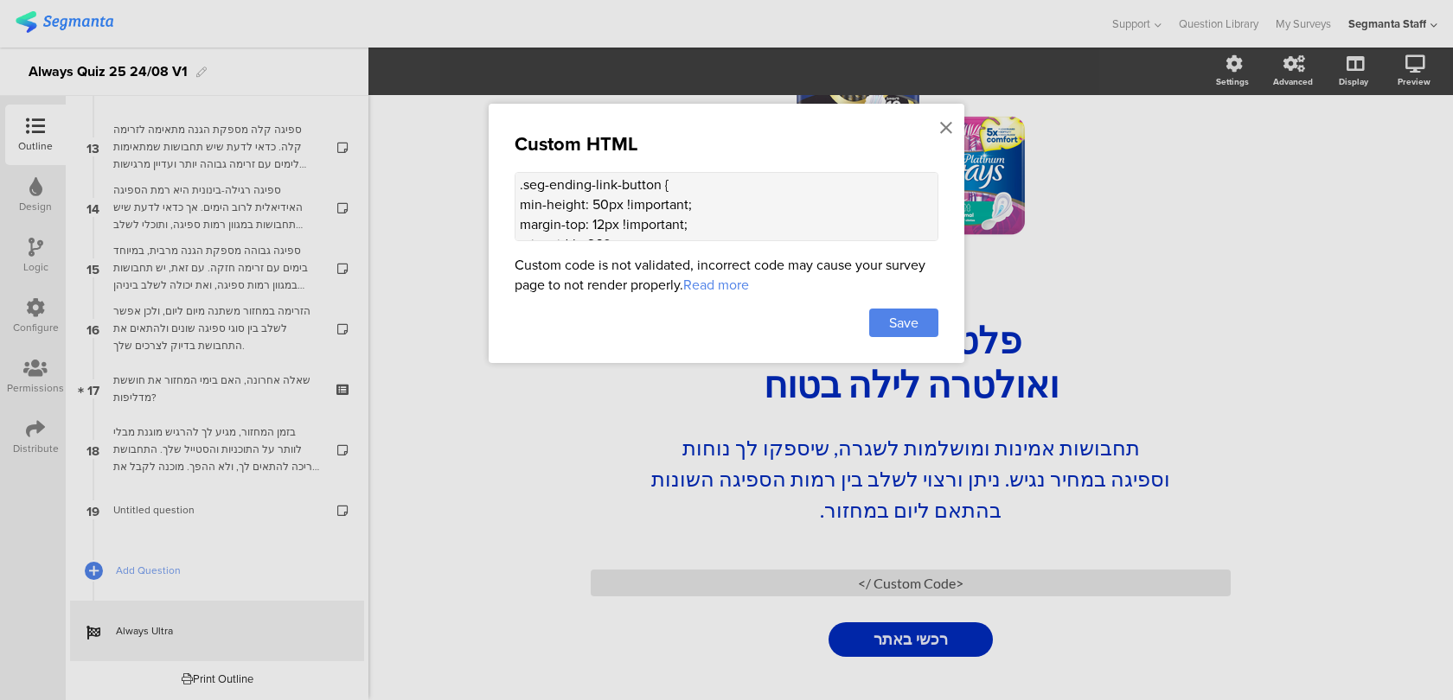
paste textarea "!important;"
drag, startPoint x: 700, startPoint y: 231, endPoint x: 514, endPoint y: 181, distance: 193.4
click at [514, 181] on div "Custom HTML <style> .seg-ending-screen .main .main-content .cover-image { max-h…" at bounding box center [727, 233] width 476 height 259
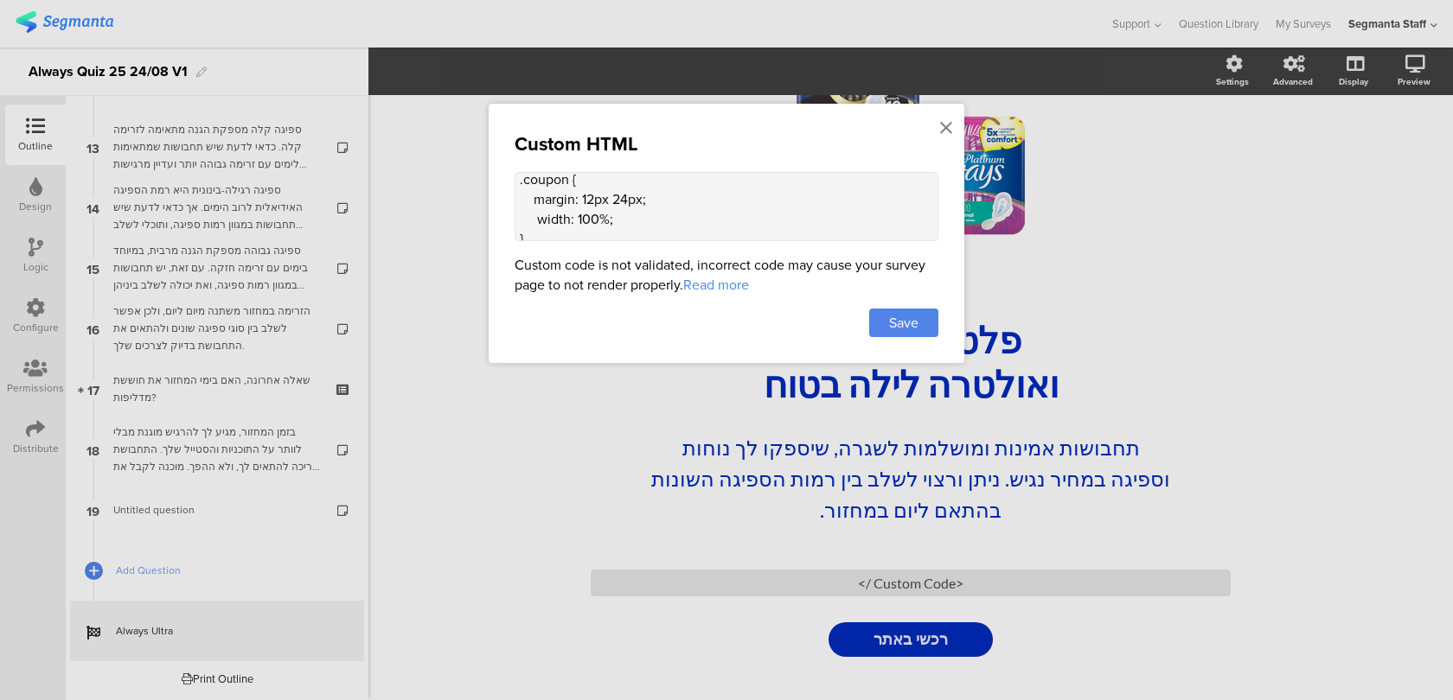
click at [591, 215] on textarea "<style> .seg-ending-screen .main .main-content .cover-image { max-height: 200px…" at bounding box center [727, 206] width 424 height 69
paste textarea ".seg-ending-link-button { min-height: 50px !important; margin-top: 12px !import…"
drag, startPoint x: 696, startPoint y: 214, endPoint x: 510, endPoint y: 204, distance: 186.2
click at [510, 204] on div "Custom HTML Custom code is not validated, incorrect code may cause your survey …" at bounding box center [727, 233] width 476 height 259
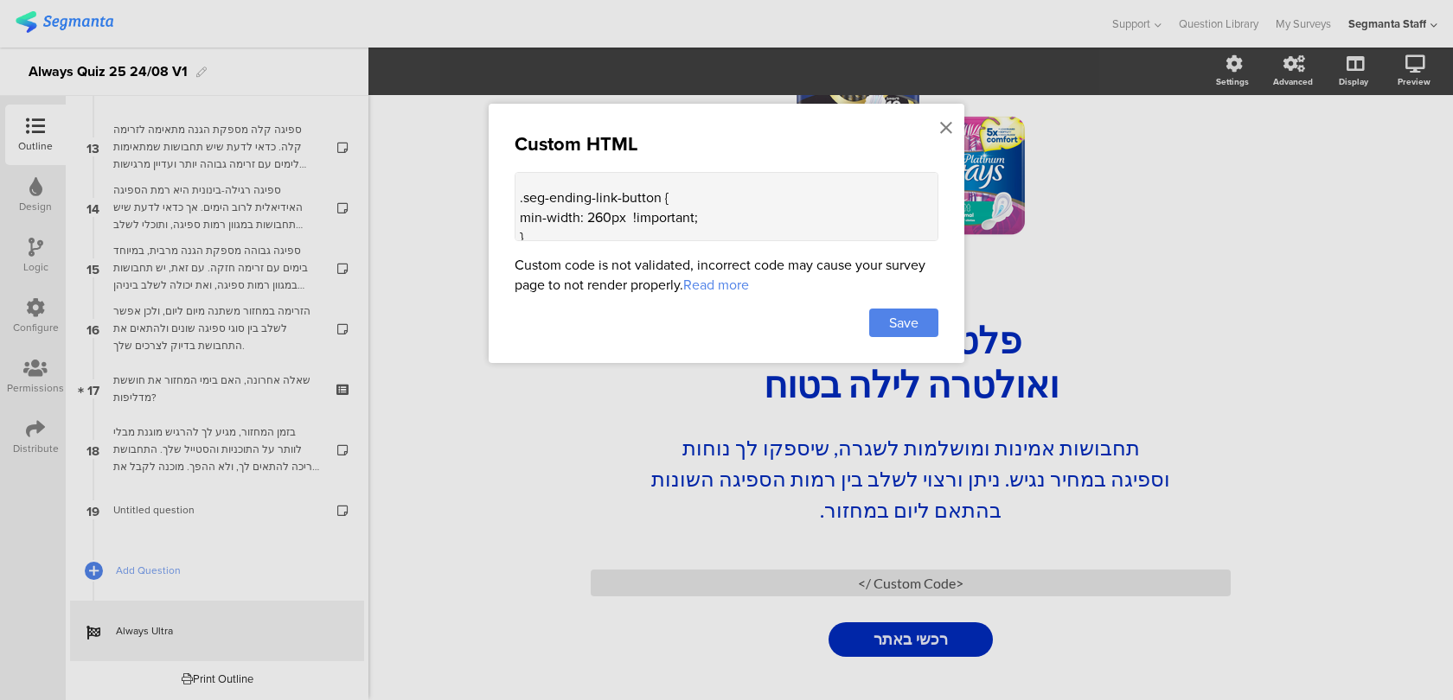
scroll to position [865, 0]
drag, startPoint x: 607, startPoint y: 215, endPoint x: 585, endPoint y: 214, distance: 21.7
click at [585, 214] on textarea "<style> .seg-ending-screen .main .main-content .cover-image { max-height: 200px…" at bounding box center [727, 206] width 424 height 69
type textarea "<style> .seg-ending-screen .main .main-content .cover-image { max-height: 200px…"
click at [888, 310] on div "Save" at bounding box center [903, 323] width 69 height 29
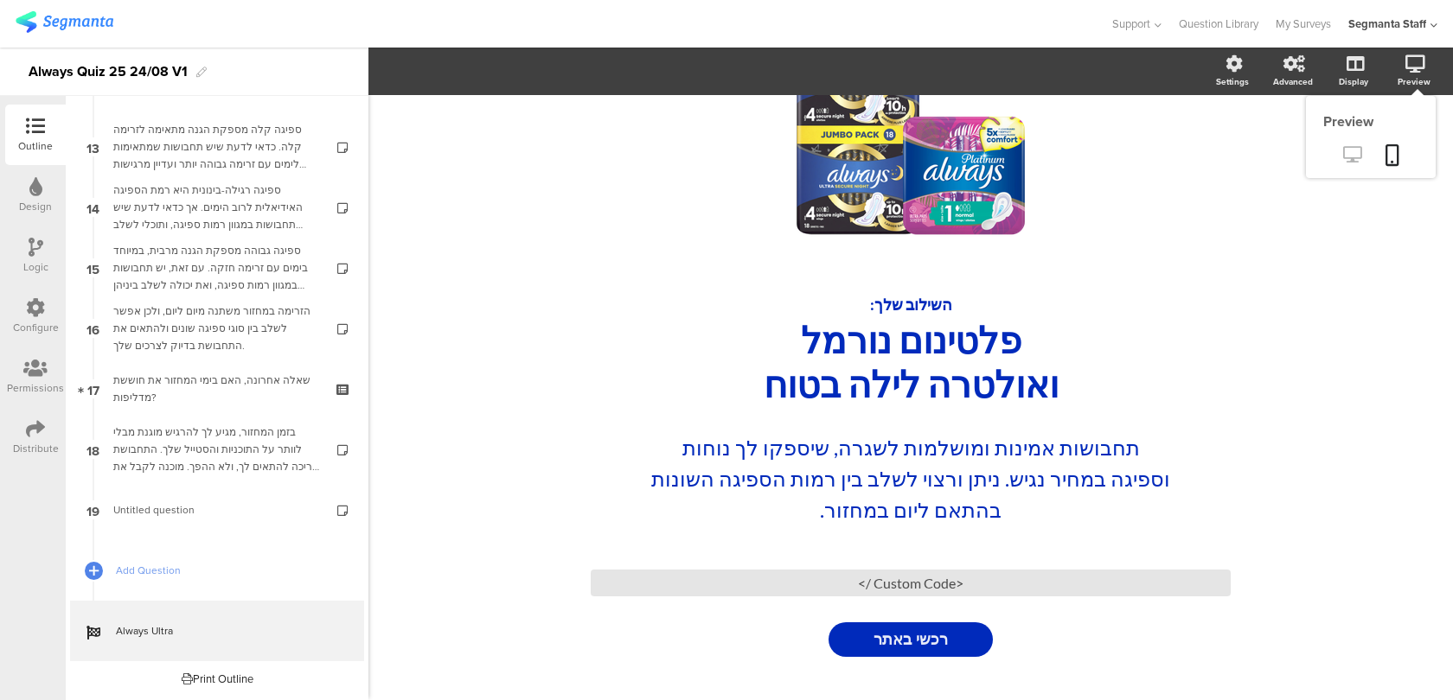
click at [1352, 151] on icon at bounding box center [1352, 154] width 18 height 16
click at [840, 591] on div "<Custom Code />" at bounding box center [911, 583] width 640 height 27
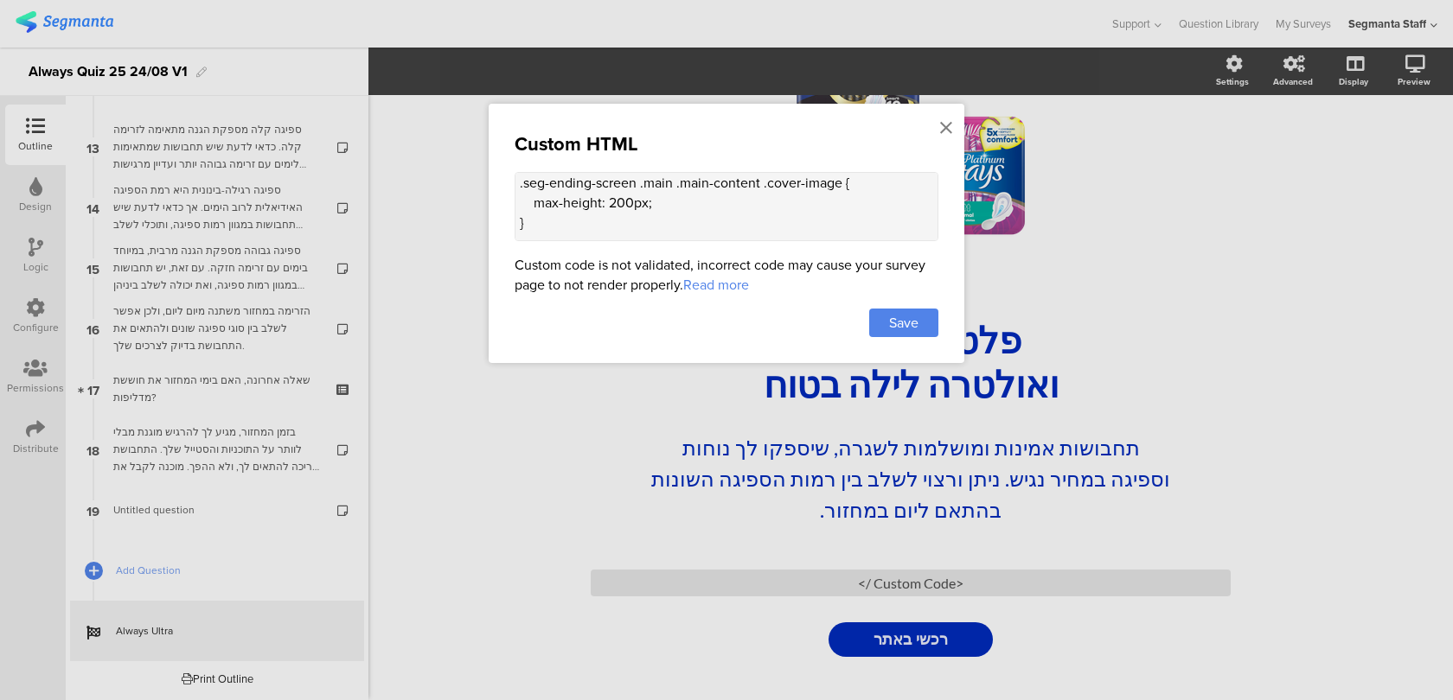
scroll to position [101, 0]
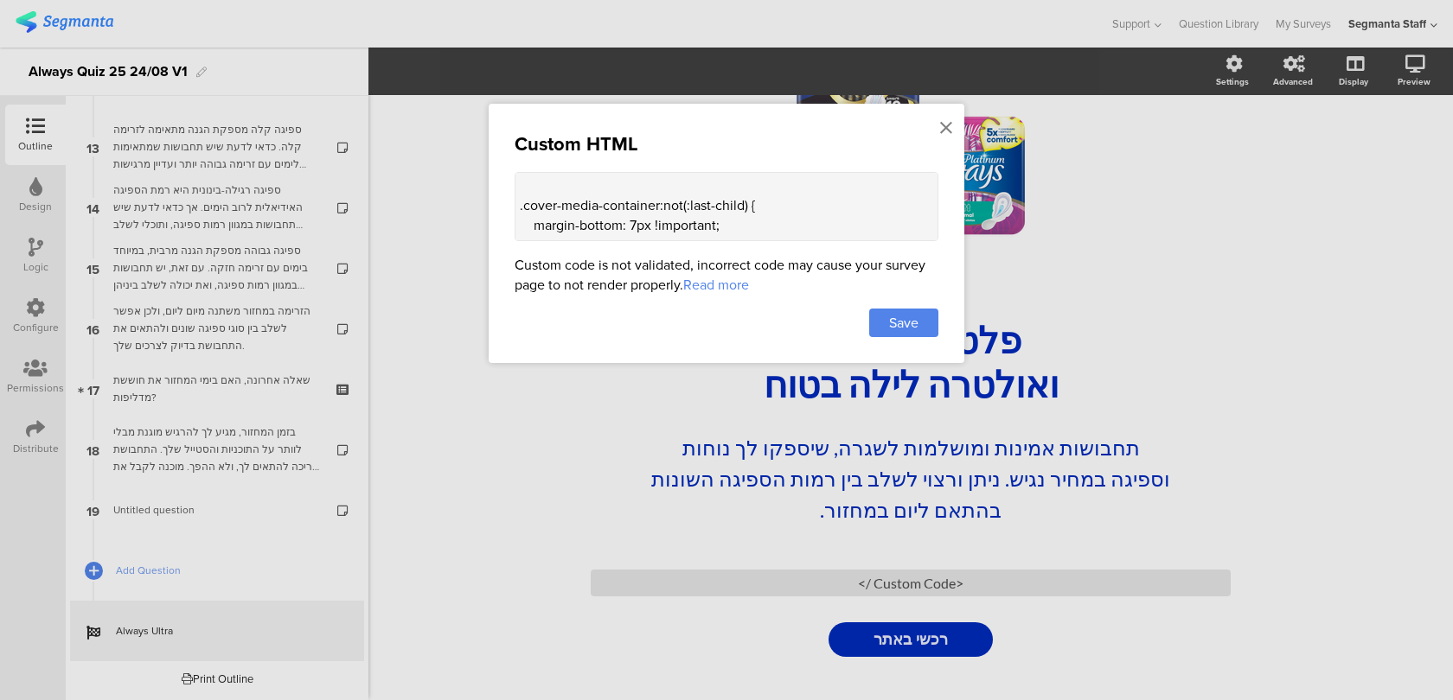
drag, startPoint x: 726, startPoint y: 219, endPoint x: 654, endPoint y: 218, distance: 72.6
click at [654, 218] on textarea "<style> .seg-ending-screen .main .main-content .cover-image { max-height: 200px…" at bounding box center [727, 206] width 424 height 69
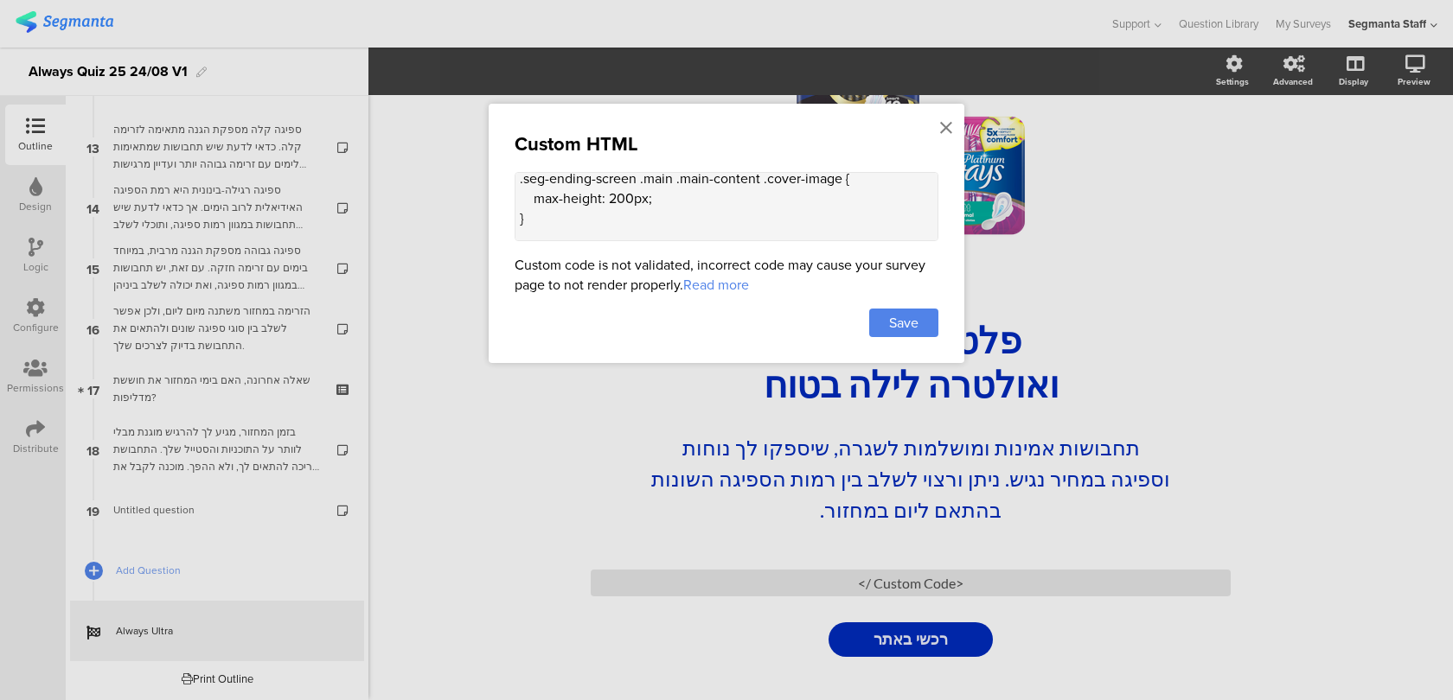
scroll to position [16, 0]
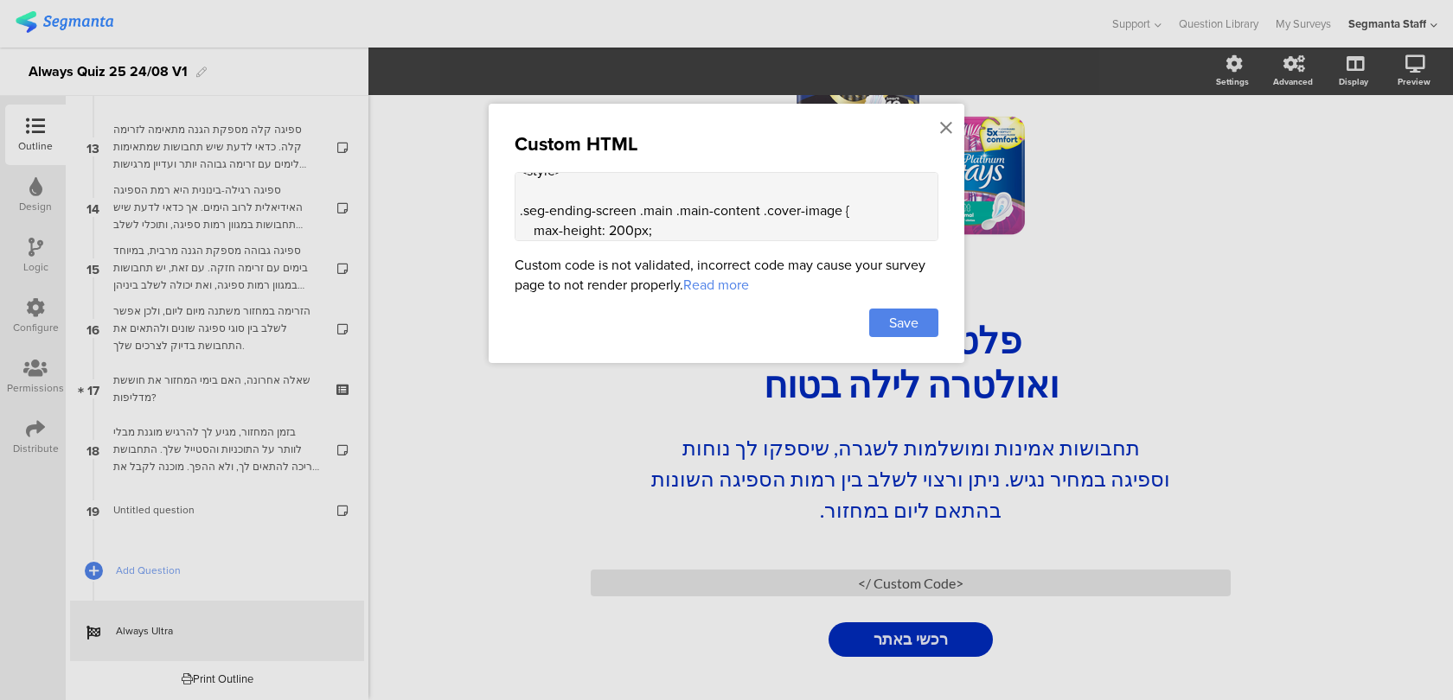
click at [655, 224] on textarea "<style> .seg-ending-screen .main .main-content .cover-image { max-height: 200px…" at bounding box center [727, 206] width 424 height 69
paste textarea "!important;"
drag, startPoint x: 547, startPoint y: 227, endPoint x: 514, endPoint y: 196, distance: 44.7
click at [514, 196] on div "Custom HTML Custom code is not validated, incorrect code may cause your survey …" at bounding box center [727, 233] width 476 height 259
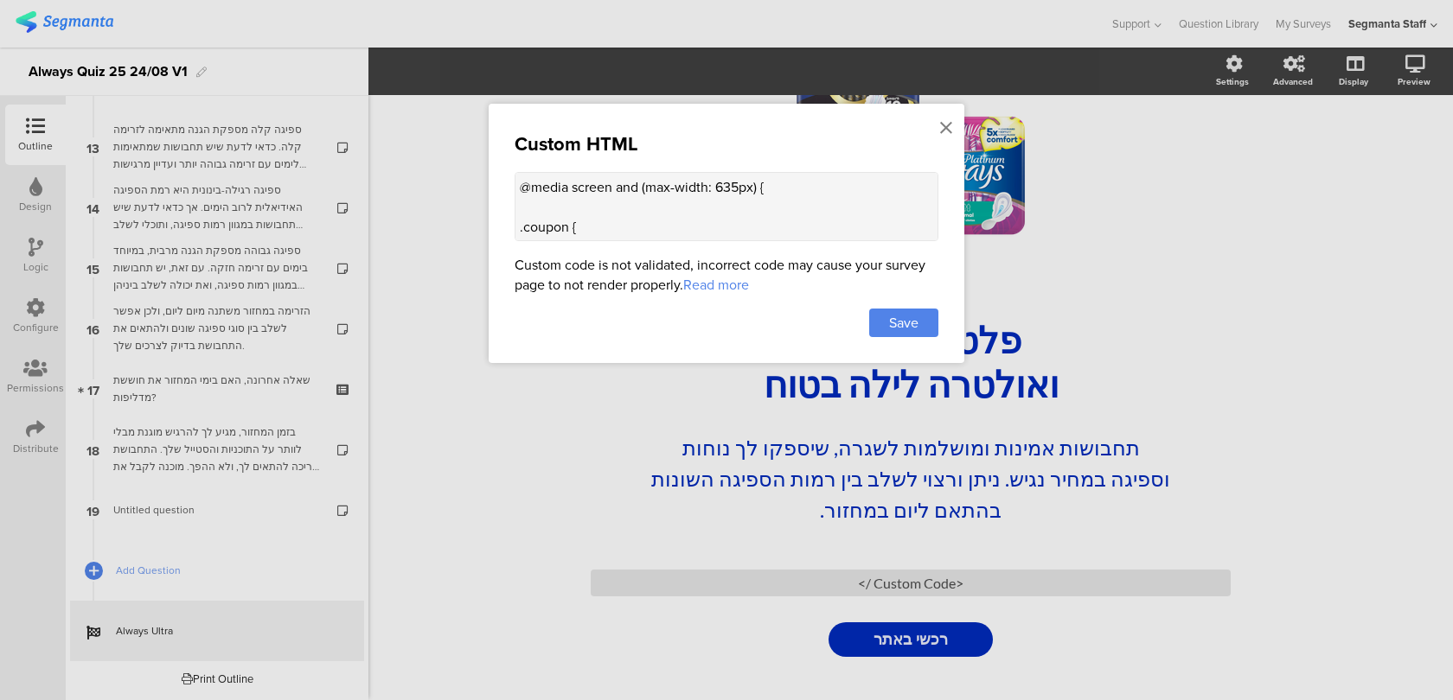
scroll to position [757, 0]
click at [568, 184] on textarea "<style> .seg-ending-screen .main .main-content .cover-image { max-height: 200px…" at bounding box center [727, 206] width 424 height 69
paste textarea ".seg-ending-screen .main .main-content .cover-image { max-height: 200px !import…"
drag, startPoint x: 630, startPoint y: 208, endPoint x: 609, endPoint y: 208, distance: 21.6
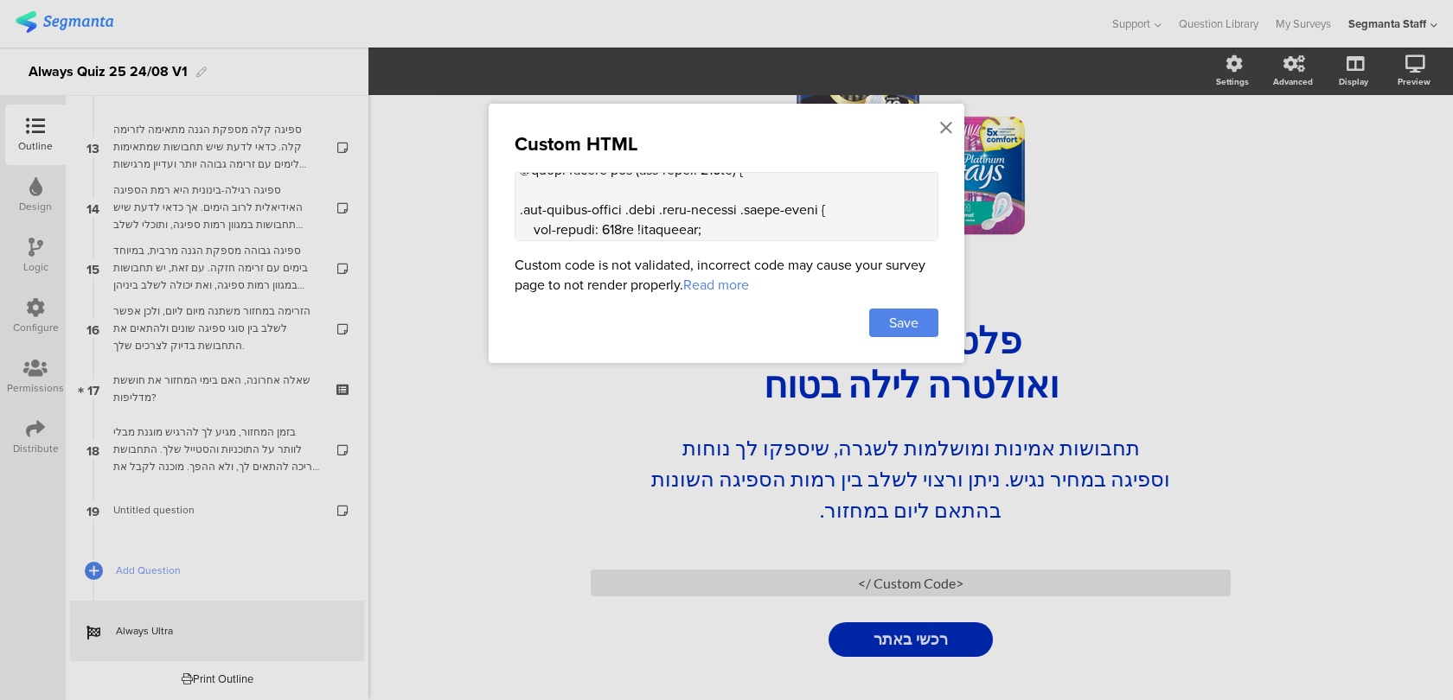
click at [609, 208] on textarea at bounding box center [727, 206] width 424 height 69
type textarea "<style> .seg-ending-screen .main .main-content .cover-image { max-height: 200px…"
click at [890, 323] on span "Save" at bounding box center [903, 323] width 29 height 20
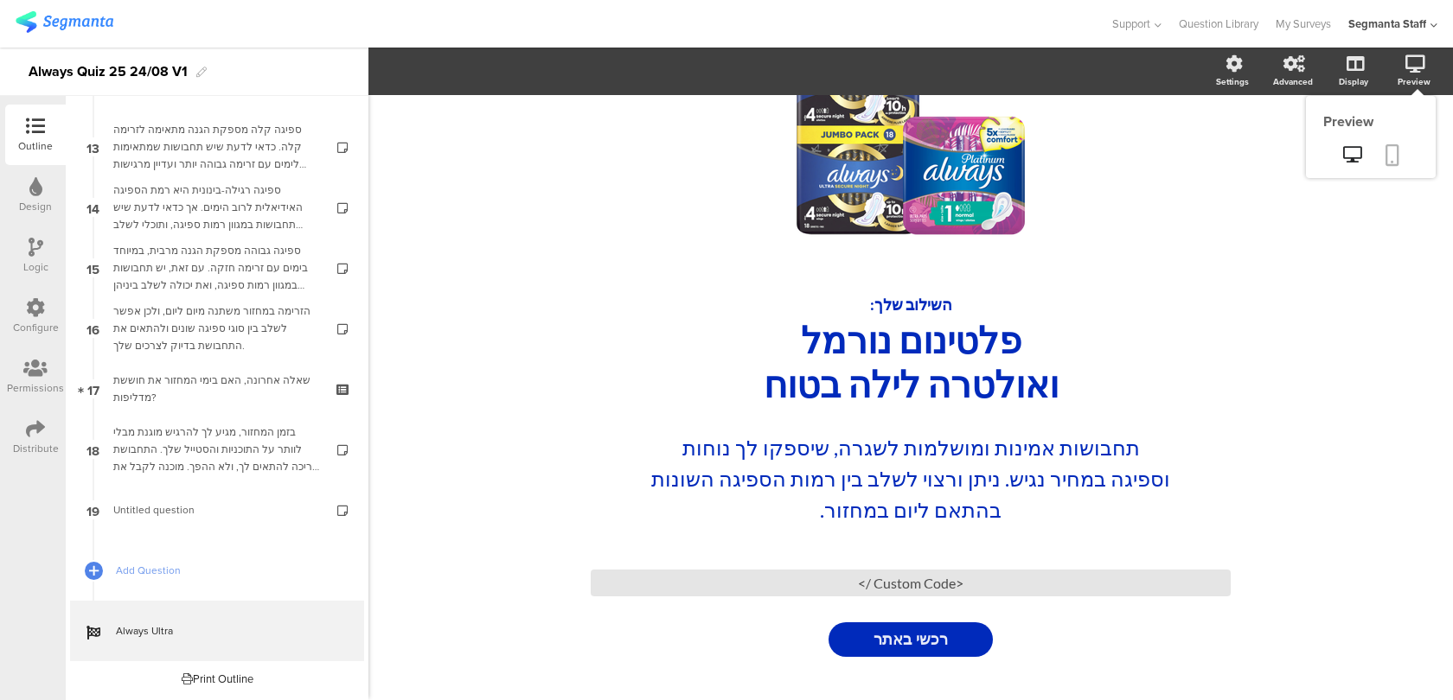
click at [1388, 144] on icon at bounding box center [1392, 155] width 14 height 22
click at [831, 590] on div "<Custom Code />" at bounding box center [911, 583] width 640 height 27
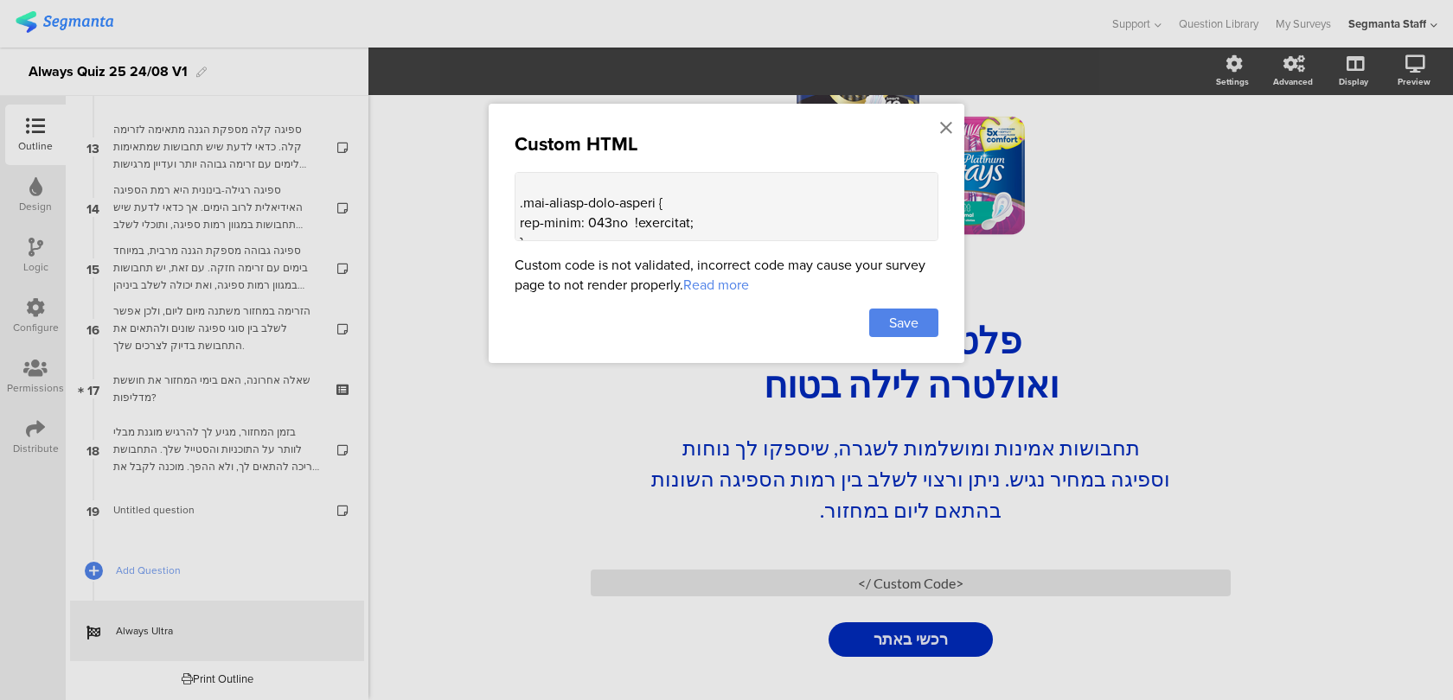
scroll to position [935, 0]
drag, startPoint x: 700, startPoint y: 224, endPoint x: 568, endPoint y: 222, distance: 132.3
click at [568, 222] on textarea at bounding box center [727, 206] width 424 height 69
drag, startPoint x: 626, startPoint y: 233, endPoint x: 538, endPoint y: 207, distance: 91.9
click at [538, 207] on textarea at bounding box center [727, 206] width 424 height 69
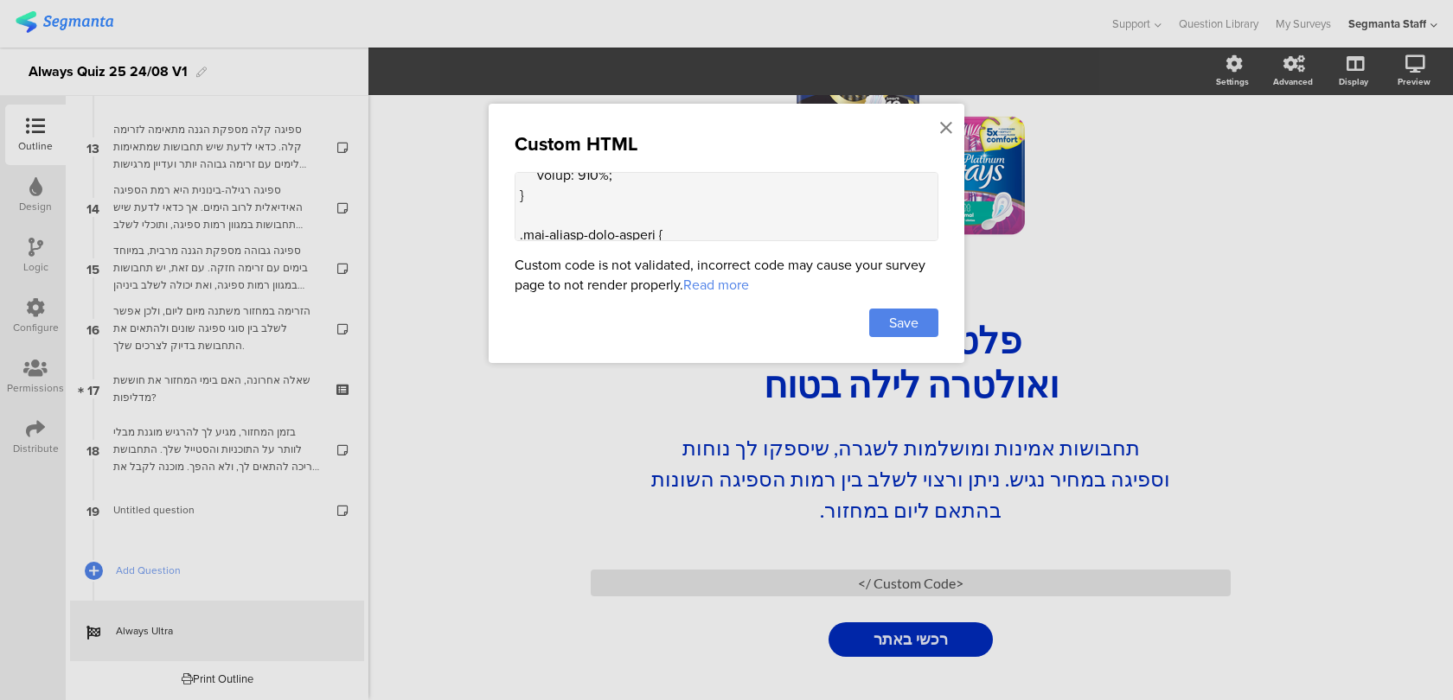
scroll to position [902, 0]
click at [547, 207] on textarea at bounding box center [727, 206] width 424 height 69
drag, startPoint x: 617, startPoint y: 178, endPoint x: 540, endPoint y: 214, distance: 85.1
click at [540, 214] on textarea at bounding box center [727, 206] width 424 height 69
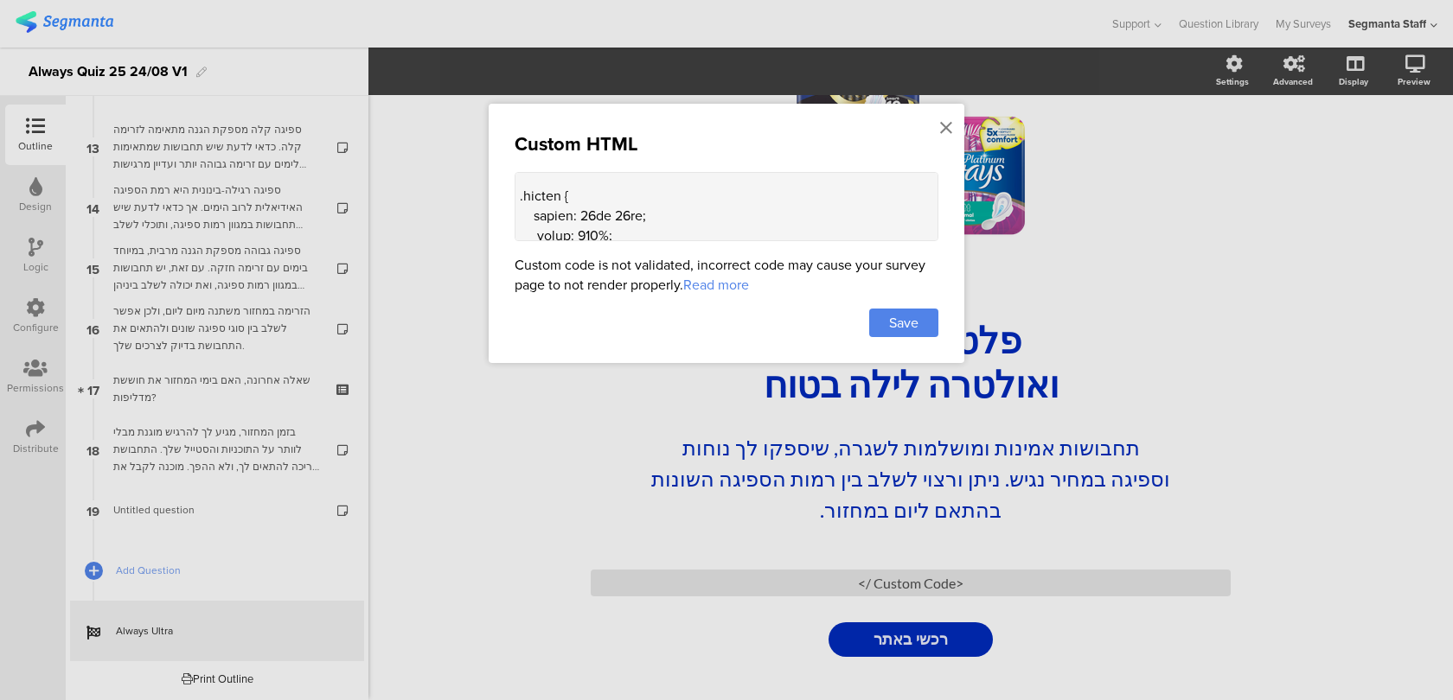
paste textarea "unset"
type textarea "<style> .seg-ending-screen .main .main-content .cover-image { max-height: 200px…"
click at [892, 313] on span "Save" at bounding box center [903, 323] width 29 height 20
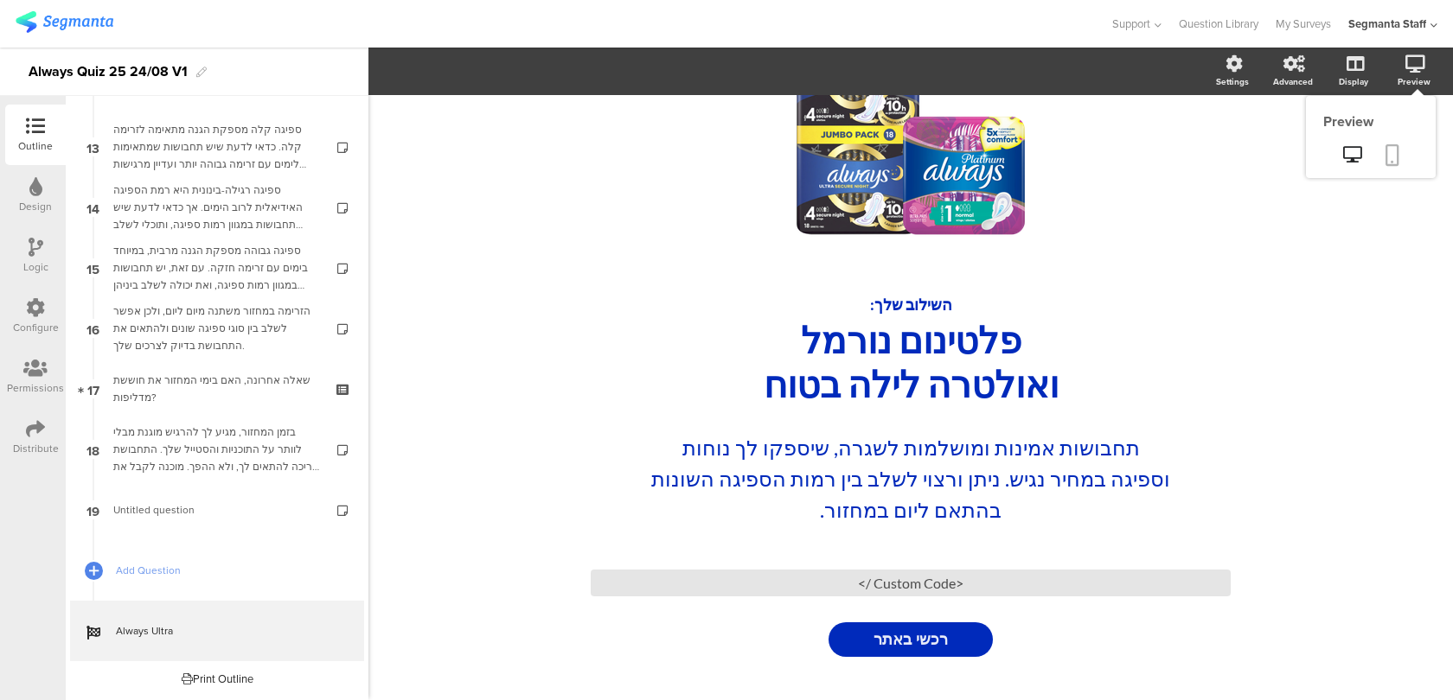
click at [1397, 150] on icon at bounding box center [1392, 155] width 14 height 22
click at [1346, 163] on link at bounding box center [1352, 156] width 42 height 29
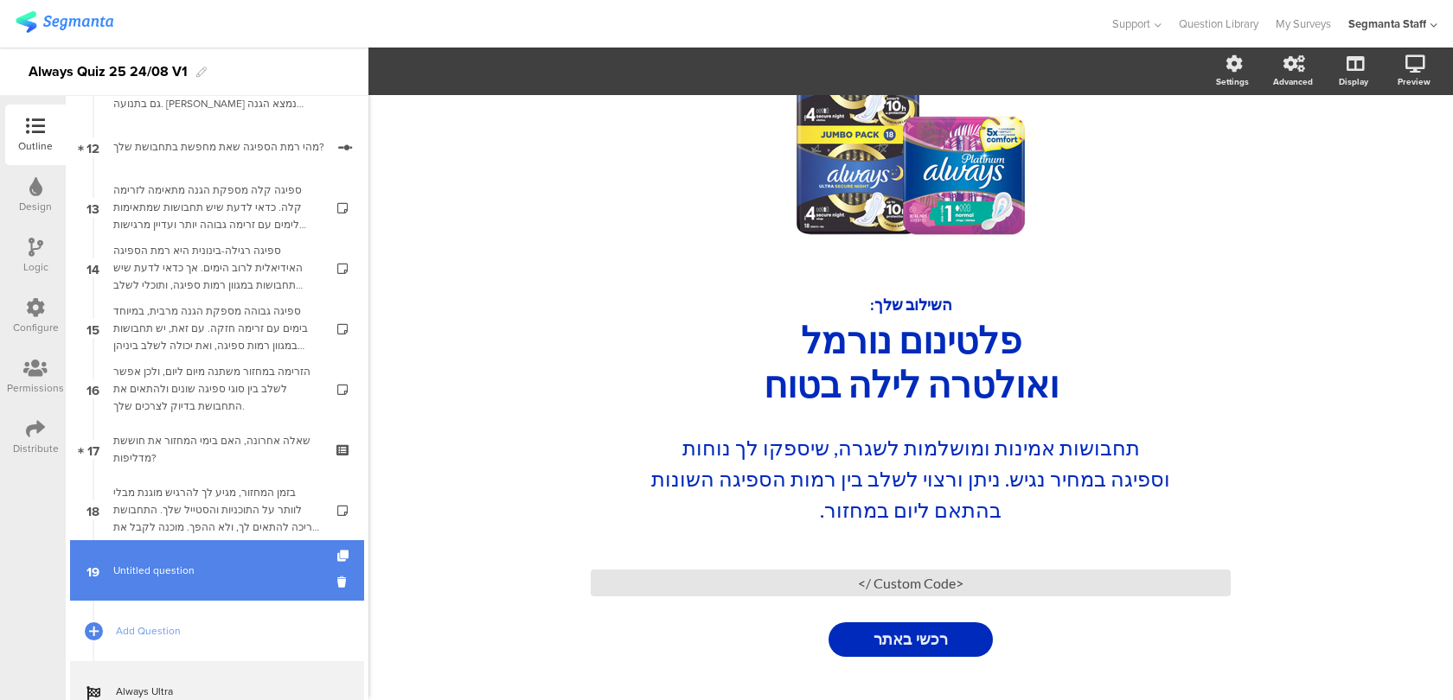
click at [282, 577] on span "Untitled question" at bounding box center [216, 570] width 207 height 17
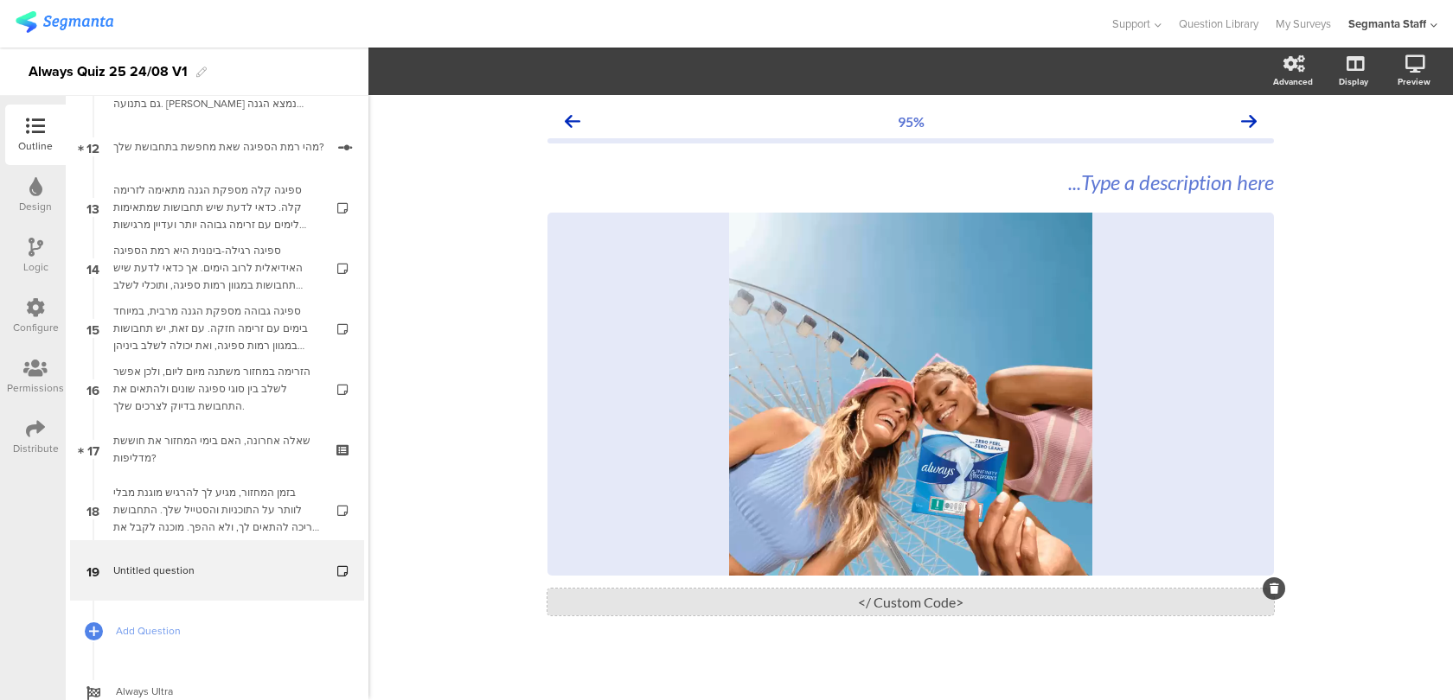
click at [923, 594] on div "<Custom Code />" at bounding box center [910, 602] width 726 height 27
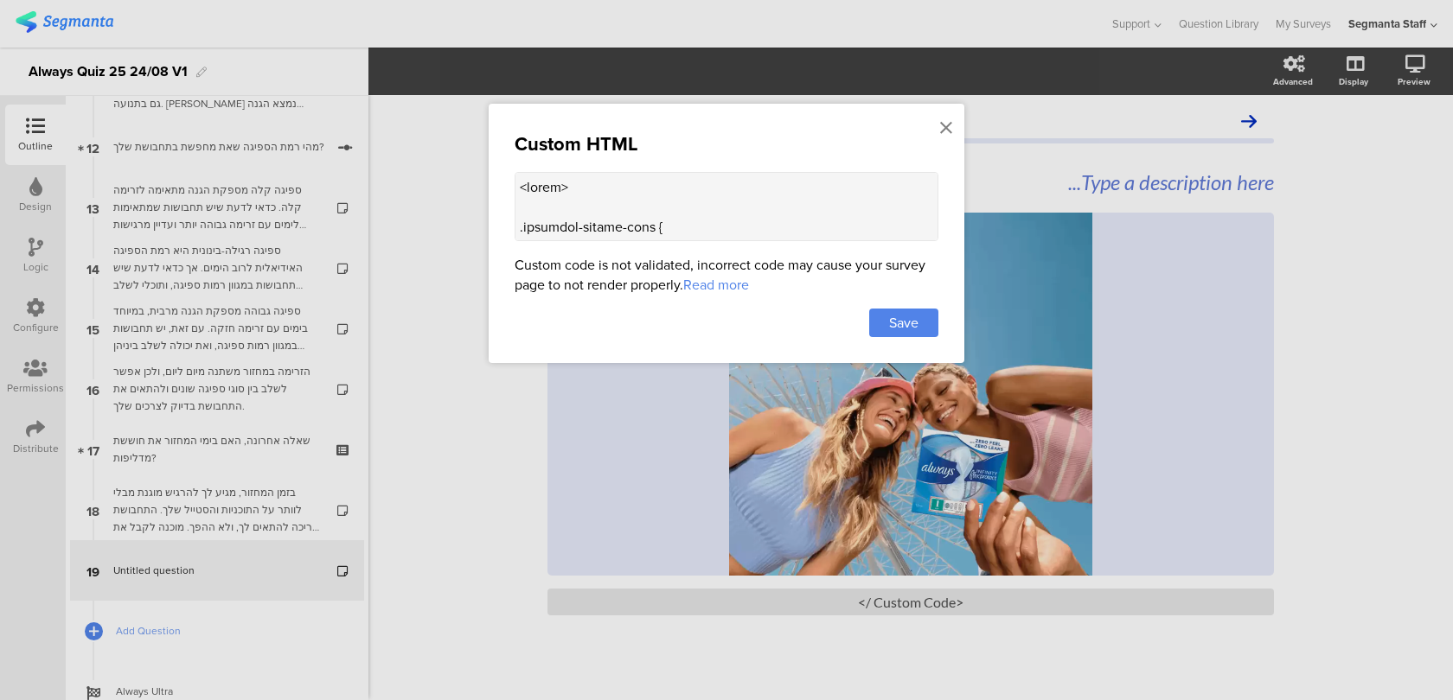
click at [831, 215] on textarea at bounding box center [727, 206] width 424 height 69
click at [944, 127] on icon at bounding box center [946, 127] width 12 height 19
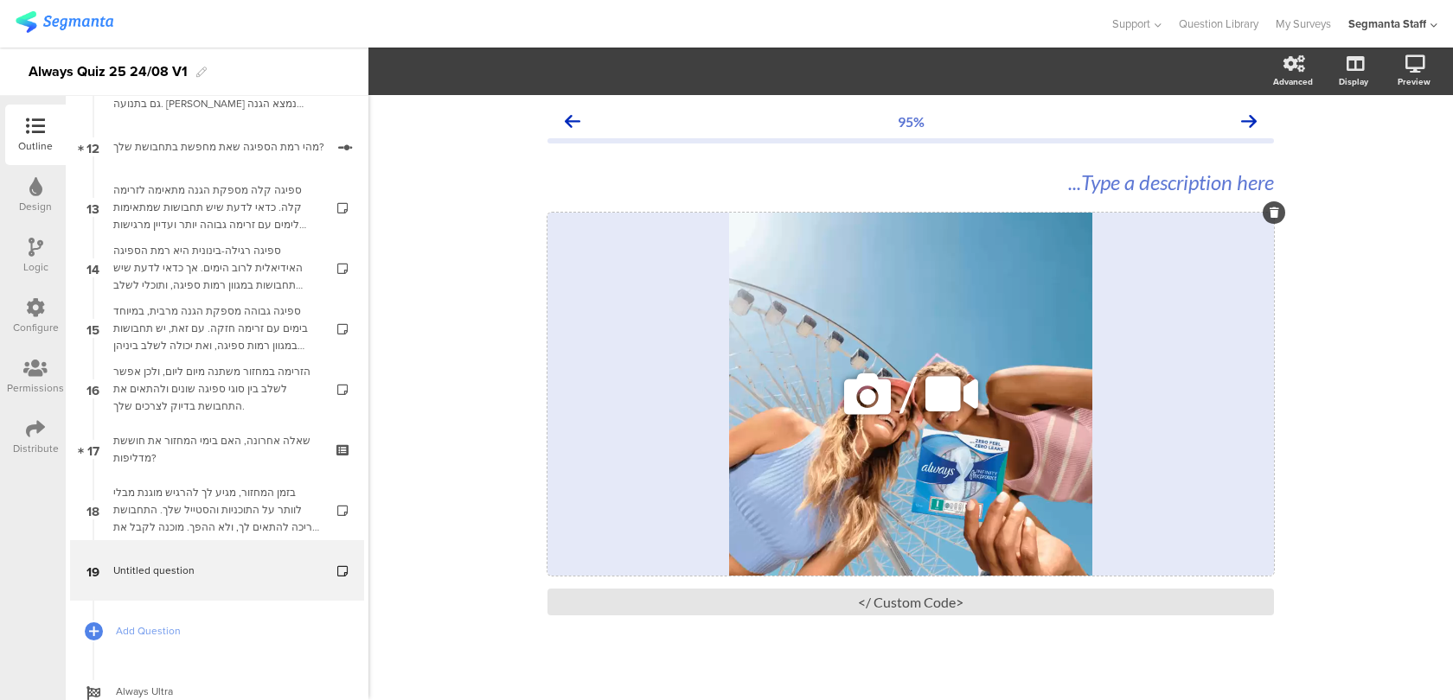
click at [706, 318] on div "/" at bounding box center [910, 394] width 726 height 363
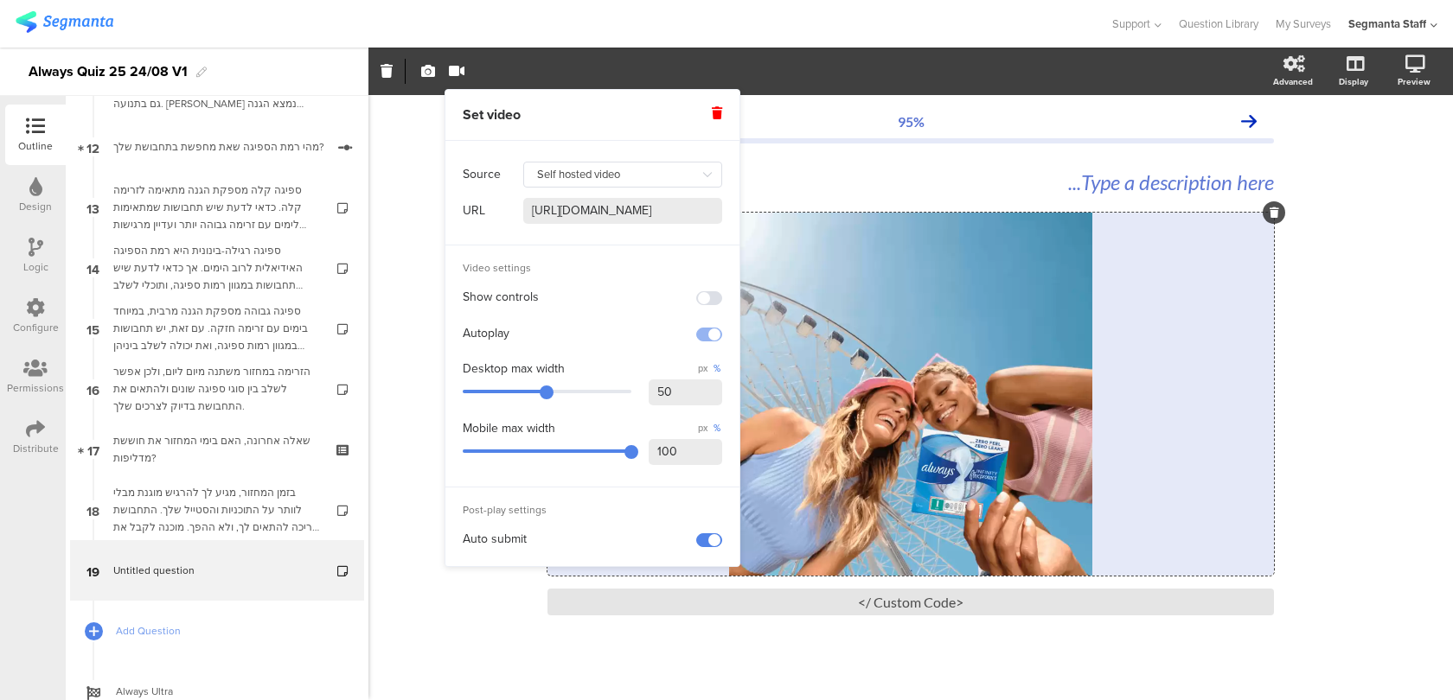
click at [574, 219] on input "https://cdn.prod.website-files.com/687d02e271b4f02fa4e9913a%2F68aeded1a82cc0a5c…" at bounding box center [622, 211] width 199 height 26
click at [780, 604] on div "<Custom Code />" at bounding box center [910, 602] width 726 height 27
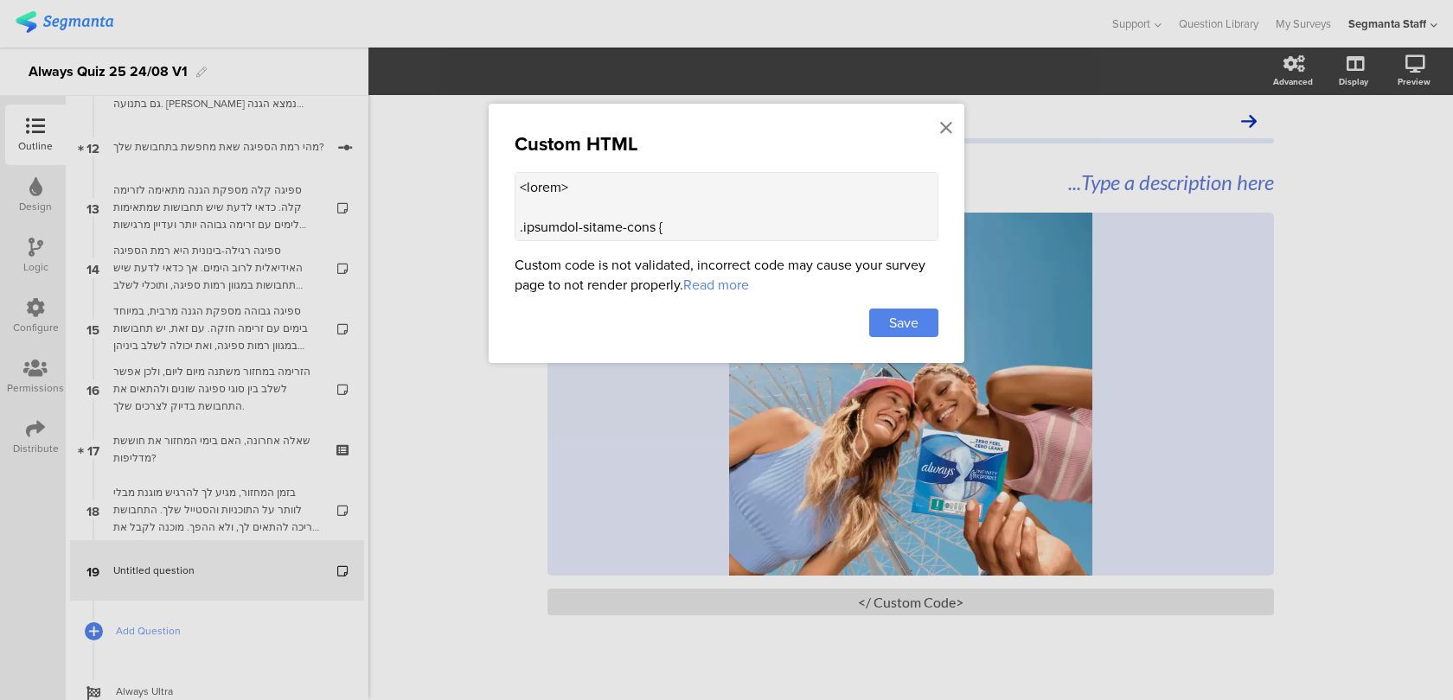
click at [772, 182] on textarea at bounding box center [727, 206] width 424 height 69
click at [950, 128] on icon at bounding box center [946, 127] width 12 height 19
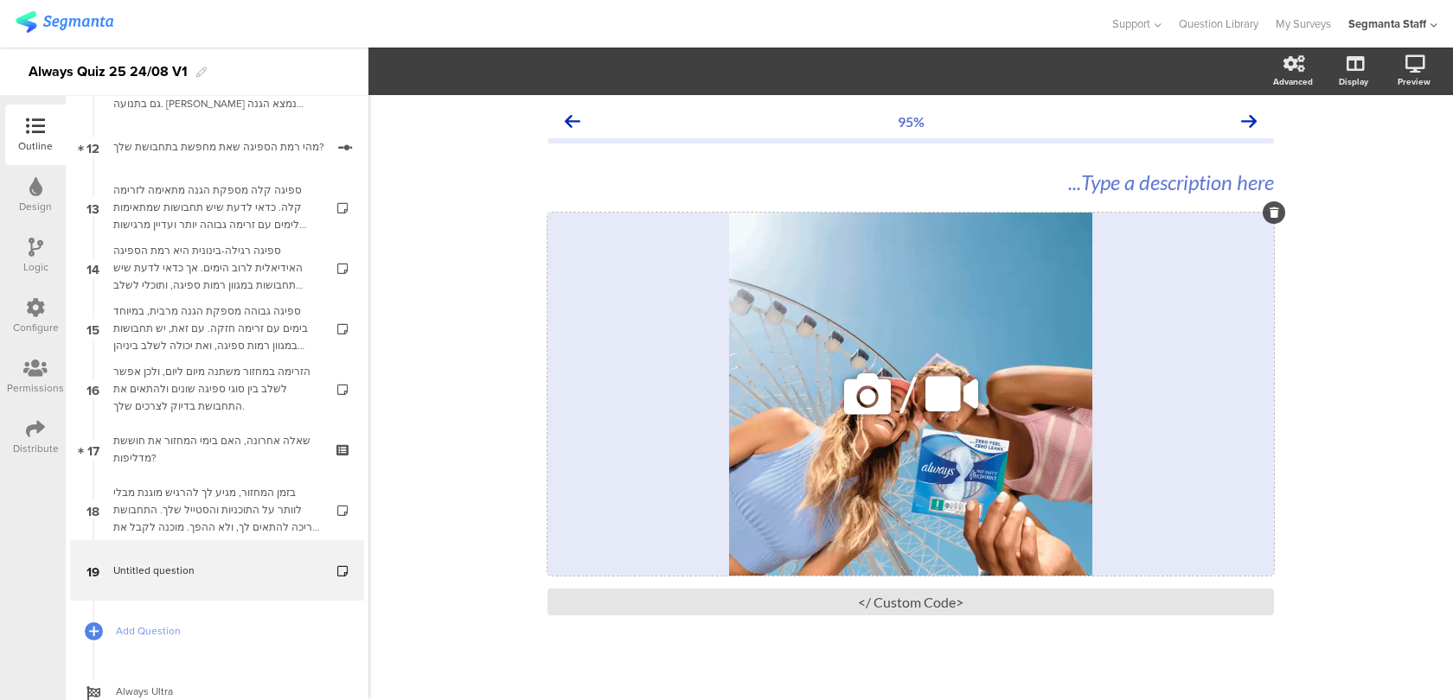
click at [703, 361] on div "/" at bounding box center [910, 394] width 726 height 363
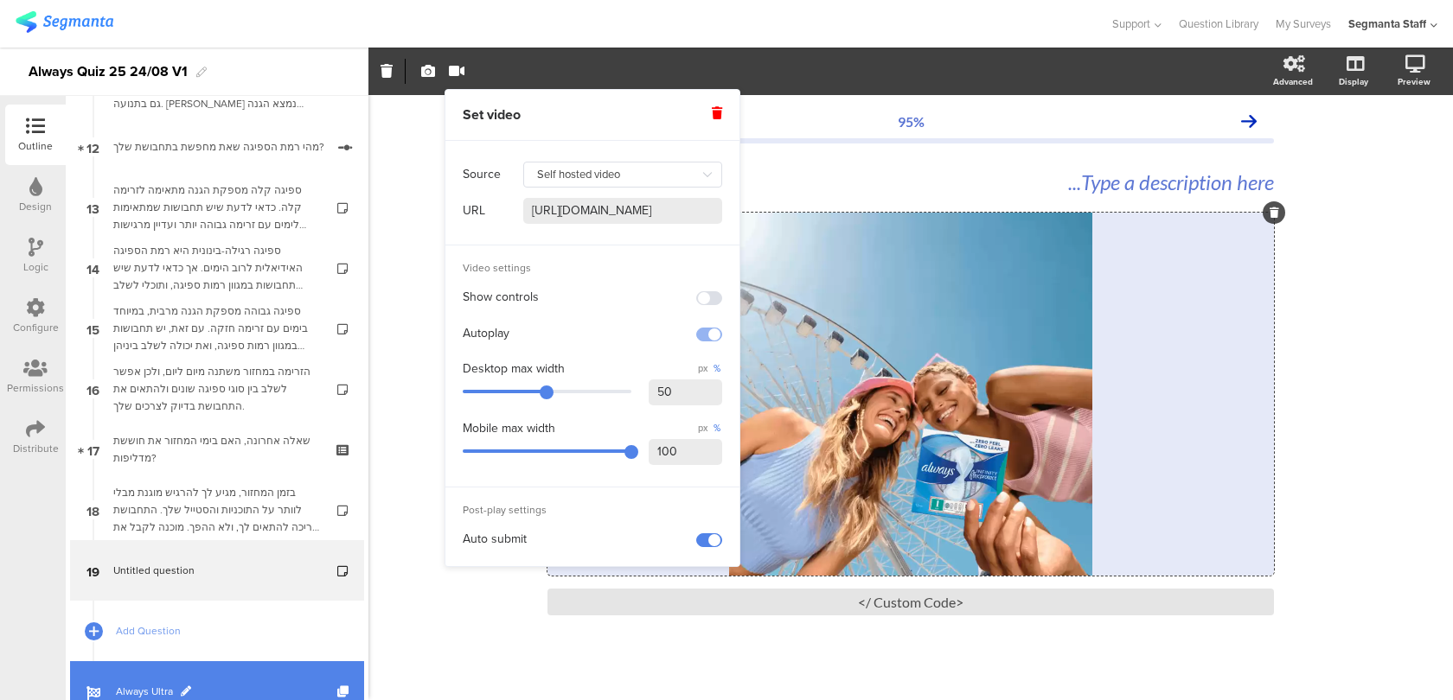
click at [231, 668] on link "Always Ultra" at bounding box center [217, 692] width 294 height 61
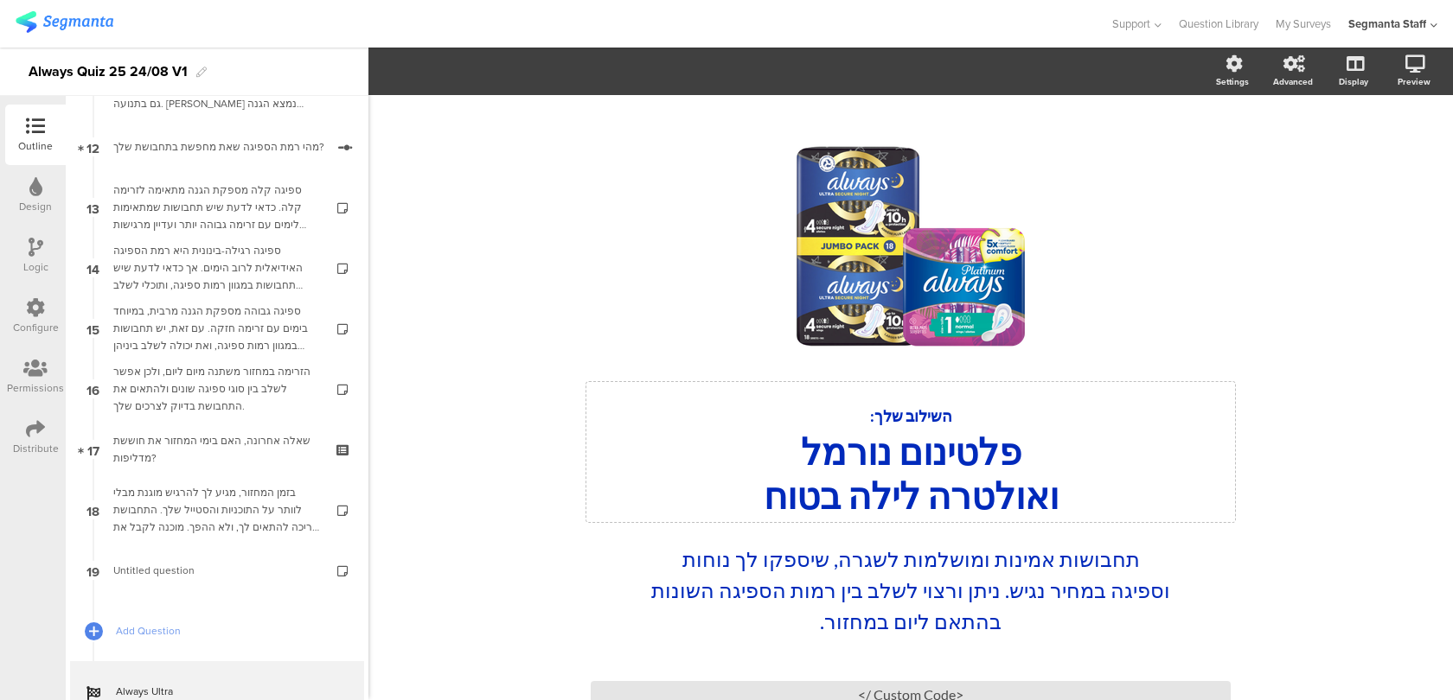
scroll to position [112, 0]
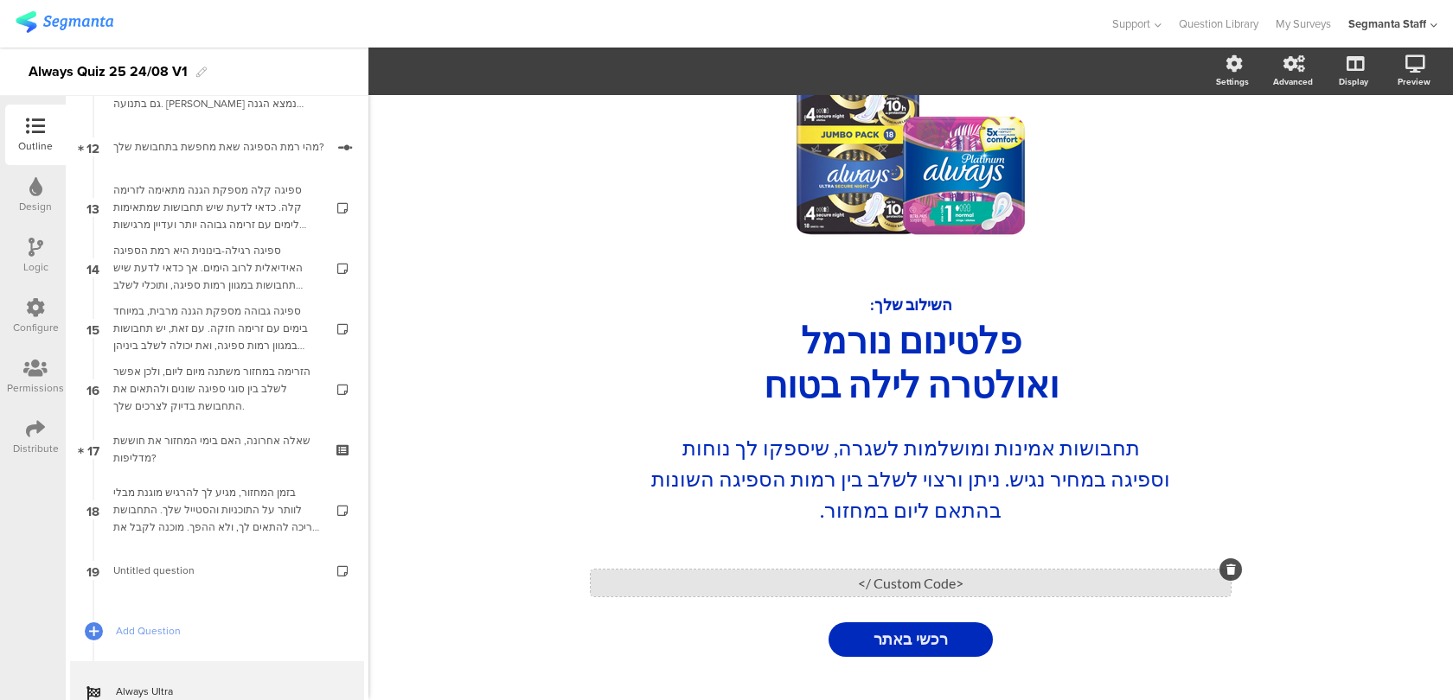
click at [771, 579] on div "<Custom Code />" at bounding box center [911, 583] width 640 height 27
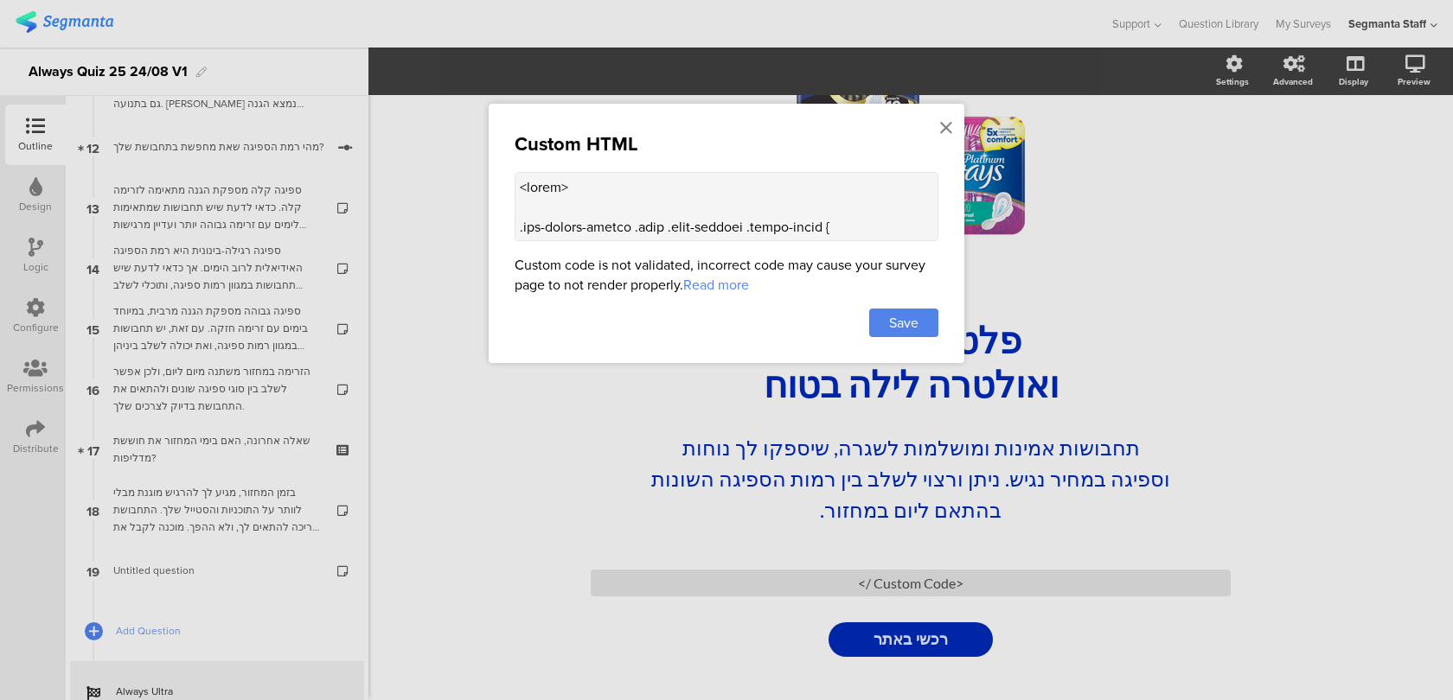
click at [802, 221] on textarea at bounding box center [727, 206] width 424 height 69
click at [944, 118] on icon at bounding box center [946, 127] width 12 height 19
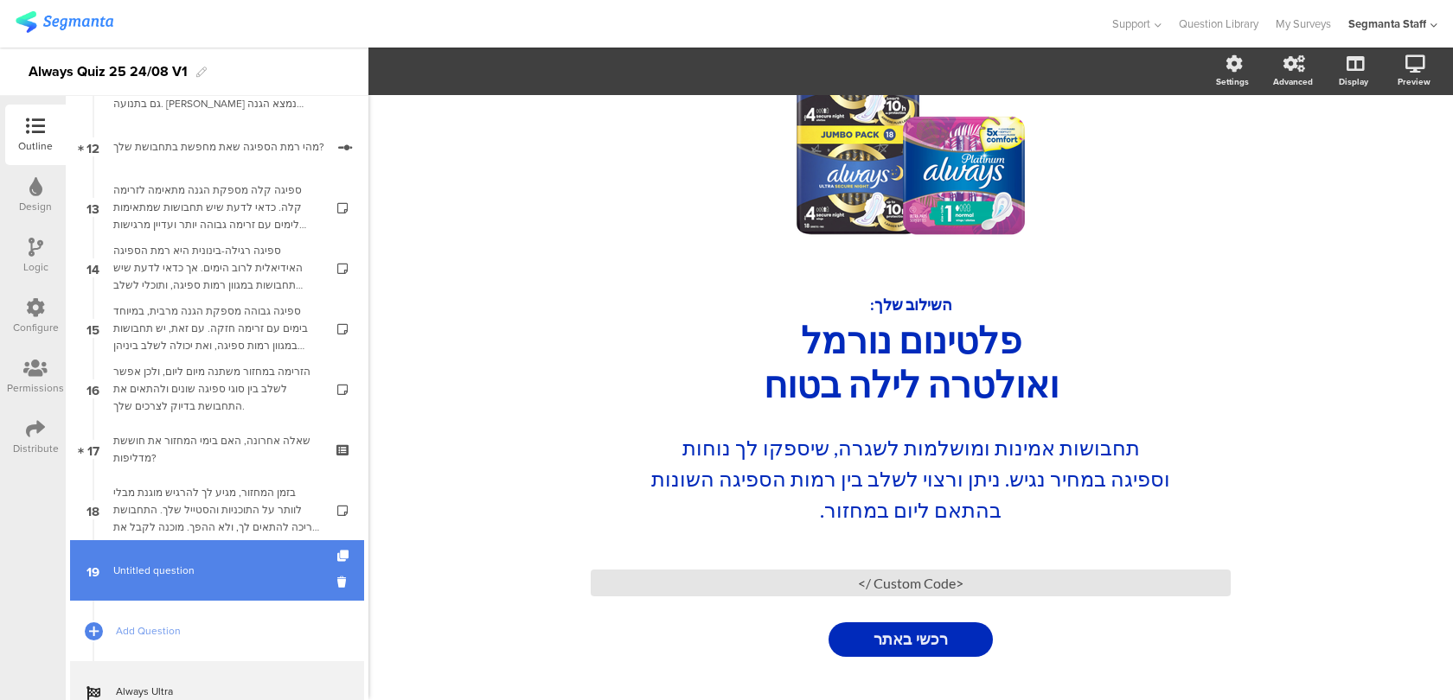
scroll to position [775, 0]
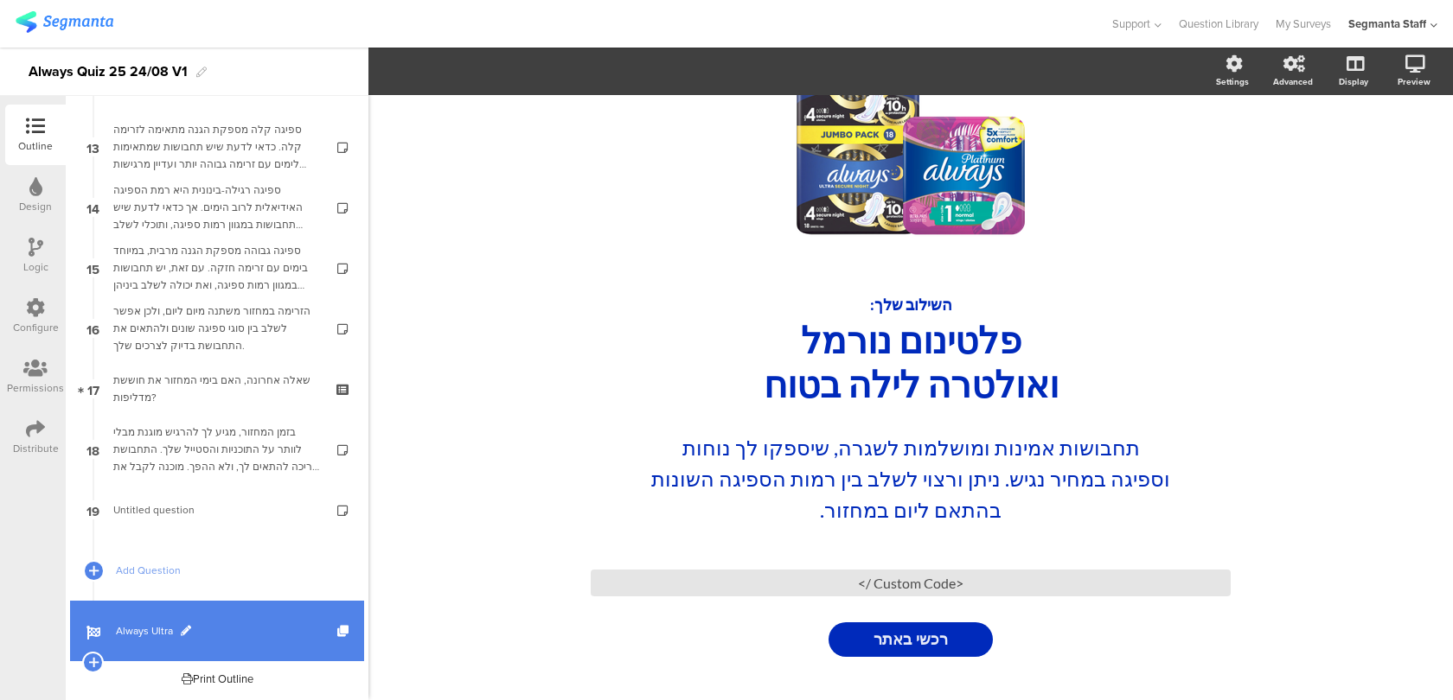
click at [248, 629] on span "Always Ultra" at bounding box center [226, 631] width 221 height 17
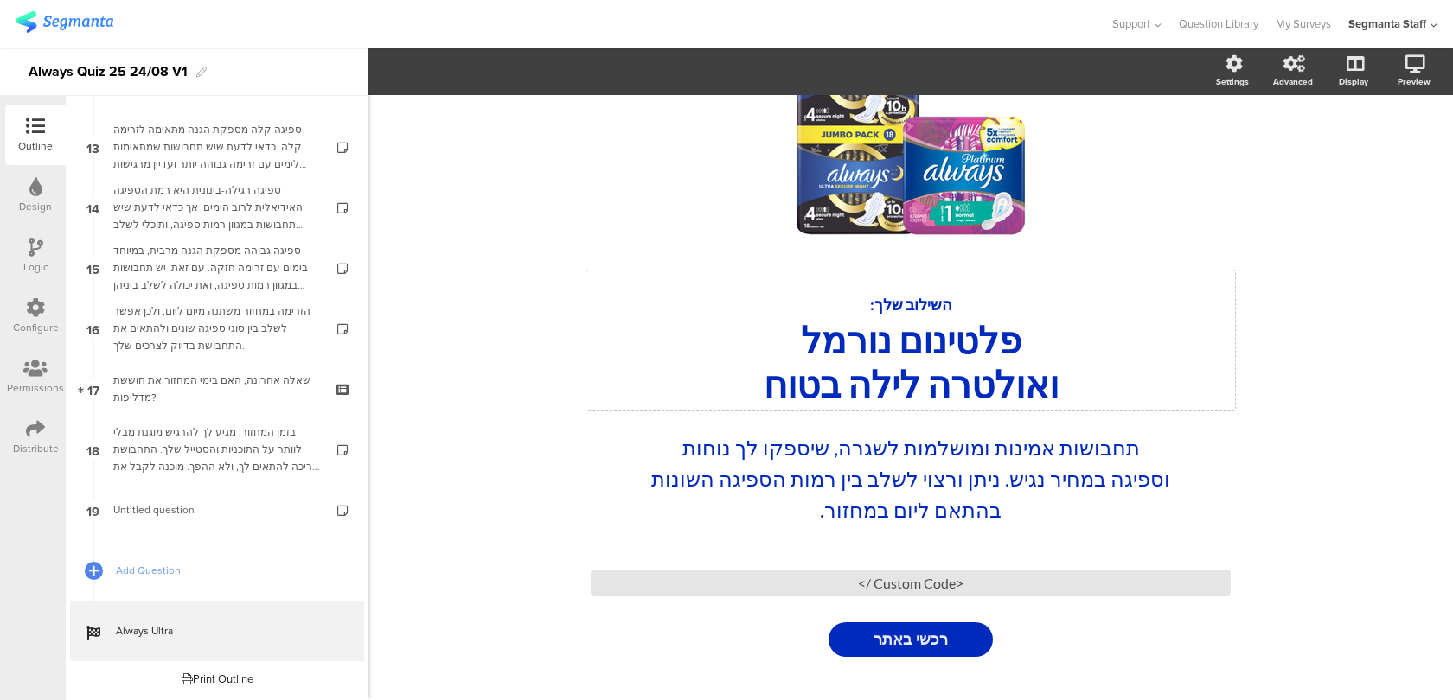
click at [921, 320] on div "/ השילוב שלך: פלטינום נורמל ואולטרה לילה בטוח השילוב שלך: פלטינום נורמל ואולטרה…" at bounding box center [911, 342] width 692 height 682
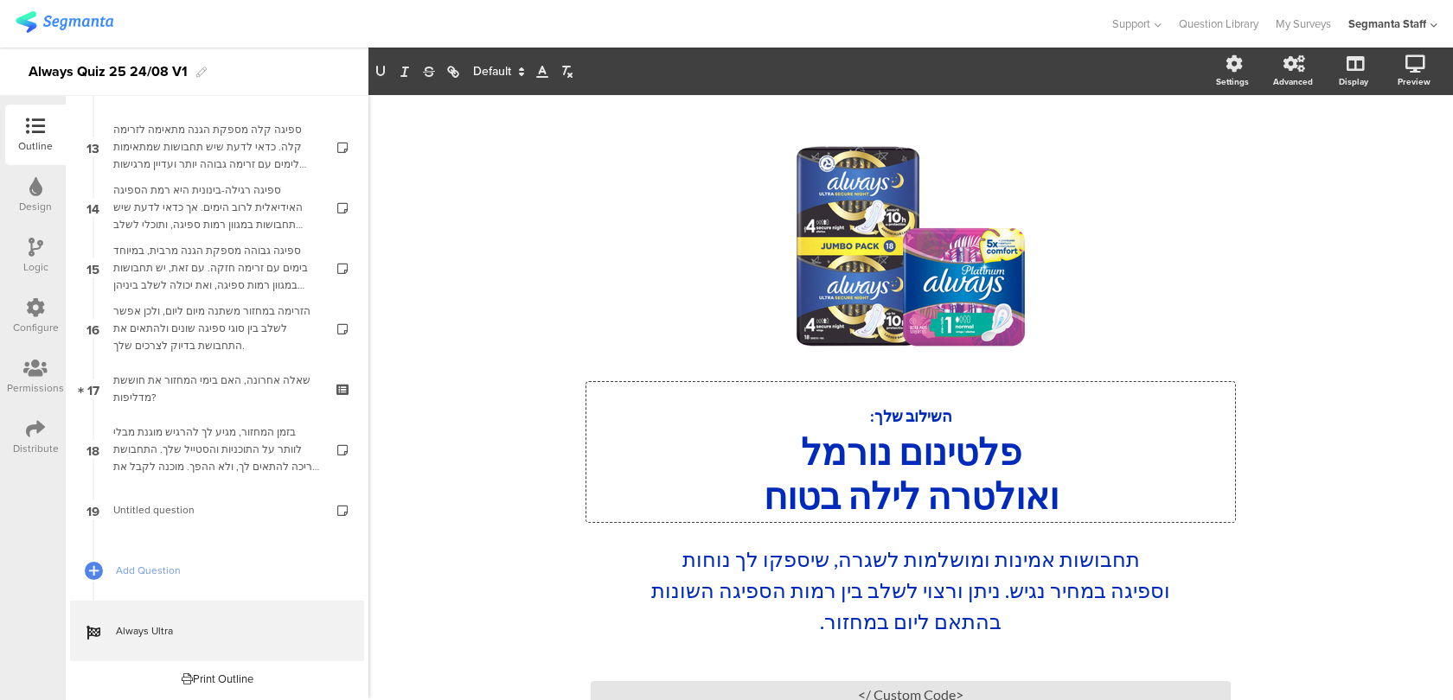
click at [897, 401] on p "השילוב שלך:" at bounding box center [911, 408] width 640 height 43
drag, startPoint x: 956, startPoint y: 429, endPoint x: 866, endPoint y: 427, distance: 89.9
click at [866, 427] on p "השילוב שלך:" at bounding box center [911, 408] width 640 height 43
click at [983, 596] on div "תחבושות אמינות ומושלמות לשגרה, שיספקו לך נוחות וספיגה במחיר נגיש. ניתן ורצוי לש…" at bounding box center [910, 606] width 527 height 133
click at [979, 584] on p "תחבושות אמינות ומושלמות לשגרה, שיספקו לך נוחות וספיגה במחיר נגיש. ניתן ורצוי לש…" at bounding box center [910, 590] width 519 height 93
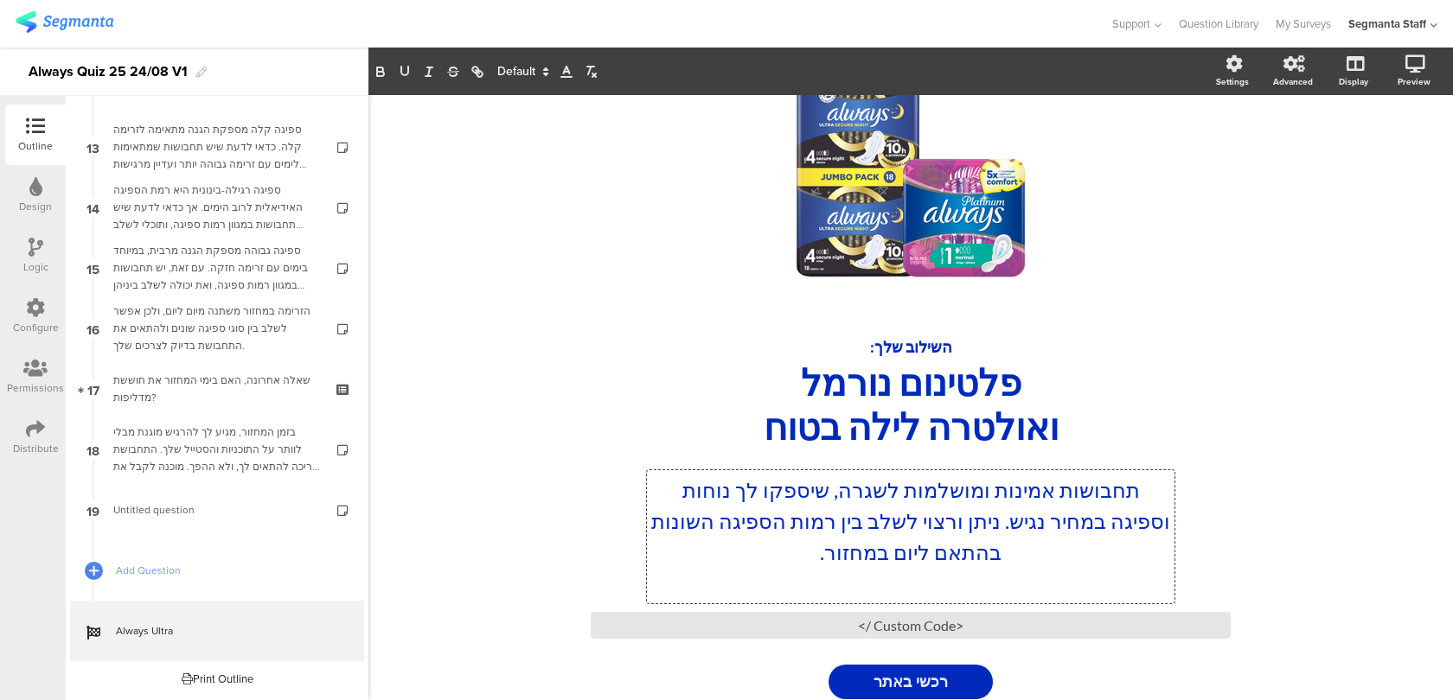
scroll to position [112, 0]
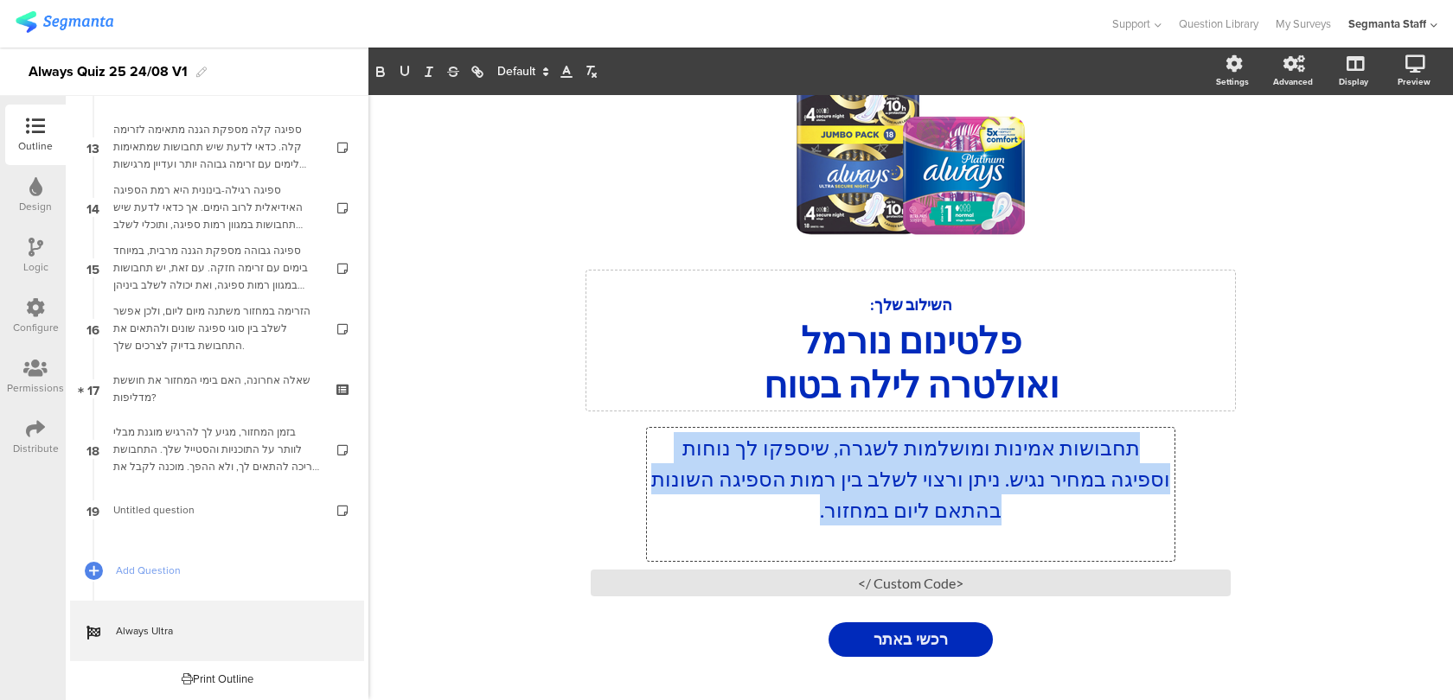
drag, startPoint x: 774, startPoint y: 515, endPoint x: 1177, endPoint y: 402, distance: 418.3
click at [1177, 402] on div "/ השילוב שלך: פלטינום נורמל ואולטרה לילה בטוח השילוב שלך: פלטינום נורמל ואולטרה…" at bounding box center [911, 342] width 692 height 682
copy p "תחבושות אמינות ומושלמות לשגרה, שיספקו לך נוחות וספיגה במחיר נגיש. ניתן ורצוי לש…"
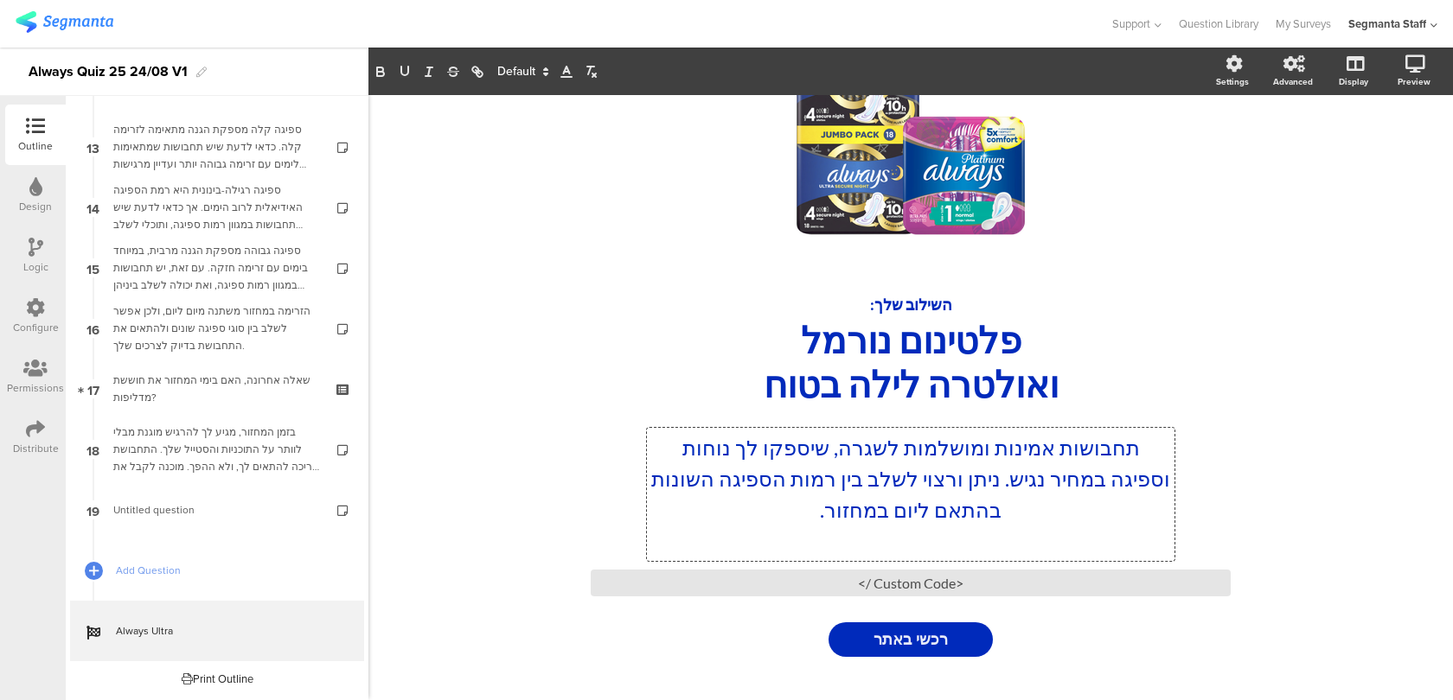
click at [913, 540] on p at bounding box center [910, 541] width 519 height 31
click at [917, 631] on span "רכשי באתר" at bounding box center [910, 640] width 74 height 22
click at [914, 644] on span "רכשי באתר" at bounding box center [910, 640] width 74 height 22
click at [915, 645] on span "רכשי באתר" at bounding box center [910, 640] width 74 height 22
click at [470, 68] on span "Button options" at bounding box center [425, 71] width 91 height 20
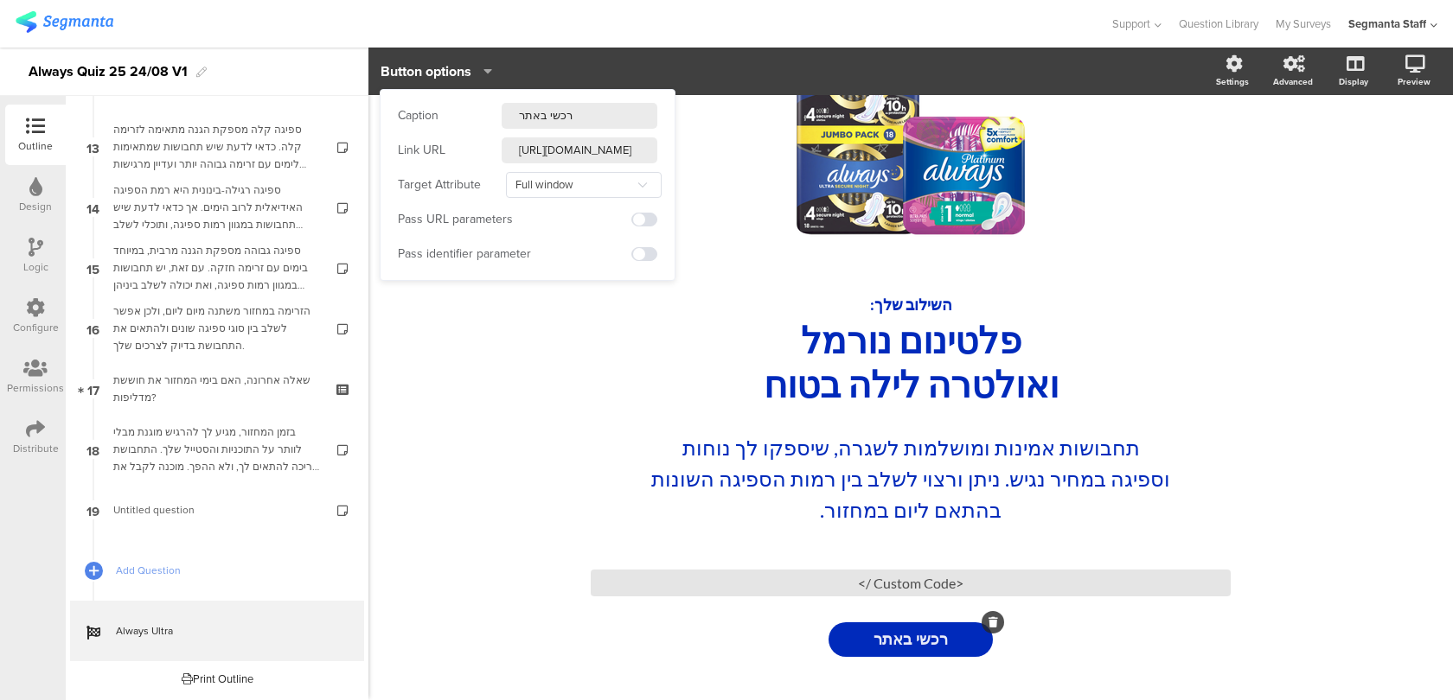
click at [504, 155] on input "https://shop.super-pharm.co.il/%D7%90%D7%95%D7%9C%D7%95%D7%95%D7%99%D7%96/c/b_3…" at bounding box center [580, 150] width 156 height 26
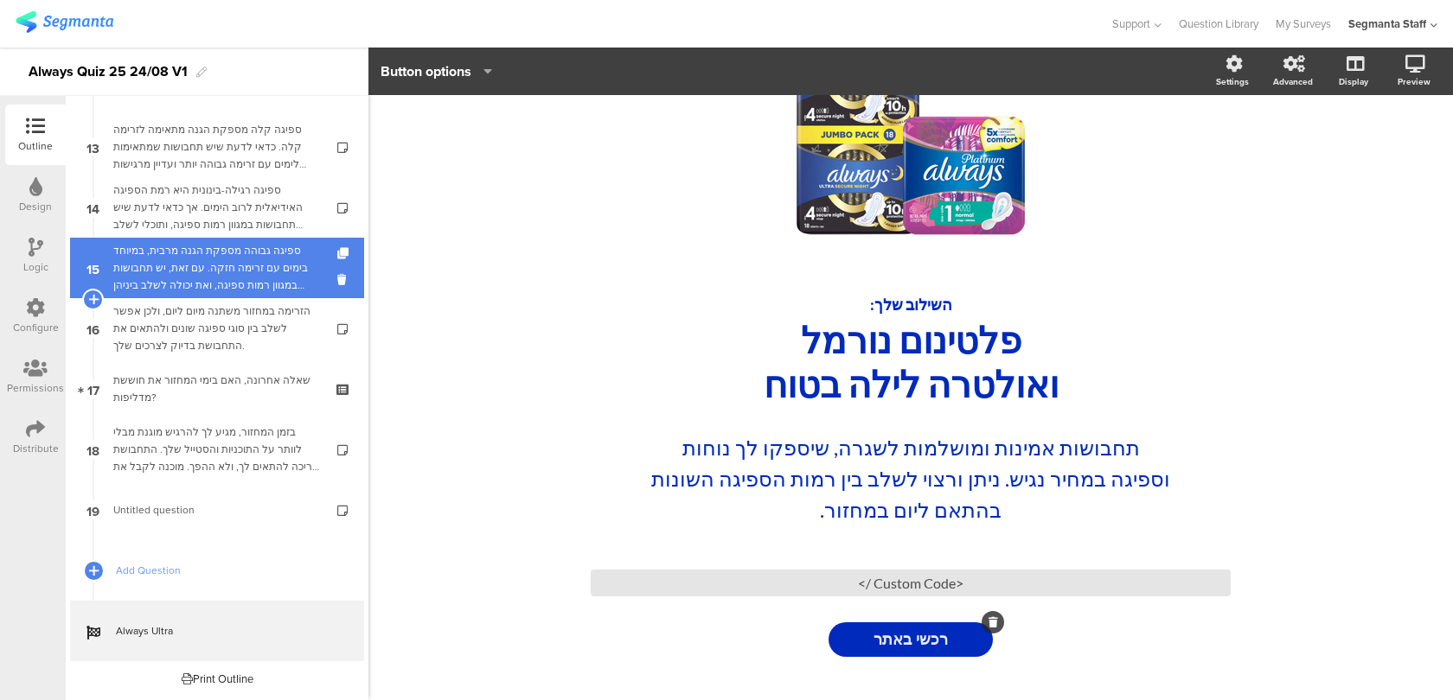
click at [281, 260] on div "ספיגה גבוהה מספקת הגנה מרבית, במיוחד בימים עם זרימה חזקה. עם זאת, יש תחבושות במ…" at bounding box center [216, 268] width 207 height 52
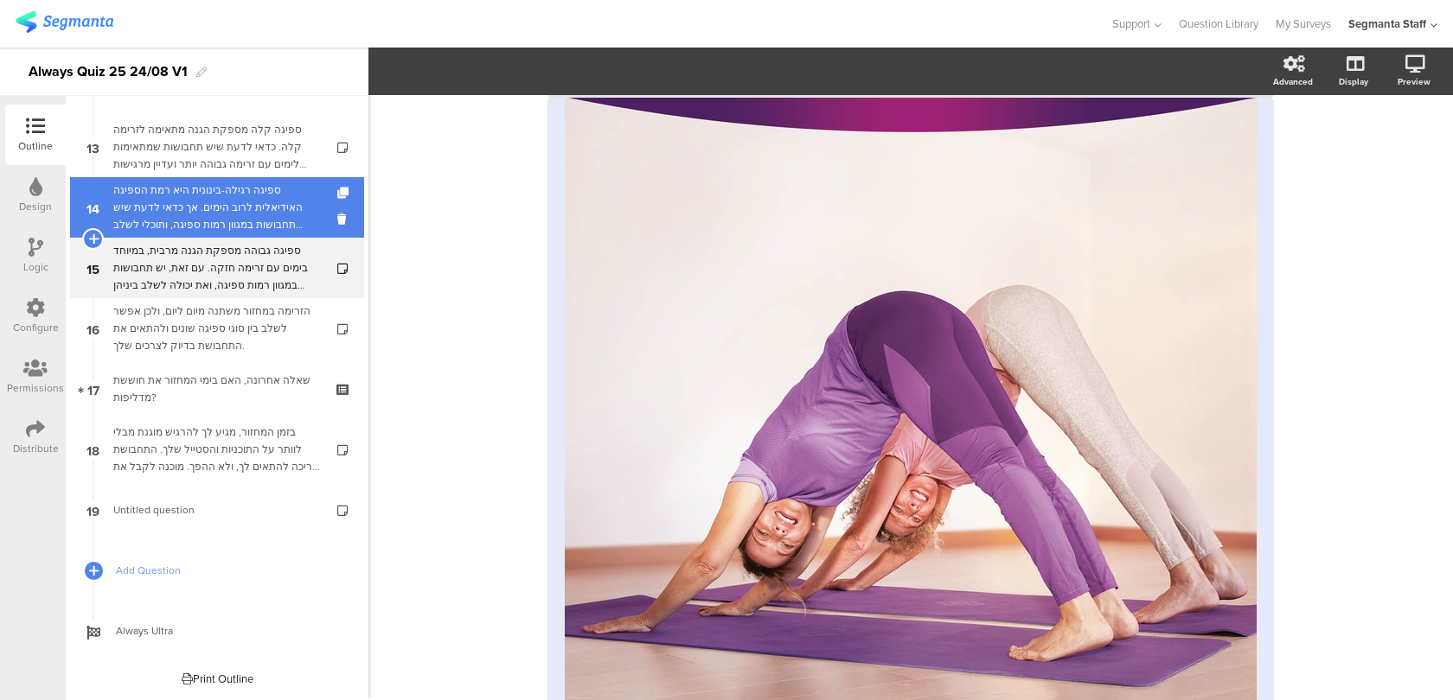
click at [287, 211] on div "ספיגה רגילה-בינונית היא רמת הספיגה האידיאלית לרוב הימים. אך כדאי לדעת שיש תחבוש…" at bounding box center [216, 208] width 207 height 52
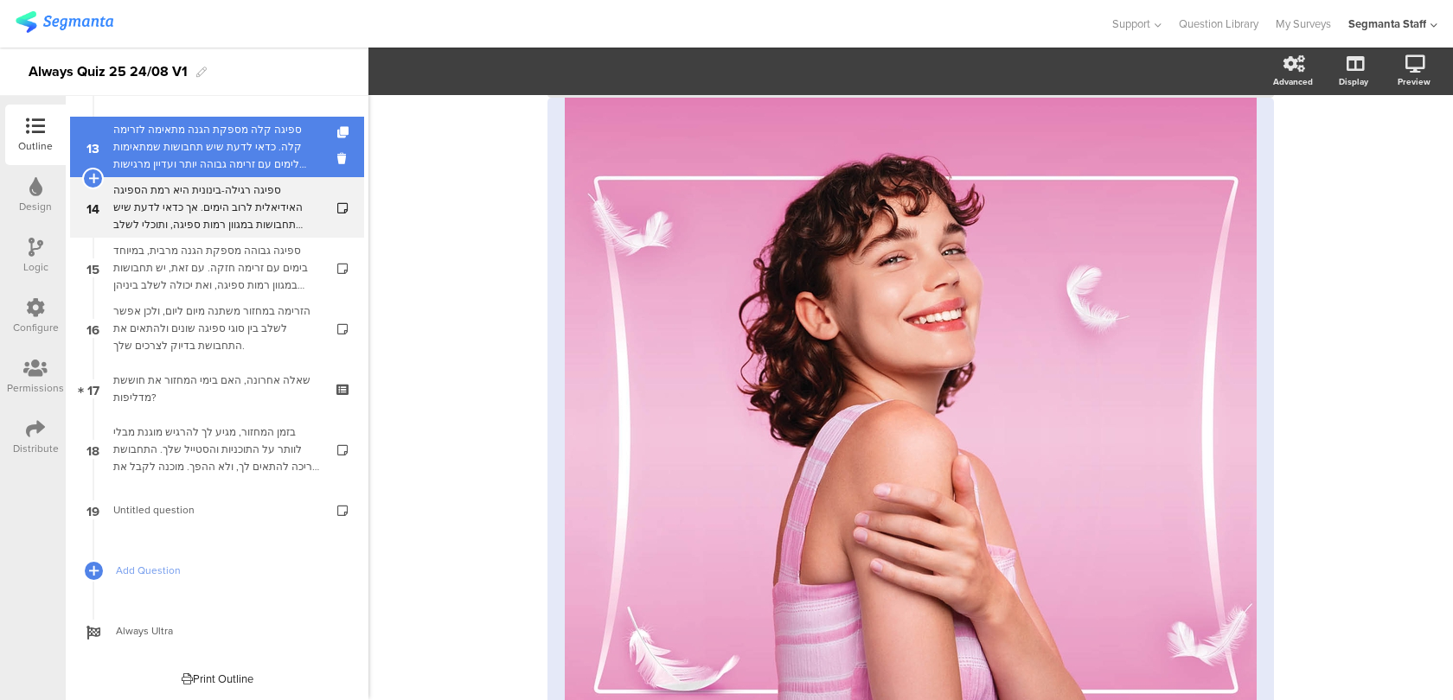
click at [280, 147] on div "ספיגה קלה מספקת הגנה מתאימה לזרימה קלה. כדאי לדעת שיש תחבושות שמתאימות לימים עם…" at bounding box center [216, 147] width 207 height 52
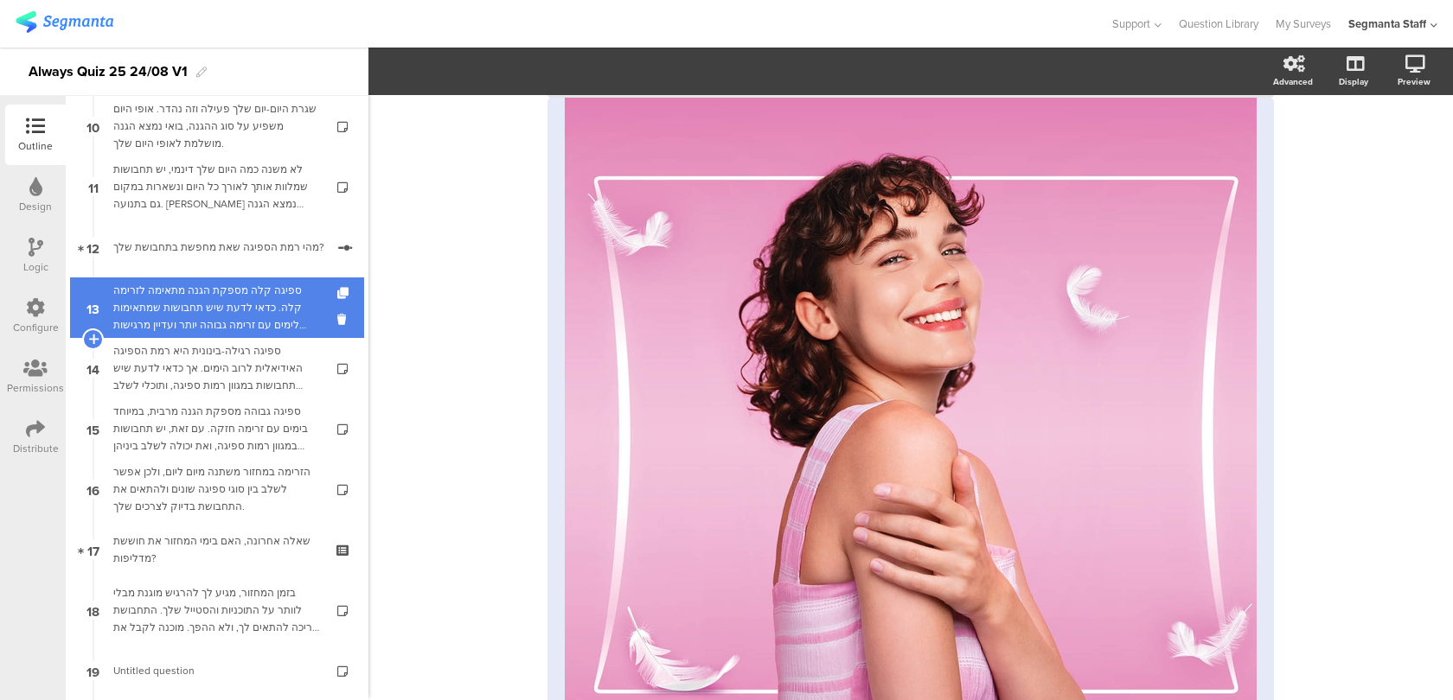
scroll to position [580, 0]
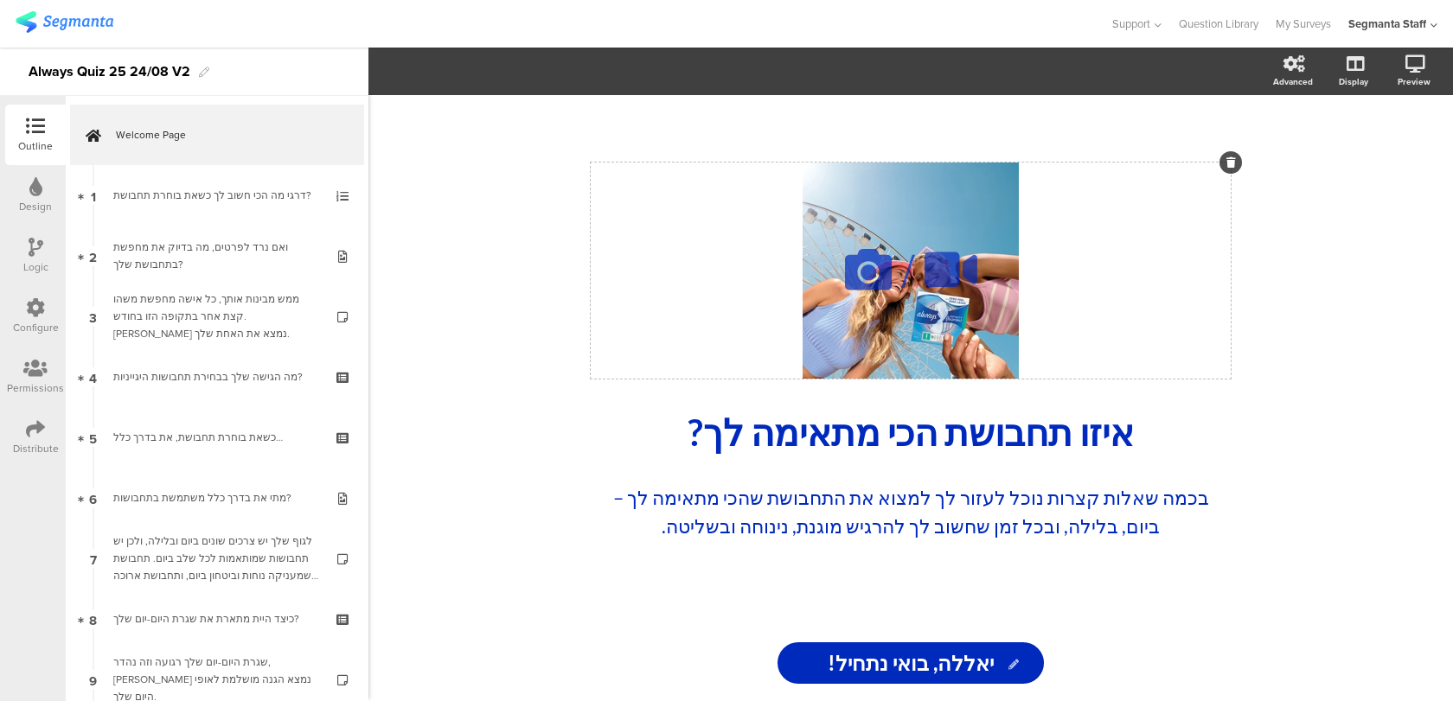
click at [853, 275] on icon at bounding box center [868, 269] width 59 height 59
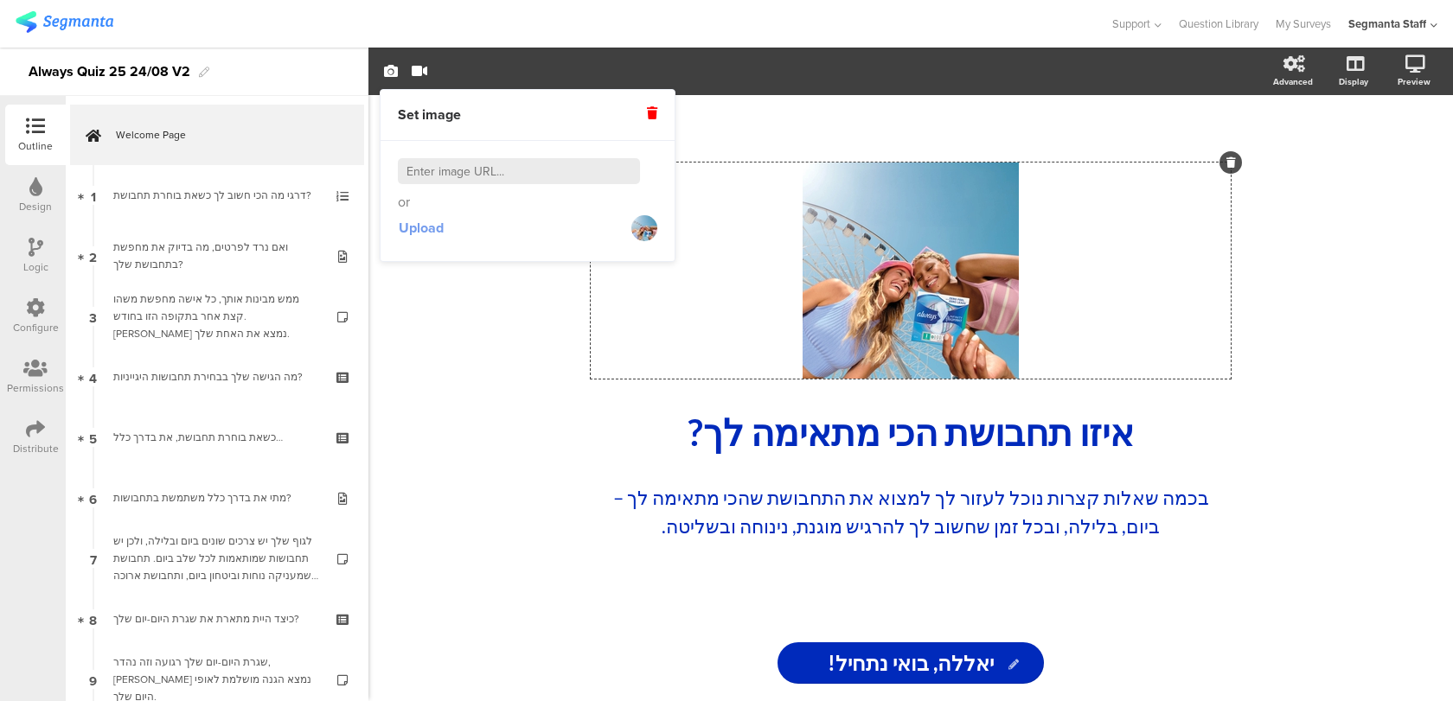
click at [416, 224] on span "Upload" at bounding box center [421, 228] width 45 height 20
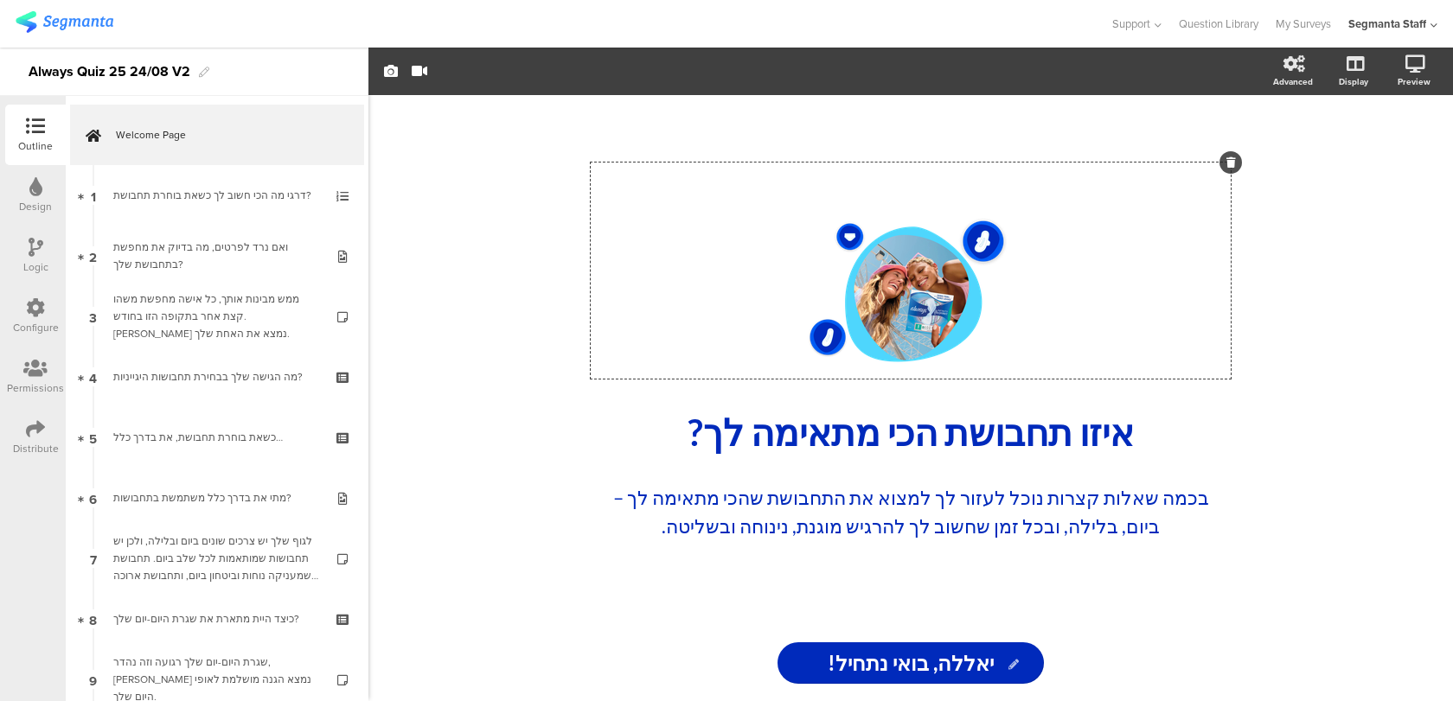
click at [42, 438] on icon at bounding box center [35, 428] width 19 height 19
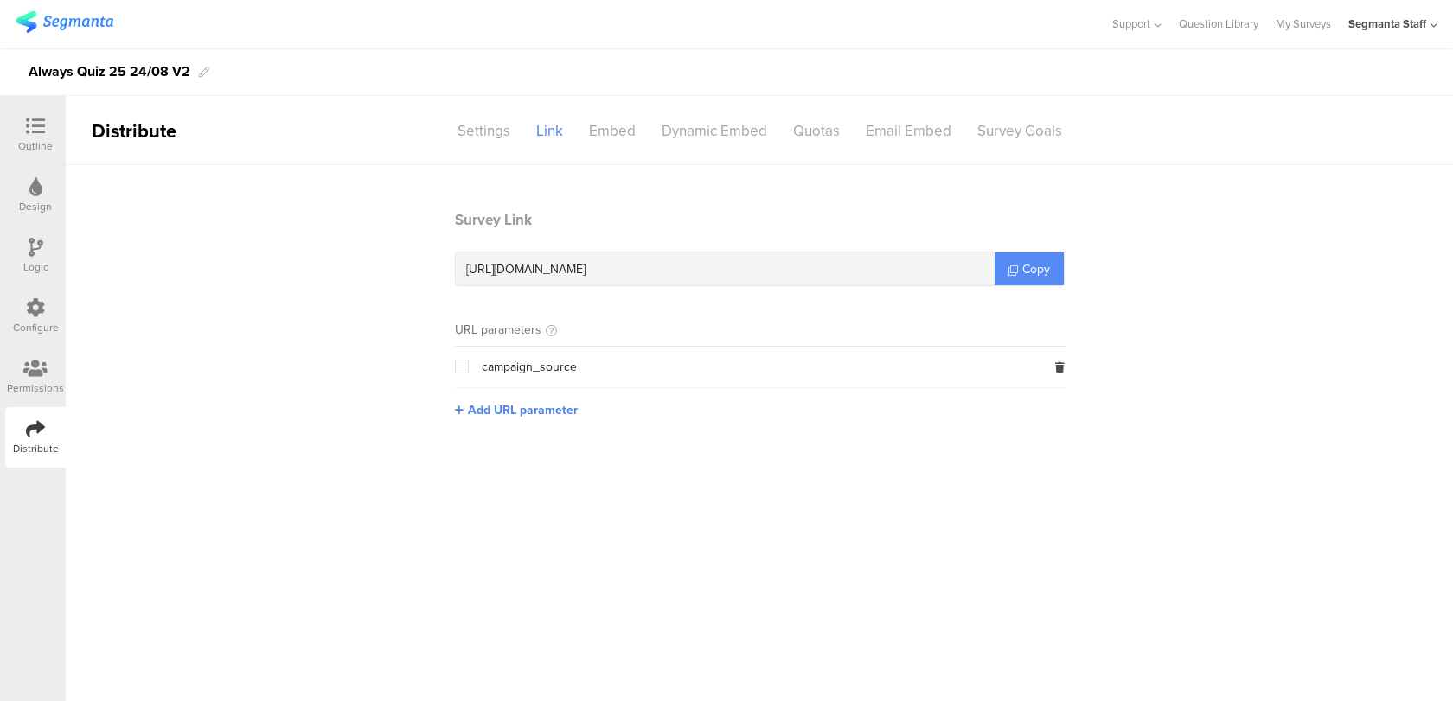
click at [1029, 278] on link "Copy" at bounding box center [1028, 269] width 69 height 33
click at [48, 137] on div at bounding box center [35, 128] width 35 height 22
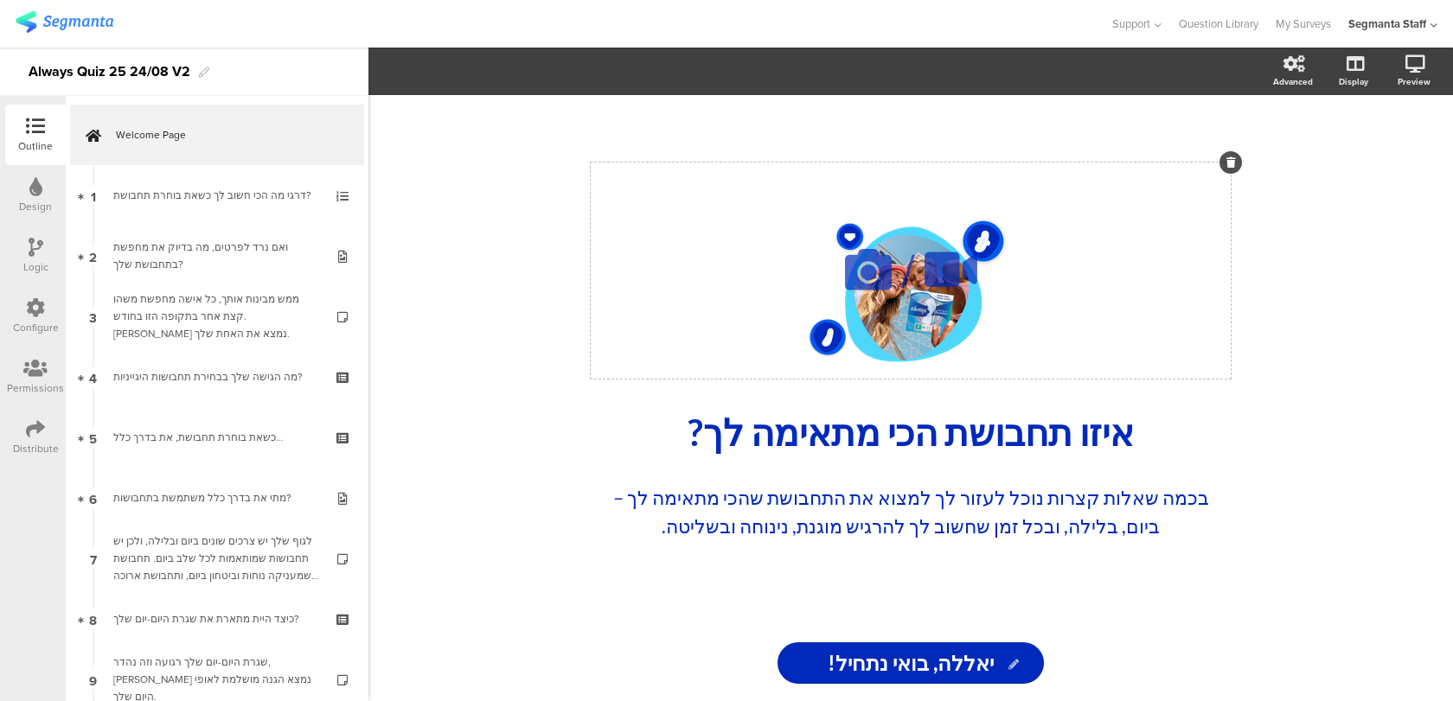
click at [864, 291] on icon at bounding box center [868, 269] width 59 height 59
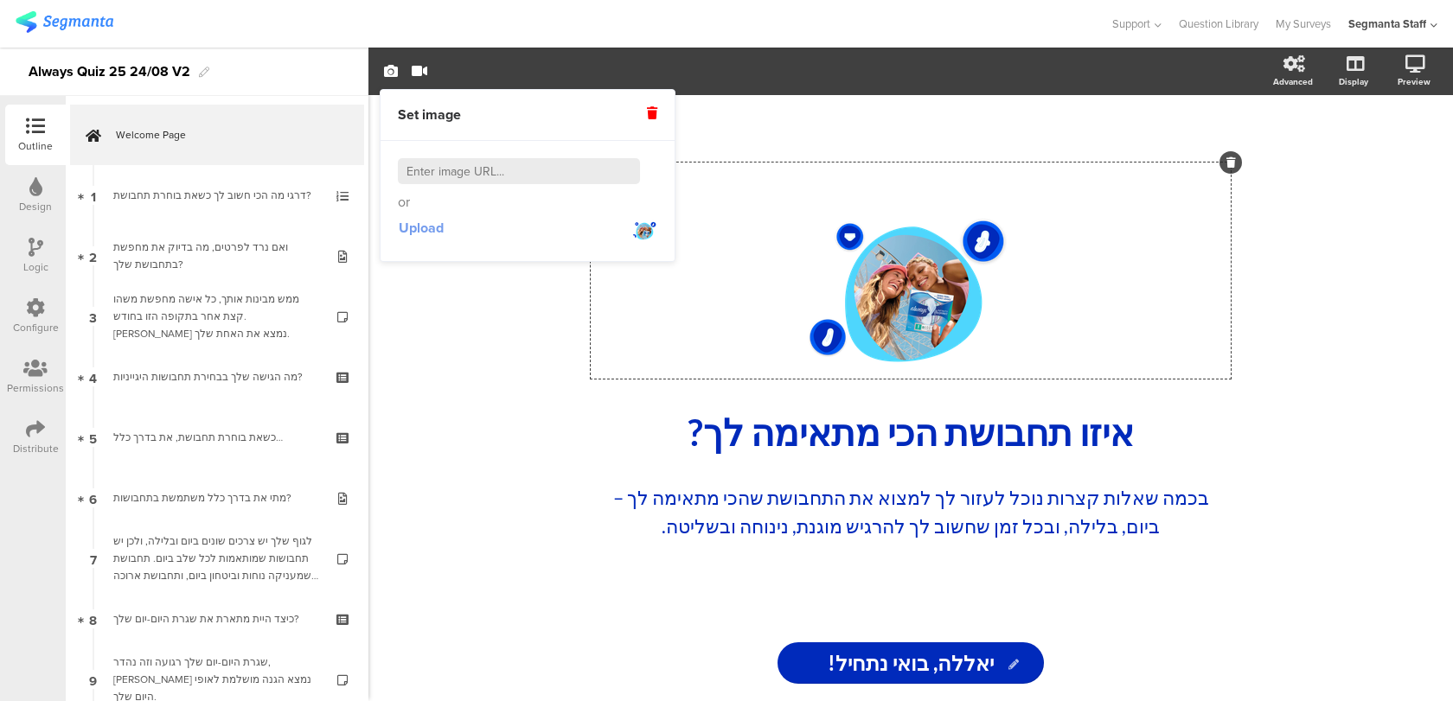
click at [431, 231] on span "Upload" at bounding box center [421, 228] width 45 height 20
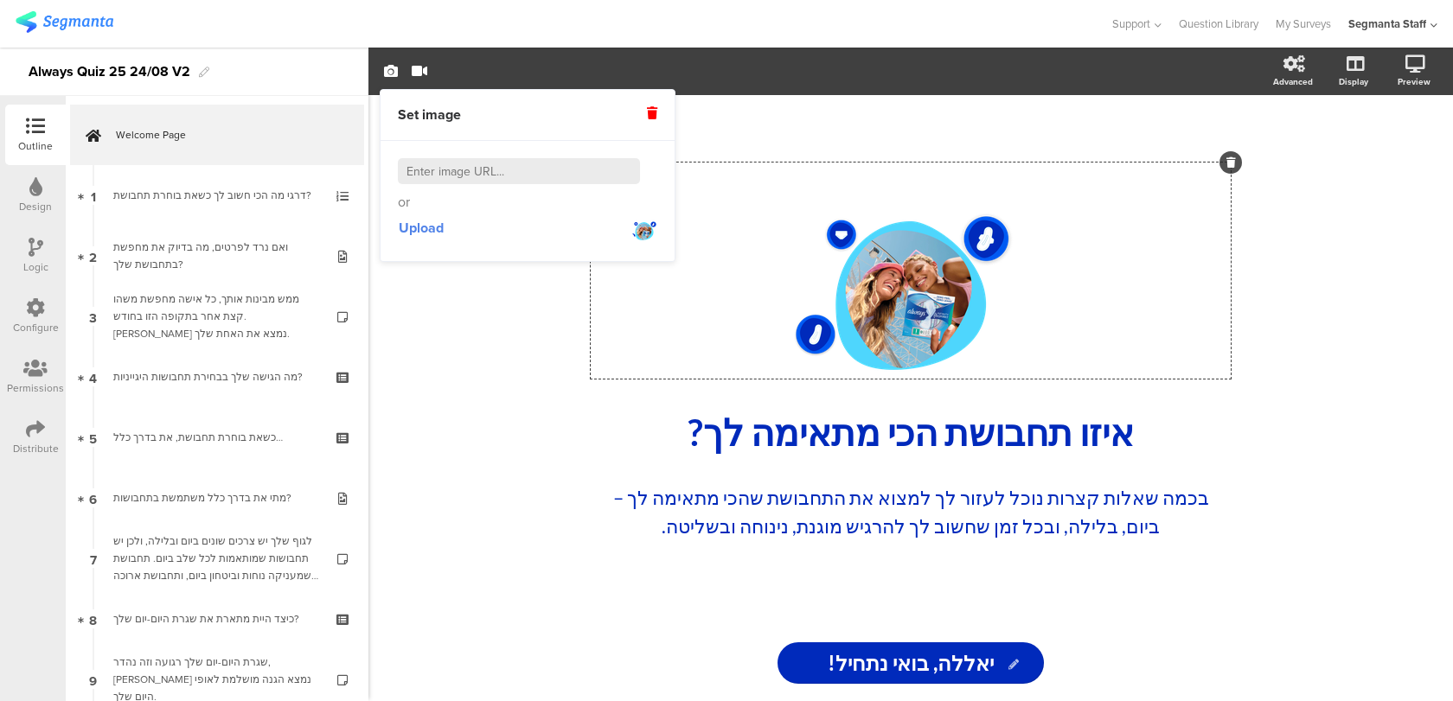
click at [468, 361] on div "/ איזו תחבושת הכי מתאימה לך? איזו תחבושת הכי מתאימה לך? בכמה שאלות קצרות נוכל ל…" at bounding box center [910, 398] width 1084 height 606
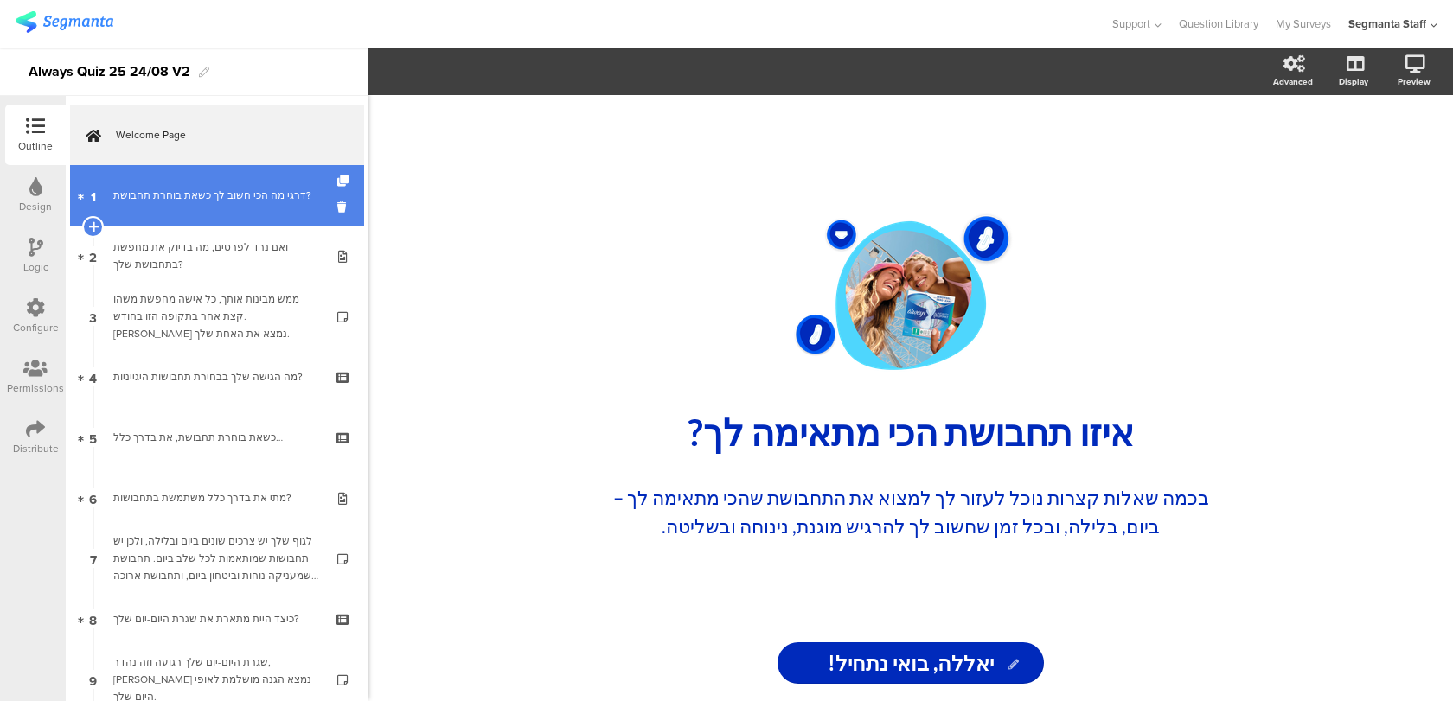
click at [261, 208] on link "1 דרגי מה הכי חשוב לך כשאת בוחרת תחבושת?" at bounding box center [217, 195] width 294 height 61
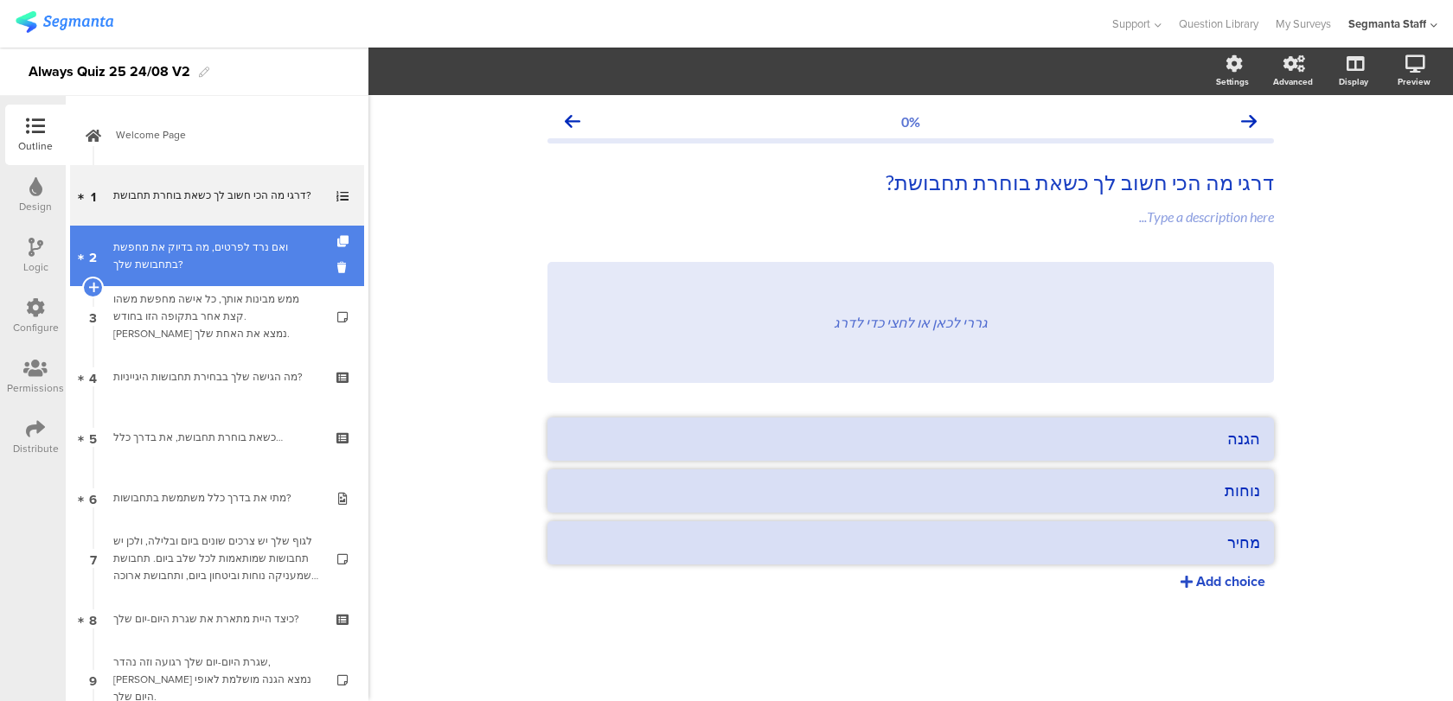
click at [253, 259] on div "ואם נרד לפרטים, מה בדיוק את מחפשת בתחבושת שלך?" at bounding box center [216, 256] width 207 height 35
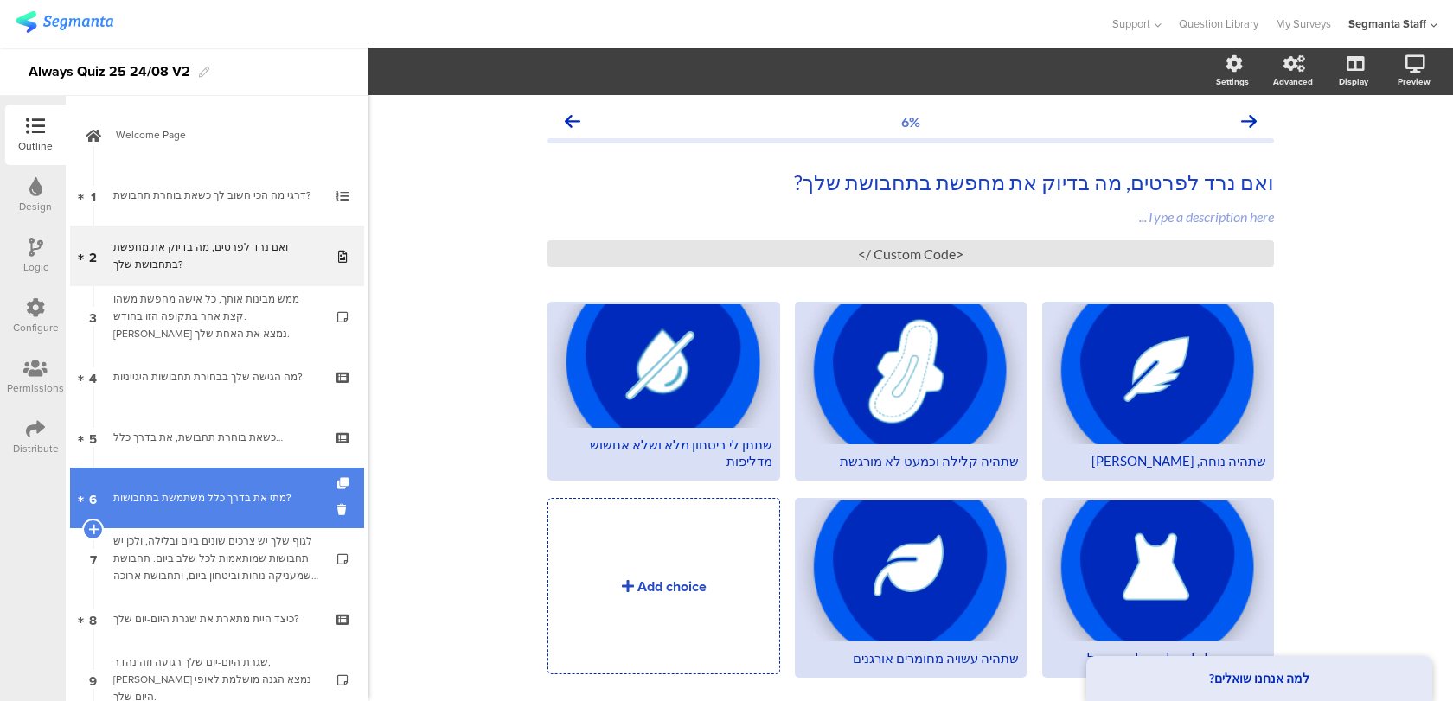
click at [154, 489] on div "מתי את בדרך כלל משתמשת בתחבושות?" at bounding box center [216, 497] width 207 height 17
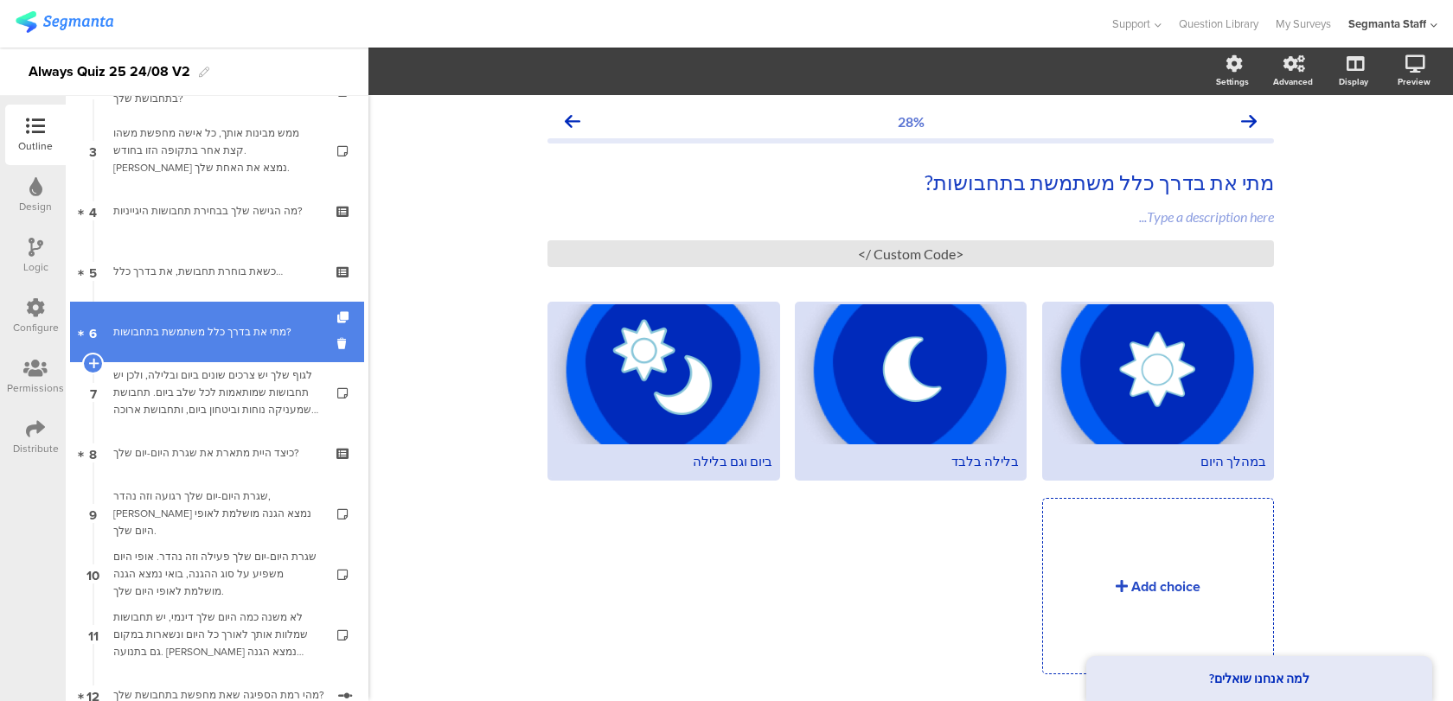
scroll to position [182, 0]
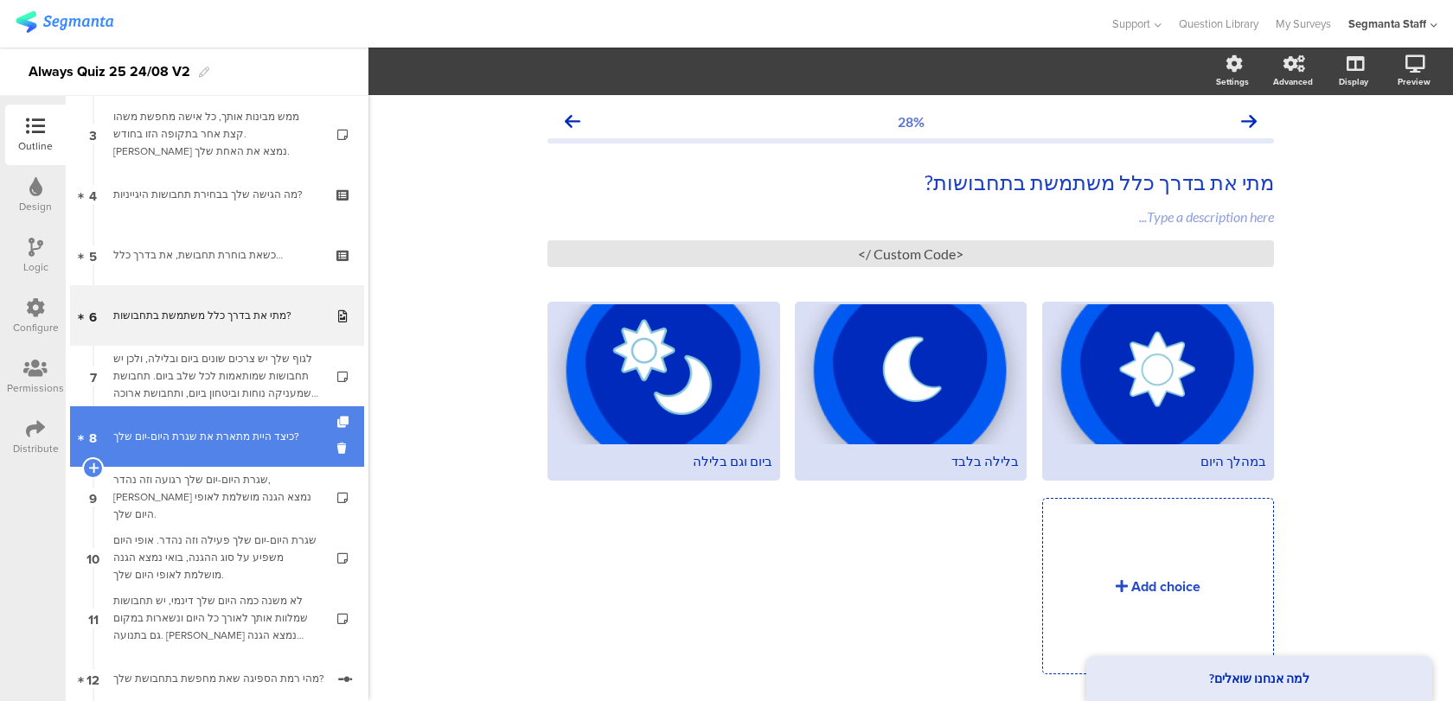
click at [201, 429] on div "כיצד היית מתארת את שגרת היום-יום שלך?" at bounding box center [216, 436] width 207 height 17
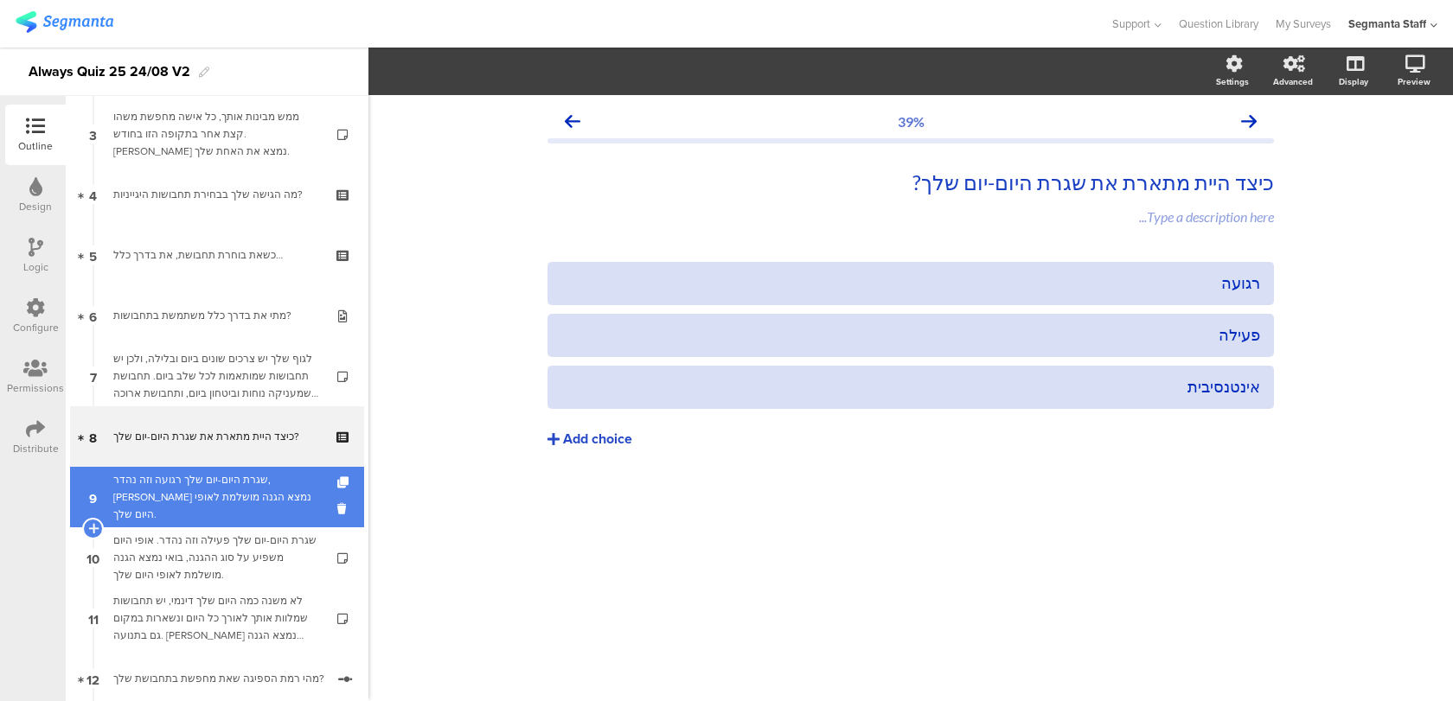
click at [200, 481] on div "שגרת היום-יום שלך רגועה וזה נהדר, [PERSON_NAME] נמצא הגנה מושלמת לאופי היום שלך." at bounding box center [216, 497] width 207 height 52
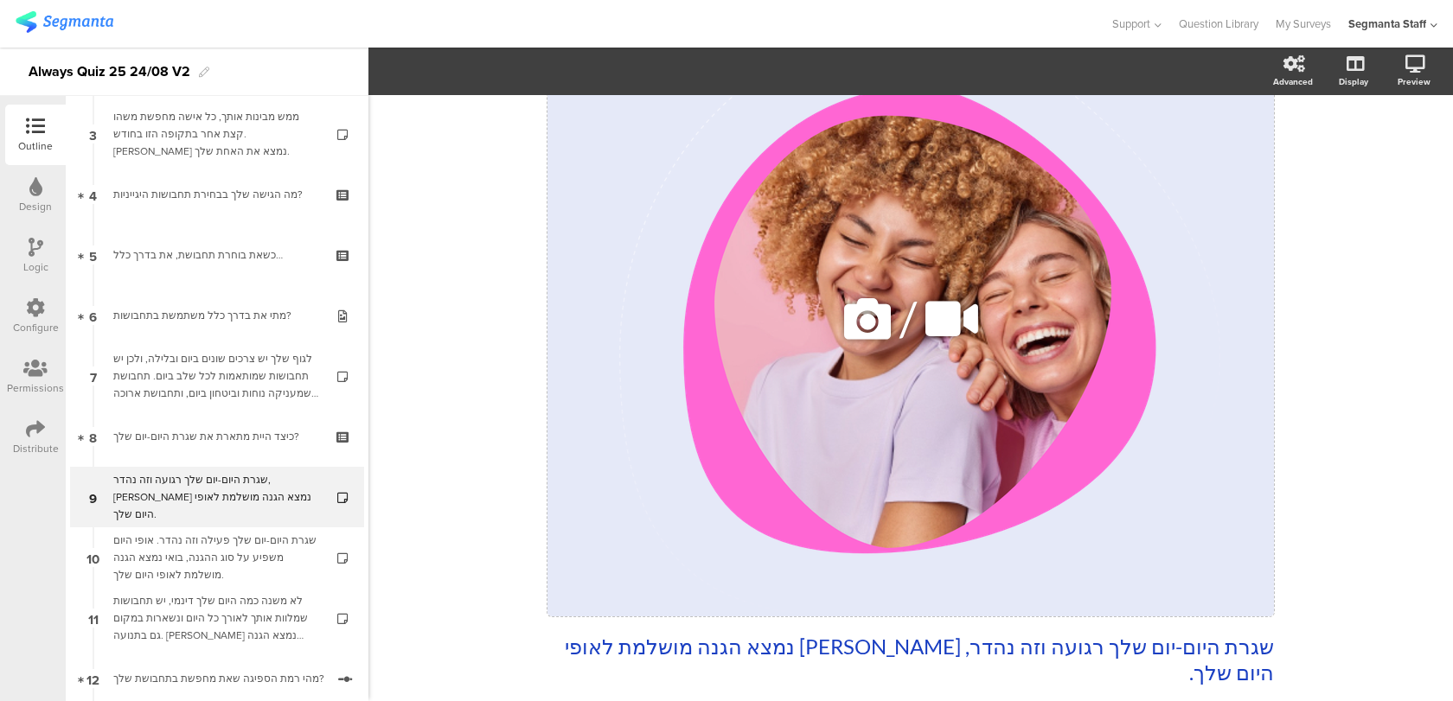
scroll to position [183, 0]
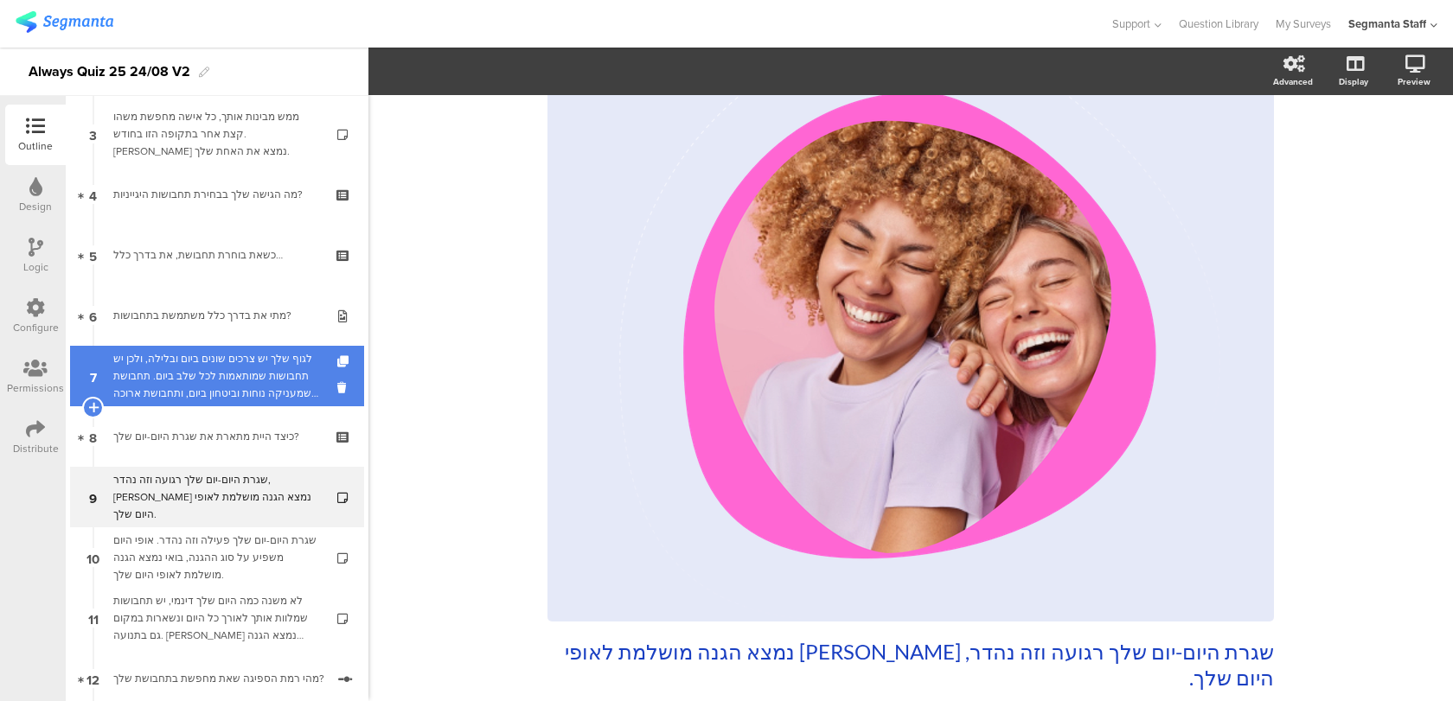
click at [259, 387] on div "לגוף שלך יש צרכים שונים ביום ובלילה, ולכן יש תחבושות שמותאמות לכל שלב ביום. תחב…" at bounding box center [216, 376] width 207 height 52
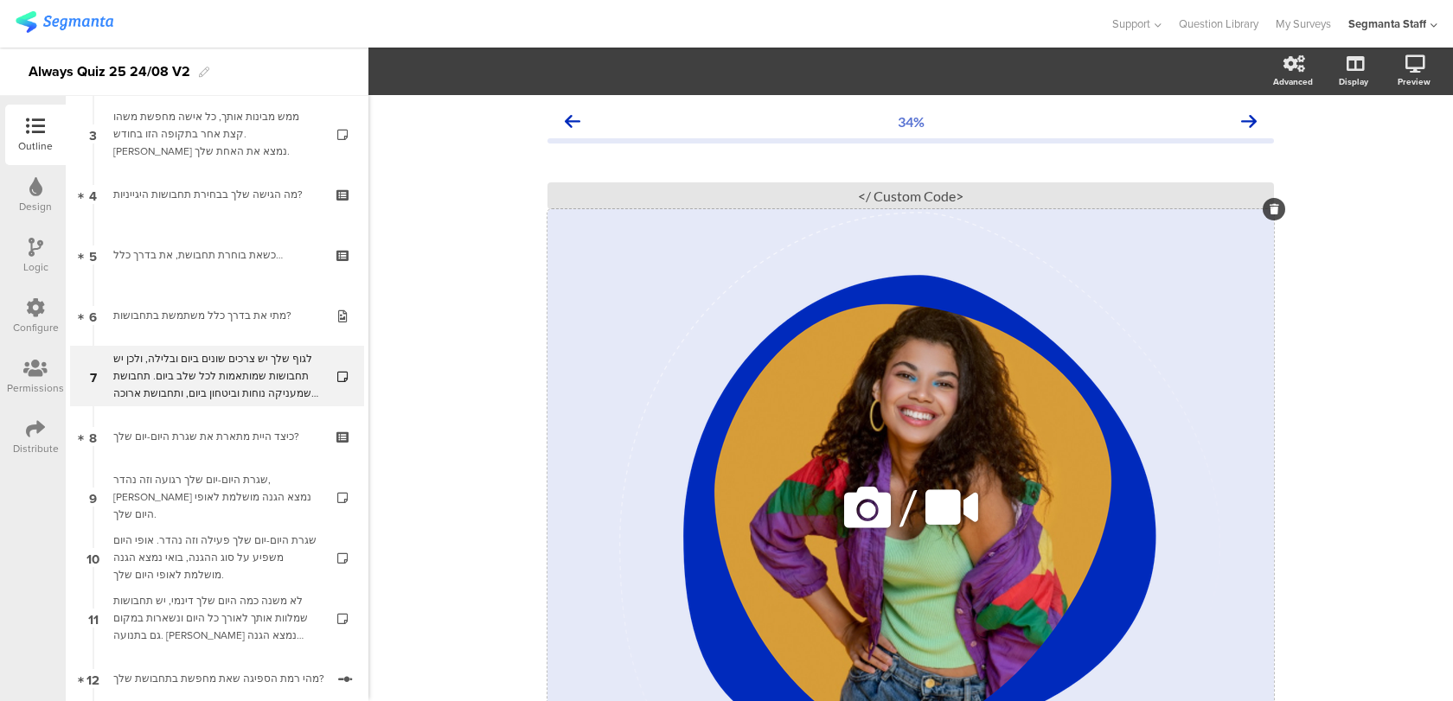
click at [648, 279] on div "/" at bounding box center [910, 507] width 726 height 596
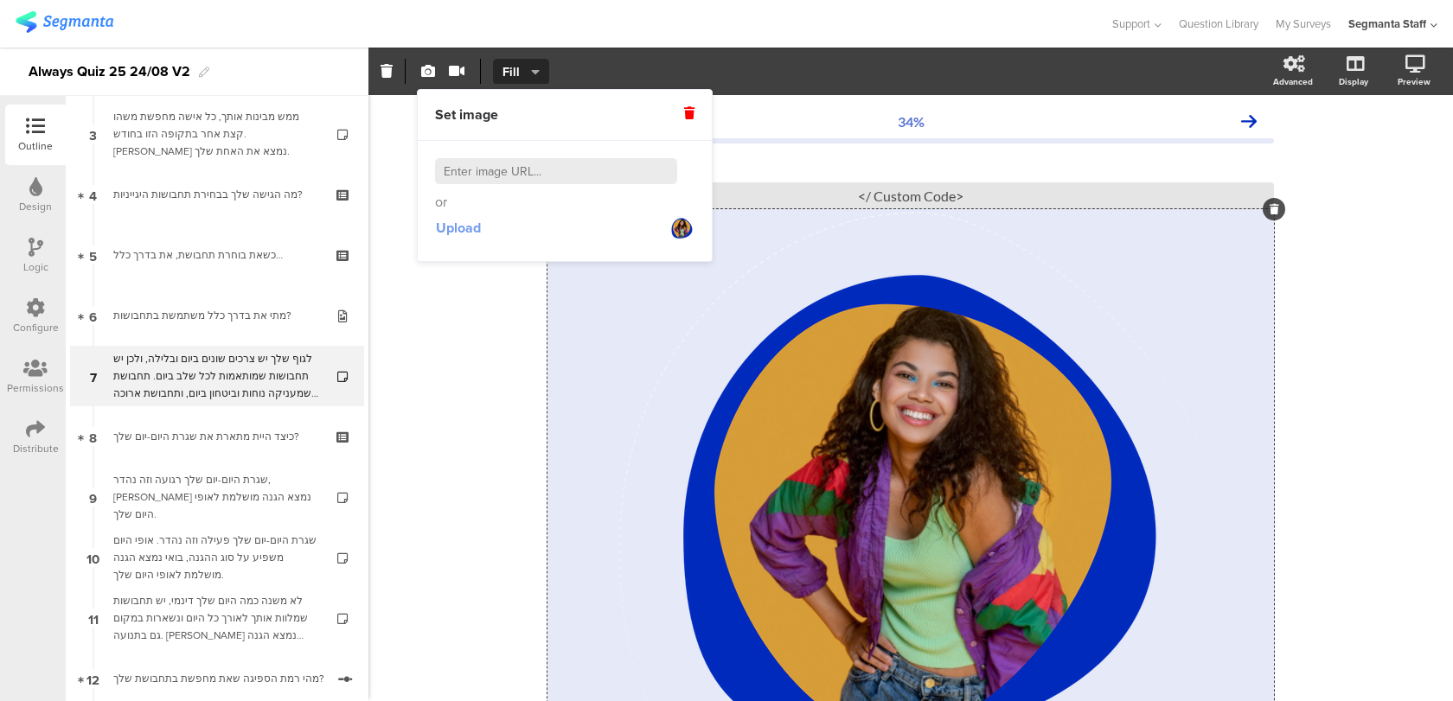
click at [454, 219] on span "Upload" at bounding box center [458, 228] width 45 height 20
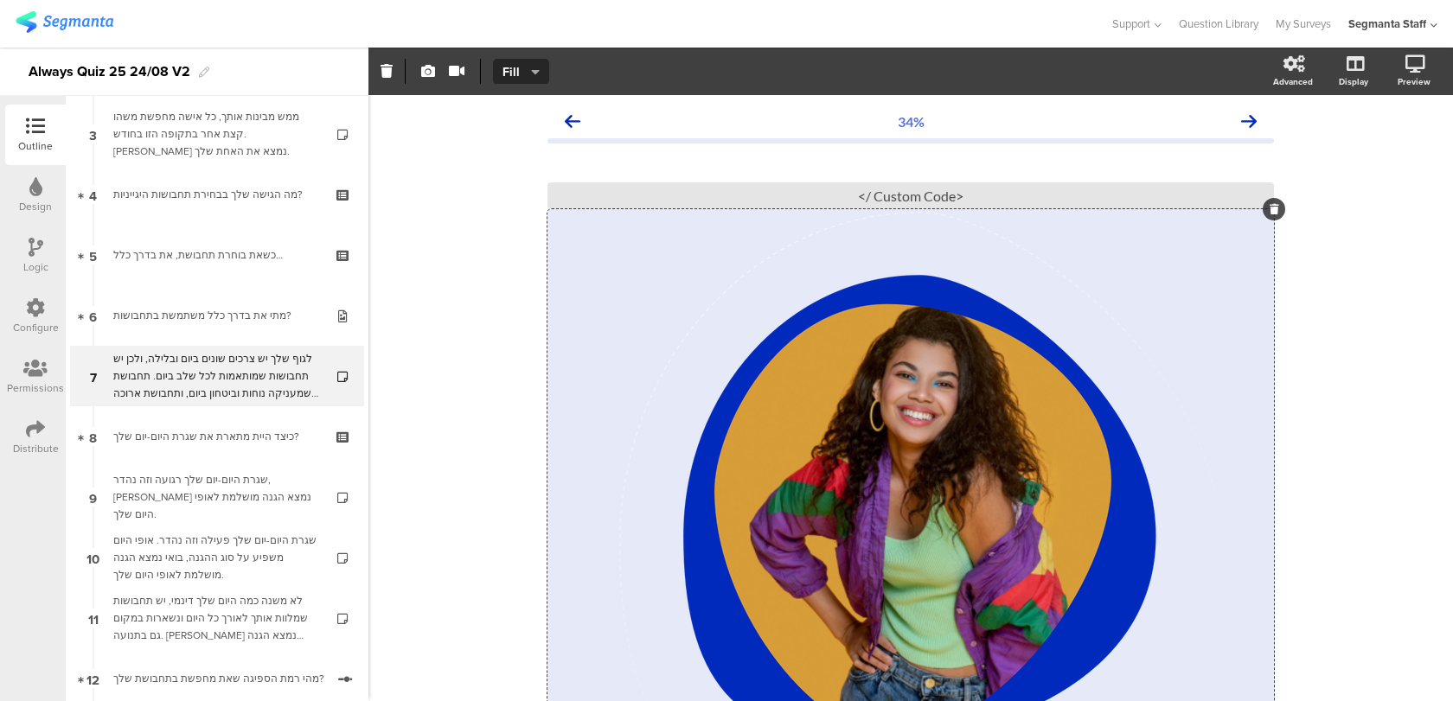
click at [1062, 180] on sg-custom-html-editor "<Custom Code />" at bounding box center [910, 189] width 726 height 40
click at [1058, 199] on div "<Custom Code />" at bounding box center [910, 195] width 726 height 27
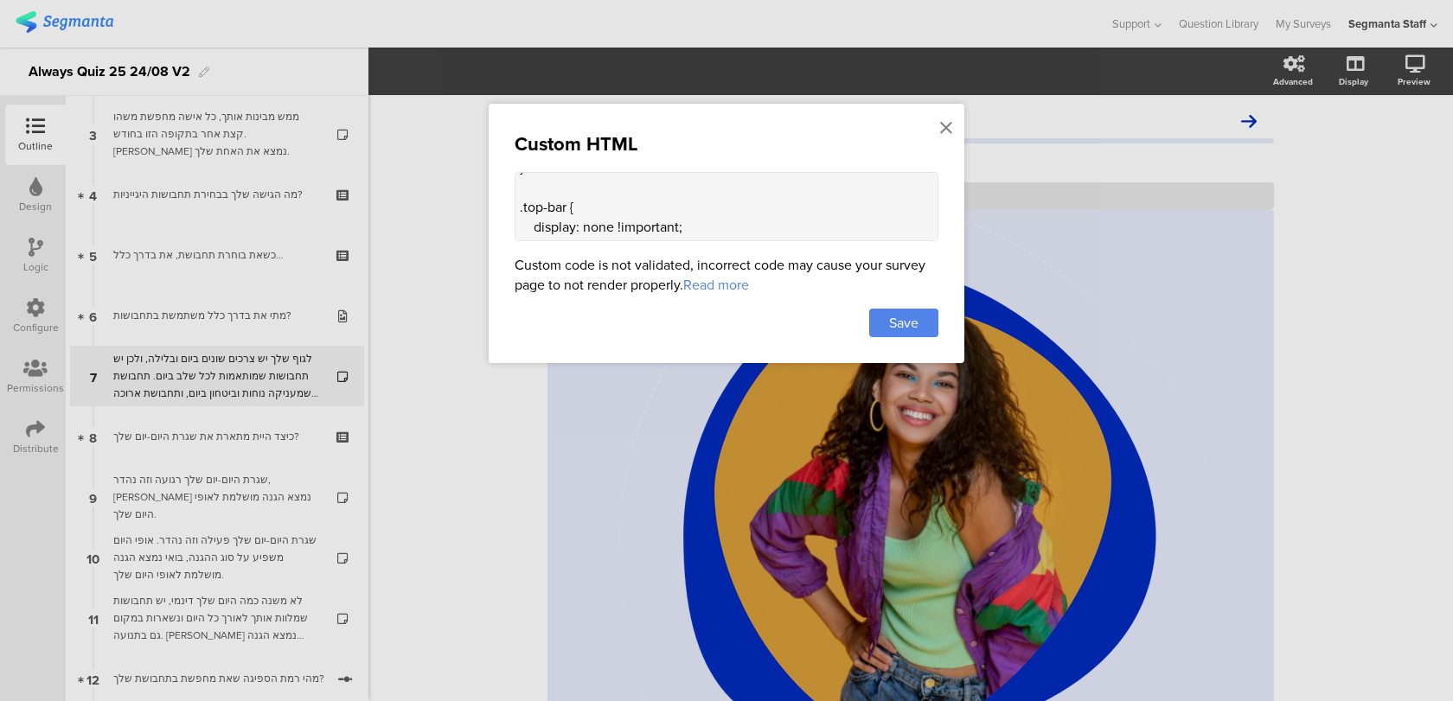
scroll to position [209, 0]
click at [949, 126] on icon at bounding box center [946, 127] width 12 height 19
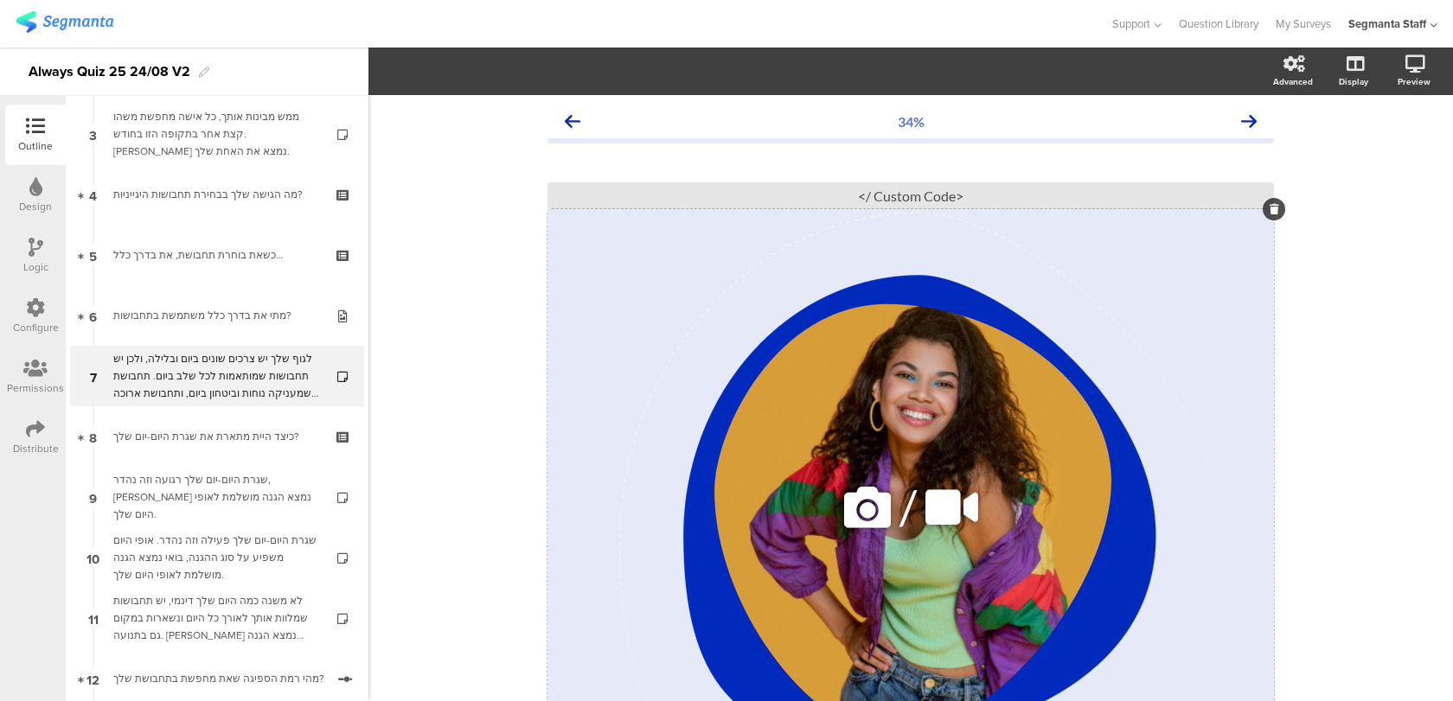
click at [745, 316] on div "/" at bounding box center [910, 507] width 726 height 596
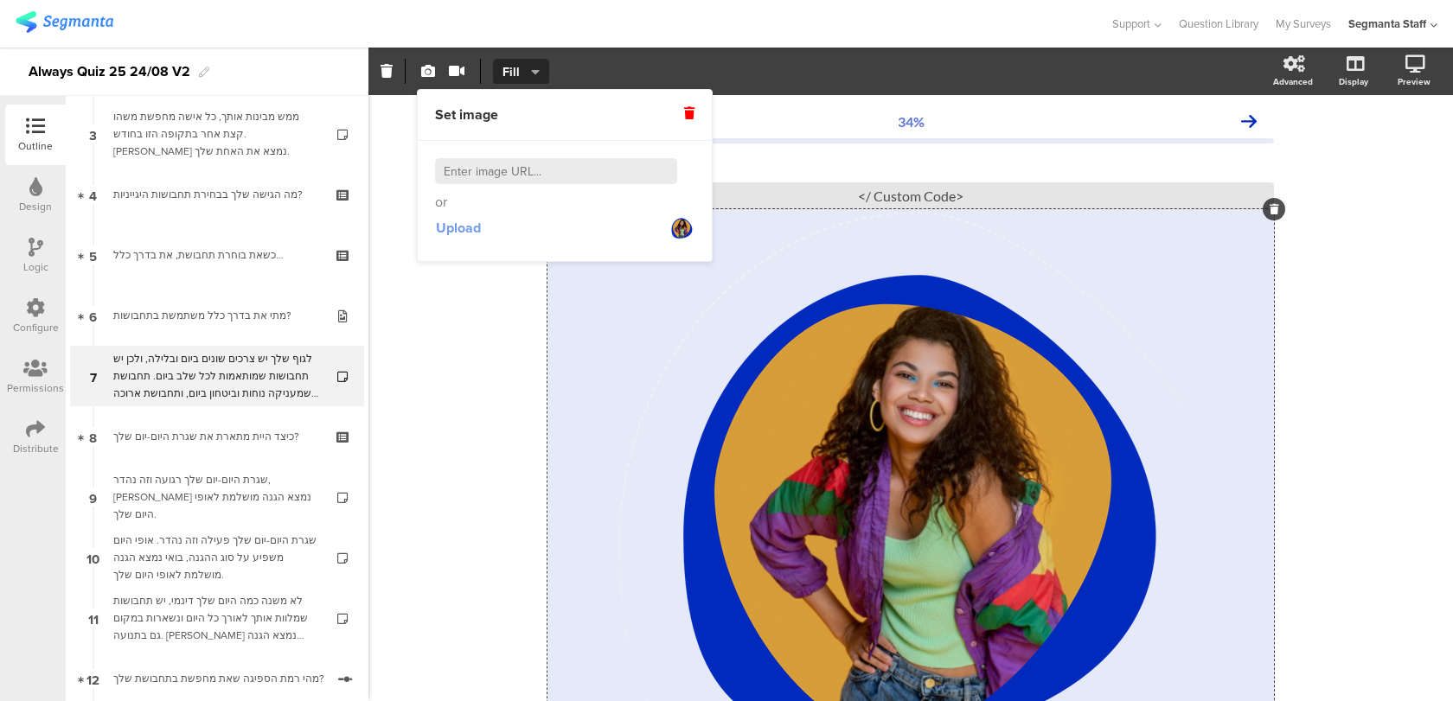
click at [463, 233] on span "Upload" at bounding box center [458, 228] width 45 height 20
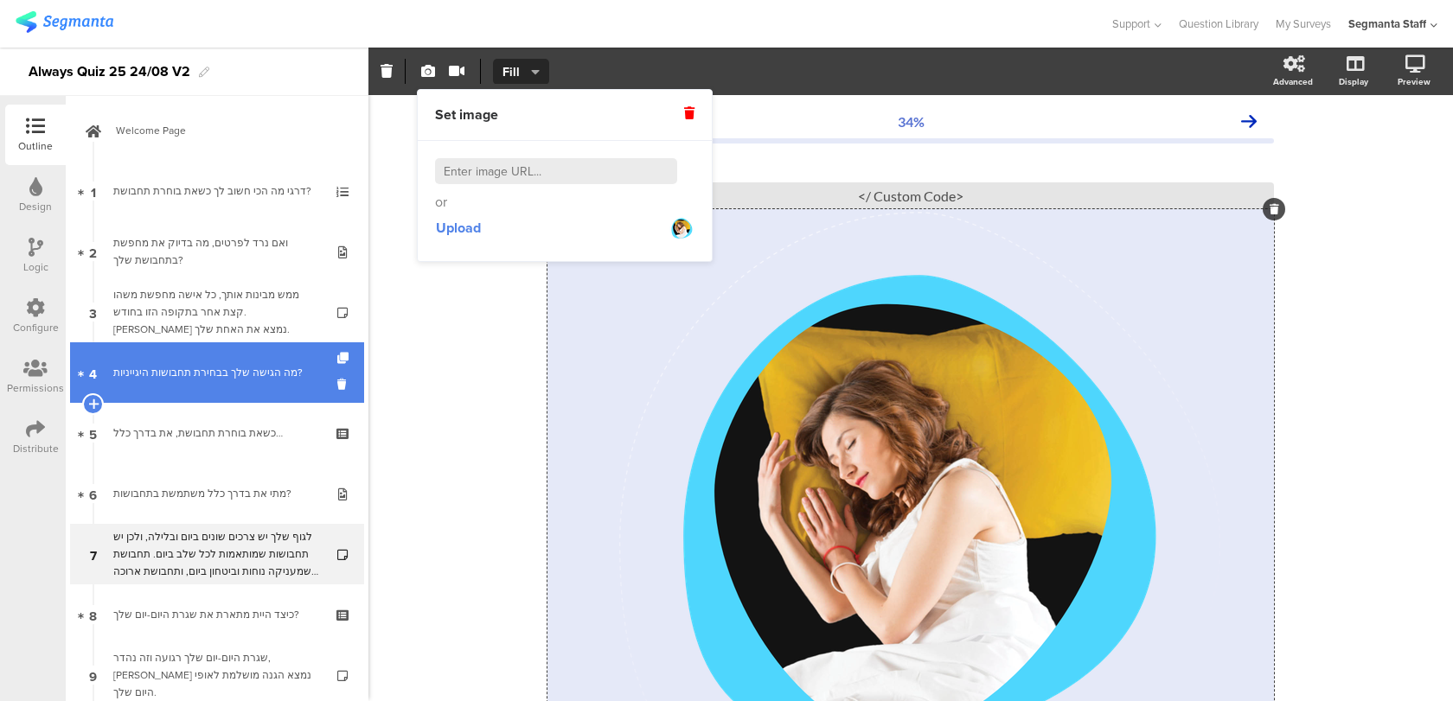
scroll to position [0, 0]
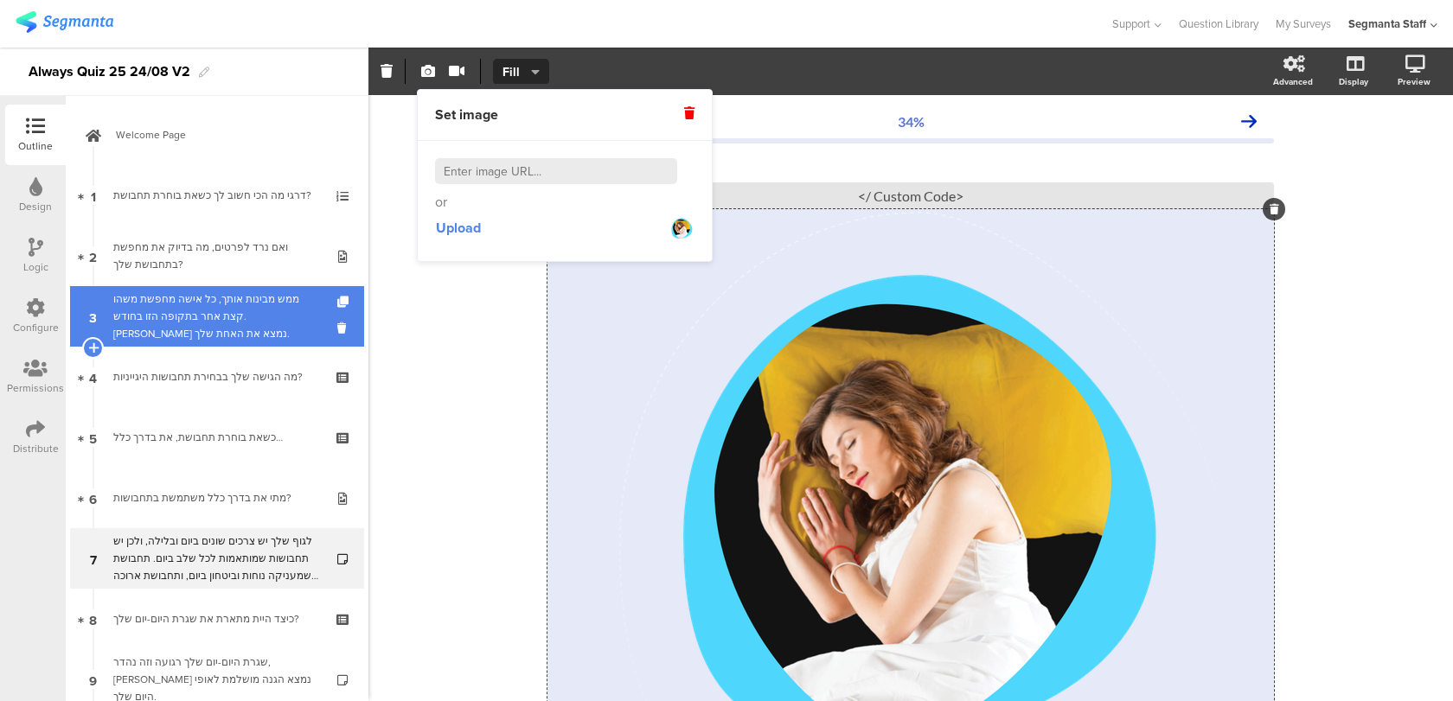
click at [238, 310] on div "ממש מבינות אותך, כל אישה מחפשת משהו קצת אחר בתקופה הזו בחודש. [PERSON_NAME] נמצ…" at bounding box center [216, 317] width 207 height 52
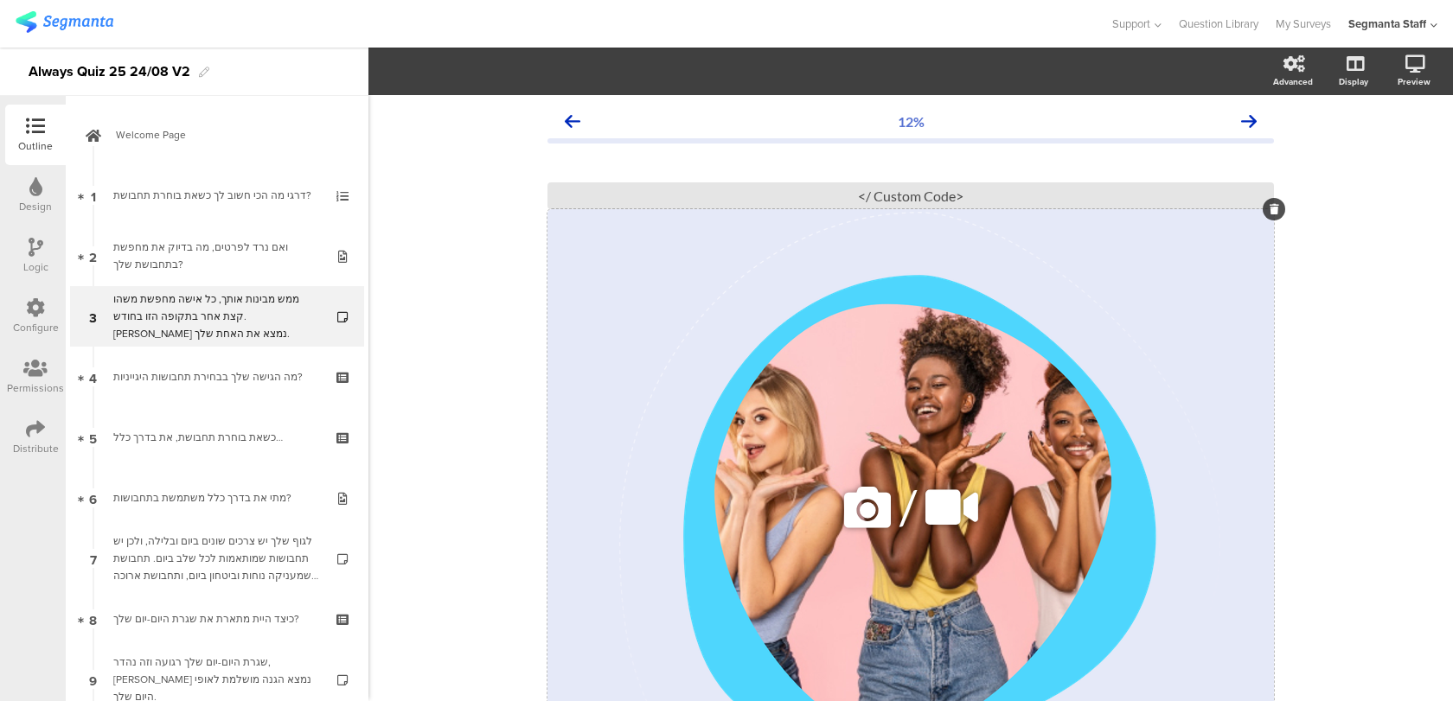
click at [857, 495] on icon at bounding box center [867, 507] width 59 height 59
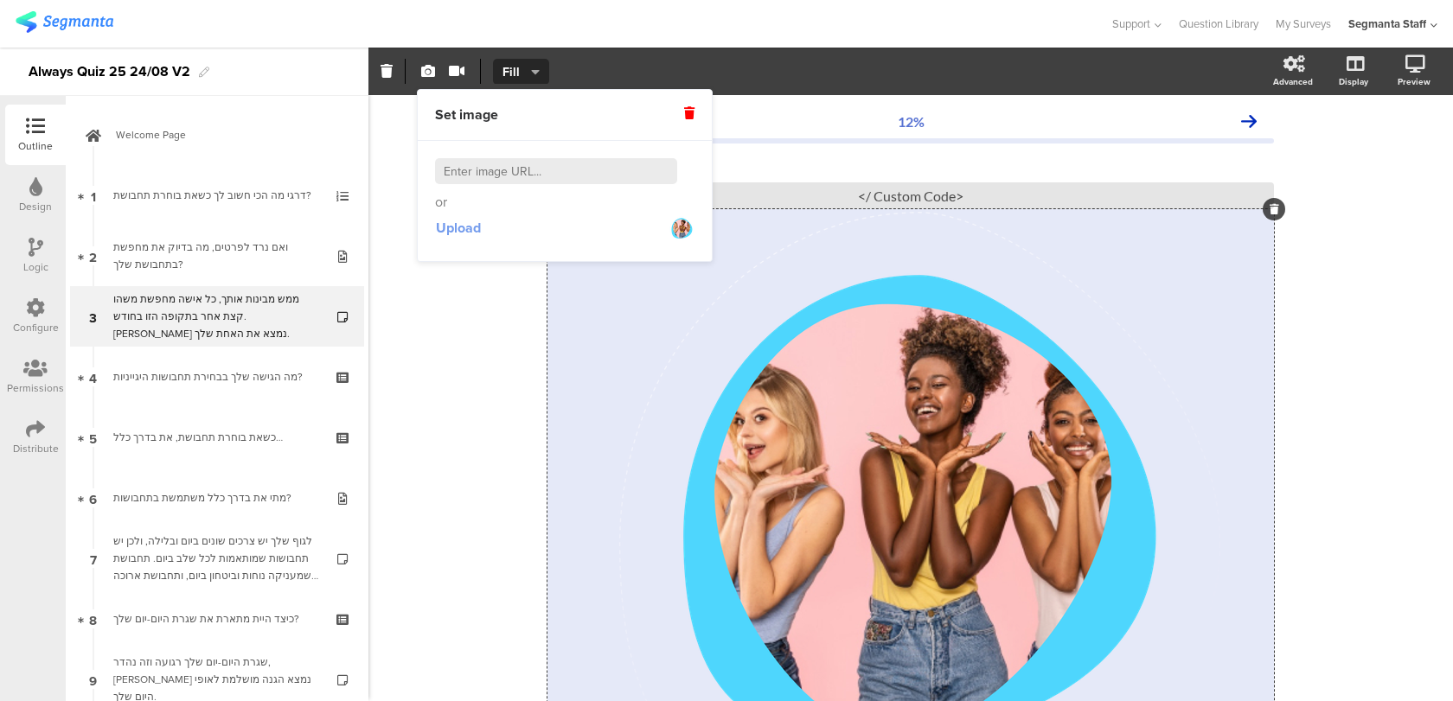
click at [457, 236] on span "Upload" at bounding box center [458, 228] width 45 height 20
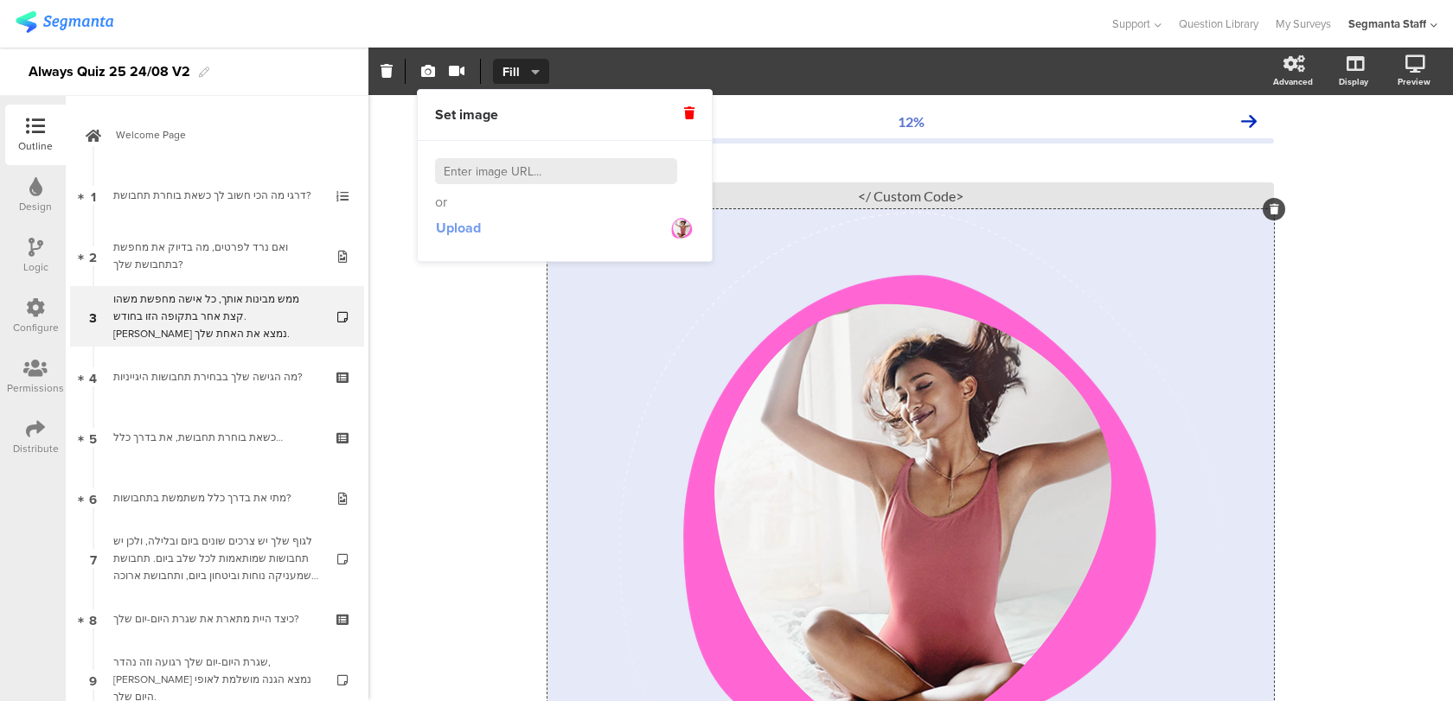
click at [449, 233] on span "Upload" at bounding box center [458, 228] width 45 height 20
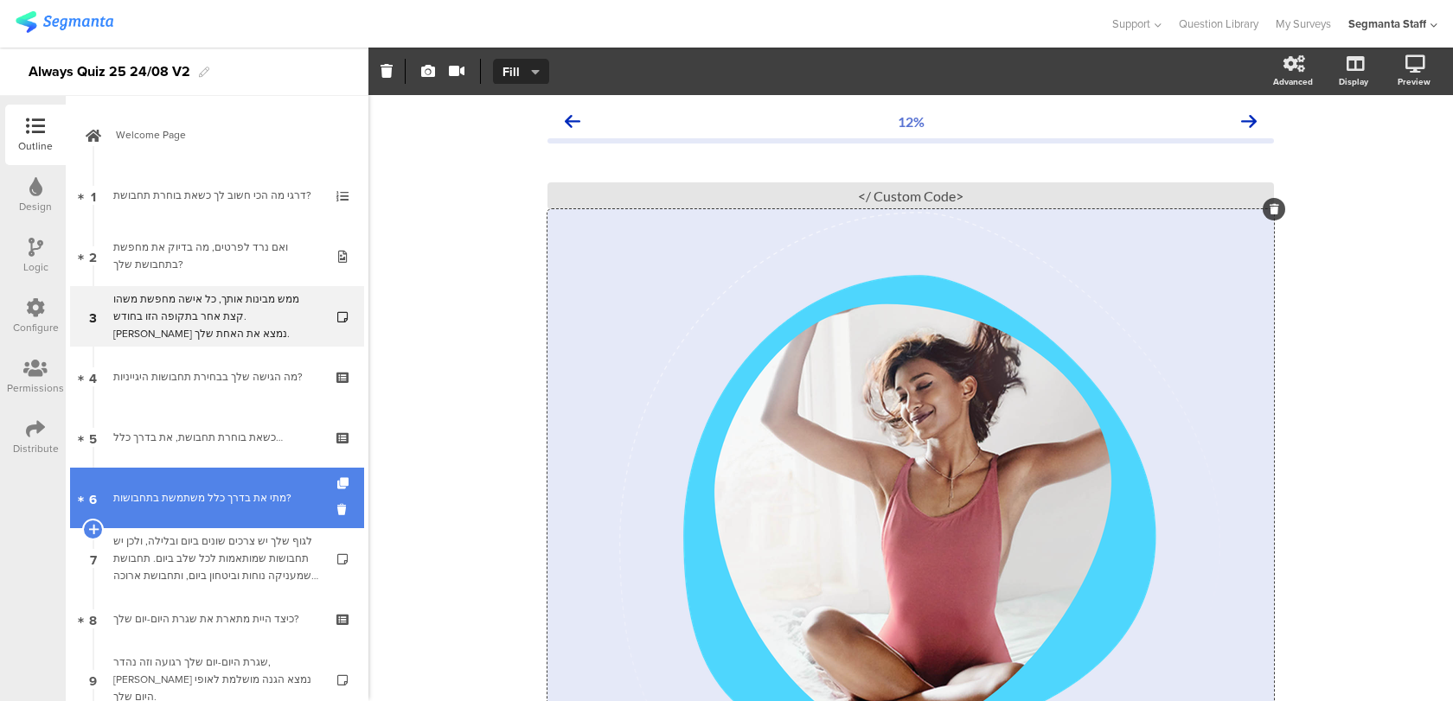
click at [266, 489] on div "מתי את בדרך כלל משתמשת בתחבושות?" at bounding box center [216, 497] width 207 height 17
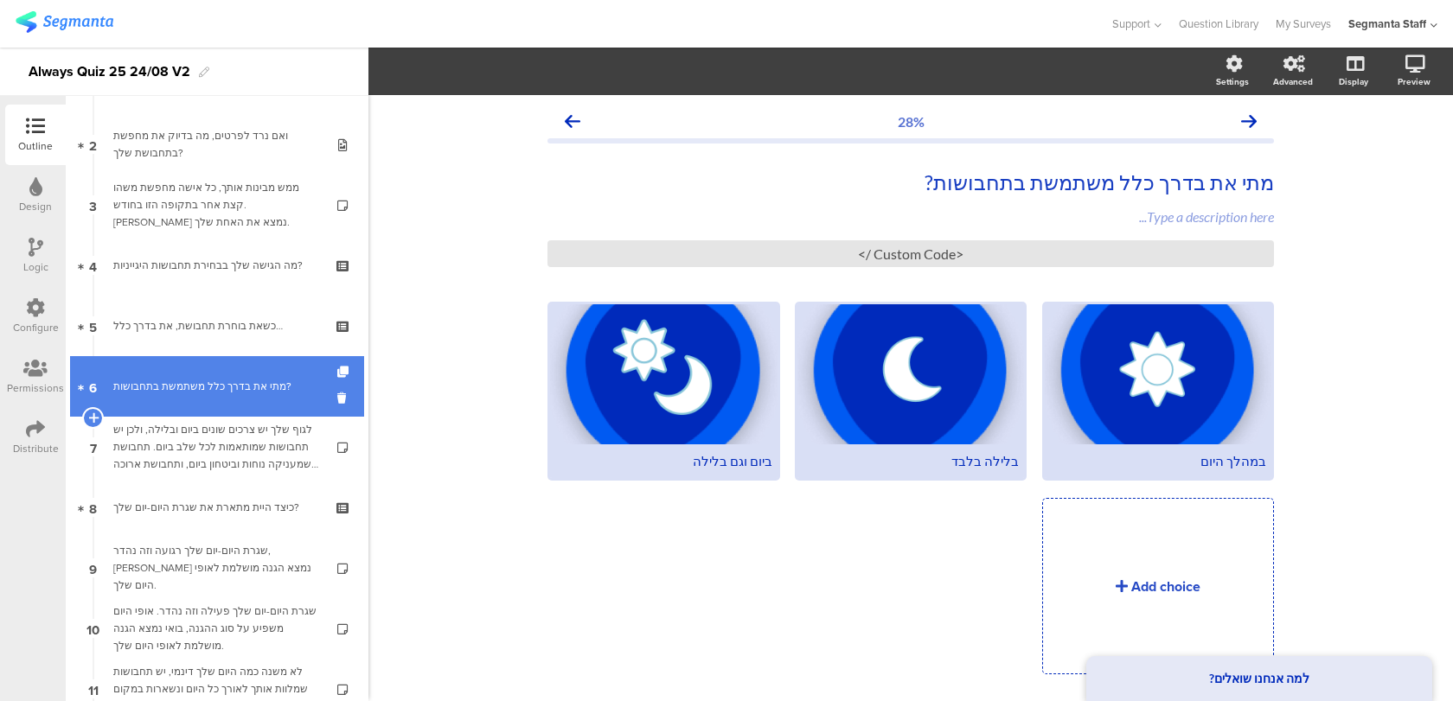
scroll to position [119, 0]
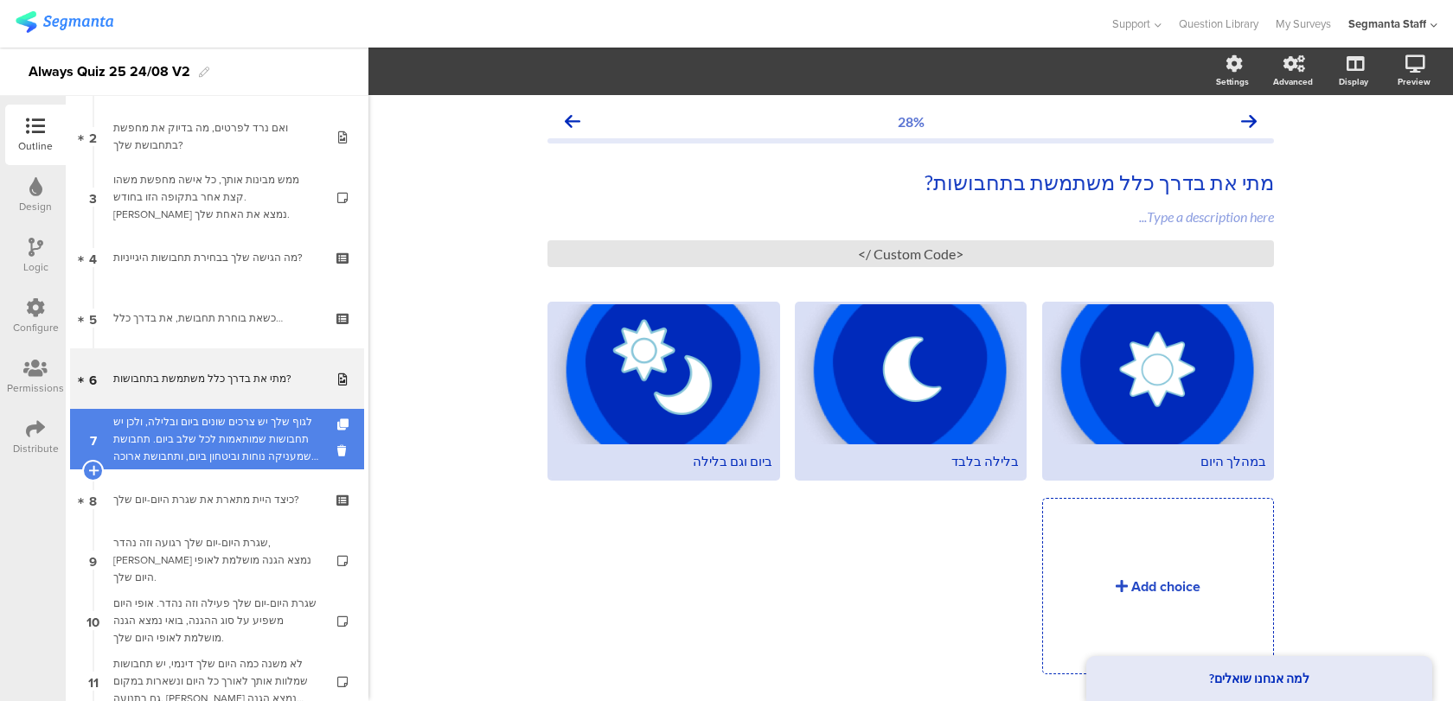
click at [271, 454] on div "לגוף שלך יש צרכים שונים ביום ובלילה, ולכן יש תחבושות שמותאמות לכל שלב ביום. תחב…" at bounding box center [216, 439] width 207 height 52
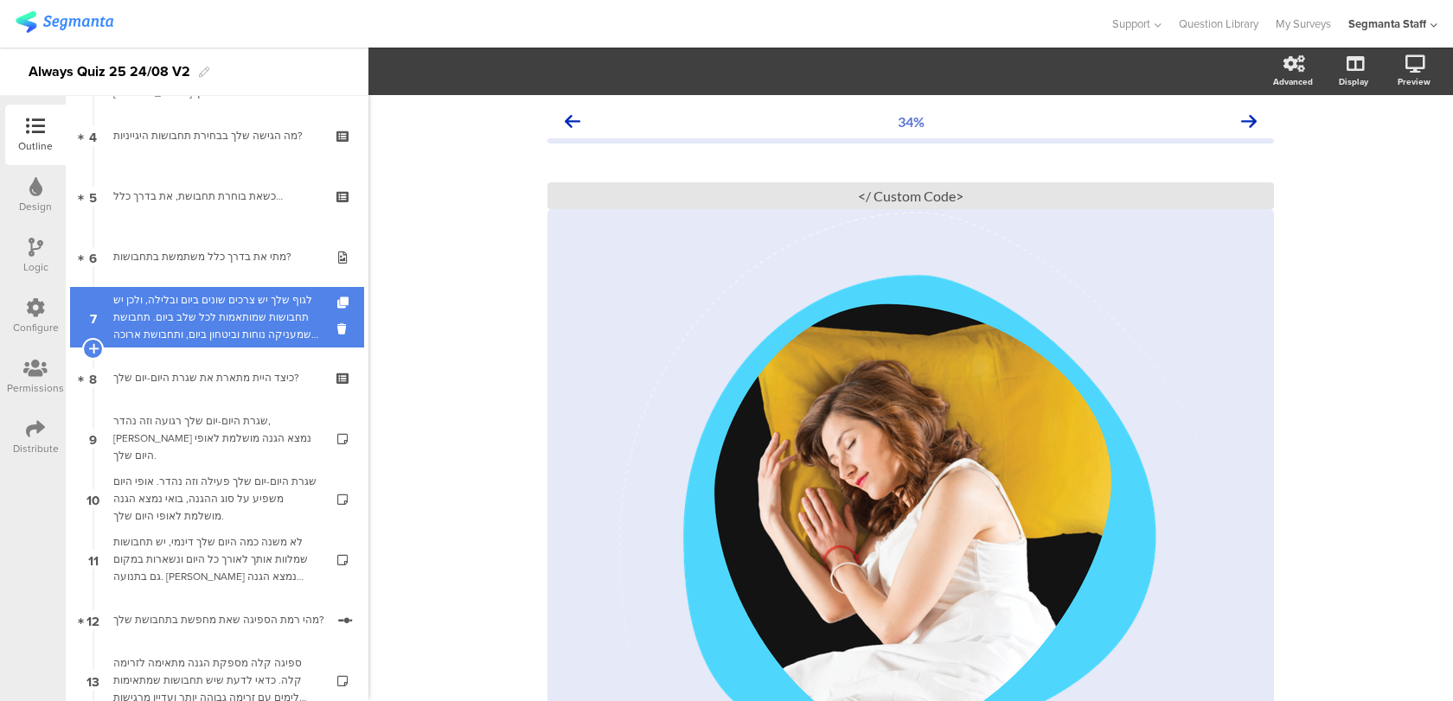
scroll to position [265, 0]
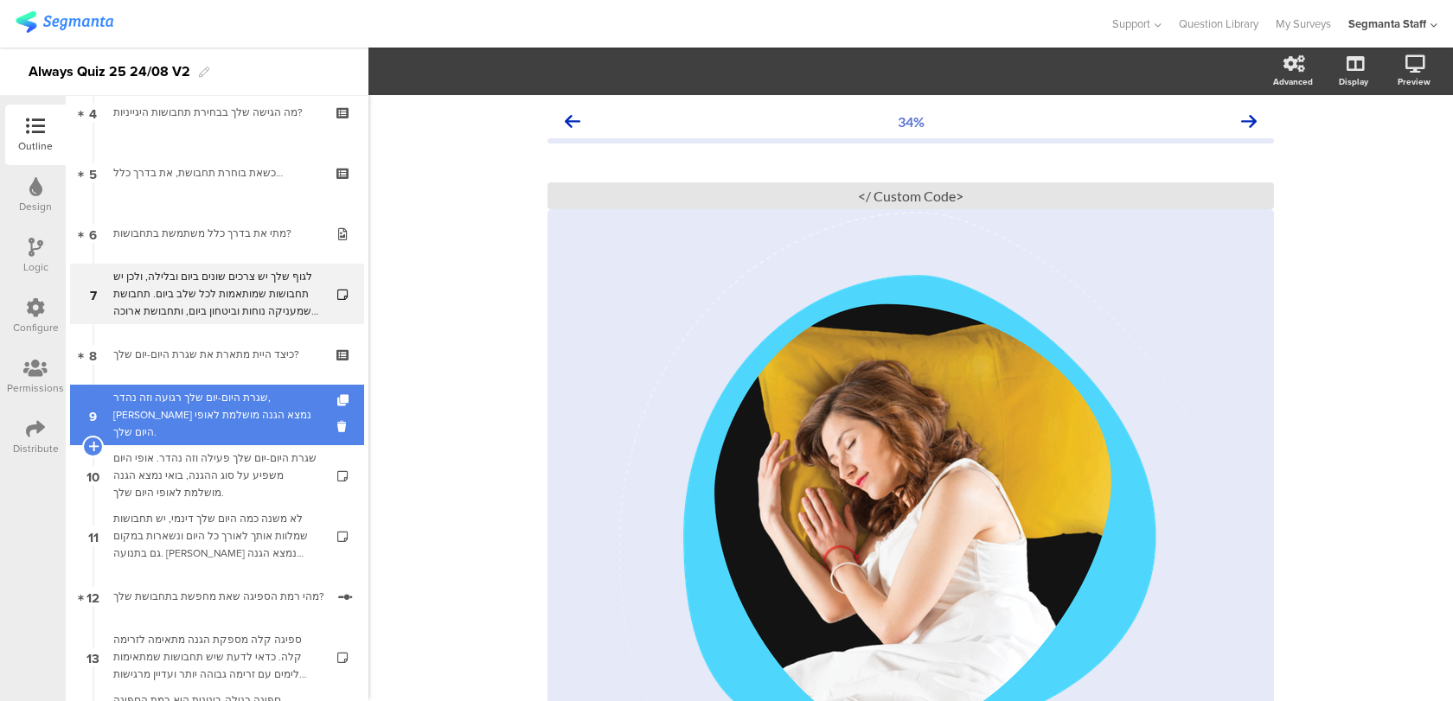
click at [316, 390] on link "9 שגרת היום-יום שלך רגועה וזה נהדר, בואי נמצא הגנה מושלמת לאופי היום שלך." at bounding box center [217, 415] width 294 height 61
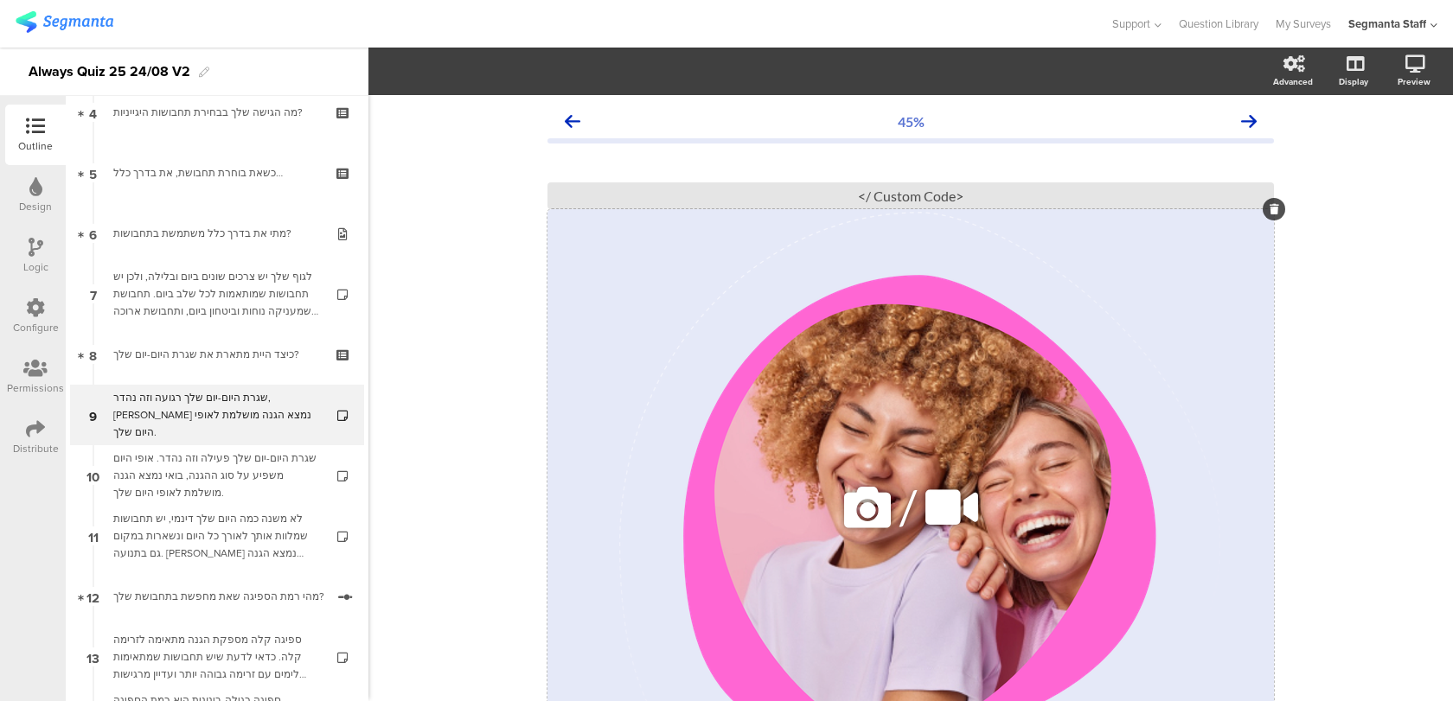
click at [853, 495] on icon at bounding box center [867, 507] width 59 height 59
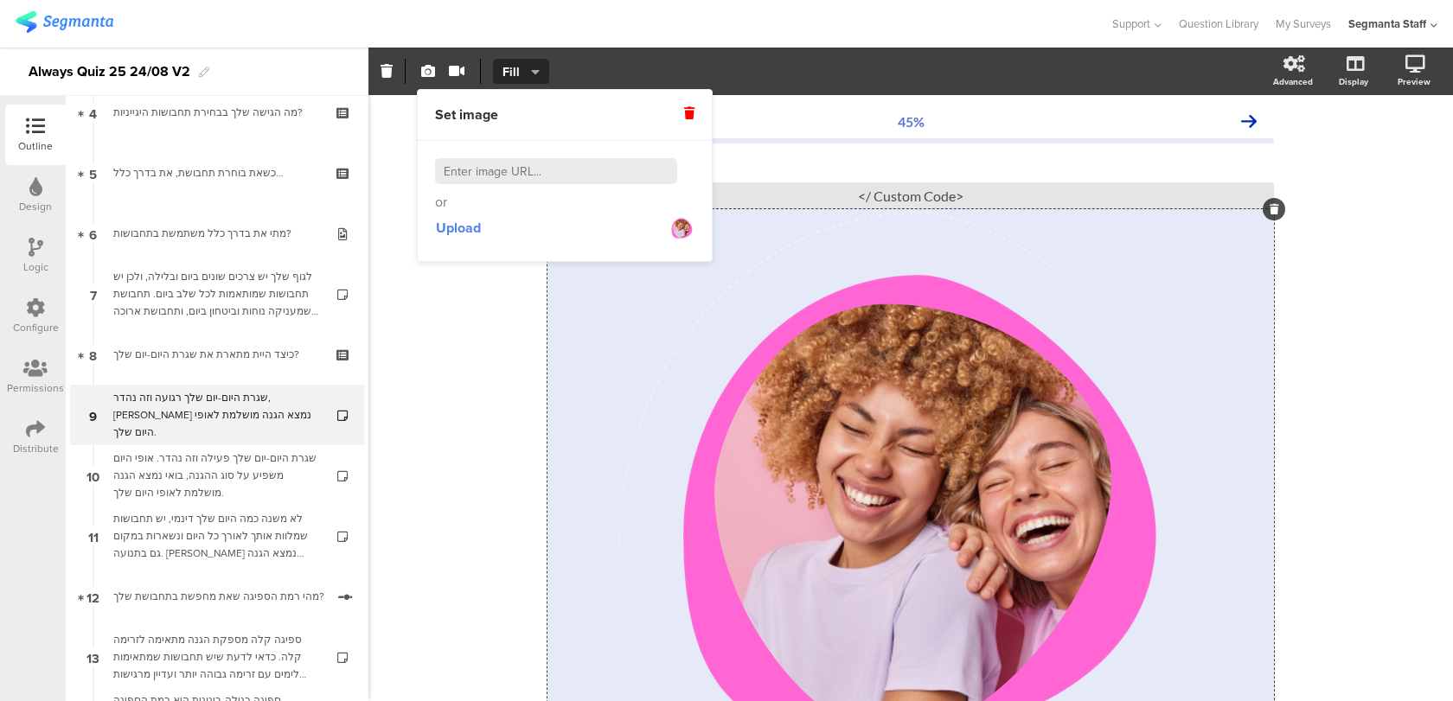
click at [470, 244] on div "or Upload" at bounding box center [565, 200] width 294 height 119
click at [467, 232] on span "Upload" at bounding box center [458, 228] width 45 height 20
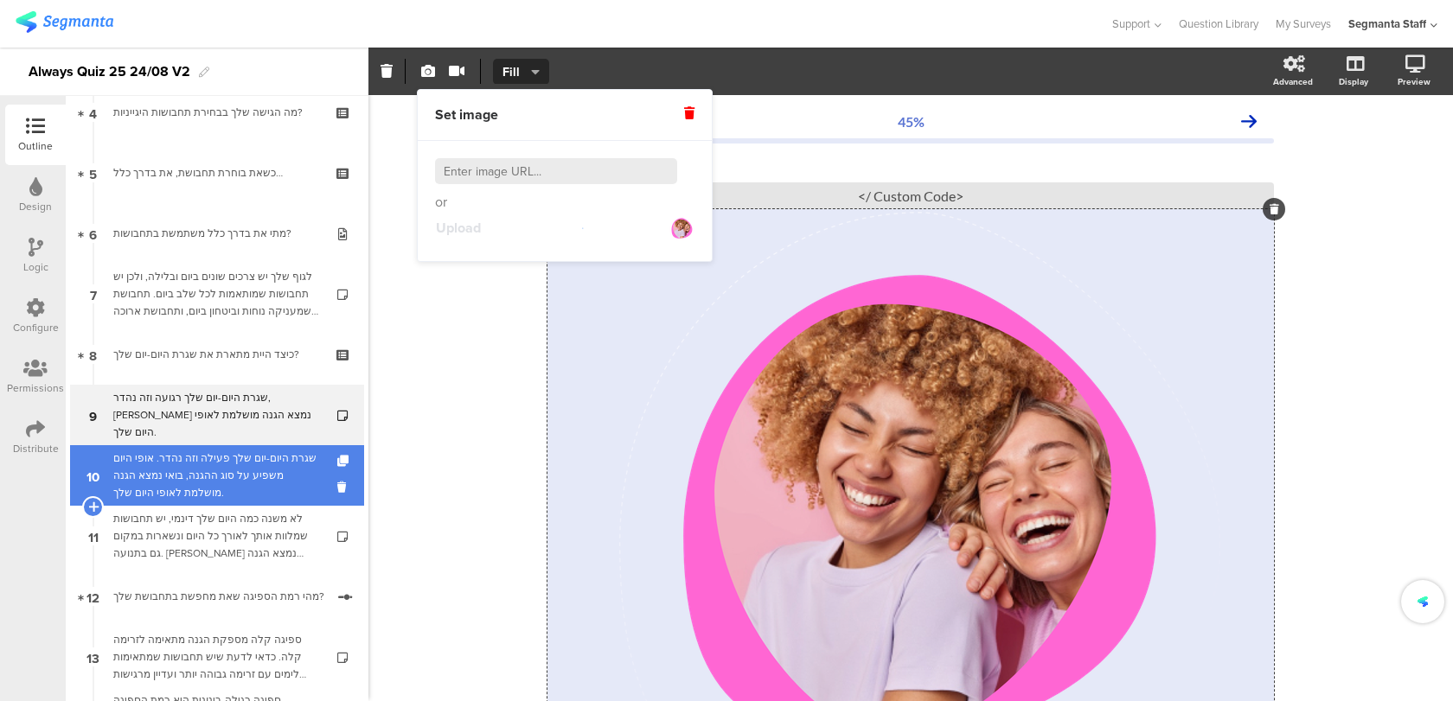
click at [245, 482] on div "שגרת היום-יום שלך פעילה וזה נהדר. אופי היום משפיע על סוג ההגנה, בואי נמצא הגנה …" at bounding box center [216, 476] width 207 height 52
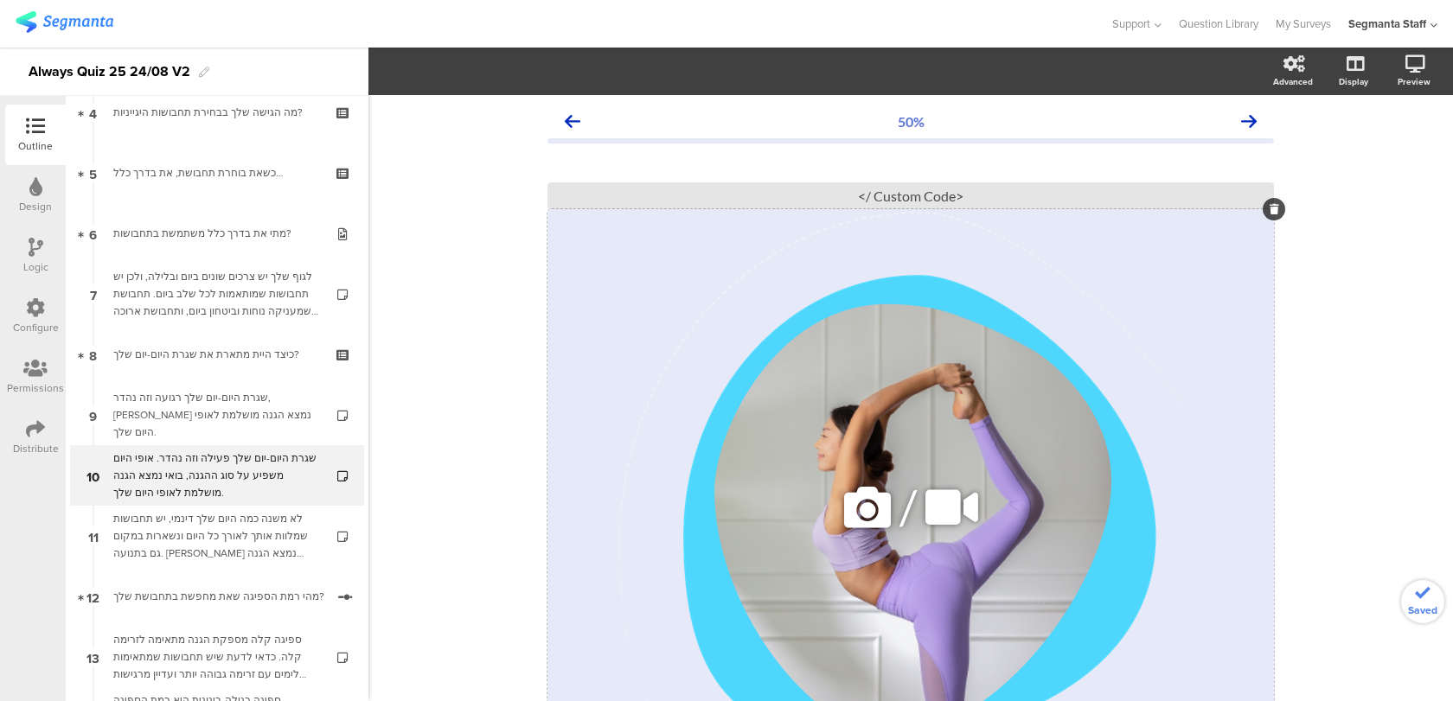
scroll to position [122, 0]
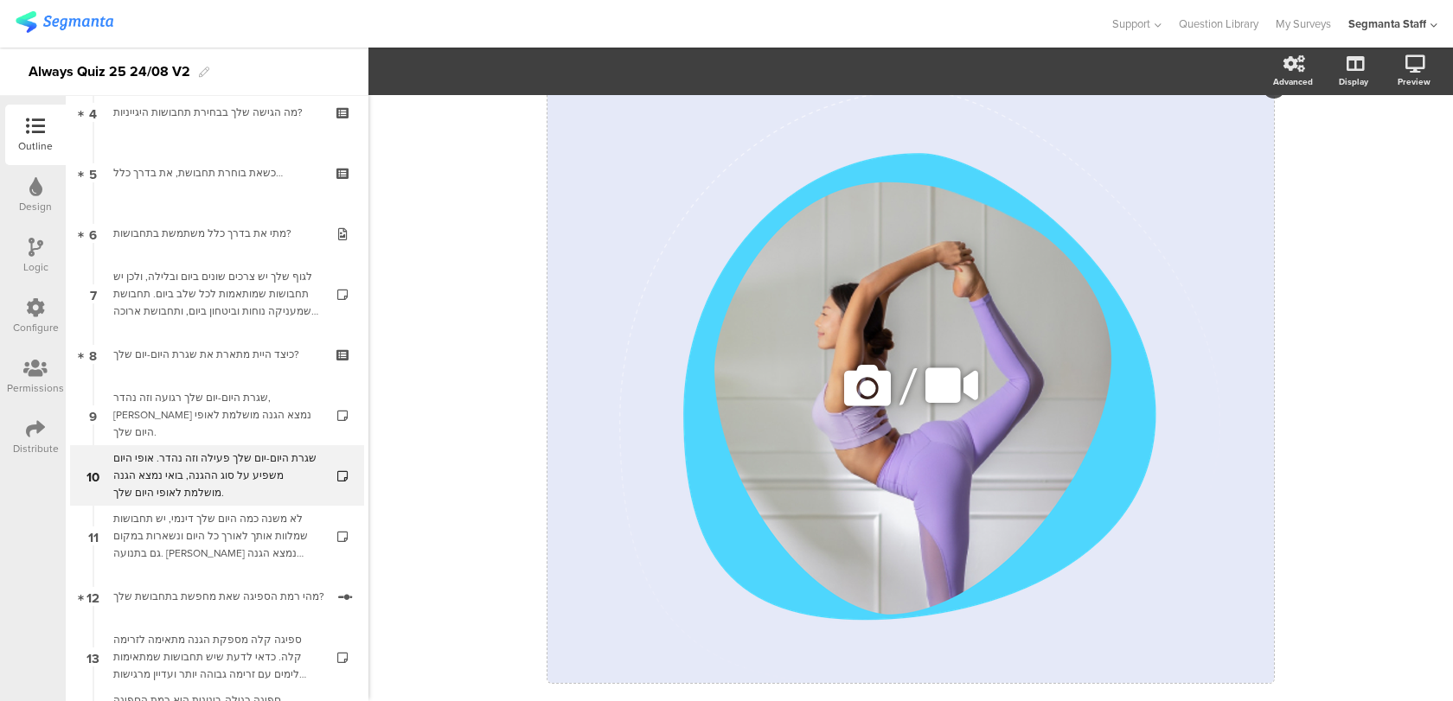
click at [884, 376] on icon at bounding box center [867, 385] width 59 height 59
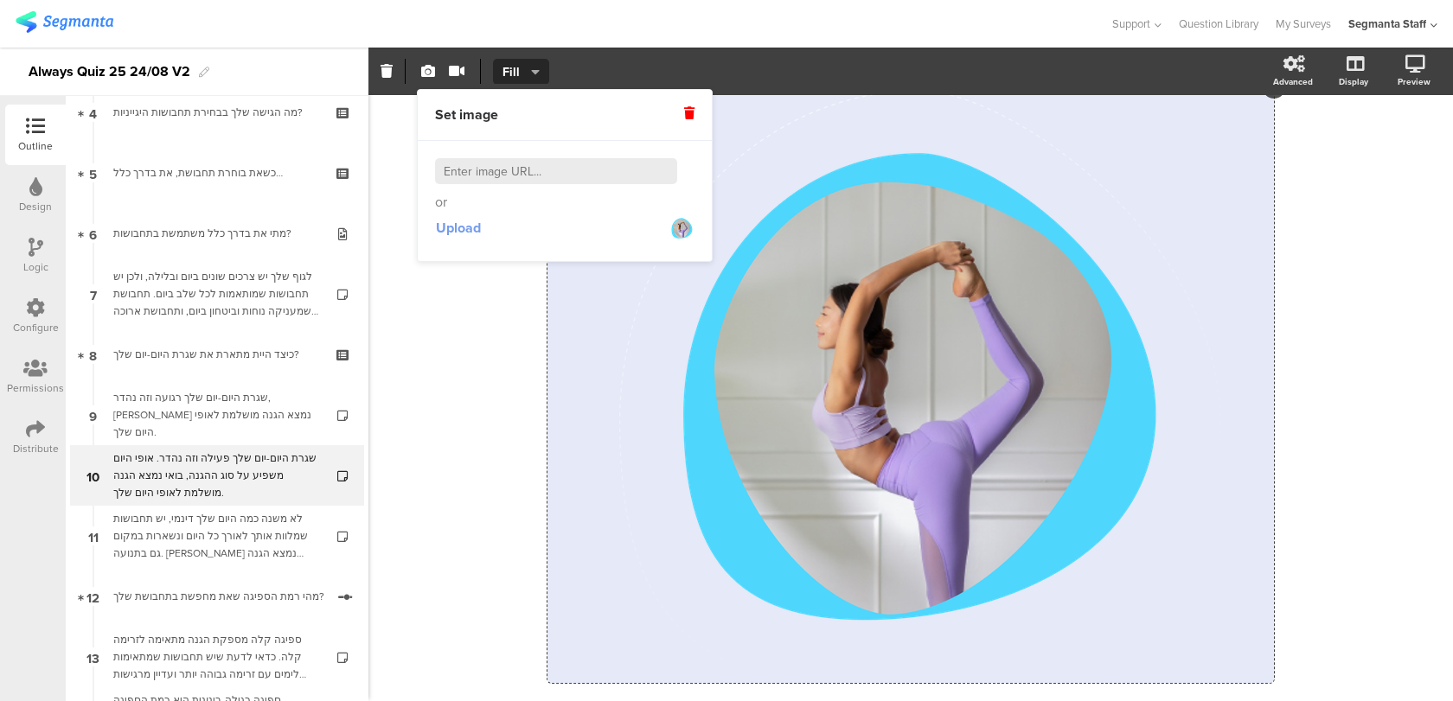
click at [471, 232] on span "Upload" at bounding box center [458, 228] width 45 height 20
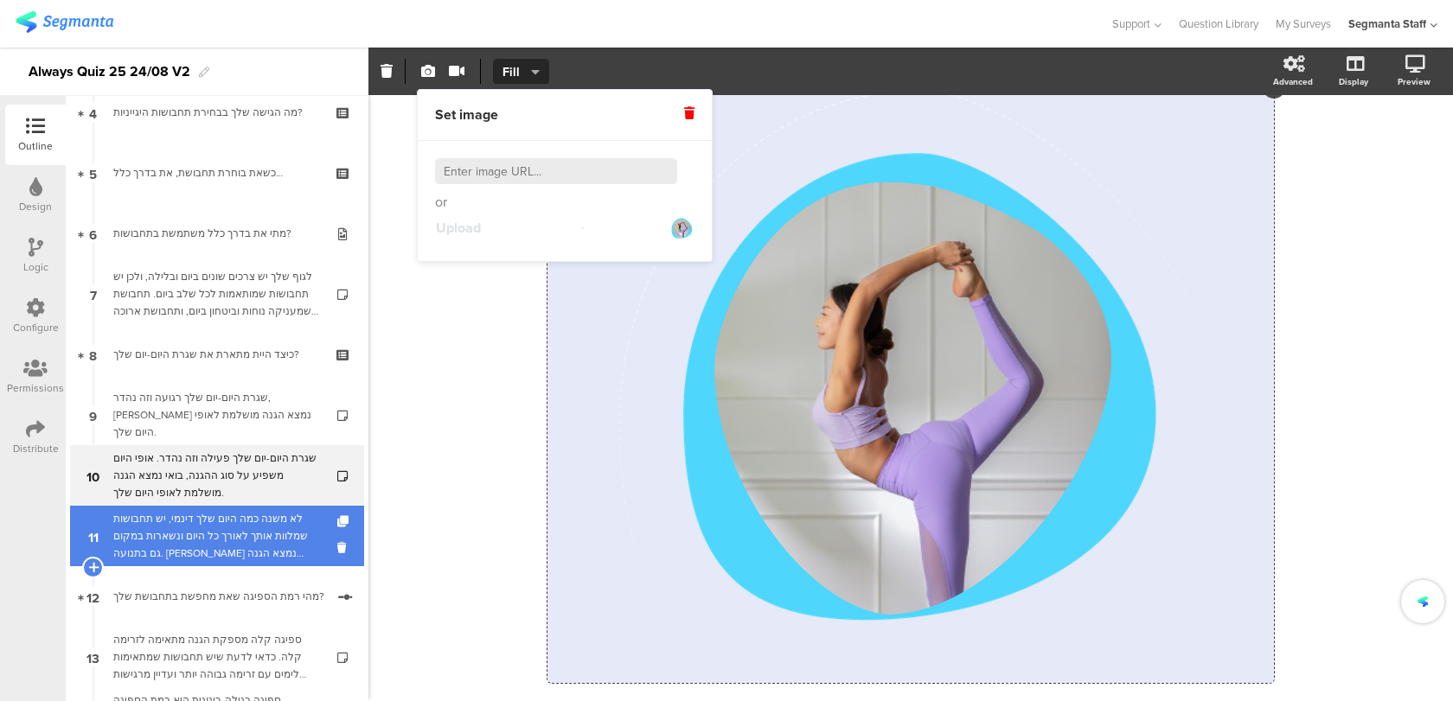
click at [302, 559] on div "לא משנה כמה היום שלך דינמי, יש תחבושות שמלוות אותך לאורך כל היום ונשארות במקום …" at bounding box center [216, 536] width 207 height 52
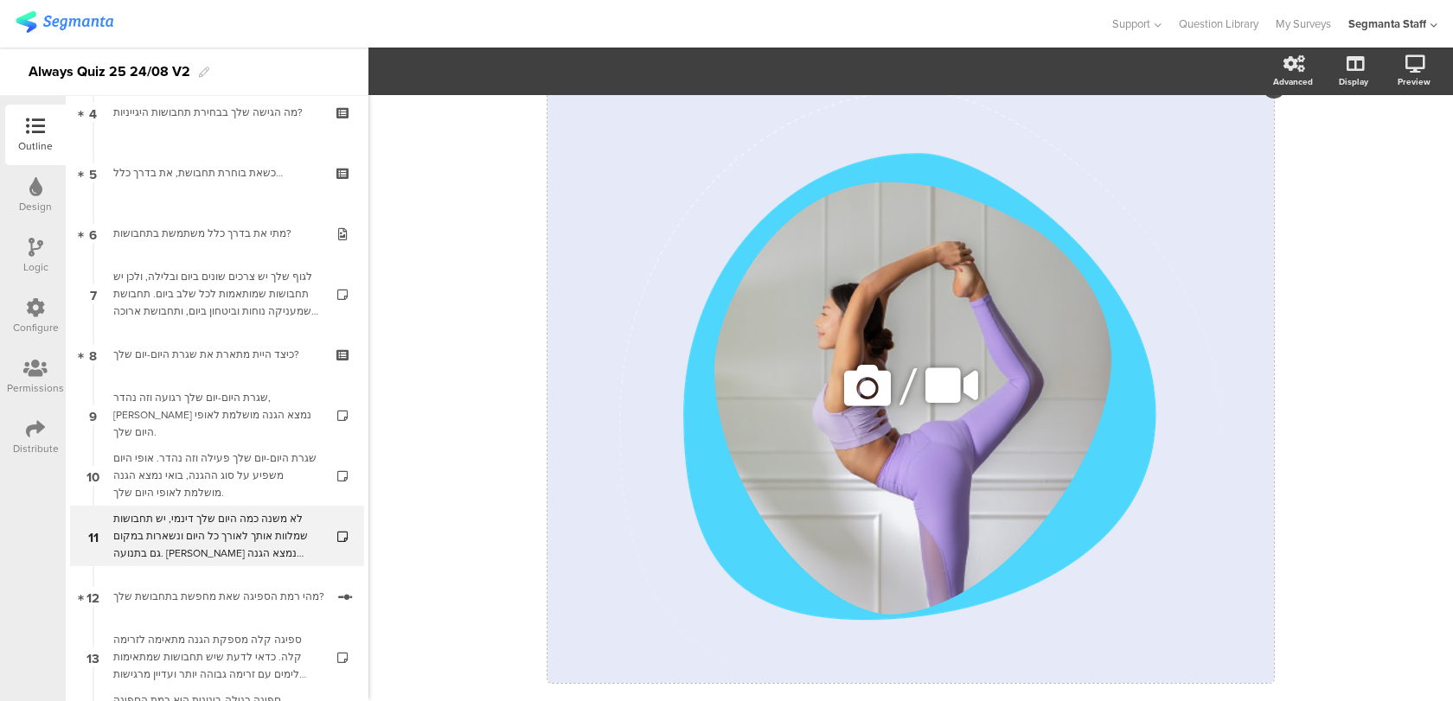
click at [879, 379] on icon at bounding box center [867, 385] width 59 height 59
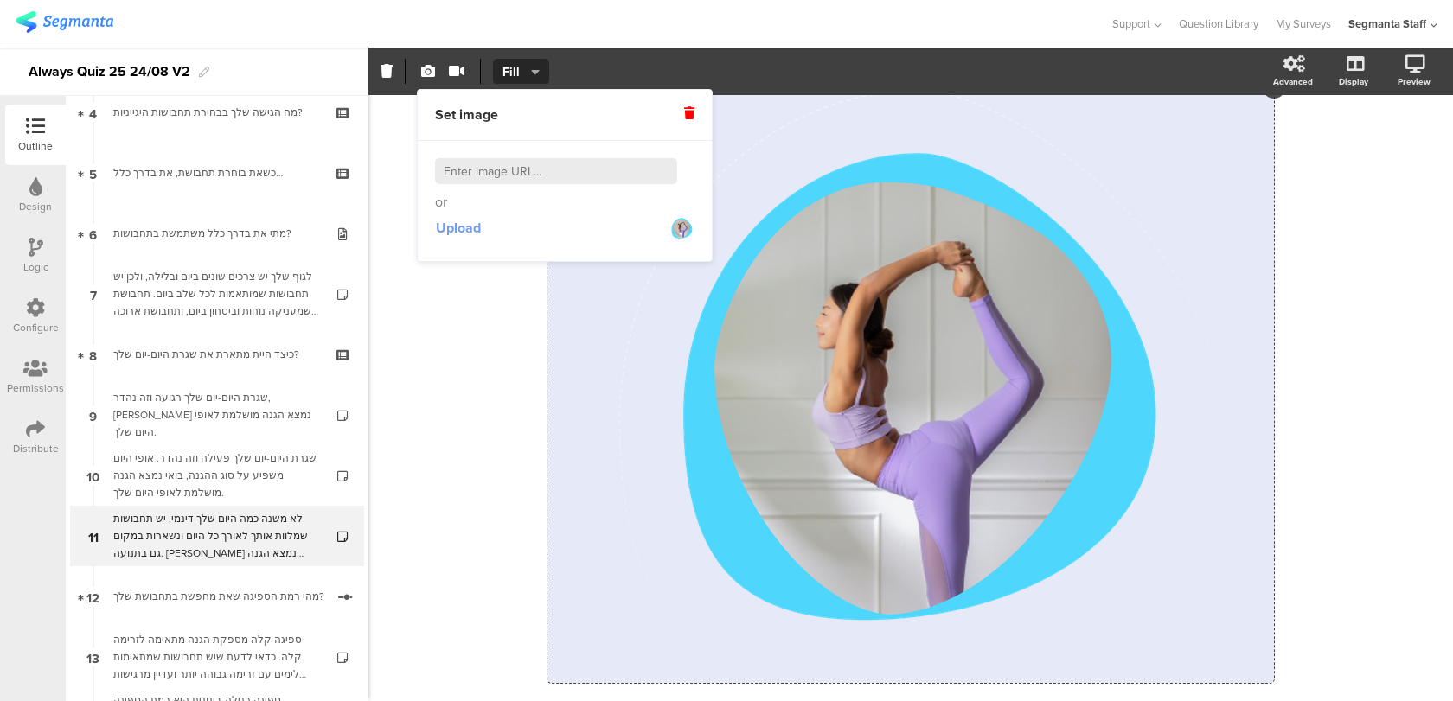
click at [482, 232] on div "Upload" at bounding box center [564, 228] width 259 height 31
click at [456, 234] on span "Upload" at bounding box center [458, 228] width 45 height 20
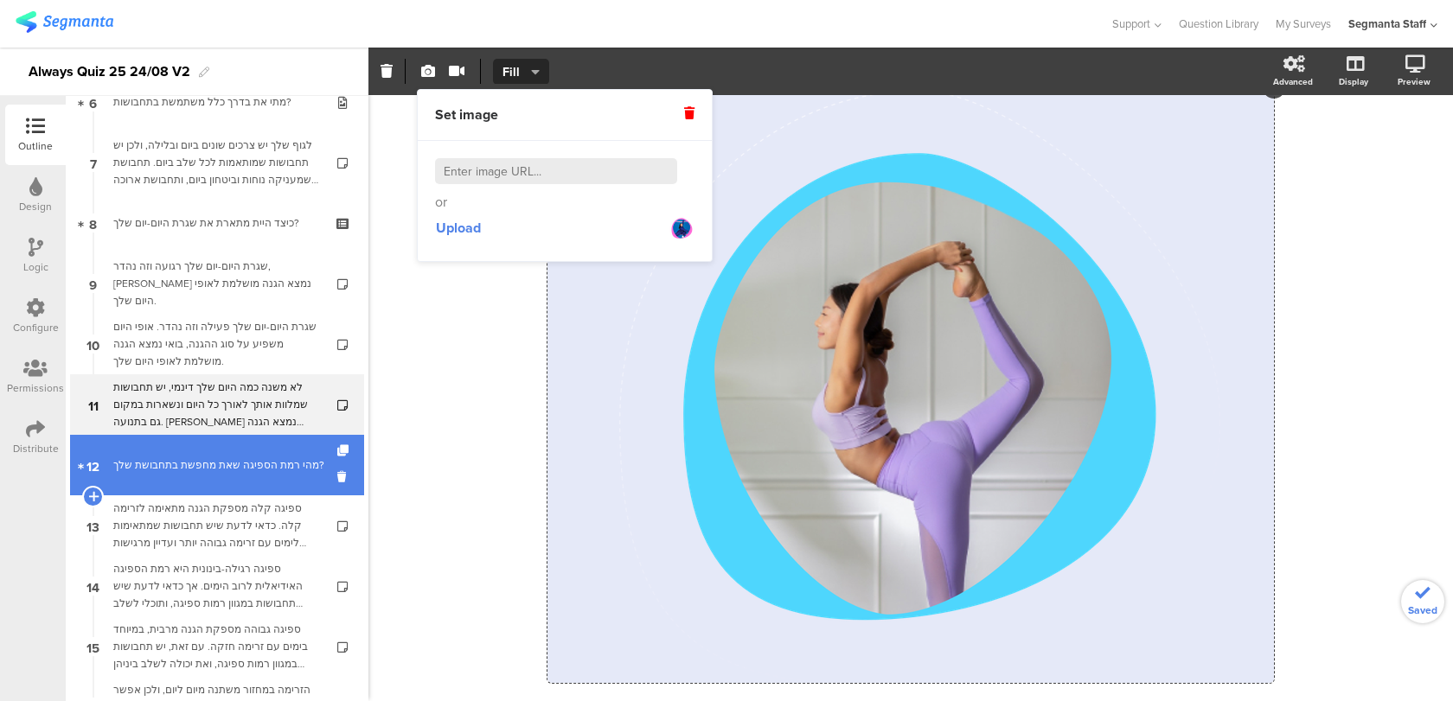
scroll to position [419, 0]
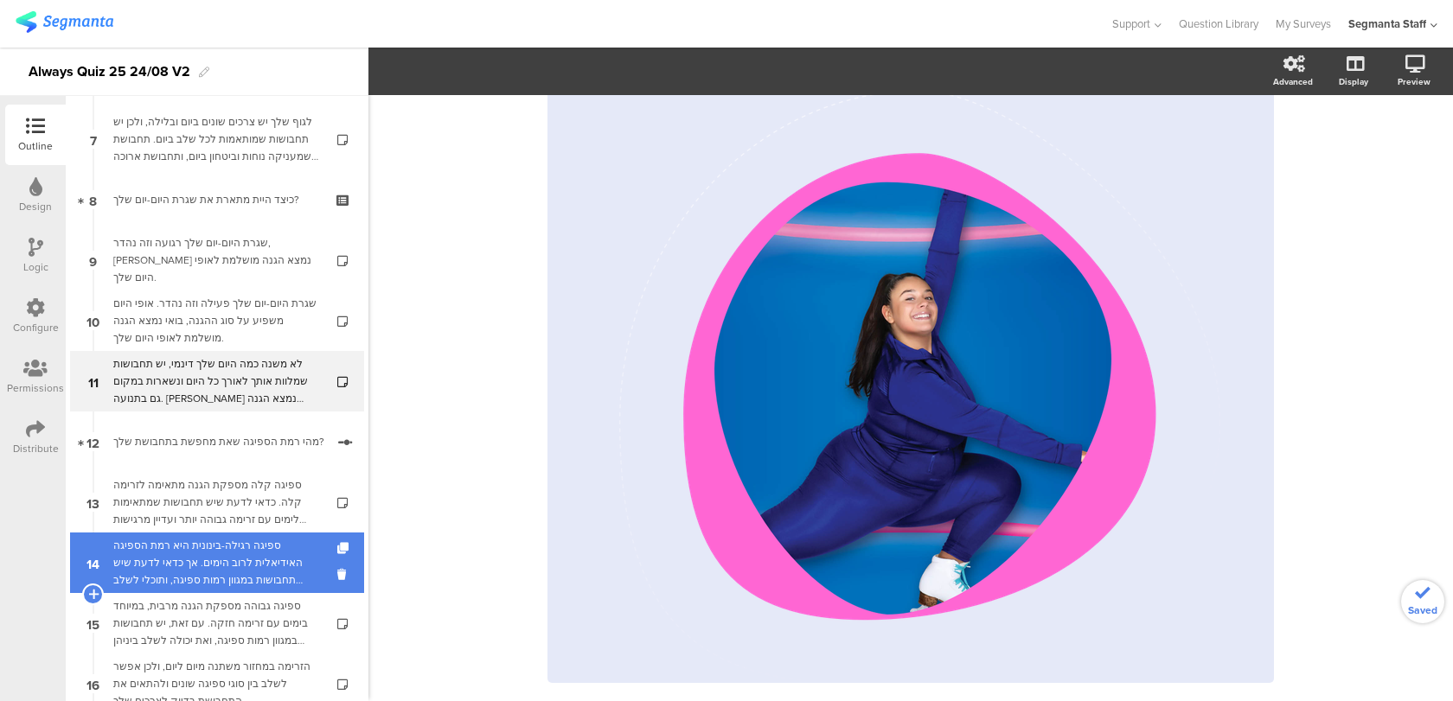
click at [293, 547] on div "ספיגה רגילה-בינונית היא רמת הספיגה האידיאלית לרוב הימים. אך כדאי לדעת שיש תחבוש…" at bounding box center [216, 563] width 207 height 52
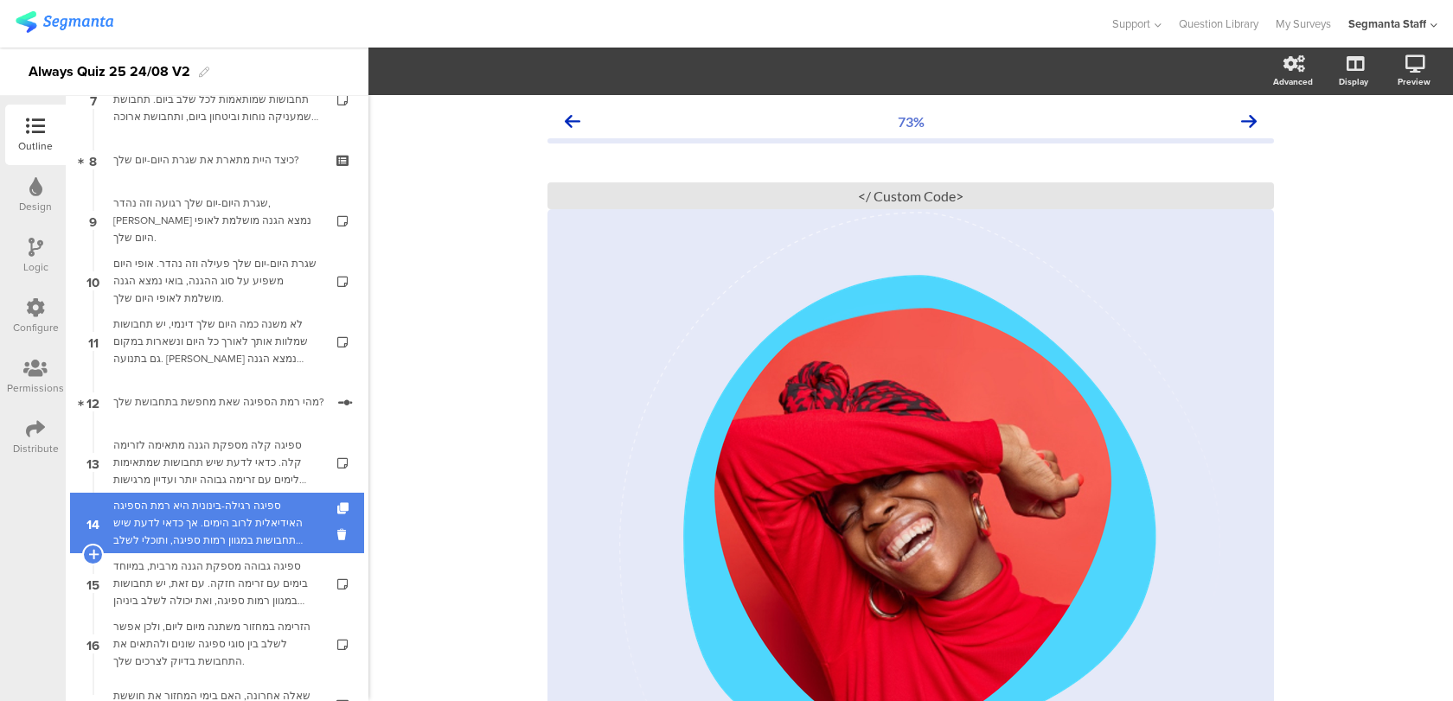
scroll to position [470, 0]
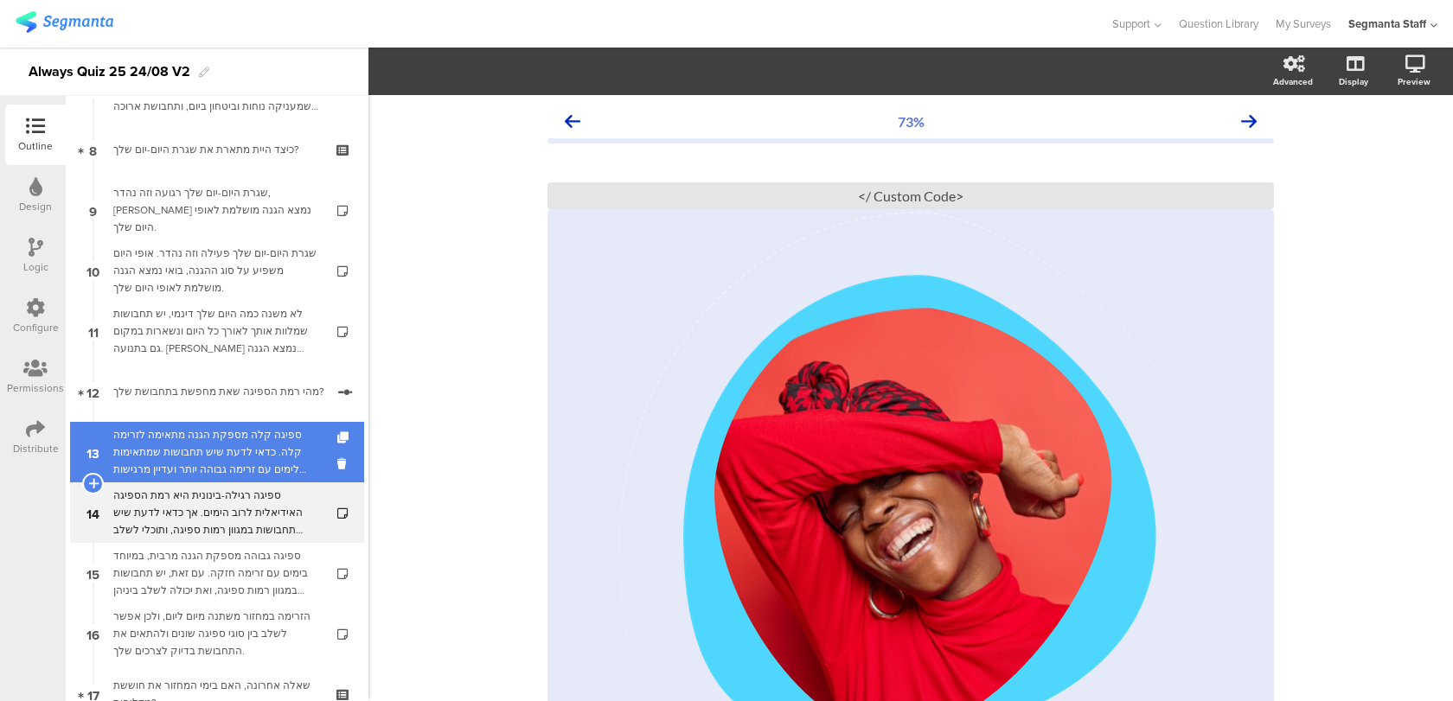
click at [288, 445] on div "ספיגה קלה מספקת הגנה מתאימה לזרימה קלה. כדאי לדעת שיש תחבושות שמתאימות לימים עם…" at bounding box center [216, 452] width 207 height 52
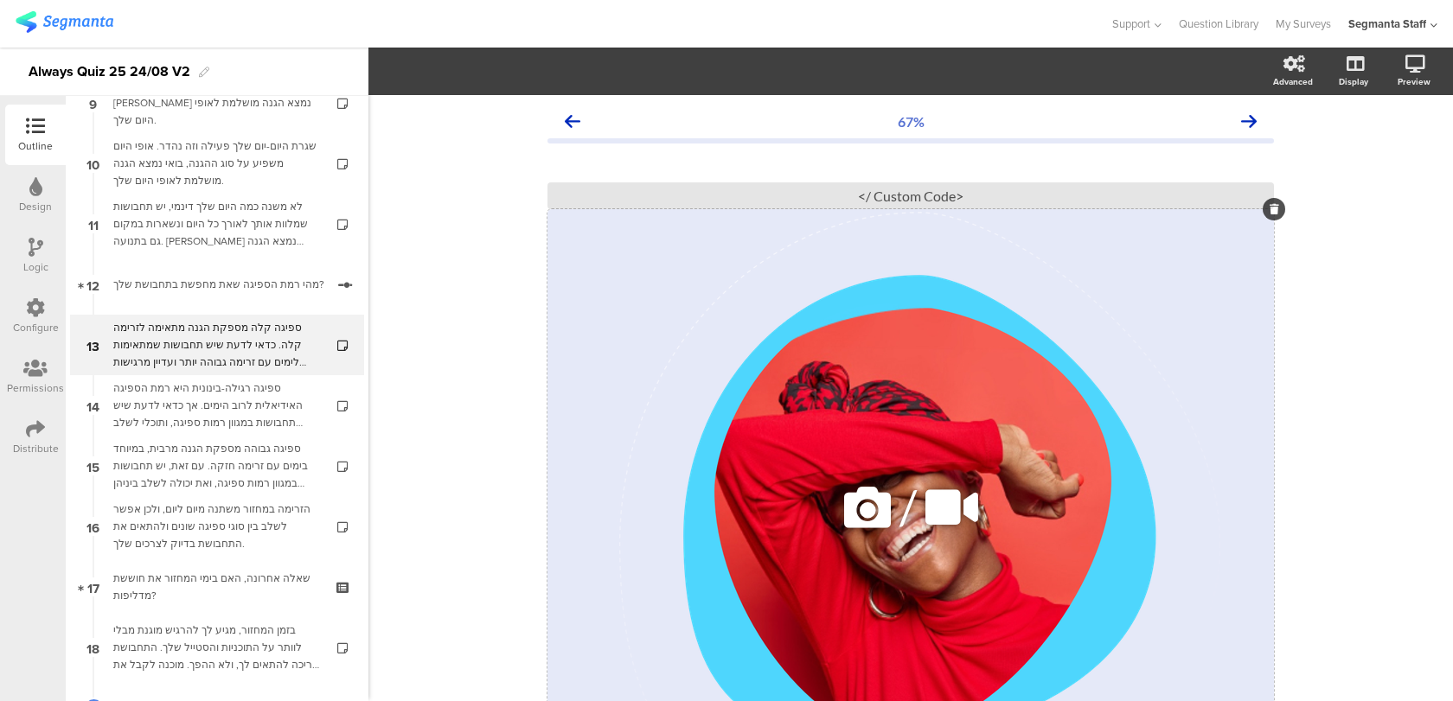
scroll to position [89, 0]
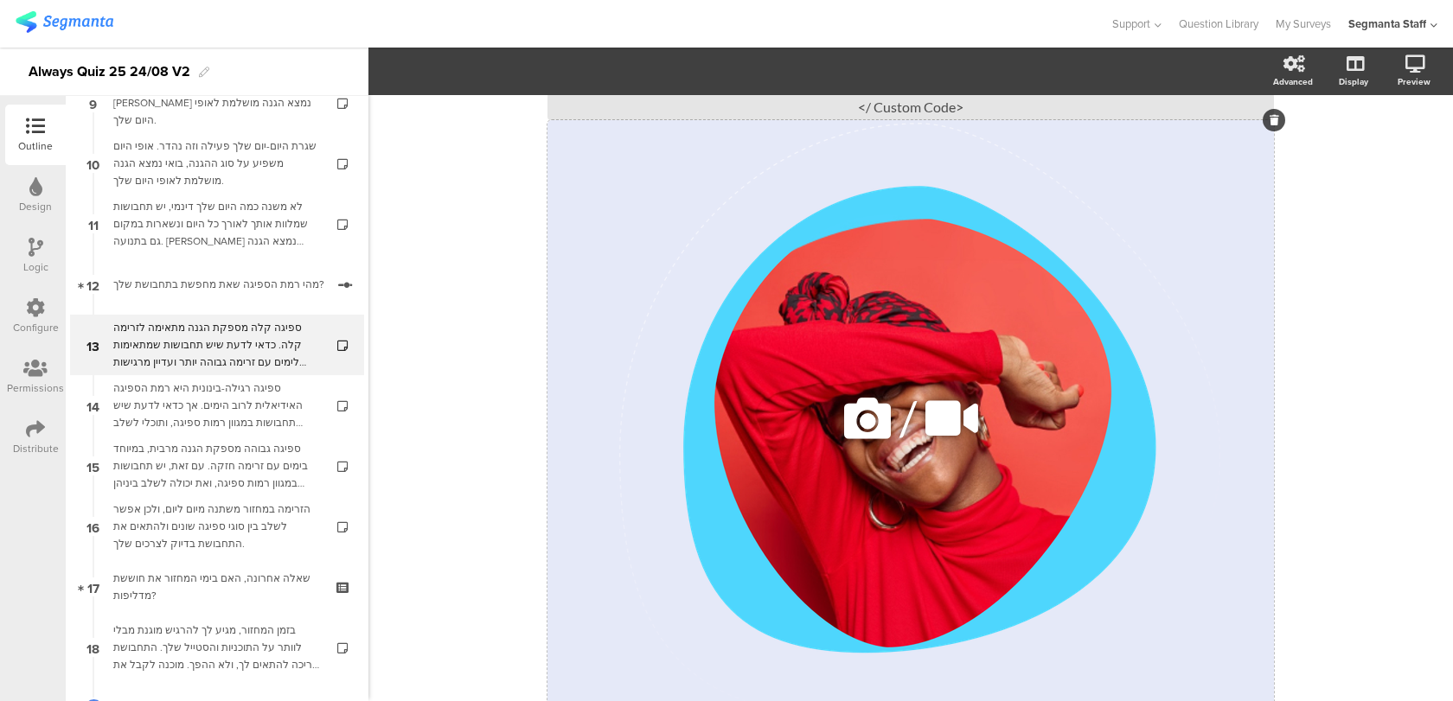
click at [873, 428] on icon at bounding box center [867, 418] width 59 height 59
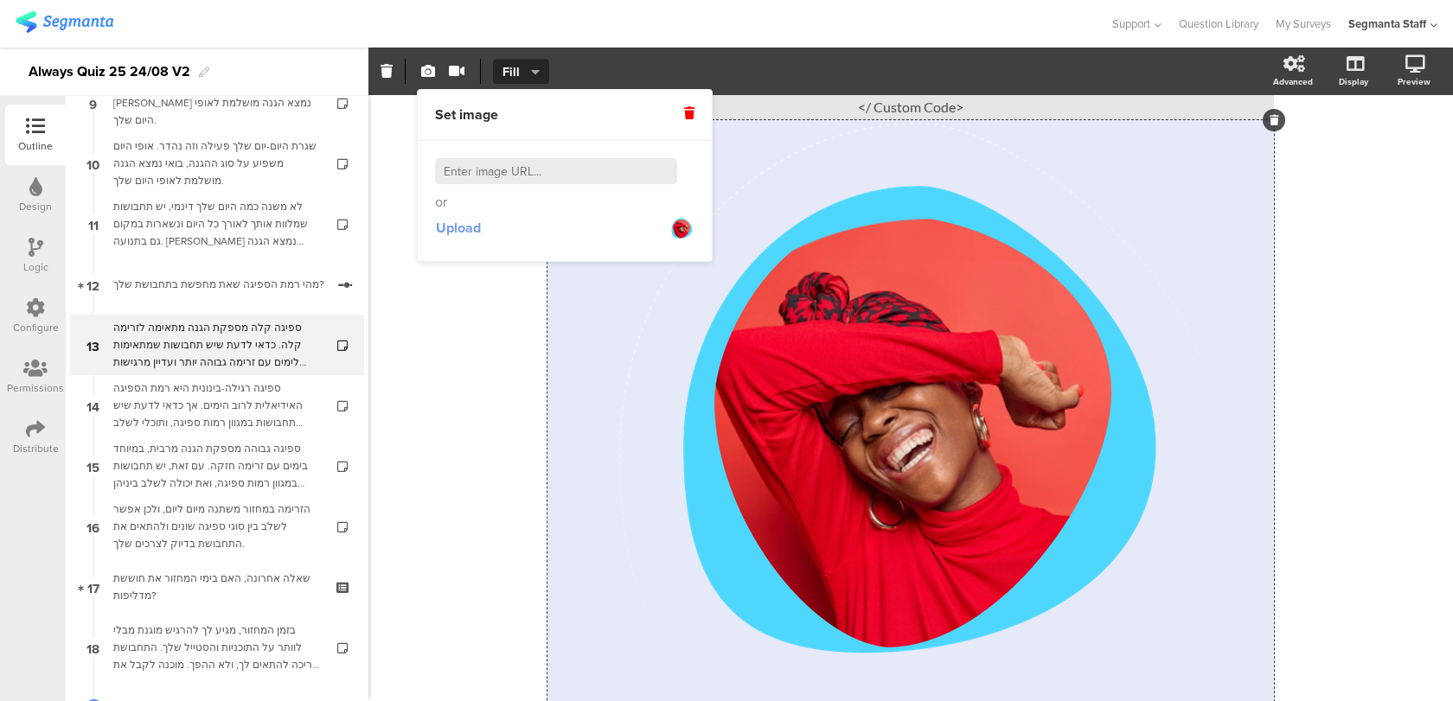
click at [451, 227] on span "Upload" at bounding box center [458, 228] width 45 height 20
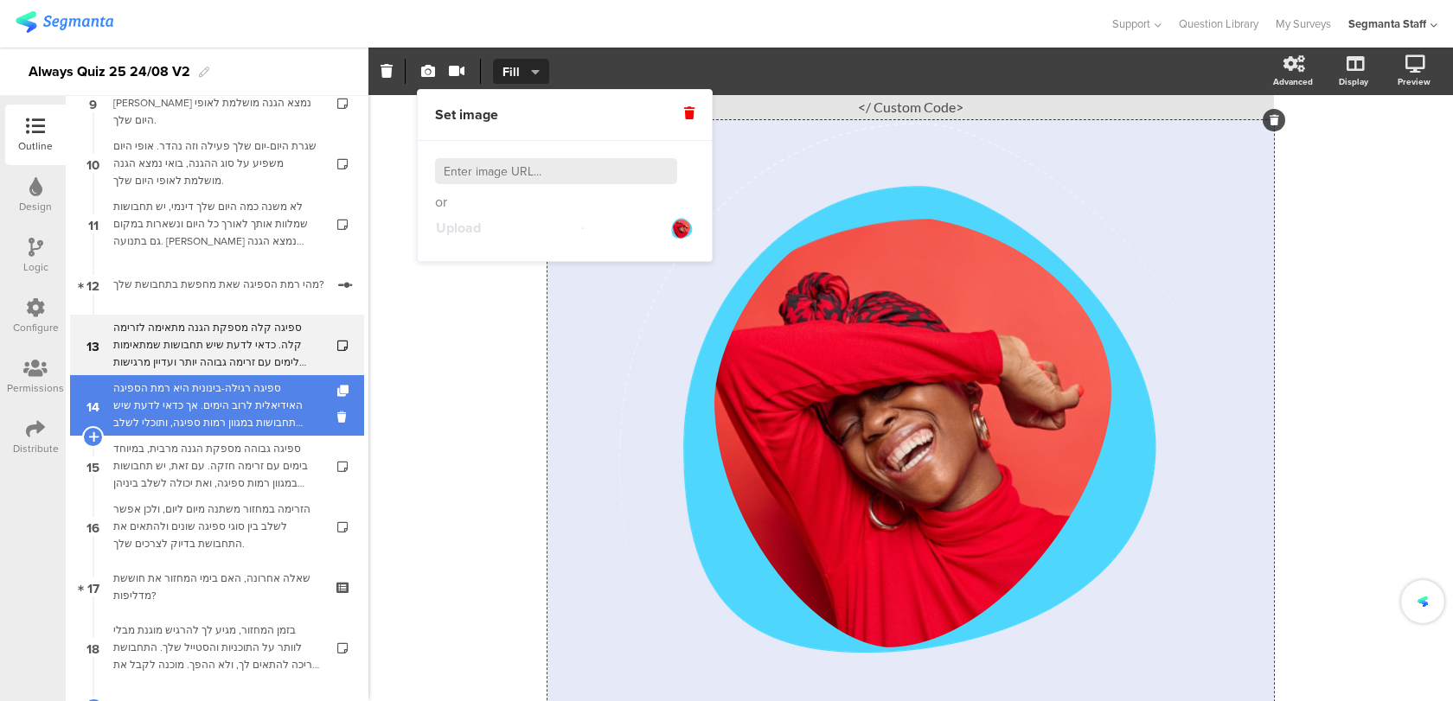
click at [284, 401] on div "ספיגה רגילה-בינונית היא רמת הספיגה האידיאלית לרוב הימים. אך כדאי לדעת שיש תחבוש…" at bounding box center [216, 406] width 207 height 52
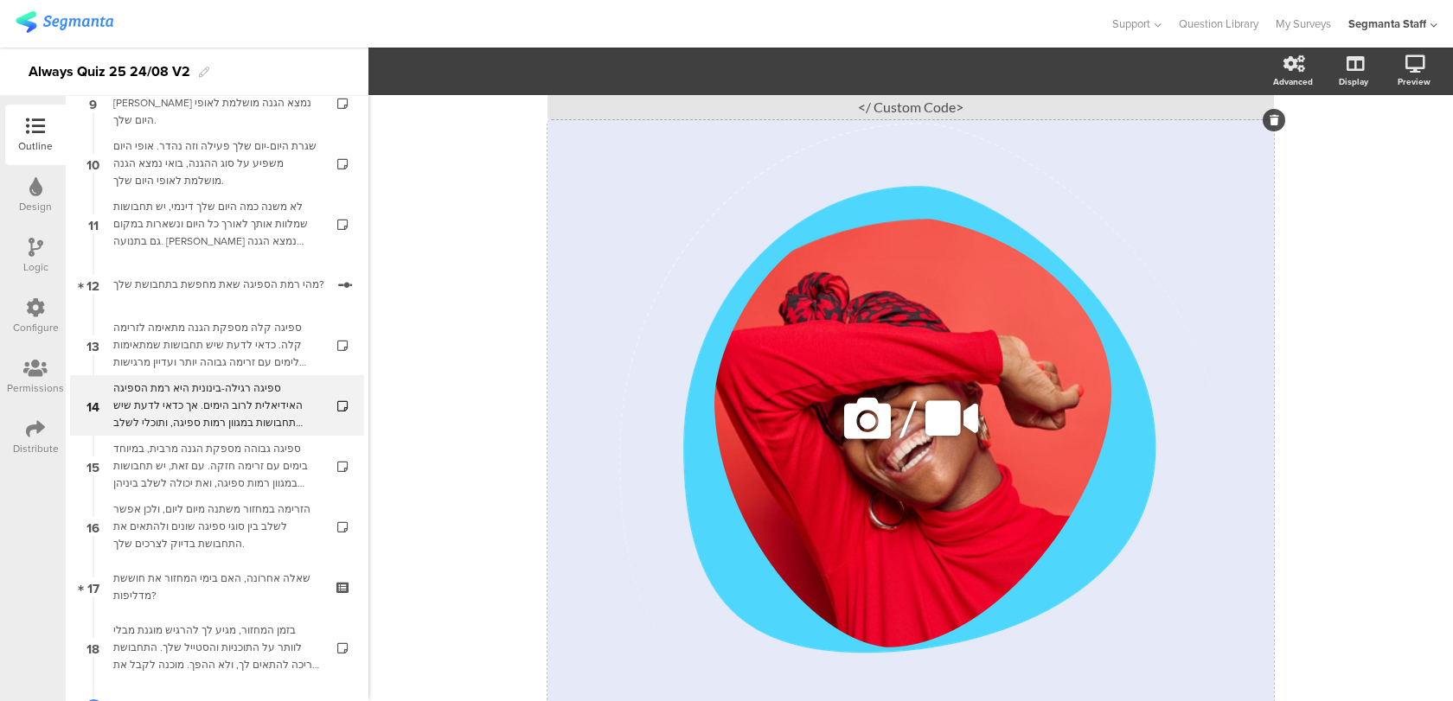
click at [869, 420] on icon at bounding box center [867, 418] width 59 height 59
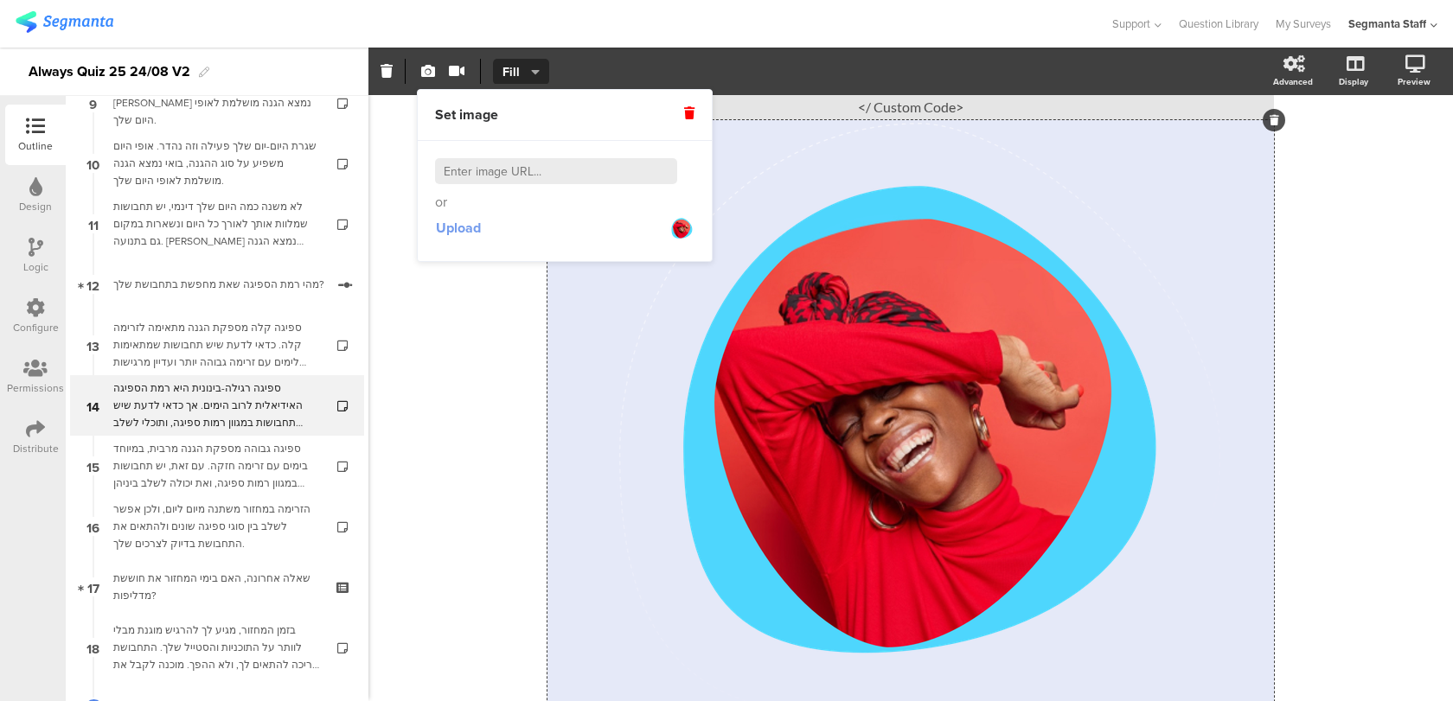
click at [464, 231] on span "Upload" at bounding box center [458, 228] width 45 height 20
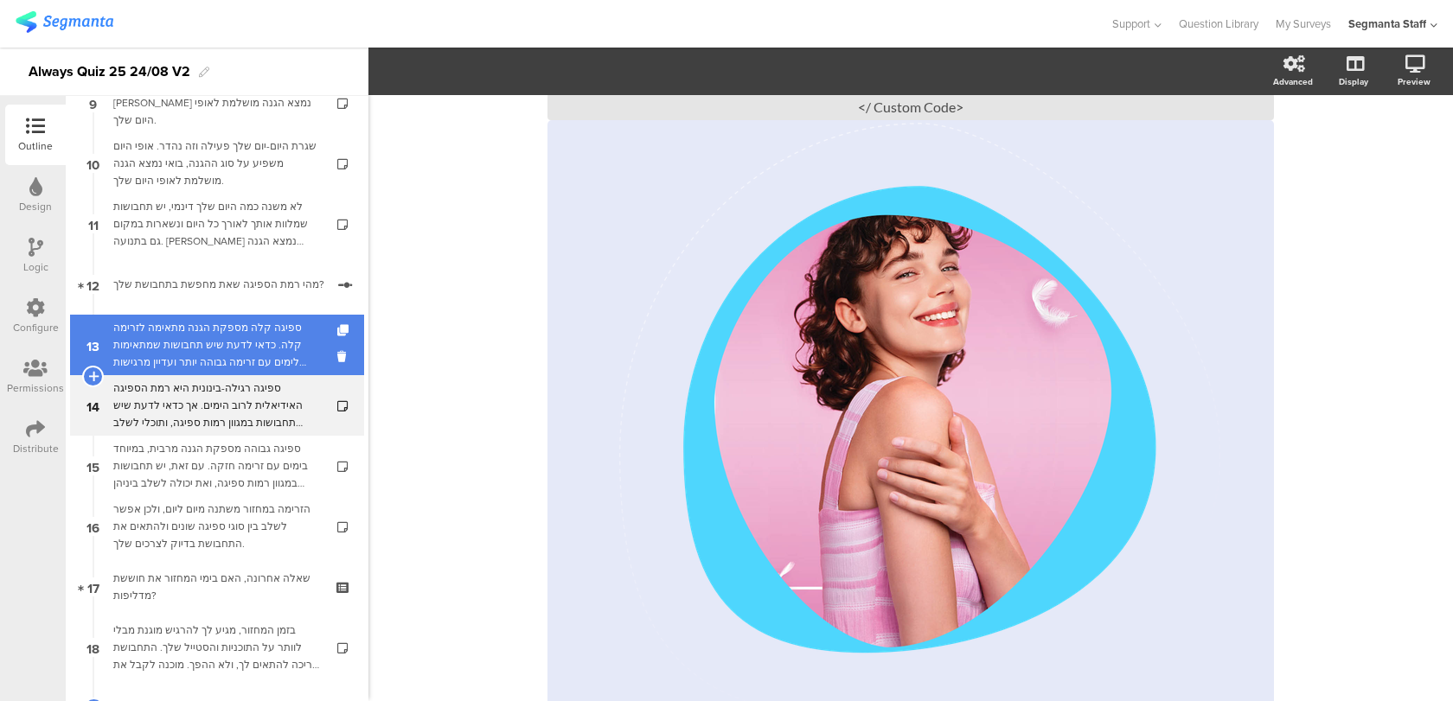
click at [266, 355] on div "ספיגה קלה מספקת הגנה מתאימה לזרימה קלה. כדאי לדעת שיש תחבושות שמתאימות לימים עם…" at bounding box center [216, 345] width 207 height 52
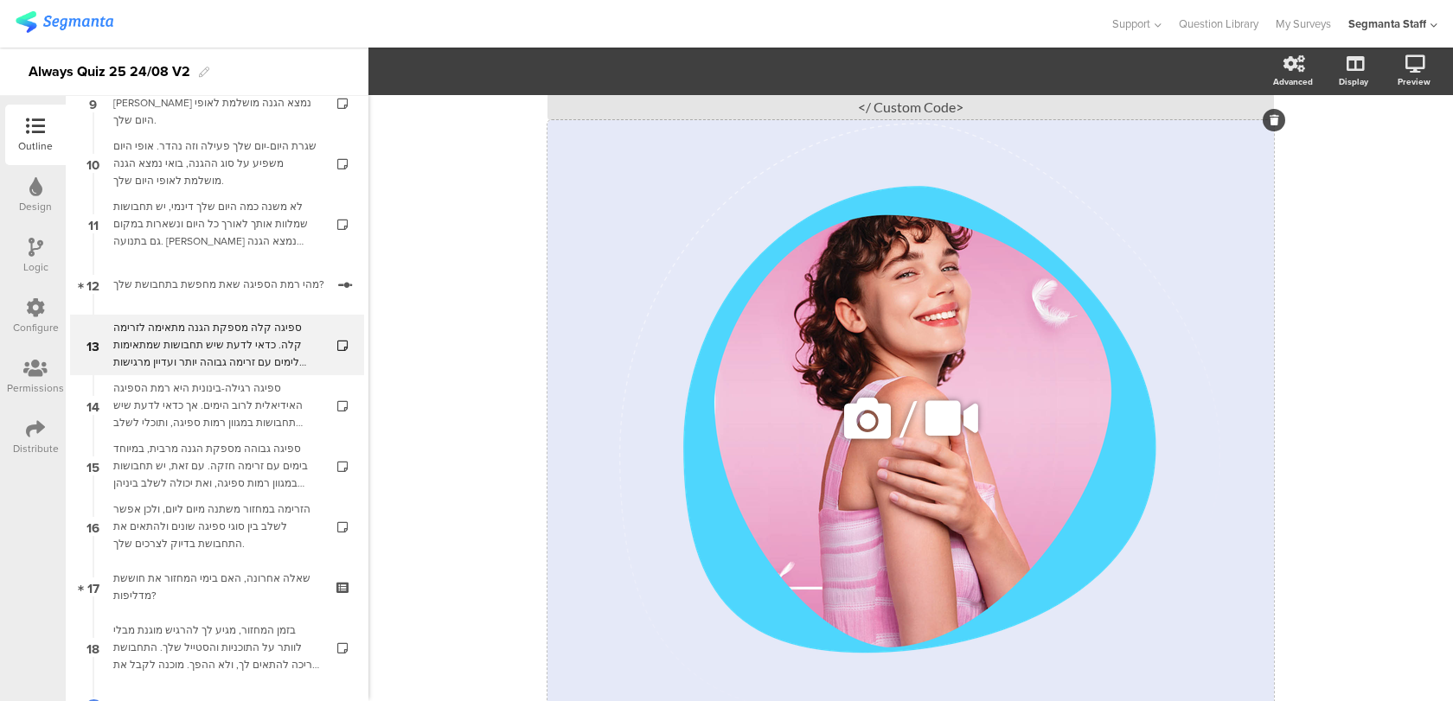
click at [868, 427] on icon at bounding box center [867, 418] width 59 height 59
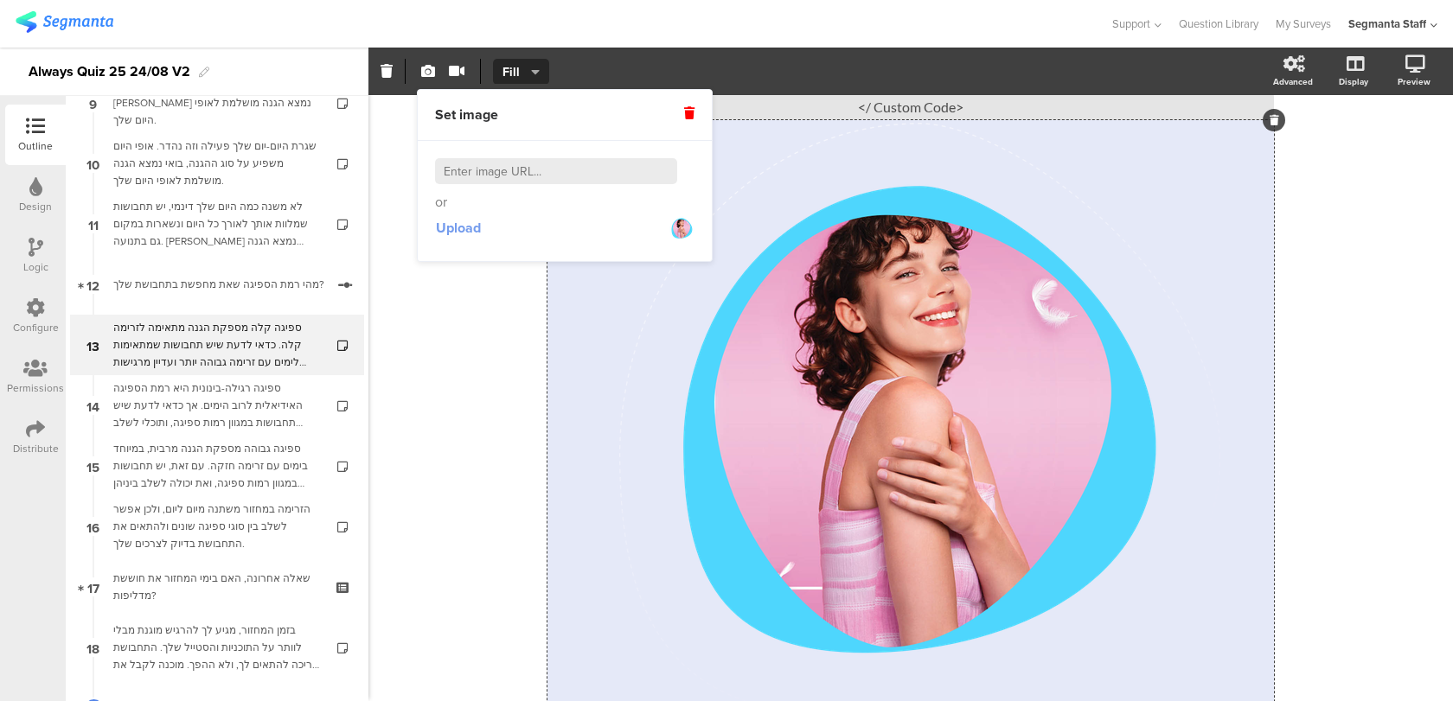
click at [461, 224] on span "Upload" at bounding box center [458, 228] width 45 height 20
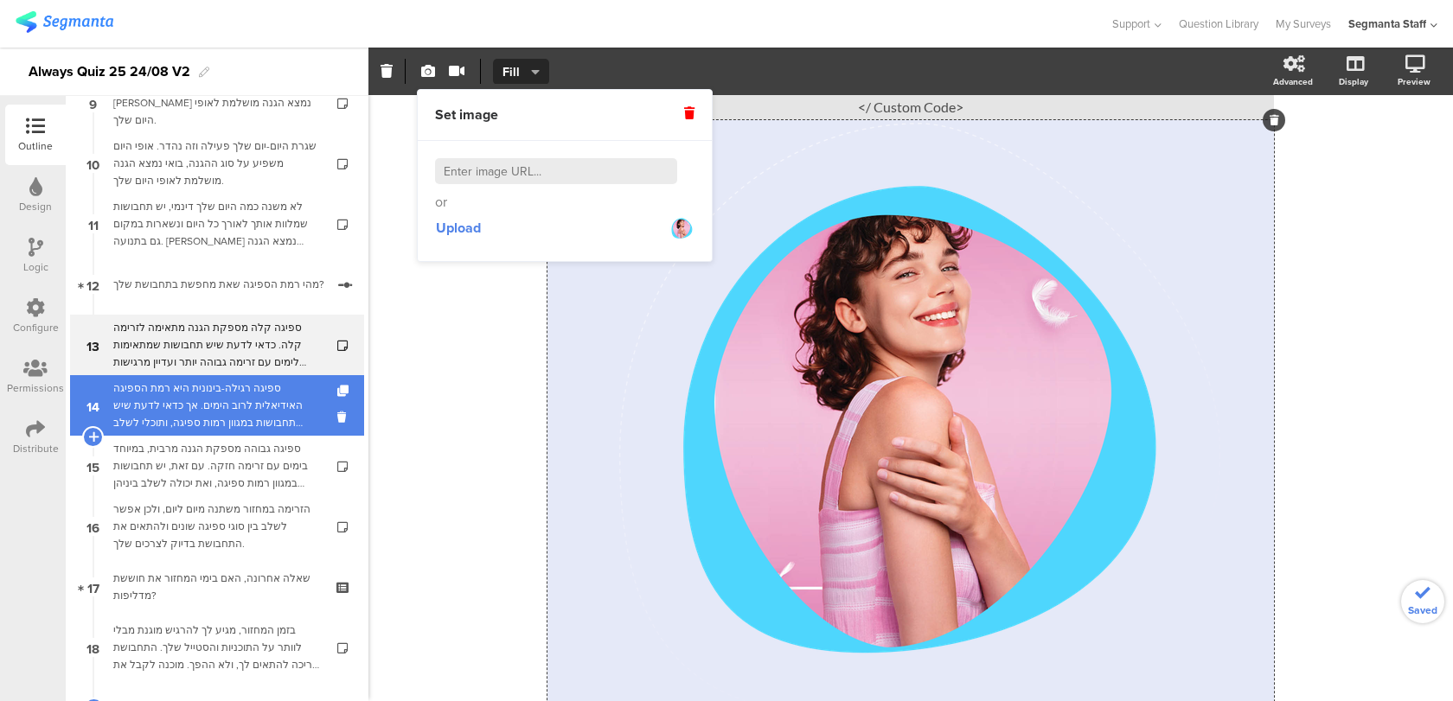
click at [233, 403] on div "ספיגה רגילה-בינונית היא רמת הספיגה האידיאלית לרוב הימים. אך כדאי לדעת שיש תחבוש…" at bounding box center [216, 406] width 207 height 52
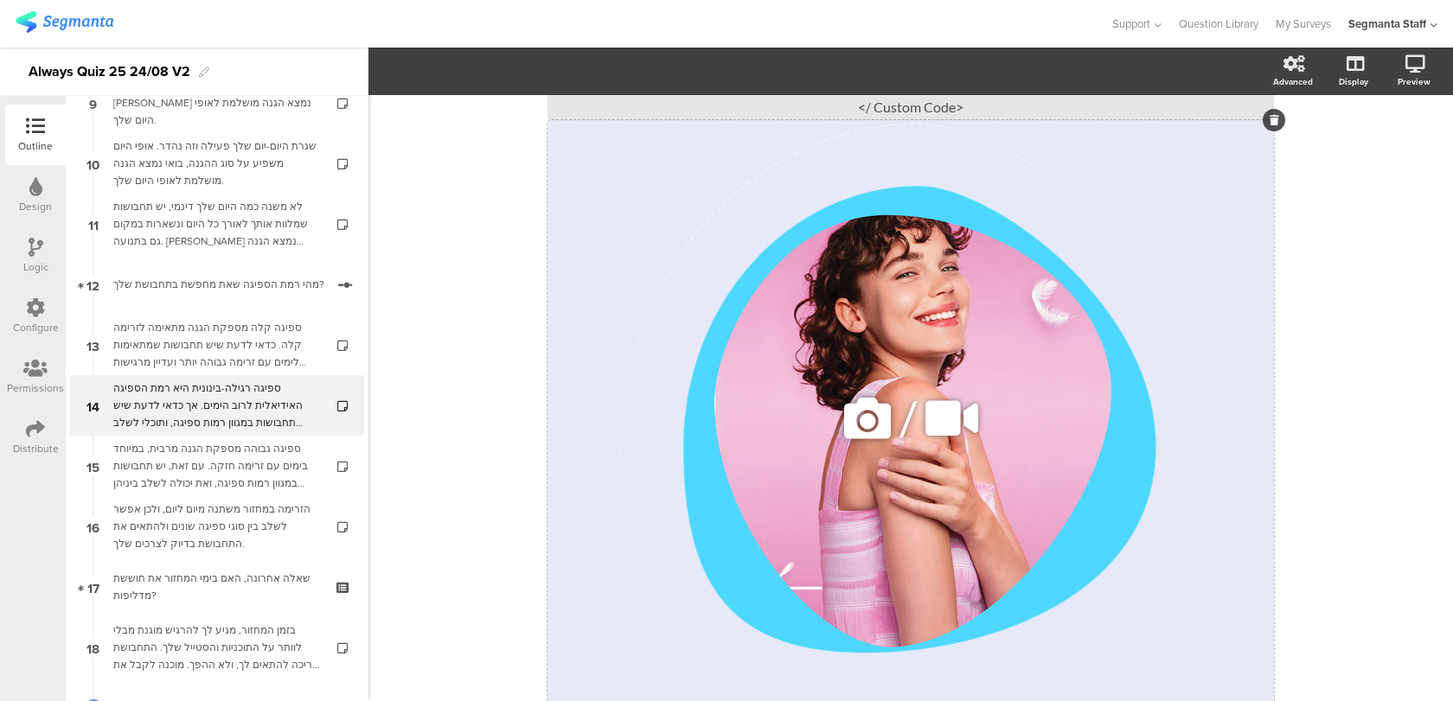
click at [875, 428] on icon at bounding box center [867, 418] width 59 height 59
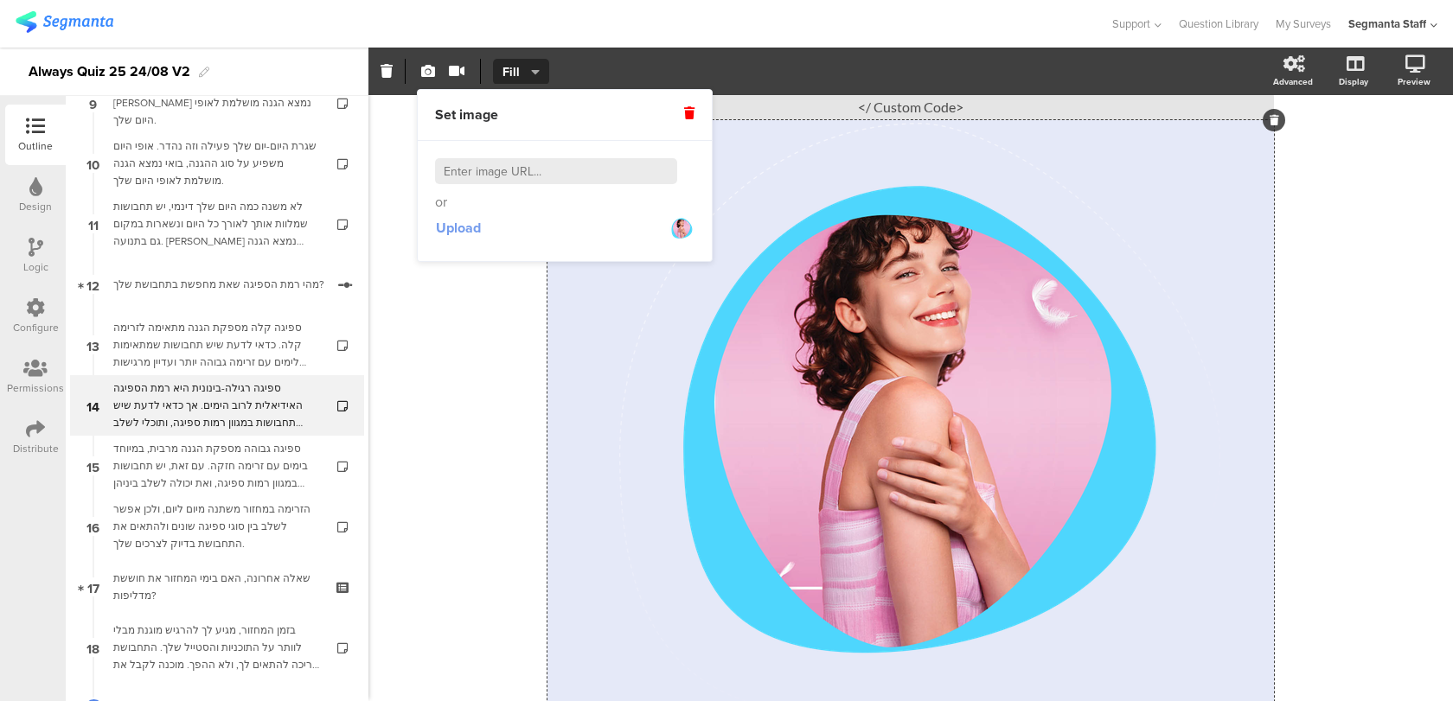
click at [481, 220] on span "Upload" at bounding box center [458, 228] width 45 height 20
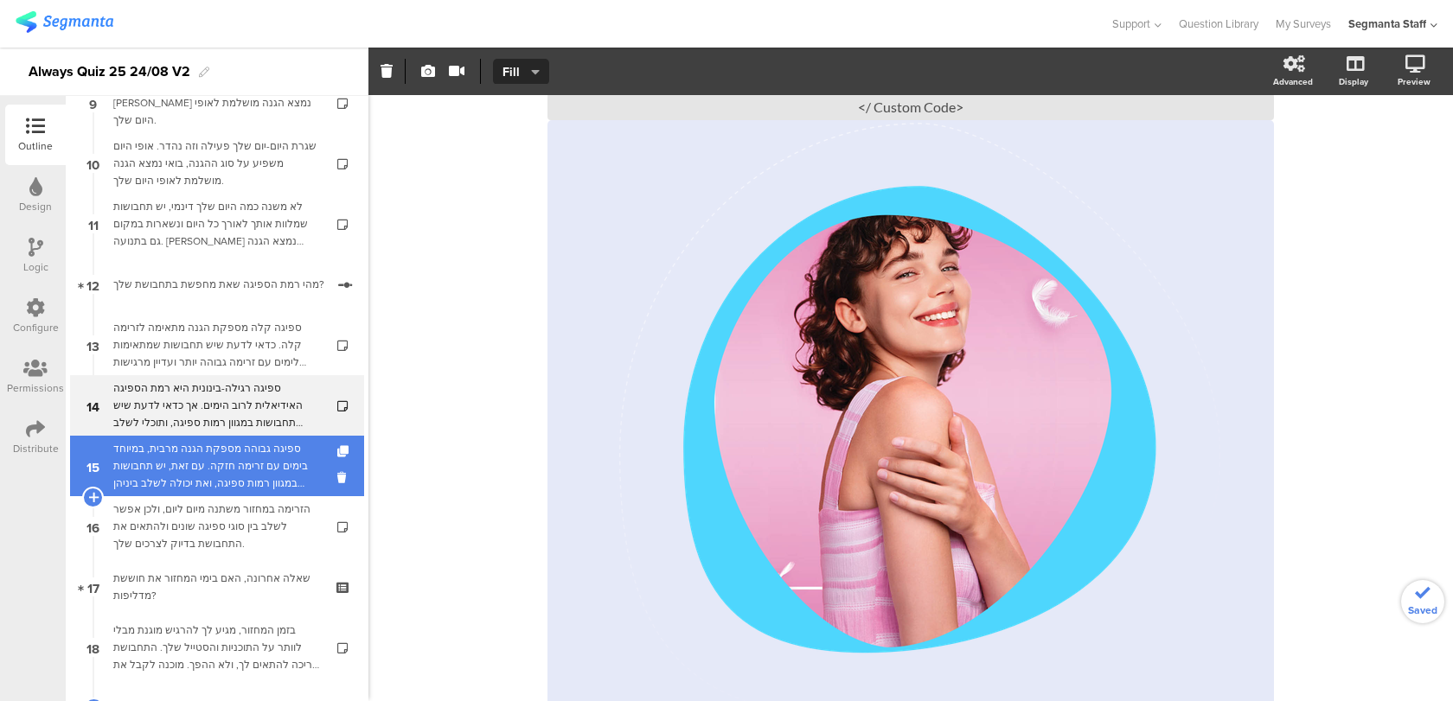
click at [280, 462] on div "ספיגה גבוהה מספקת הגנה מרבית, במיוחד בימים עם זרימה חזקה. עם זאת, יש תחבושות במ…" at bounding box center [216, 466] width 207 height 52
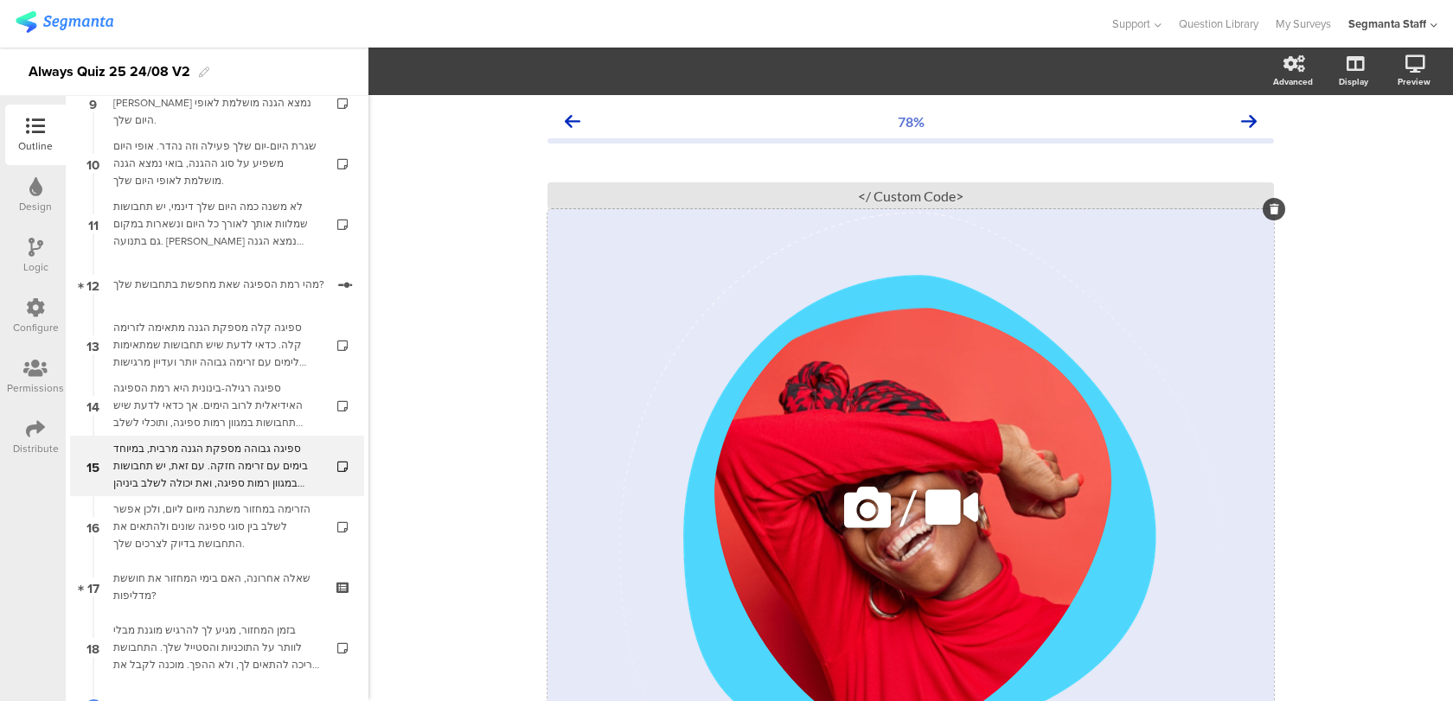
click at [868, 502] on icon at bounding box center [867, 507] width 59 height 59
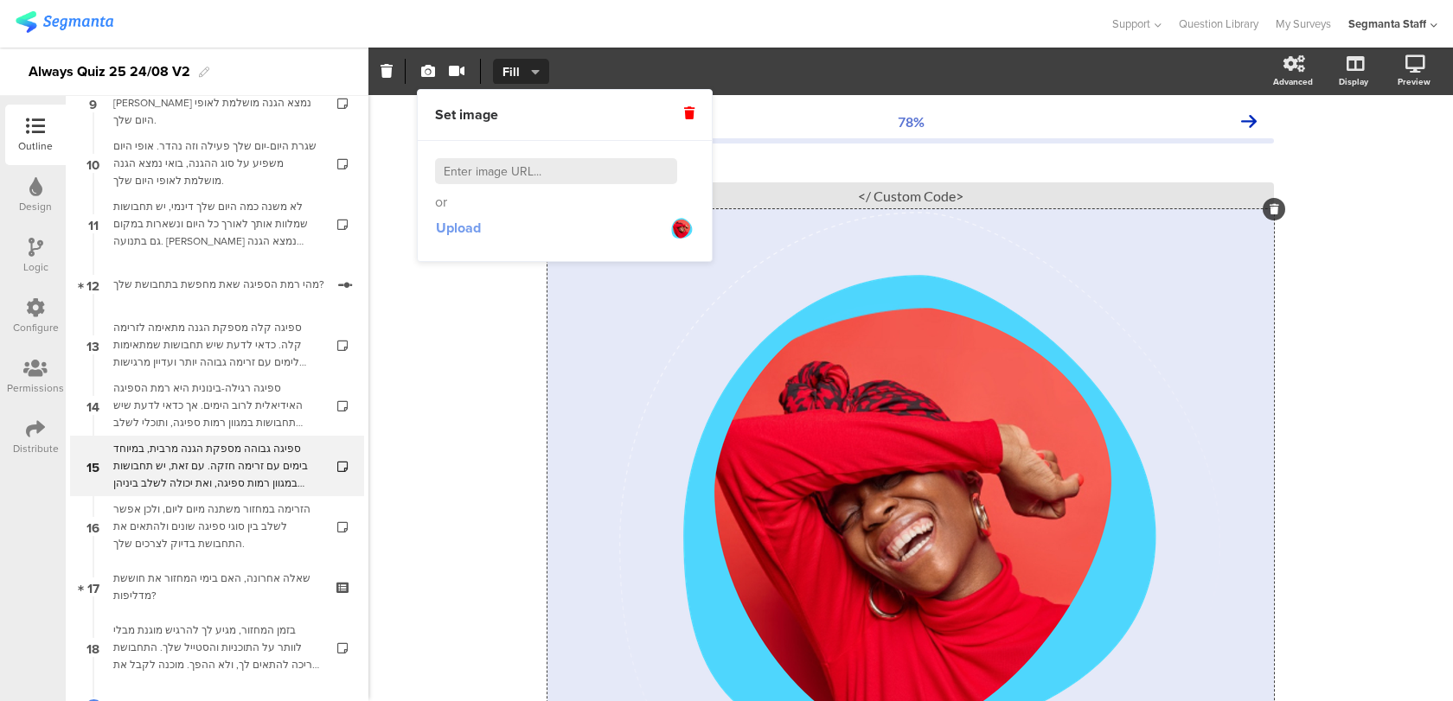
click at [466, 227] on span "Upload" at bounding box center [458, 228] width 45 height 20
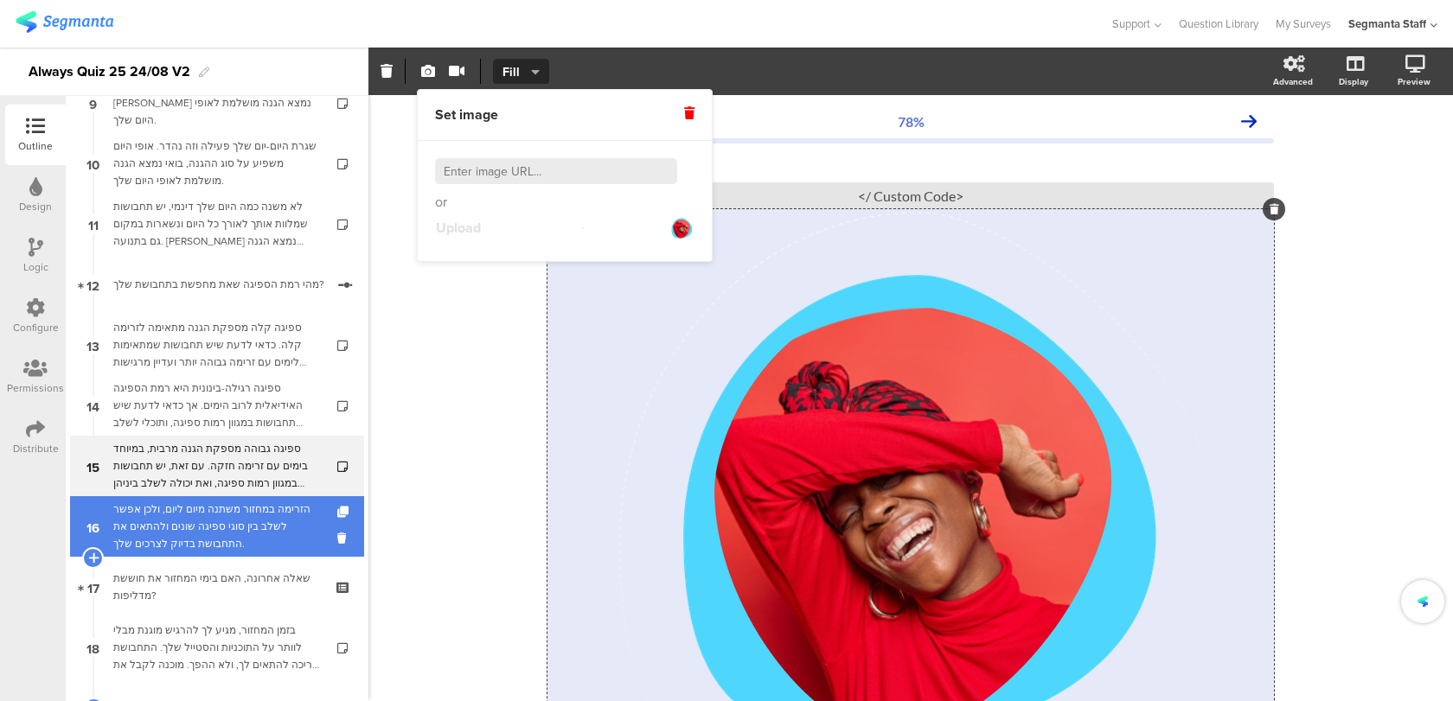
click at [211, 539] on div "הזרימה במחזור משתנה מיום ליום, ולכן אפשר לשלב בין סוגי ספיגה שונים ולהתאים את ה…" at bounding box center [216, 527] width 207 height 52
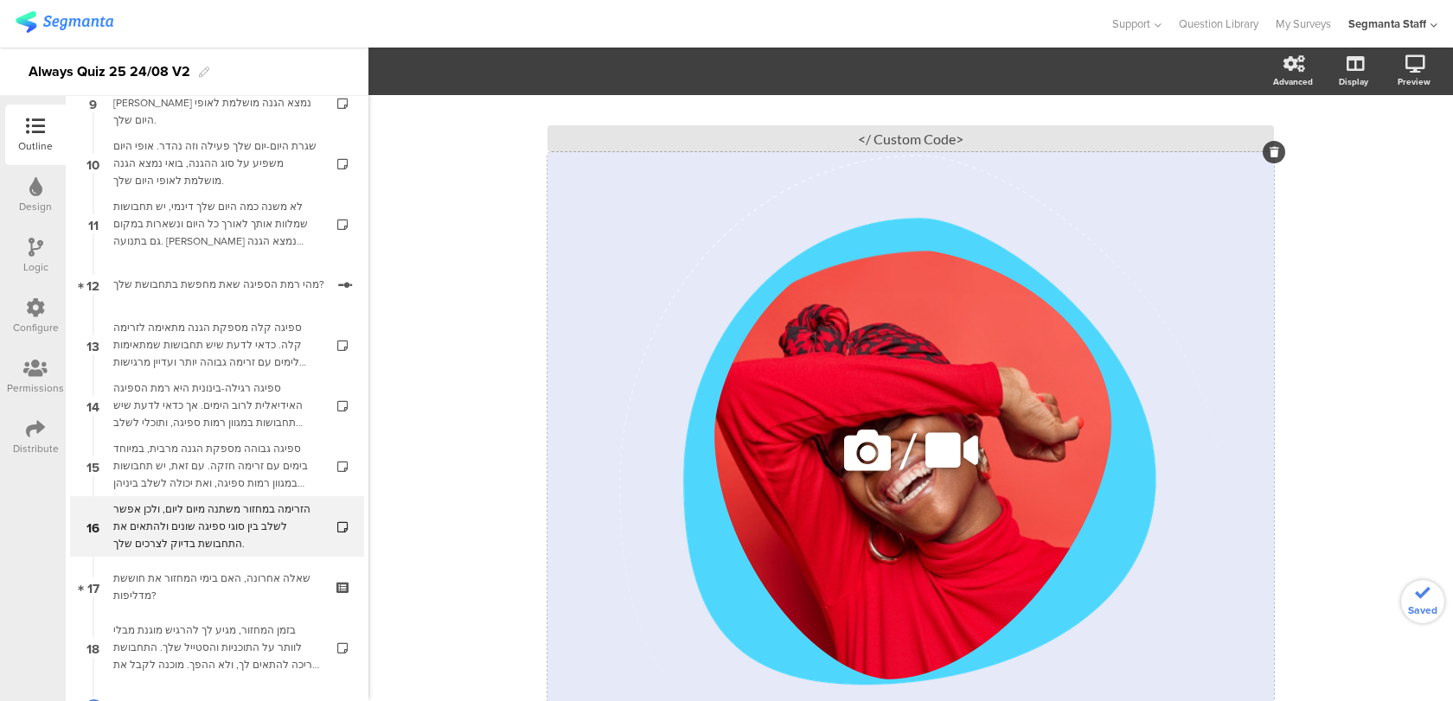
scroll to position [106, 0]
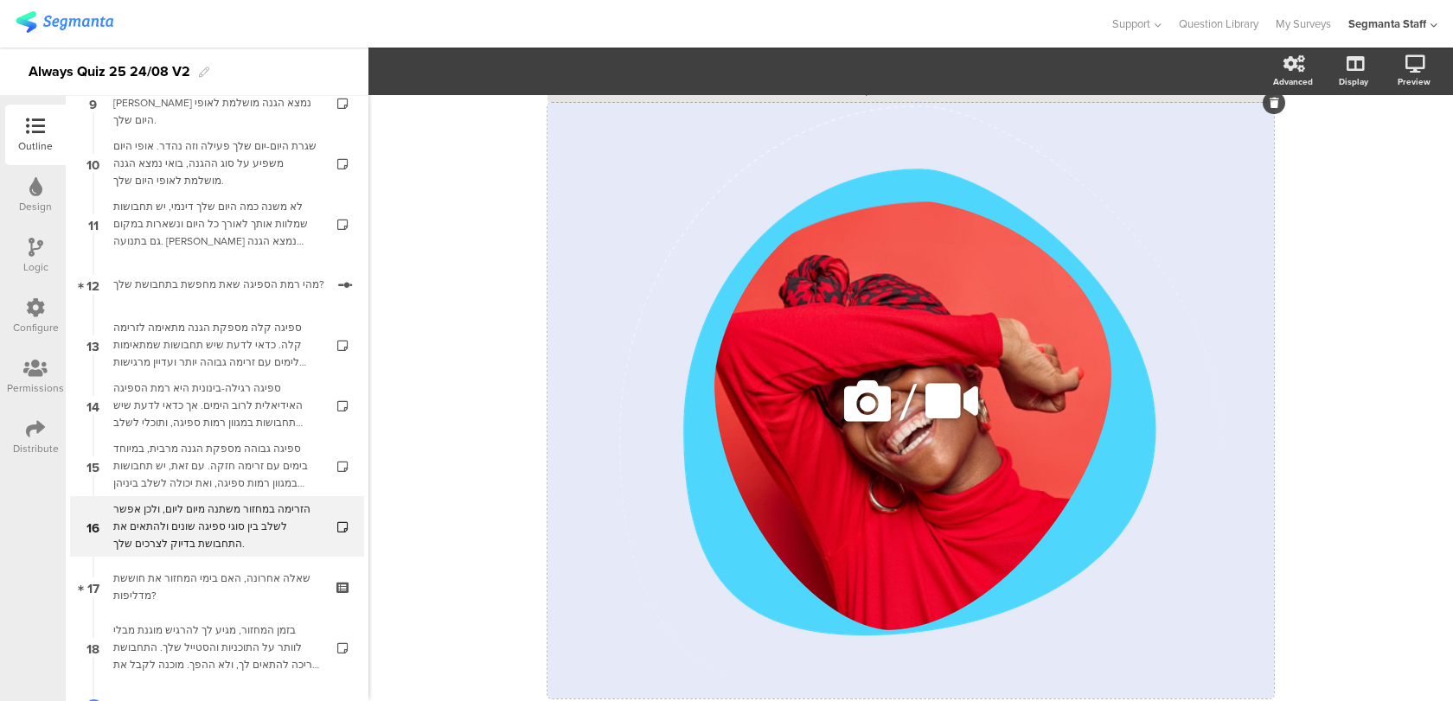
click at [856, 407] on icon at bounding box center [867, 401] width 59 height 59
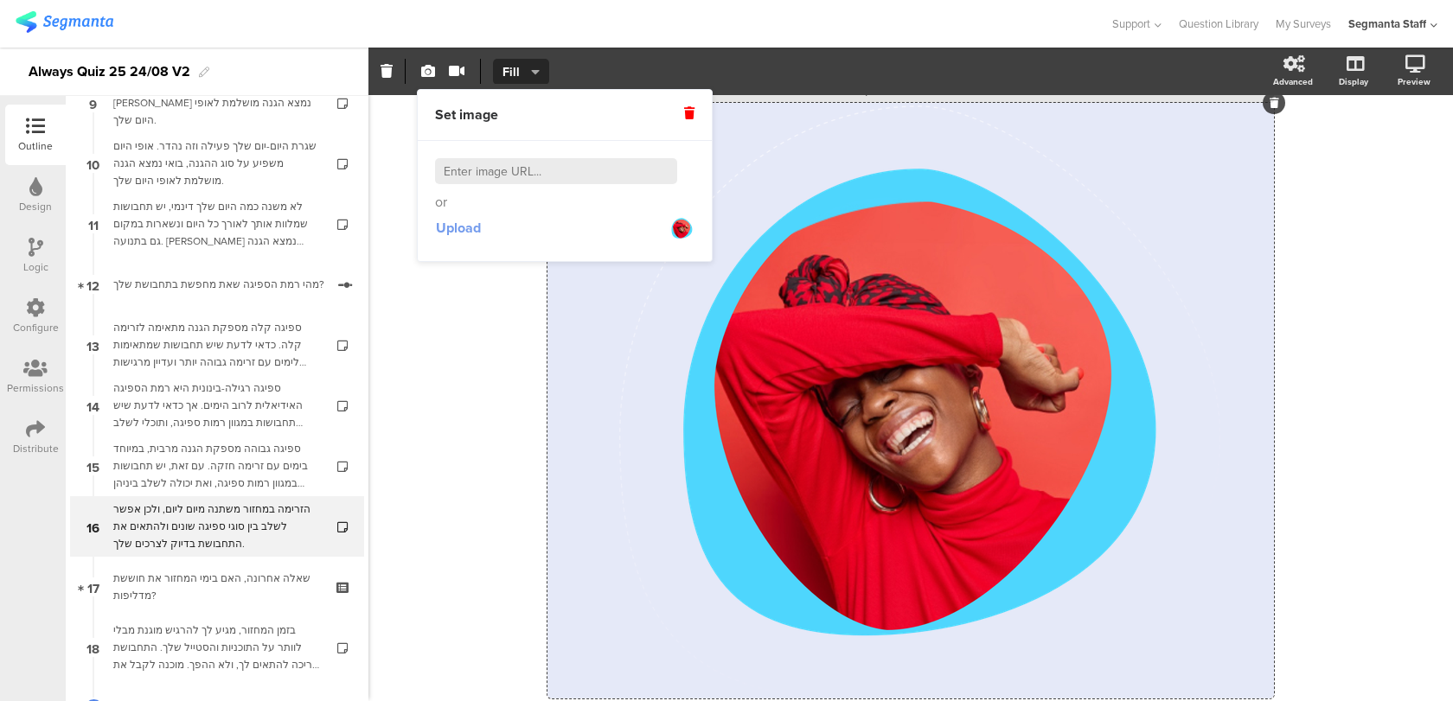
click at [470, 233] on span "Upload" at bounding box center [458, 228] width 45 height 20
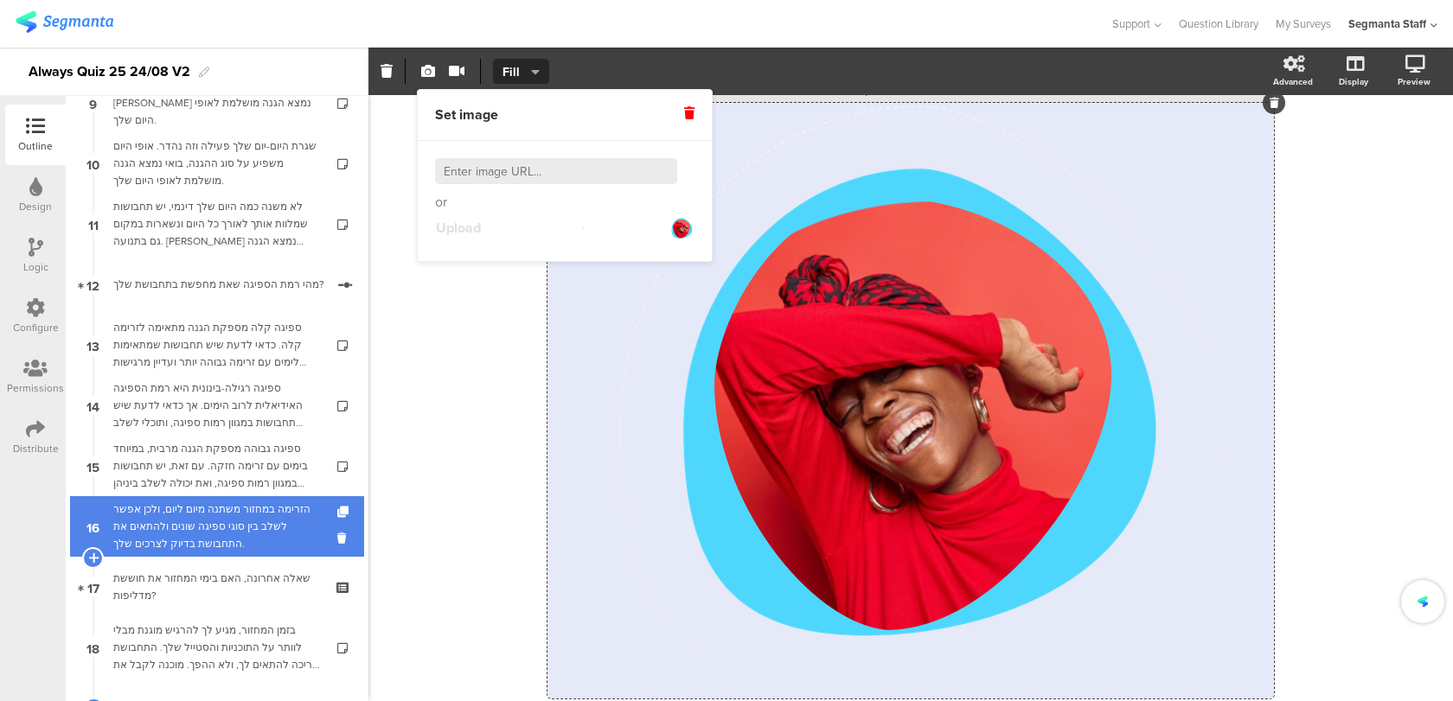
scroll to position [713, 0]
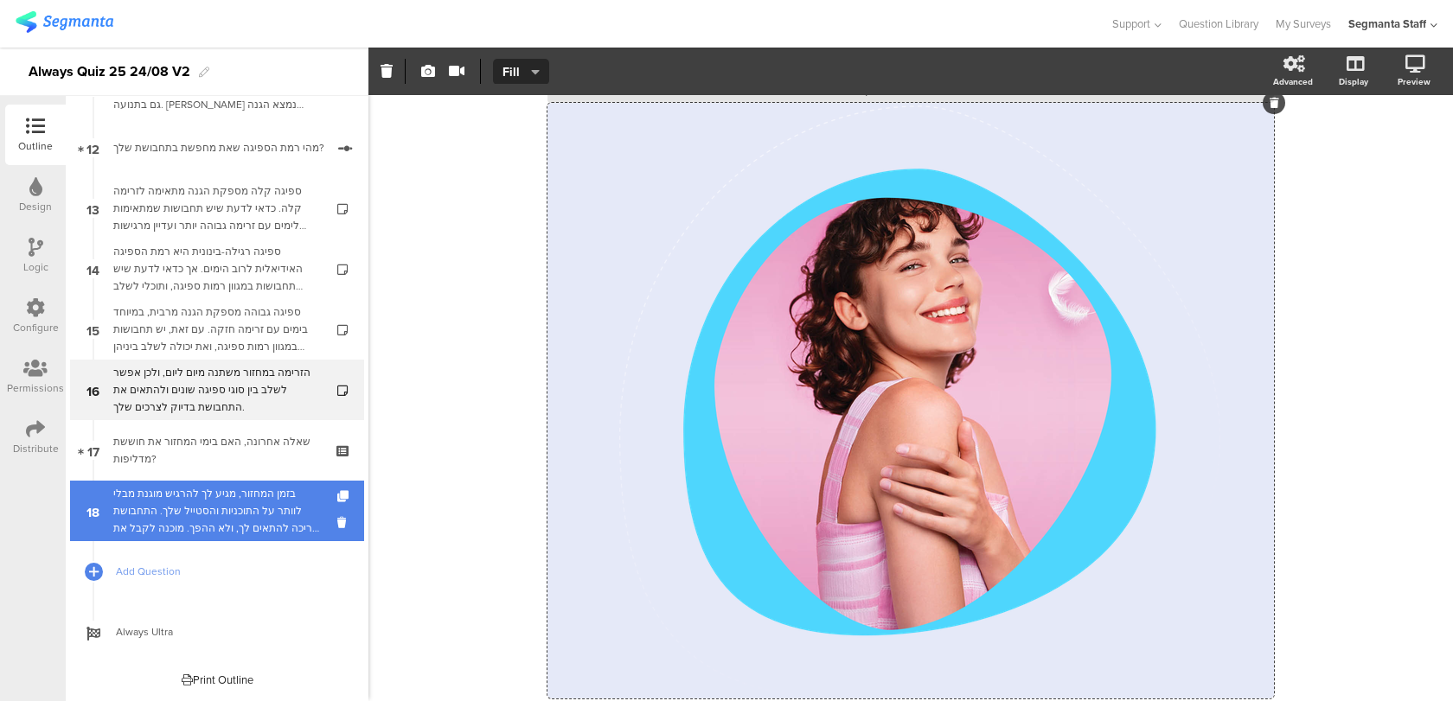
click at [272, 513] on div "בזמן המחזור, מגיע לך להרגיש מוגנת מבלי לוותר על התוכניות והסטייל שלך. התחבושת צ…" at bounding box center [216, 511] width 207 height 52
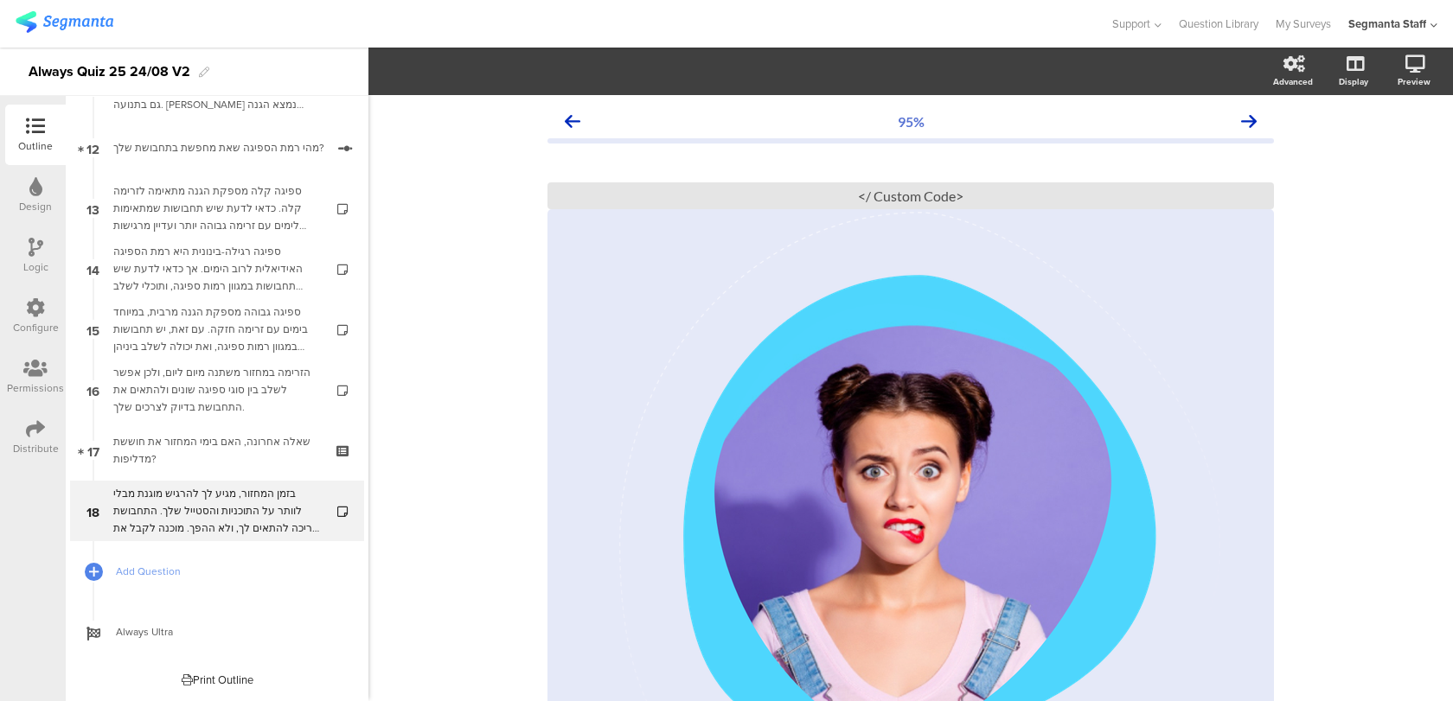
scroll to position [124, 0]
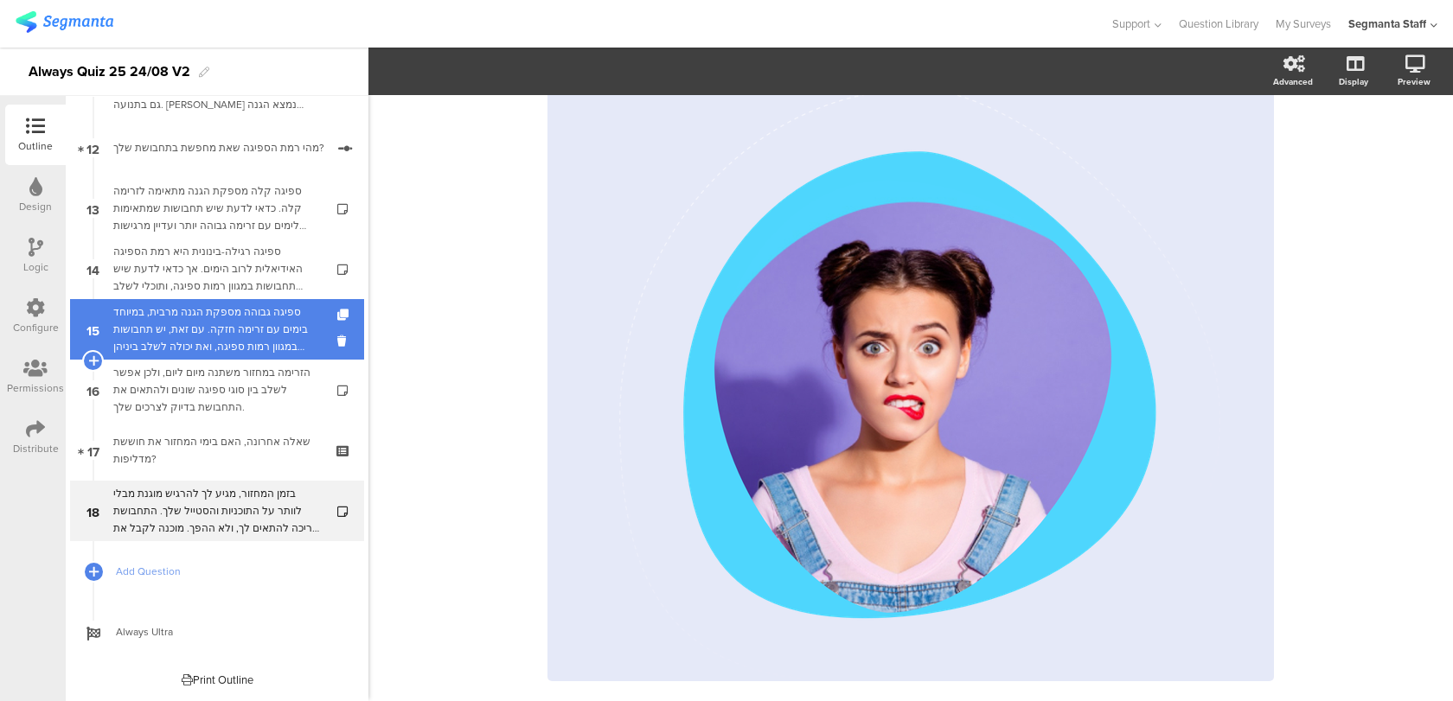
click at [255, 304] on div "ספיגה גבוהה מספקת הגנה מרבית, במיוחד בימים עם זרימה חזקה. עם זאת, יש תחבושות במ…" at bounding box center [216, 330] width 207 height 52
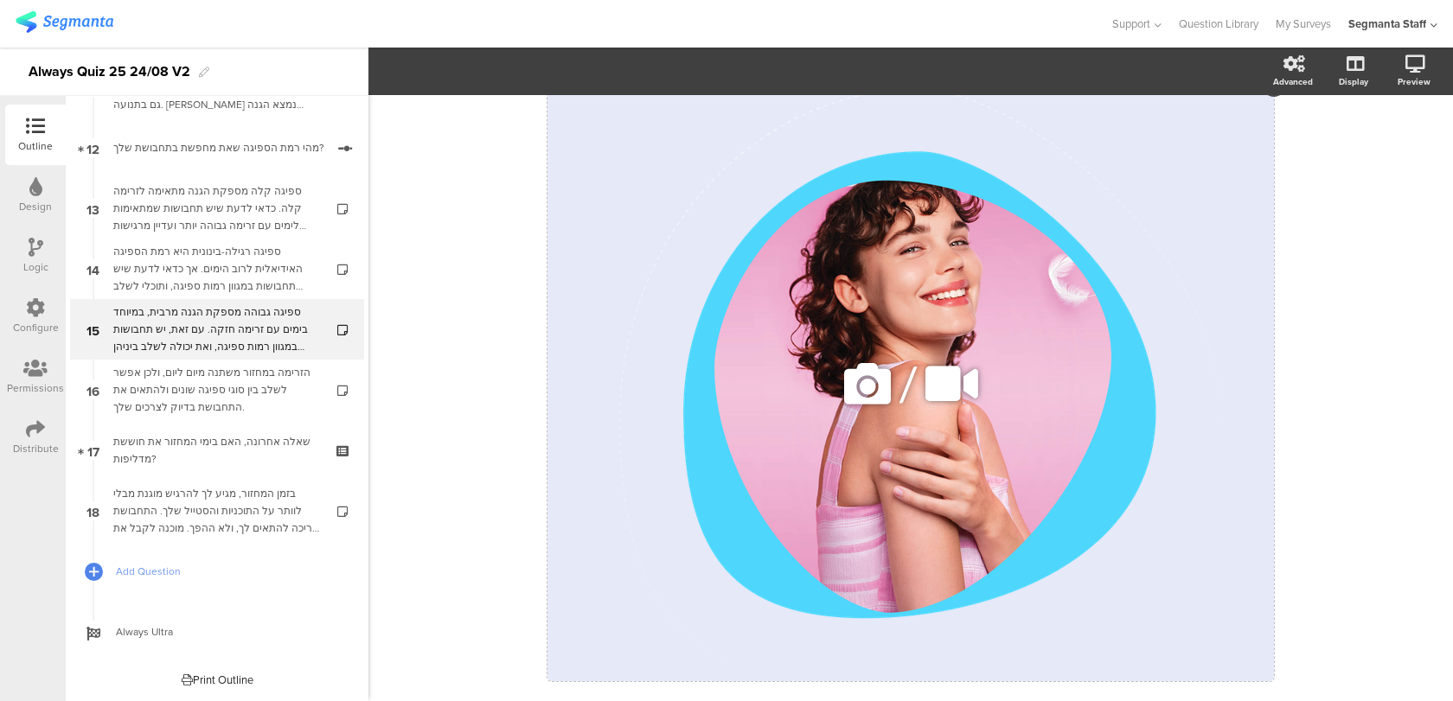
click at [870, 385] on icon at bounding box center [867, 384] width 59 height 59
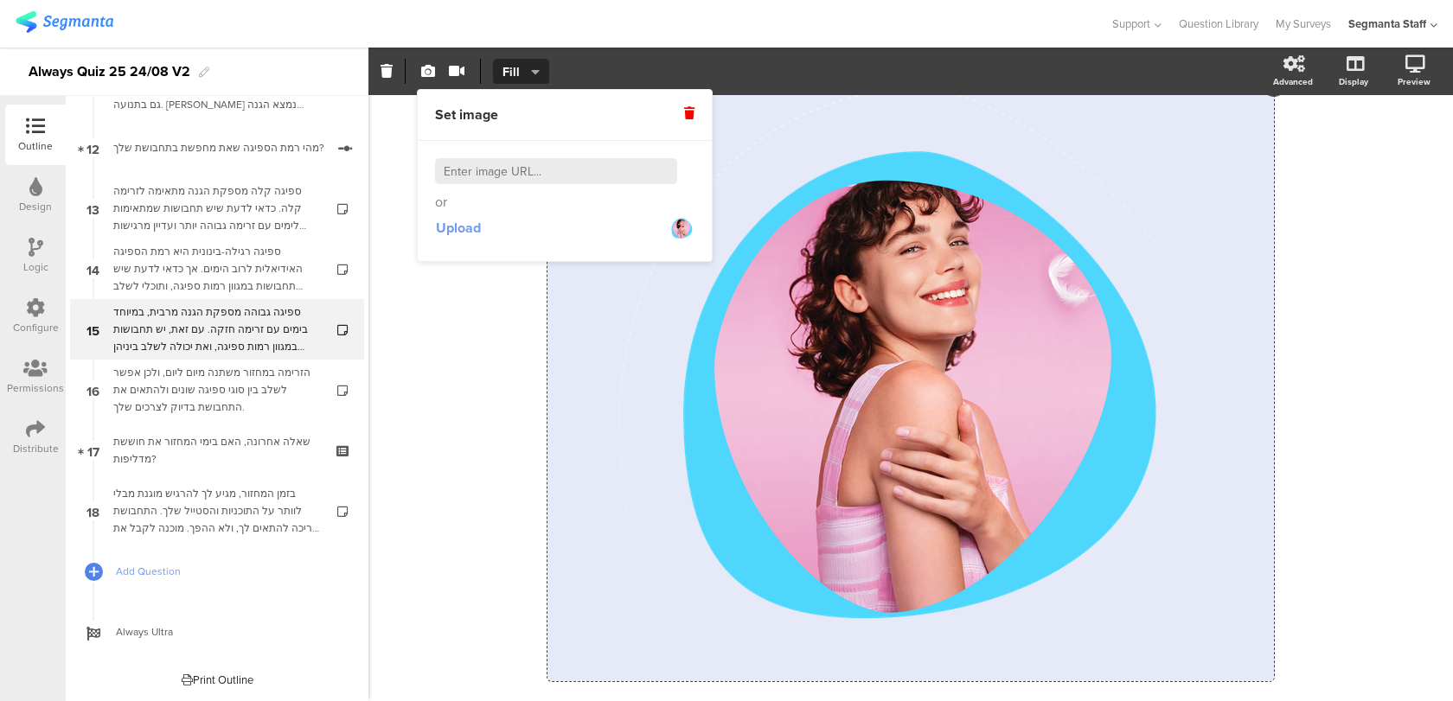
click at [459, 226] on span "Upload" at bounding box center [458, 228] width 45 height 20
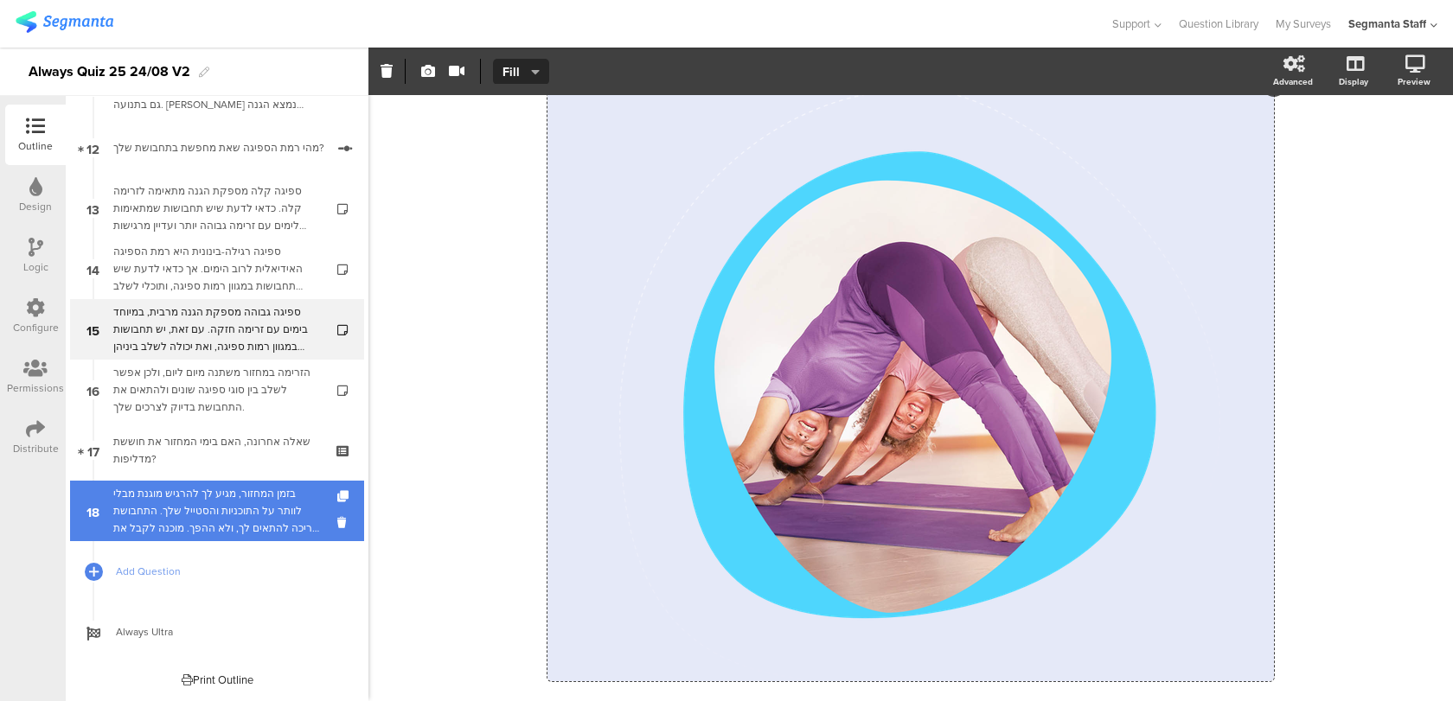
click at [278, 502] on div "בזמן המחזור, מגיע לך להרגיש מוגנת מבלי לוותר על התוכניות והסטייל שלך. התחבושת צ…" at bounding box center [216, 511] width 207 height 52
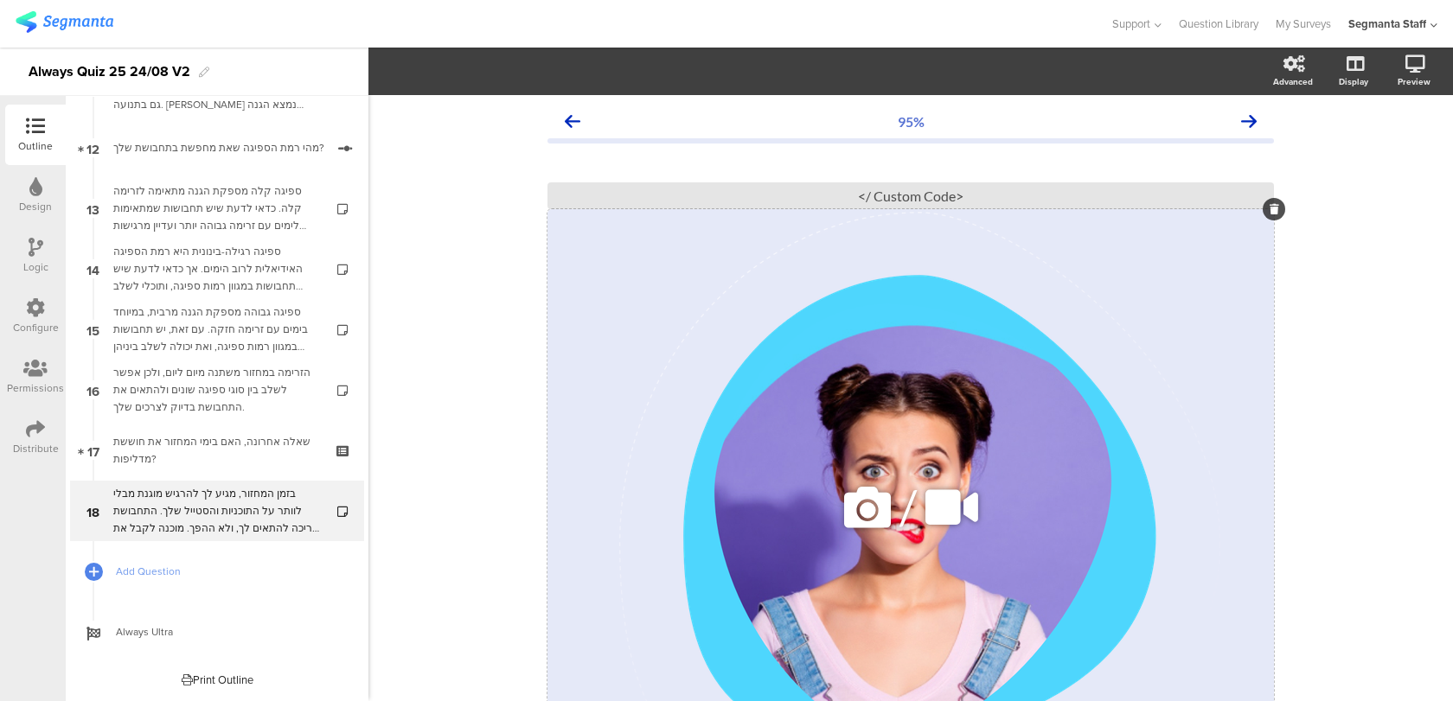
click at [861, 498] on icon at bounding box center [867, 507] width 59 height 59
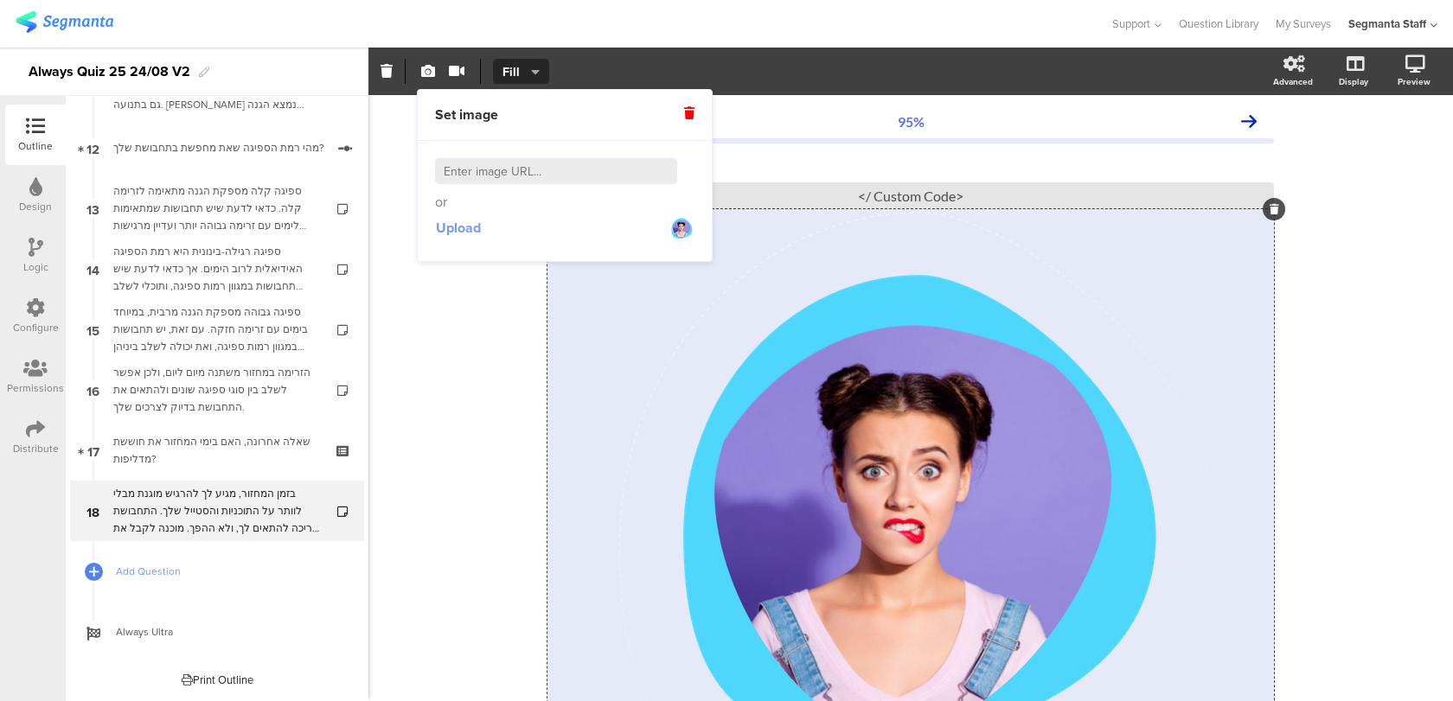
click at [481, 225] on button "Upload" at bounding box center [458, 228] width 47 height 31
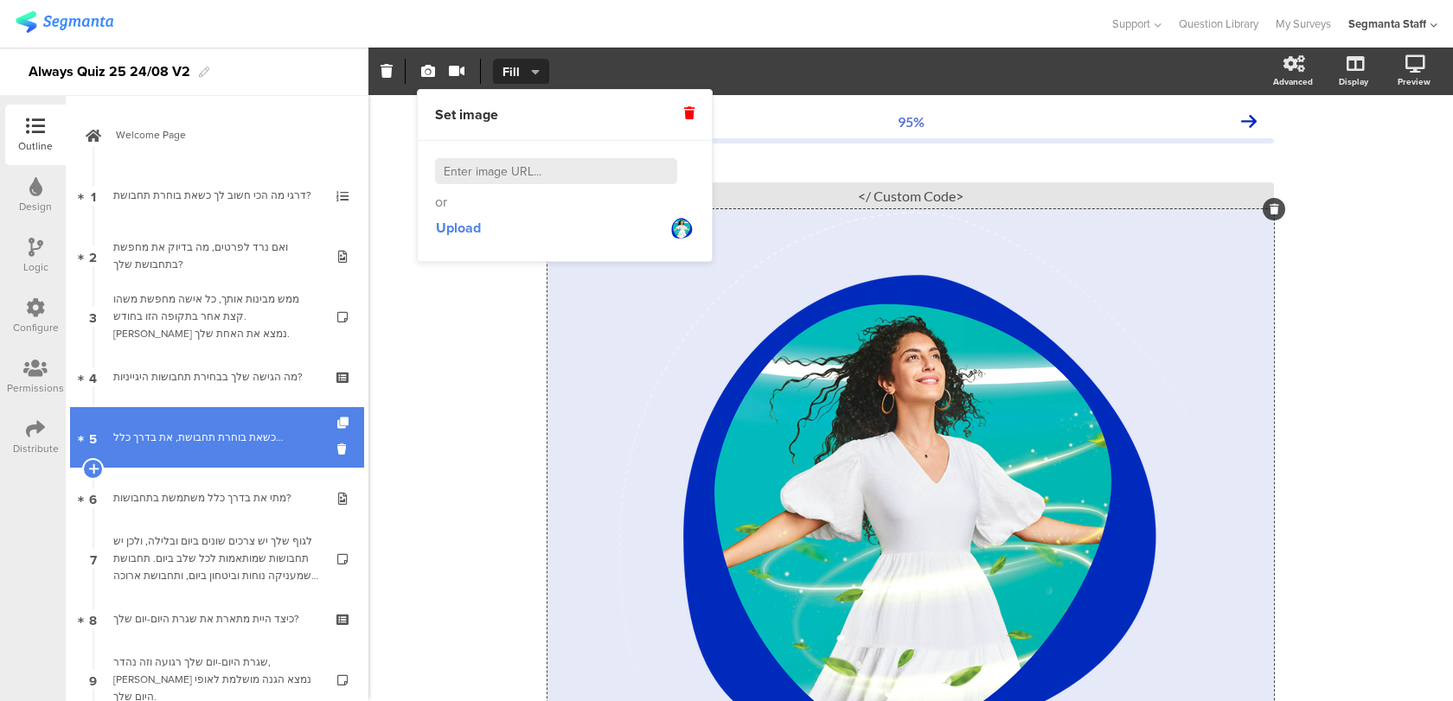
scroll to position [195, 0]
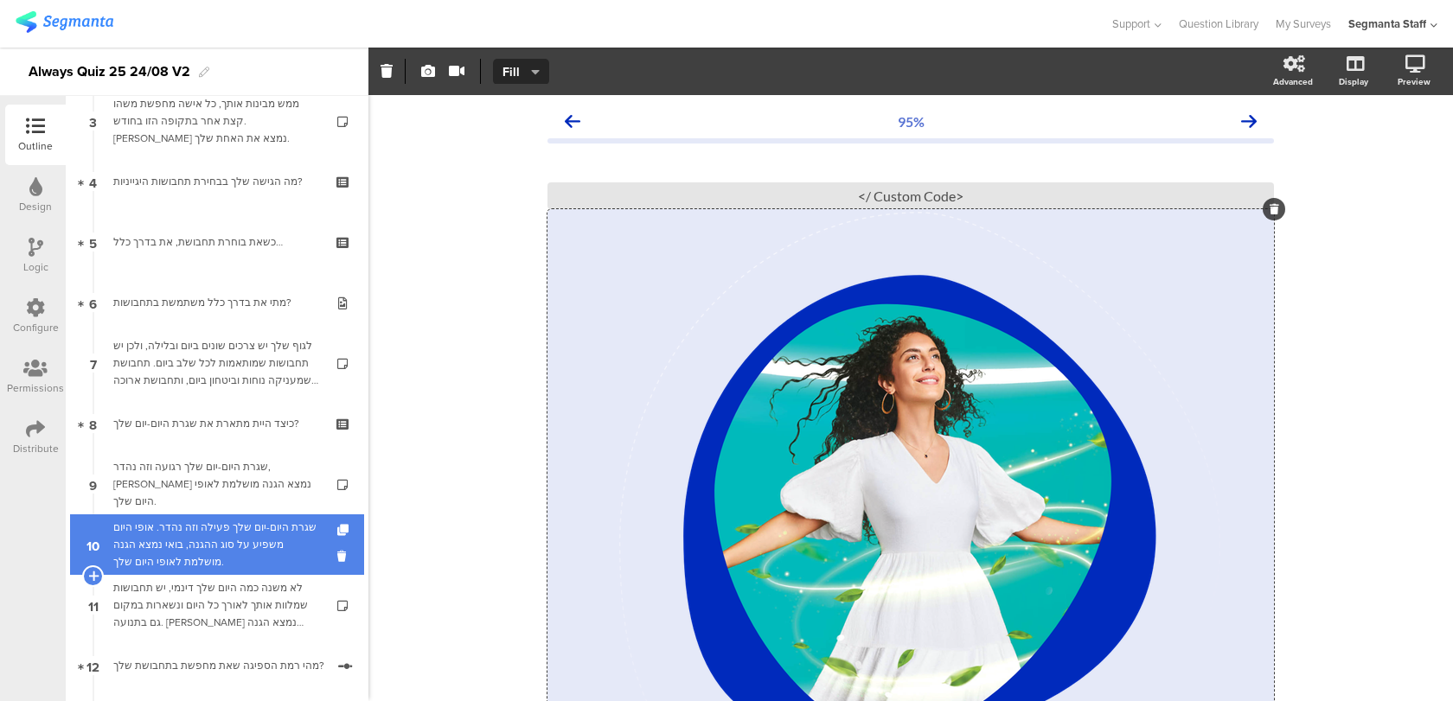
click at [262, 547] on div "שגרת היום-יום שלך פעילה וזה נהדר. אופי היום משפיע על סוג ההגנה, בואי נמצא הגנה …" at bounding box center [216, 545] width 207 height 52
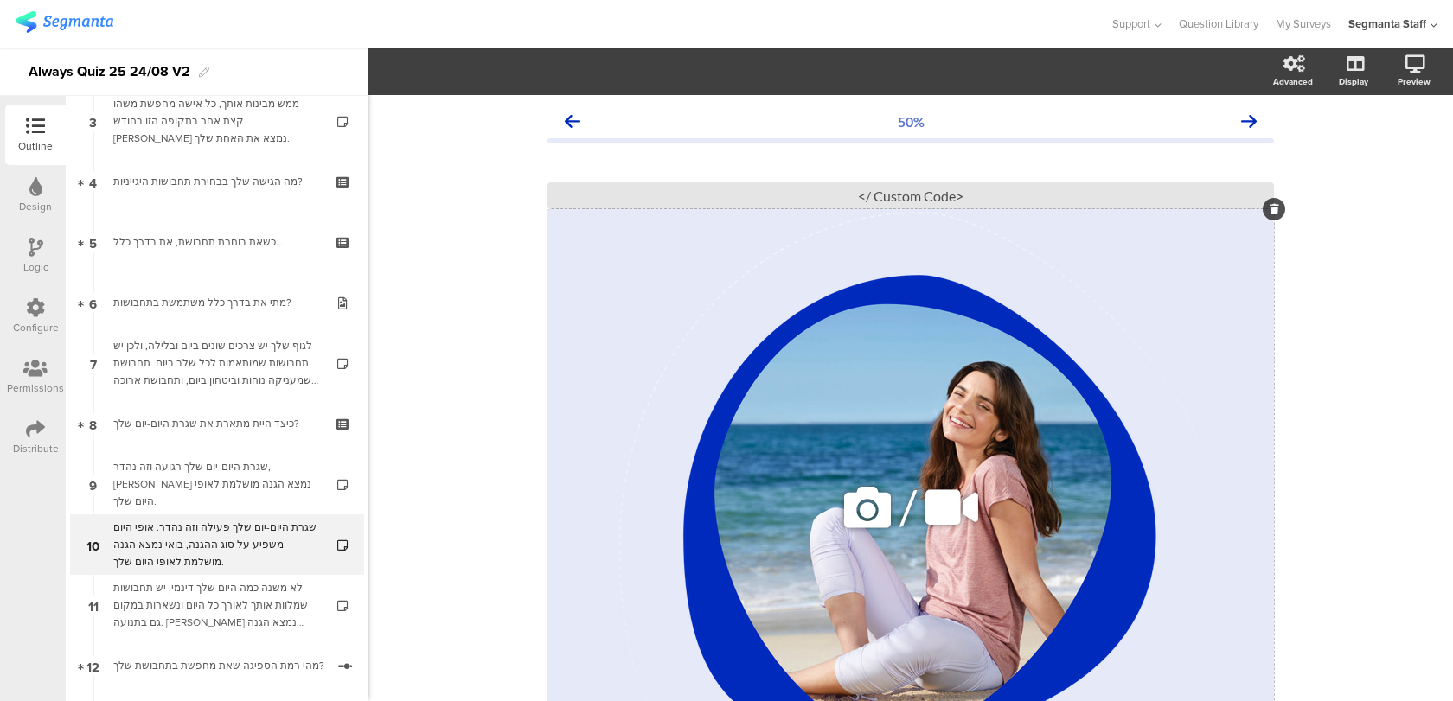
scroll to position [173, 0]
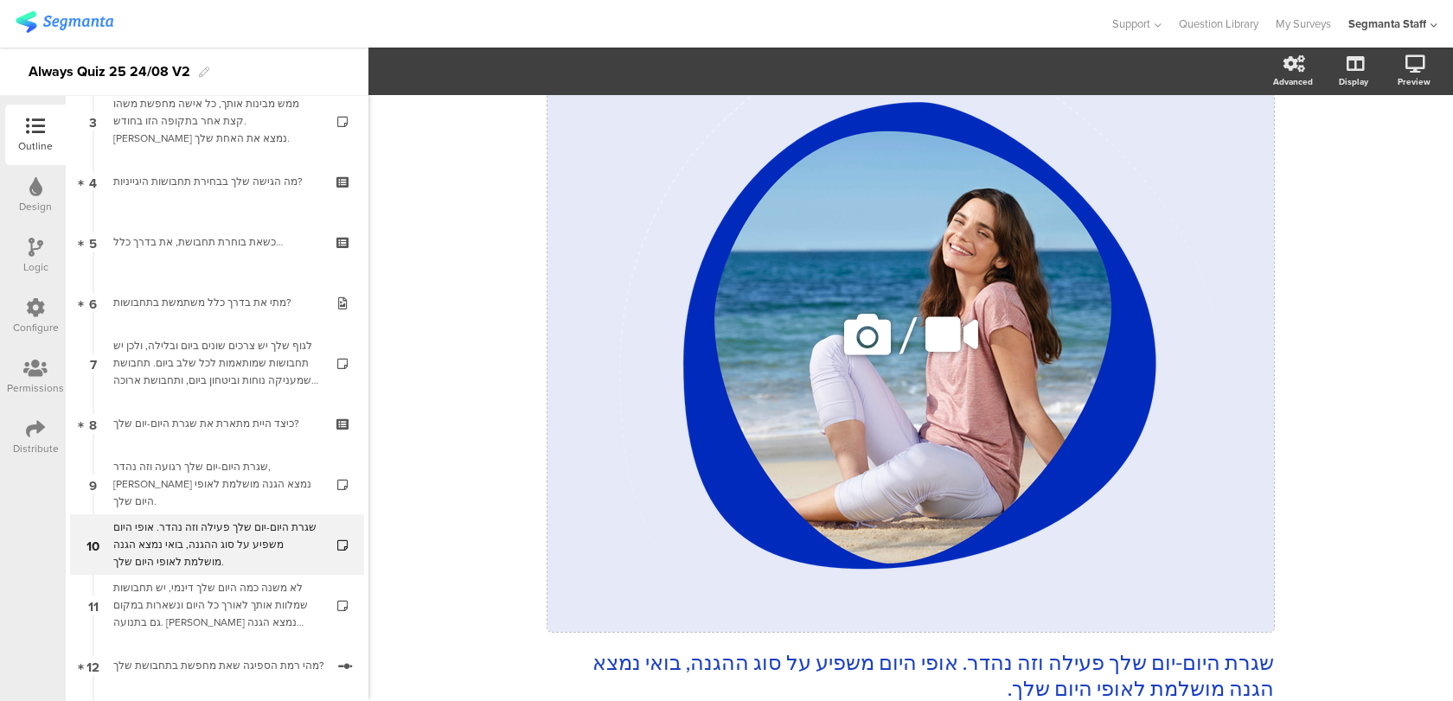
click at [860, 337] on icon at bounding box center [867, 334] width 59 height 59
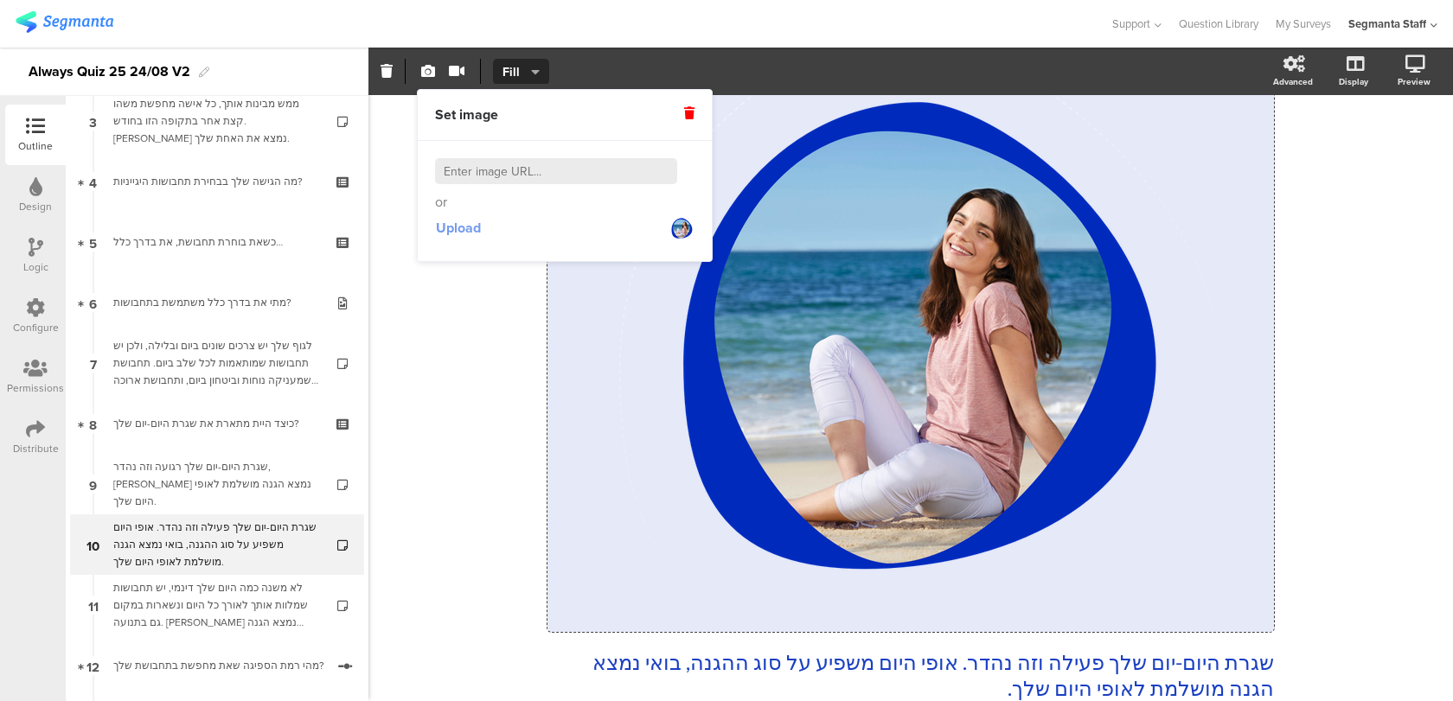
click at [477, 224] on span "Upload" at bounding box center [458, 228] width 45 height 20
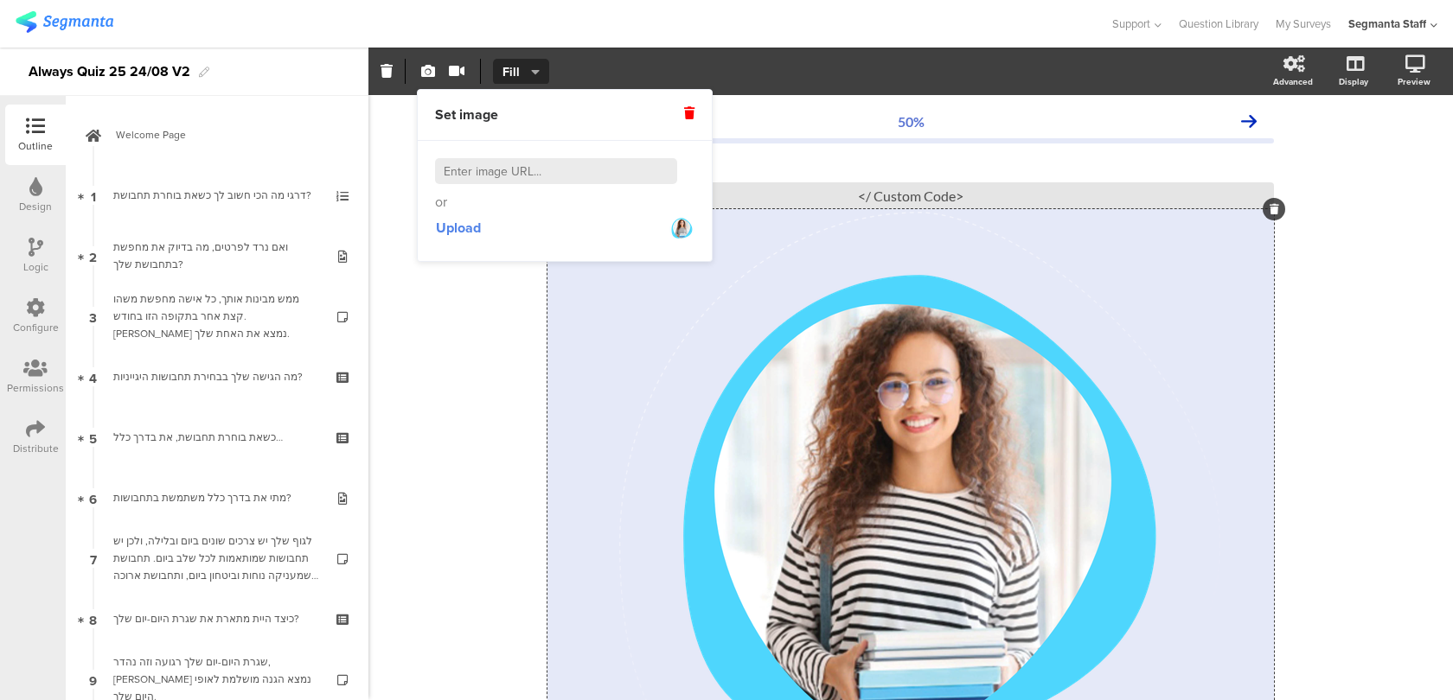
scroll to position [173, 0]
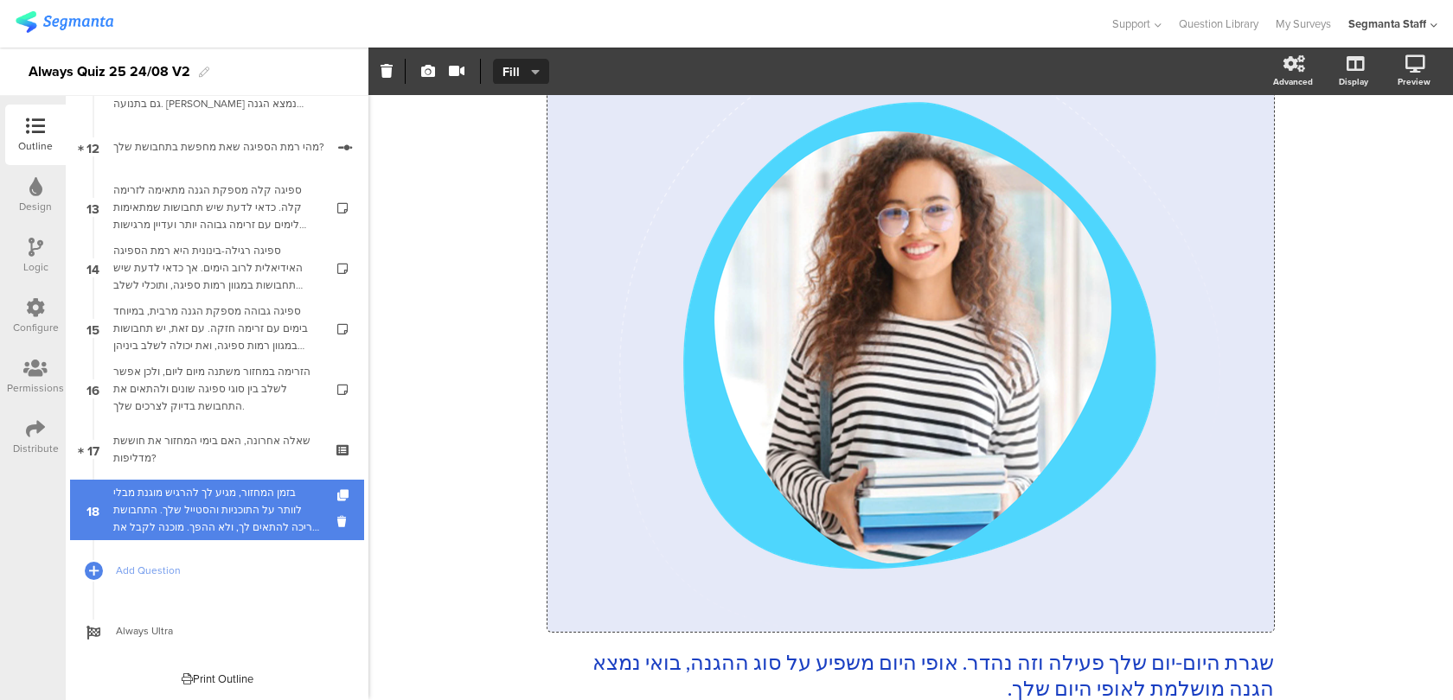
click at [246, 503] on div "בזמן המחזור, מגיע לך להרגיש מוגנת מבלי לוותר על התוכניות והסטייל שלך. התחבושת צ…" at bounding box center [216, 510] width 207 height 52
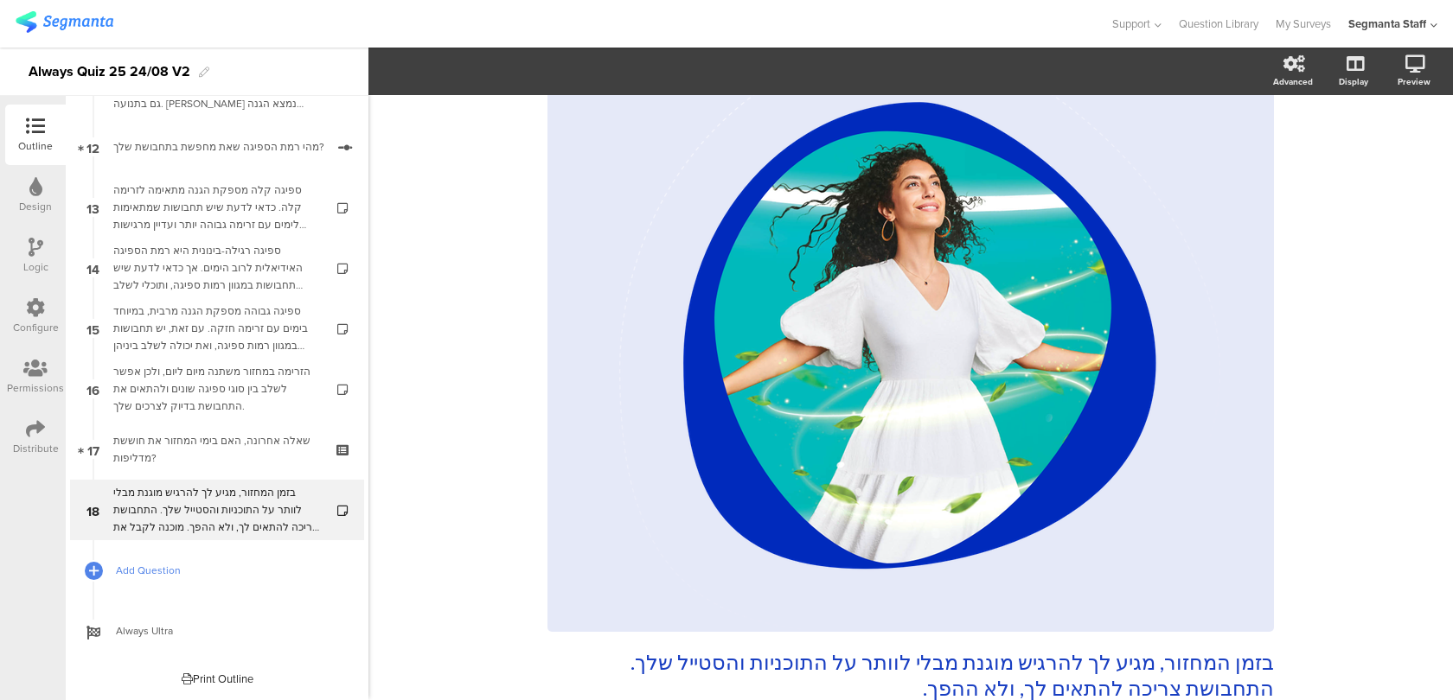
click at [141, 567] on span "Add Question" at bounding box center [226, 570] width 221 height 17
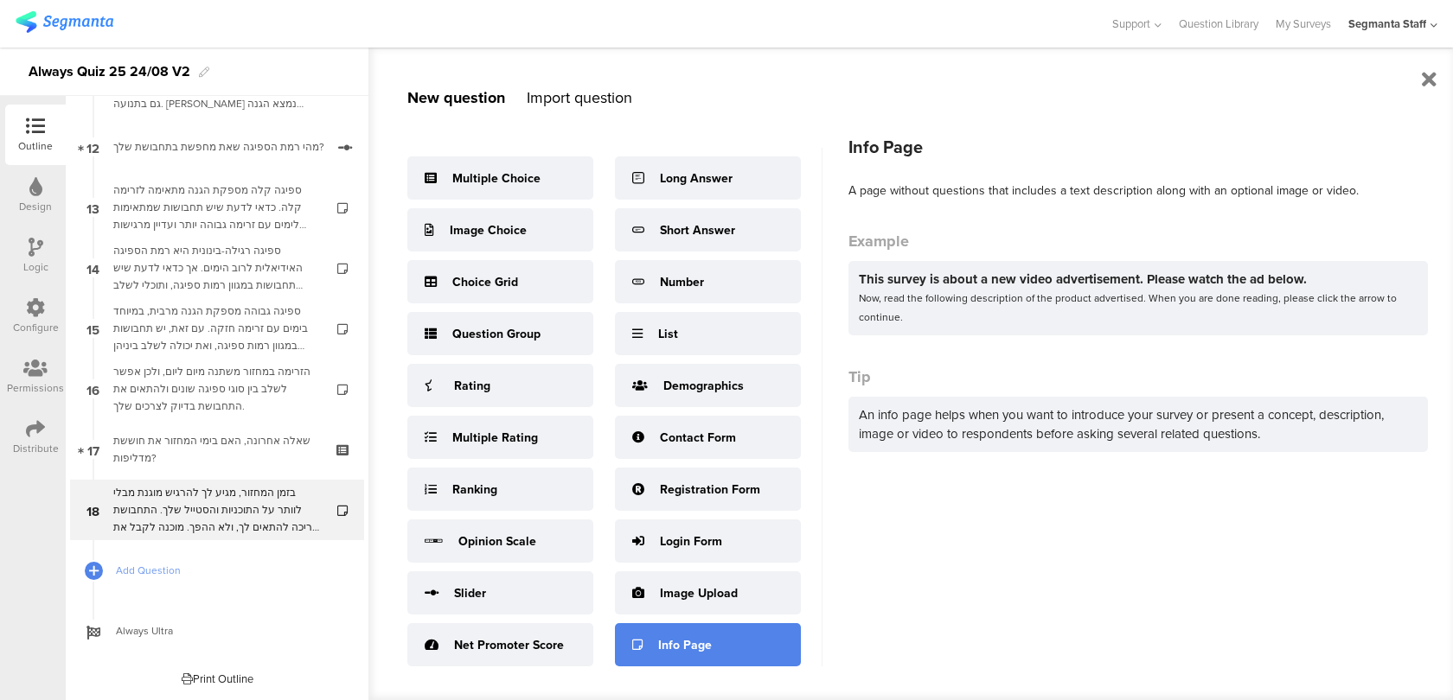
click at [703, 645] on div "Info Page" at bounding box center [685, 645] width 54 height 18
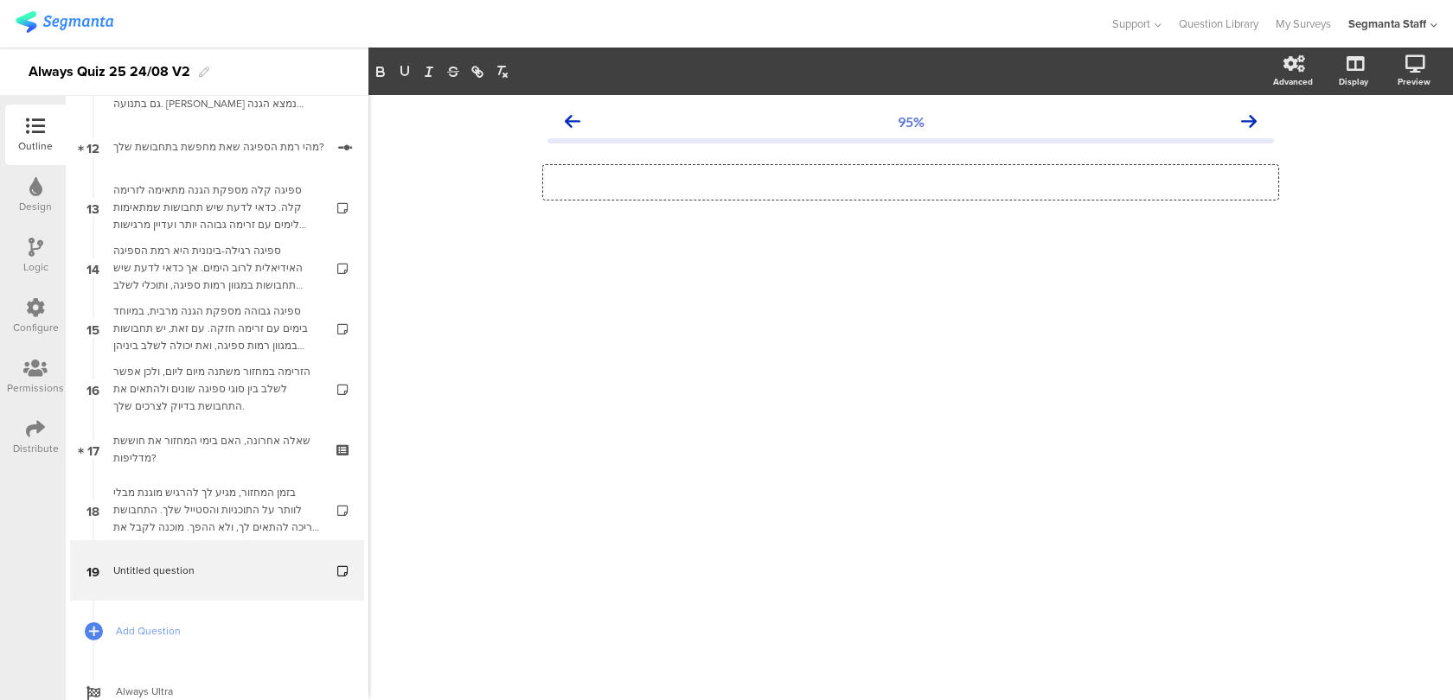
click at [1137, 184] on div "Type a description here..." at bounding box center [910, 182] width 735 height 35
click at [1288, 178] on label at bounding box center [1285, 179] width 23 height 14
click at [0, 0] on input "checkbox" at bounding box center [0, 0] width 0 height 0
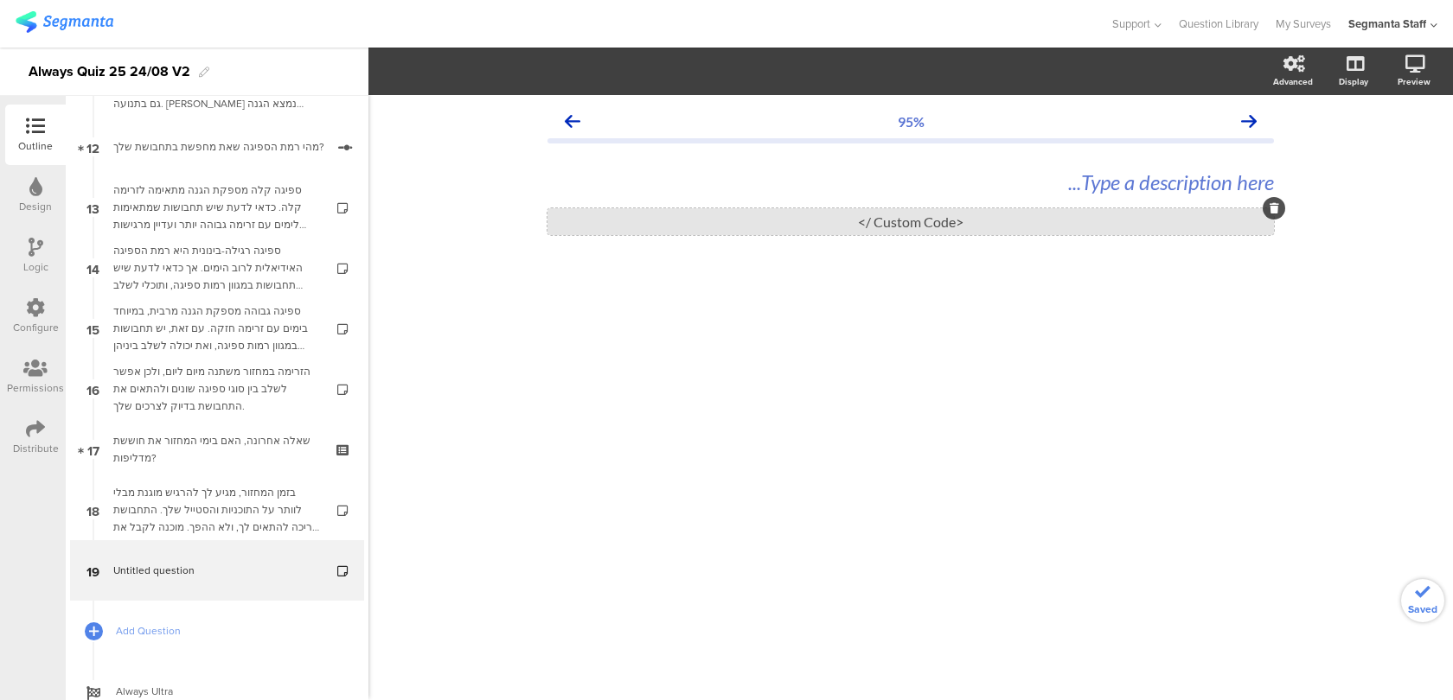
click at [1066, 227] on div "<Custom Code />" at bounding box center [910, 221] width 726 height 27
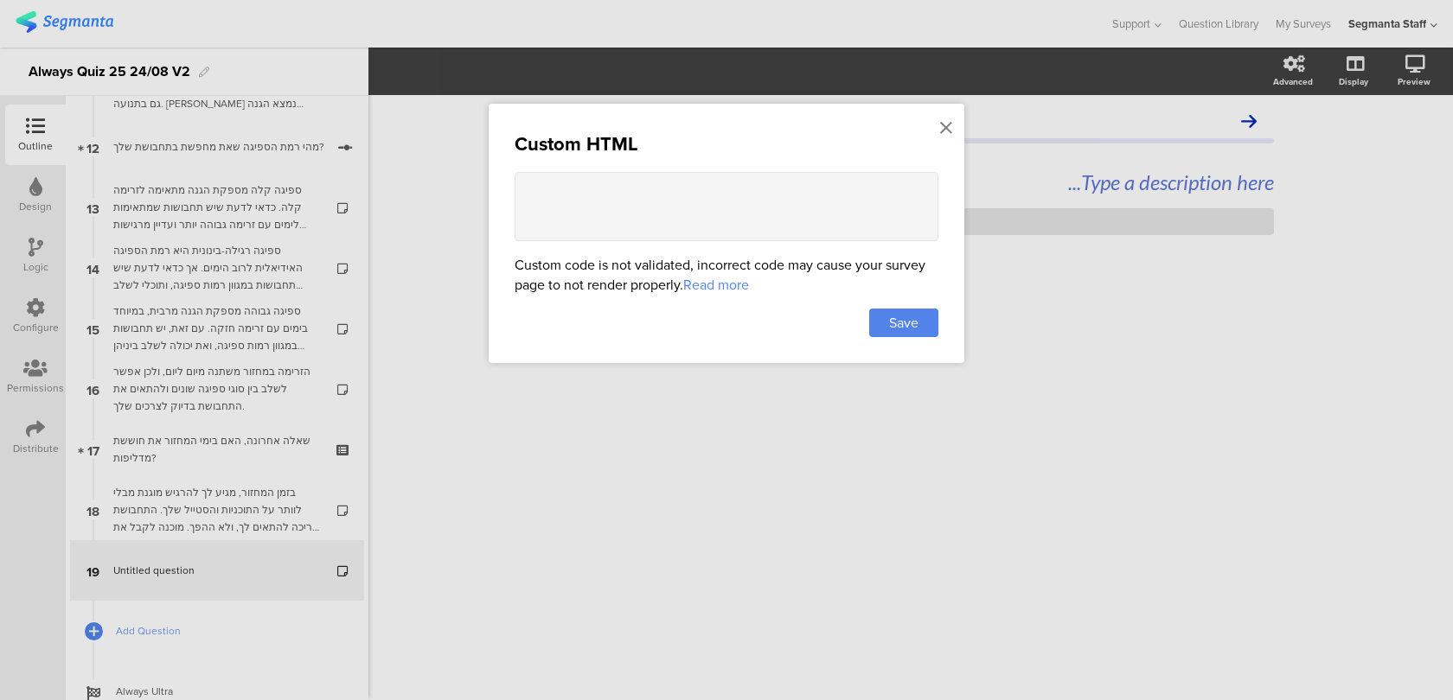
click at [707, 236] on textarea at bounding box center [727, 206] width 424 height 69
paste textarea "<style> .animated-router-view { background: linear-gradient(90deg, #0016aa, #00…"
type textarea "<style> .animated-router-view { background: linear-gradient(90deg, #0016aa, #00…"
click at [906, 329] on span "Save" at bounding box center [903, 323] width 29 height 20
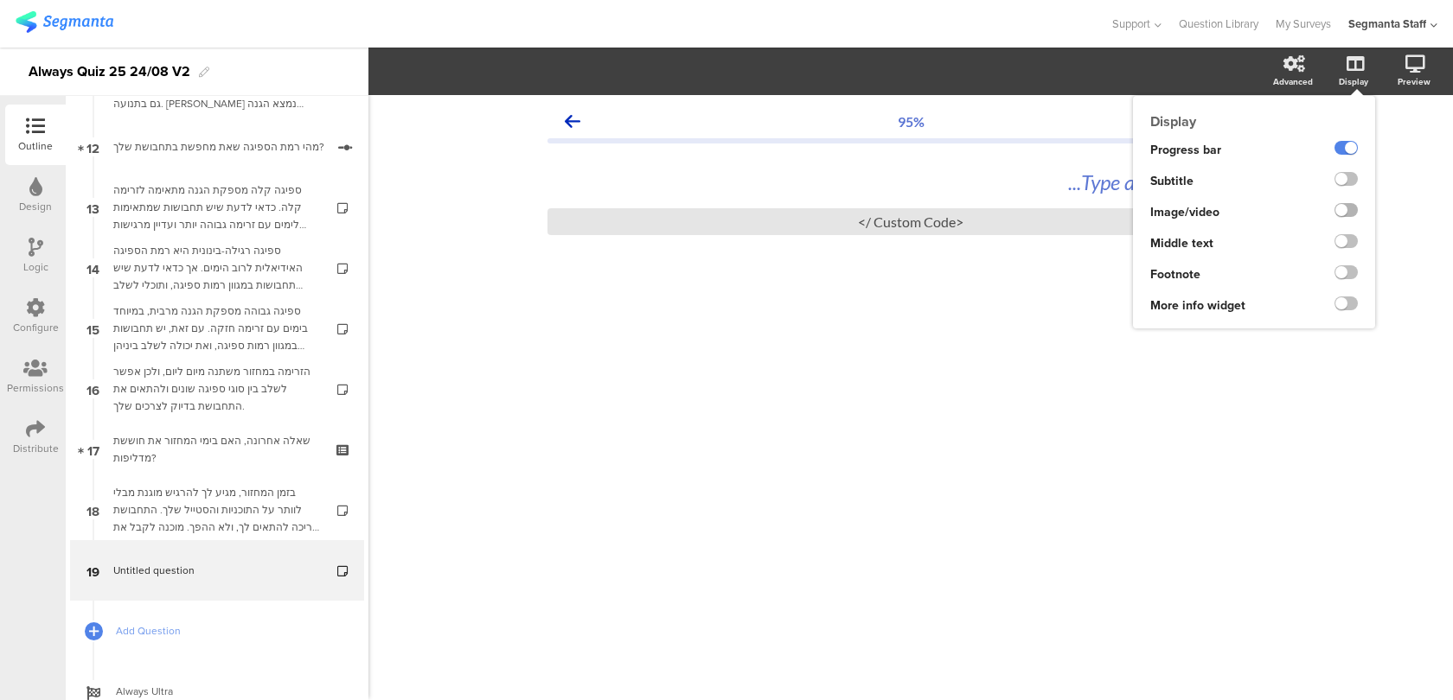
click at [1348, 204] on label at bounding box center [1345, 210] width 23 height 14
click at [0, 0] on input "checkbox" at bounding box center [0, 0] width 0 height 0
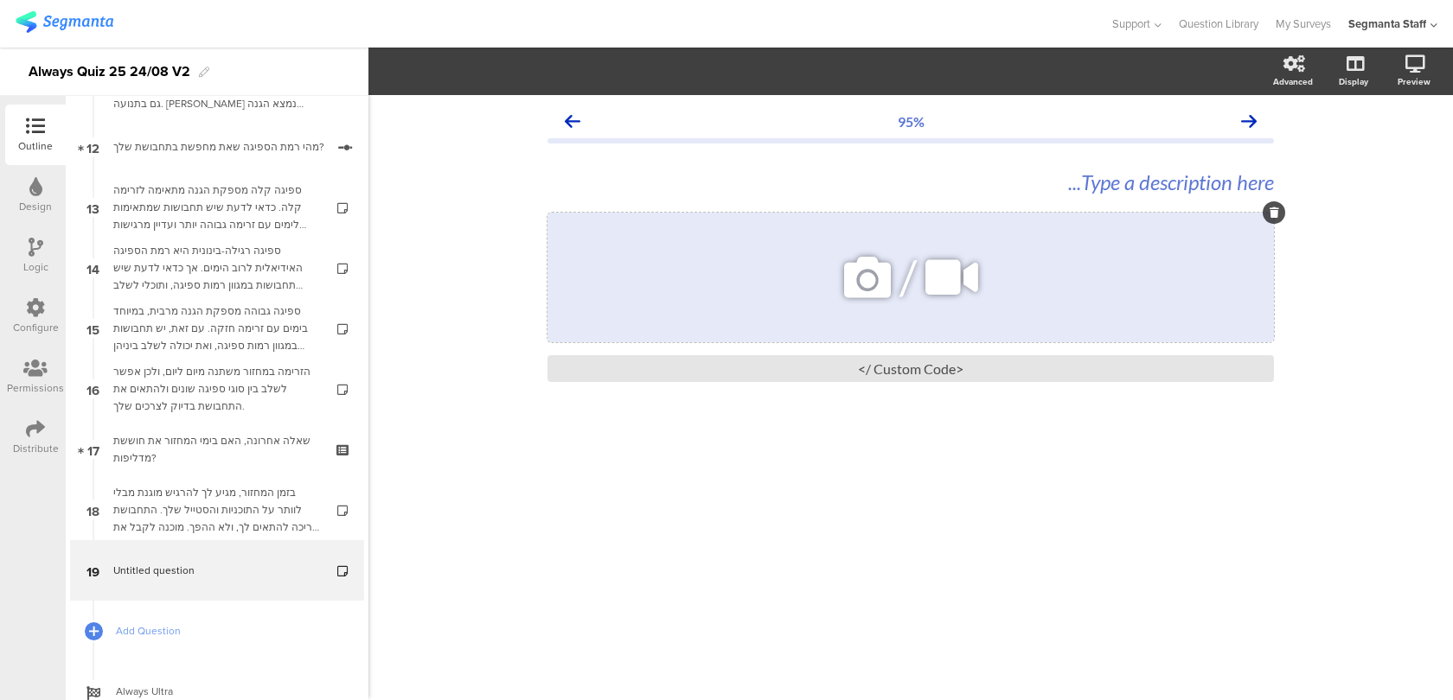
click at [891, 303] on icon at bounding box center [867, 277] width 59 height 59
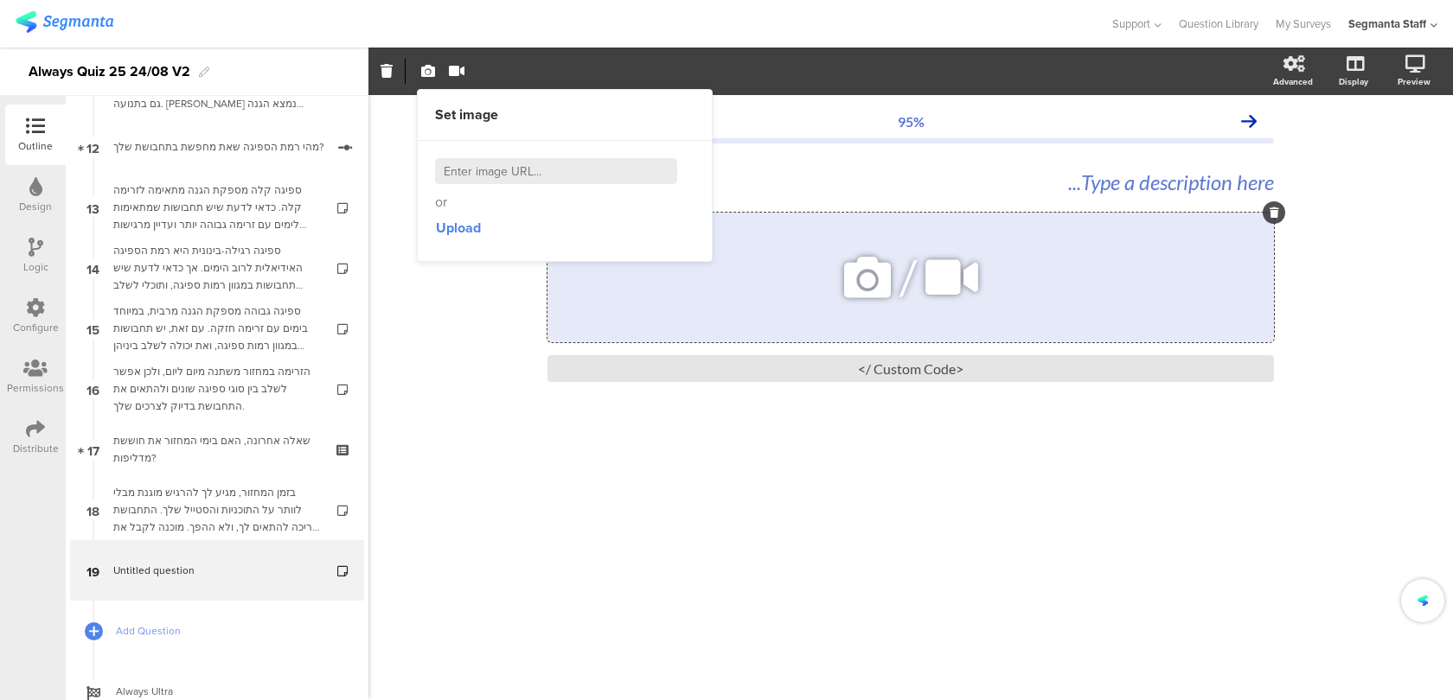
click at [925, 292] on icon at bounding box center [951, 277] width 65 height 59
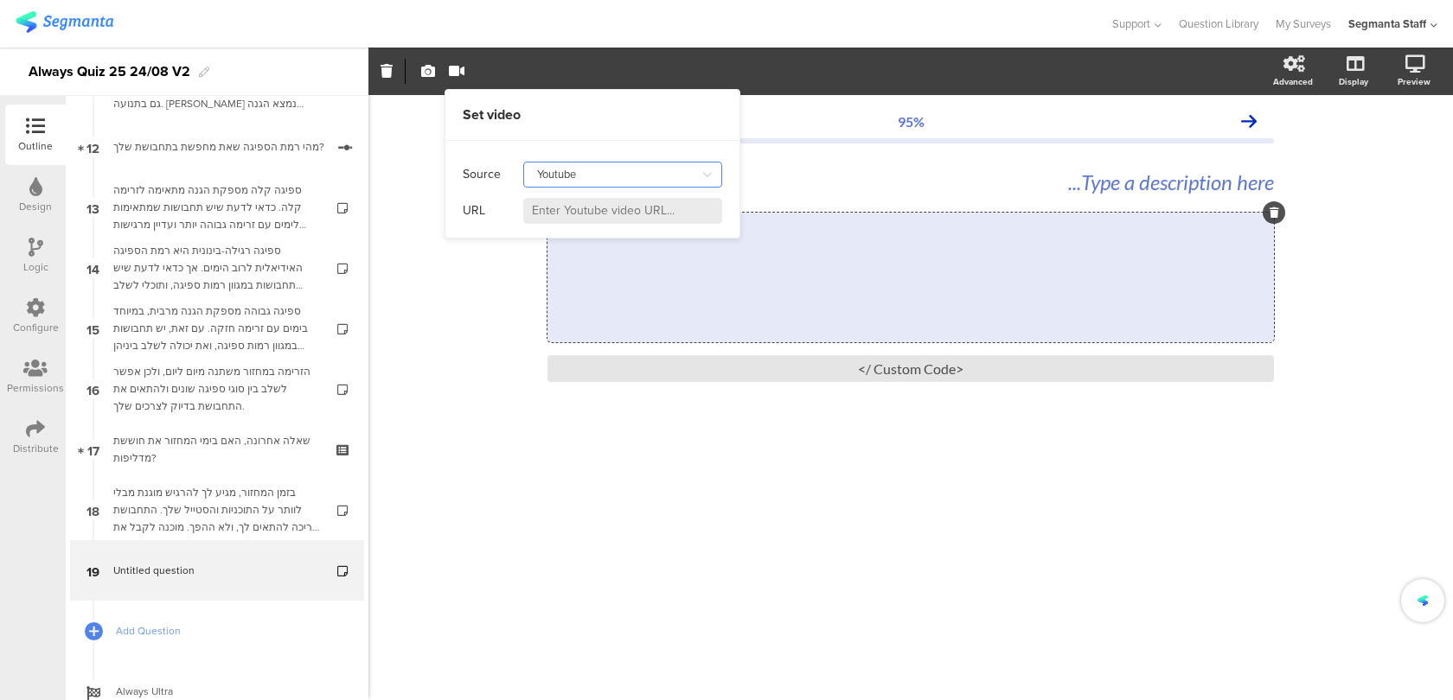
click at [560, 175] on input "Youtube" at bounding box center [622, 175] width 199 height 26
click at [566, 235] on div "Self hosted video" at bounding box center [587, 248] width 93 height 29
type input "Self hosted video"
click at [643, 198] on input at bounding box center [622, 211] width 199 height 26
paste input "https://cdn.prod.website-files.com/687d02e271b4f02fa4e9913a%2F68aeded1a82cc0a5c…"
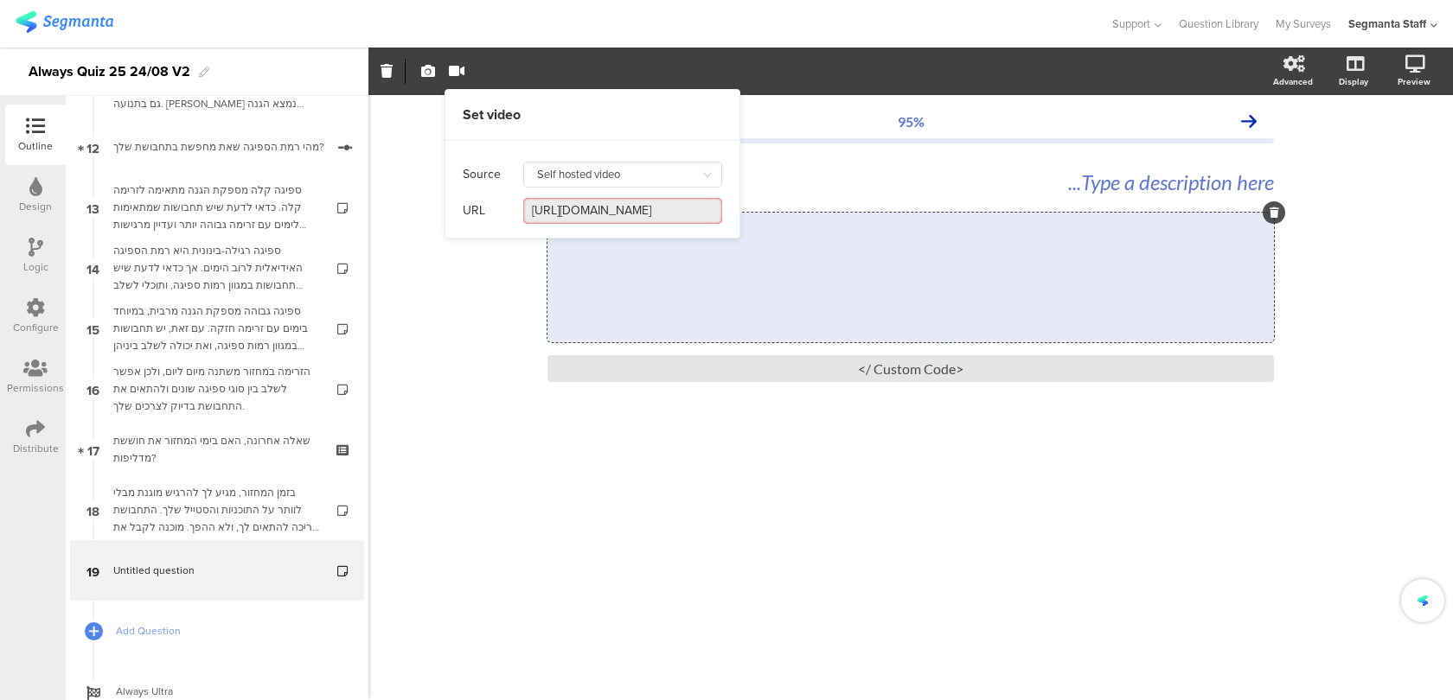
scroll to position [0, 556]
type input "https://cdn.prod.website-files.com/687d02e271b4f02fa4e9913a%2F68aeded1a82cc0a5c…"
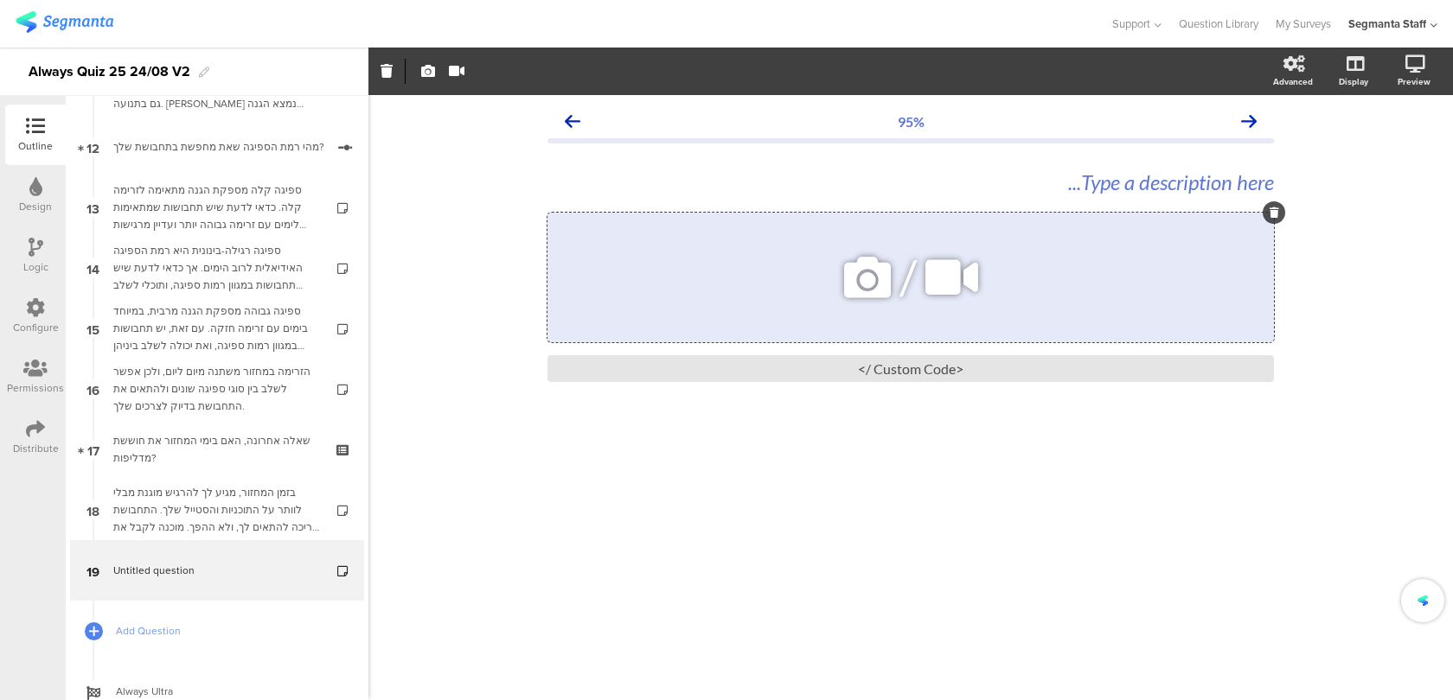
scroll to position [0, 0]
click at [760, 265] on div "/" at bounding box center [910, 278] width 726 height 130
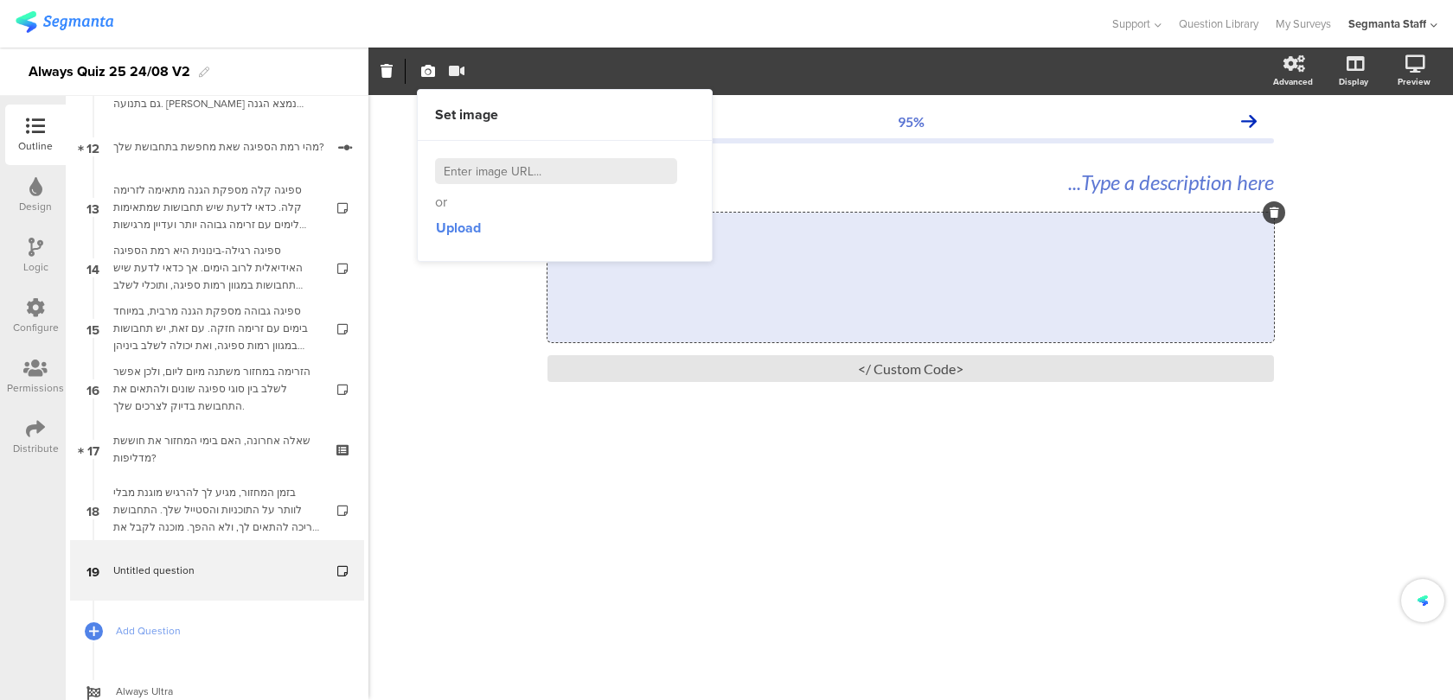
click at [456, 73] on icon "button" at bounding box center [457, 71] width 16 height 14
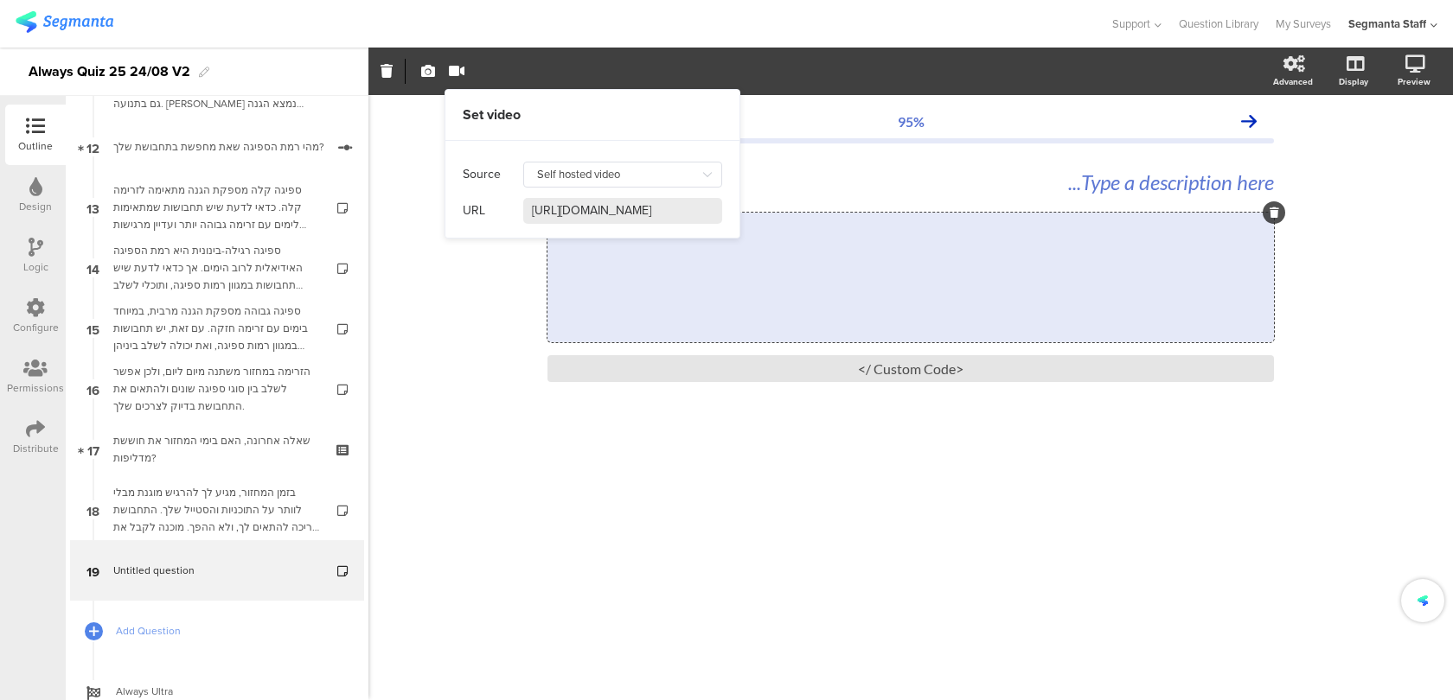
click at [591, 212] on input "https://cdn.prod.website-files.com/687d02e271b4f02fa4e9913a%2F68aeded1a82cc0a5c…" at bounding box center [622, 211] width 199 height 26
paste input "https://cdn.prod.website-files.com/687d02e271b4f02fa4e9913a%2F68aeded1a82cc0a5c…"
type input "https://cdn.prod.website-files.com/687d02e271b4f02fa4e9913a%2F68aeded1a82cc0a5c…"
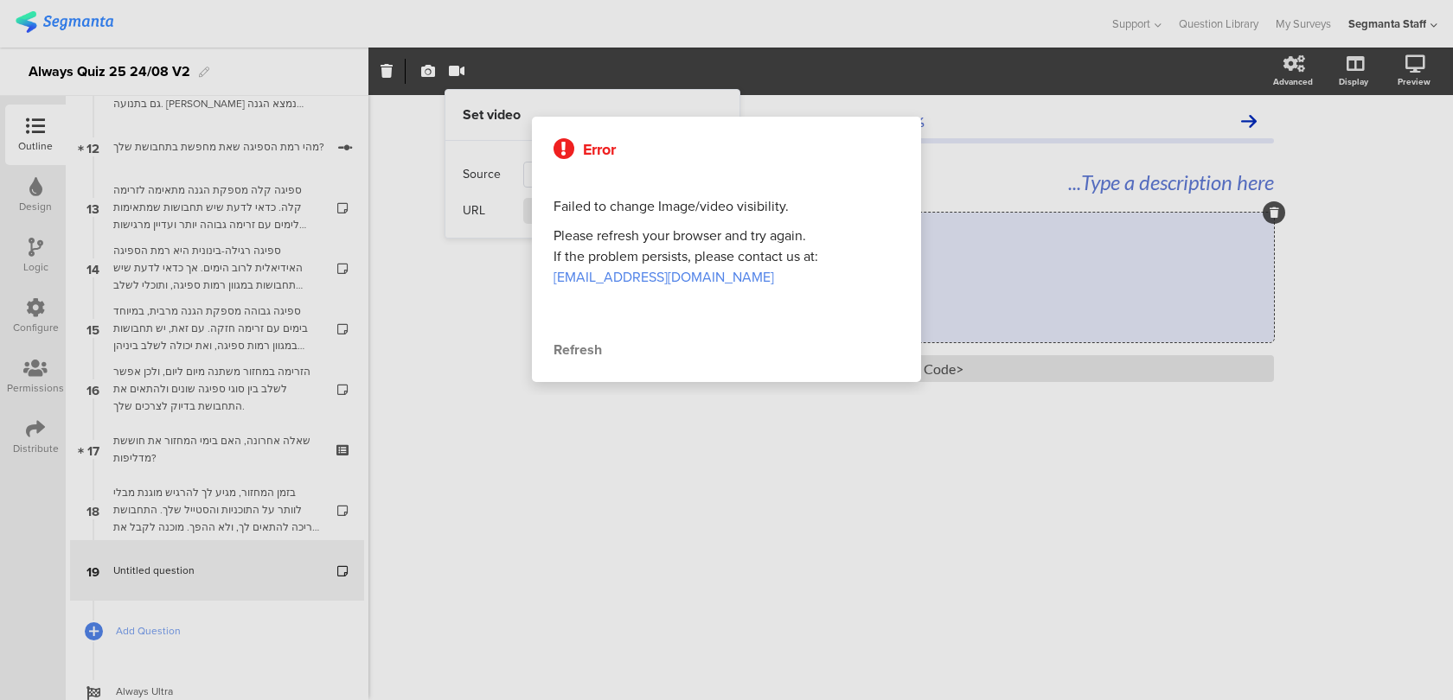
click at [598, 351] on div "Refresh" at bounding box center [726, 350] width 346 height 21
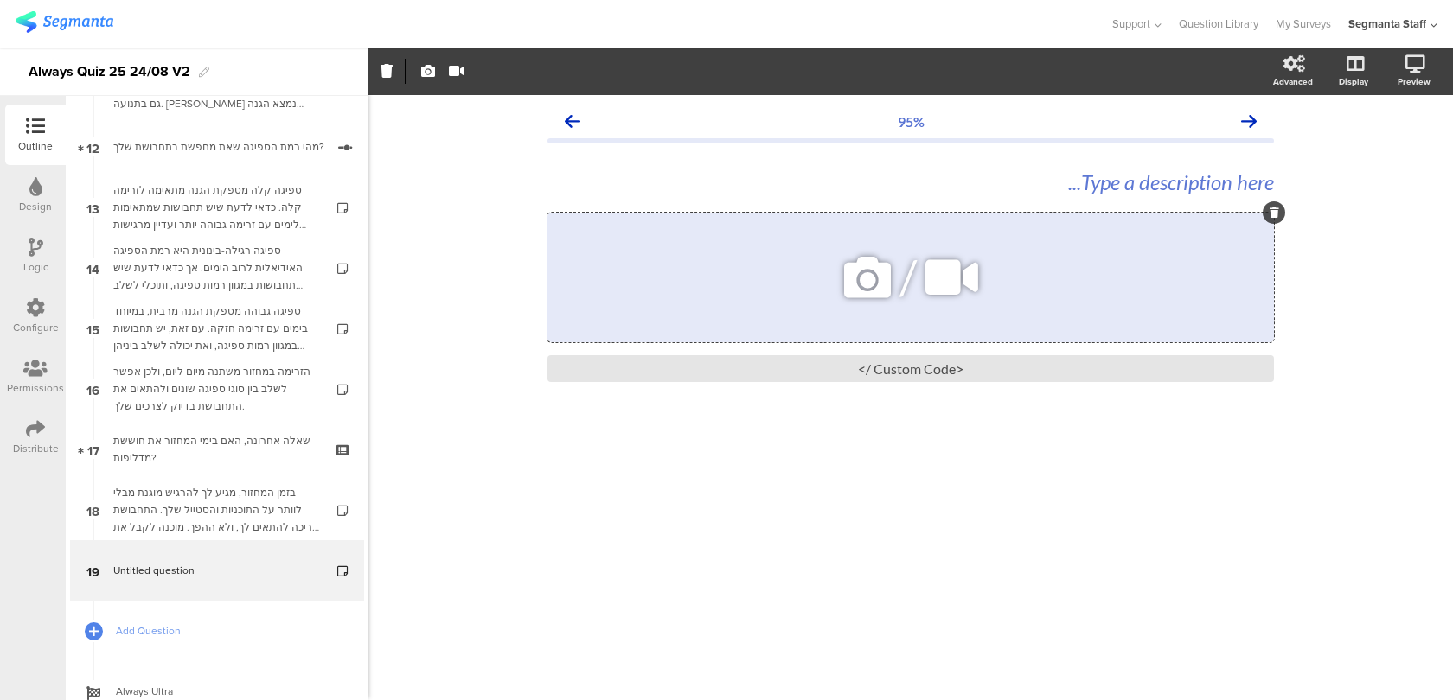
click at [943, 272] on icon at bounding box center [951, 277] width 65 height 59
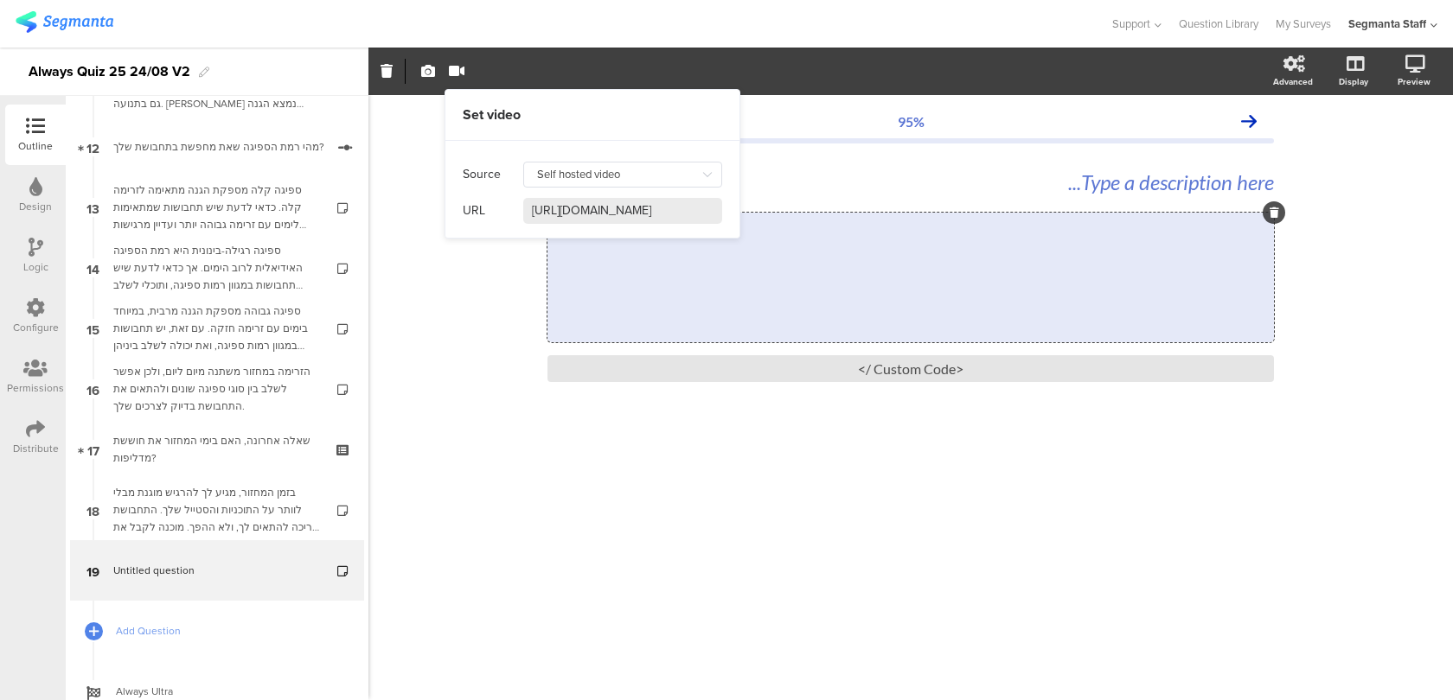
click at [557, 205] on input "https://cdn.prod.website-files.com/687d02e271b4f02fa4e9913a%2F68aeded1a82cc0a5c…" at bounding box center [622, 211] width 199 height 26
click at [588, 191] on div "Source Self hosted video" at bounding box center [592, 175] width 259 height 36
click at [588, 178] on input "Self hosted video" at bounding box center [622, 175] width 199 height 26
click at [588, 224] on div "Youtube" at bounding box center [622, 219] width 163 height 29
click at [610, 168] on input "Youtube" at bounding box center [622, 175] width 199 height 26
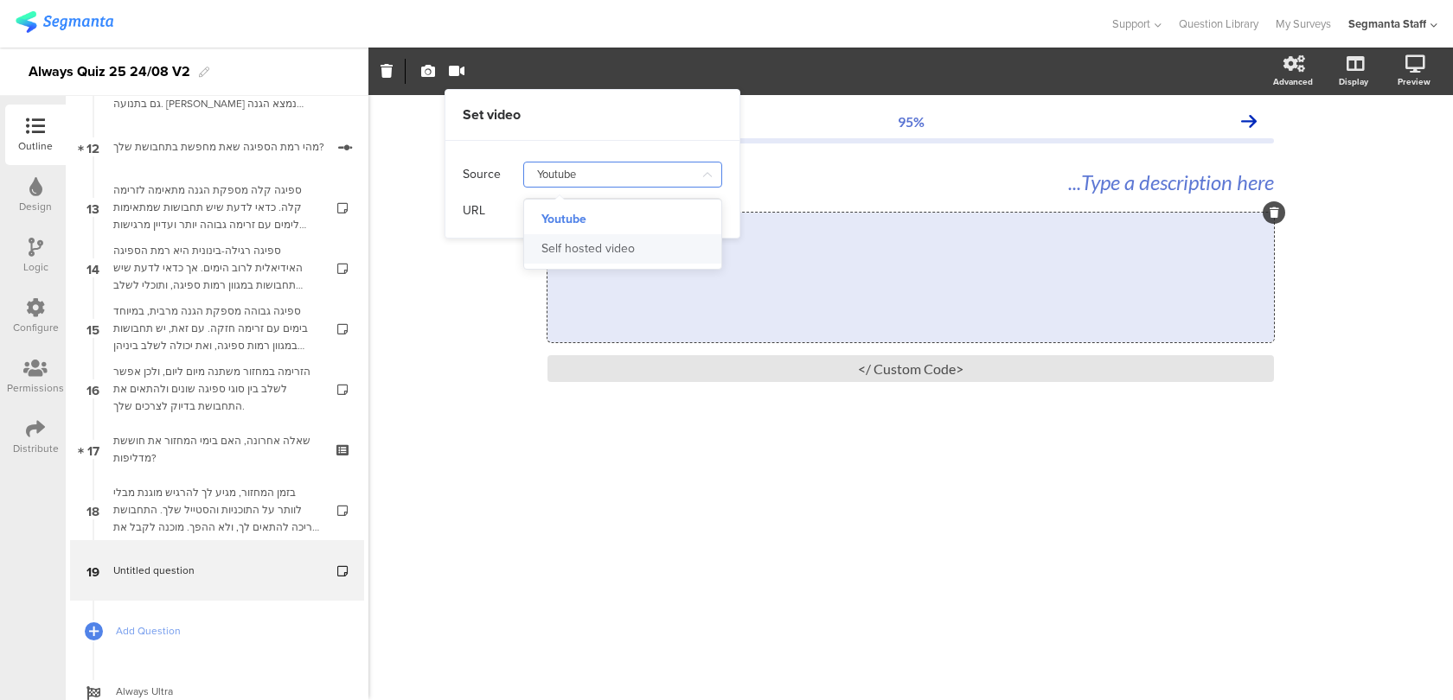
click at [600, 238] on div "Self hosted video" at bounding box center [587, 248] width 93 height 29
type input "Self hosted video"
click at [600, 197] on div at bounding box center [622, 211] width 199 height 28
click at [600, 202] on input at bounding box center [622, 211] width 199 height 26
paste input "https://cdn.prod.website-files.com/687d02e271b4f02fa4e9913a%2F68aeded1a82cc0a5c…"
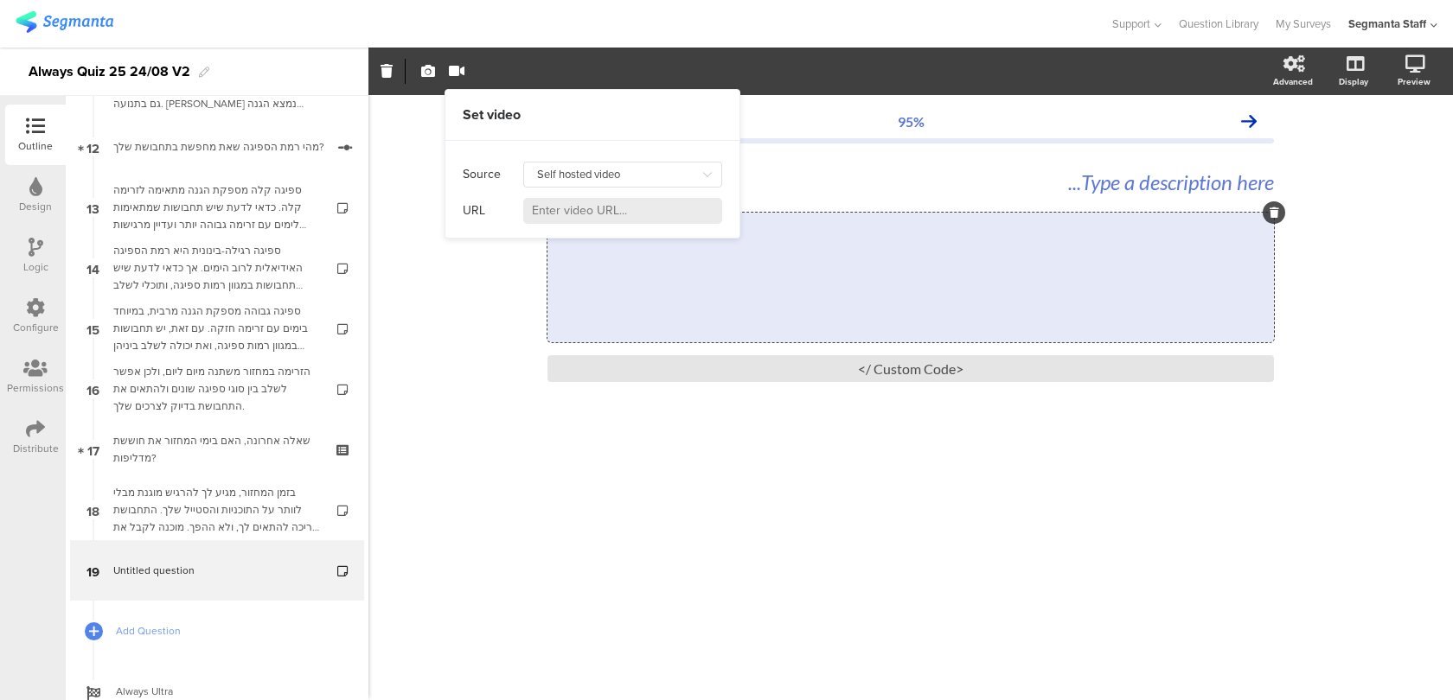
type input "https://cdn.prod.website-files.com/687d02e271b4f02fa4e9913a%2F68aeded1a82cc0a5c…"
click at [1275, 216] on icon at bounding box center [1274, 213] width 10 height 10
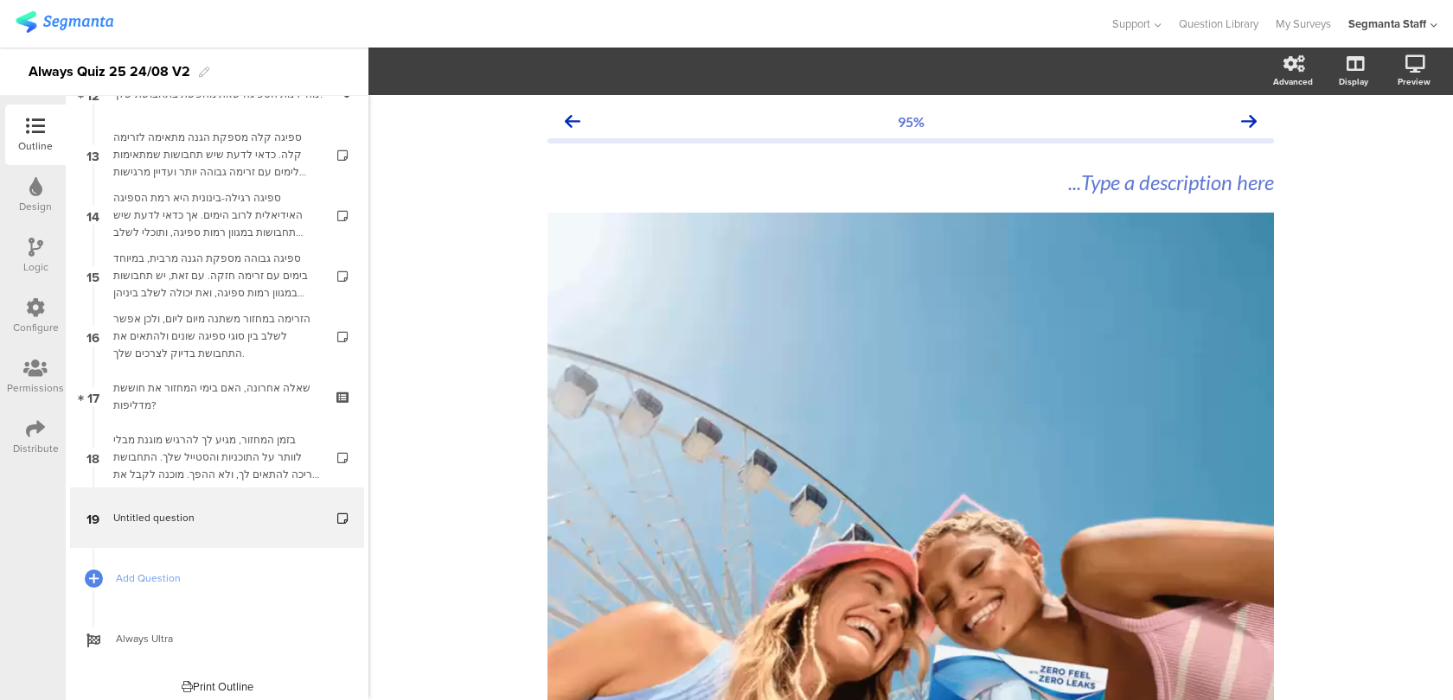
scroll to position [775, 0]
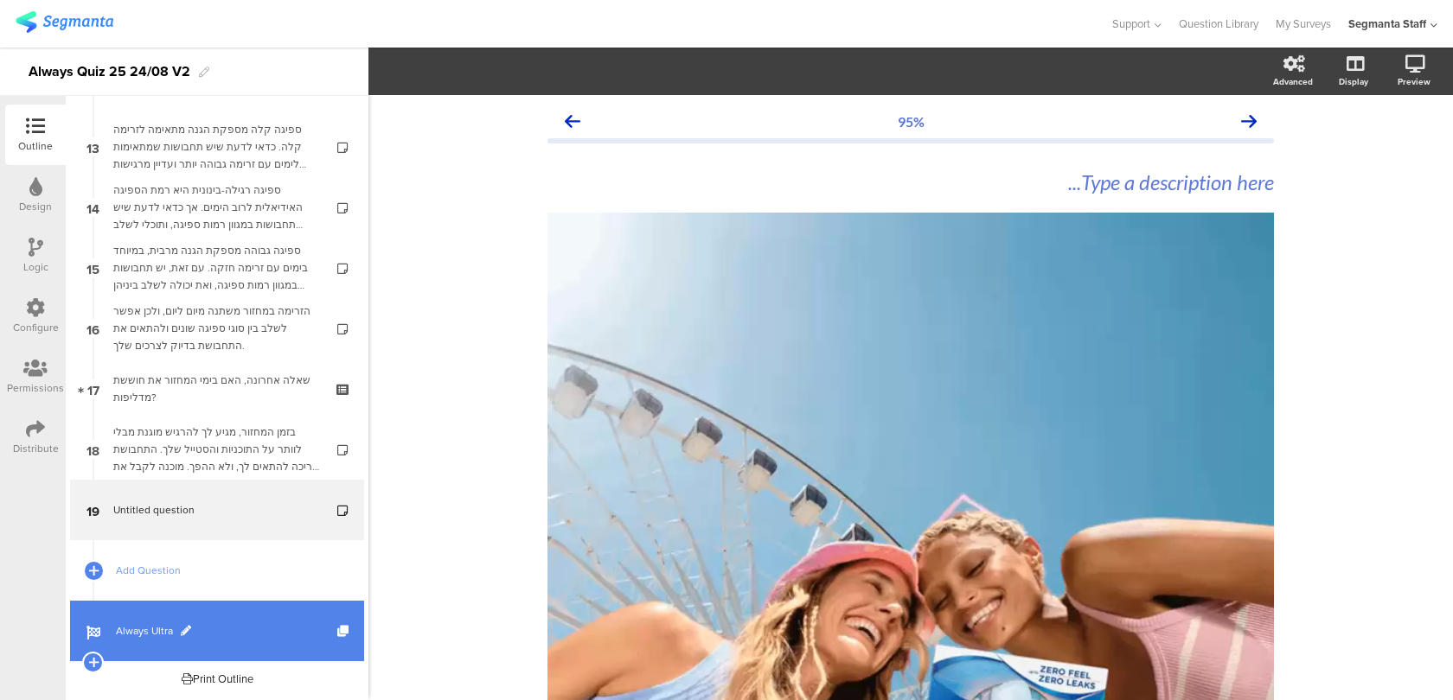
click at [210, 623] on span "Always Ultra" at bounding box center [226, 631] width 221 height 17
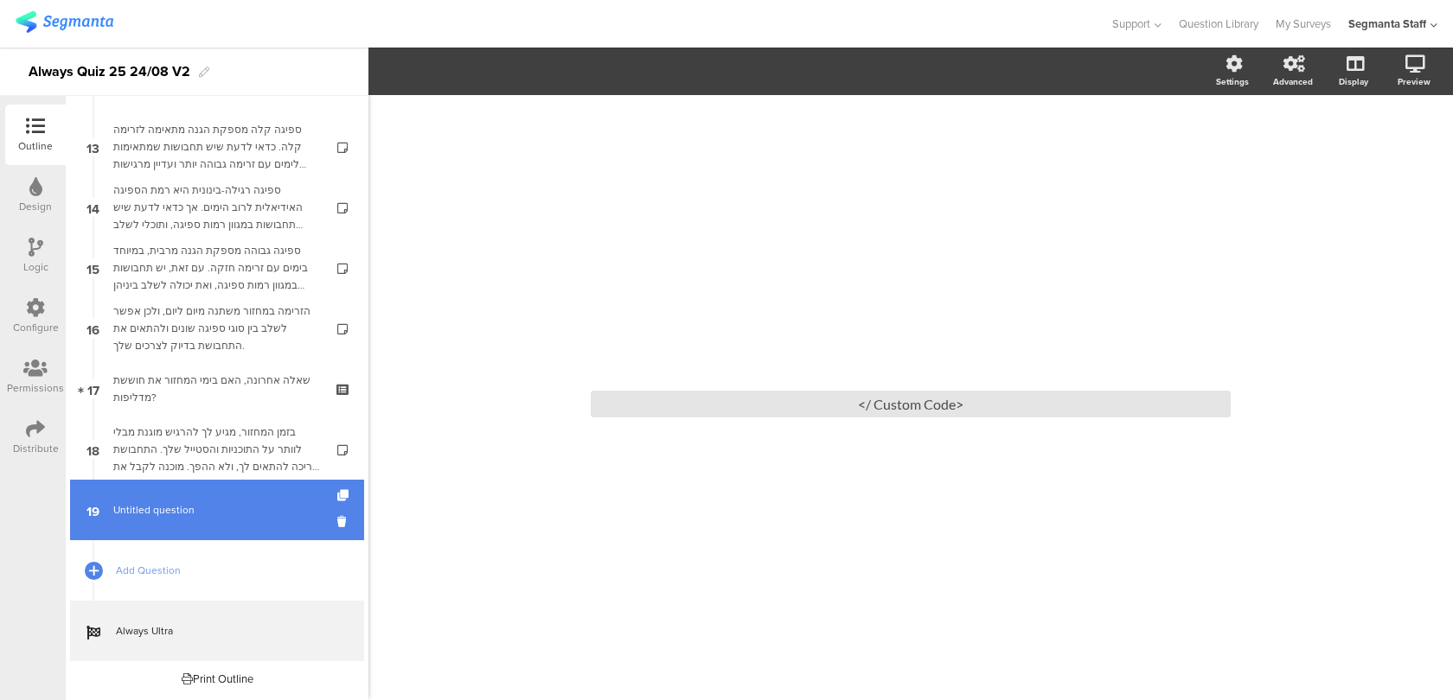
click at [247, 512] on span "Untitled question" at bounding box center [216, 510] width 207 height 17
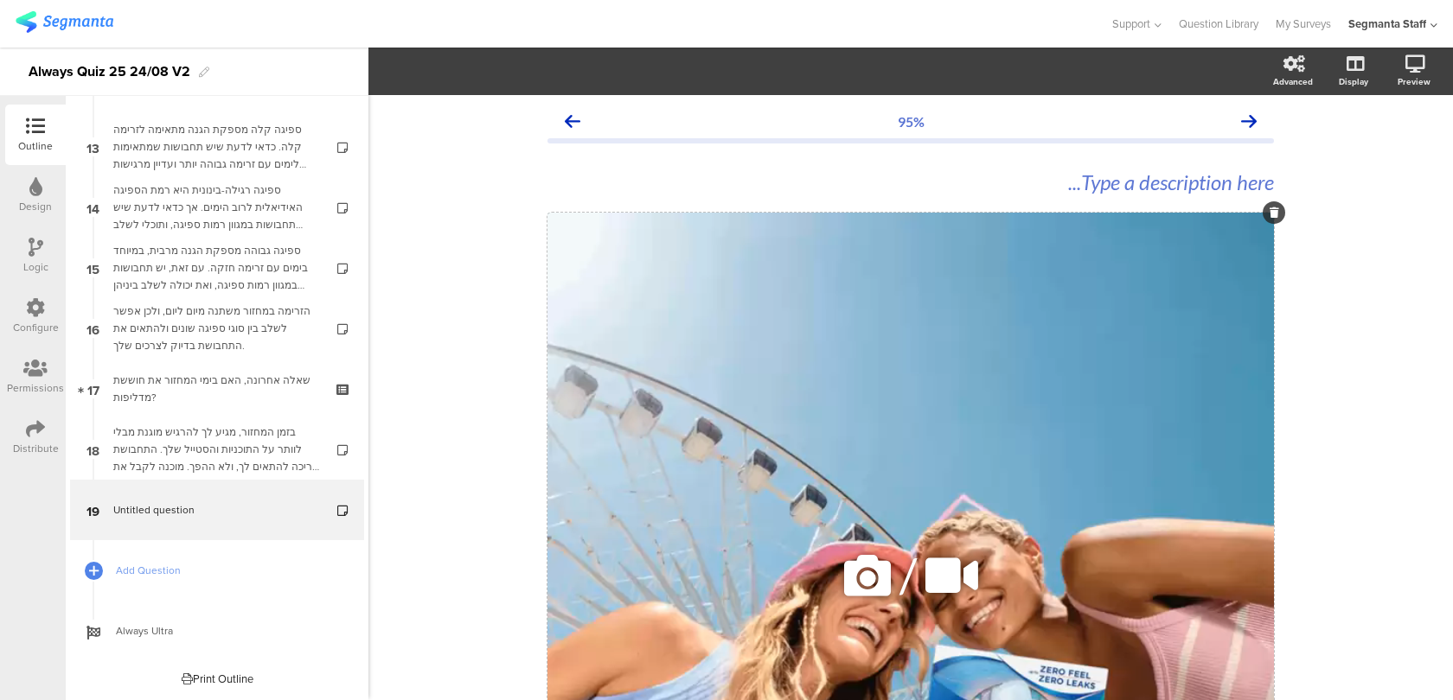
click at [766, 326] on div "/" at bounding box center [910, 576] width 726 height 726
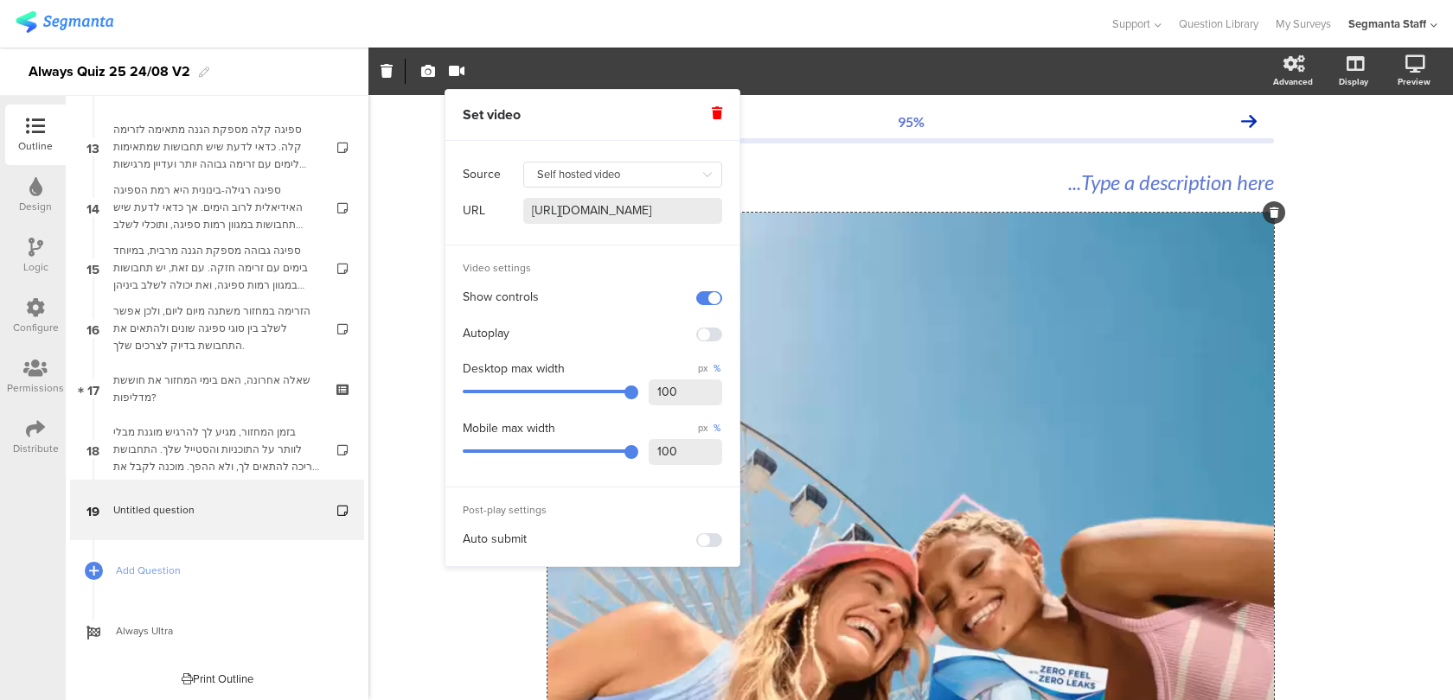
drag, startPoint x: 683, startPoint y: 398, endPoint x: 616, endPoint y: 393, distance: 67.6
click at [617, 393] on div "Desktop max width px % 100" at bounding box center [592, 385] width 259 height 54
drag, startPoint x: 700, startPoint y: 448, endPoint x: 570, endPoint y: 446, distance: 129.7
click at [570, 446] on div "Mobile max width px % 100" at bounding box center [592, 445] width 259 height 54
type input "60"
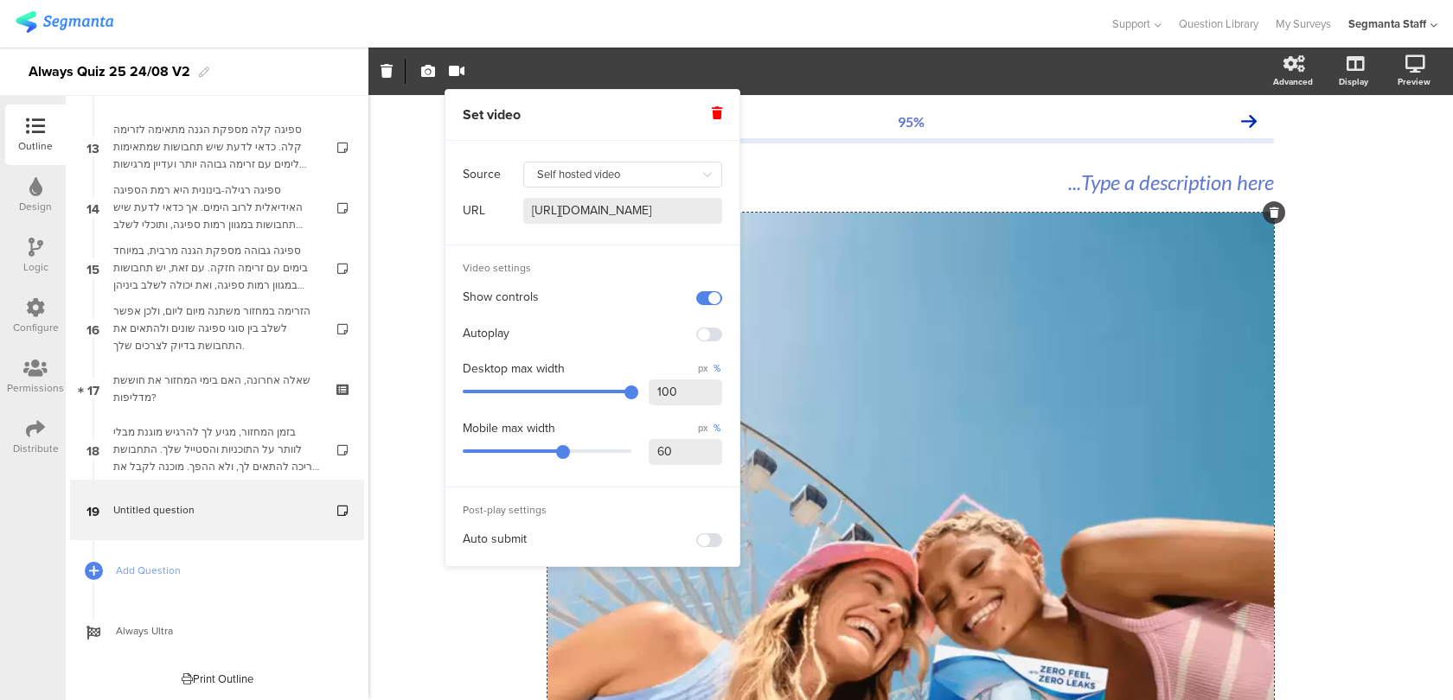
click at [710, 295] on span at bounding box center [709, 298] width 26 height 14
click at [706, 534] on span at bounding box center [709, 541] width 26 height 14
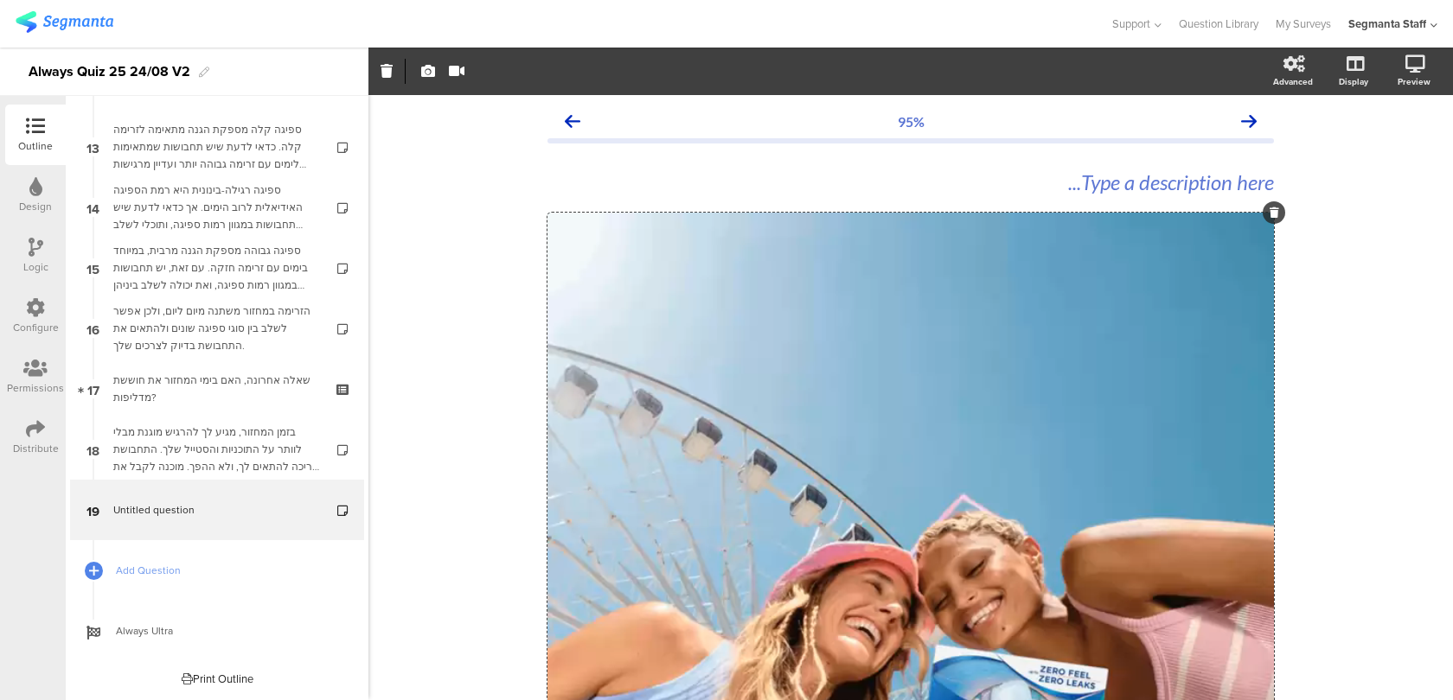
click at [418, 613] on div "95% Type a description here... / <Custom Code />" at bounding box center [910, 589] width 1084 height 988
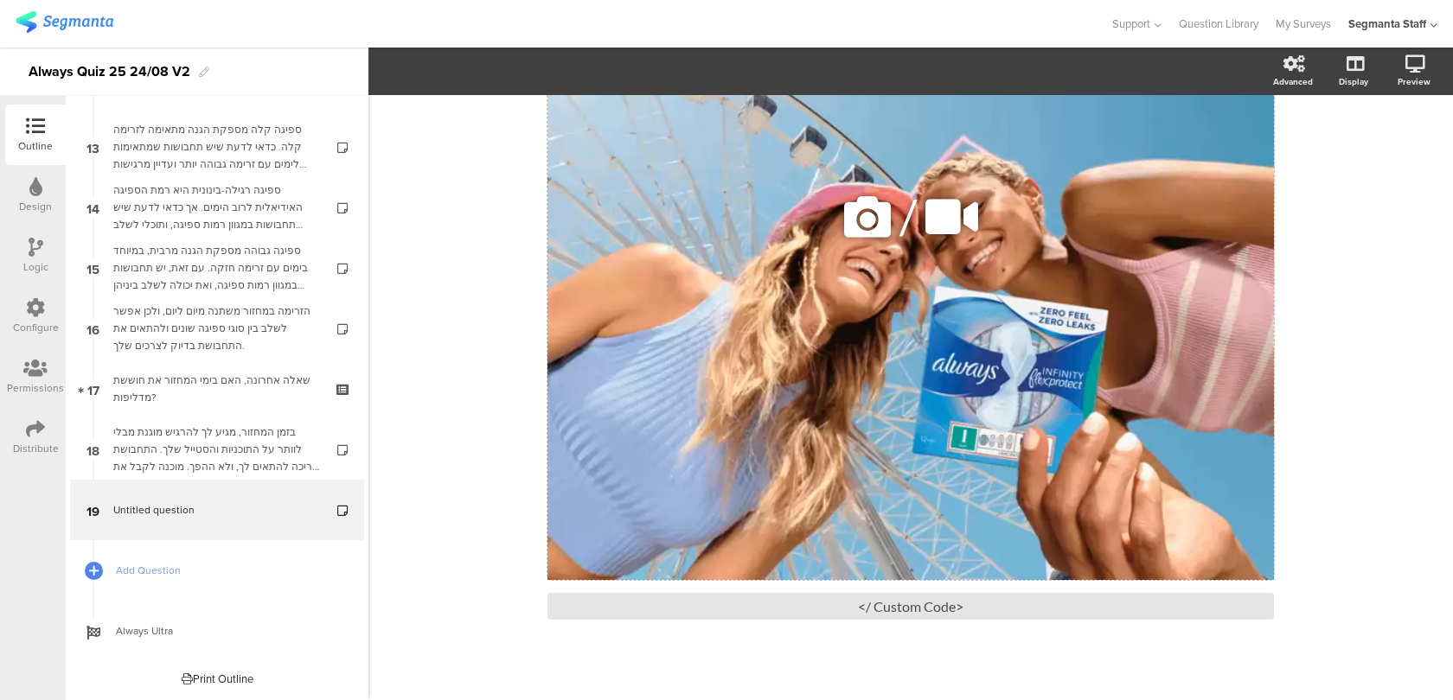
scroll to position [382, 0]
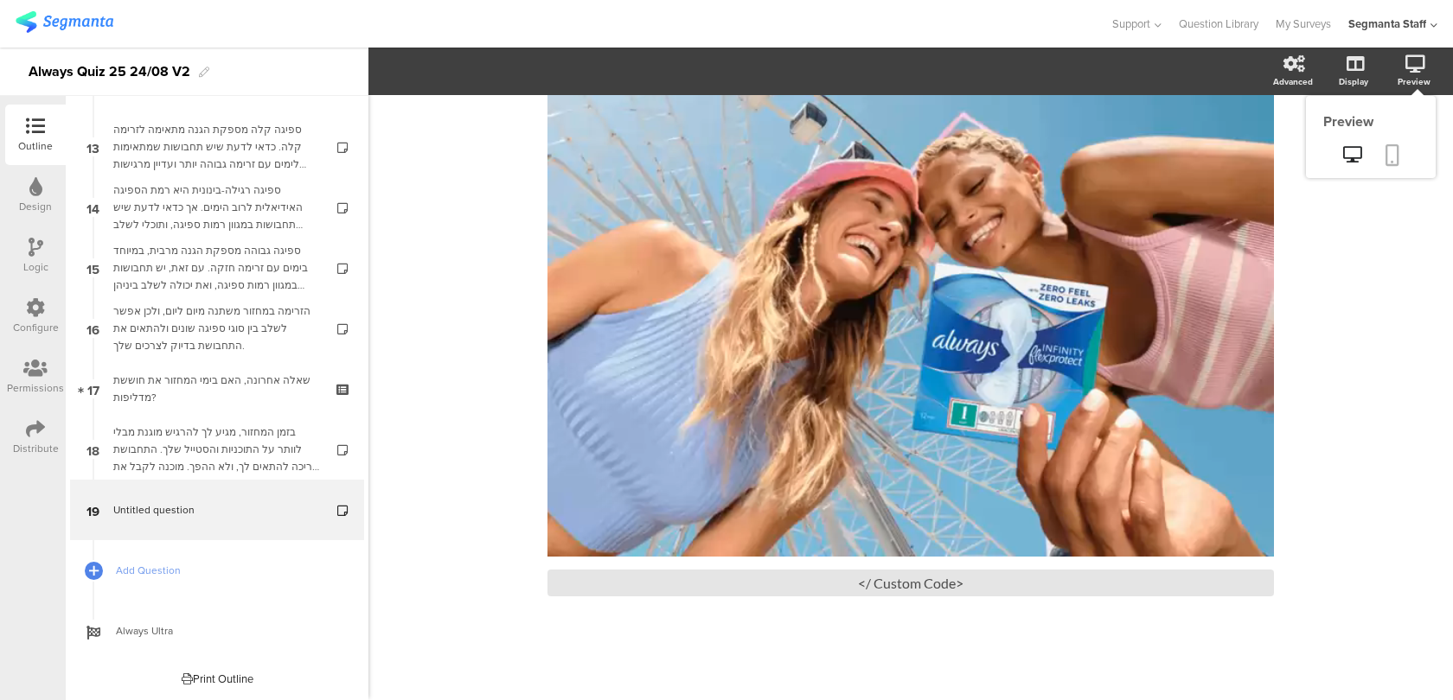
click at [1387, 142] on link at bounding box center [1392, 156] width 38 height 33
click at [872, 591] on div "<Custom Code />" at bounding box center [910, 583] width 726 height 27
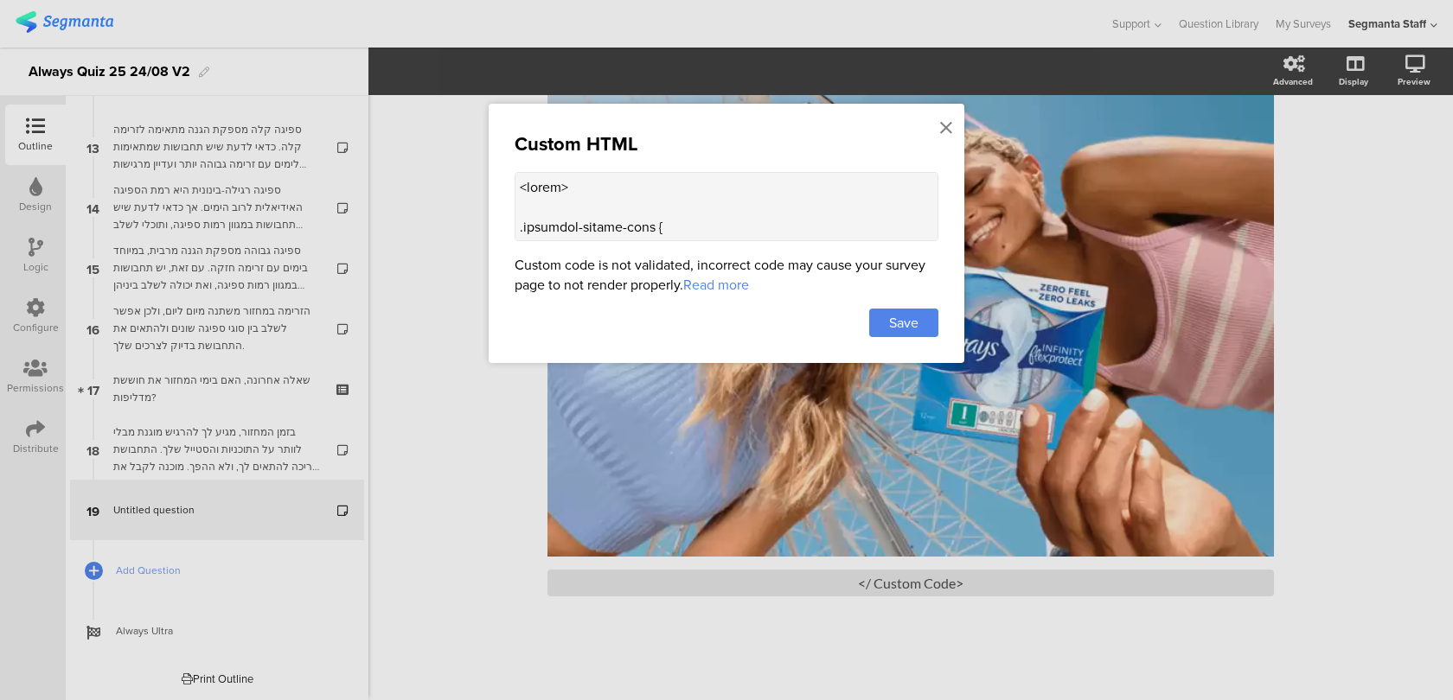
click at [798, 190] on textarea at bounding box center [727, 206] width 424 height 69
click at [877, 330] on div "Save" at bounding box center [903, 323] width 69 height 29
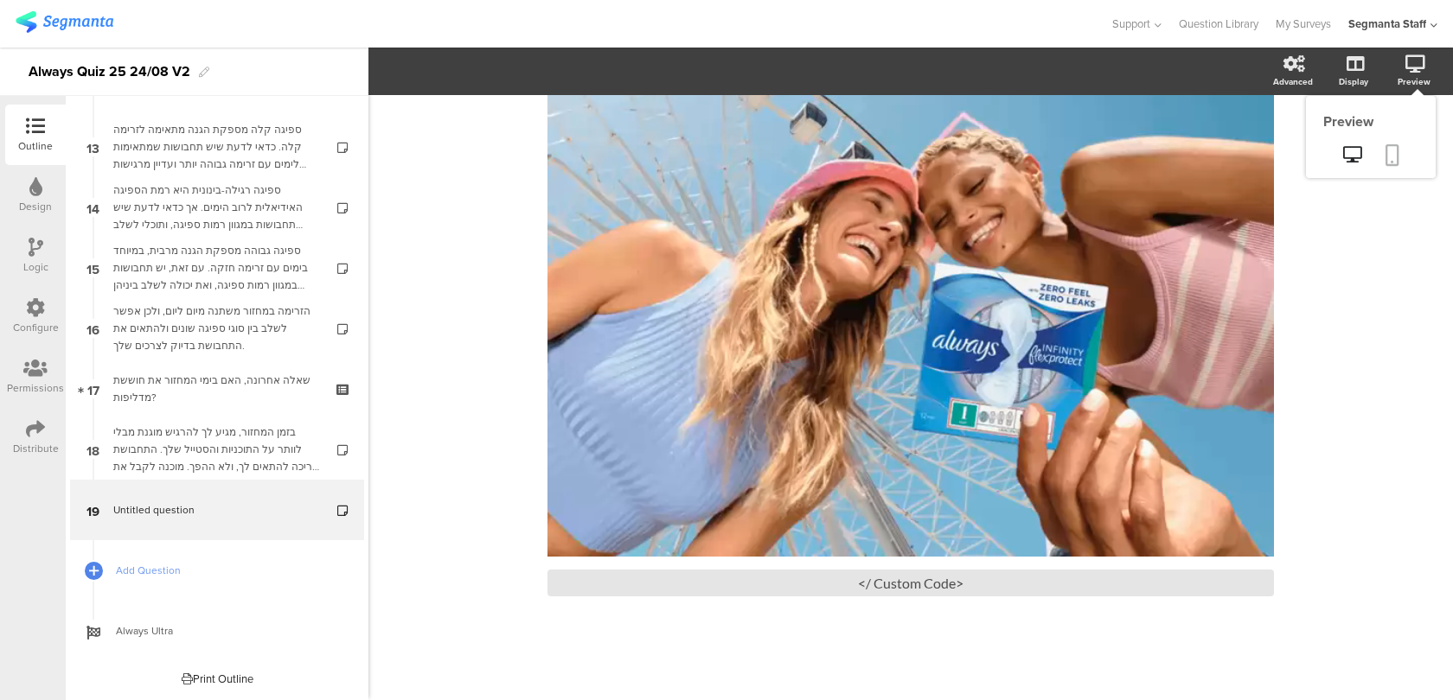
click at [1397, 157] on icon at bounding box center [1392, 155] width 14 height 22
click at [693, 348] on div "/" at bounding box center [910, 194] width 726 height 726
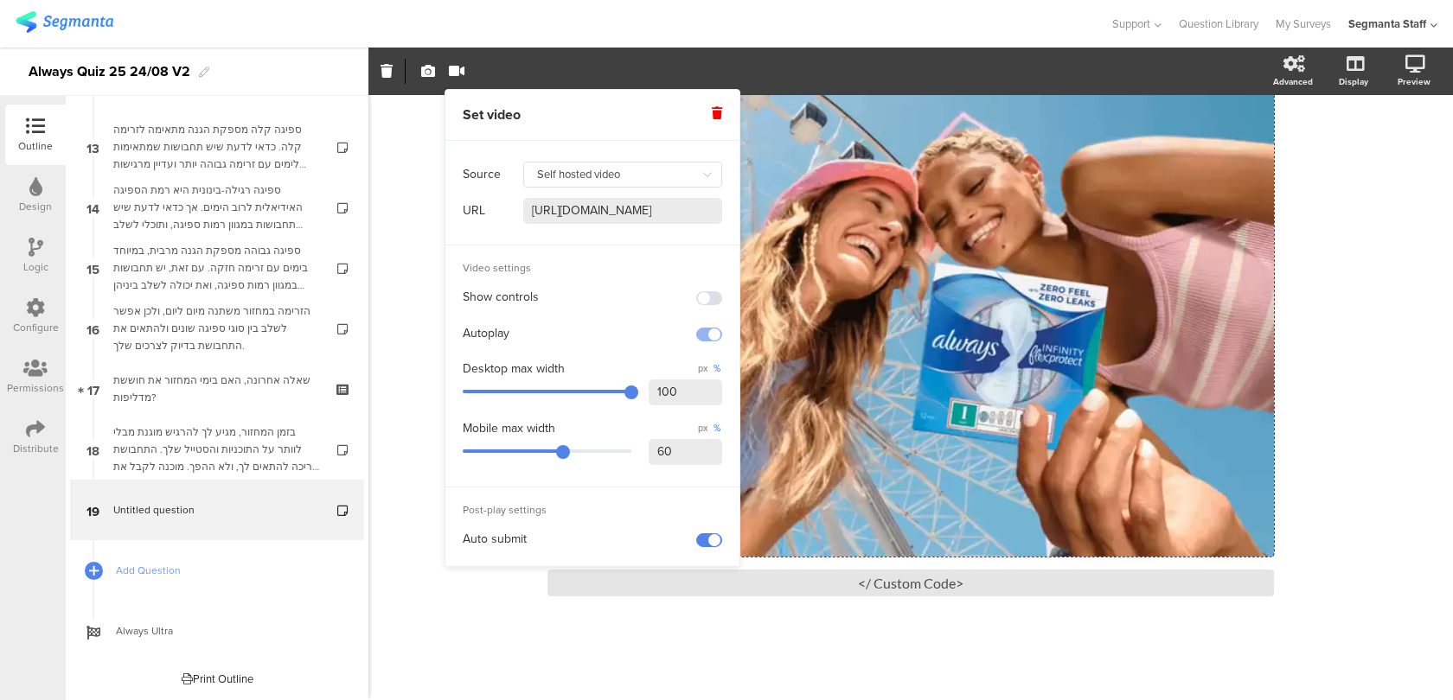
drag, startPoint x: 696, startPoint y: 392, endPoint x: 578, endPoint y: 389, distance: 118.5
click at [578, 389] on div "Desktop max width px % 100" at bounding box center [592, 385] width 259 height 54
type input "60"
drag, startPoint x: 688, startPoint y: 449, endPoint x: 618, endPoint y: 448, distance: 70.0
click at [620, 449] on div "Mobile max width px % 60" at bounding box center [592, 445] width 259 height 54
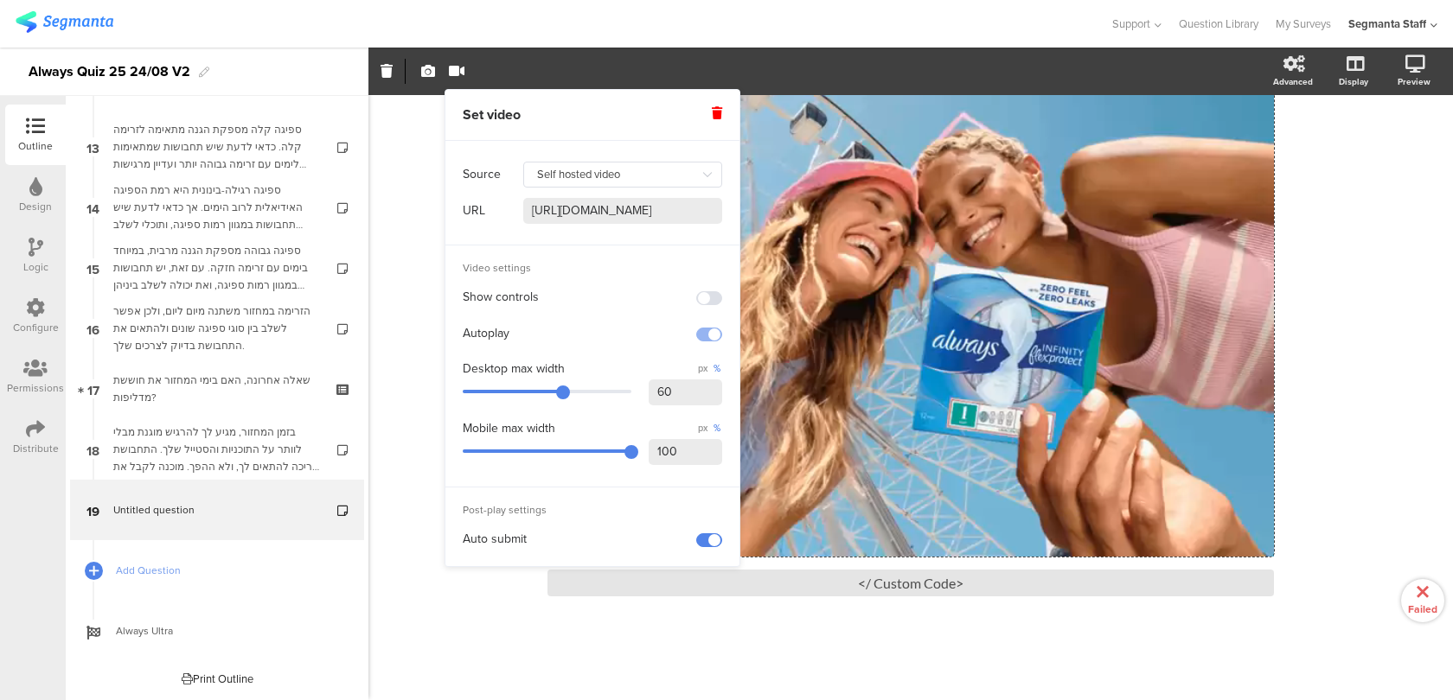
type input "100"
drag, startPoint x: 715, startPoint y: 396, endPoint x: 631, endPoint y: 394, distance: 83.9
click at [631, 394] on div "Desktop max width px % 60" at bounding box center [592, 385] width 259 height 54
type input "50"
click at [1396, 157] on icon at bounding box center [1392, 155] width 14 height 22
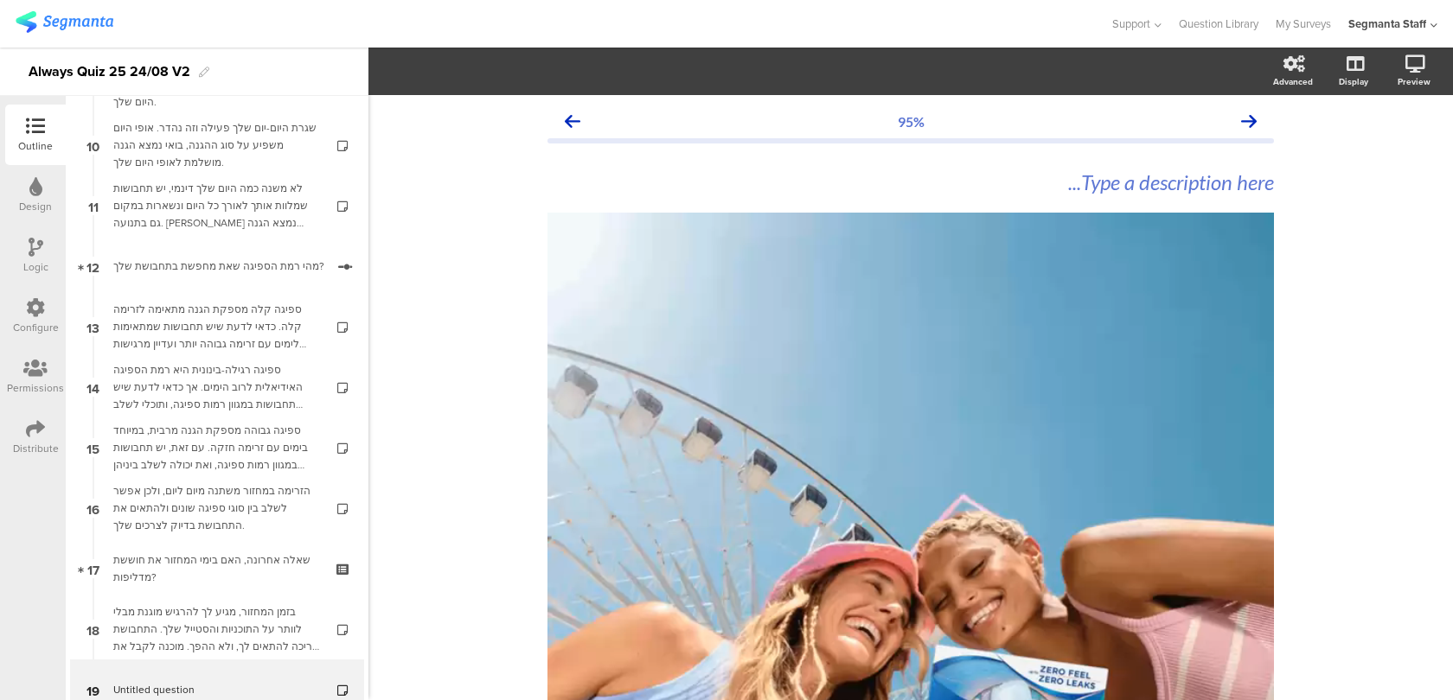
scroll to position [775, 0]
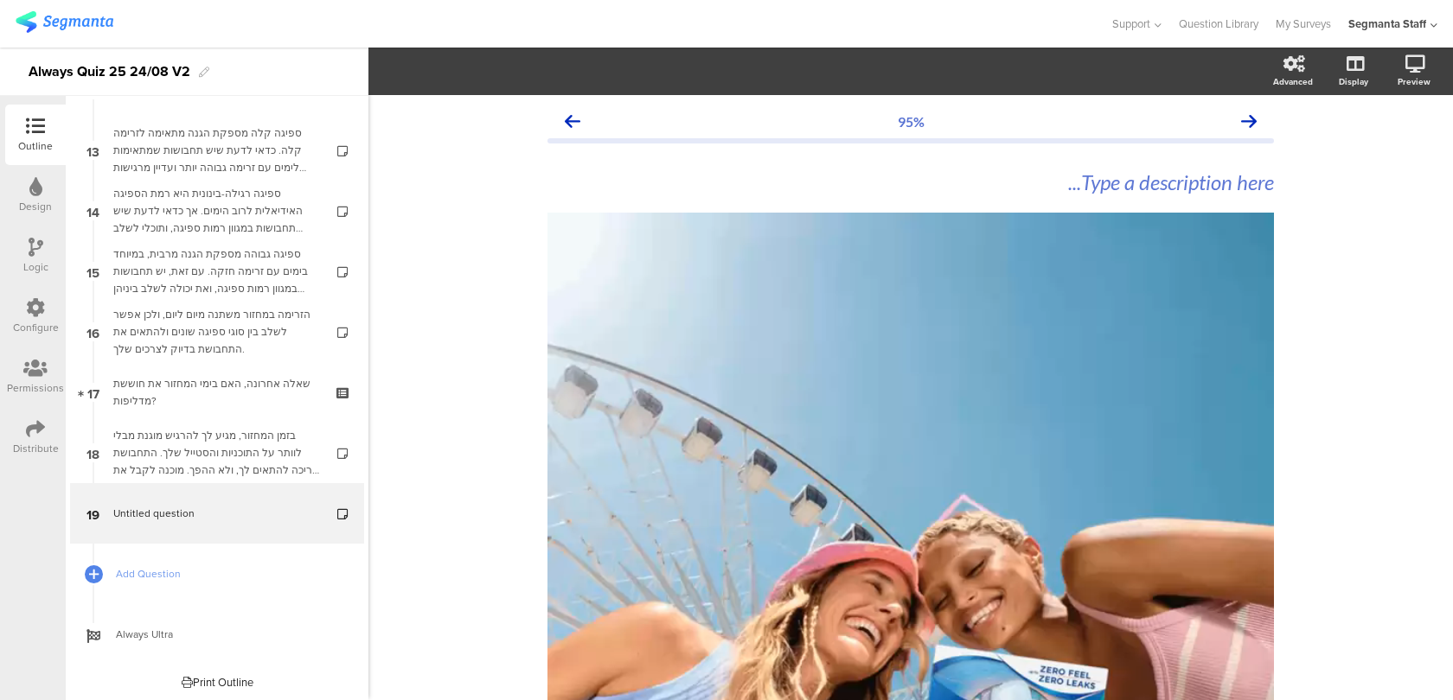
scroll to position [775, 0]
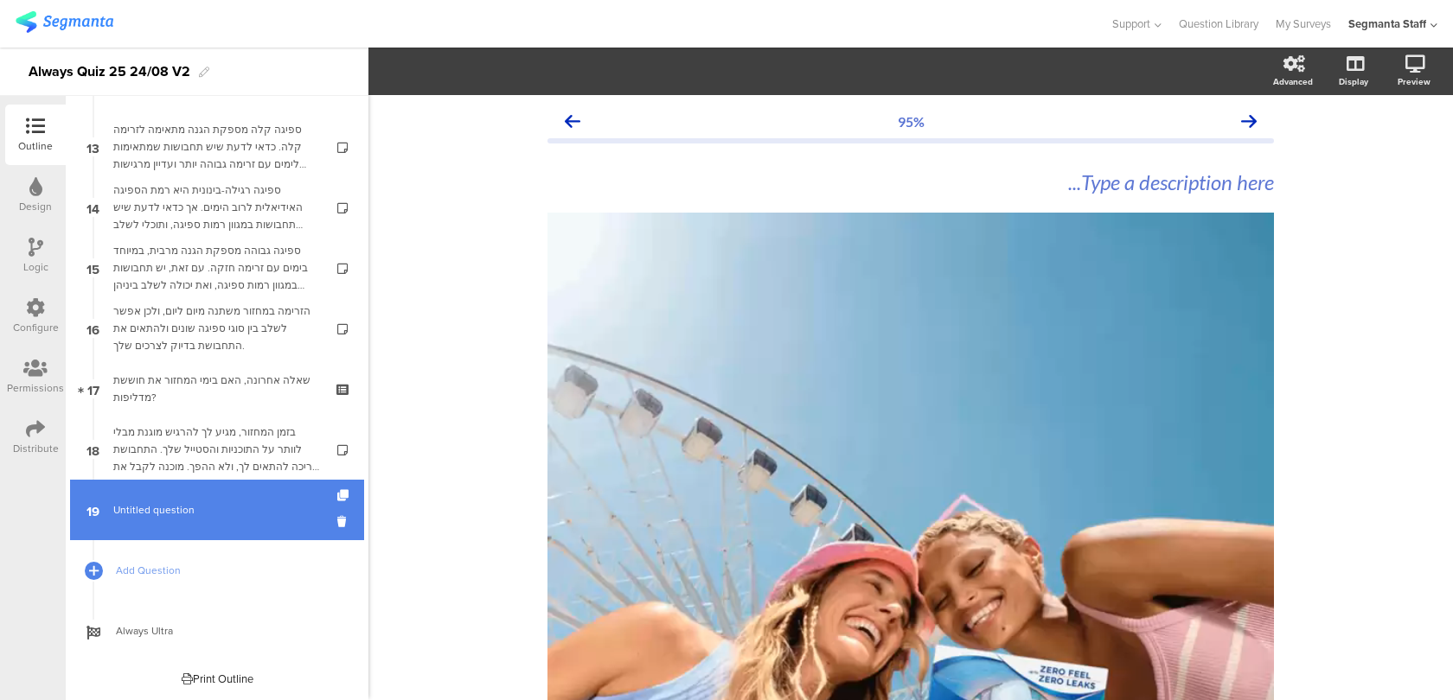
click at [241, 514] on span "Untitled question" at bounding box center [216, 510] width 207 height 17
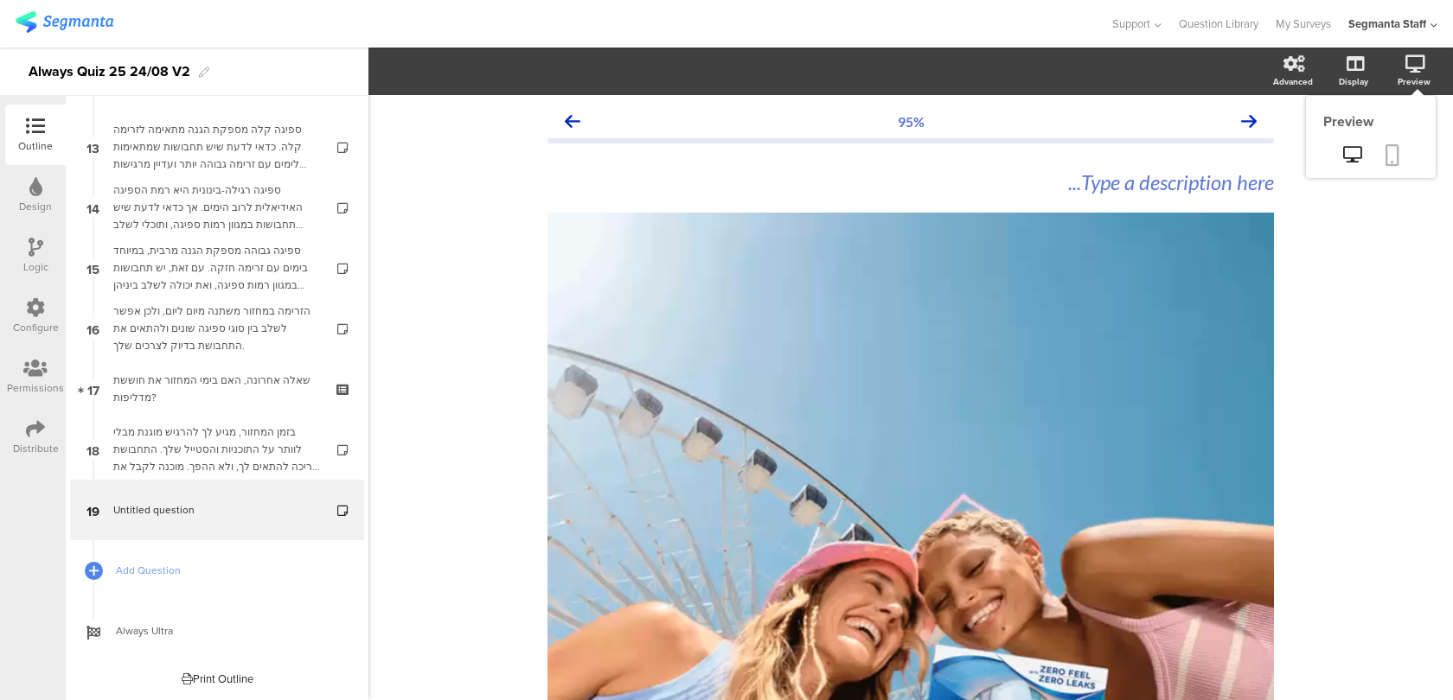
click at [1381, 154] on link at bounding box center [1392, 156] width 38 height 33
click at [561, 216] on div "/" at bounding box center [910, 576] width 726 height 726
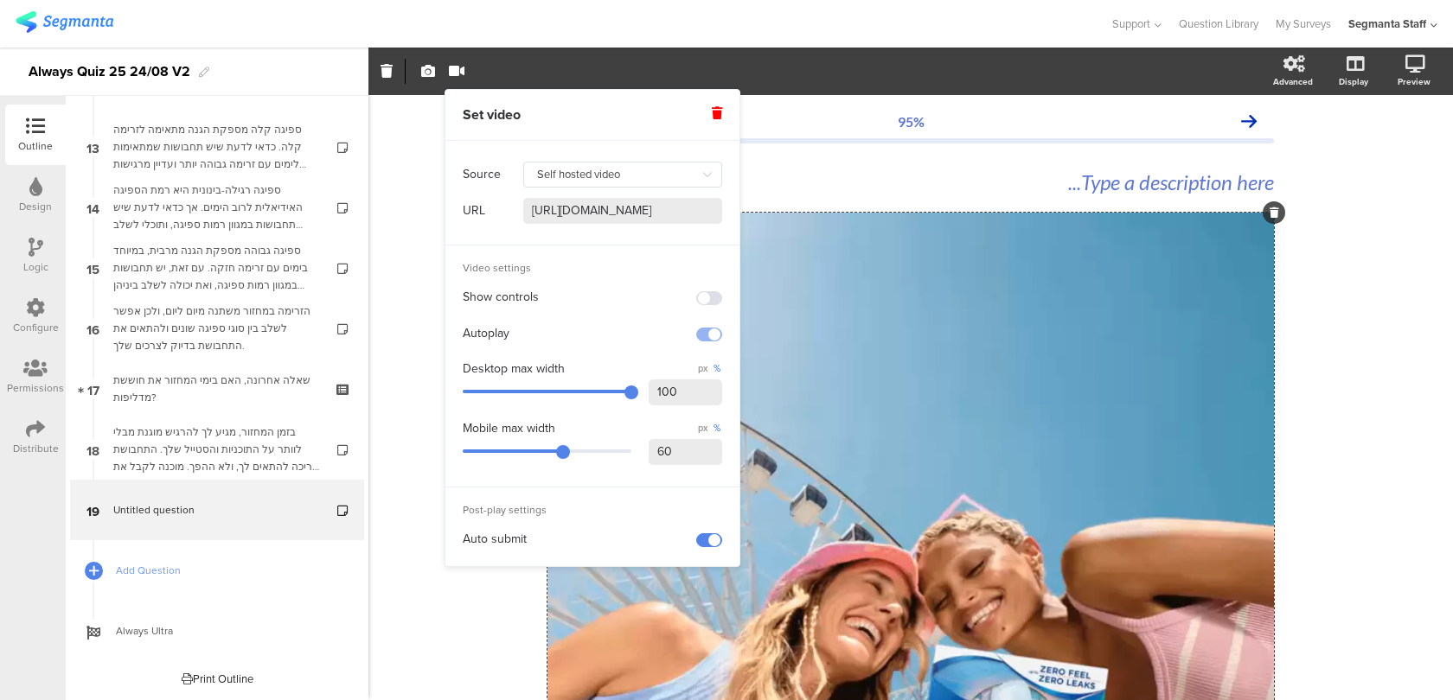
drag, startPoint x: 680, startPoint y: 395, endPoint x: 618, endPoint y: 395, distance: 61.4
click at [618, 395] on div "Desktop max width px % 100" at bounding box center [592, 385] width 259 height 54
type input "60"
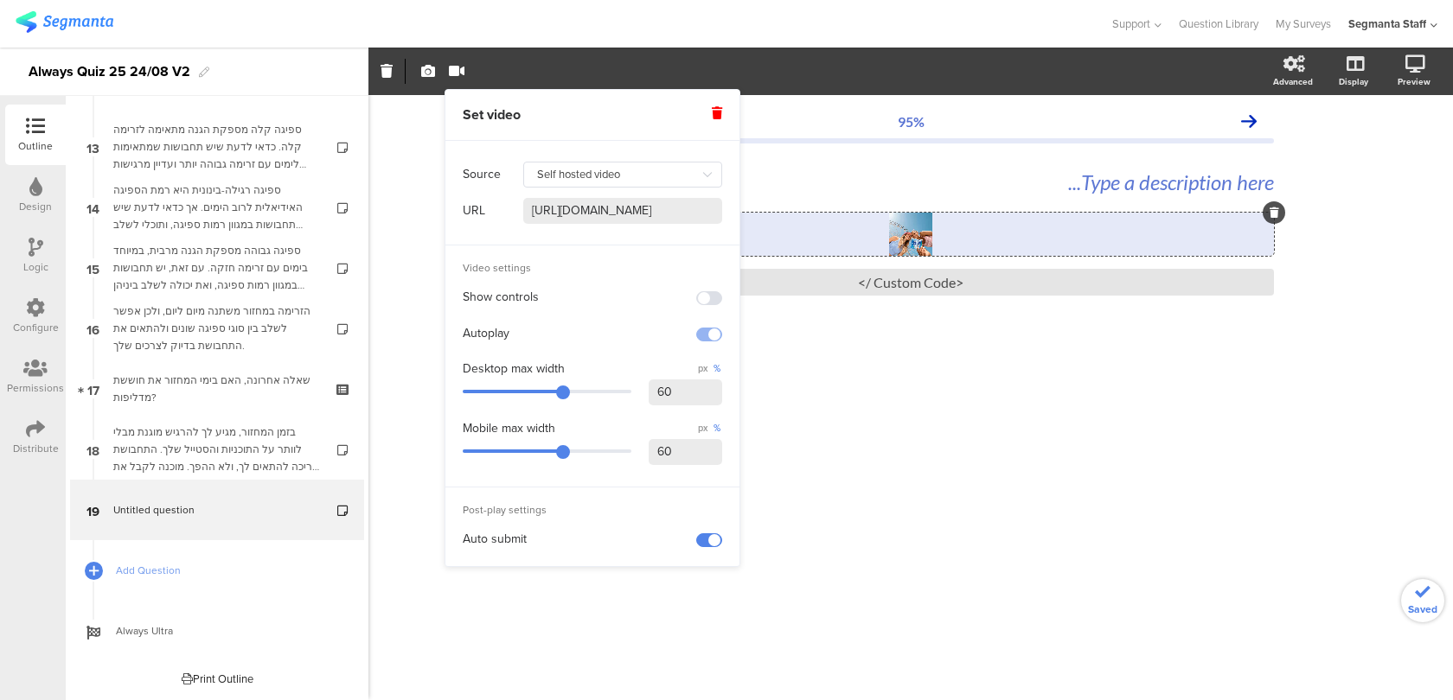
drag, startPoint x: 695, startPoint y: 453, endPoint x: 611, endPoint y: 452, distance: 83.9
click at [613, 453] on div "Mobile max width px % 60" at bounding box center [592, 445] width 259 height 54
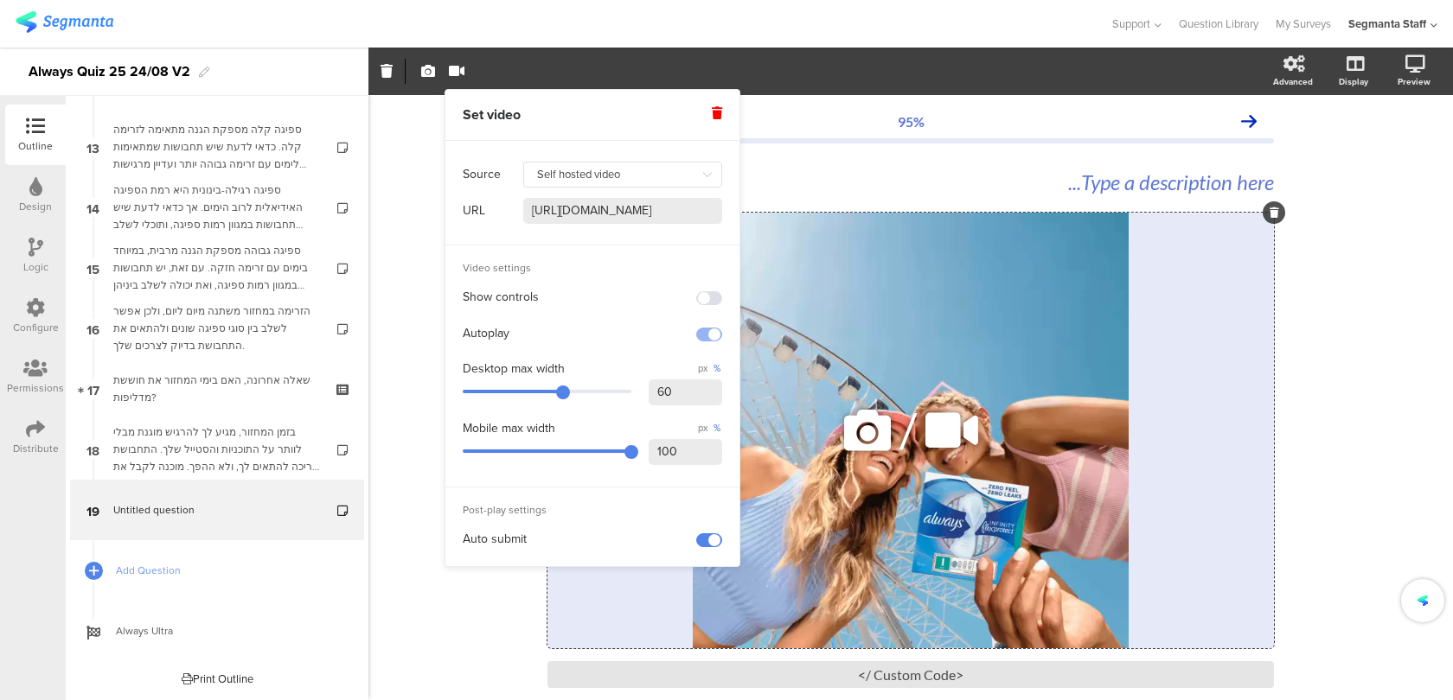
type input "100"
click at [1101, 336] on div "/" at bounding box center [910, 431] width 726 height 436
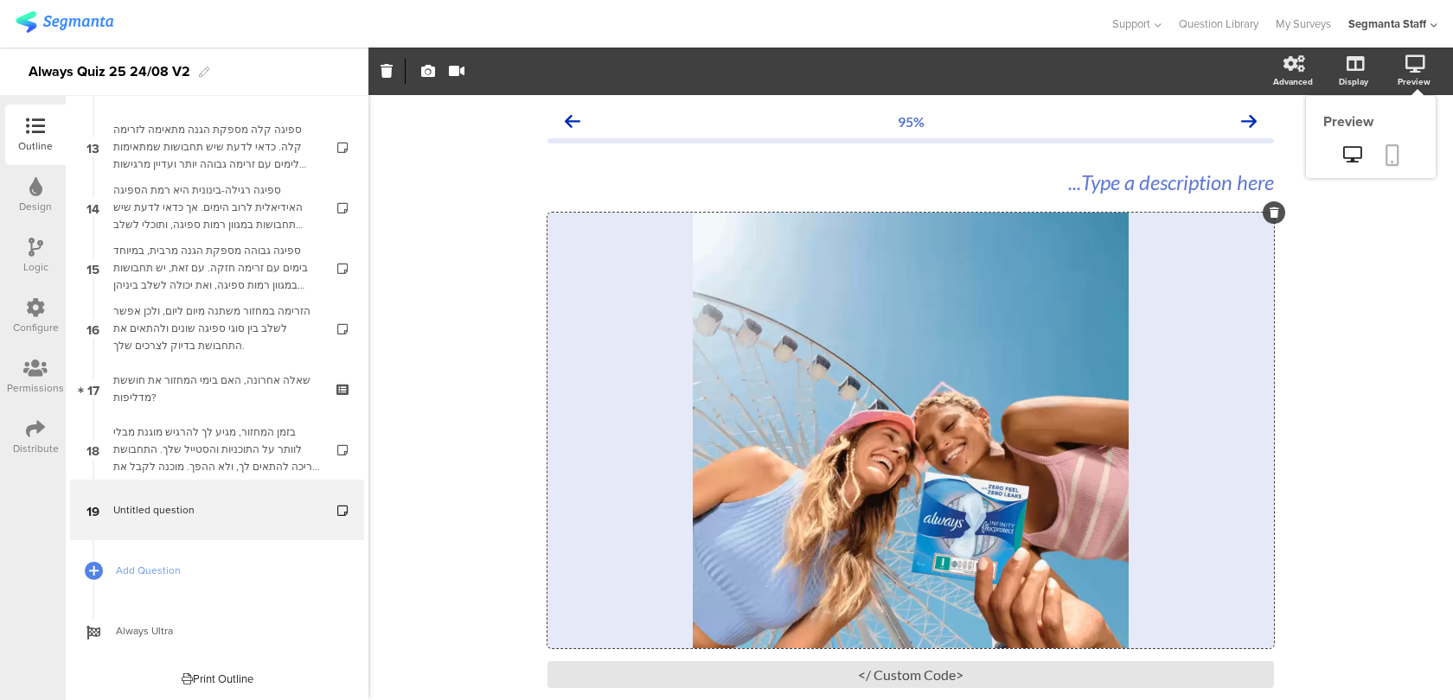
click at [1376, 146] on link at bounding box center [1392, 156] width 38 height 33
click at [689, 404] on div "/" at bounding box center [910, 431] width 726 height 436
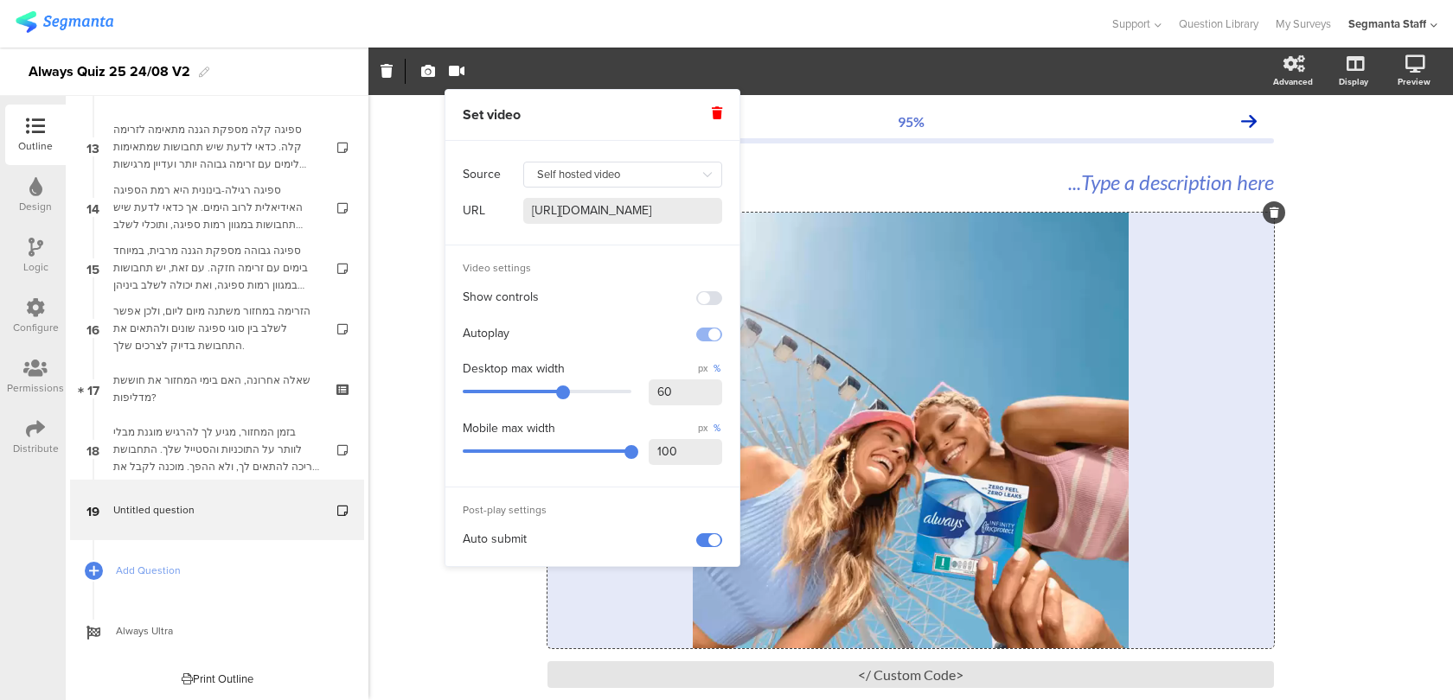
drag, startPoint x: 690, startPoint y: 390, endPoint x: 586, endPoint y: 386, distance: 103.9
click at [586, 386] on div "Desktop max width px % 60" at bounding box center [592, 385] width 259 height 54
type input "50"
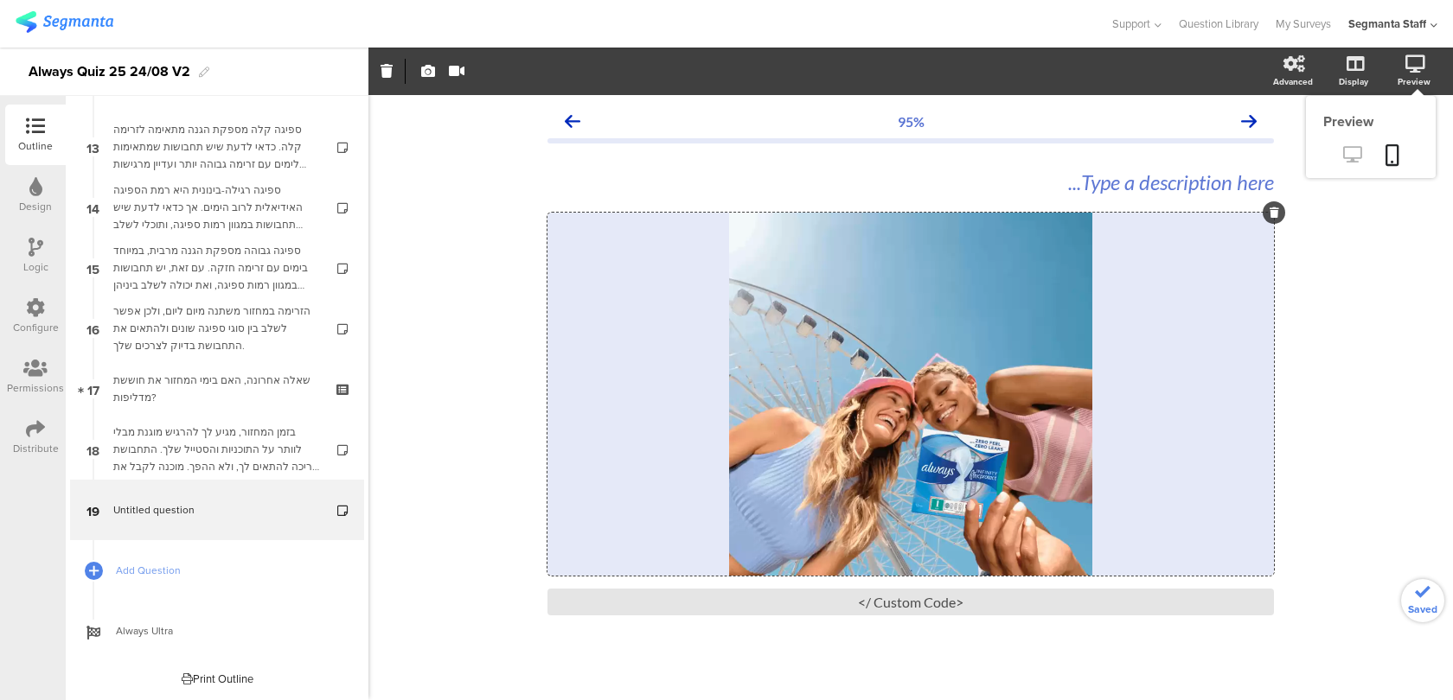
click at [1346, 167] on link at bounding box center [1352, 156] width 42 height 29
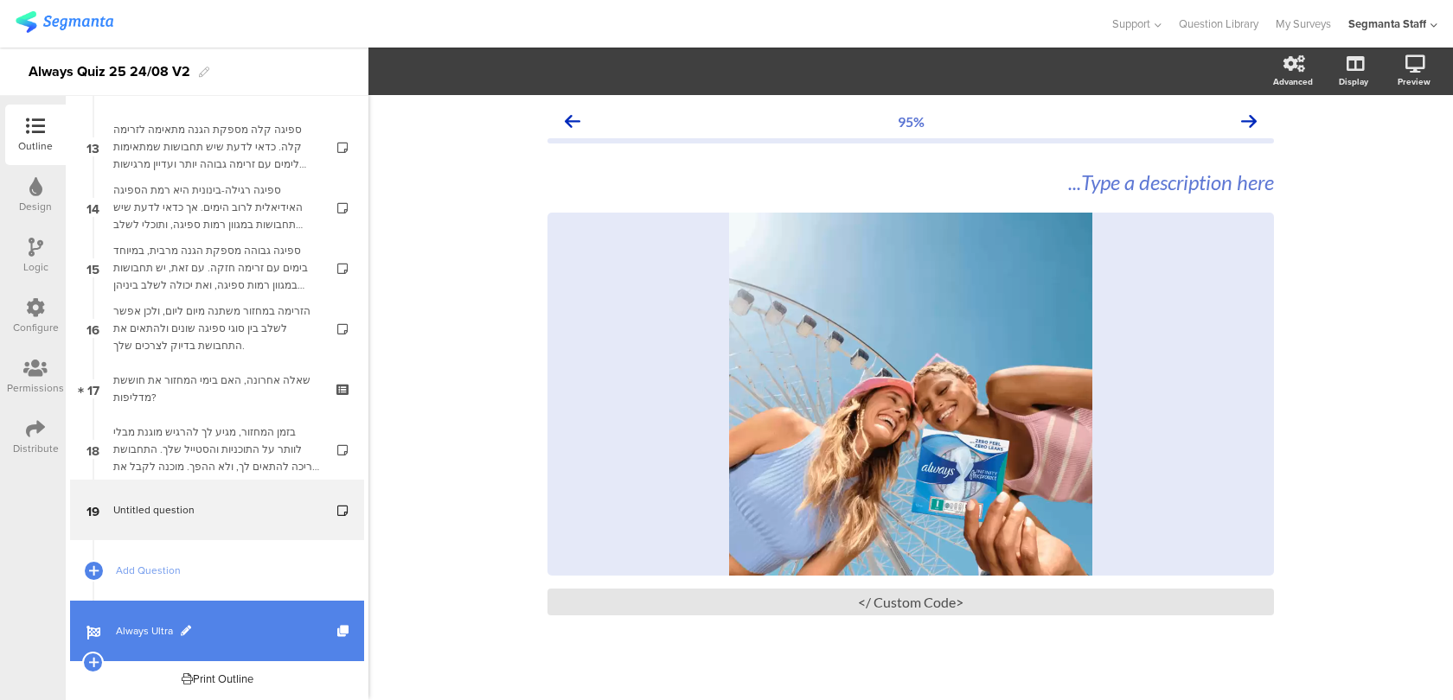
click at [265, 611] on link "Always Ultra" at bounding box center [217, 631] width 294 height 61
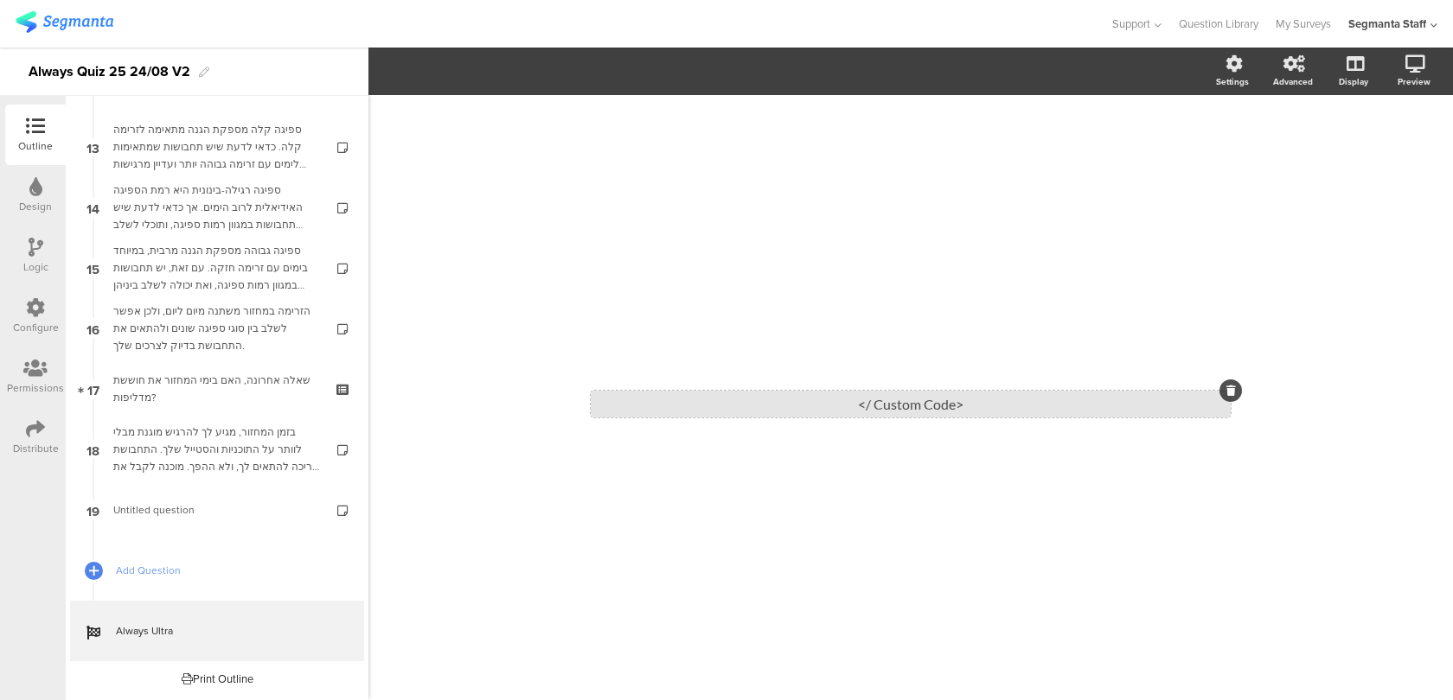
click at [805, 417] on div "<Custom Code />" at bounding box center [911, 404] width 640 height 27
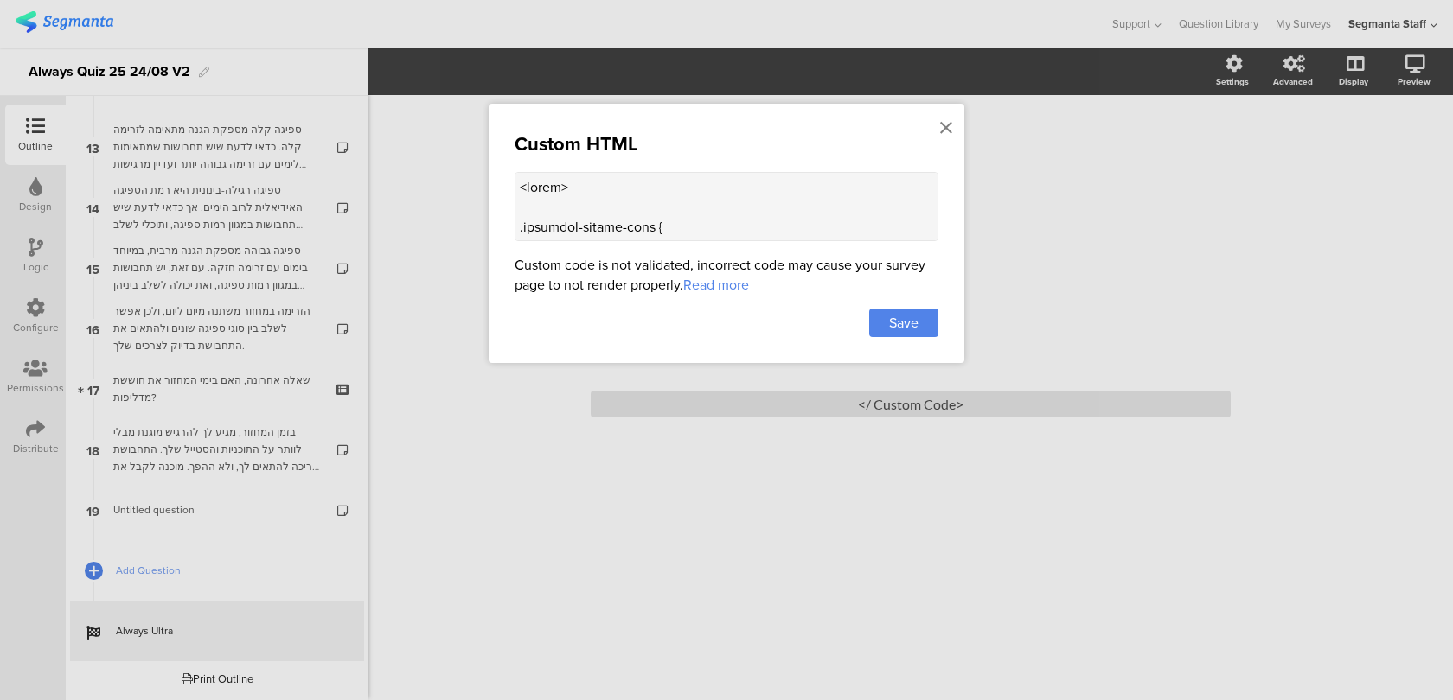
click at [828, 225] on textarea at bounding box center [727, 206] width 424 height 69
paste textarea "<lorem> .ips-dolors-ametco .adip .elit-seddoei .tempo-incid { utl-etdolo: 941ma…"
type textarea "<lorem> .ips-dolors-ametco .adip .elit-seddoei .tempo-incid { utl-etdolo: 941ma…"
click at [913, 319] on span "Save" at bounding box center [903, 323] width 29 height 20
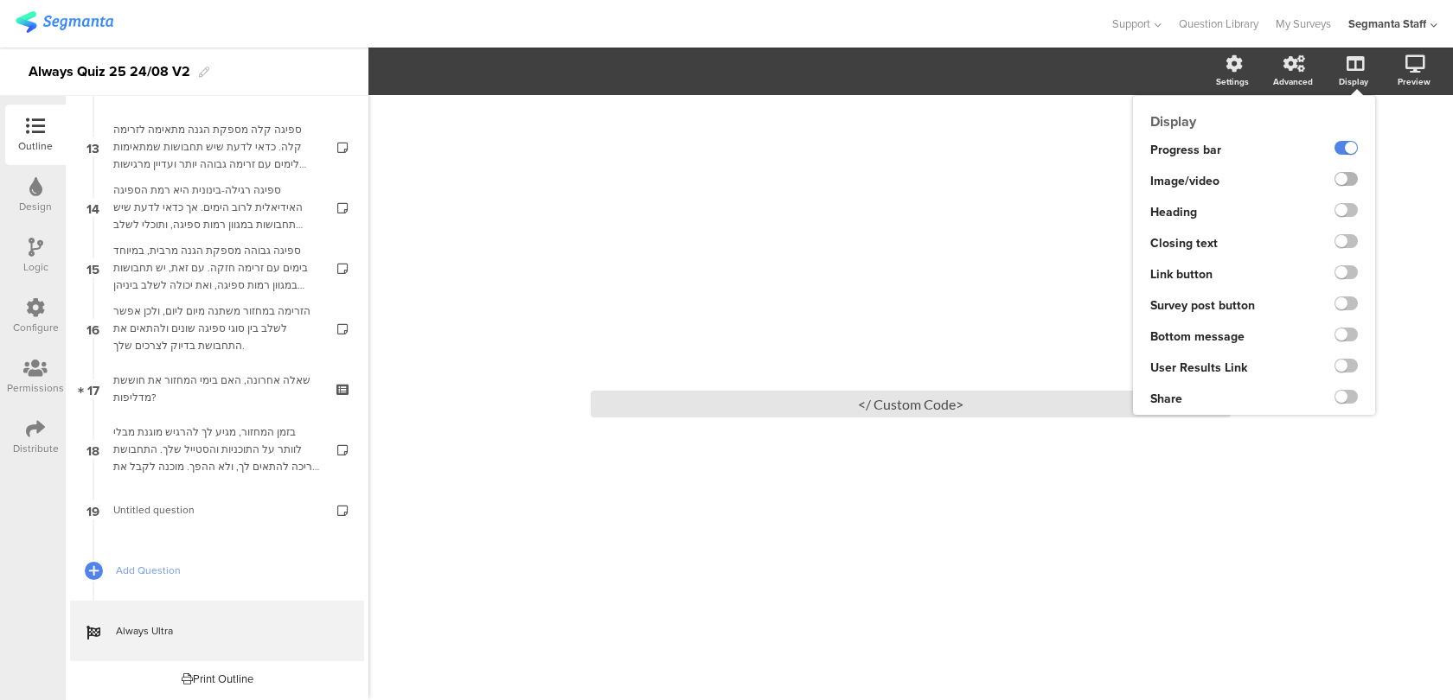
click at [1344, 179] on label at bounding box center [1345, 179] width 23 height 14
click at [0, 0] on input "checkbox" at bounding box center [0, 0] width 0 height 0
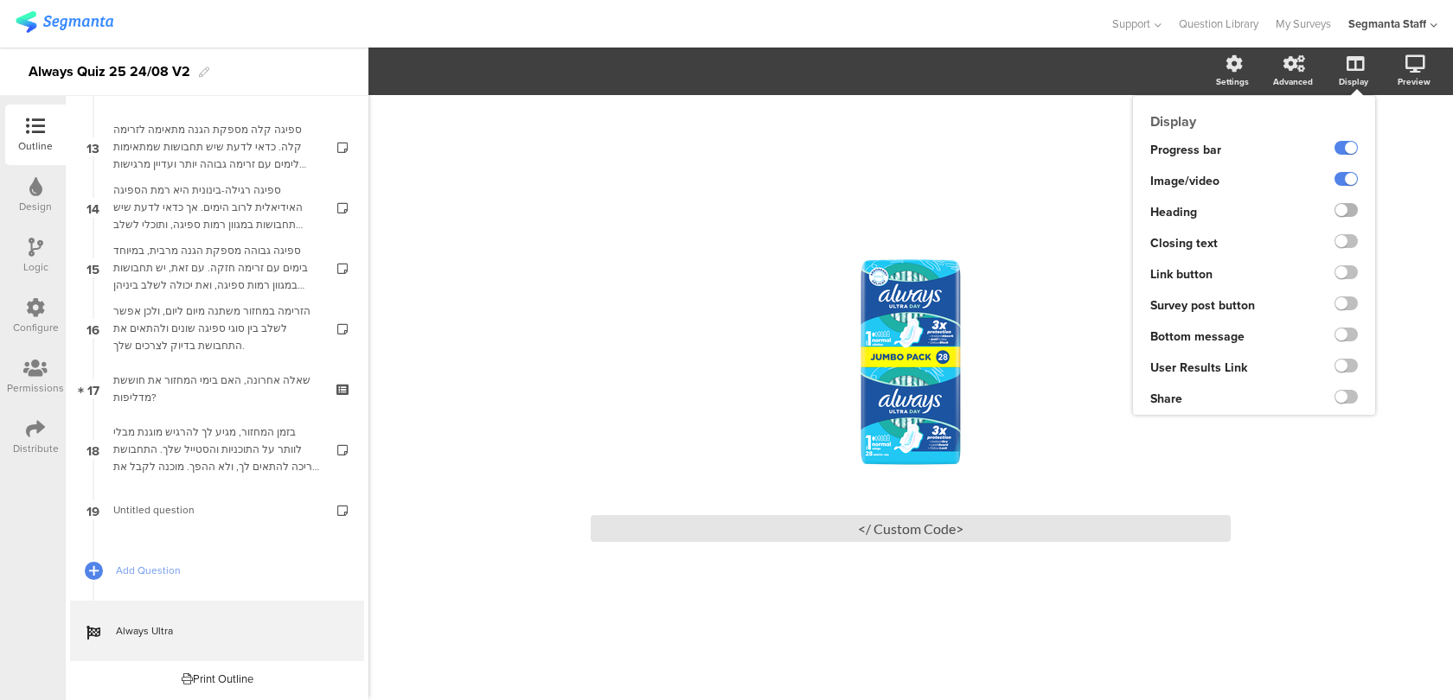
click at [1344, 204] on label at bounding box center [1345, 210] width 23 height 14
click at [0, 0] on input "checkbox" at bounding box center [0, 0] width 0 height 0
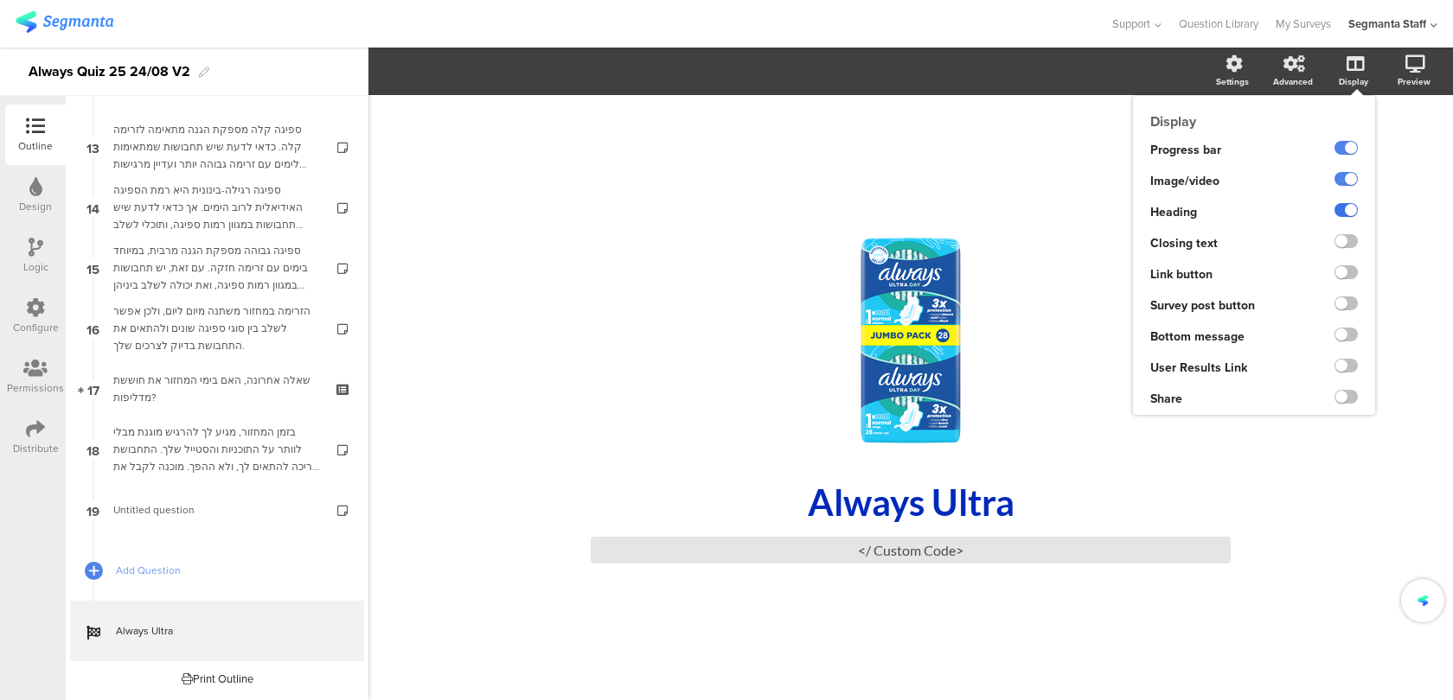
click at [1345, 213] on label at bounding box center [1345, 210] width 23 height 14
click at [0, 0] on input "checkbox" at bounding box center [0, 0] width 0 height 0
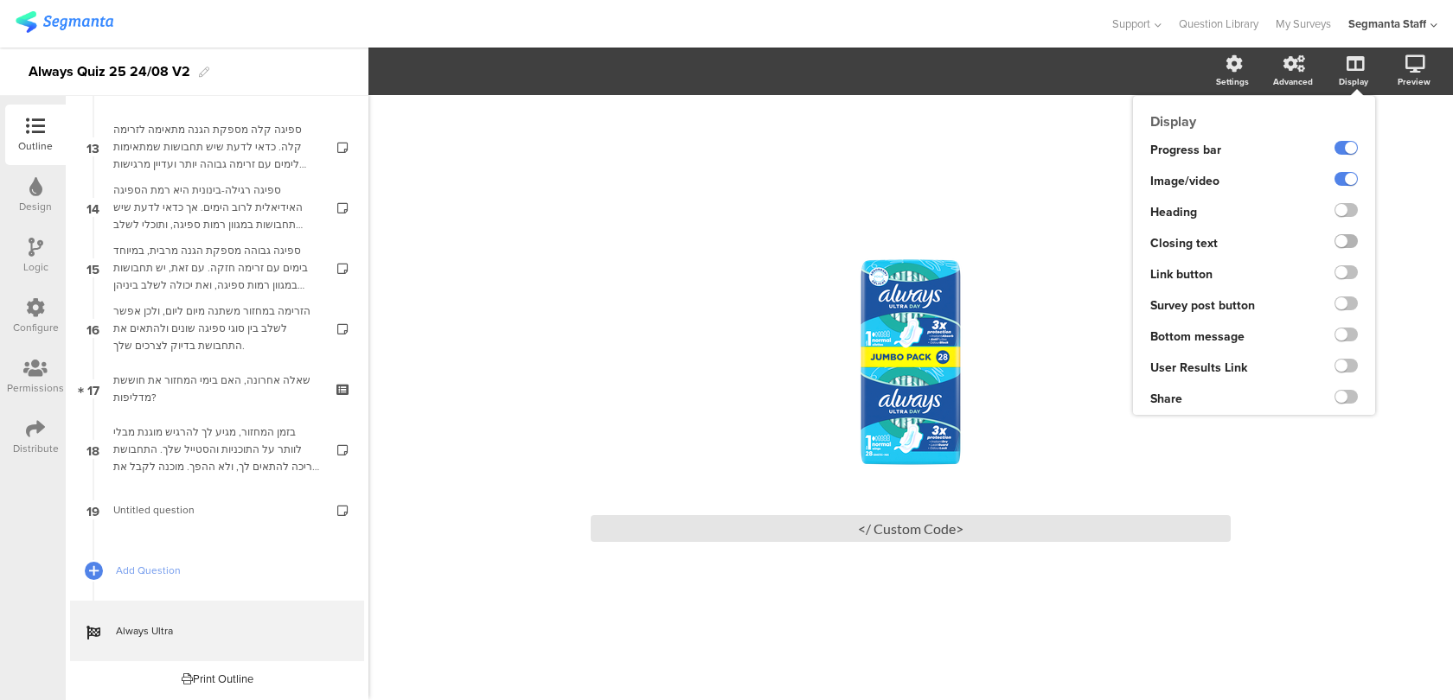
click at [1346, 240] on label at bounding box center [1345, 241] width 23 height 14
click at [0, 0] on input "checkbox" at bounding box center [0, 0] width 0 height 0
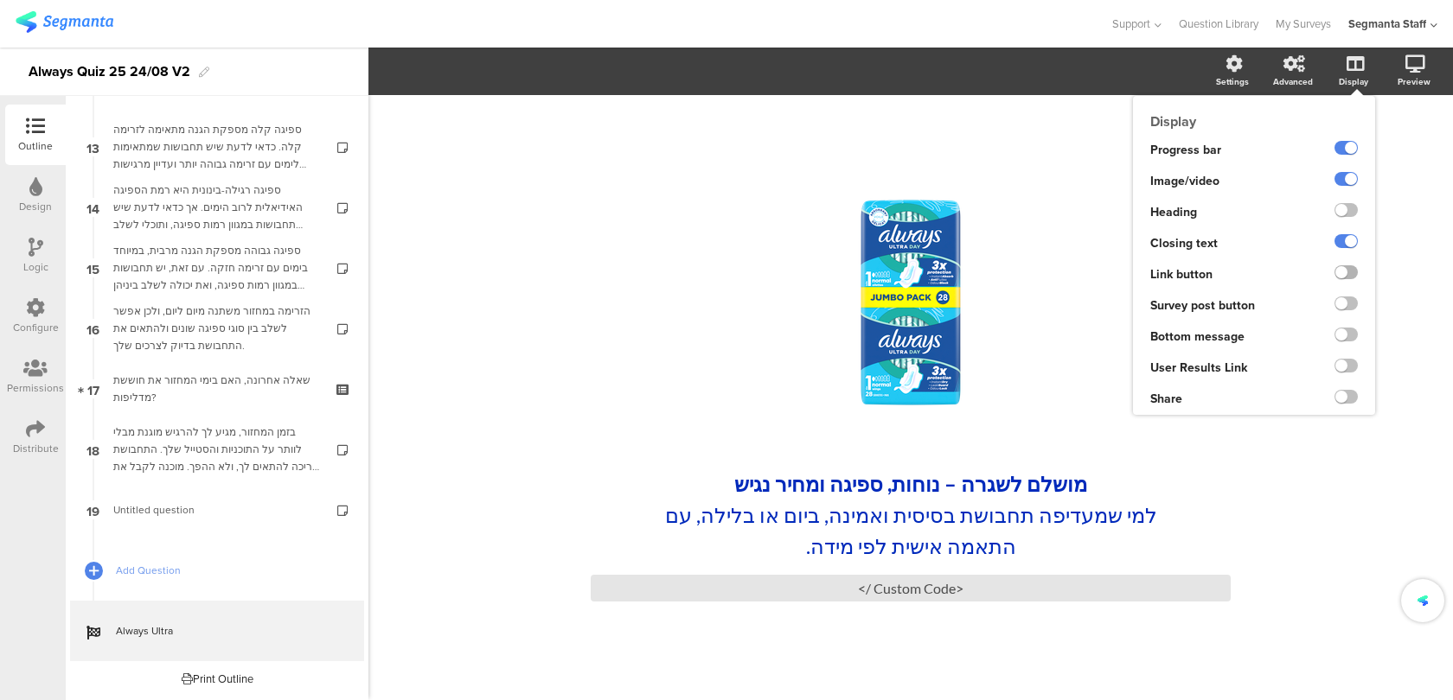
click at [1351, 269] on label at bounding box center [1345, 272] width 23 height 14
click at [0, 0] on input "checkbox" at bounding box center [0, 0] width 0 height 0
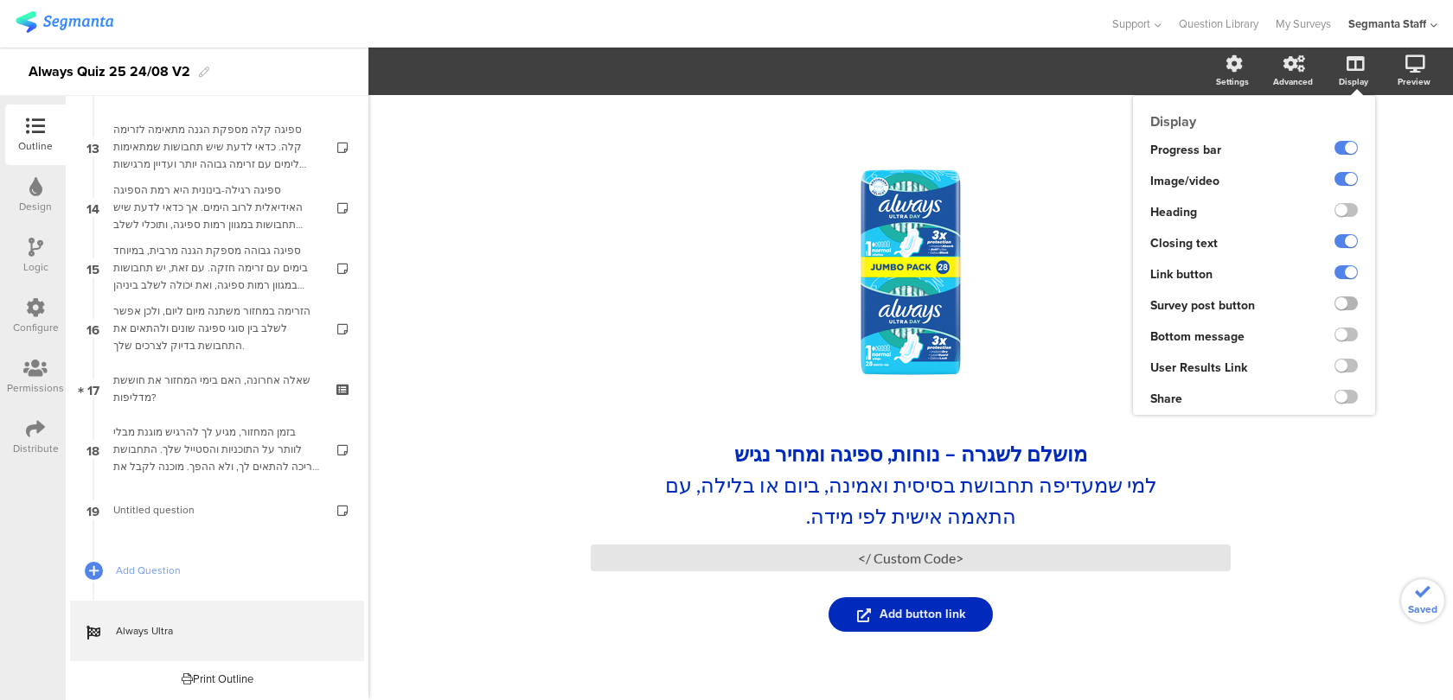
click at [1345, 297] on label at bounding box center [1345, 304] width 23 height 14
click at [0, 0] on input "checkbox" at bounding box center [0, 0] width 0 height 0
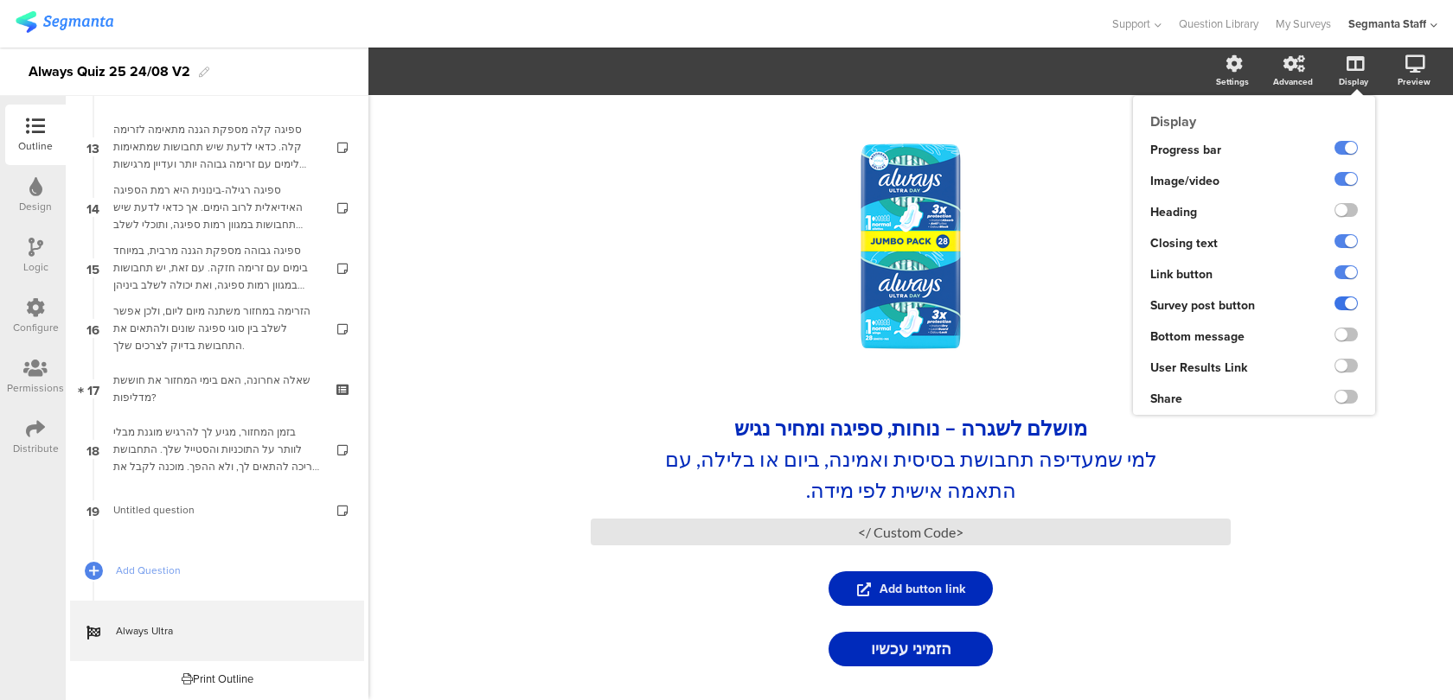
click at [1345, 297] on label at bounding box center [1345, 304] width 23 height 14
click at [0, 0] on input "checkbox" at bounding box center [0, 0] width 0 height 0
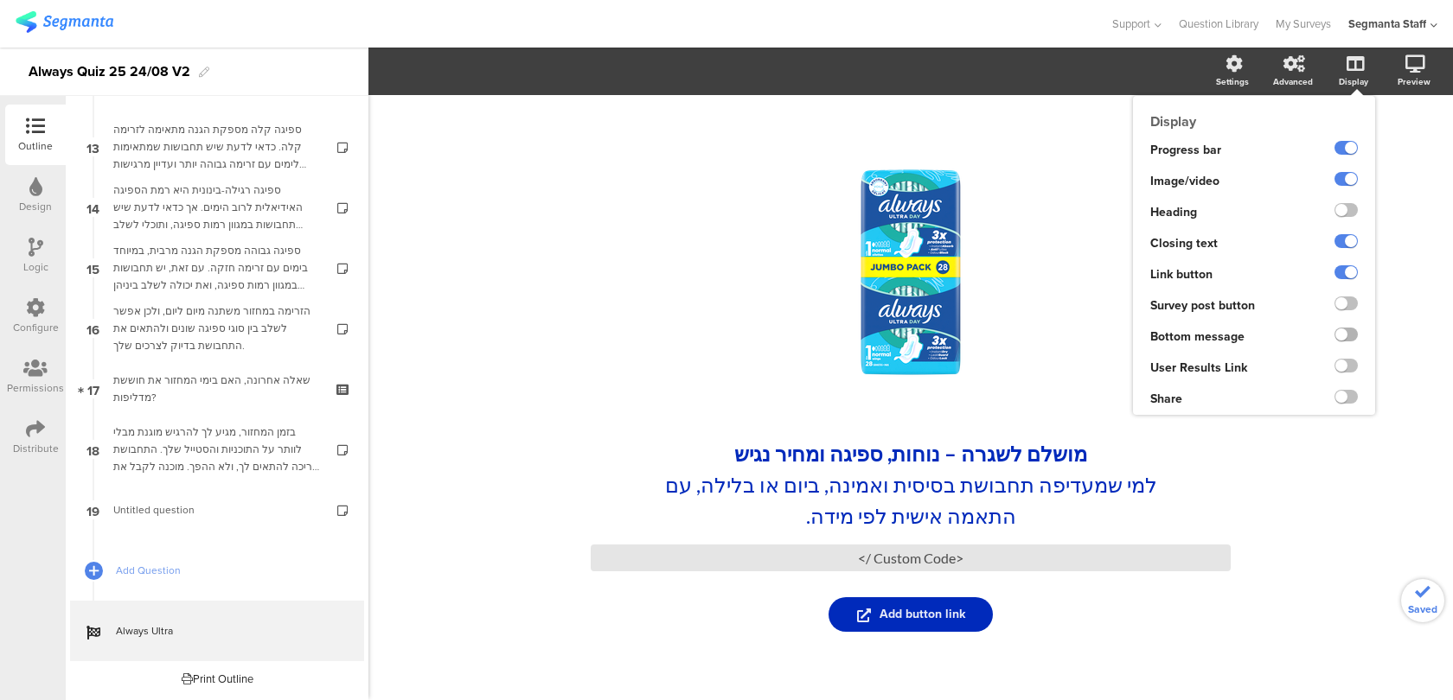
click at [1345, 336] on label at bounding box center [1345, 335] width 23 height 14
click at [0, 0] on input "checkbox" at bounding box center [0, 0] width 0 height 0
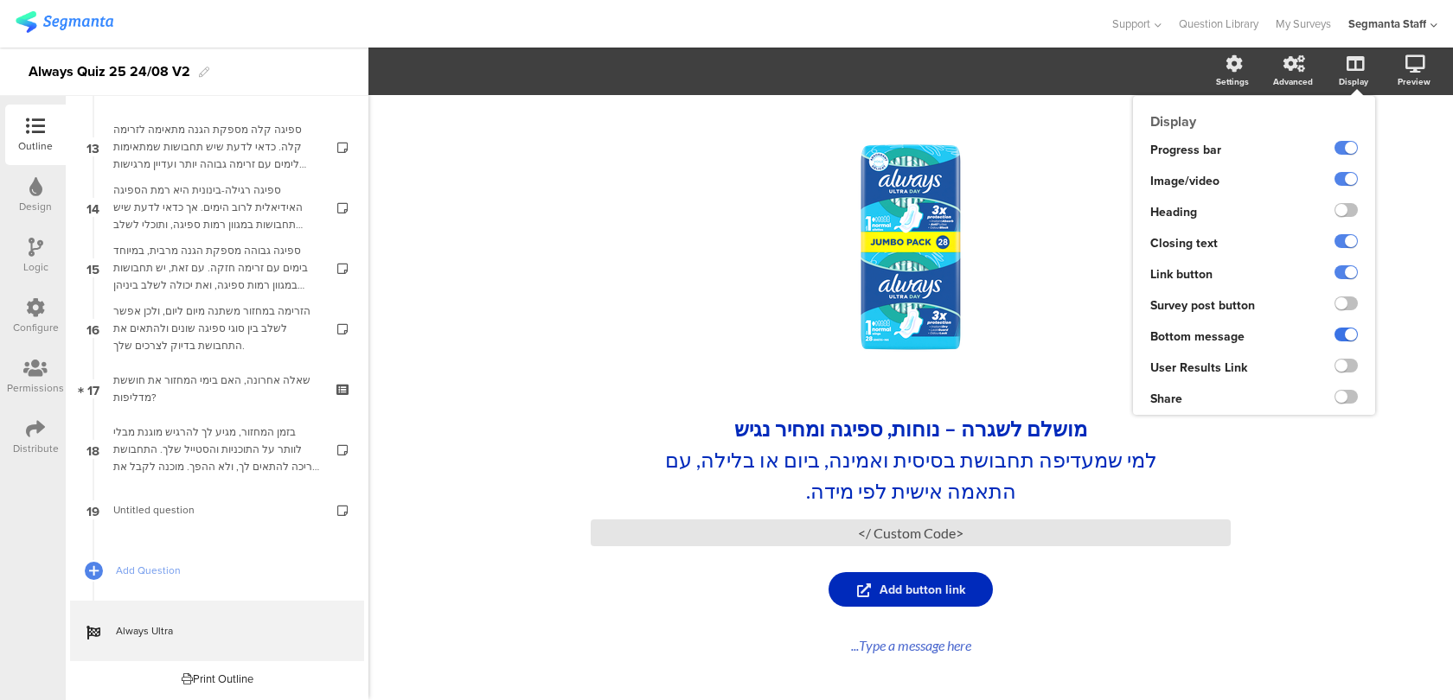
click at [1345, 336] on label at bounding box center [1345, 335] width 23 height 14
click at [0, 0] on input "checkbox" at bounding box center [0, 0] width 0 height 0
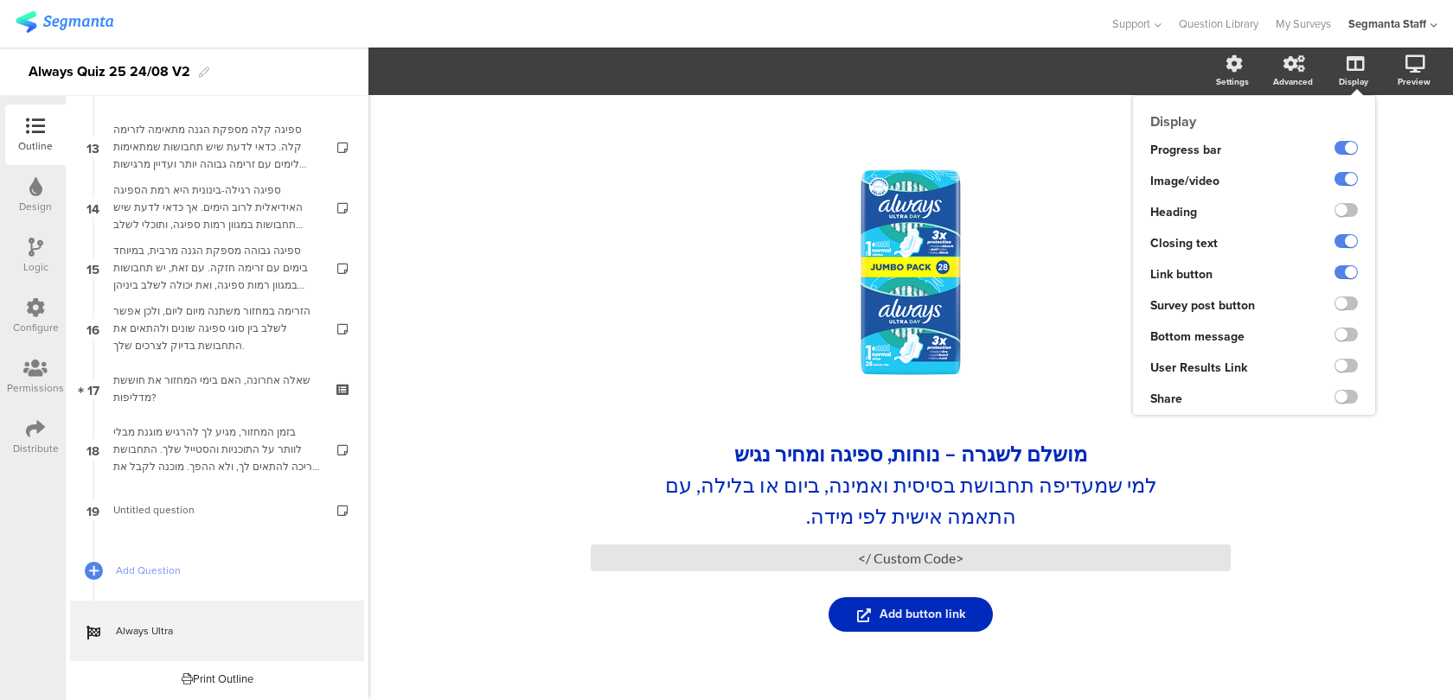
click at [1343, 380] on div at bounding box center [1340, 368] width 70 height 31
click at [1343, 361] on label at bounding box center [1345, 366] width 23 height 14
click at [0, 0] on input "checkbox" at bounding box center [0, 0] width 0 height 0
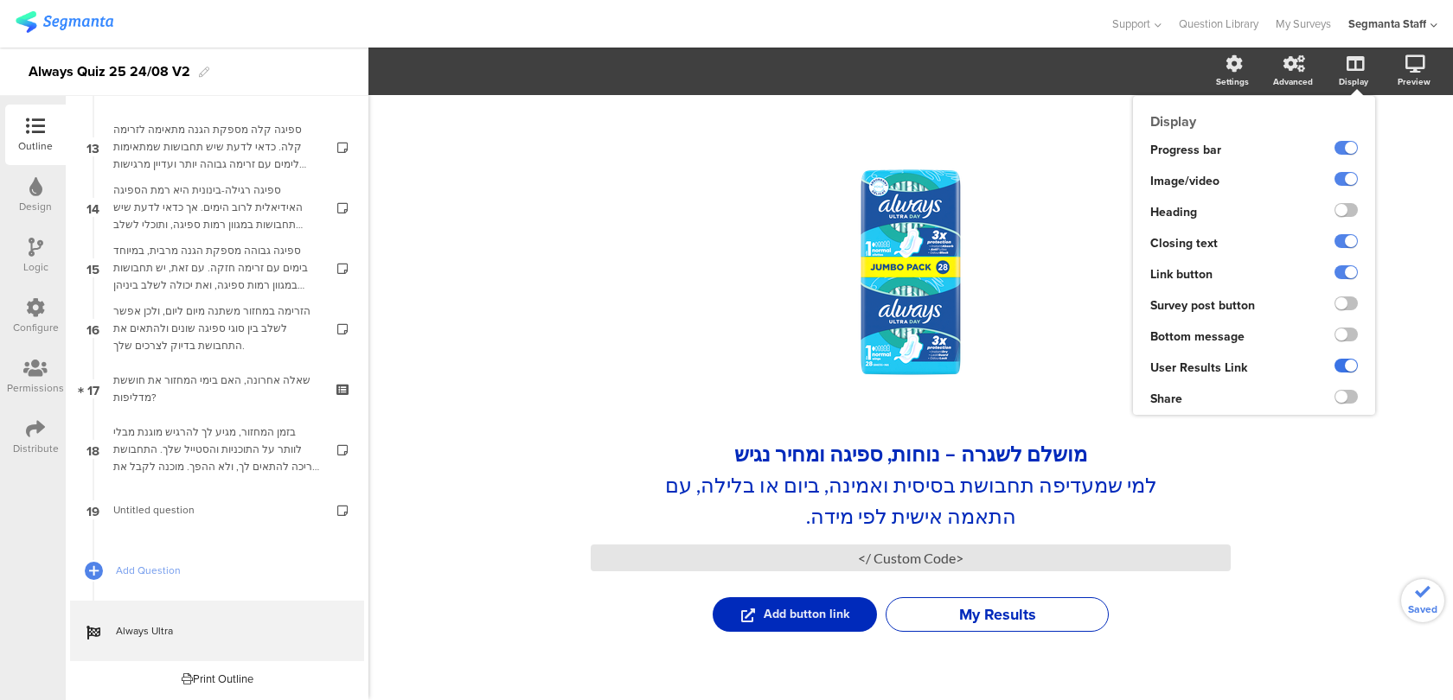
click at [1343, 361] on label at bounding box center [1345, 366] width 23 height 14
click at [0, 0] on input "checkbox" at bounding box center [0, 0] width 0 height 0
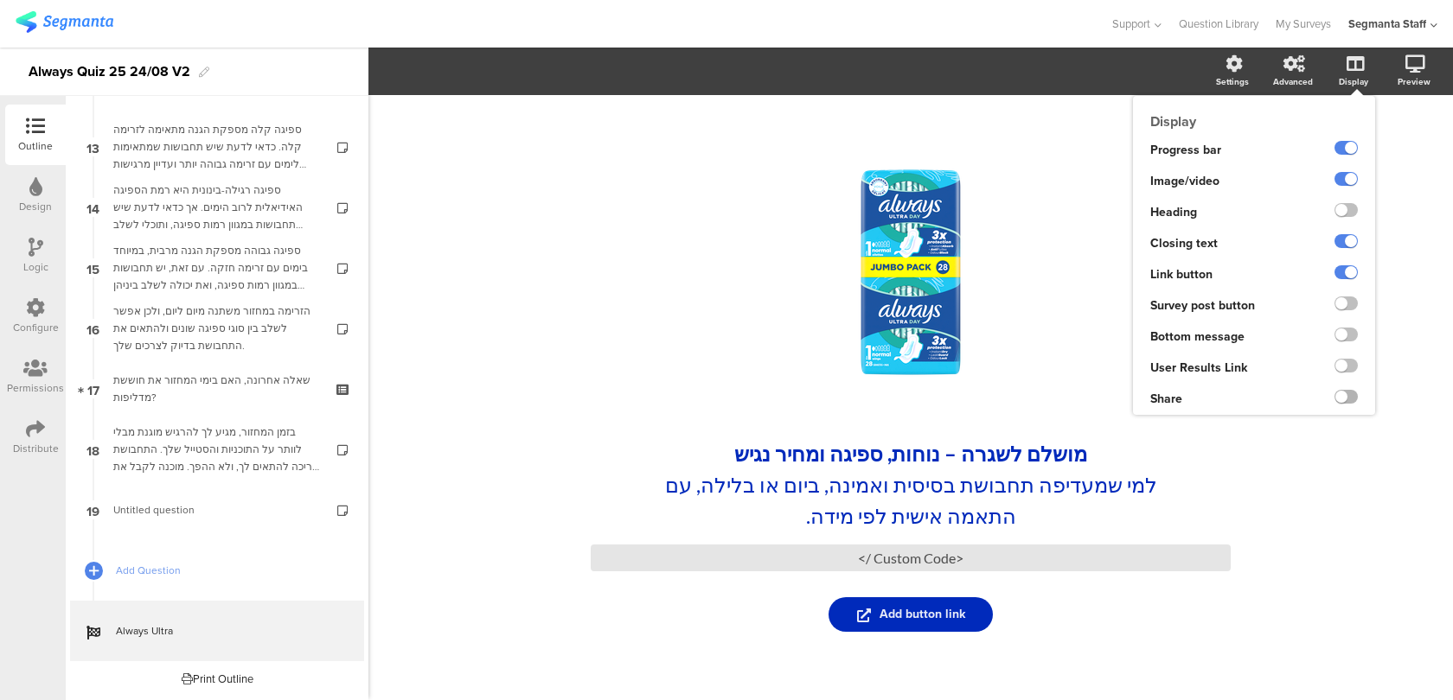
click at [1341, 393] on label at bounding box center [1345, 397] width 23 height 14
click at [0, 0] on input "checkbox" at bounding box center [0, 0] width 0 height 0
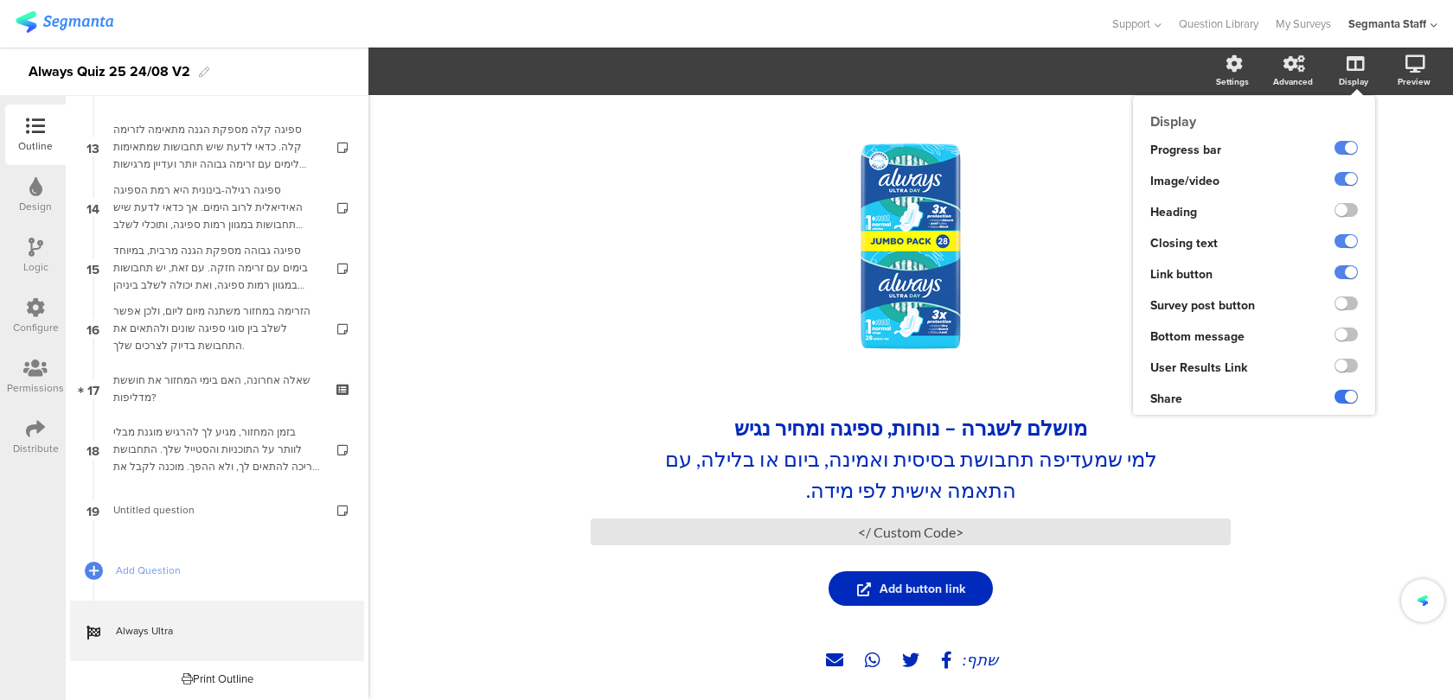
click at [1341, 393] on label at bounding box center [1345, 397] width 23 height 14
click at [0, 0] on input "checkbox" at bounding box center [0, 0] width 0 height 0
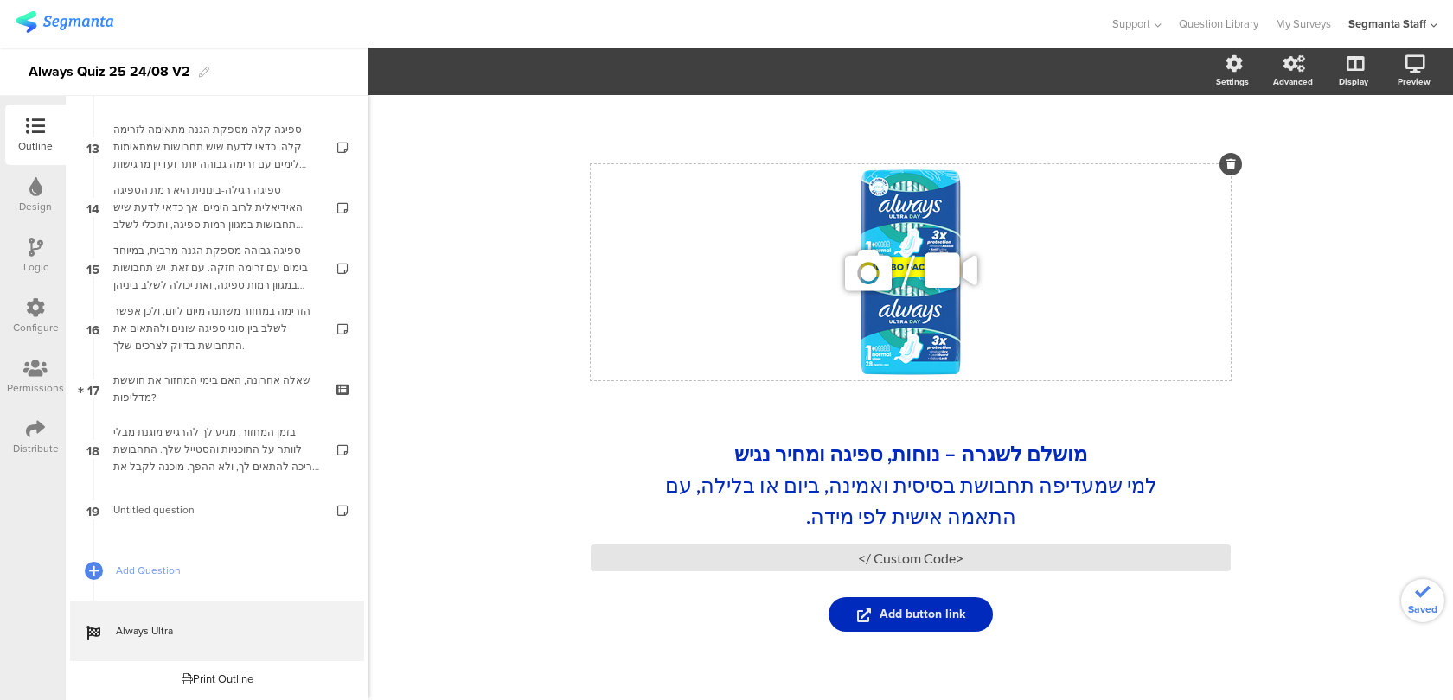
click at [892, 313] on div "/" at bounding box center [911, 272] width 640 height 216
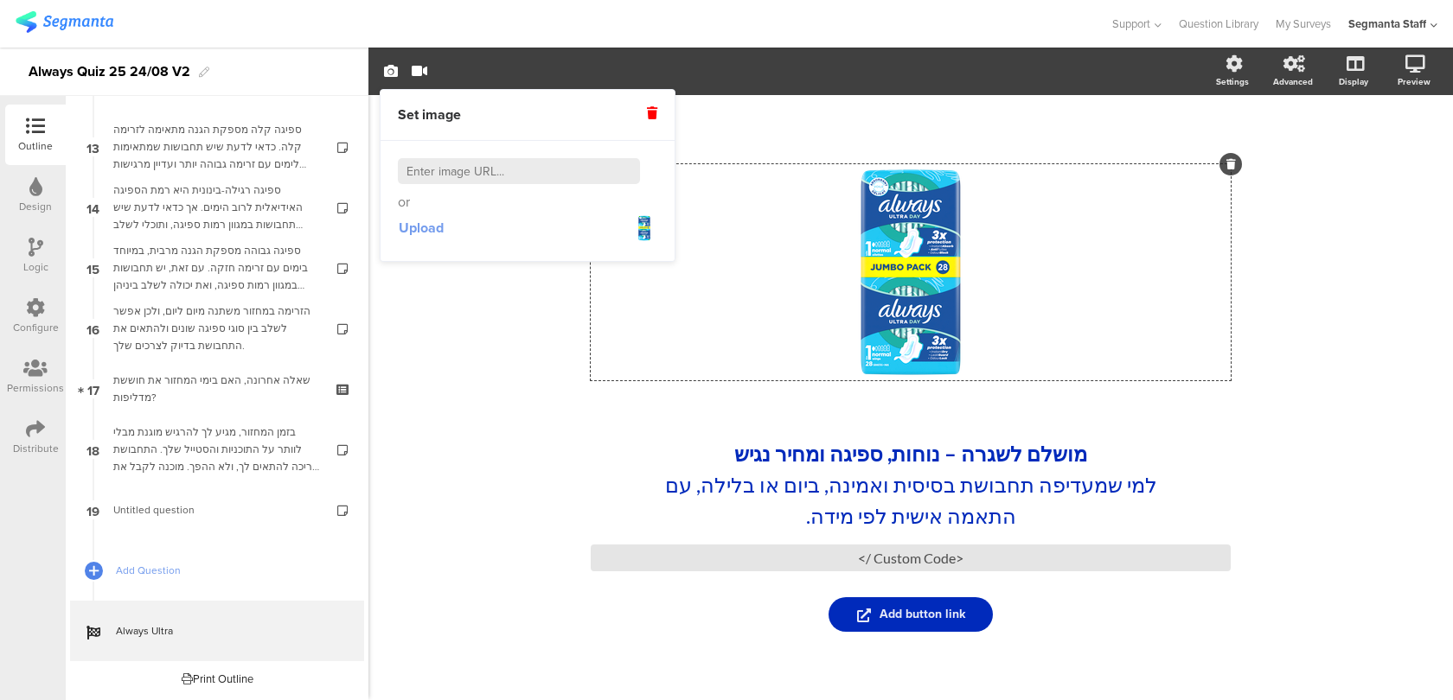
click at [421, 234] on span "Upload" at bounding box center [421, 228] width 45 height 20
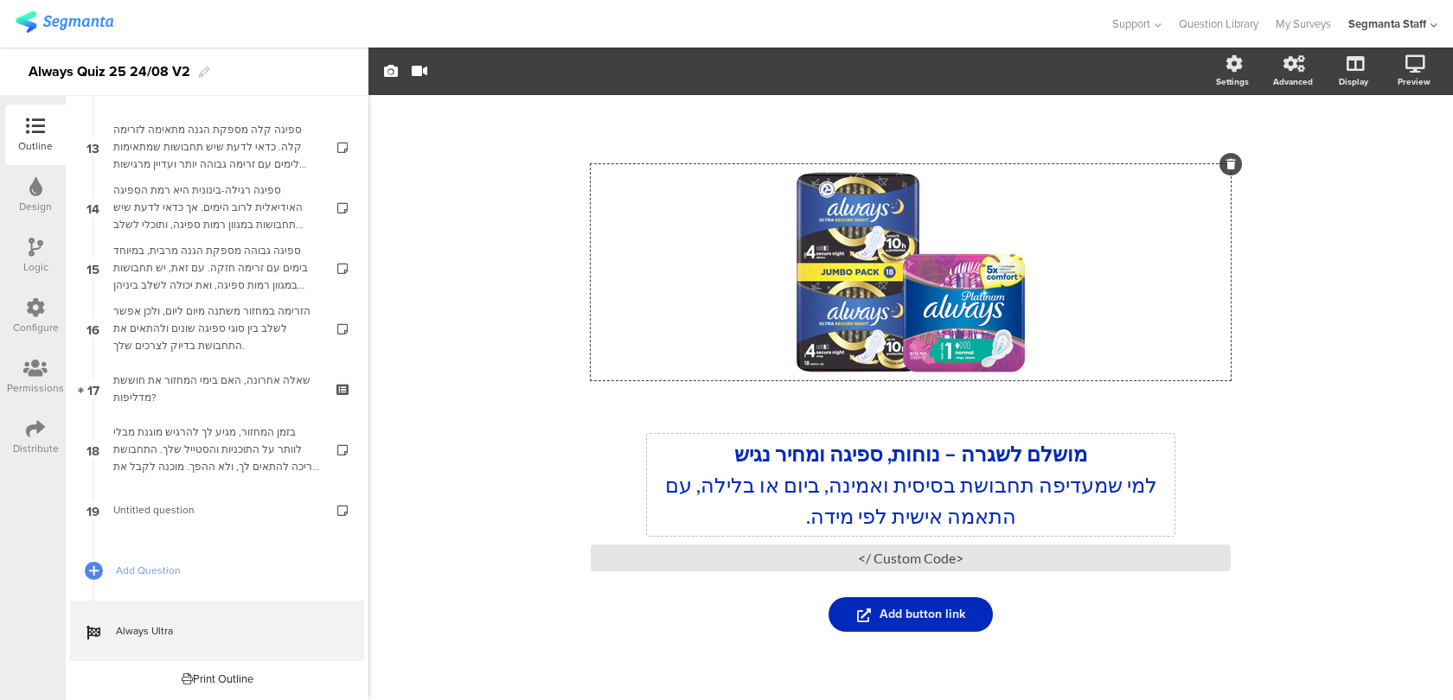
click at [912, 450] on div "מושלם לשגרה – נוחות, ספיגה ומחיר נגיש למי שמעדיפה תחבושת בסיסית ואמינה, ביום או…" at bounding box center [910, 485] width 527 height 102
click at [912, 450] on strong "מושלם לשגרה – נוחות, ספיגה ומחיר נגיש" at bounding box center [910, 453] width 353 height 25
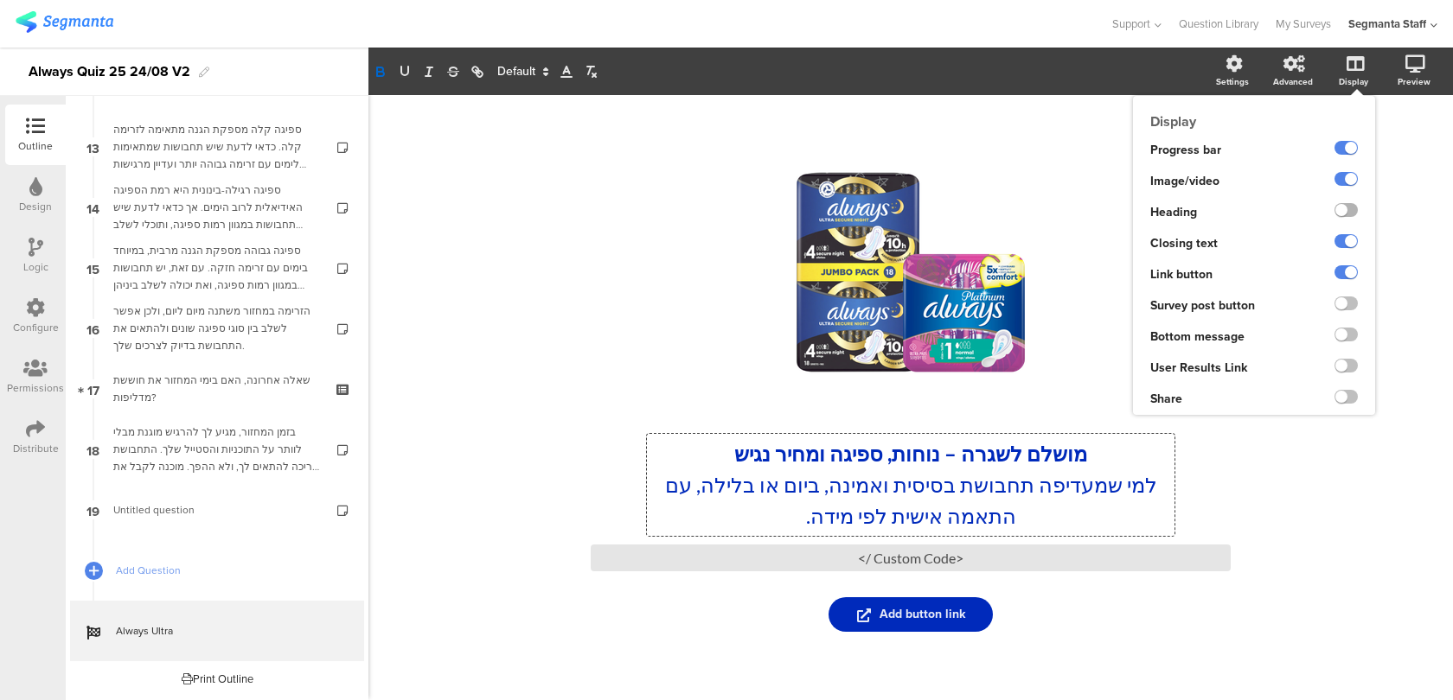
click at [1347, 210] on label at bounding box center [1345, 210] width 23 height 14
click at [0, 0] on input "checkbox" at bounding box center [0, 0] width 0 height 0
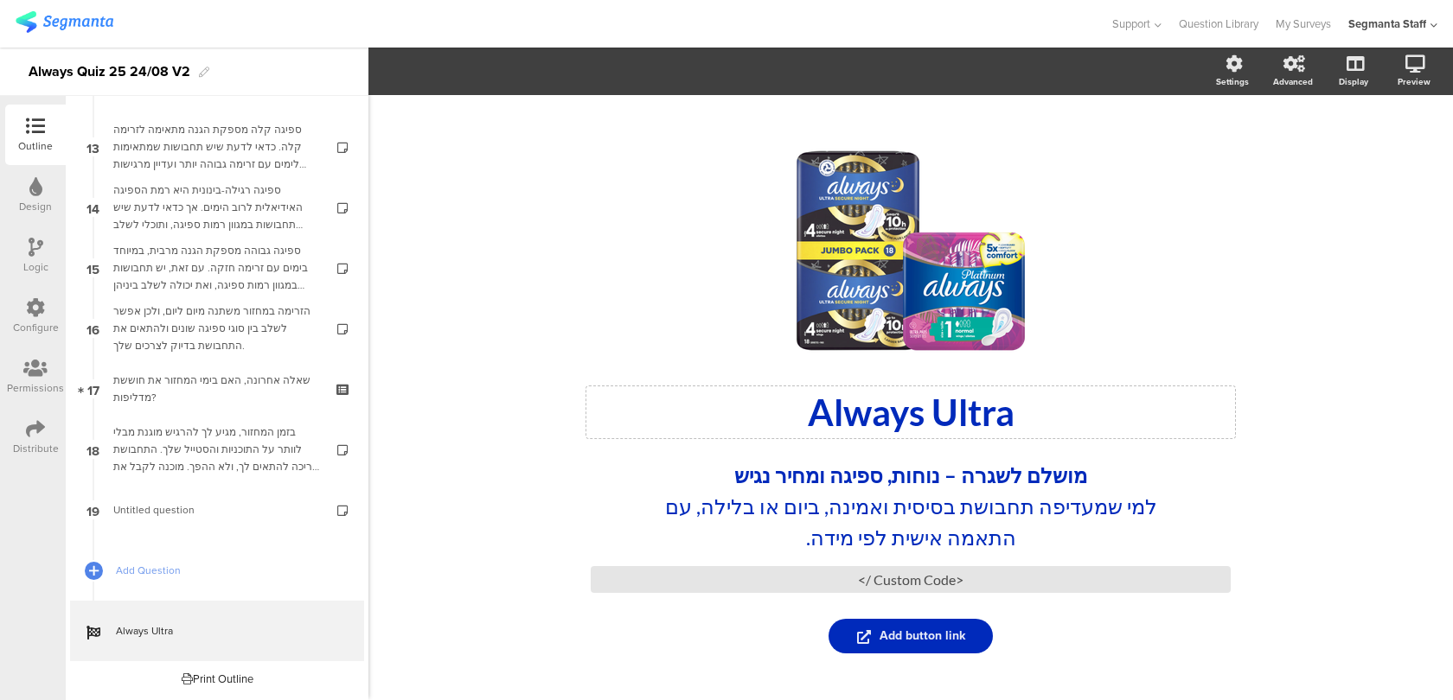
click at [978, 419] on div "Always Ultra Always Ultra" at bounding box center [910, 413] width 649 height 52
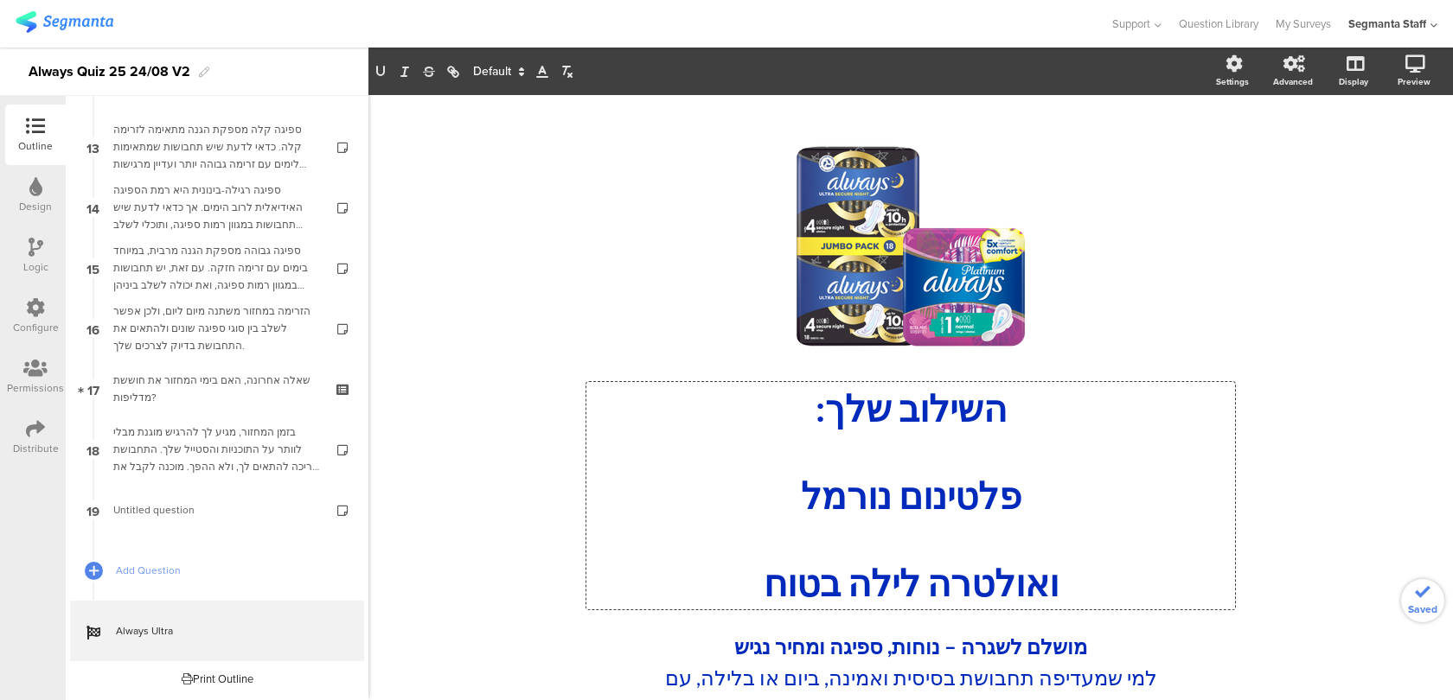
click at [970, 528] on p at bounding box center [911, 539] width 640 height 43
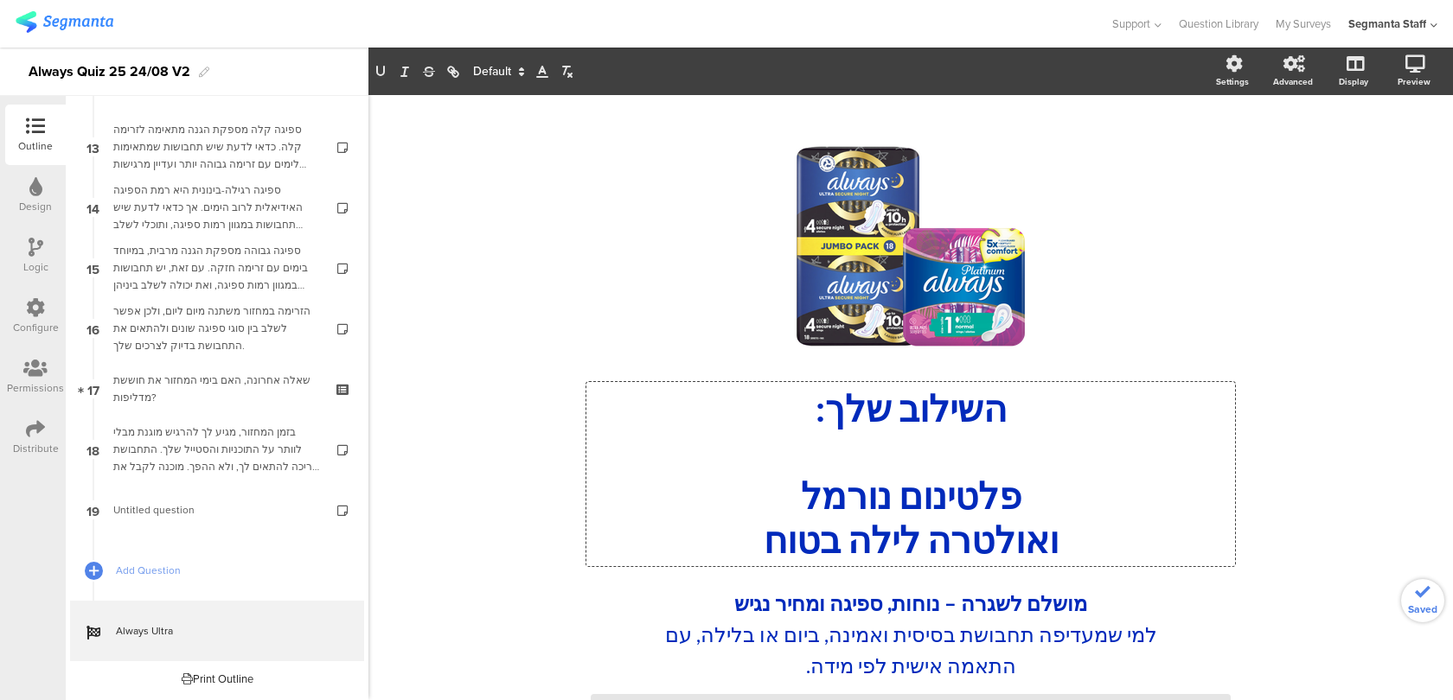
click at [910, 444] on p at bounding box center [911, 452] width 640 height 43
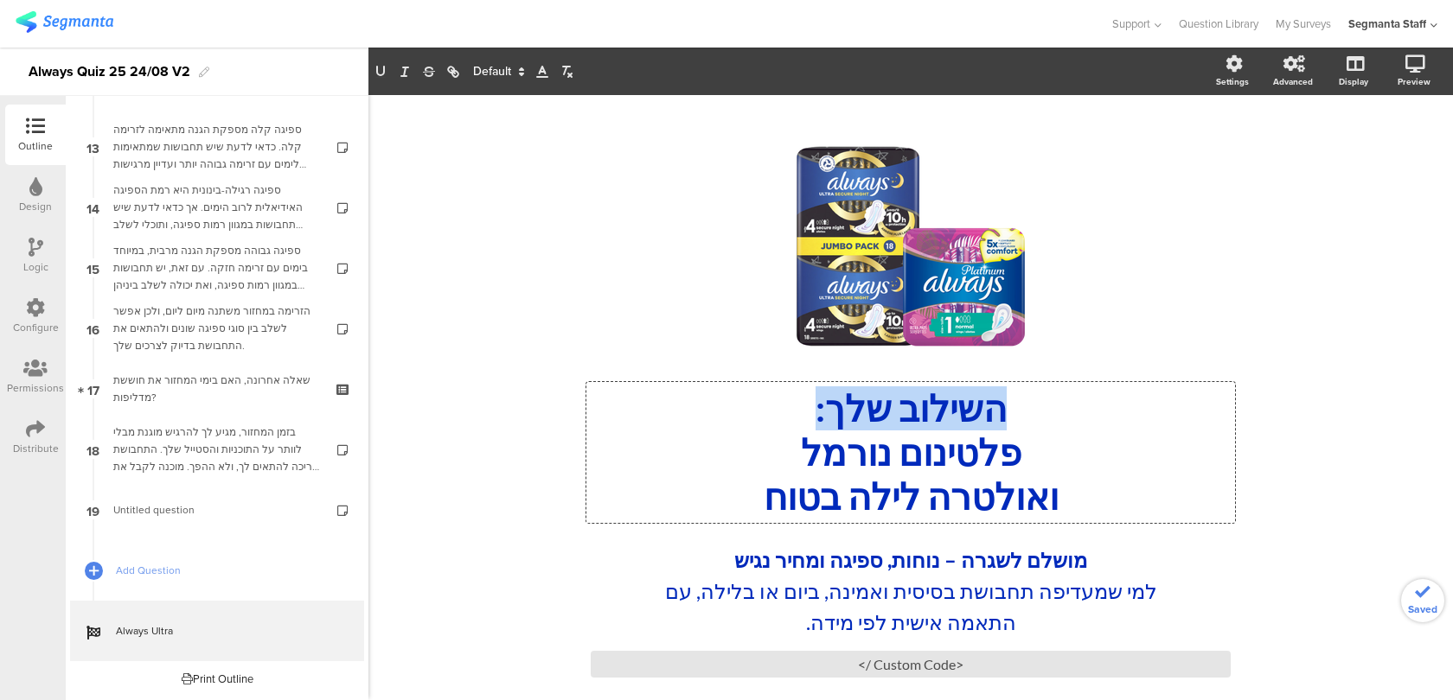
drag, startPoint x: 1018, startPoint y: 412, endPoint x: 758, endPoint y: 415, distance: 260.3
click at [758, 415] on p "השילוב שלך:" at bounding box center [911, 409] width 640 height 44
click at [479, 55] on section "Settings Advanced Display [GEOGRAPHIC_DATA]" at bounding box center [910, 72] width 1084 height 48
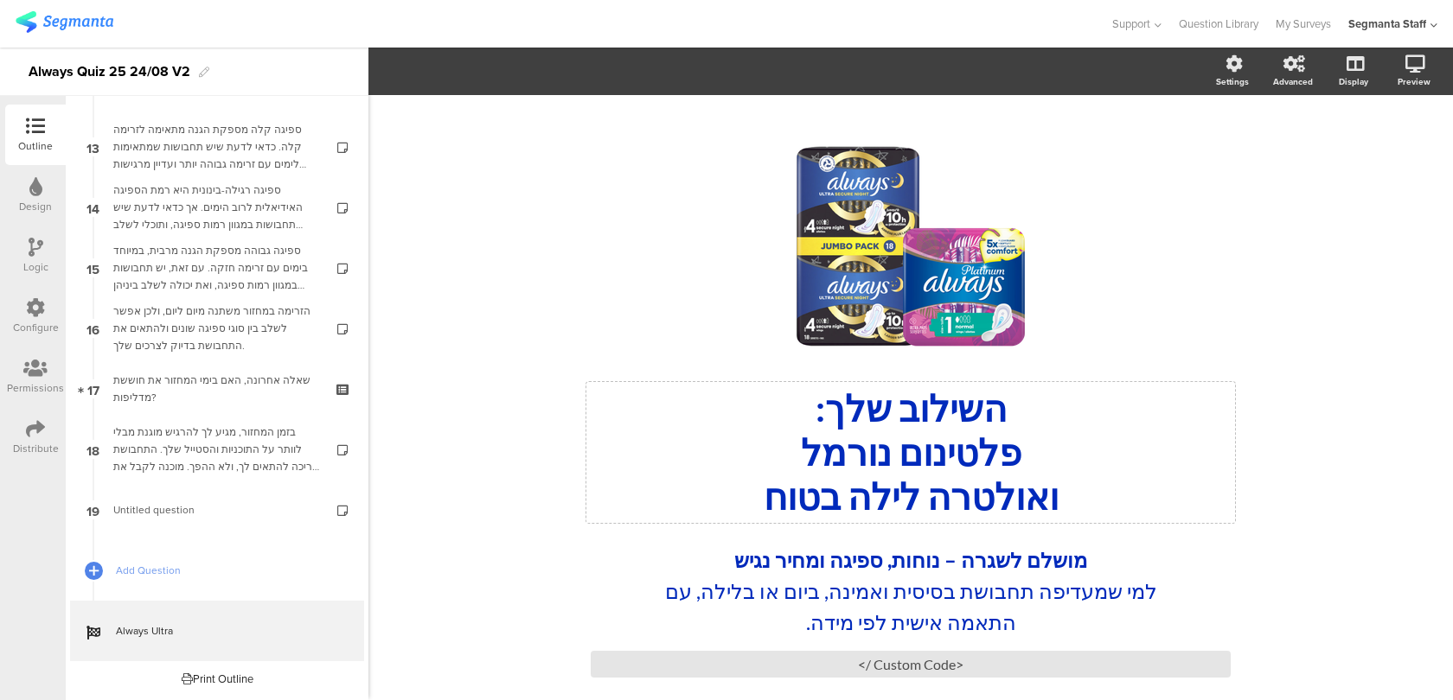
click at [866, 488] on div "השילוב שלך: פלטינום נורמל ואולטרה לילה בטוח השילוב שלך: פלטינום נורמל ואולטרה ל…" at bounding box center [910, 452] width 649 height 141
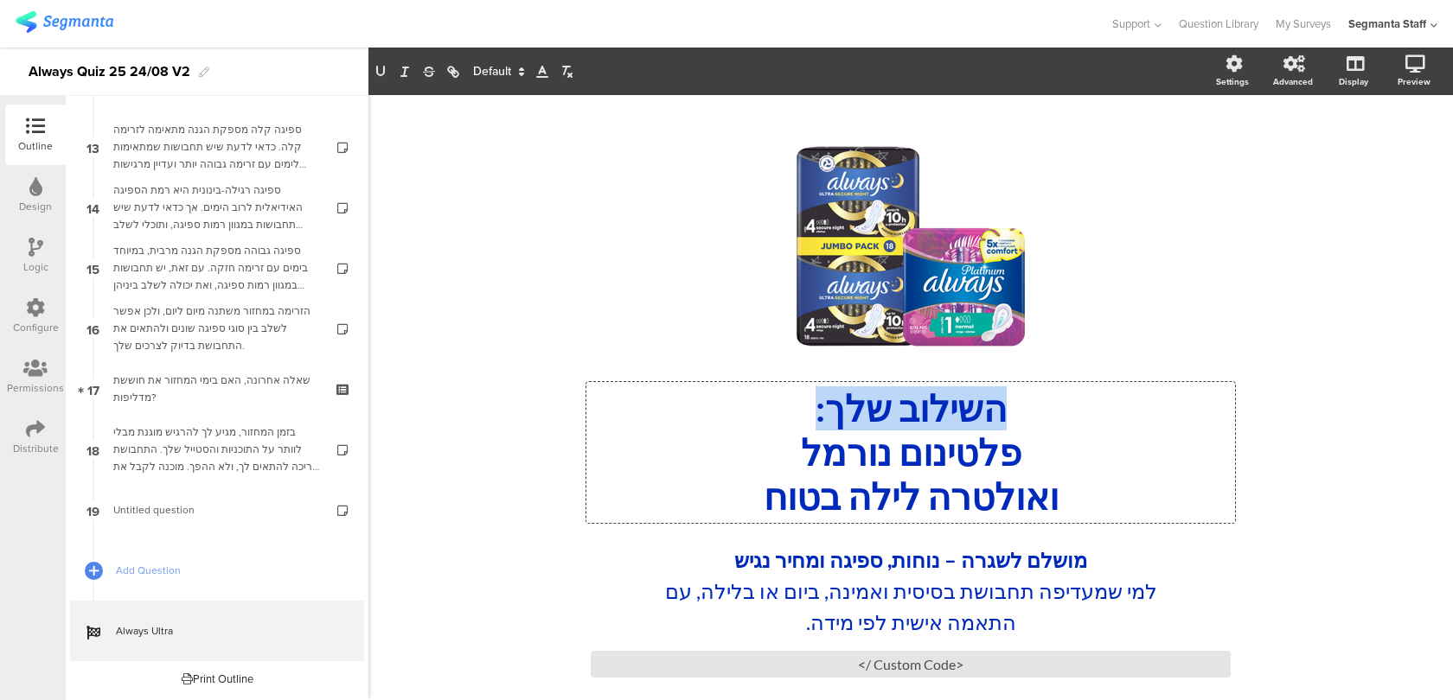
drag, startPoint x: 997, startPoint y: 400, endPoint x: 770, endPoint y: 418, distance: 227.2
click at [770, 418] on p "השילוב שלך:" at bounding box center [911, 409] width 640 height 44
click at [500, 64] on span at bounding box center [497, 71] width 65 height 21
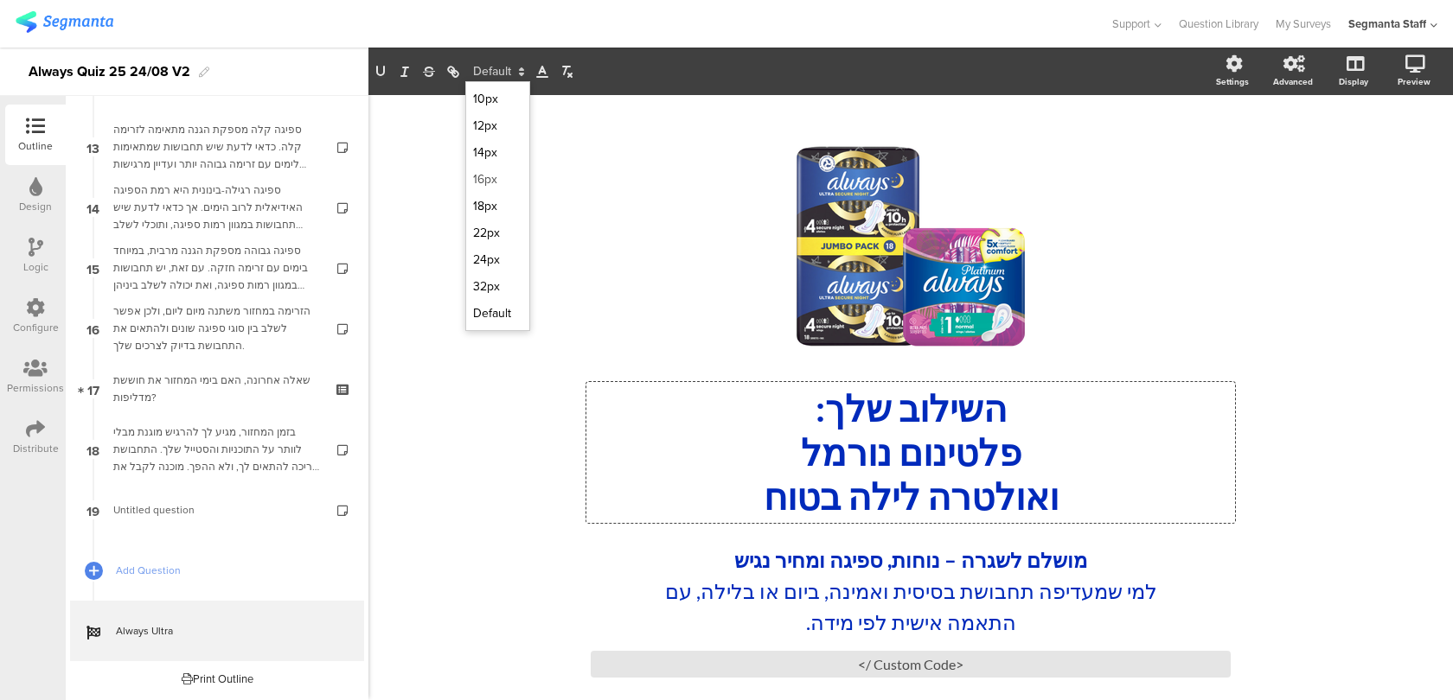
click at [509, 178] on span at bounding box center [497, 179] width 49 height 27
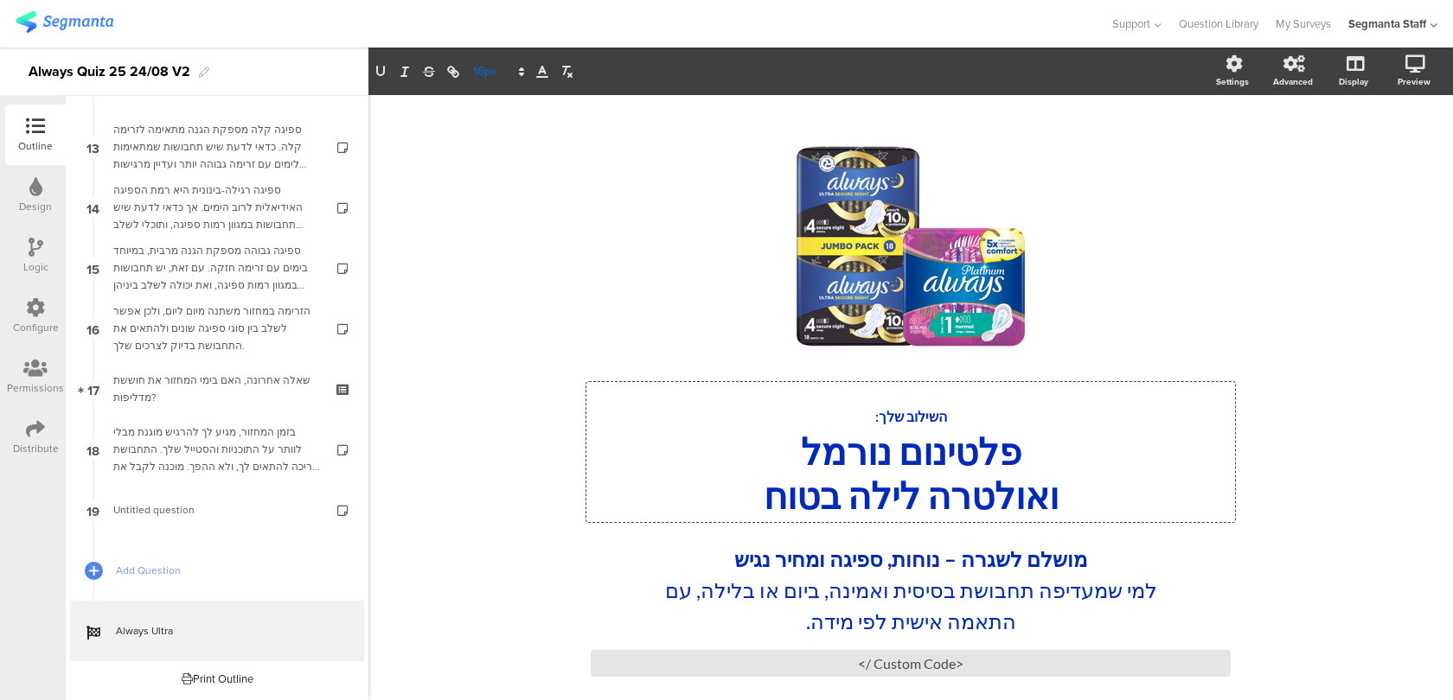
click at [499, 81] on span at bounding box center [497, 71] width 65 height 21
click at [497, 202] on span at bounding box center [497, 206] width 49 height 27
click at [838, 560] on div "מושלם לשגרה – נוחות, ספיגה ומחיר נגיש למי שמעדיפה תחבושת בסיסית ואמינה, ביום או…" at bounding box center [910, 591] width 527 height 102
click at [837, 560] on strong "מושלם לשגרה – נוחות, ספיגה ומחיר נגיש" at bounding box center [910, 559] width 353 height 25
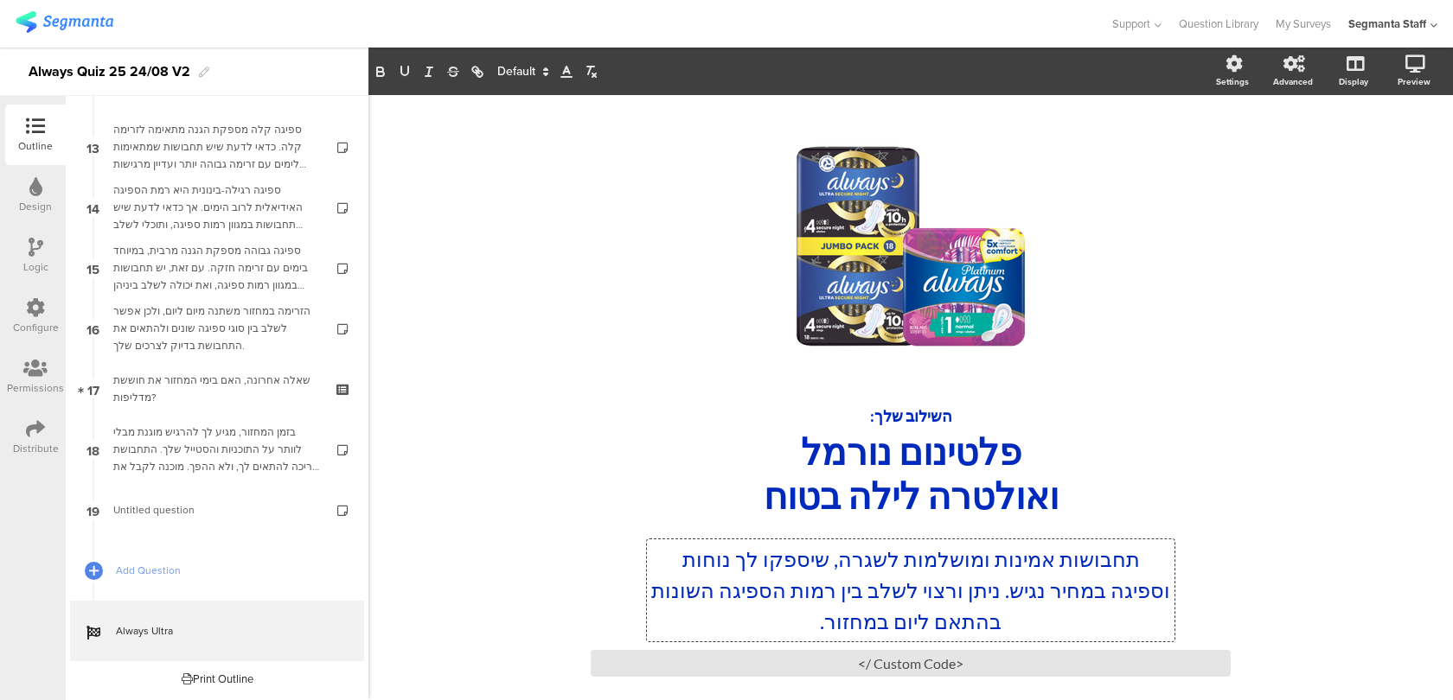
scroll to position [80, 0]
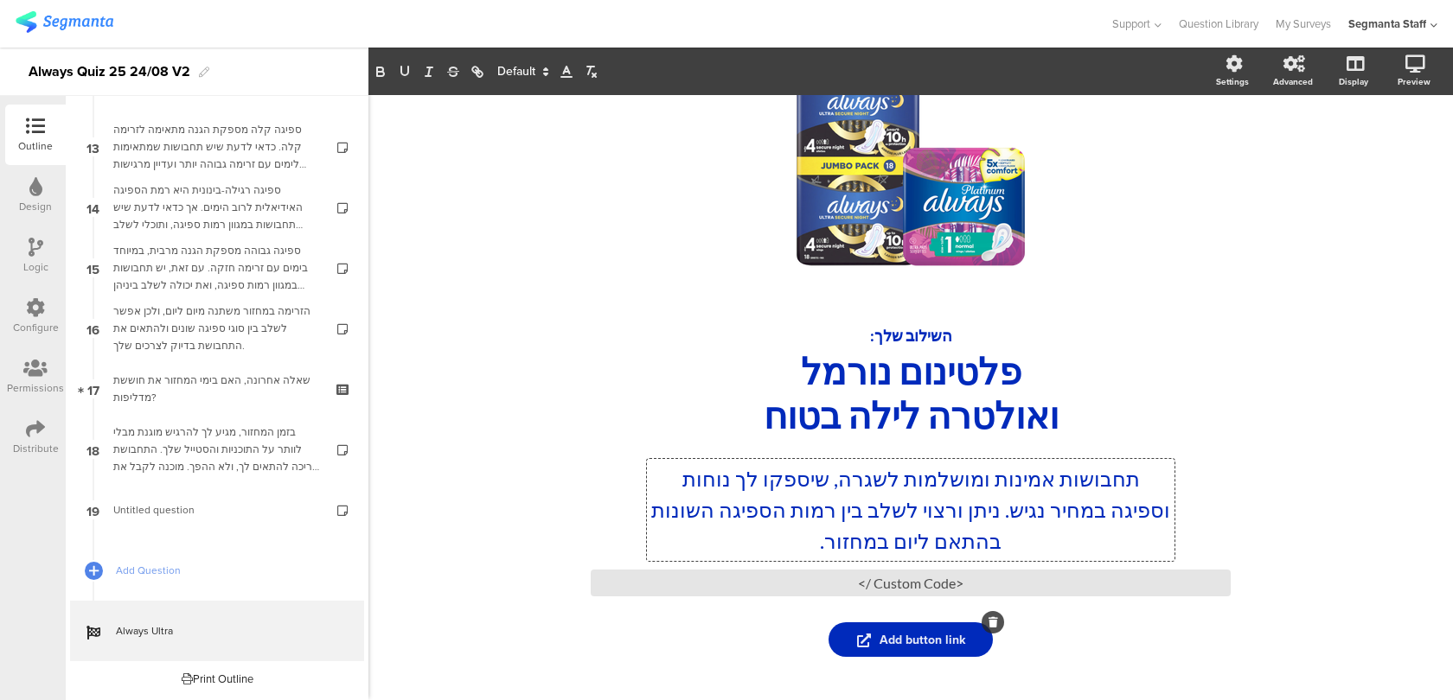
click at [902, 647] on span "Add button link" at bounding box center [911, 640] width 108 height 18
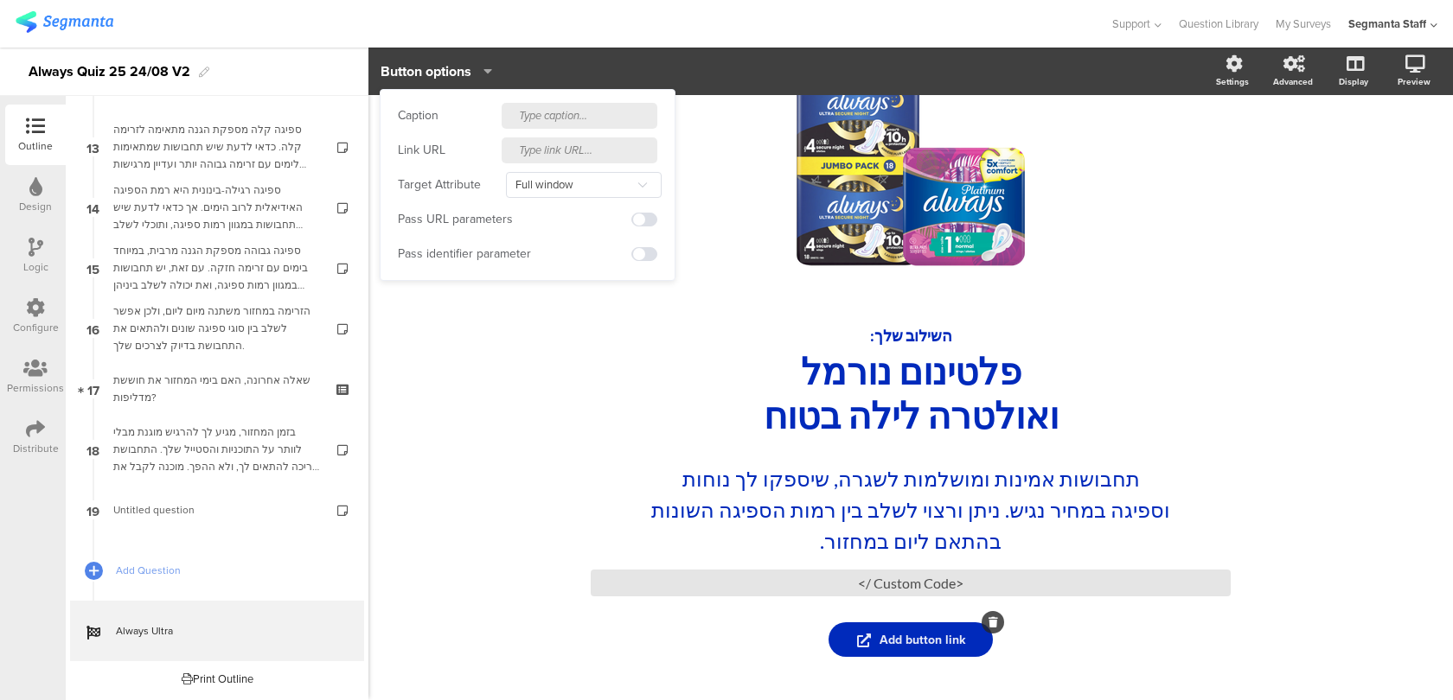
click at [545, 124] on input "text" at bounding box center [580, 116] width 156 height 26
click at [544, 146] on input "text" at bounding box center [580, 150] width 156 height 26
paste input "[URL][DOMAIN_NAME]"
type input "[URL][DOMAIN_NAME]"
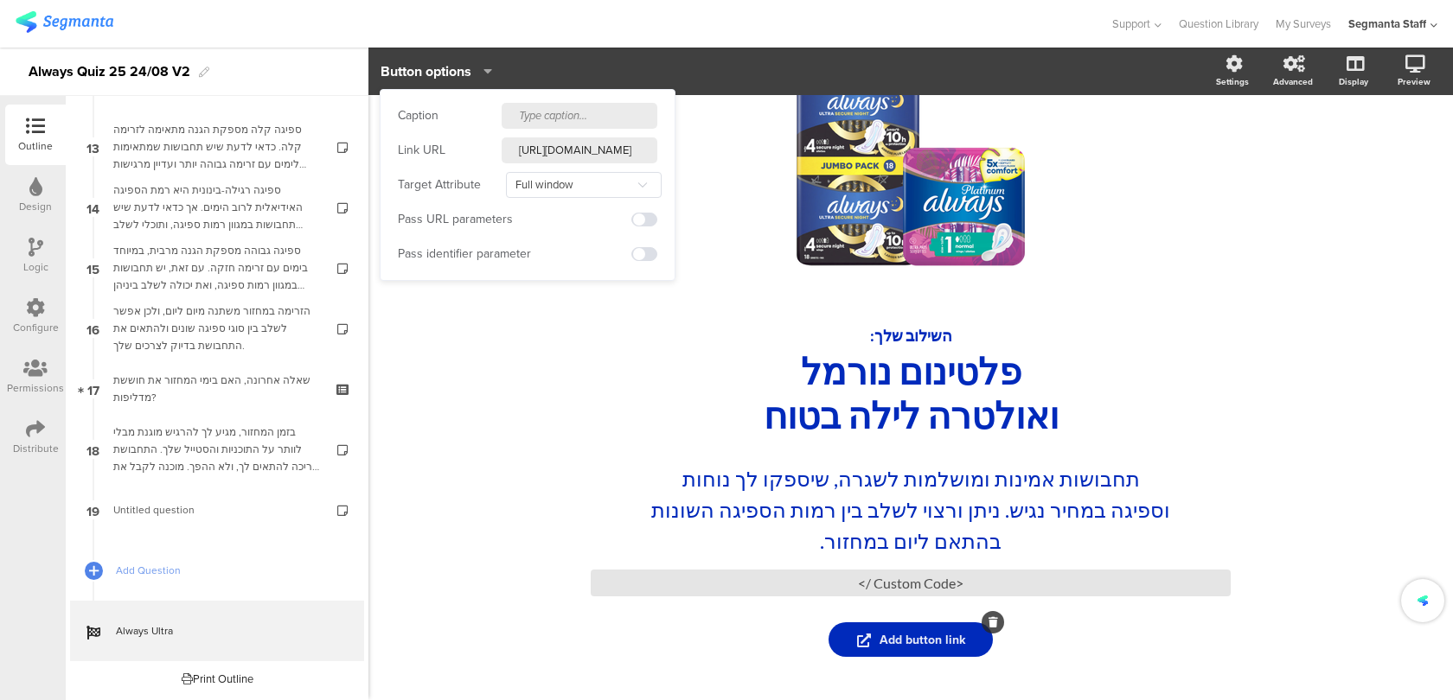
scroll to position [0, 0]
click at [558, 120] on input "text" at bounding box center [580, 116] width 156 height 26
type input "t"
type input "רכשי באתר"
click at [1392, 150] on icon at bounding box center [1392, 155] width 14 height 22
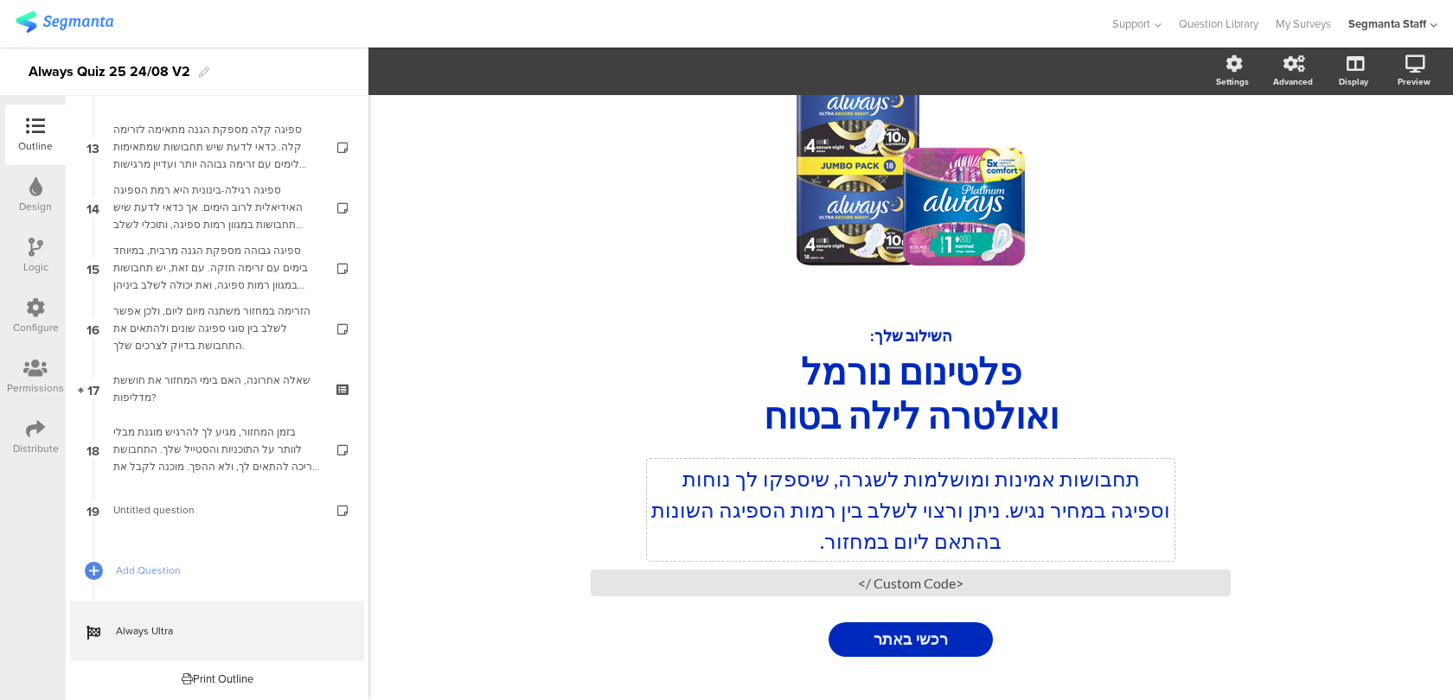
click at [781, 545] on div "תחבושות אמינות ומושלמות לשגרה, שיספקו לך נוחות וספיגה במחיר נגיש. ניתן ורצוי לש…" at bounding box center [910, 510] width 527 height 102
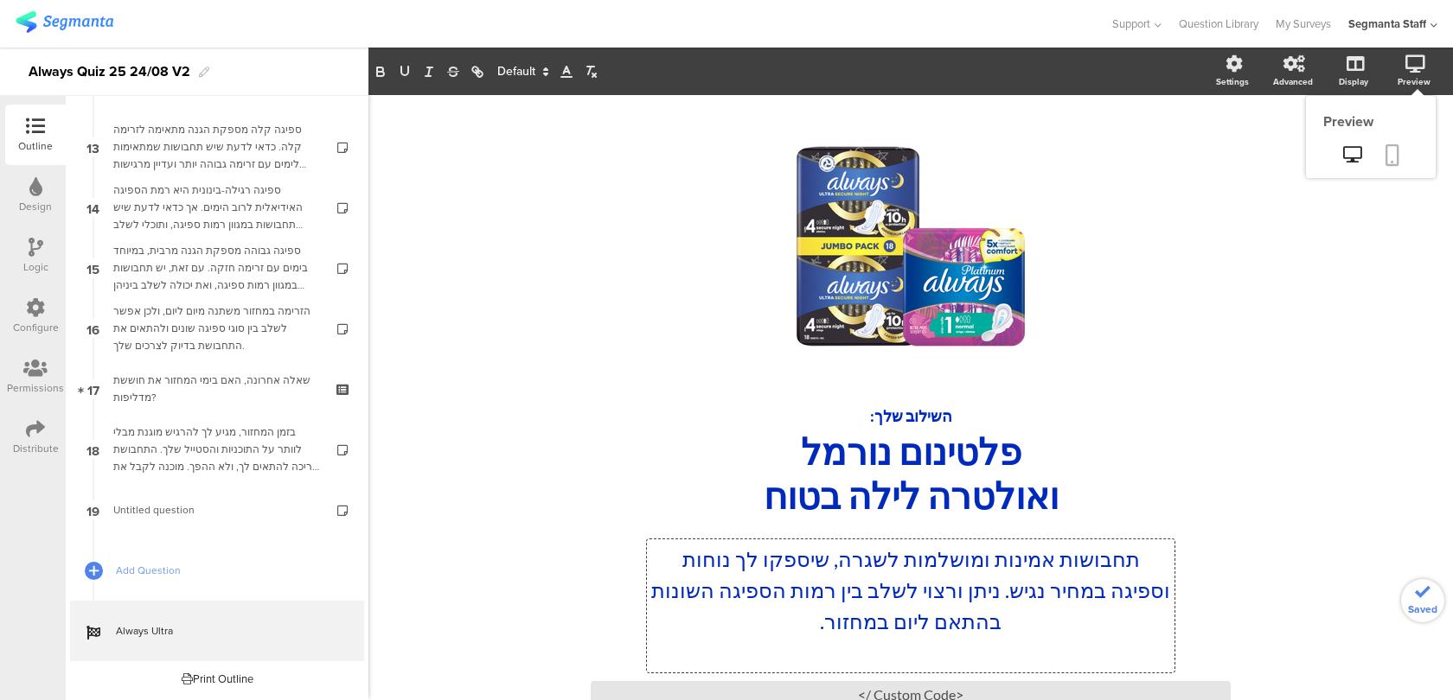
click at [1395, 153] on icon at bounding box center [1392, 155] width 14 height 22
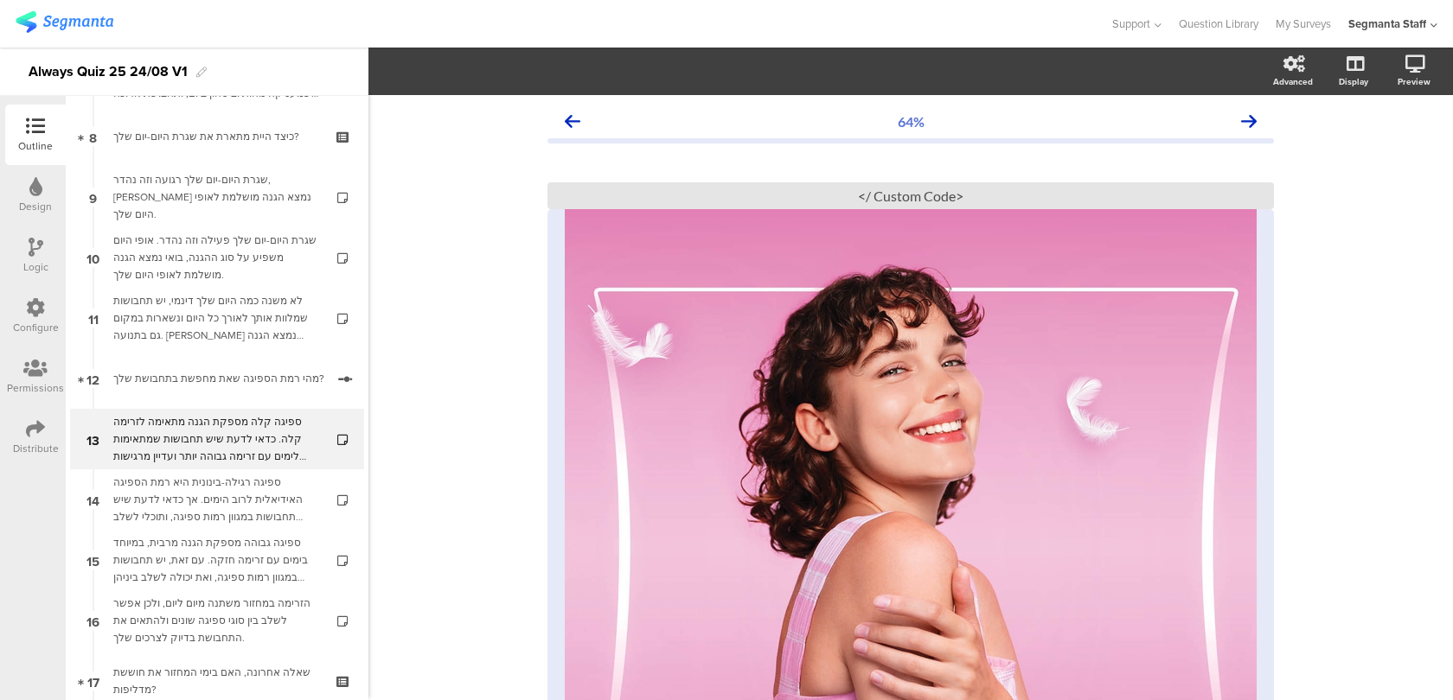
scroll to position [523, 0]
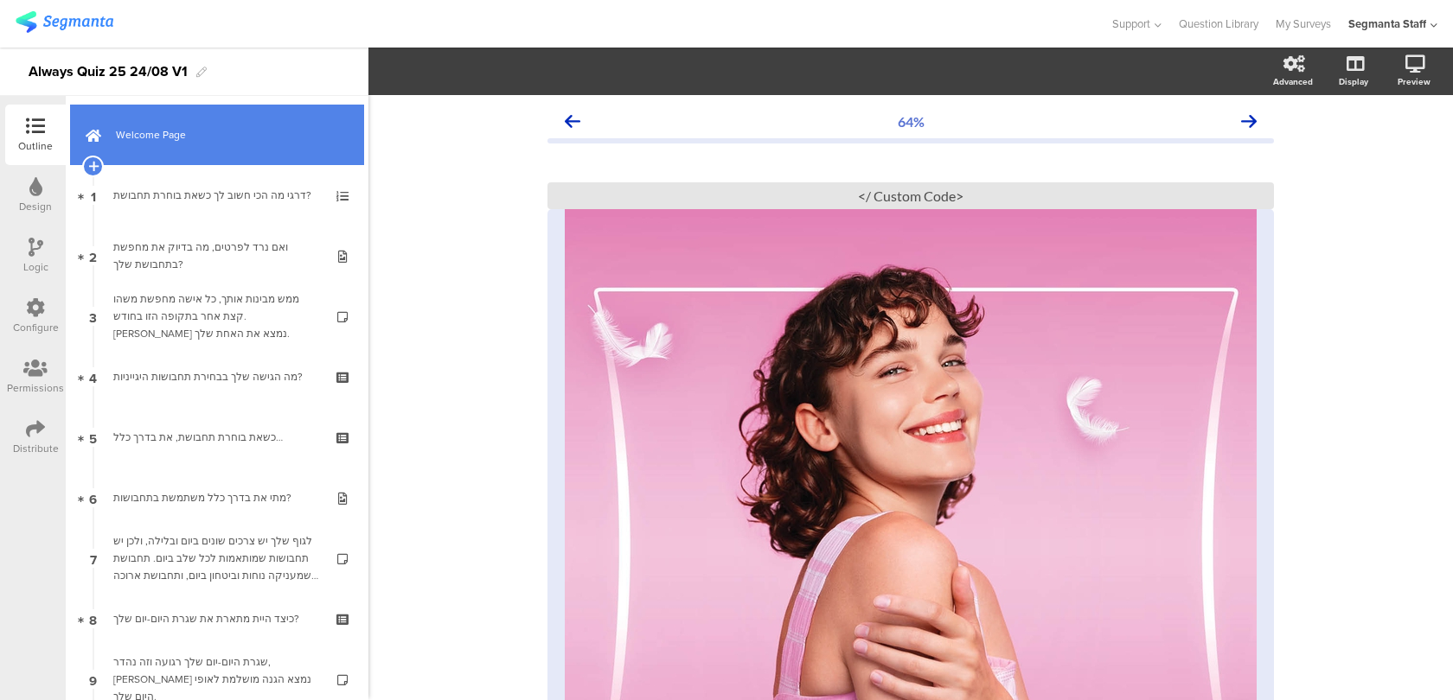
click at [182, 114] on link "Welcome Page" at bounding box center [217, 135] width 294 height 61
